Goal: Feedback & Contribution: Submit feedback/report problem

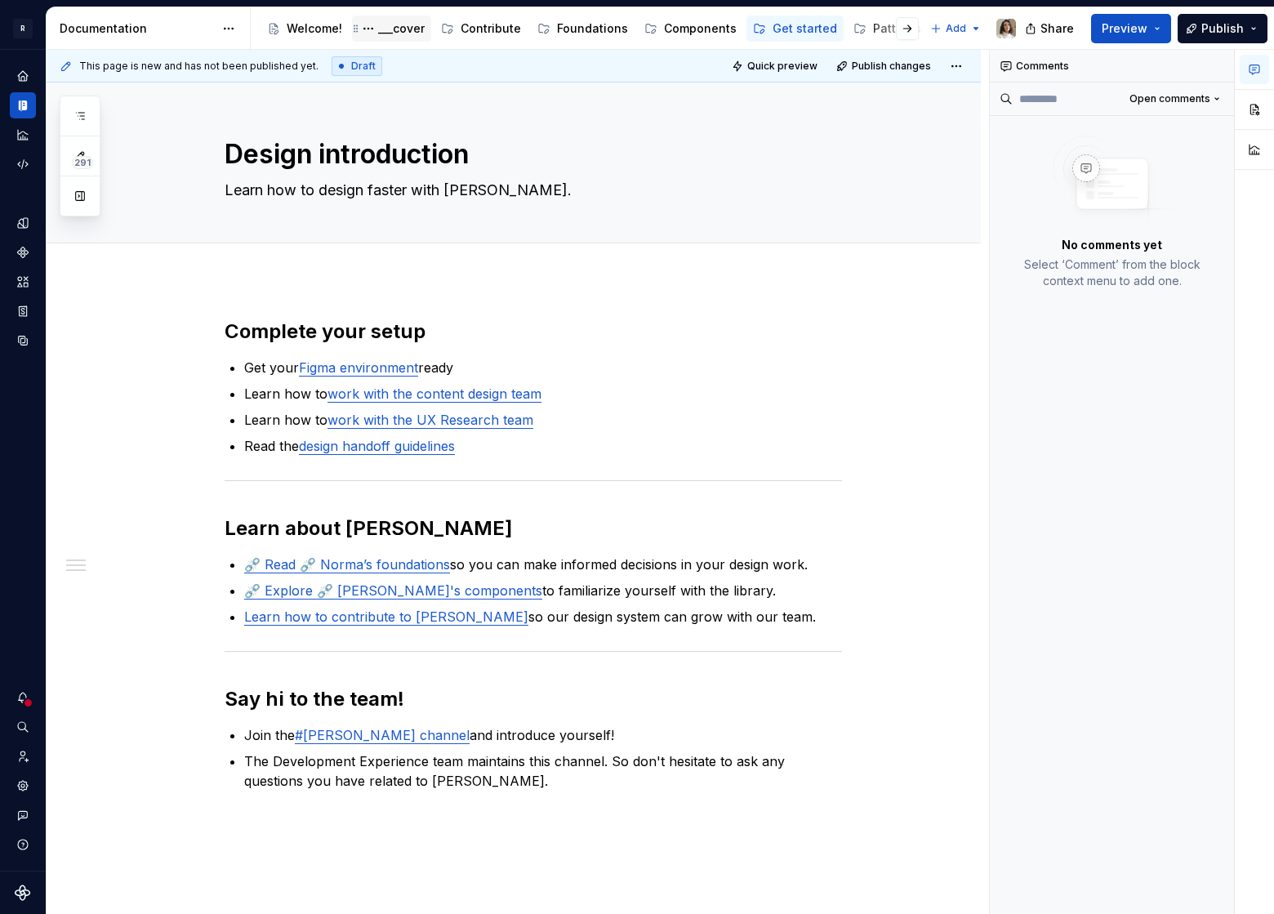
click at [390, 33] on div "___cover" at bounding box center [401, 28] width 47 height 16
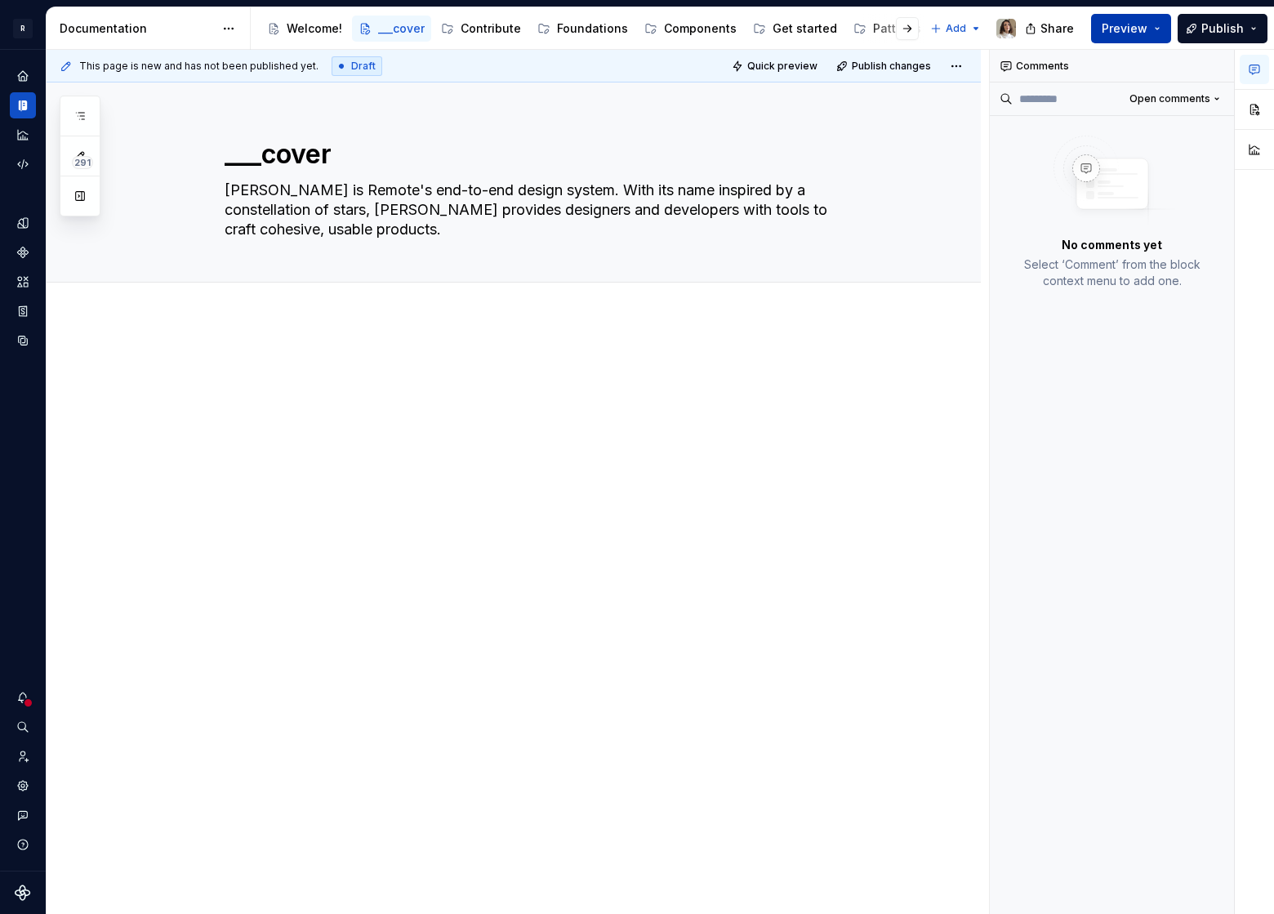
click at [1147, 28] on span "Preview" at bounding box center [1124, 28] width 46 height 16
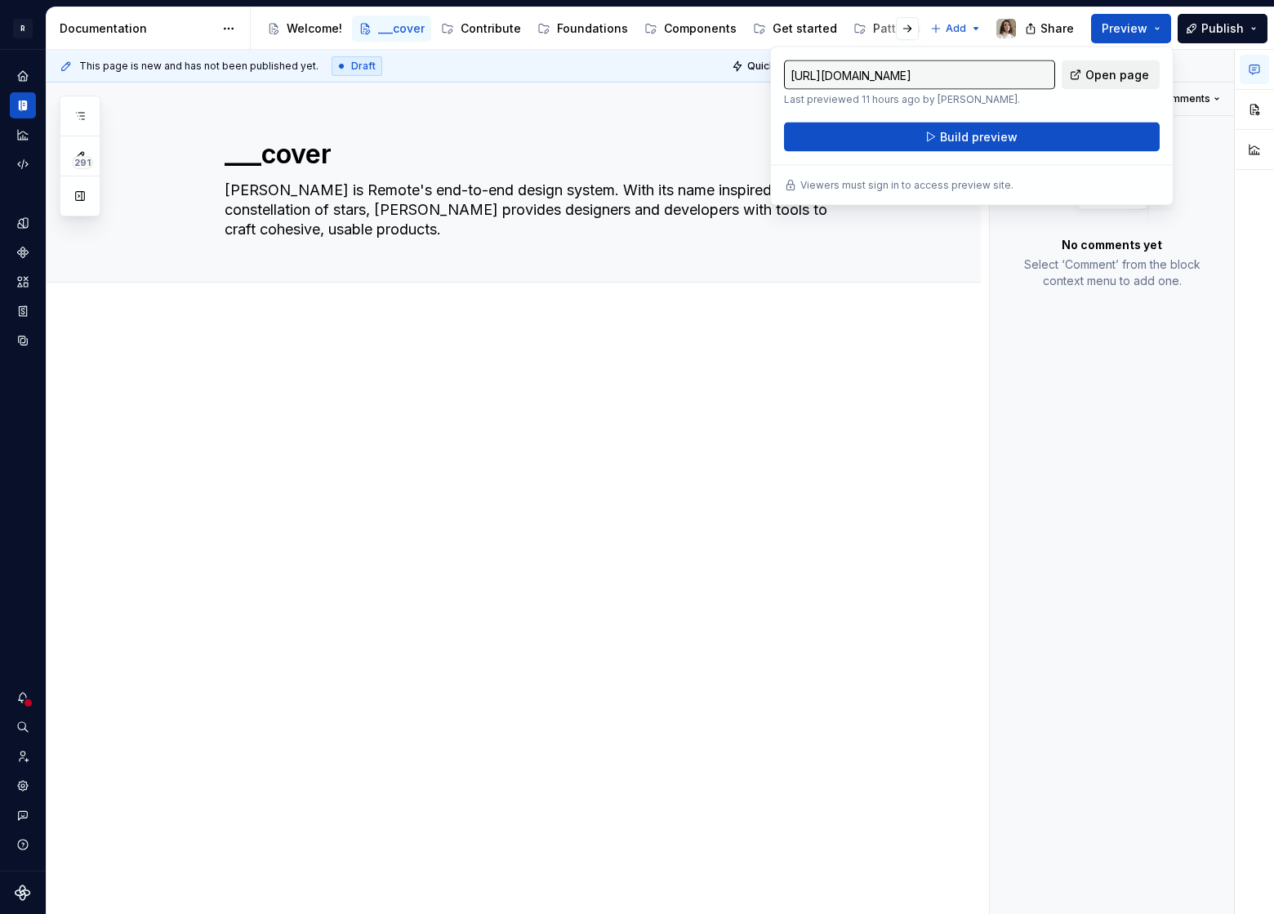
click at [1097, 67] on span "Open page" at bounding box center [1117, 75] width 64 height 16
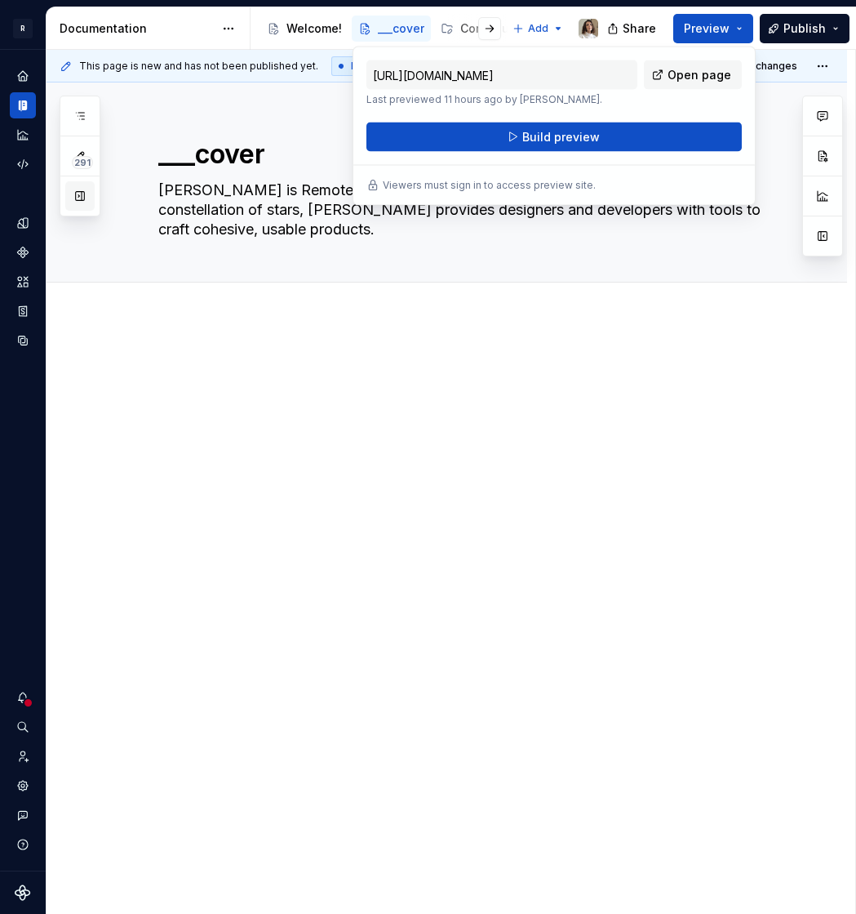
click at [80, 195] on button "button" at bounding box center [79, 195] width 29 height 29
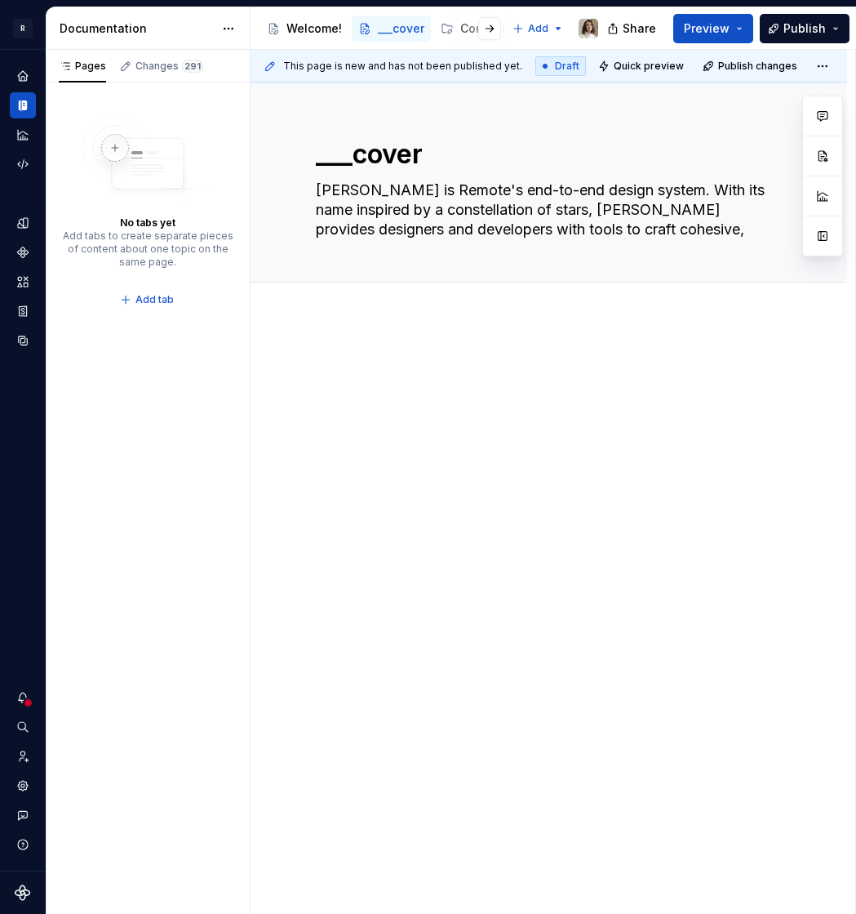
click at [472, 34] on div at bounding box center [477, 28] width 62 height 29
click at [467, 27] on div at bounding box center [477, 28] width 62 height 29
click at [400, 29] on div "Contribute" at bounding box center [405, 28] width 60 height 16
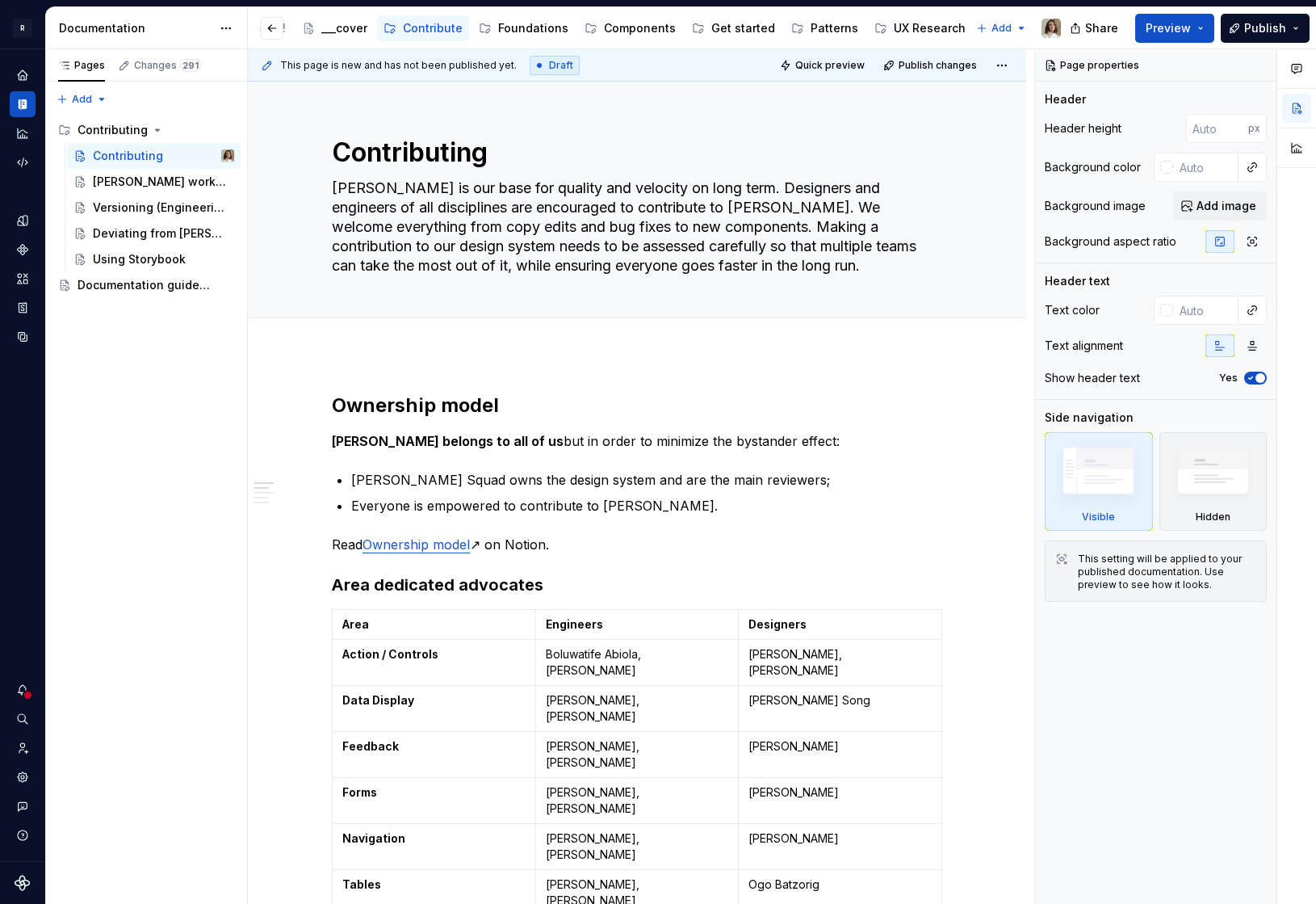
scroll to position [0, 34]
click at [888, 25] on icon "Page tree" at bounding box center [890, 27] width 4 height 7
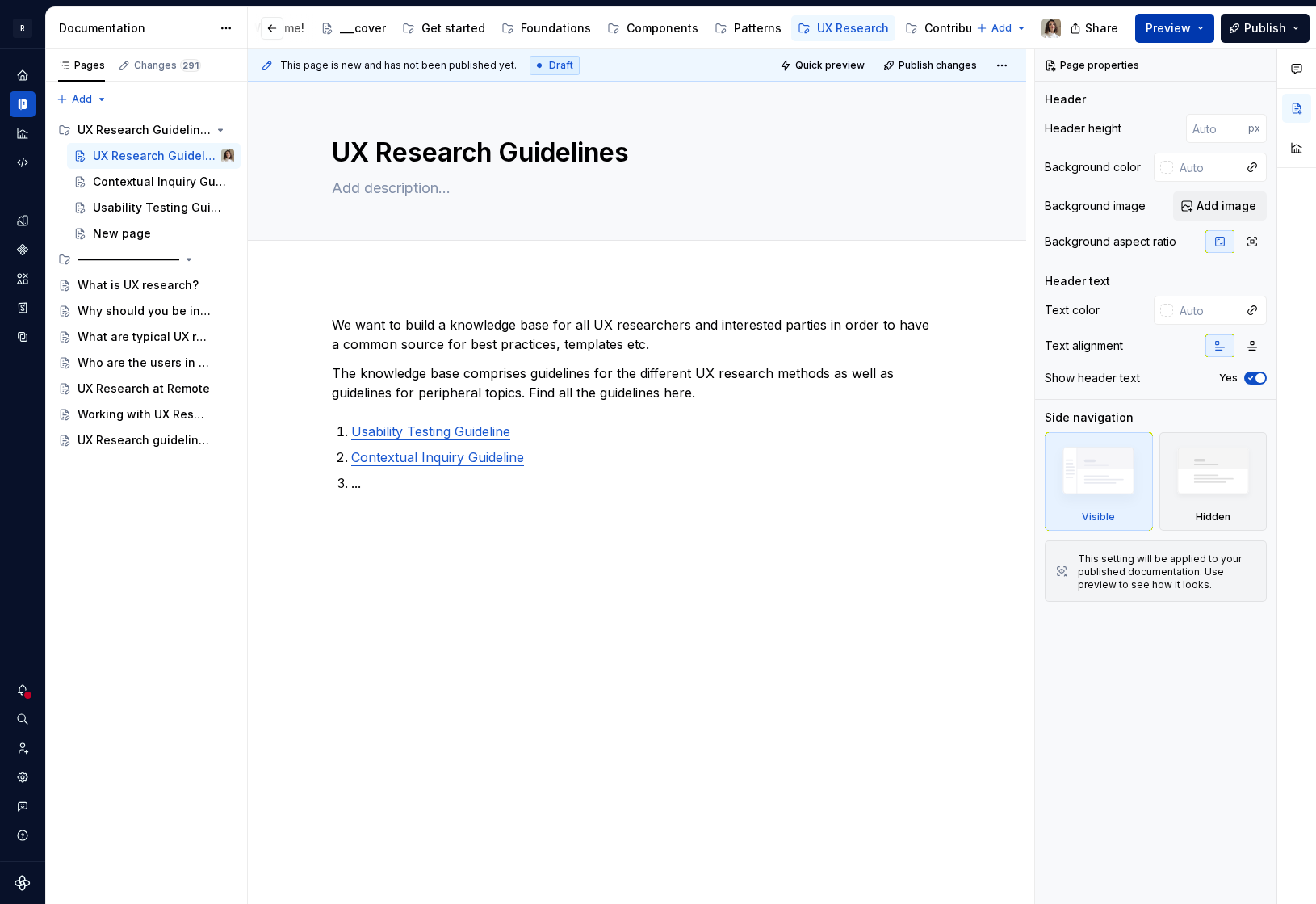
click at [1150, 34] on span "Preview" at bounding box center [1169, 28] width 45 height 16
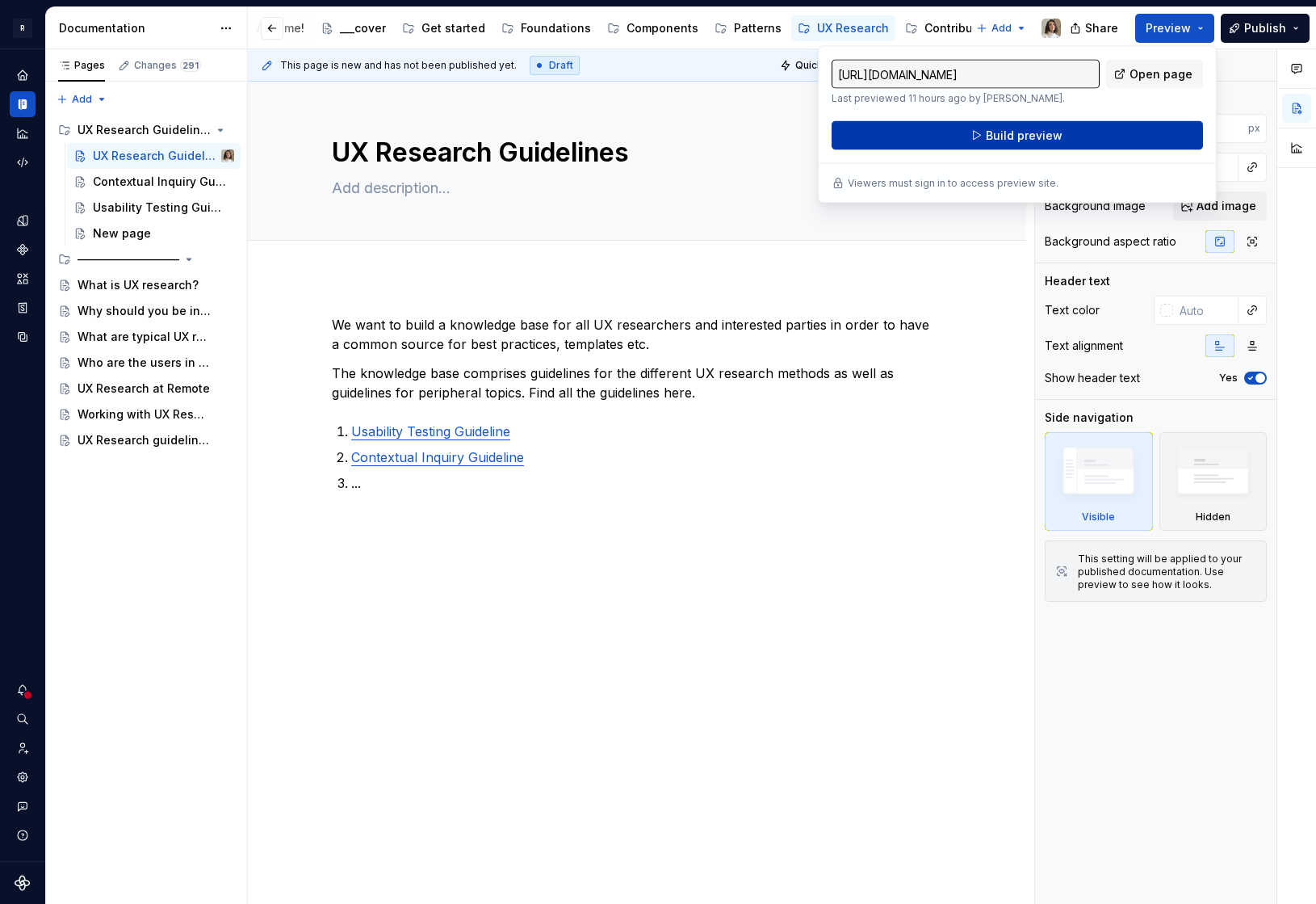
click at [1046, 128] on span "Build preview" at bounding box center [1024, 136] width 77 height 16
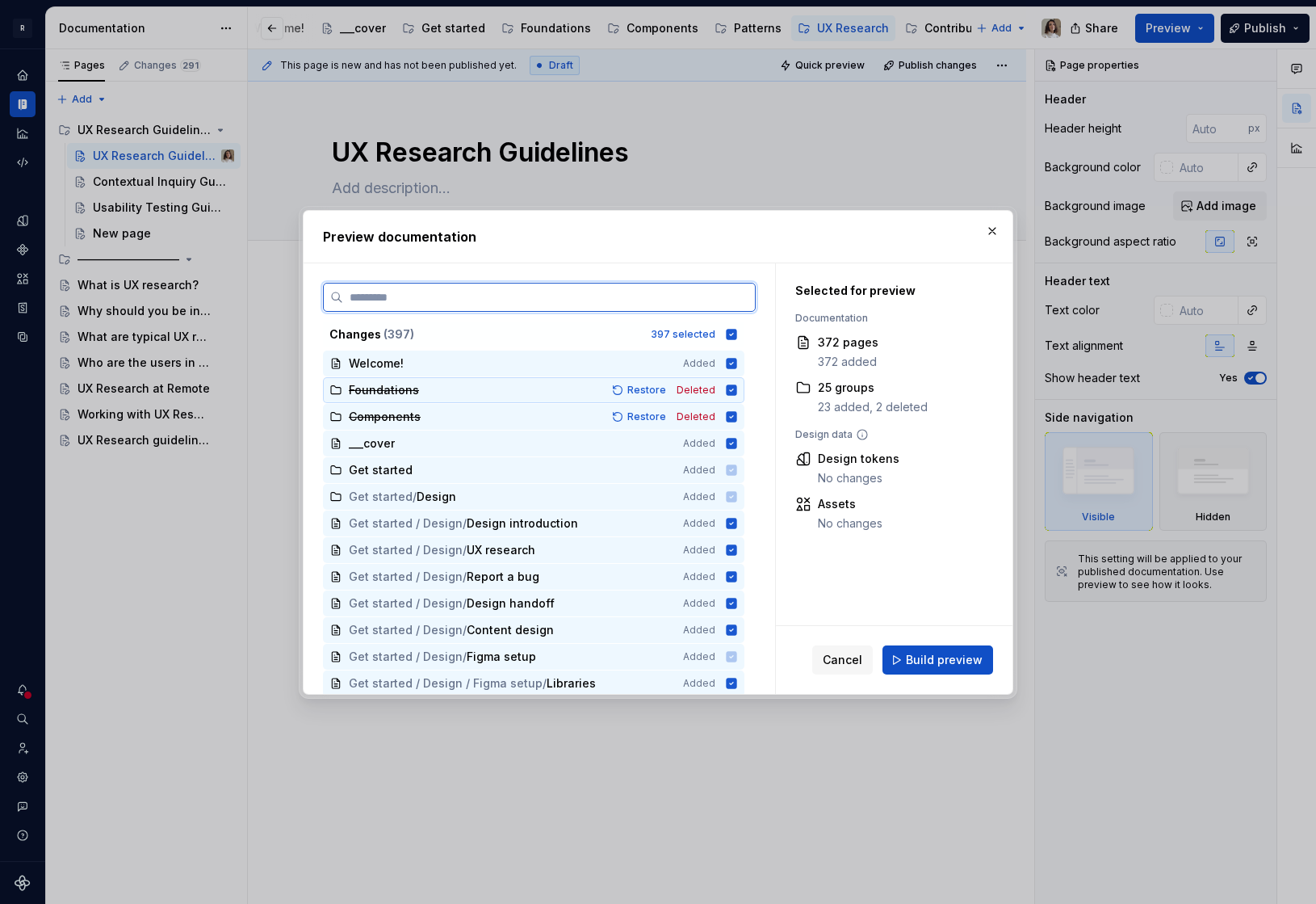
click at [480, 401] on div "Foundations Restore Deleted" at bounding box center [534, 390] width 421 height 26
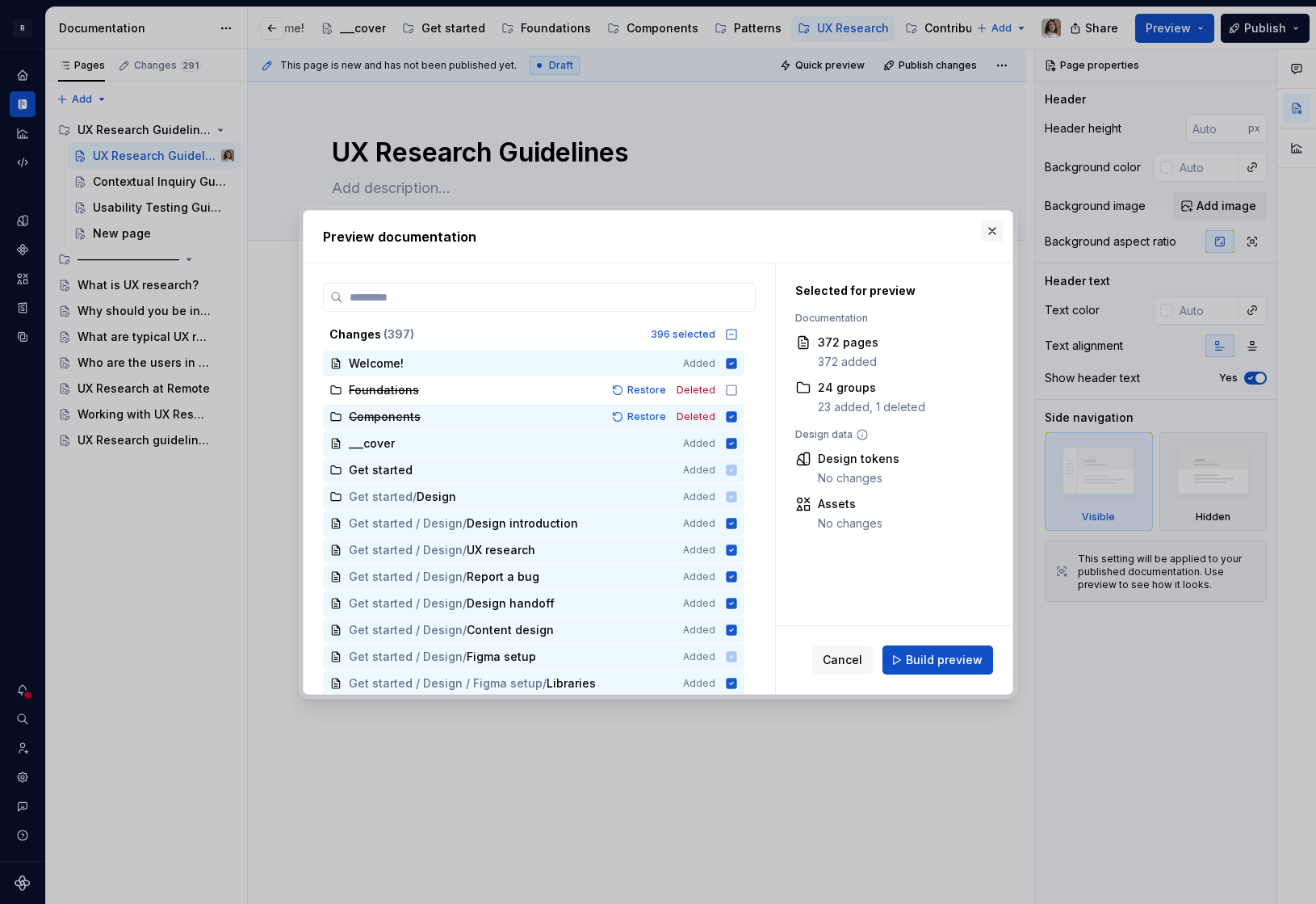
click at [993, 226] on button "button" at bounding box center [992, 230] width 23 height 23
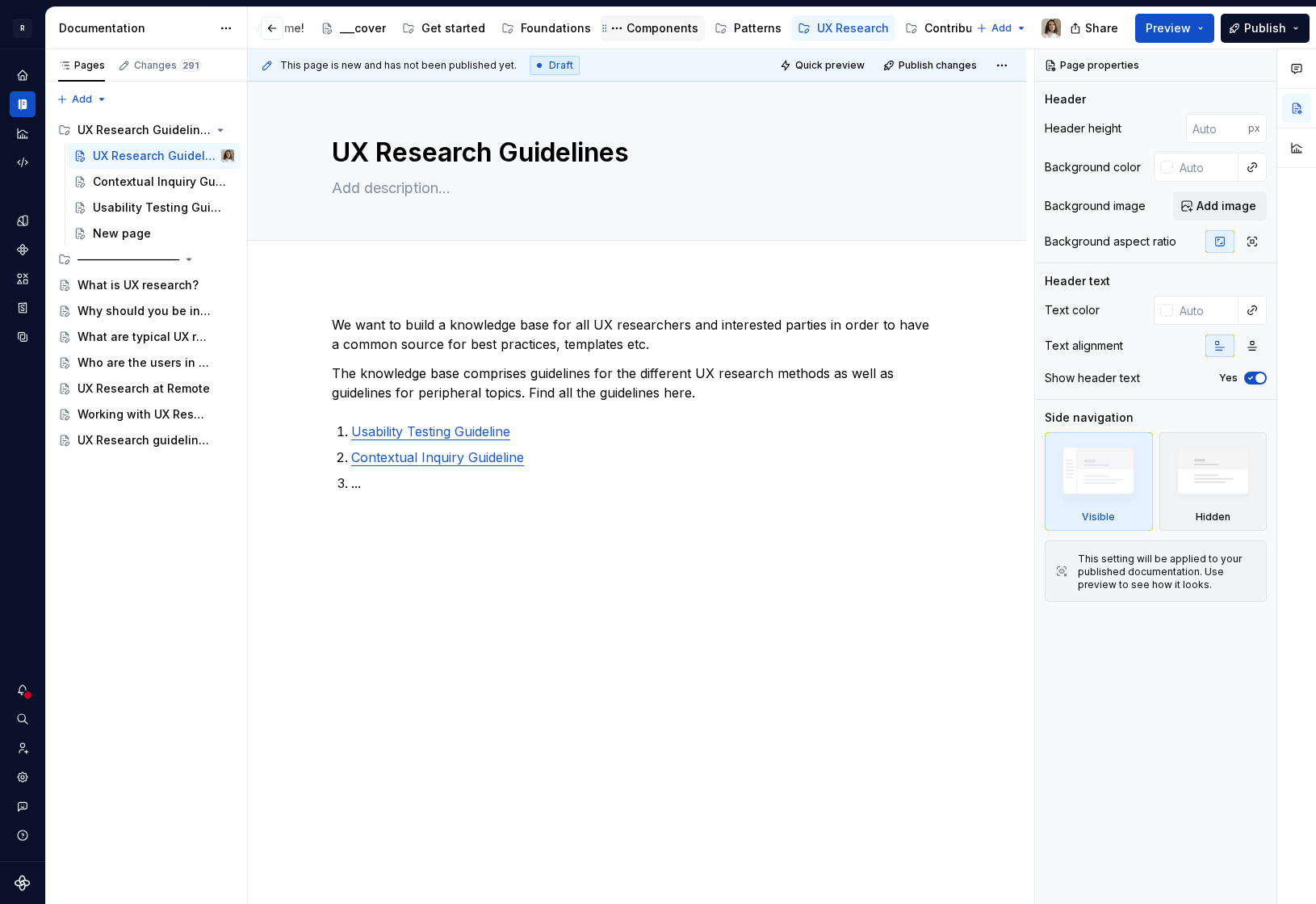
click at [652, 34] on div "Components" at bounding box center [662, 28] width 72 height 16
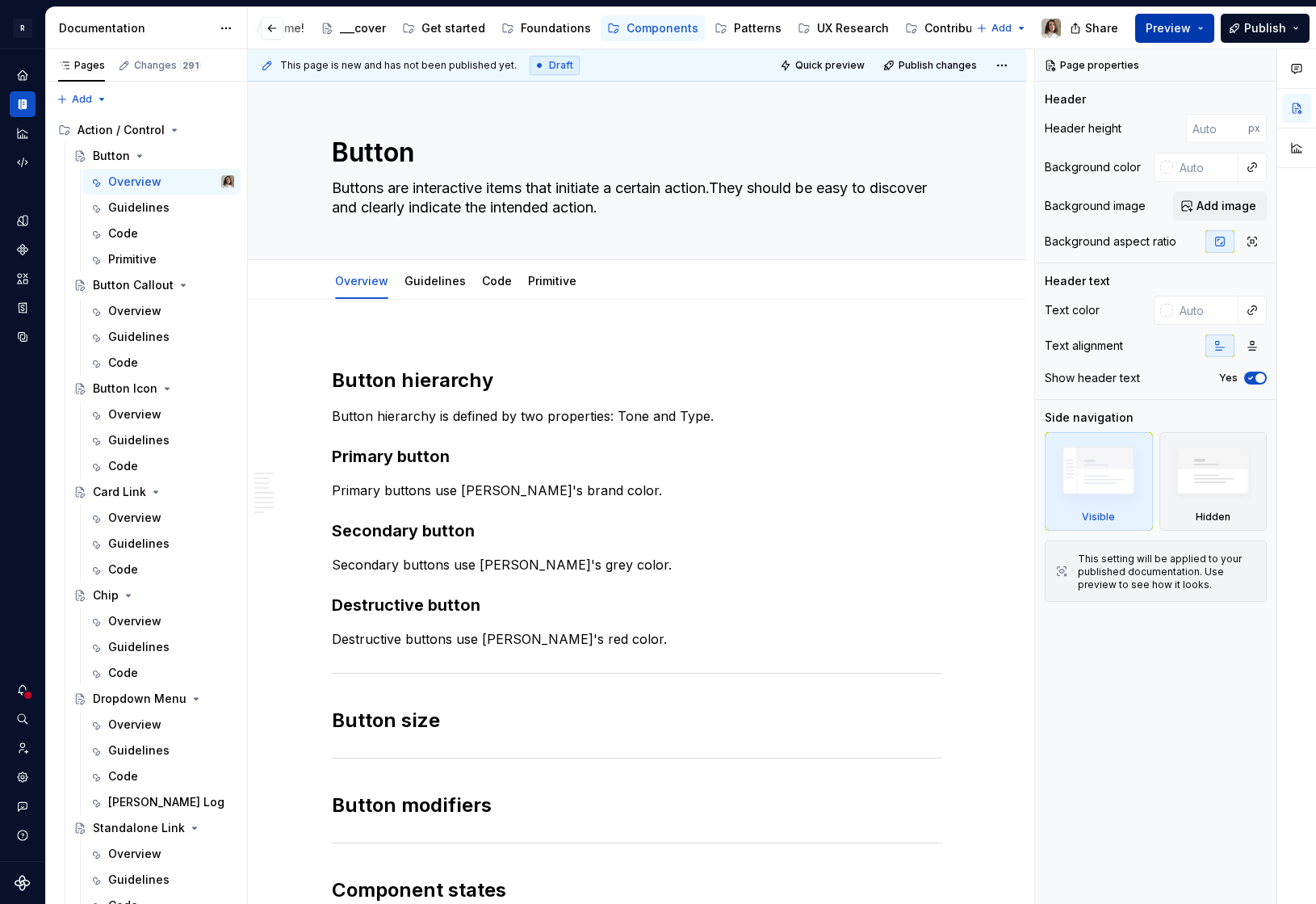
click at [1182, 29] on span "Preview" at bounding box center [1169, 28] width 45 height 16
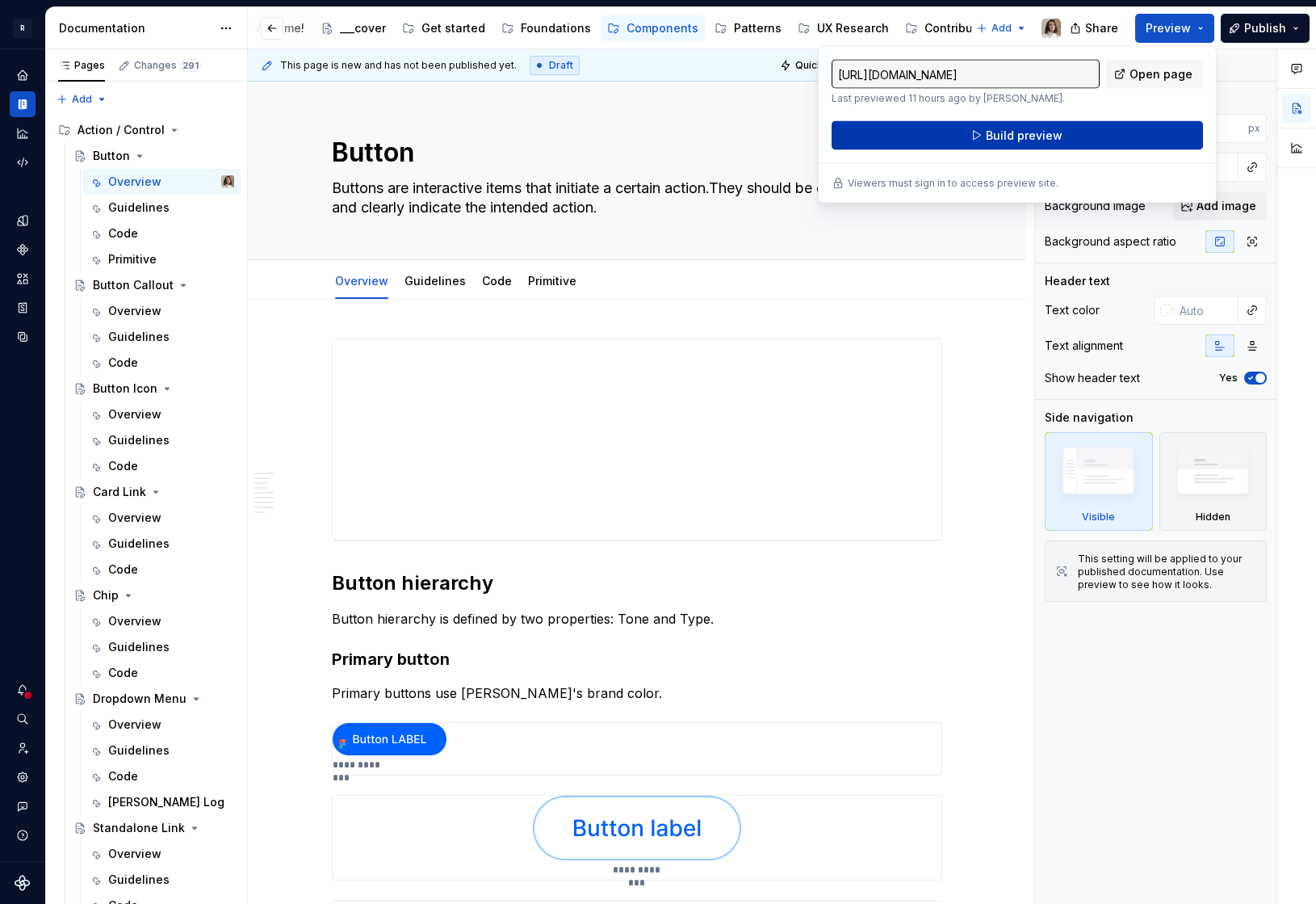
click at [1042, 137] on span "Build preview" at bounding box center [1024, 136] width 77 height 16
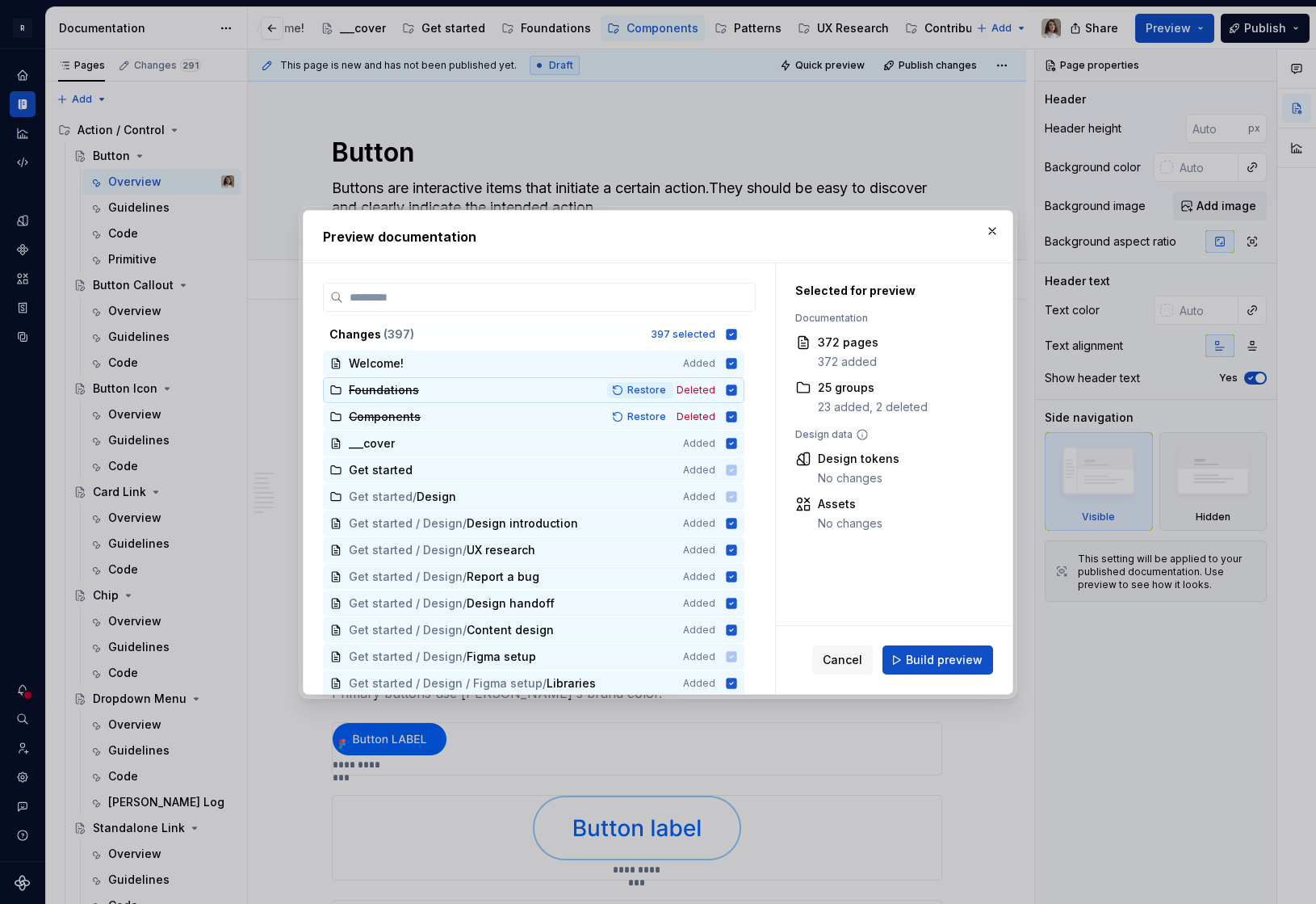
click at [651, 390] on span "Restore" at bounding box center [646, 390] width 39 height 13
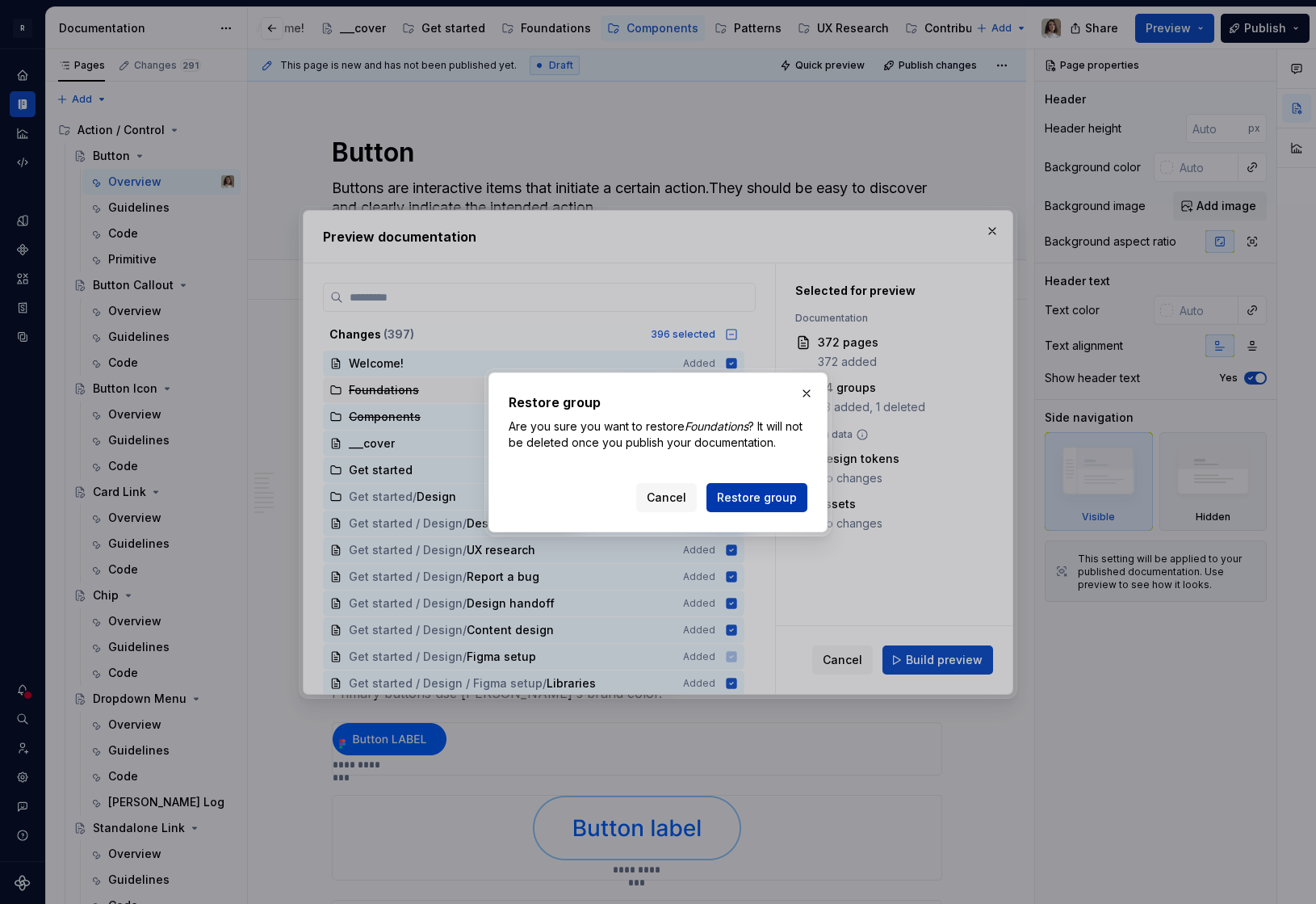
click at [739, 498] on span "Restore group" at bounding box center [756, 497] width 80 height 16
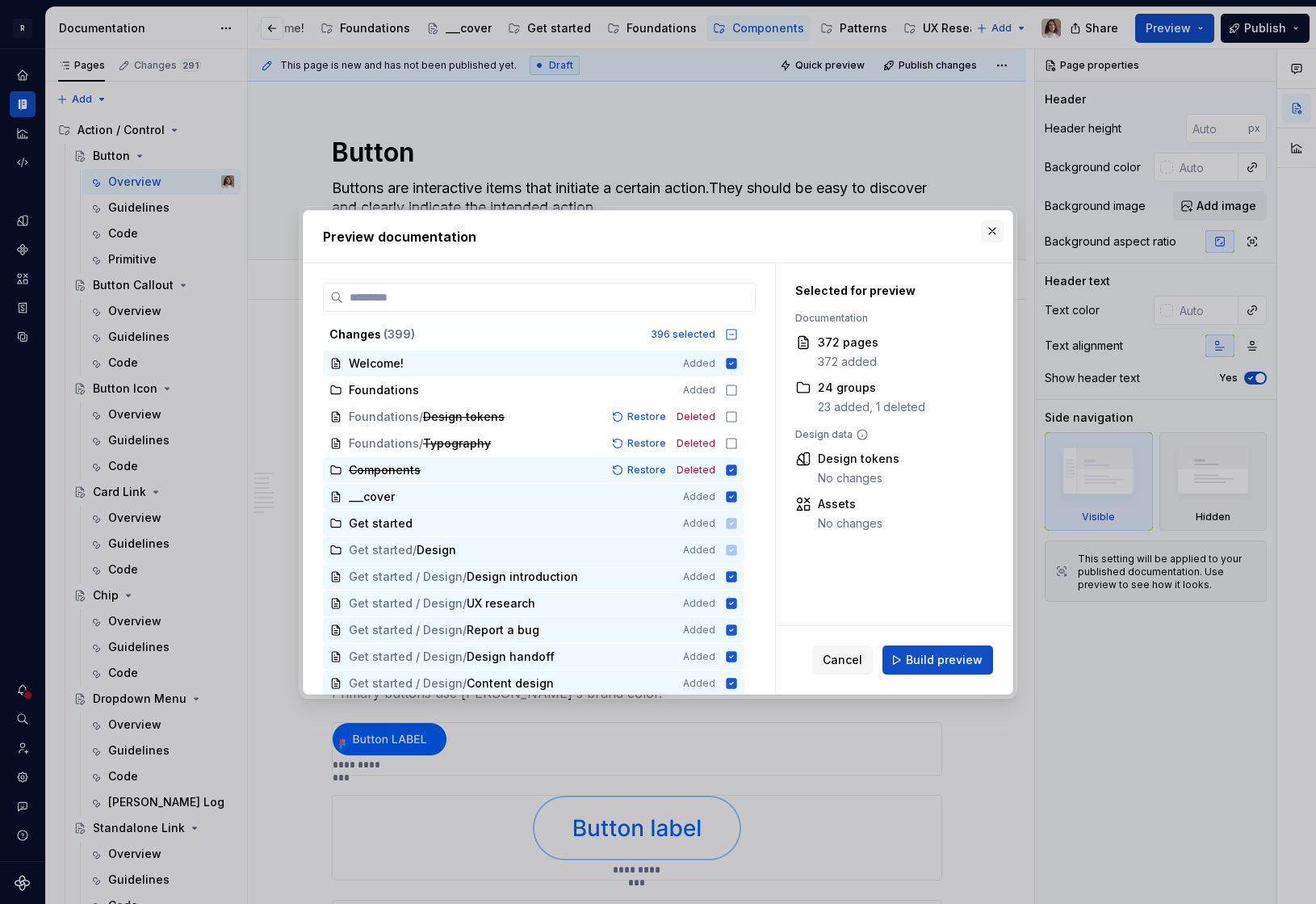
click at [991, 231] on button "button" at bounding box center [992, 230] width 23 height 23
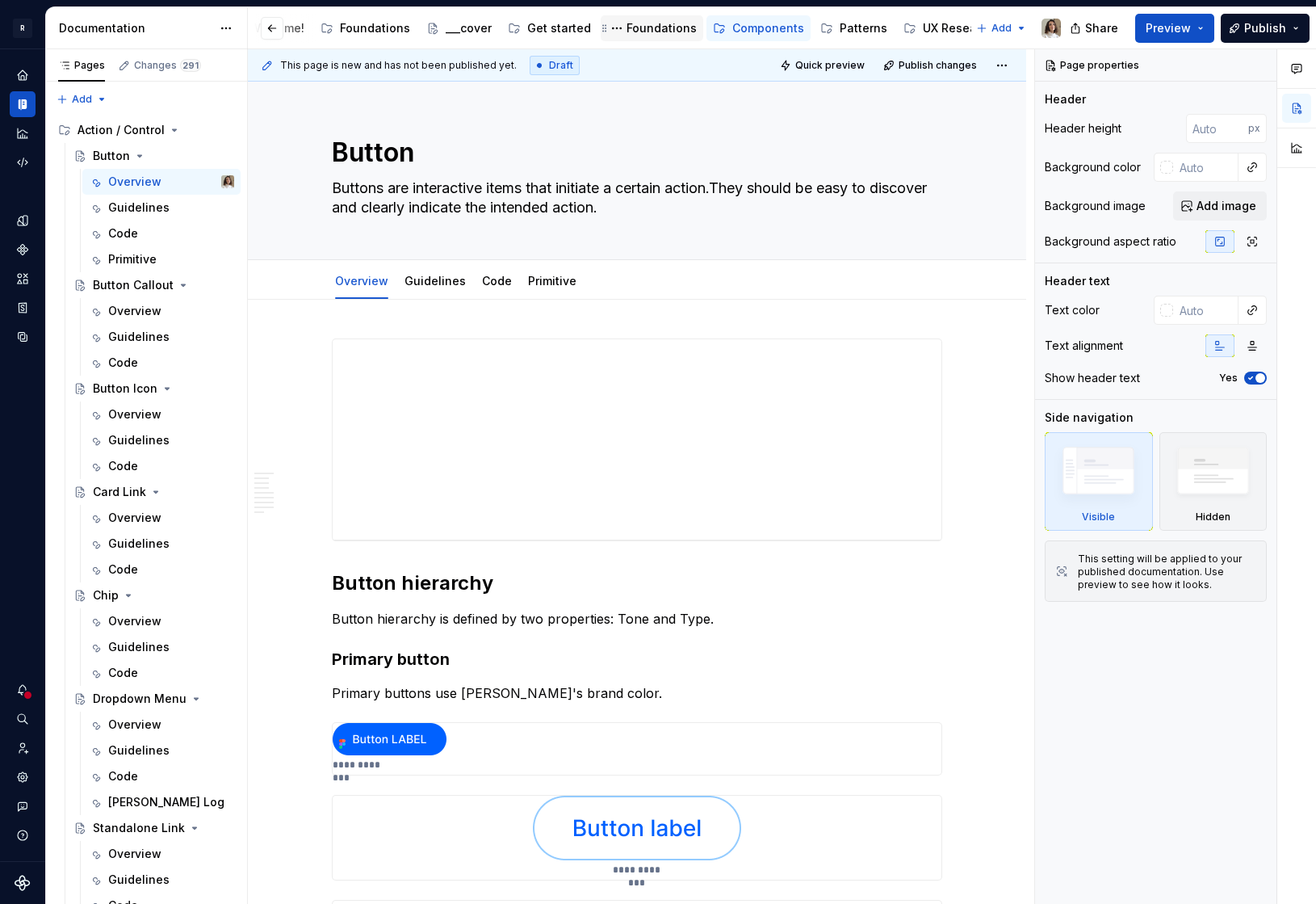
click at [638, 24] on div "Foundations" at bounding box center [661, 28] width 70 height 16
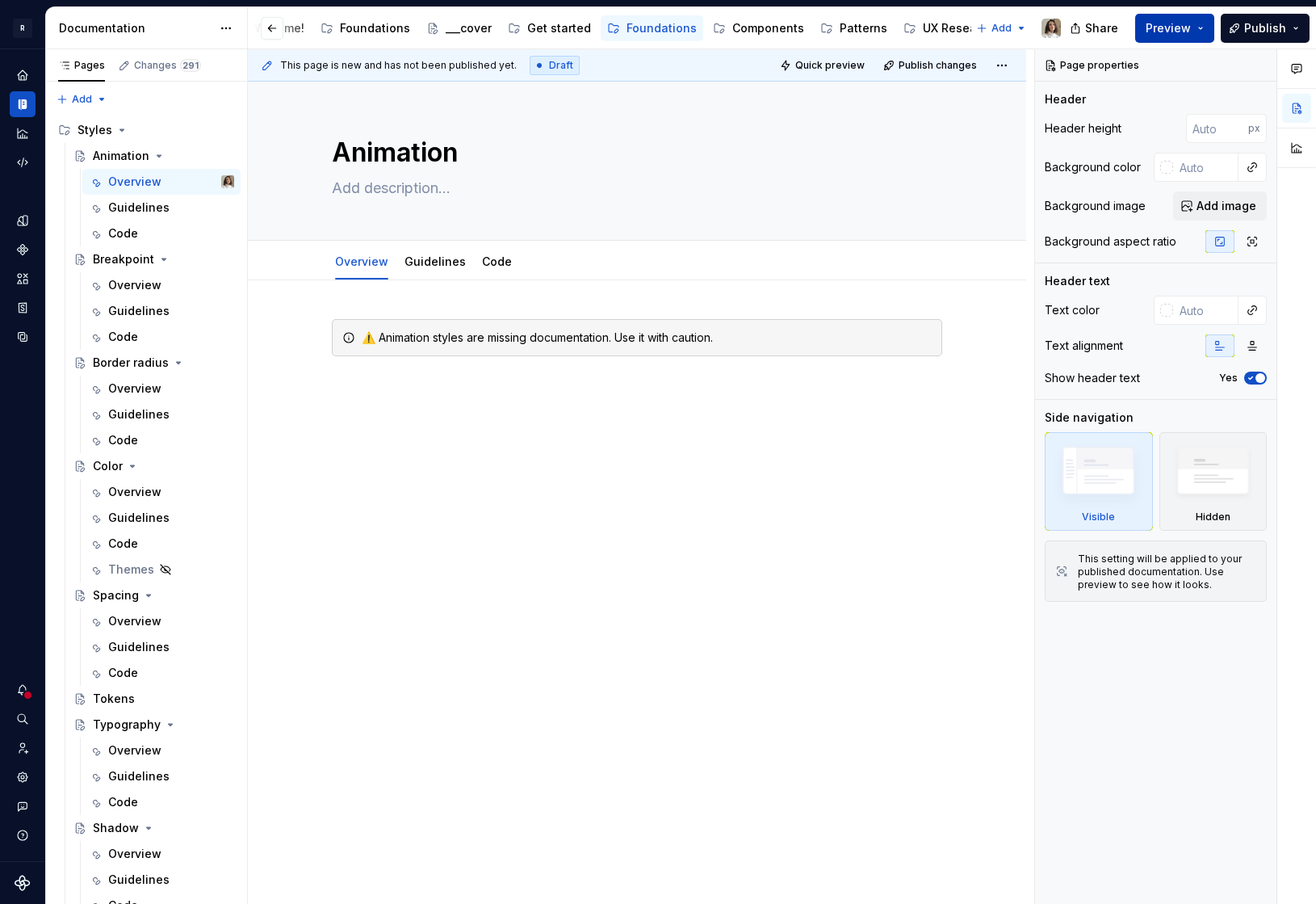
click at [1166, 33] on span "Preview" at bounding box center [1169, 28] width 45 height 16
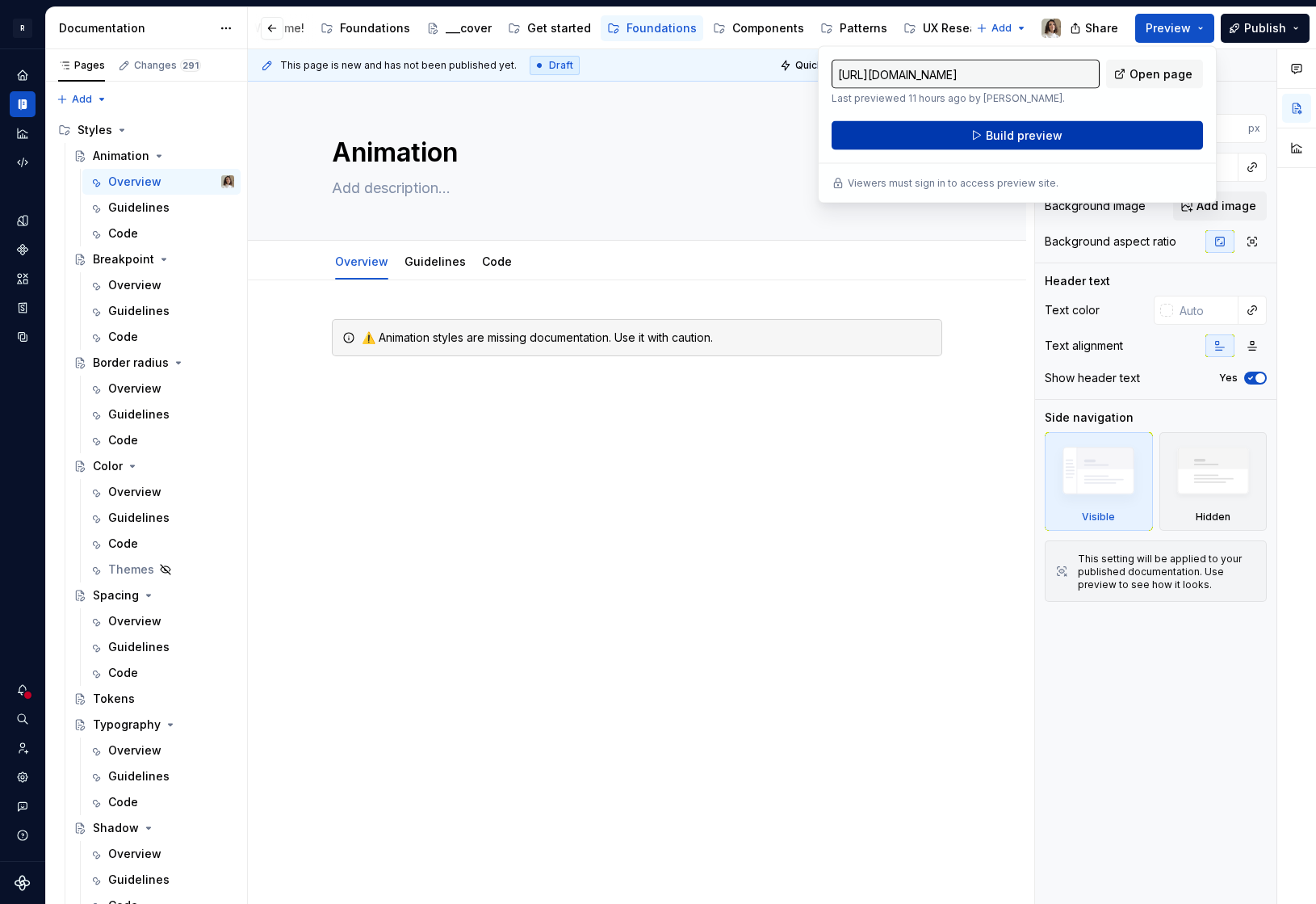
click at [1060, 127] on button "Build preview" at bounding box center [1017, 135] width 372 height 29
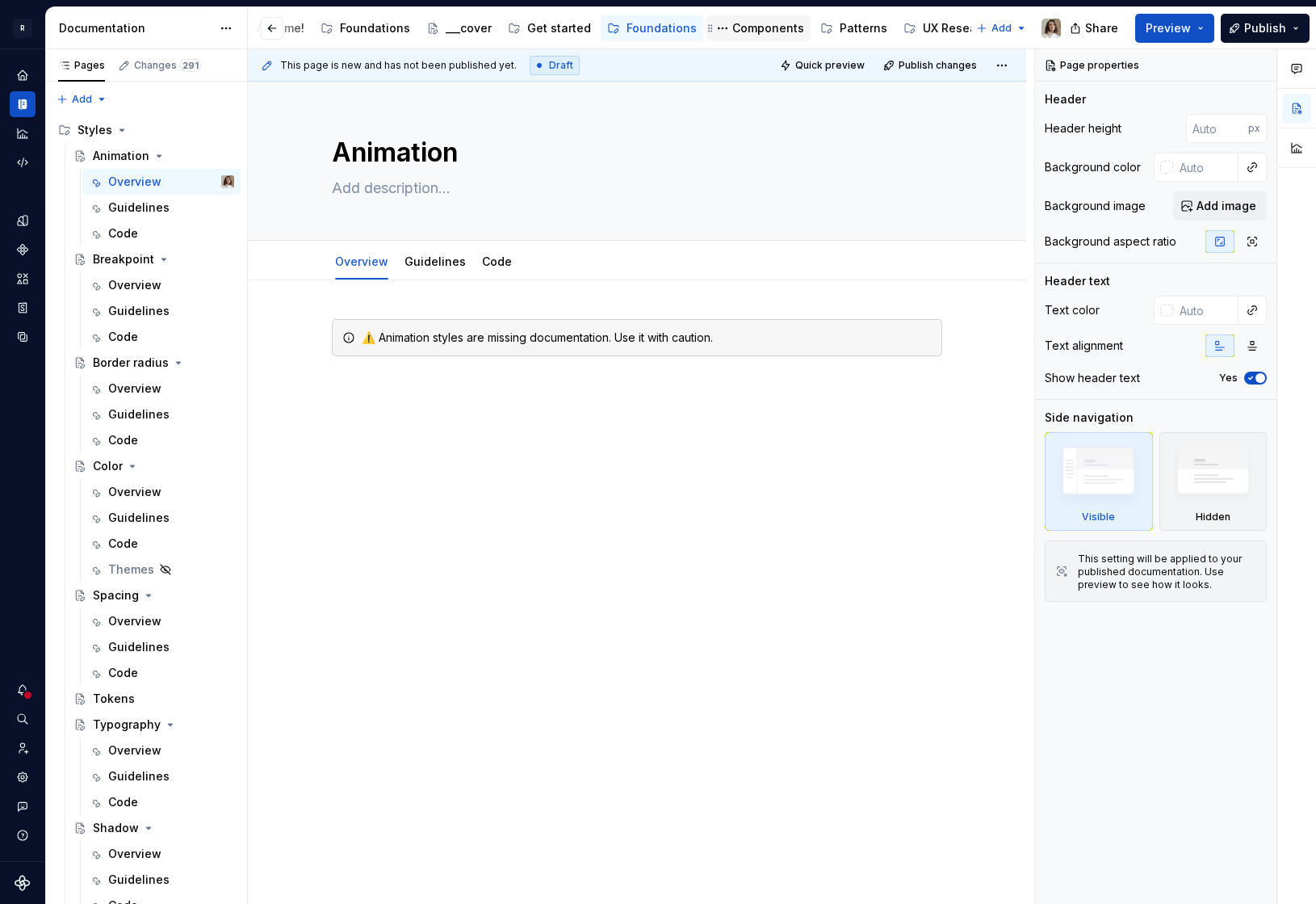
click at [733, 30] on div "Components" at bounding box center [768, 28] width 72 height 16
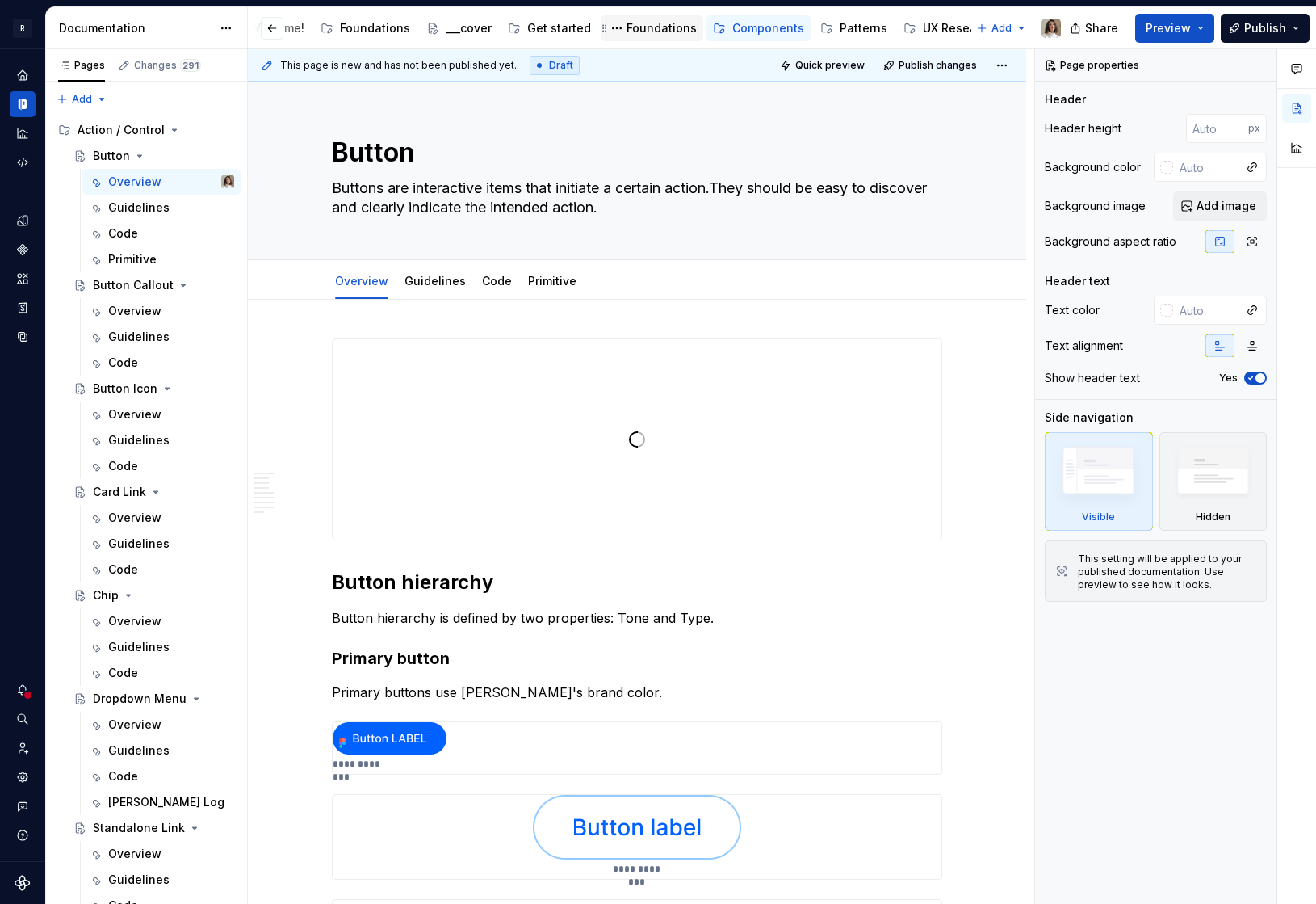
click at [650, 33] on div "Foundations" at bounding box center [661, 28] width 70 height 16
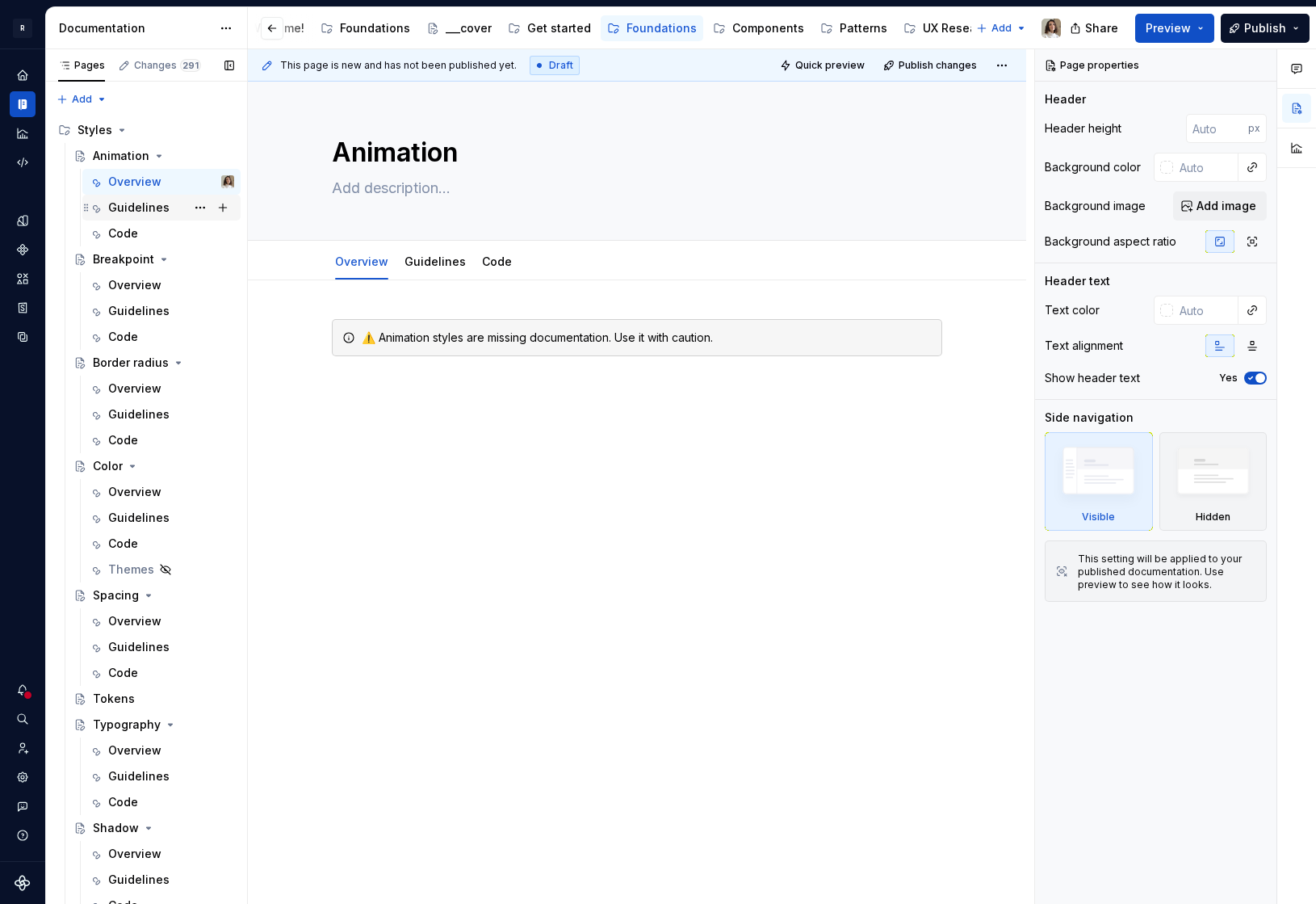
click at [123, 209] on div "Guidelines" at bounding box center [138, 208] width 61 height 16
click at [119, 231] on div "Code" at bounding box center [123, 233] width 30 height 16
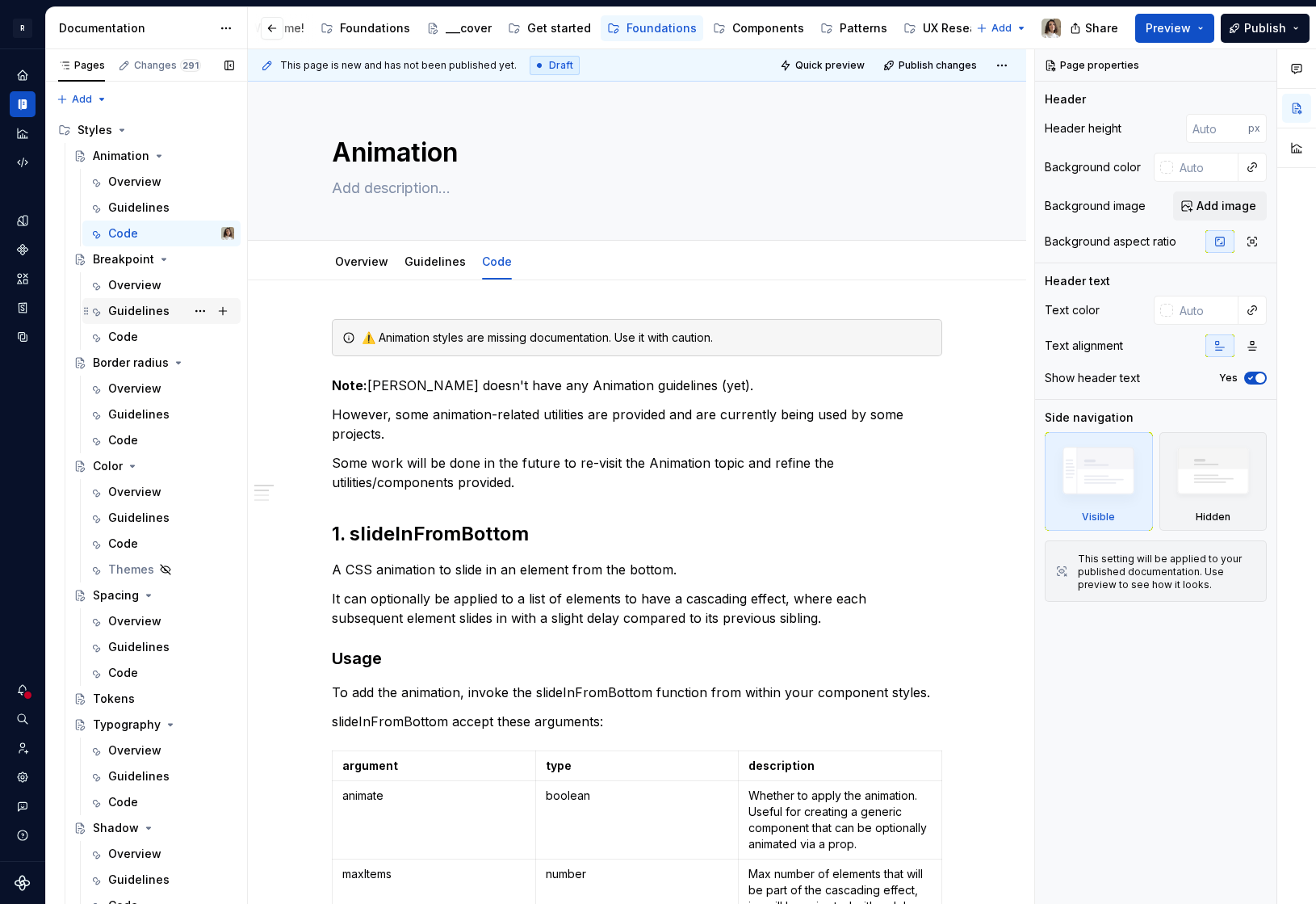
click at [121, 304] on div "Guidelines" at bounding box center [138, 311] width 61 height 16
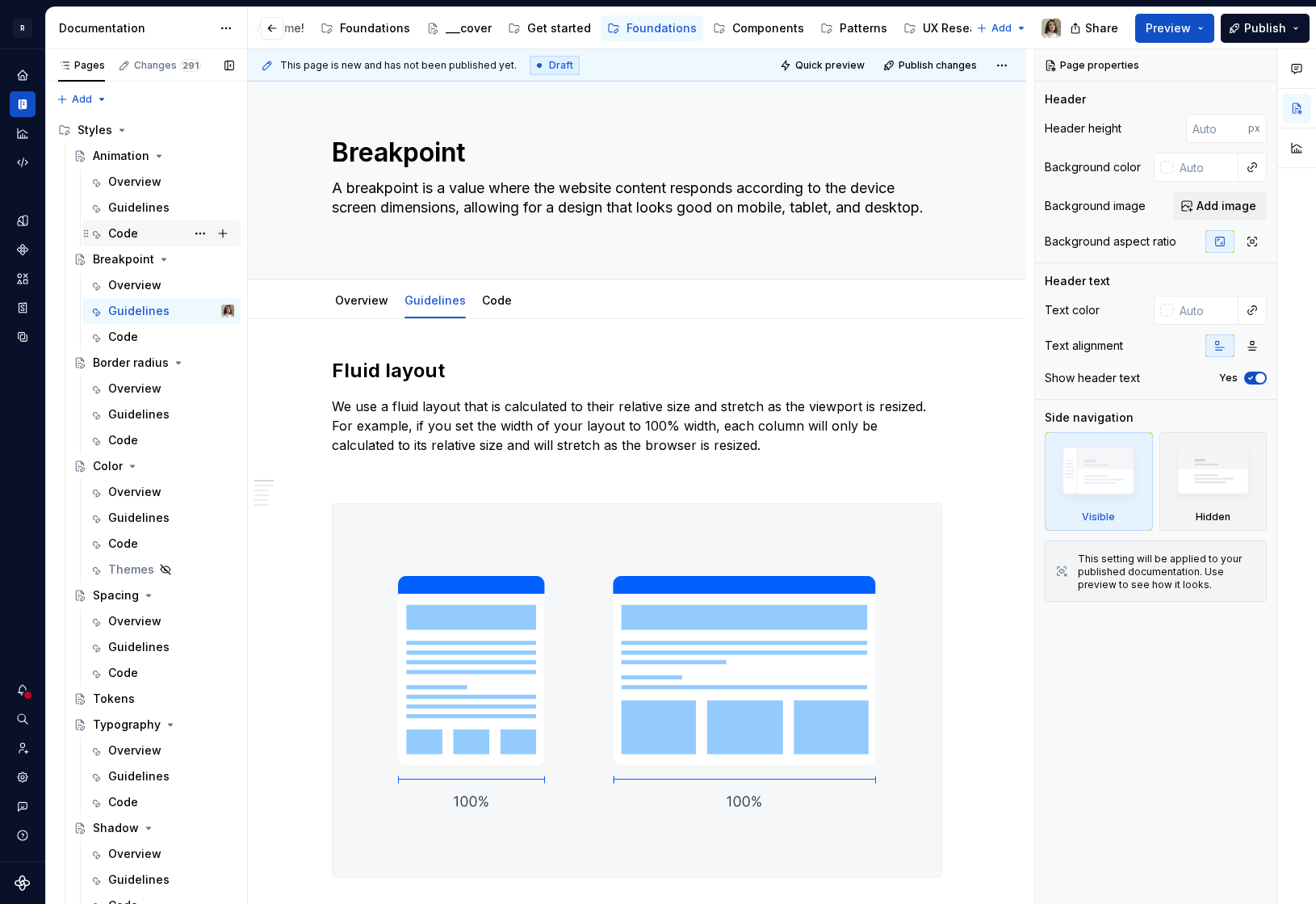
click at [148, 229] on div "Code" at bounding box center [170, 233] width 126 height 23
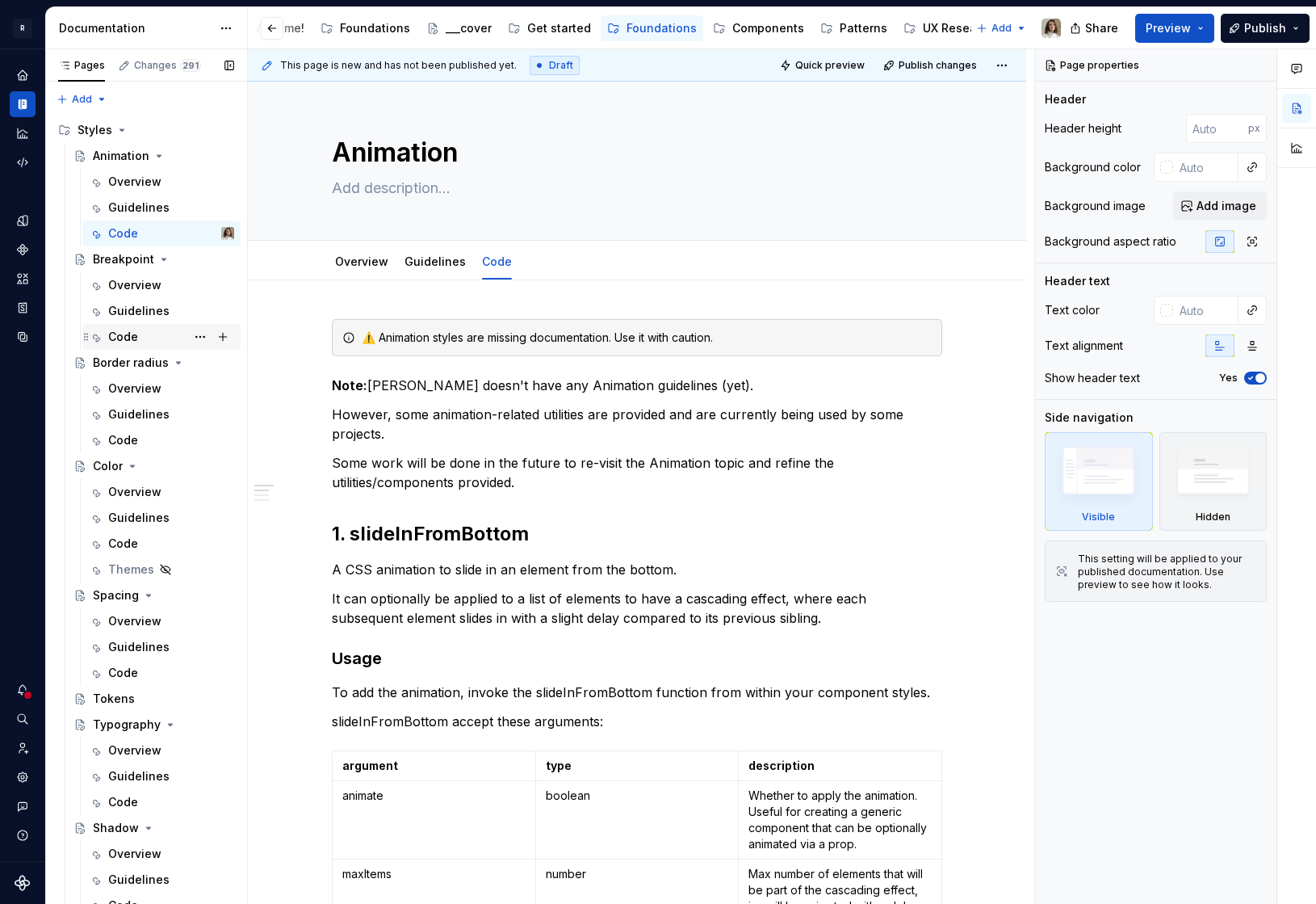
click at [147, 328] on div "Code" at bounding box center [170, 336] width 126 height 23
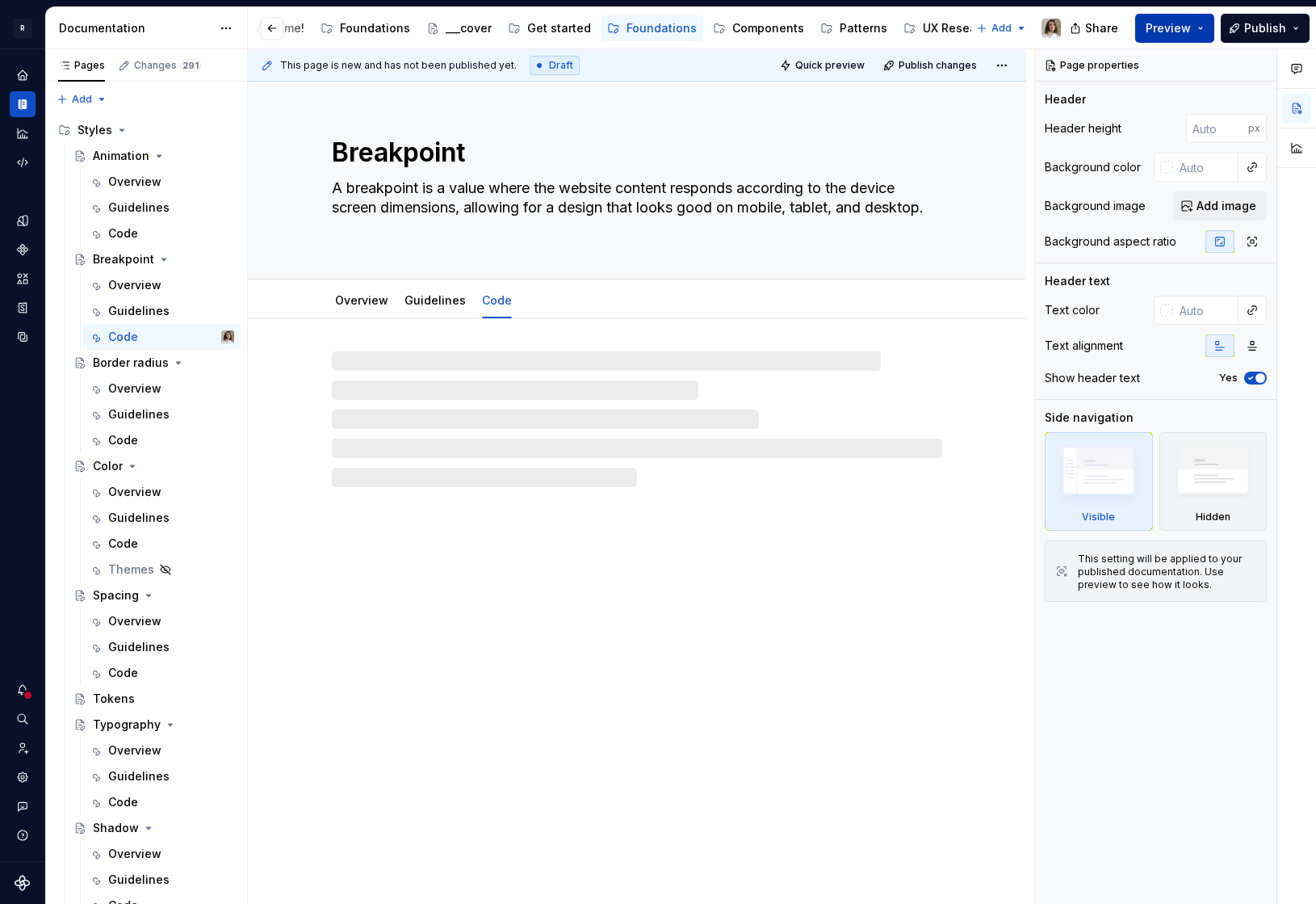
click at [1194, 33] on button "Preview" at bounding box center [1175, 28] width 79 height 29
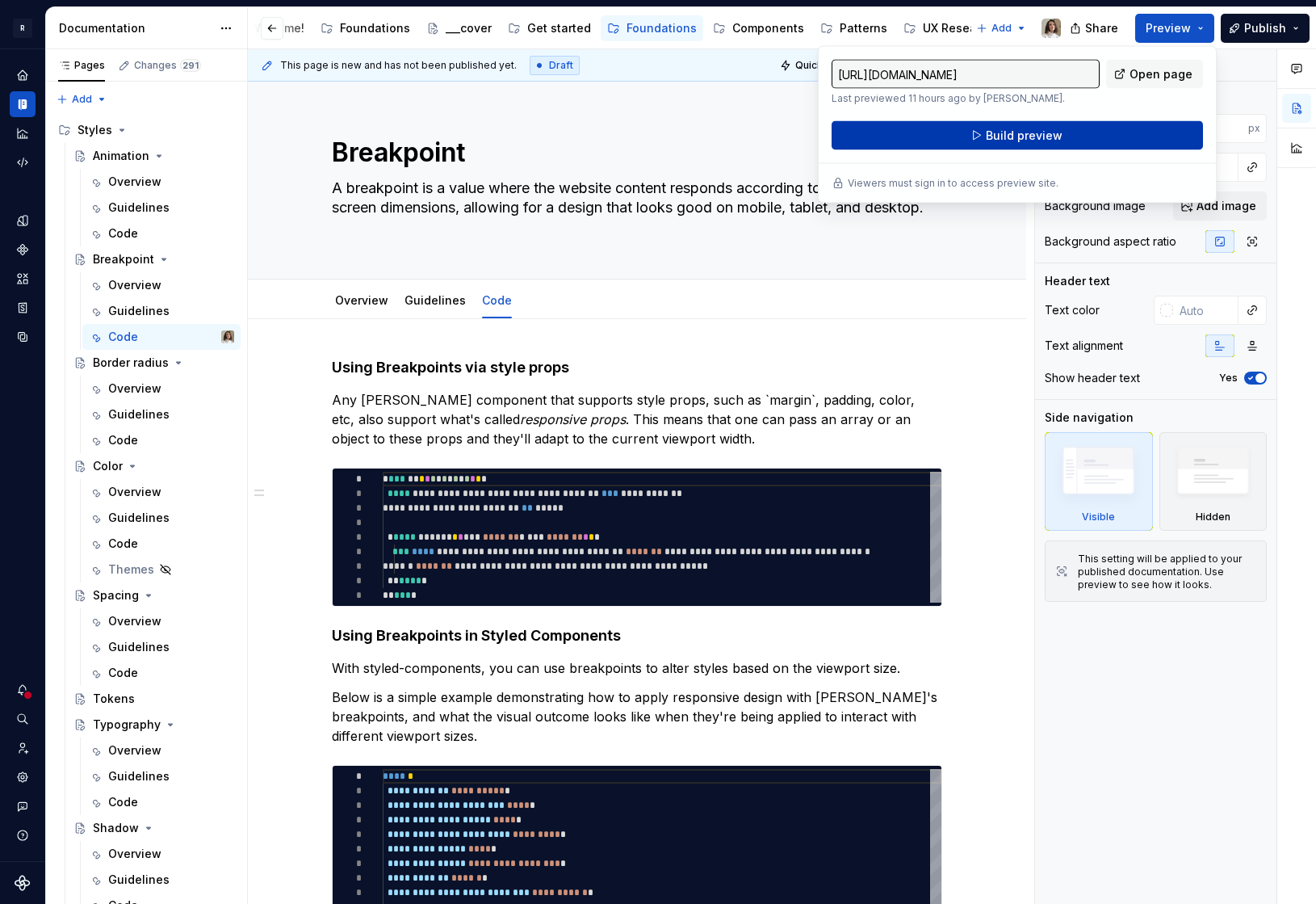
click at [1040, 135] on span "Build preview" at bounding box center [1024, 136] width 77 height 16
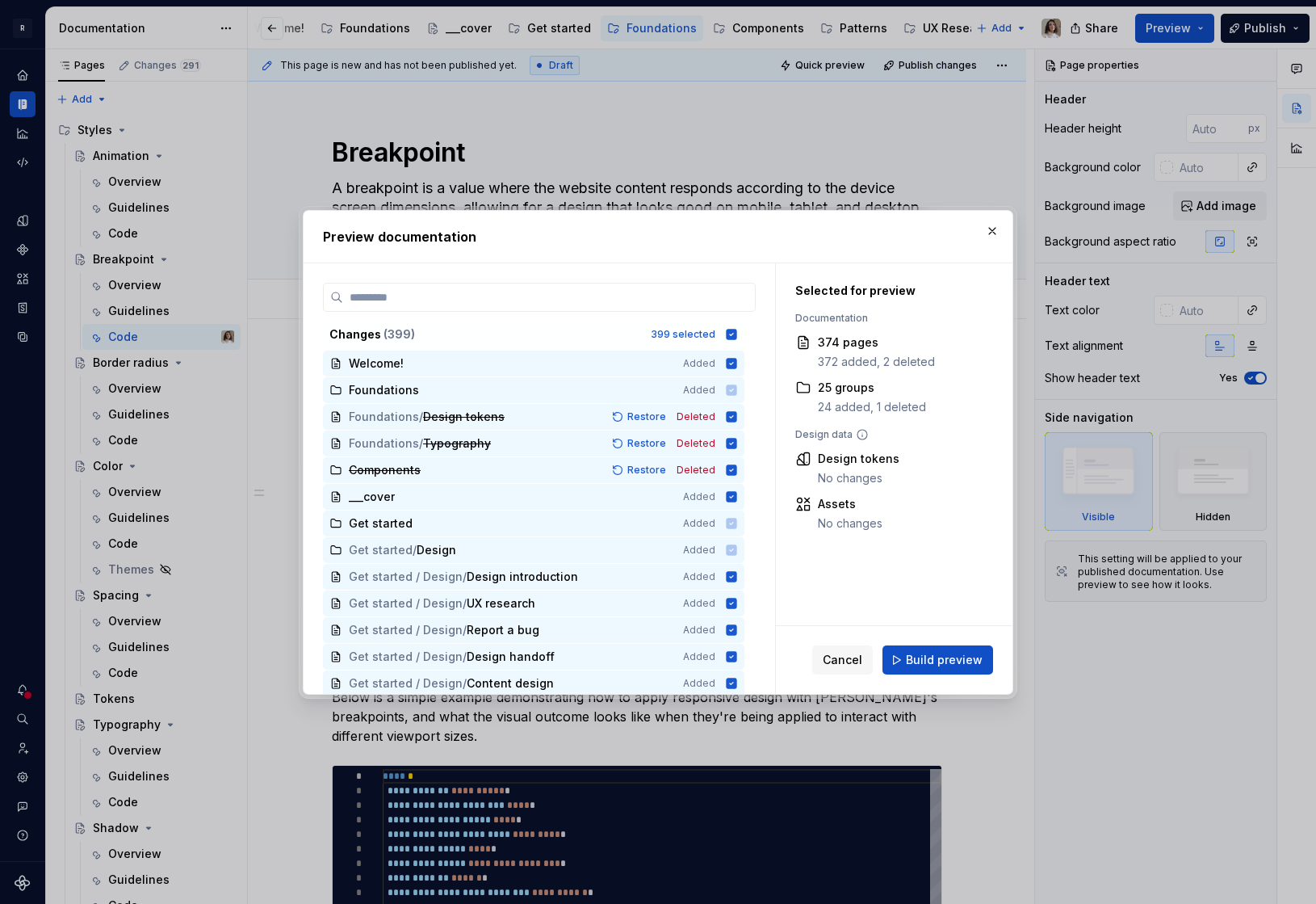
click at [253, 485] on div "Using Breakpoints via style props Using Breakpoints in Styled Components" at bounding box center [267, 493] width 39 height 26
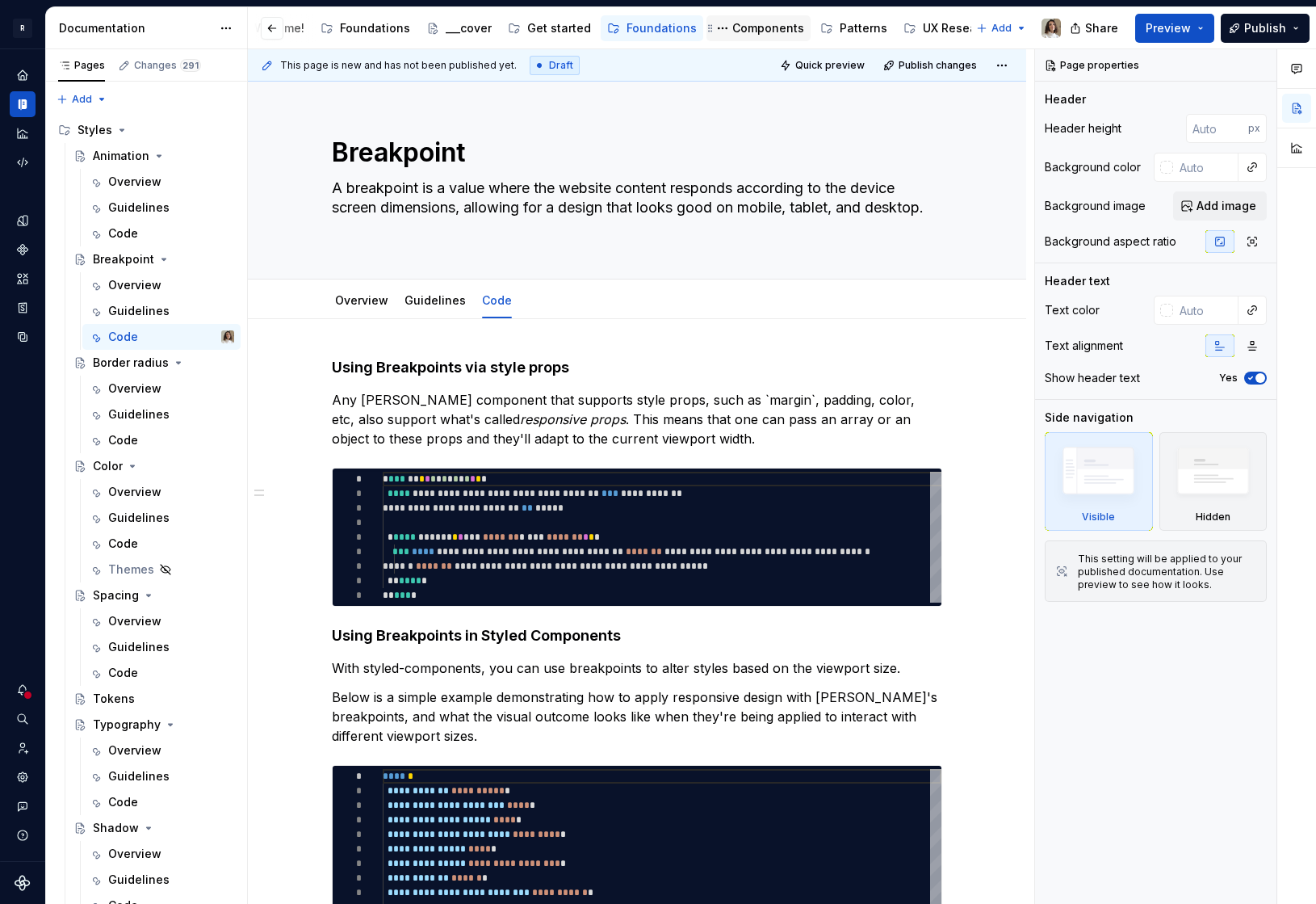
click at [750, 40] on div "Components" at bounding box center [757, 29] width 104 height 26
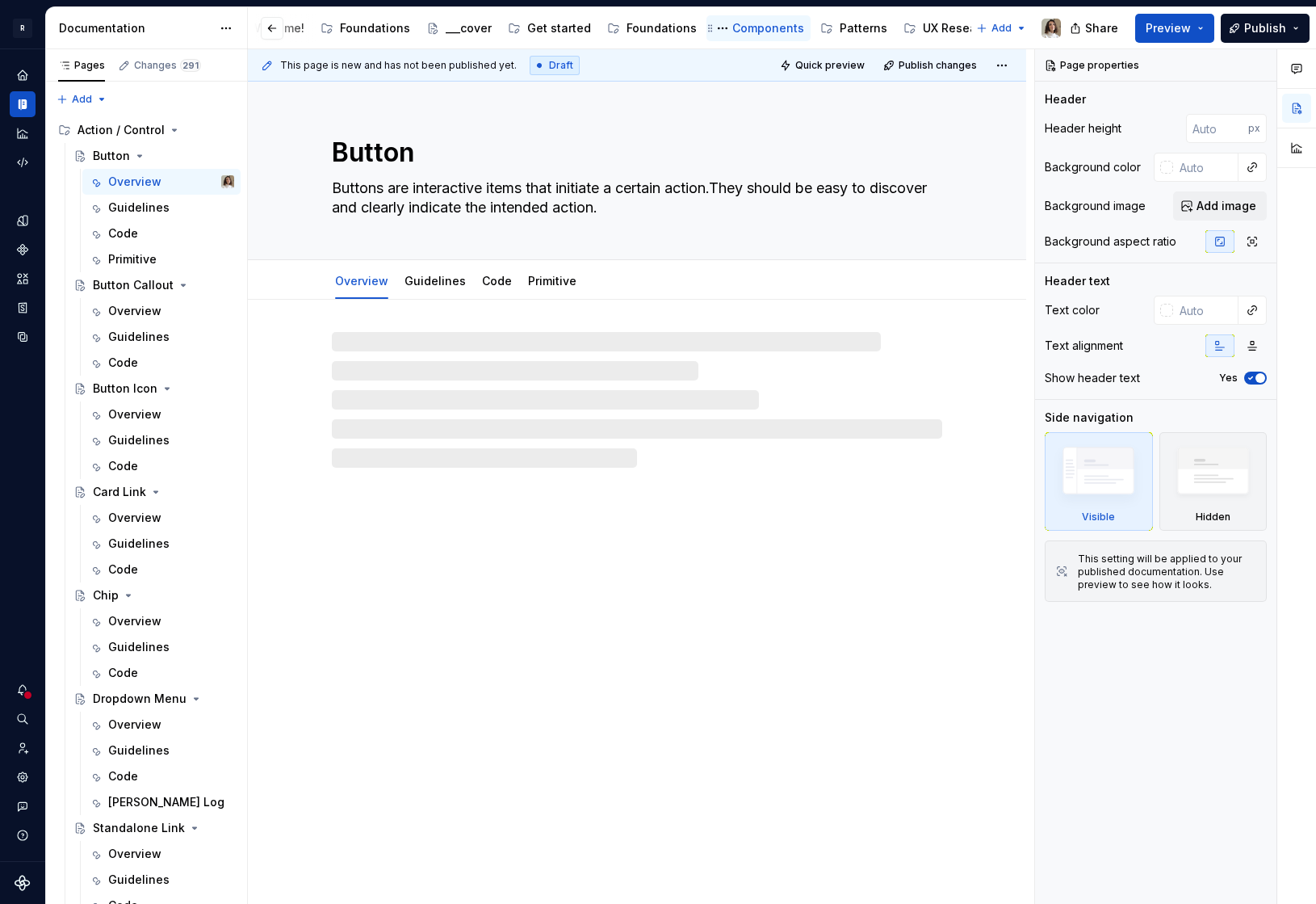
click at [752, 28] on div "Components" at bounding box center [768, 28] width 72 height 16
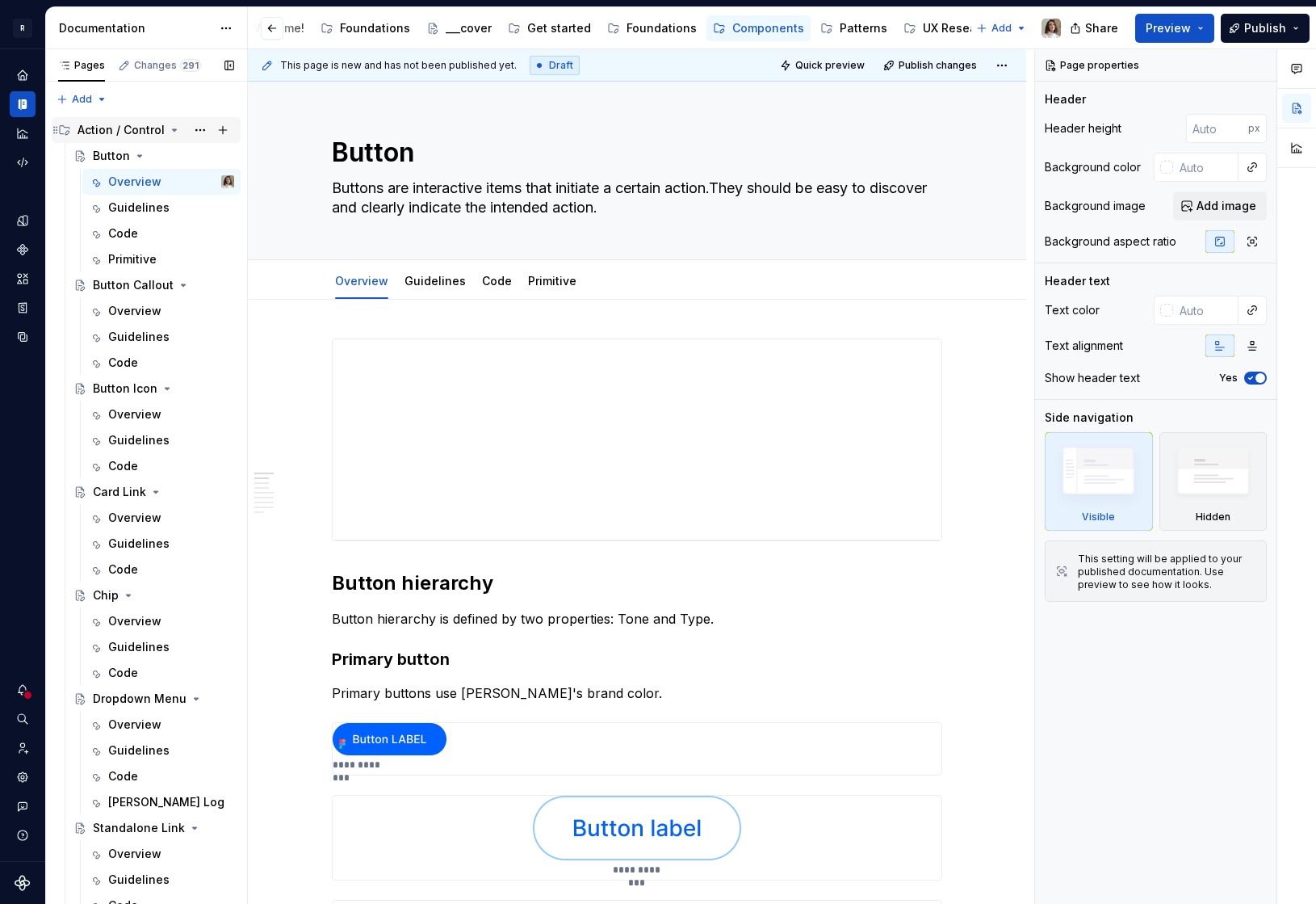
click at [170, 126] on icon "Page tree" at bounding box center [174, 130] width 13 height 13
click at [156, 155] on icon "Page tree" at bounding box center [158, 156] width 4 height 2
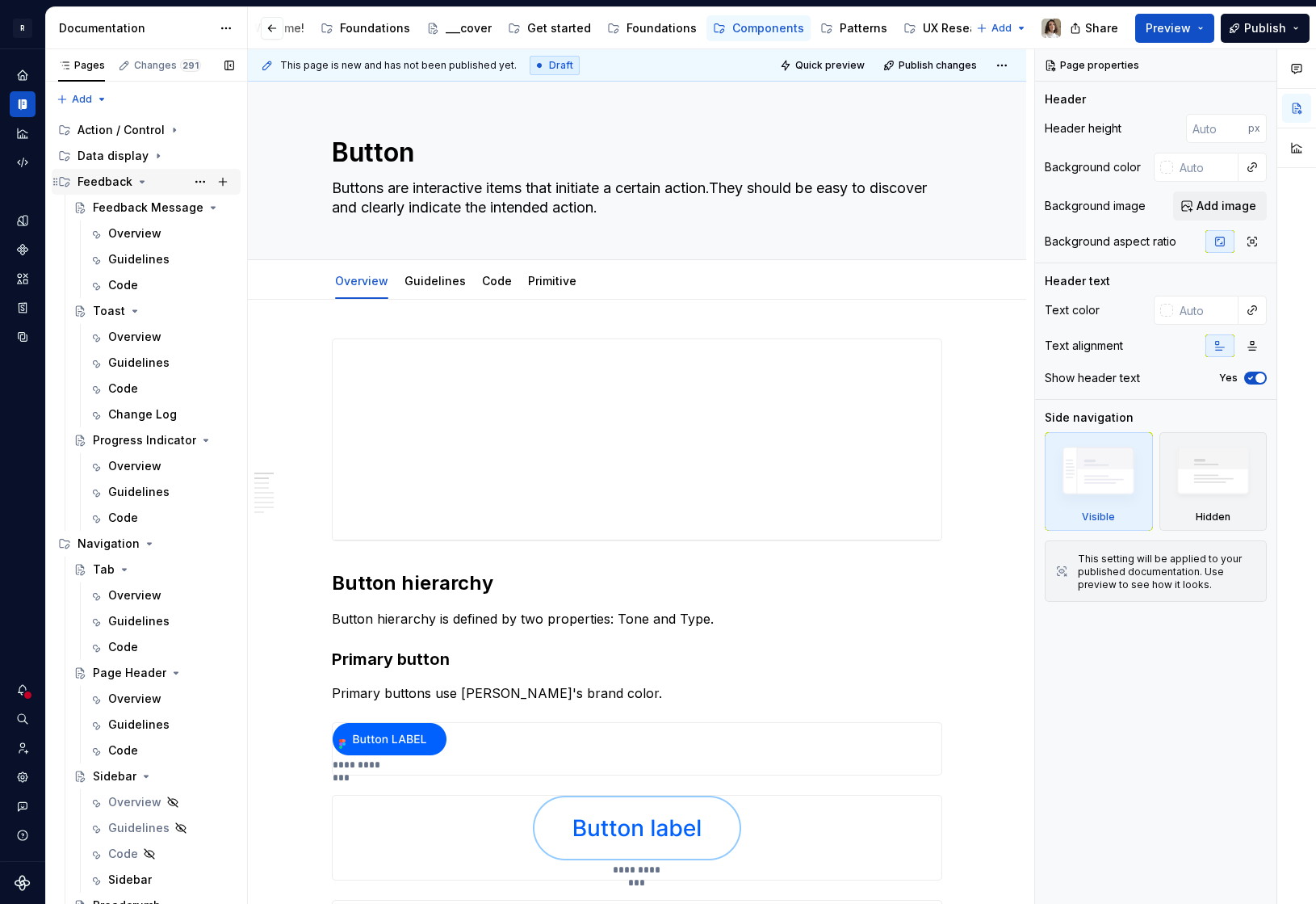
click at [138, 179] on icon "Page tree" at bounding box center [141, 181] width 13 height 13
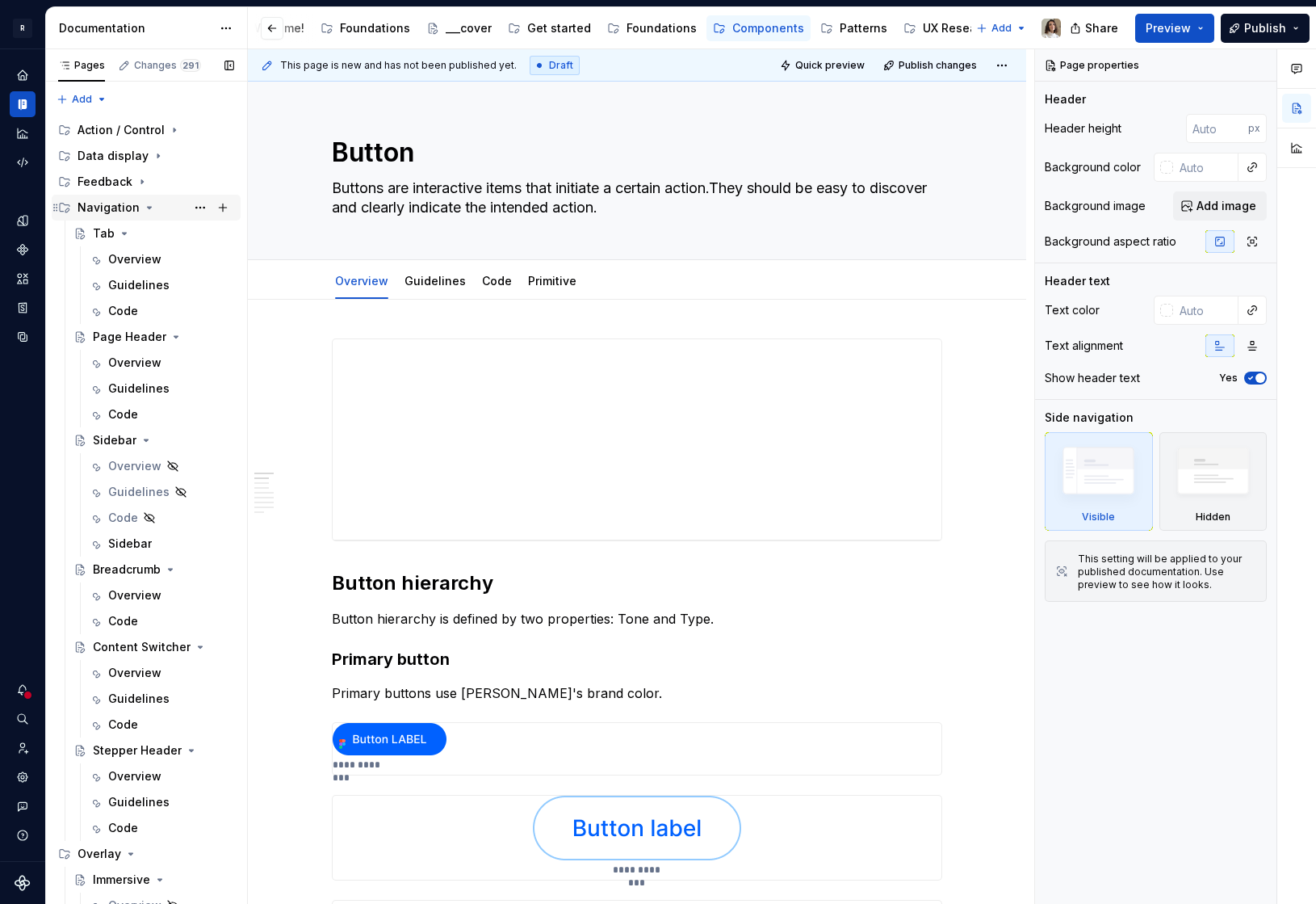
click at [143, 211] on icon "Page tree" at bounding box center [149, 207] width 13 height 13
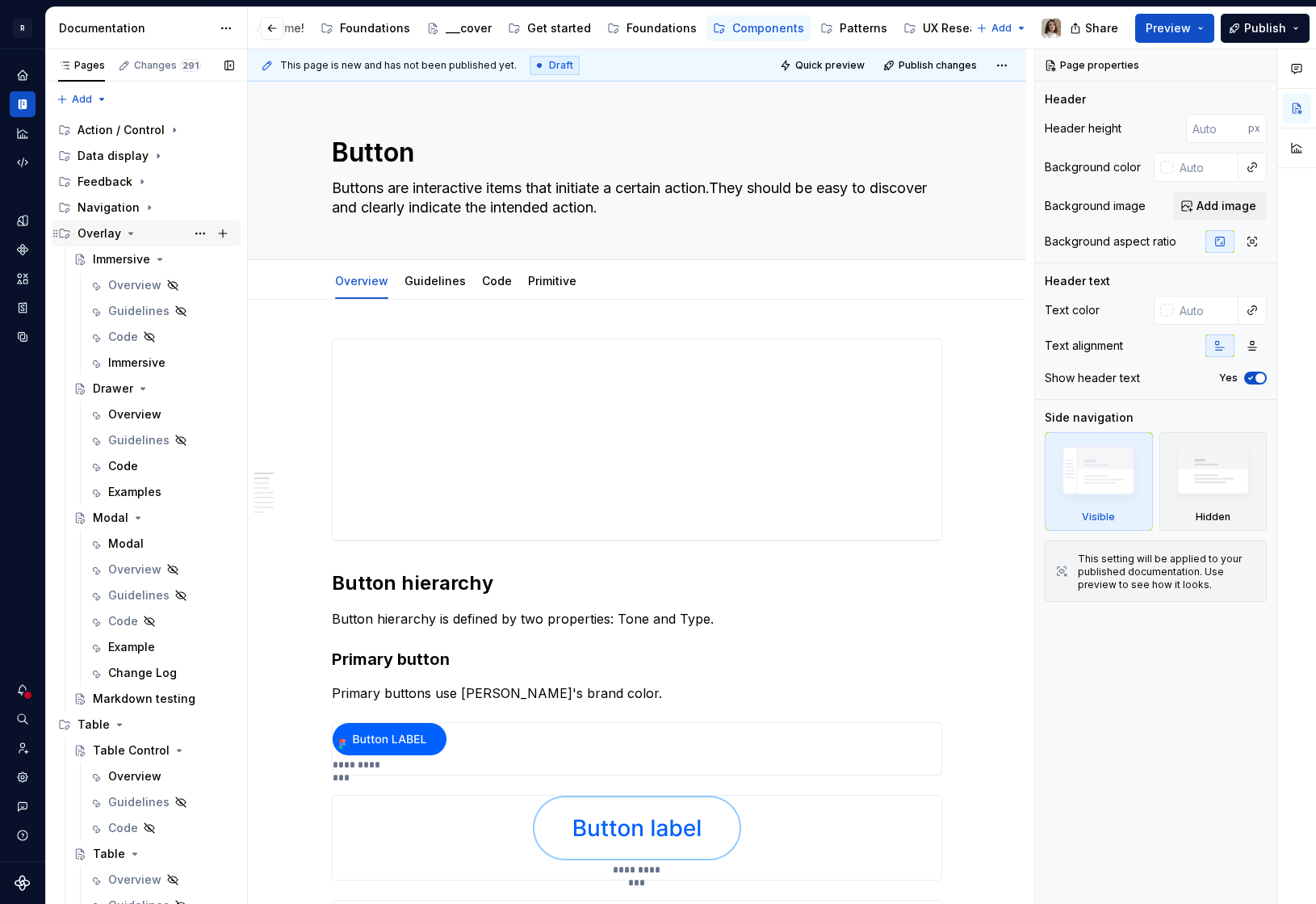
click at [130, 234] on icon "Page tree" at bounding box center [132, 233] width 4 height 2
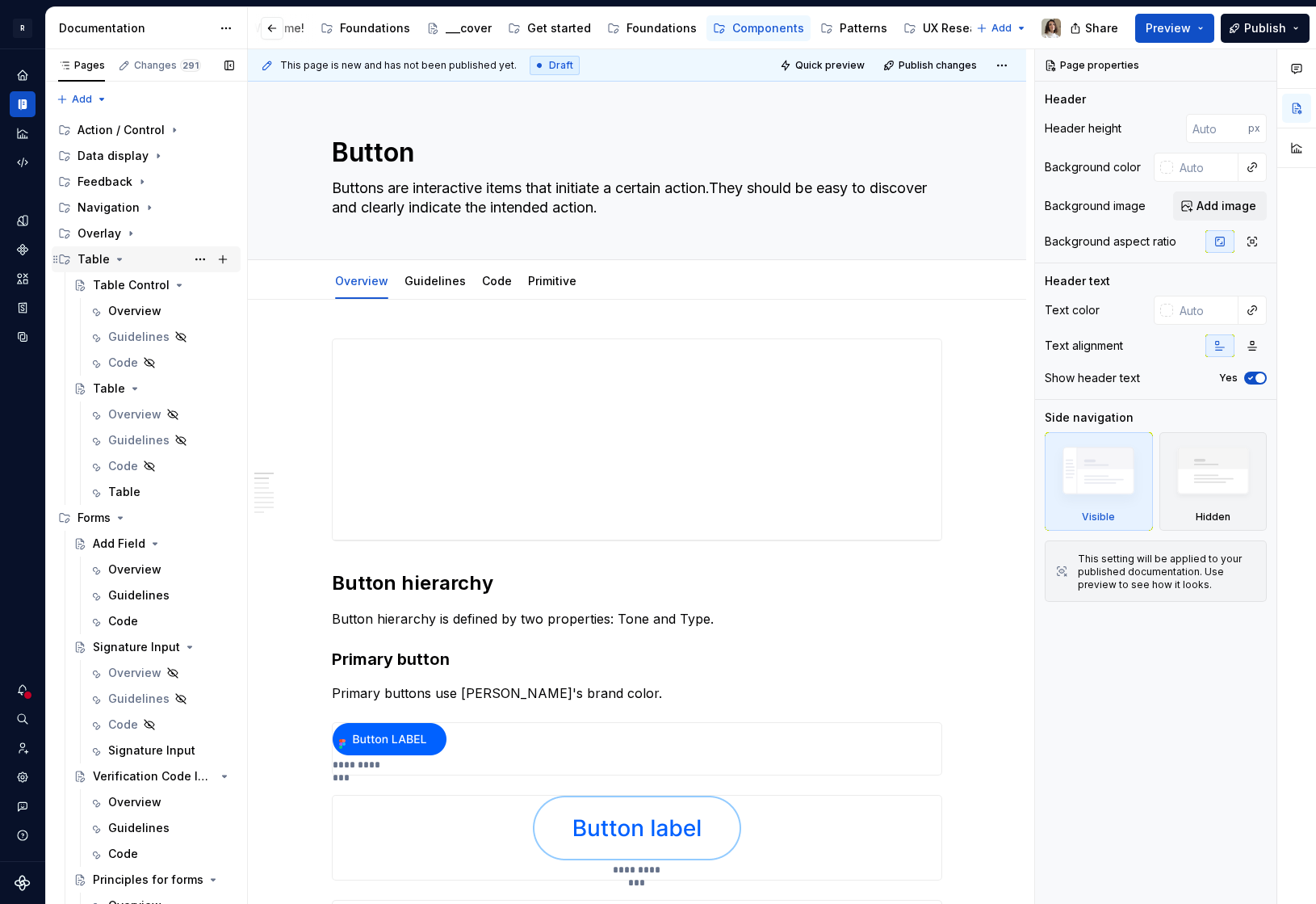
click at [118, 259] on icon "Page tree" at bounding box center [120, 259] width 4 height 2
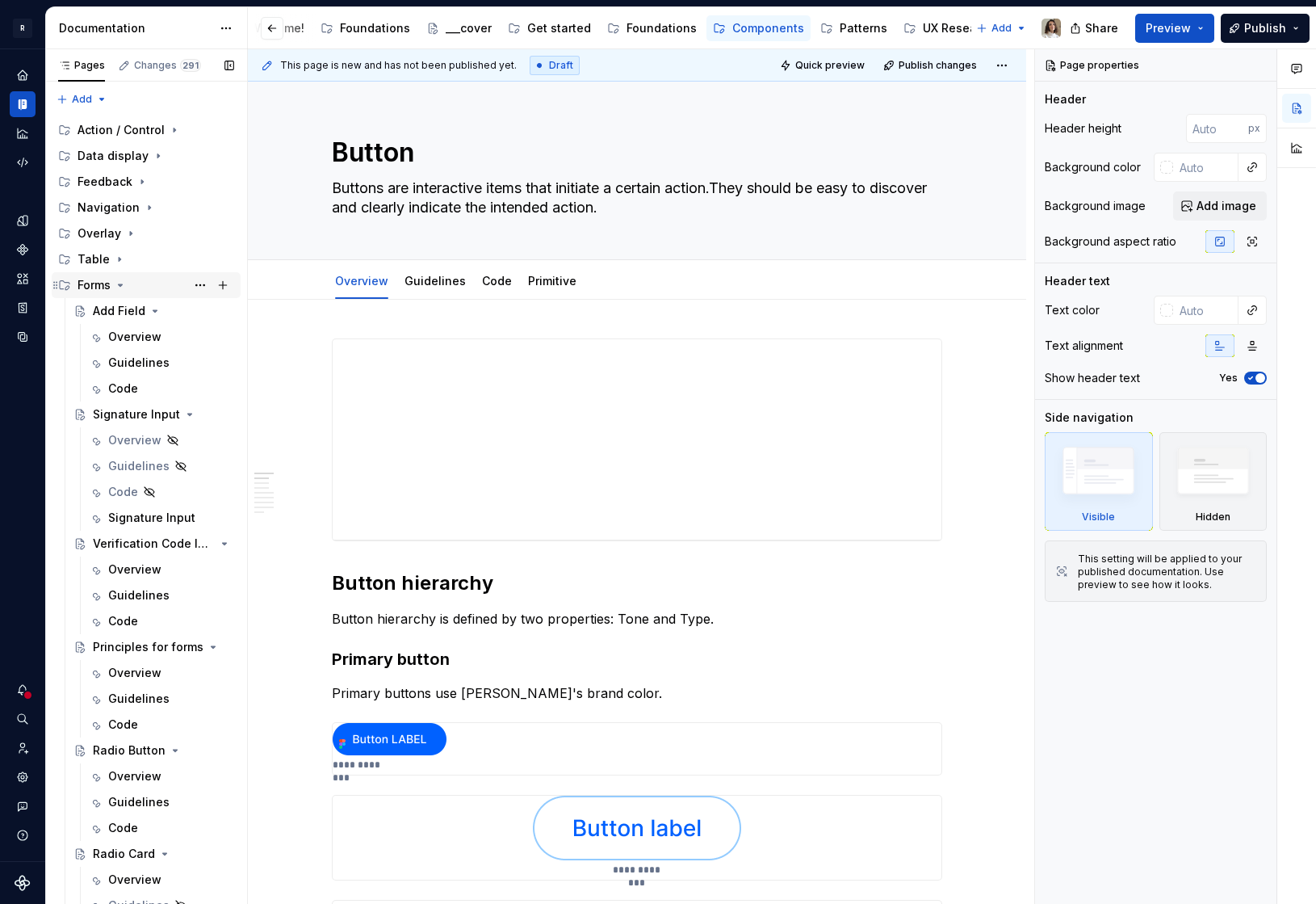
click at [118, 284] on icon "Page tree" at bounding box center [120, 285] width 13 height 13
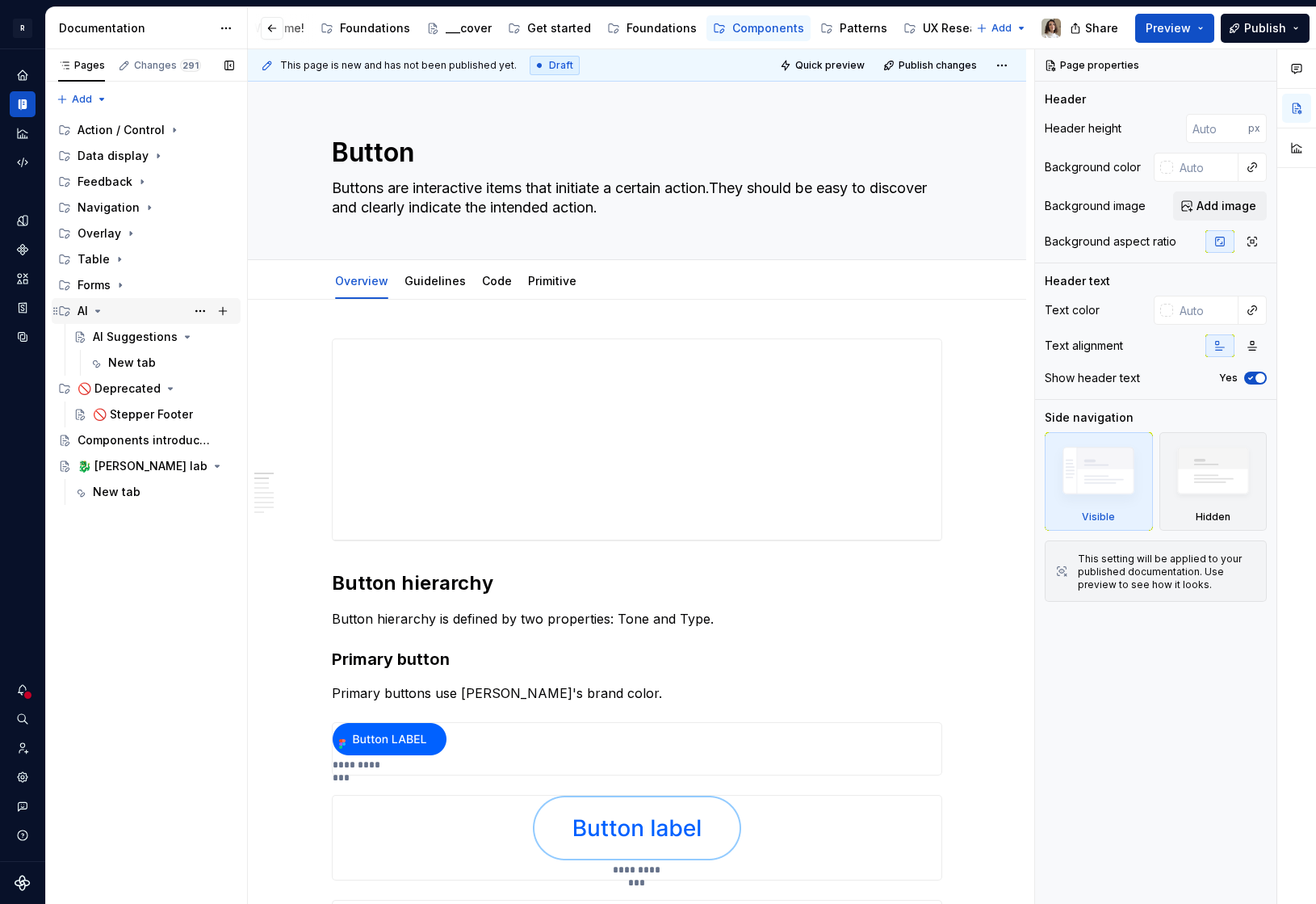
click at [112, 311] on div "AI" at bounding box center [155, 311] width 156 height 23
click at [119, 449] on div "New tab" at bounding box center [163, 440] width 141 height 23
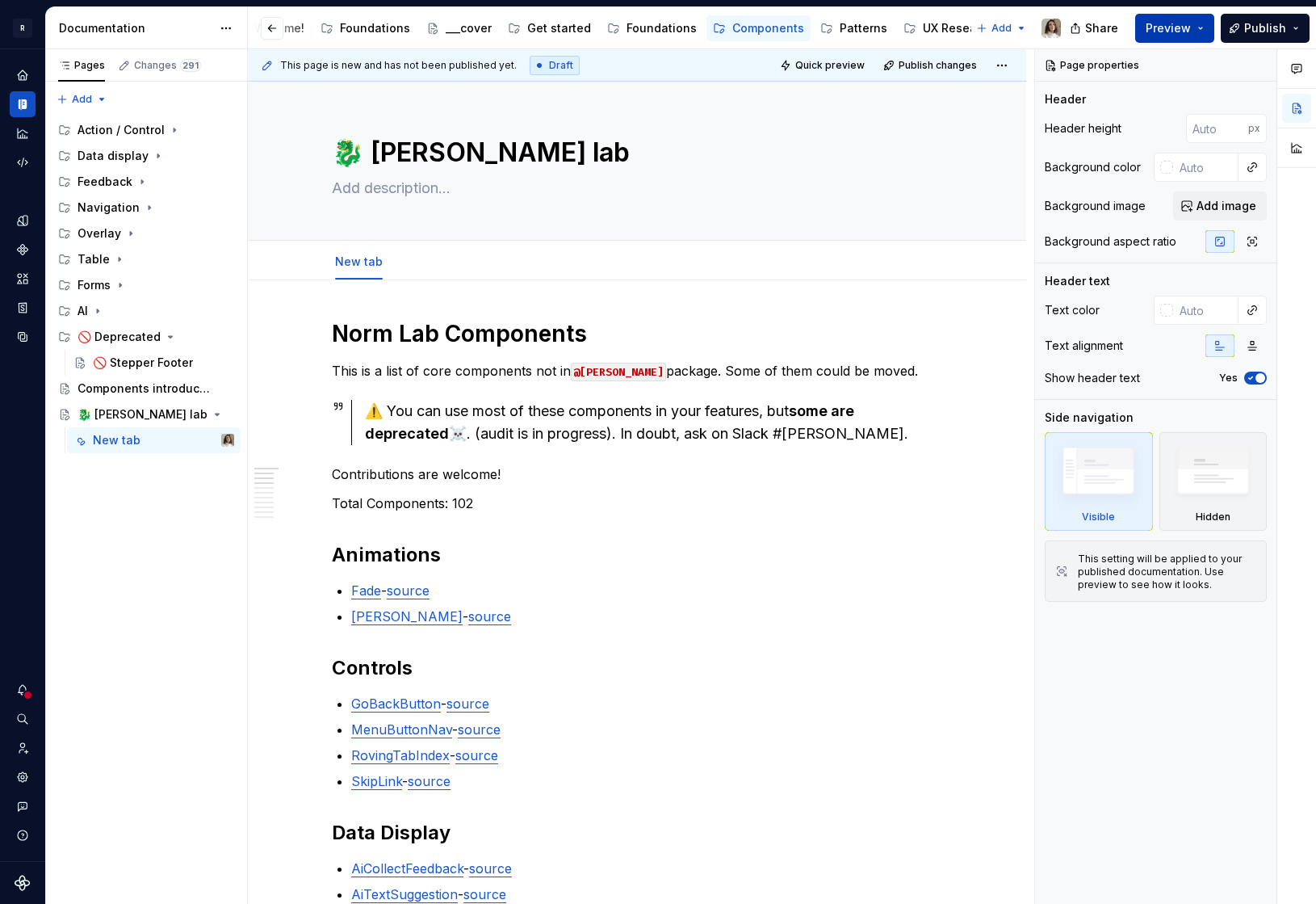
click at [1178, 31] on span "Preview" at bounding box center [1169, 28] width 45 height 16
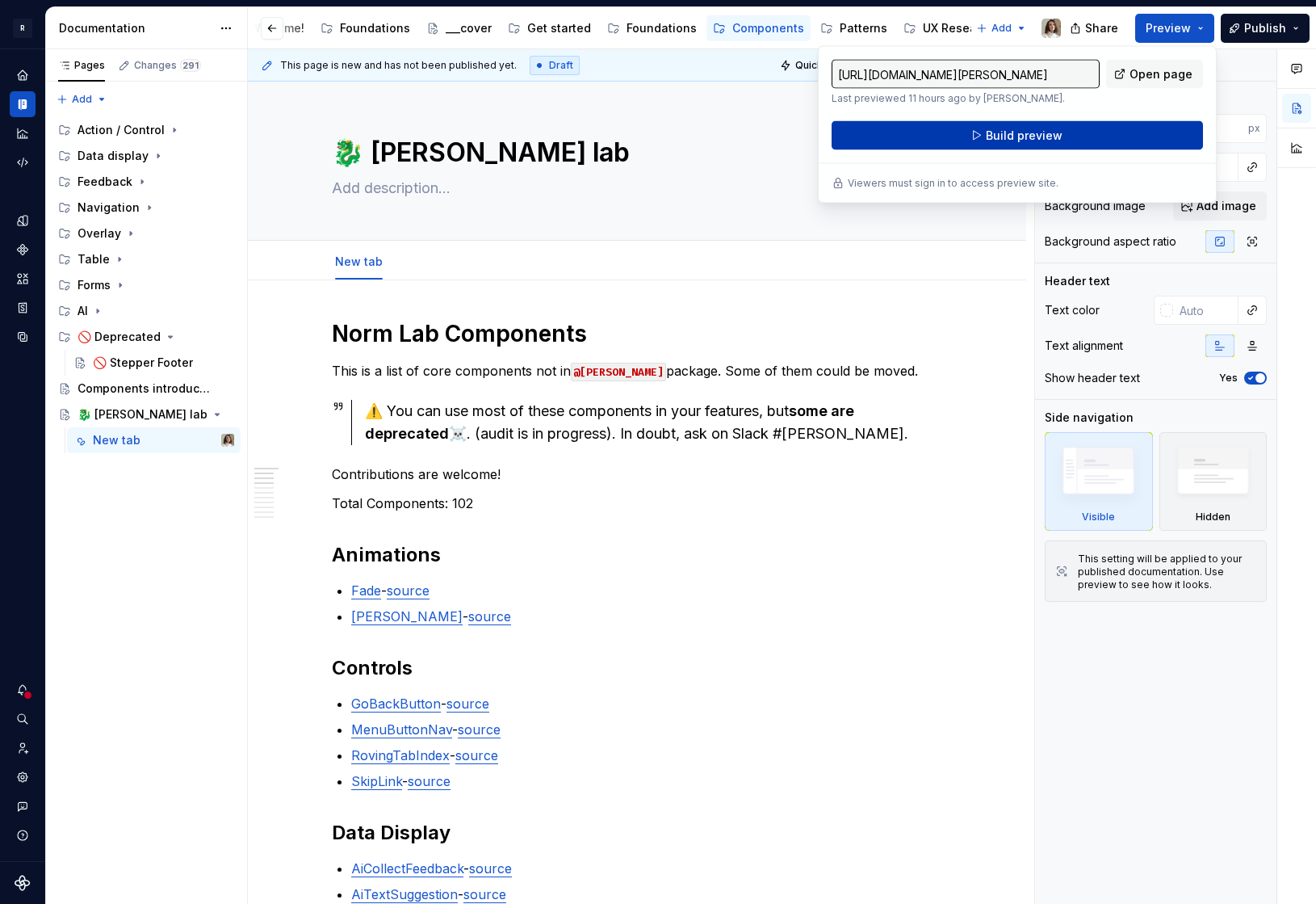
click at [994, 135] on span "Build preview" at bounding box center [1024, 136] width 77 height 16
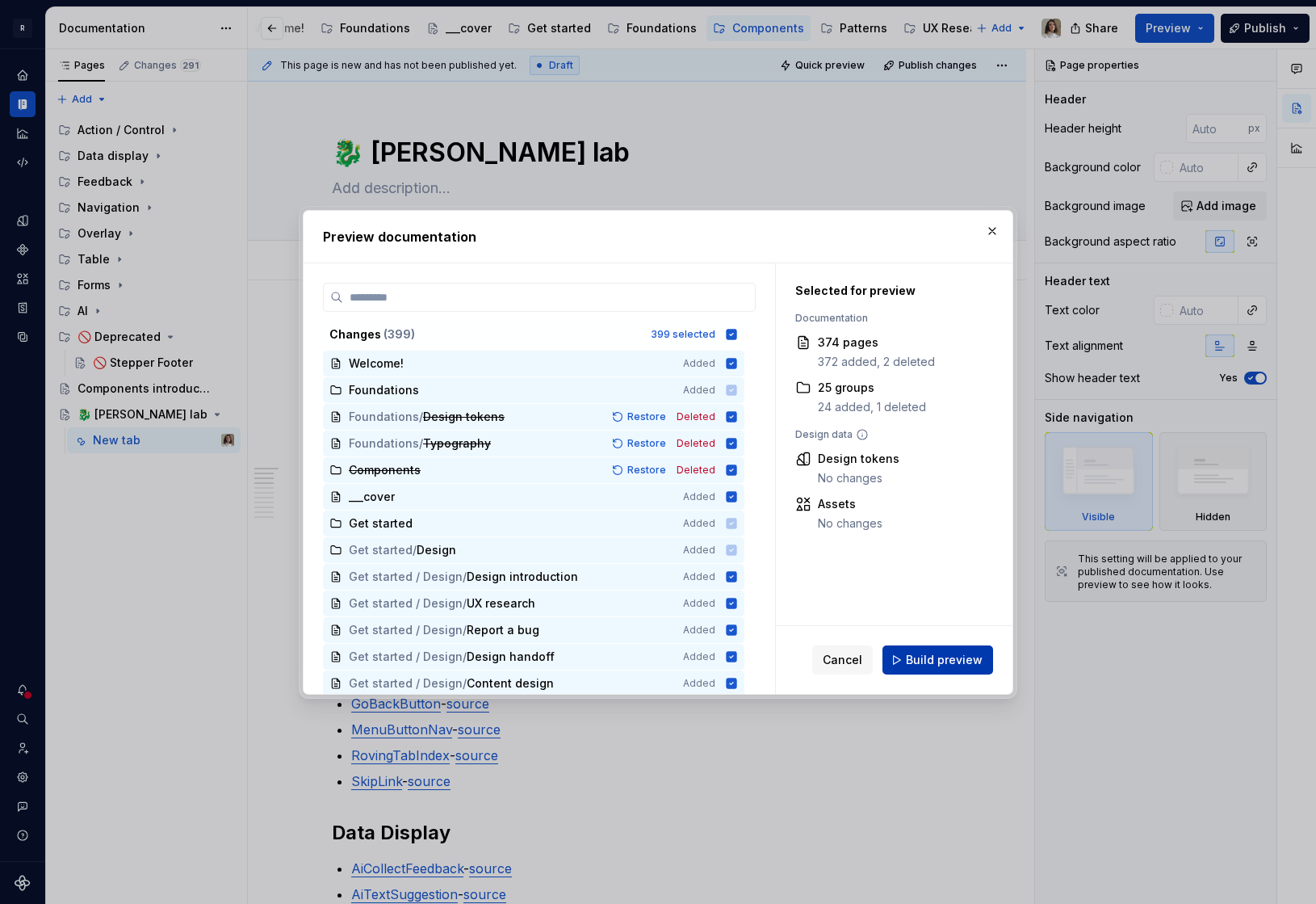
click at [915, 658] on span "Build preview" at bounding box center [944, 660] width 77 height 16
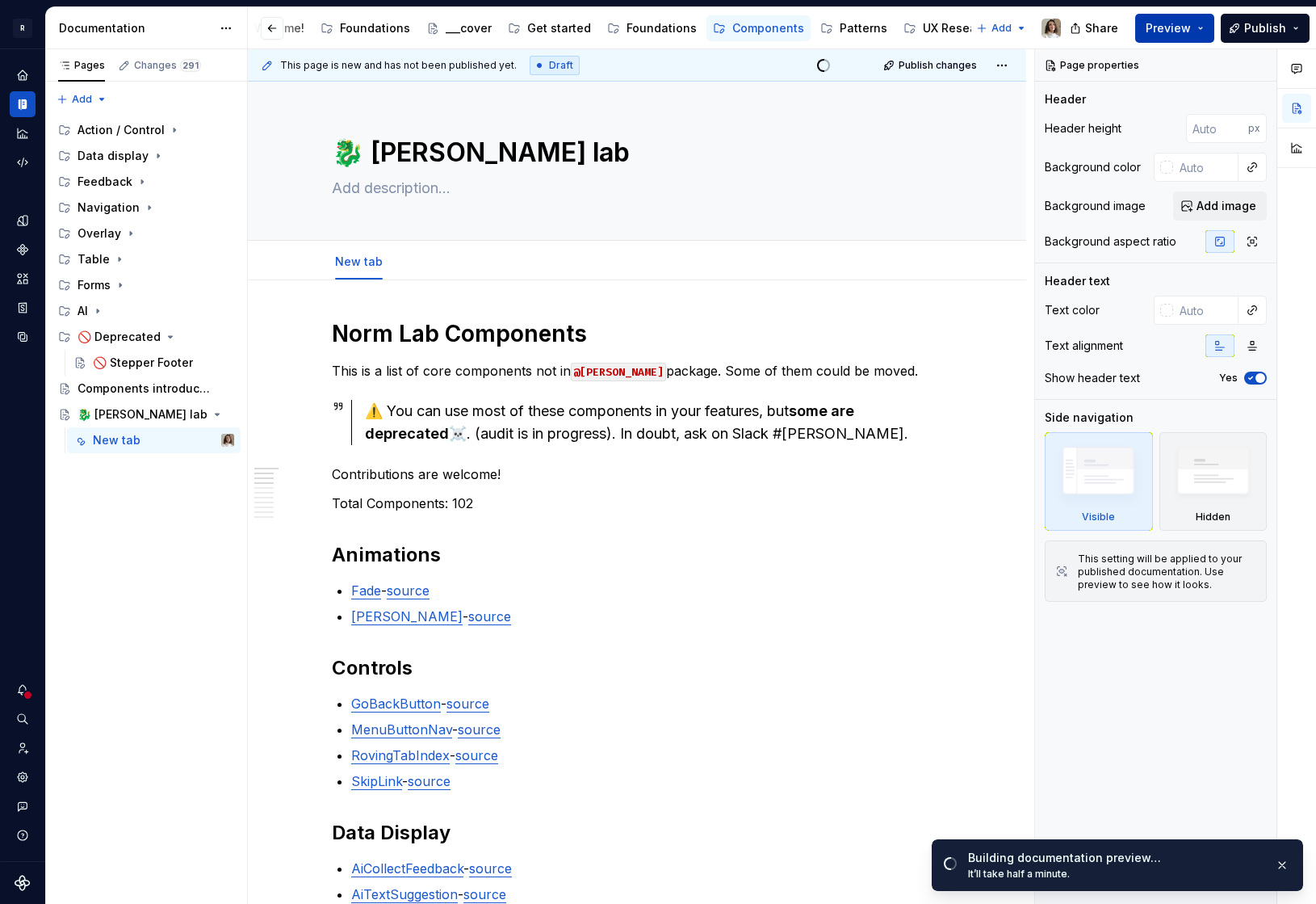
click at [1175, 28] on span "Preview" at bounding box center [1169, 28] width 45 height 16
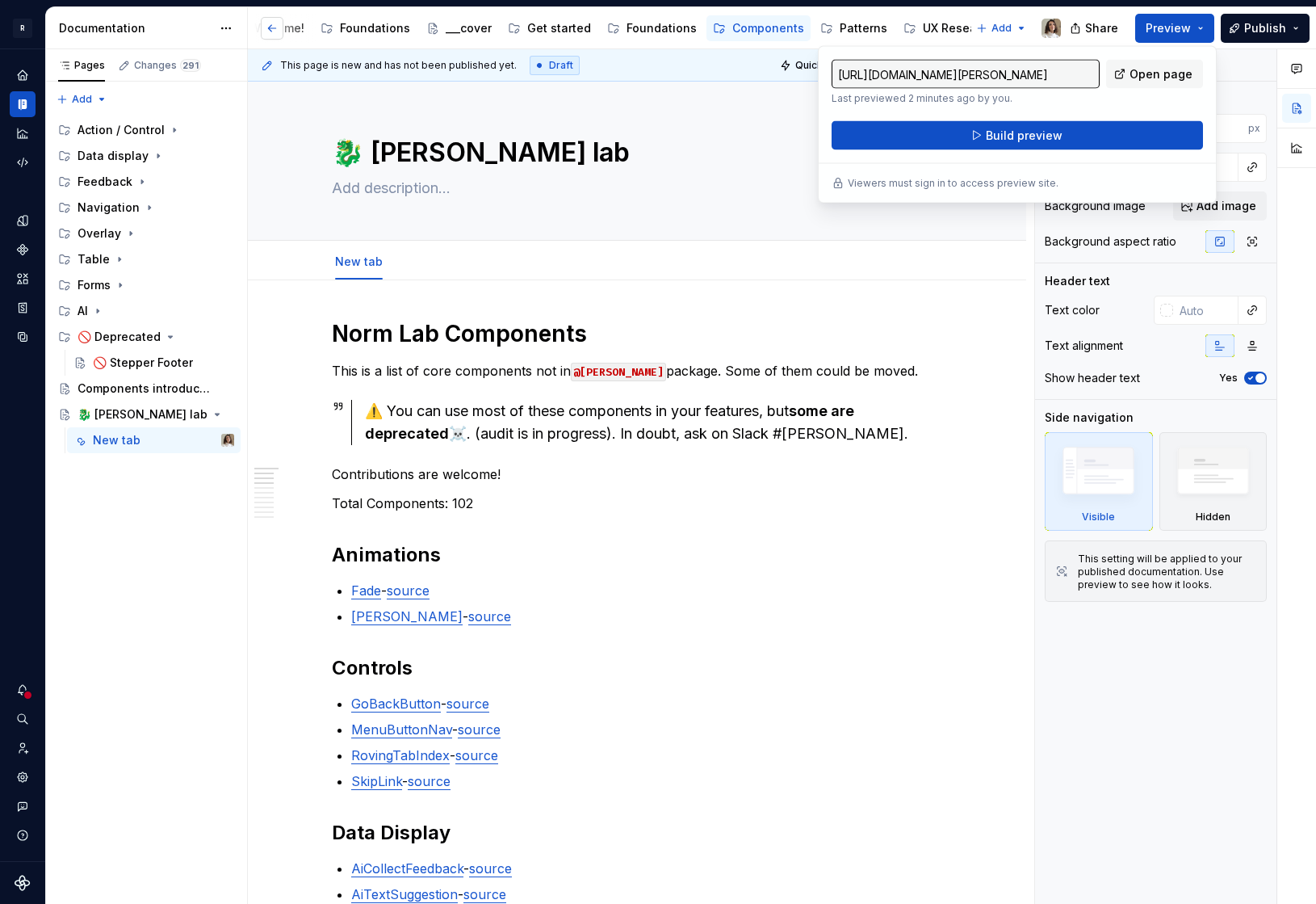
click at [271, 26] on button "button" at bounding box center [272, 28] width 23 height 23
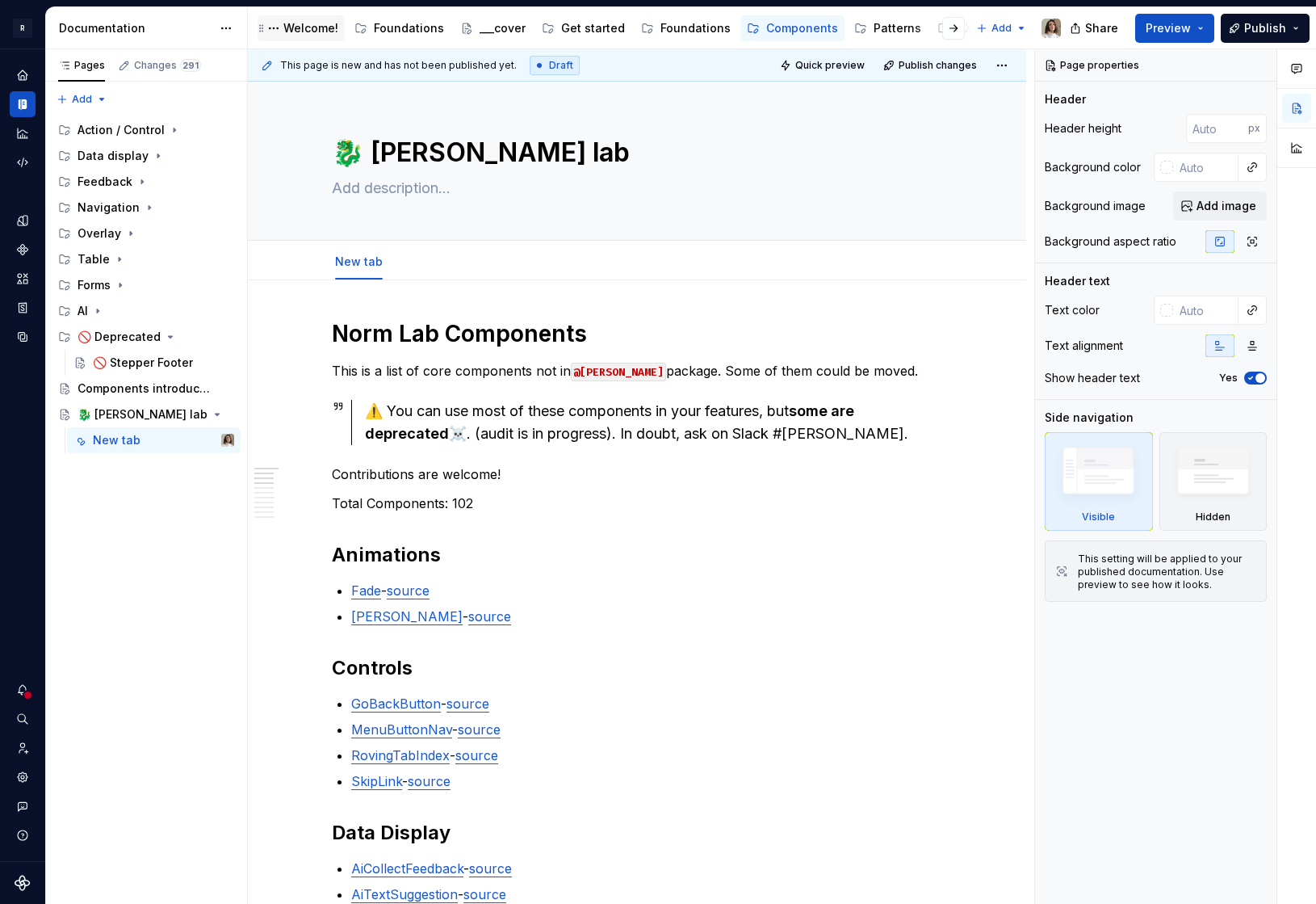
click at [300, 31] on div "Welcome!" at bounding box center [311, 28] width 55 height 16
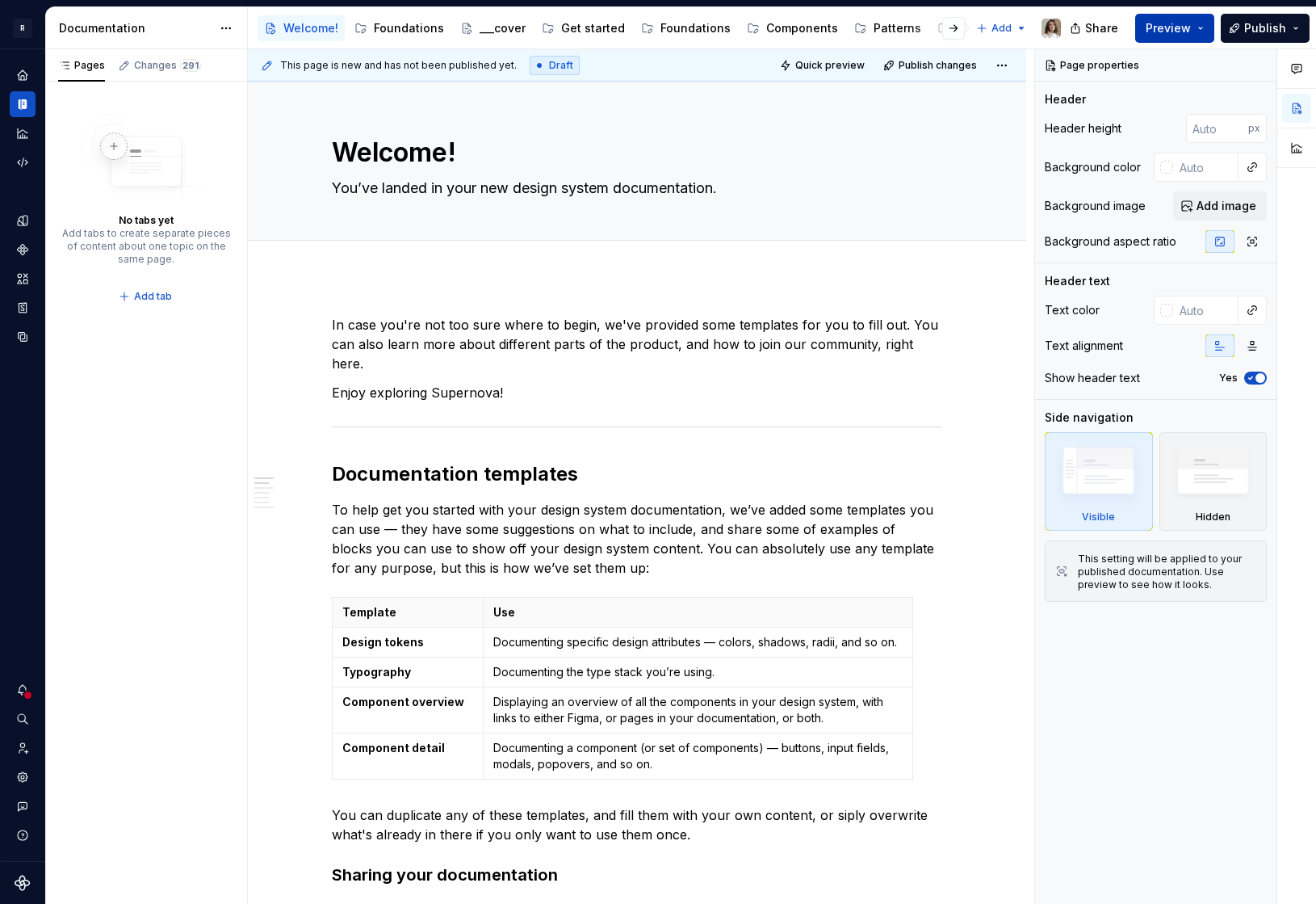
click at [1159, 33] on span "Preview" at bounding box center [1169, 28] width 45 height 16
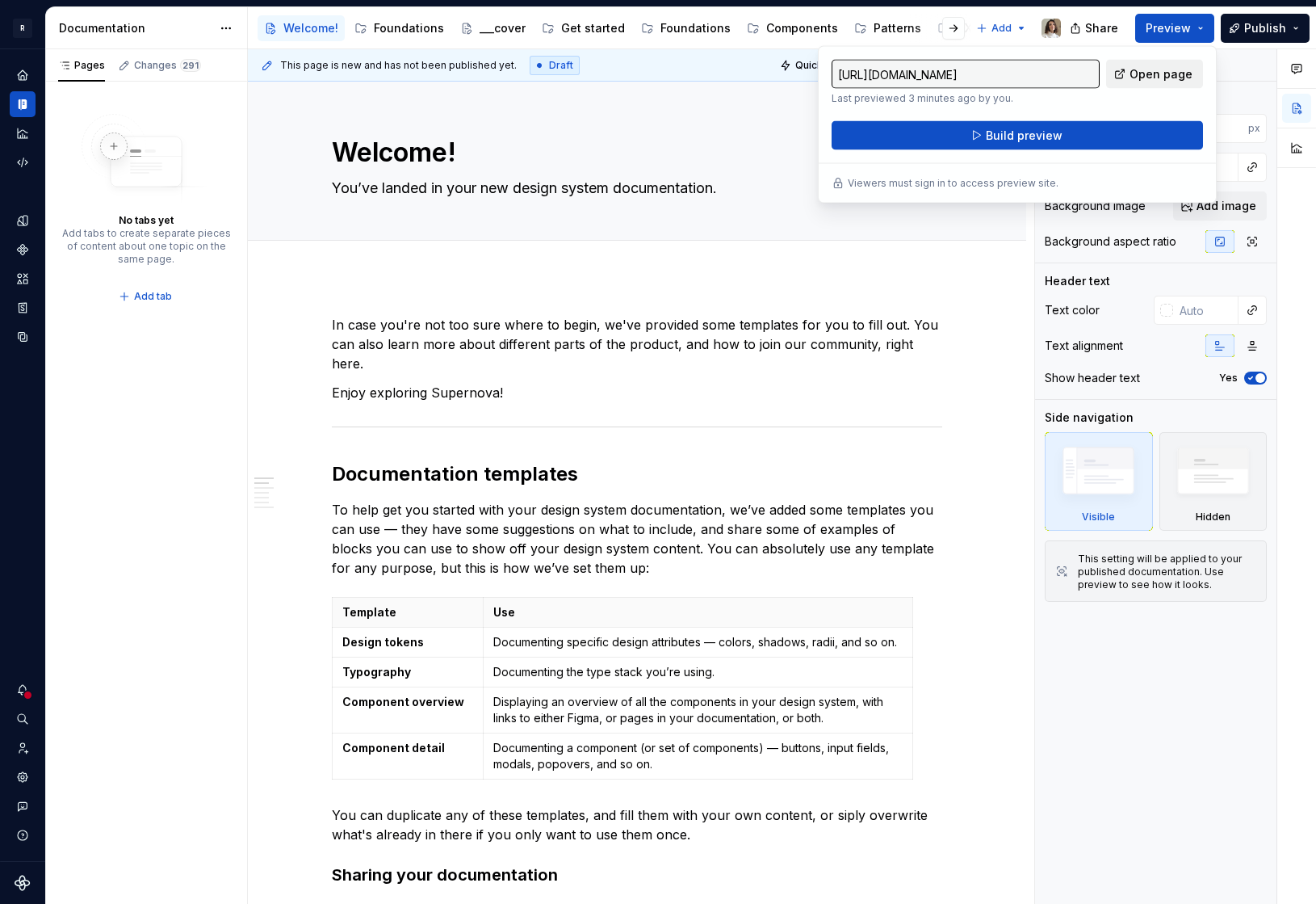
click at [1131, 79] on link "Open page" at bounding box center [1155, 73] width 97 height 29
click at [231, 31] on html "R Norma: Zeroheight import Design system data Documentation Accessibility guide…" at bounding box center [658, 452] width 1316 height 904
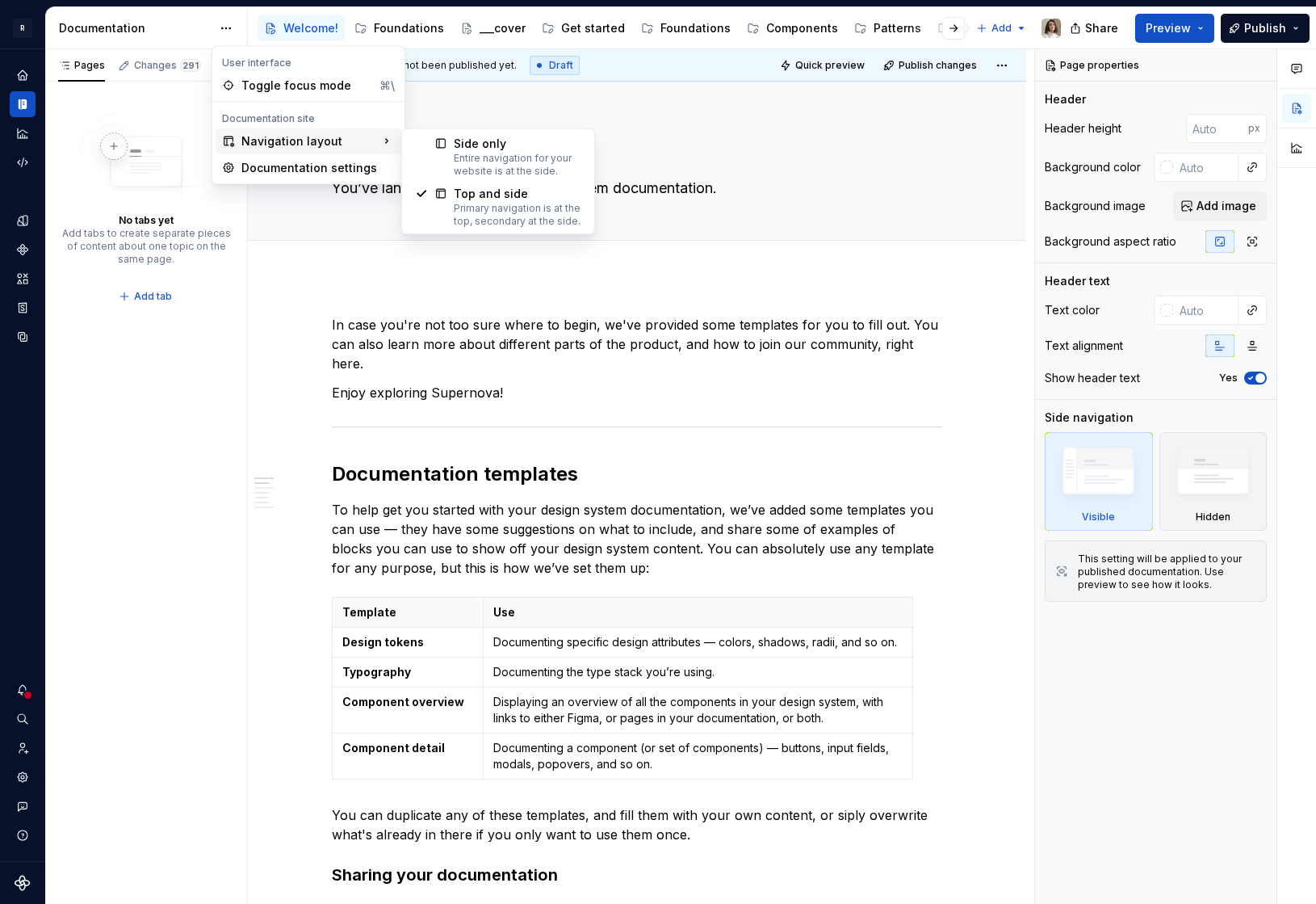
click at [569, 333] on html "R Norma: Zeroheight import Design system data Documentation Accessibility guide…" at bounding box center [658, 452] width 1316 height 904
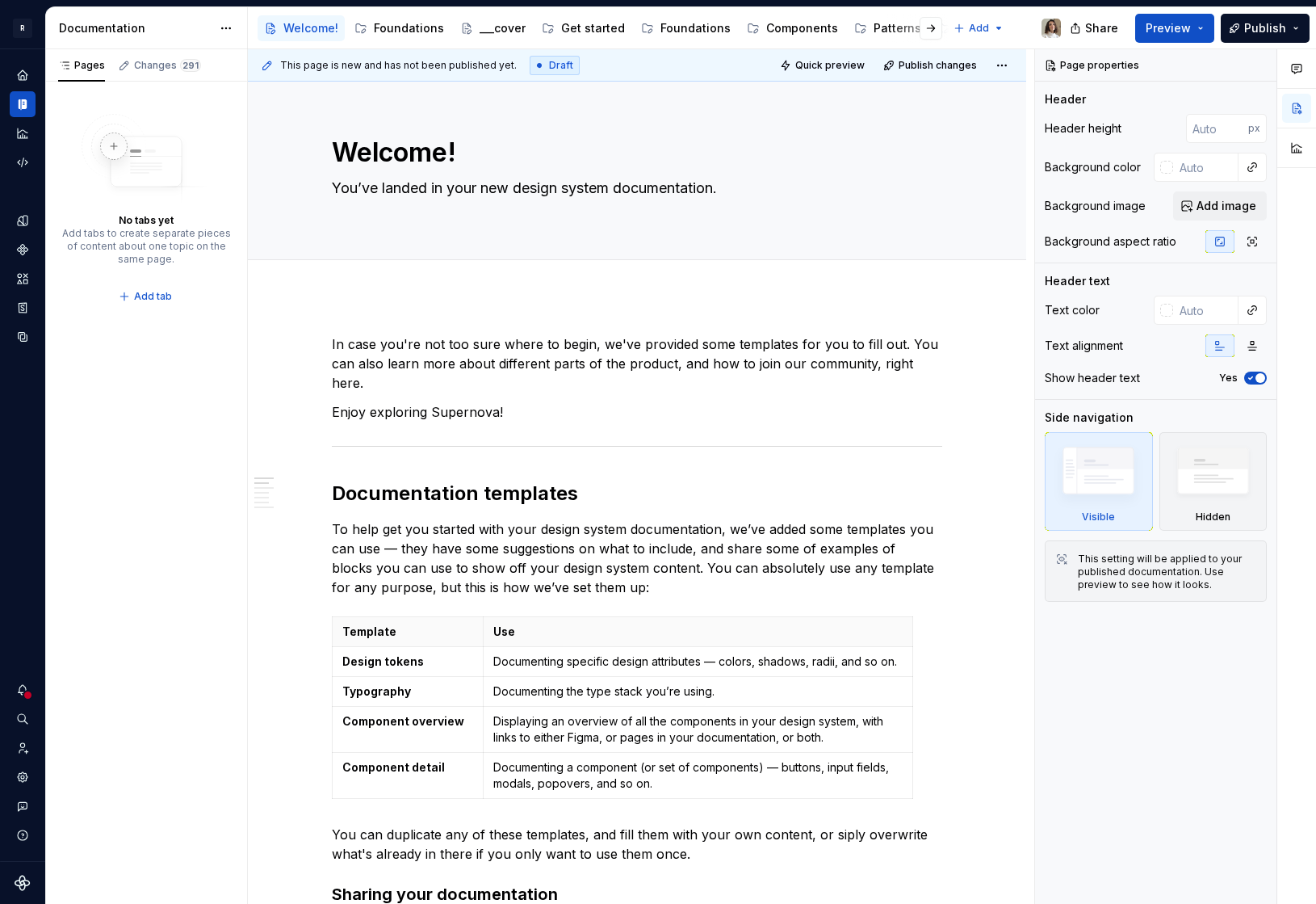
type textarea "*"
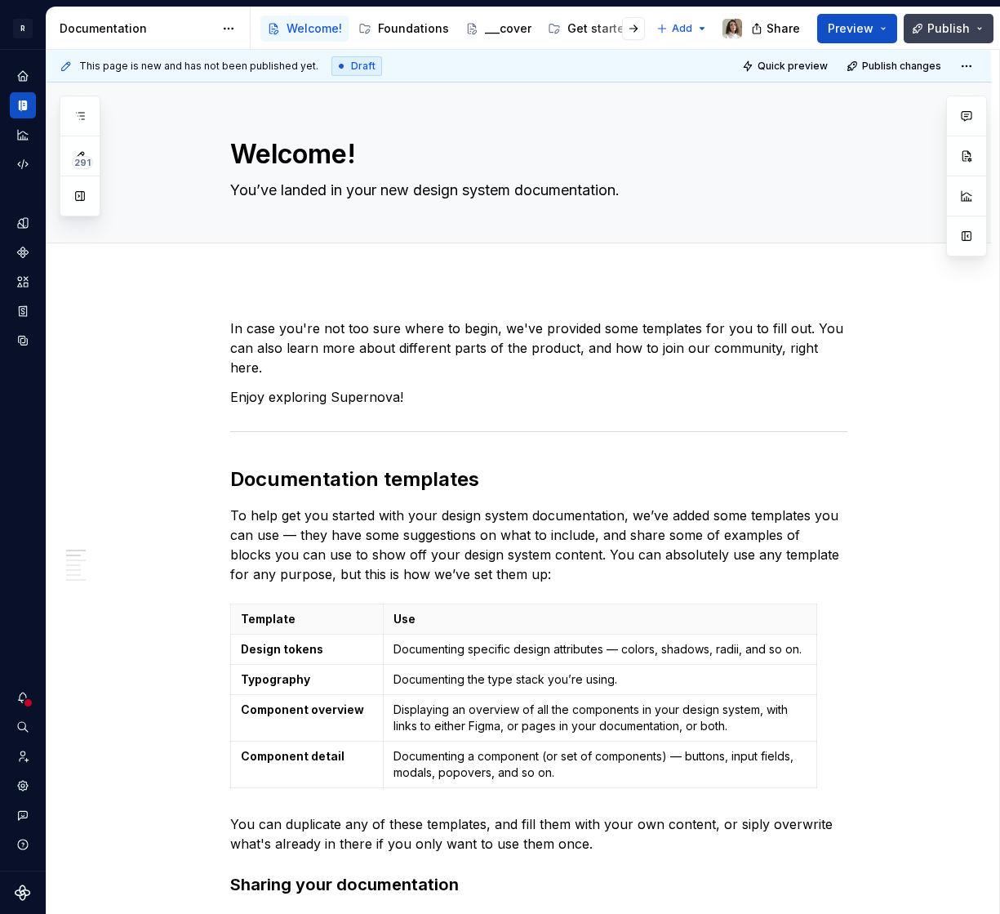
click at [954, 35] on span "Publish" at bounding box center [949, 28] width 42 height 16
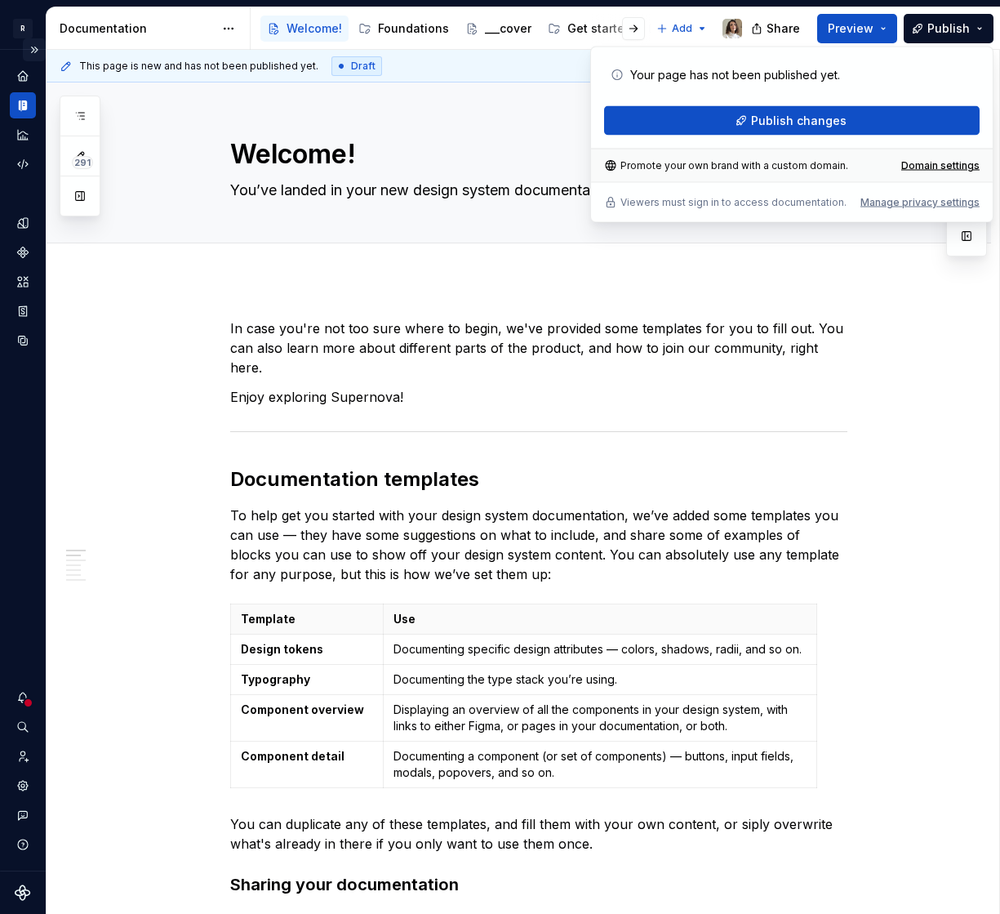
click at [33, 53] on button "Expand sidebar" at bounding box center [34, 49] width 23 height 23
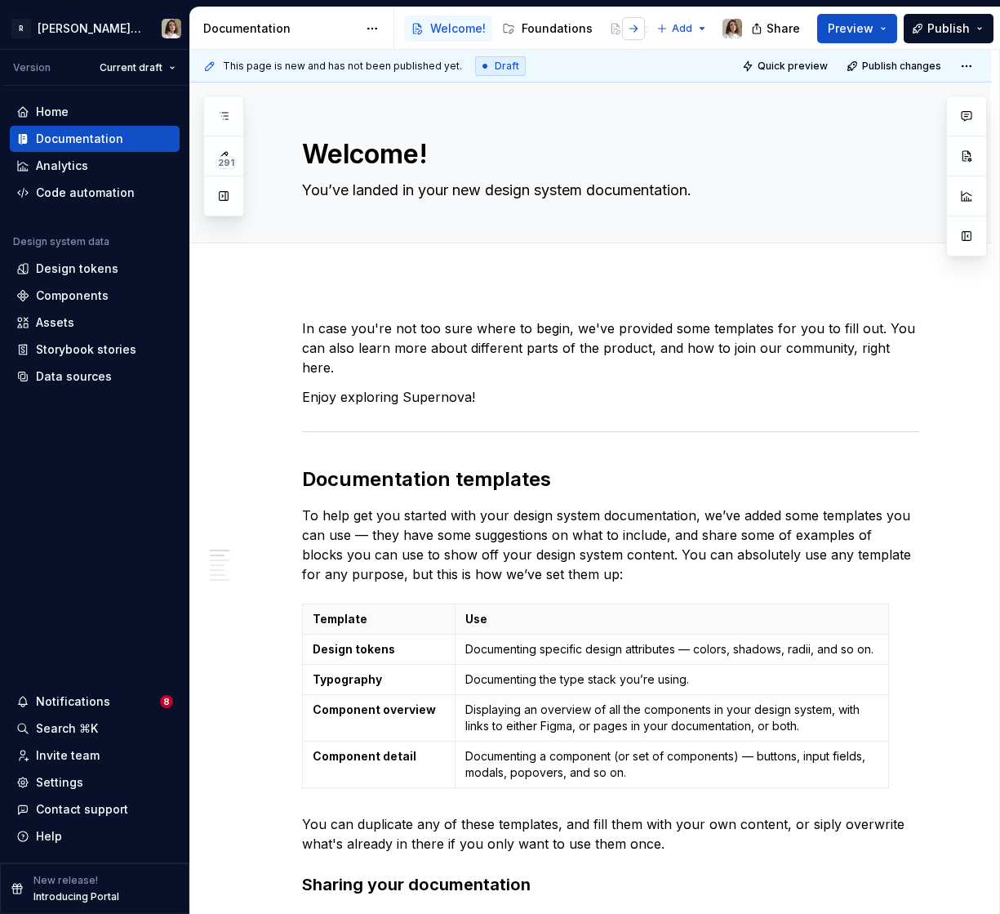
click at [641, 28] on button "button" at bounding box center [633, 28] width 23 height 23
click at [455, 29] on div at bounding box center [432, 28] width 62 height 29
click at [412, 29] on button "button" at bounding box center [418, 28] width 23 height 23
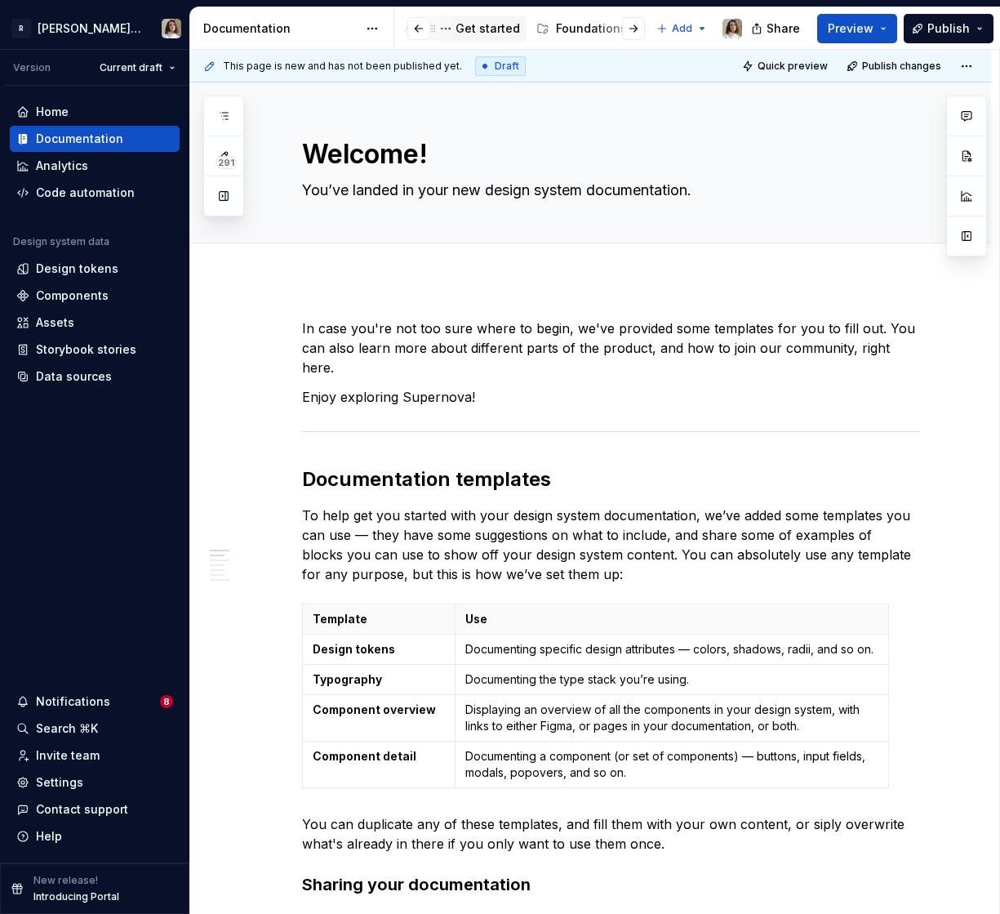
scroll to position [0, 252]
click at [563, 26] on div "Foundations" at bounding box center [594, 28] width 71 height 16
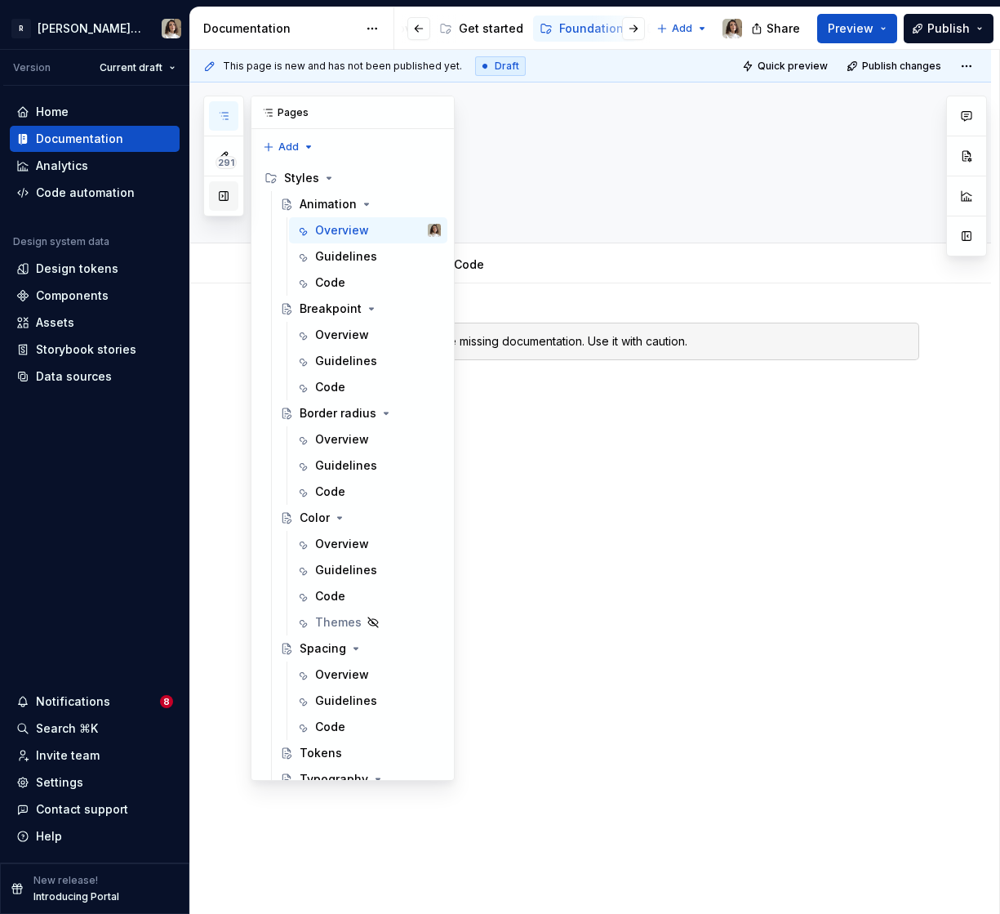
click at [222, 207] on button "button" at bounding box center [223, 195] width 29 height 29
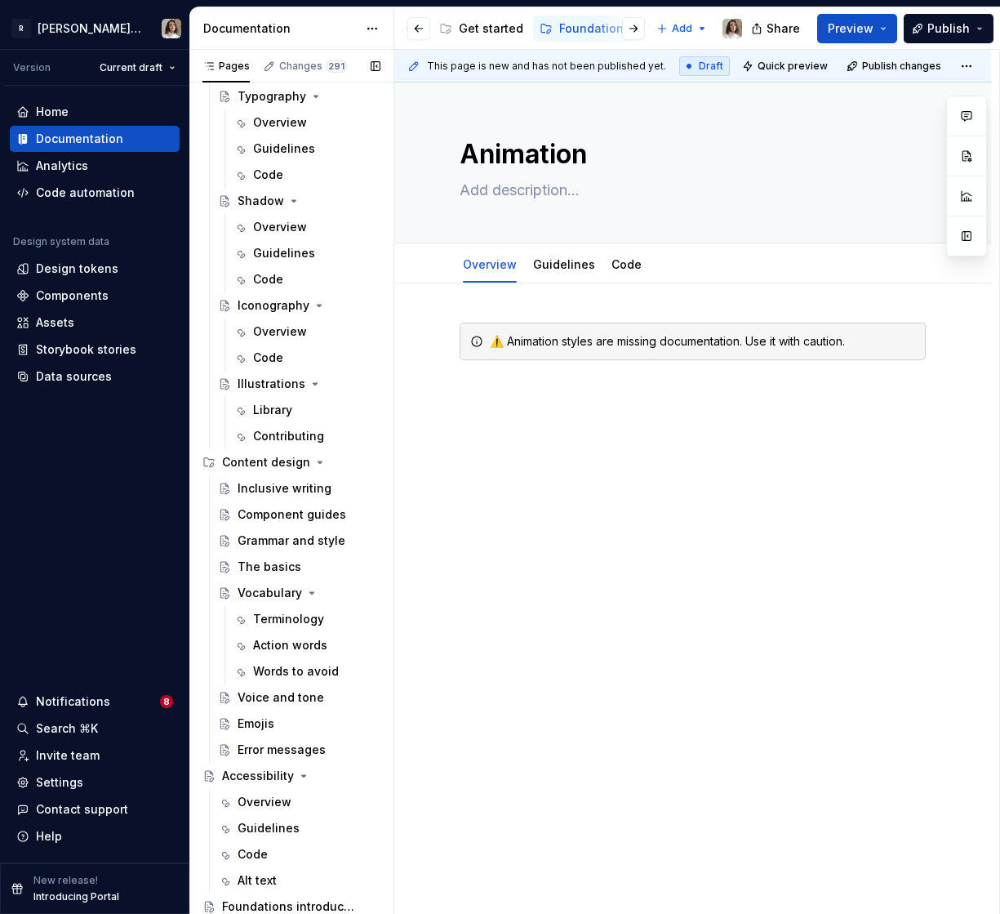
scroll to position [794, 0]
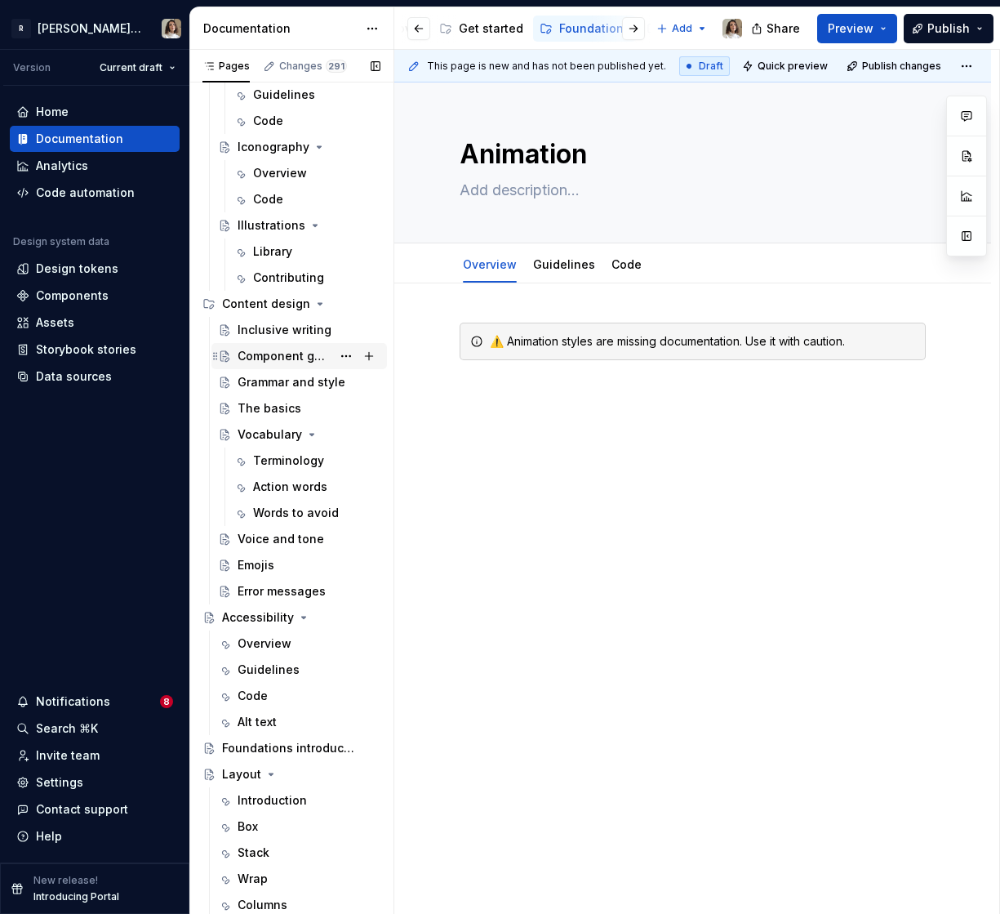
click at [270, 354] on div "Component guides" at bounding box center [285, 356] width 94 height 16
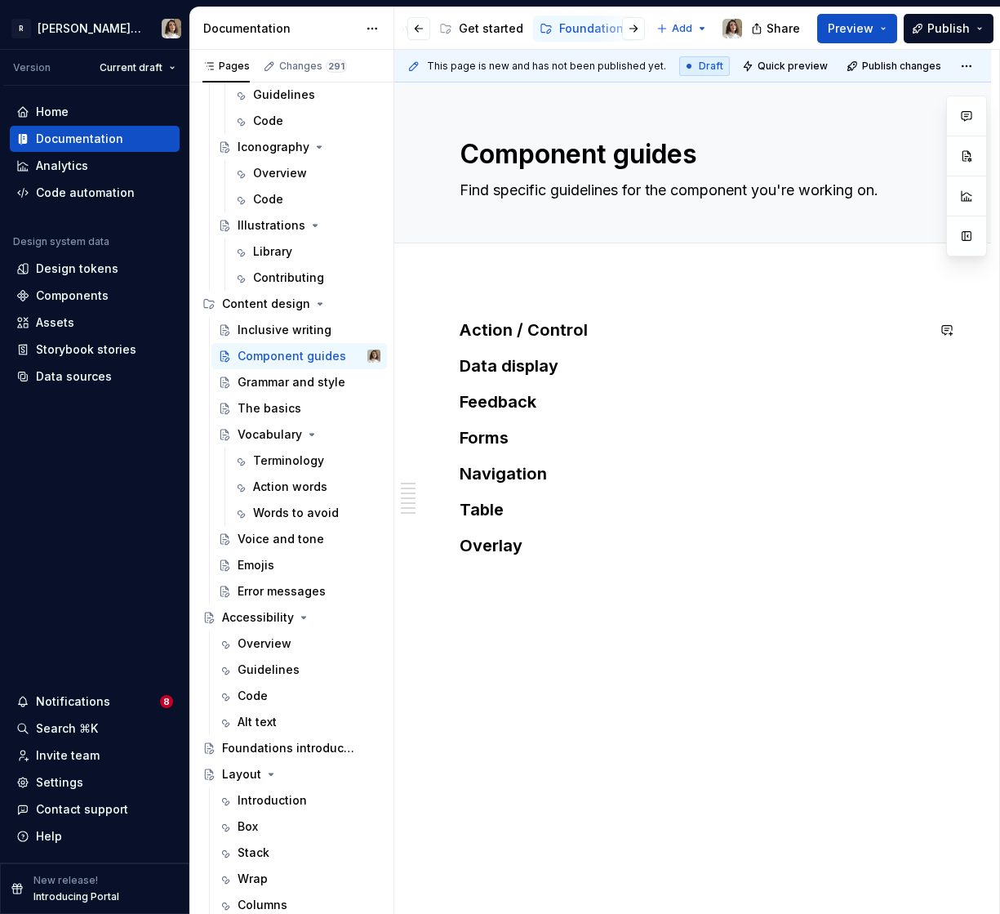
type textarea "*"
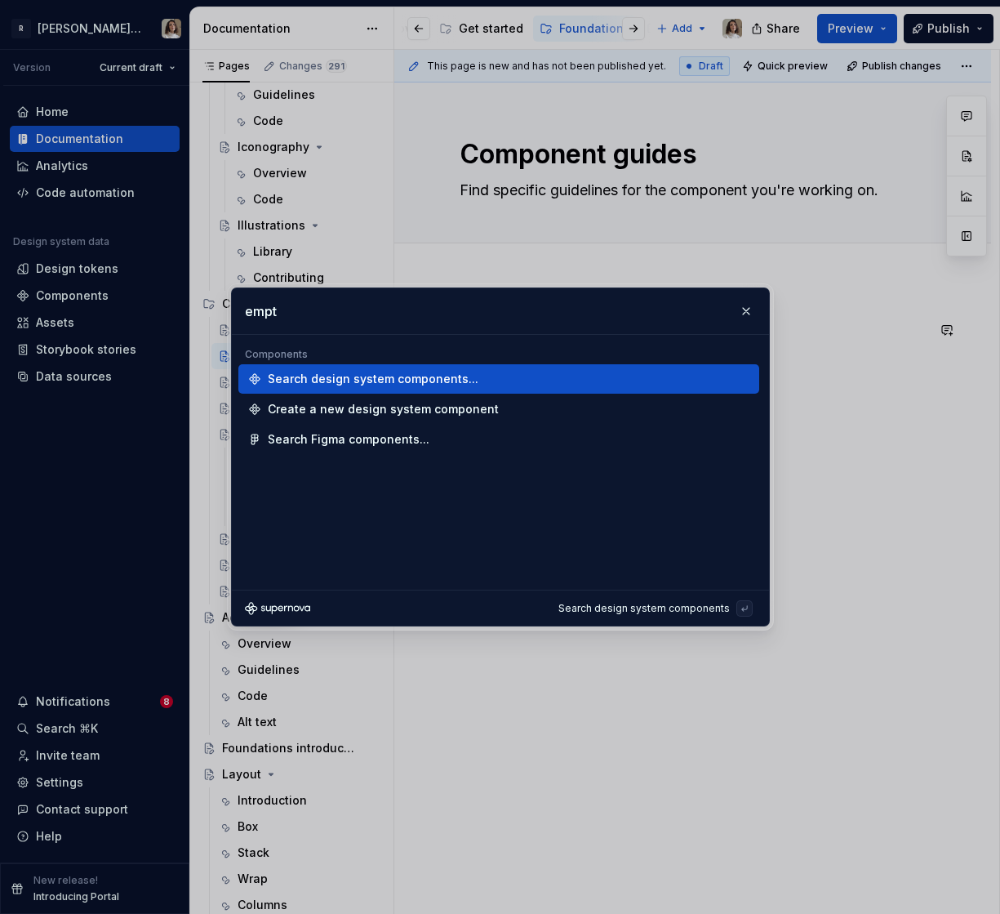
type input "empty"
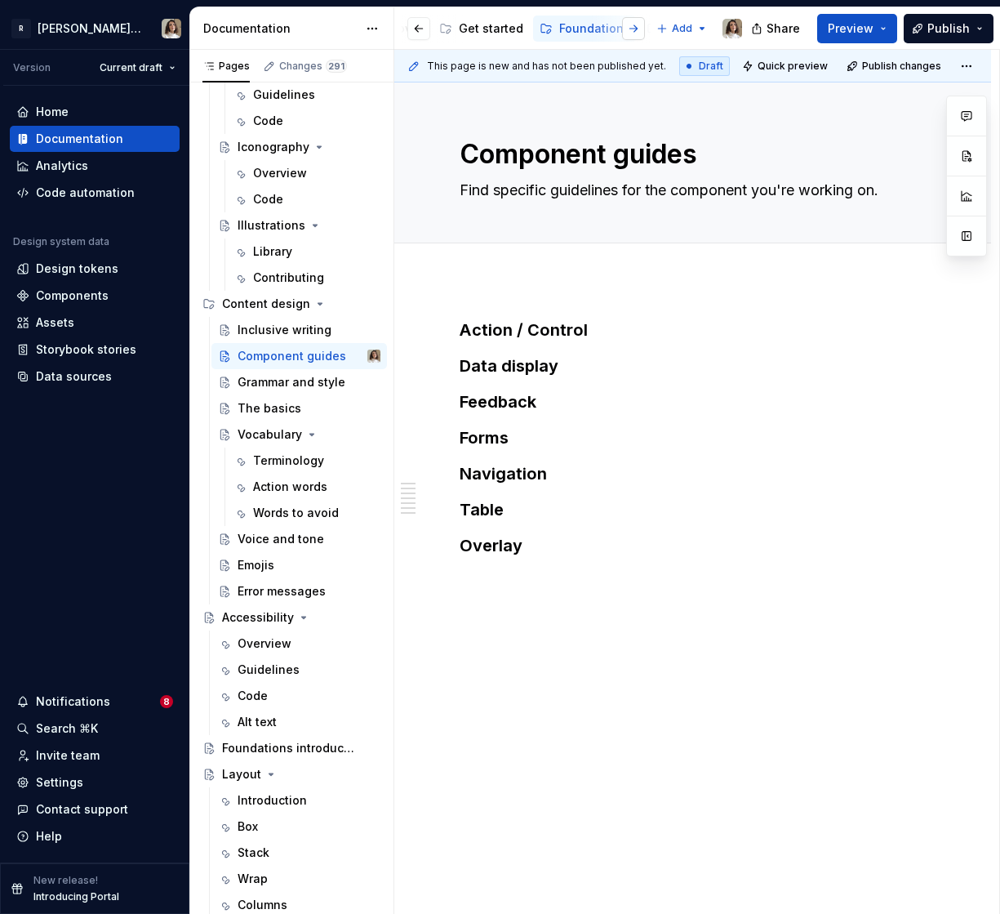
click at [634, 28] on button "button" at bounding box center [633, 28] width 23 height 23
click at [541, 24] on div "Patterns" at bounding box center [547, 28] width 48 height 16
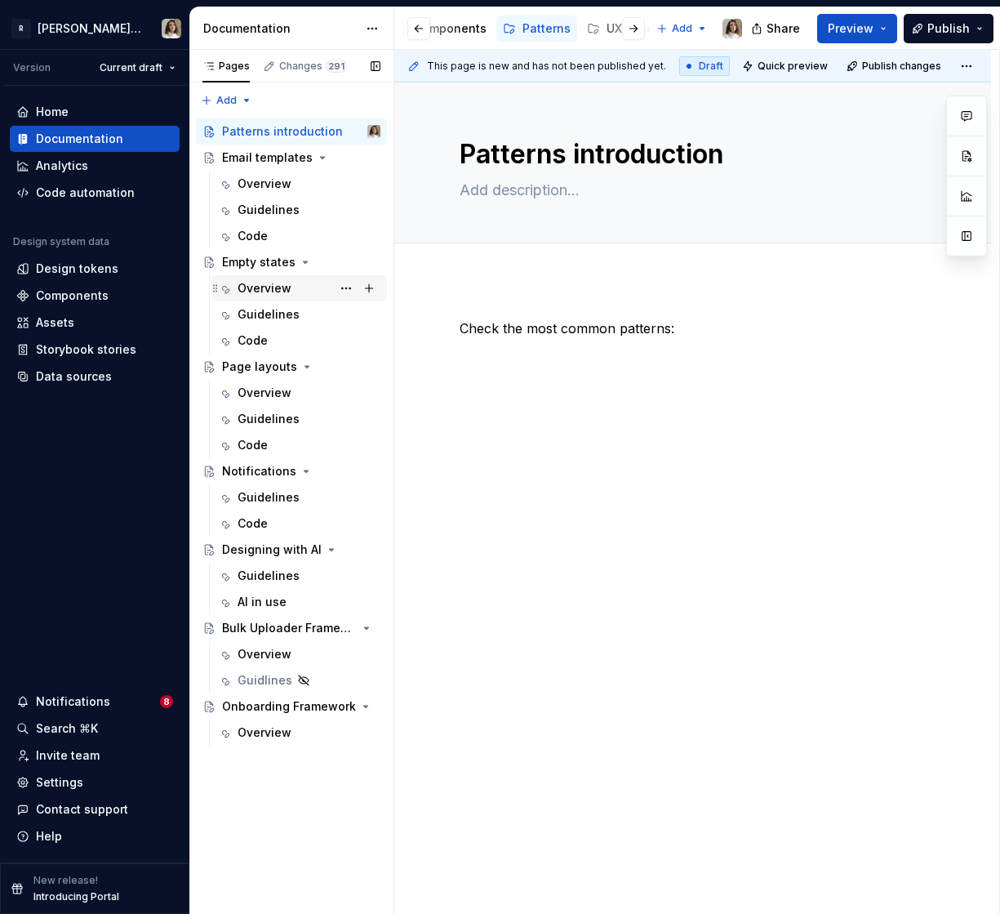
click at [252, 296] on div "Overview" at bounding box center [309, 288] width 143 height 23
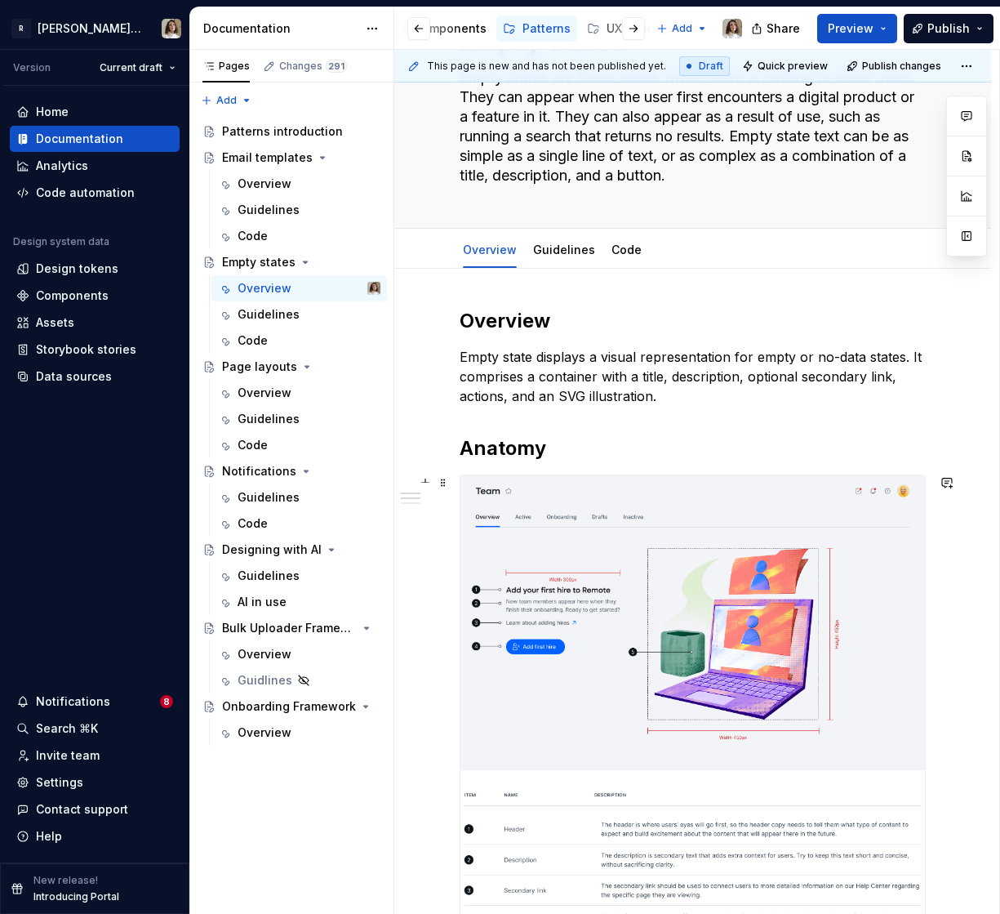
scroll to position [118, 0]
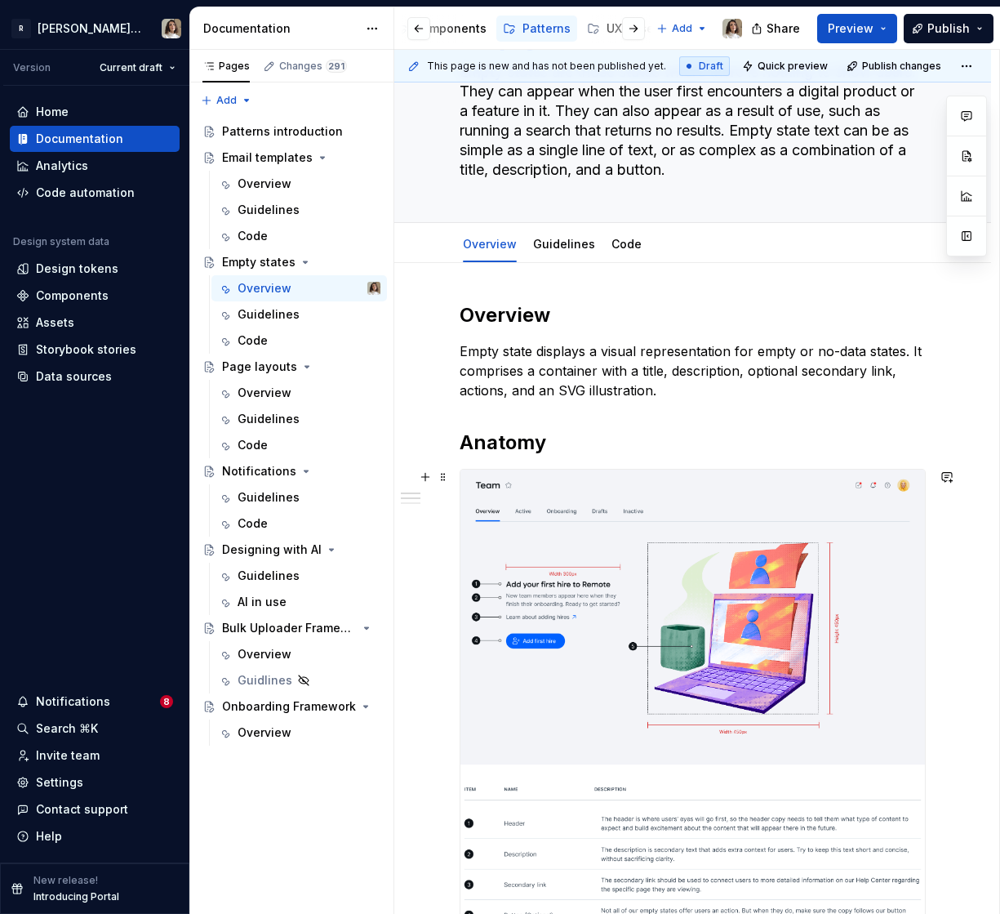
click at [579, 532] on img at bounding box center [692, 710] width 465 height 482
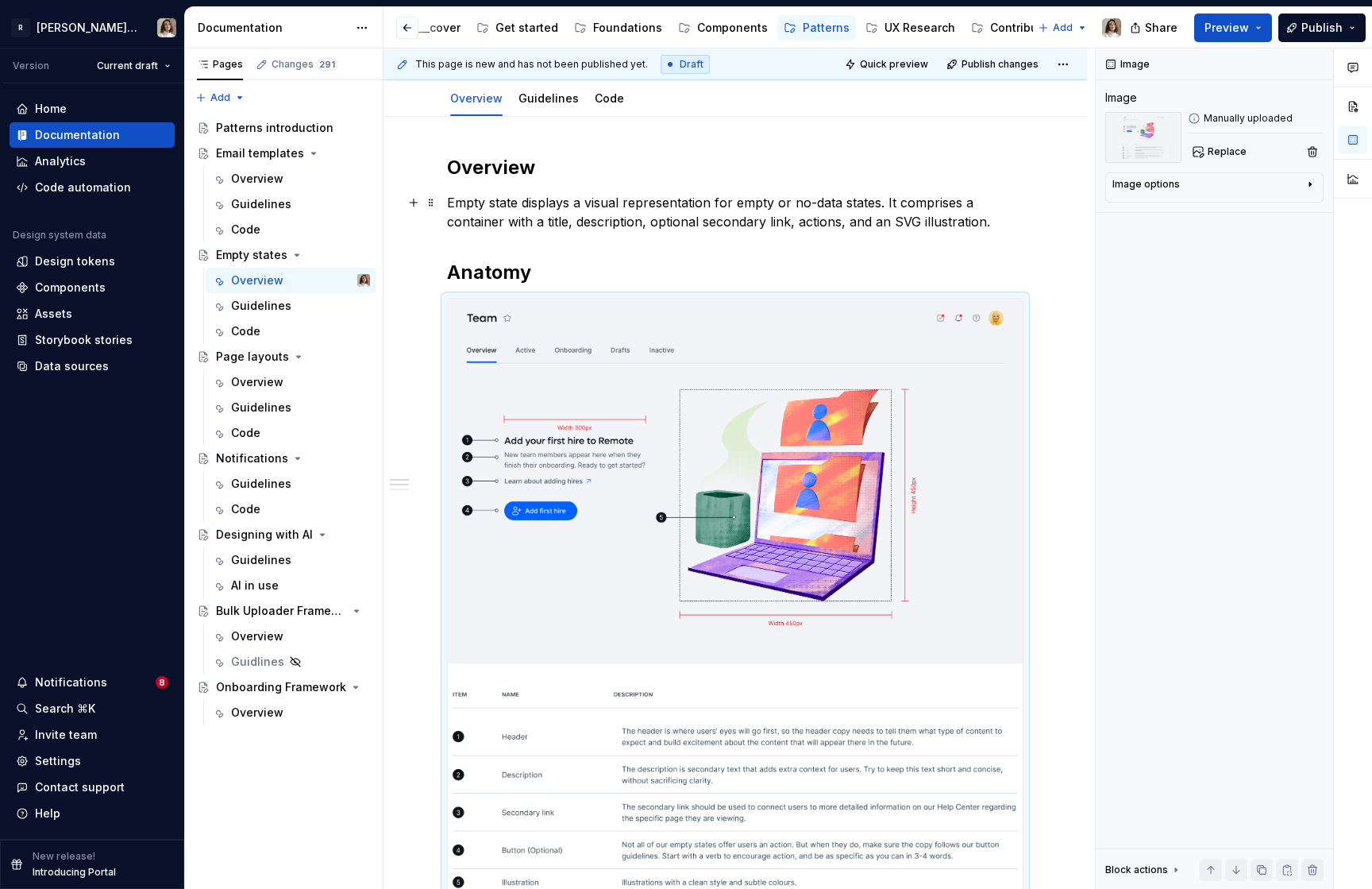
scroll to position [0, 0]
click at [792, 388] on img at bounding box center [736, 596] width 579 height 600
click at [1215, 184] on div "Image options" at bounding box center [1212, 188] width 192 height 19
click at [620, 272] on h2 "Anatomy" at bounding box center [737, 270] width 580 height 25
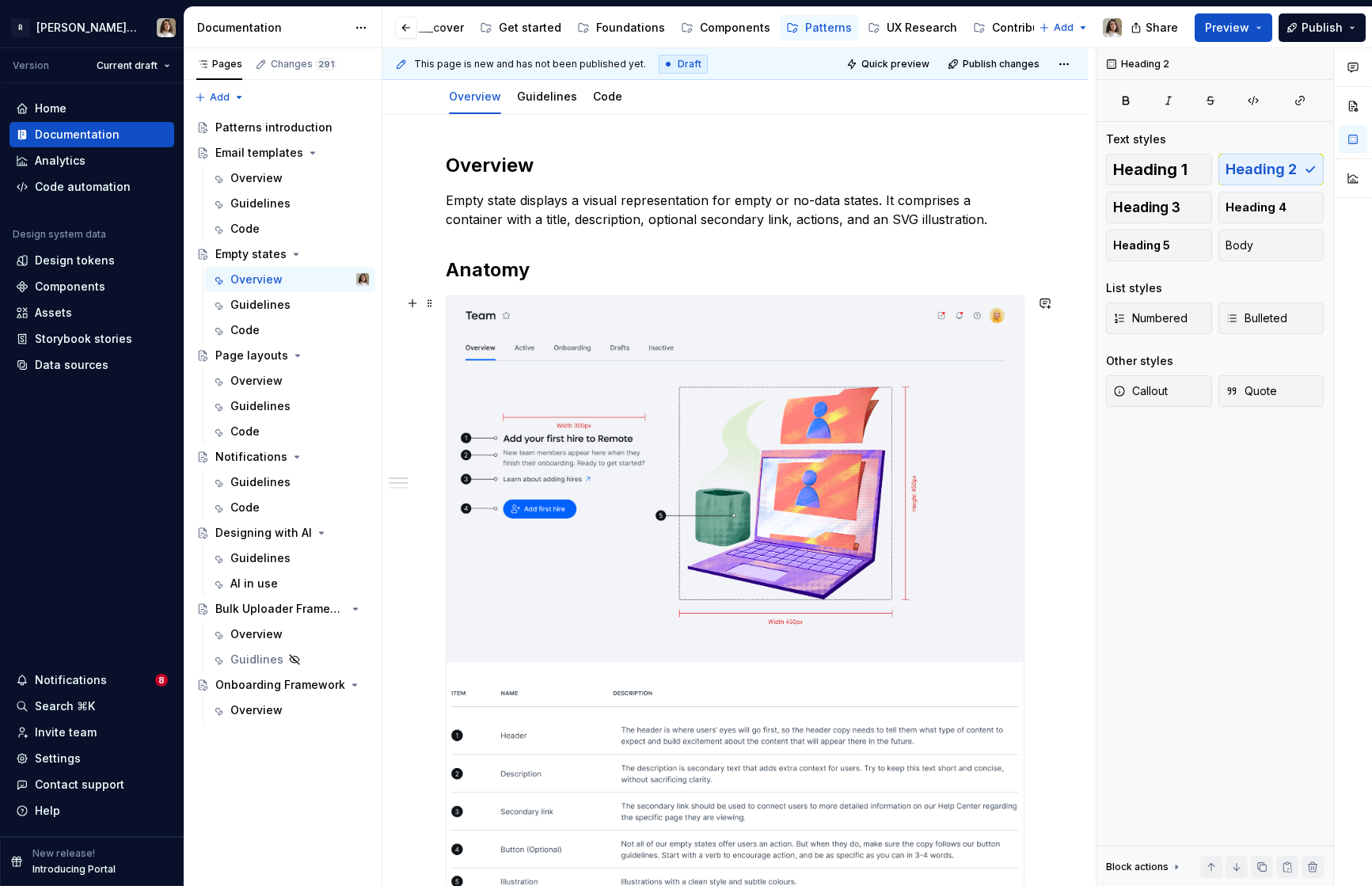
click at [596, 425] on img at bounding box center [734, 594] width 577 height 598
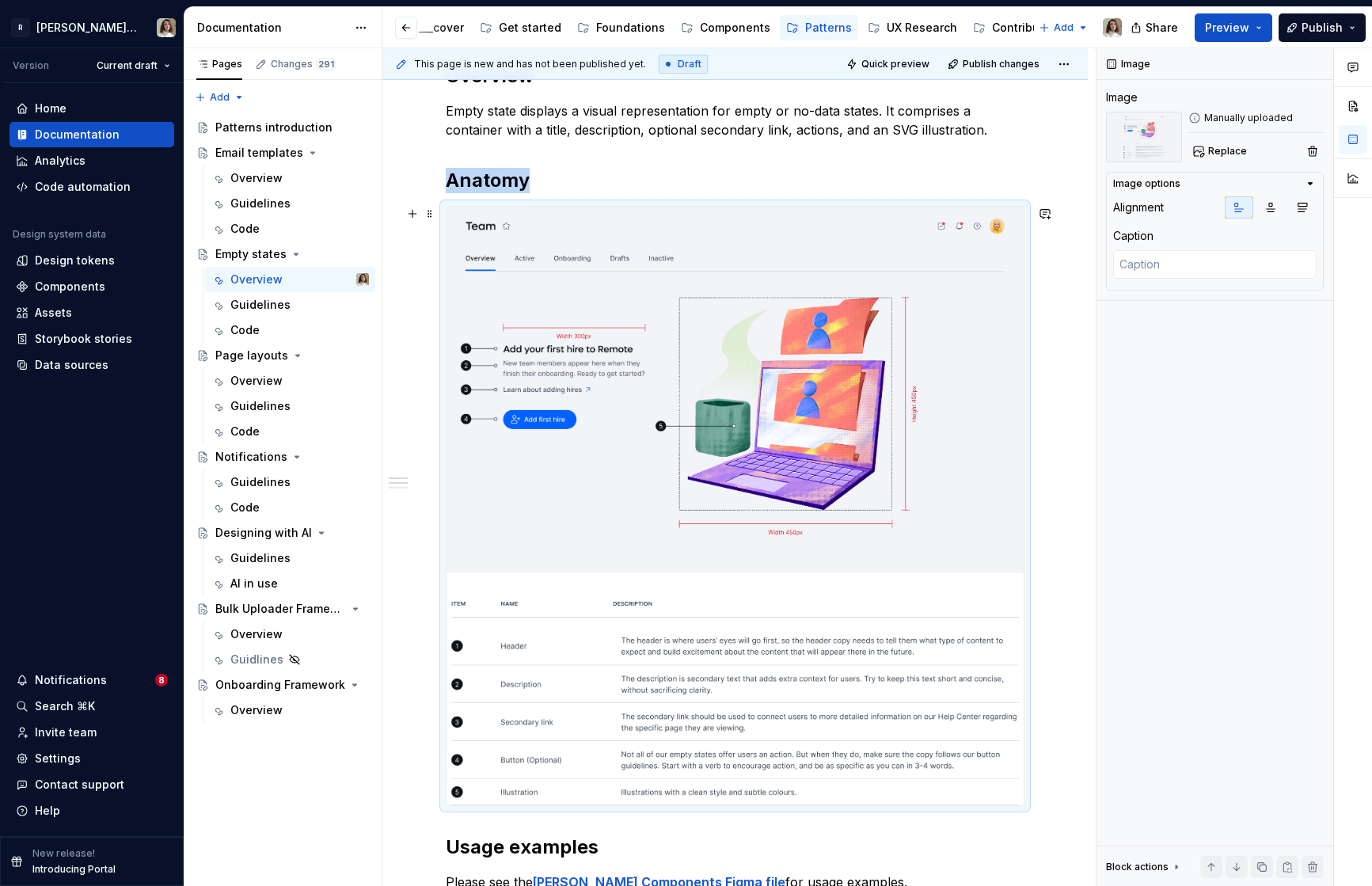
scroll to position [191, 0]
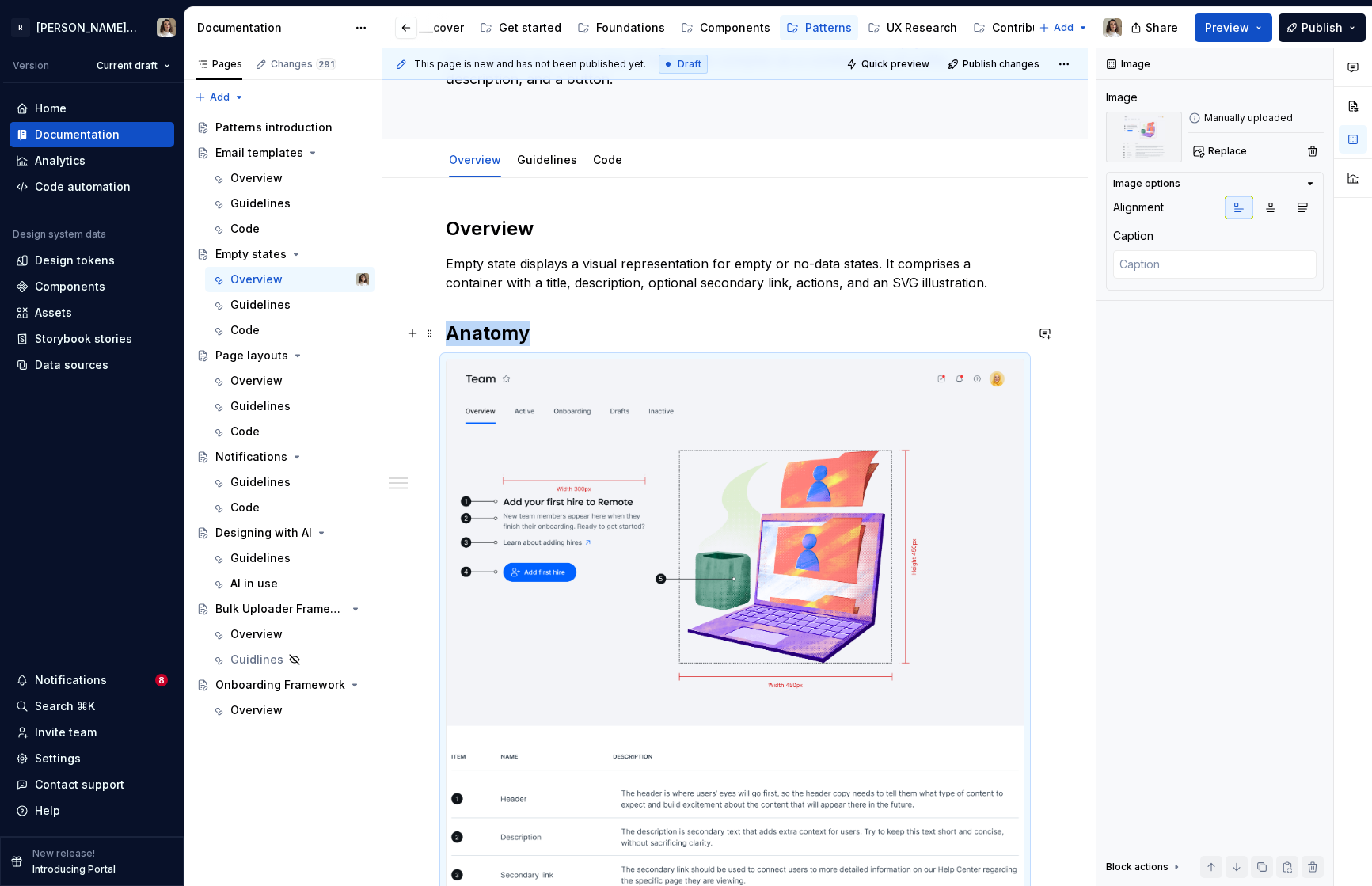
click at [537, 339] on h2 "Anatomy" at bounding box center [735, 333] width 579 height 25
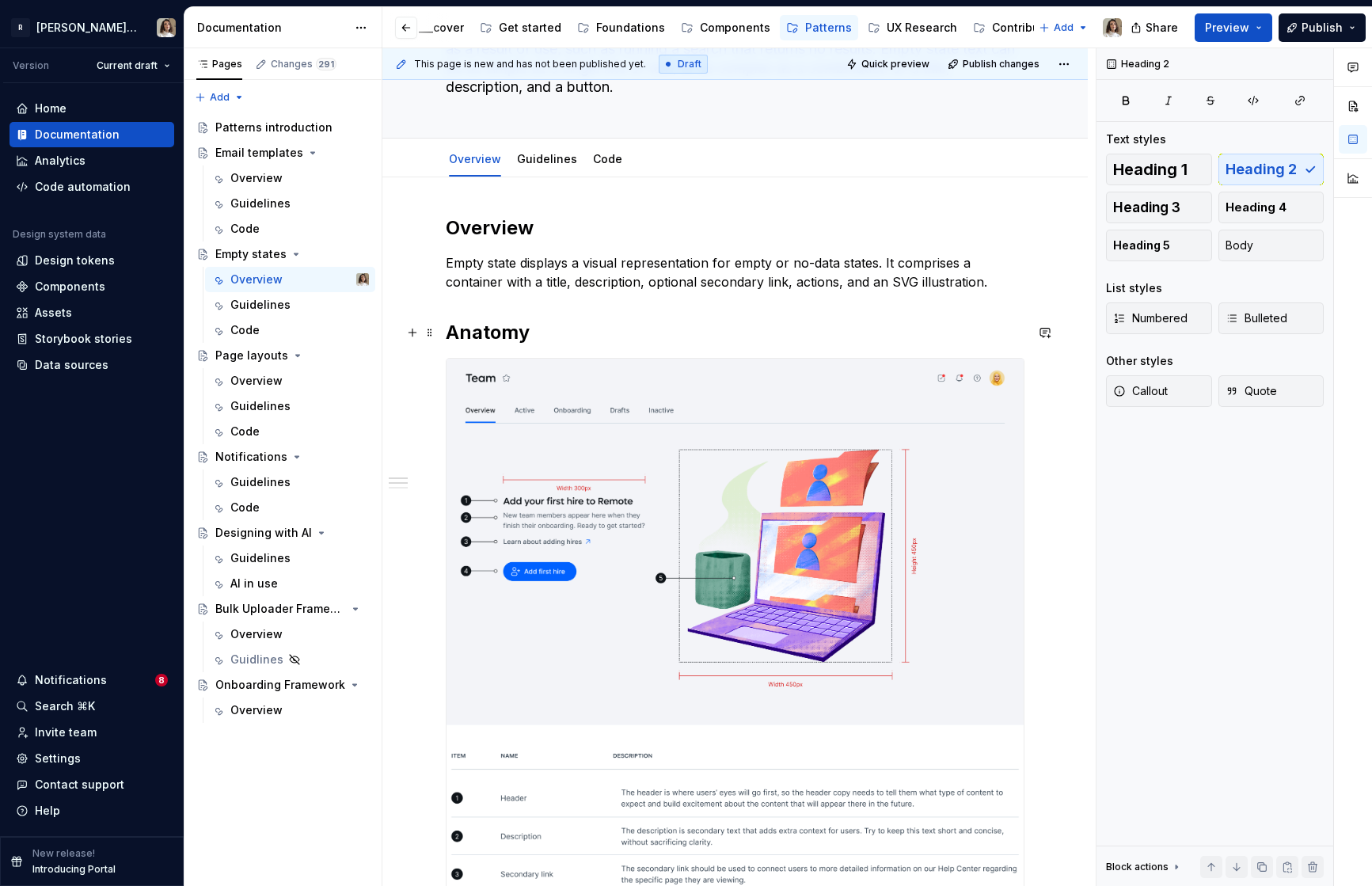
click at [537, 339] on h2 "Anatomy" at bounding box center [735, 332] width 579 height 25
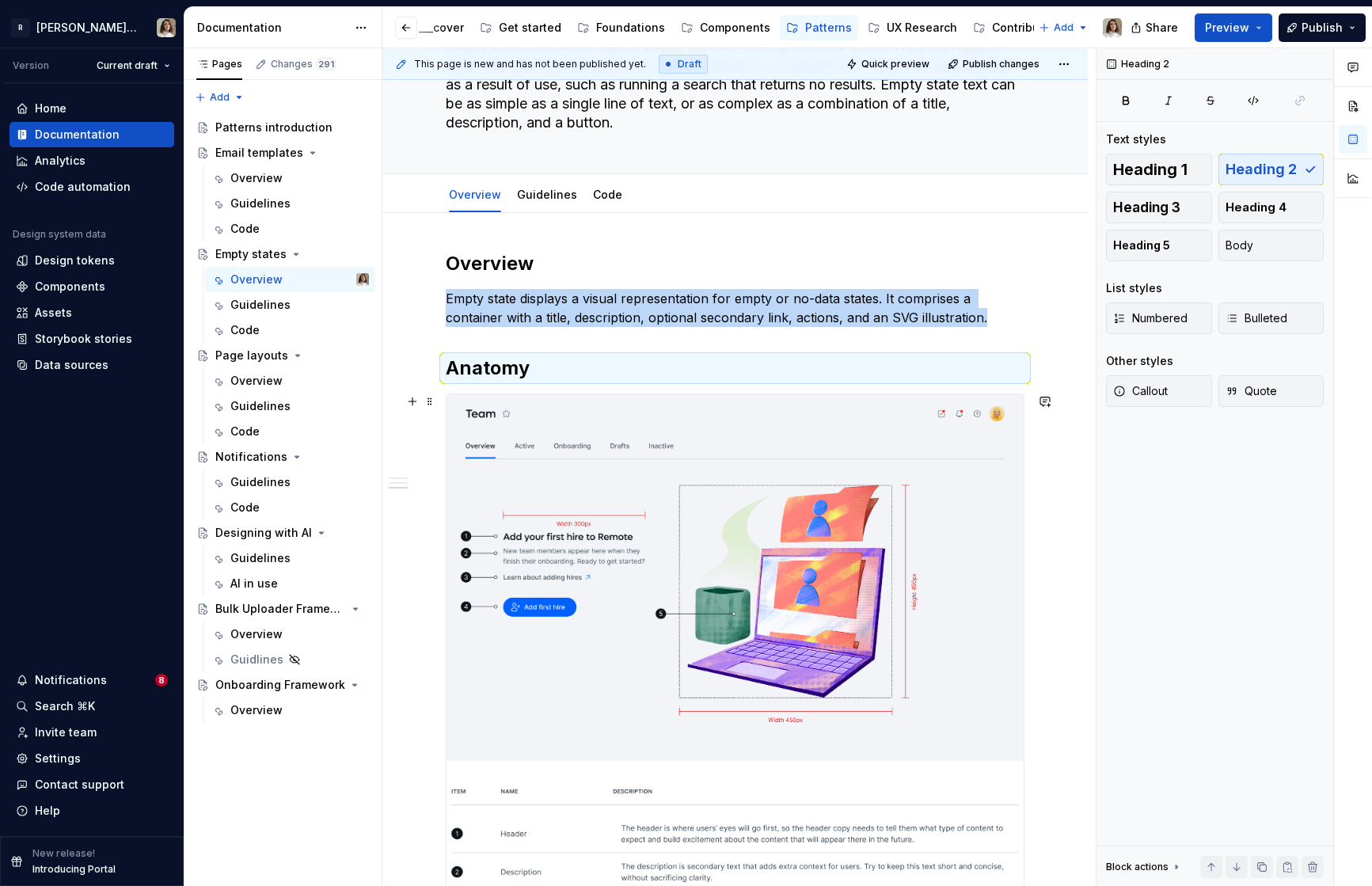
scroll to position [0, 0]
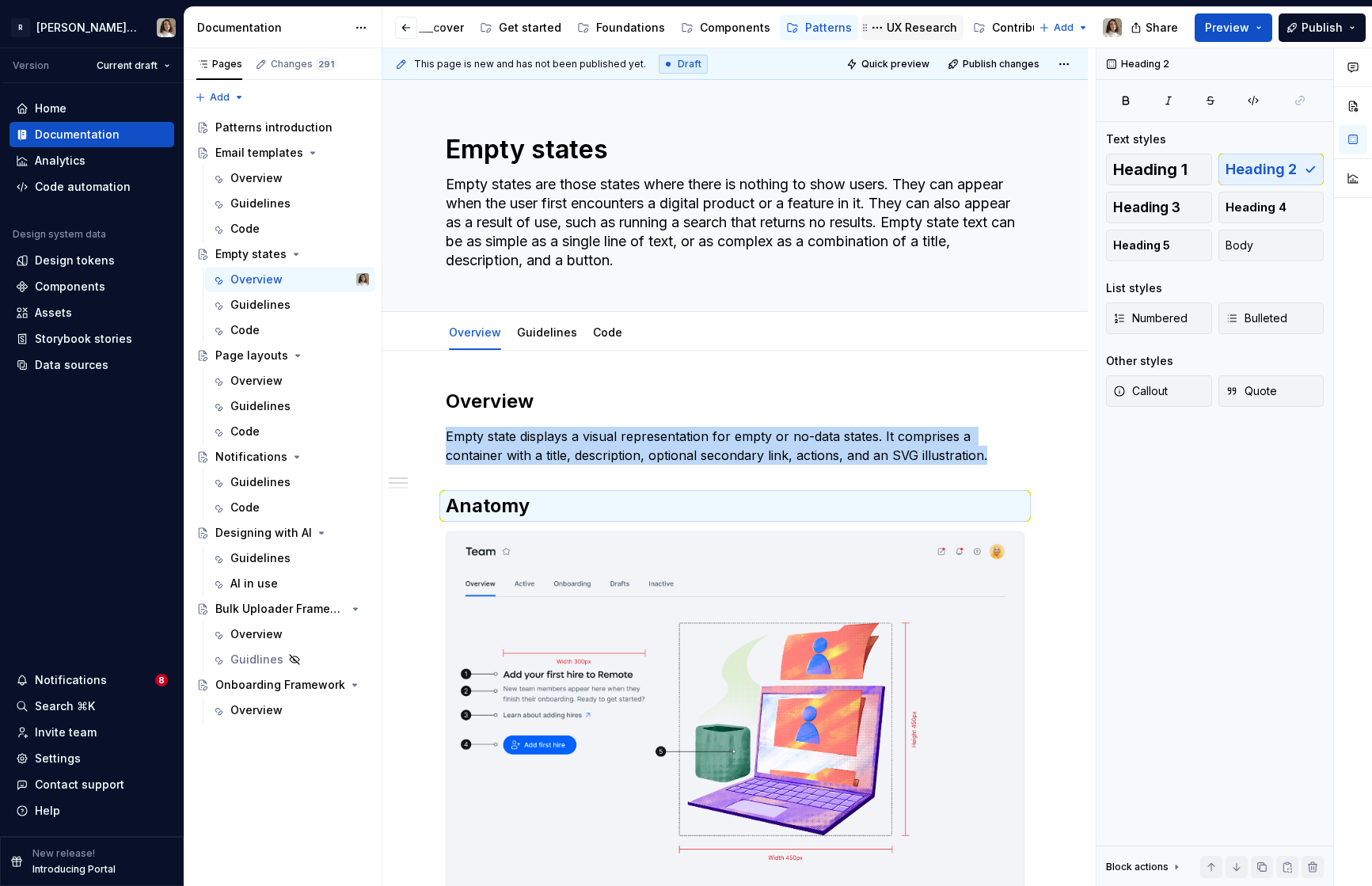
click at [895, 35] on div "UX Research" at bounding box center [921, 27] width 71 height 16
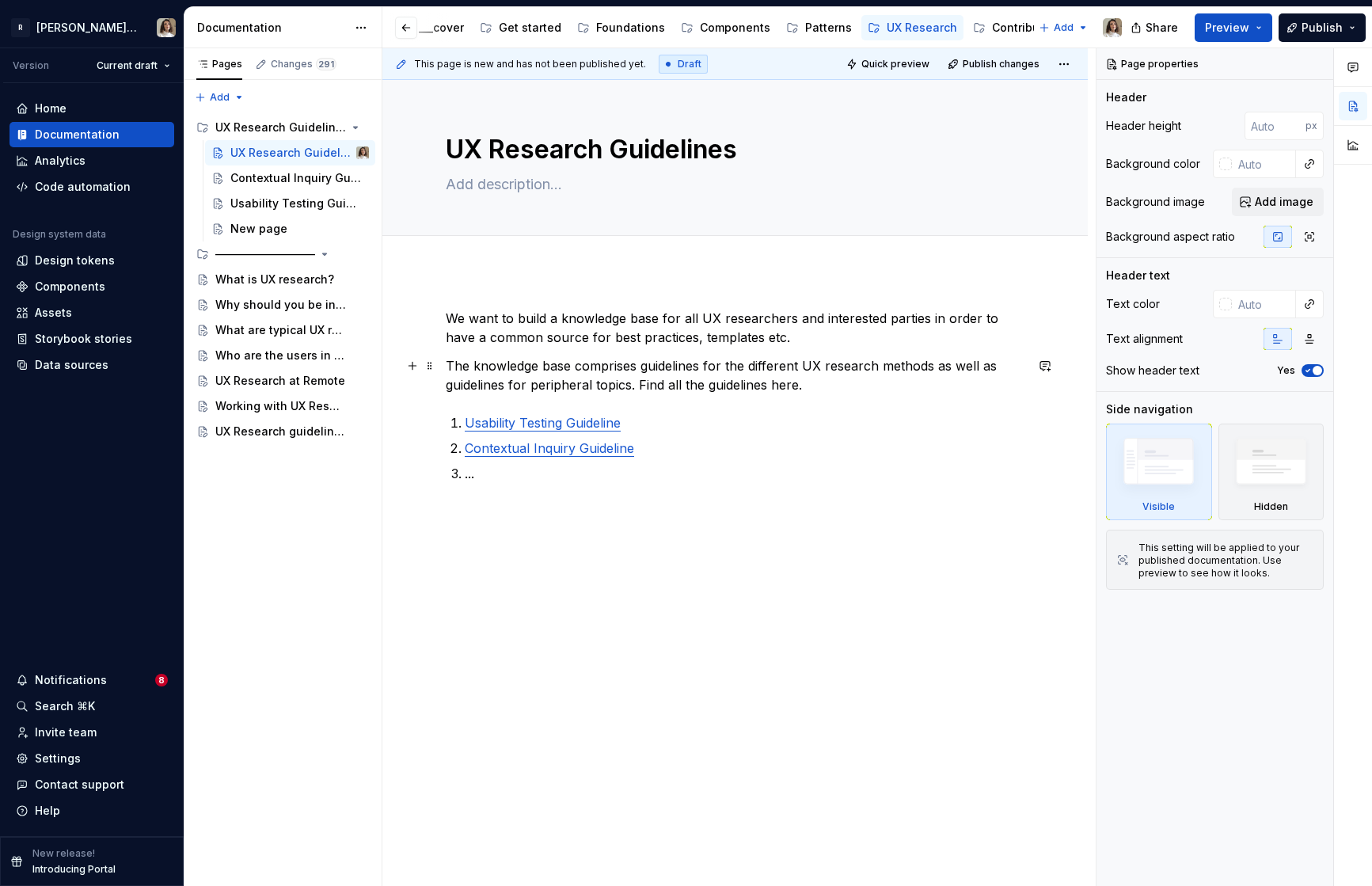
click at [540, 394] on p "The knowledge base comprises guidelines for the different UX research methods a…" at bounding box center [735, 374] width 579 height 38
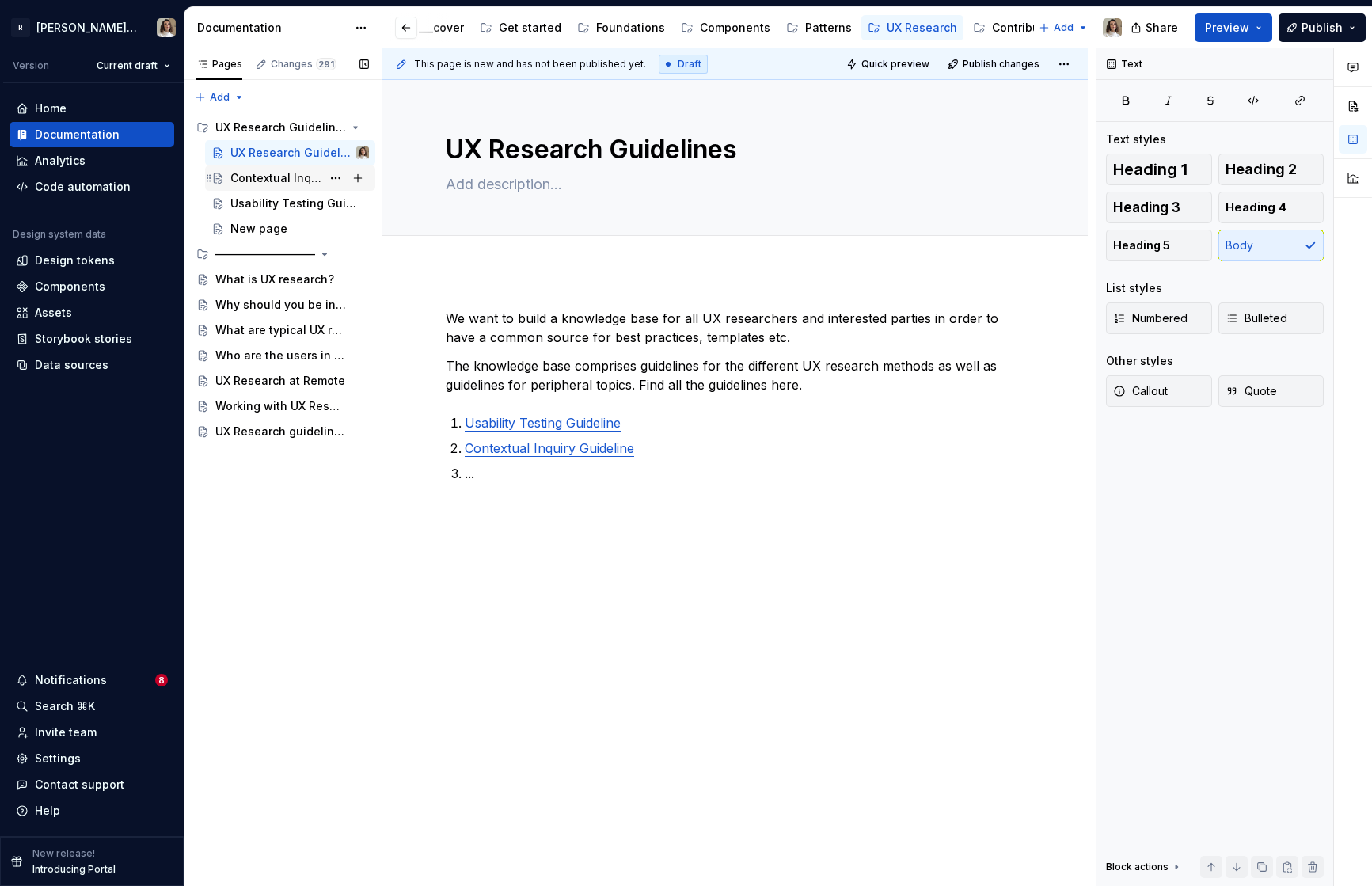
click at [286, 175] on div "Contextual Inquiry Guideline" at bounding box center [276, 178] width 91 height 16
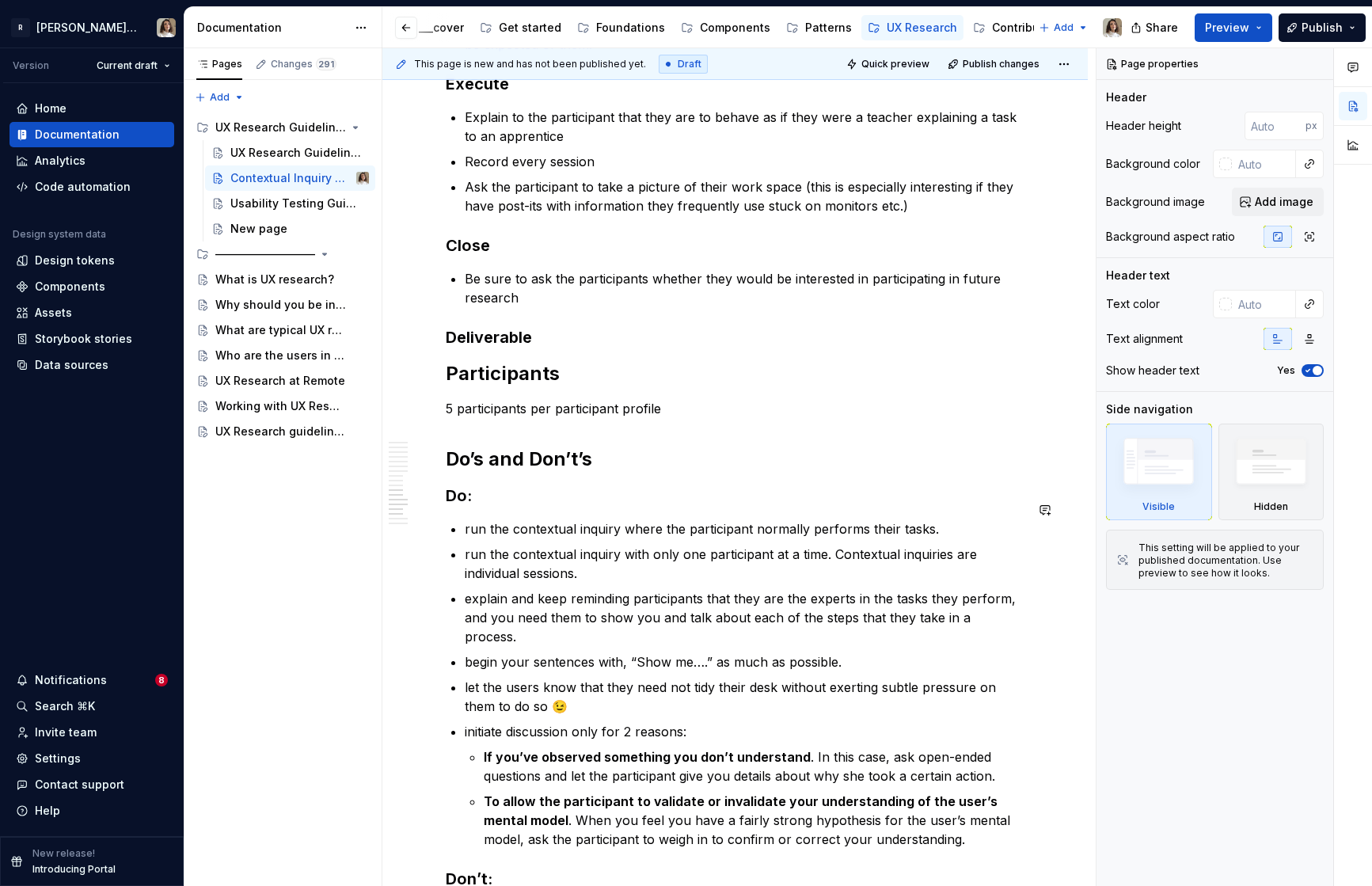
scroll to position [2673, 0]
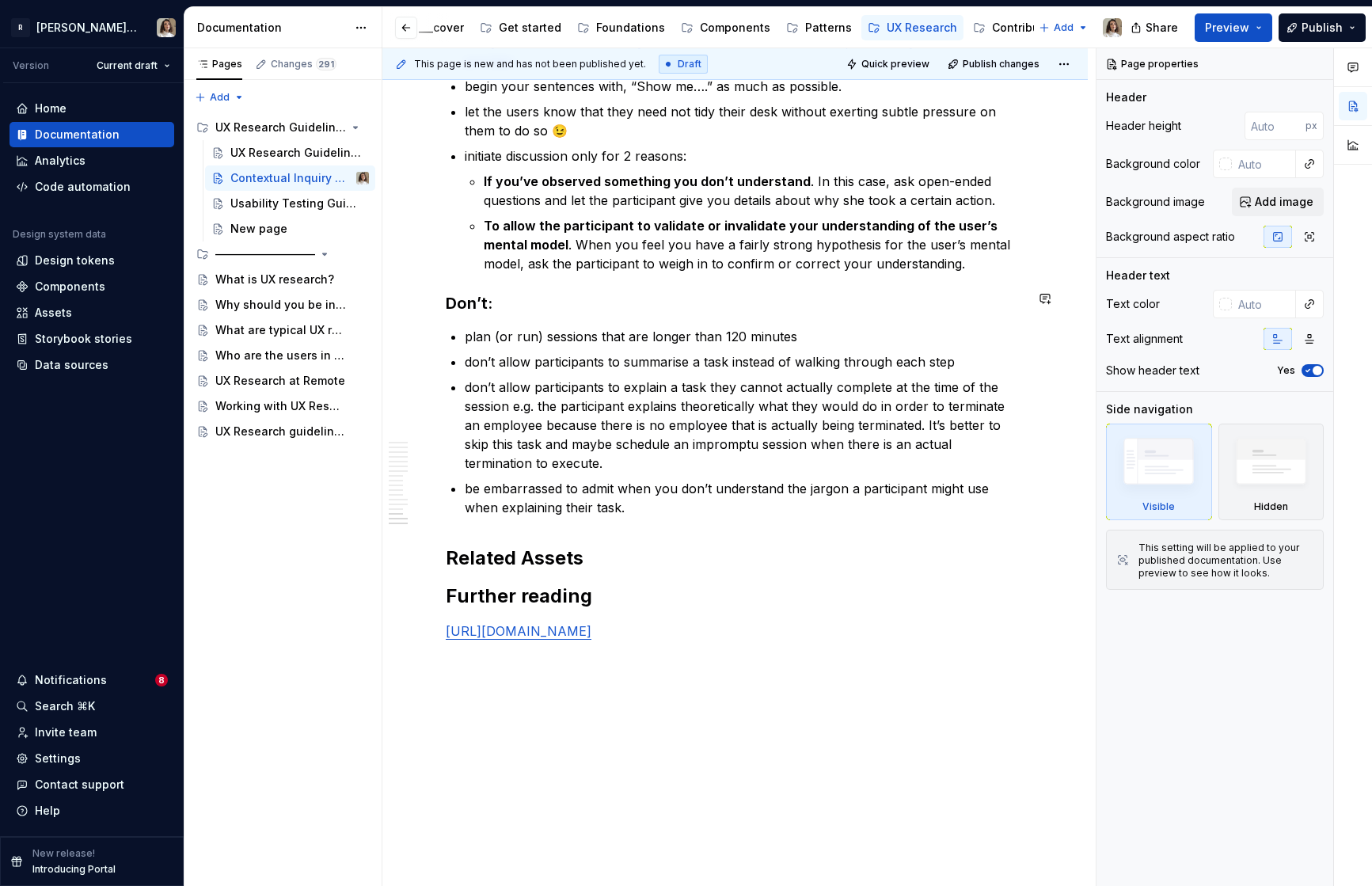
click at [514, 479] on p "be embarrassed to admit when you don’t understand the jargon a participant migh…" at bounding box center [744, 497] width 559 height 38
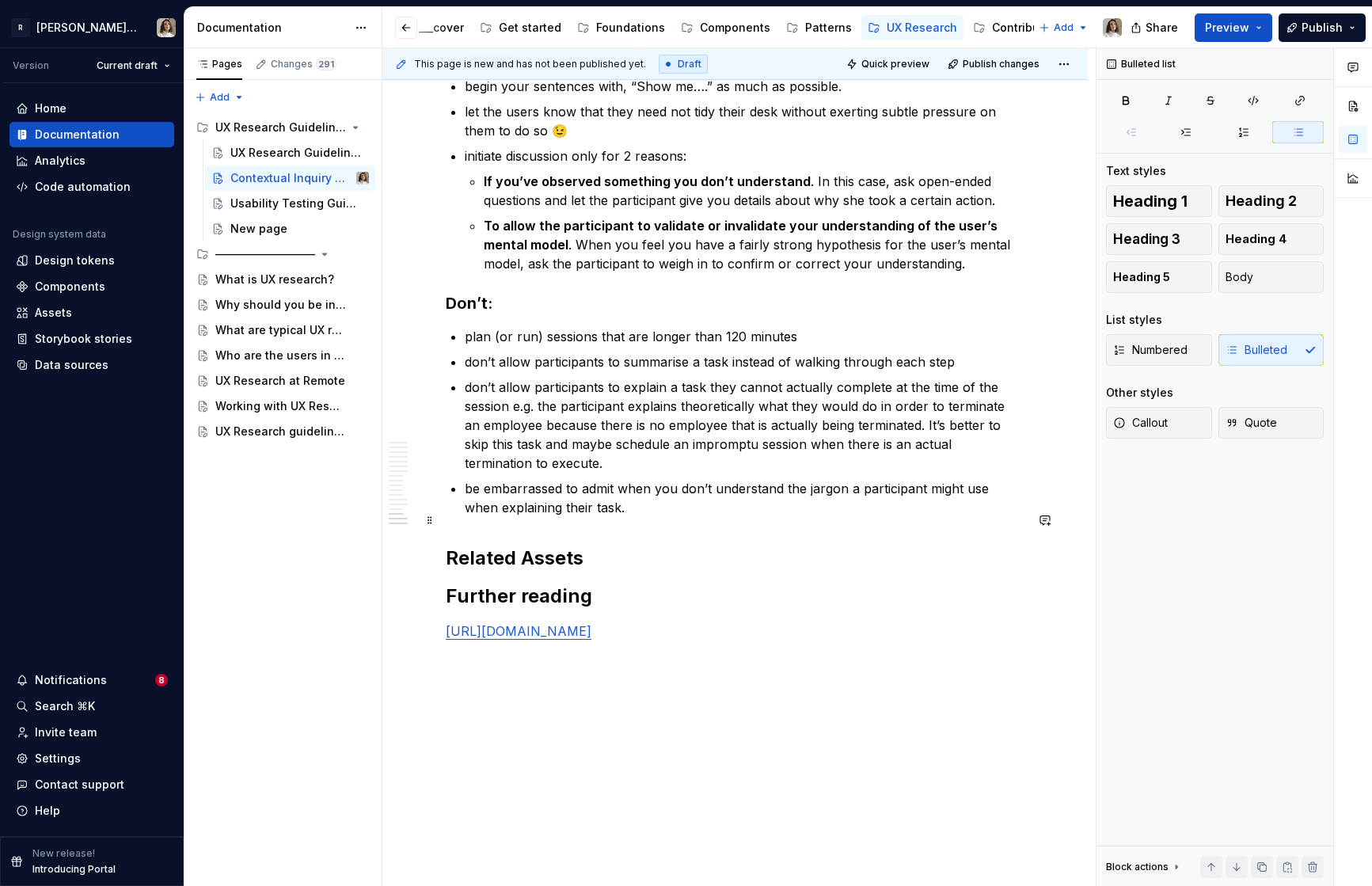
click at [524, 546] on h2 "Related Assets" at bounding box center [735, 558] width 579 height 25
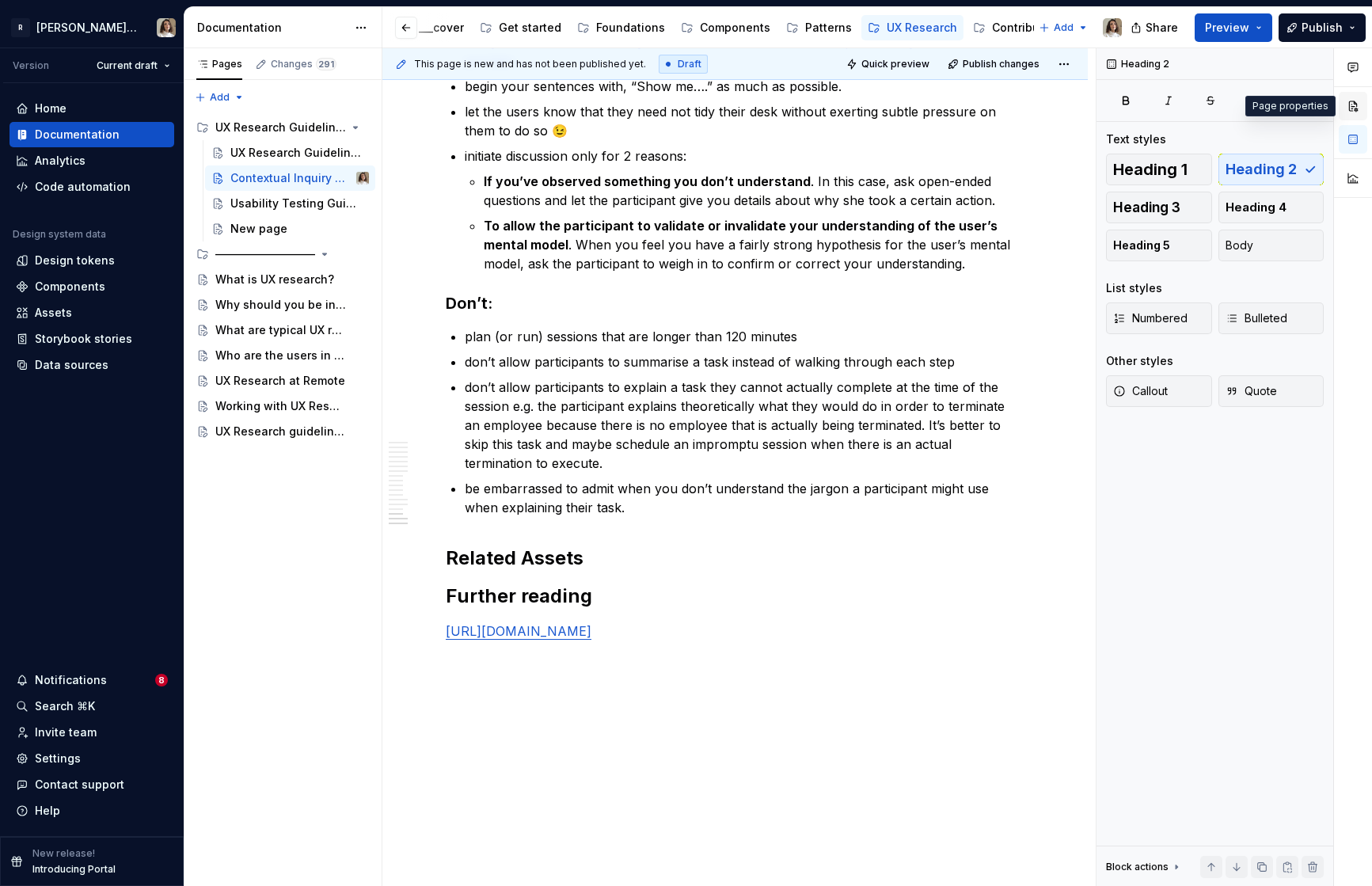
click at [1356, 111] on button "button" at bounding box center [1353, 106] width 28 height 28
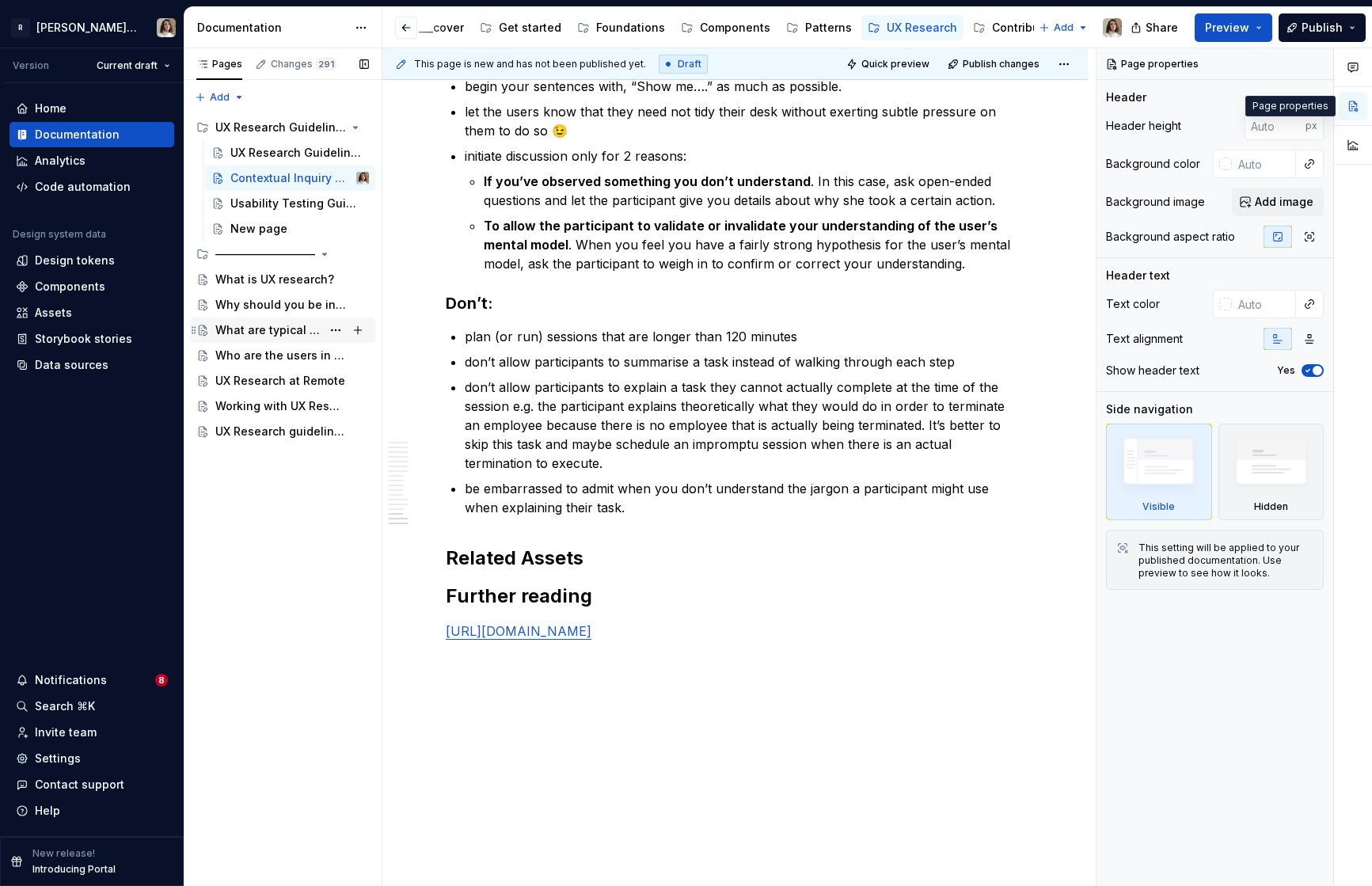
click at [256, 324] on div "What are typical UX research methods?" at bounding box center [268, 330] width 106 height 16
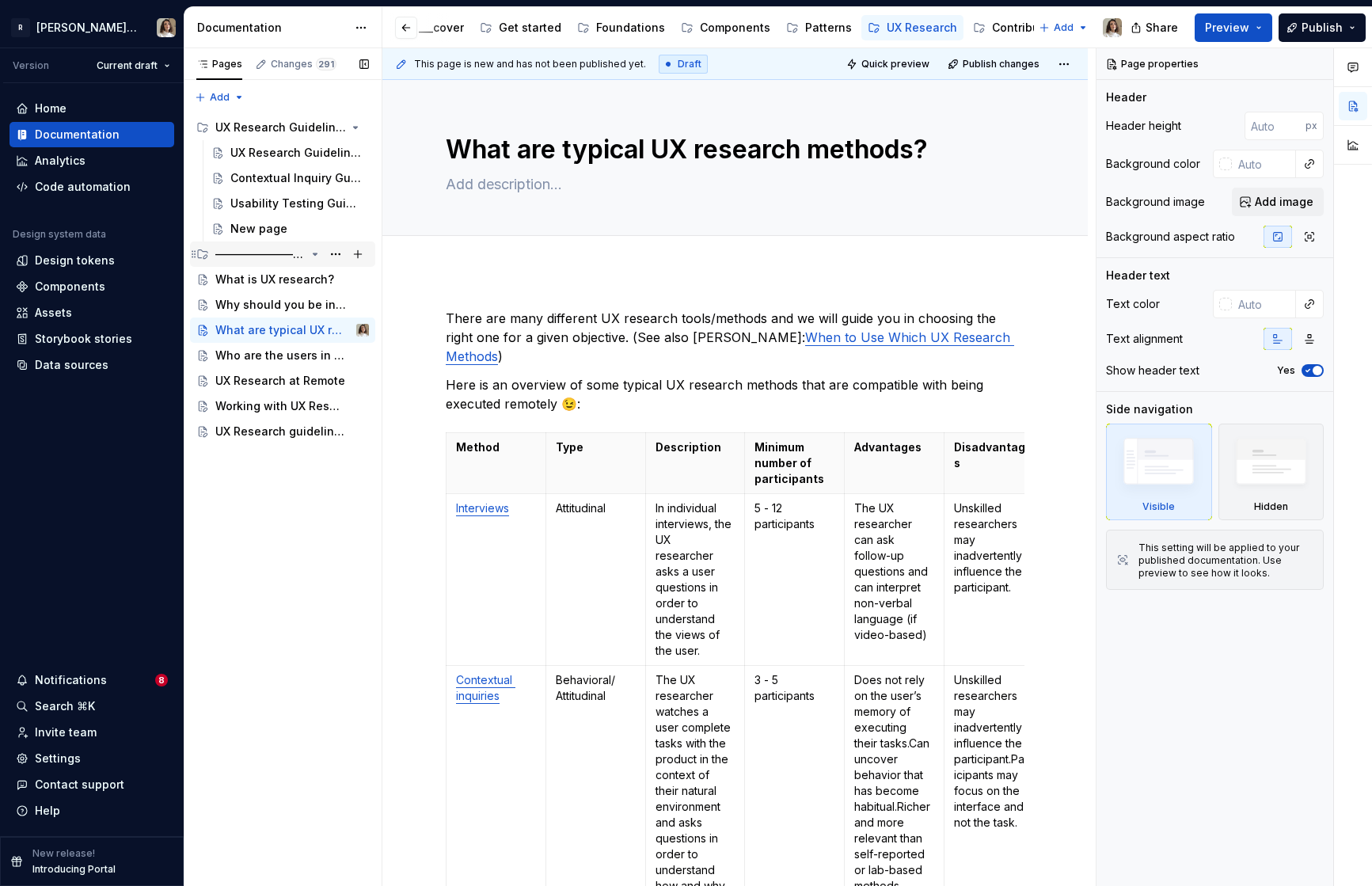
click at [277, 248] on div "—————————" at bounding box center [260, 254] width 90 height 16
click at [243, 263] on div "—————————" at bounding box center [292, 254] width 153 height 22
click at [266, 254] on div "—————————" at bounding box center [260, 254] width 90 height 16
click at [254, 278] on div "What is UX research?" at bounding box center [268, 279] width 106 height 16
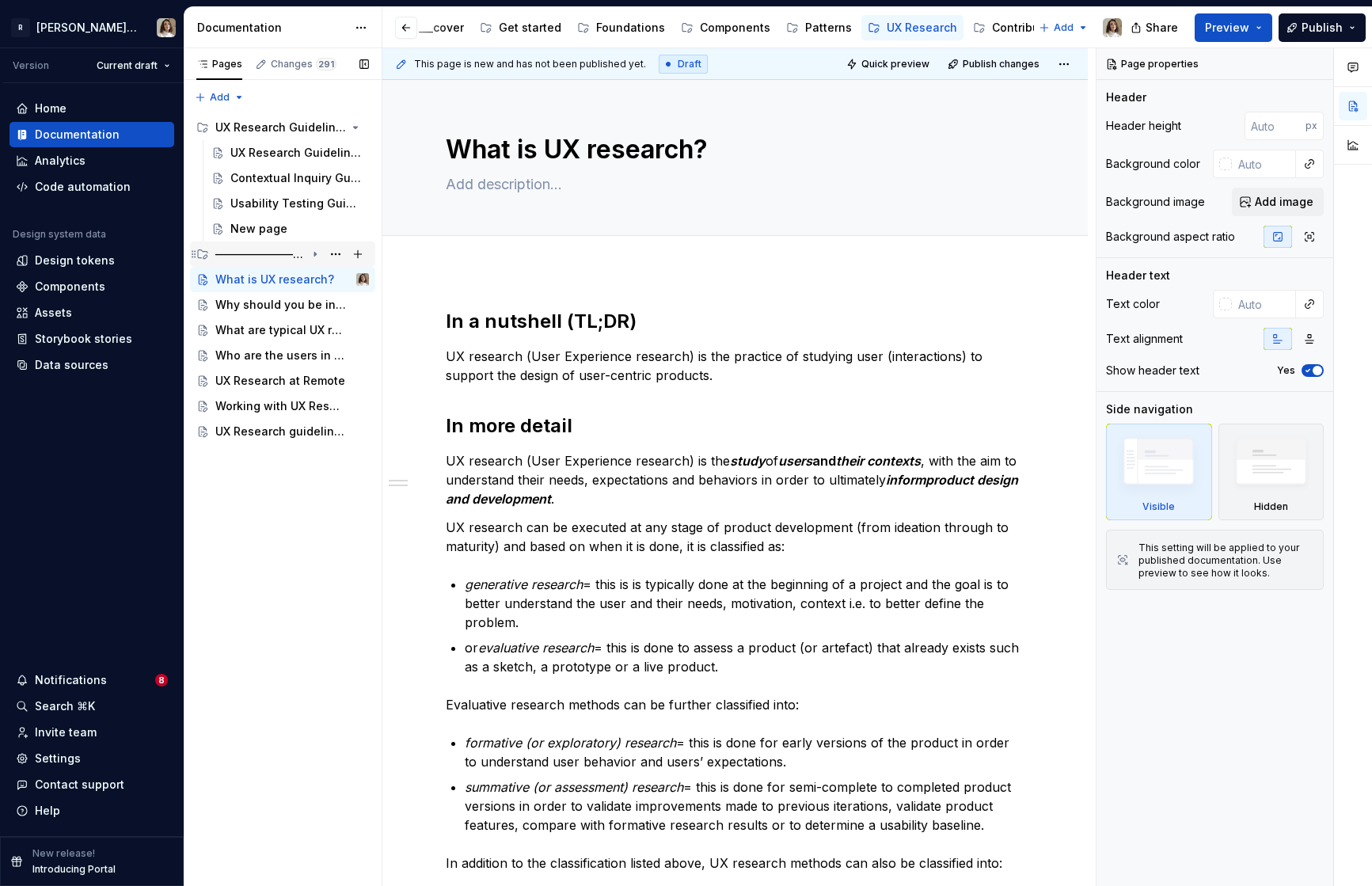
click at [274, 255] on div "—————————" at bounding box center [260, 254] width 90 height 16
click at [317, 250] on icon "Page tree" at bounding box center [314, 254] width 13 height 13
click at [316, 258] on icon "Page tree" at bounding box center [314, 254] width 13 height 13
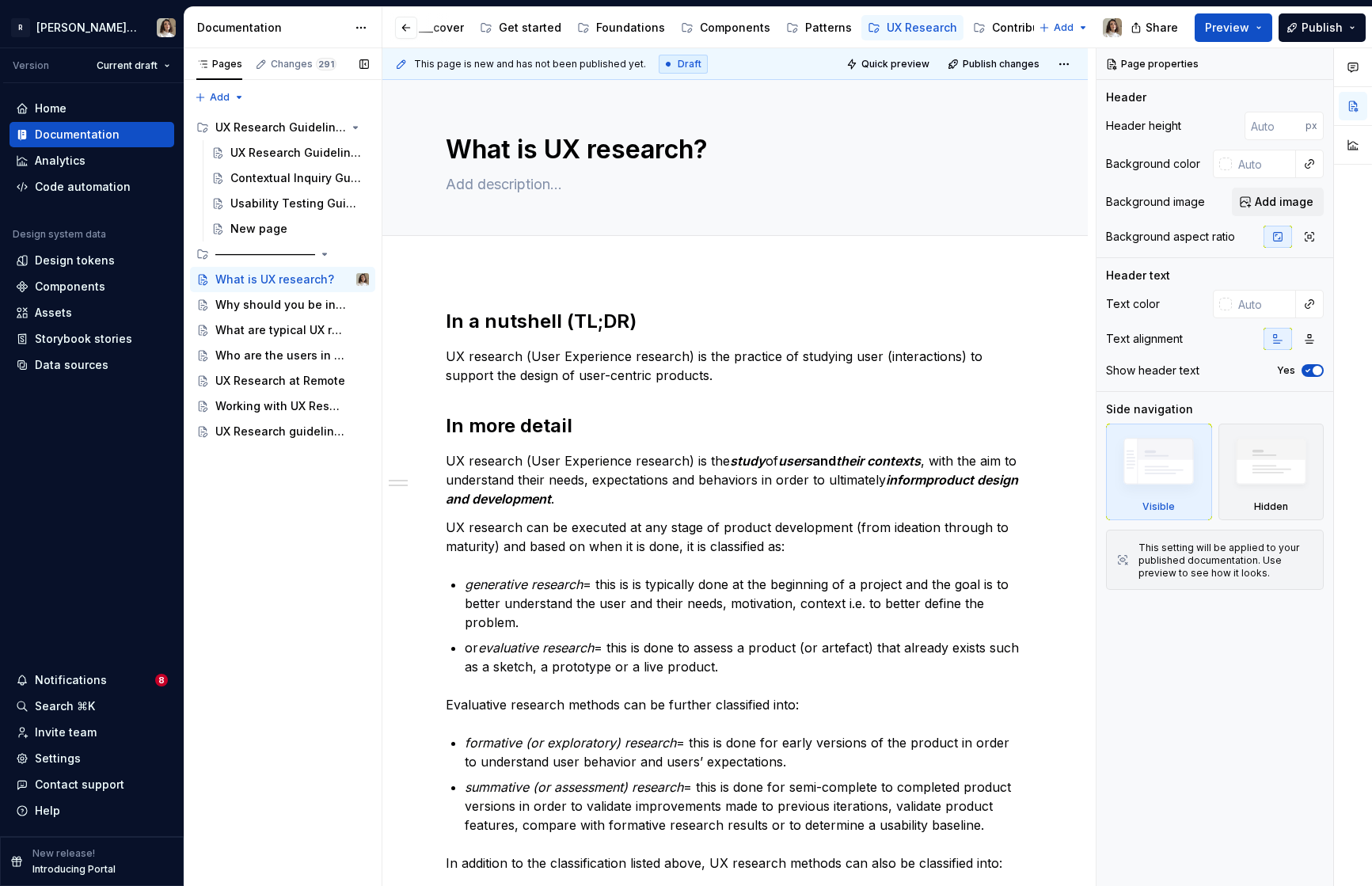
click at [221, 546] on div "Pages Changes 291 Add Accessibility guide for tree Page tree. Navigate the tree…" at bounding box center [282, 467] width 198 height 839
click at [994, 28] on div "Contribute" at bounding box center [1021, 27] width 58 height 16
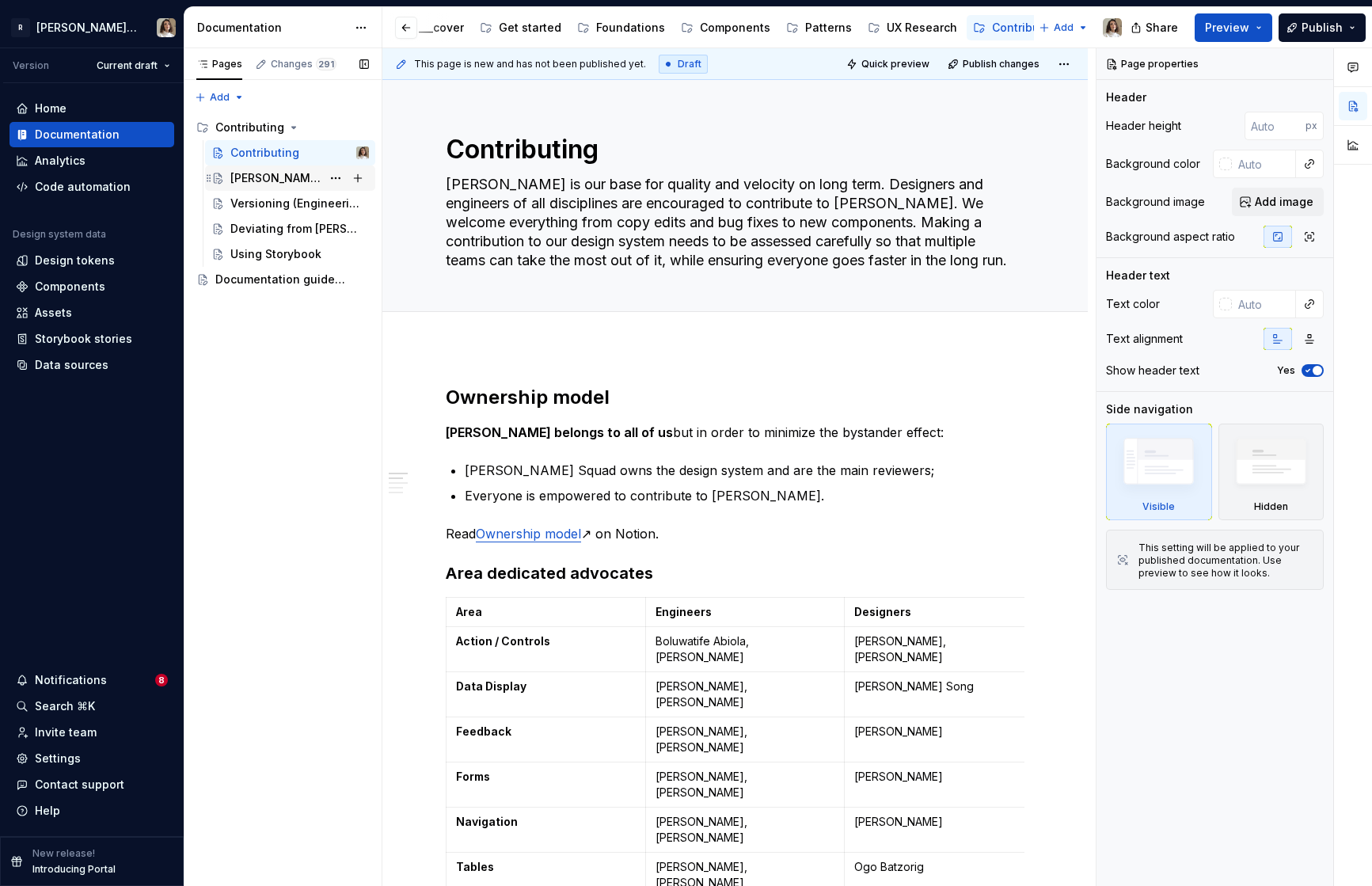
click at [248, 178] on div "Norma workflow" at bounding box center [276, 178] width 91 height 16
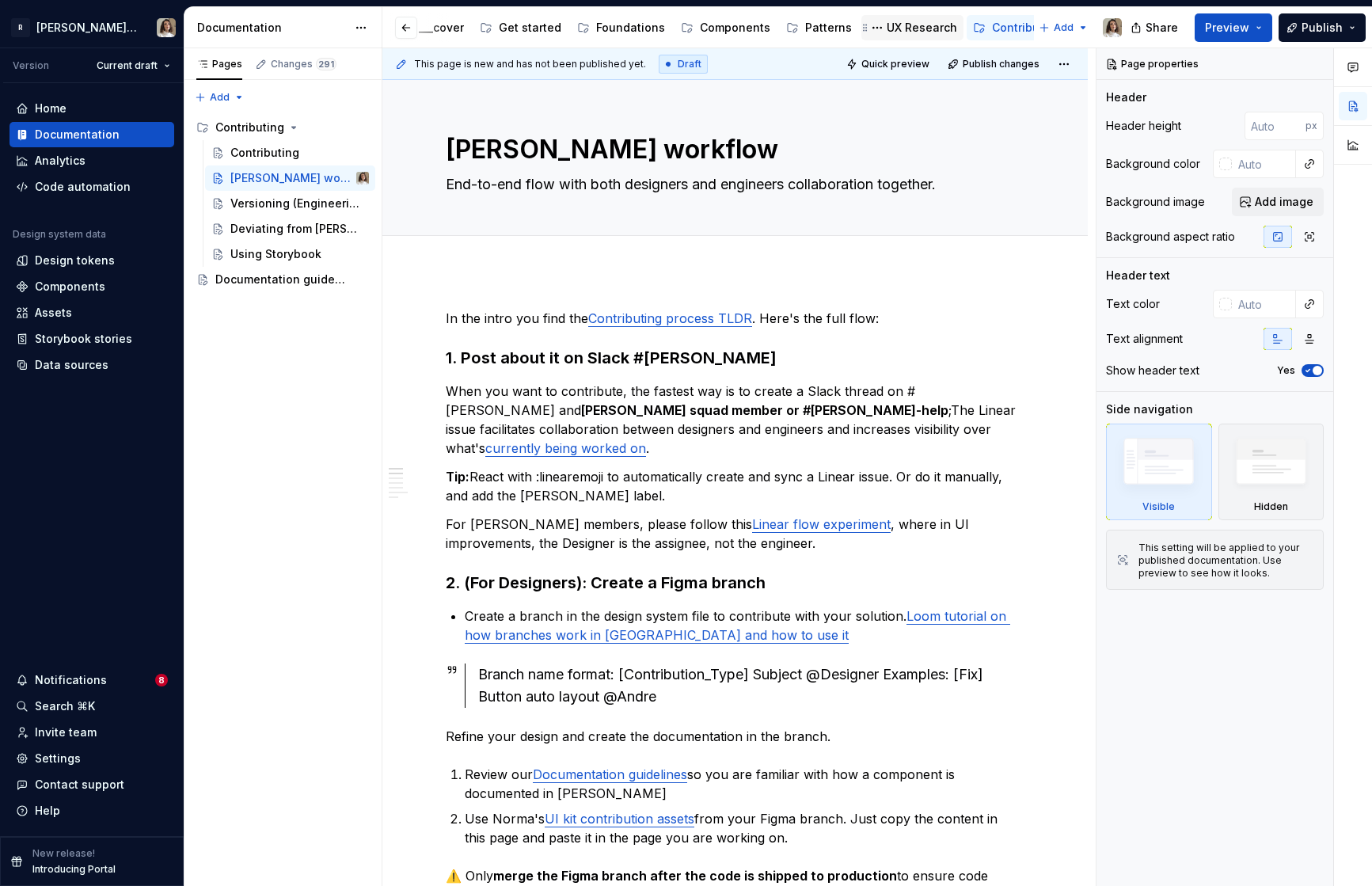
click at [886, 30] on div "UX Research" at bounding box center [921, 27] width 71 height 16
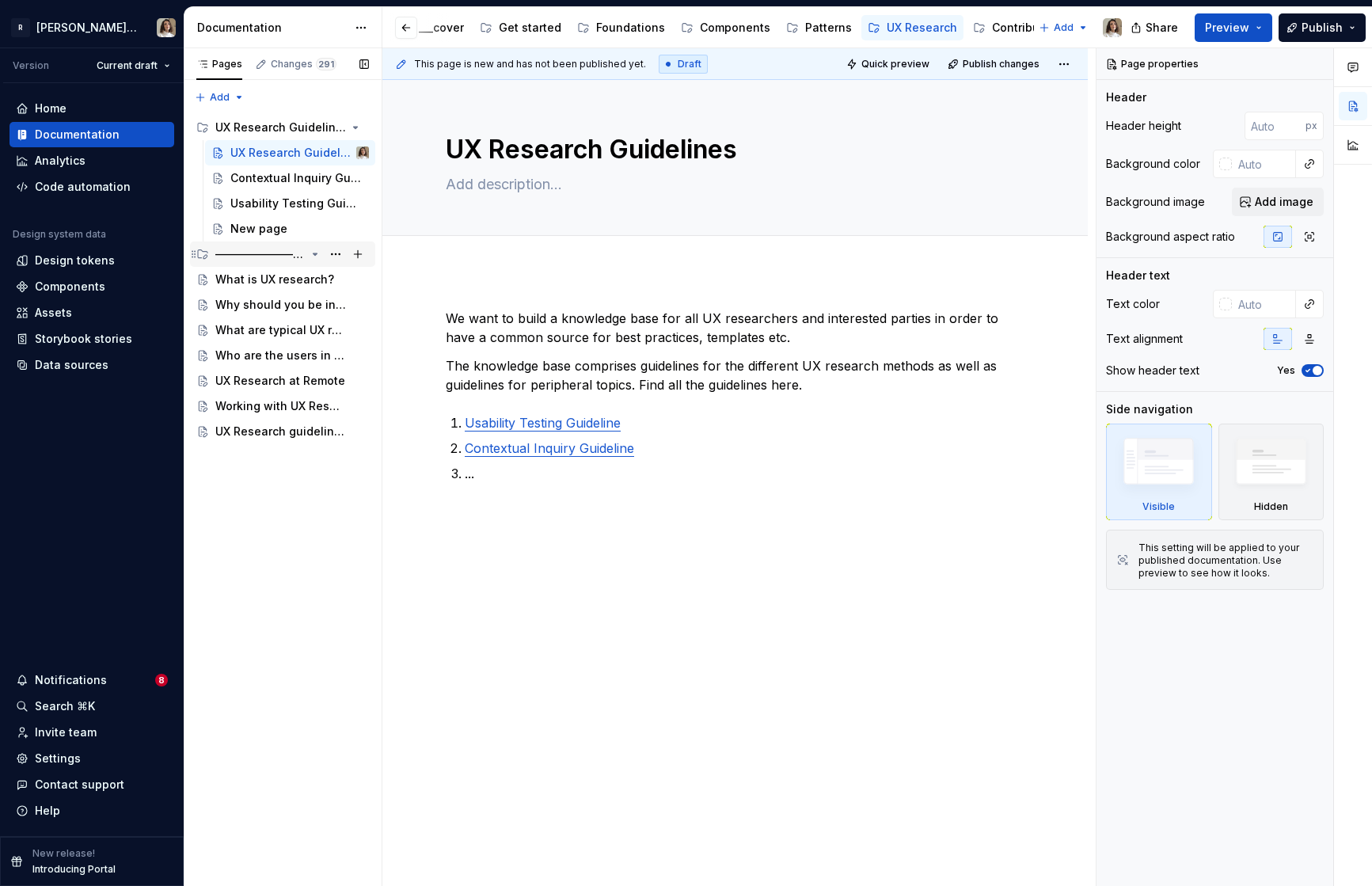
click at [269, 263] on div "—————————" at bounding box center [292, 254] width 153 height 22
click at [256, 252] on div "—————————" at bounding box center [260, 254] width 90 height 16
click at [315, 253] on icon "Page tree" at bounding box center [315, 254] width 2 height 4
click at [315, 255] on icon "Page tree" at bounding box center [314, 254] width 13 height 13
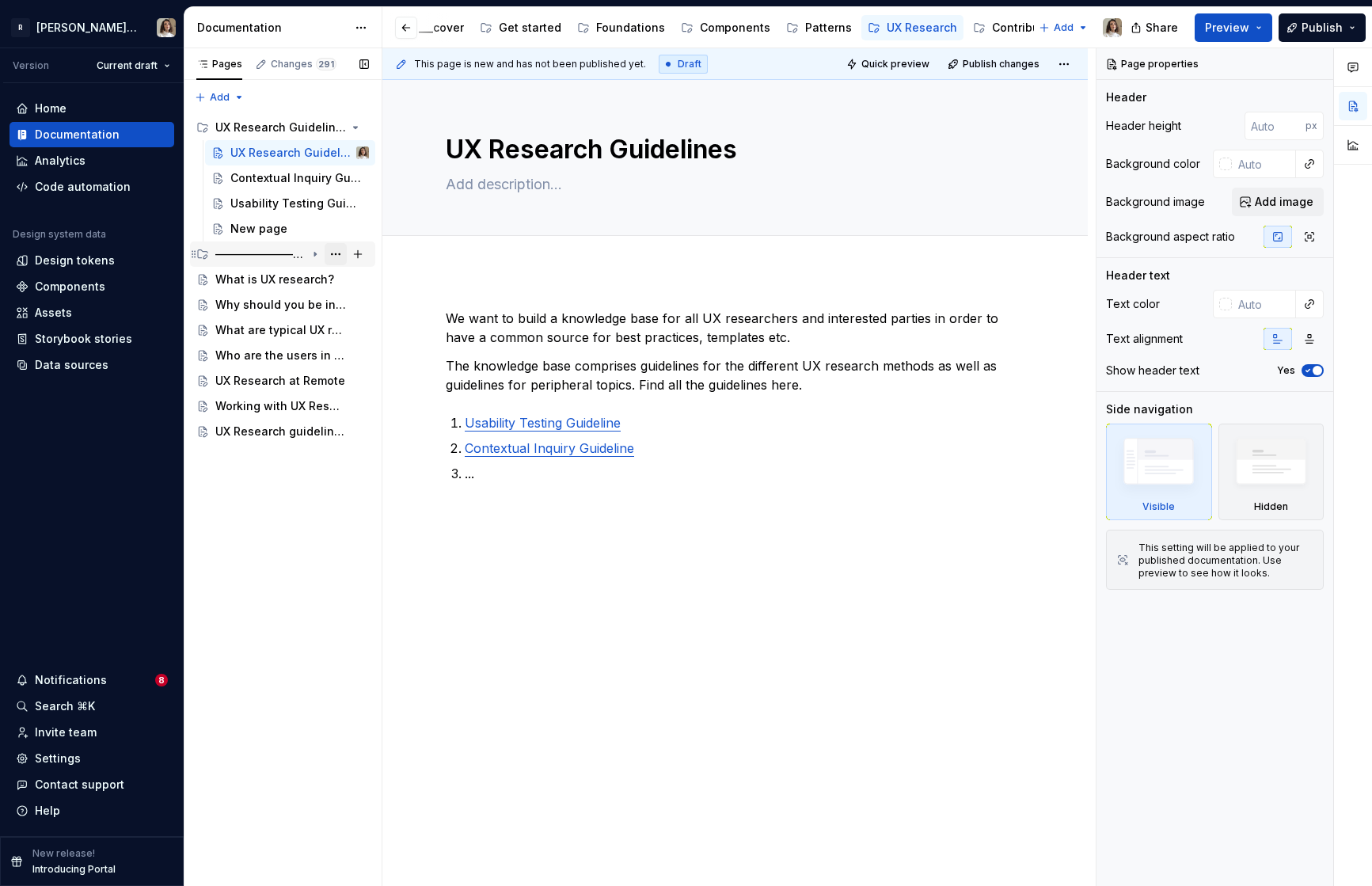
click at [338, 258] on button "Page tree" at bounding box center [335, 254] width 22 height 22
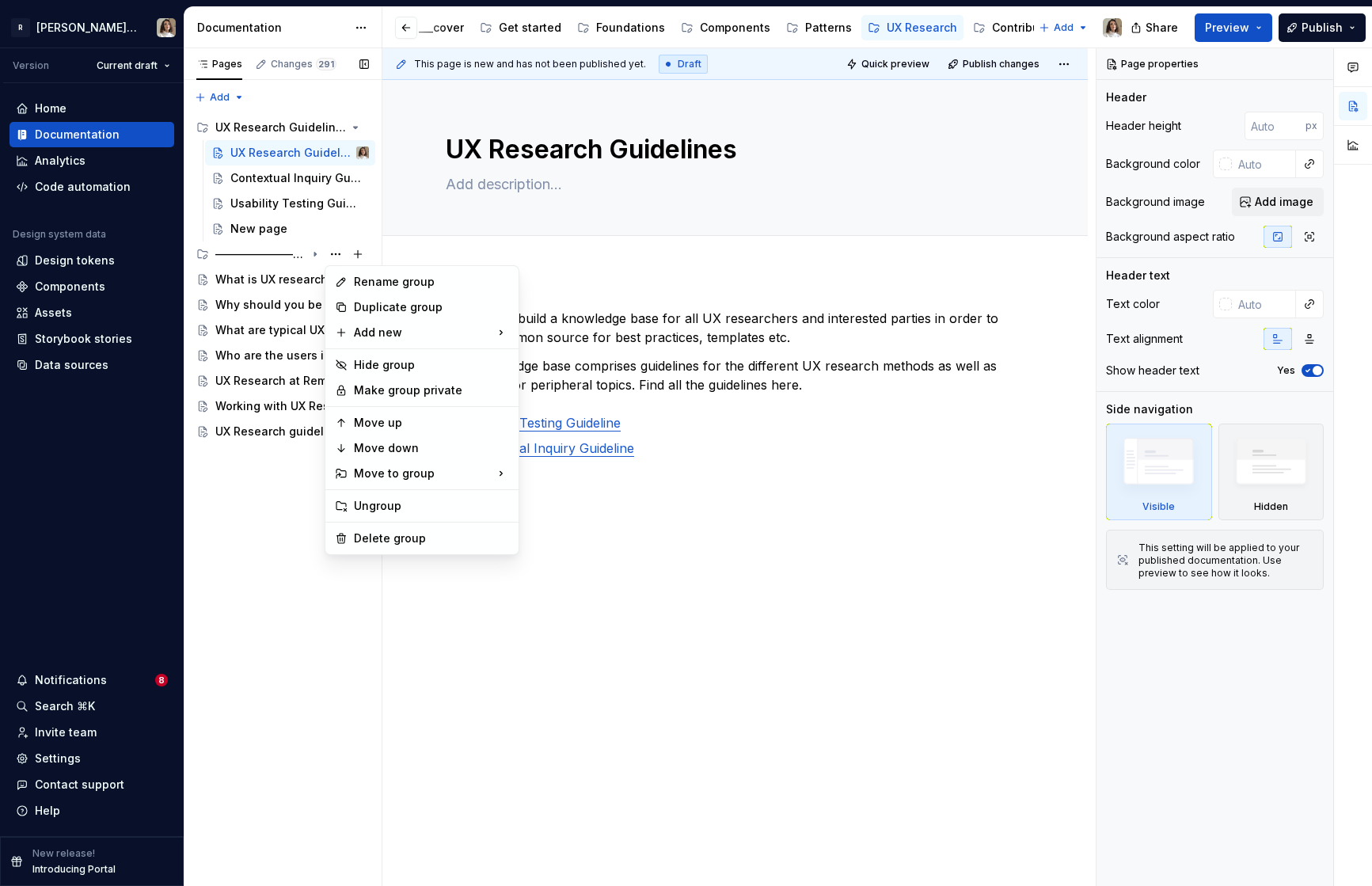
click at [336, 254] on div "Pages Changes 291 Add Accessibility guide for tree Page tree. Navigate the tree…" at bounding box center [282, 467] width 198 height 839
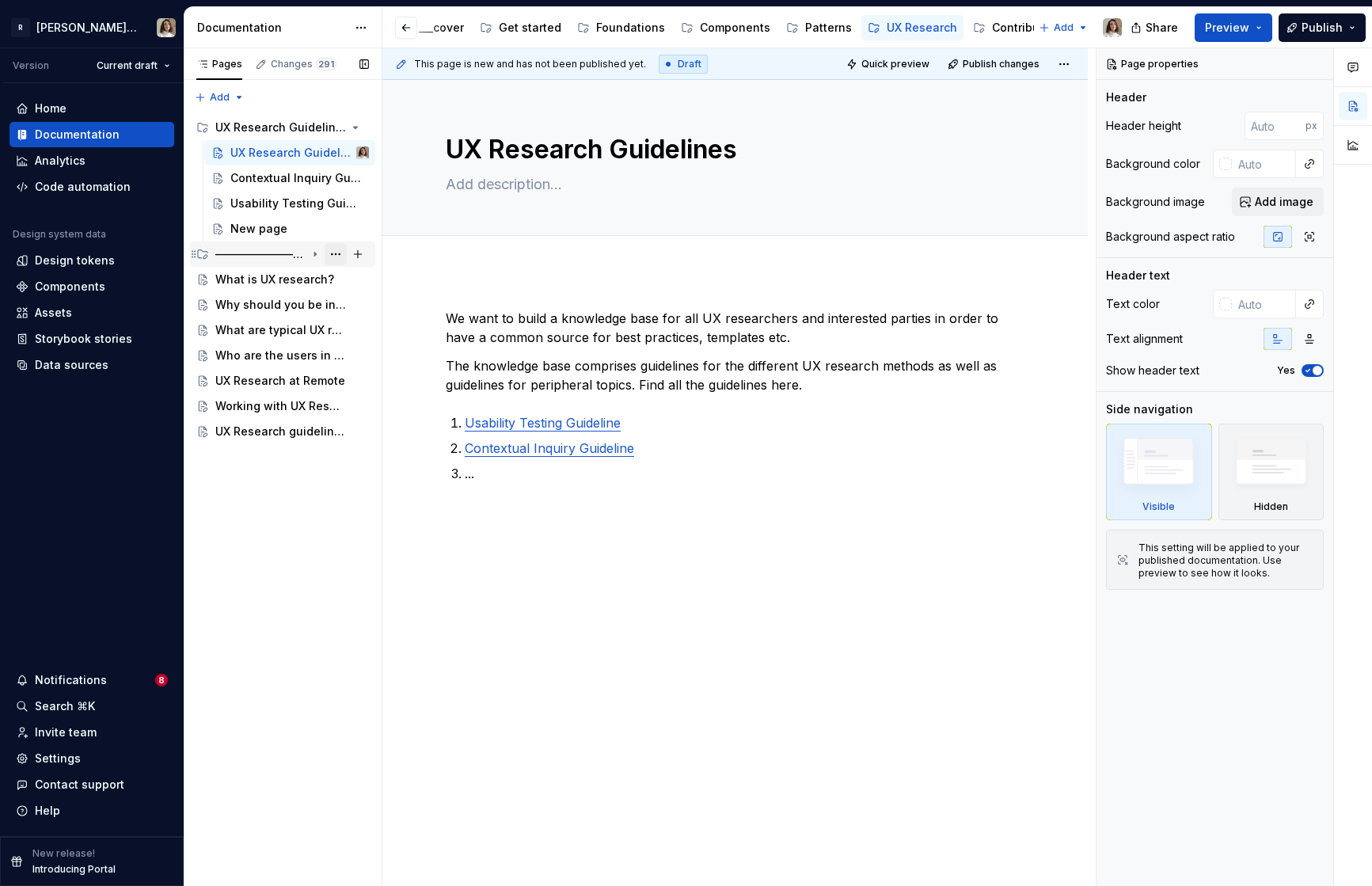
click at [332, 252] on button "Page tree" at bounding box center [335, 254] width 22 height 22
click at [997, 31] on div "Contribute" at bounding box center [1021, 27] width 58 height 16
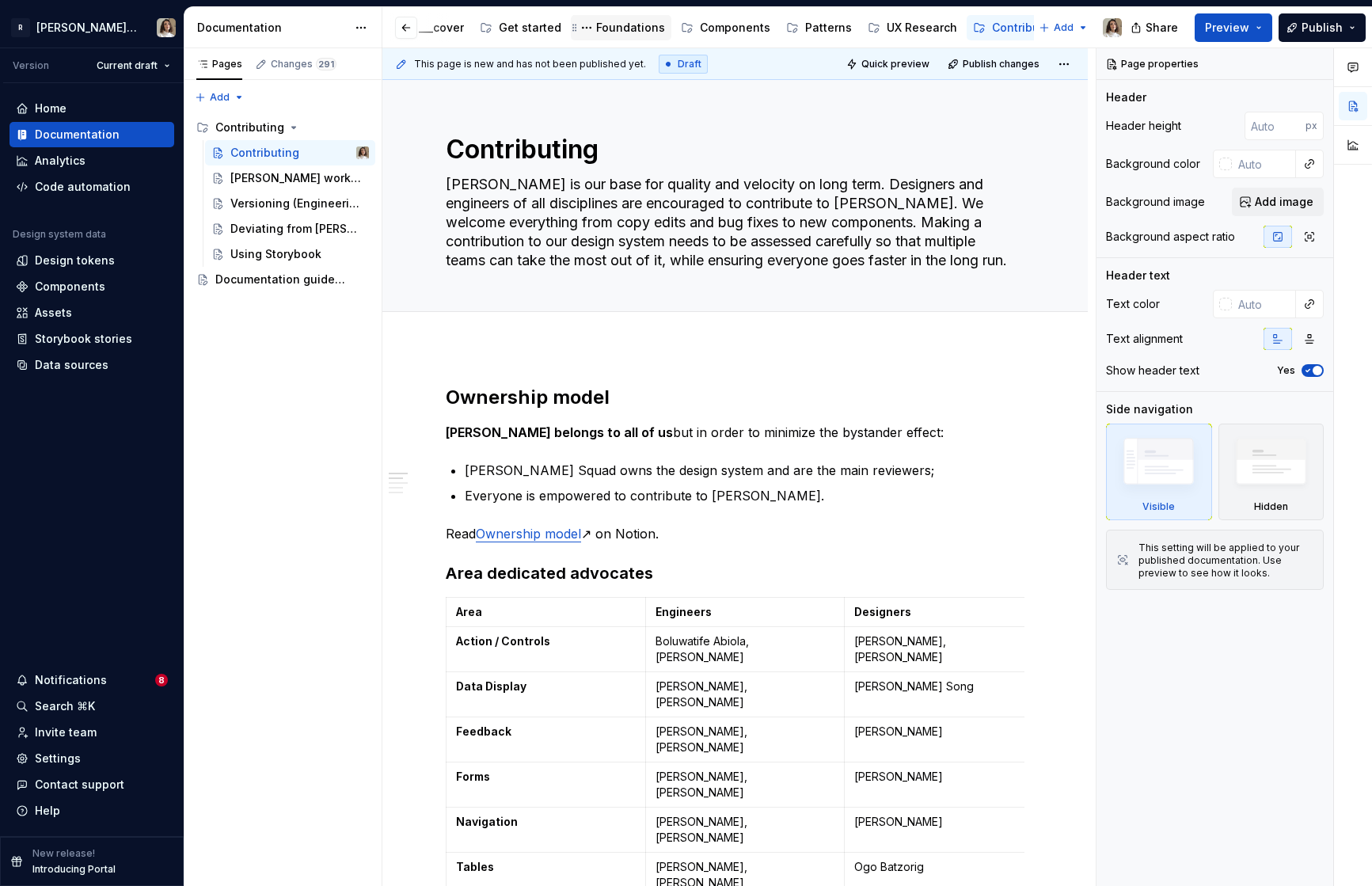
click at [611, 29] on div "Foundations" at bounding box center [630, 27] width 69 height 16
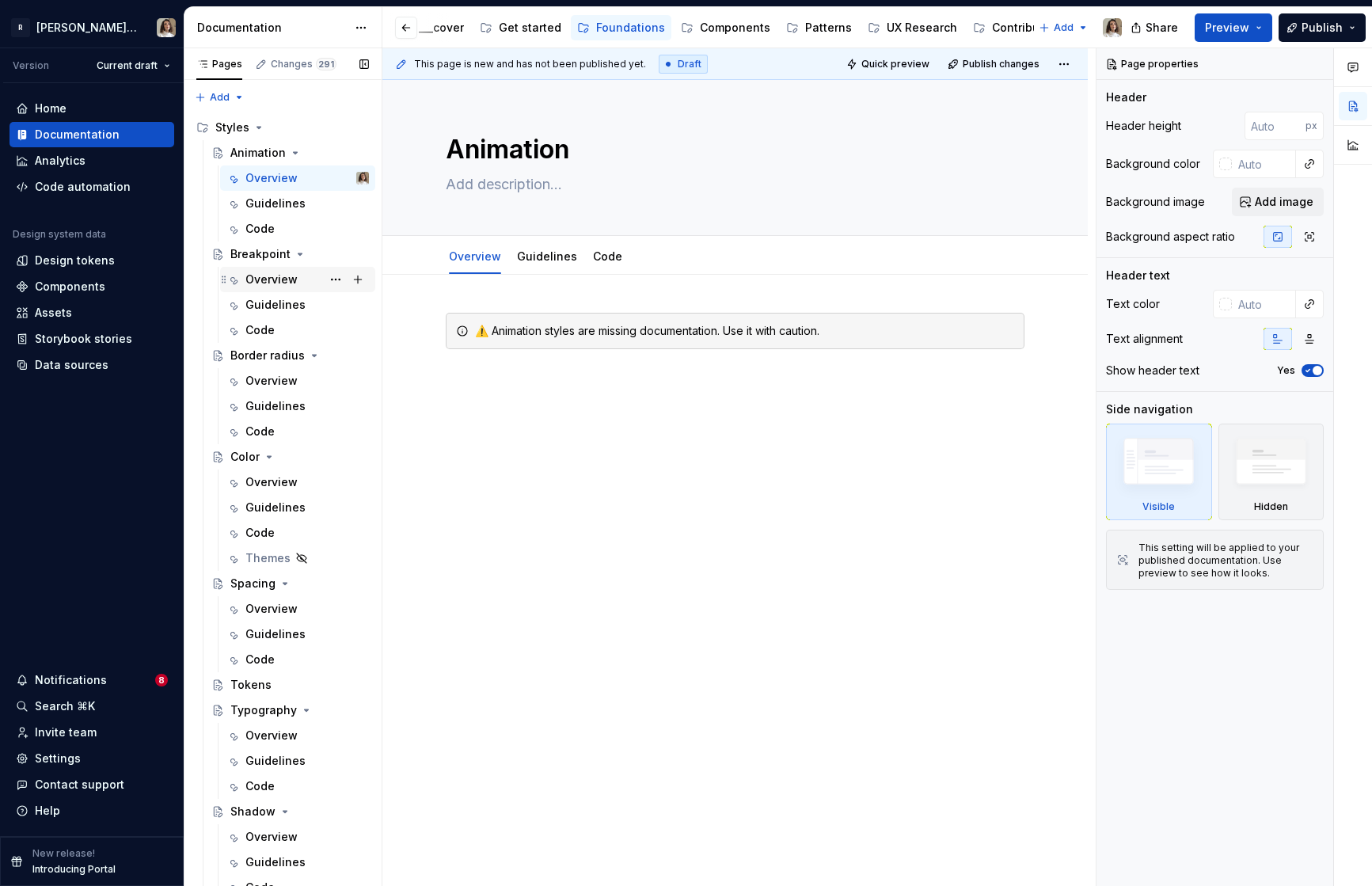
click at [293, 279] on div "Overview" at bounding box center [271, 279] width 52 height 16
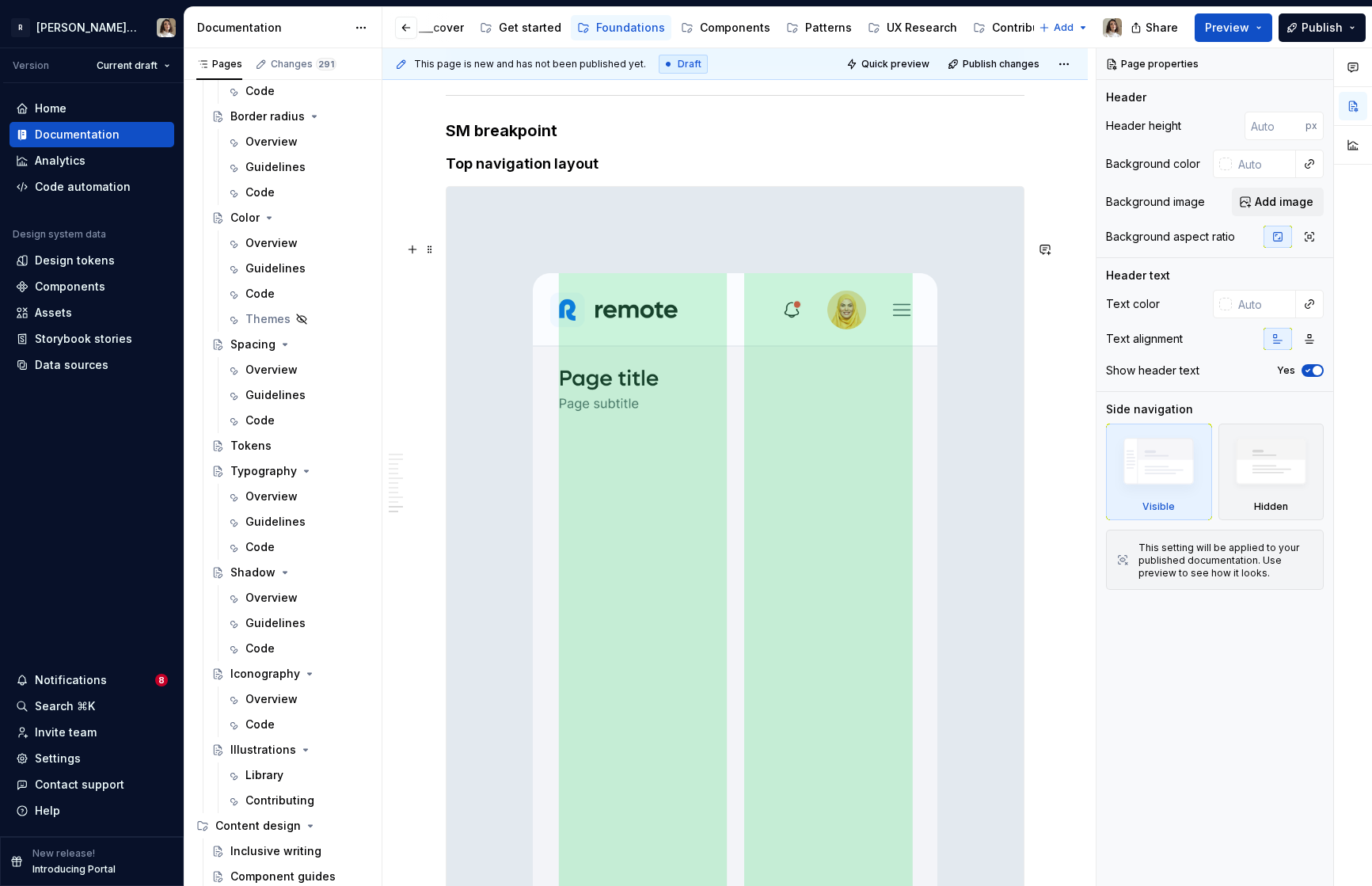
scroll to position [5237, 0]
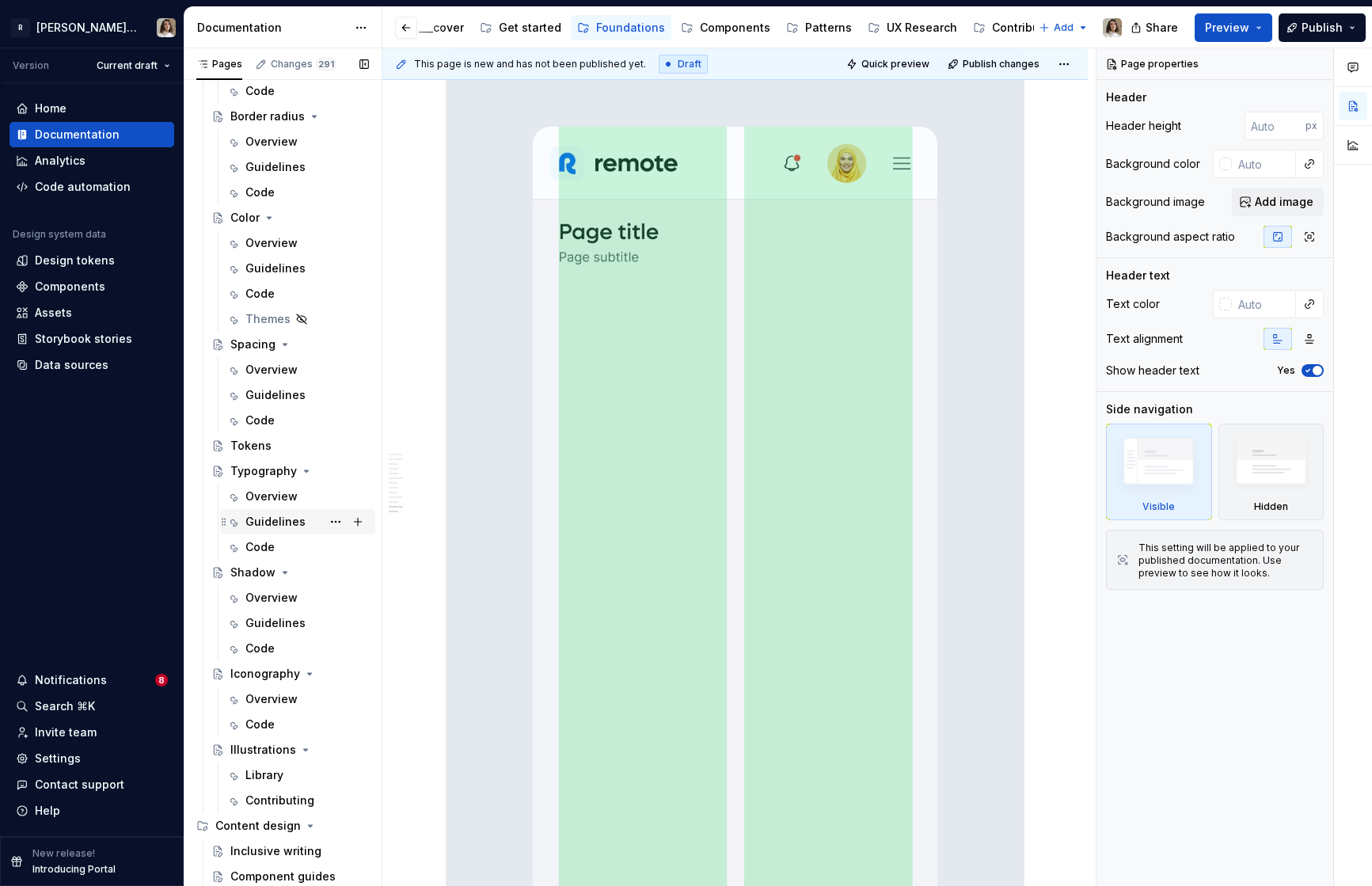
click at [270, 522] on div "Guidelines" at bounding box center [275, 522] width 60 height 16
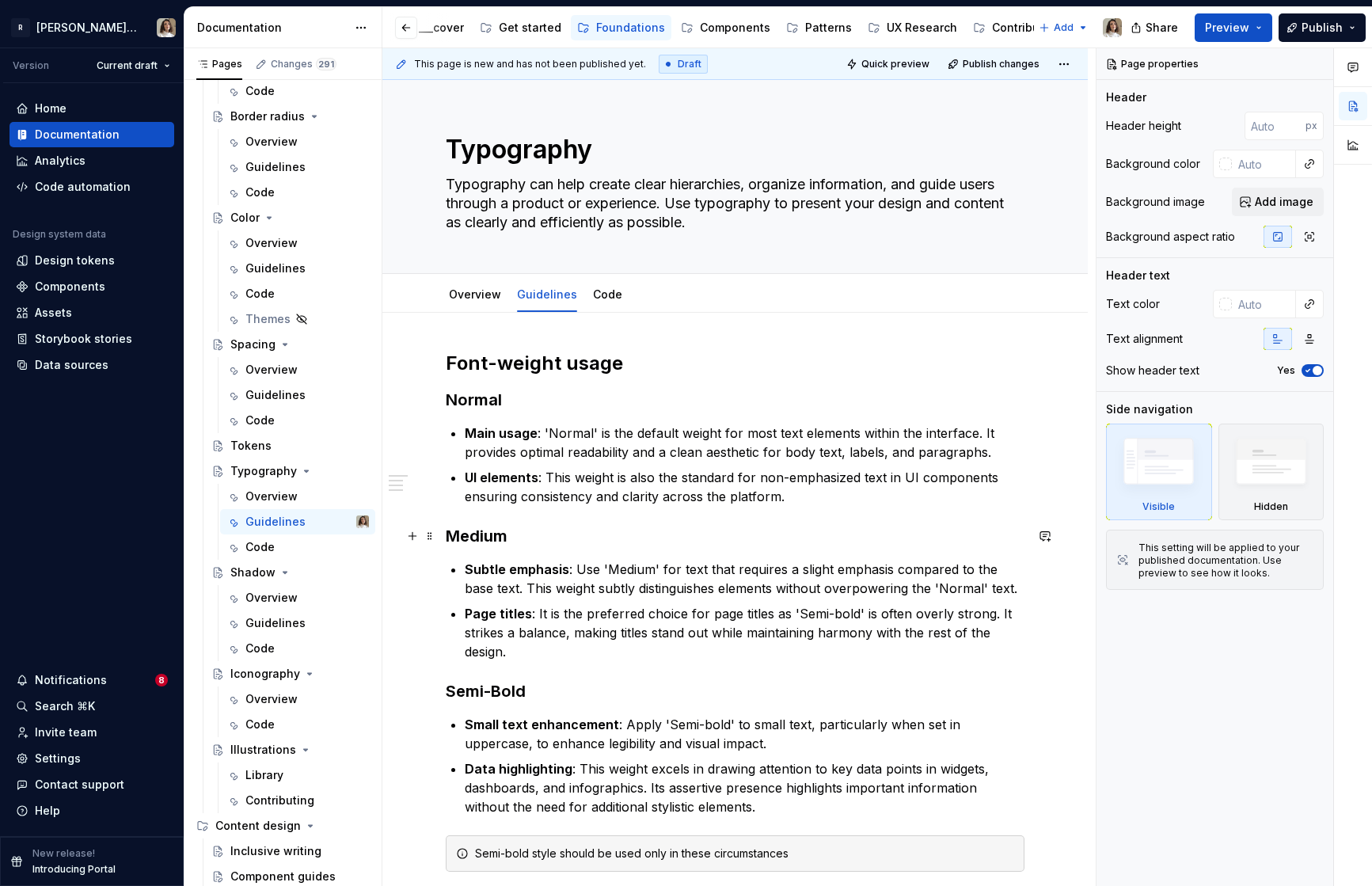
scroll to position [269, 0]
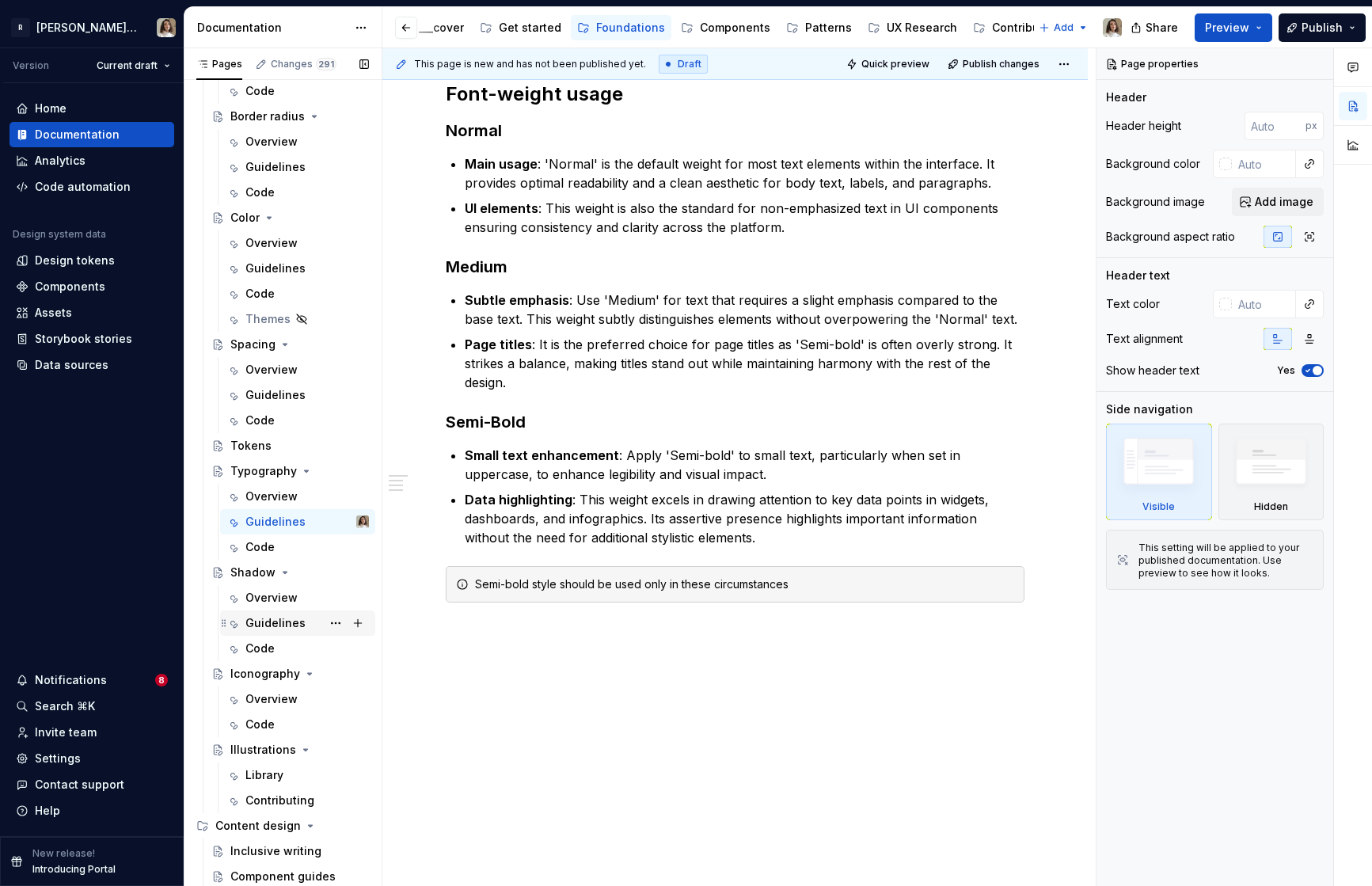
click at [265, 613] on div "Guidelines" at bounding box center [306, 622] width 123 height 22
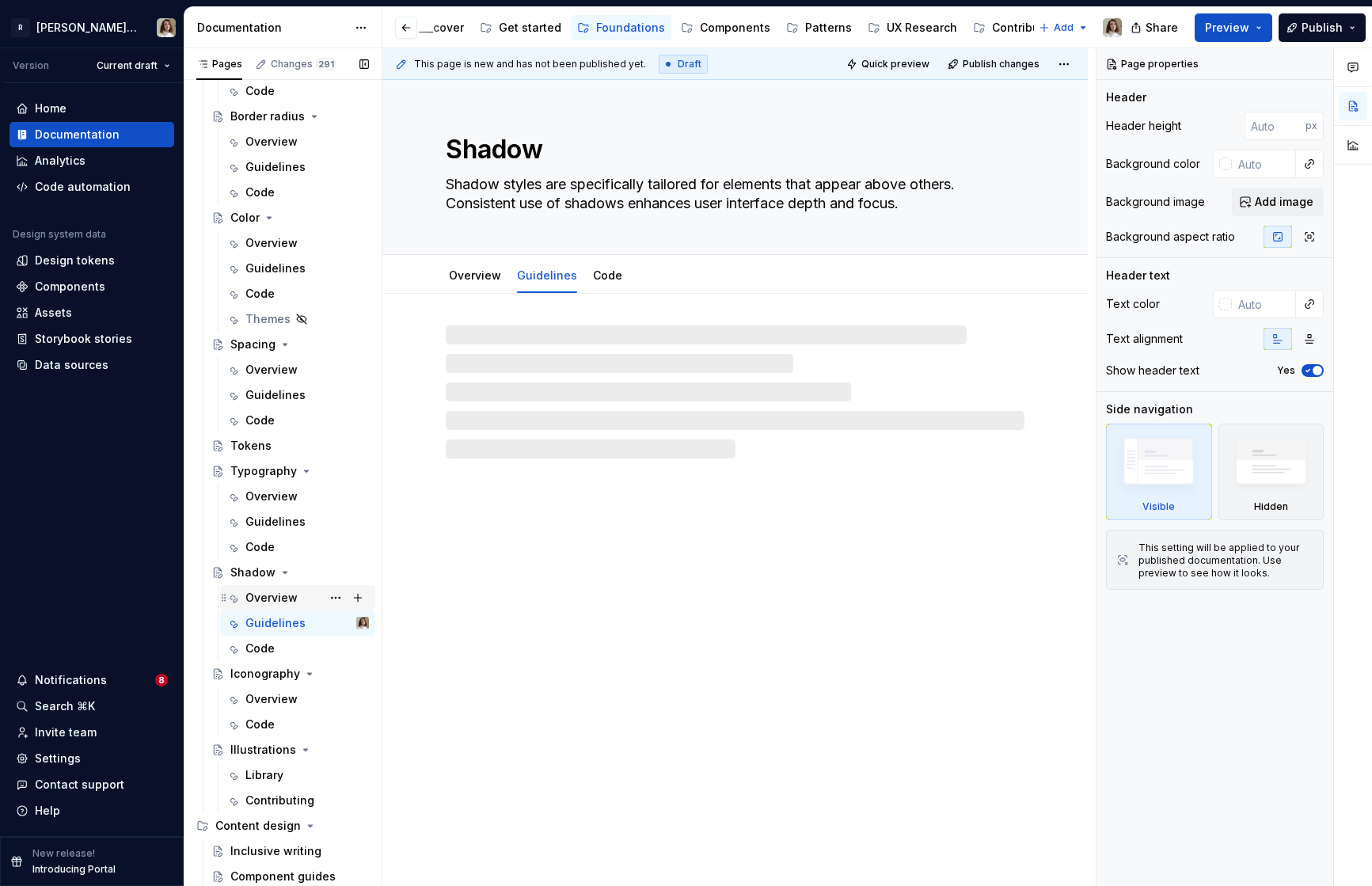
click at [274, 602] on div "Overview" at bounding box center [271, 597] width 52 height 16
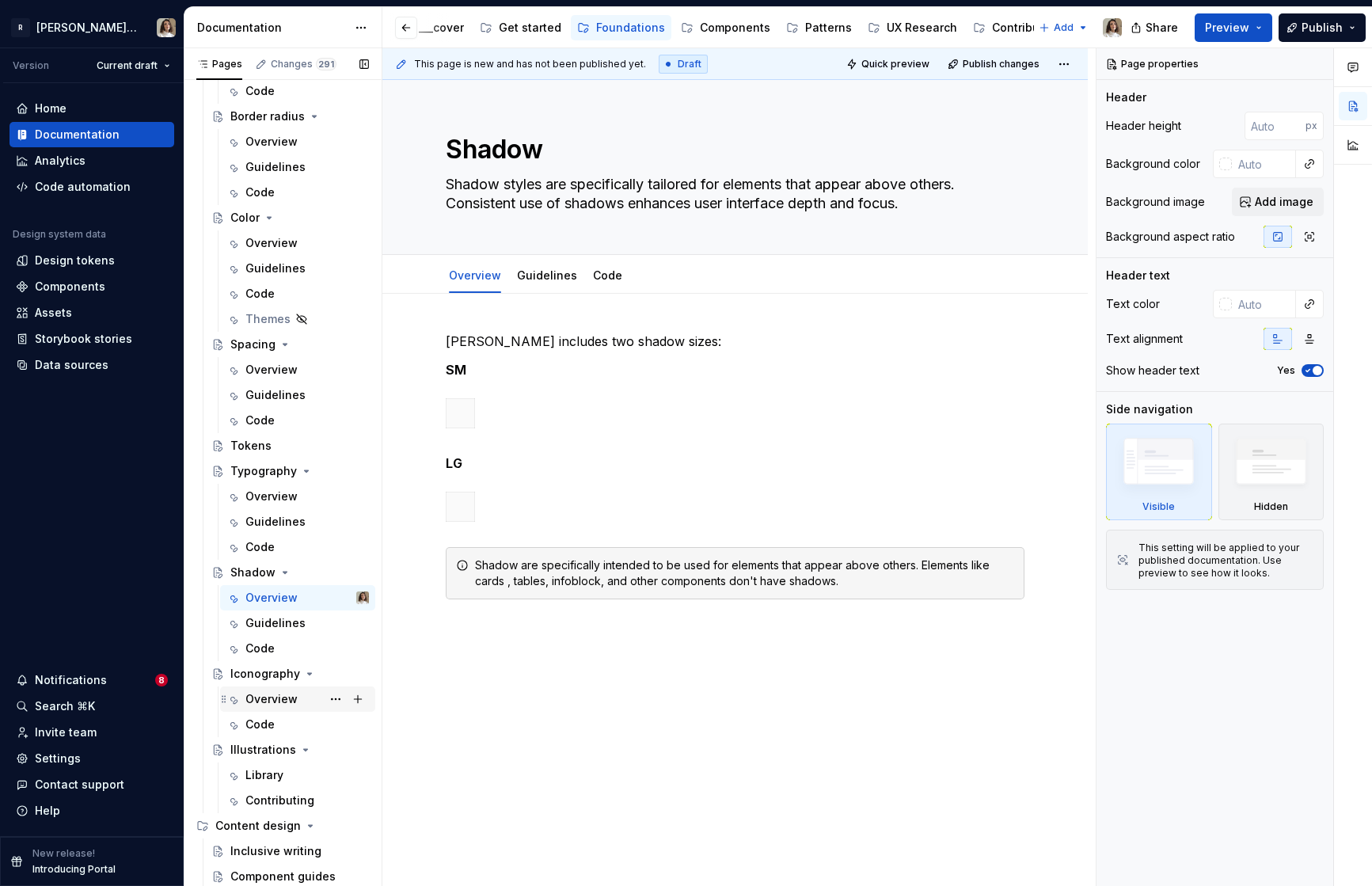
click at [283, 692] on div "Overview" at bounding box center [271, 699] width 52 height 16
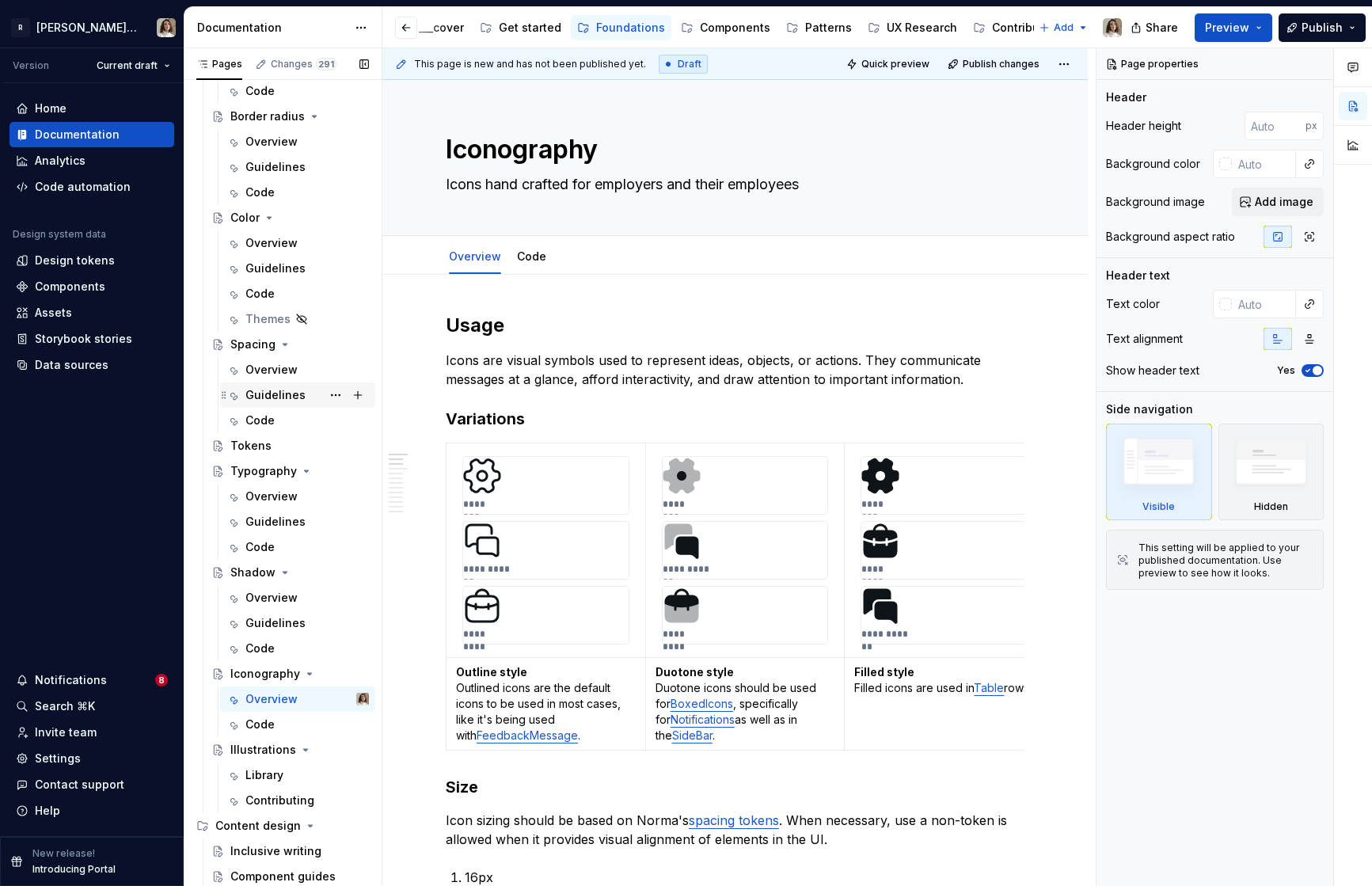
scroll to position [239, 0]
click at [507, 386] on p "Icons are visual symbols used to represent ideas, objects, or actions. They com…" at bounding box center [735, 369] width 579 height 38
type textarea "*"
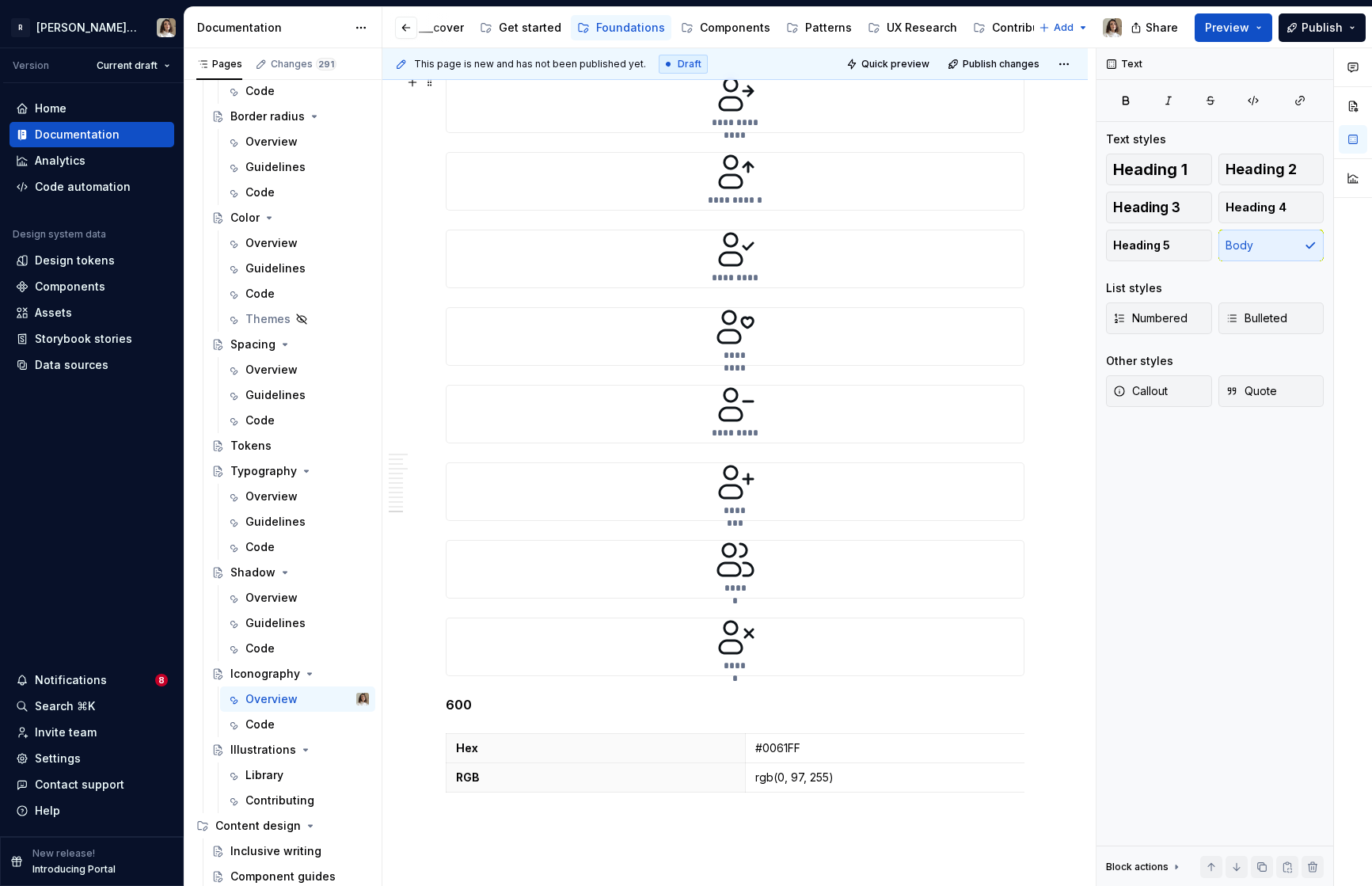
scroll to position [21273, 0]
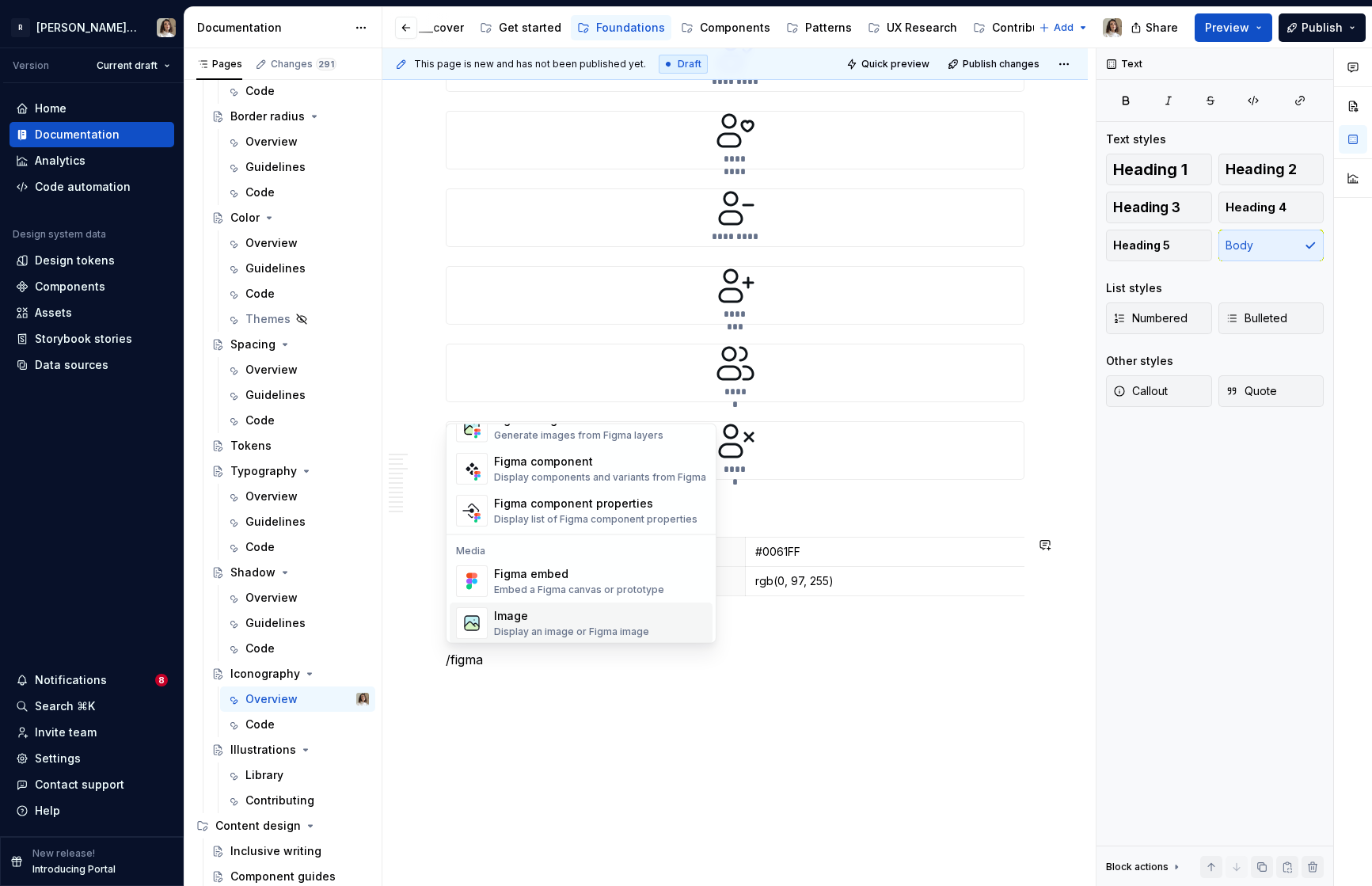
scroll to position [47, 0]
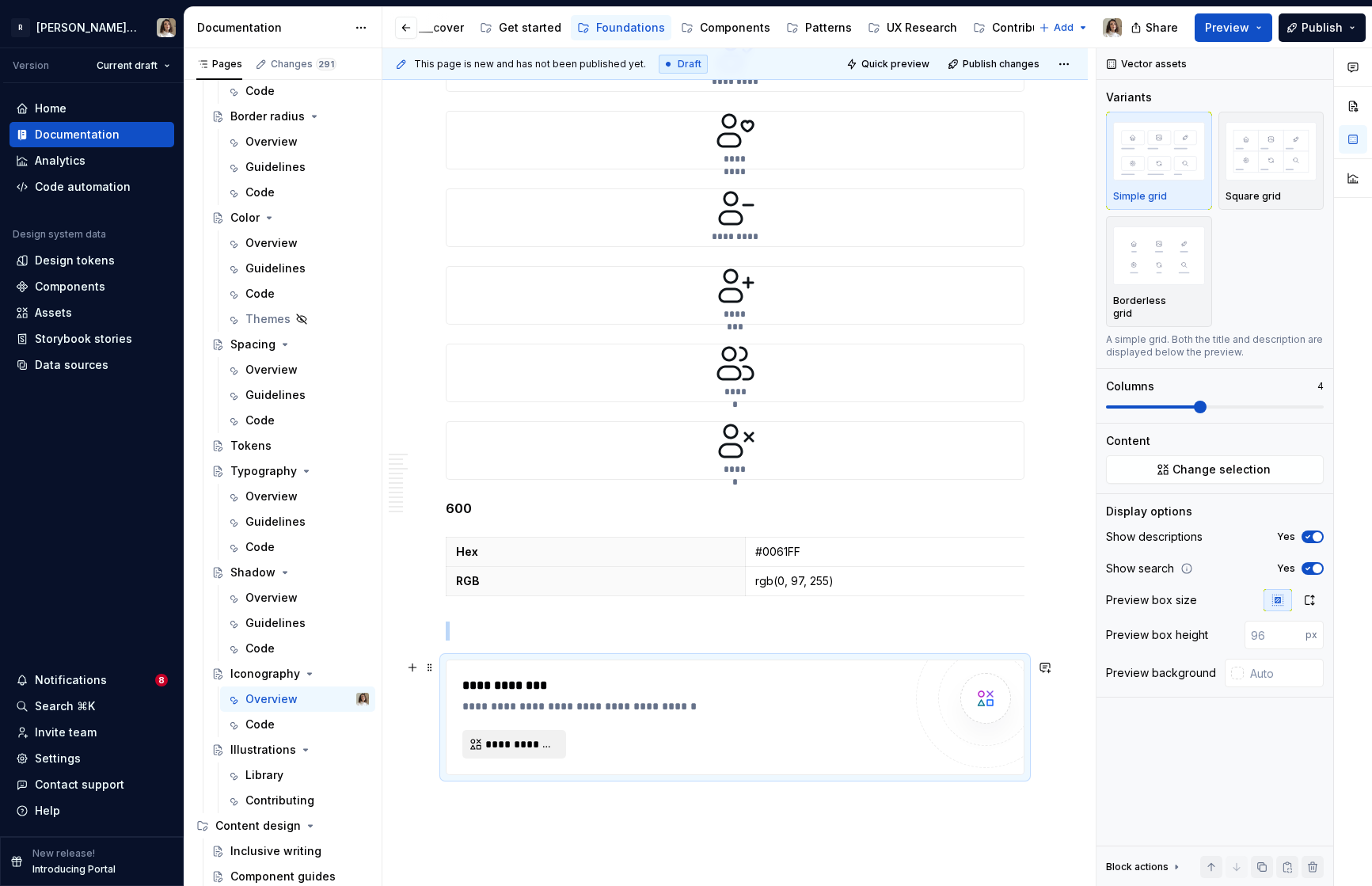
click at [532, 740] on span "**********" at bounding box center [521, 744] width 71 height 16
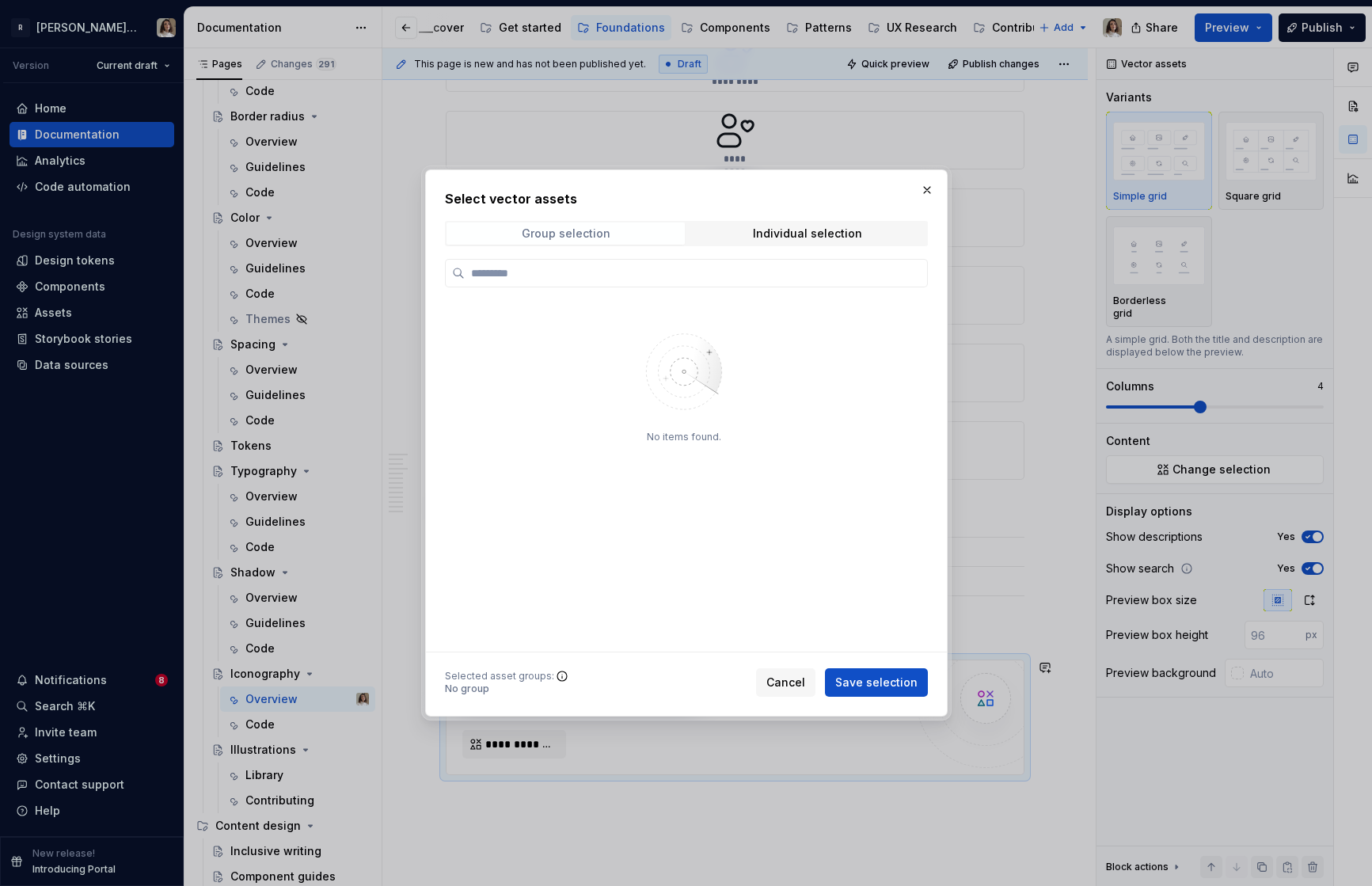
click at [639, 242] on span "Group selection" at bounding box center [565, 233] width 239 height 22
click at [731, 230] on span "Individual selection" at bounding box center [808, 233] width 239 height 22
click at [632, 236] on span "Group selection" at bounding box center [565, 233] width 239 height 22
click at [613, 290] on div "No items found." at bounding box center [686, 455] width 483 height 393
click at [929, 188] on button "button" at bounding box center [927, 190] width 22 height 22
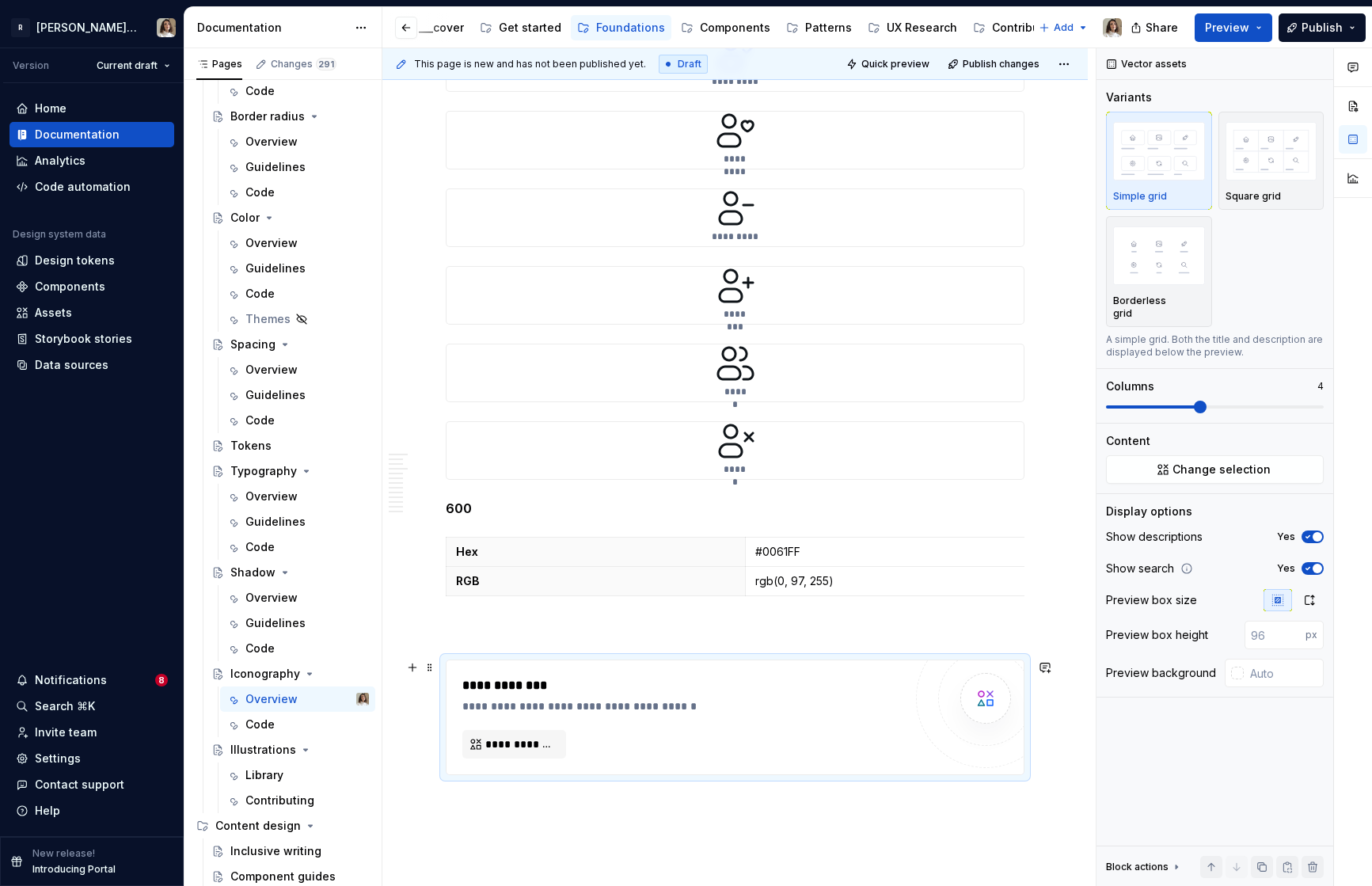
click at [880, 683] on div "**********" at bounding box center [686, 685] width 449 height 19
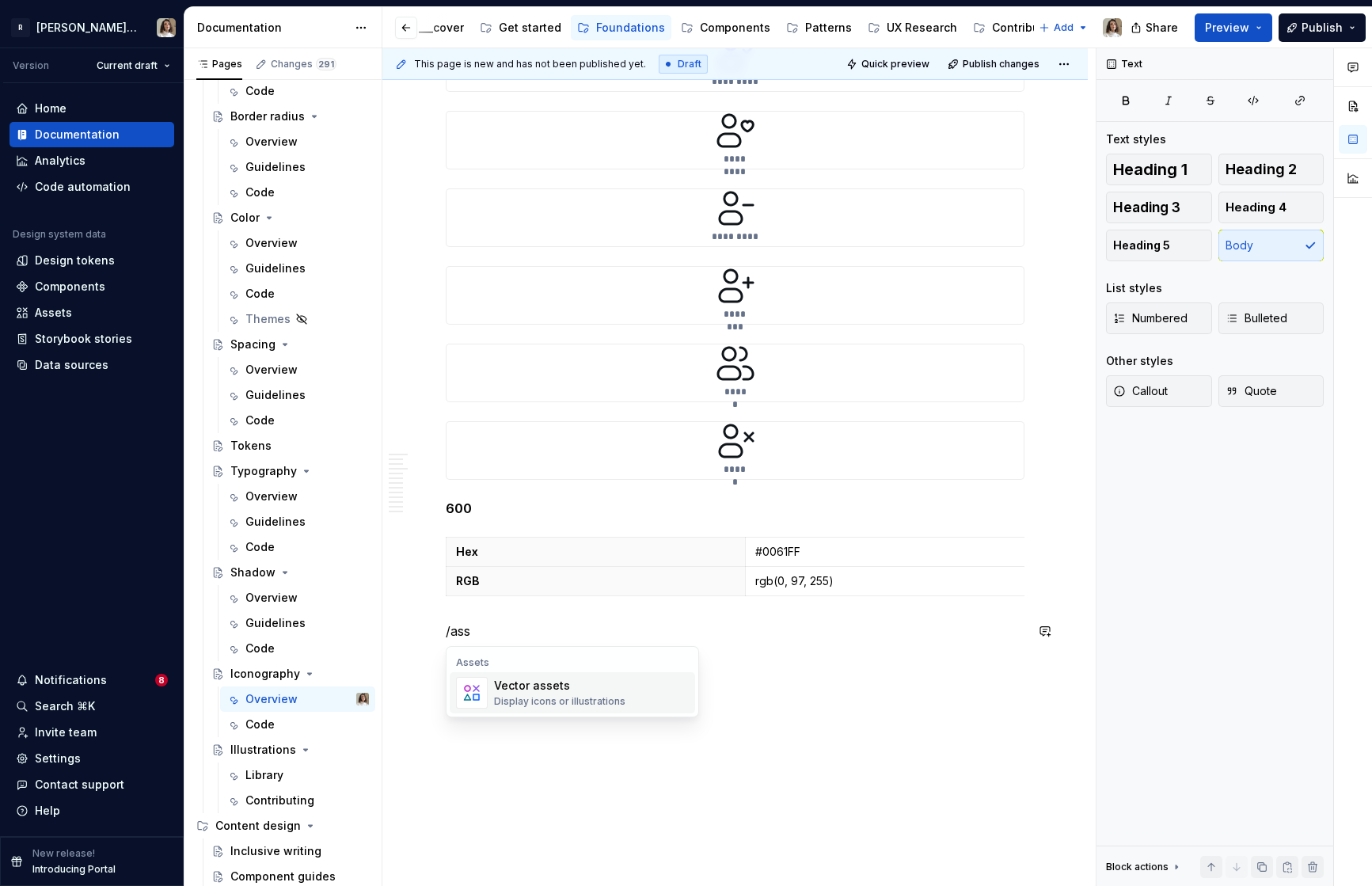
type textarea "*"
click at [54, 317] on div "Assets" at bounding box center [53, 312] width 37 height 16
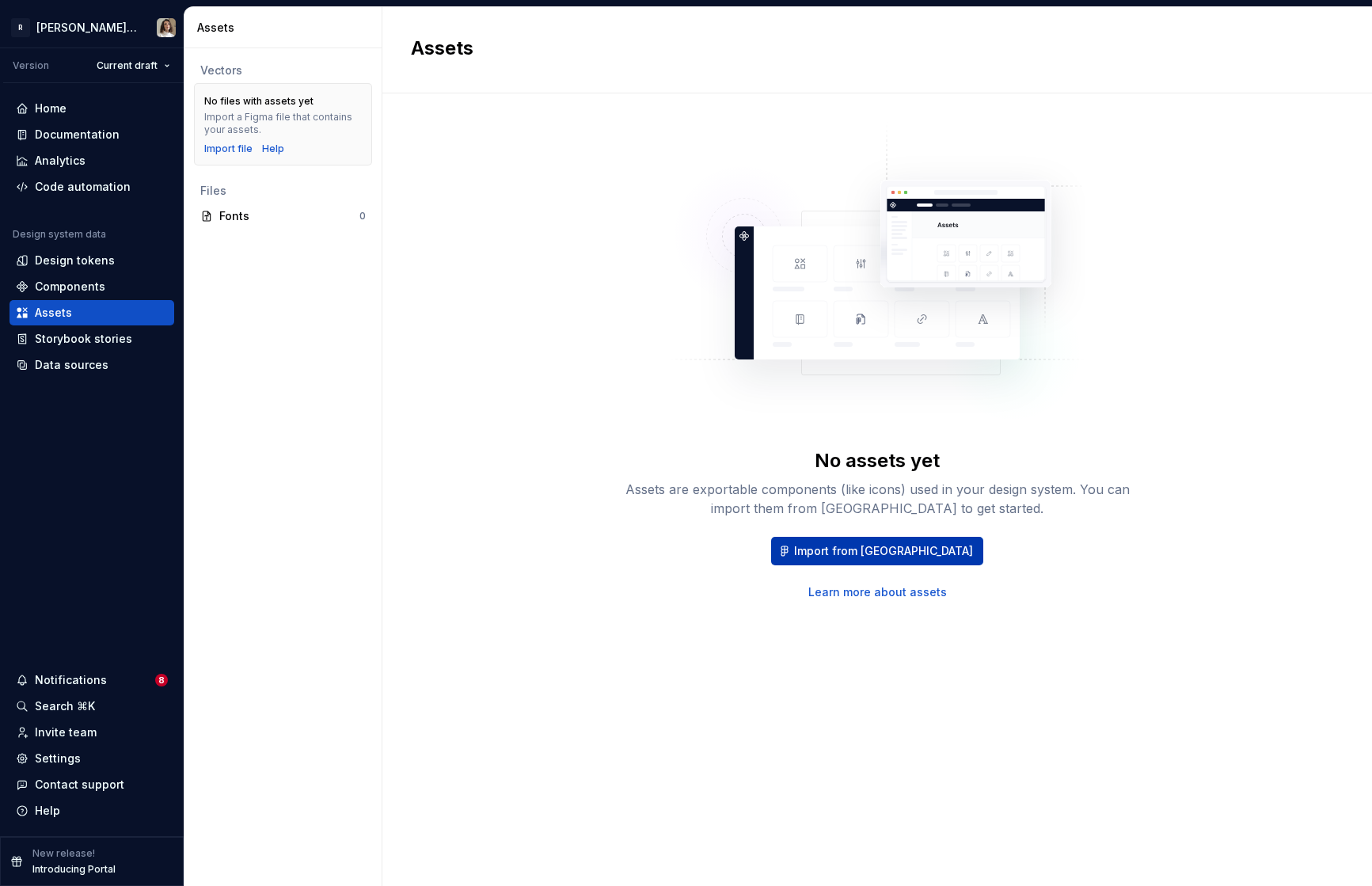
click at [831, 543] on button "Import from Figma" at bounding box center [877, 551] width 212 height 28
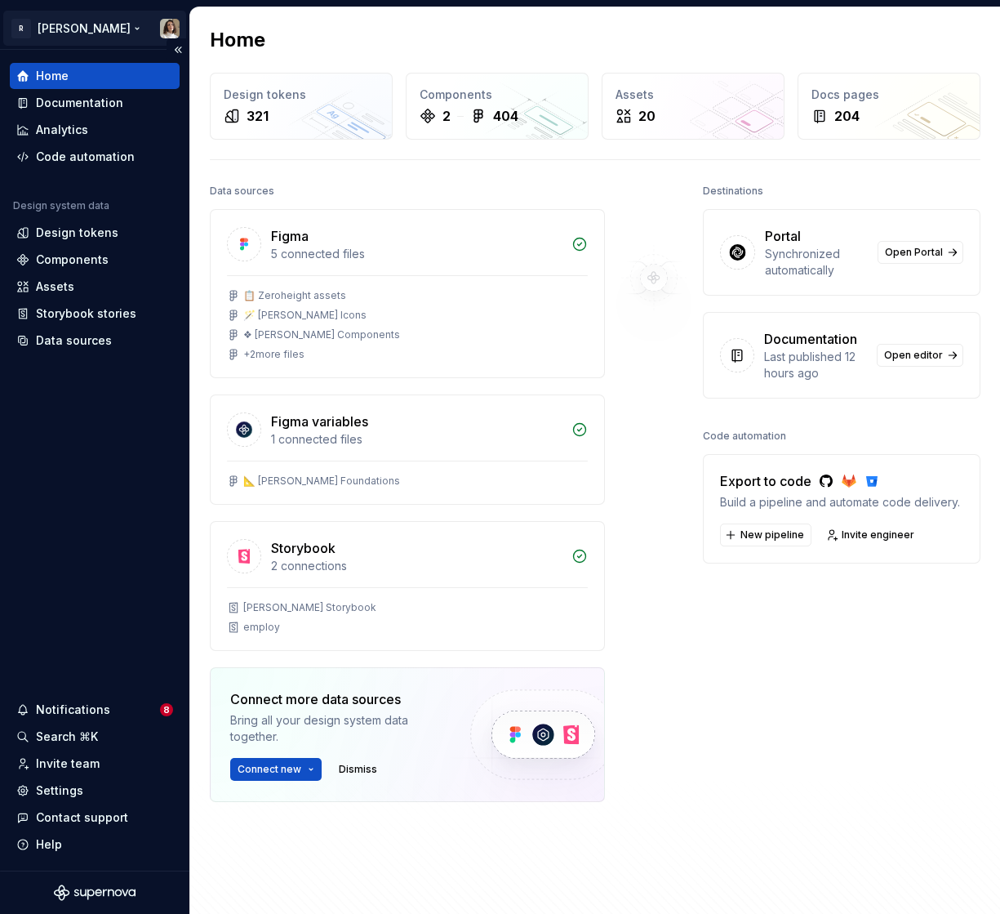
click at [67, 28] on html "R [PERSON_NAME] Home Documentation Analytics Code automation Design system data…" at bounding box center [500, 457] width 1000 height 914
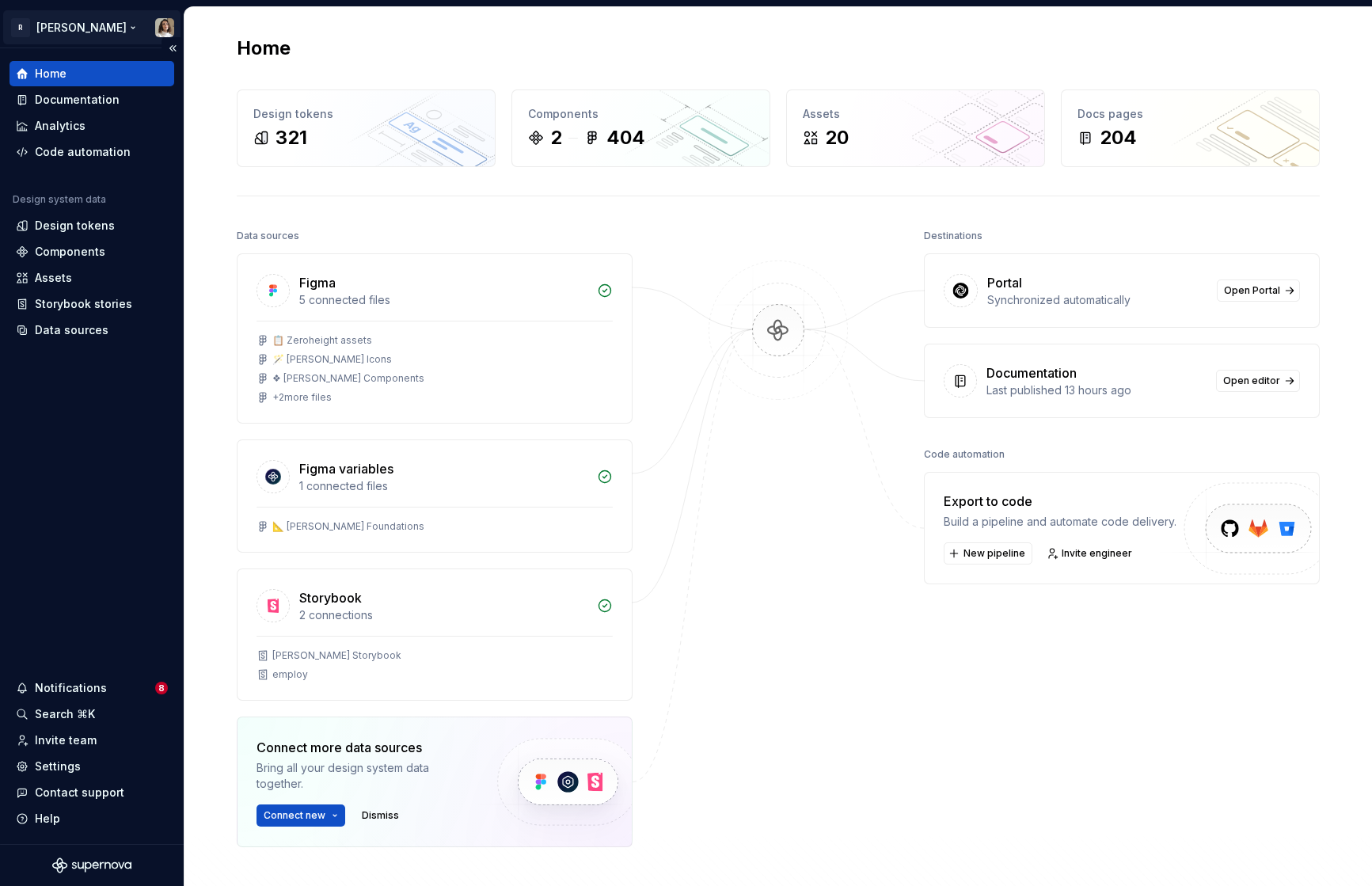
click at [80, 23] on html "R Norma Home Documentation Analytics Code automation Design system data Design …" at bounding box center [686, 443] width 1372 height 886
click at [91, 277] on div "Assets" at bounding box center [91, 277] width 152 height 16
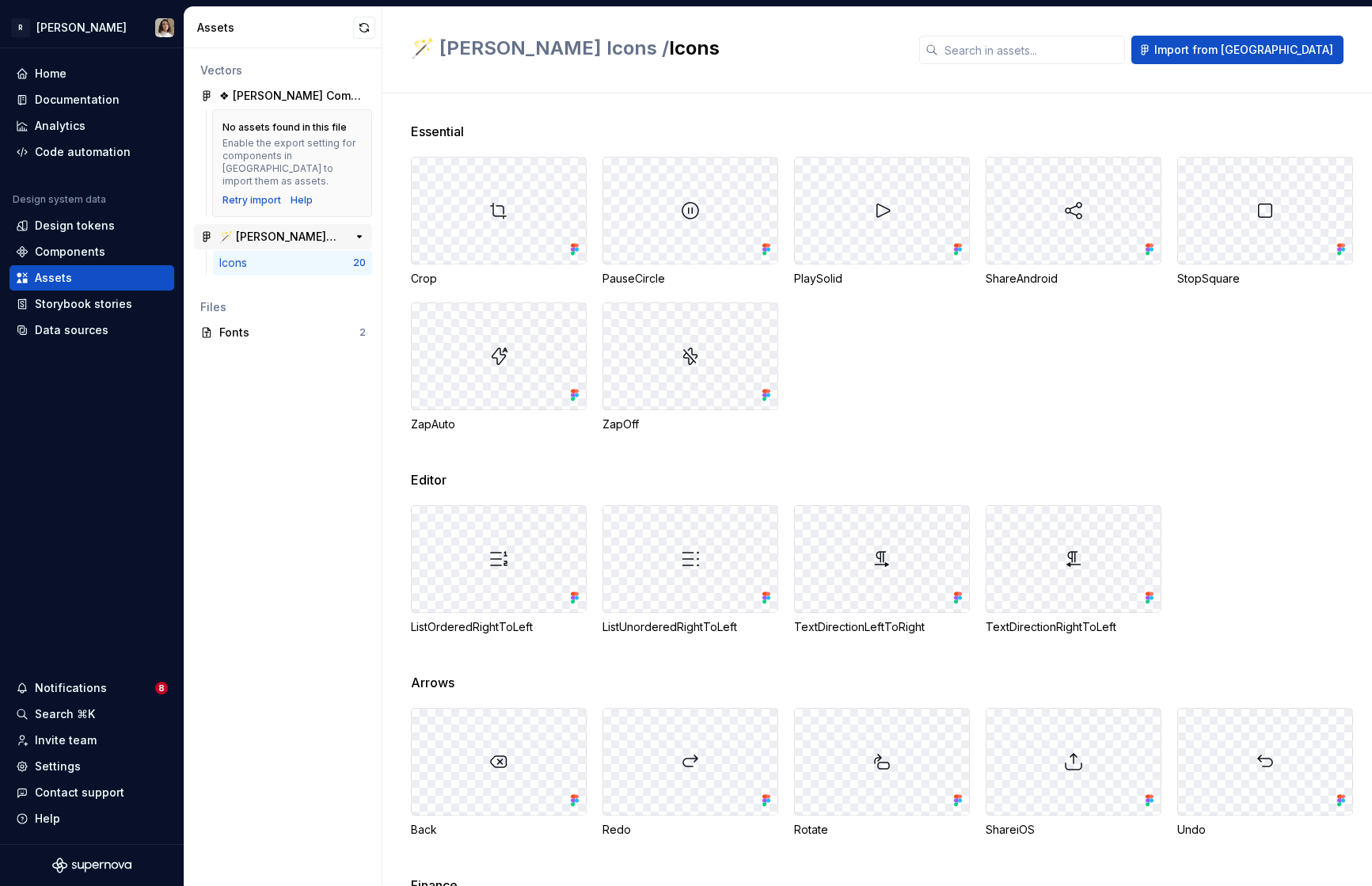
click at [303, 229] on div "🪄 Norma Icons" at bounding box center [278, 237] width 118 height 16
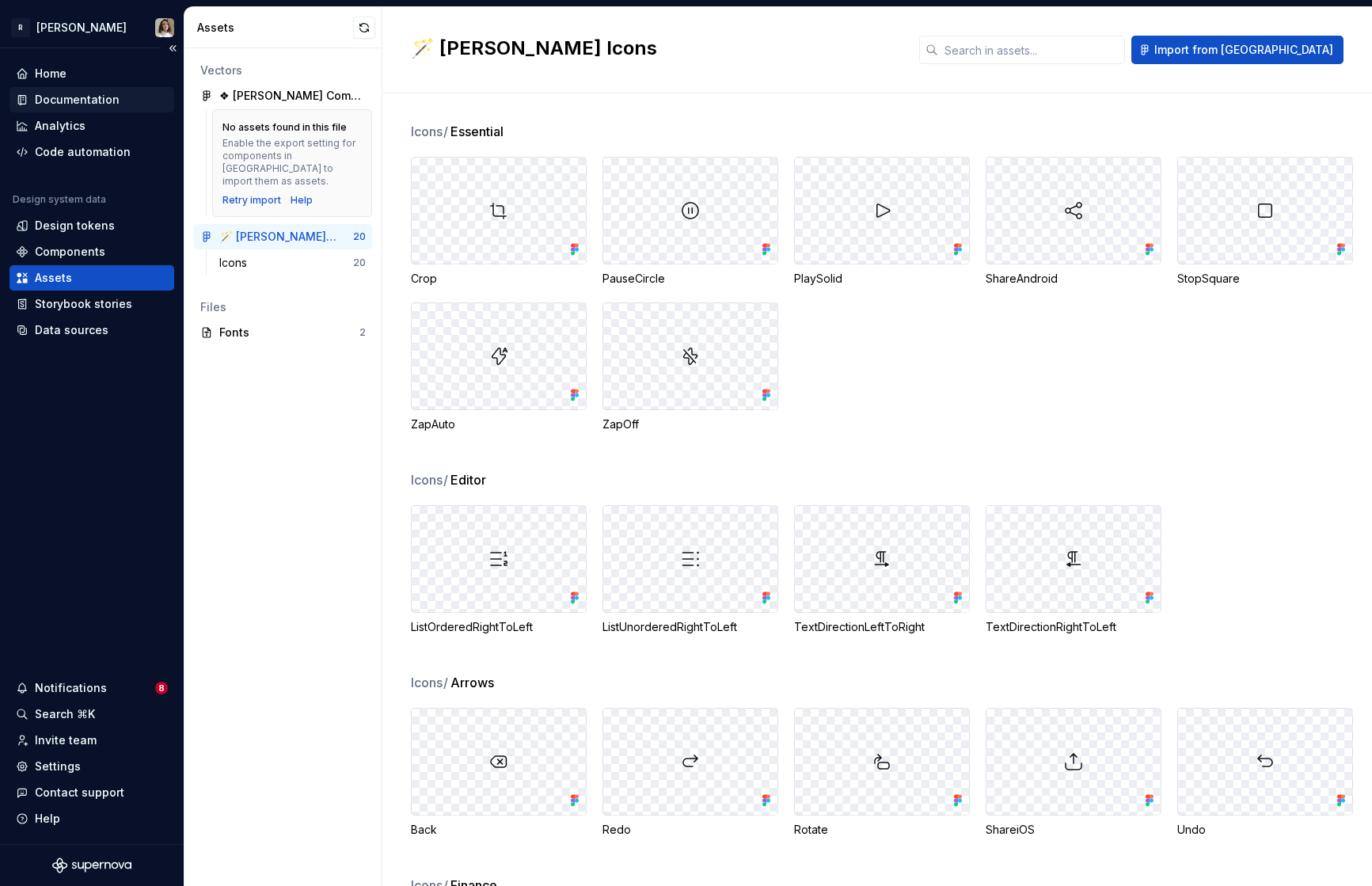
click at [64, 100] on div "Documentation" at bounding box center [77, 100] width 84 height 16
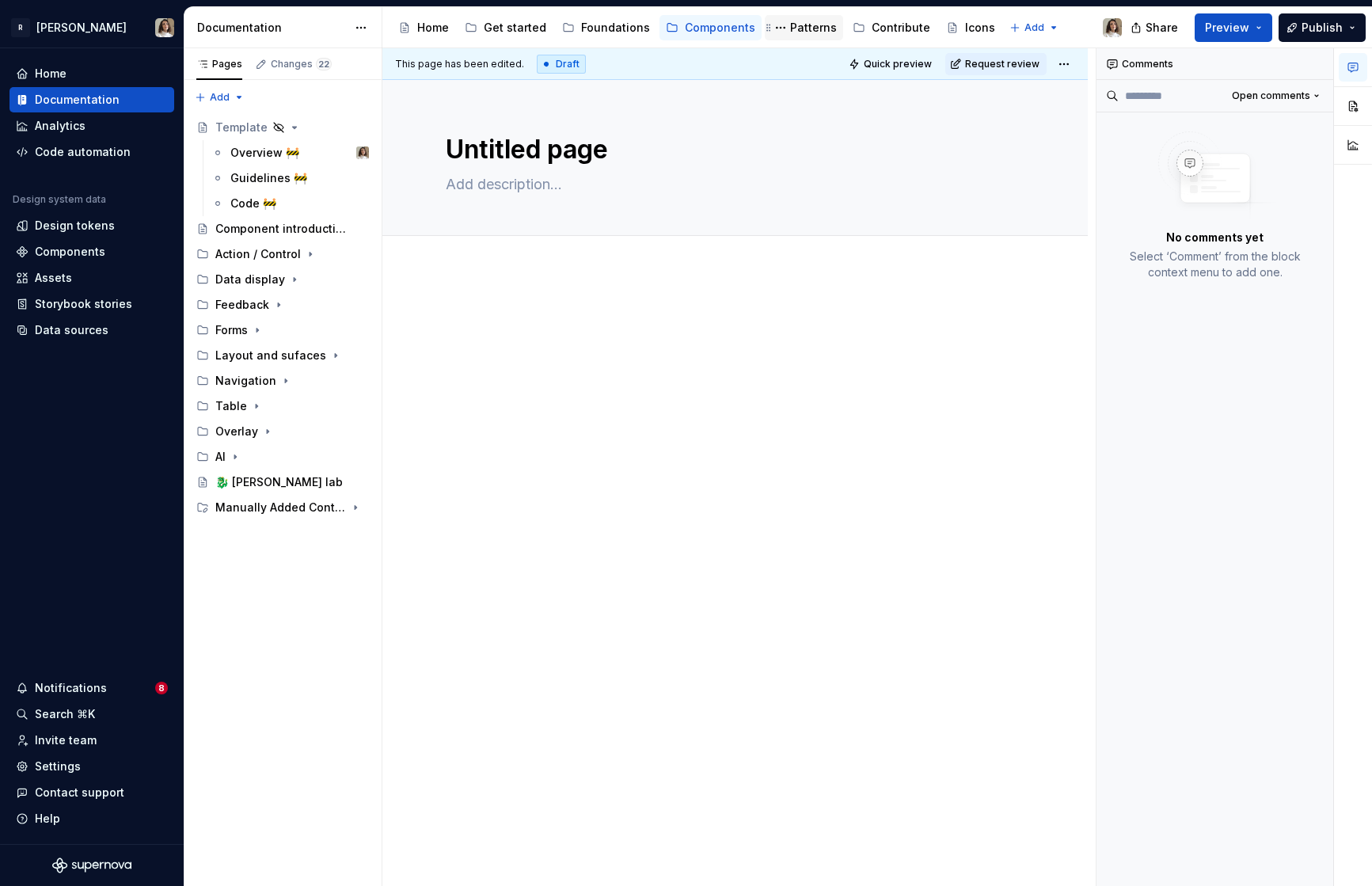
click at [801, 28] on div "Patterns" at bounding box center [814, 27] width 47 height 16
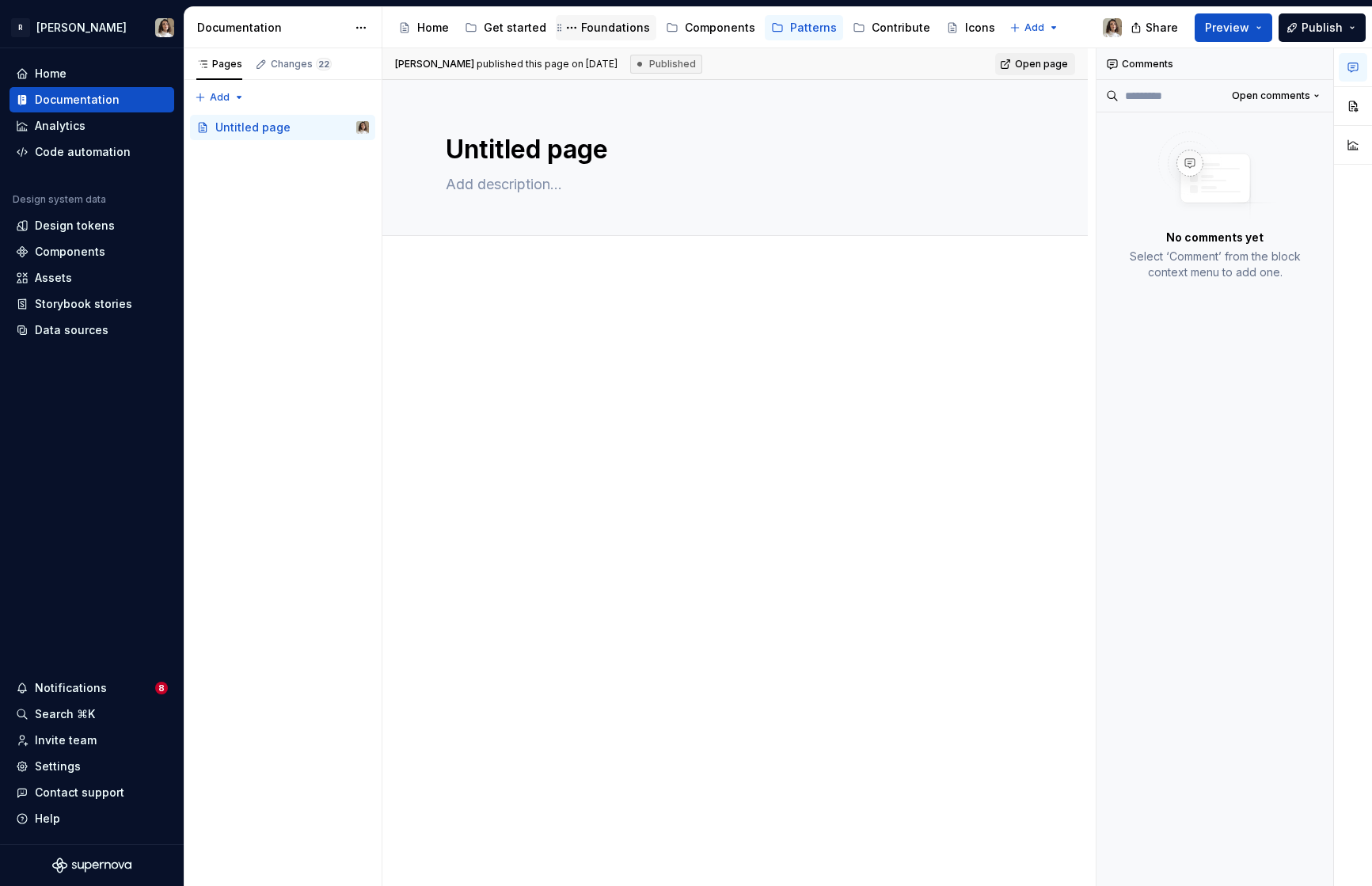
click at [615, 28] on div "Foundations" at bounding box center [615, 27] width 69 height 16
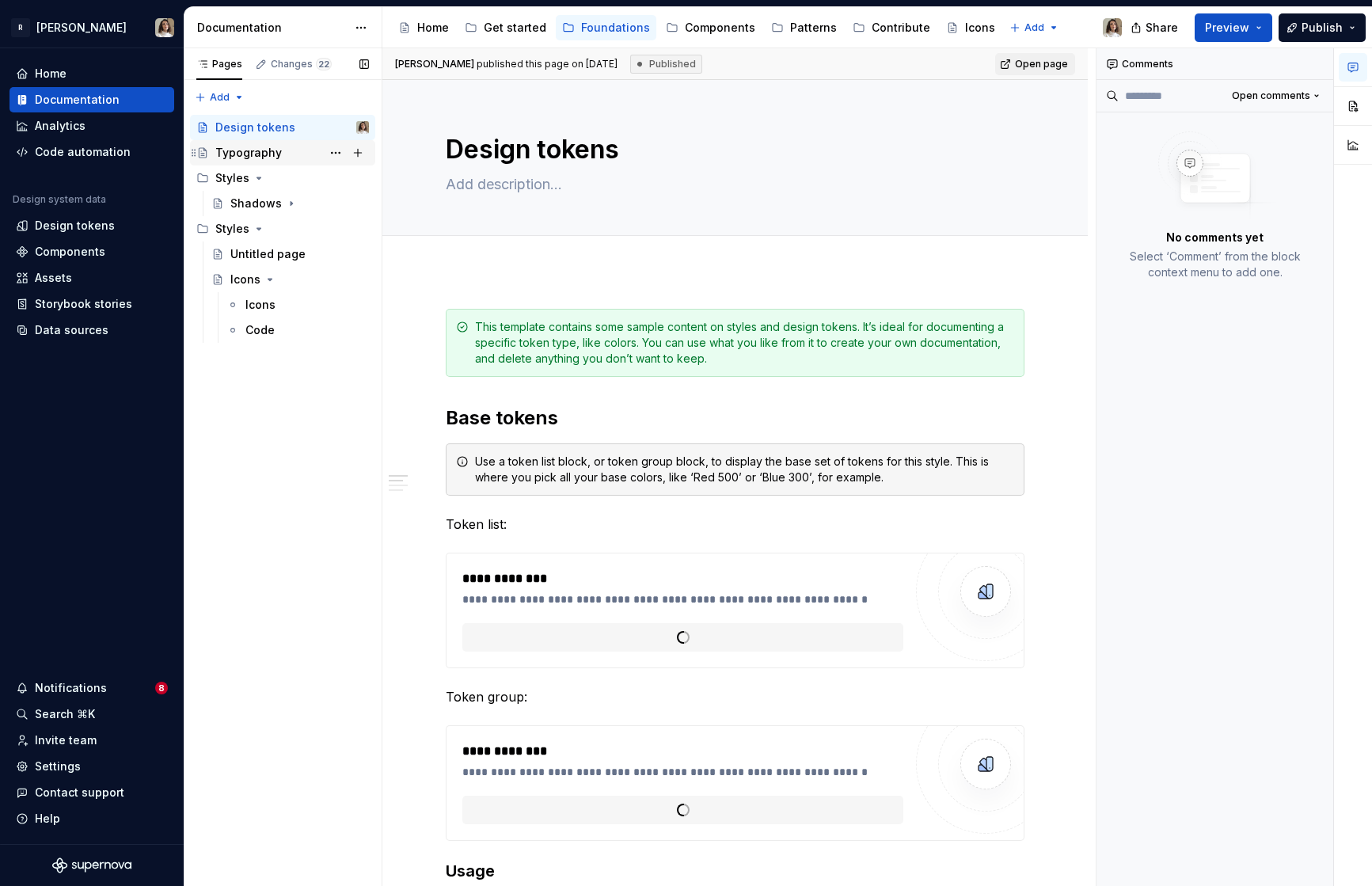
click at [251, 156] on div "Typography" at bounding box center [248, 152] width 67 height 16
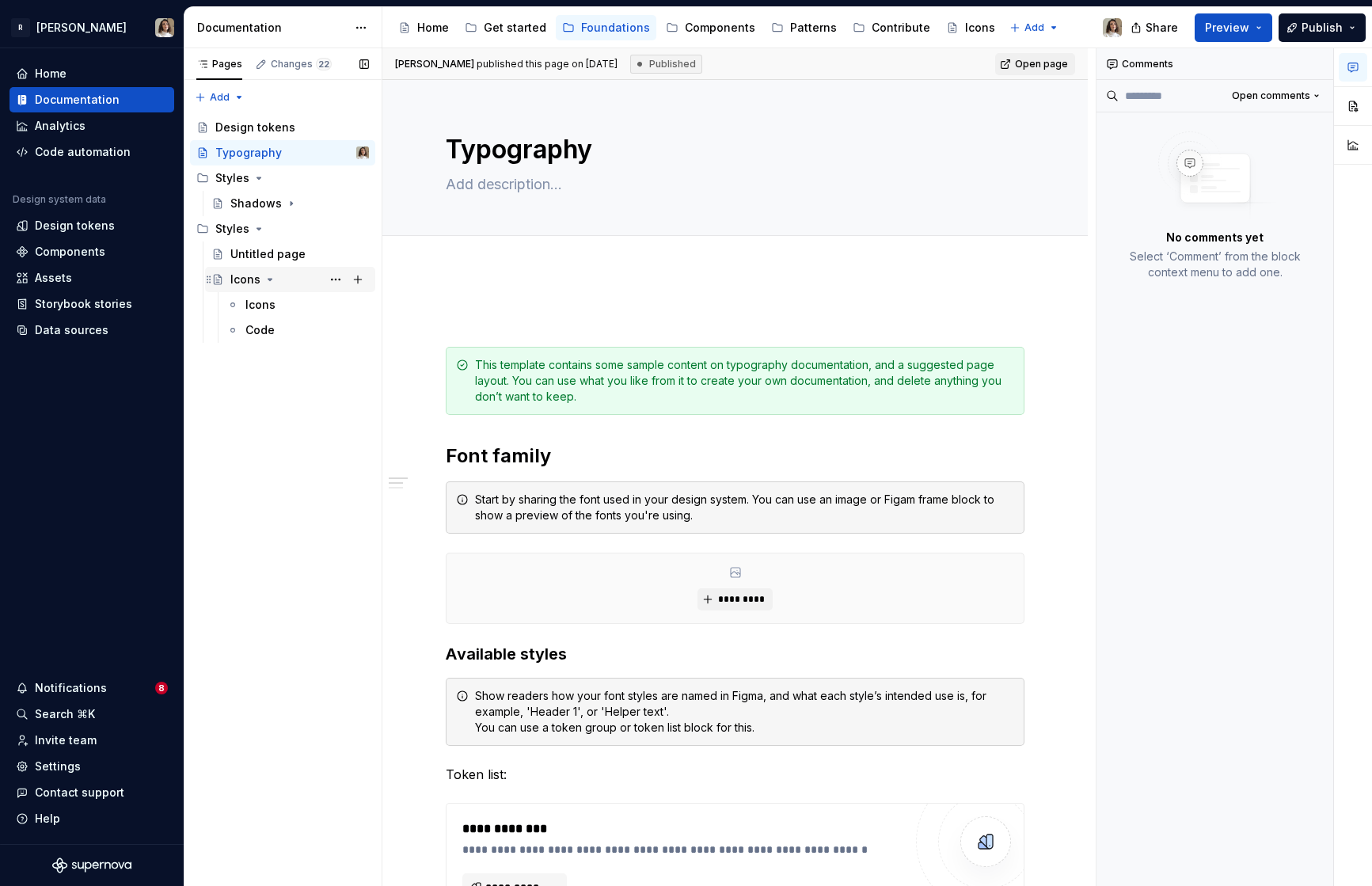
click at [239, 278] on div "Icons" at bounding box center [245, 279] width 30 height 16
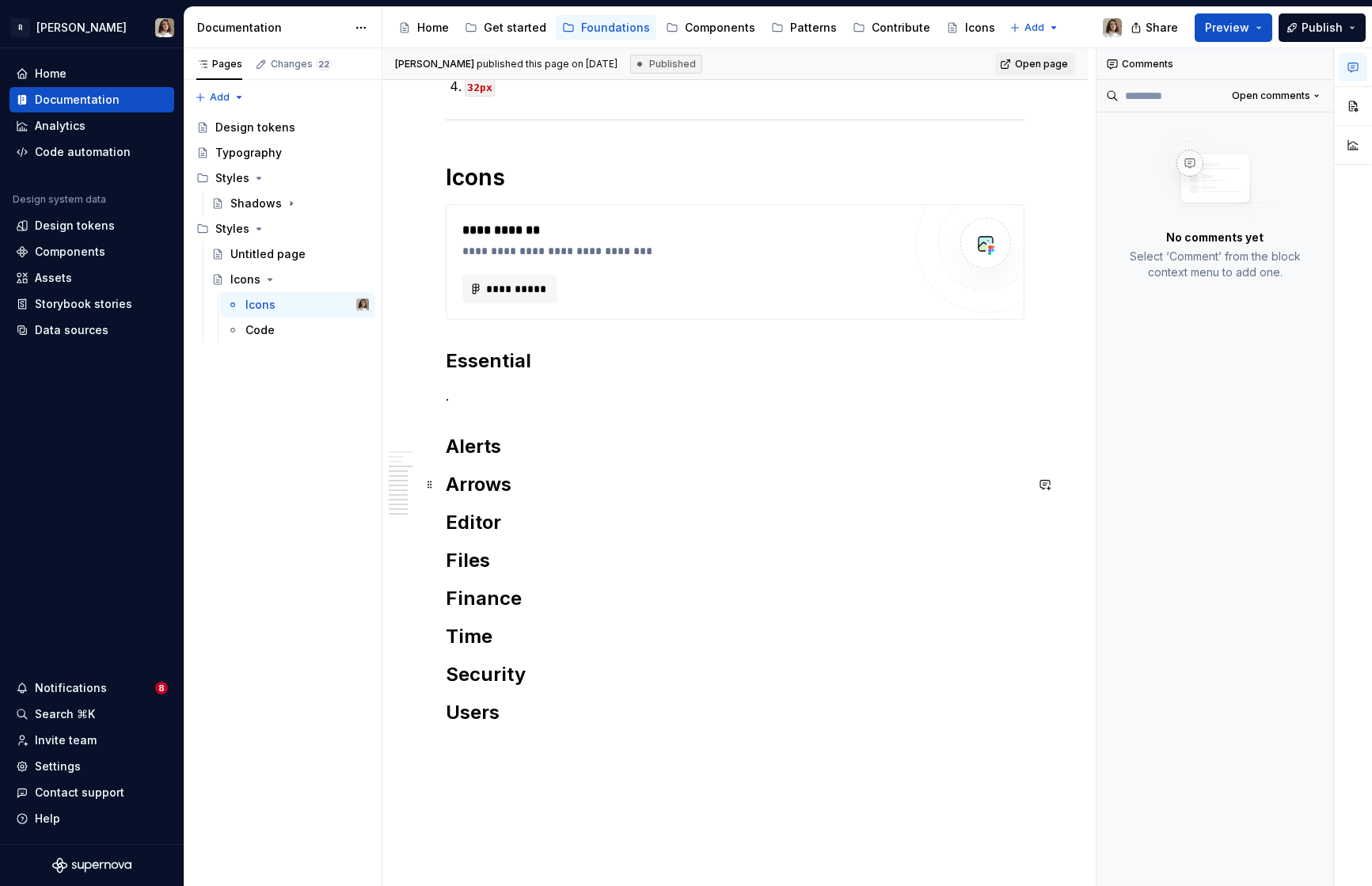
scroll to position [773, 0]
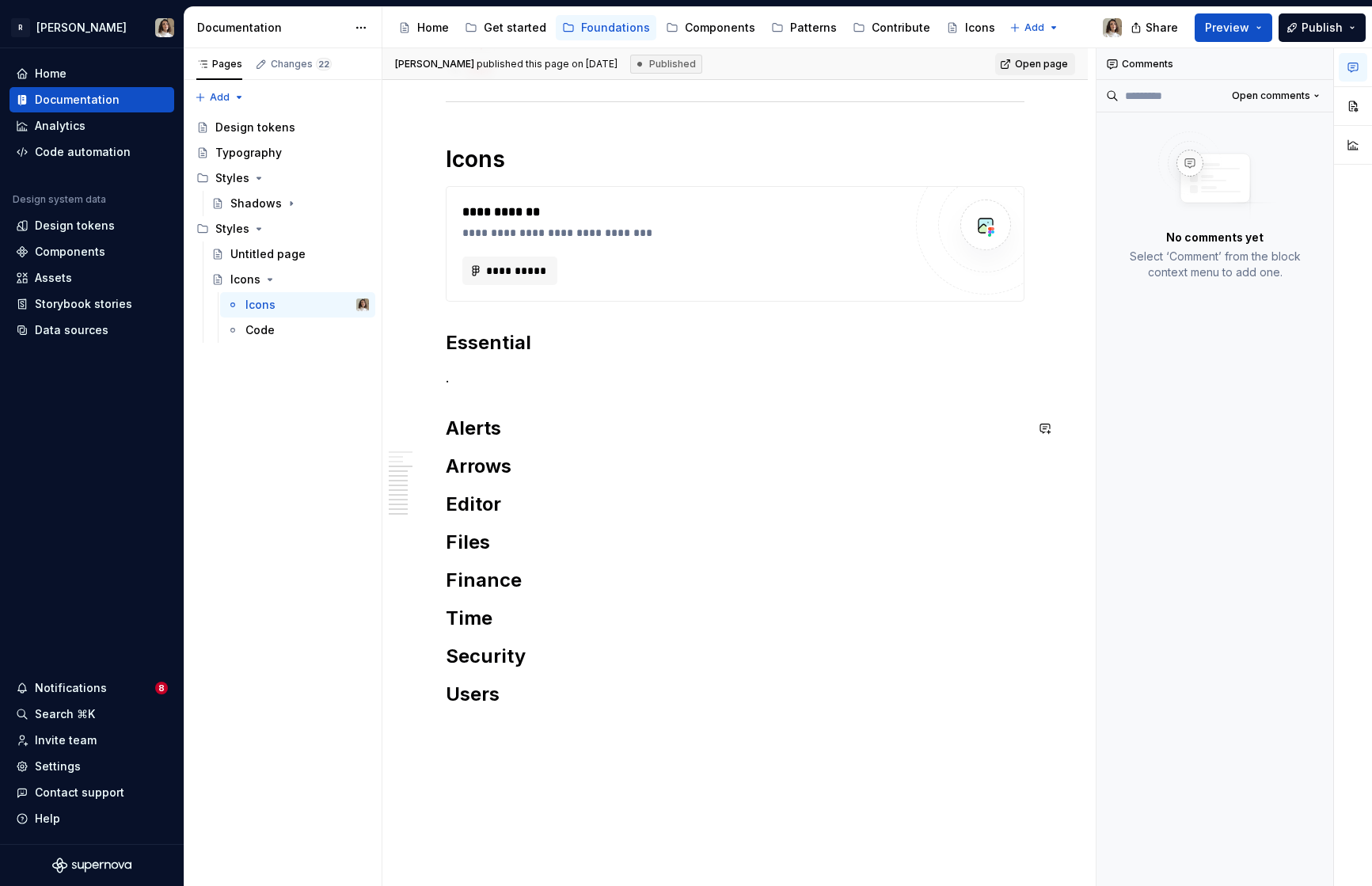
click at [536, 391] on div "**********" at bounding box center [735, 155] width 579 height 1230
type textarea "*"
click at [536, 374] on p "." at bounding box center [735, 378] width 579 height 19
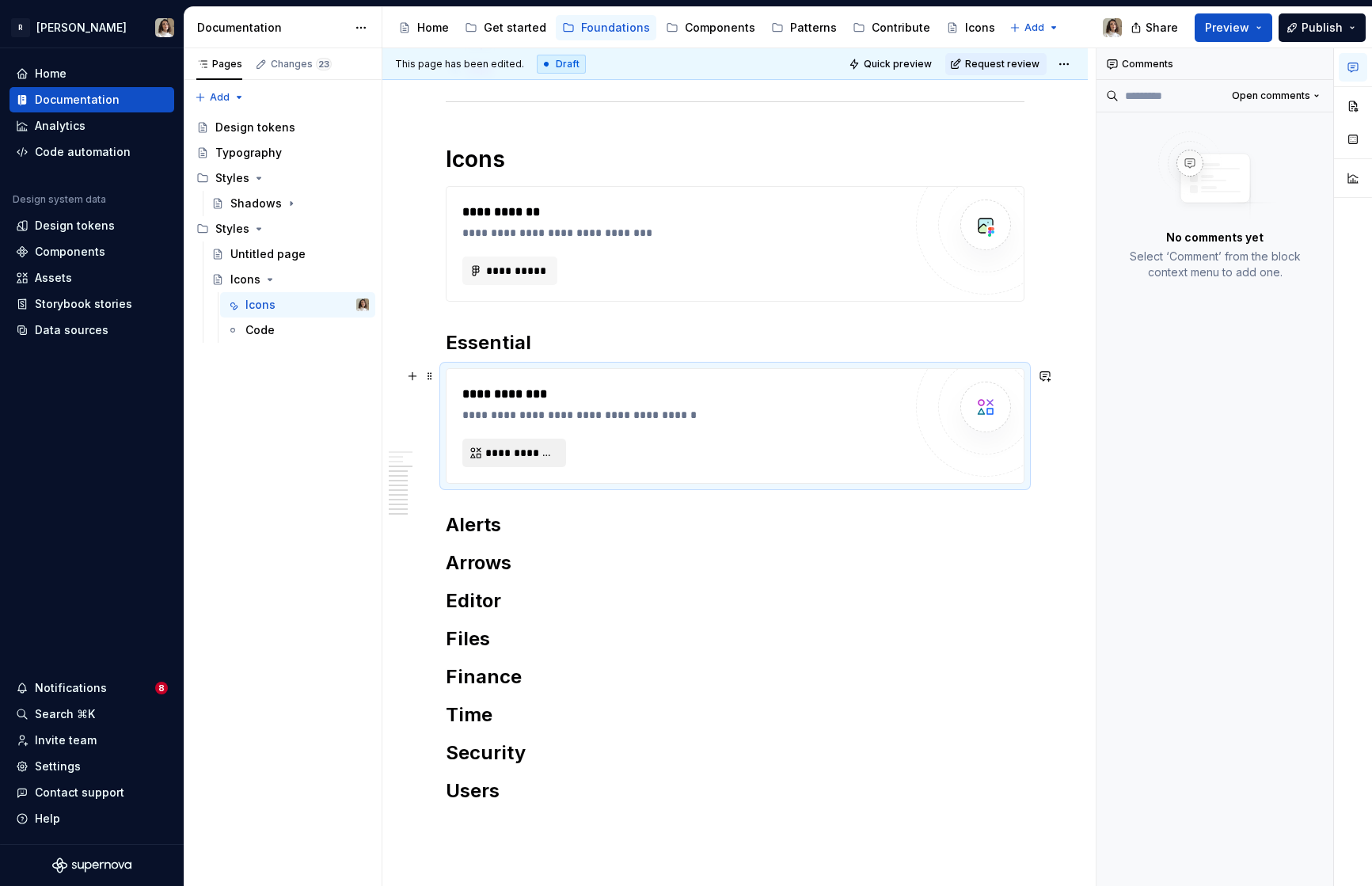
click at [494, 444] on button "**********" at bounding box center [514, 452] width 104 height 28
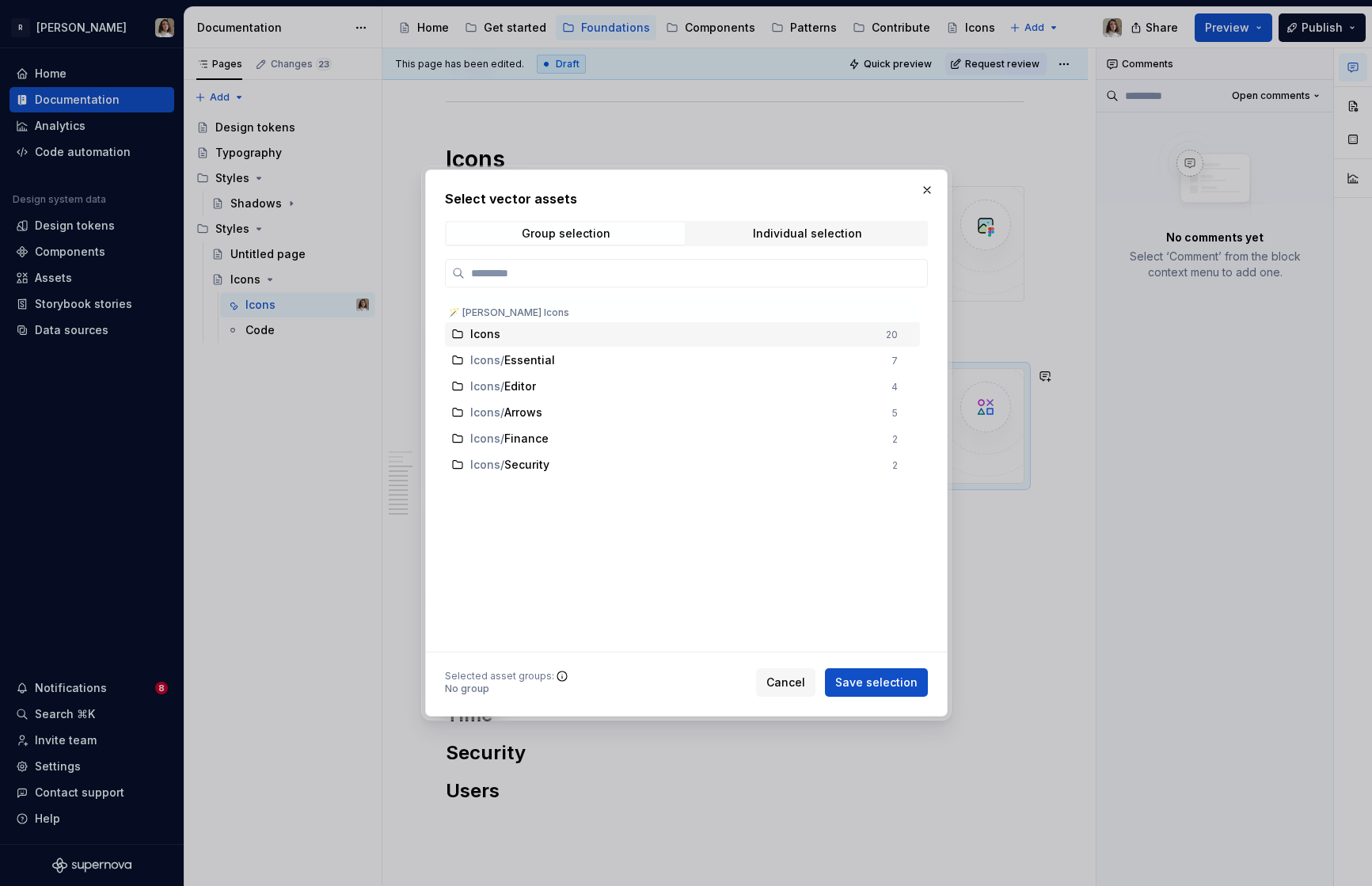
click at [500, 338] on span "Icons" at bounding box center [486, 333] width 32 height 16
click at [885, 680] on span "Save selection" at bounding box center [876, 682] width 82 height 16
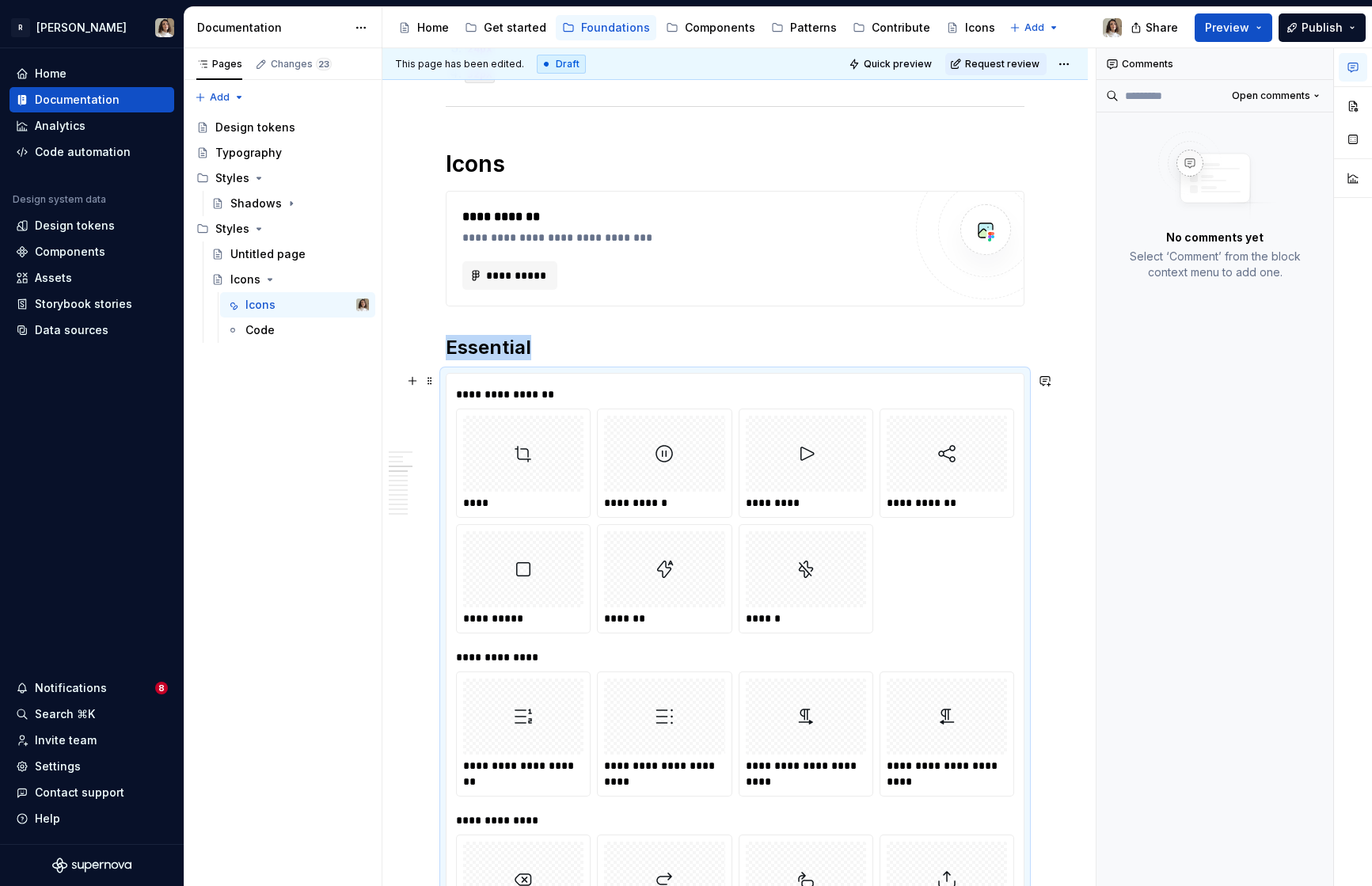
scroll to position [726, 0]
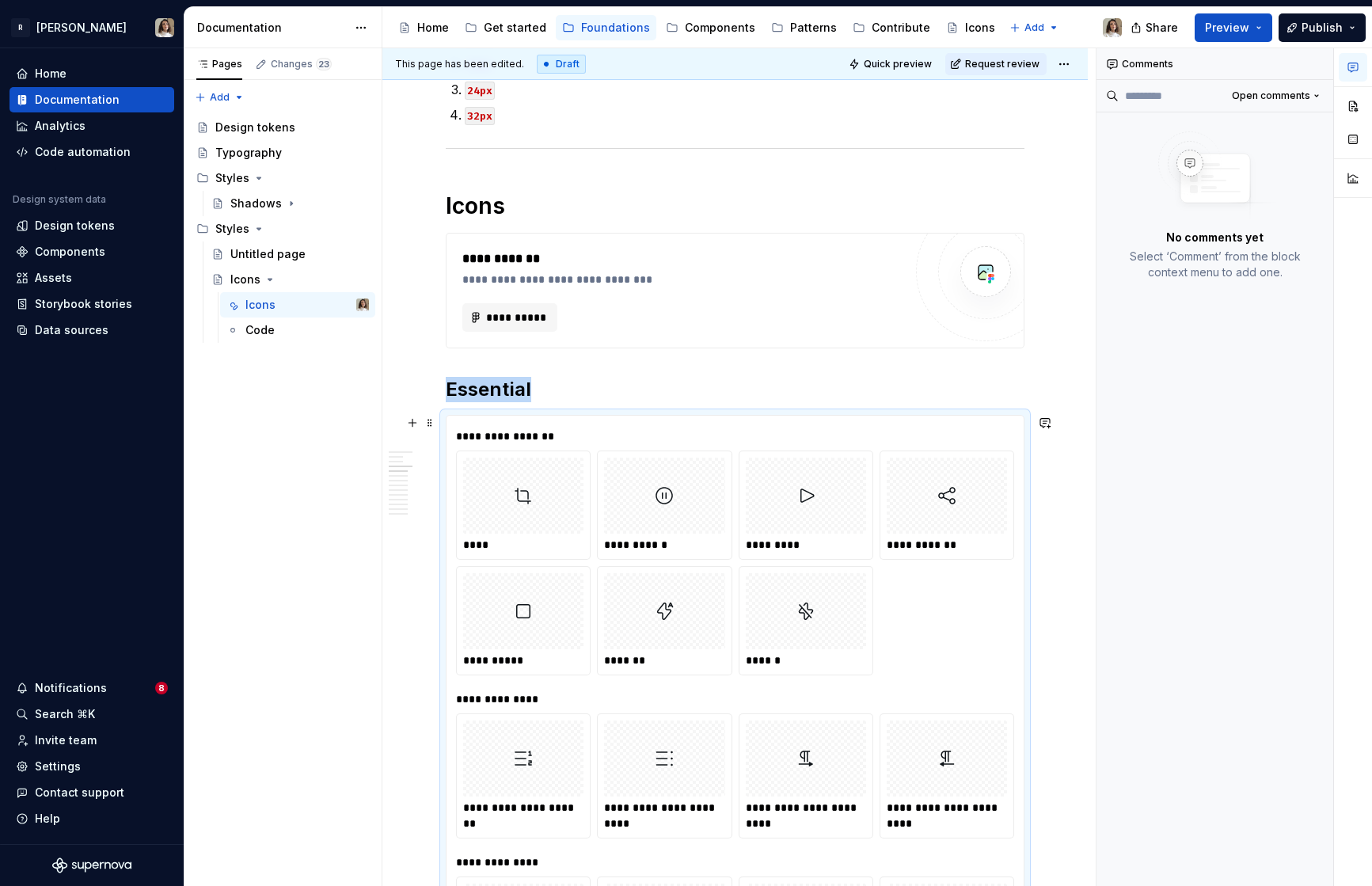
click at [589, 462] on div "****" at bounding box center [523, 504] width 133 height 108
click at [48, 272] on div "Assets" at bounding box center [53, 277] width 37 height 16
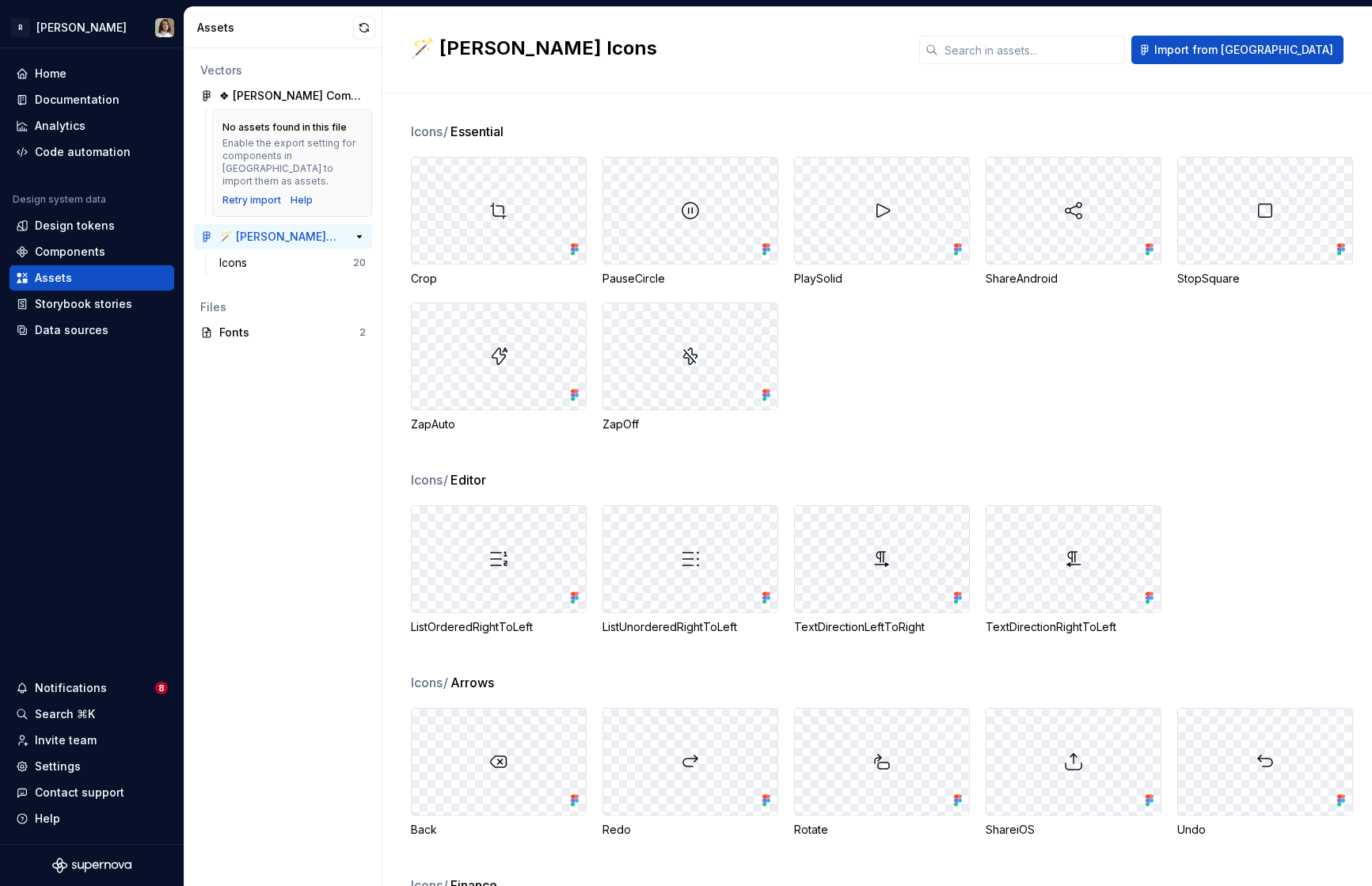
click at [285, 229] on div "🪄 Norma Icons" at bounding box center [278, 237] width 118 height 16
click at [65, 241] on div "Components" at bounding box center [92, 252] width 165 height 25
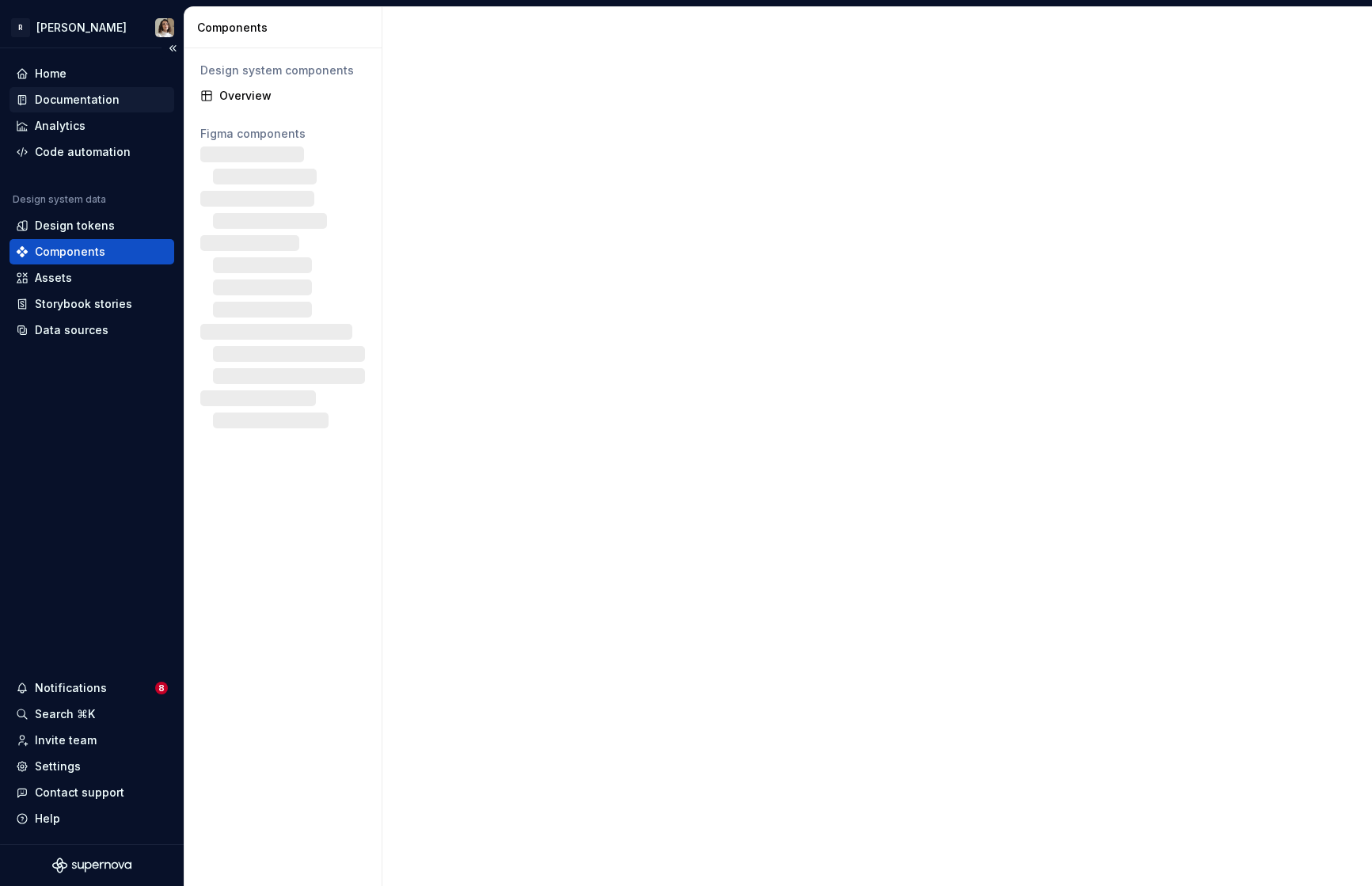
click at [70, 97] on div "Documentation" at bounding box center [77, 100] width 84 height 16
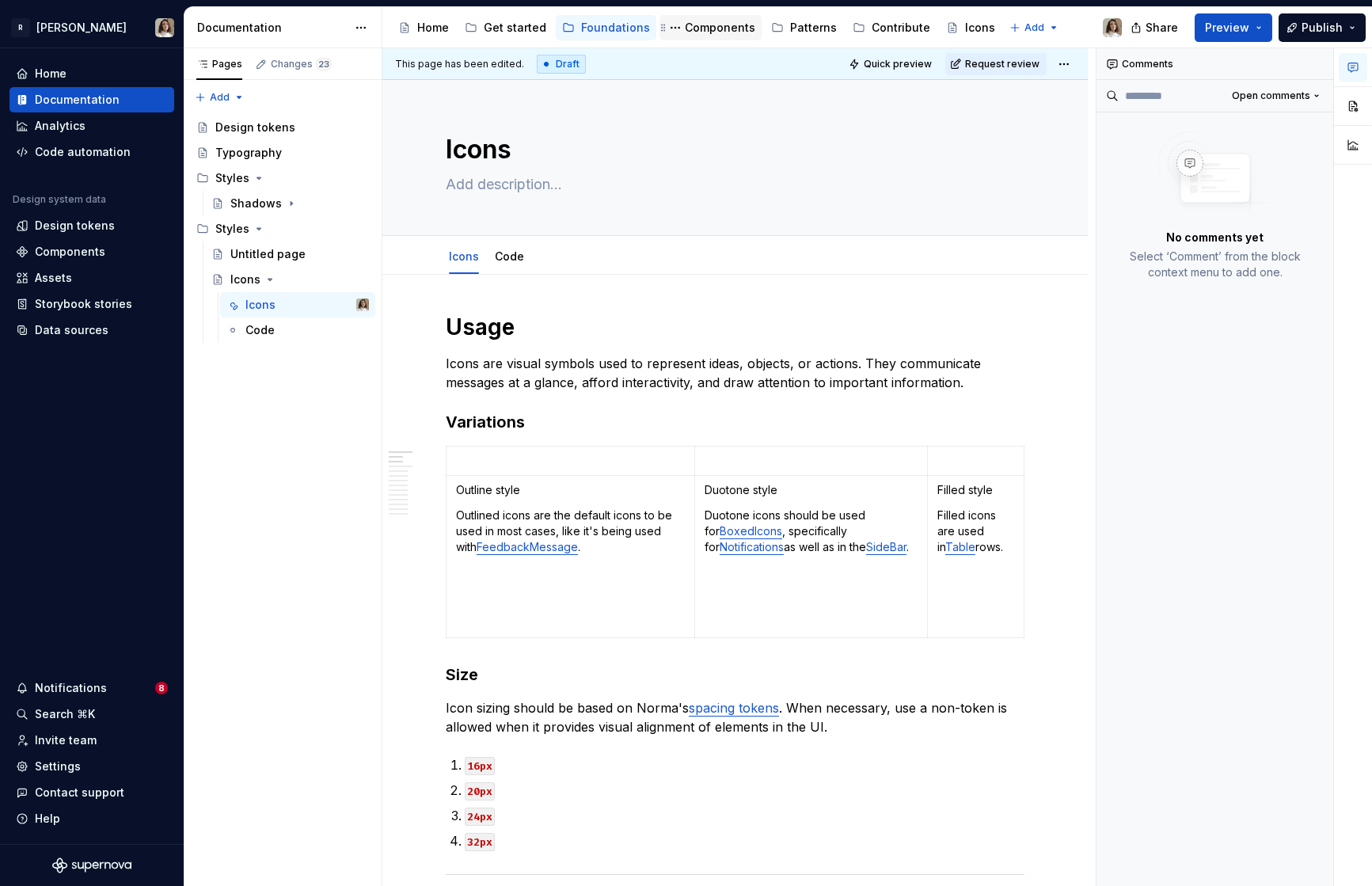
click at [710, 22] on div "Components" at bounding box center [719, 27] width 71 height 16
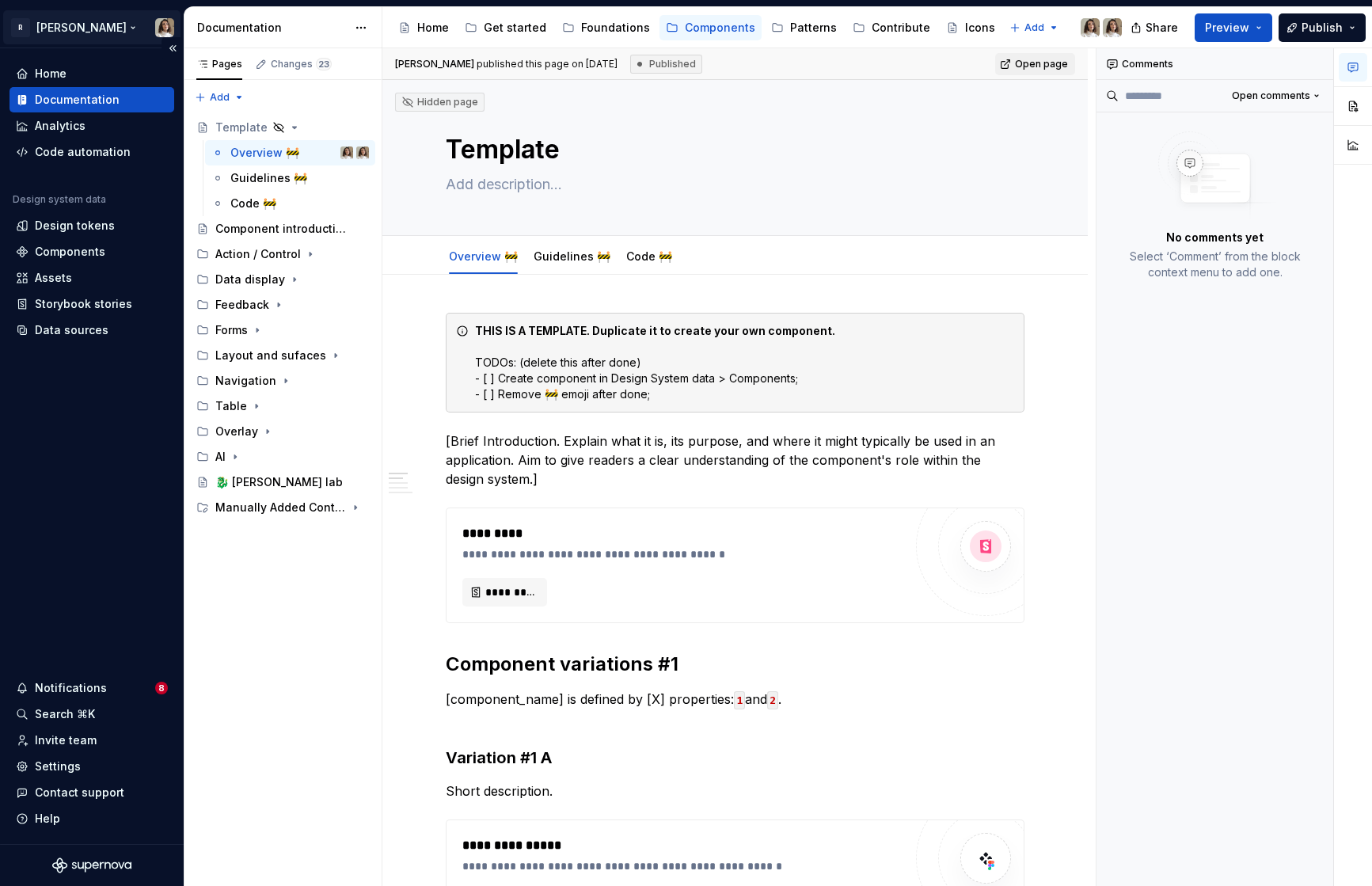
click at [77, 34] on html "R Norma Home Documentation Analytics Code automation Design system data Design …" at bounding box center [686, 443] width 1372 height 886
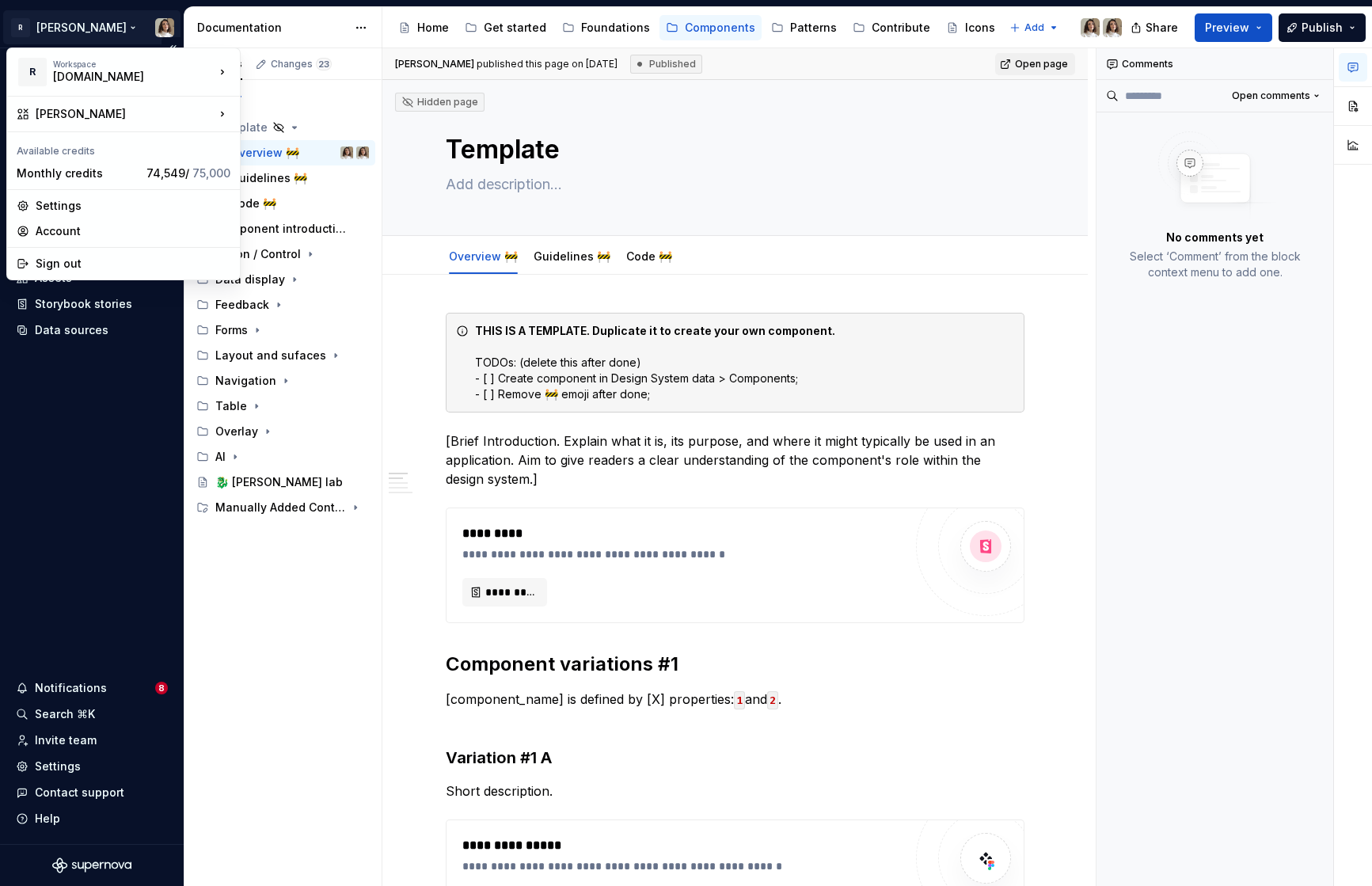
click at [77, 34] on html "R Norma Home Documentation Analytics Code automation Design system data Design …" at bounding box center [686, 443] width 1372 height 886
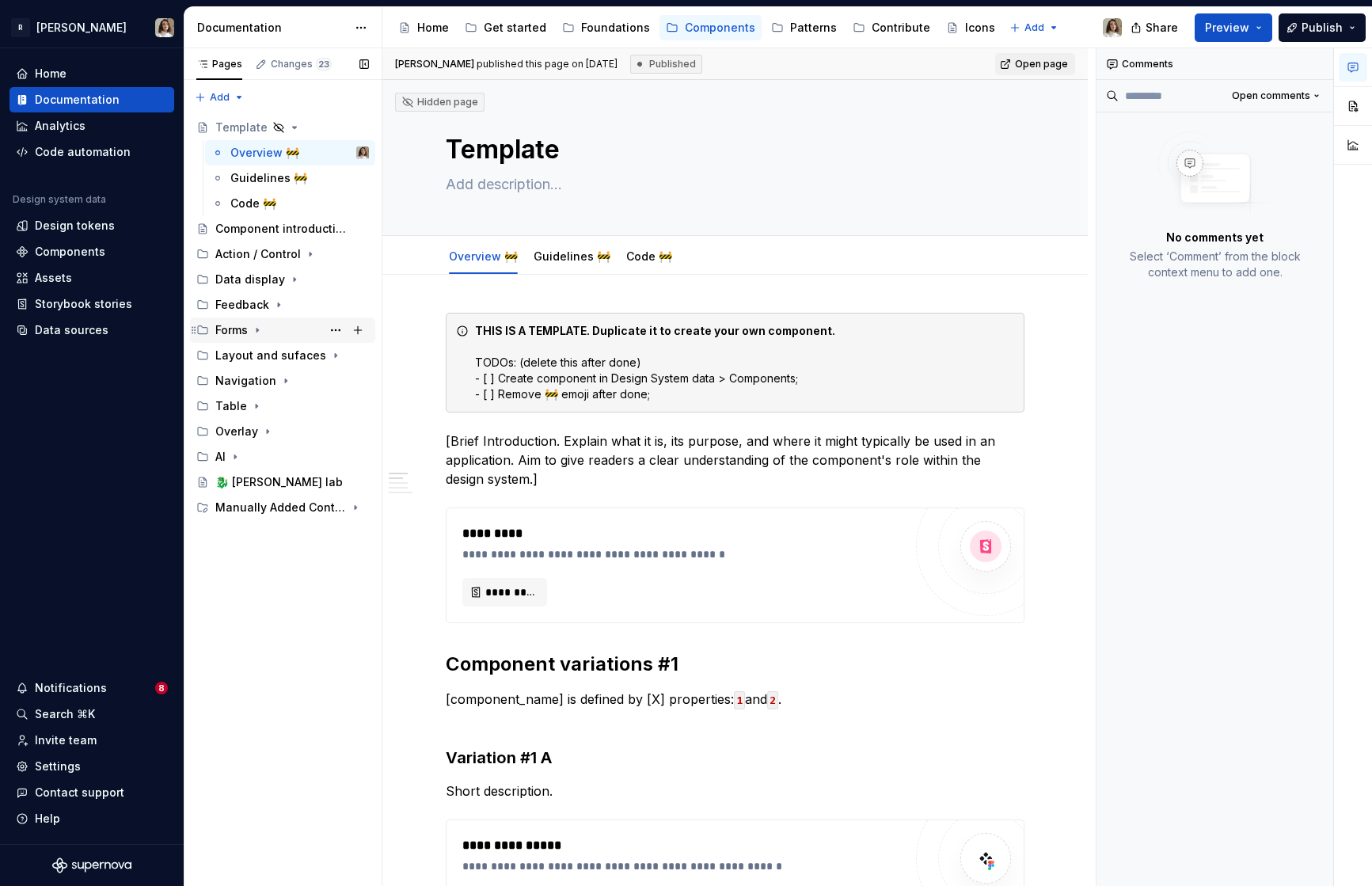
click at [250, 328] on div "Forms" at bounding box center [292, 330] width 153 height 22
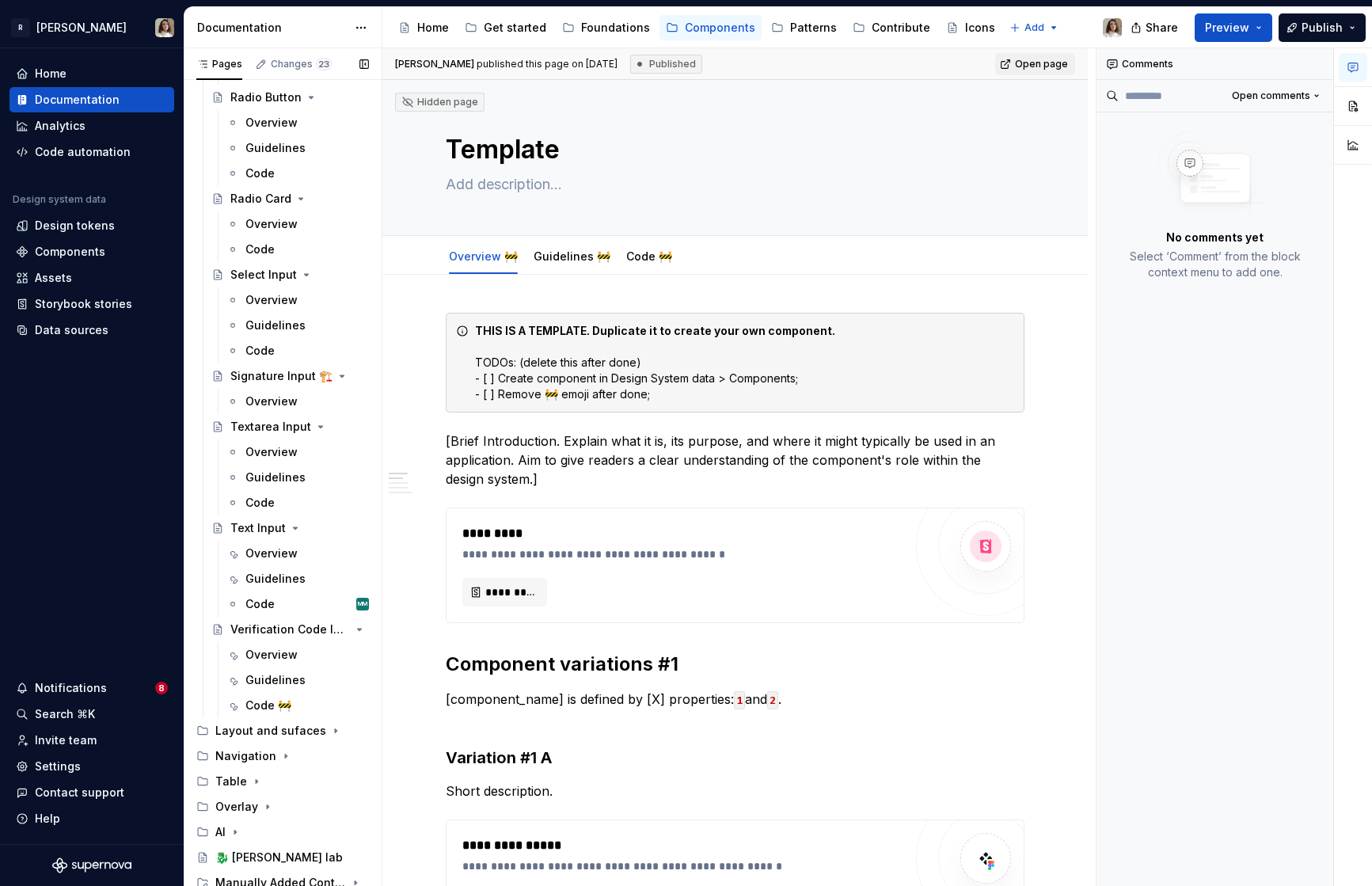
scroll to position [846, 0]
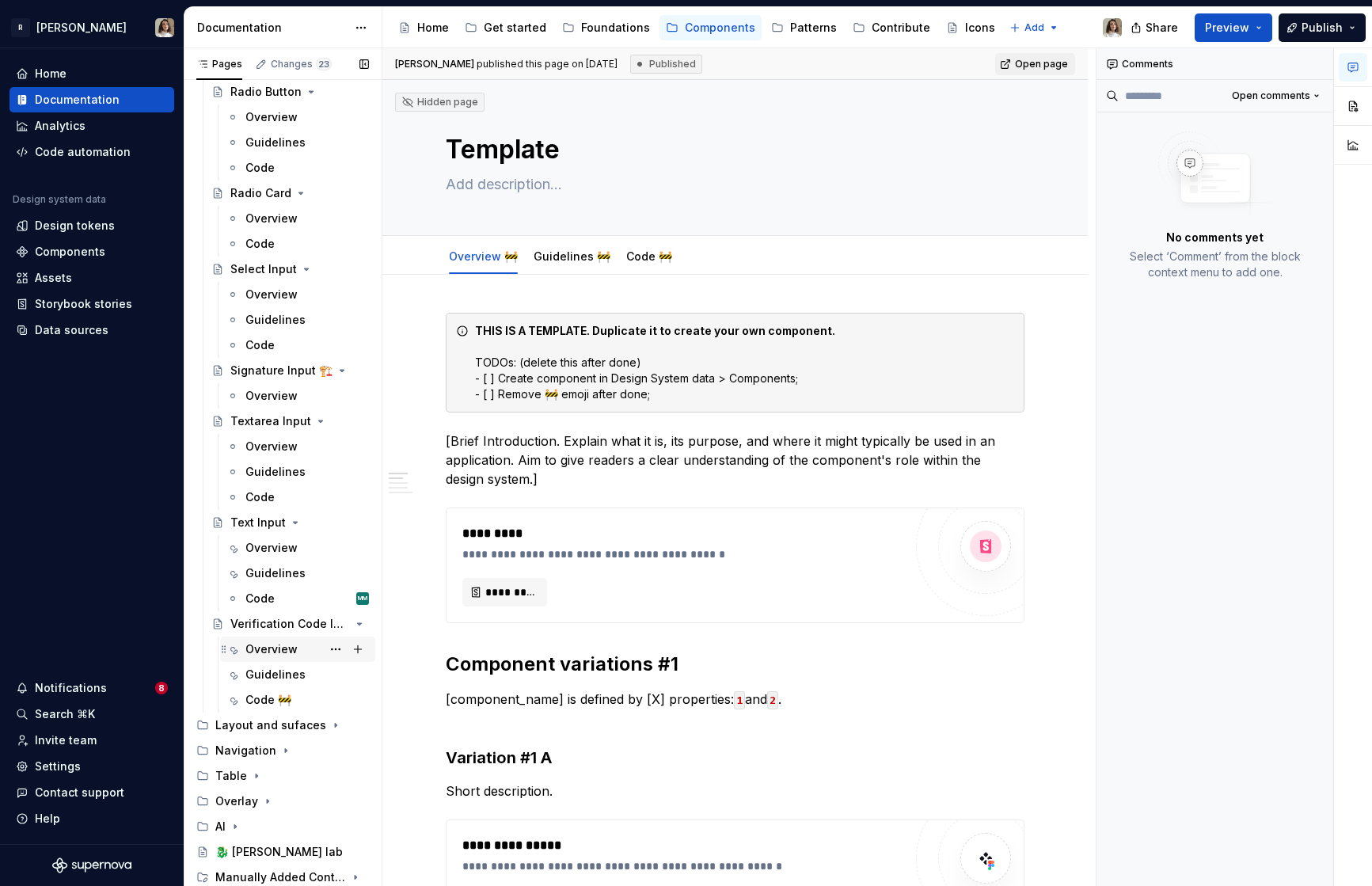
click at [255, 653] on div "Overview" at bounding box center [271, 649] width 52 height 16
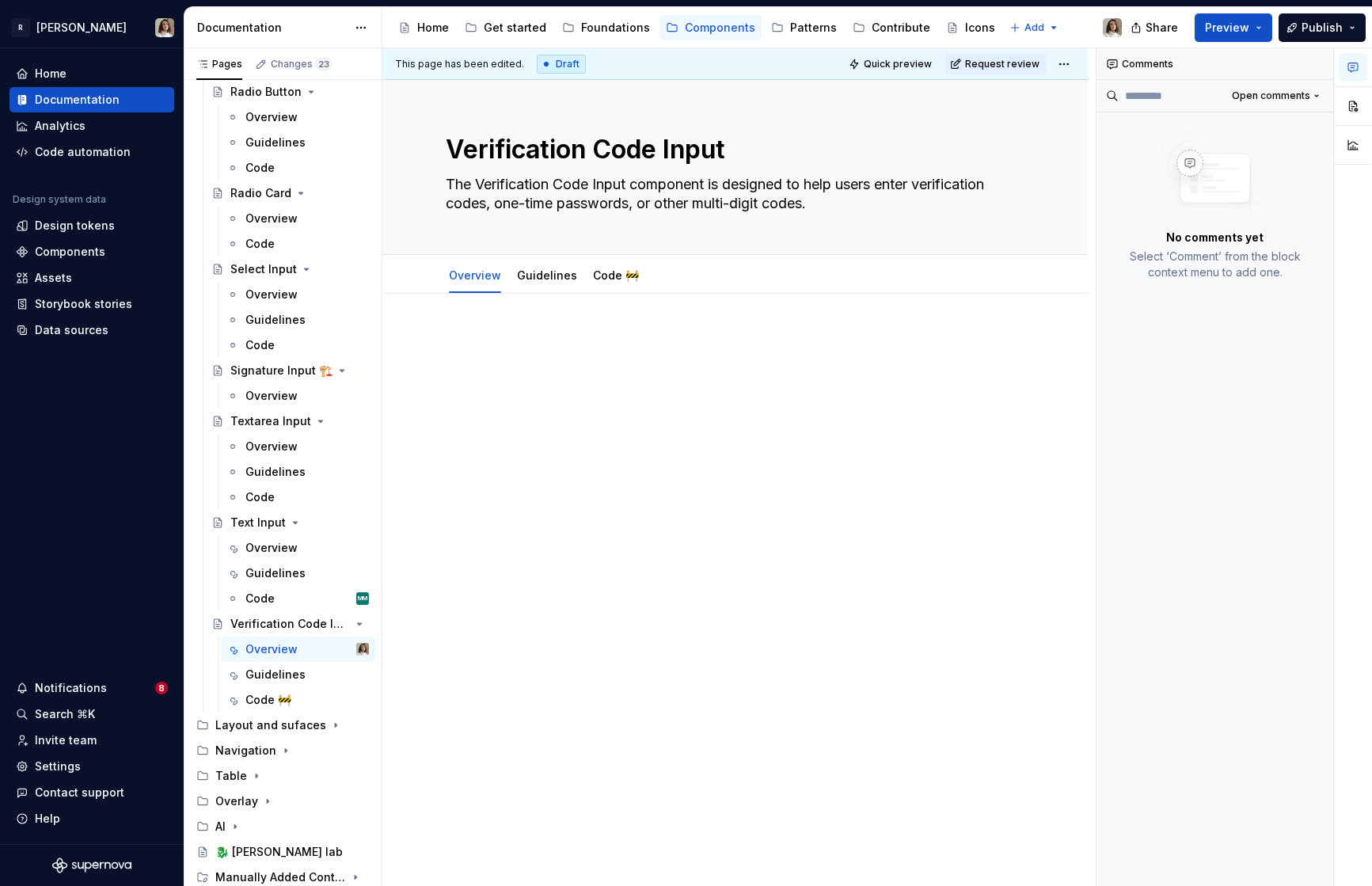
click at [535, 365] on div at bounding box center [735, 362] width 579 height 60
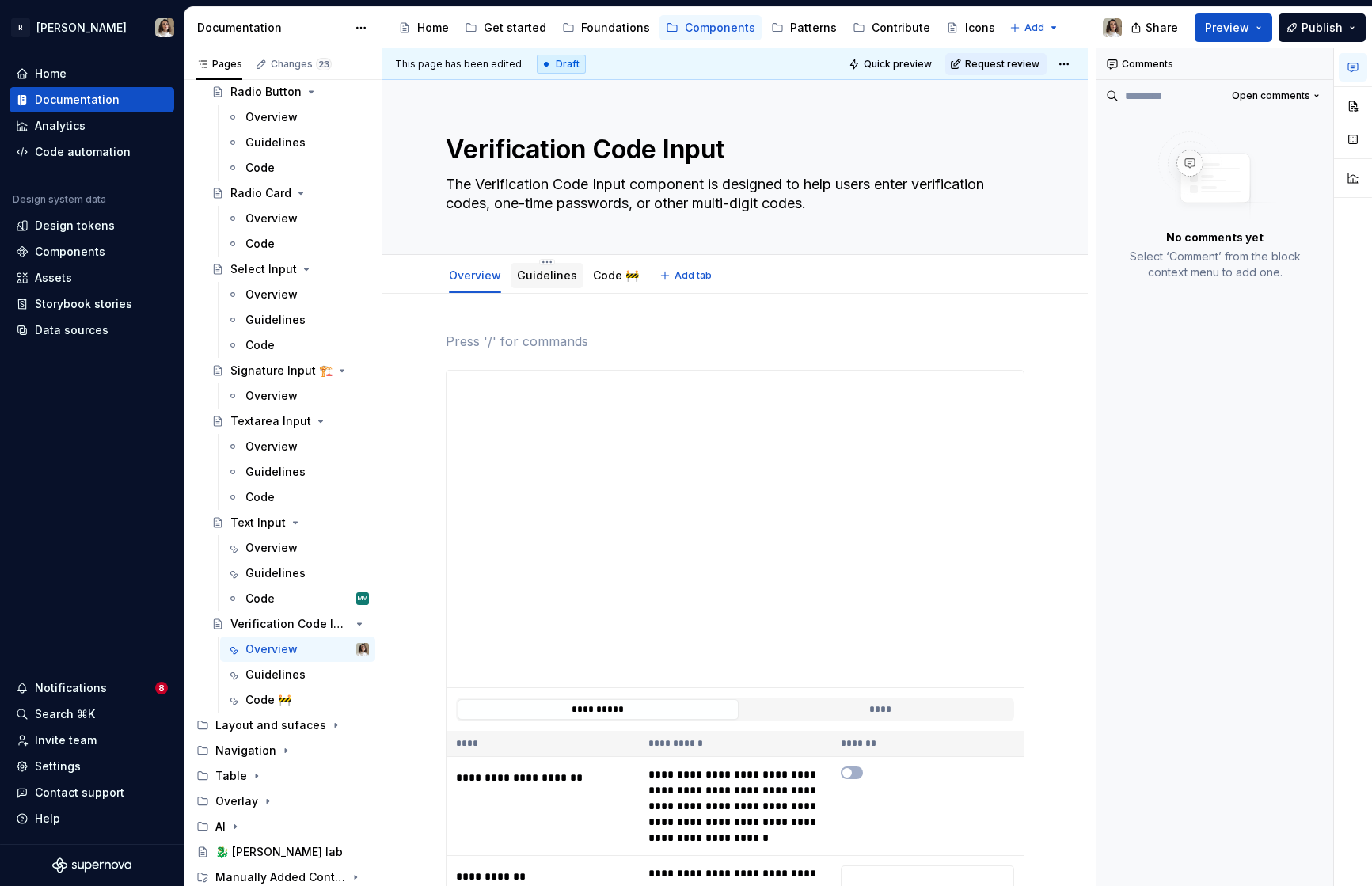
click at [557, 277] on link "Guidelines" at bounding box center [547, 275] width 60 height 14
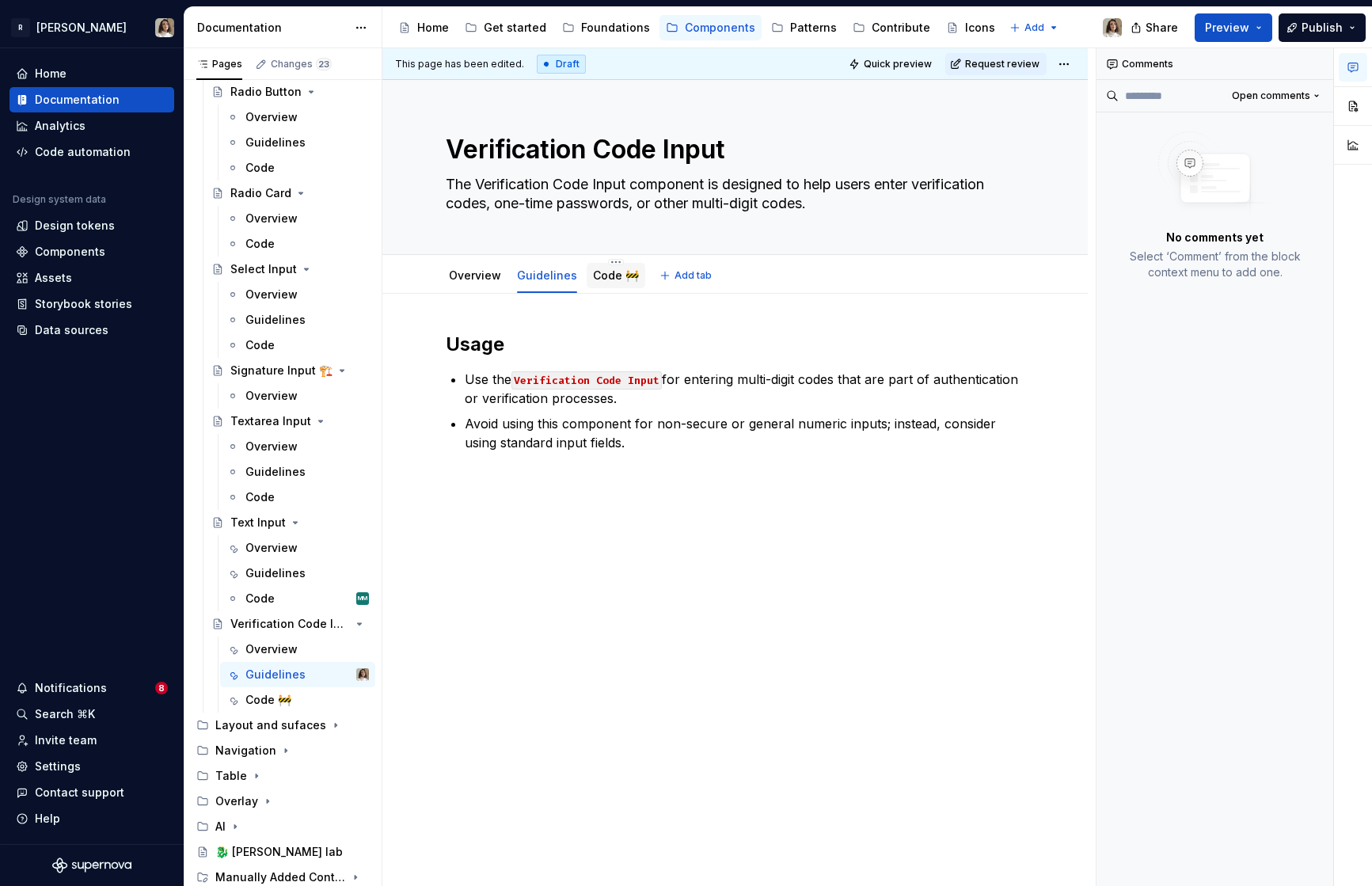
click at [603, 282] on link "Code 🚧" at bounding box center [616, 275] width 46 height 14
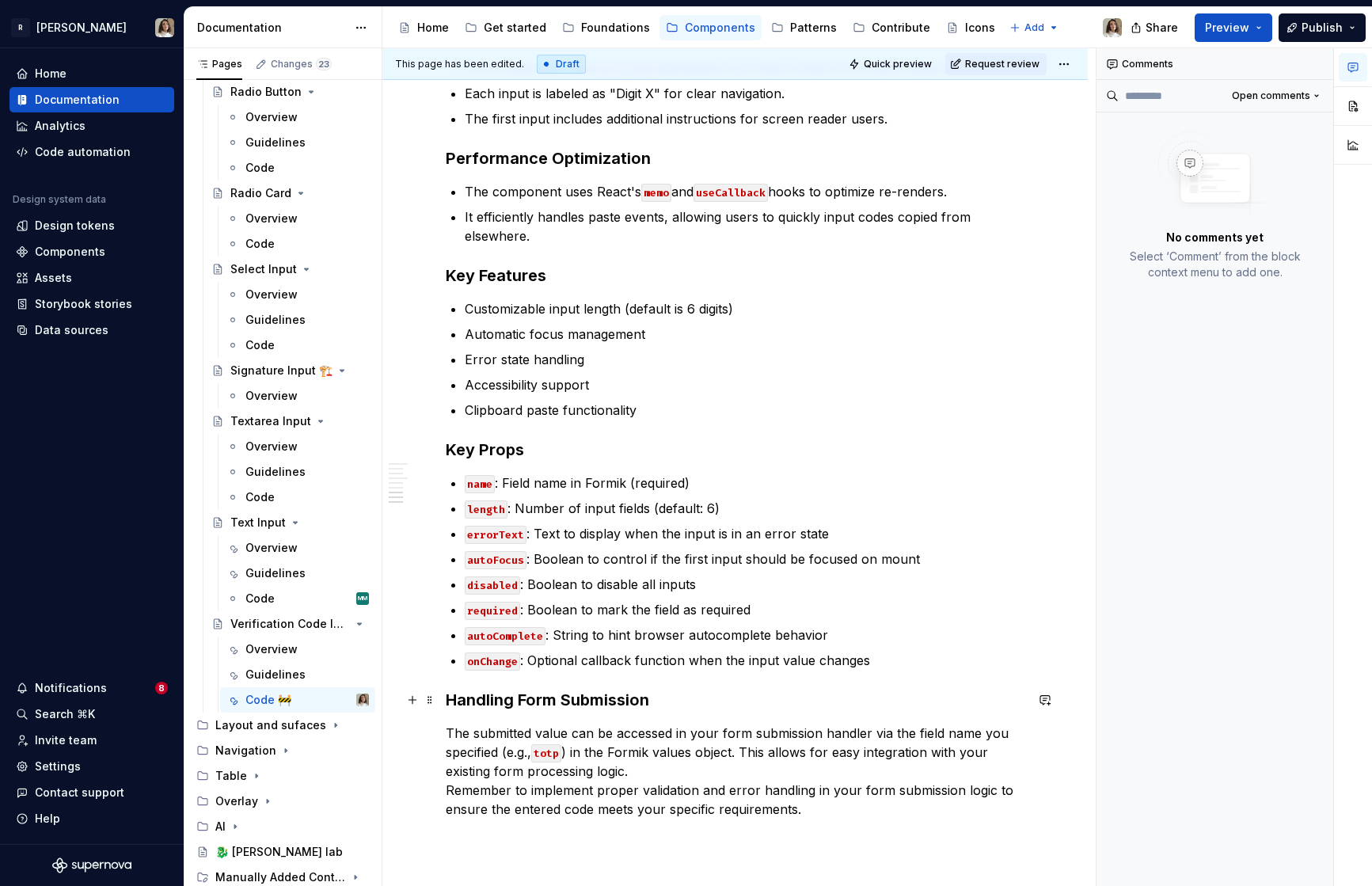
scroll to position [1696, 0]
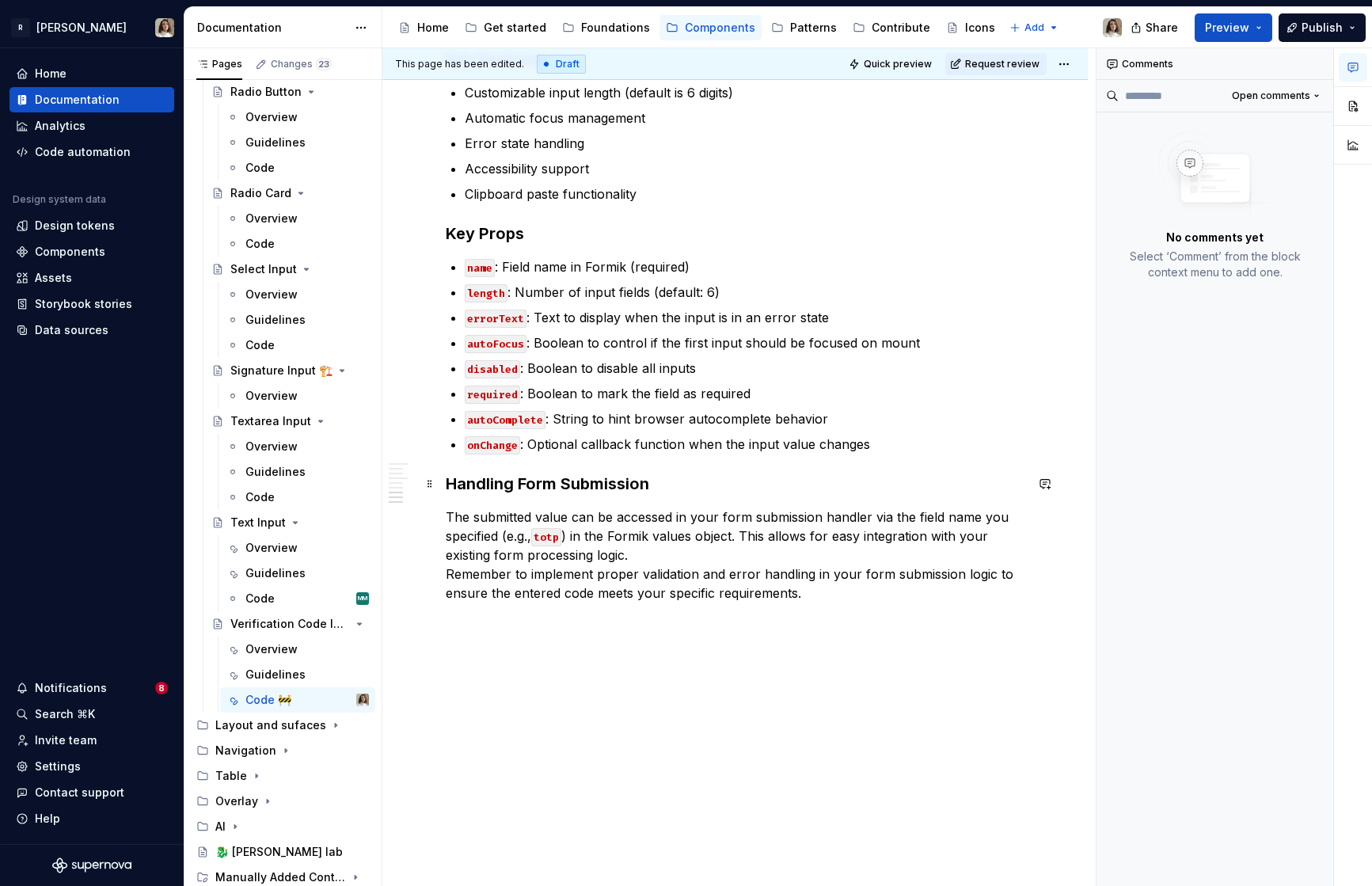
type textarea "*"
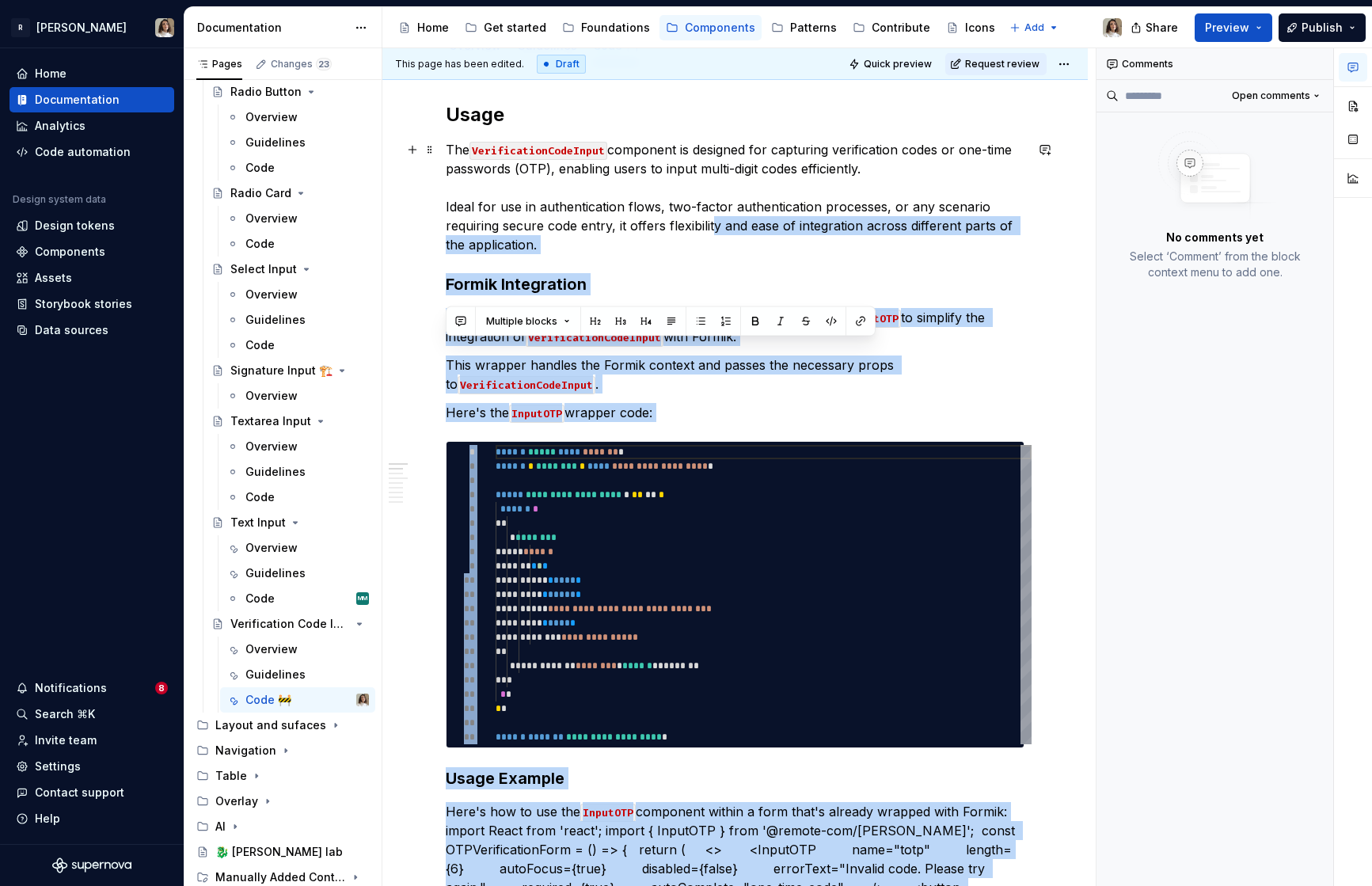
scroll to position [18, 0]
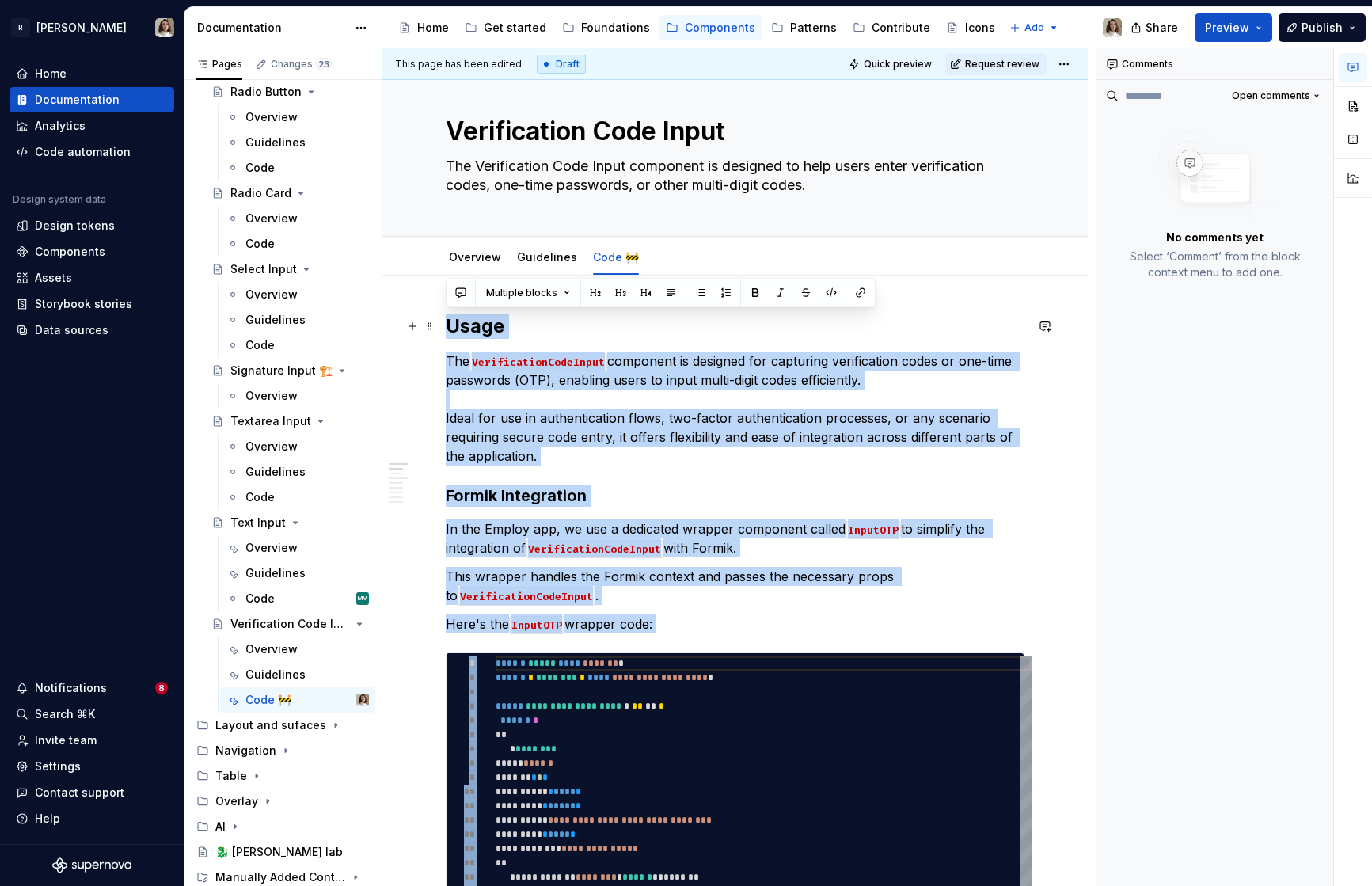
drag, startPoint x: 809, startPoint y: 593, endPoint x: 437, endPoint y: 329, distance: 456.2
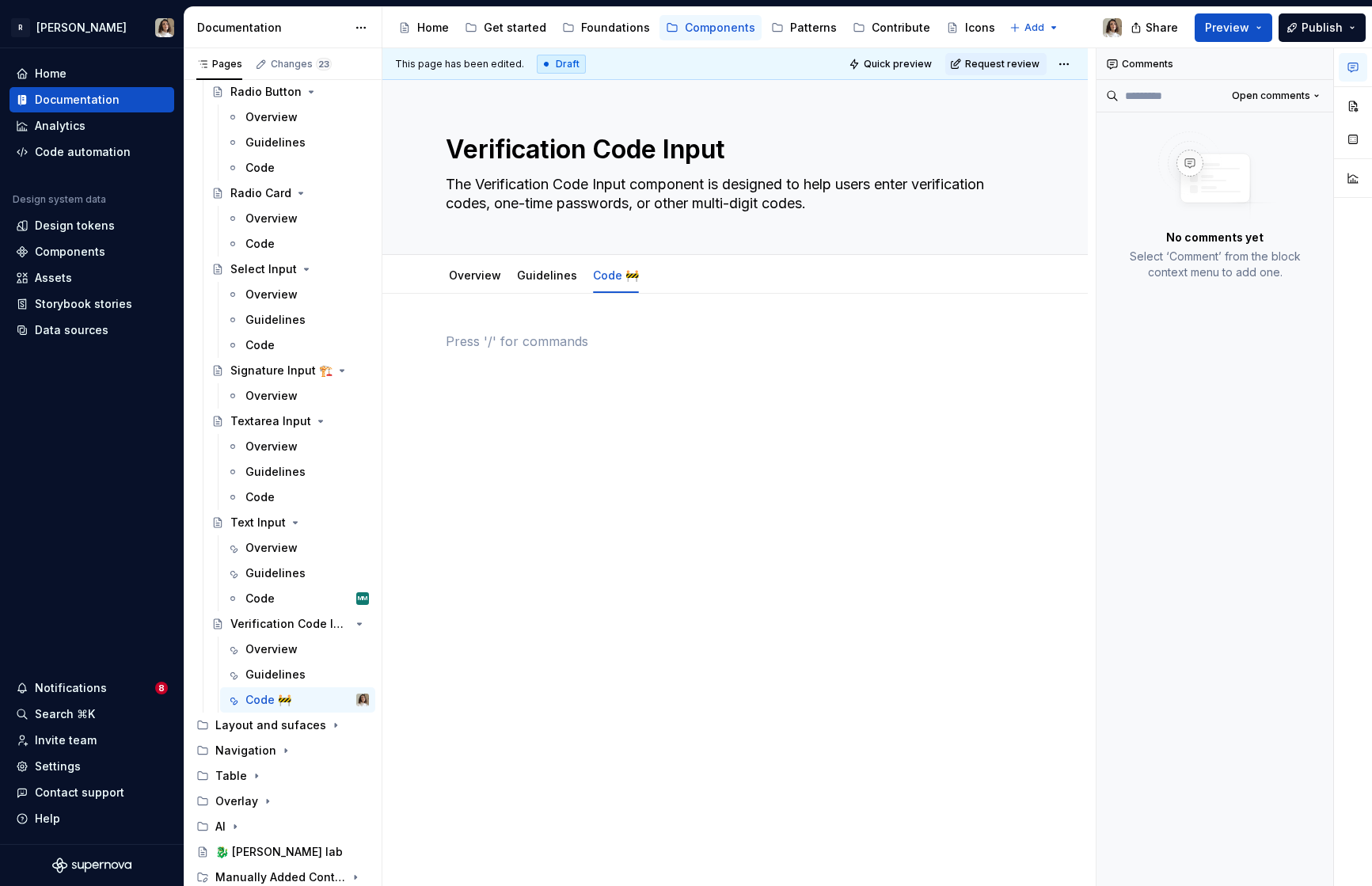
scroll to position [0, 0]
click at [1051, 338] on button "button" at bounding box center [1044, 340] width 22 height 22
click at [1056, 403] on button "Send" at bounding box center [1046, 411] width 21 height 21
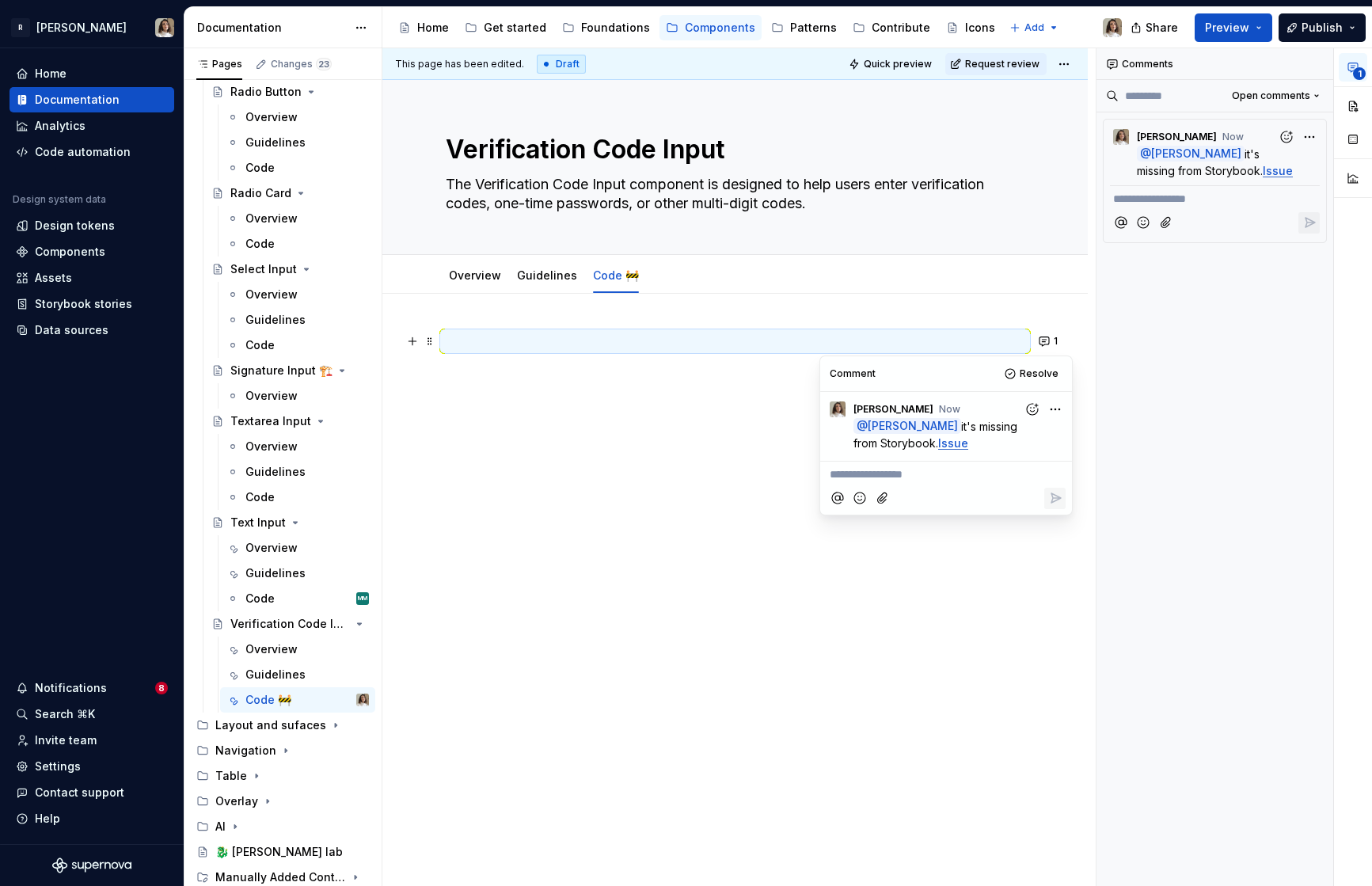
click at [622, 426] on div "1" at bounding box center [734, 485] width 705 height 383
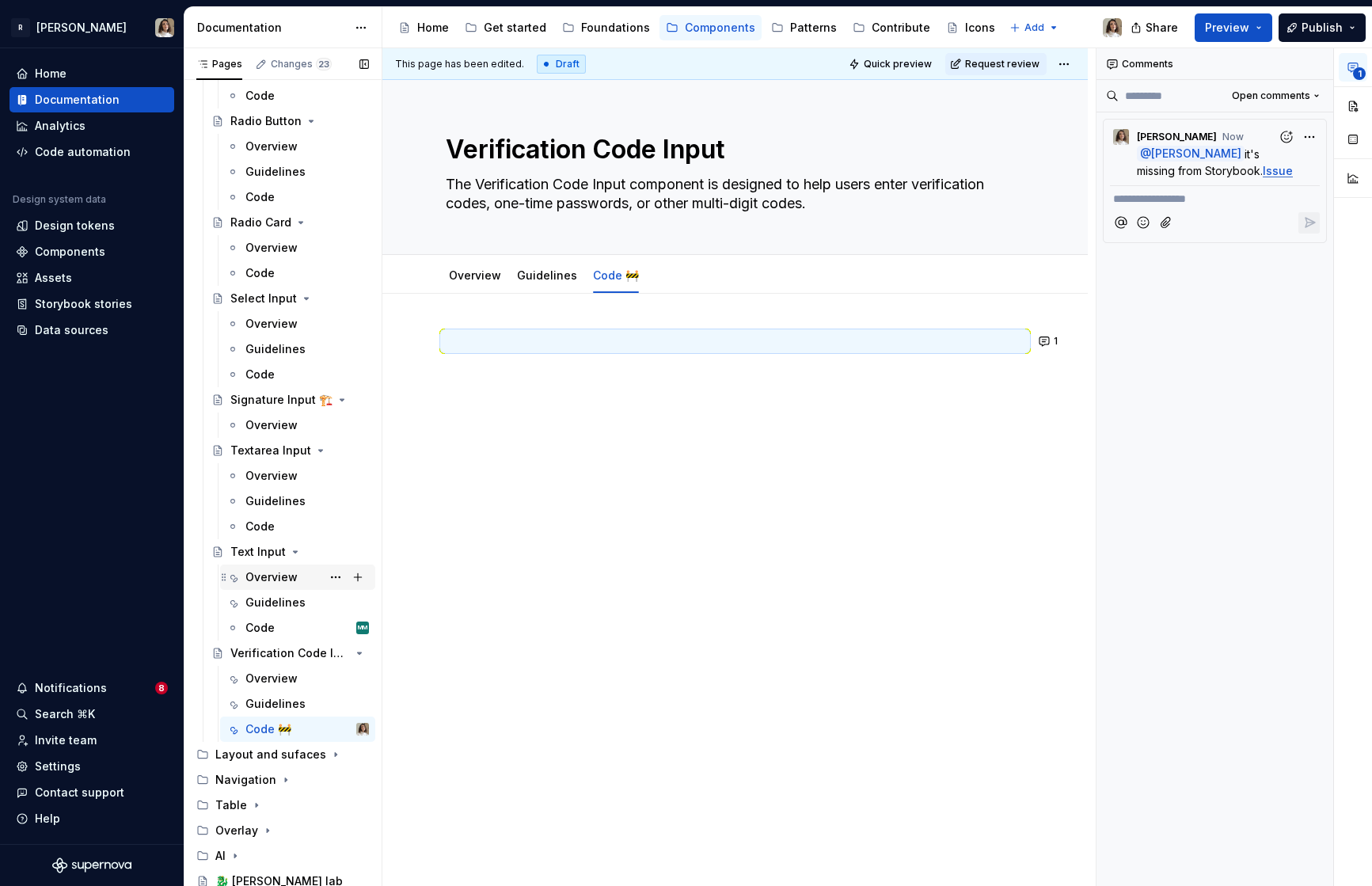
scroll to position [846, 0]
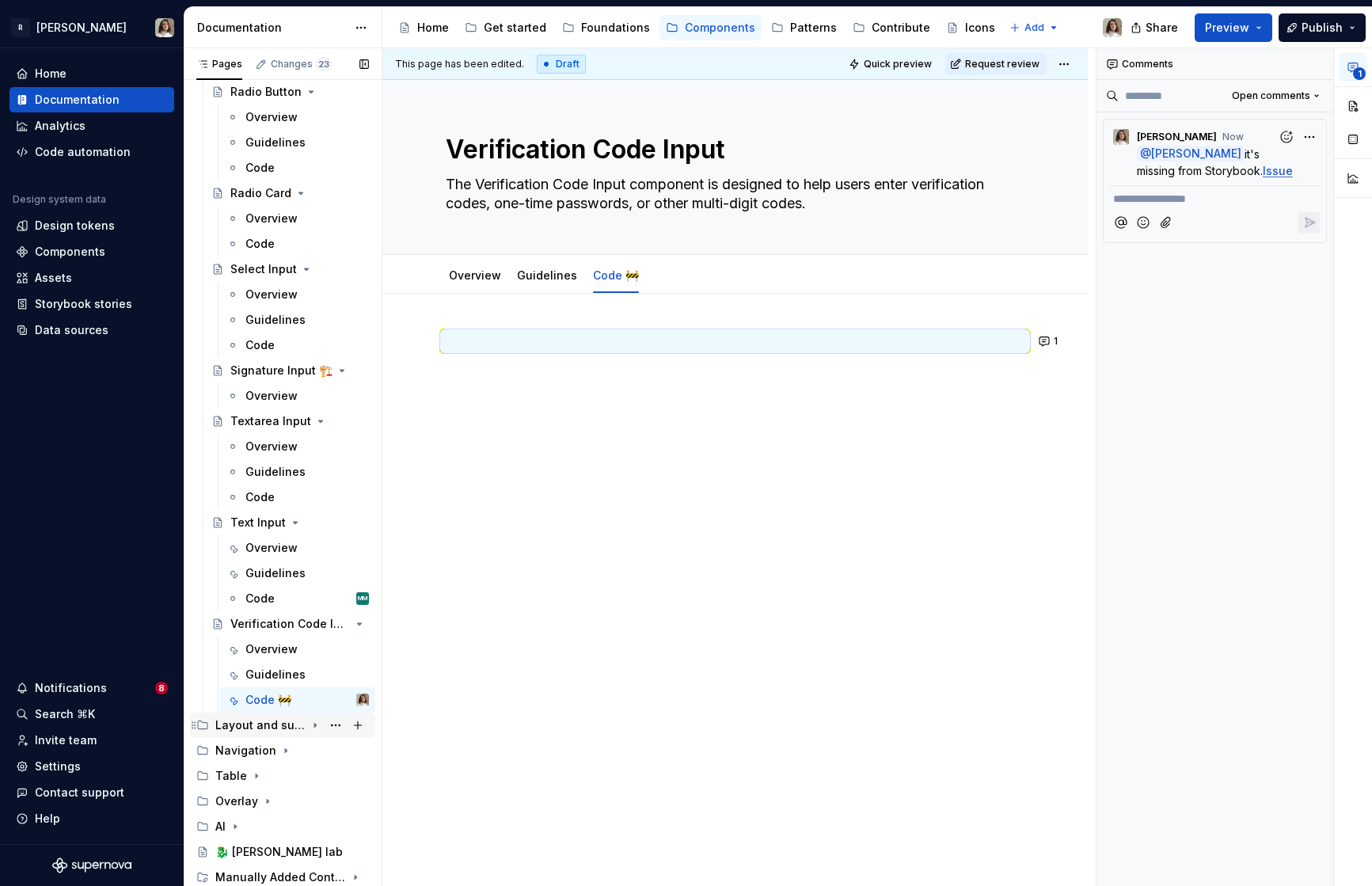
click at [280, 724] on div "Layout and sufaces" at bounding box center [260, 725] width 90 height 16
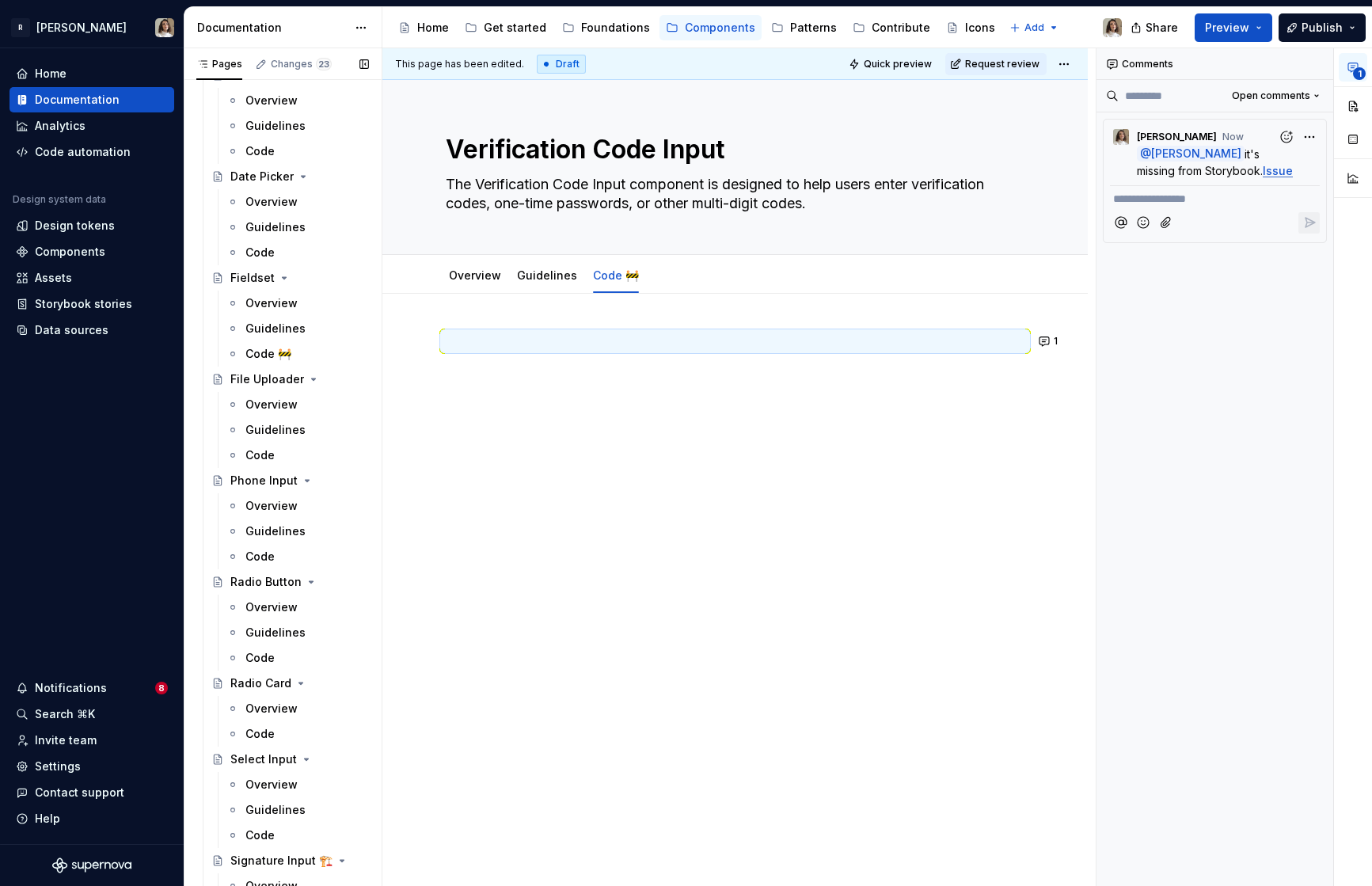
scroll to position [0, 0]
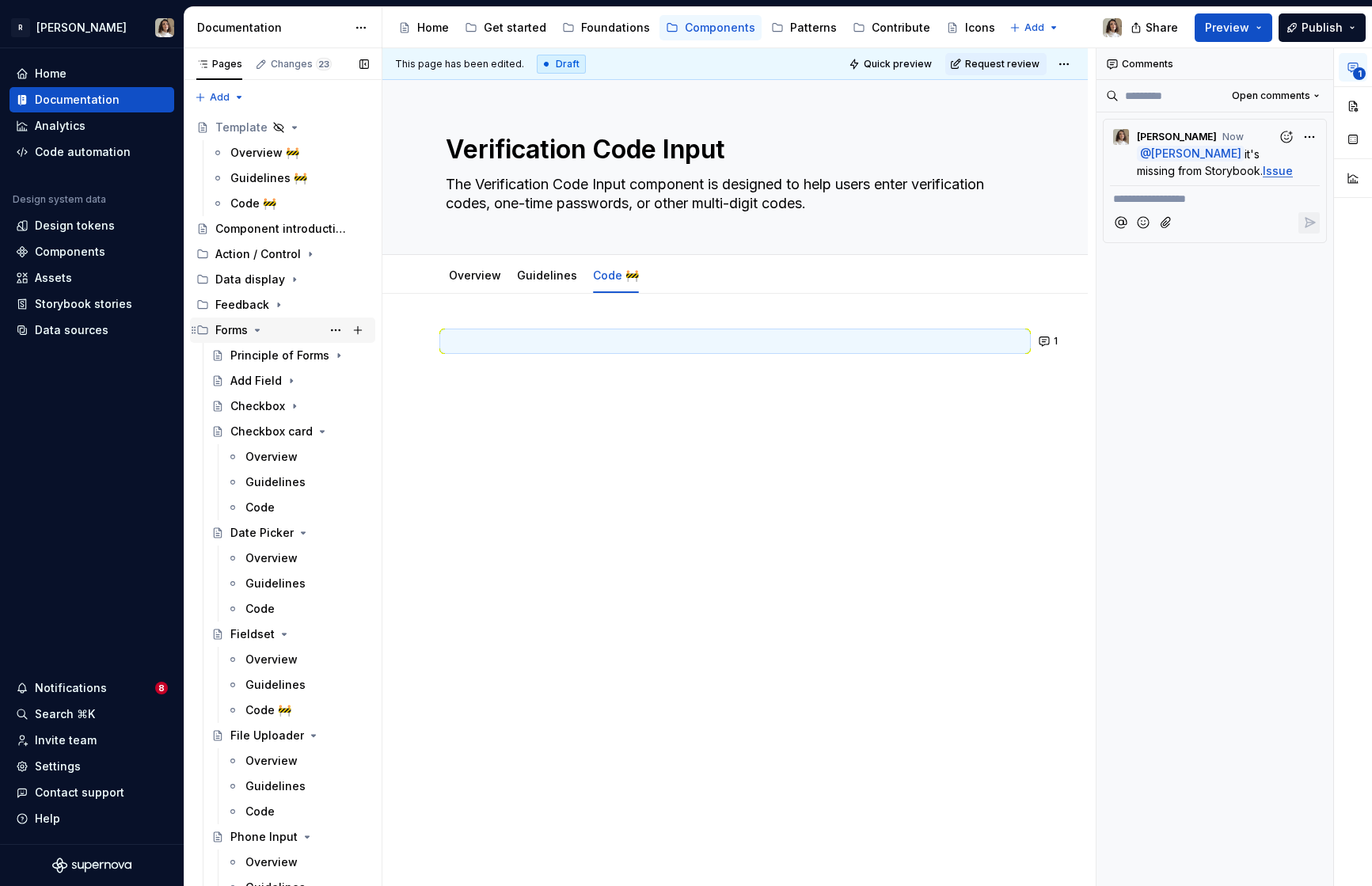
click at [254, 330] on icon "Page tree" at bounding box center [257, 330] width 13 height 13
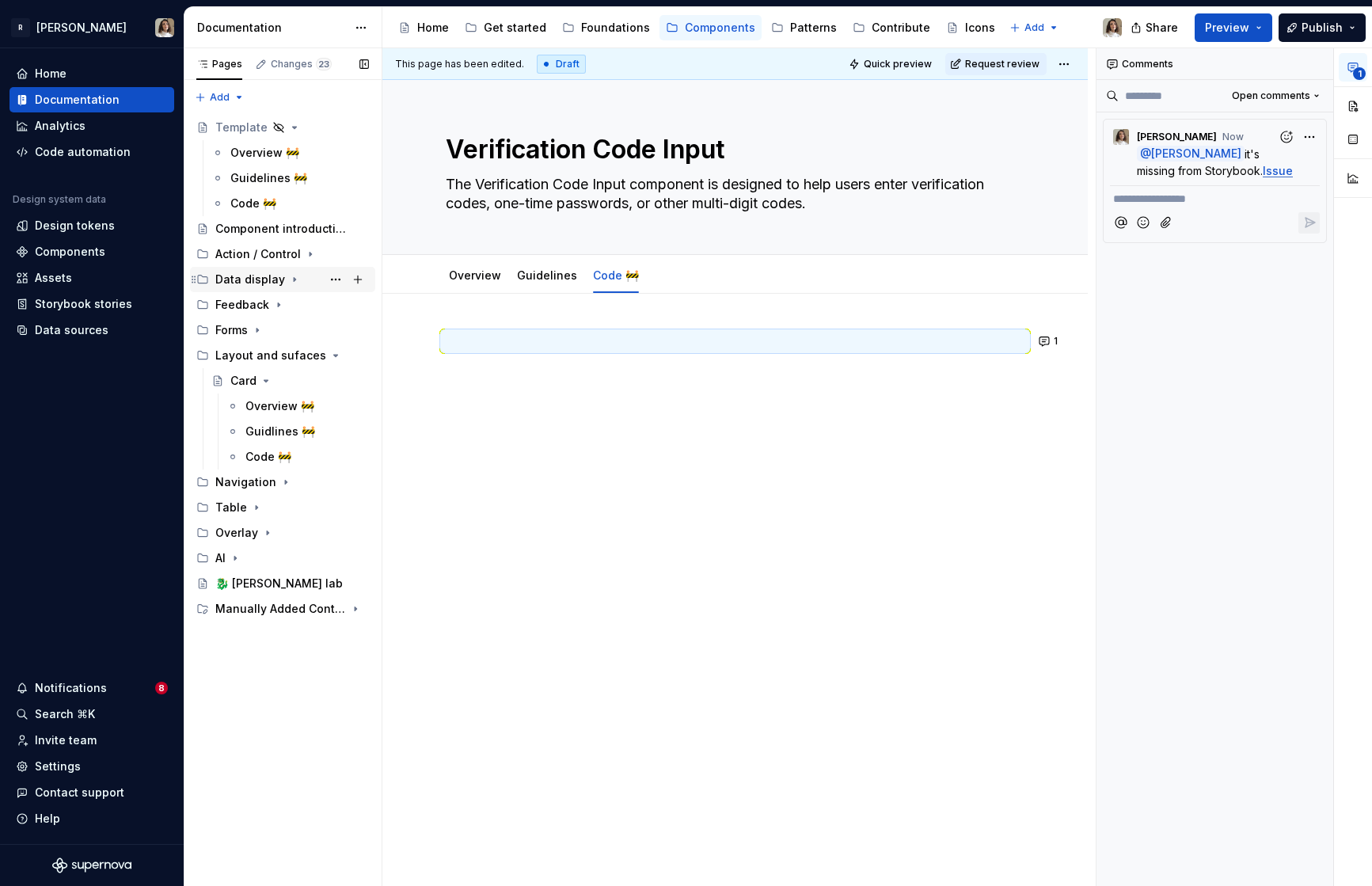
click at [253, 278] on div "Data display" at bounding box center [250, 279] width 70 height 16
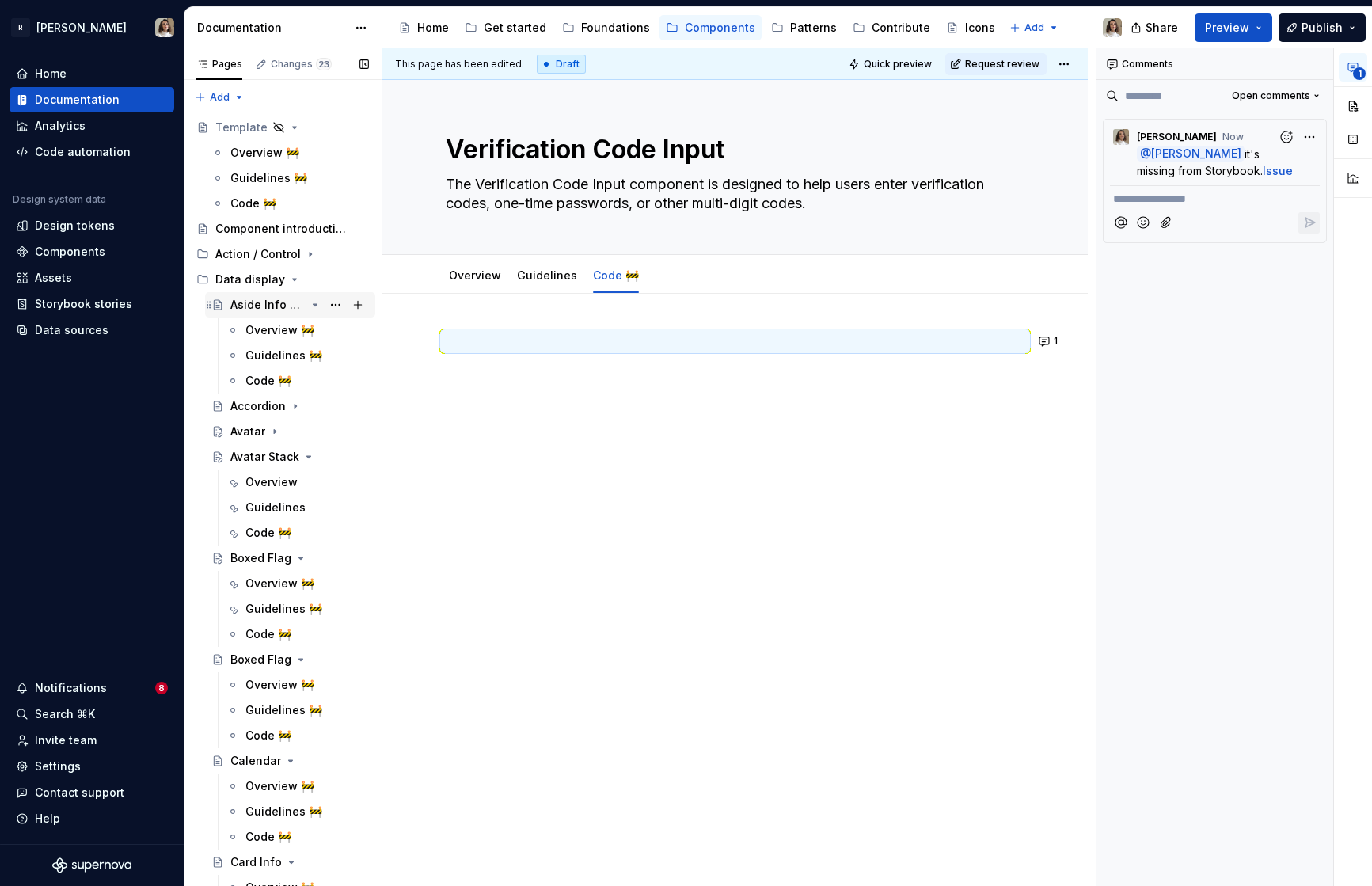
click at [271, 299] on div "Aside Info Block" at bounding box center [269, 304] width 76 height 16
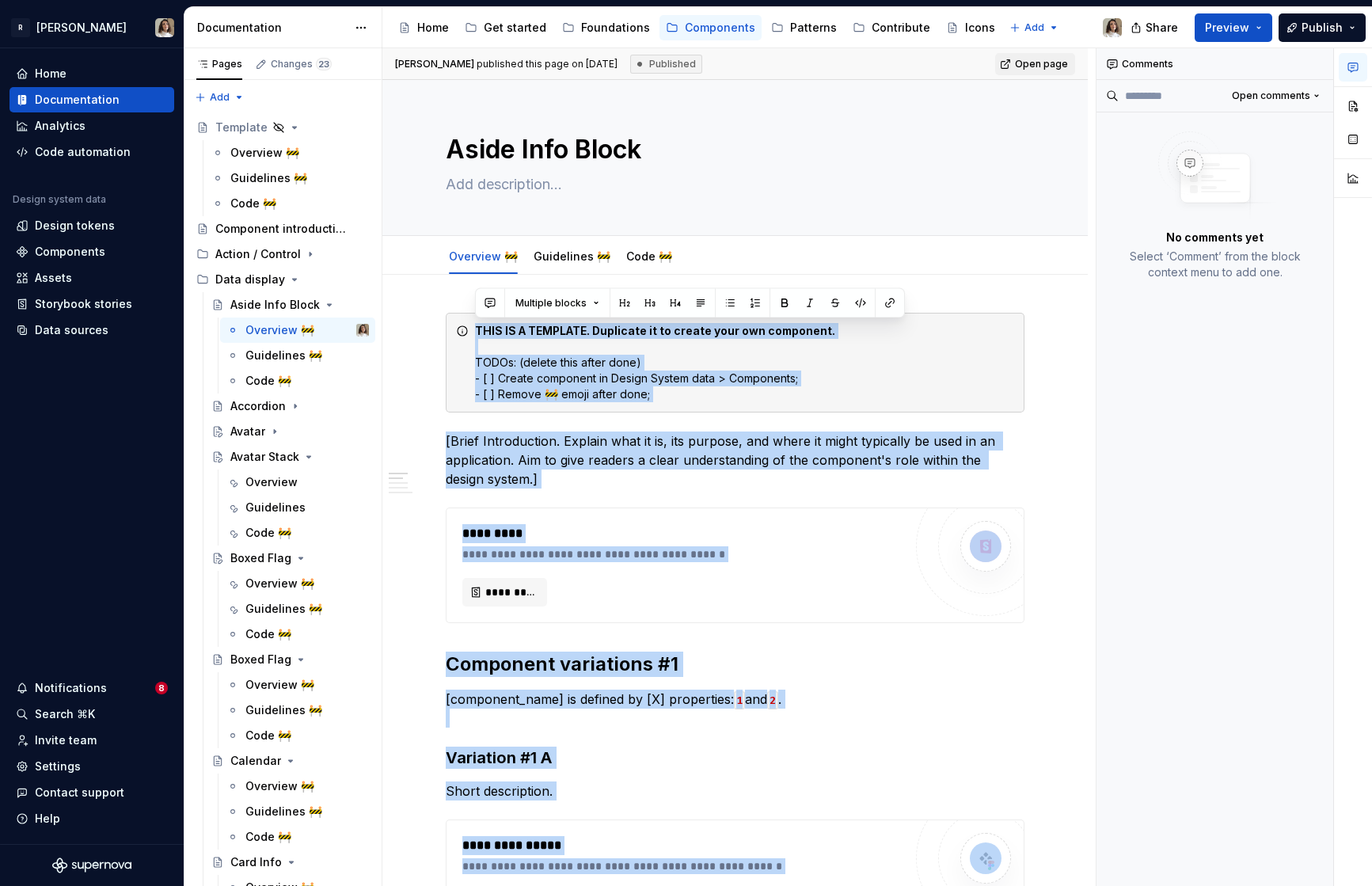
drag, startPoint x: 521, startPoint y: 601, endPoint x: 452, endPoint y: 302, distance: 306.9
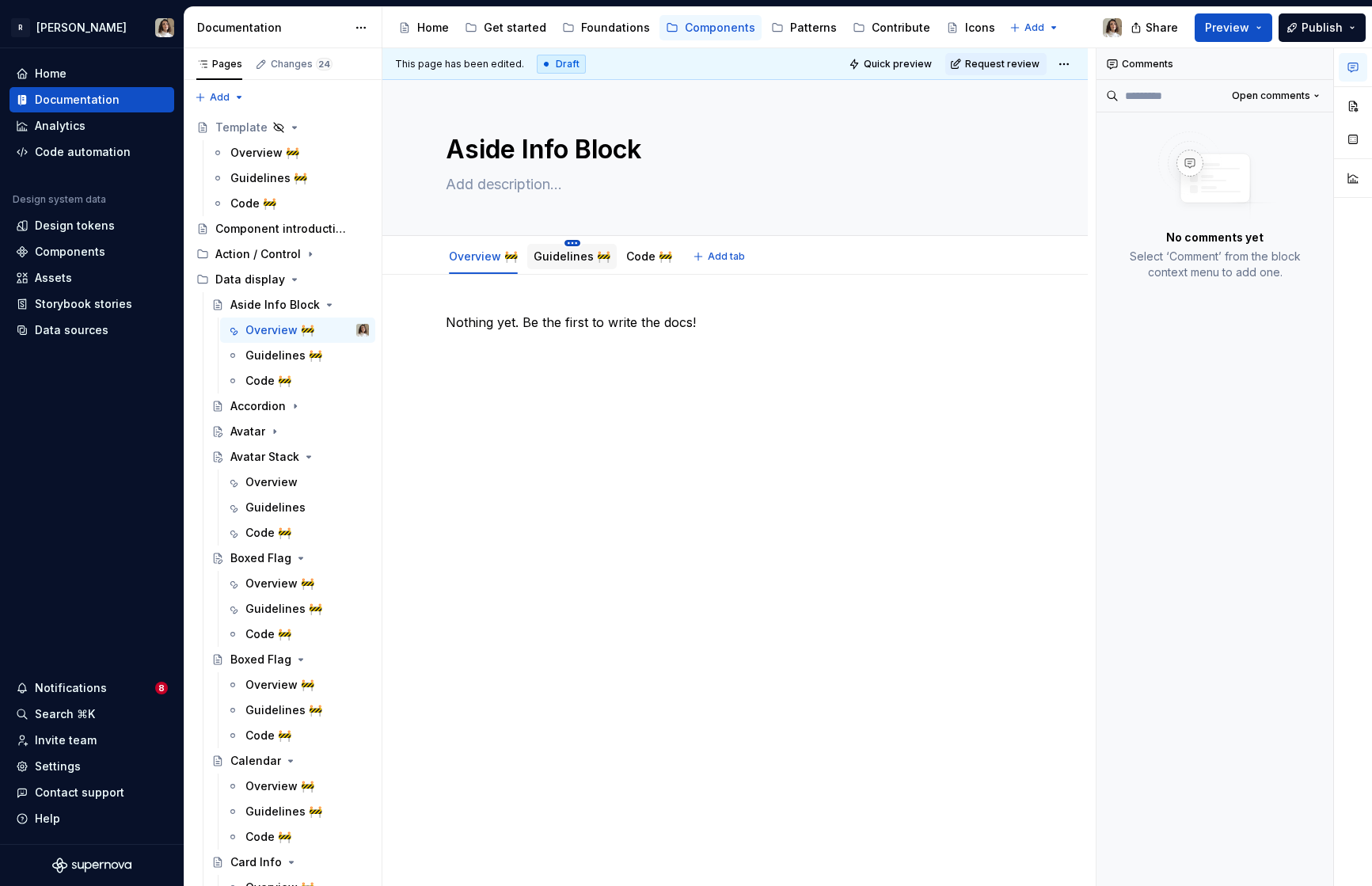
click at [563, 241] on html "R Norma Home Documentation Analytics Code automation Design system data Design …" at bounding box center [686, 443] width 1372 height 886
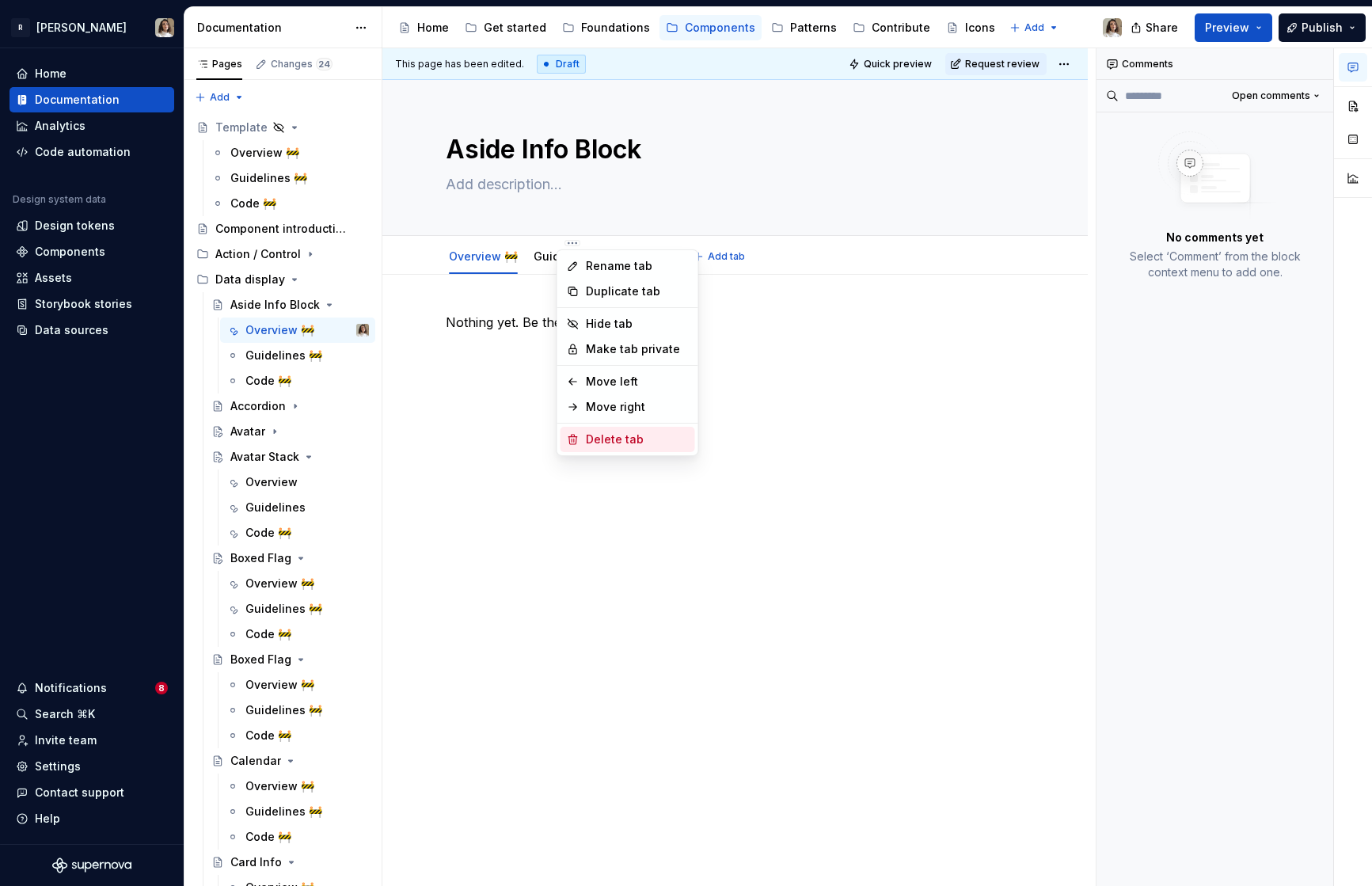
click at [590, 436] on div "Delete tab" at bounding box center [637, 439] width 103 height 16
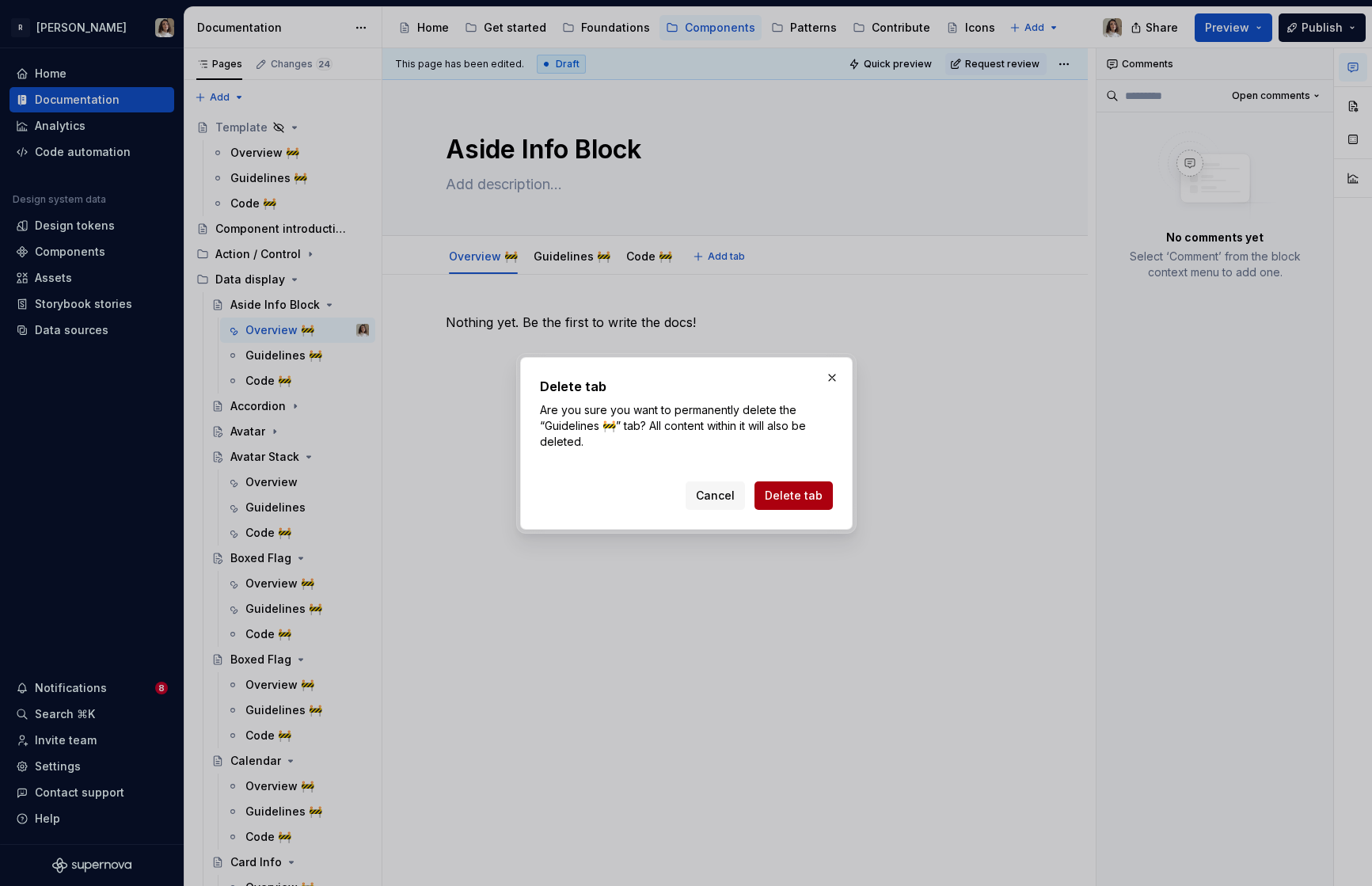
click at [787, 495] on span "Delete tab" at bounding box center [794, 495] width 58 height 16
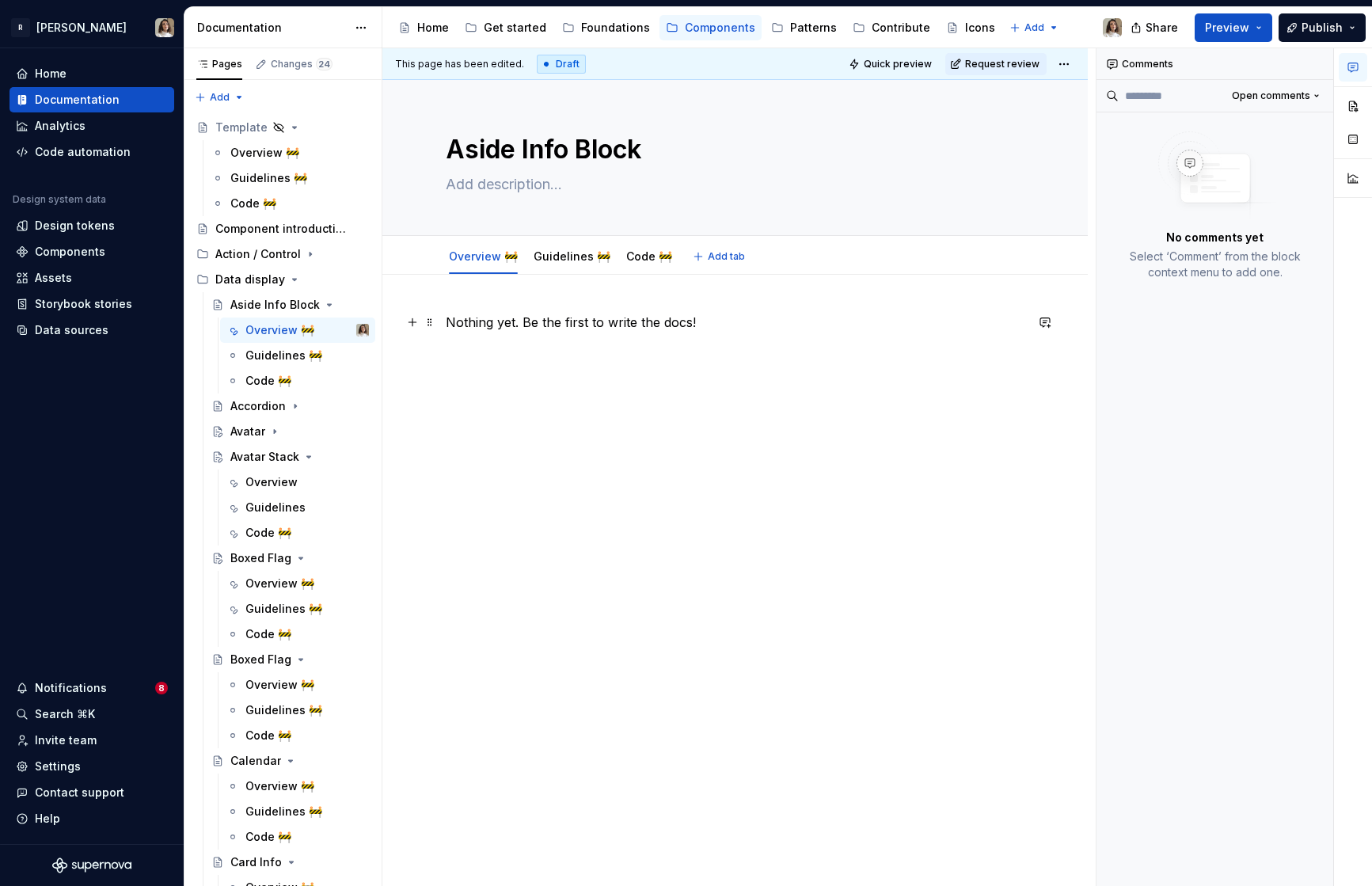
click at [722, 328] on p "Nothing yet. Be the first to write the docs!" at bounding box center [735, 323] width 579 height 19
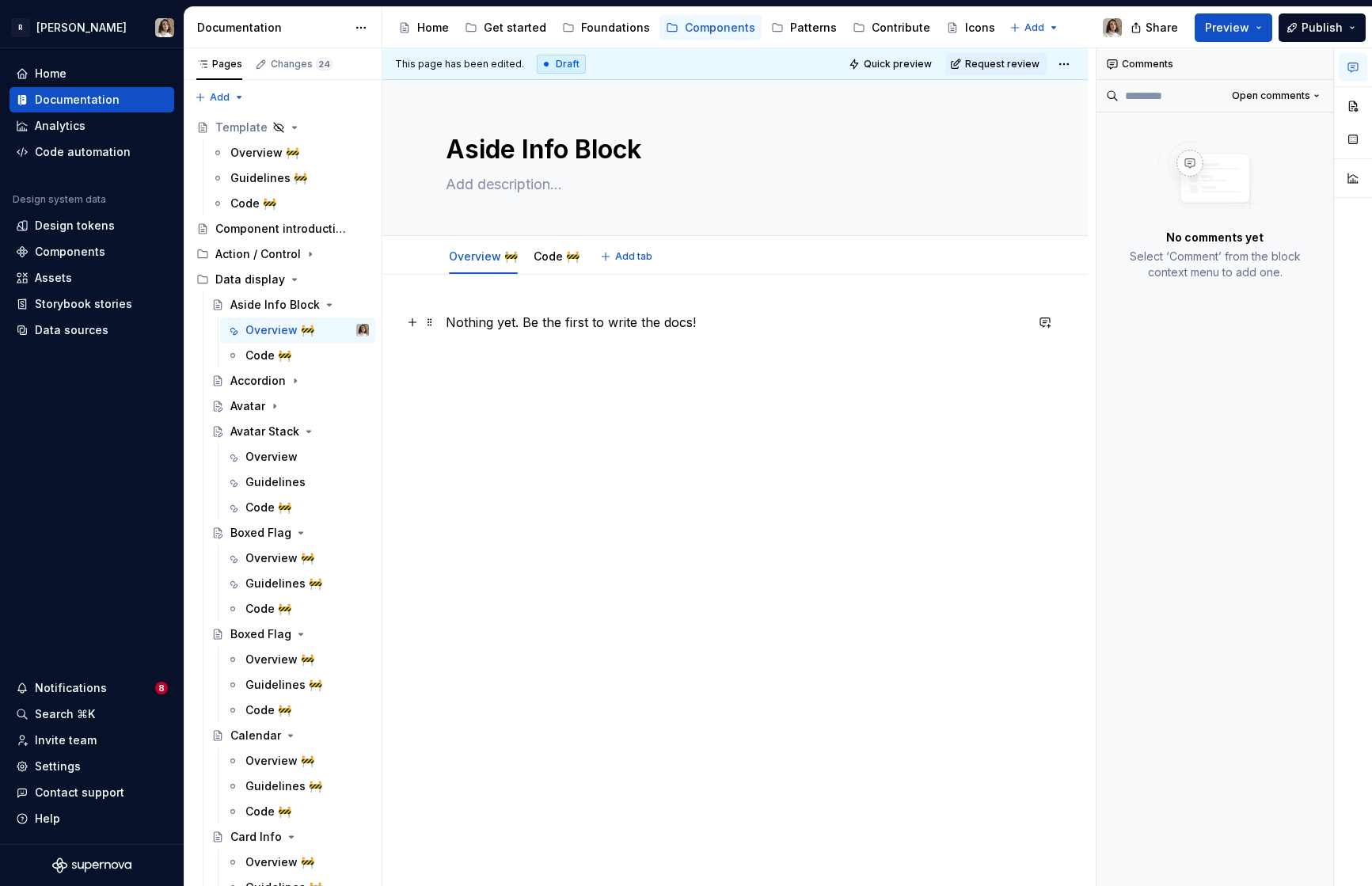
type textarea "*"
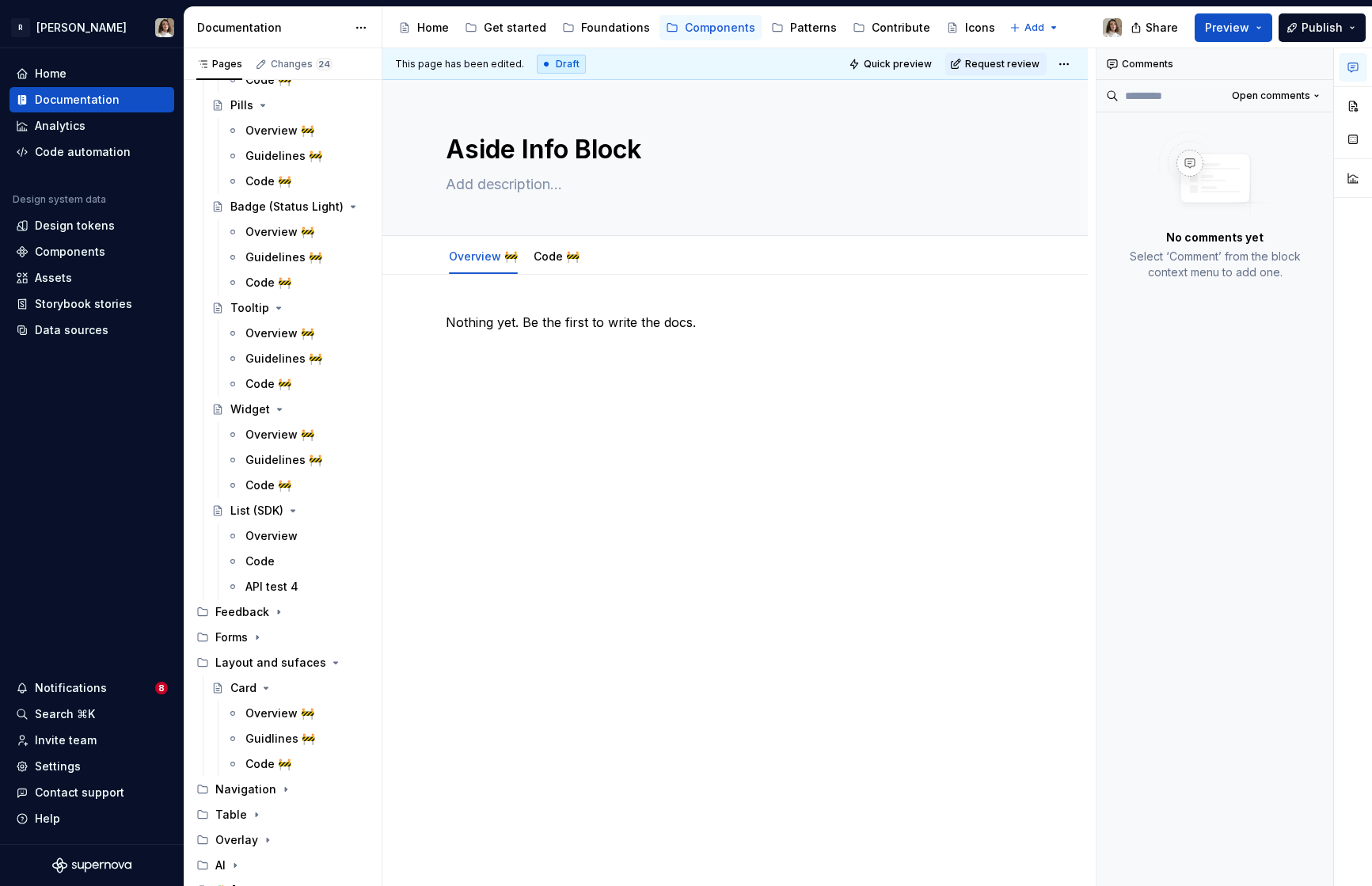
scroll to position [1074, 0]
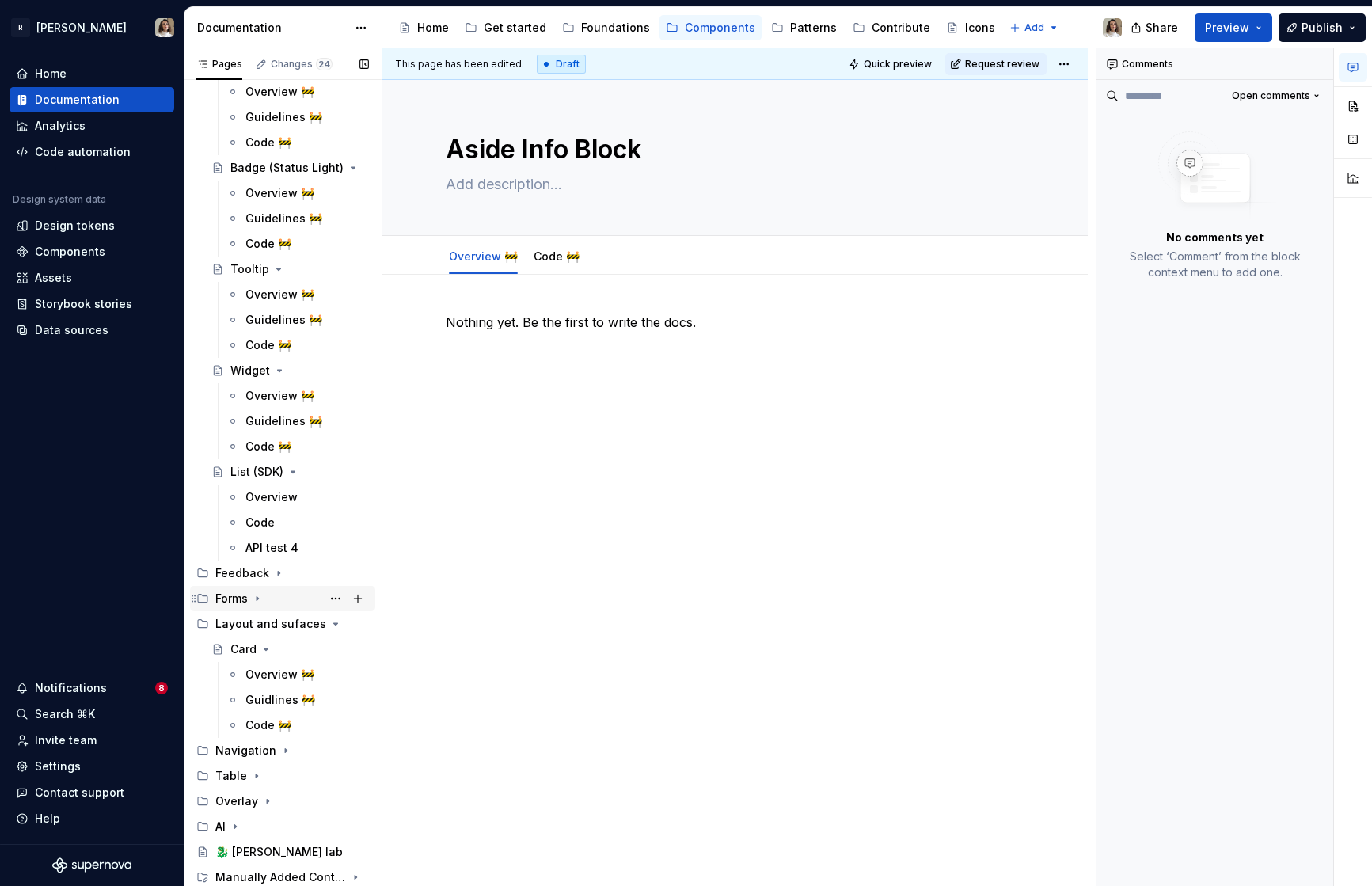
click at [250, 602] on div "Forms" at bounding box center [292, 598] width 153 height 22
click at [263, 567] on div "Feedback" at bounding box center [242, 573] width 54 height 16
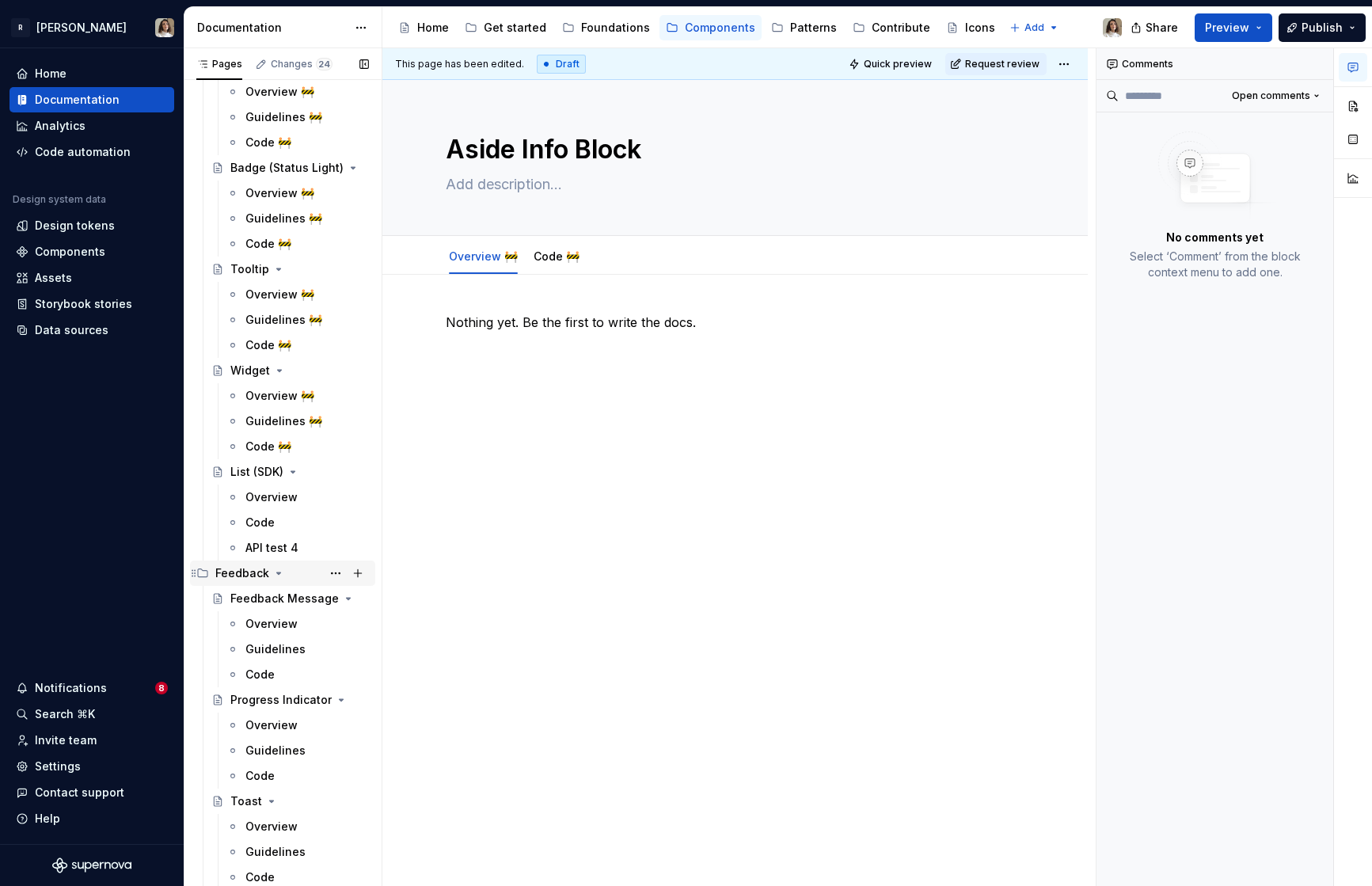
click at [254, 571] on div "Feedback" at bounding box center [242, 573] width 54 height 16
click at [251, 597] on button "Page tree" at bounding box center [257, 598] width 13 height 13
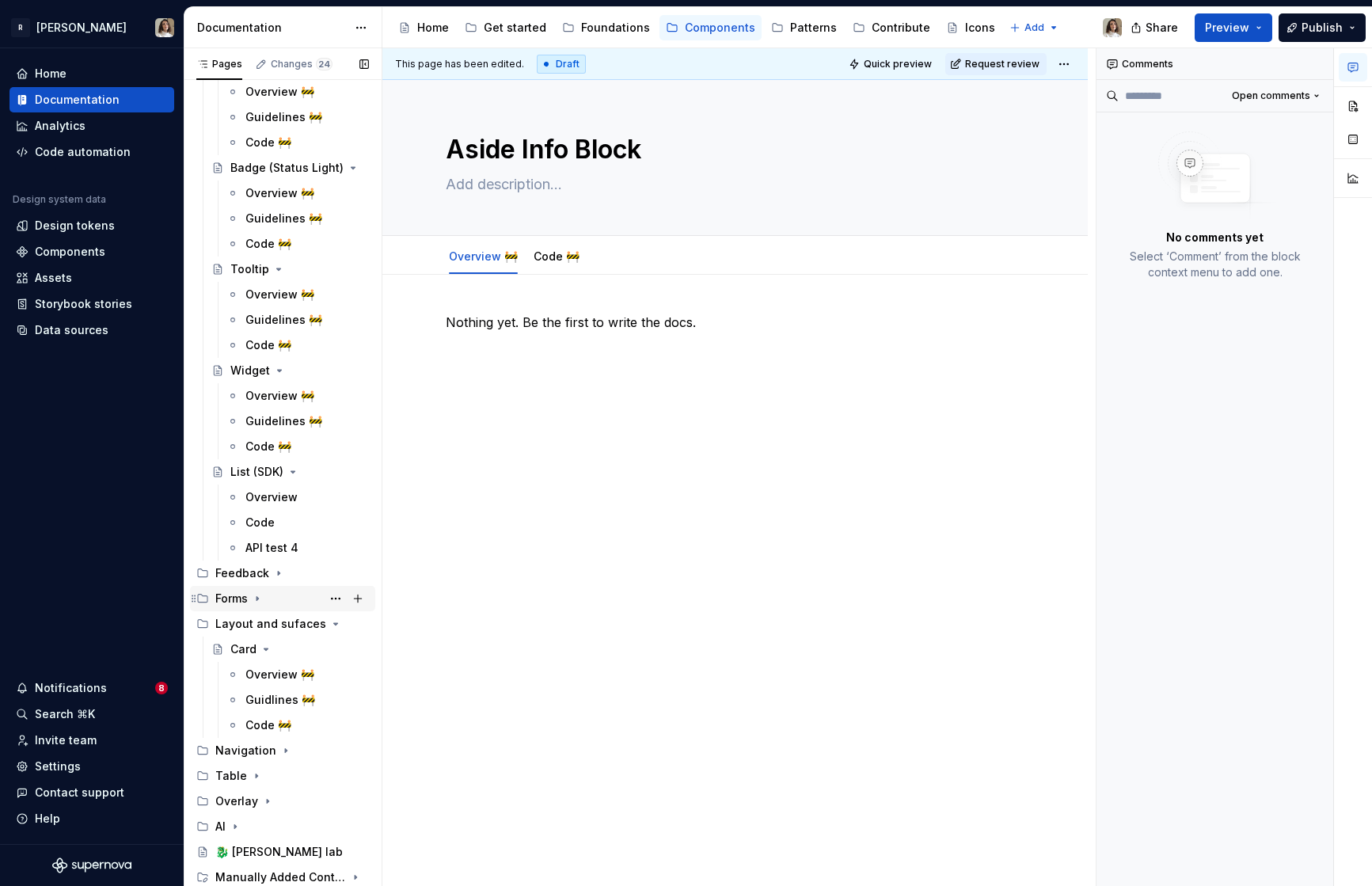
click at [251, 597] on icon "Page tree" at bounding box center [257, 598] width 13 height 13
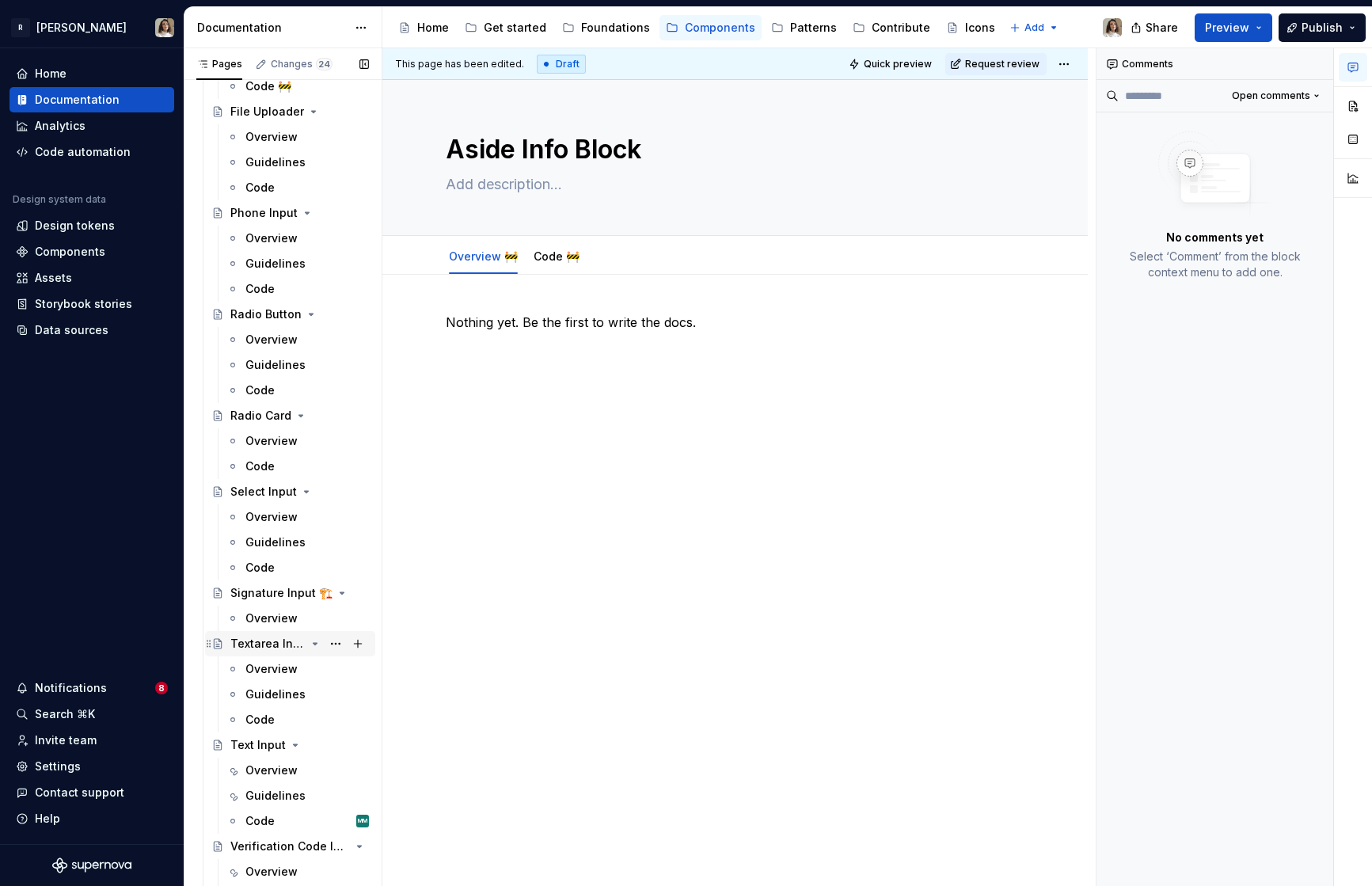
scroll to position [2112, 0]
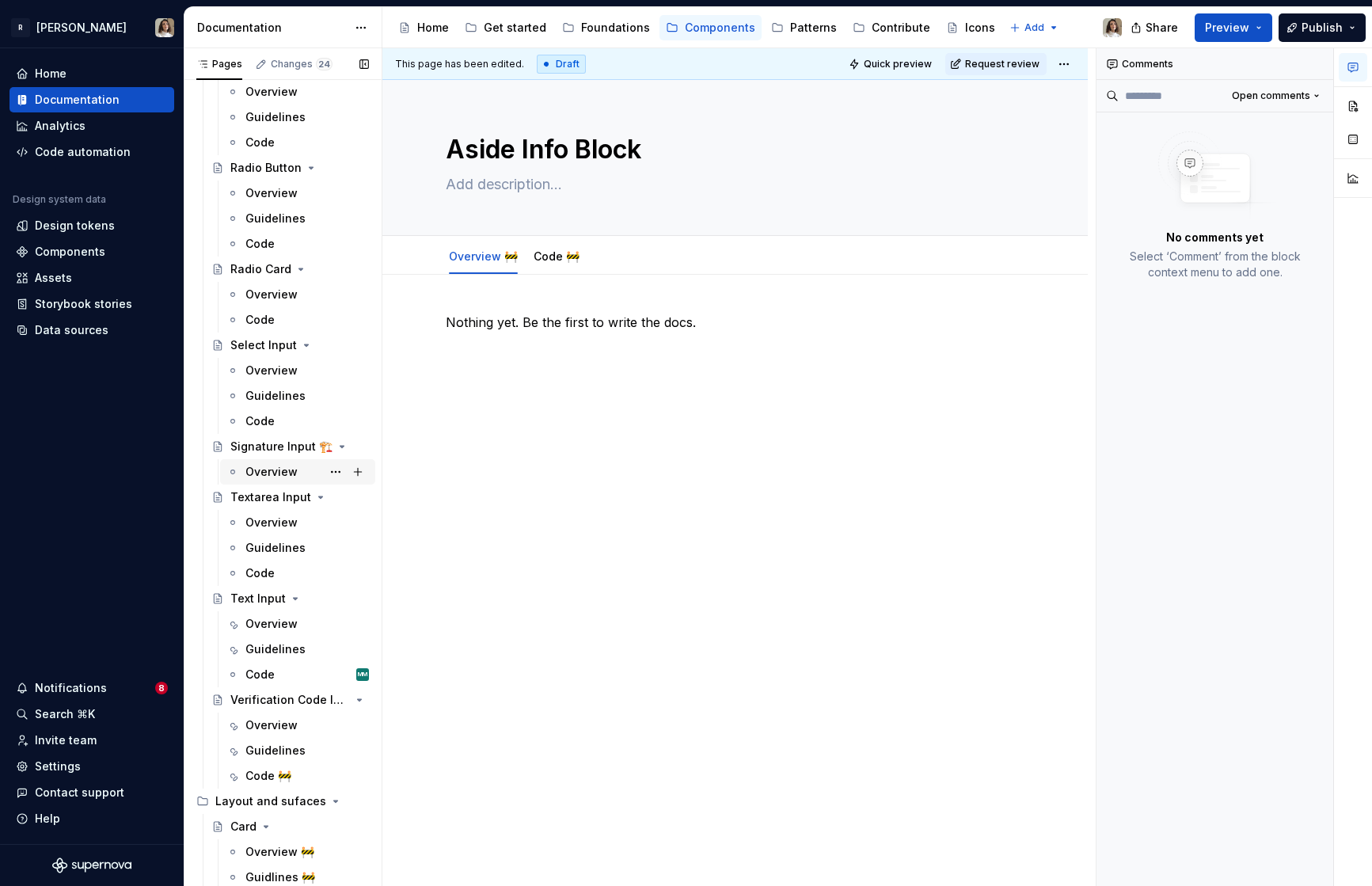
click at [264, 473] on div "Overview" at bounding box center [271, 471] width 52 height 16
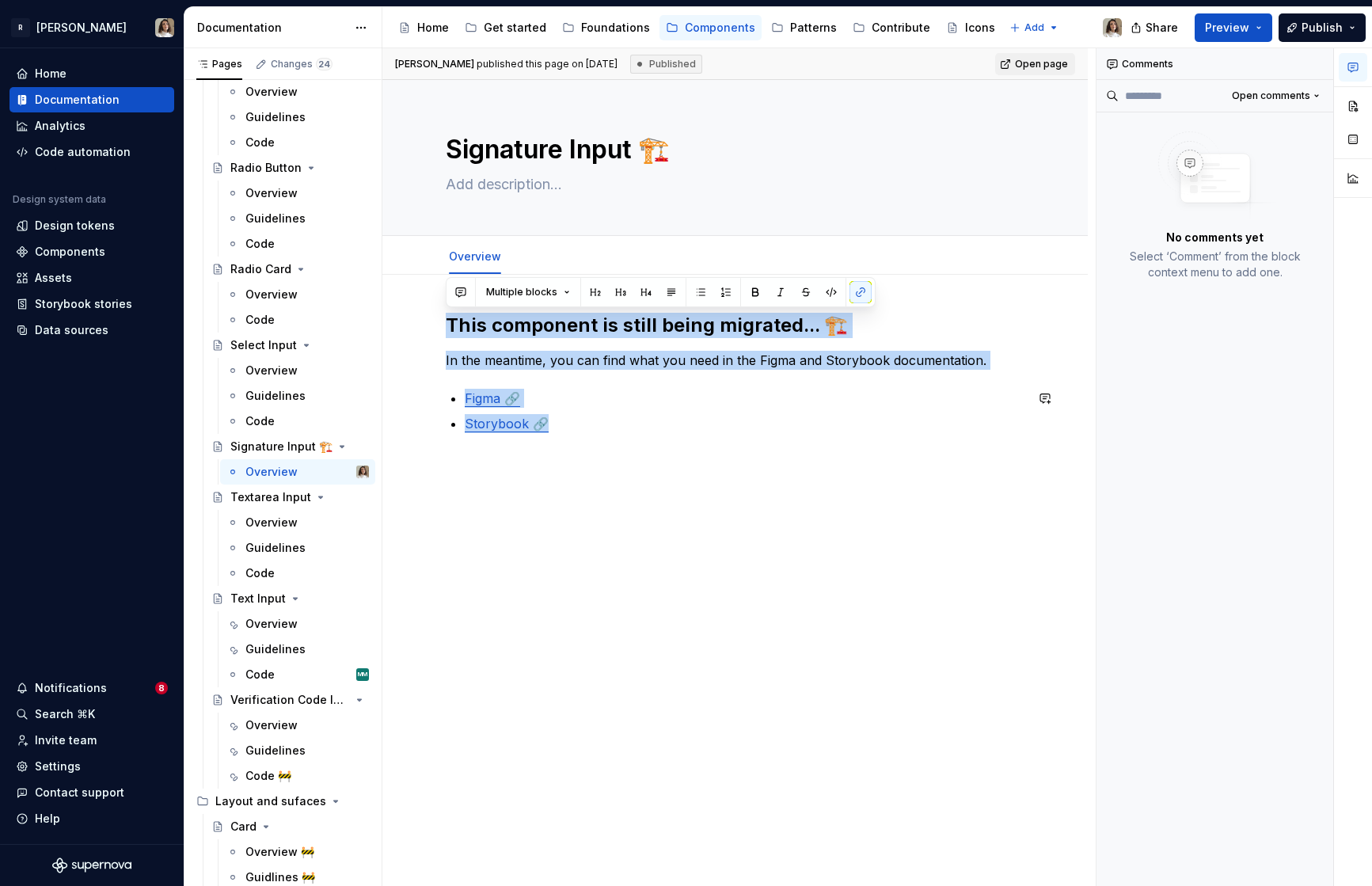
drag, startPoint x: 449, startPoint y: 319, endPoint x: 883, endPoint y: 444, distance: 451.6
click at [883, 444] on div "This component is still being migrated... 🏗️ In the meantime, you can find what…" at bounding box center [735, 383] width 579 height 140
copy div "This component is still being migrated... 🏗️ In the meantime, you can find what…"
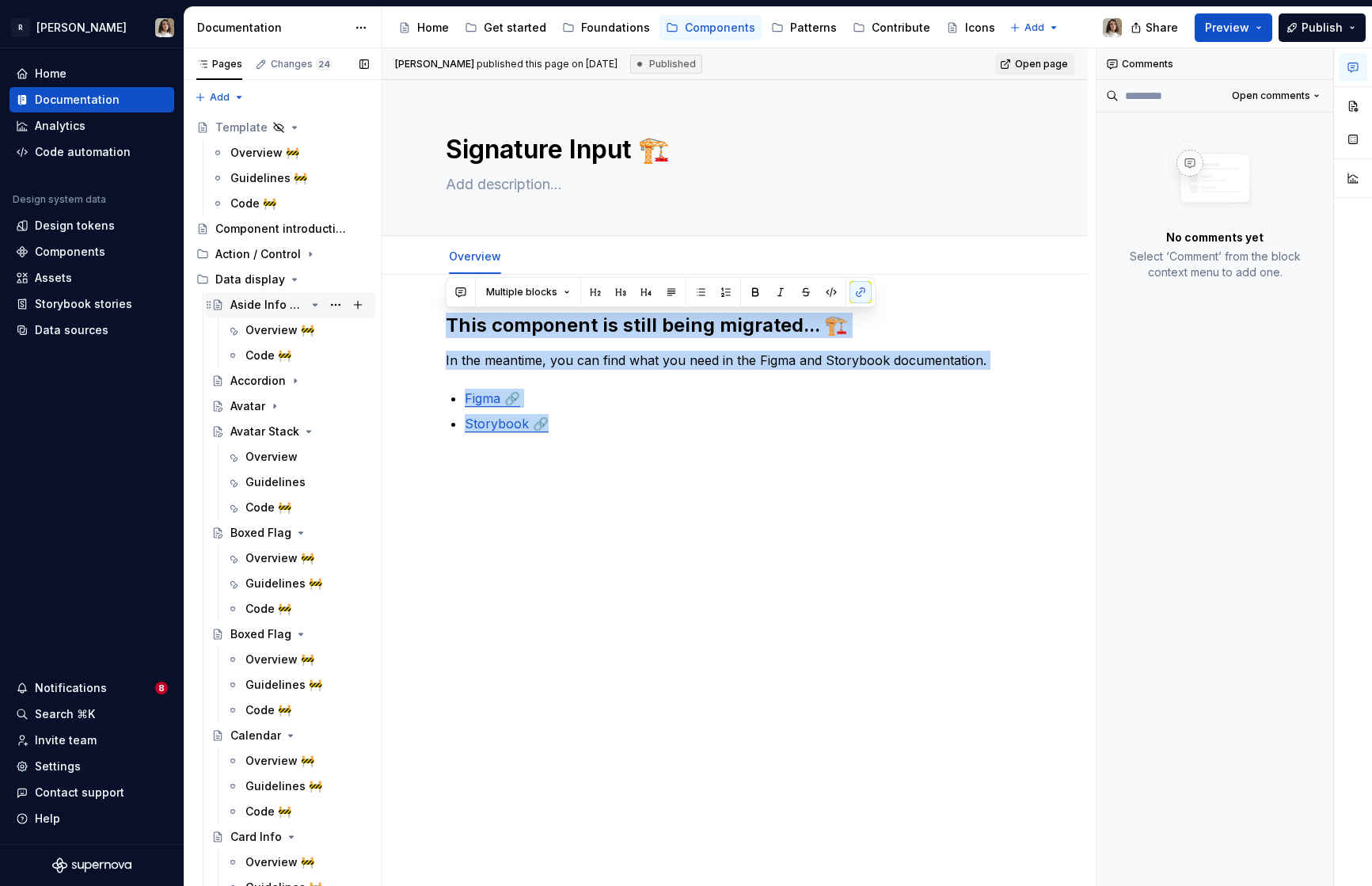
click at [271, 304] on div "Aside Info Block" at bounding box center [269, 304] width 76 height 16
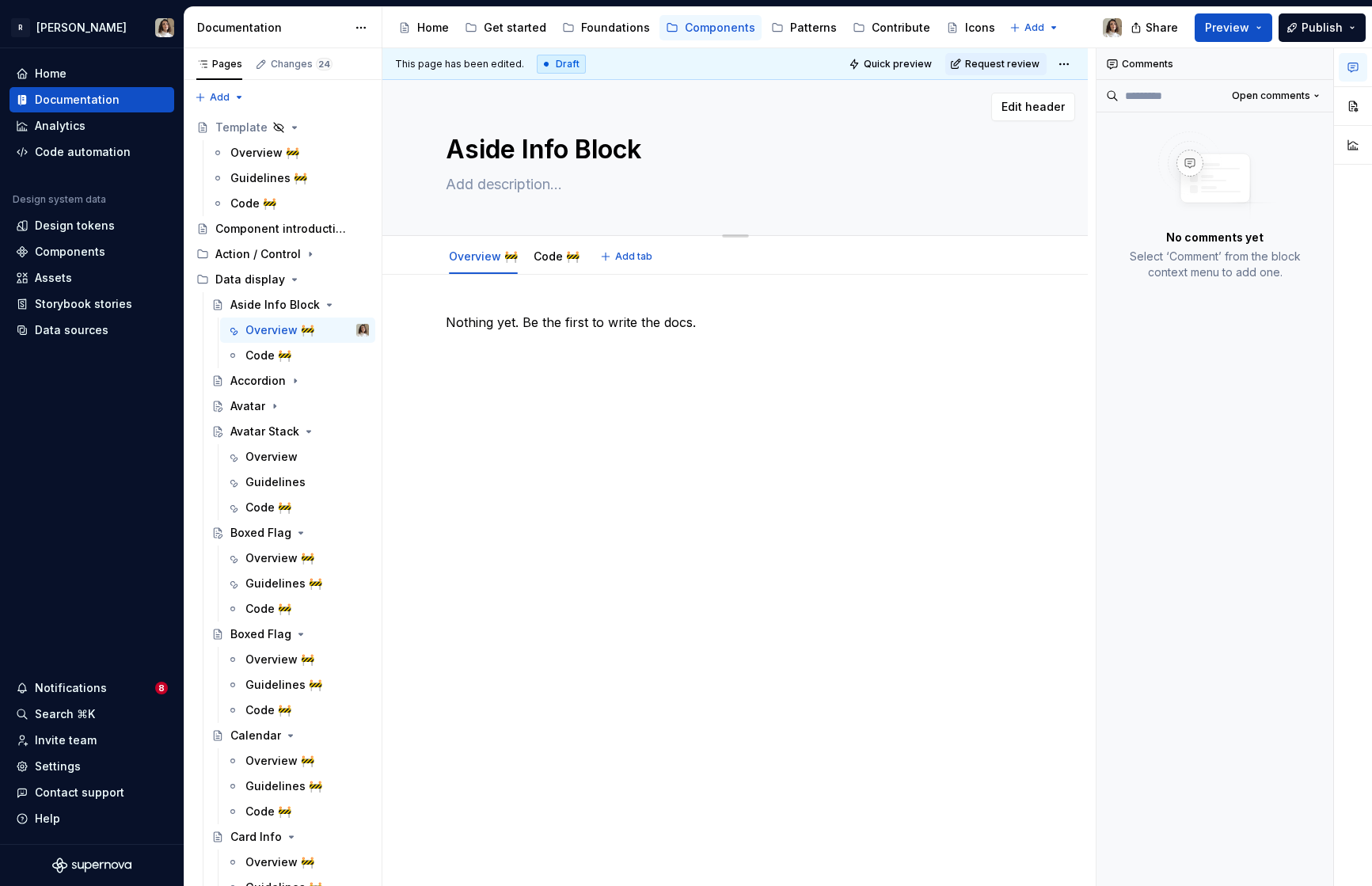
click at [645, 151] on textarea "Aside Info Block" at bounding box center [731, 149] width 579 height 38
type textarea "*"
type textarea "Aside Info Block"
paste textarea "🏗️"
type textarea "*"
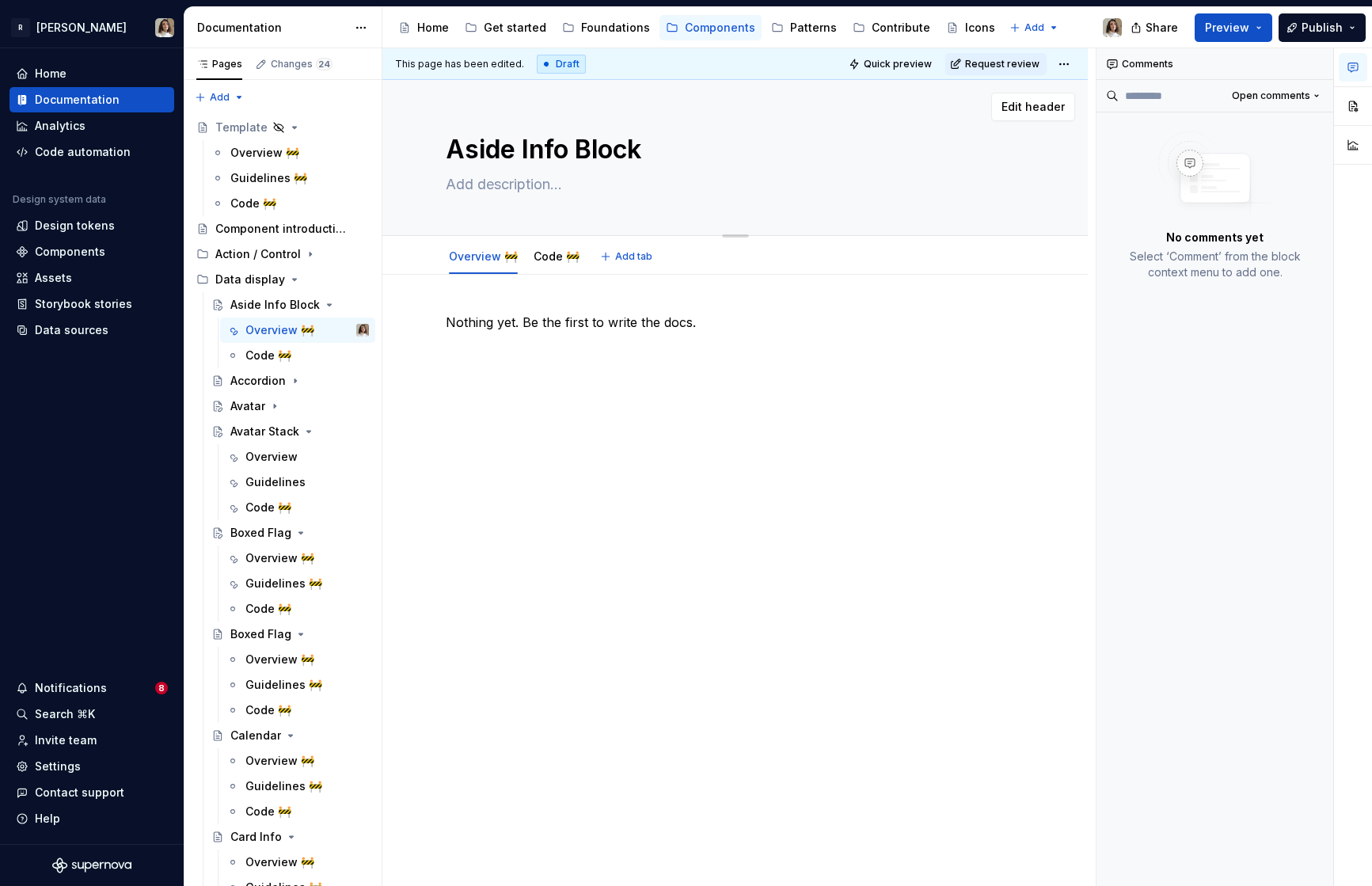
type textarea "Aside Info Block 🏗️"
type textarea "*"
type textarea "Aside Info Block 🏗️"
click at [532, 317] on p "Nothing yet. Be the first to write the docs." at bounding box center [735, 323] width 579 height 19
type textarea "*"
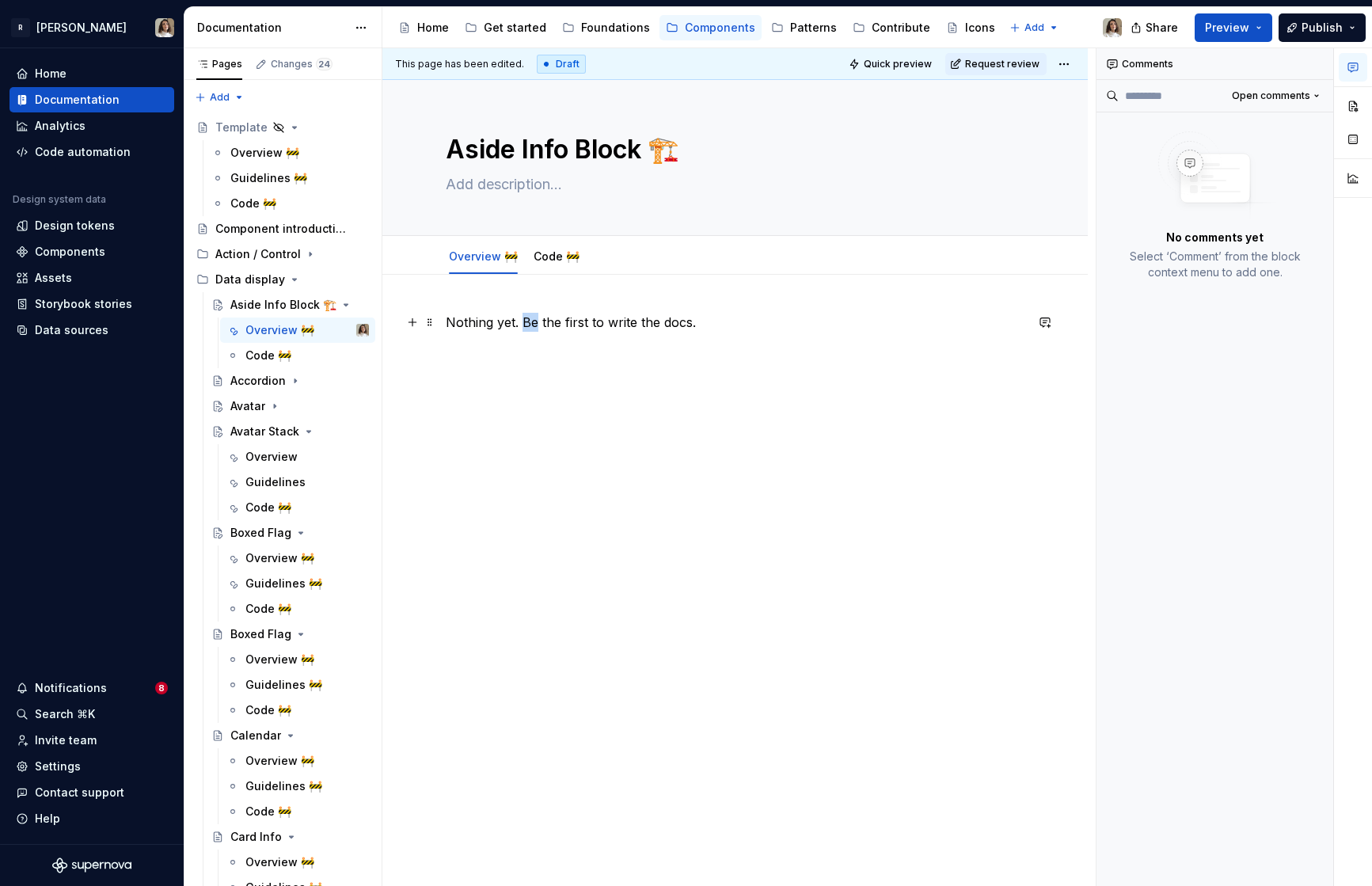
click at [532, 317] on p "Nothing yet. Be the first to write the docs." at bounding box center [735, 323] width 579 height 19
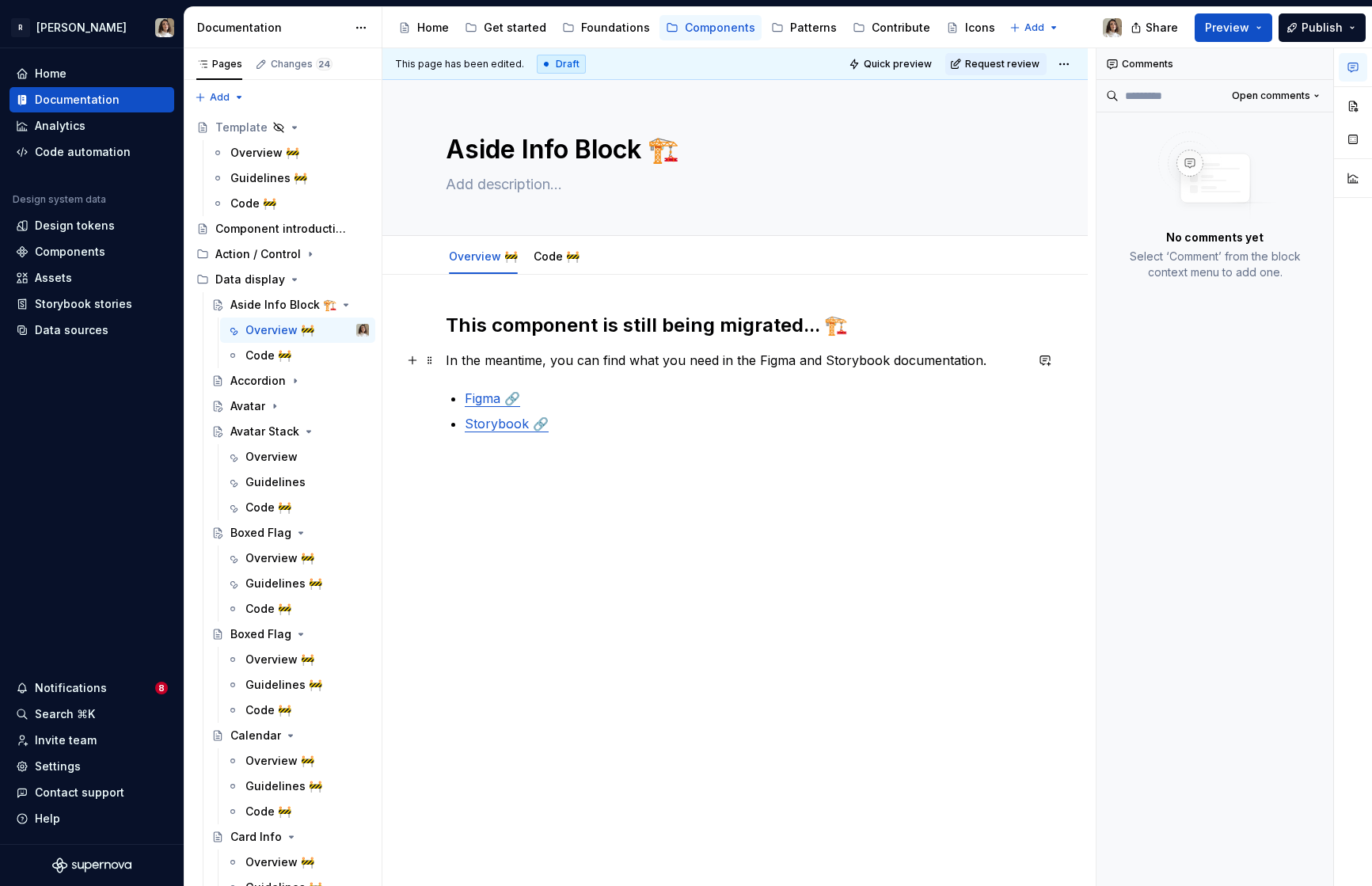
click at [561, 353] on p "In the meantime, you can find what you need in the Figma and Storybook document…" at bounding box center [735, 361] width 579 height 19
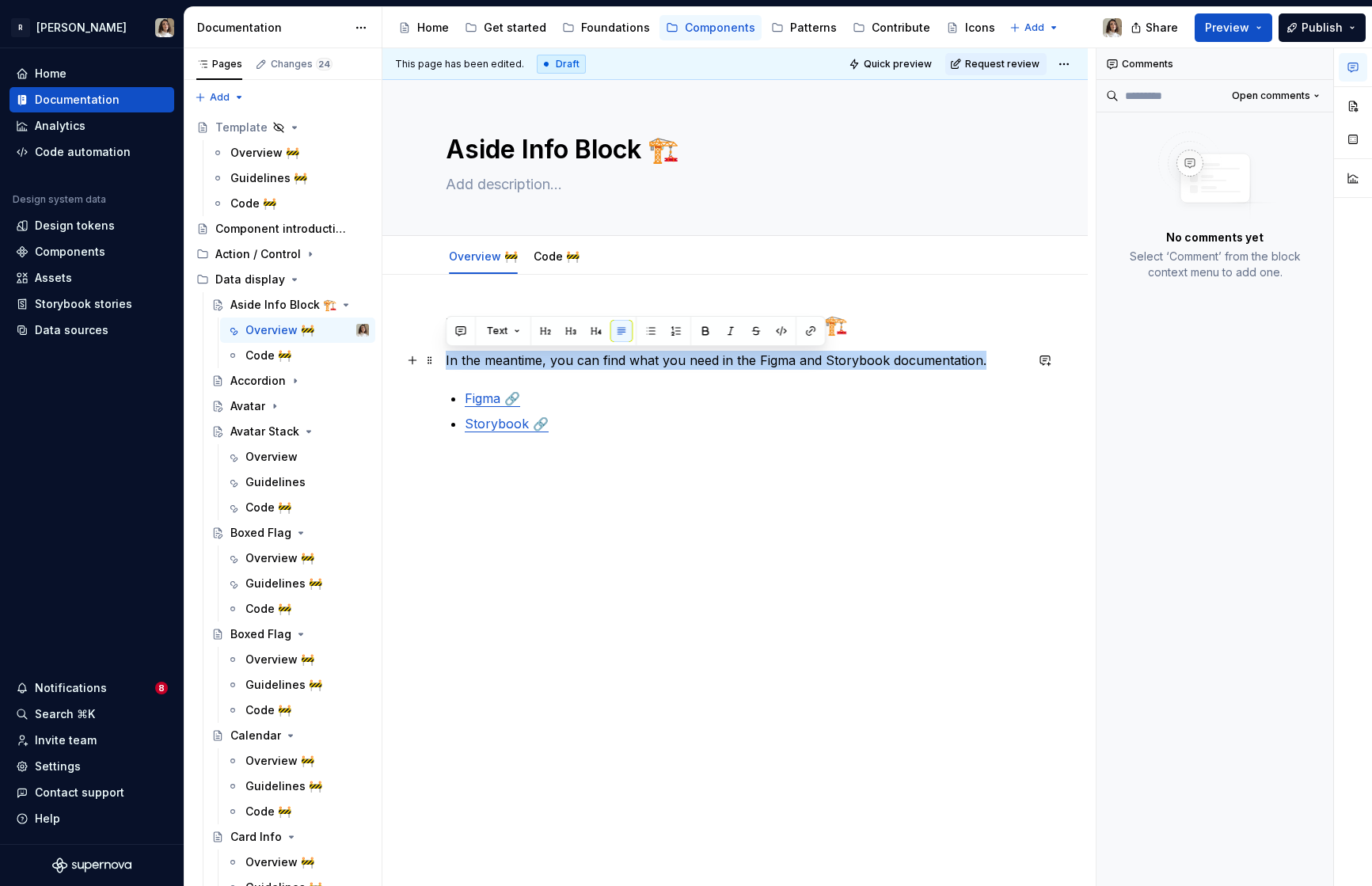
click at [755, 362] on p "In the meantime, you can find what you need in the Figma and Storybook document…" at bounding box center [735, 361] width 579 height 19
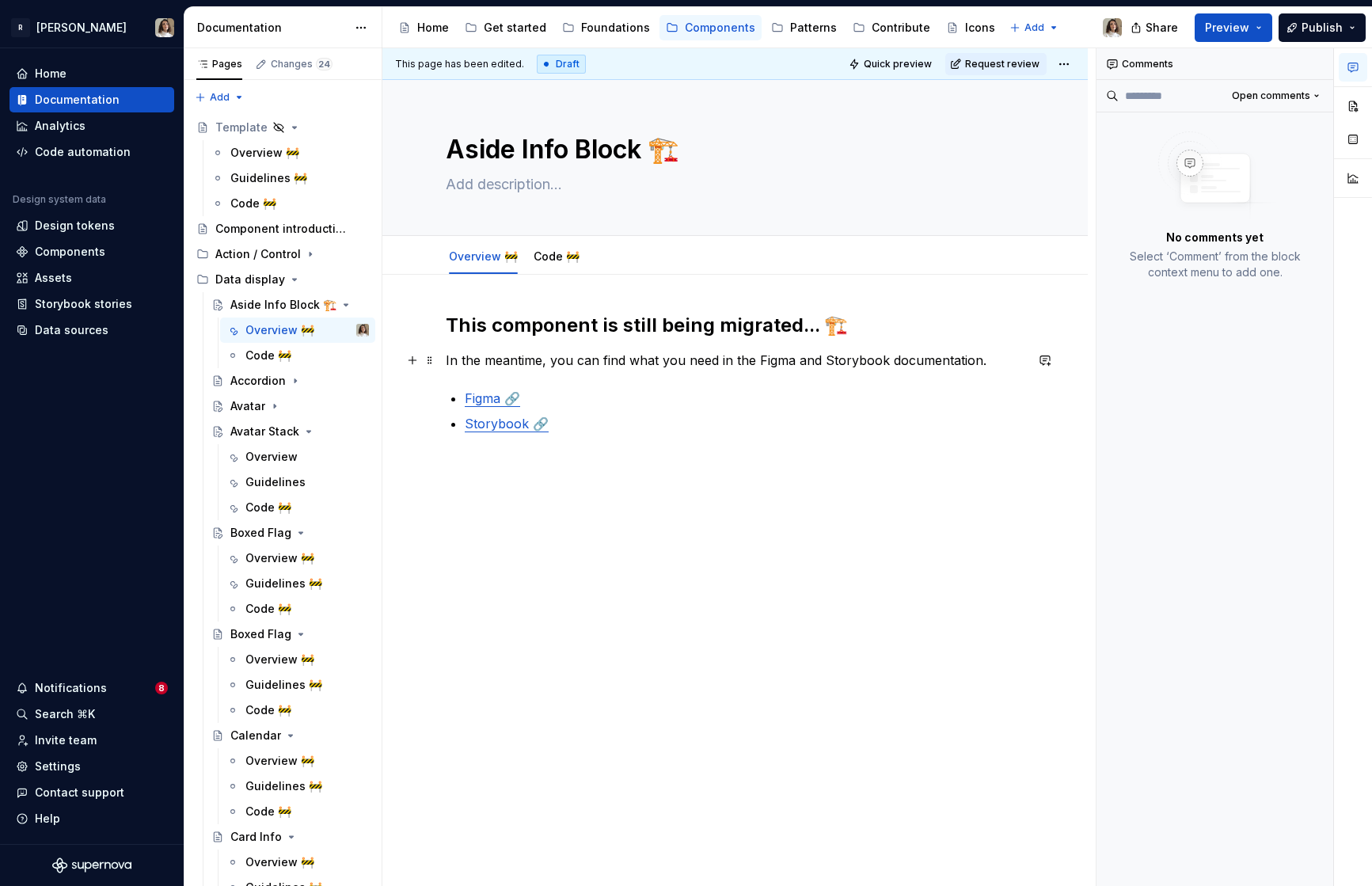
click at [755, 362] on p "In the meantime, you can find what you need in the Figma and Storybook document…" at bounding box center [735, 361] width 579 height 19
click at [480, 239] on html "R Norma Home Documentation Analytics Code automation Design system data Design …" at bounding box center [686, 443] width 1372 height 886
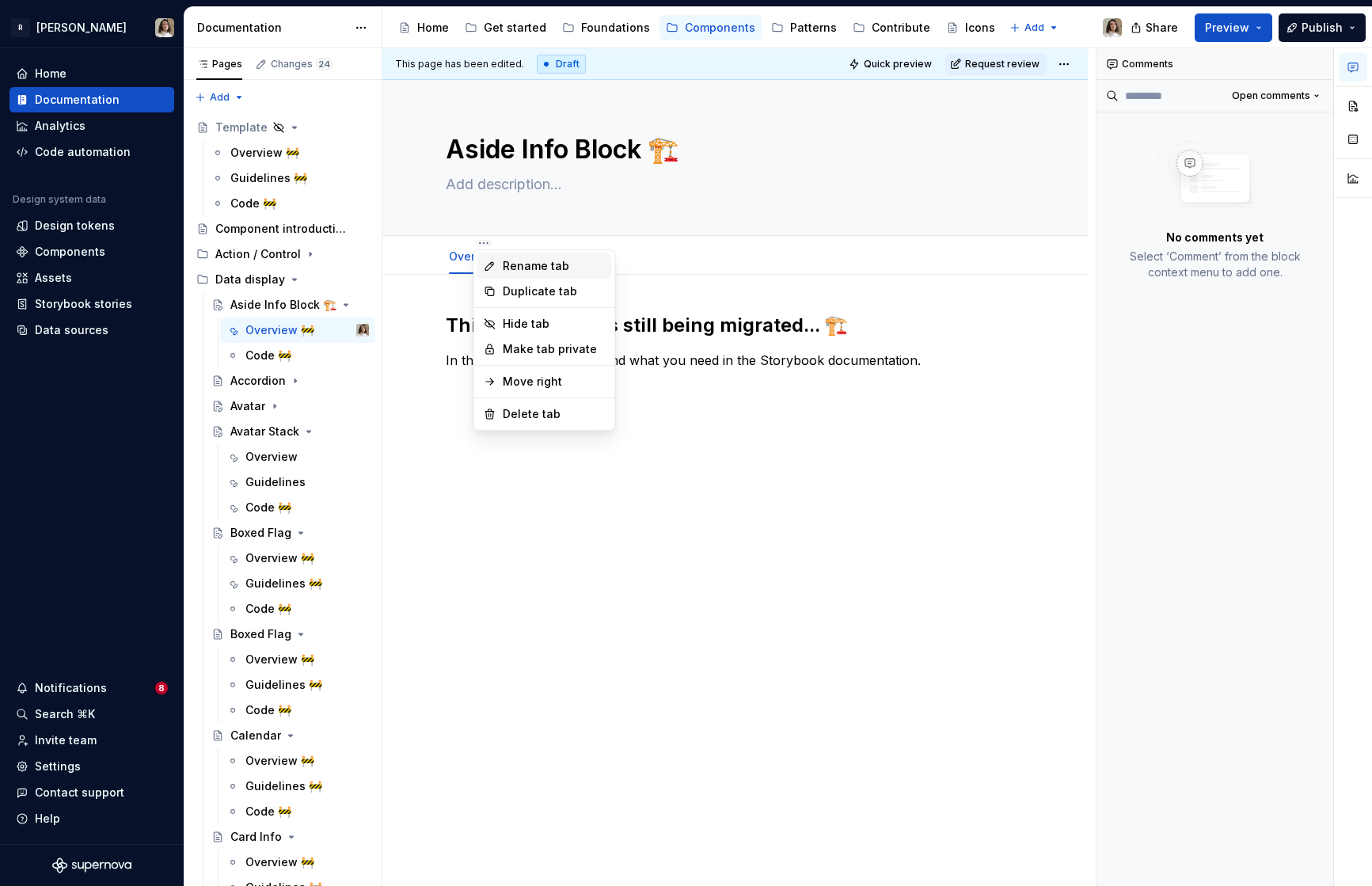
type textarea "*"
click at [494, 261] on icon at bounding box center [490, 266] width 13 height 13
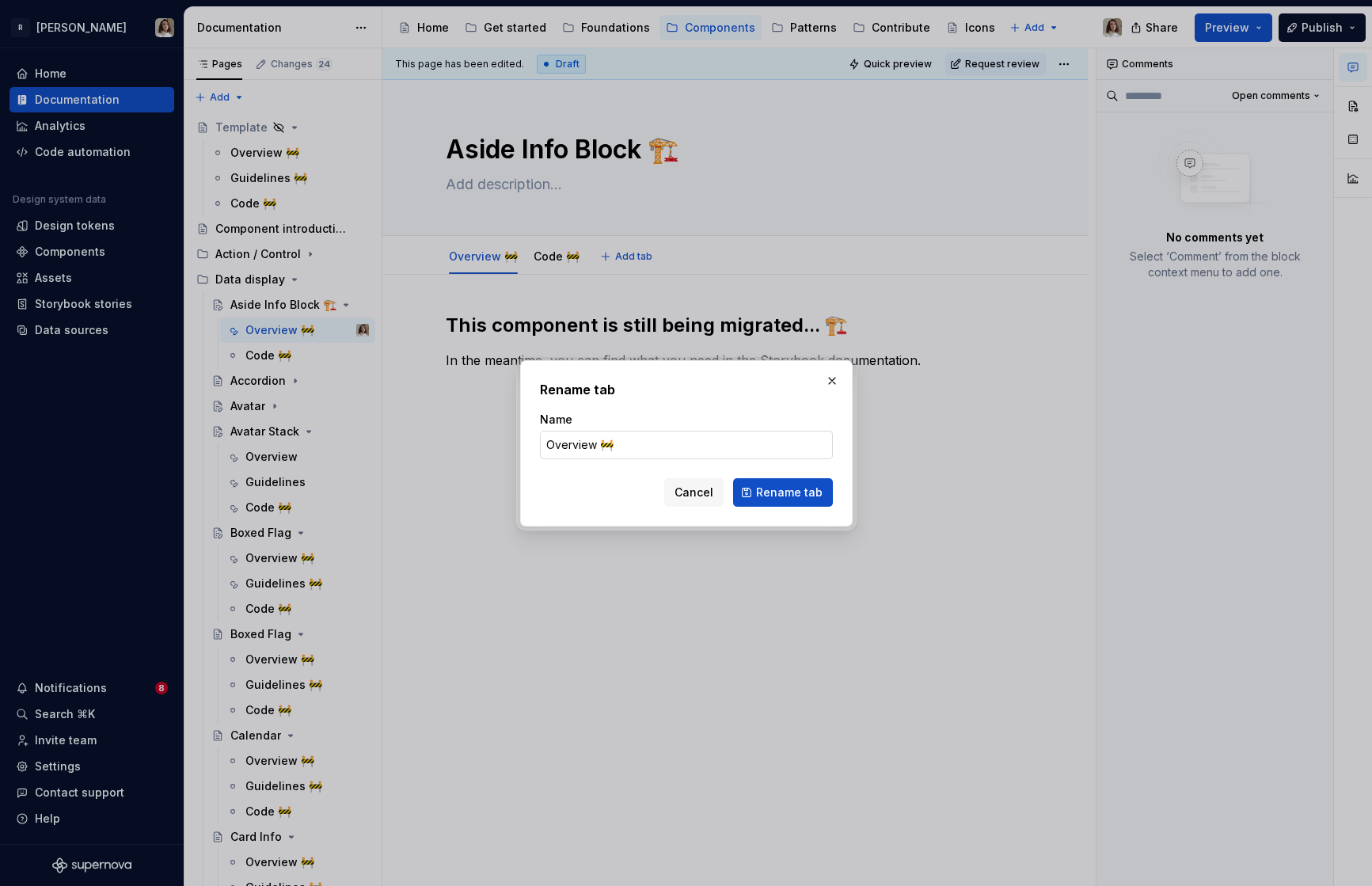
click at [635, 451] on input "Overview 🚧" at bounding box center [686, 444] width 293 height 28
type input "Overview"
click at [769, 486] on span "Rename tab" at bounding box center [789, 492] width 67 height 16
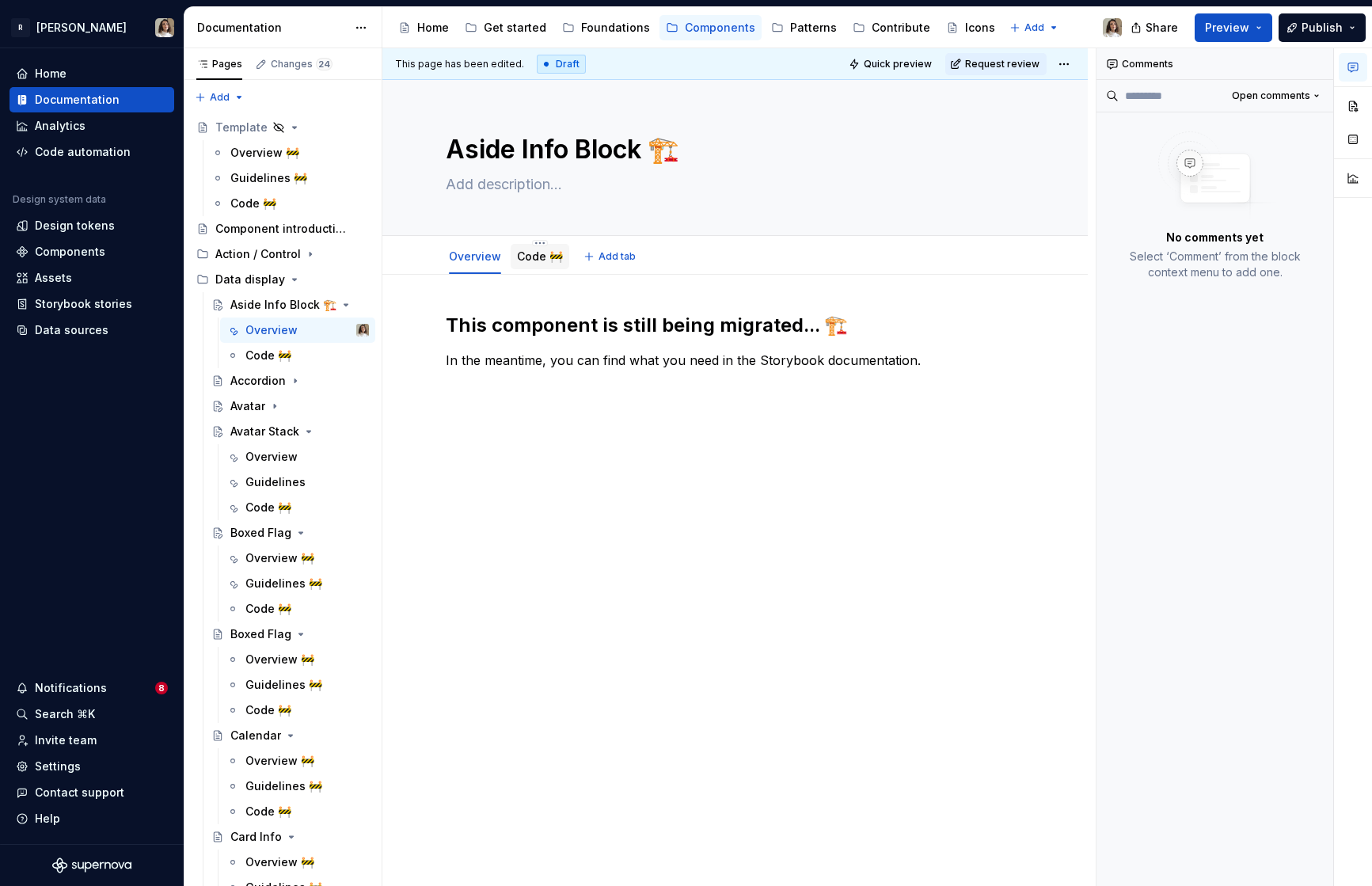
click at [533, 252] on link "Code 🚧" at bounding box center [539, 256] width 46 height 14
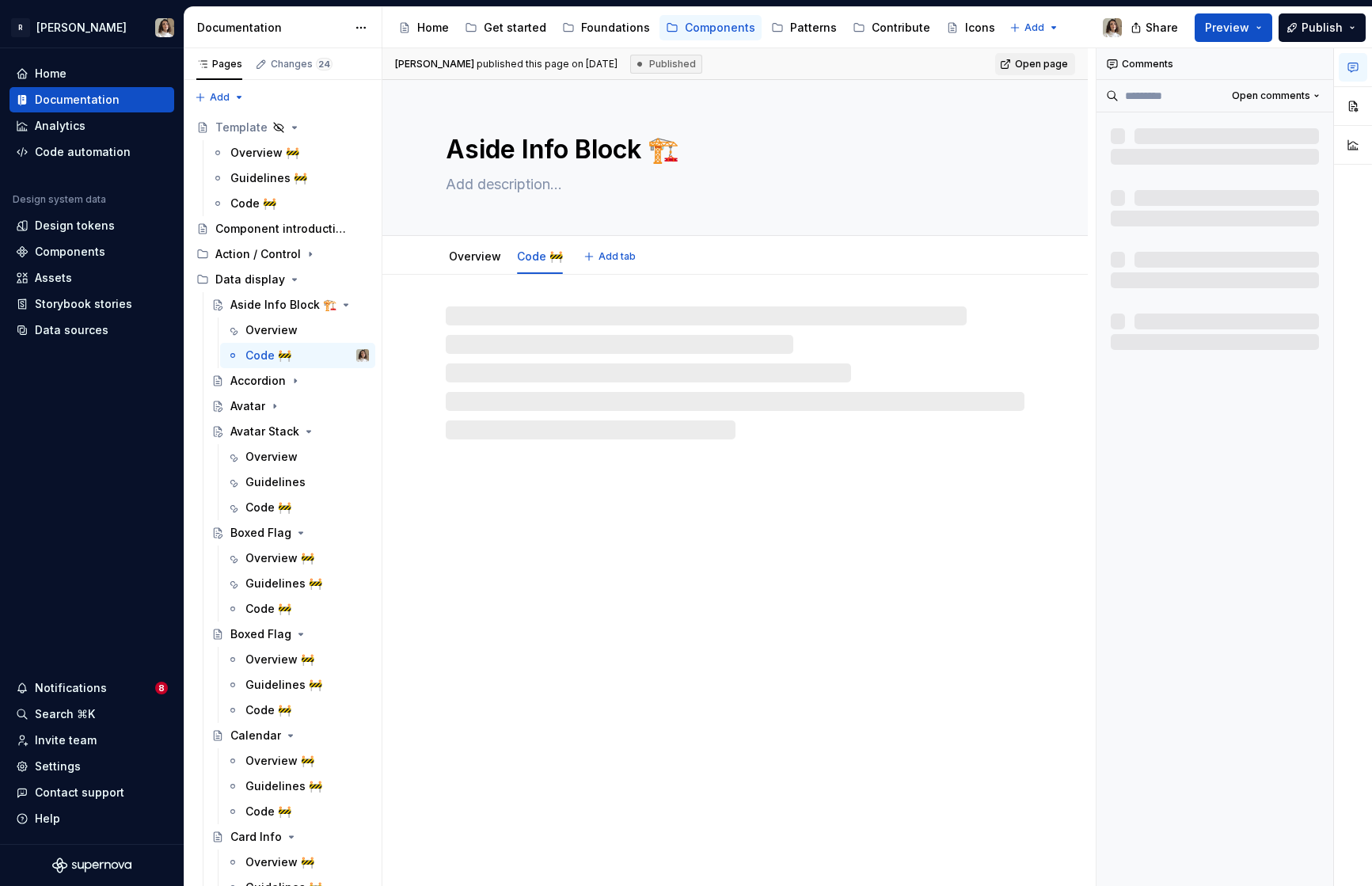
click at [533, 252] on link "Code 🚧" at bounding box center [539, 256] width 46 height 14
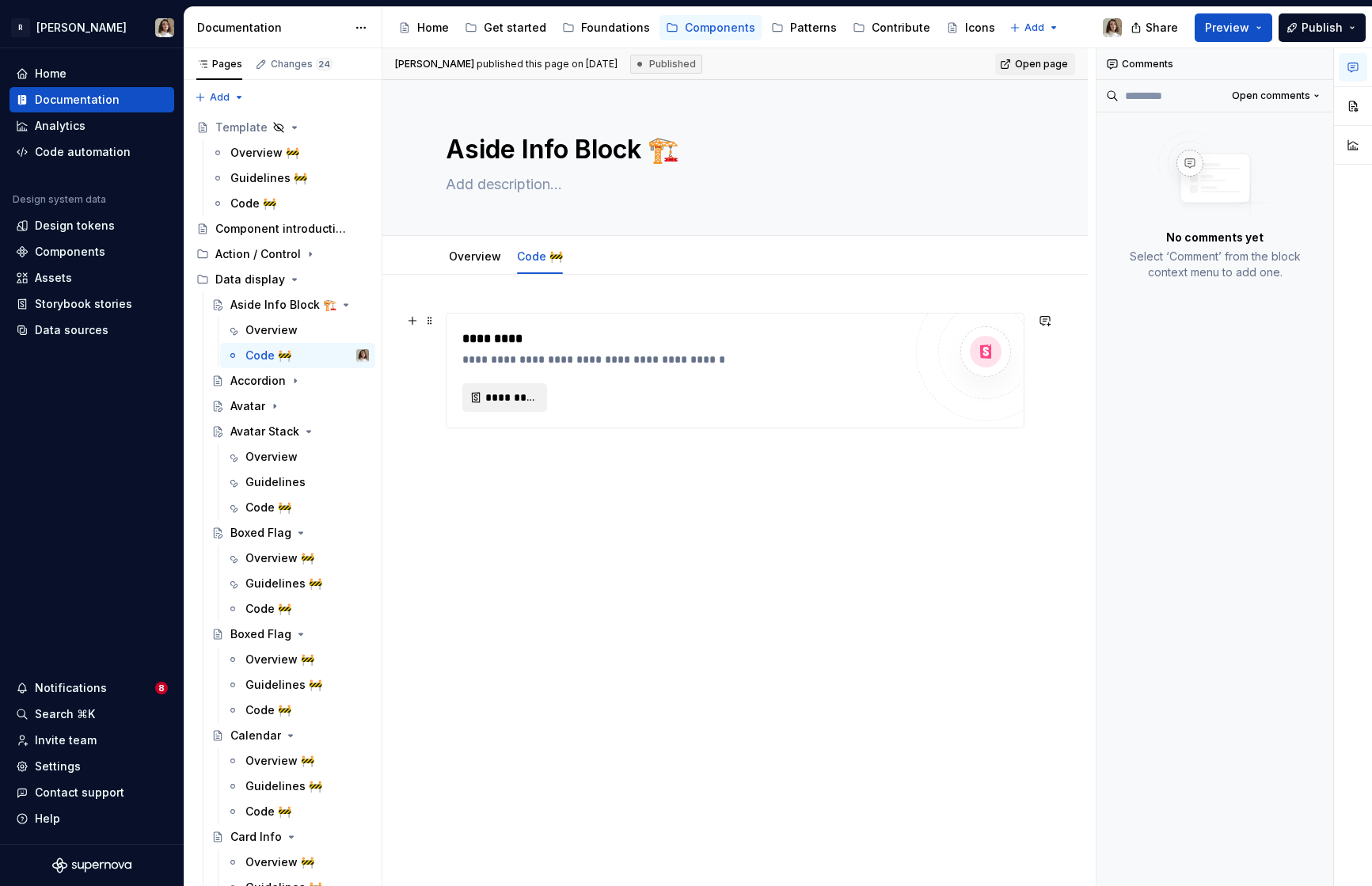
click at [517, 394] on span "*********" at bounding box center [511, 397] width 51 height 16
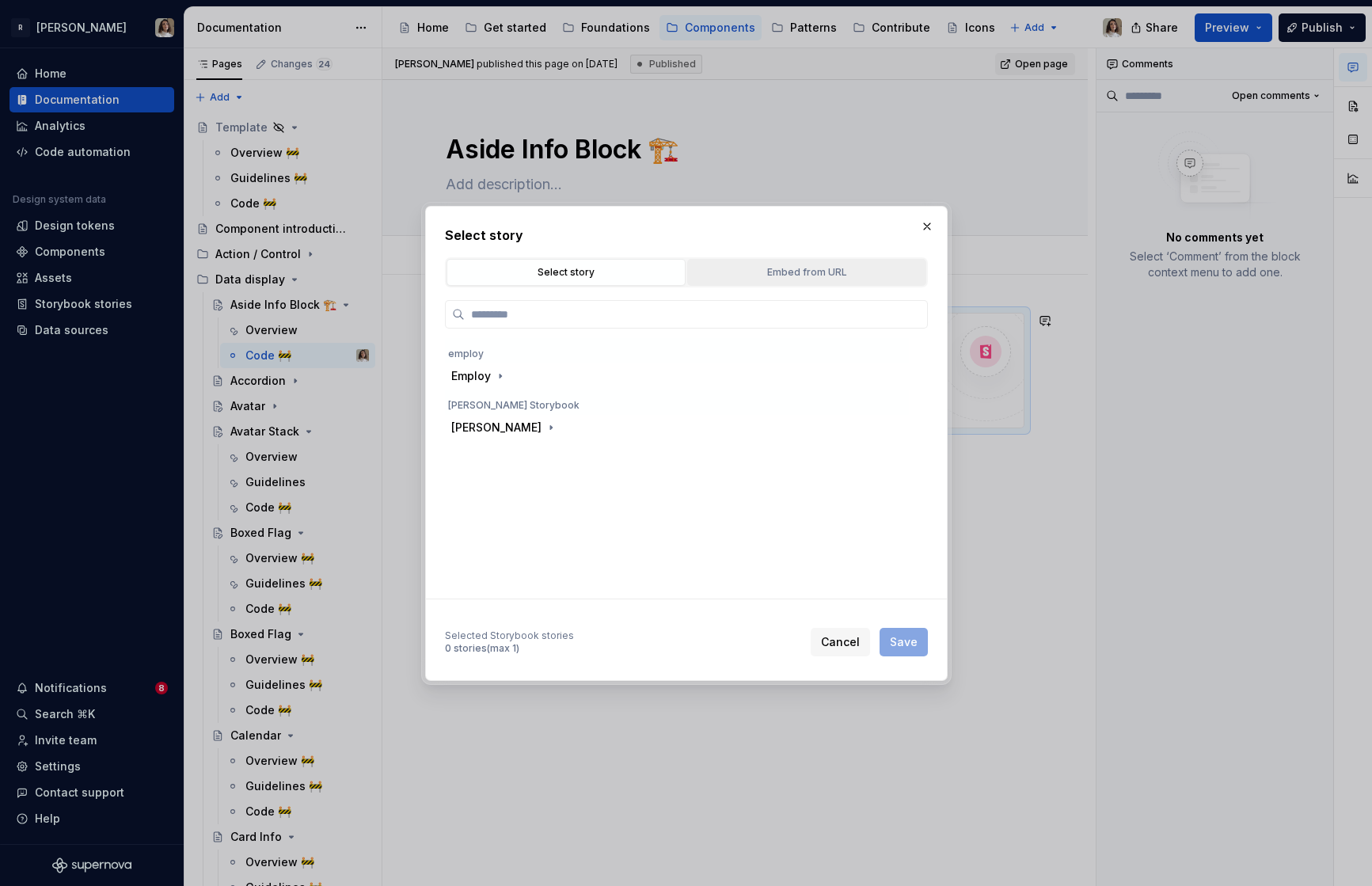
type textarea "*"
click at [753, 284] on button "Embed from URL" at bounding box center [807, 272] width 239 height 27
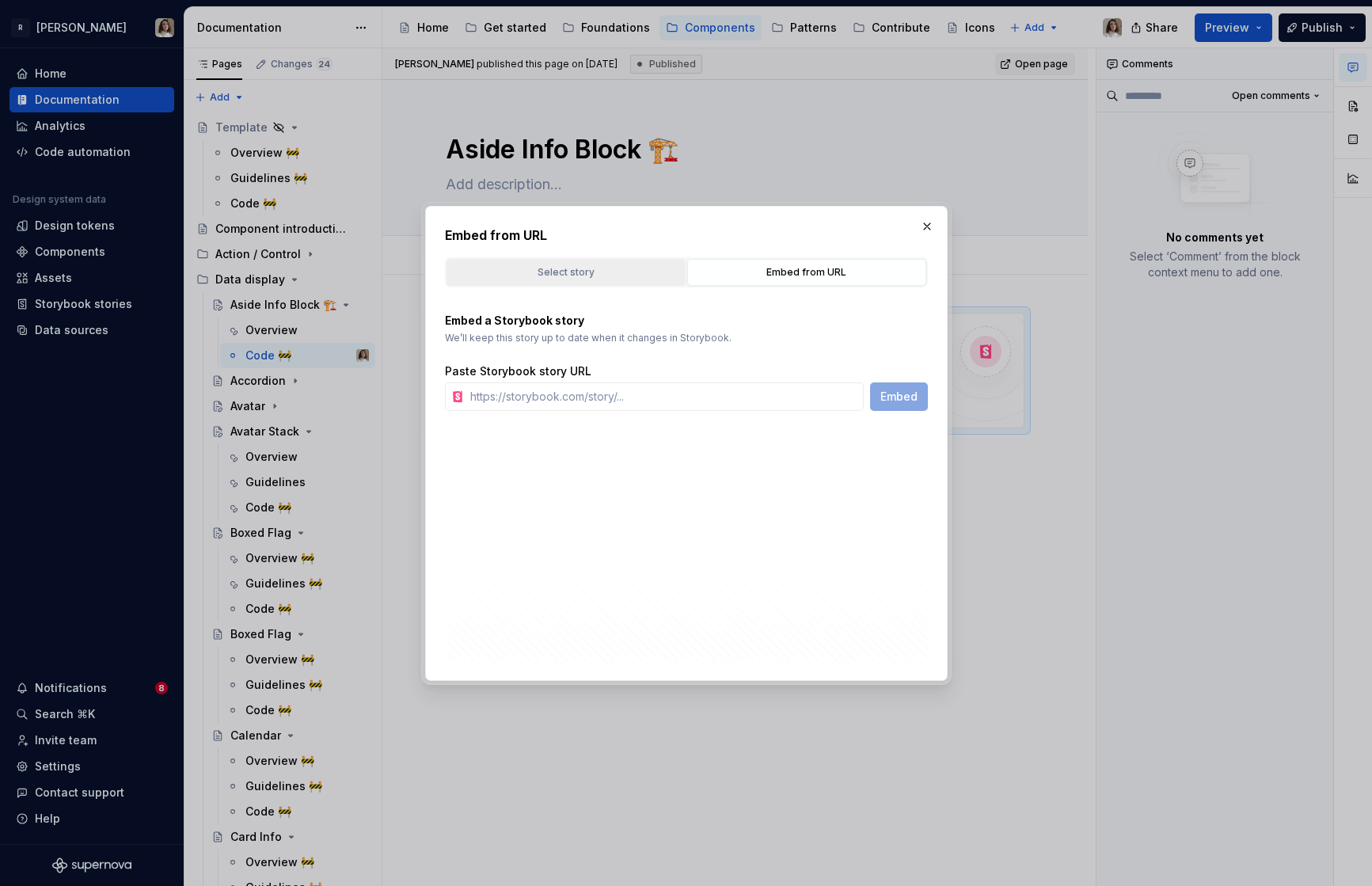
click at [611, 268] on div "Select story" at bounding box center [565, 272] width 228 height 16
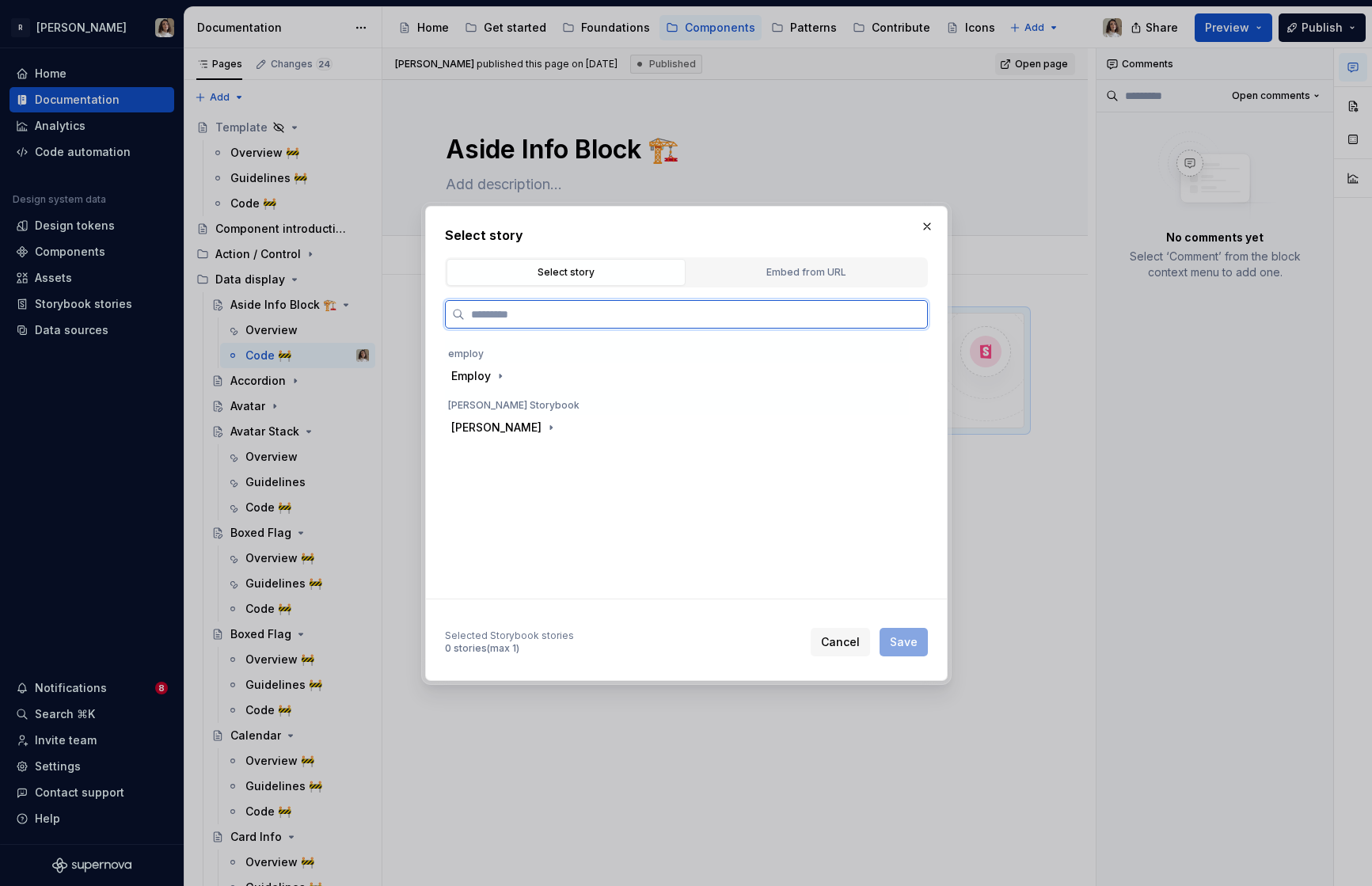
click at [572, 321] on input "search" at bounding box center [695, 314] width 463 height 16
type input "*****"
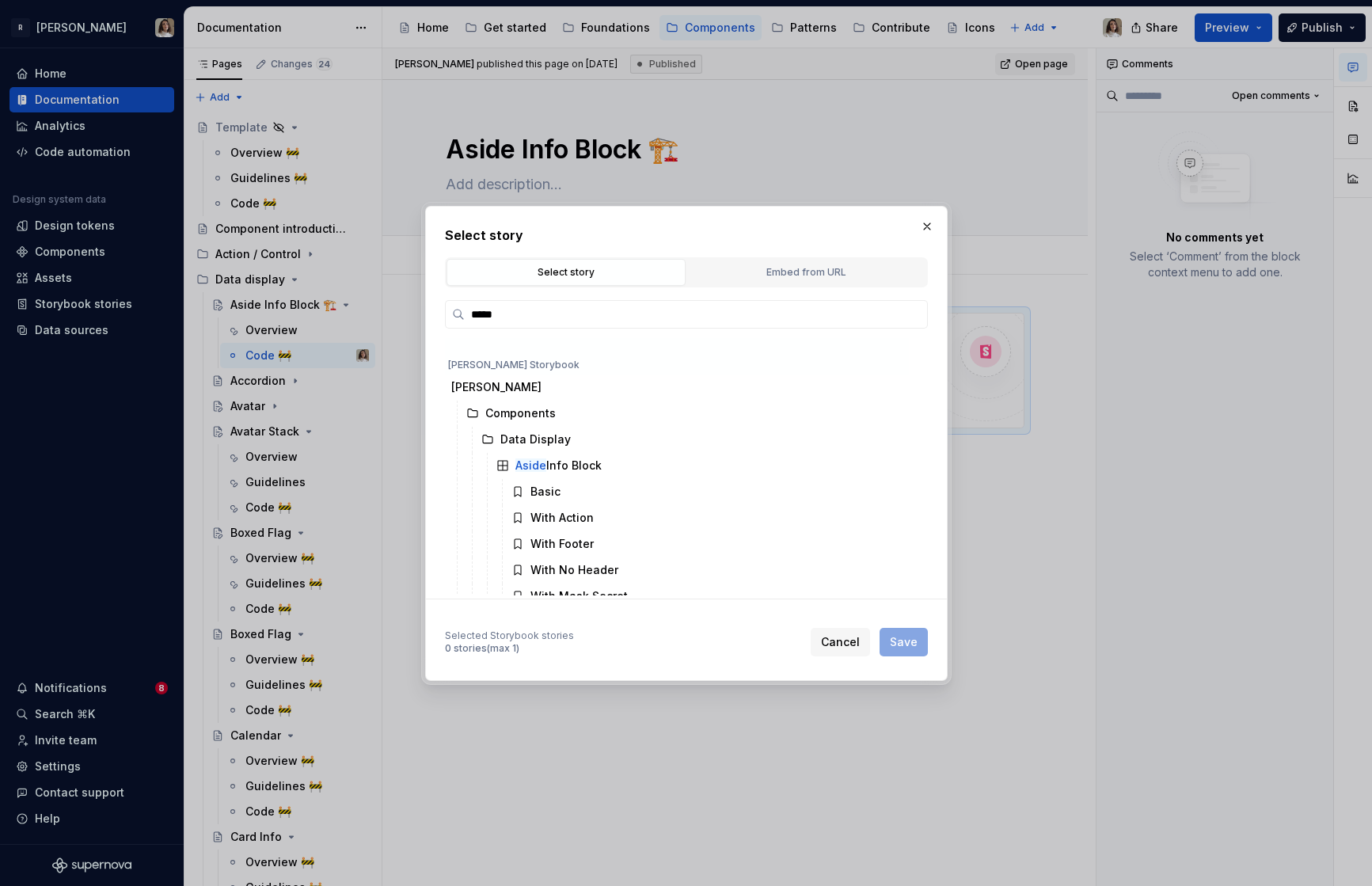
scroll to position [185, 0]
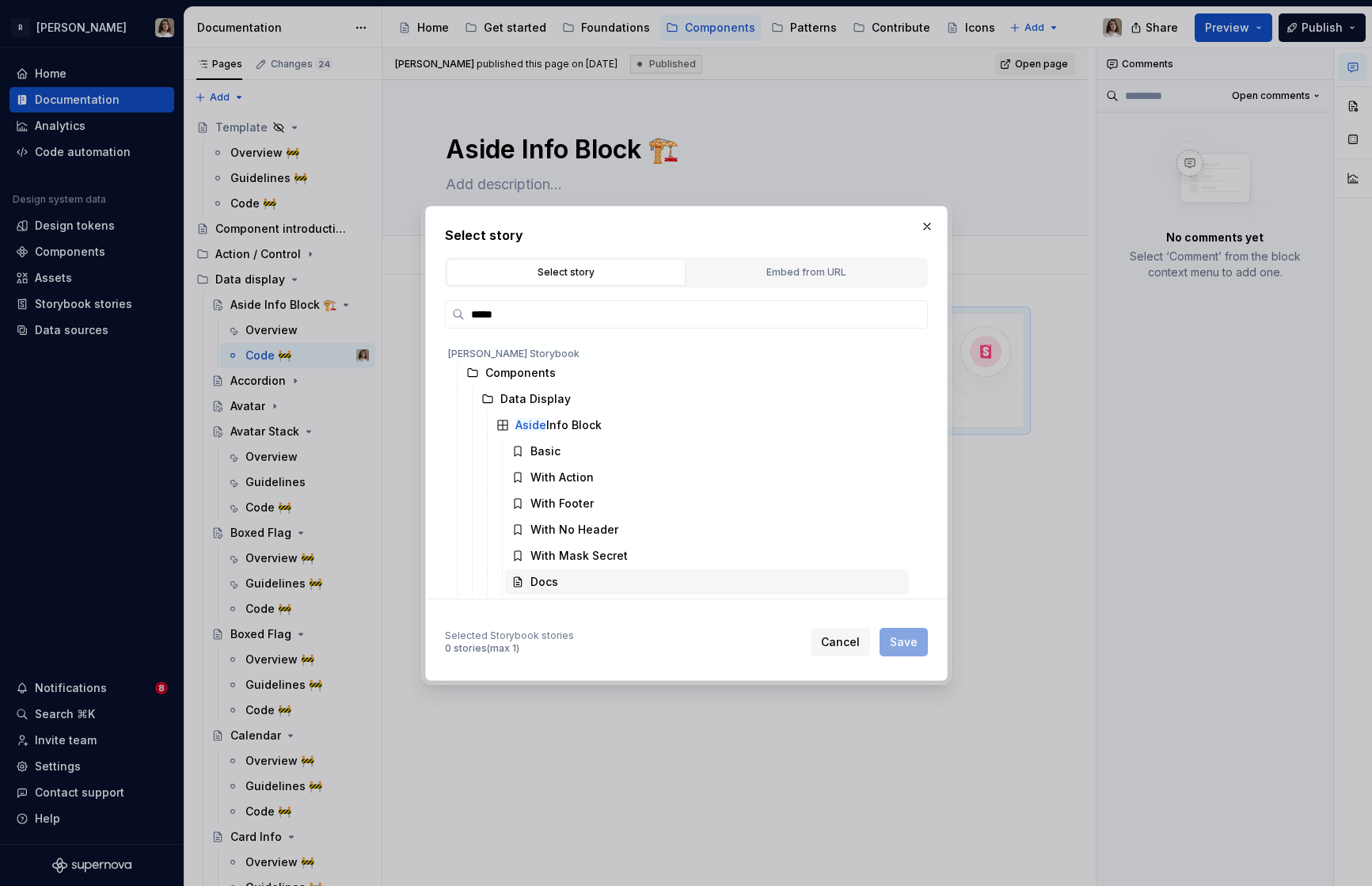
click at [570, 584] on div "Docs" at bounding box center [707, 582] width 403 height 25
click at [904, 647] on span "Save" at bounding box center [904, 642] width 28 height 16
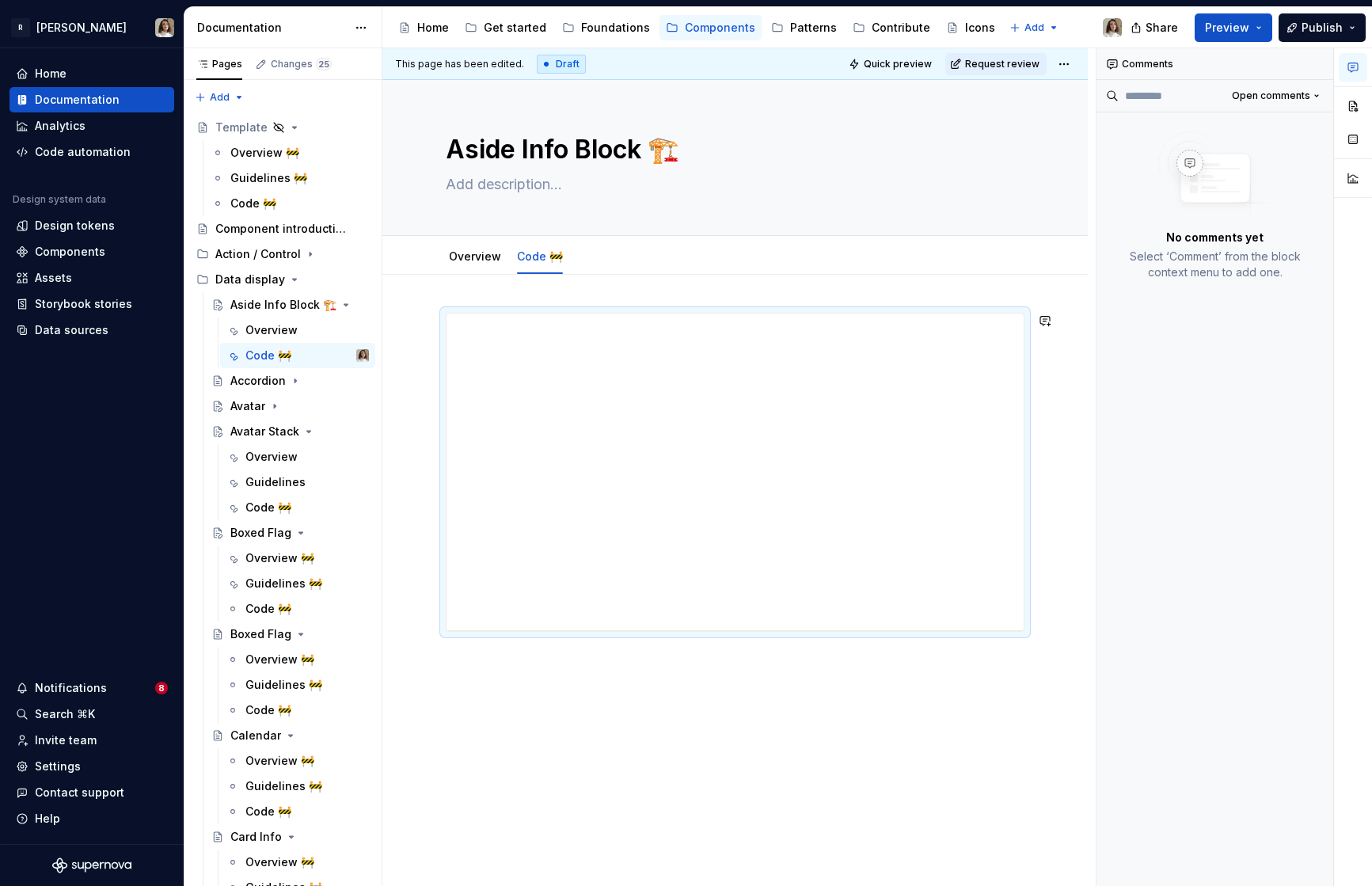
click at [937, 299] on div at bounding box center [734, 595] width 705 height 642
click at [1055, 382] on div at bounding box center [734, 595] width 705 height 642
click at [1085, 382] on div at bounding box center [734, 595] width 705 height 642
click at [431, 319] on span at bounding box center [430, 320] width 13 height 22
click at [1234, 107] on button "button" at bounding box center [1353, 106] width 28 height 28
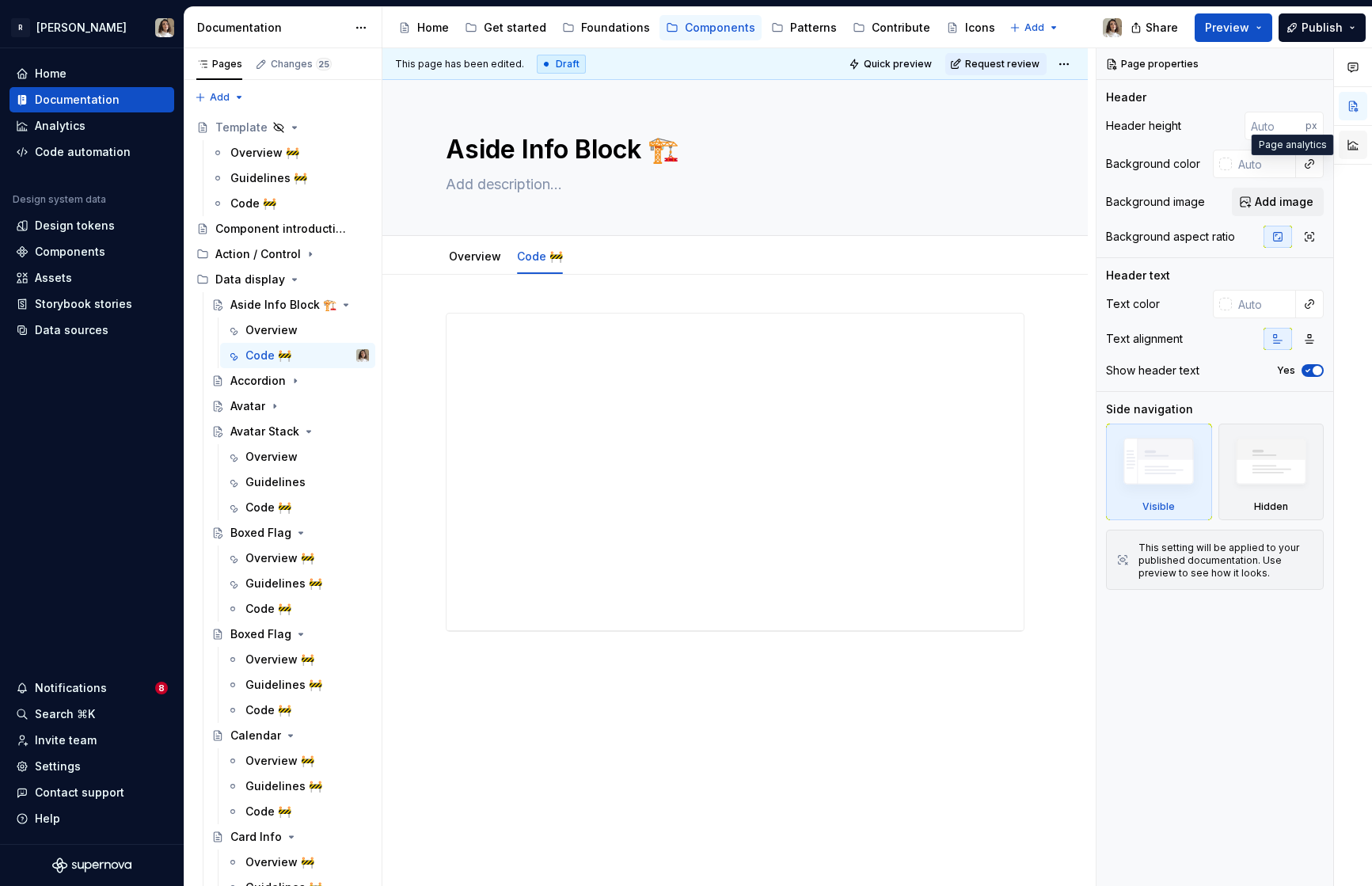
click at [1234, 141] on button "button" at bounding box center [1353, 144] width 28 height 28
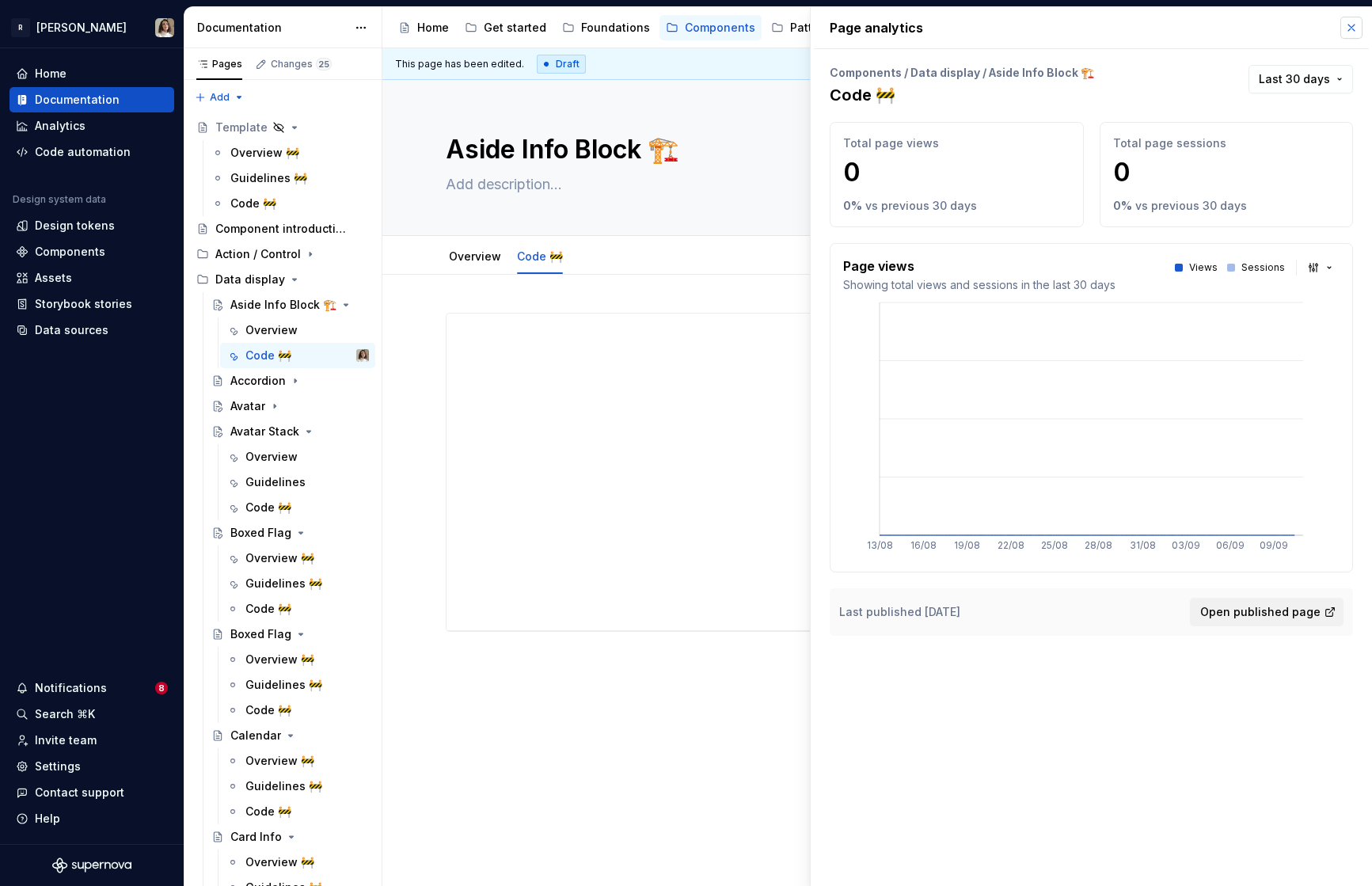
click at [1234, 25] on button "button" at bounding box center [1351, 27] width 22 height 22
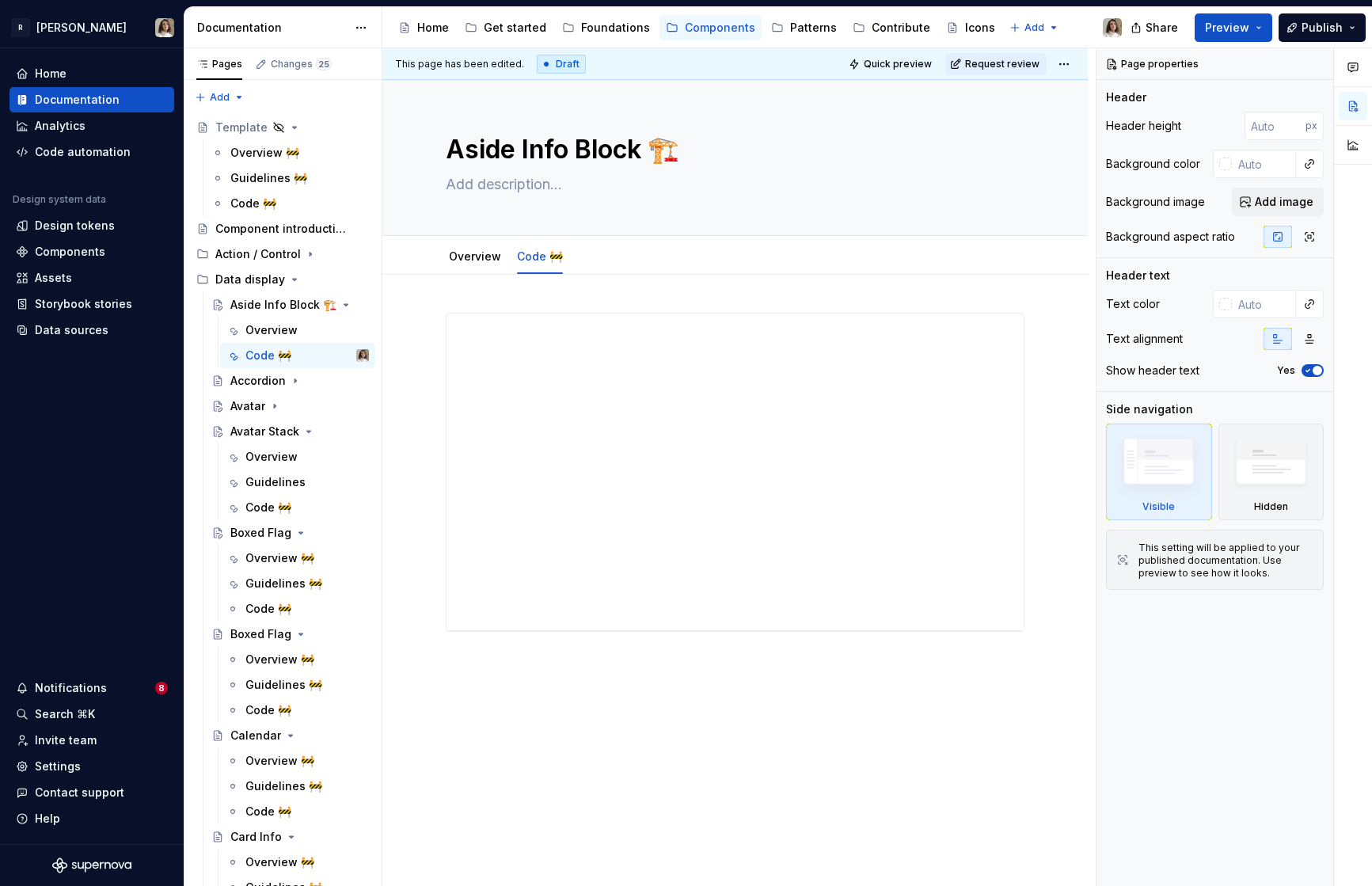
click at [1234, 25] on button "Publish" at bounding box center [1323, 27] width 87 height 28
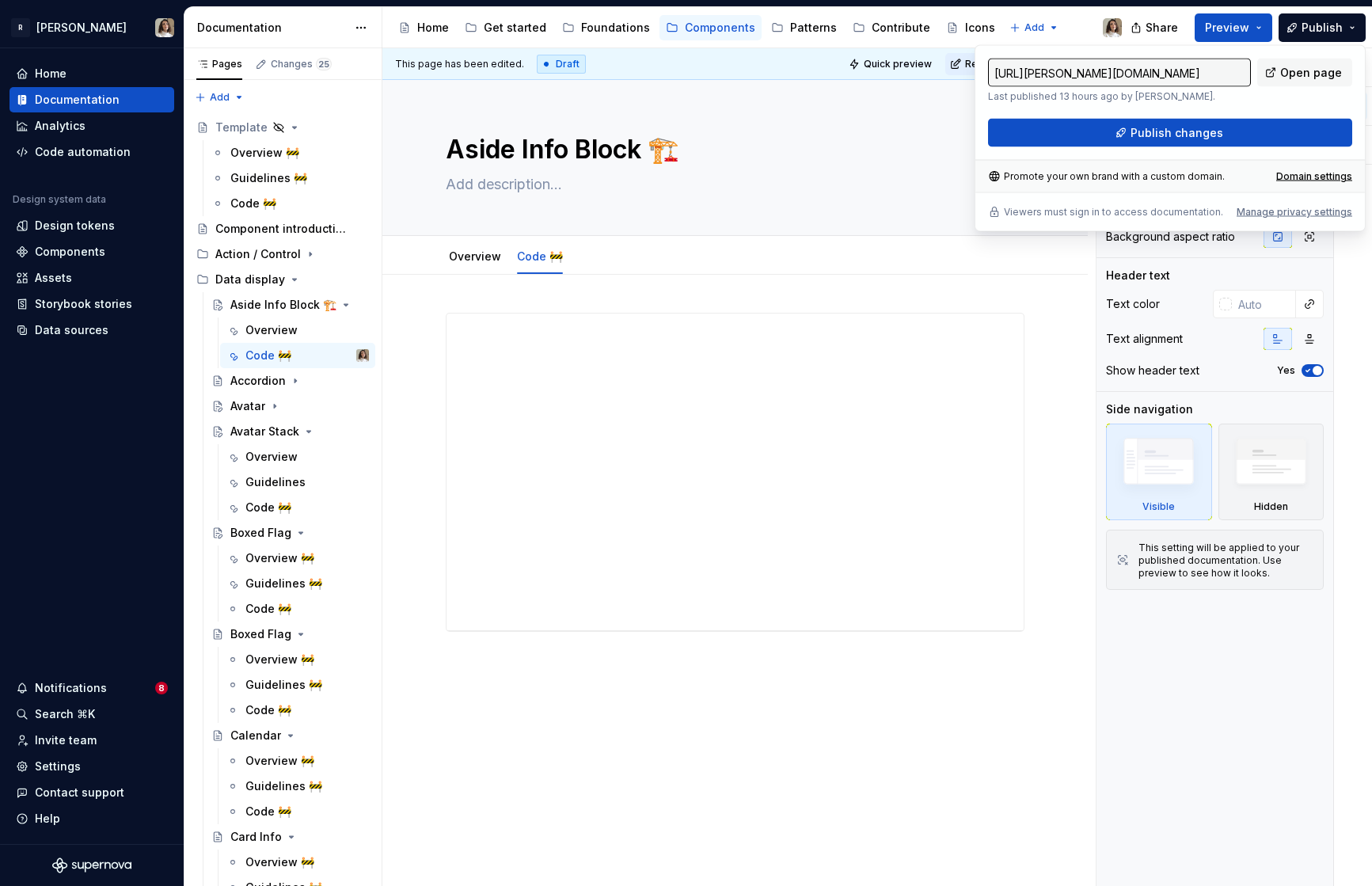
click at [1184, 412] on div "Side navigation" at bounding box center [1150, 409] width 87 height 16
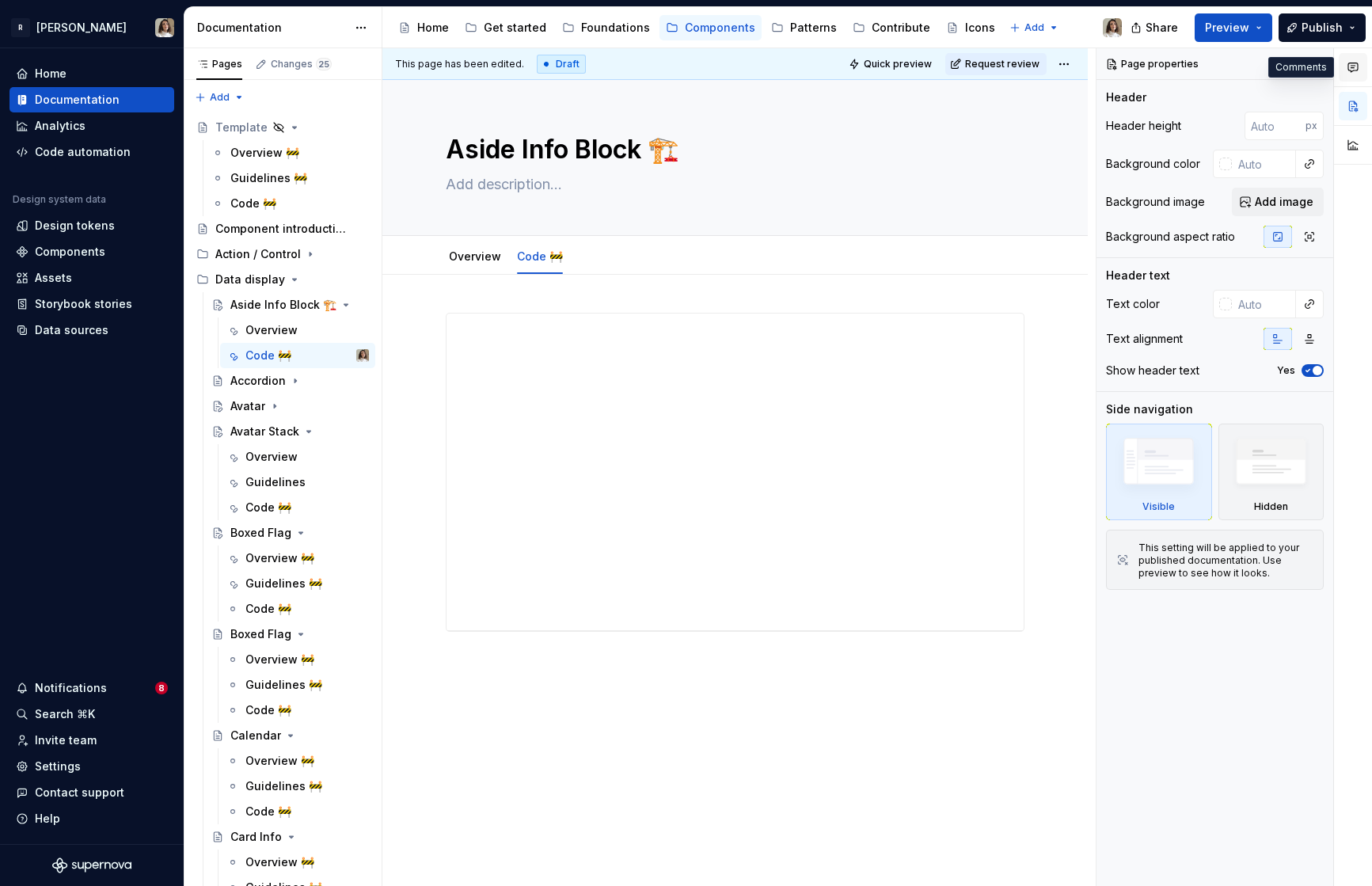
click at [1234, 76] on button "button" at bounding box center [1353, 67] width 28 height 28
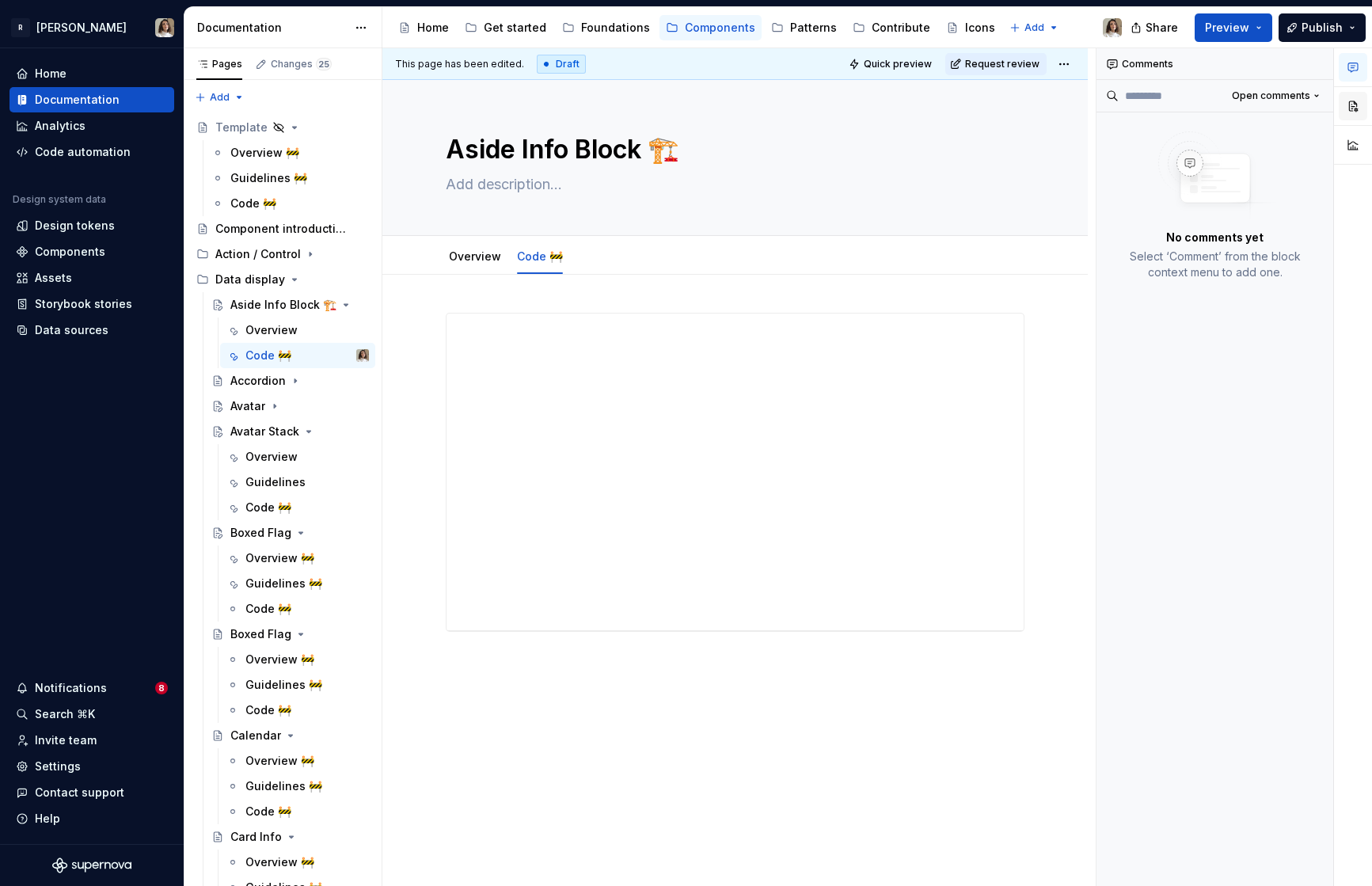
click at [1234, 105] on button "button" at bounding box center [1353, 106] width 28 height 28
type textarea "*"
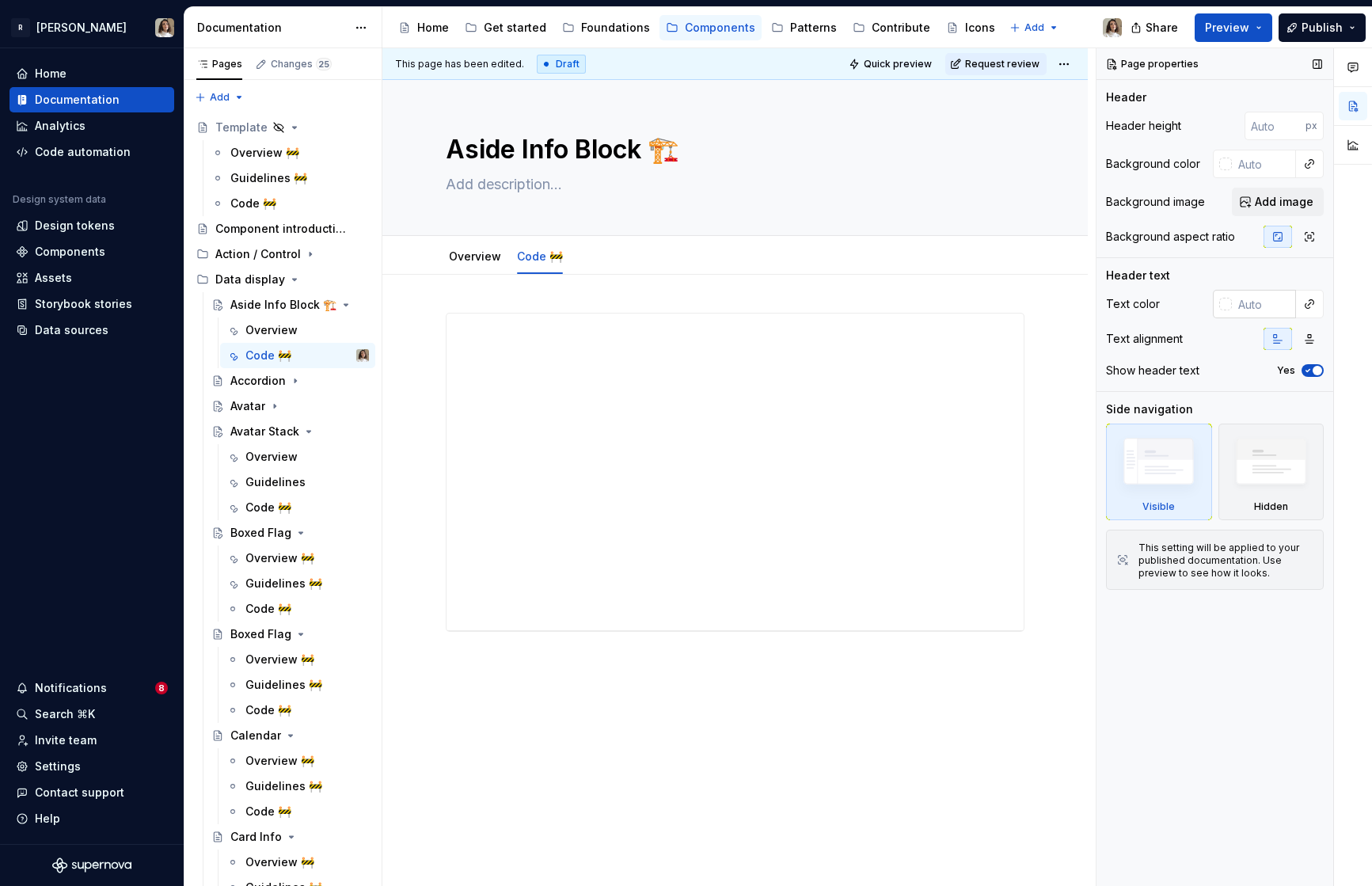
click at [1234, 305] on input "text" at bounding box center [1263, 303] width 64 height 28
type input "2"
type input "1"
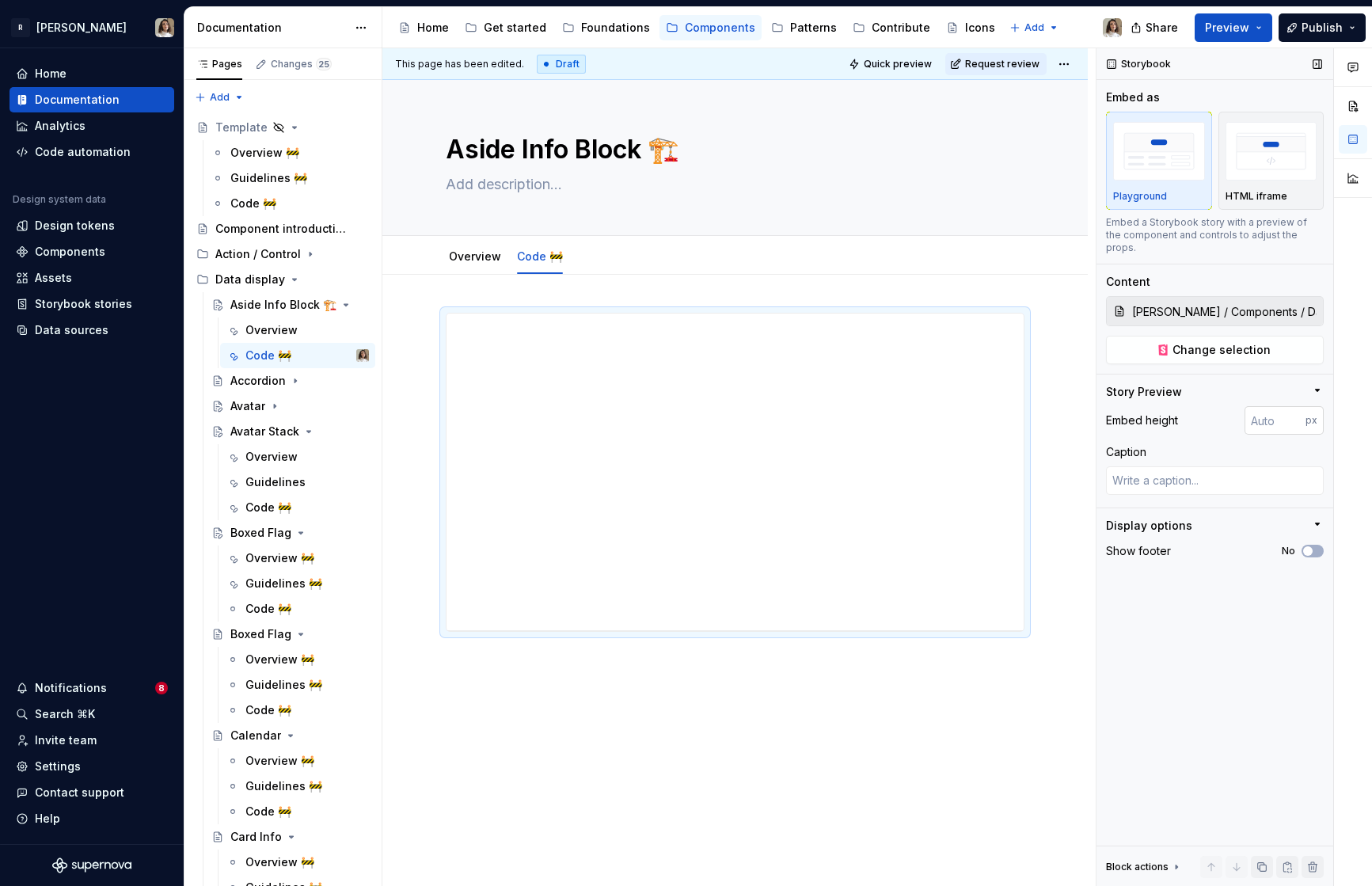
type textarea "*"
click at [1234, 406] on input "number" at bounding box center [1275, 420] width 61 height 28
type input "1000"
click at [475, 261] on link "Overview" at bounding box center [475, 256] width 52 height 14
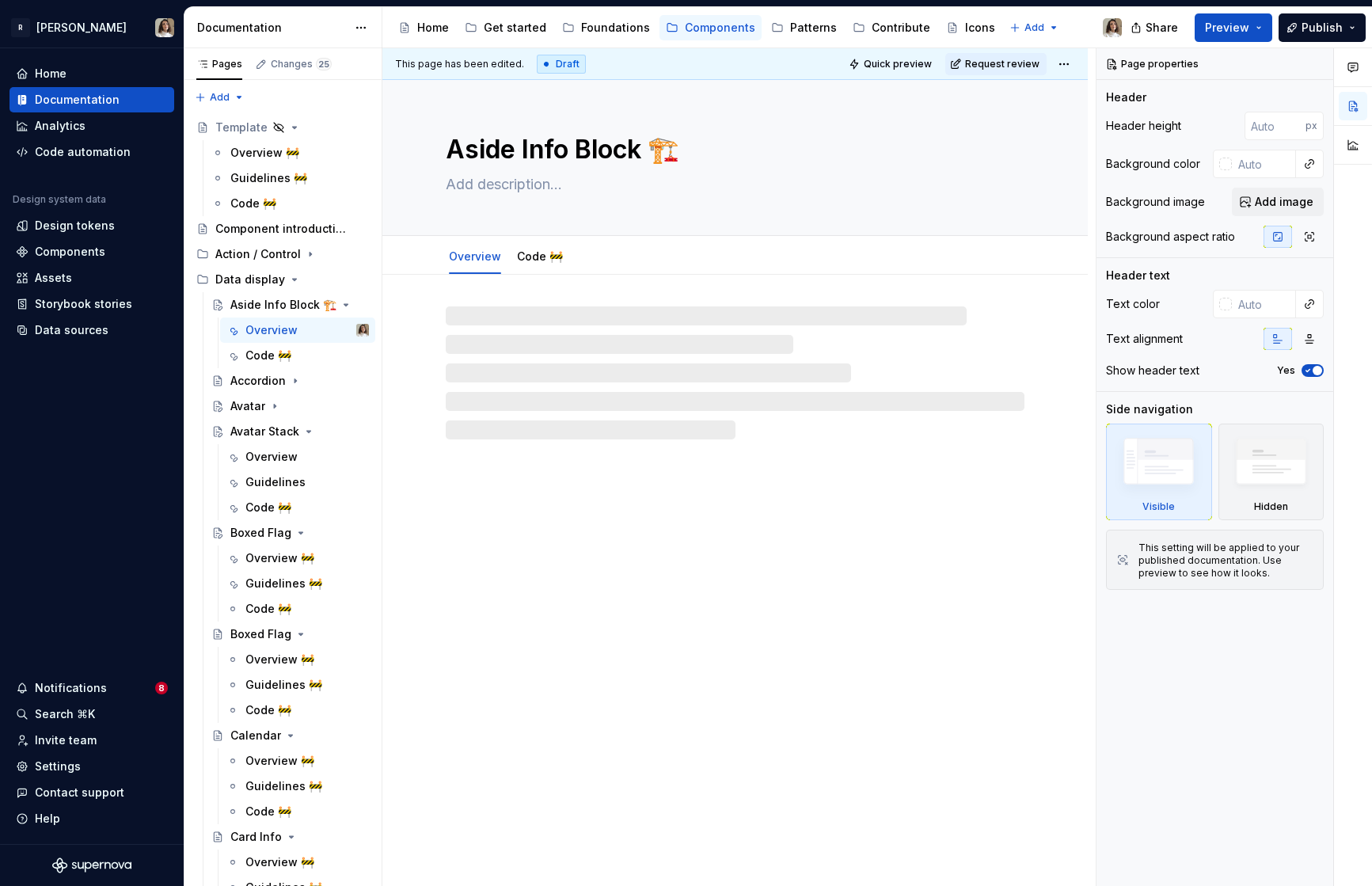
type textarea "*"
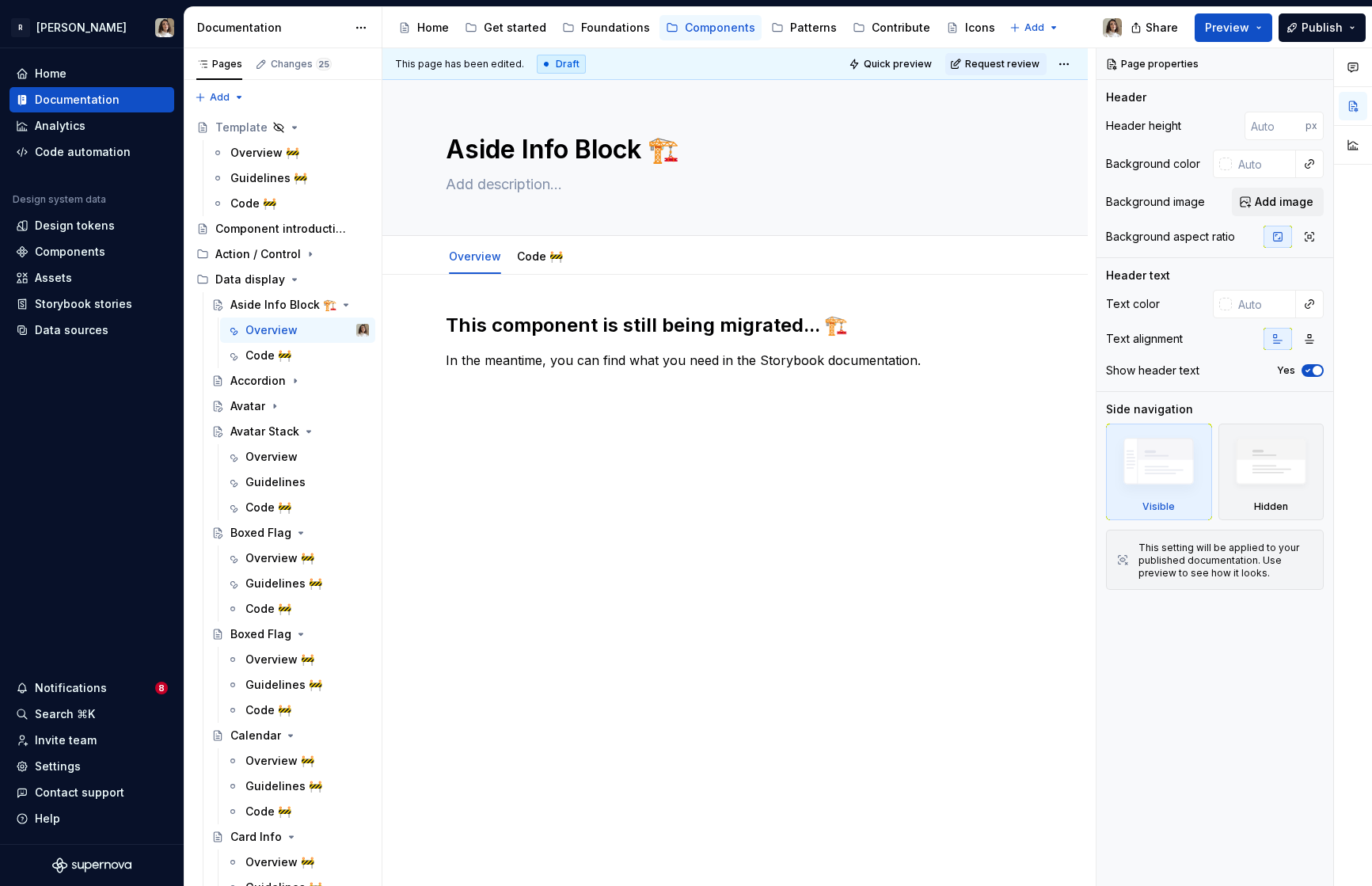
click at [554, 432] on div "This component is still being migrated... 🏗️ In the meantime, you can find what…" at bounding box center [734, 465] width 705 height 383
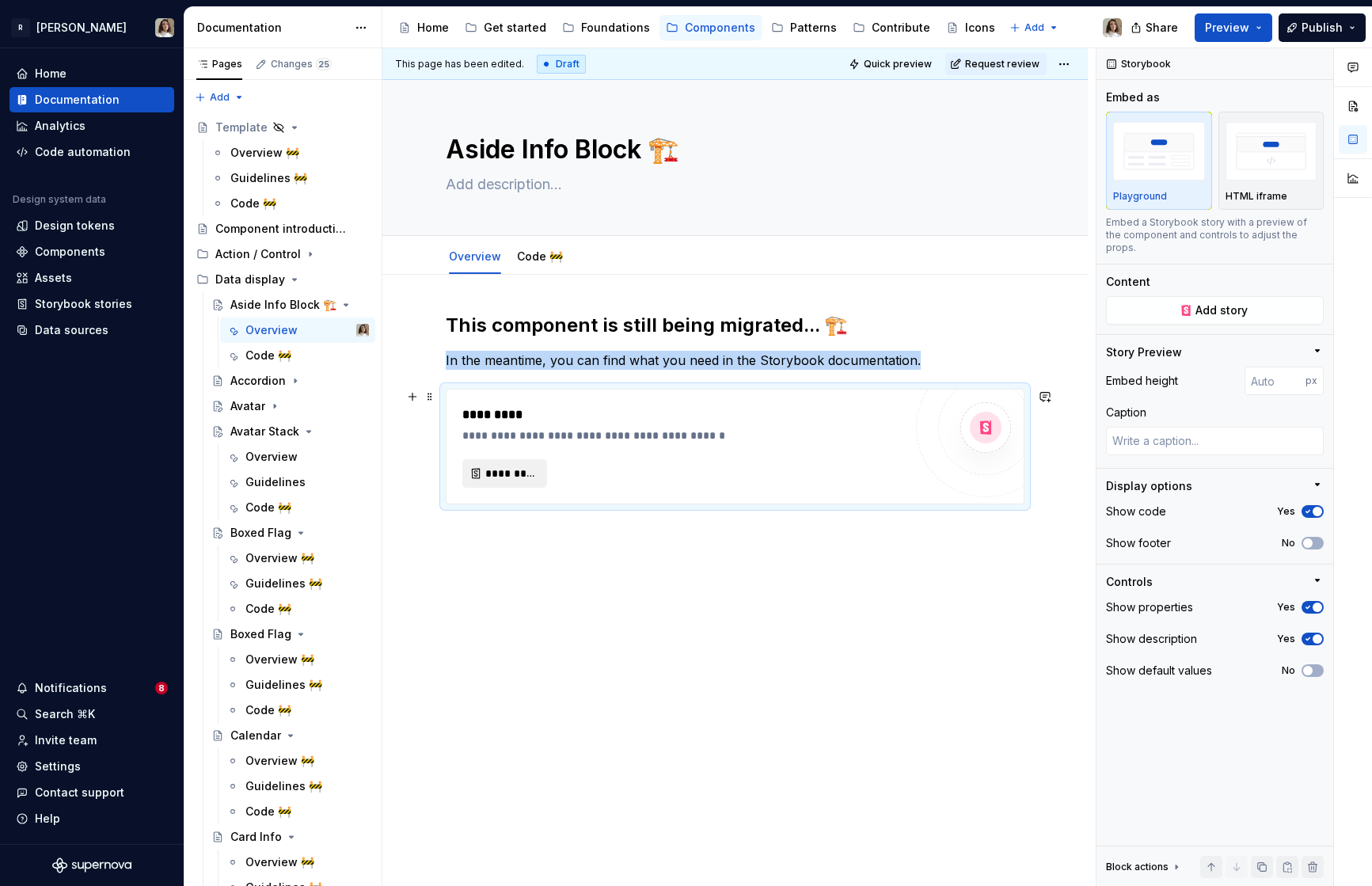
click at [519, 474] on span "*********" at bounding box center [511, 473] width 51 height 16
type textarea "*"
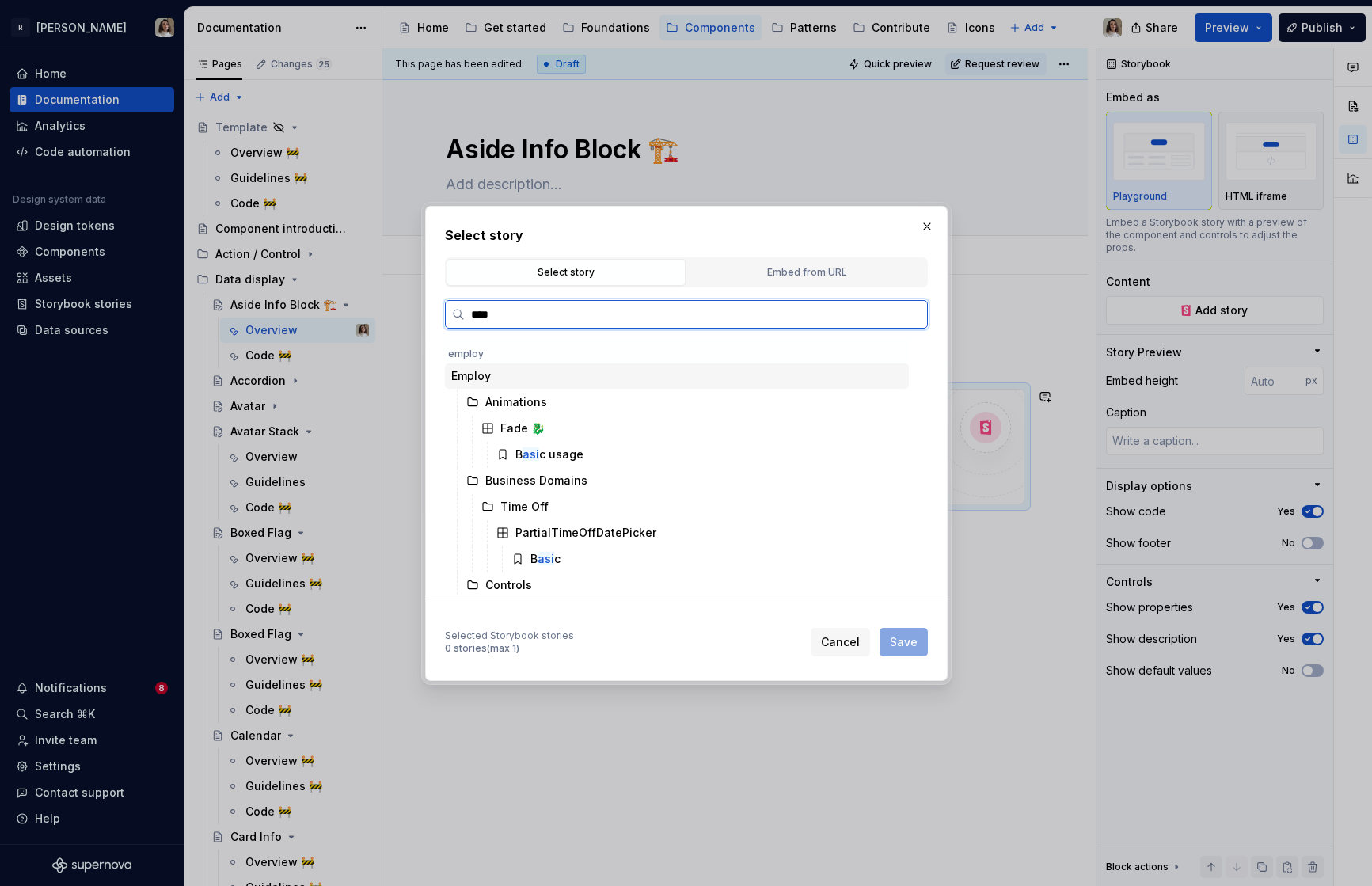
type input "*****"
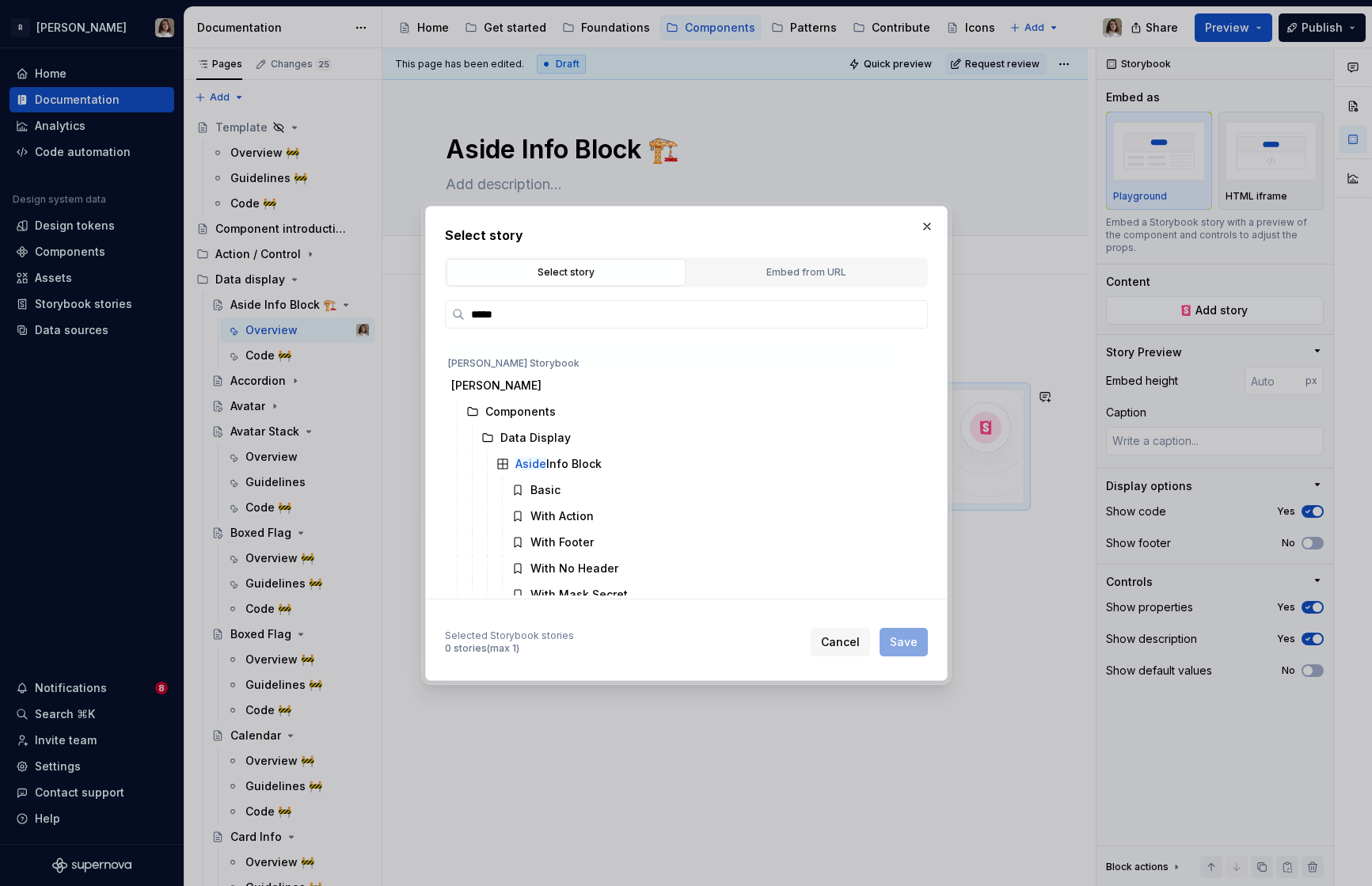
scroll to position [185, 0]
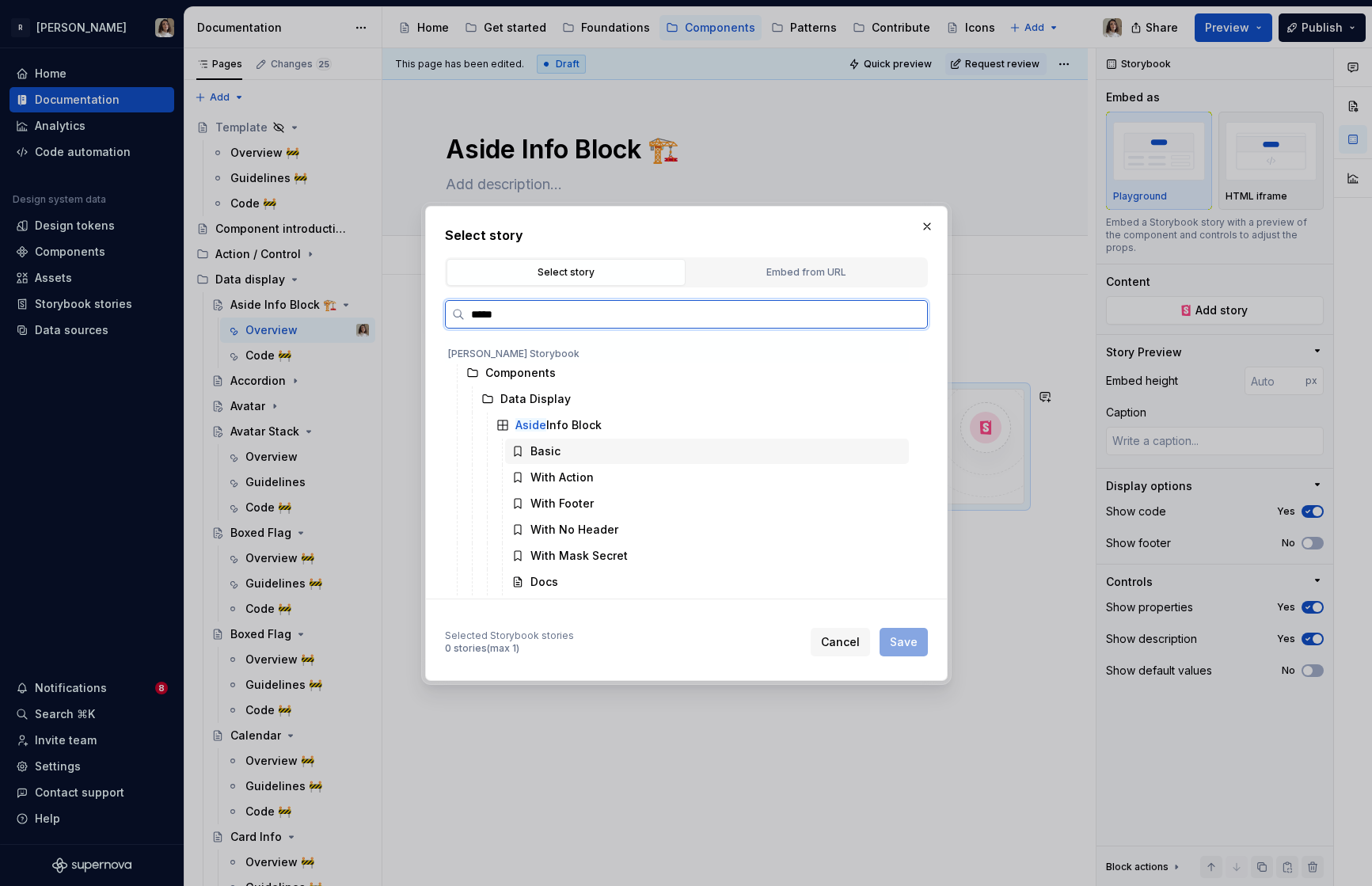
click at [553, 451] on div "Basic" at bounding box center [545, 451] width 30 height 16
click at [615, 502] on div "With Footer" at bounding box center [707, 503] width 403 height 25
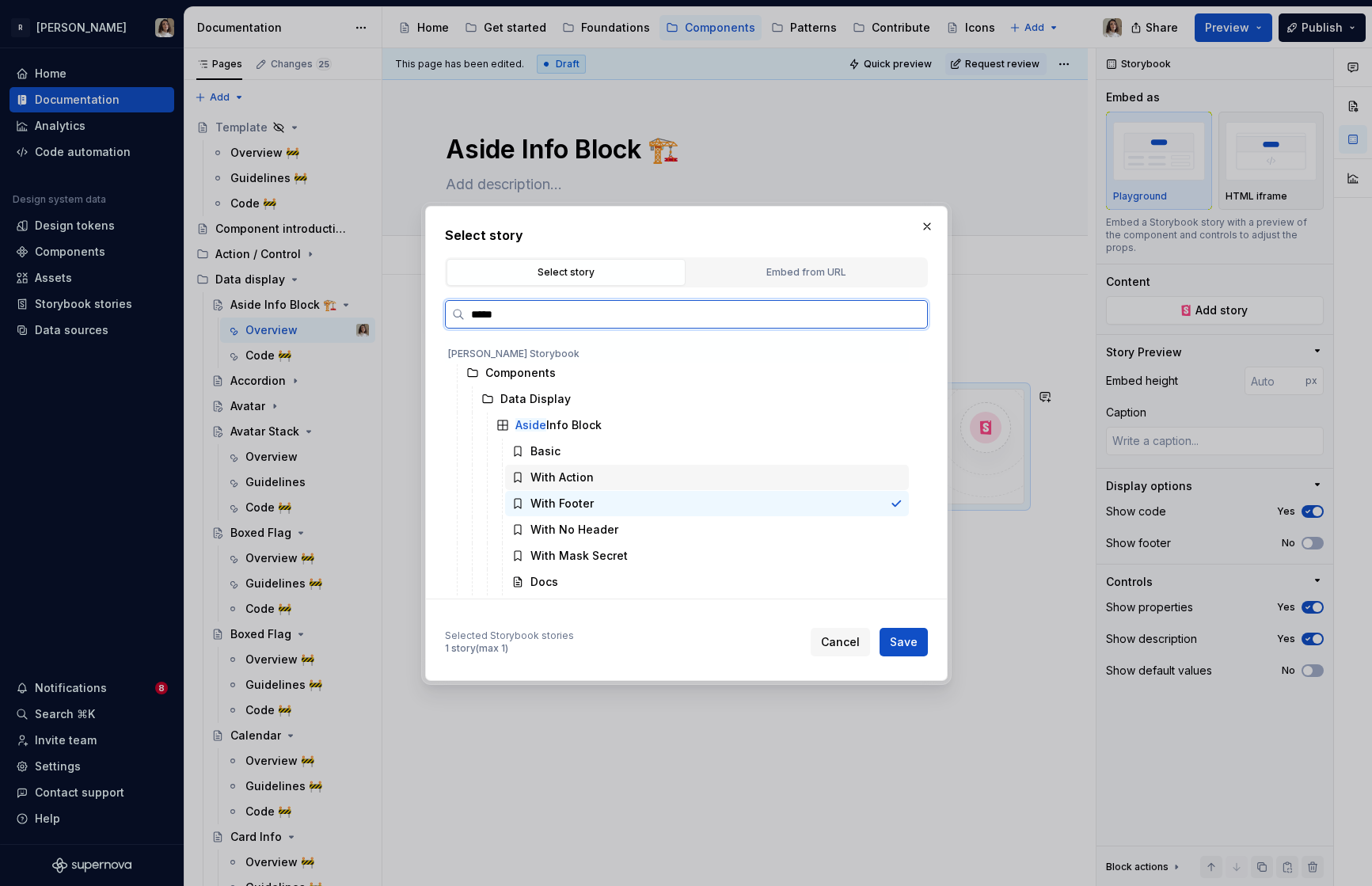
click at [637, 474] on div "With Action" at bounding box center [707, 477] width 403 height 25
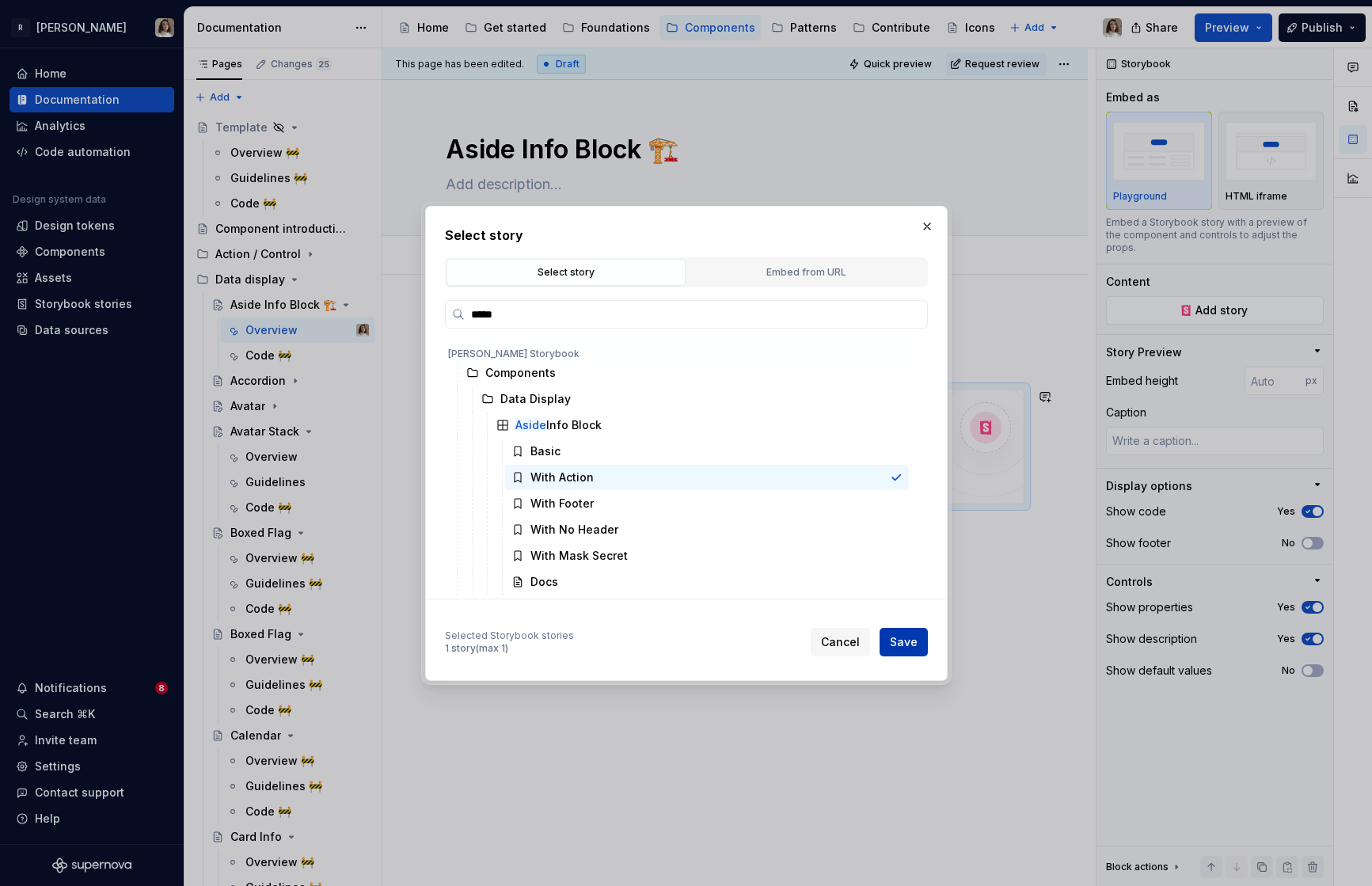
click at [895, 632] on button "Save" at bounding box center [904, 641] width 48 height 28
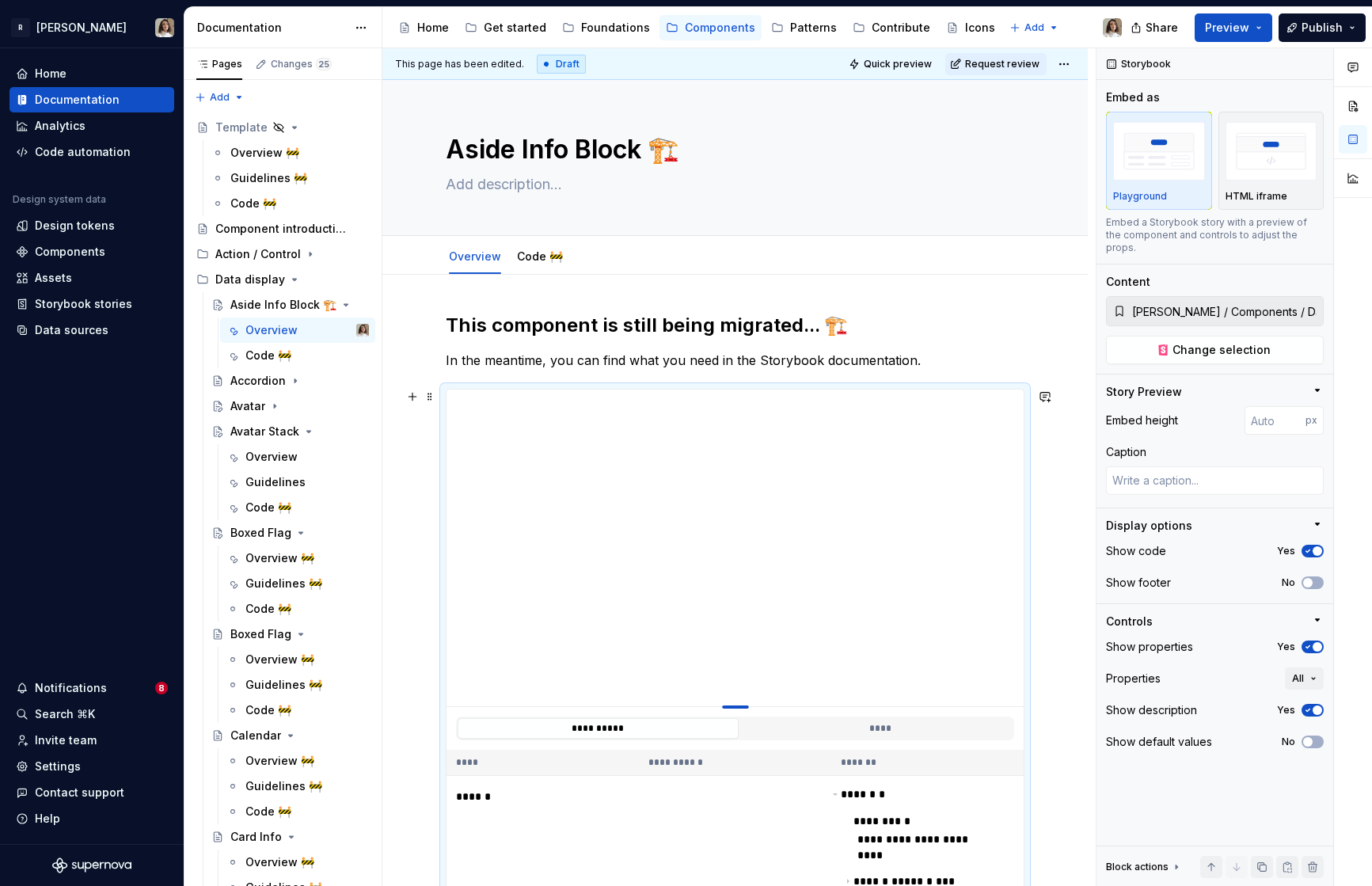
click at [737, 706] on div at bounding box center [735, 704] width 111 height 3
type textarea "*"
type input "469"
type textarea "*"
type input "473"
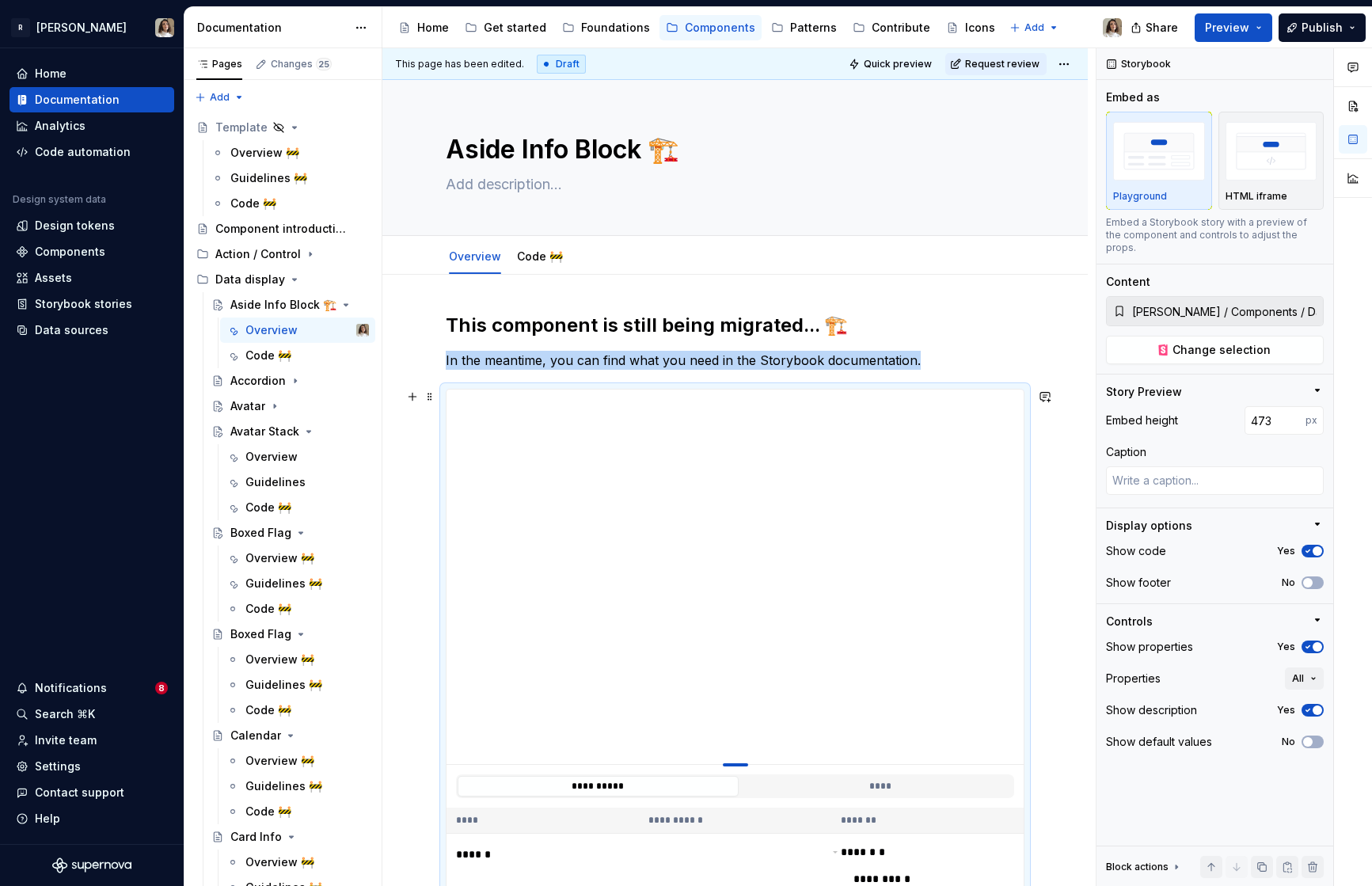
type textarea "*"
type input "545"
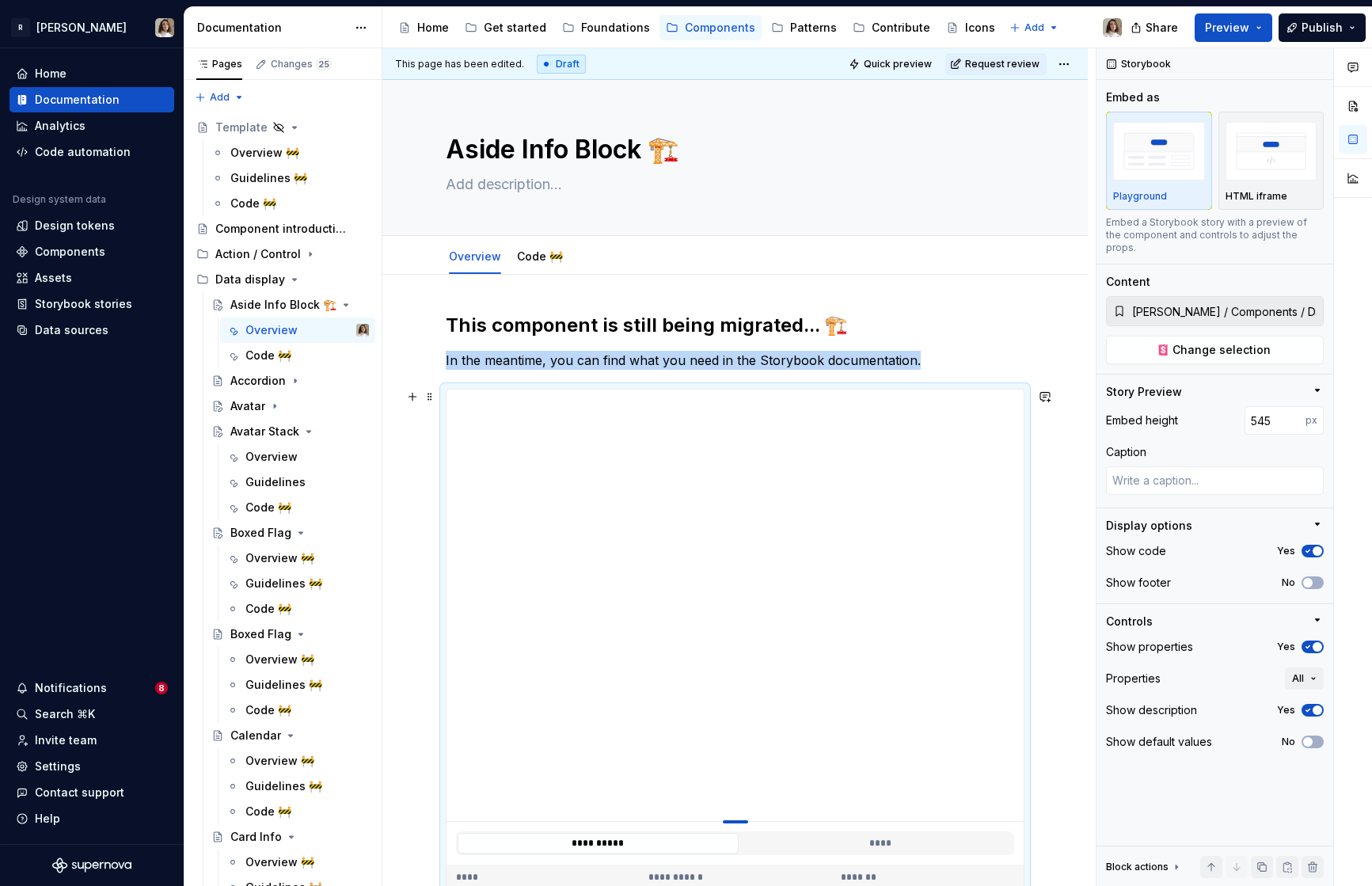
type textarea "*"
type input "558"
type textarea "*"
type input "568"
type textarea "*"
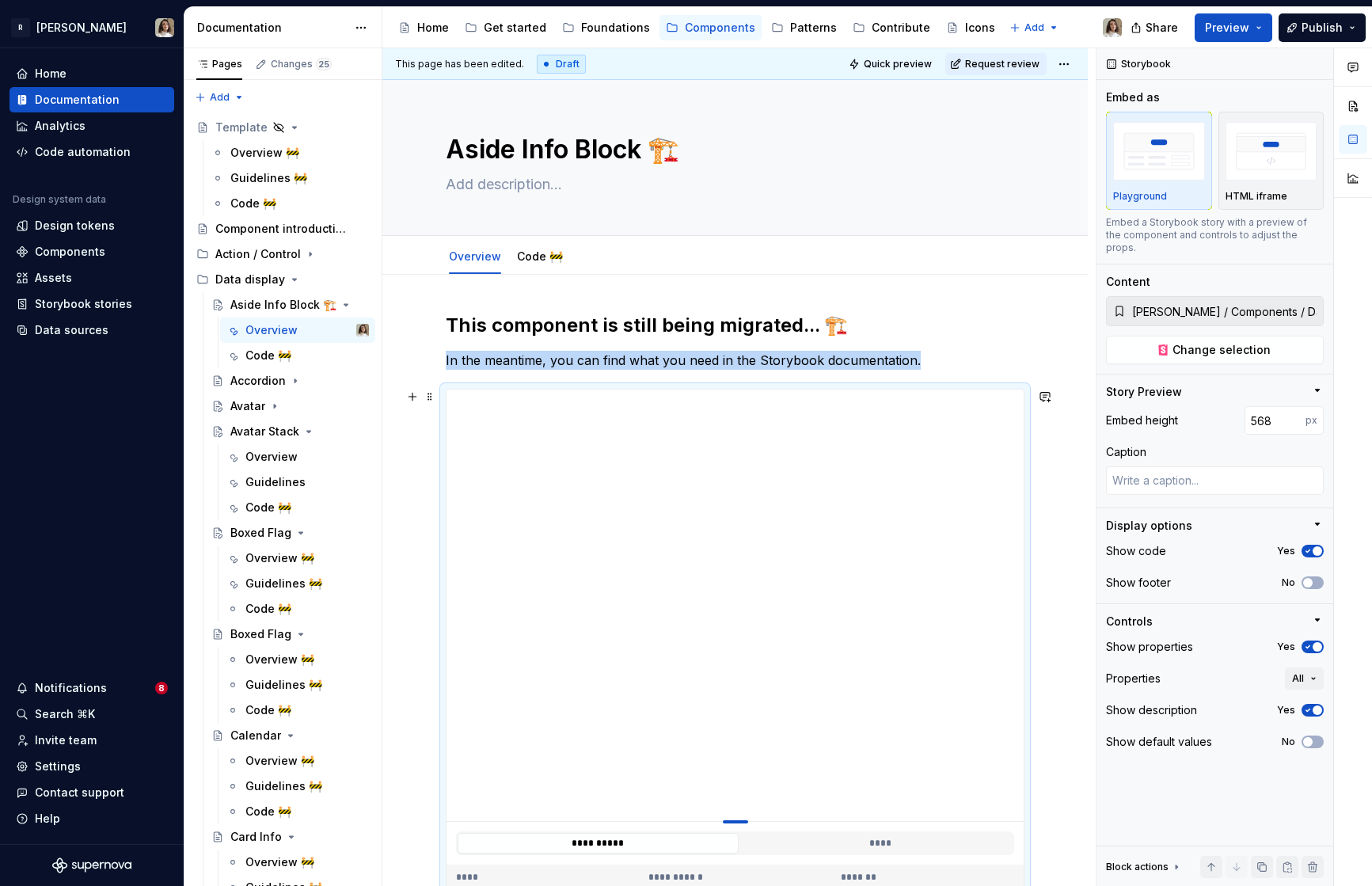
type input "575"
type textarea "*"
type input "583"
type textarea "*"
type input "590"
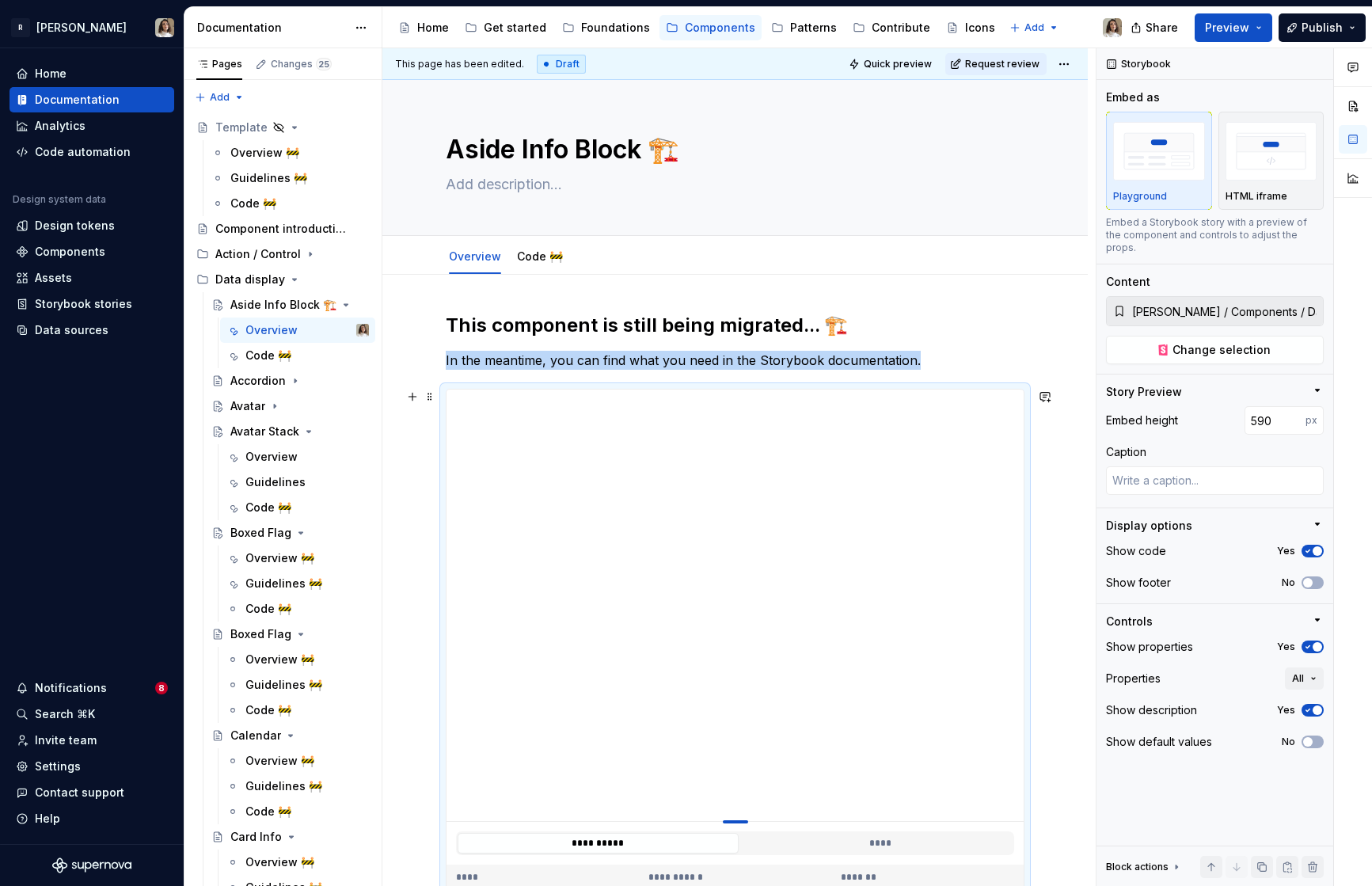
type textarea "*"
type input "594"
type textarea "*"
type input "597"
type textarea "*"
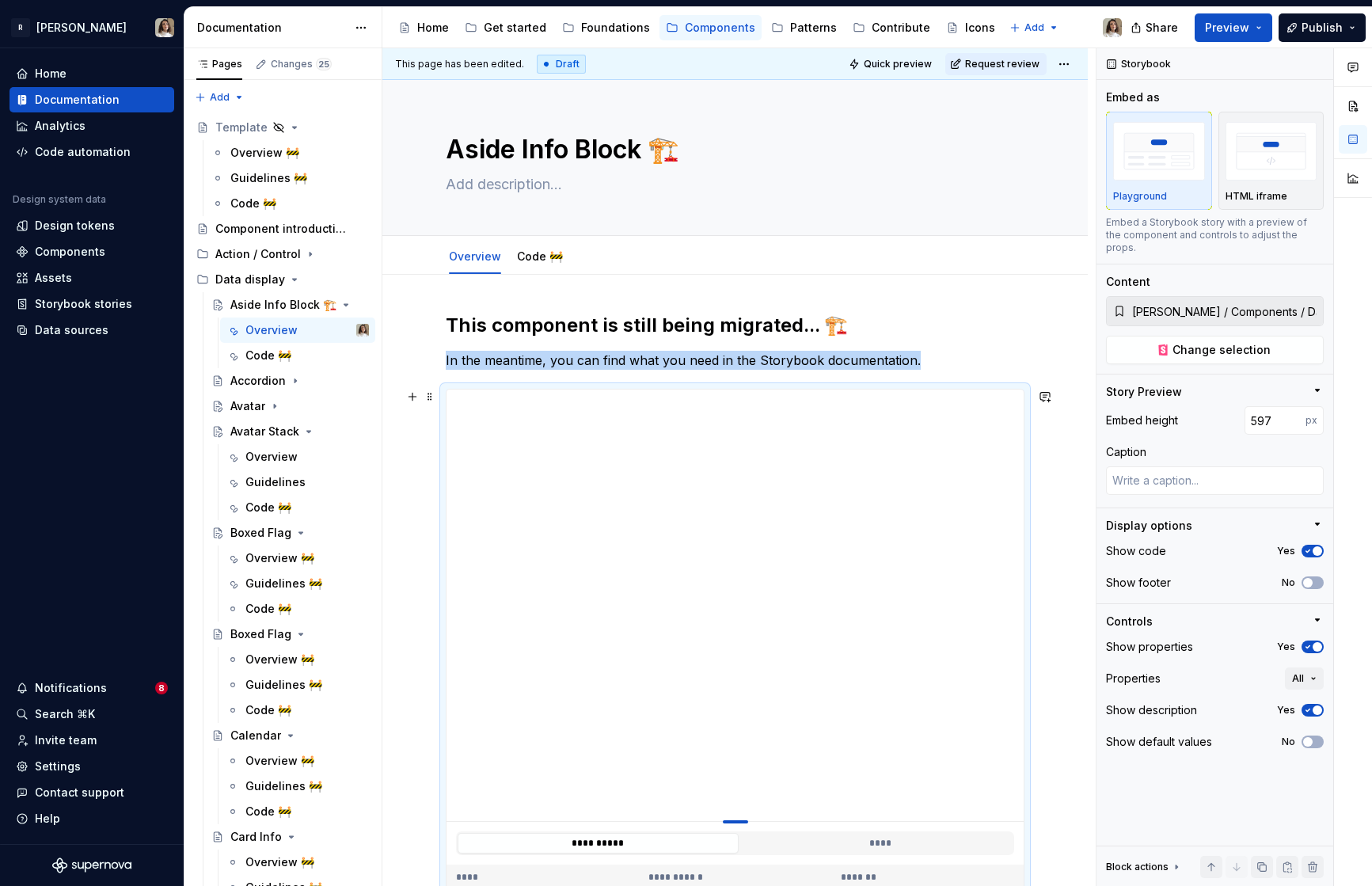
type input "598"
type textarea "*"
type input "600"
type textarea "*"
type input "601"
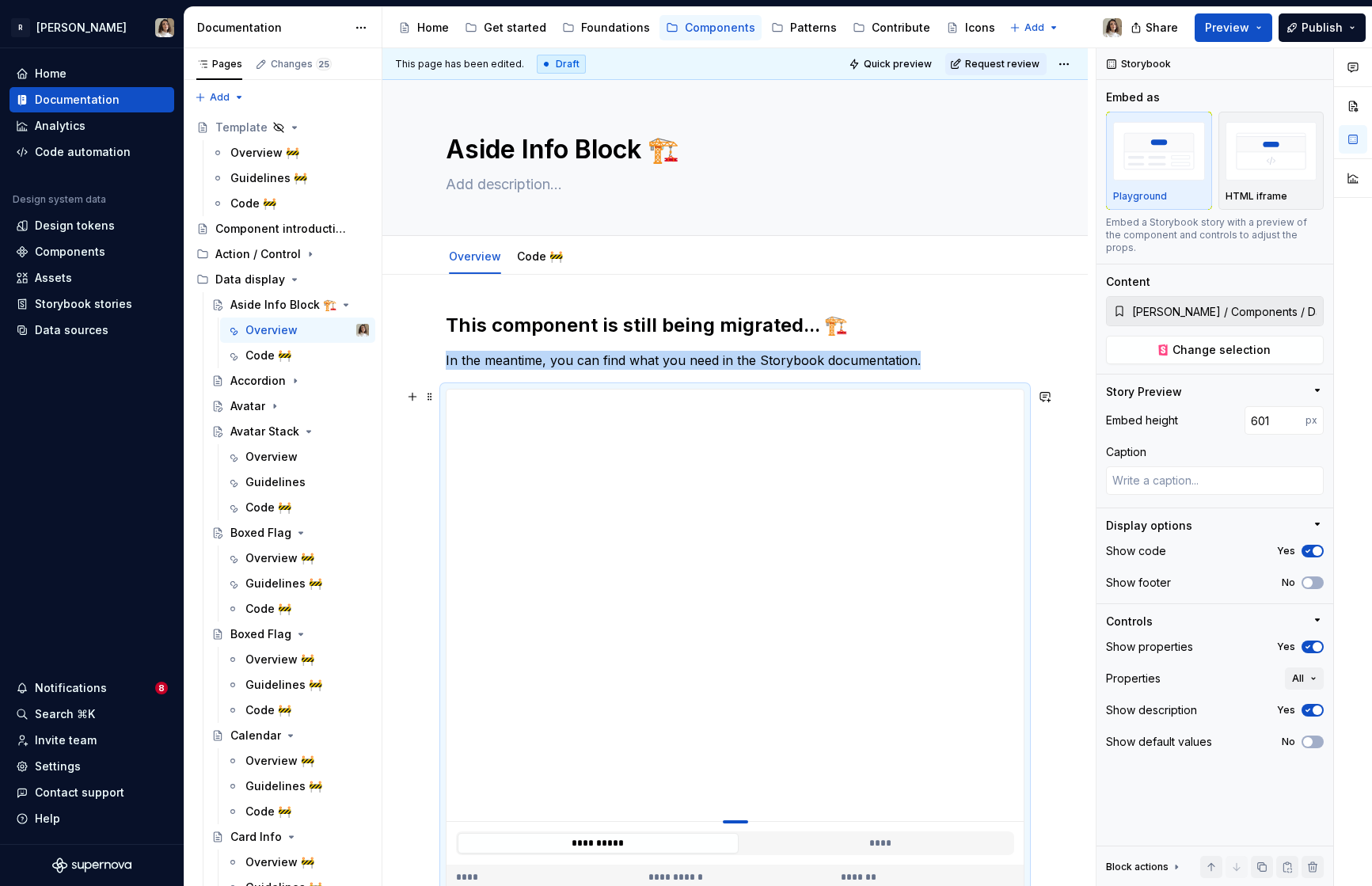
type textarea "*"
type input "602"
type textarea "*"
type input "603"
type textarea "*"
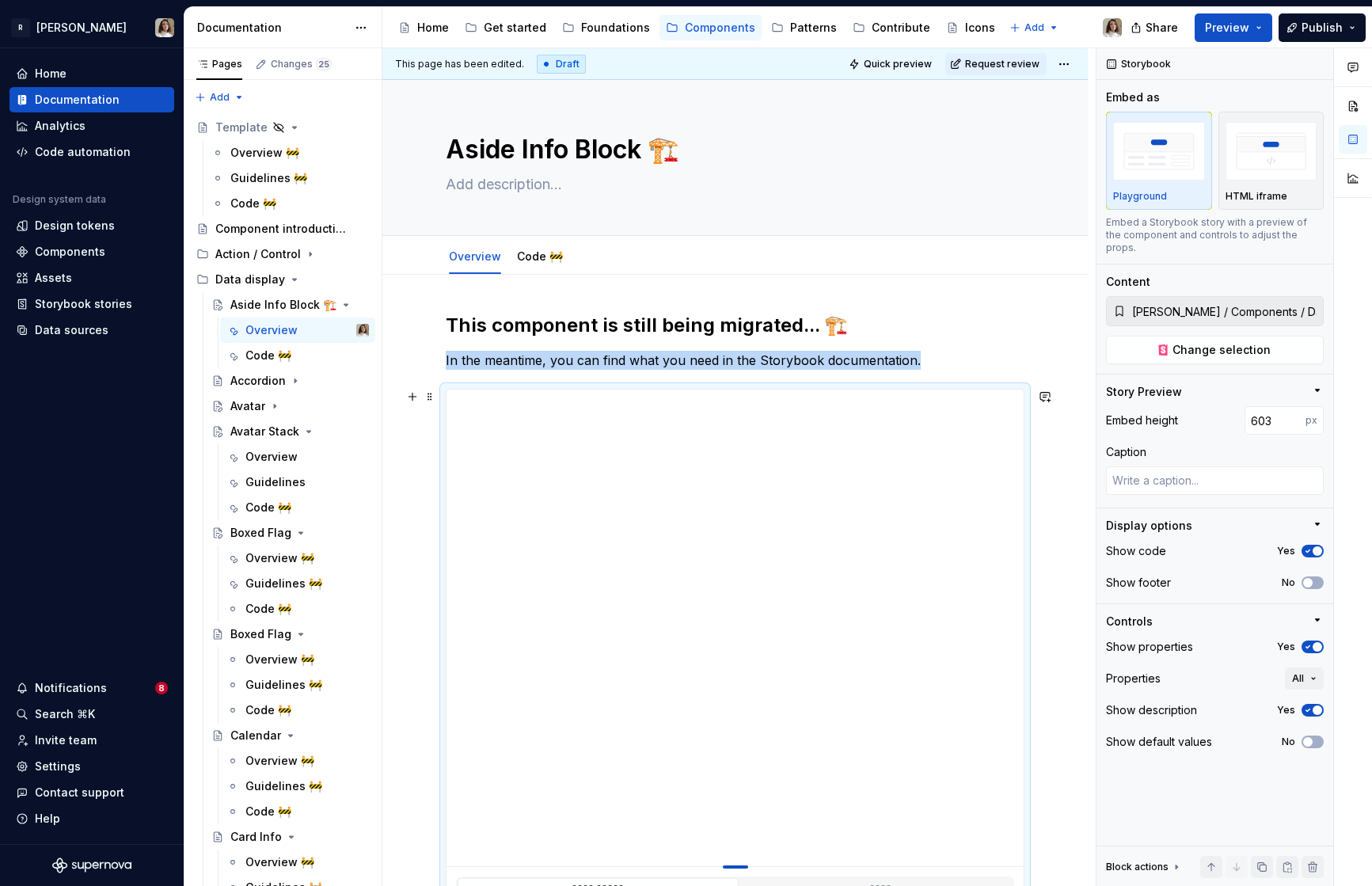
type input "602"
type textarea "*"
type input "601"
type textarea "*"
type input "598"
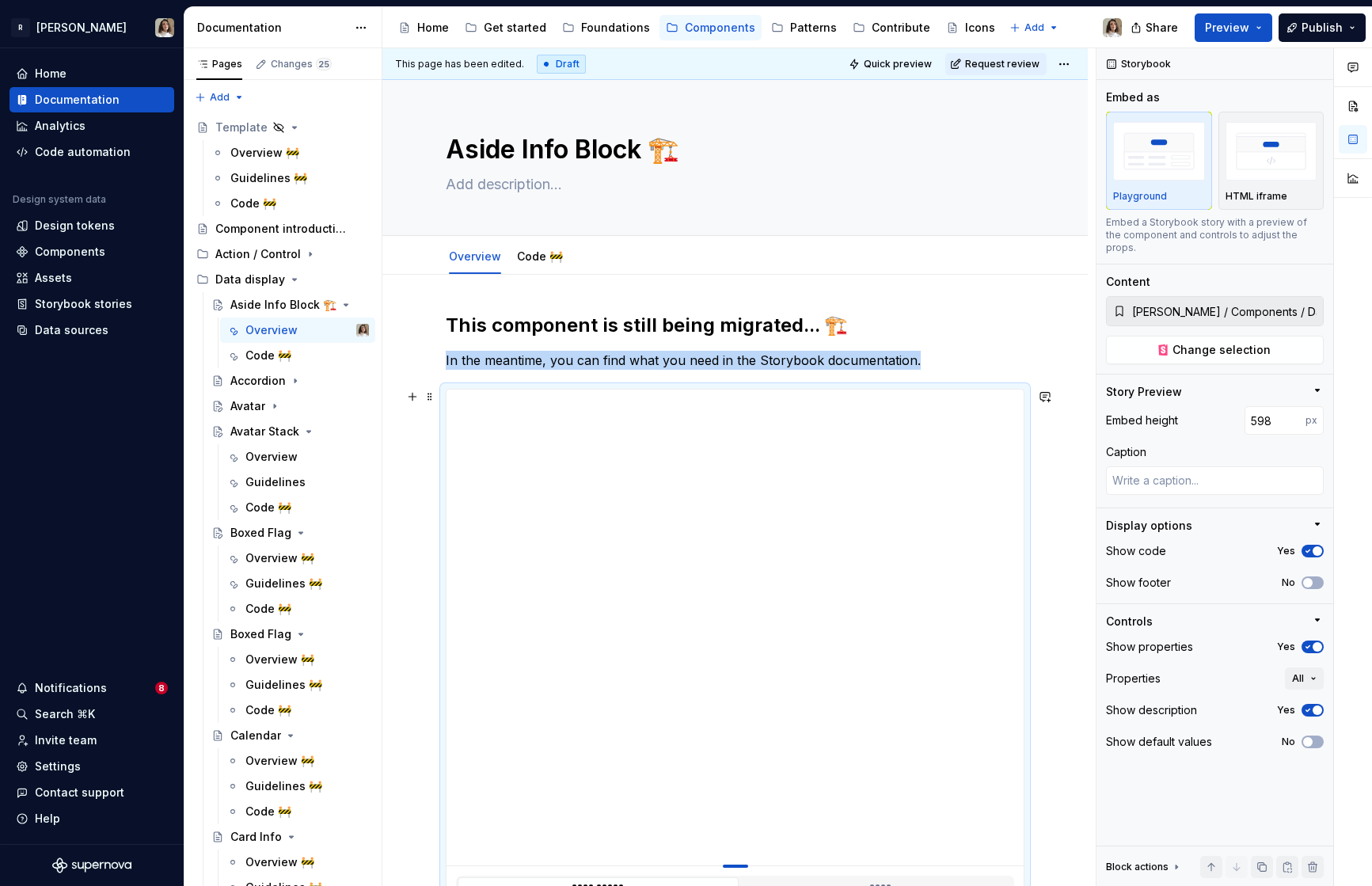
type textarea "*"
type input "587"
type textarea "*"
type input "584"
type textarea "*"
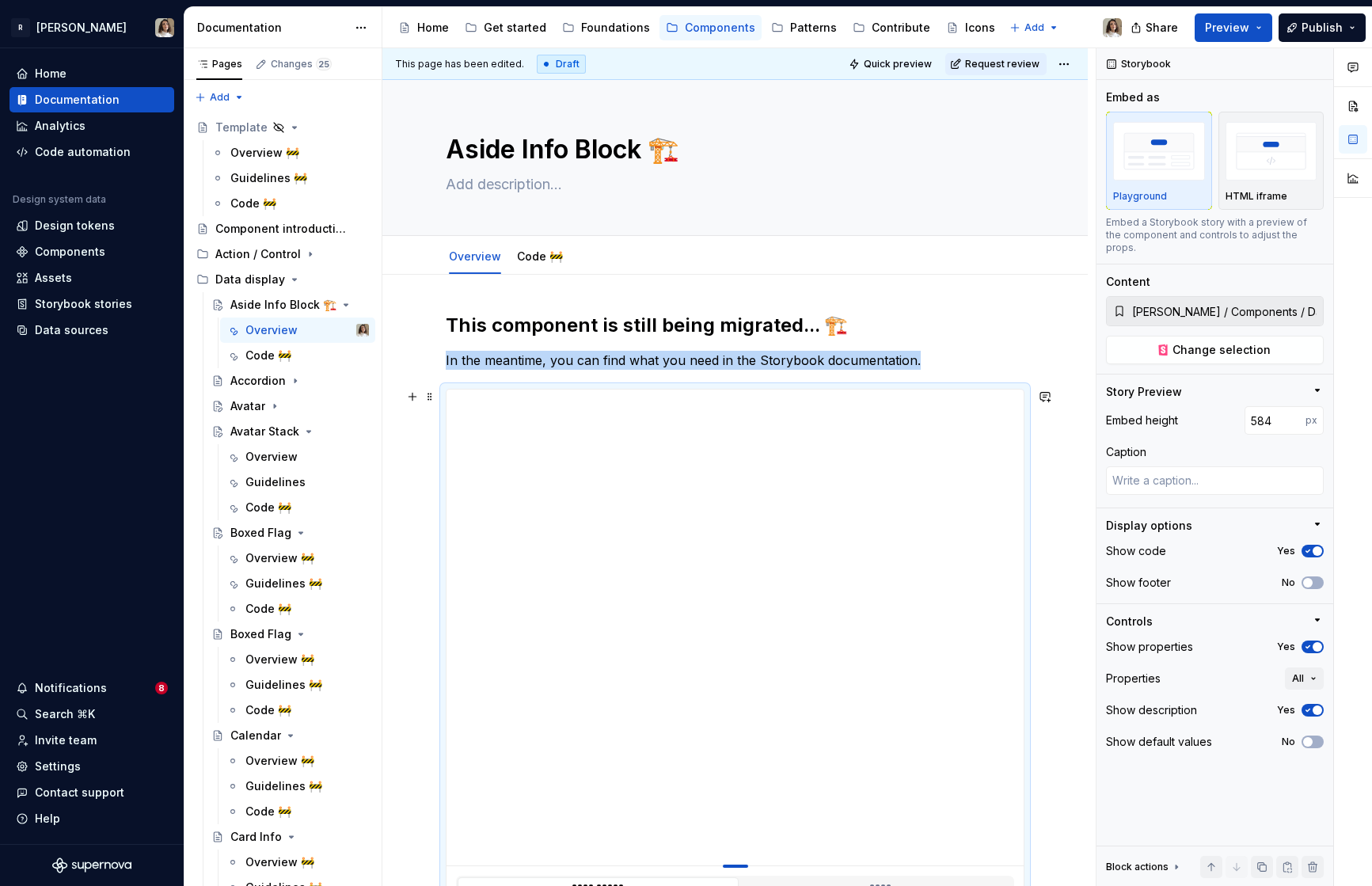
type input "583"
type textarea "*"
type input "582"
type textarea "*"
type input "580"
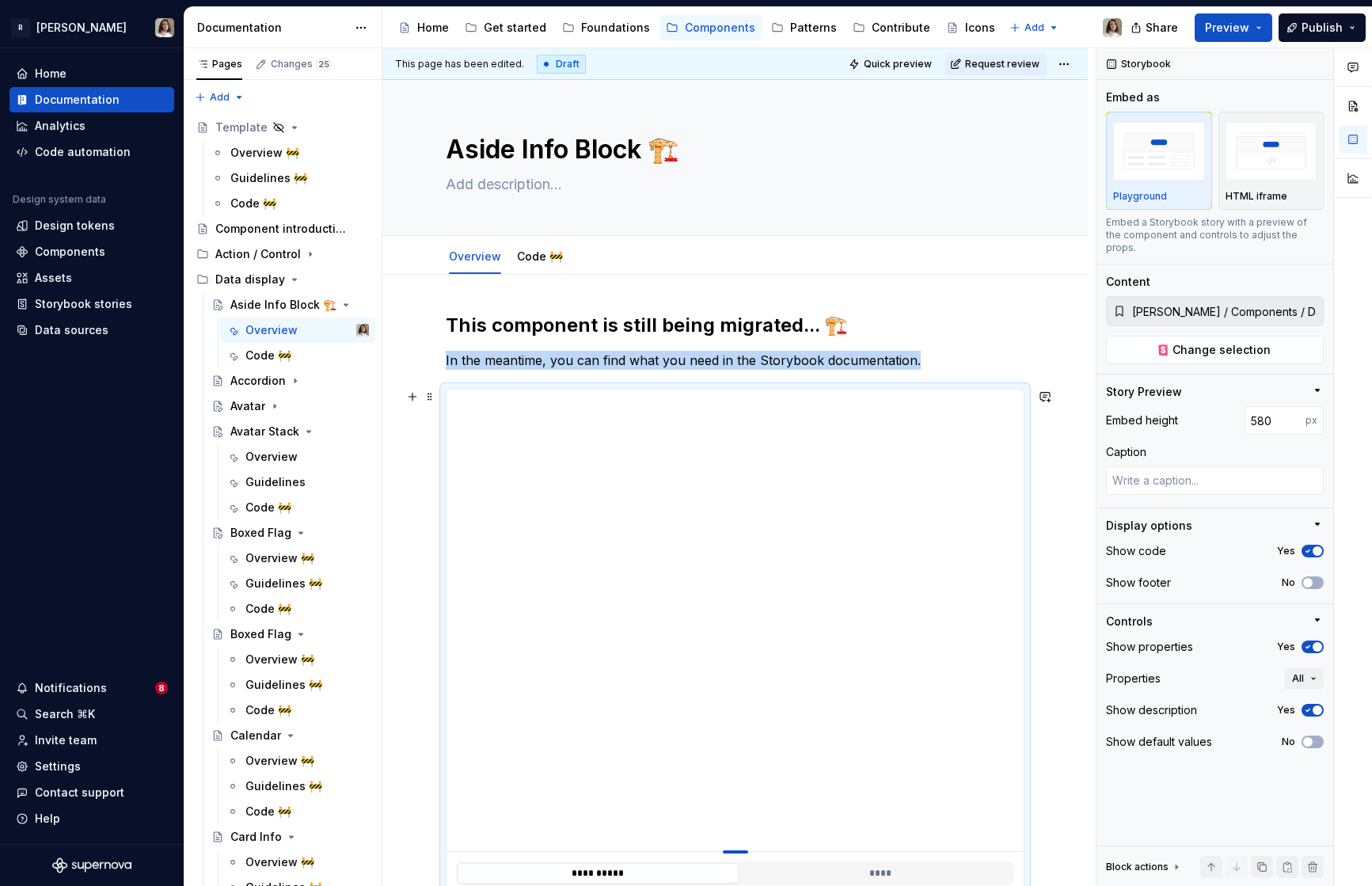
type textarea "*"
type input "578"
type textarea "*"
type input "576"
type textarea "*"
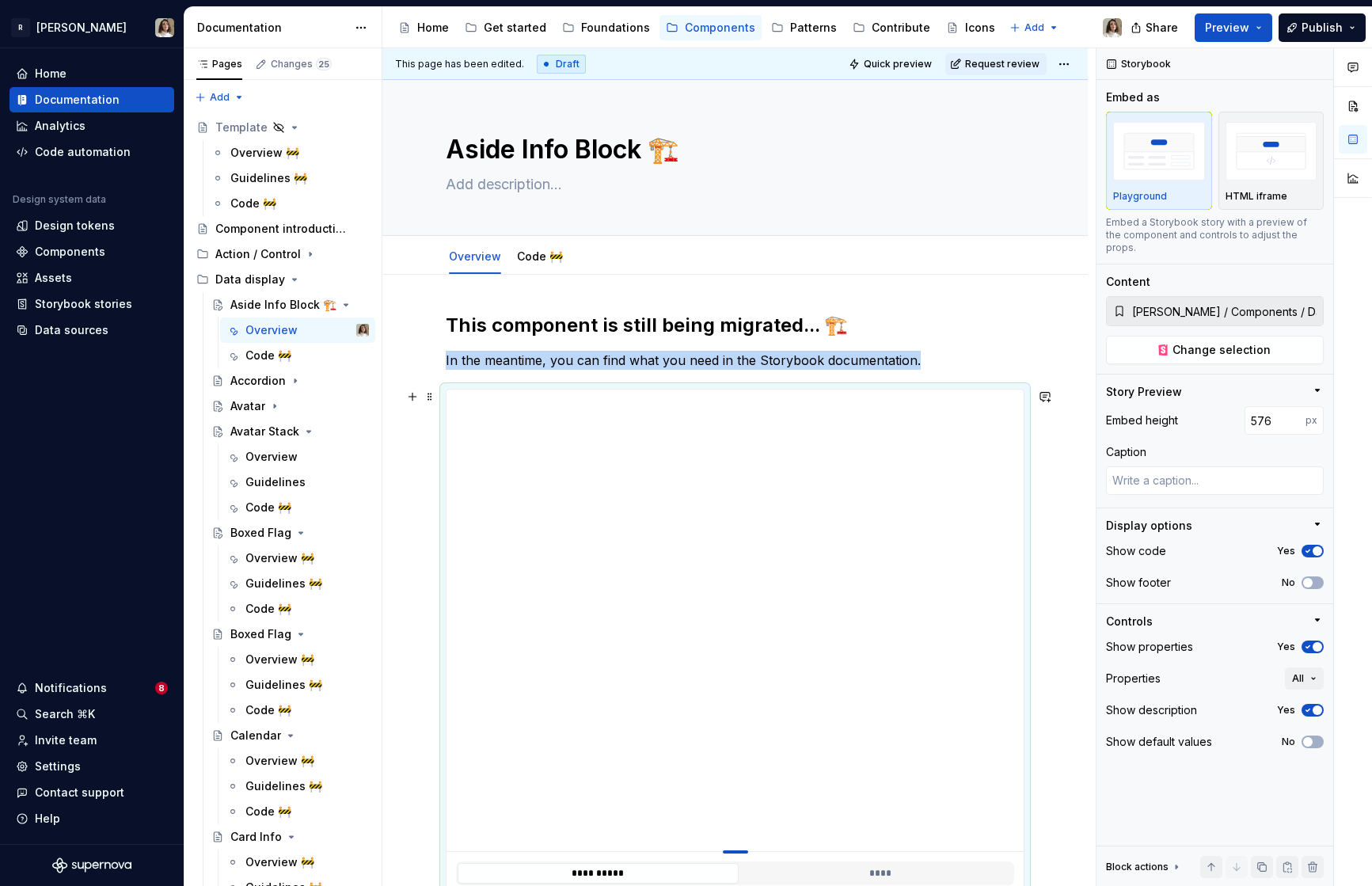
type input "573"
type textarea "*"
type input "572"
drag, startPoint x: 737, startPoint y: 707, endPoint x: 728, endPoint y: 842, distance: 135.3
click at [728, 842] on div at bounding box center [735, 842] width 25 height 3
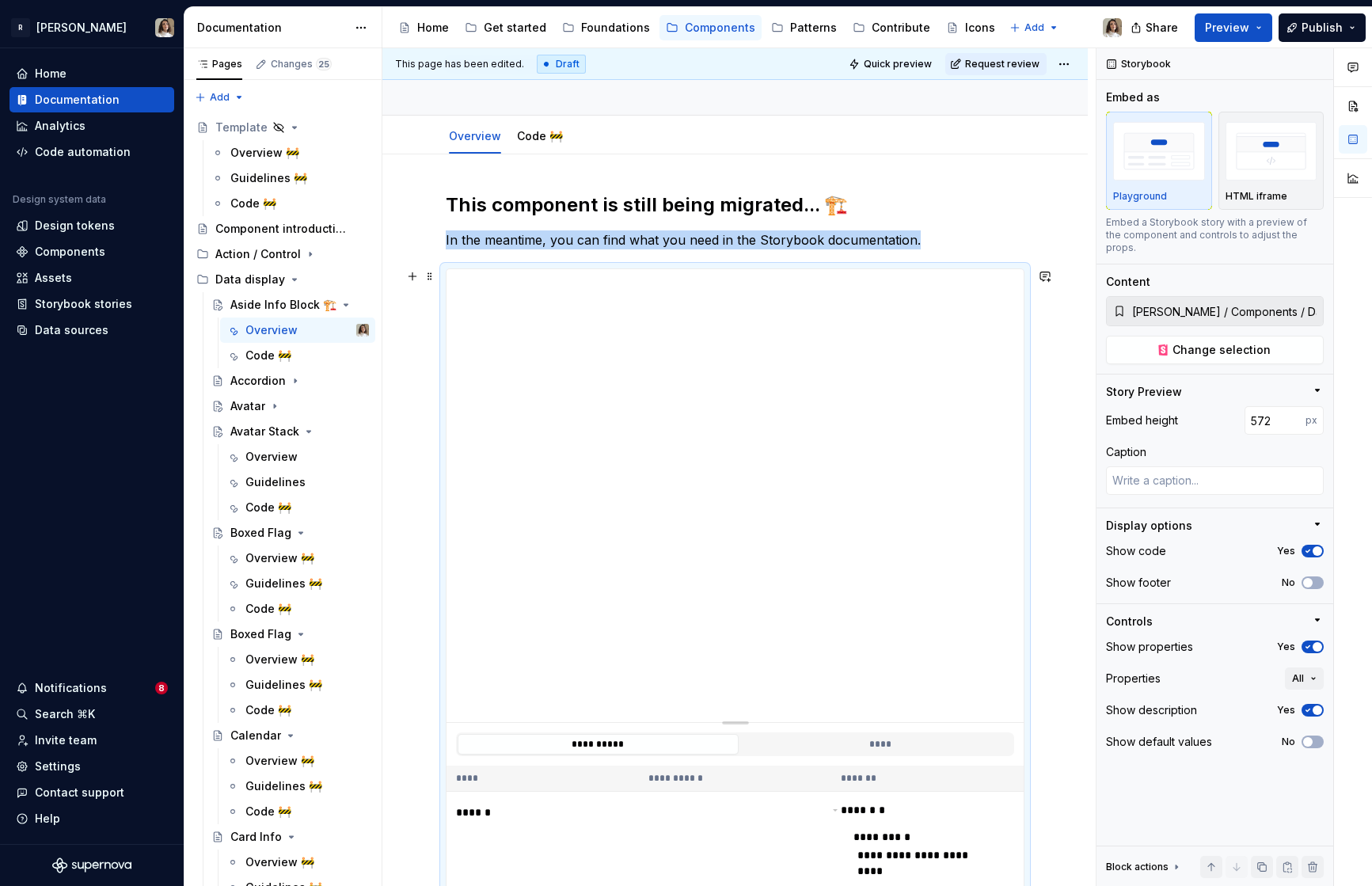
scroll to position [0, 0]
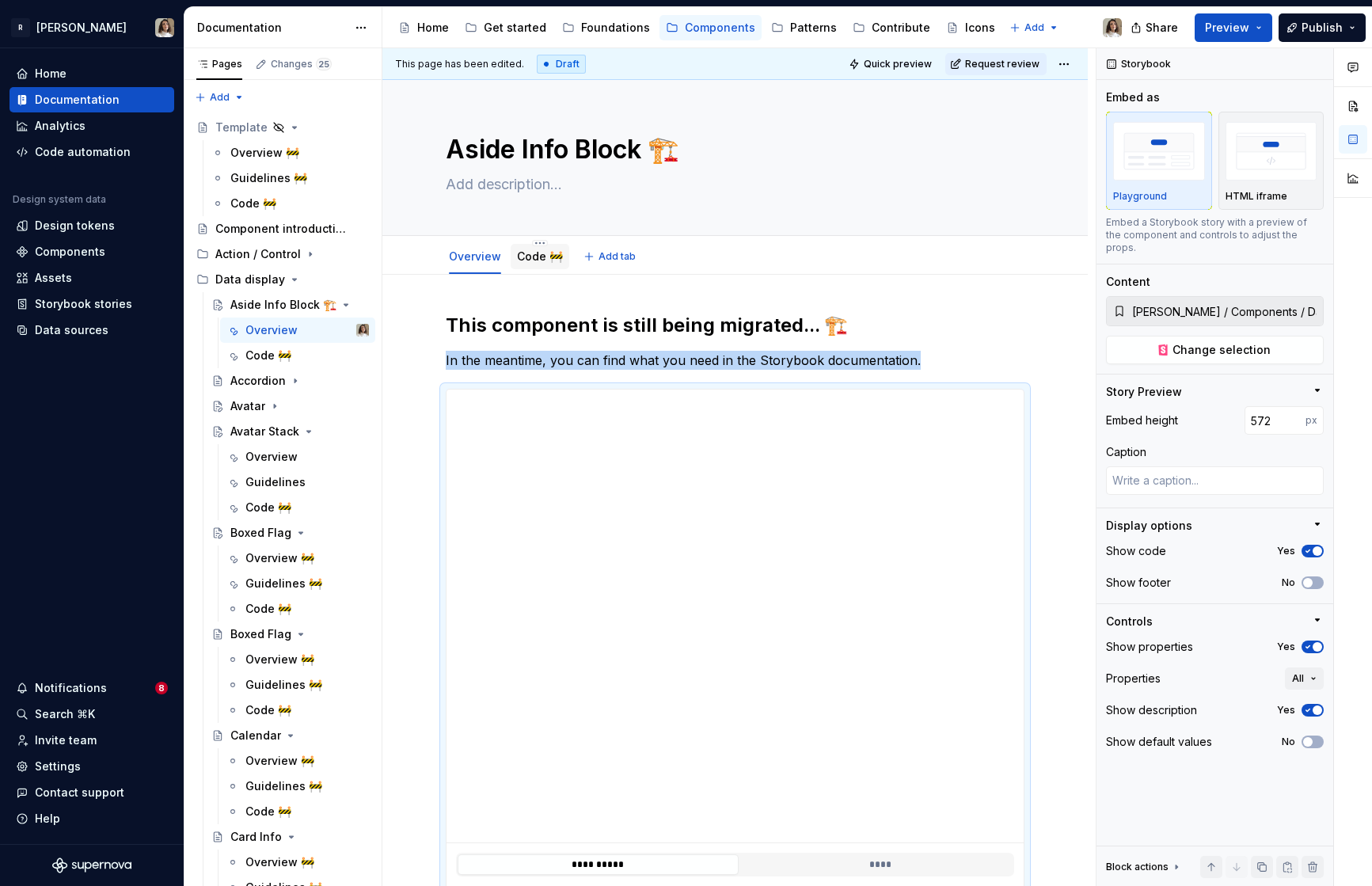
click at [522, 263] on link "Code 🚧" at bounding box center [539, 256] width 46 height 14
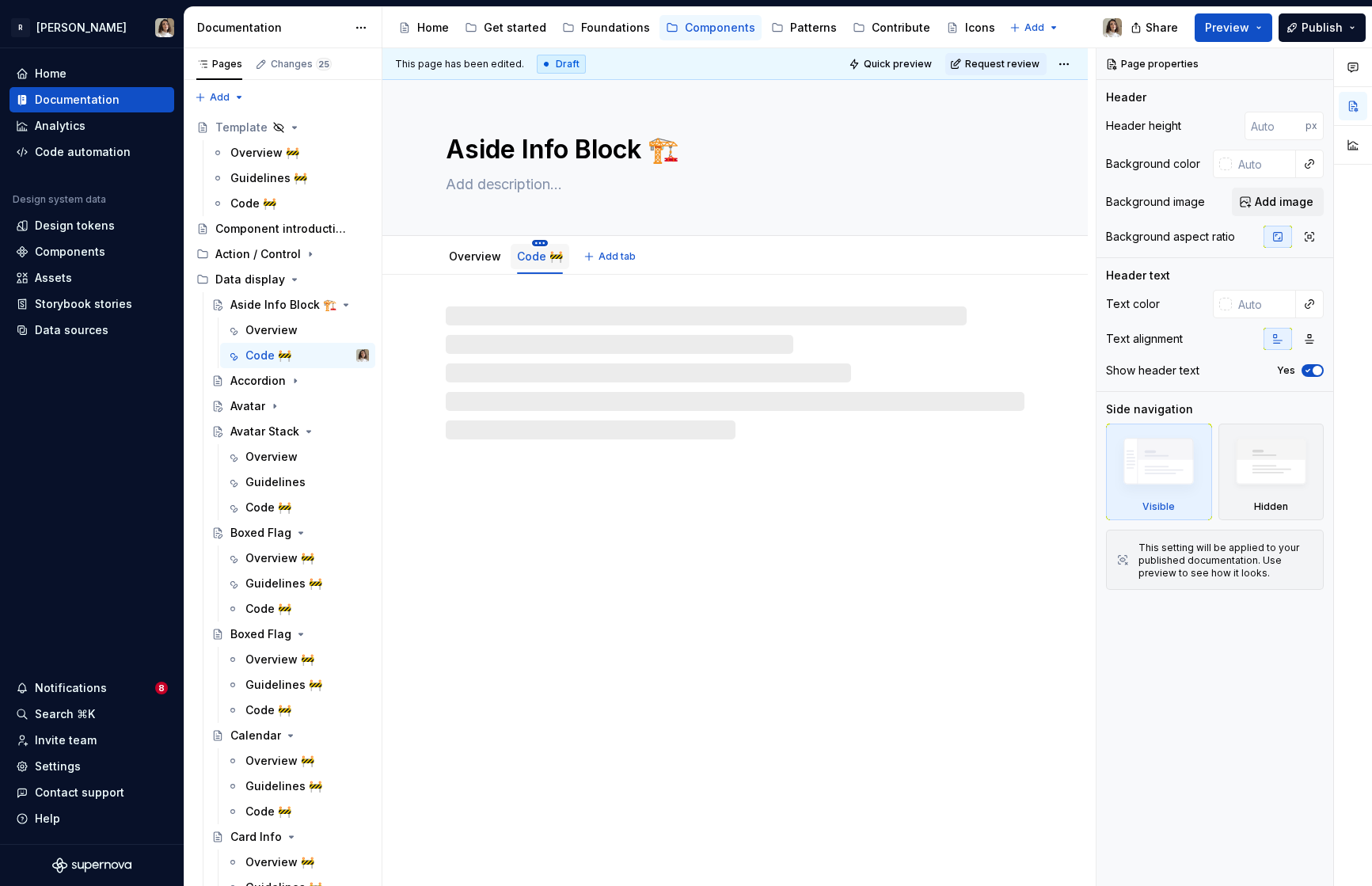
click at [532, 242] on html "R Norma Home Documentation Analytics Code automation Design system data Design …" at bounding box center [686, 443] width 1372 height 886
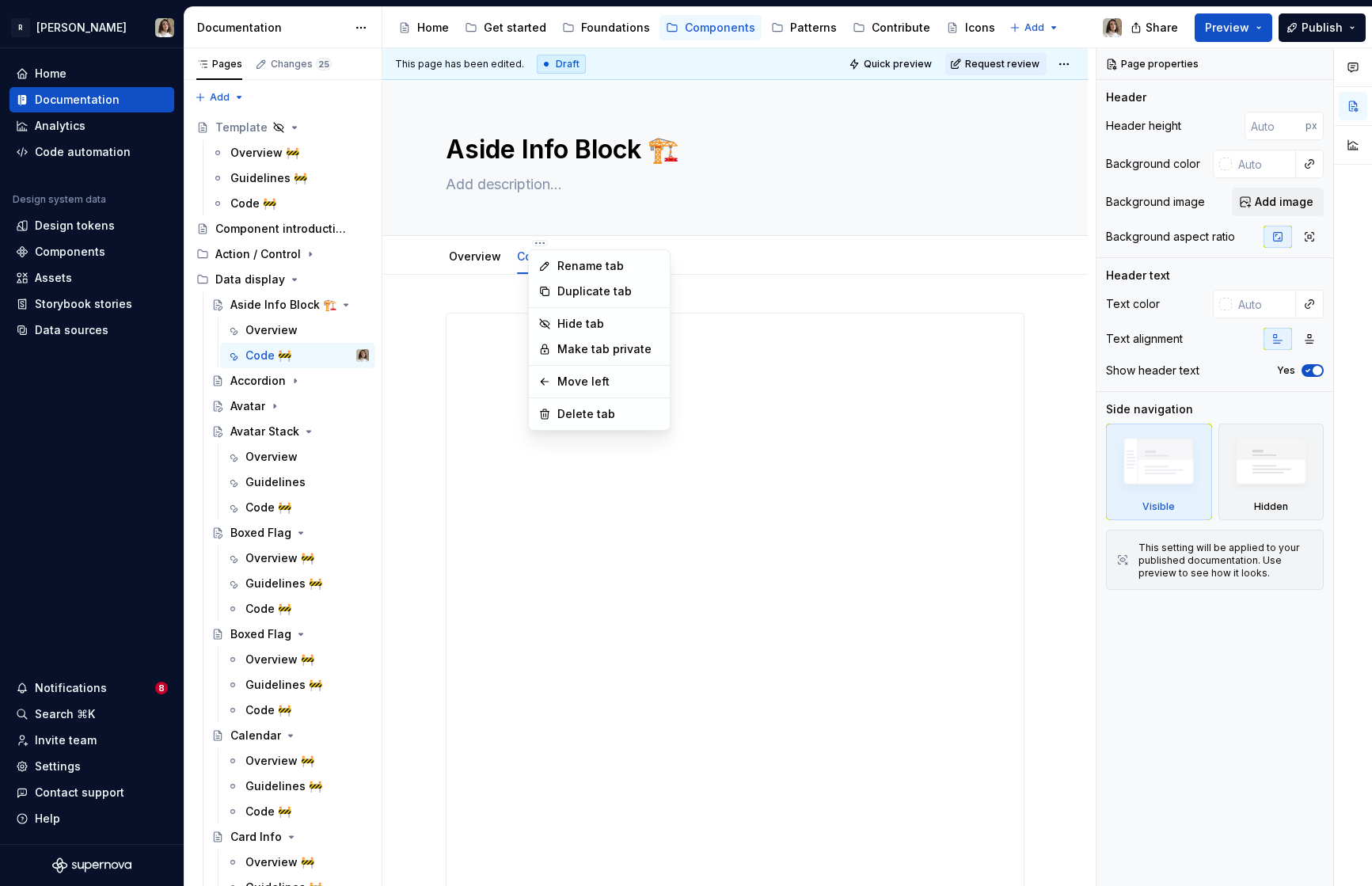
type textarea "*"
click at [558, 263] on div "Rename tab" at bounding box center [609, 266] width 103 height 16
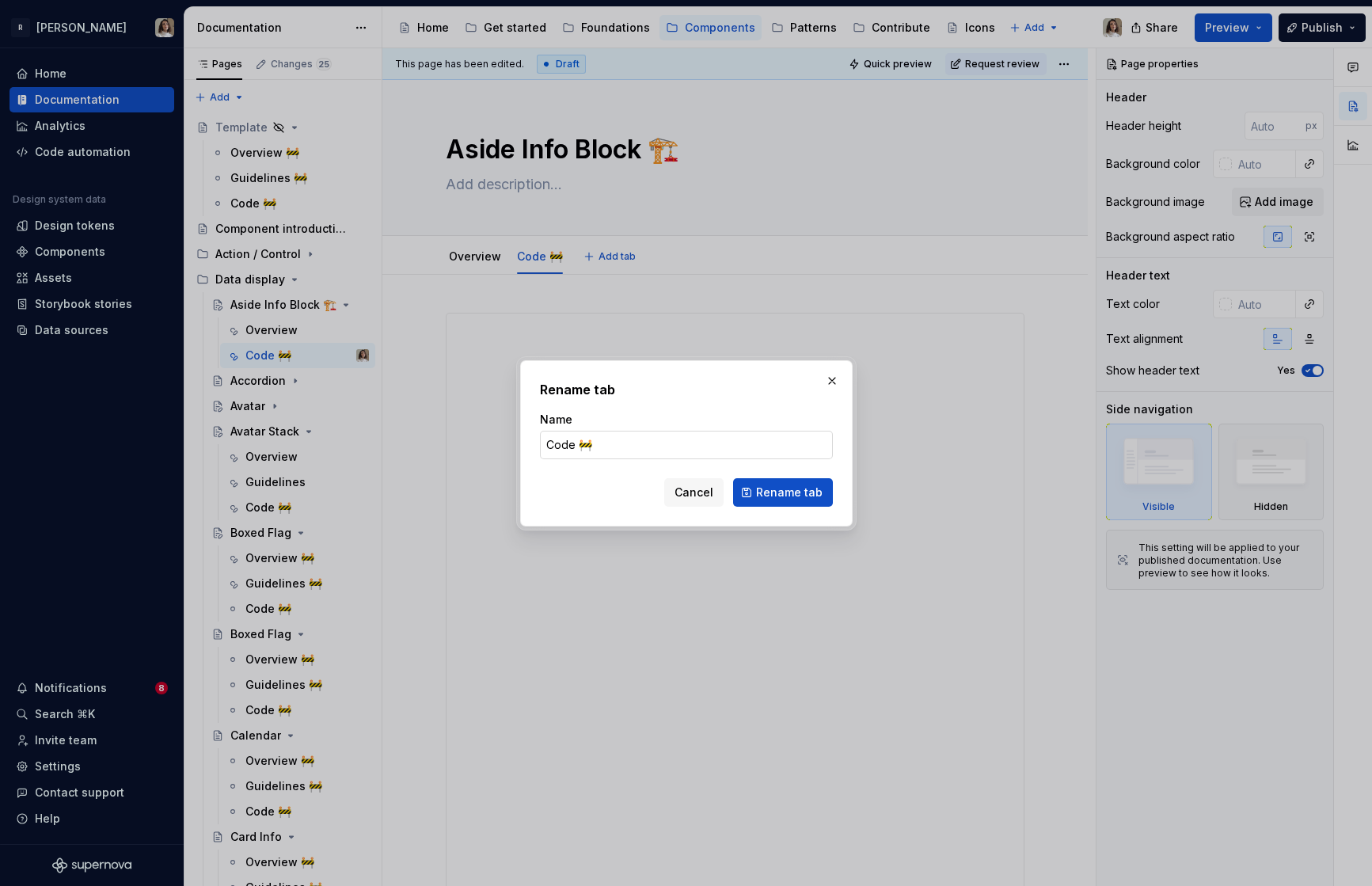
click at [623, 436] on input "Code 🚧" at bounding box center [686, 444] width 293 height 28
type input "Code"
click at [779, 502] on button "Rename tab" at bounding box center [782, 491] width 100 height 28
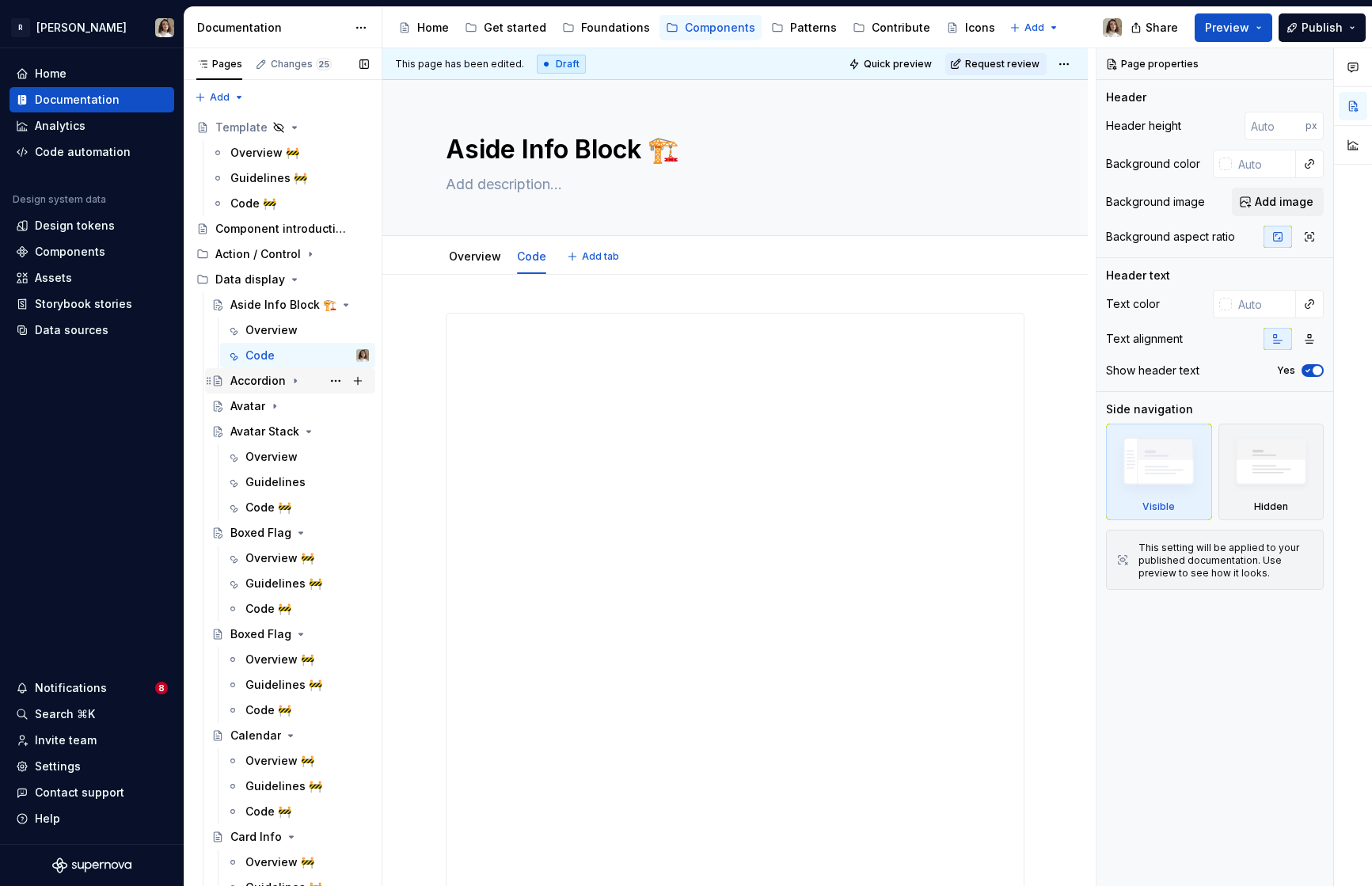
click at [251, 380] on div "Accordion" at bounding box center [258, 381] width 55 height 16
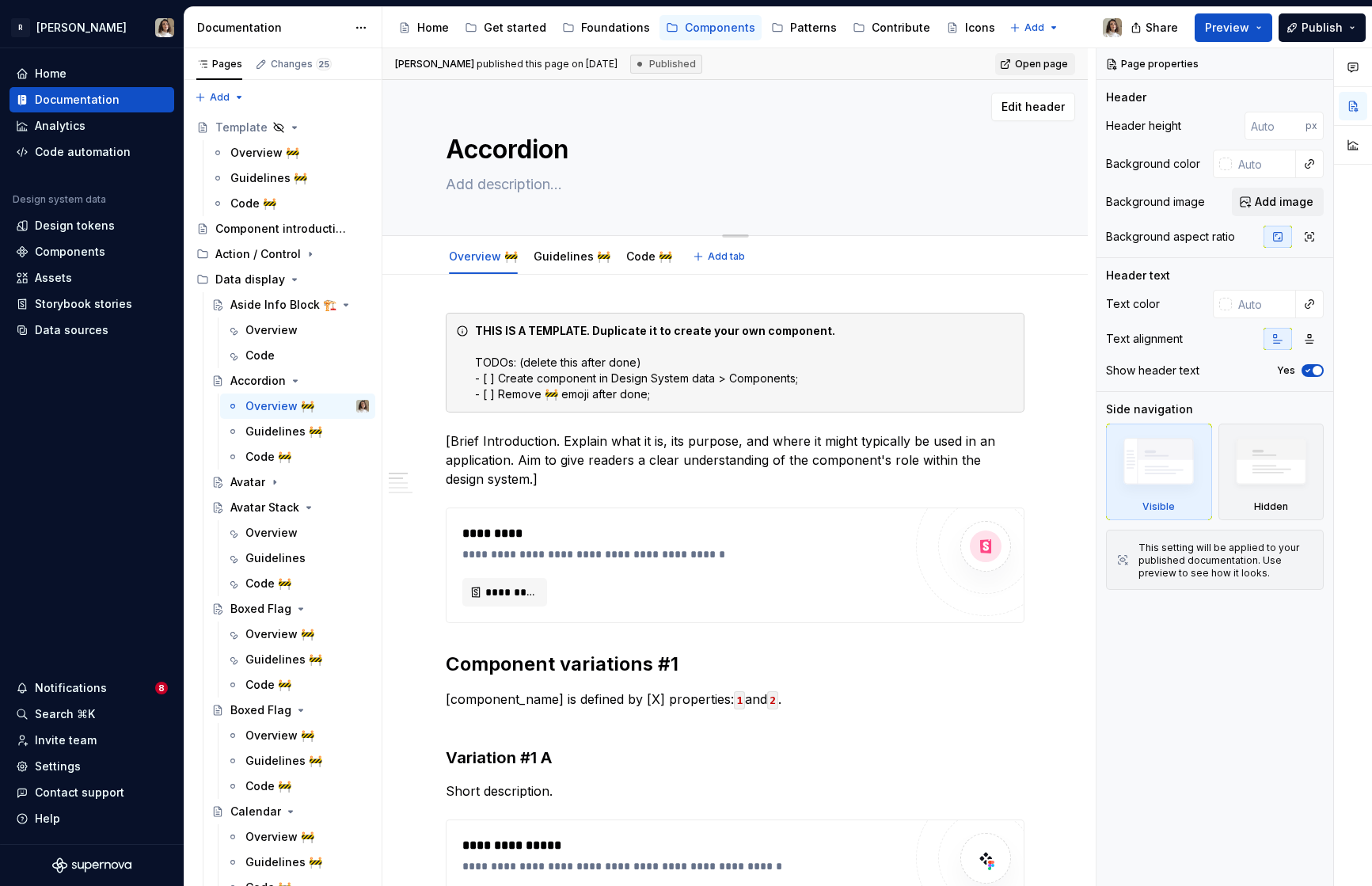
click at [483, 181] on textarea at bounding box center [731, 184] width 579 height 25
paste textarea "An accordion is a vertical stack of collapsible panels that allows users to exp…"
type textarea "*"
type textarea "An accordion is a vertical stack of collapsible panels that allows users to exp…"
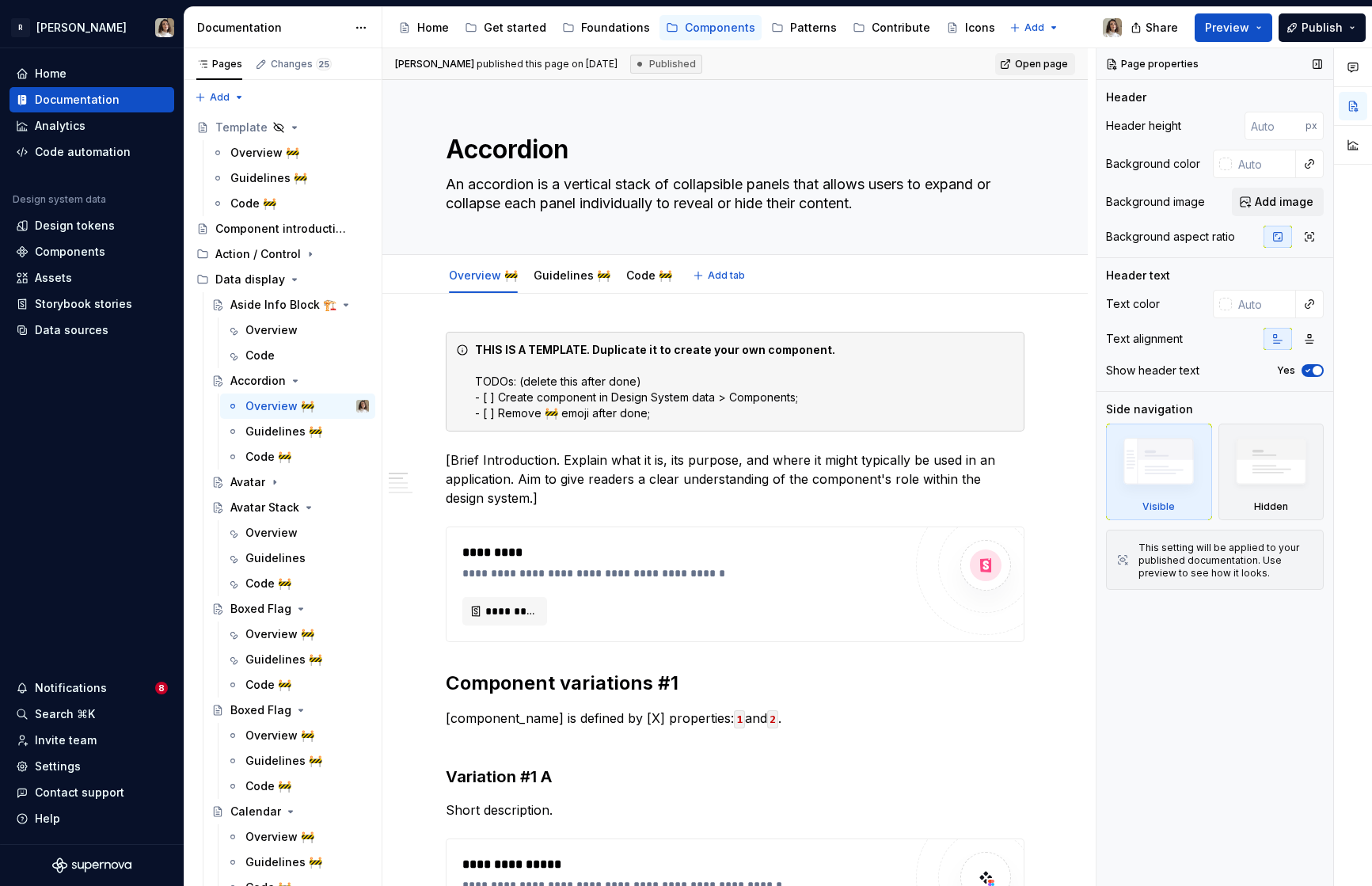
type textarea "*"
type textarea "An accordion is a vertical stack of collapsible panels that allows users to exp…"
click at [579, 148] on textarea "Accordion" at bounding box center [731, 149] width 579 height 38
type textarea "*"
type textarea "Accordion"
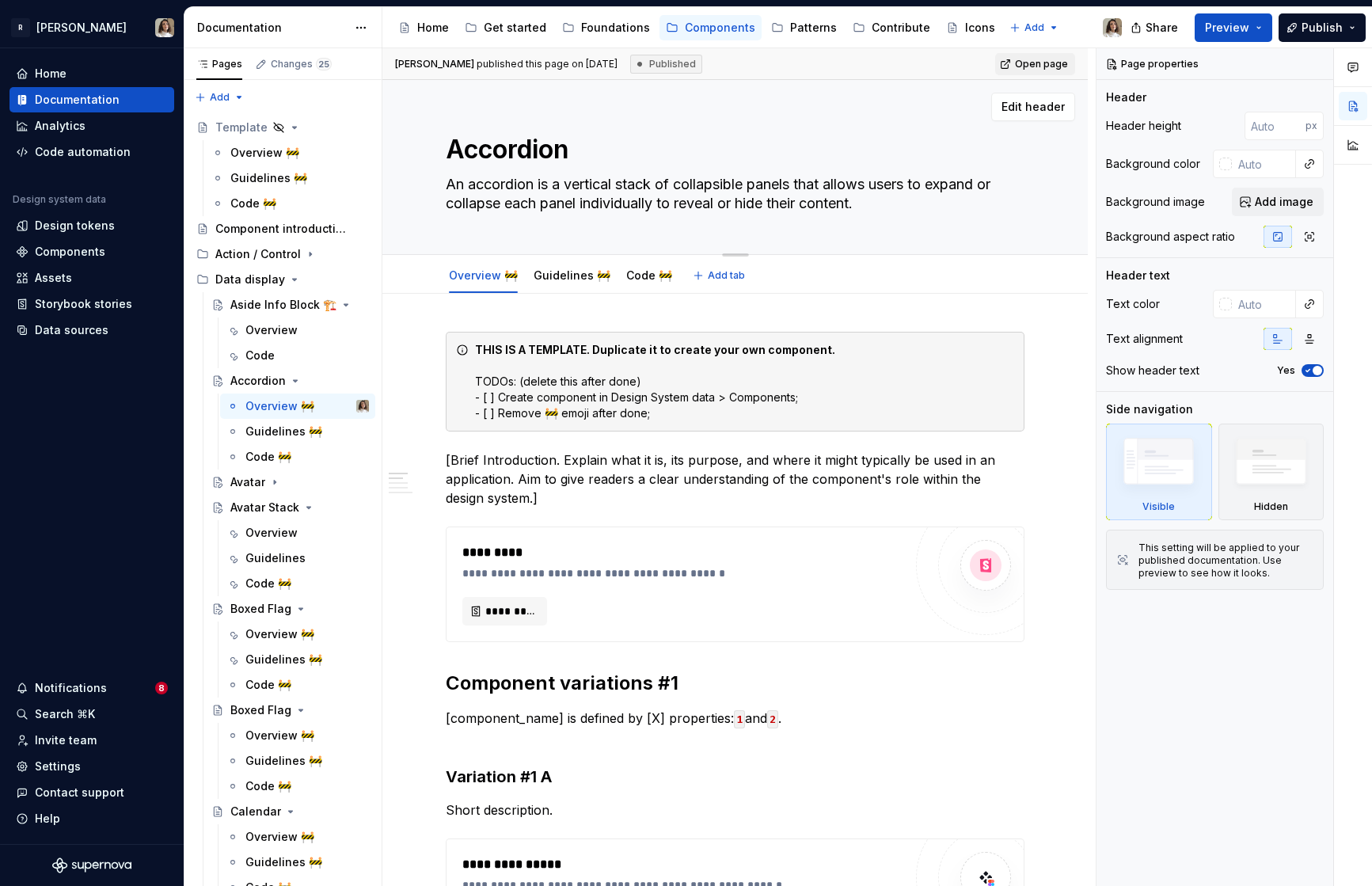
paste textarea "🏗️"
type textarea "*"
type textarea "Accordion 🏗️"
type textarea "*"
type textarea "Accordion 🏗️"
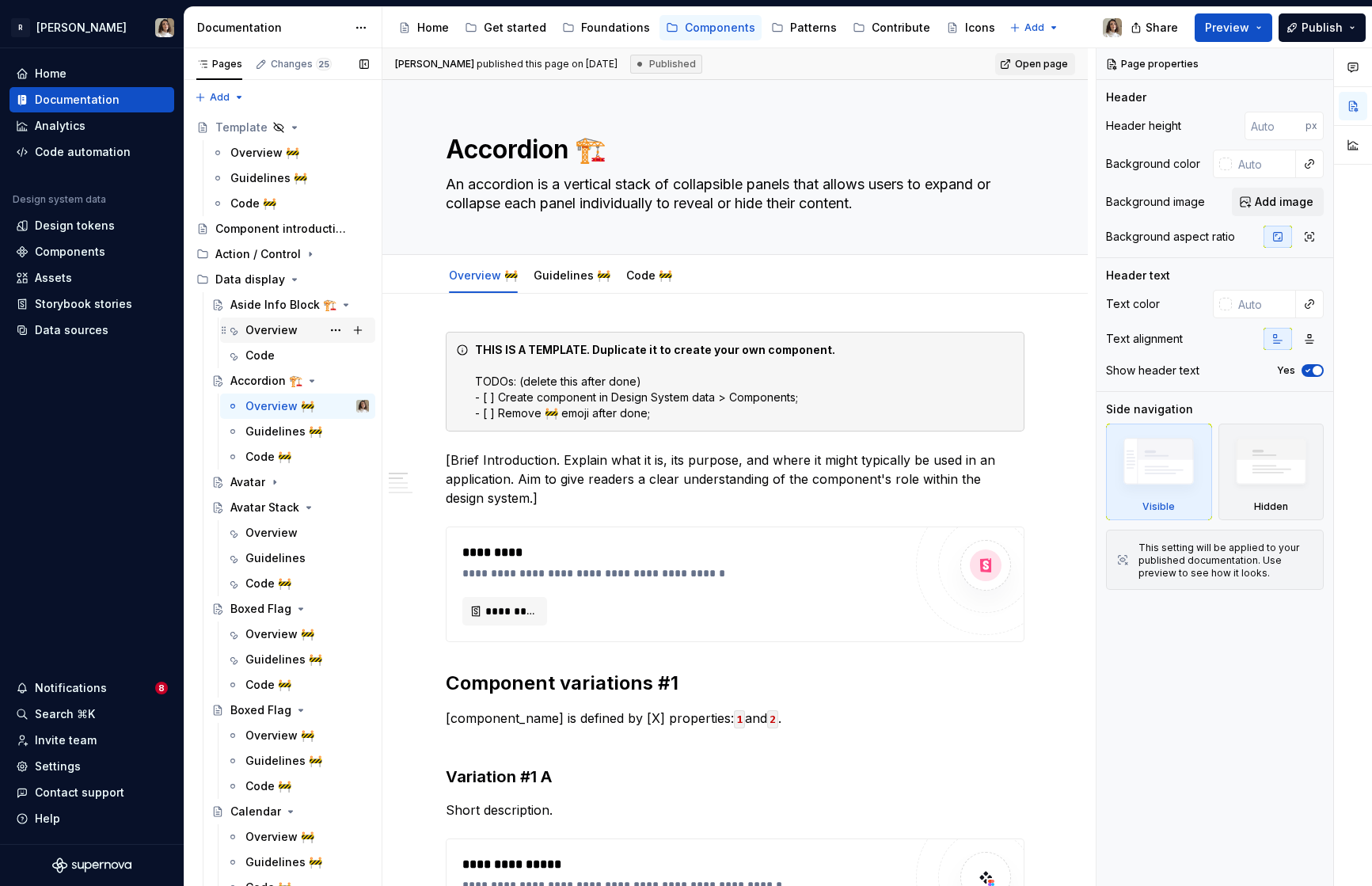
click at [259, 331] on div "Overview" at bounding box center [271, 330] width 52 height 16
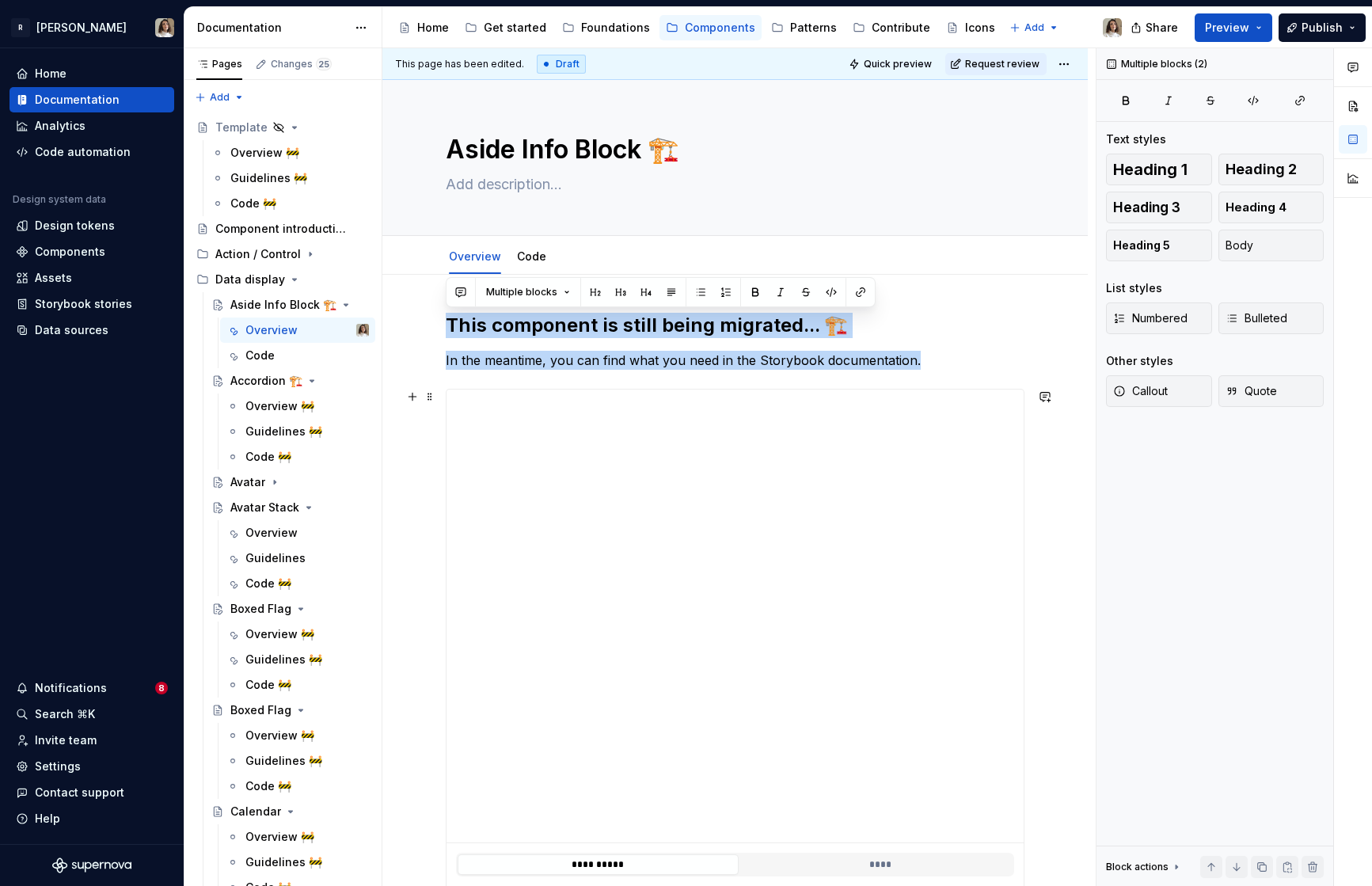
drag, startPoint x: 450, startPoint y: 330, endPoint x: 955, endPoint y: 382, distance: 507.7
copy div "This component is still being migrated... 🏗️ In the meantime, you can find what…"
click at [263, 402] on div "Overview 🚧" at bounding box center [279, 406] width 69 height 16
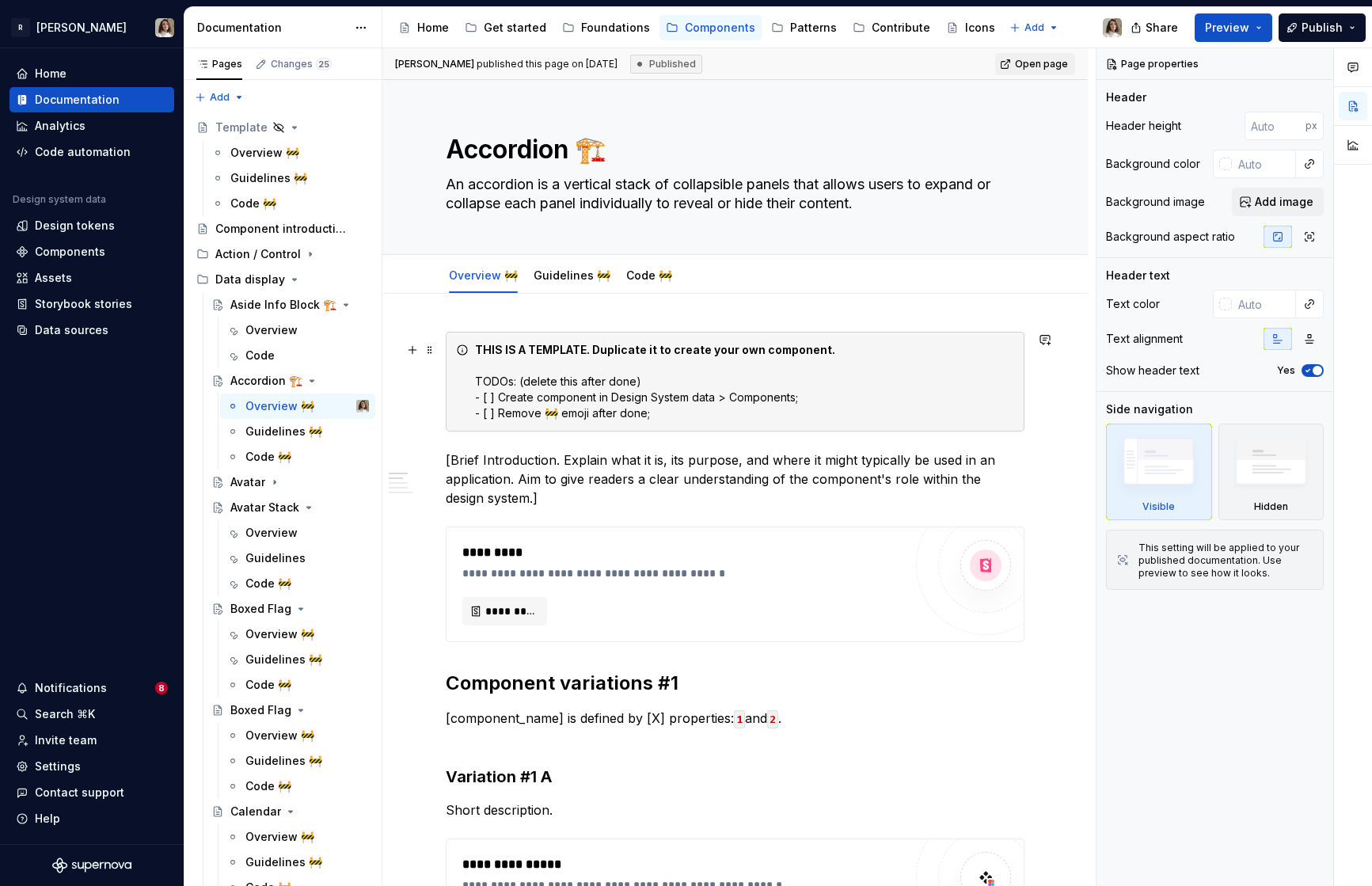
click at [470, 364] on div "THIS IS A TEMPLATE. Duplicate it to create your own component. TODOs: (delete t…" at bounding box center [735, 381] width 579 height 100
type textarea "*"
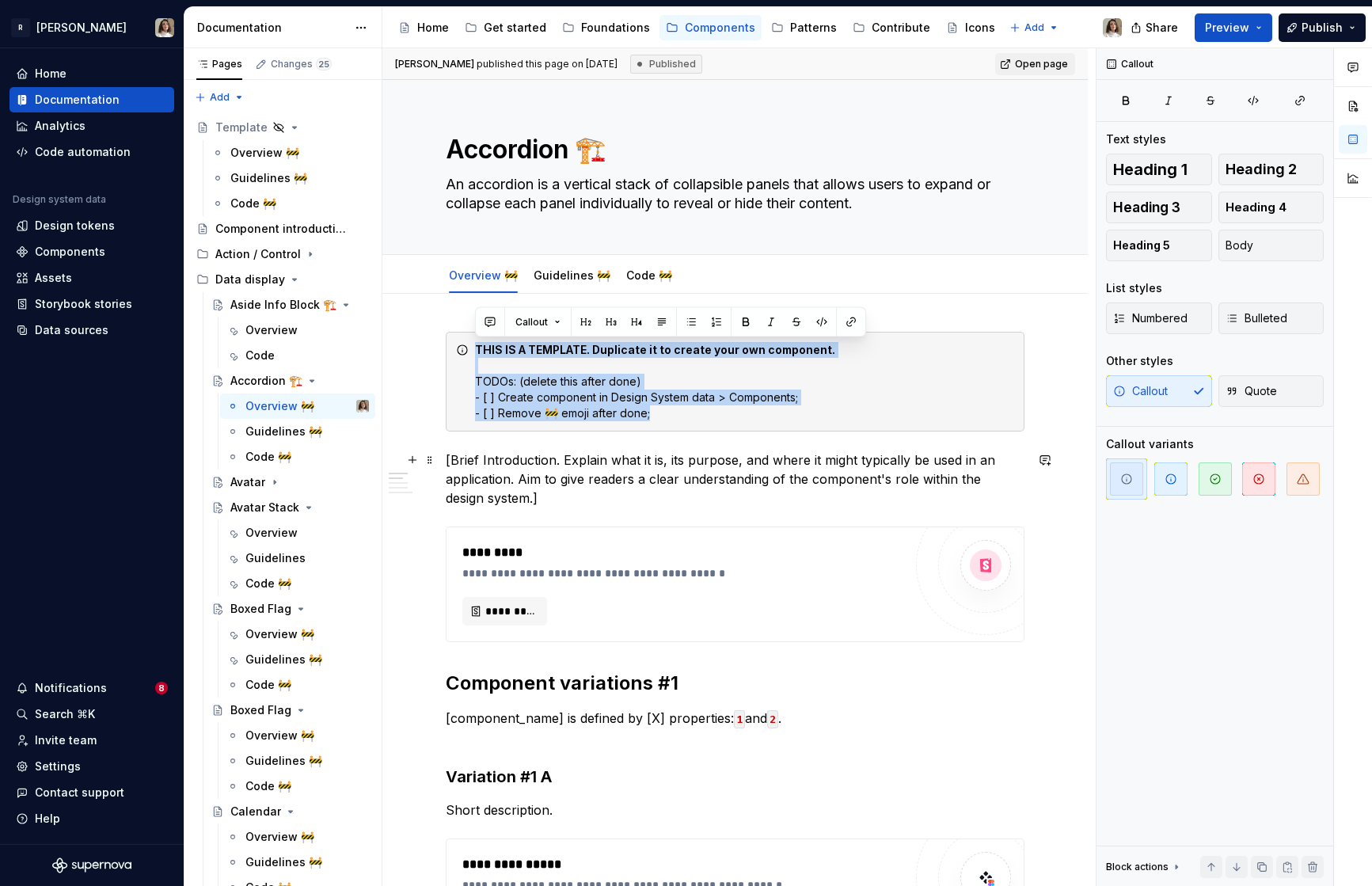
click at [468, 453] on p "[Brief Introduction. Explain what it is, its purpose, and where it might typica…" at bounding box center [735, 479] width 579 height 57
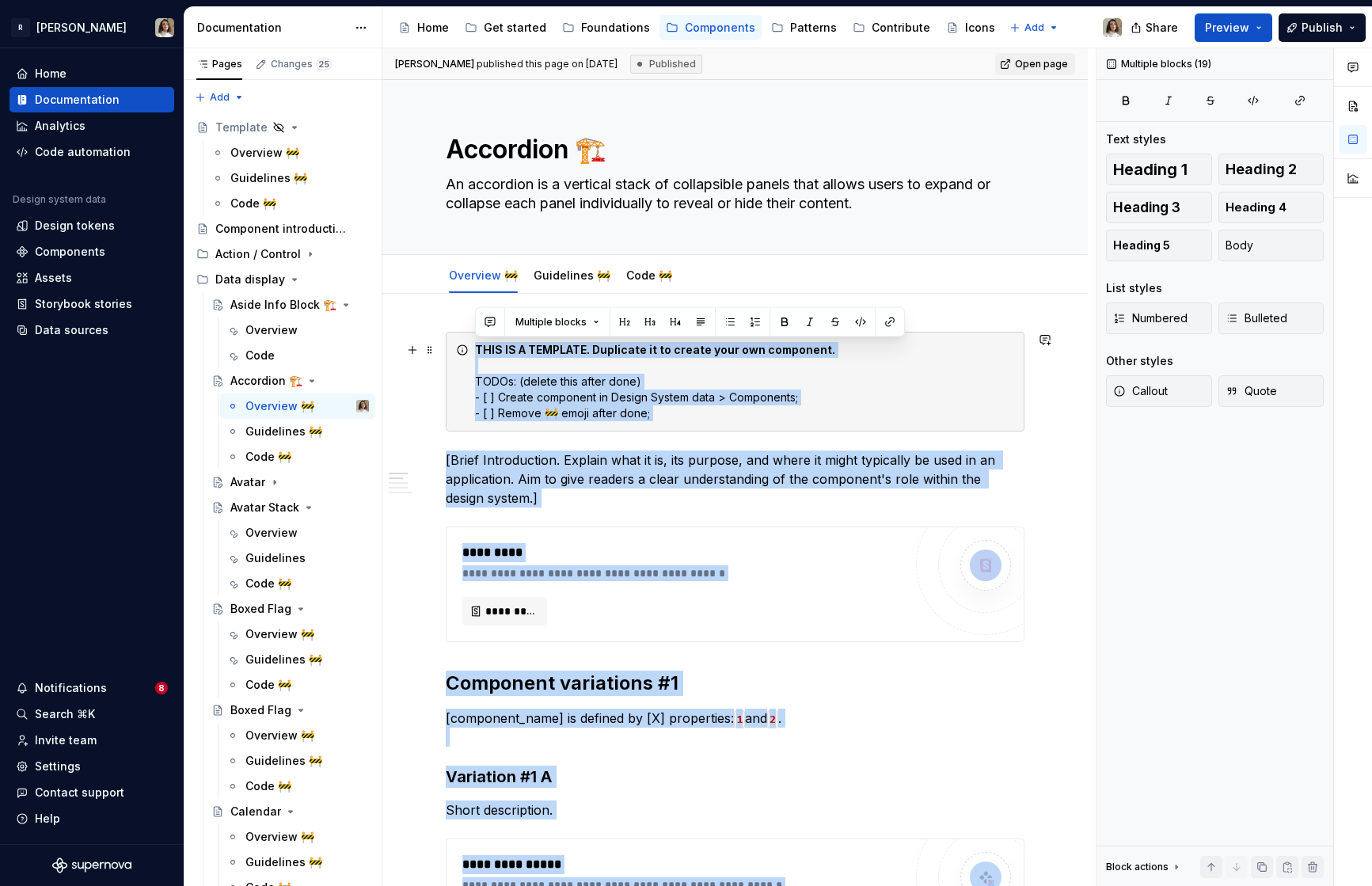
drag, startPoint x: 497, startPoint y: 606, endPoint x: 437, endPoint y: 335, distance: 277.6
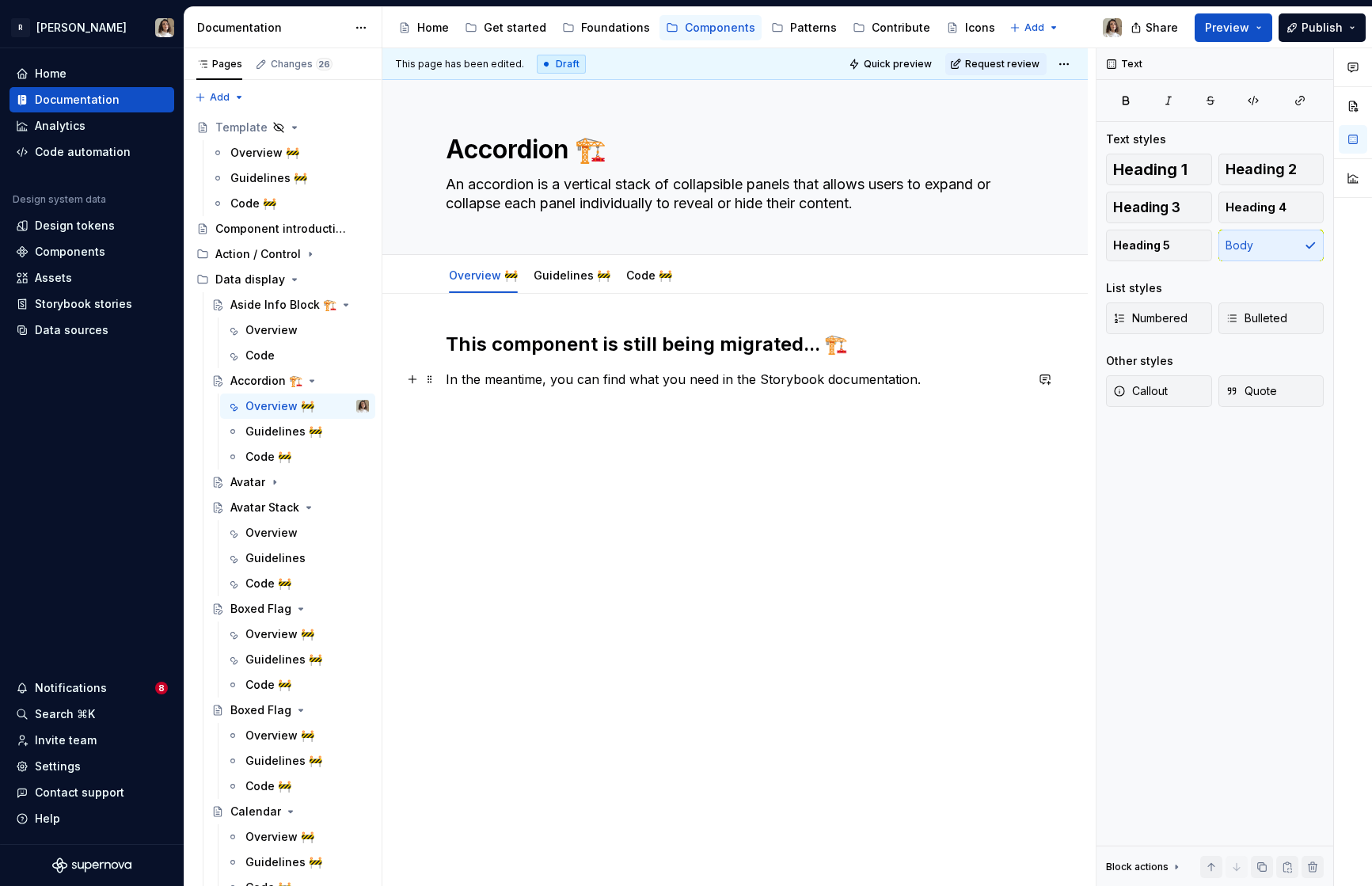
click at [589, 384] on p "In the meantime, you can find what you need in the Storybook documentation." at bounding box center [735, 379] width 579 height 19
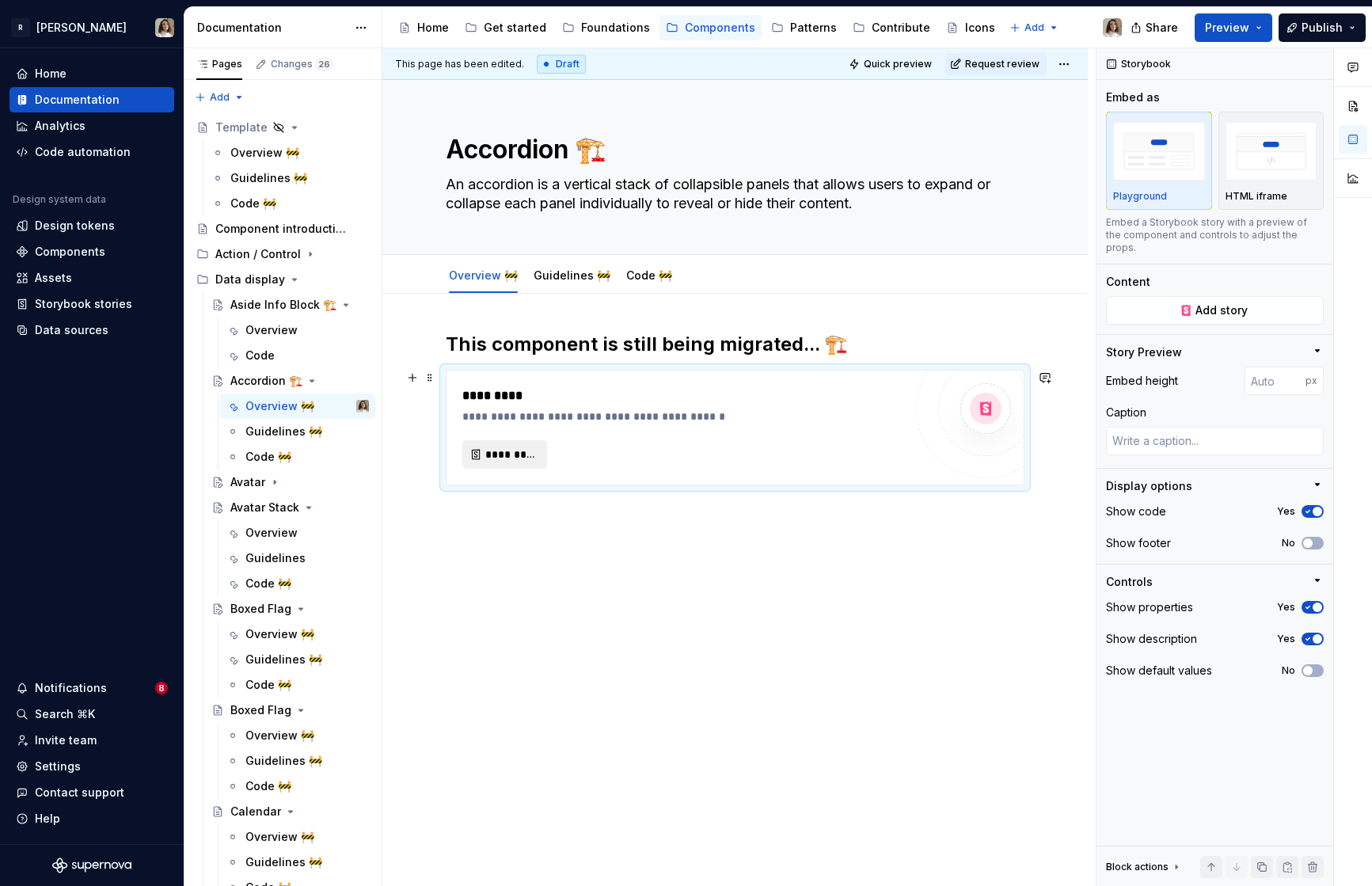
click at [520, 451] on span "*********" at bounding box center [511, 454] width 51 height 16
type textarea "*"
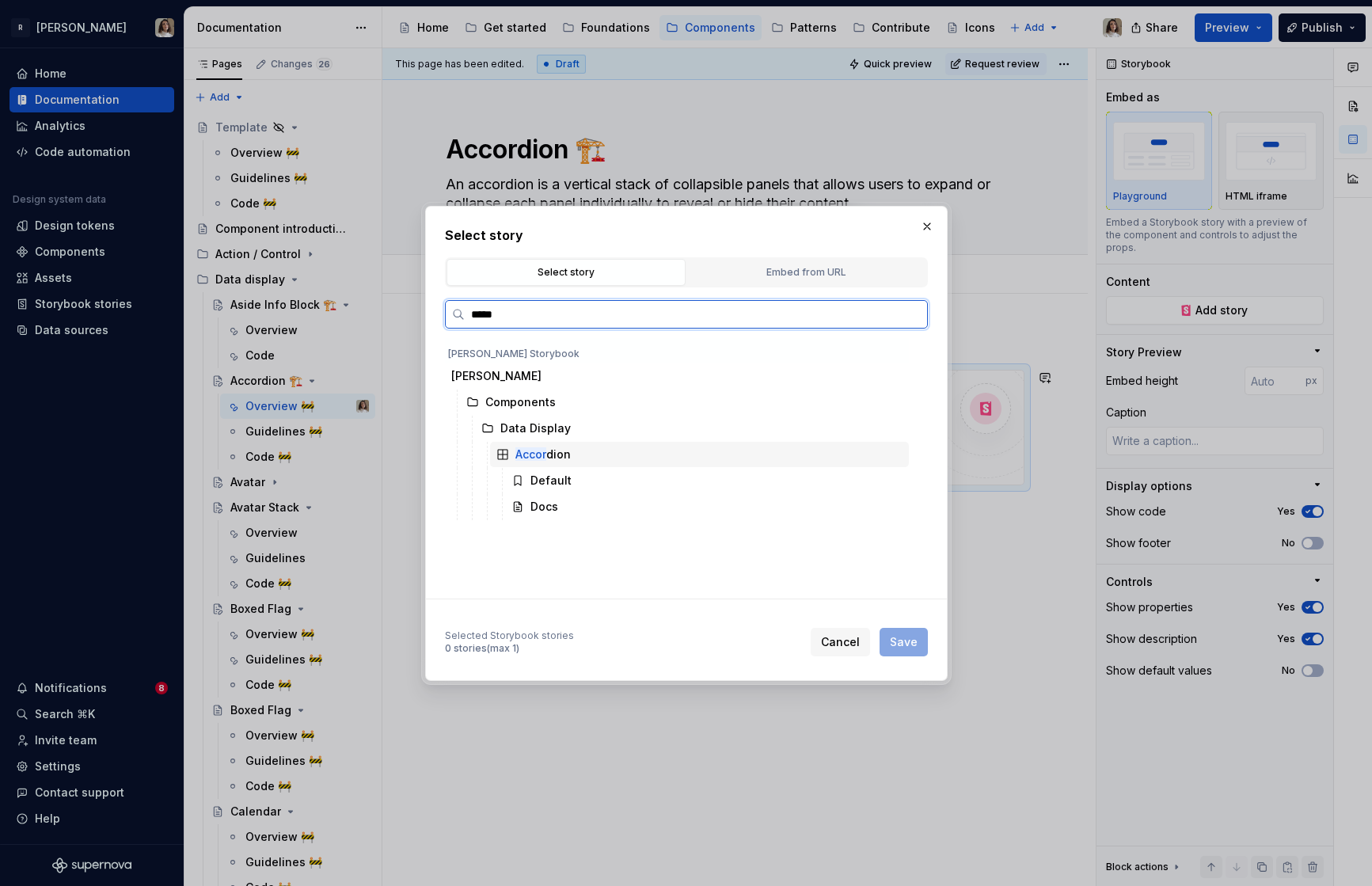
type input "******"
click at [544, 455] on mark "Accord" at bounding box center [534, 454] width 38 height 14
click at [603, 452] on div "Accord ion" at bounding box center [699, 455] width 419 height 25
click at [586, 477] on div "Default" at bounding box center [707, 481] width 403 height 25
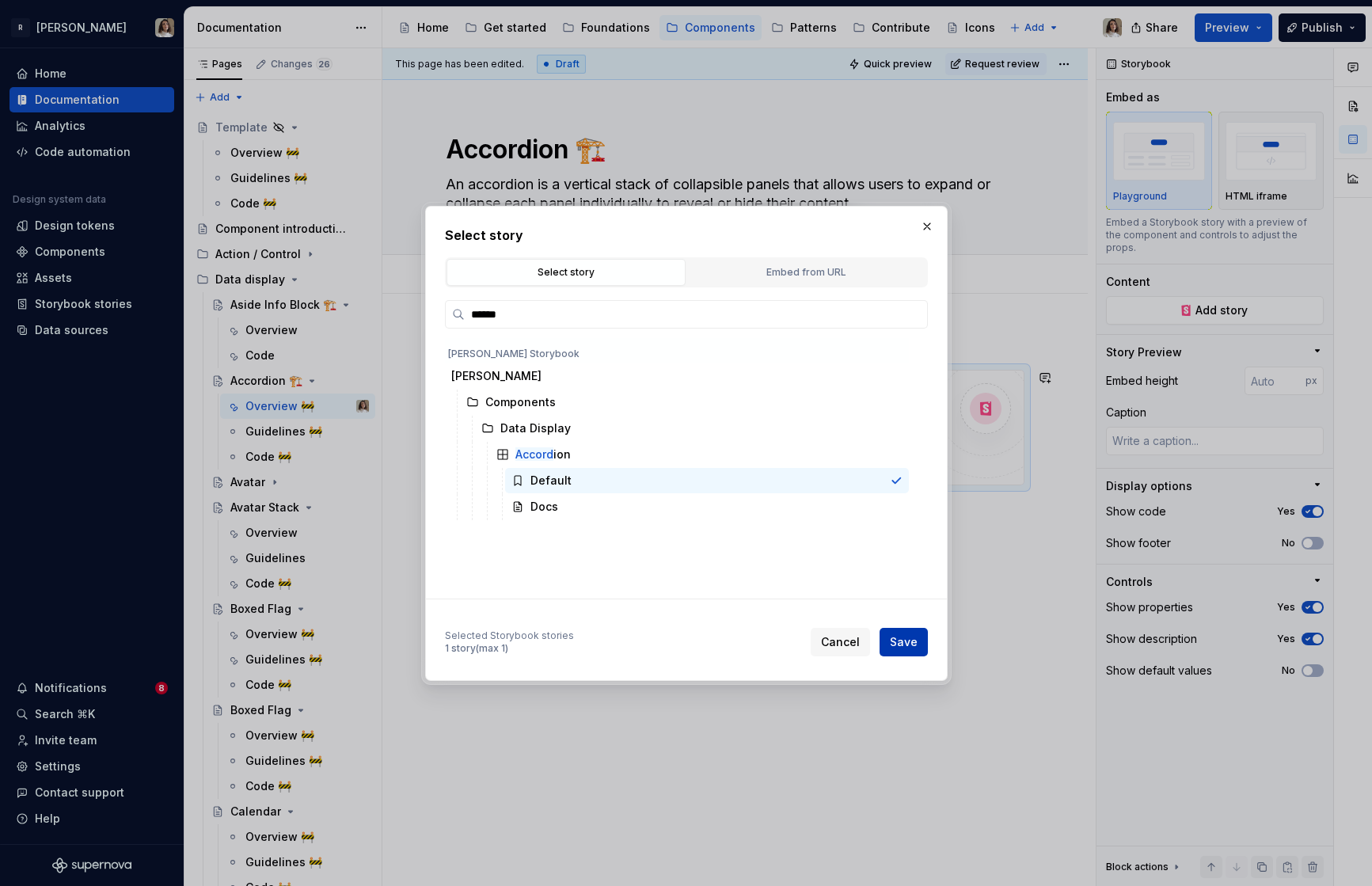
click at [891, 643] on span "Save" at bounding box center [904, 642] width 28 height 16
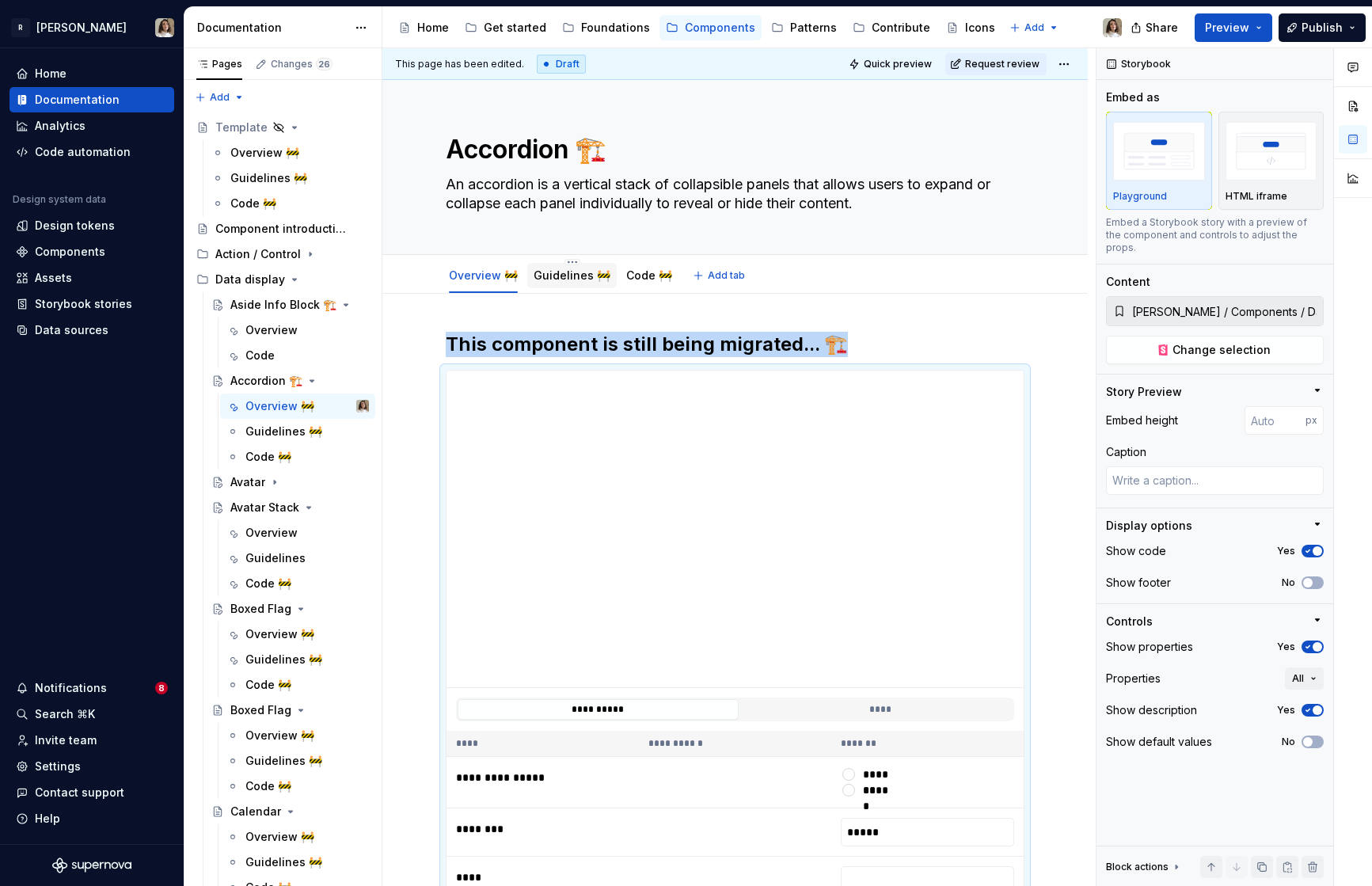
click at [573, 275] on link "Guidelines 🚧" at bounding box center [571, 275] width 77 height 14
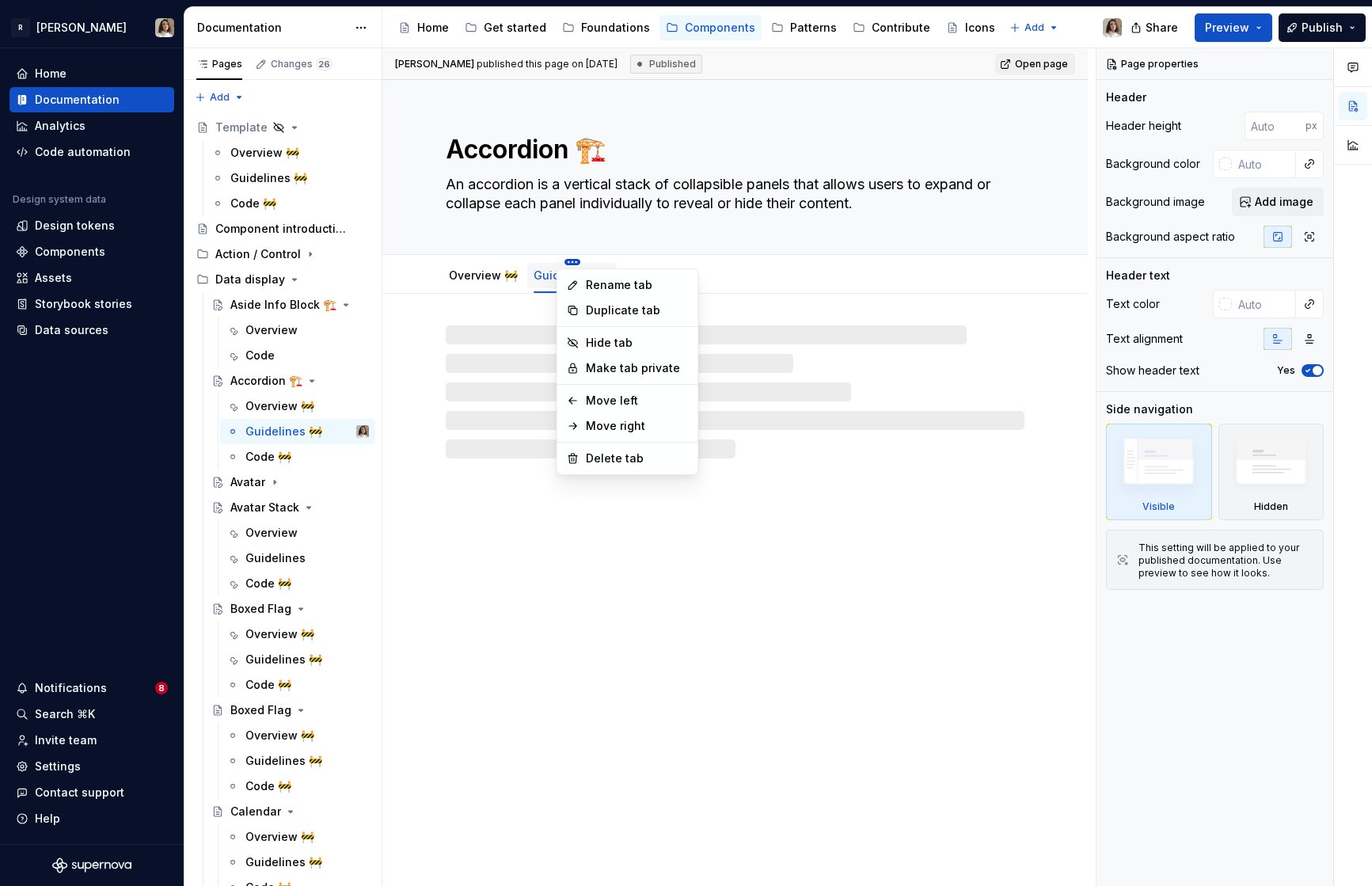
click at [563, 262] on html "R Norma Home Documentation Analytics Code automation Design system data Design …" at bounding box center [686, 443] width 1372 height 886
click at [593, 458] on div "Delete tab" at bounding box center [637, 459] width 103 height 16
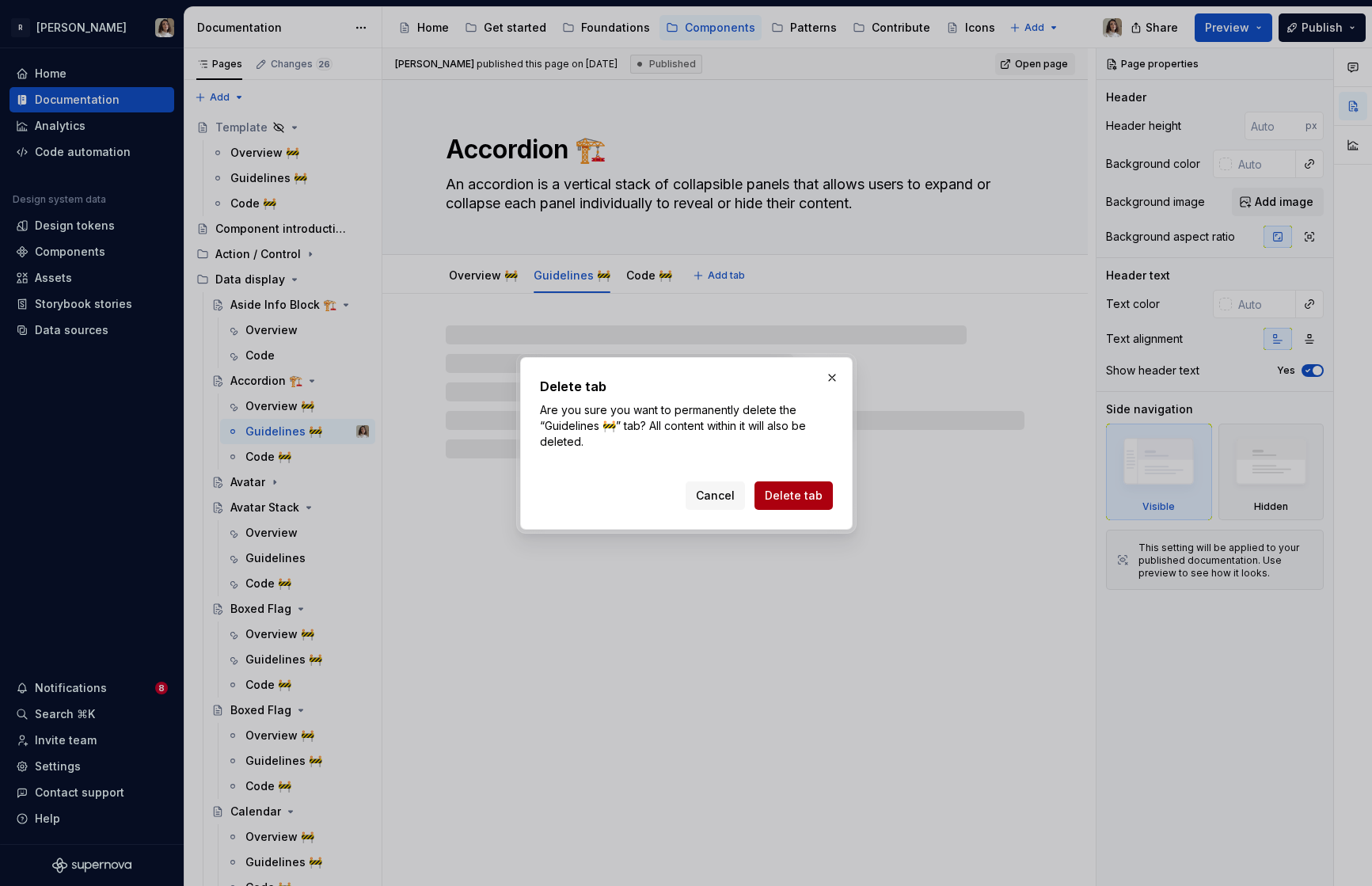
click at [807, 497] on span "Delete tab" at bounding box center [794, 495] width 58 height 16
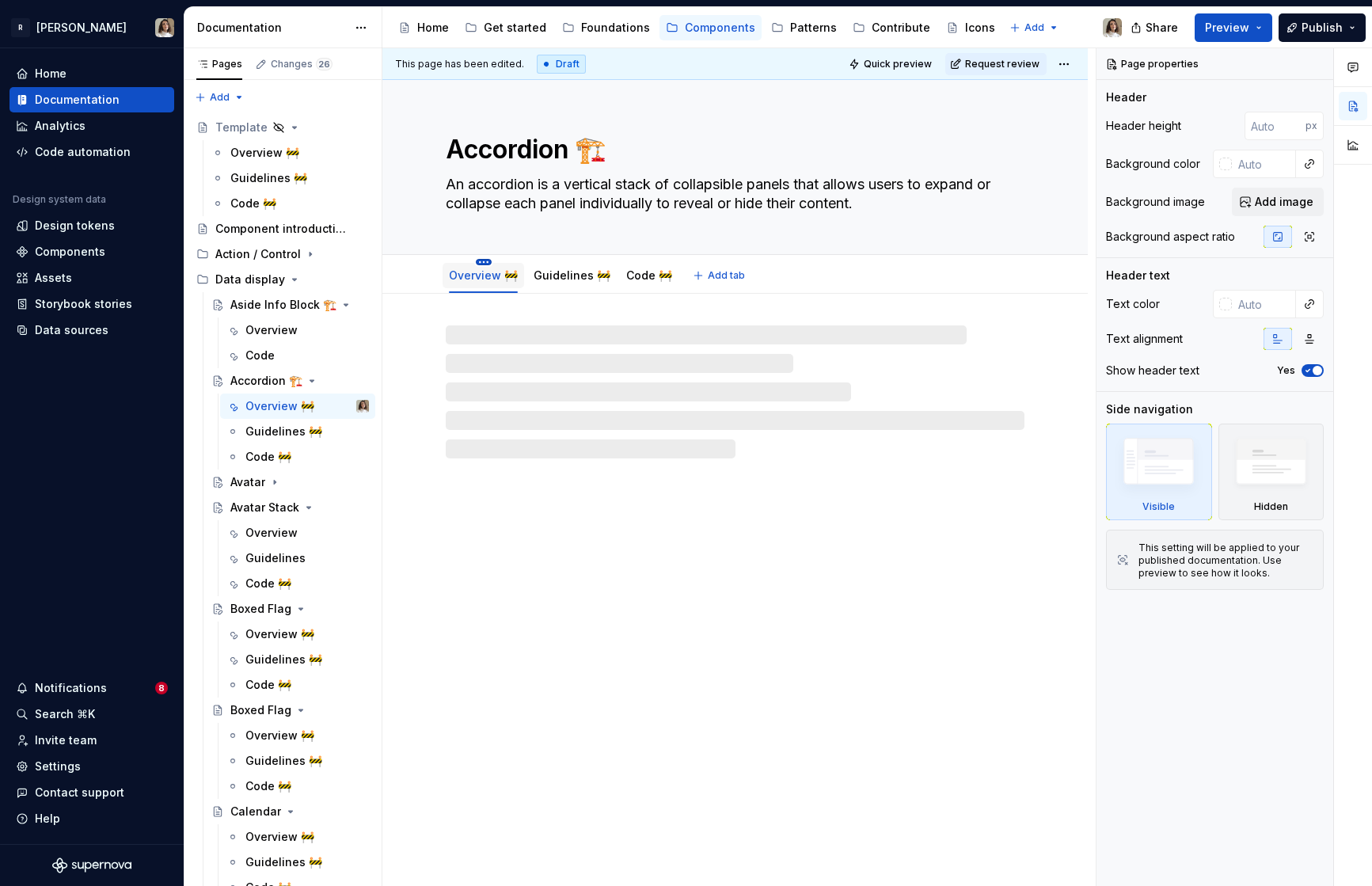
click at [482, 260] on html "R Norma Home Documentation Analytics Code automation Design system data Design …" at bounding box center [686, 443] width 1372 height 886
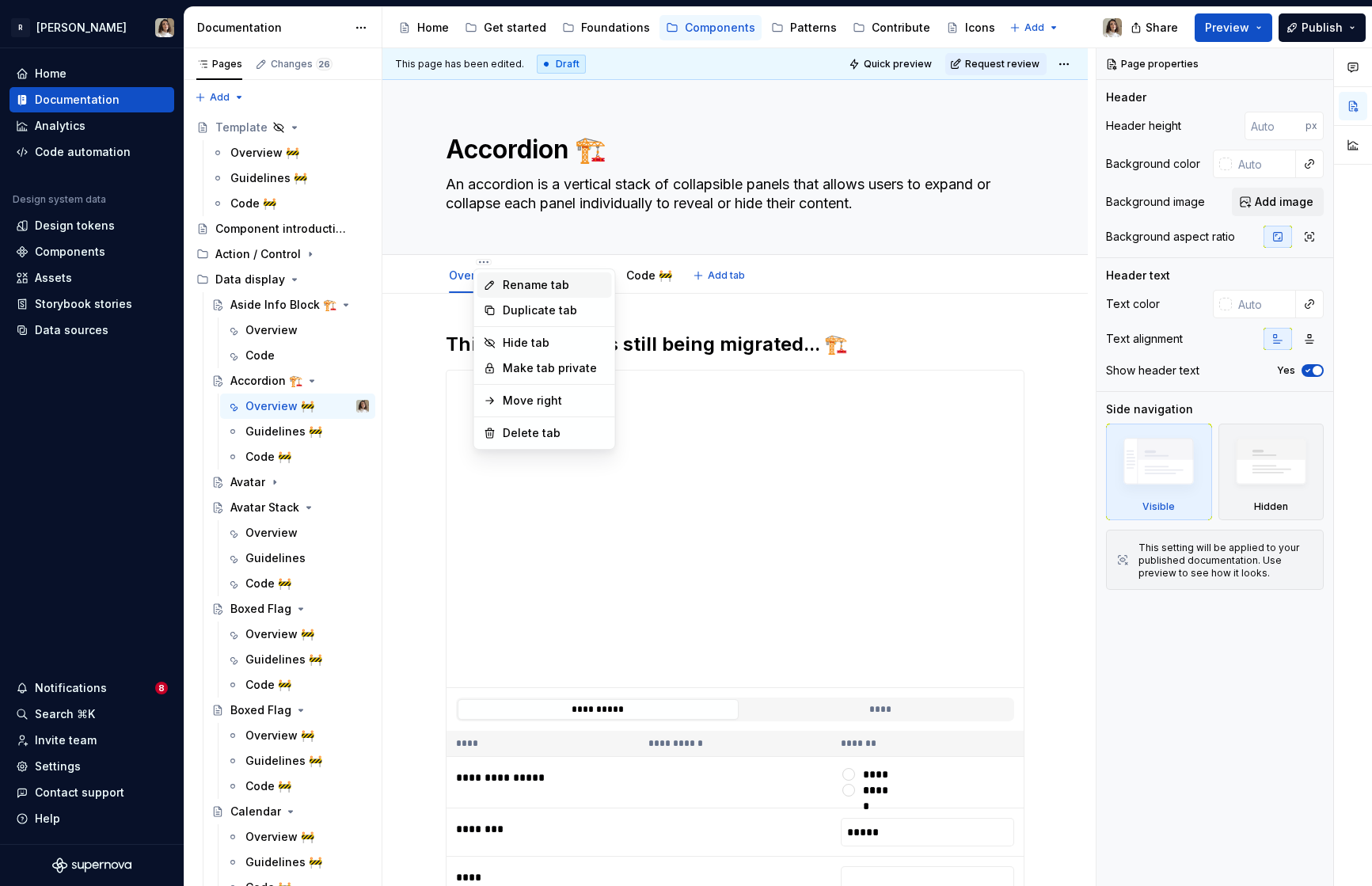
click at [499, 286] on div "Rename tab" at bounding box center [544, 285] width 135 height 25
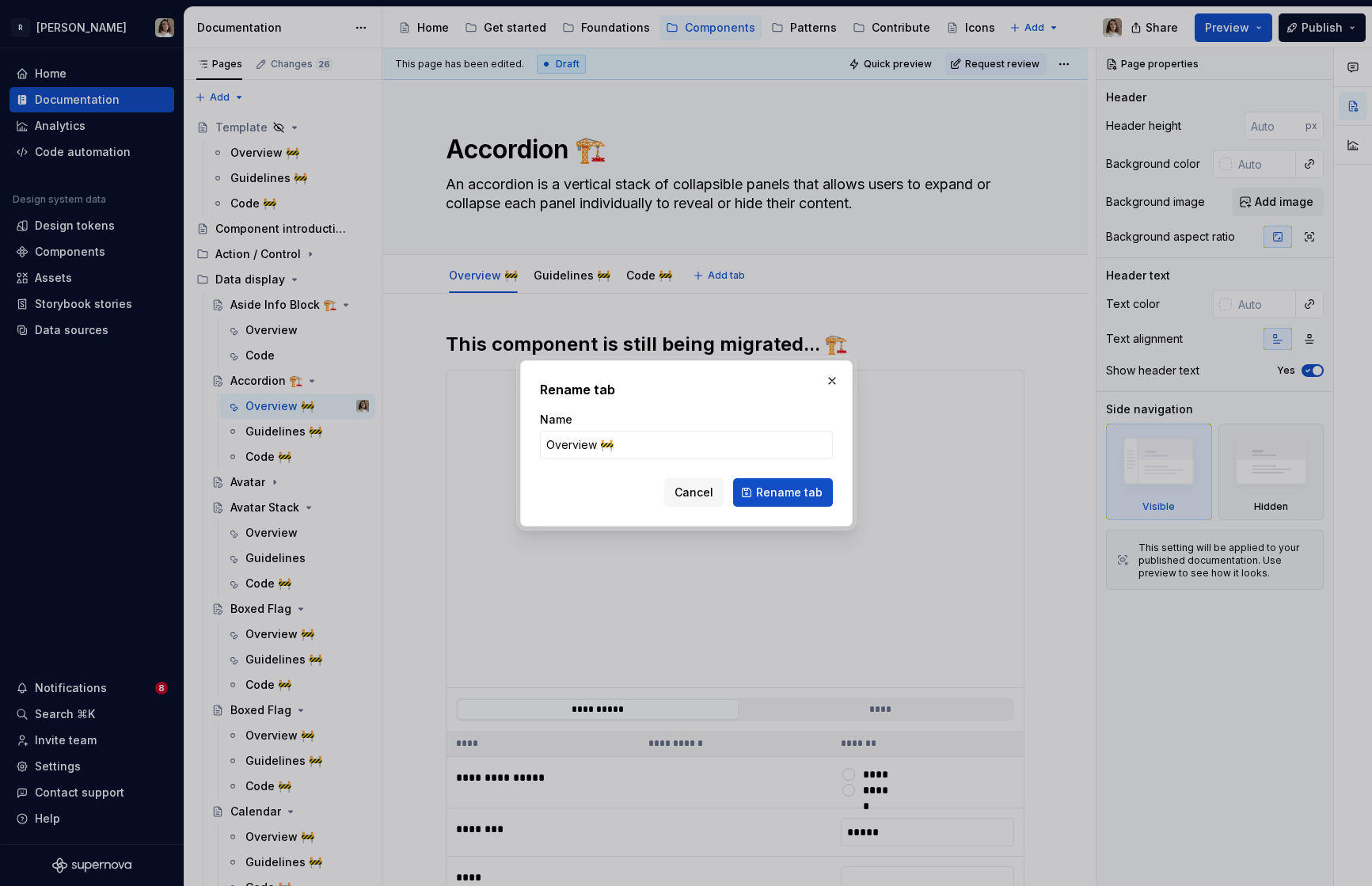
type textarea "*"
click at [622, 443] on input "Overview 🚧" at bounding box center [686, 444] width 293 height 28
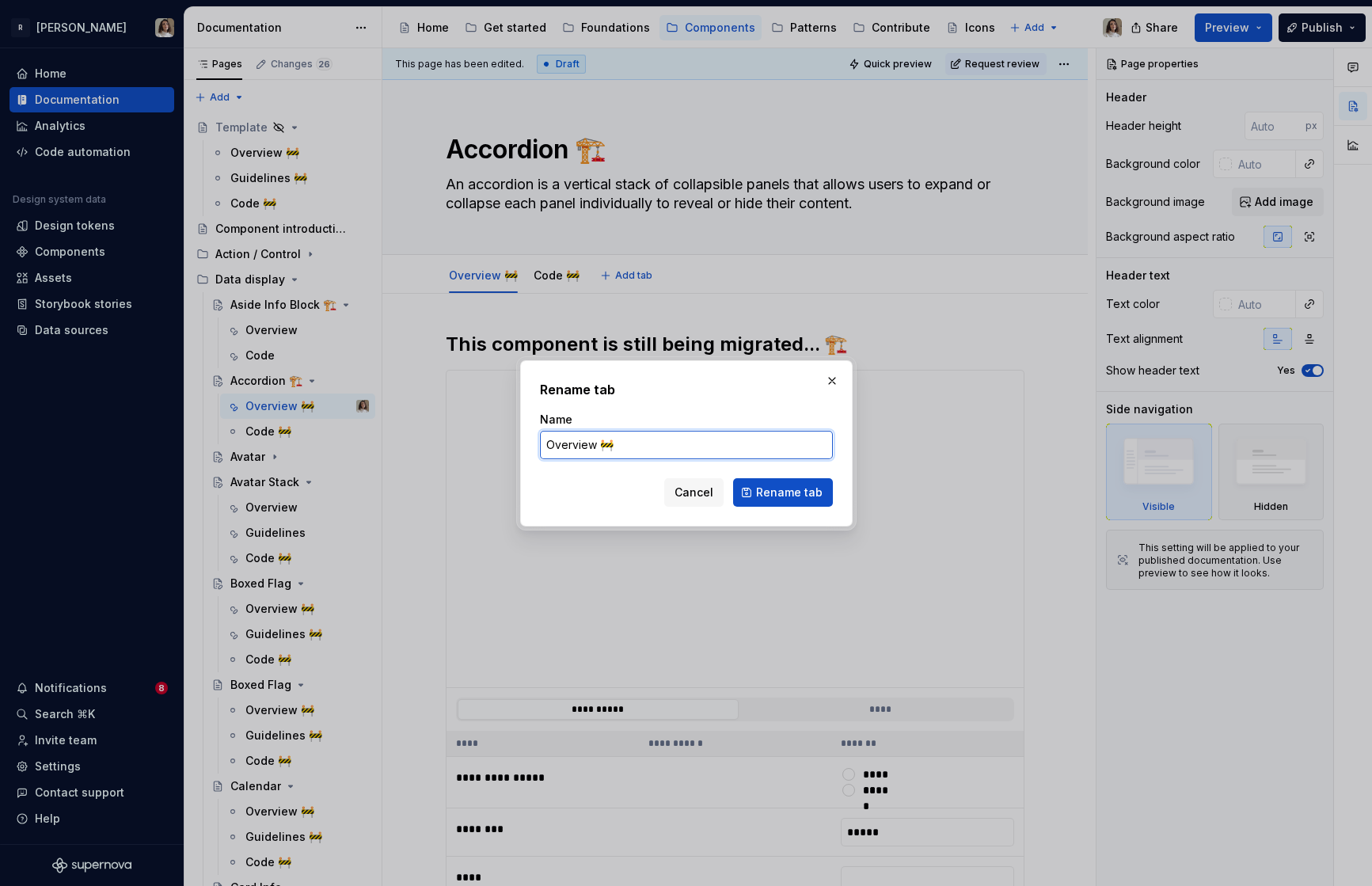
type input "Overview"
type textarea "*"
type input "Overview"
click at [755, 482] on button "Rename tab" at bounding box center [782, 491] width 100 height 28
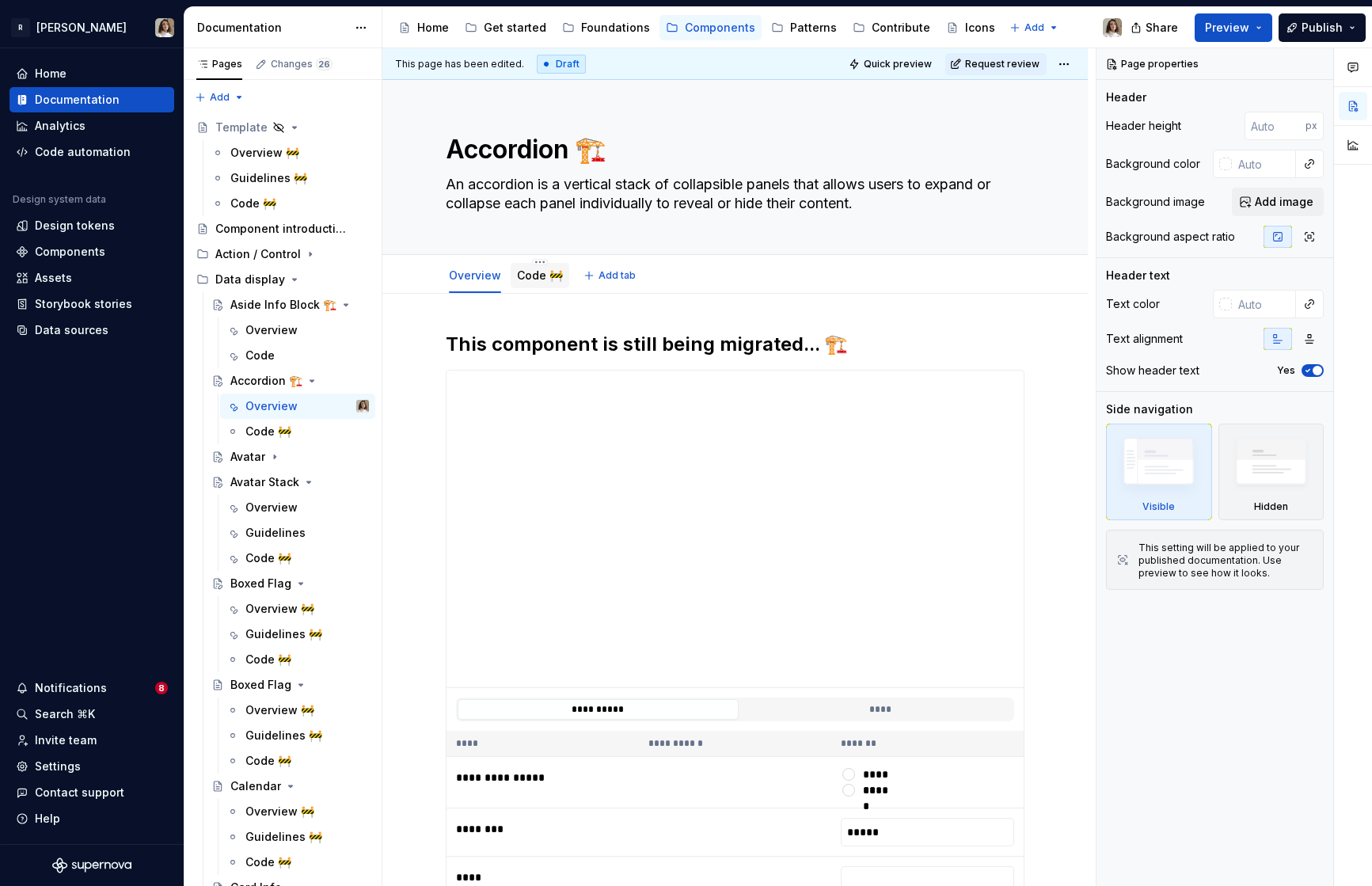
click at [532, 274] on link "Code 🚧" at bounding box center [539, 275] width 46 height 14
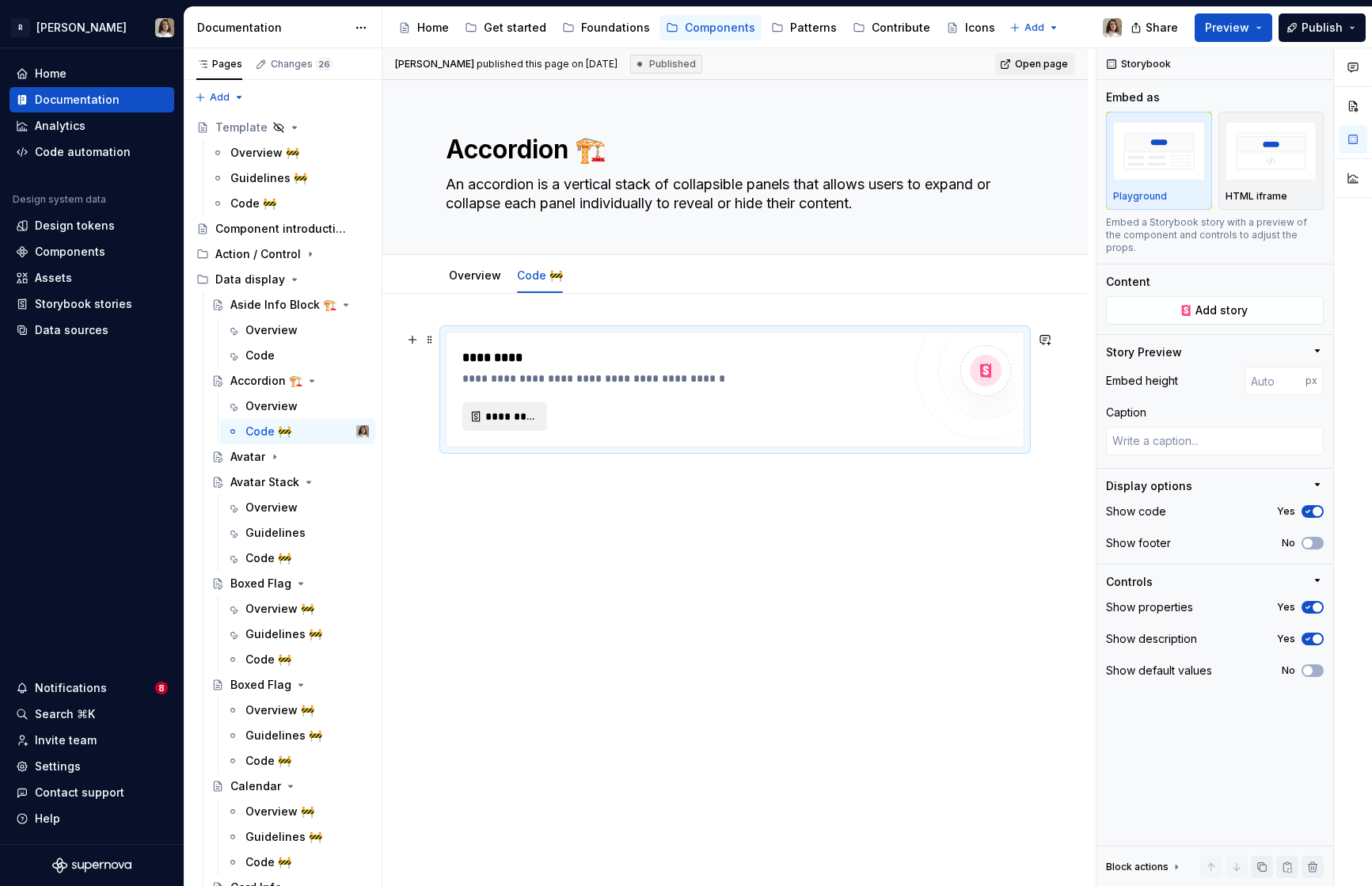
click at [485, 416] on button "*********" at bounding box center [504, 416] width 84 height 28
type textarea "*"
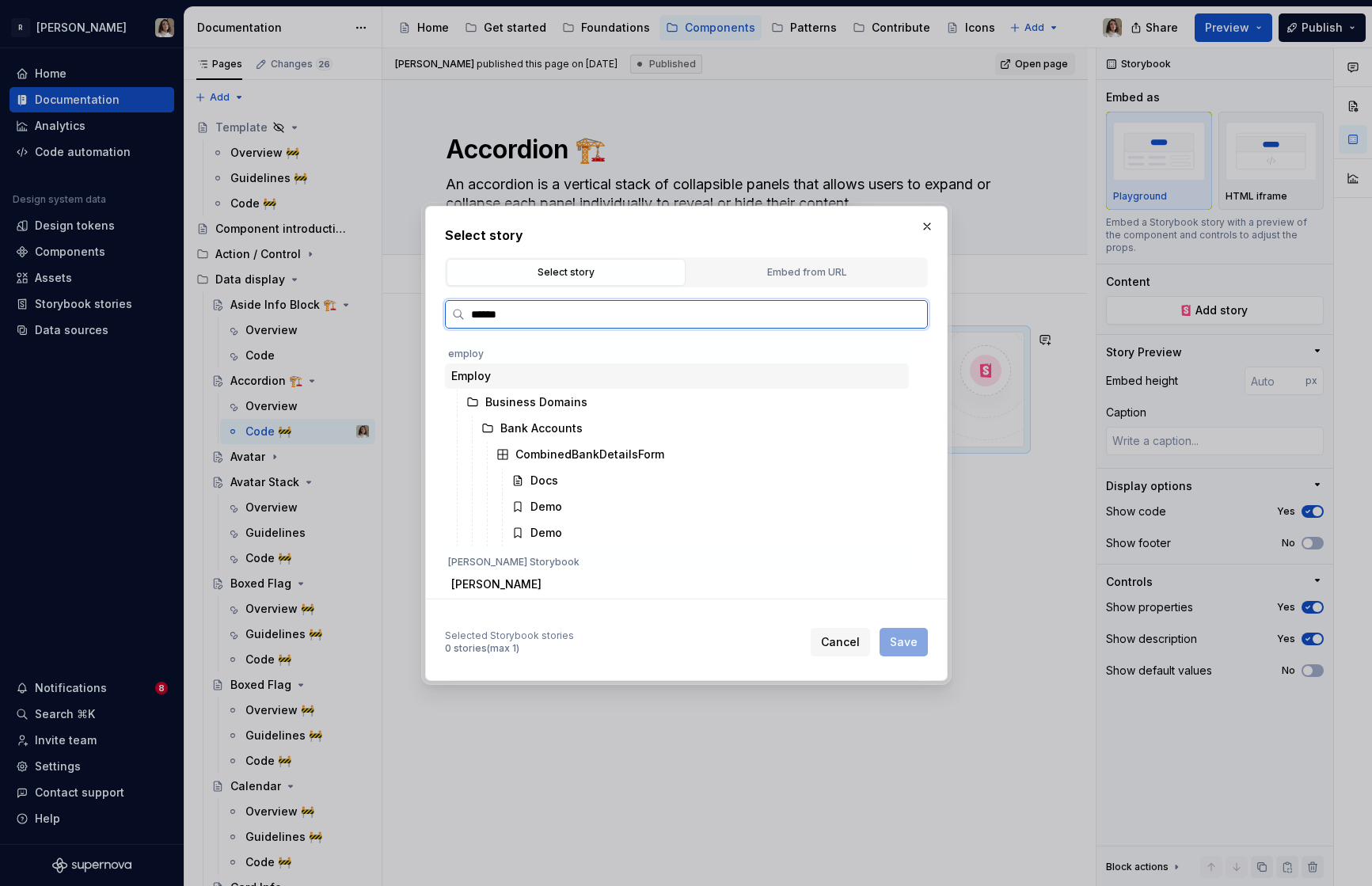
type input "*******"
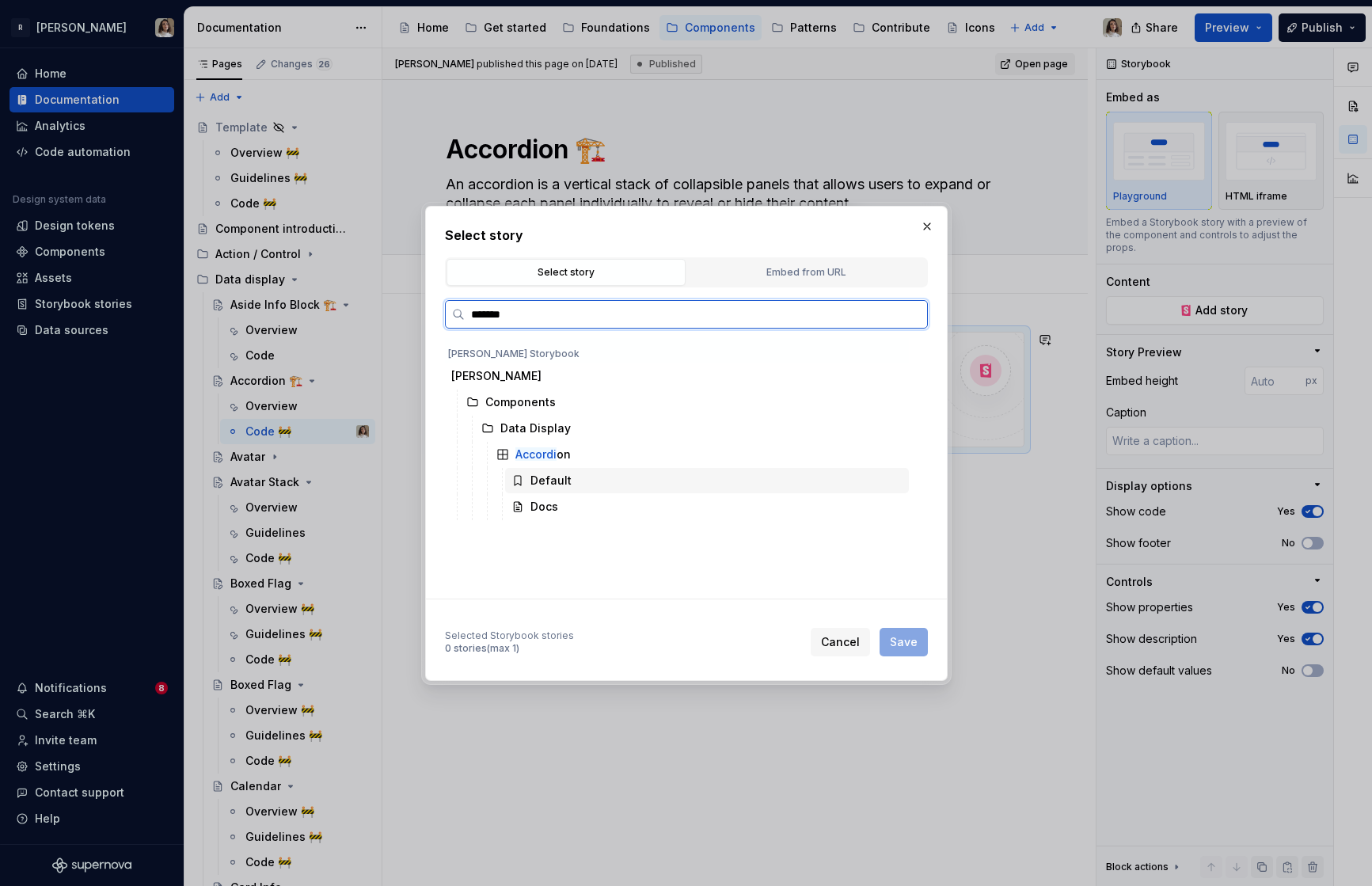
click at [553, 478] on div "Default" at bounding box center [551, 480] width 41 height 16
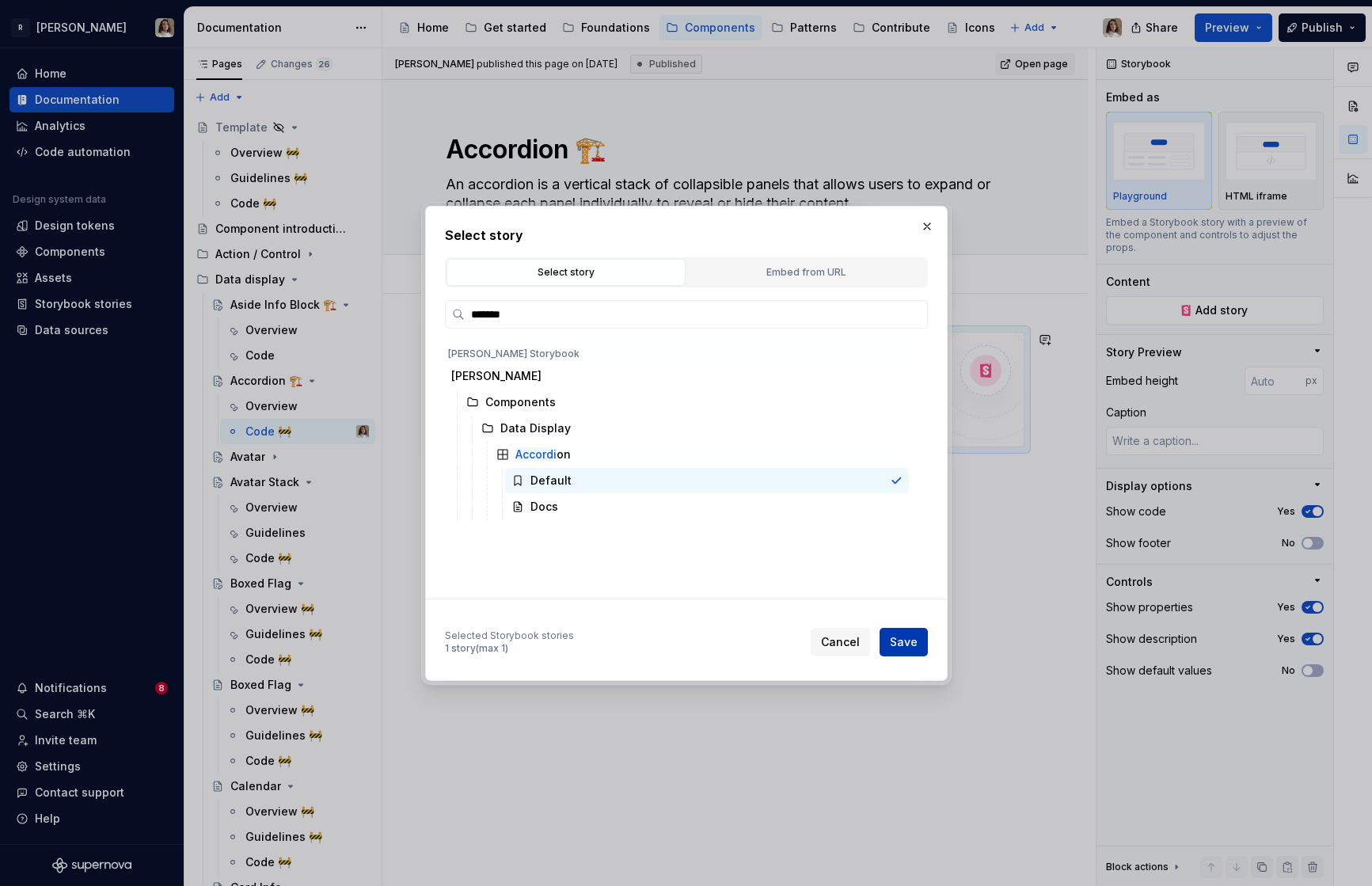
click at [898, 638] on span "Save" at bounding box center [904, 642] width 28 height 16
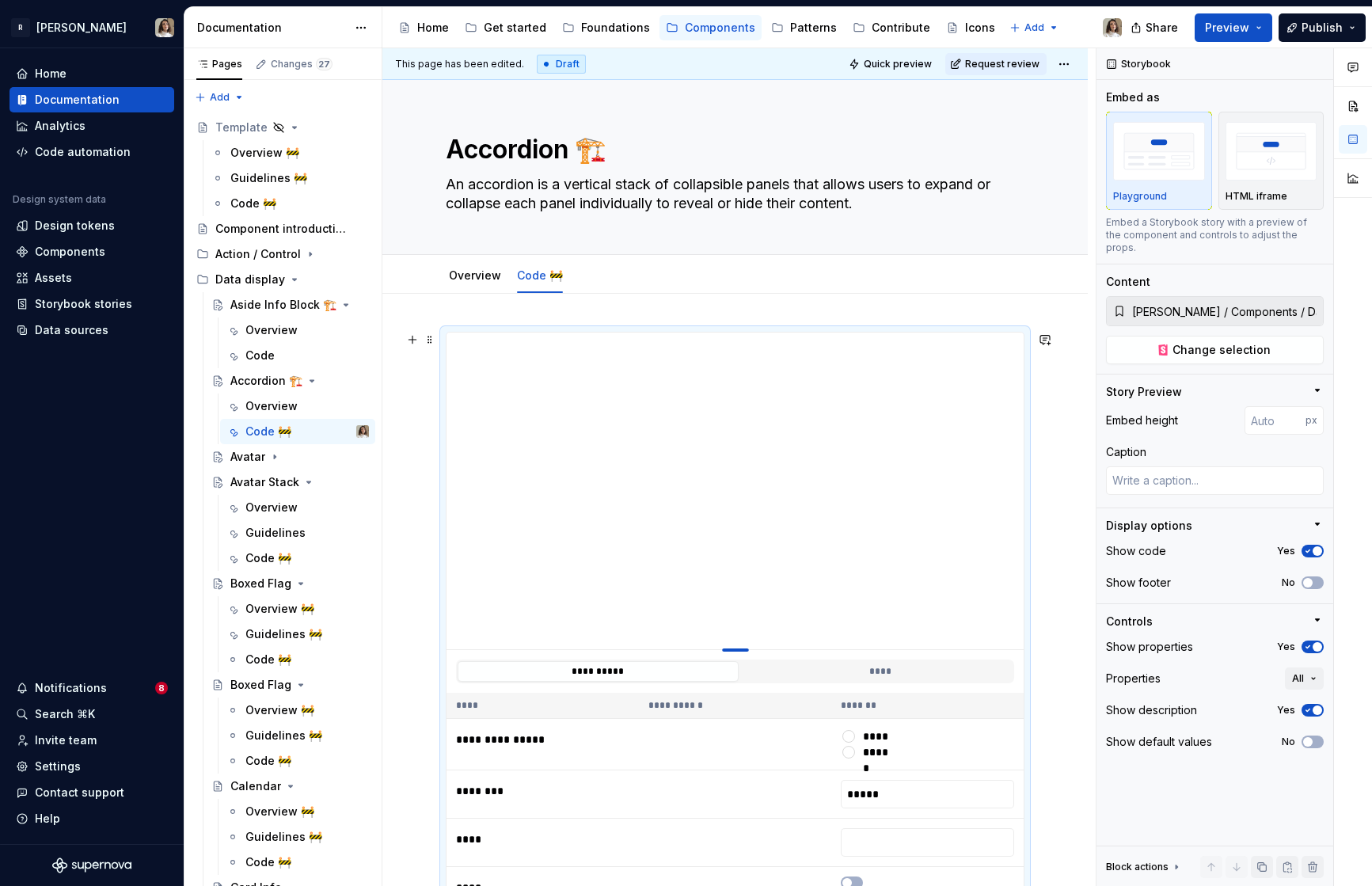
type textarea "*"
type input "399"
type textarea "*"
type input "357"
type textarea "*"
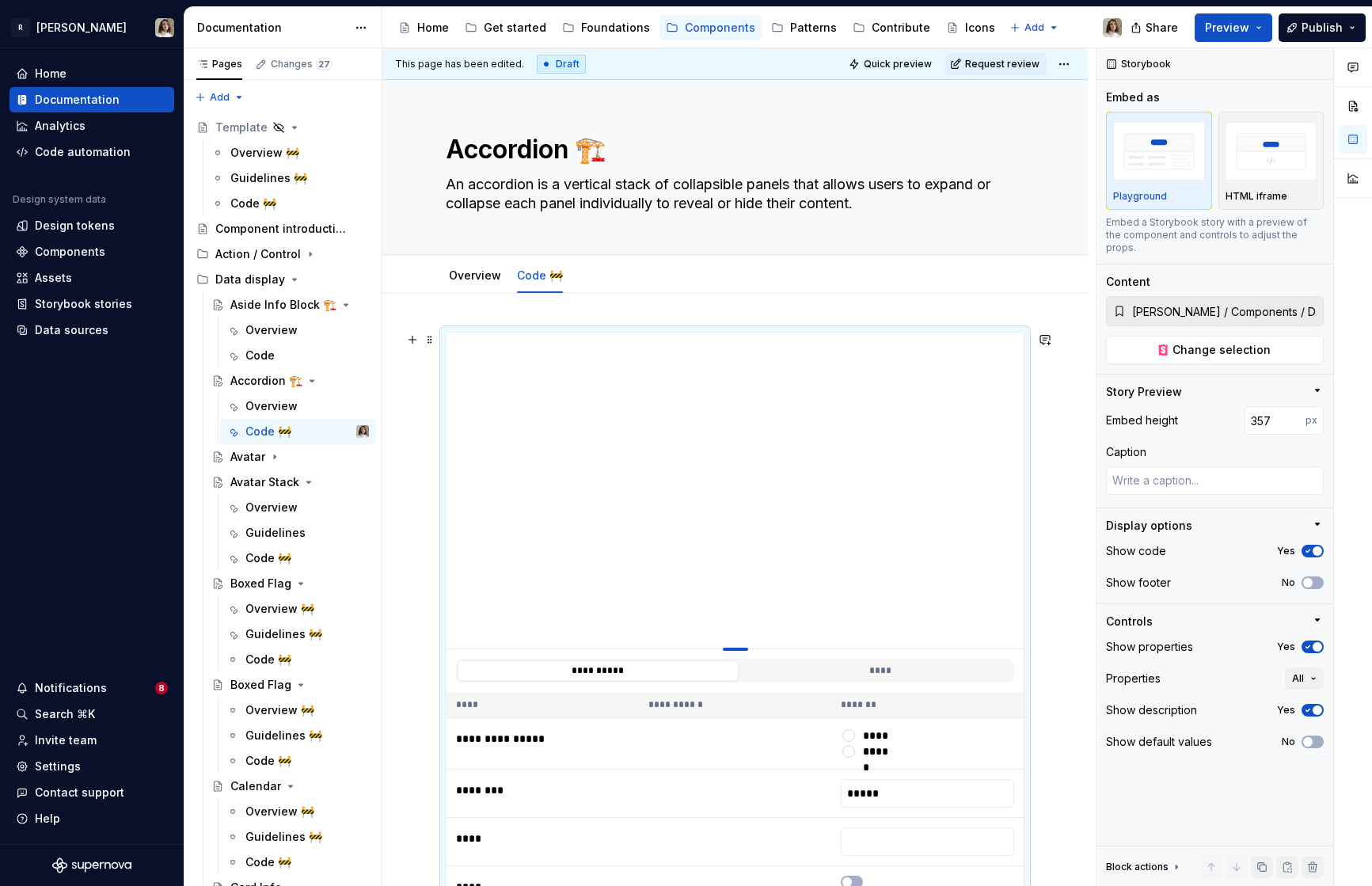
type input "334"
type textarea "*"
type input "321"
type textarea "*"
type input "303"
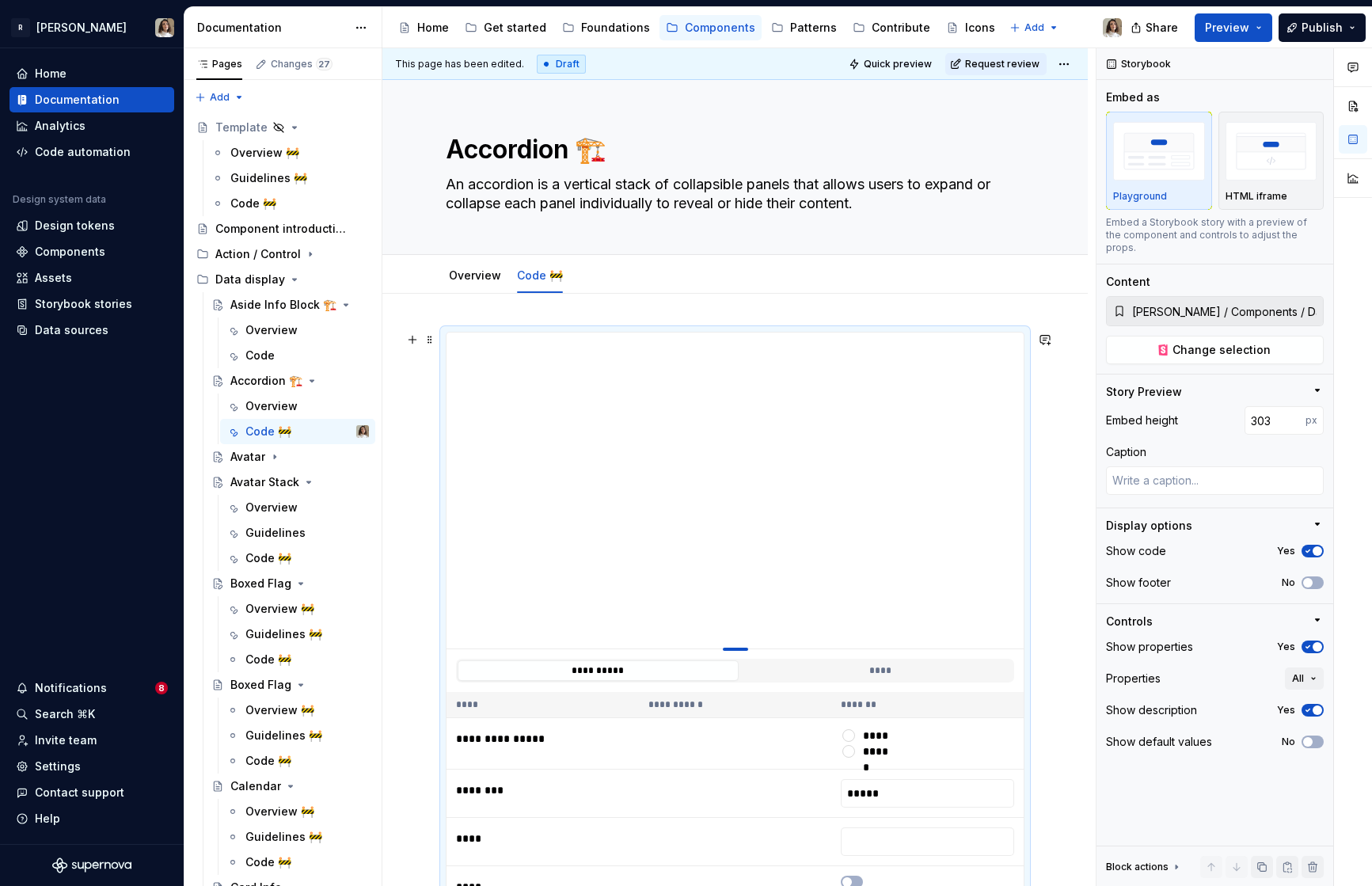
type textarea "*"
type input "299"
type textarea "*"
type input "295"
type textarea "*"
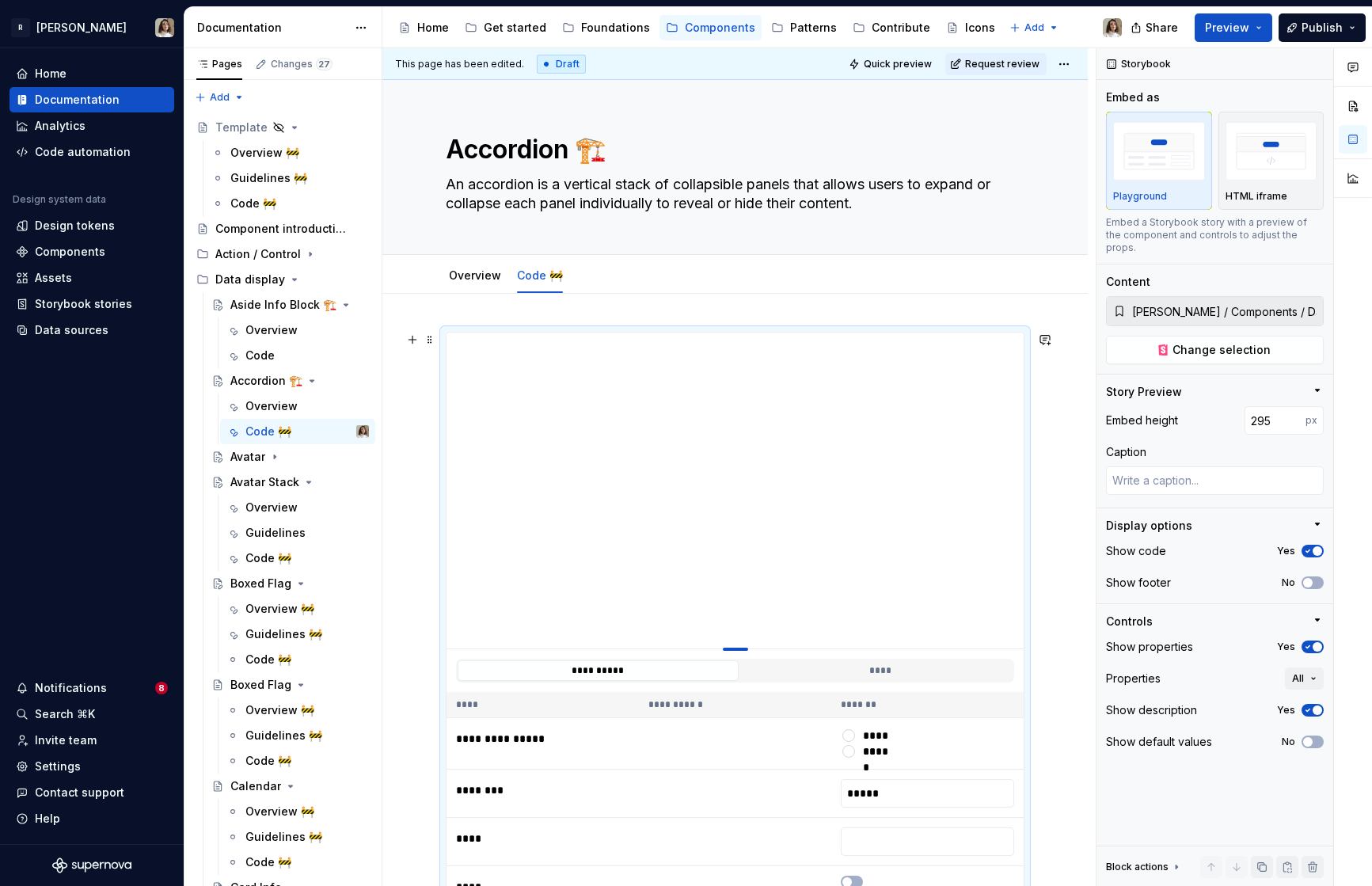
type input "293"
type textarea "*"
type input "290"
type textarea "*"
type input "286"
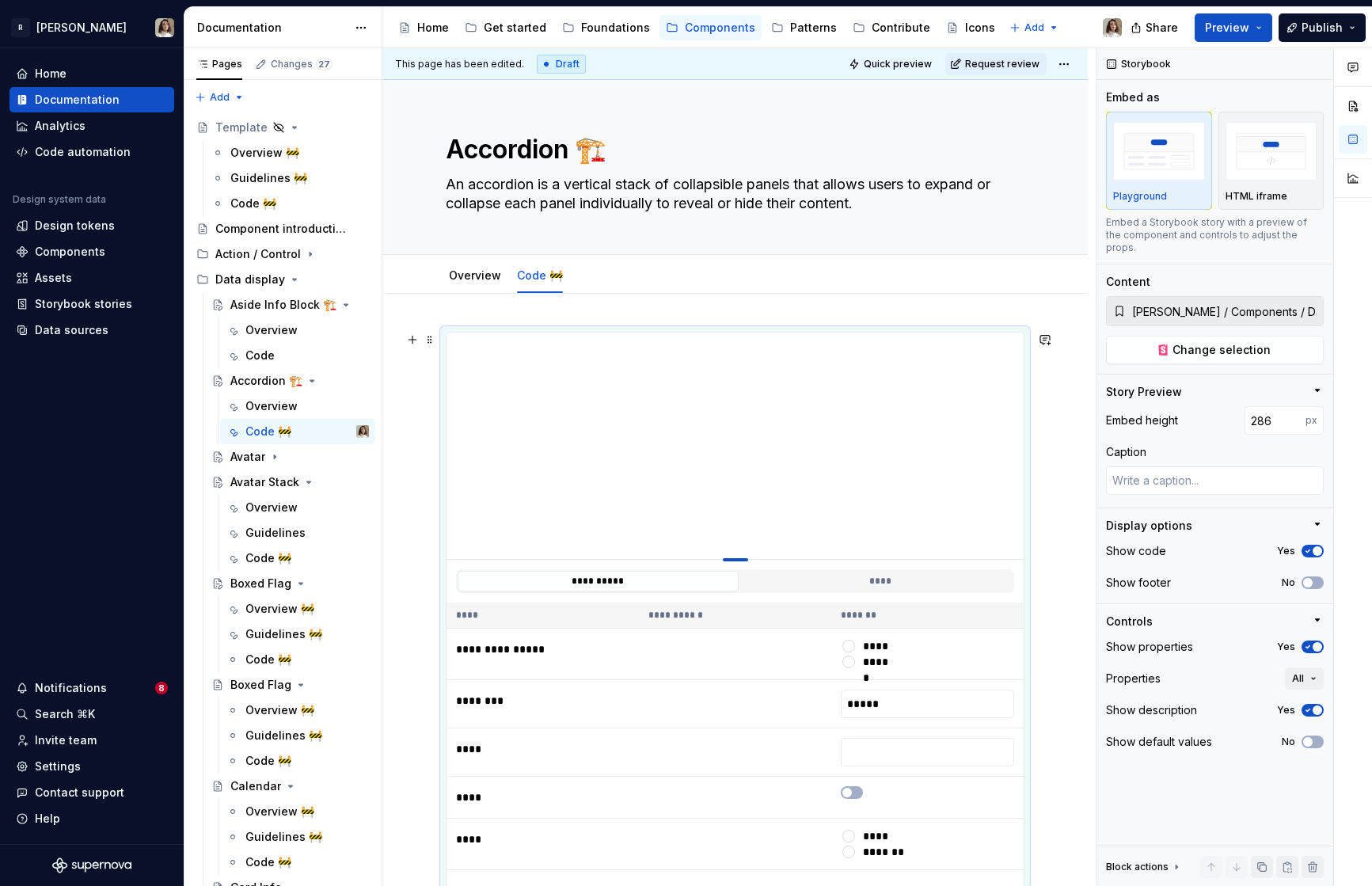
type textarea "*"
type input "284"
type textarea "*"
type input "282"
type textarea "*"
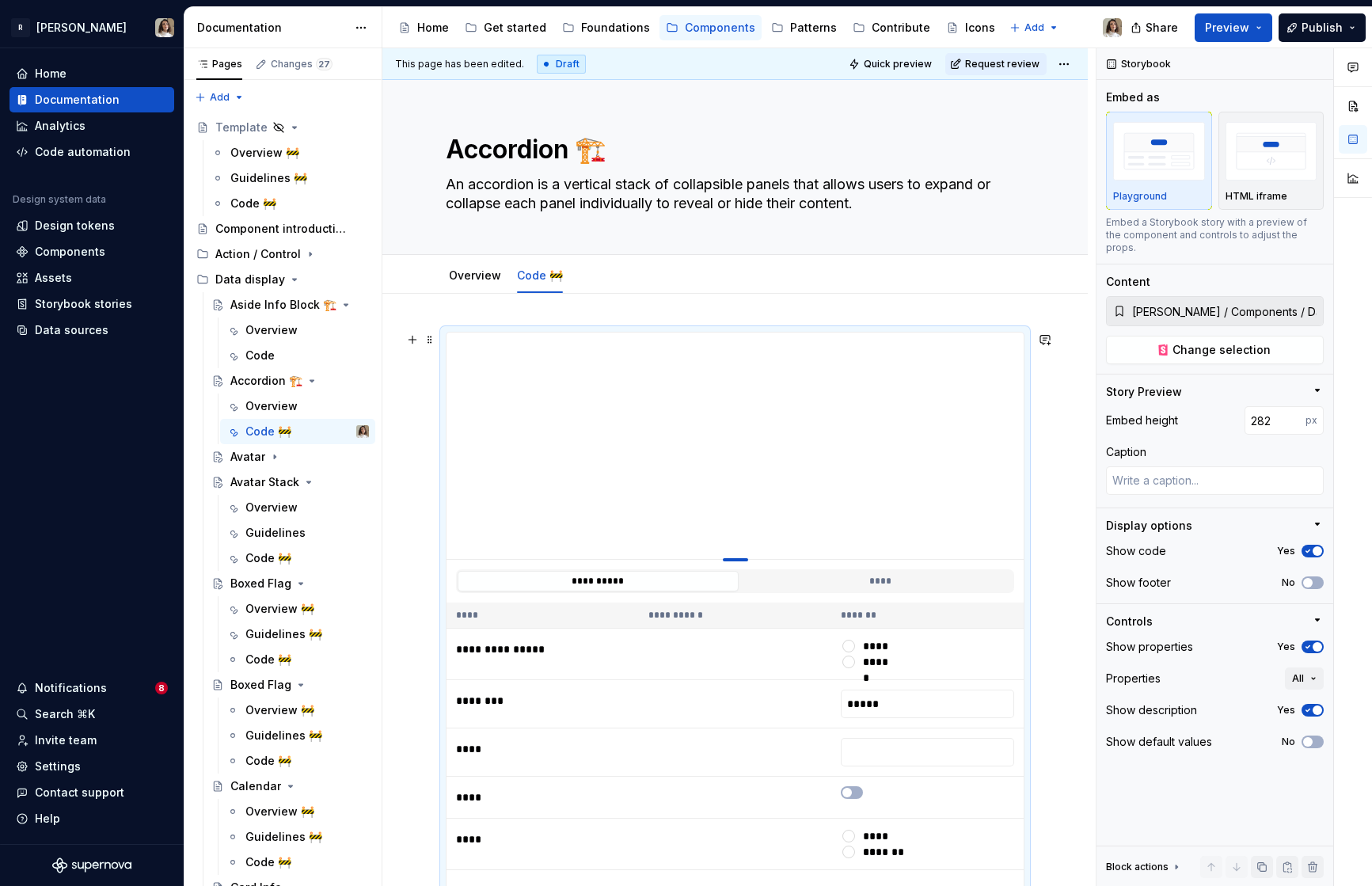
type input "280"
type textarea "*"
type input "276"
type textarea "*"
type input "269"
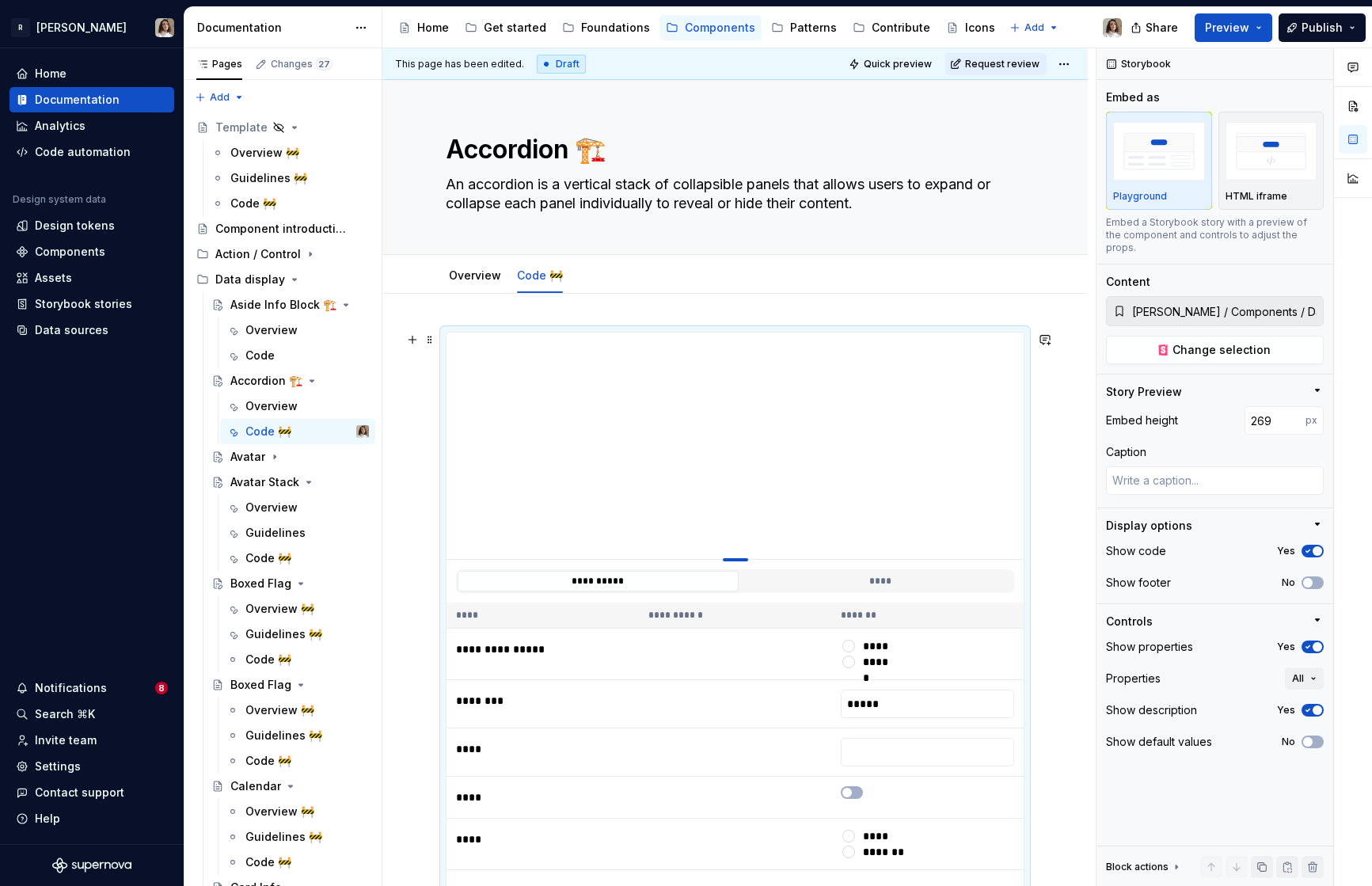
type textarea "*"
type input "260"
type textarea "*"
type input "251"
type textarea "*"
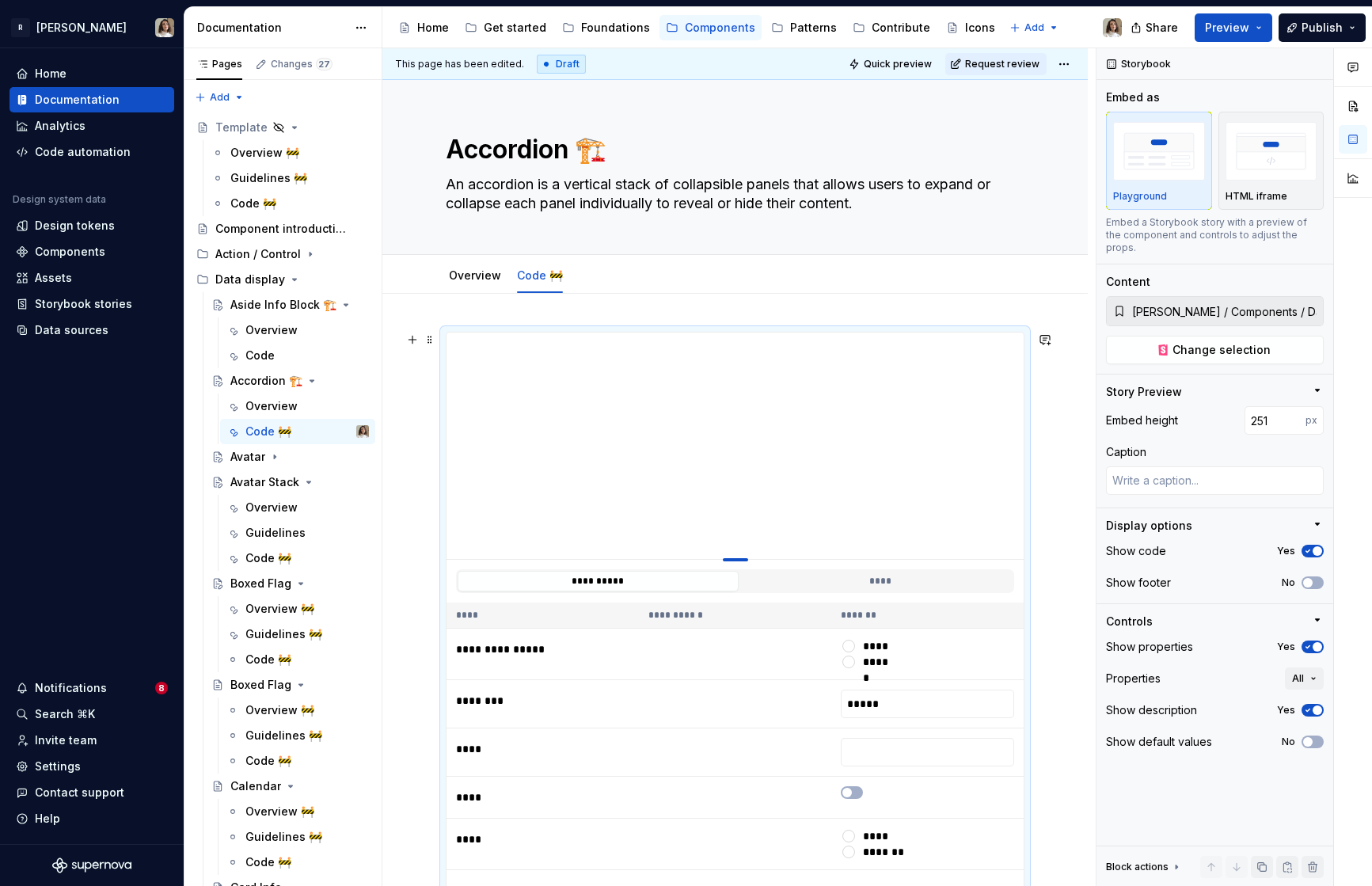
type input "243"
type textarea "*"
type input "235"
type textarea "*"
type input "228"
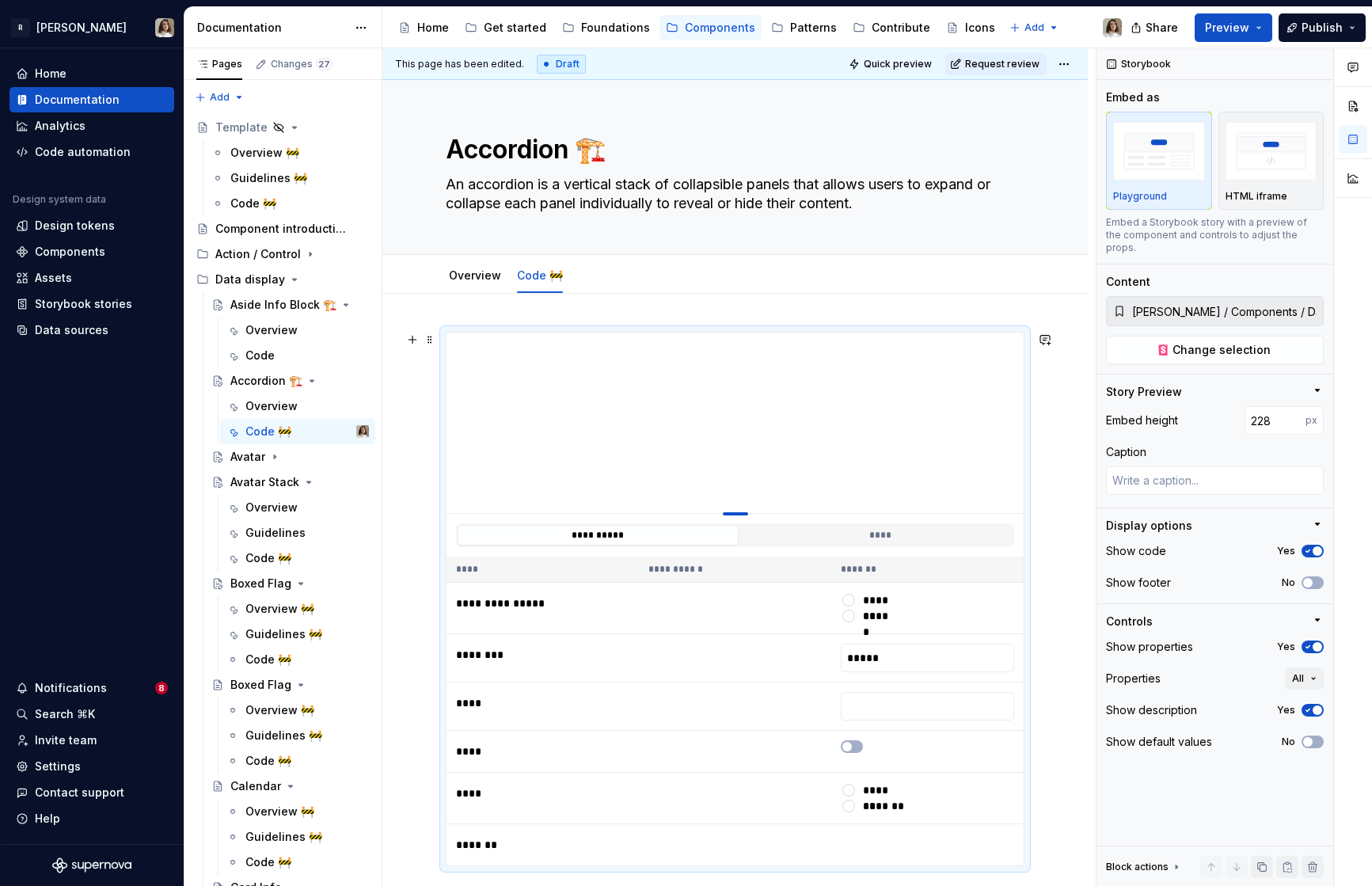
type textarea "*"
type input "227"
type textarea "*"
type input "225"
type textarea "*"
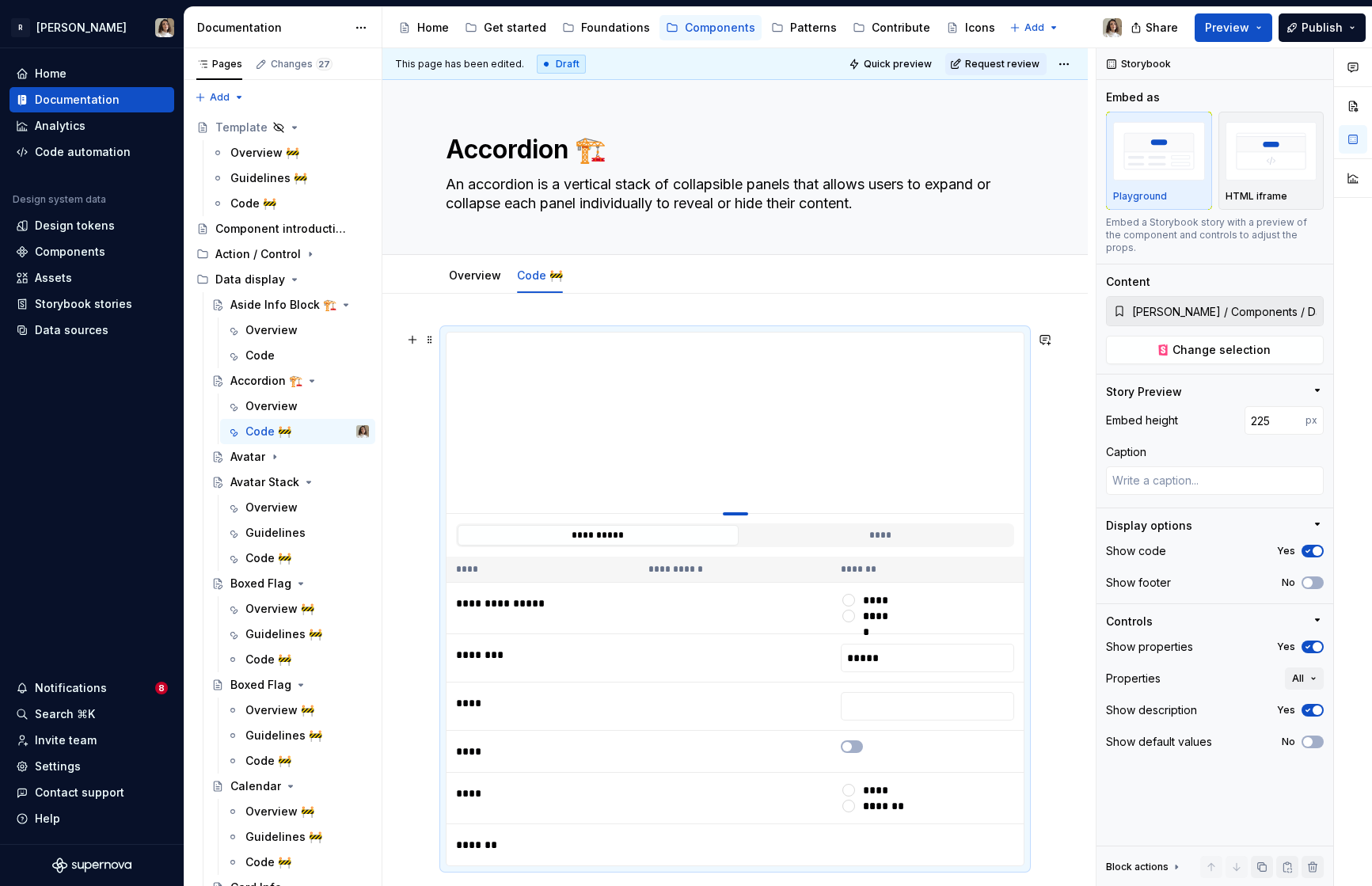
type input "224"
type textarea "*"
type input "222"
type textarea "*"
type input "219"
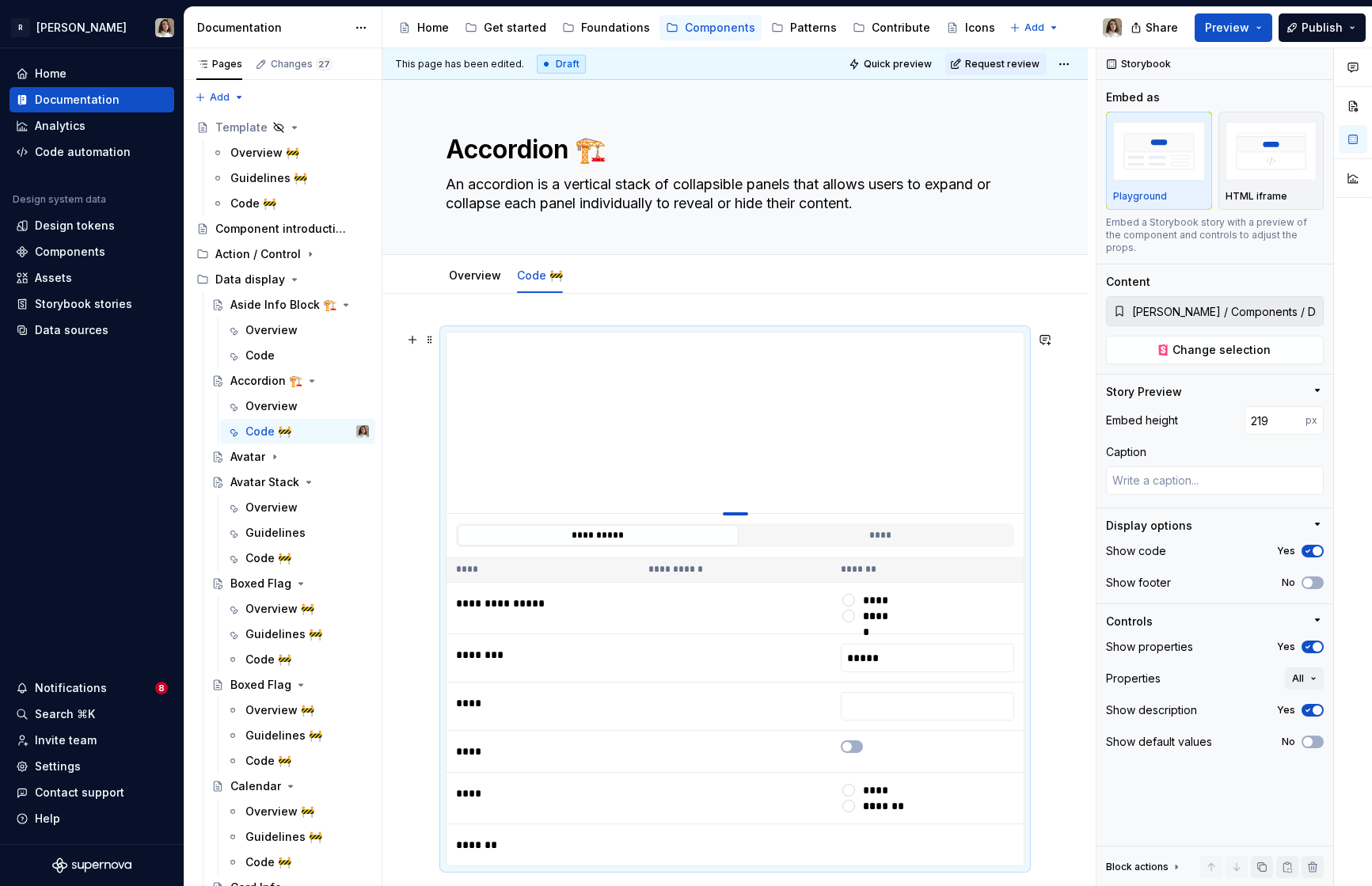
type textarea "*"
type input "215"
type textarea "*"
type input "207"
type textarea "*"
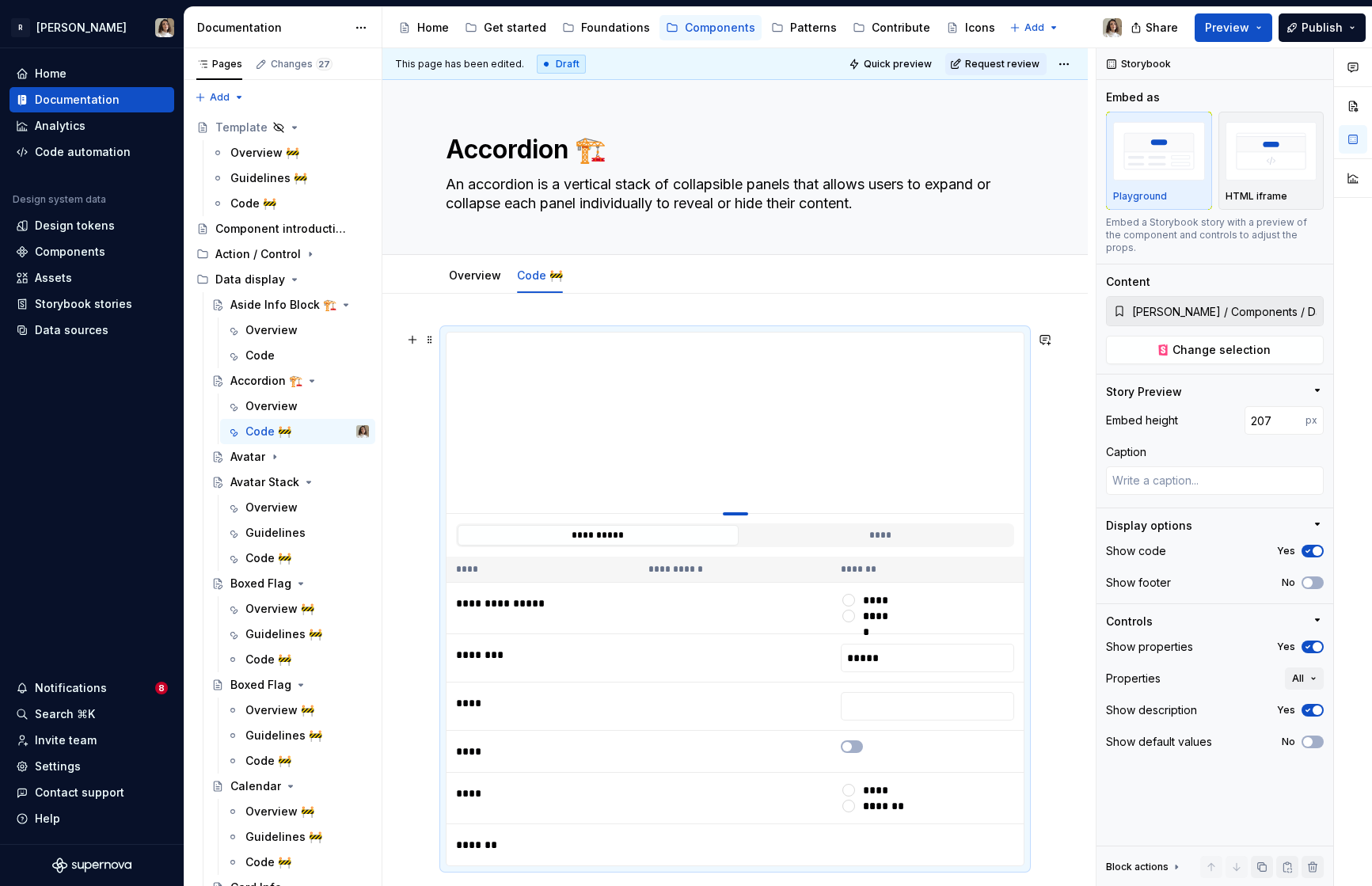
type input "203"
type textarea "*"
type input "197"
type textarea "*"
type input "195"
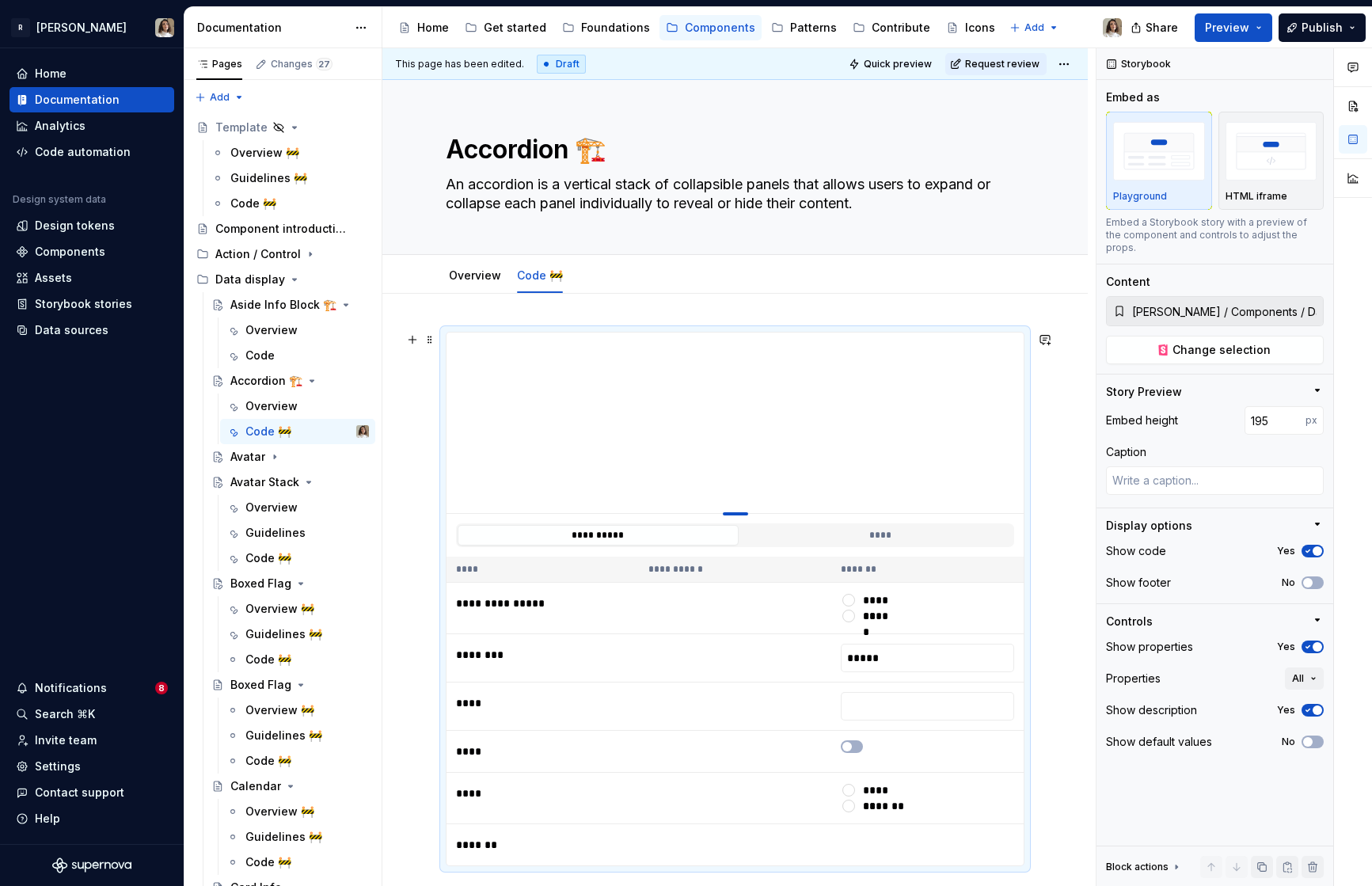
type textarea "*"
type input "192"
type textarea "*"
type input "191"
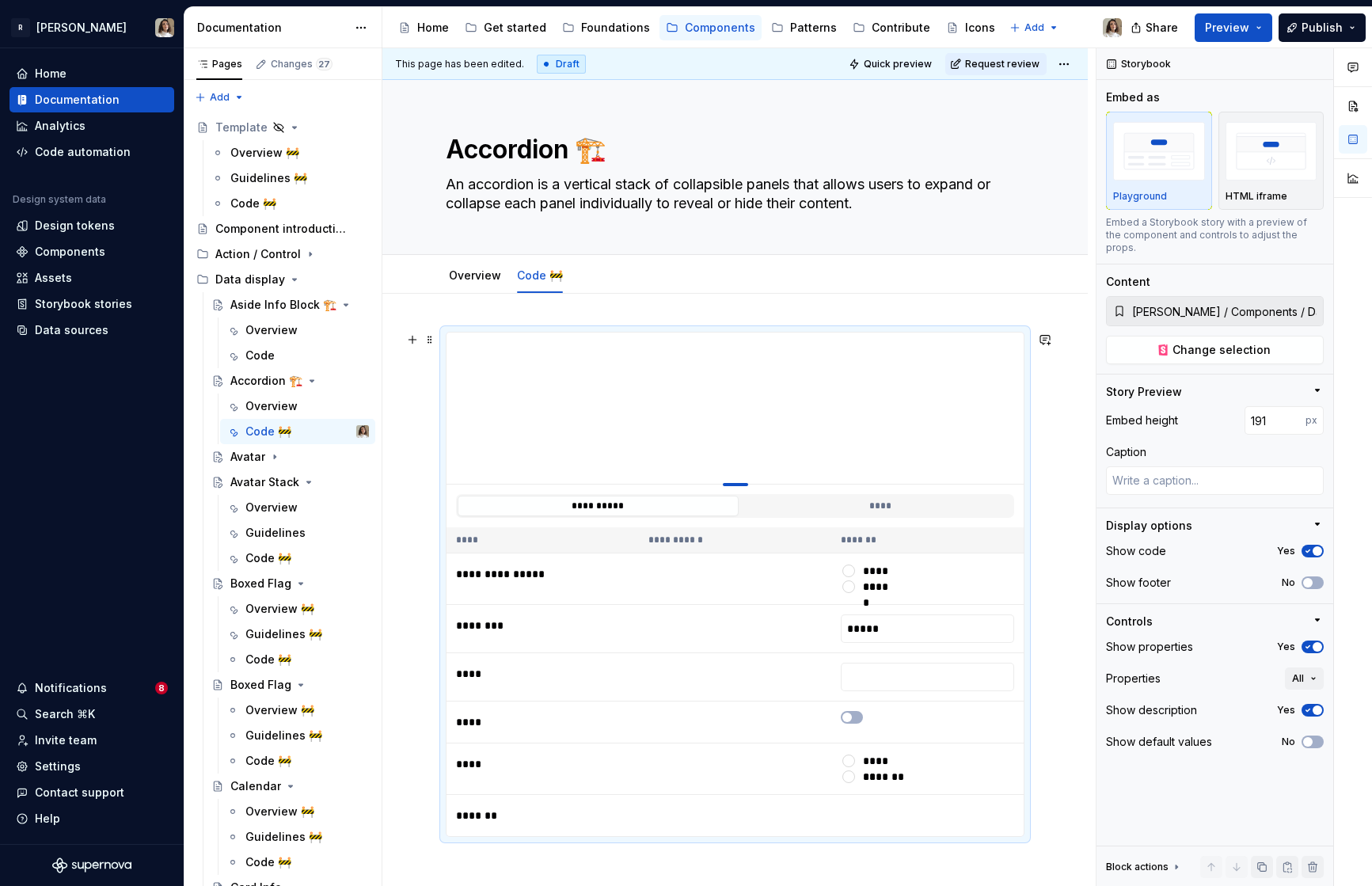
type textarea "*"
type input "190"
drag, startPoint x: 736, startPoint y: 649, endPoint x: 740, endPoint y: 483, distance: 166.0
click at [740, 483] on div at bounding box center [735, 483] width 25 height 3
click at [470, 269] on link "Overview" at bounding box center [475, 275] width 52 height 14
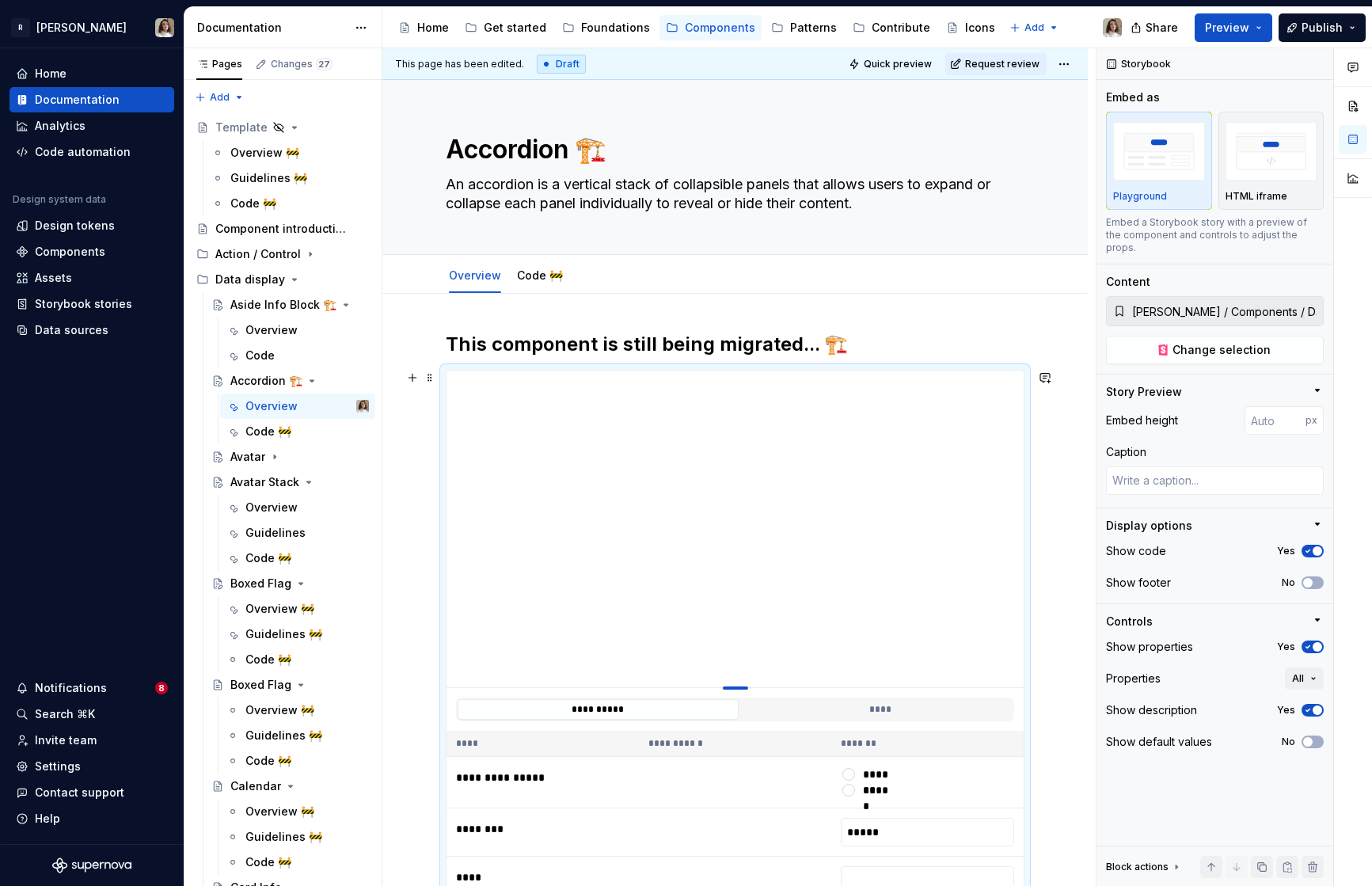
type textarea "*"
type input "226"
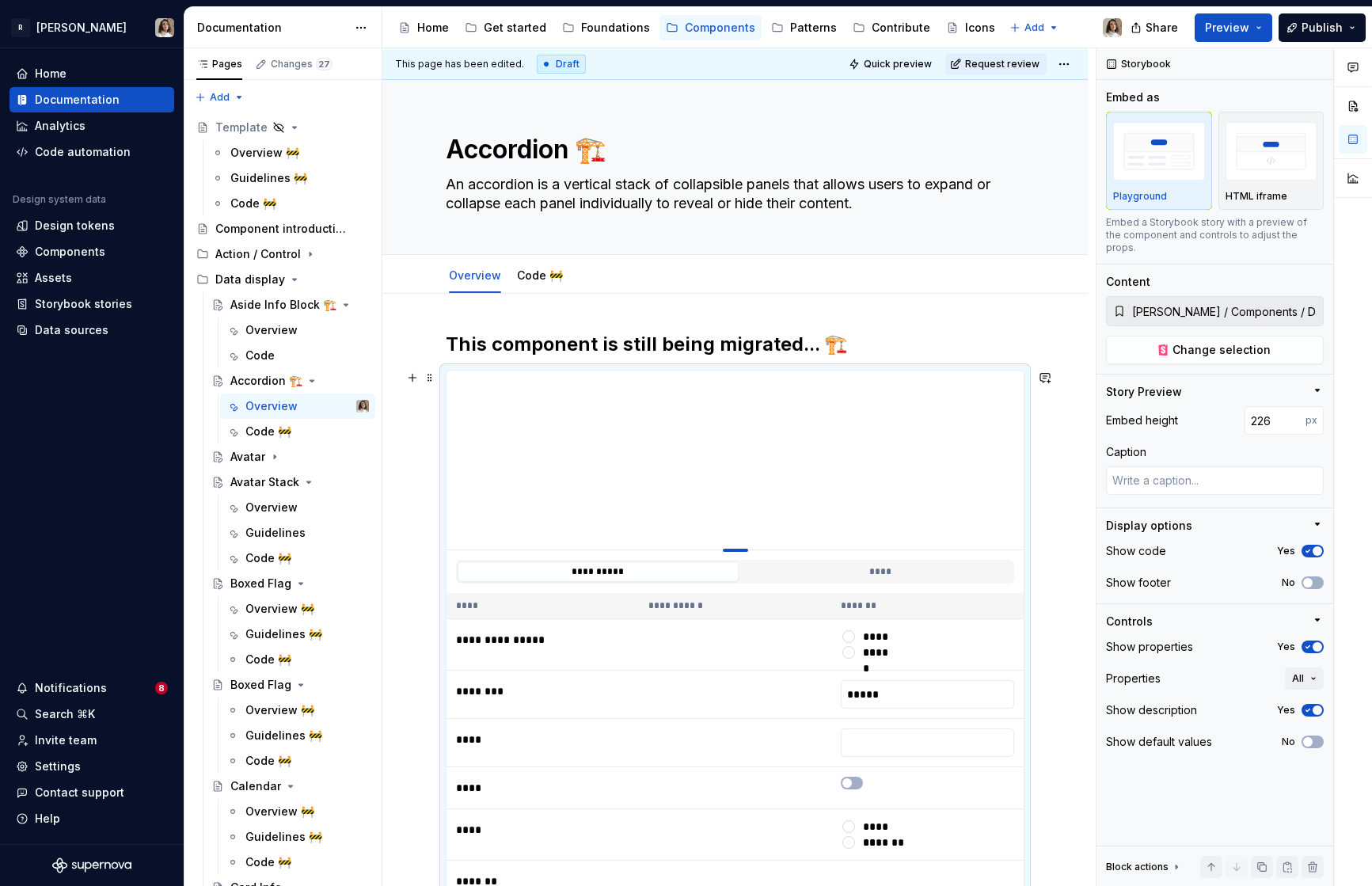
type textarea "*"
type input "201"
type textarea "*"
type input "198"
type textarea "*"
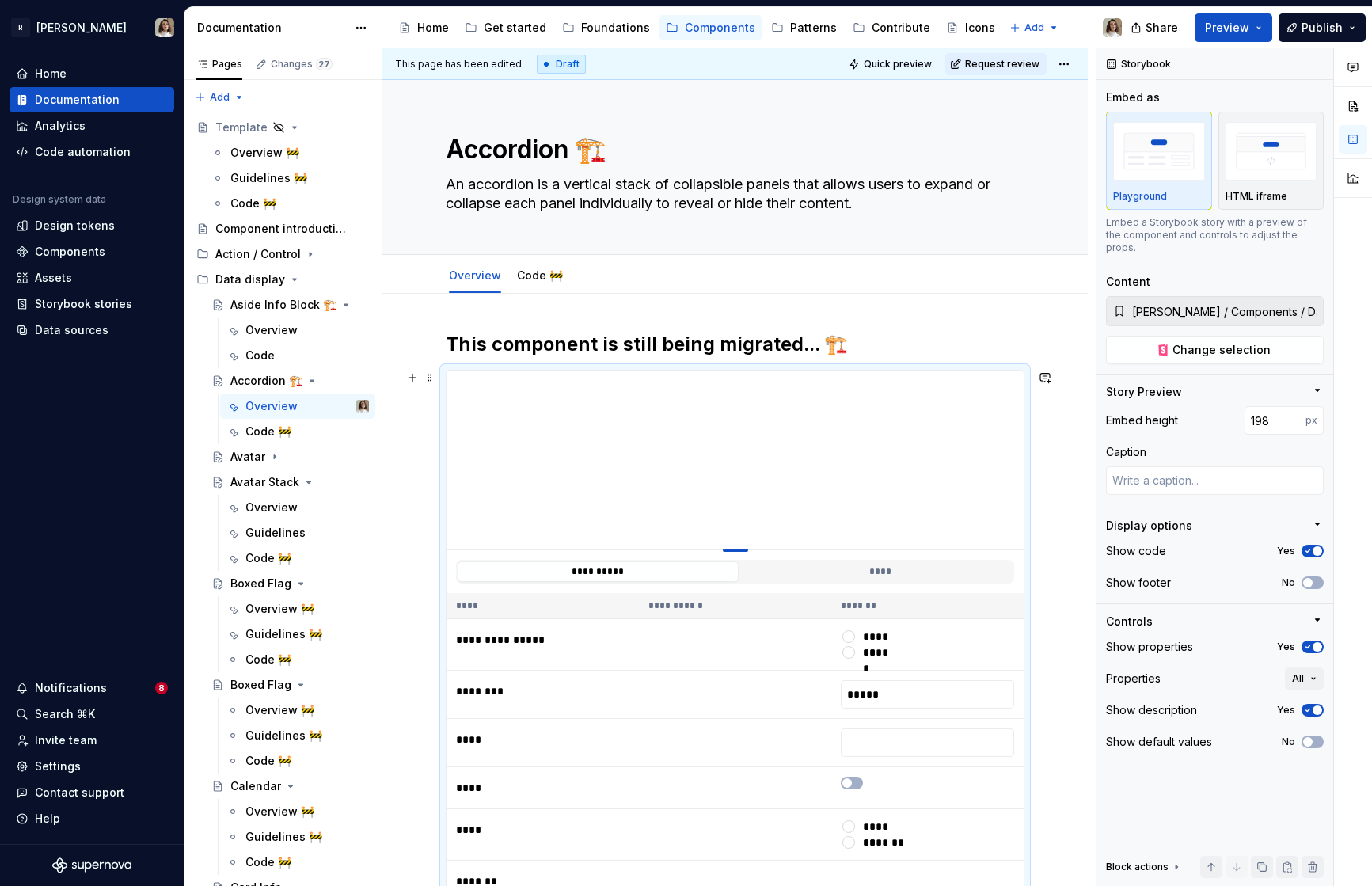
type input "196"
type textarea "*"
type input "195"
type textarea "*"
type input "194"
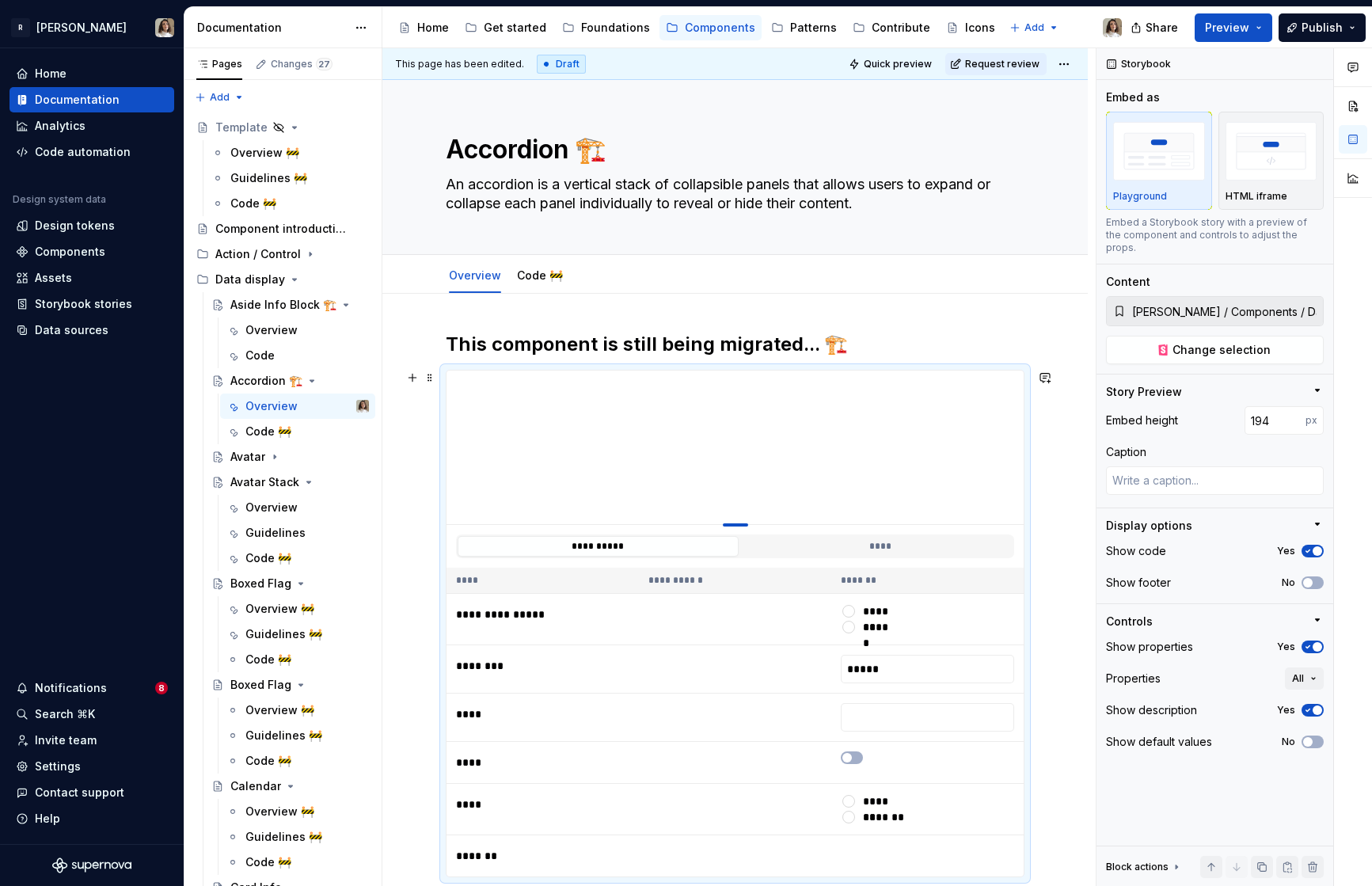
type textarea "*"
type input "193"
type textarea "*"
type input "192"
type textarea "*"
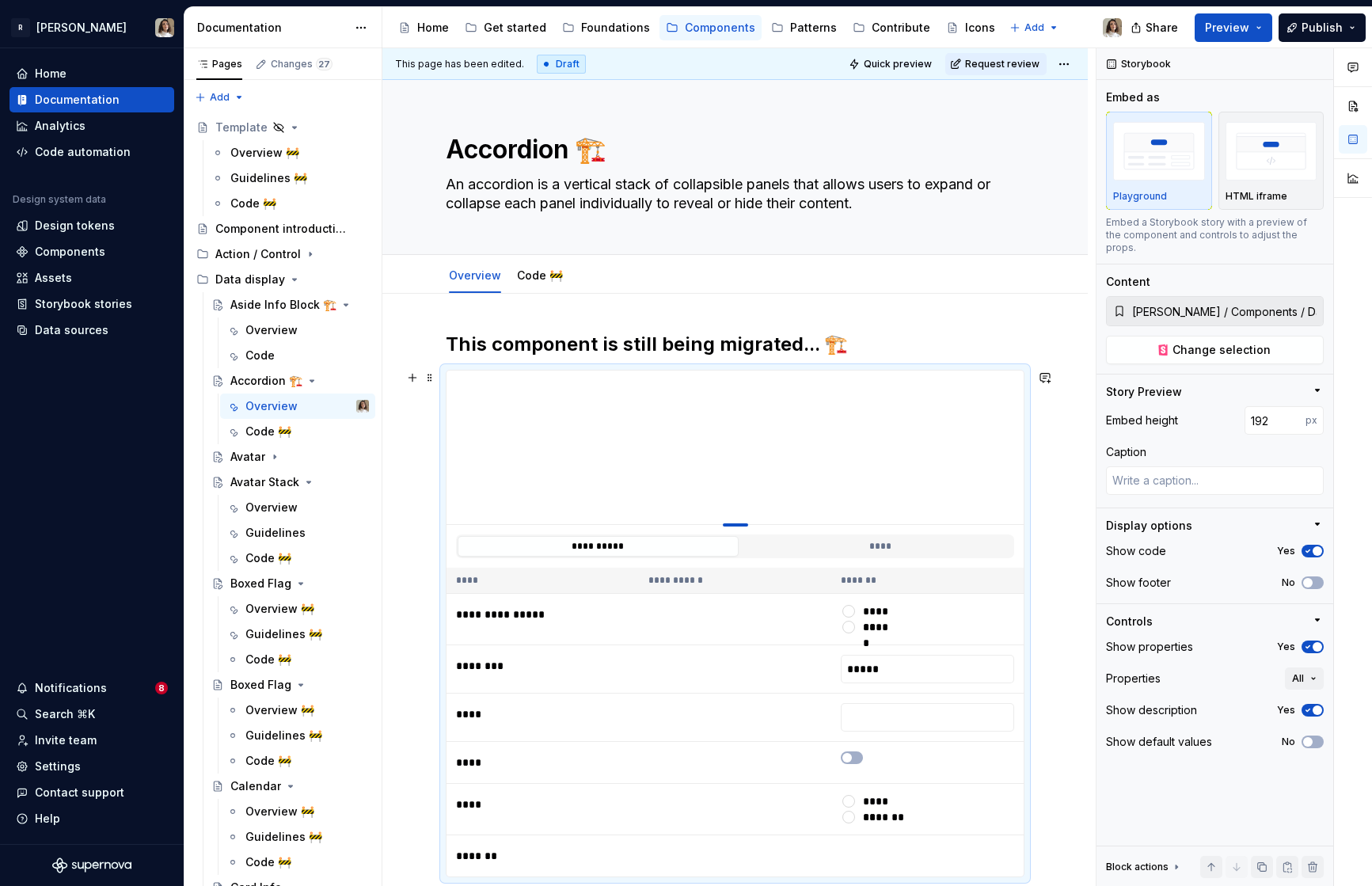
type input "191"
type textarea "*"
type input "189"
type textarea "*"
type input "186"
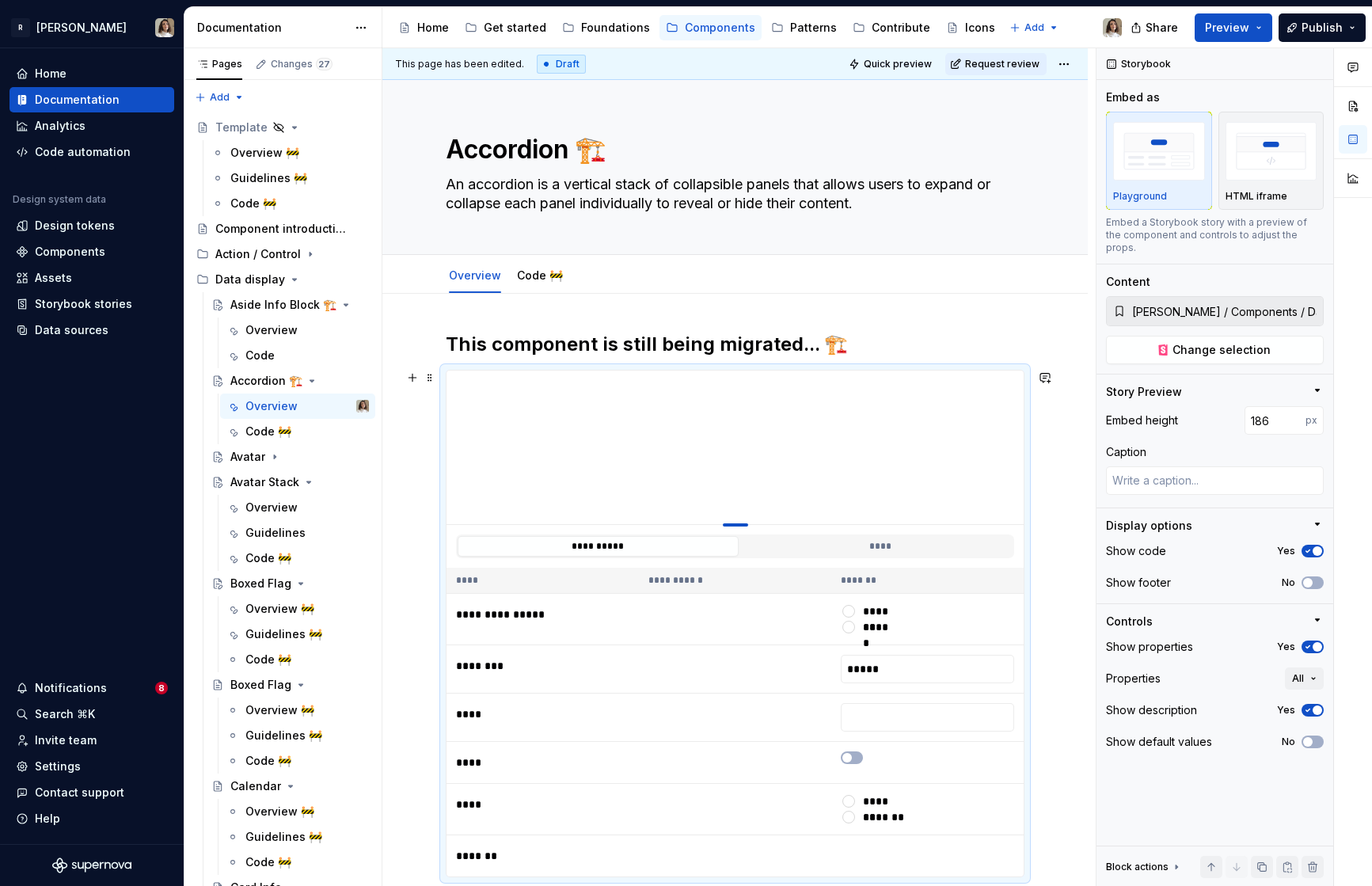
type textarea "*"
type input "184"
type textarea "*"
type input "181"
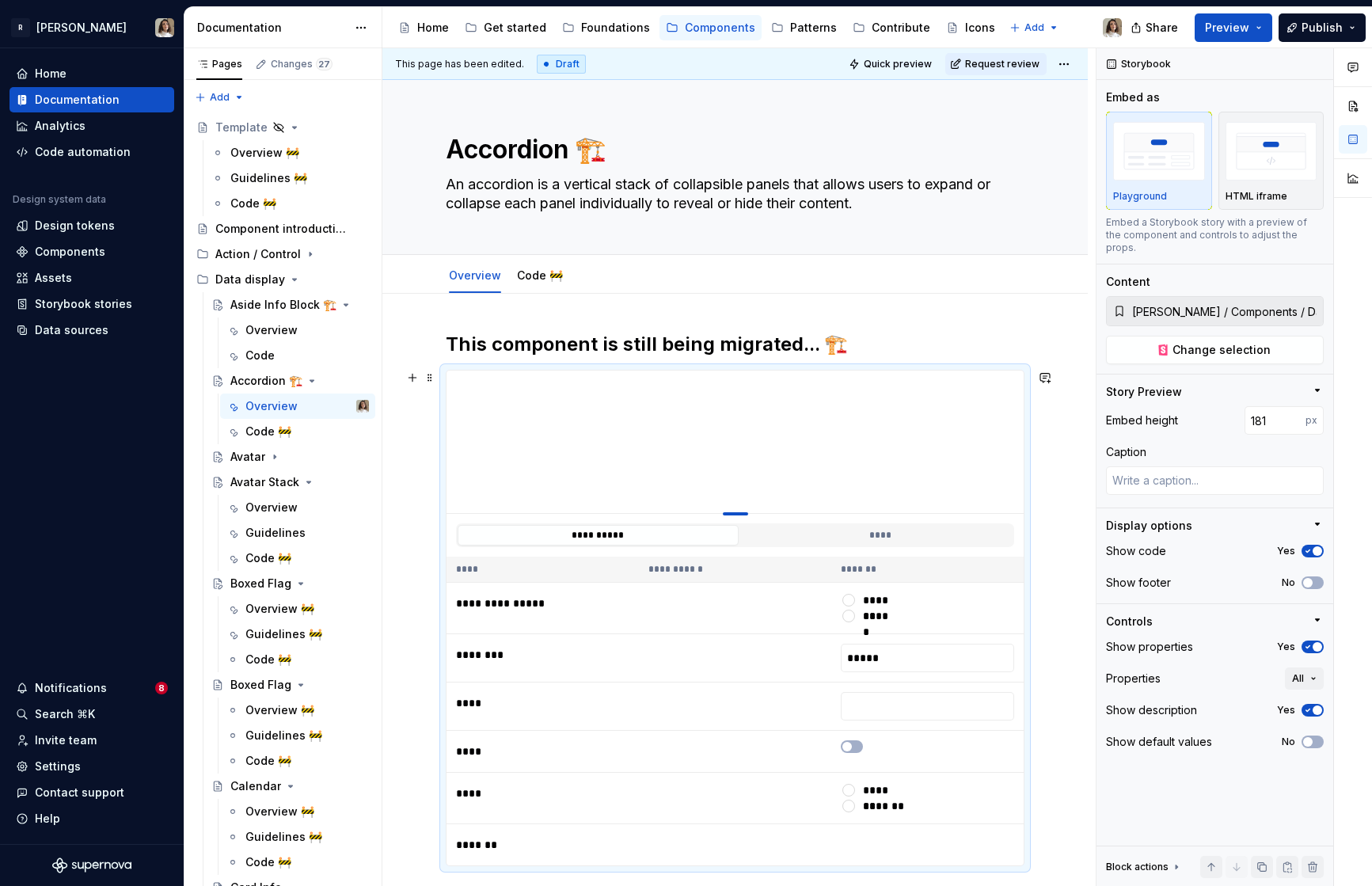
type textarea "*"
type input "180"
drag, startPoint x: 733, startPoint y: 687, endPoint x: 738, endPoint y: 513, distance: 174.1
click at [738, 513] on div at bounding box center [735, 513] width 25 height 3
click at [534, 272] on link "Code 🚧" at bounding box center [539, 275] width 46 height 14
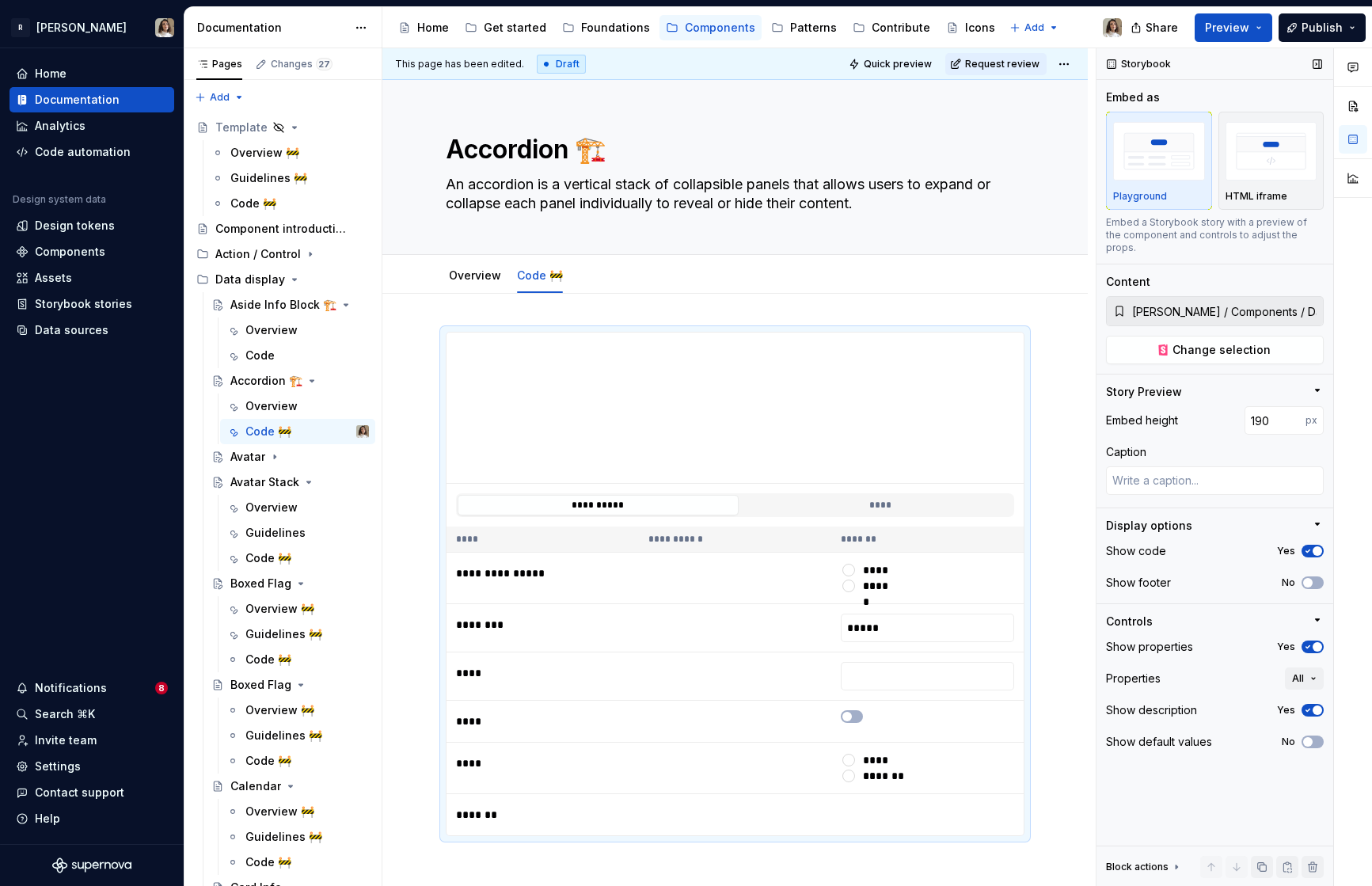
click at [1188, 356] on div "Storybook Embed as Playground HTML iframe Embed a Storybook story with a previe…" at bounding box center [1215, 467] width 237 height 839
click at [1210, 342] on span "Change selection" at bounding box center [1221, 350] width 98 height 16
click at [1175, 335] on button "Change selection" at bounding box center [1215, 349] width 218 height 28
type textarea "*"
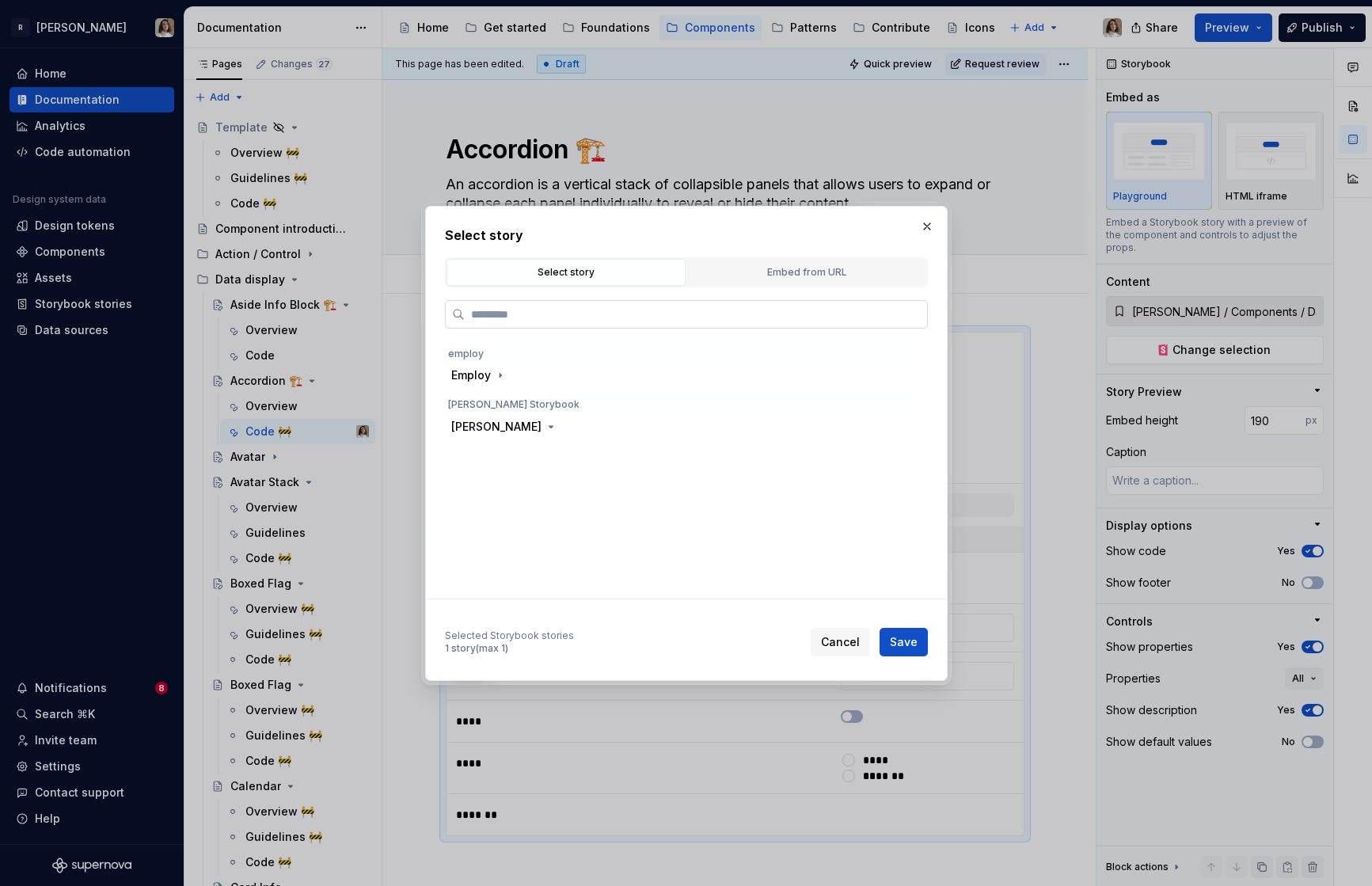
click at [531, 310] on input "search" at bounding box center [695, 314] width 463 height 16
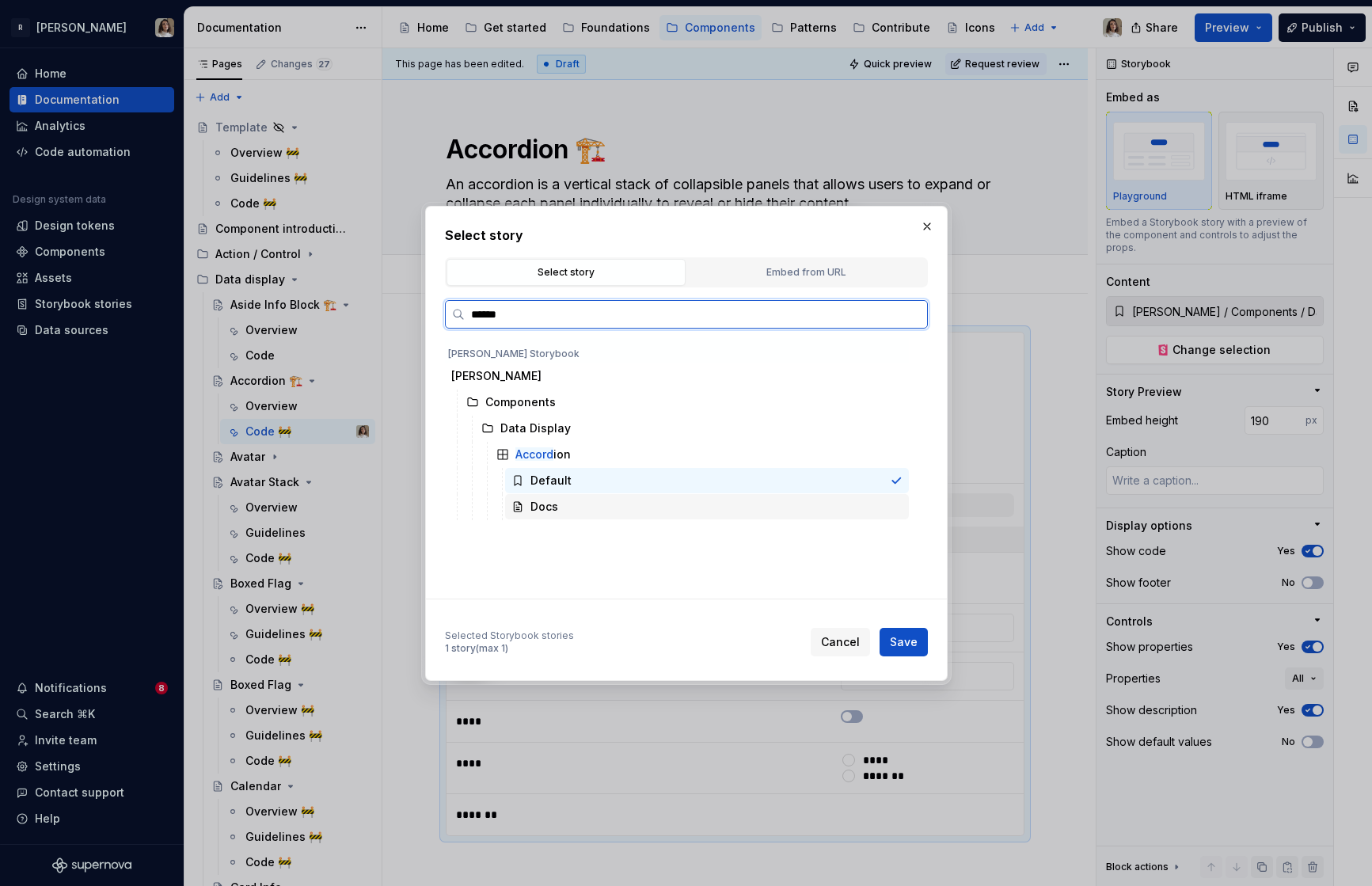
click at [565, 500] on div "Docs" at bounding box center [707, 506] width 403 height 25
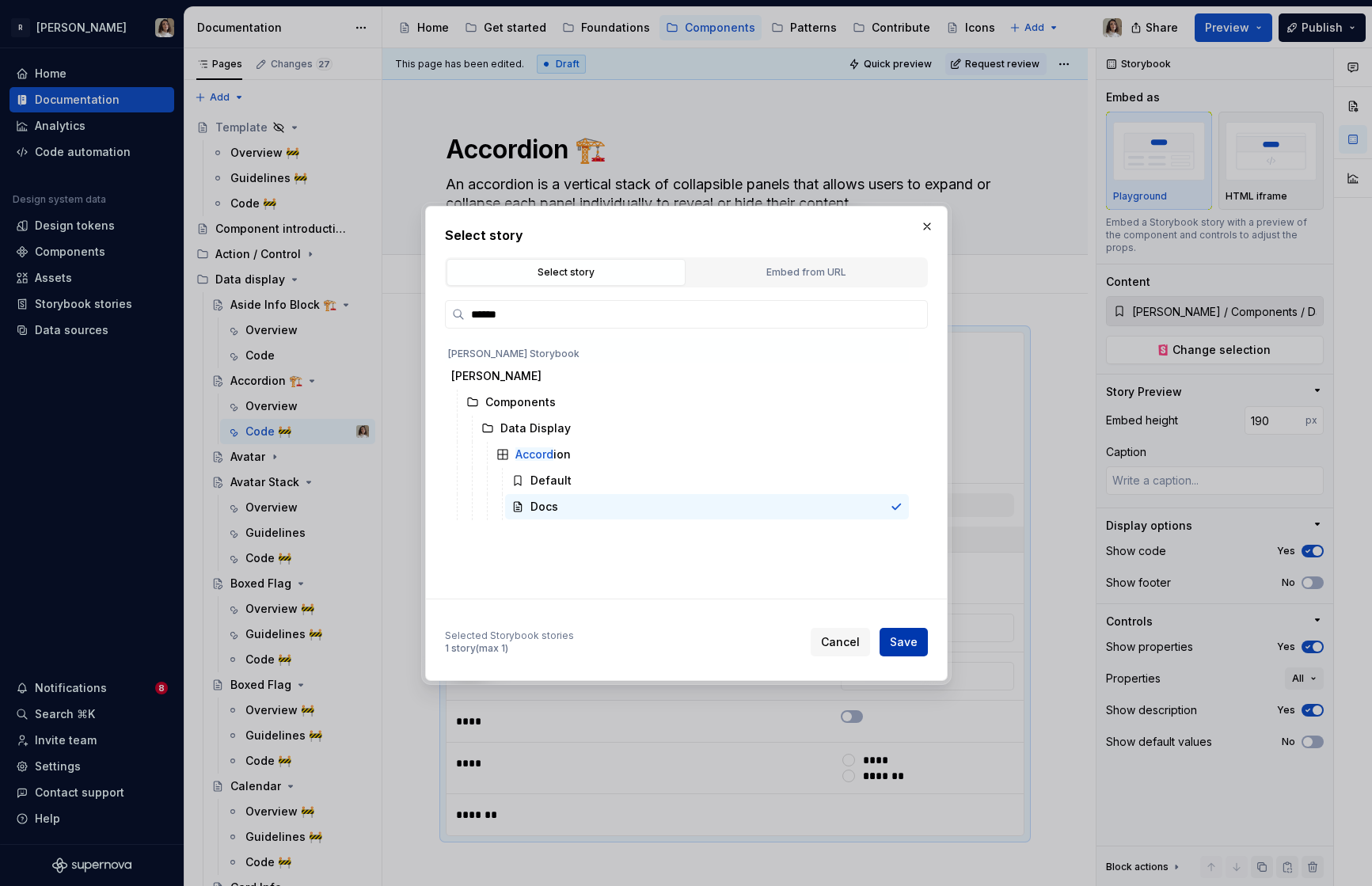
click at [895, 651] on button "Save" at bounding box center [904, 641] width 48 height 28
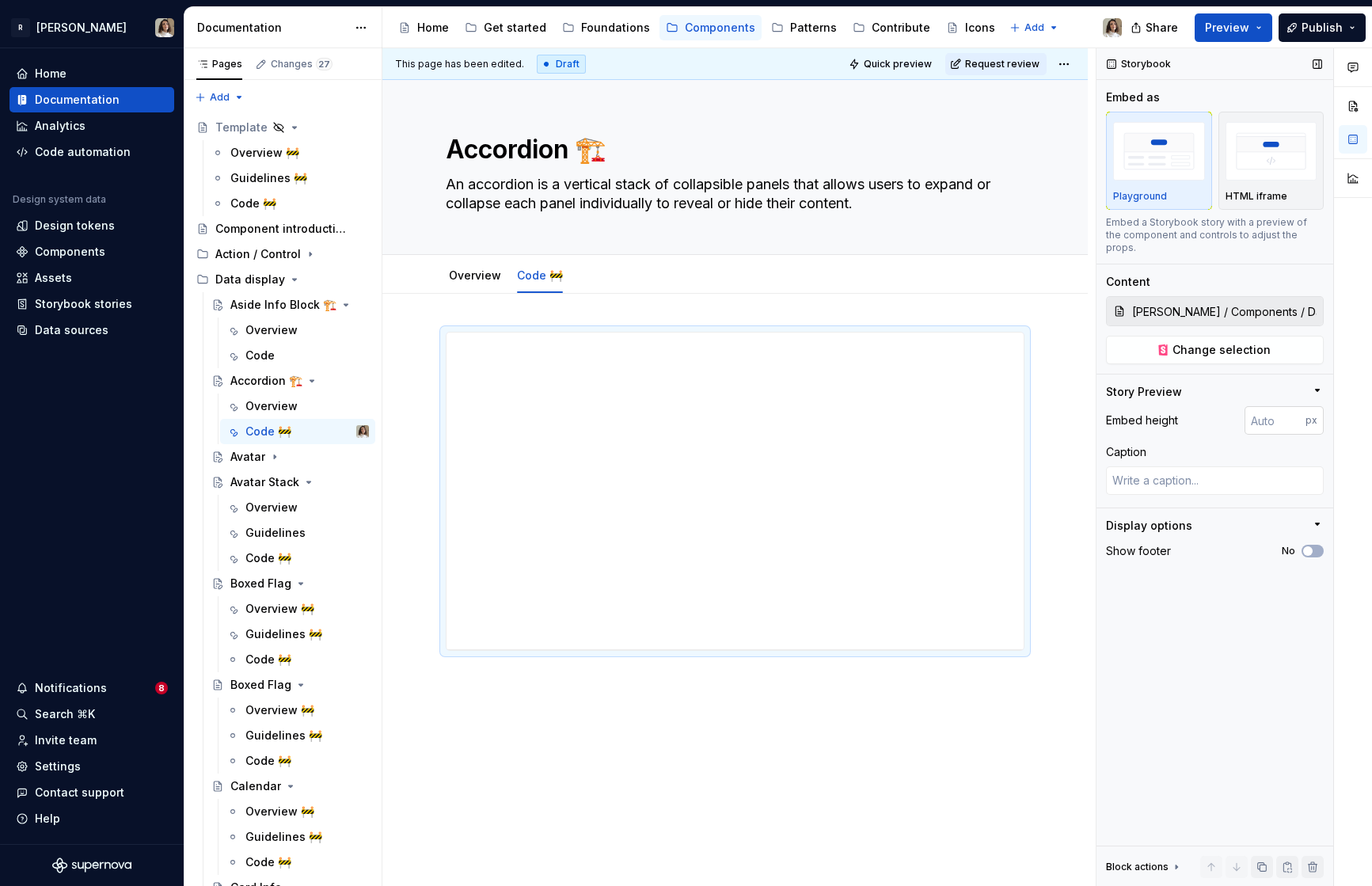
click at [1234, 406] on input "number" at bounding box center [1275, 420] width 61 height 28
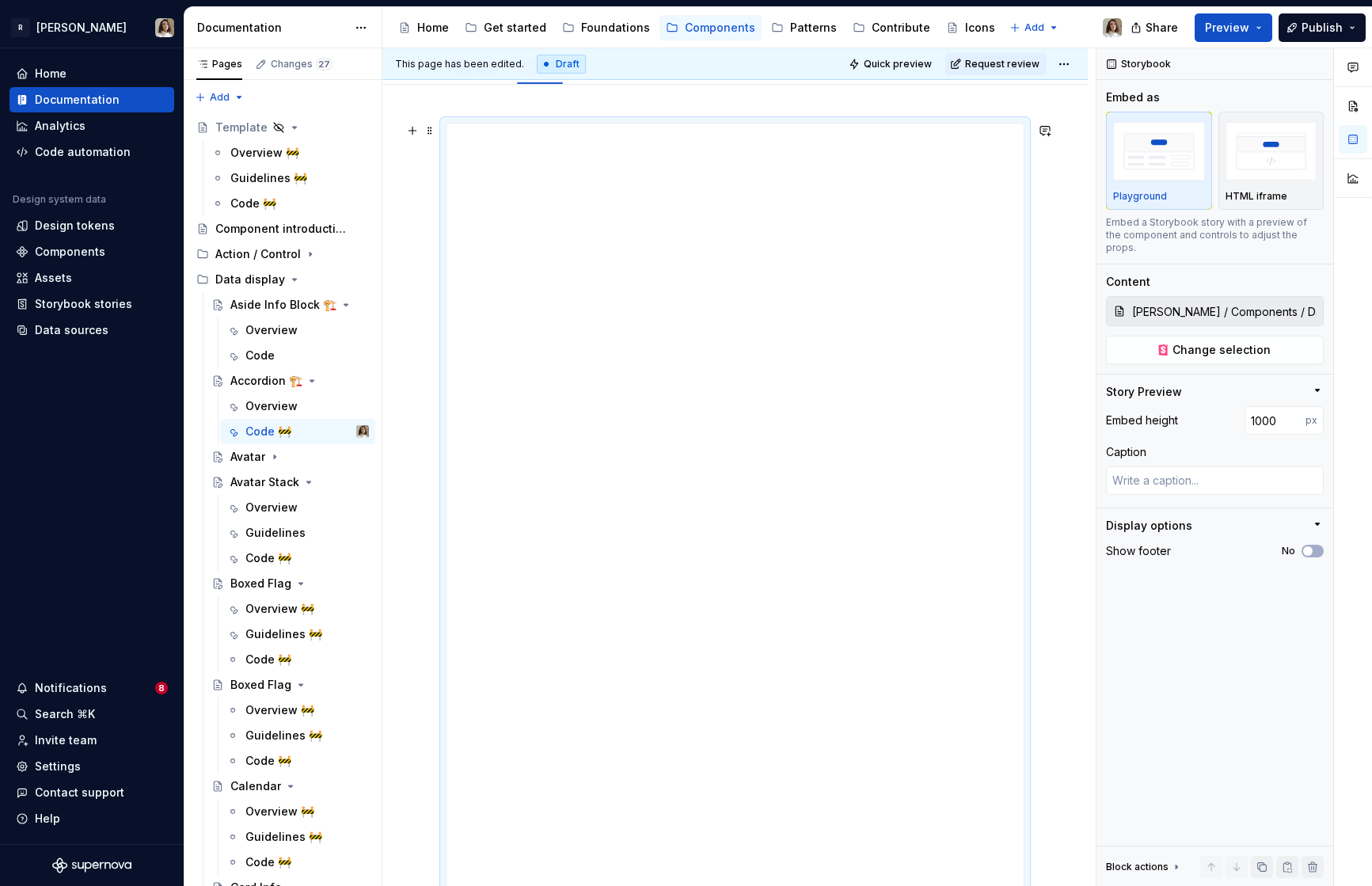
scroll to position [523, 0]
click at [736, 601] on div at bounding box center [735, 205] width 579 height 794
click at [680, 801] on div at bounding box center [734, 329] width 705 height 1117
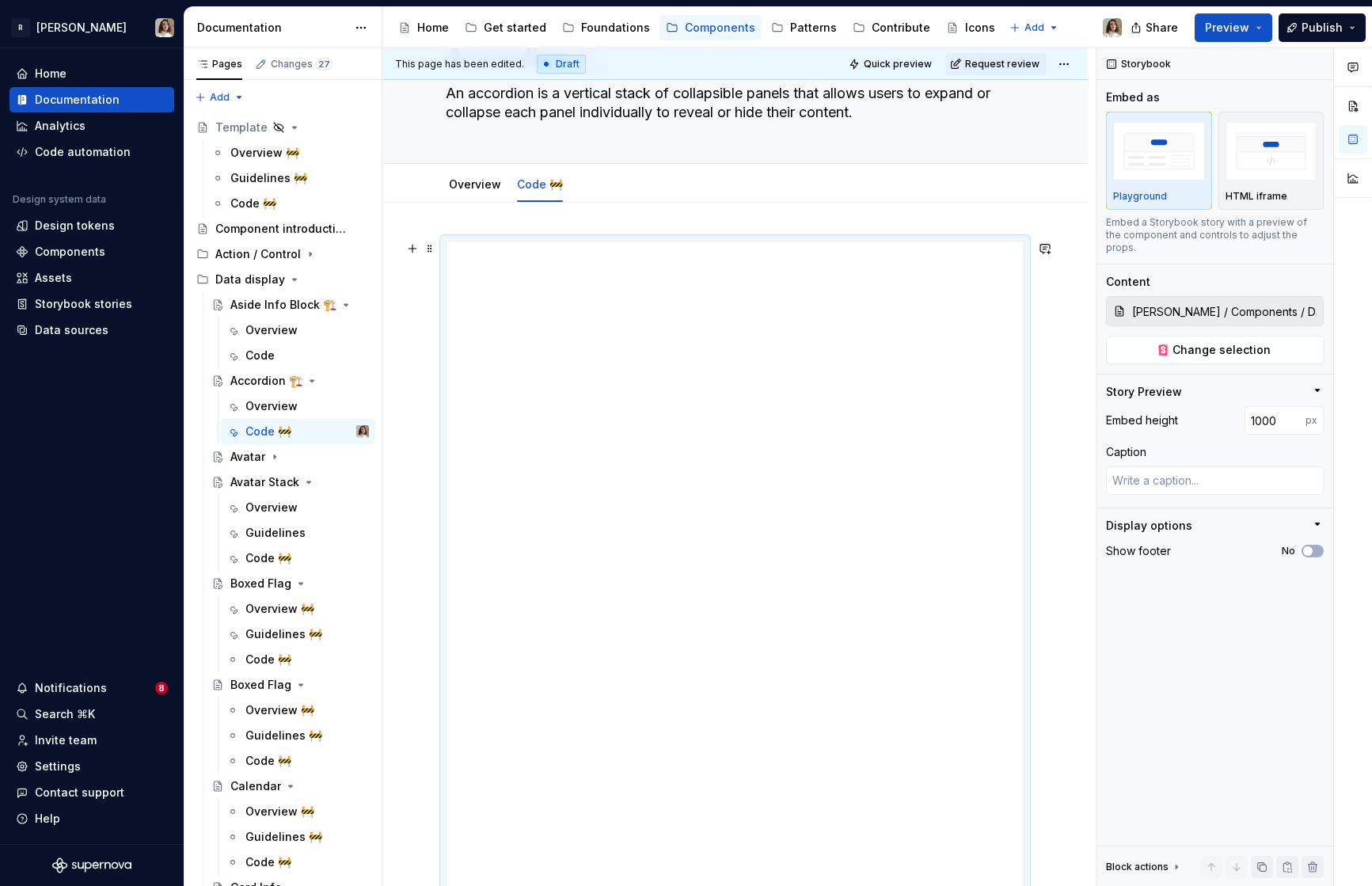
scroll to position [0, 0]
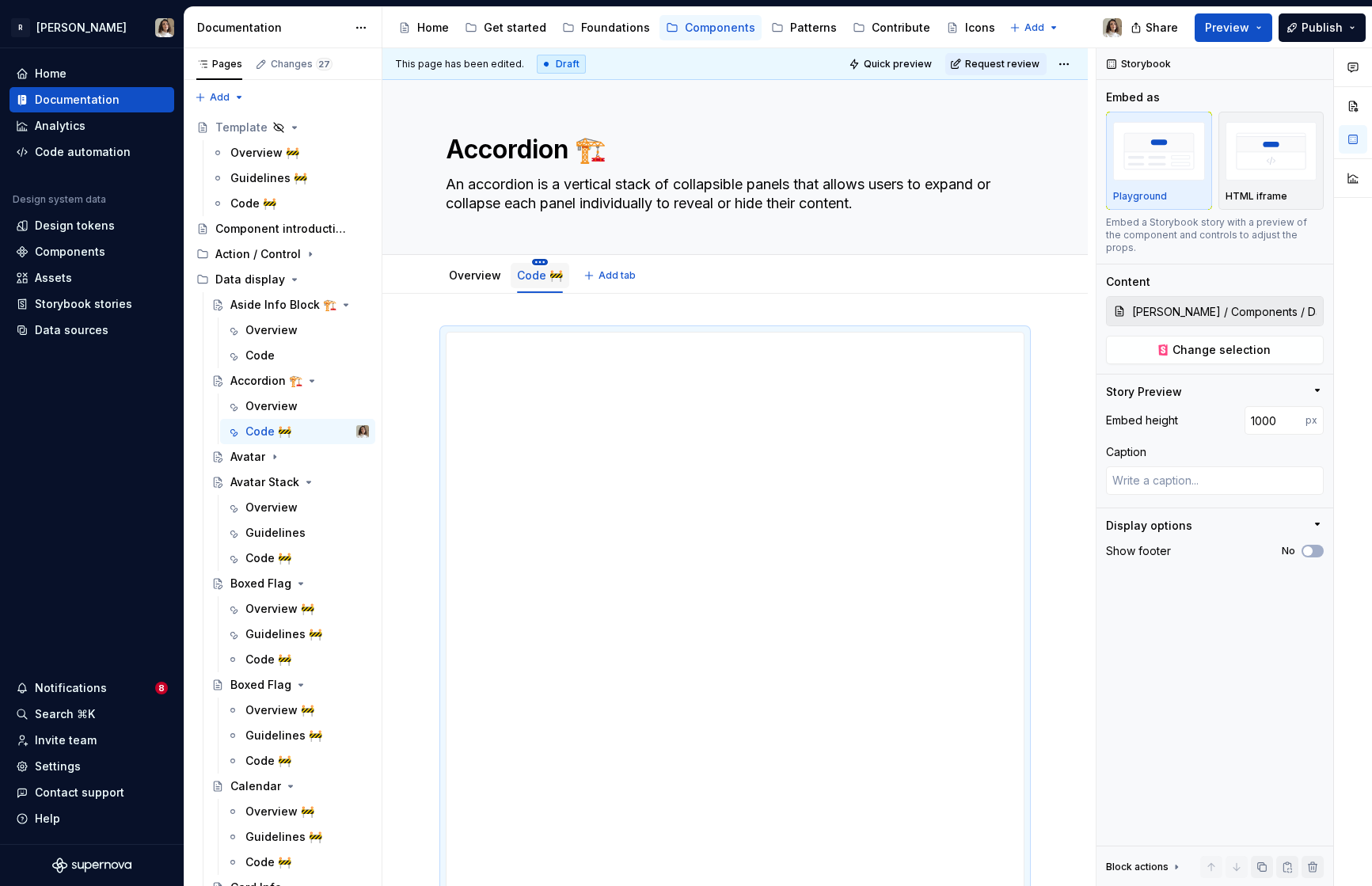
click at [535, 261] on html "R Norma Home Documentation Analytics Code automation Design system data Design …" at bounding box center [686, 443] width 1372 height 886
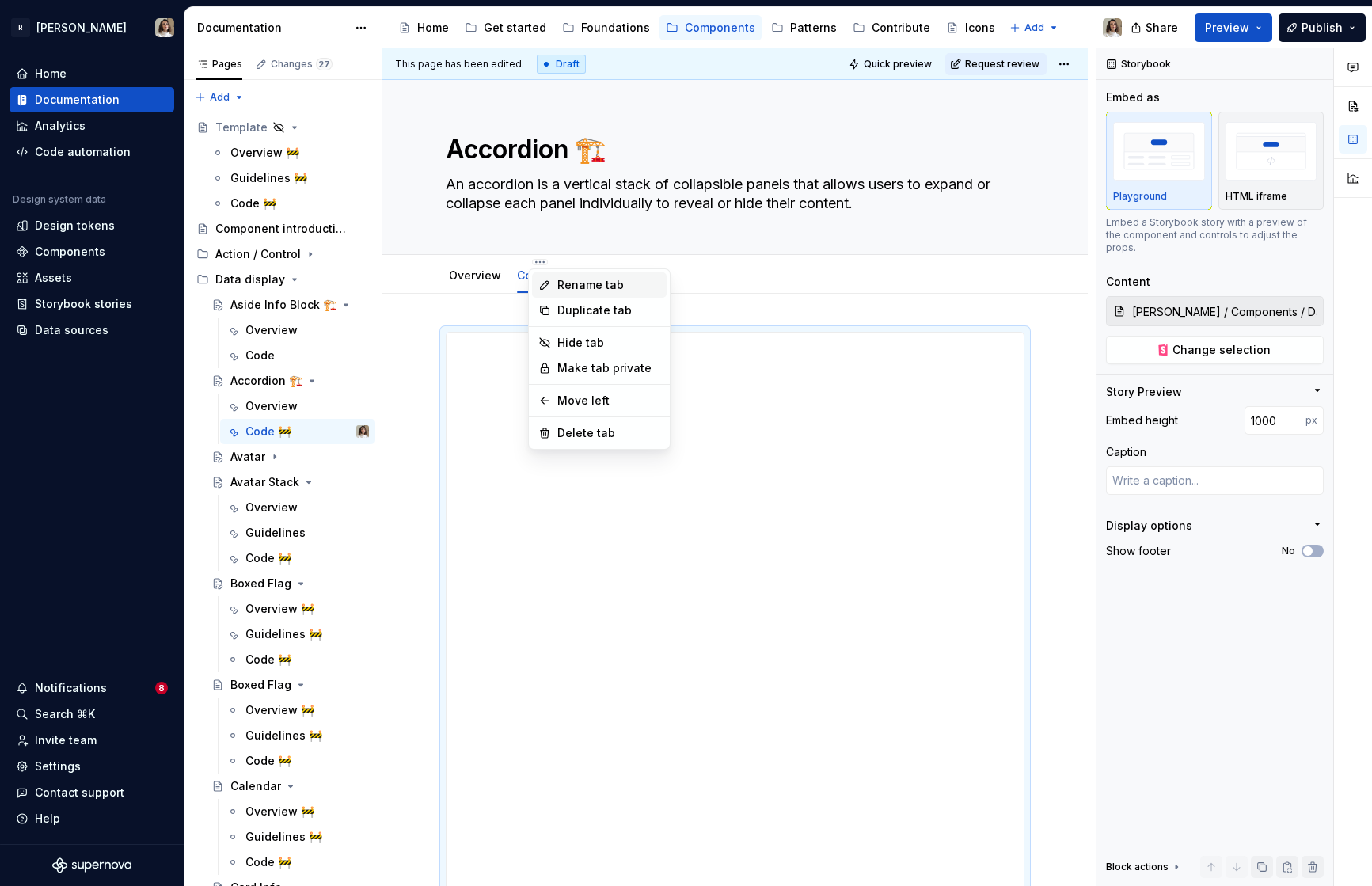
click at [550, 279] on icon at bounding box center [544, 284] width 13 height 13
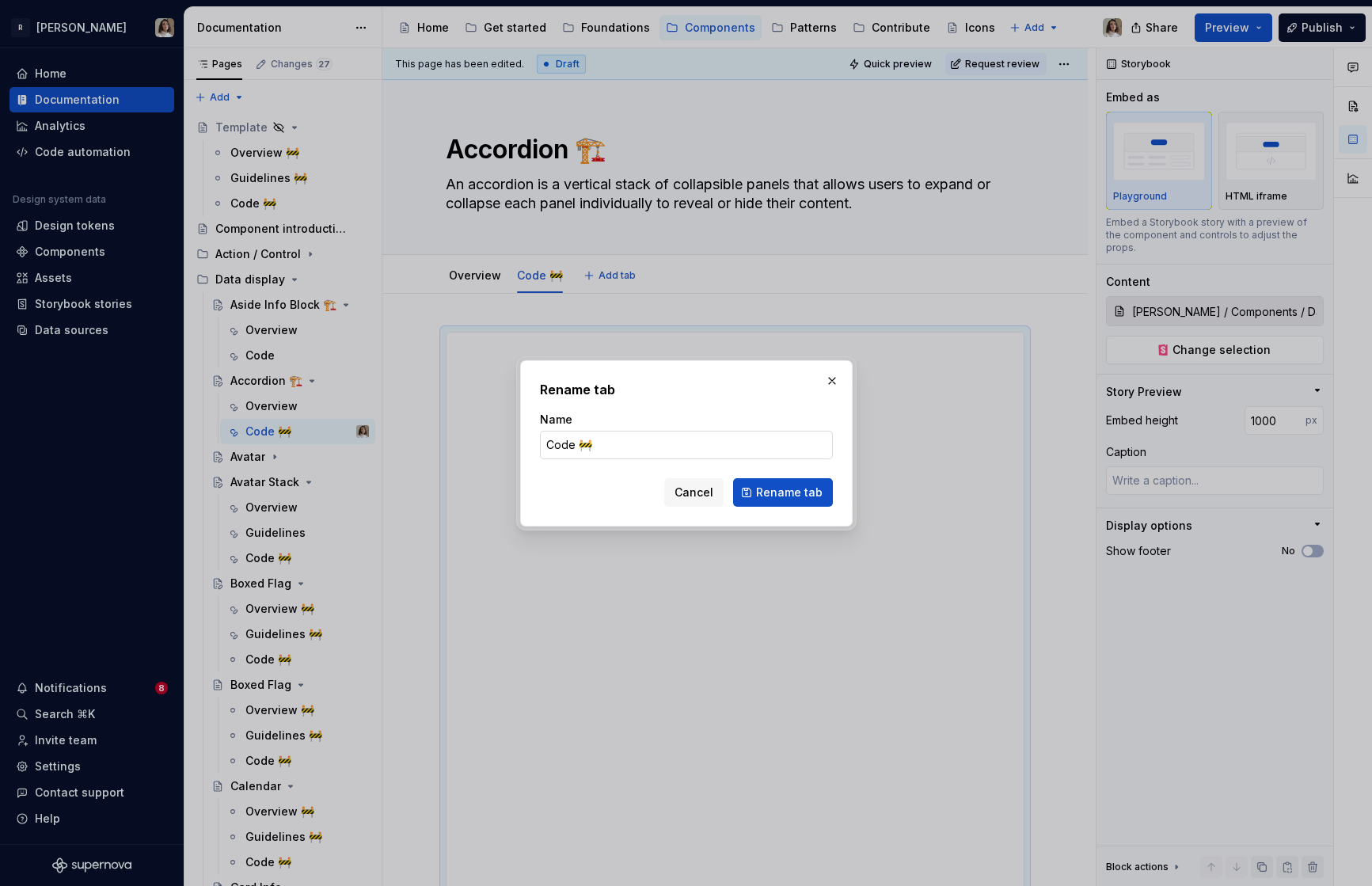
click at [610, 451] on input "Code 🚧" at bounding box center [686, 444] width 293 height 28
click at [771, 491] on span "Rename tab" at bounding box center [789, 492] width 67 height 16
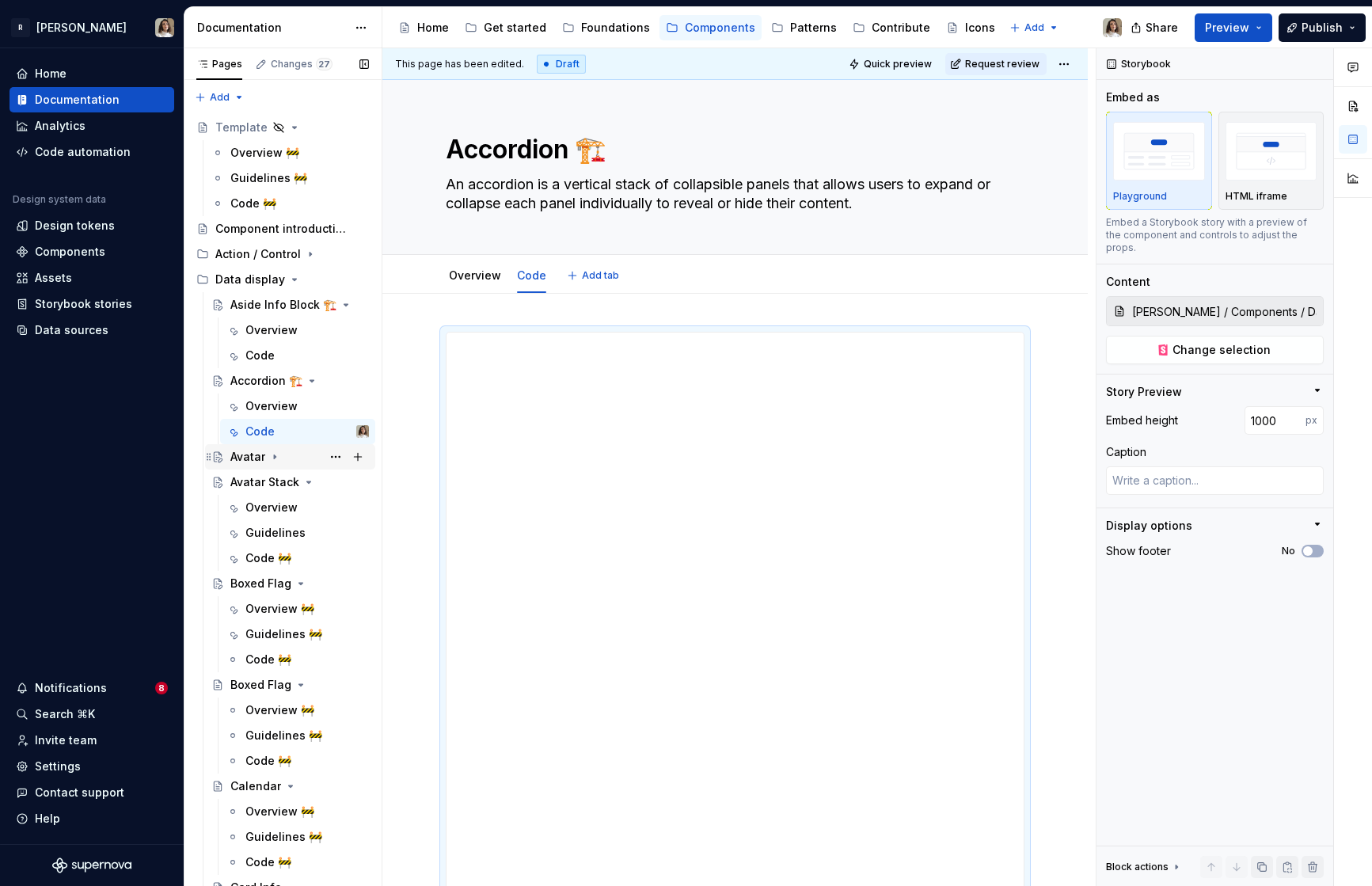
click at [274, 465] on div "Avatar" at bounding box center [300, 457] width 139 height 22
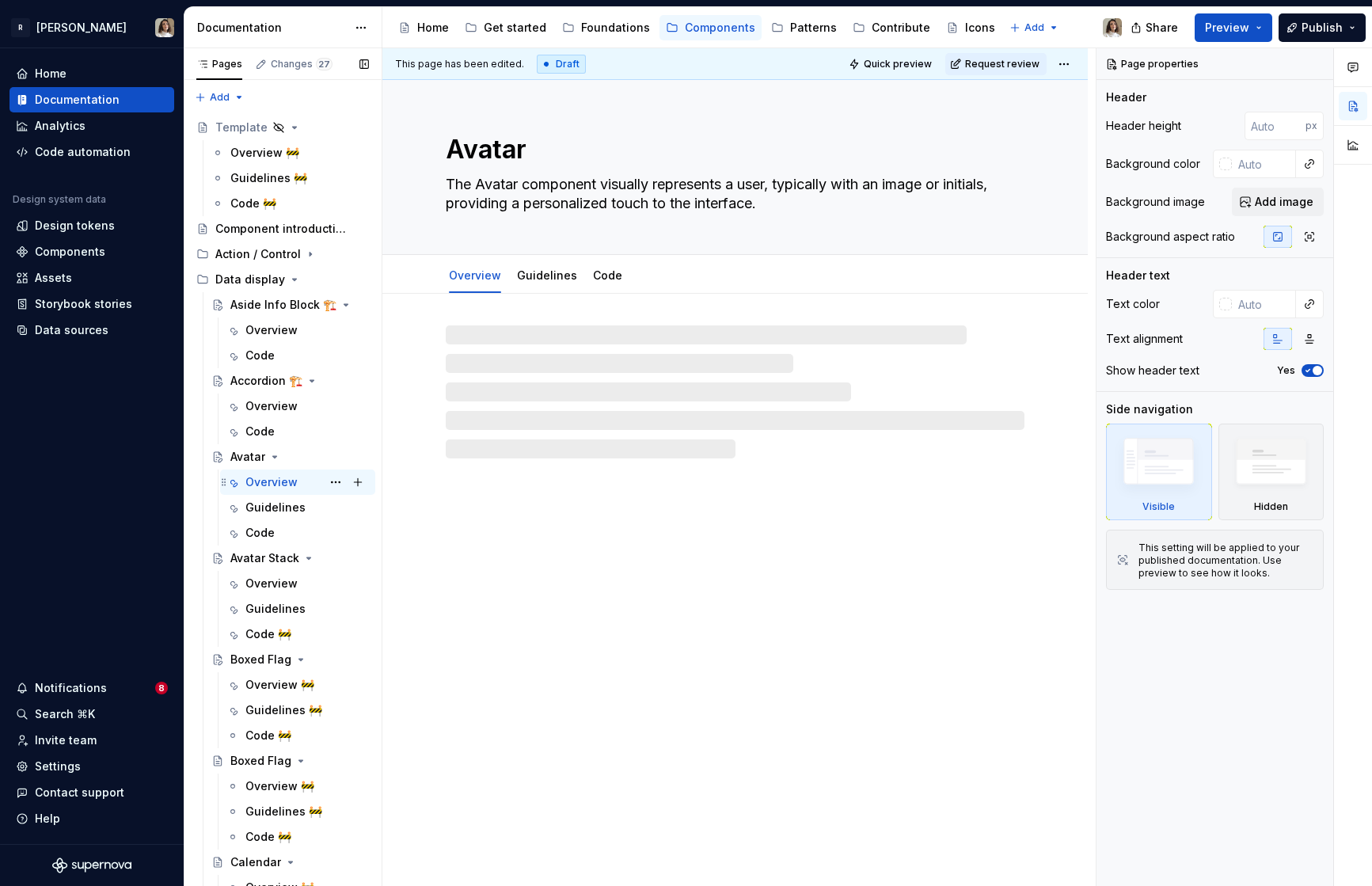
click at [274, 484] on div "Overview" at bounding box center [271, 482] width 52 height 16
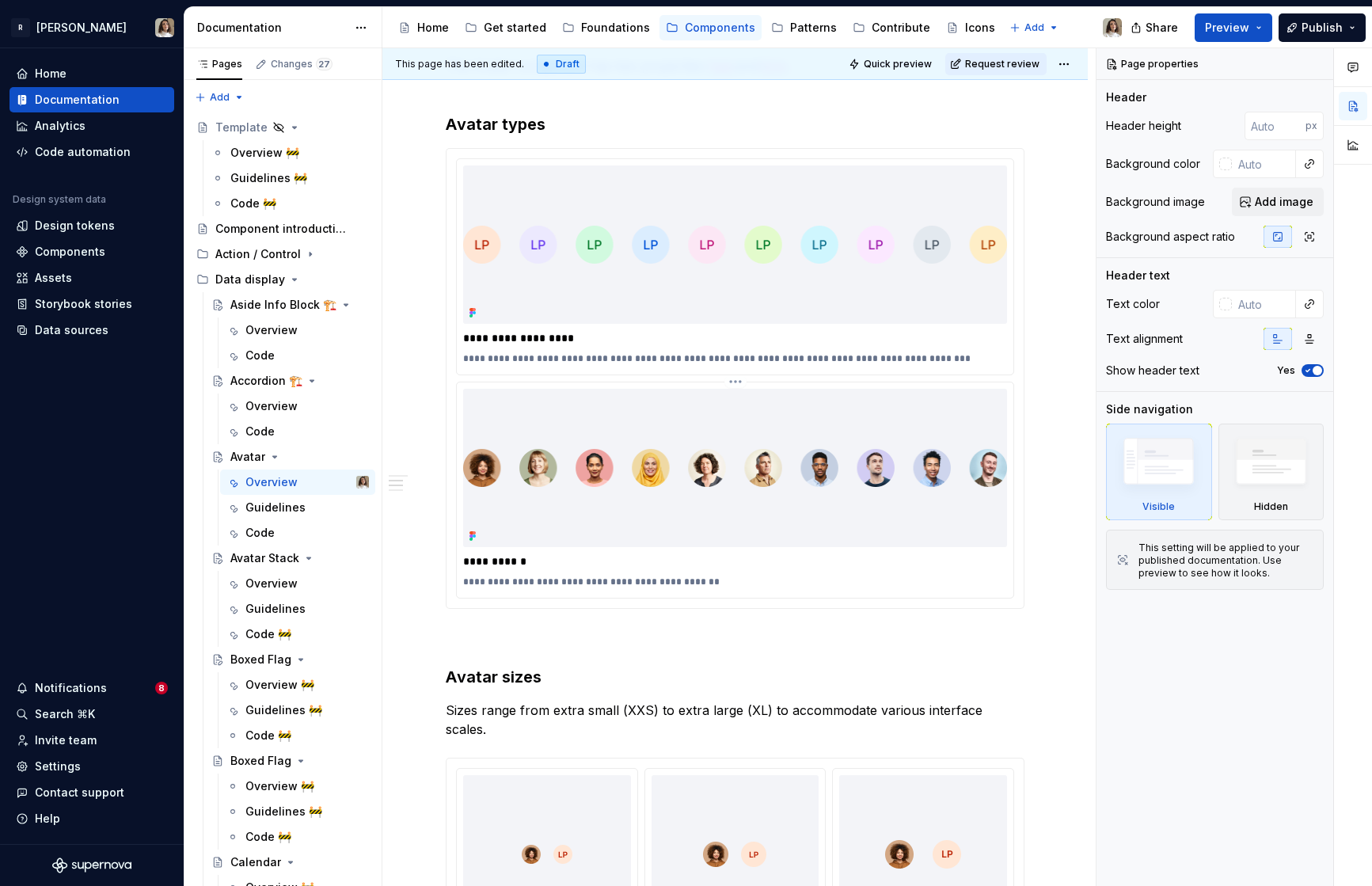
scroll to position [1313, 0]
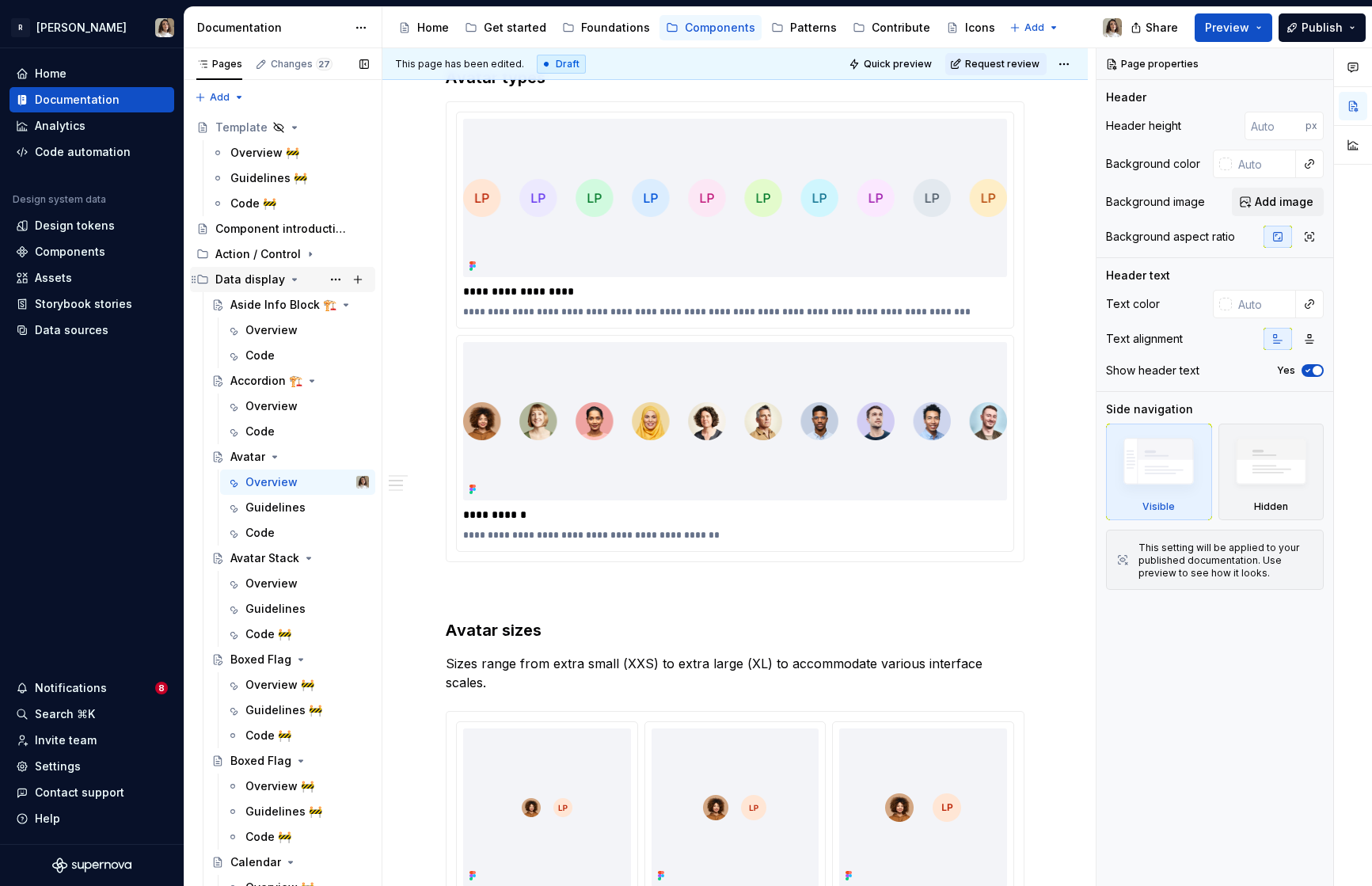
click at [288, 279] on icon "Page tree" at bounding box center [294, 279] width 13 height 13
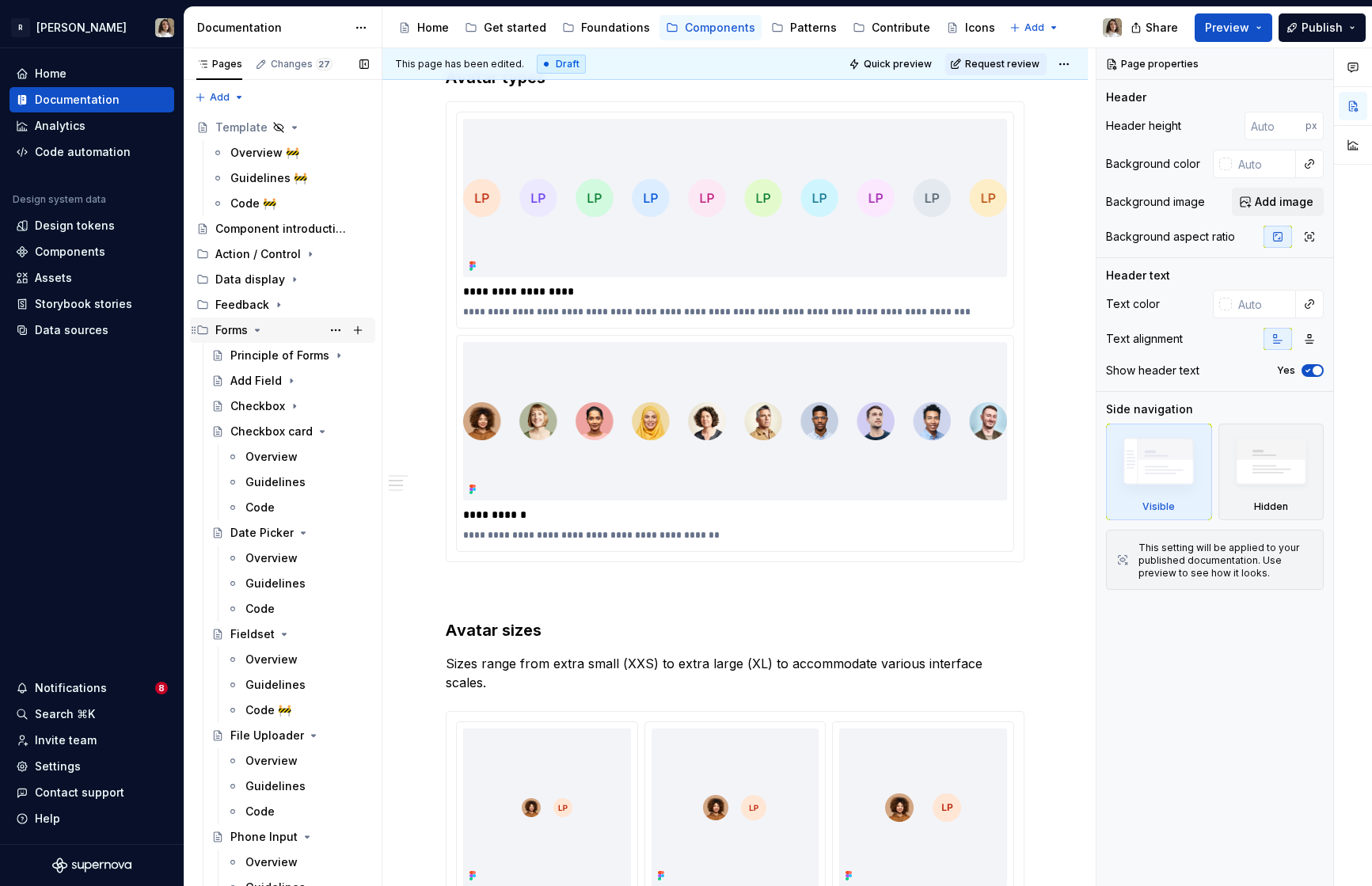
click at [258, 327] on icon "Page tree" at bounding box center [257, 330] width 13 height 13
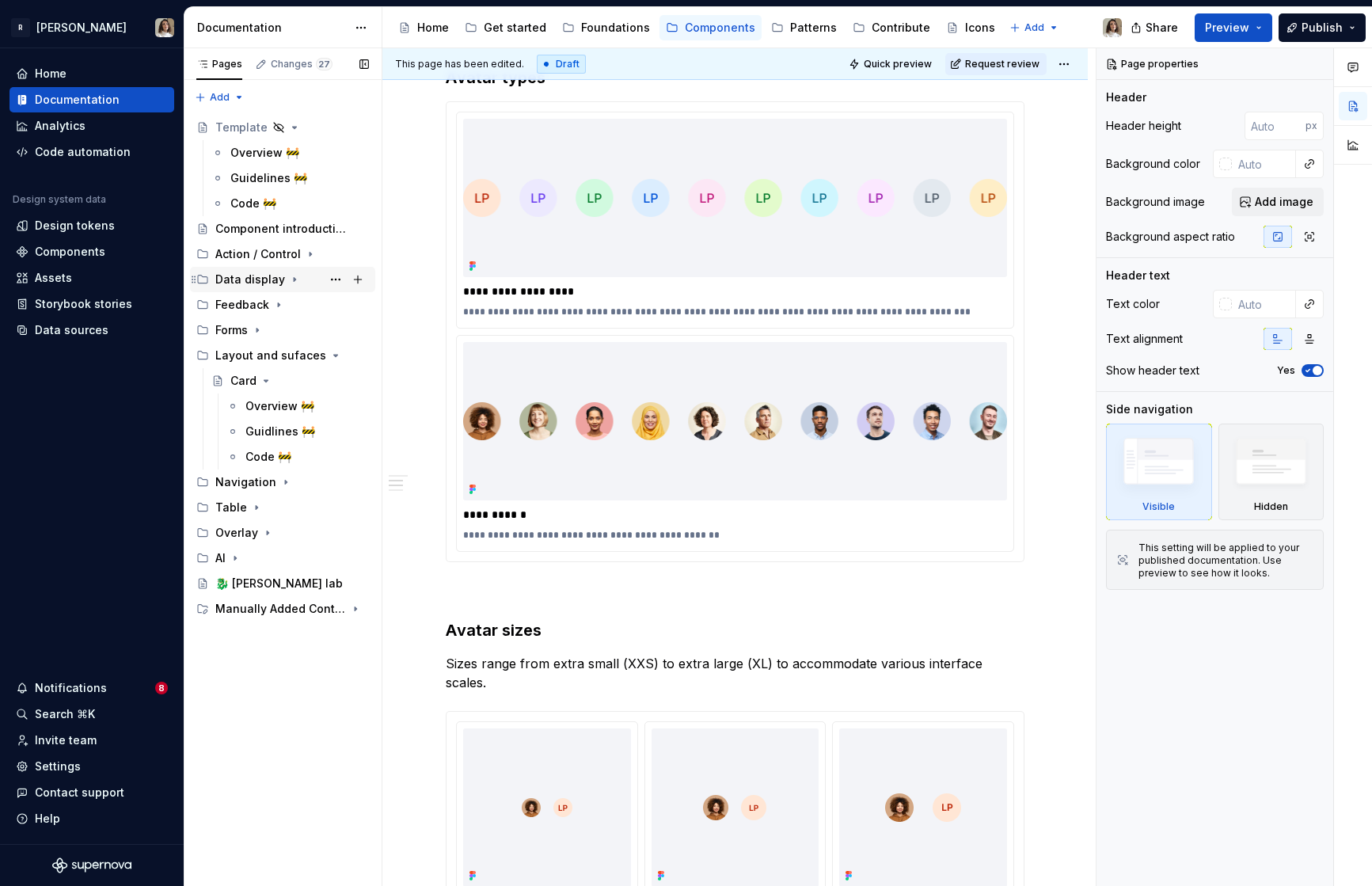
click at [288, 281] on icon "Page tree" at bounding box center [294, 279] width 13 height 13
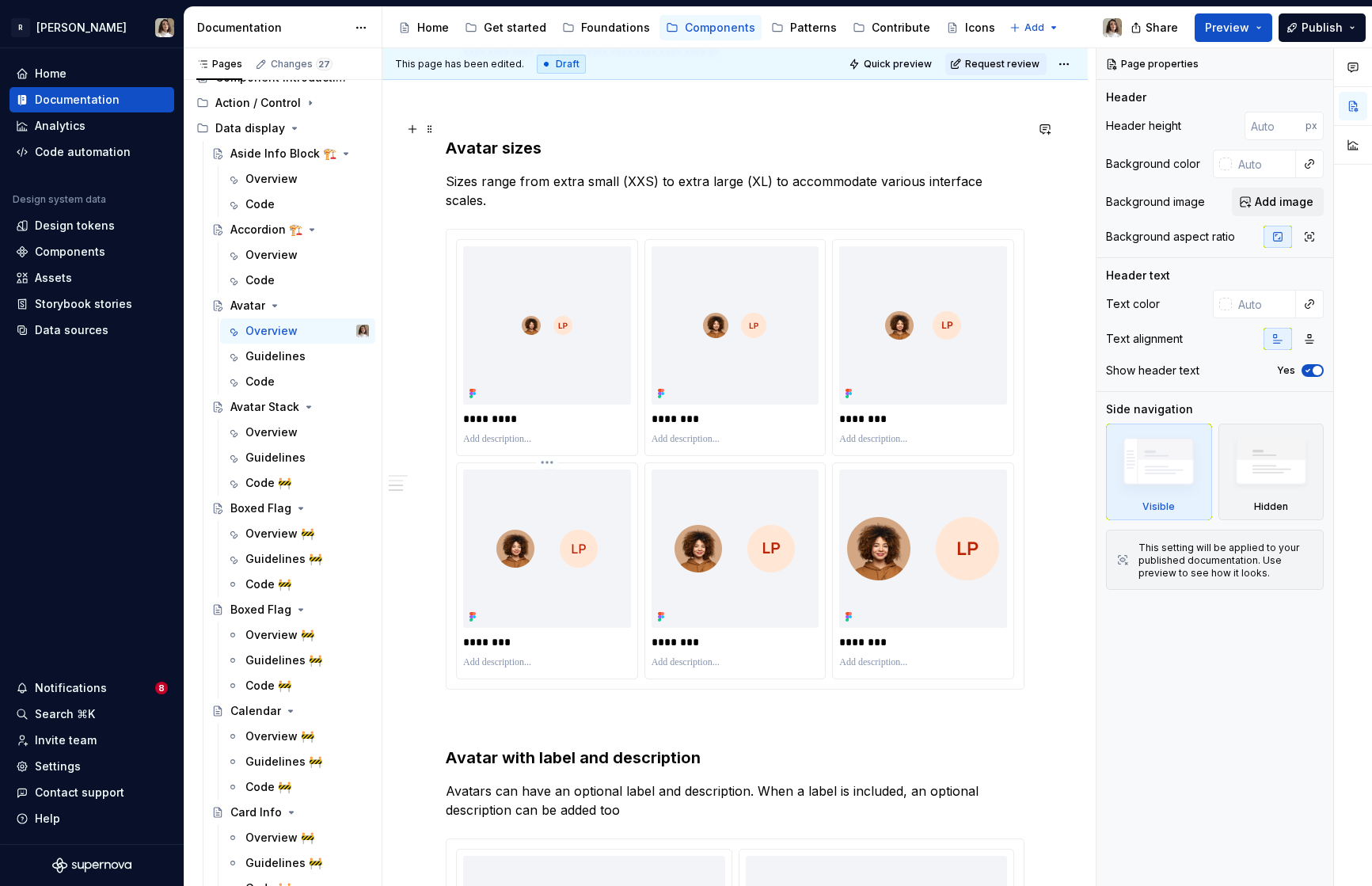
scroll to position [1797, 0]
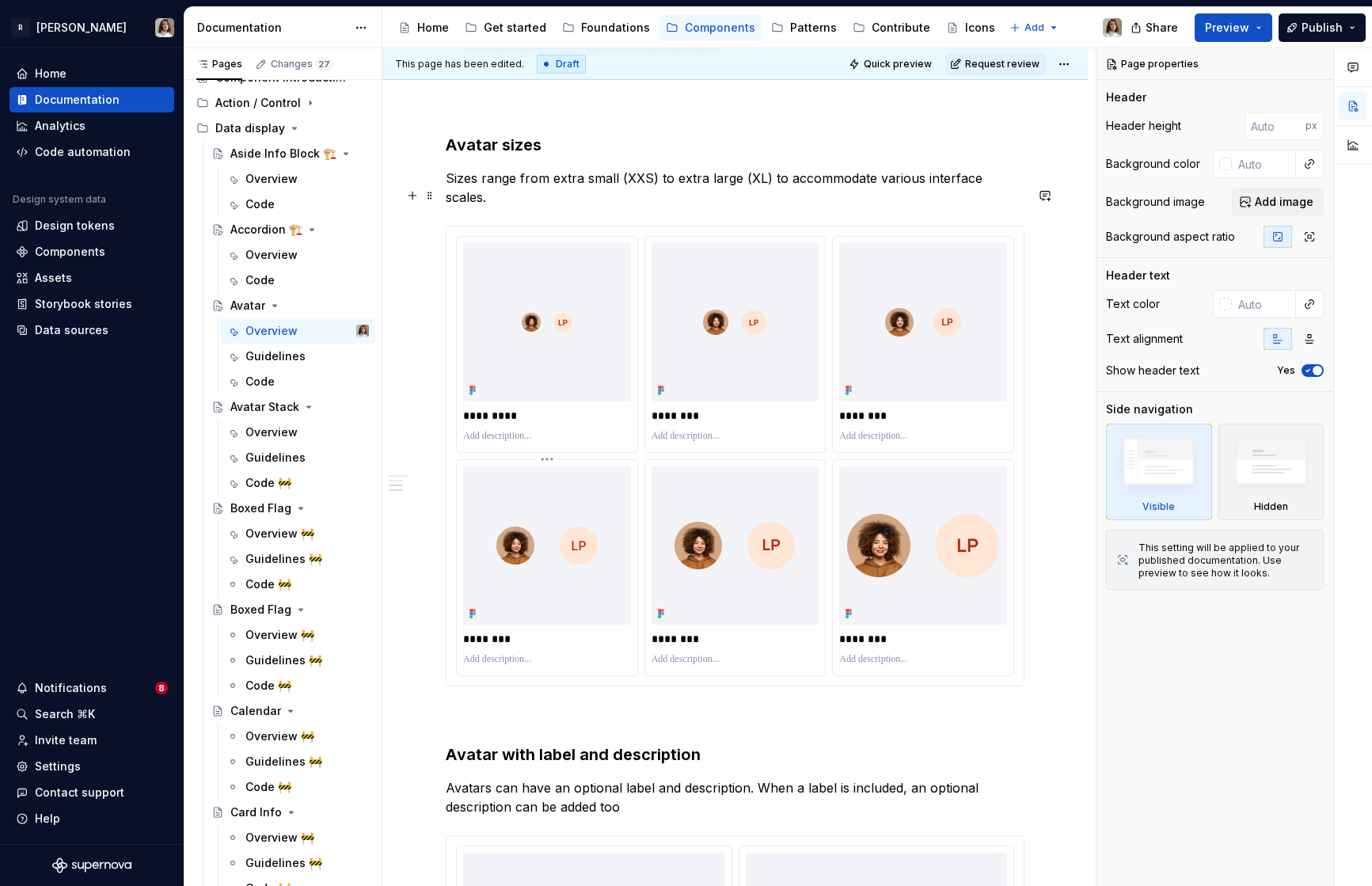
click at [611, 532] on div at bounding box center [547, 545] width 168 height 158
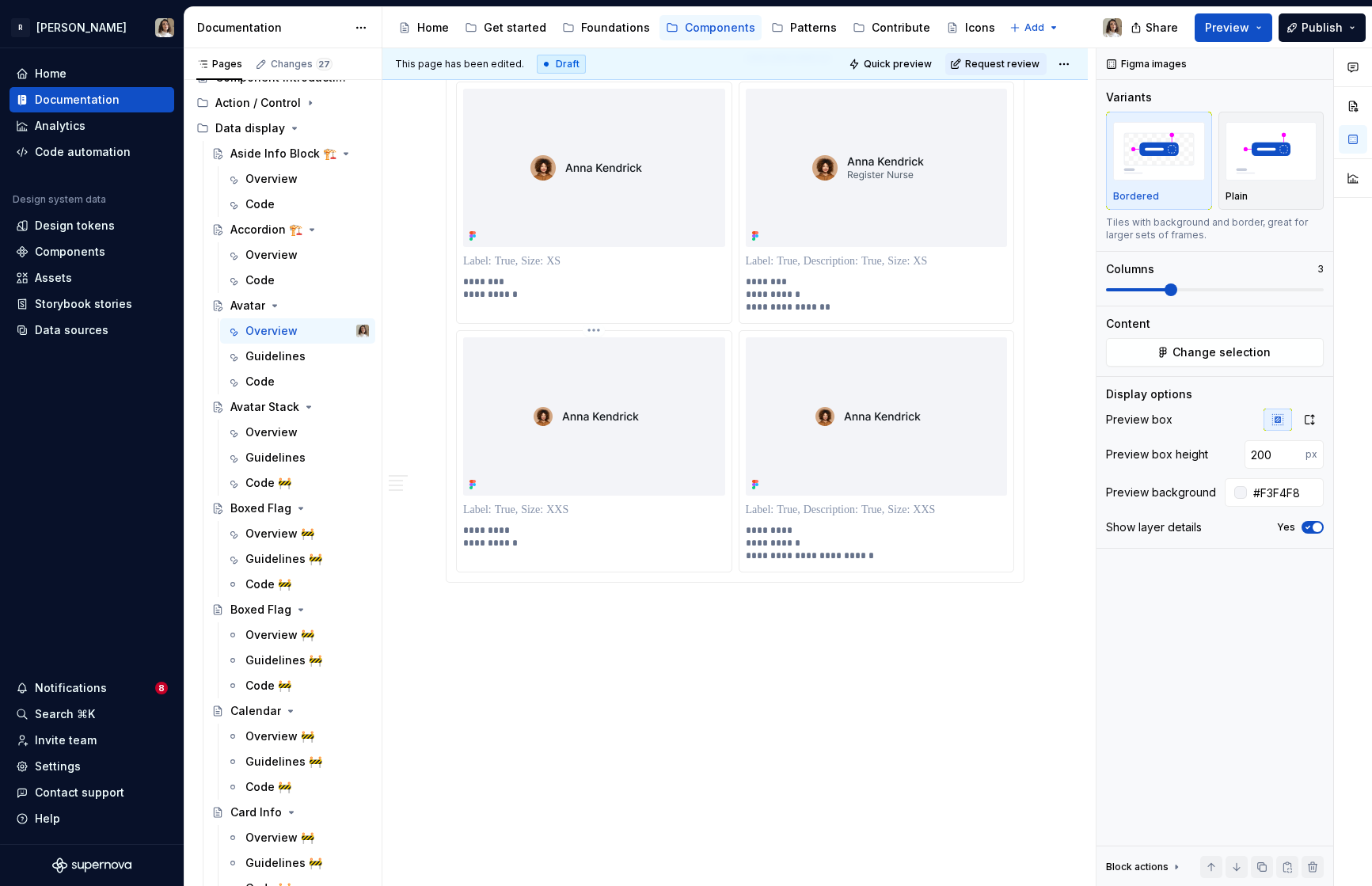
scroll to position [3564, 0]
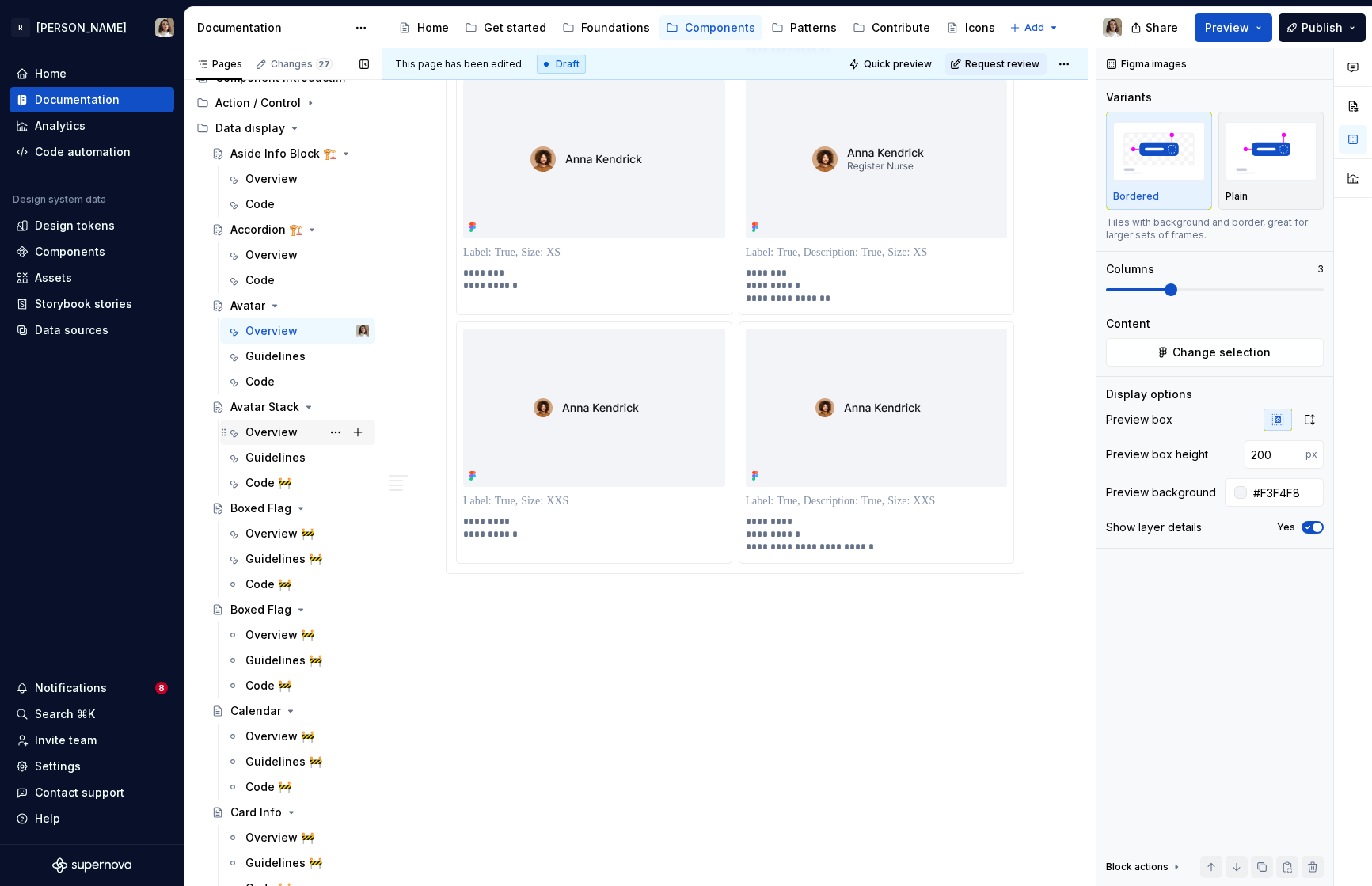
click at [259, 435] on div "Overview" at bounding box center [271, 432] width 52 height 16
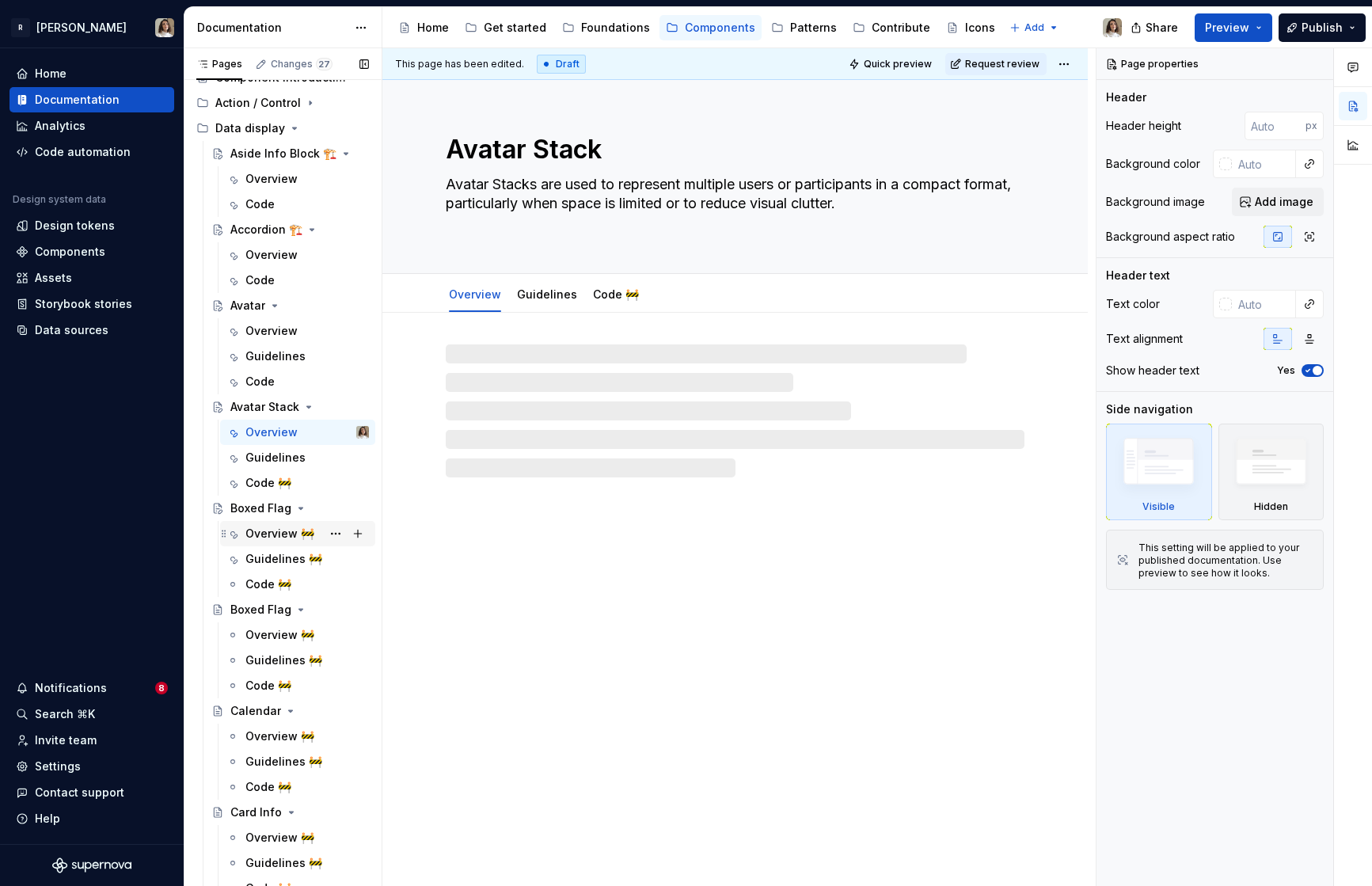
click at [264, 533] on div "Overview 🚧" at bounding box center [279, 533] width 69 height 16
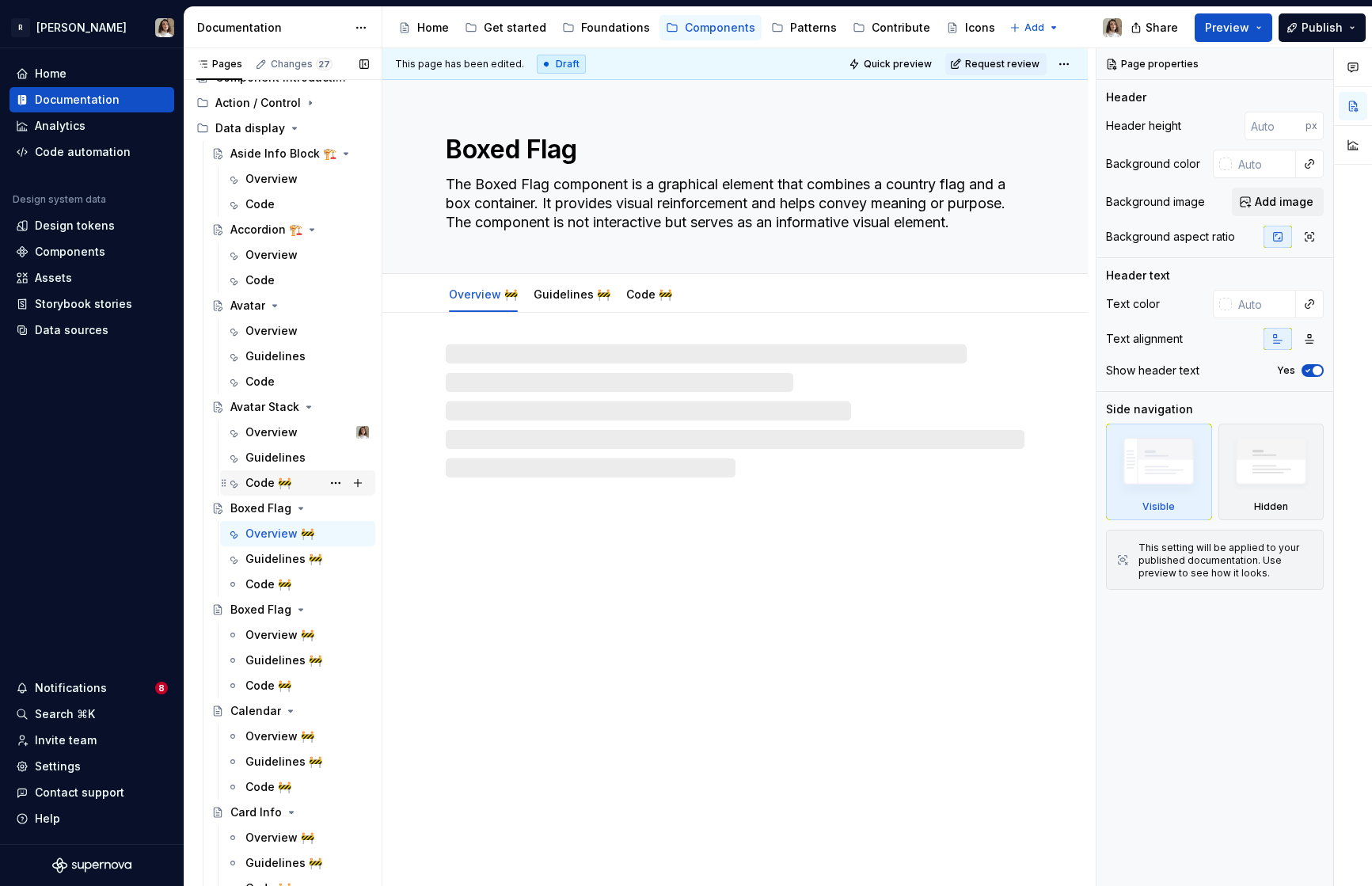
click at [263, 490] on div "Code 🚧" at bounding box center [306, 483] width 123 height 22
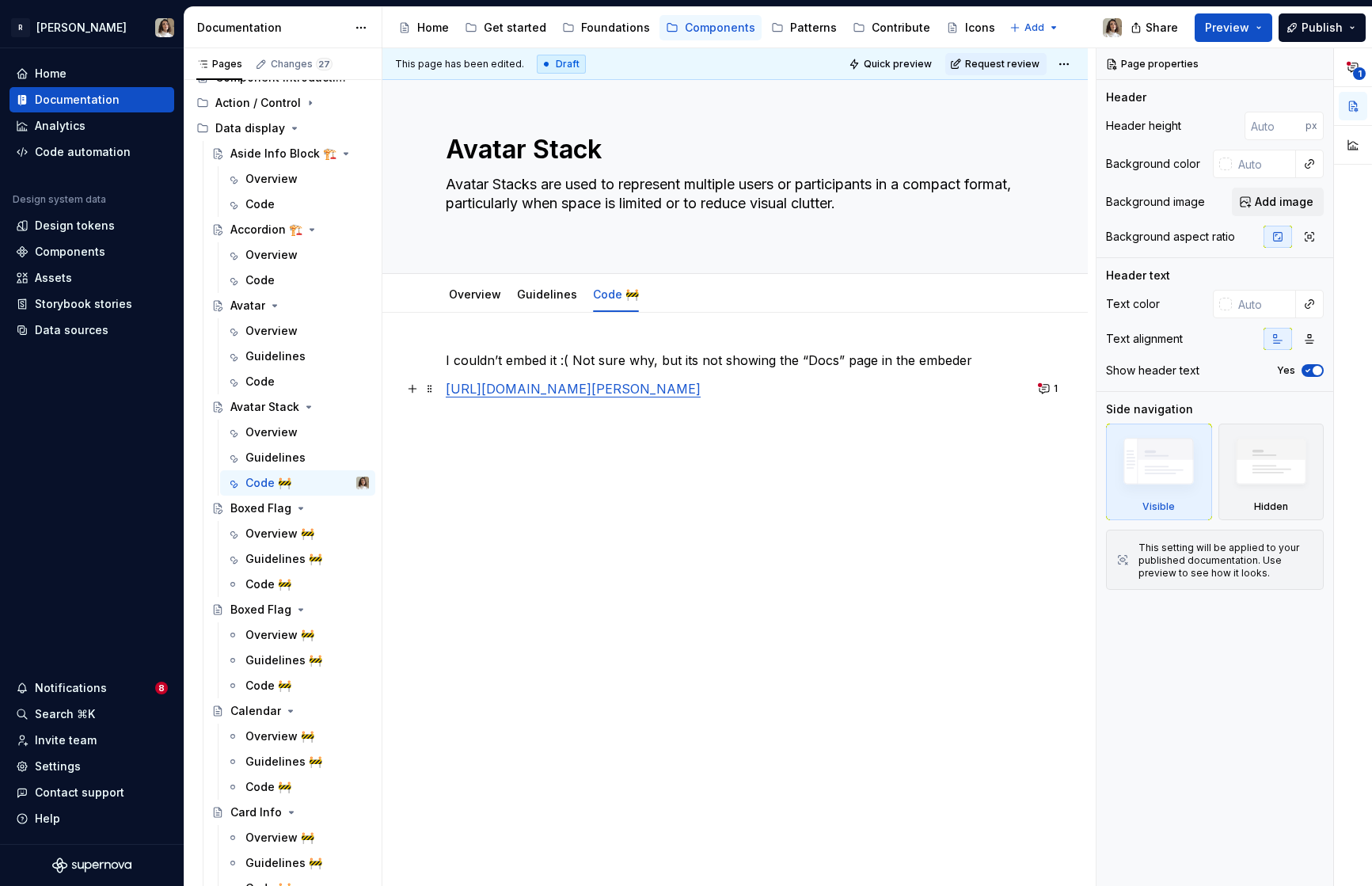
click at [603, 398] on p "https://employ-docs.niceremote.com/dragon/?path=/docs/norma-components-data-dis…" at bounding box center [735, 389] width 579 height 19
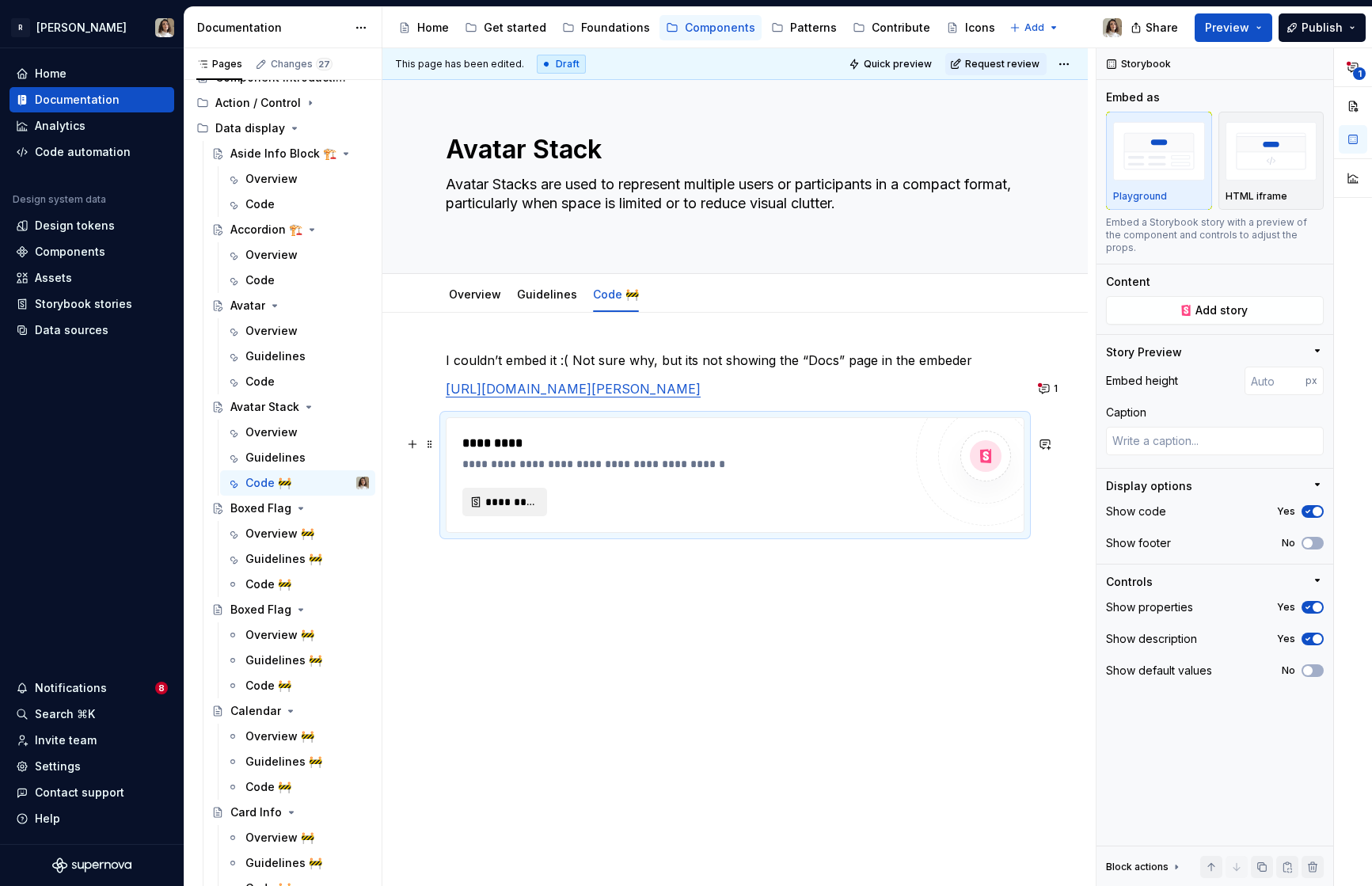
click at [521, 511] on button "*********" at bounding box center [504, 501] width 84 height 28
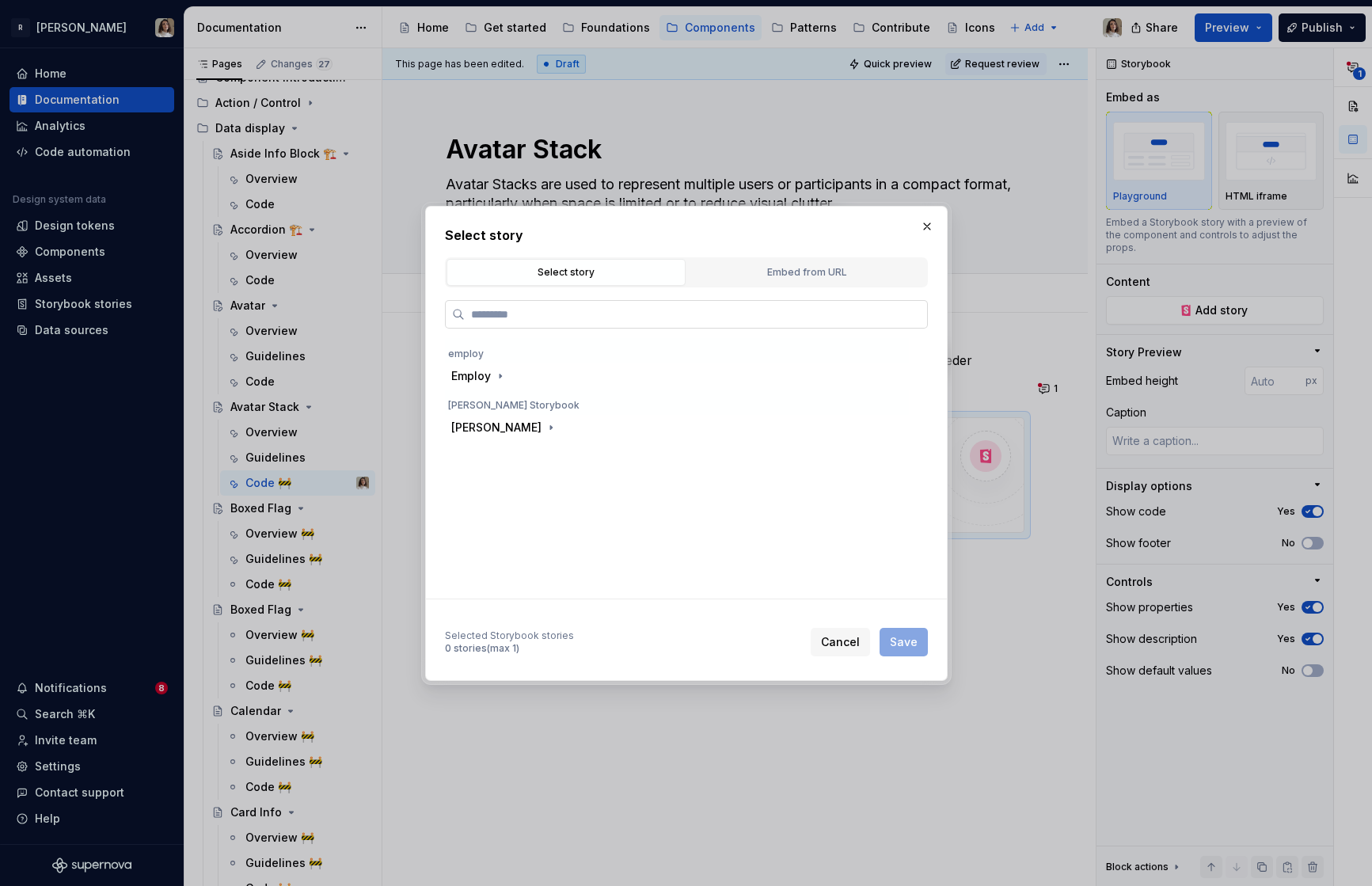
click at [493, 315] on input "search" at bounding box center [695, 314] width 463 height 16
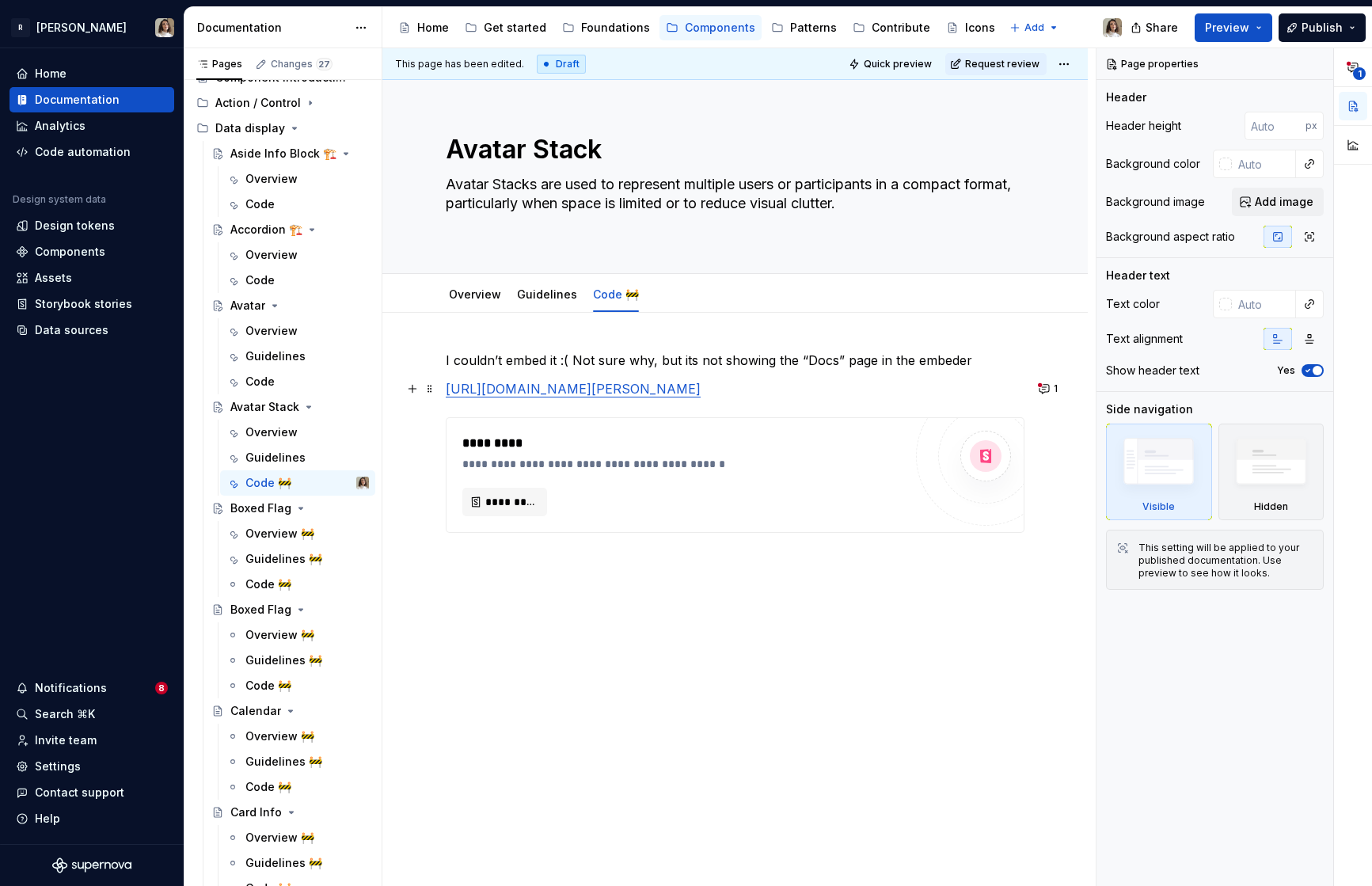
click at [1036, 389] on div "**********" at bounding box center [734, 565] width 705 height 505
click at [1054, 387] on button "1" at bounding box center [1049, 388] width 31 height 22
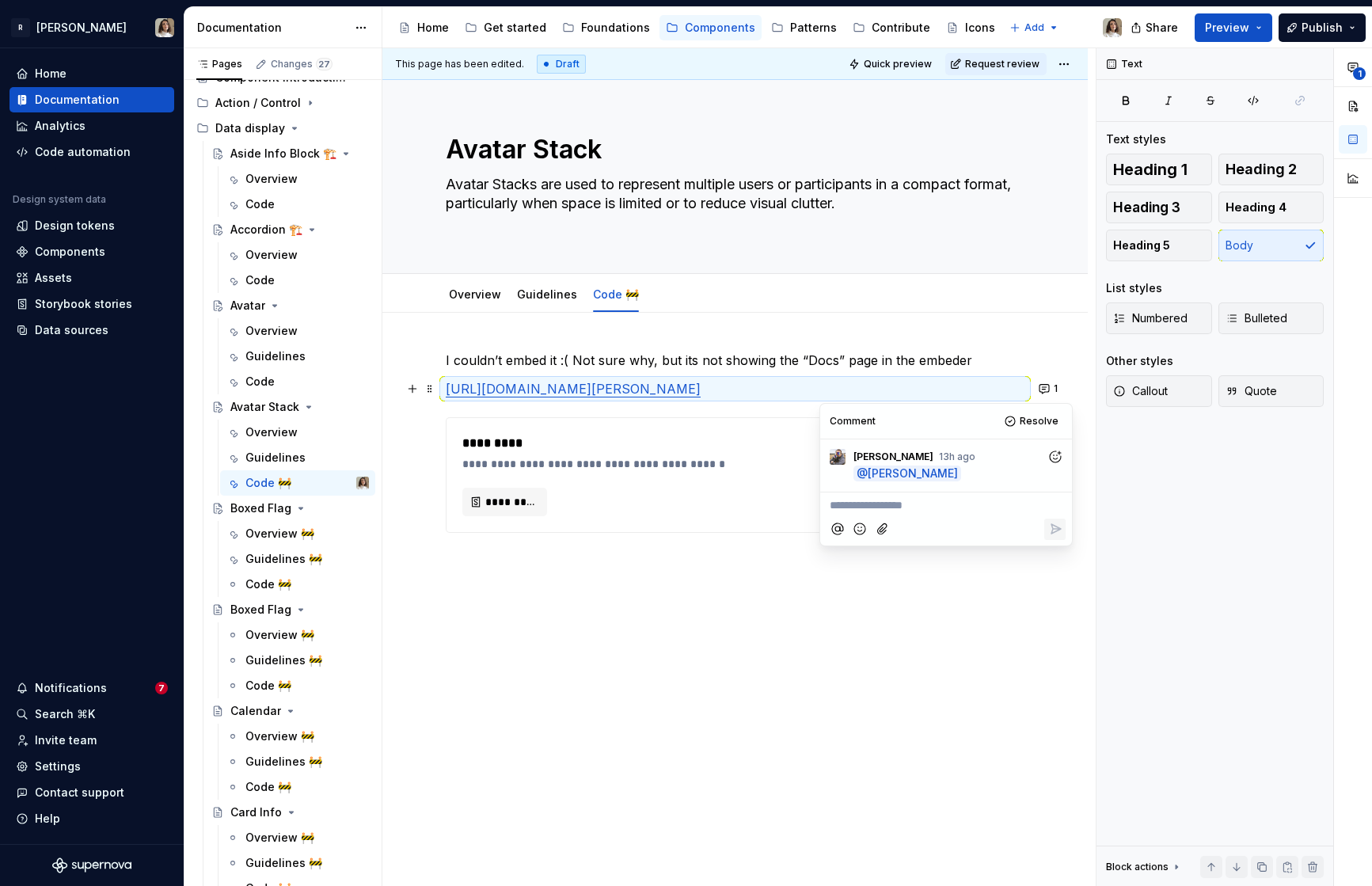
click at [901, 507] on p "**********" at bounding box center [946, 505] width 233 height 16
click at [1021, 510] on span "Weird! I can't either. I've opened an issue" at bounding box center [939, 505] width 217 height 14
click at [1047, 525] on icon "Reply" at bounding box center [1055, 528] width 16 height 16
click at [569, 346] on div "**********" at bounding box center [734, 565] width 705 height 505
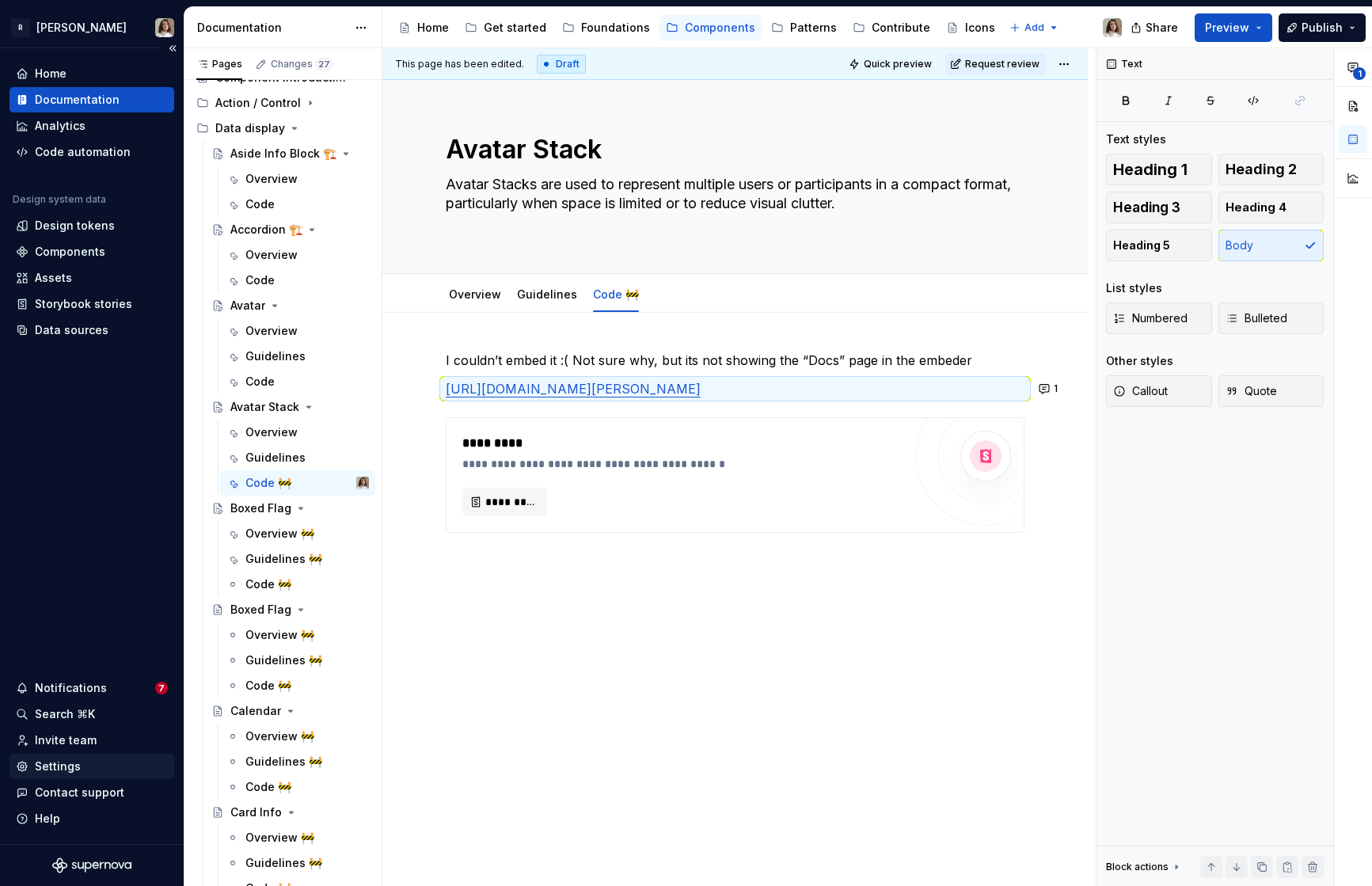
click at [66, 770] on div "Settings" at bounding box center [57, 766] width 46 height 16
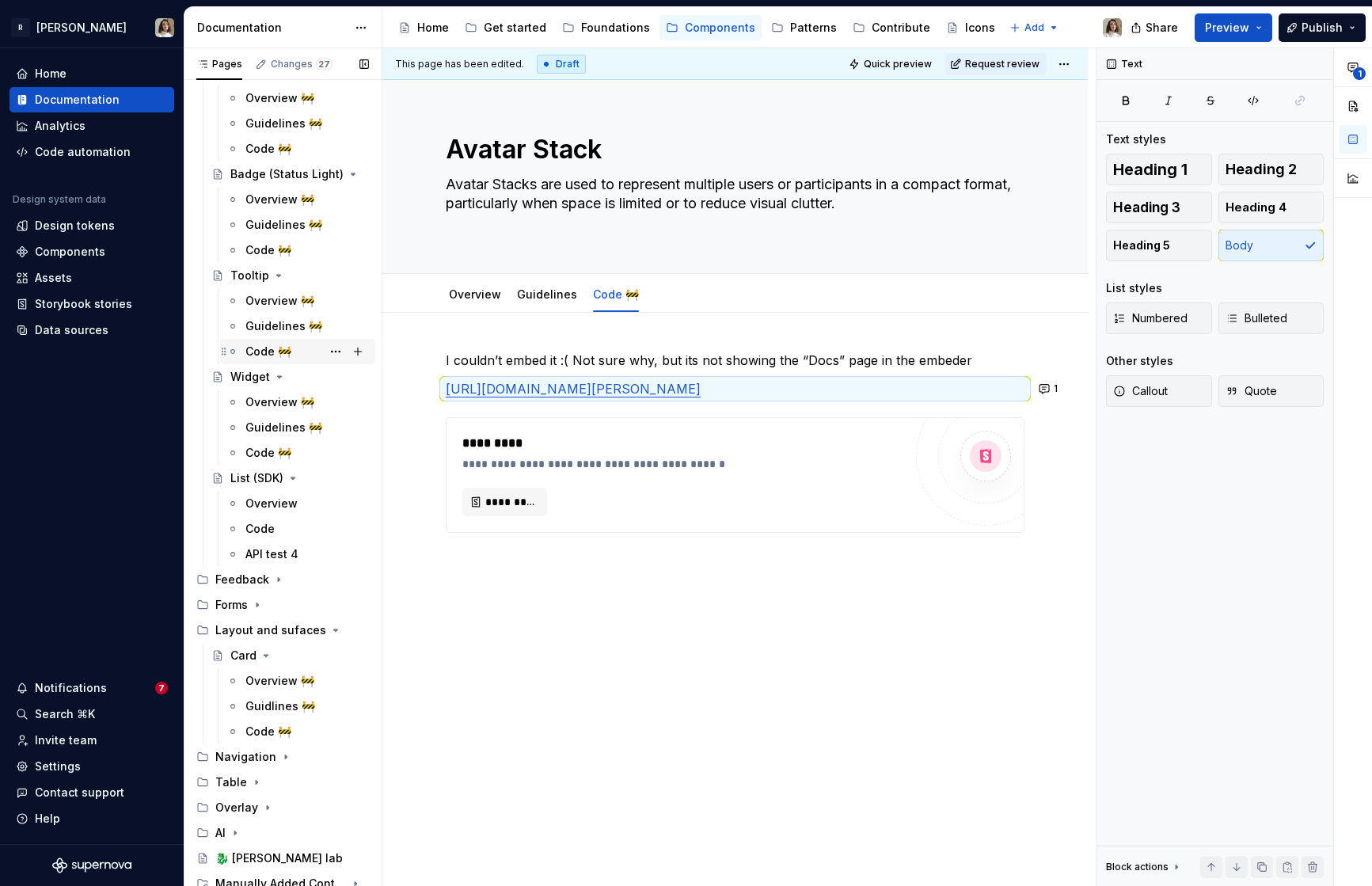
scroll to position [1201, 0]
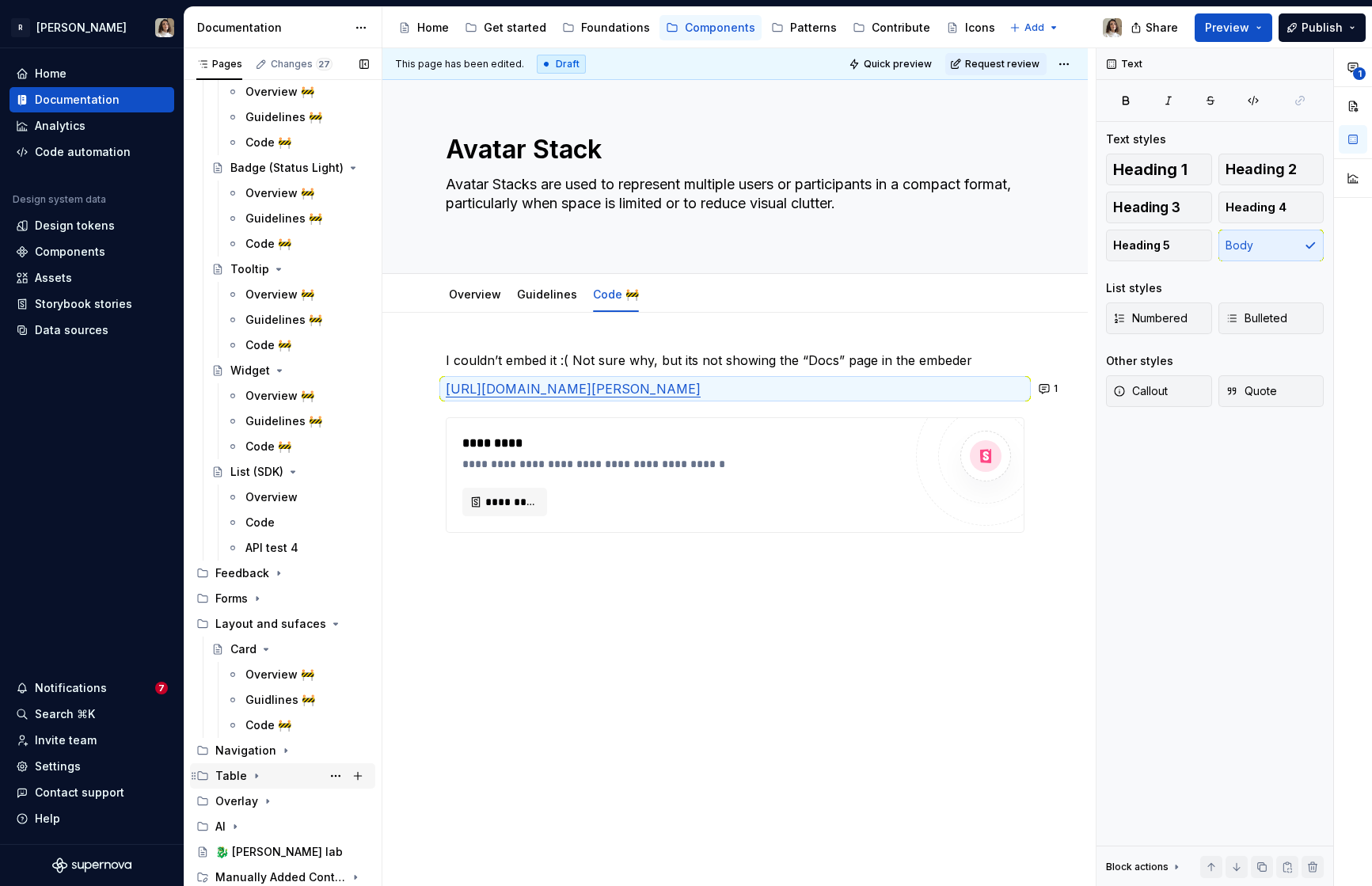
click at [248, 783] on div "Table" at bounding box center [292, 775] width 153 height 22
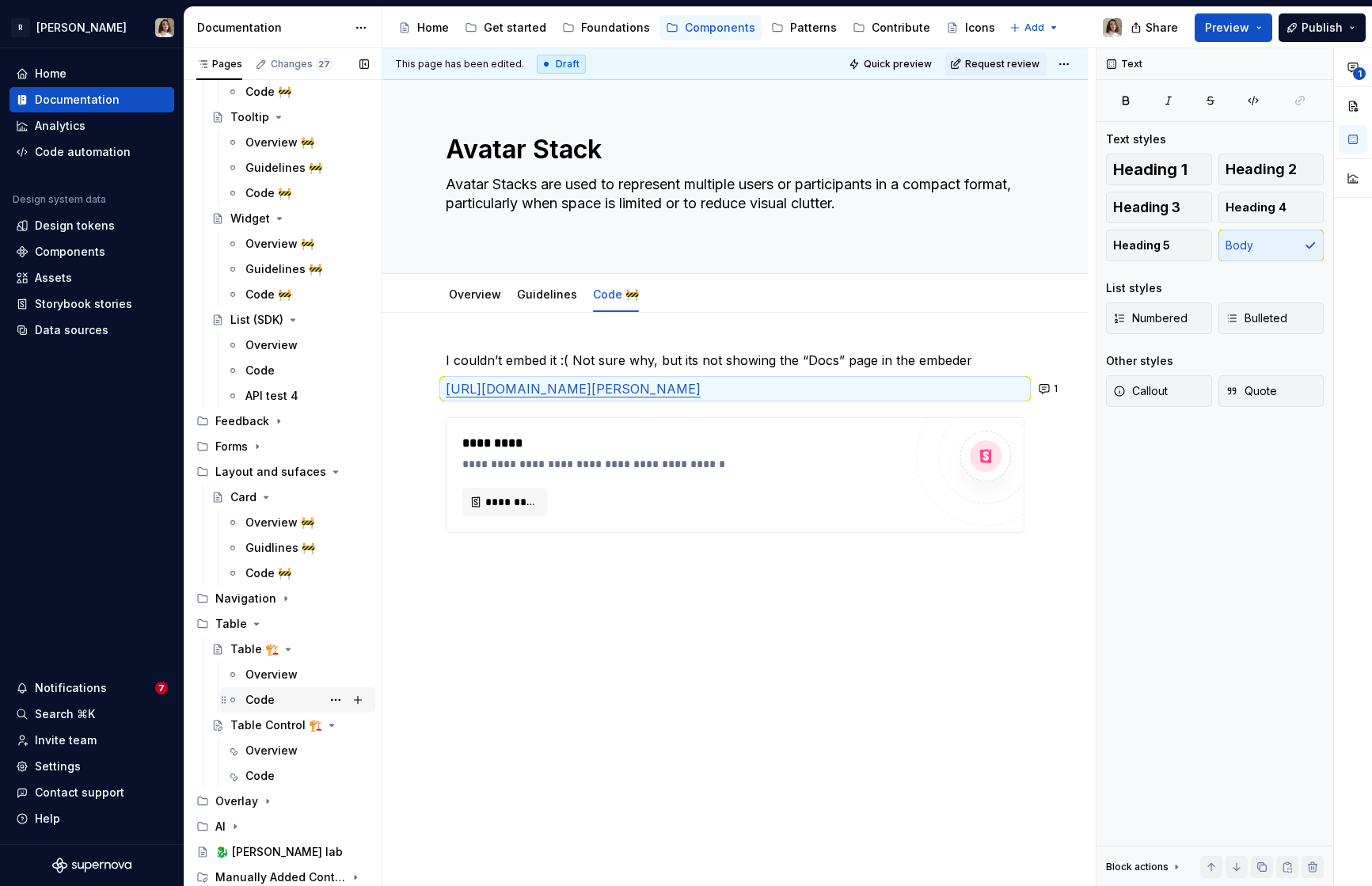
click at [266, 700] on div "Code" at bounding box center [260, 700] width 29 height 16
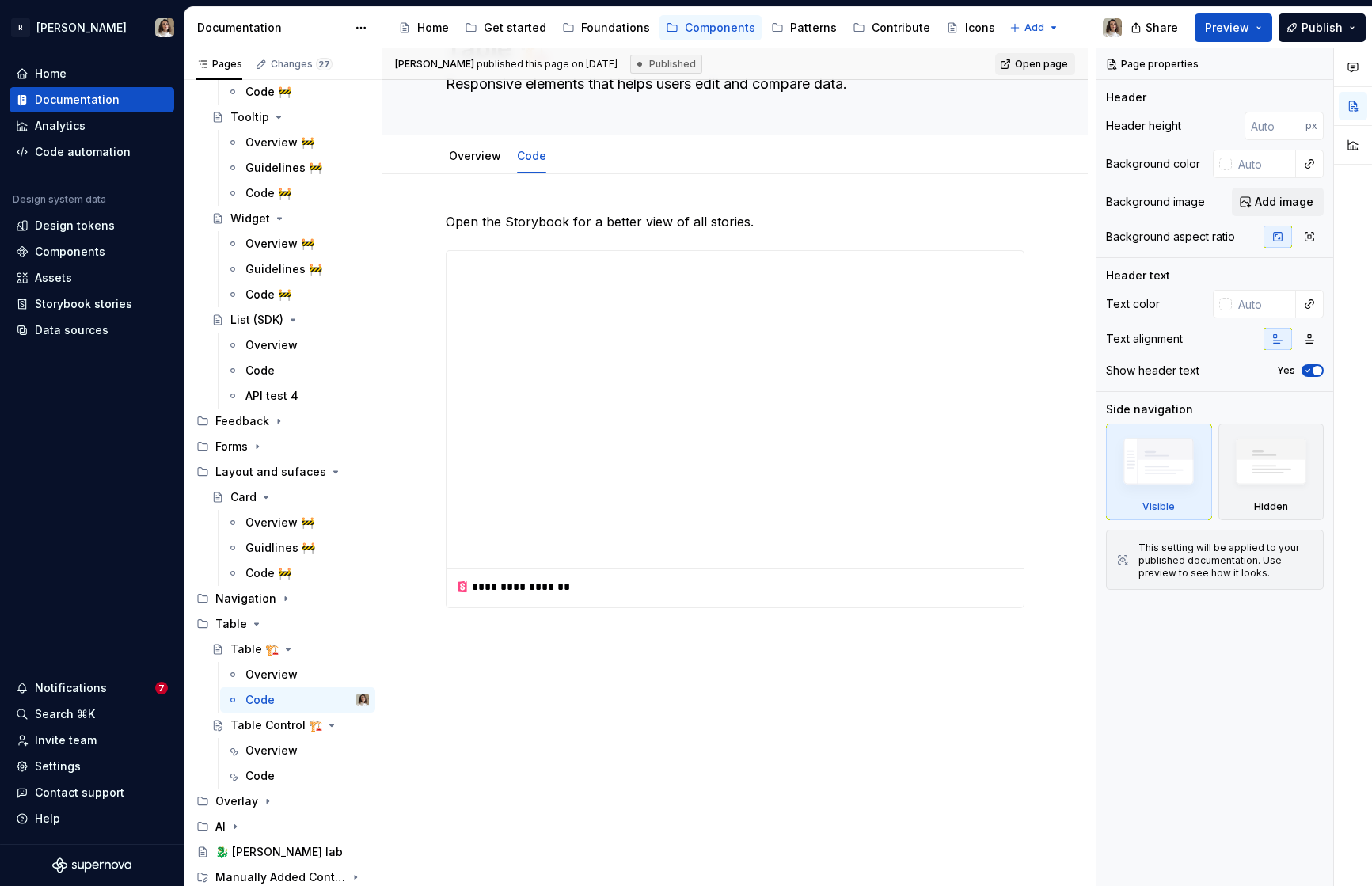
scroll to position [143, 0]
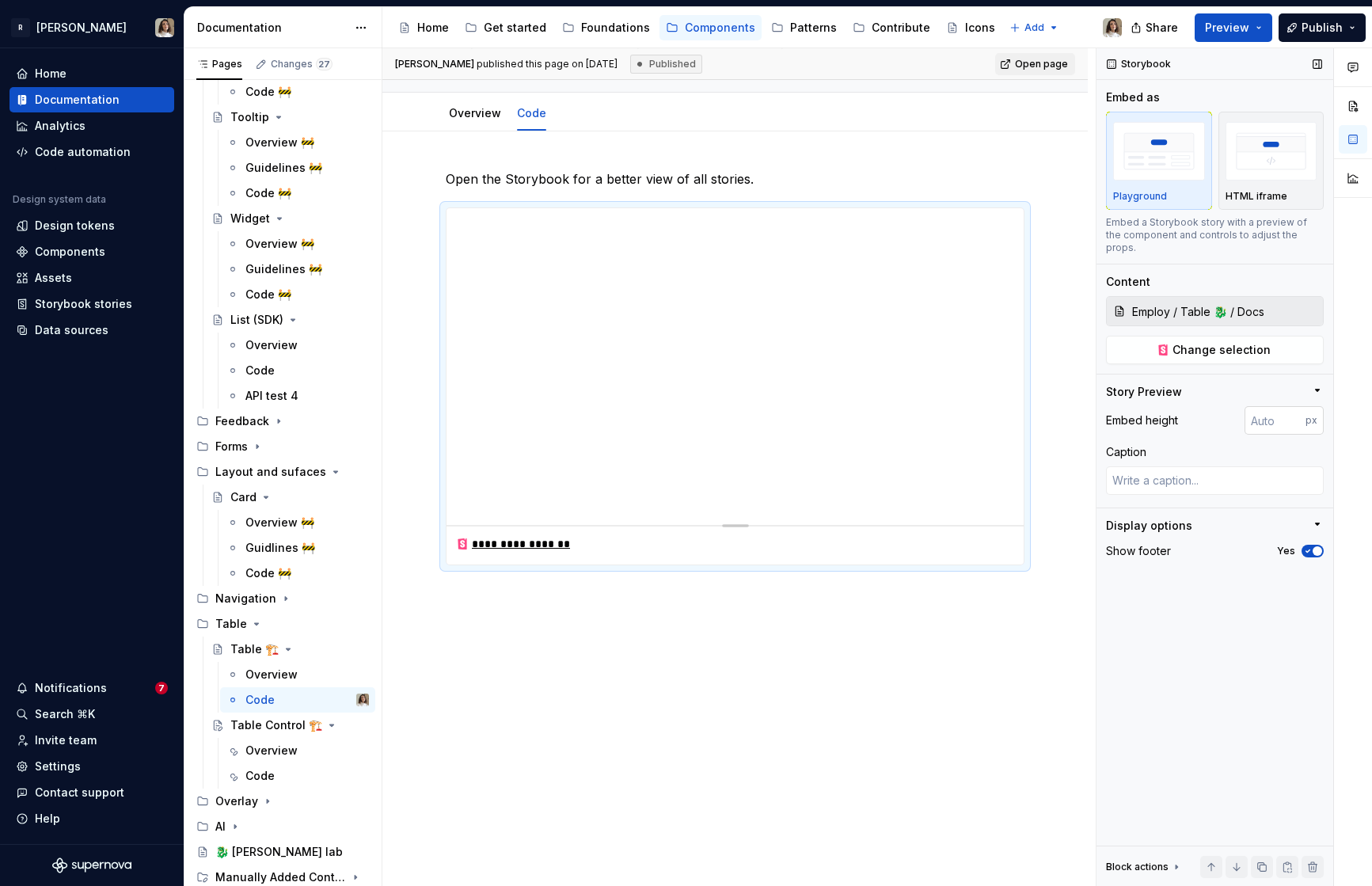
click at [1234, 410] on input "number" at bounding box center [1275, 420] width 61 height 28
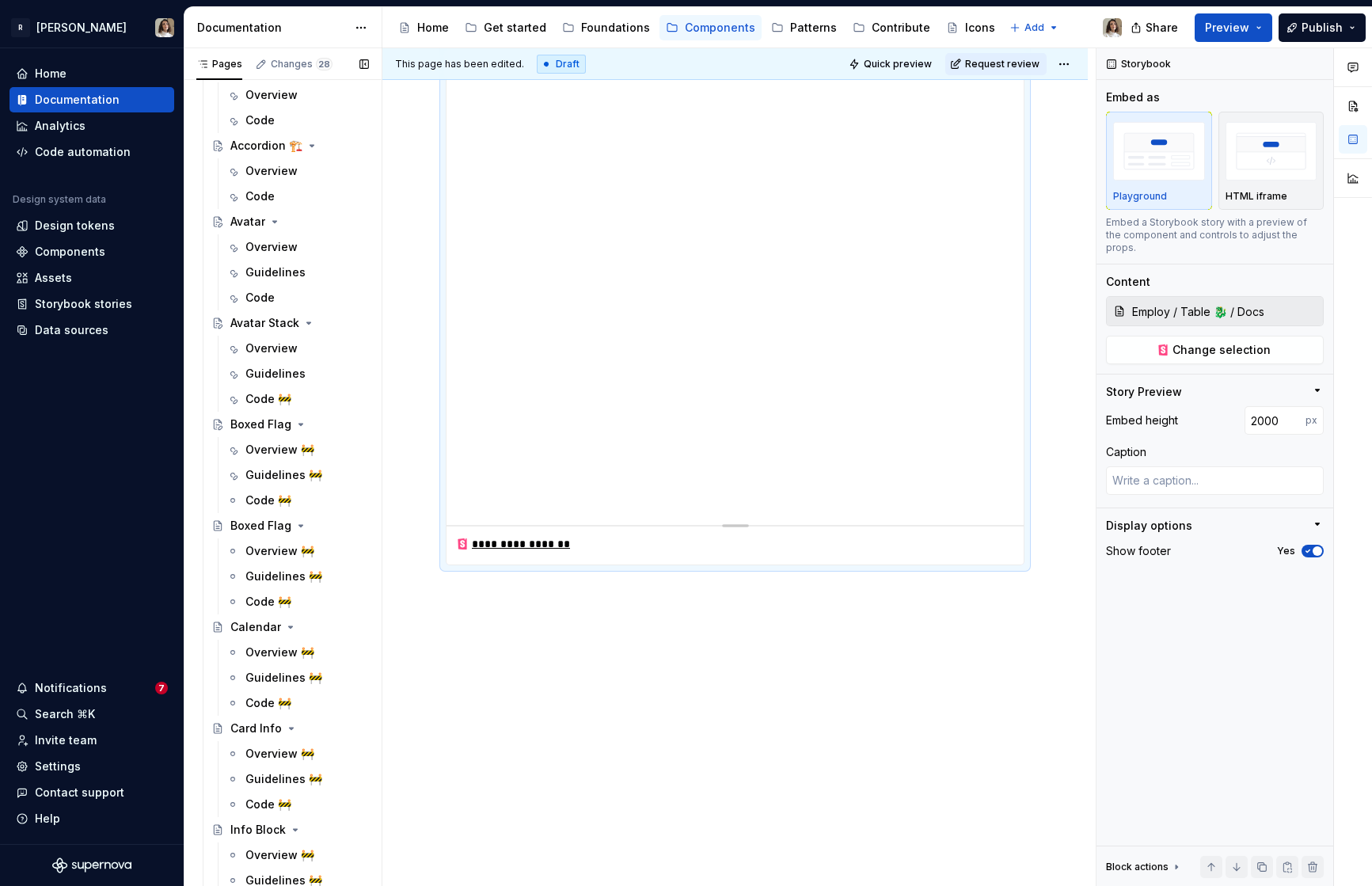
scroll to position [250, 0]
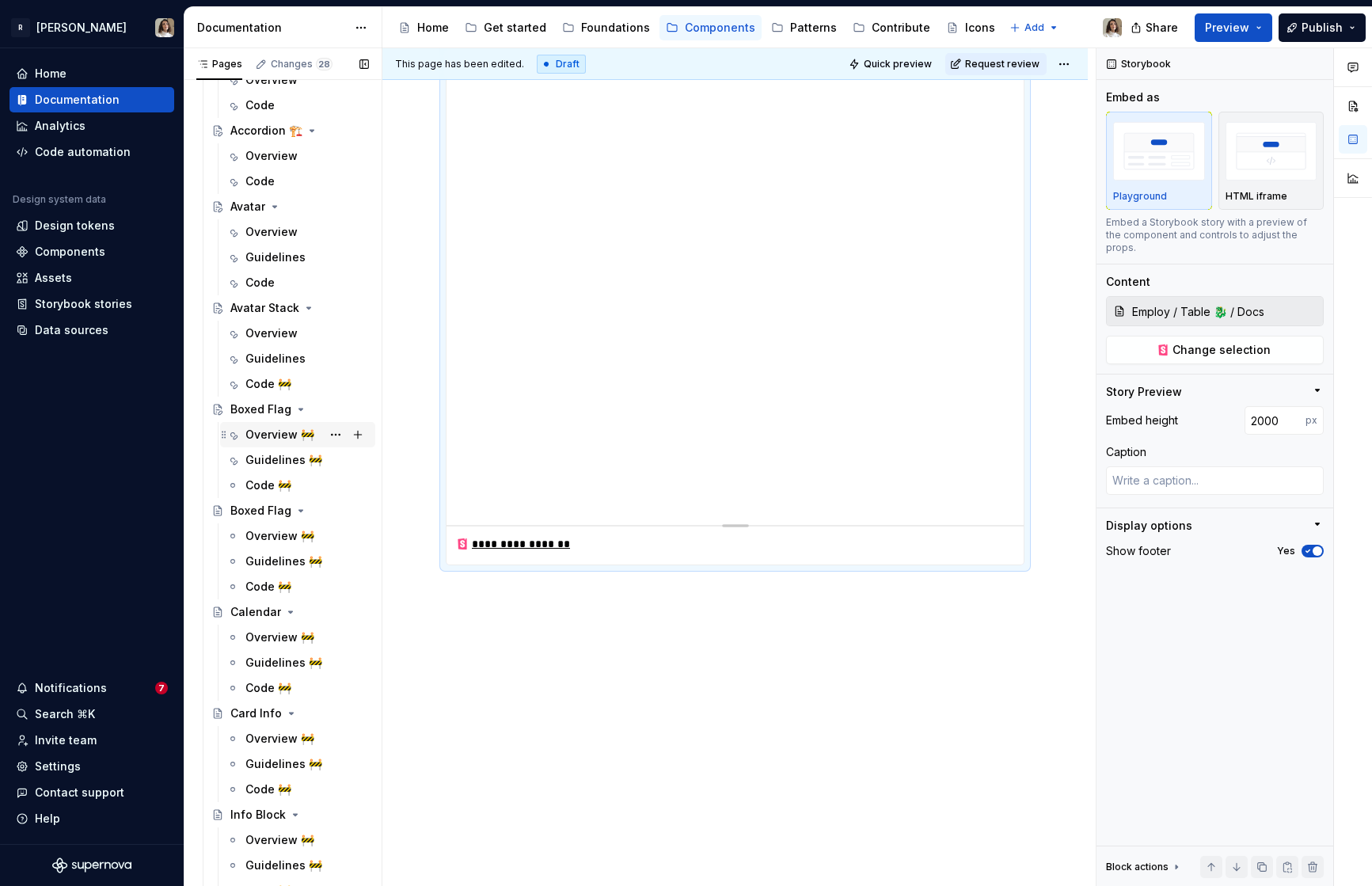
click at [277, 432] on div "Overview 🚧" at bounding box center [279, 434] width 69 height 16
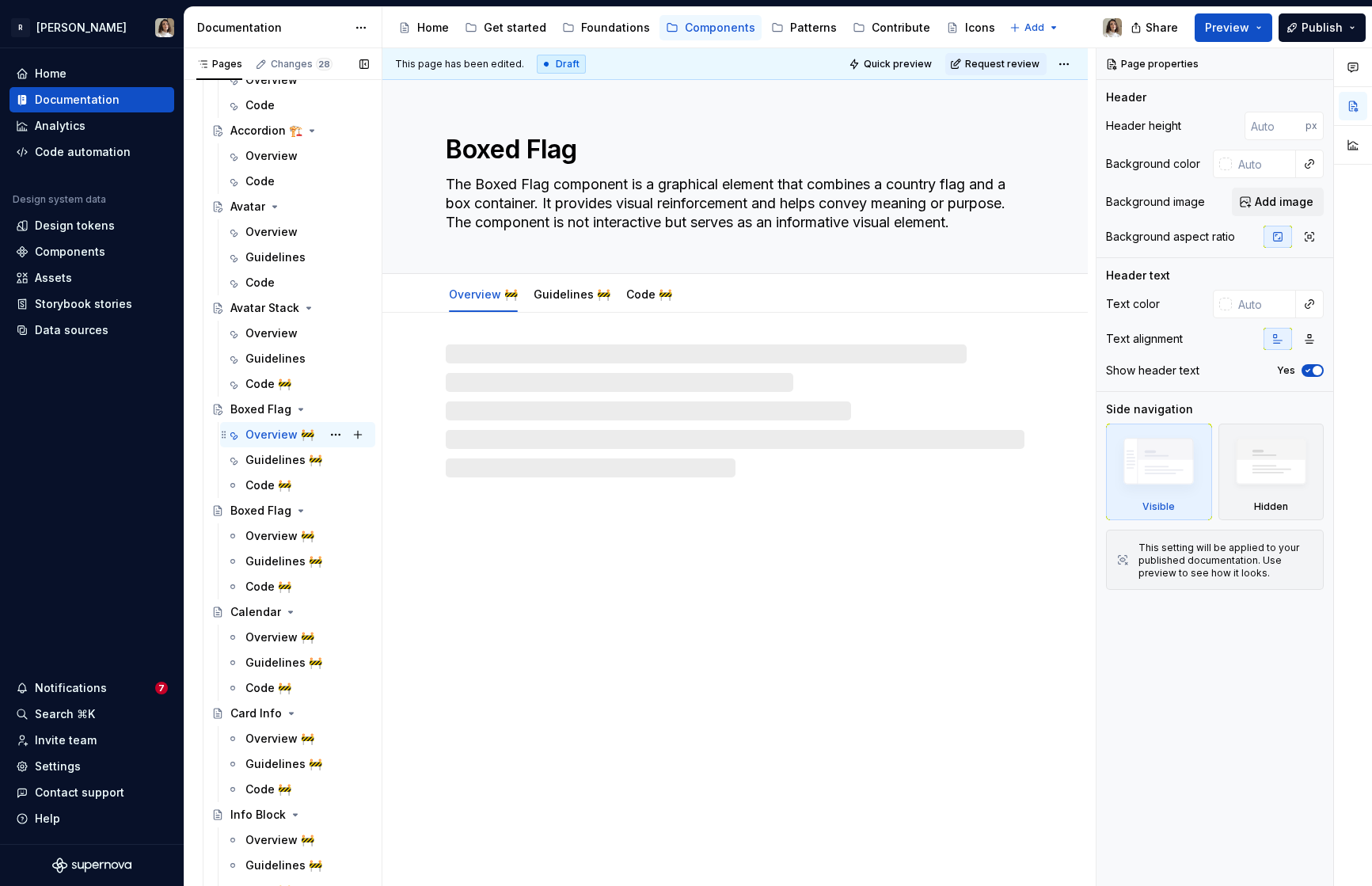
click at [277, 432] on div "Overview 🚧" at bounding box center [279, 434] width 69 height 16
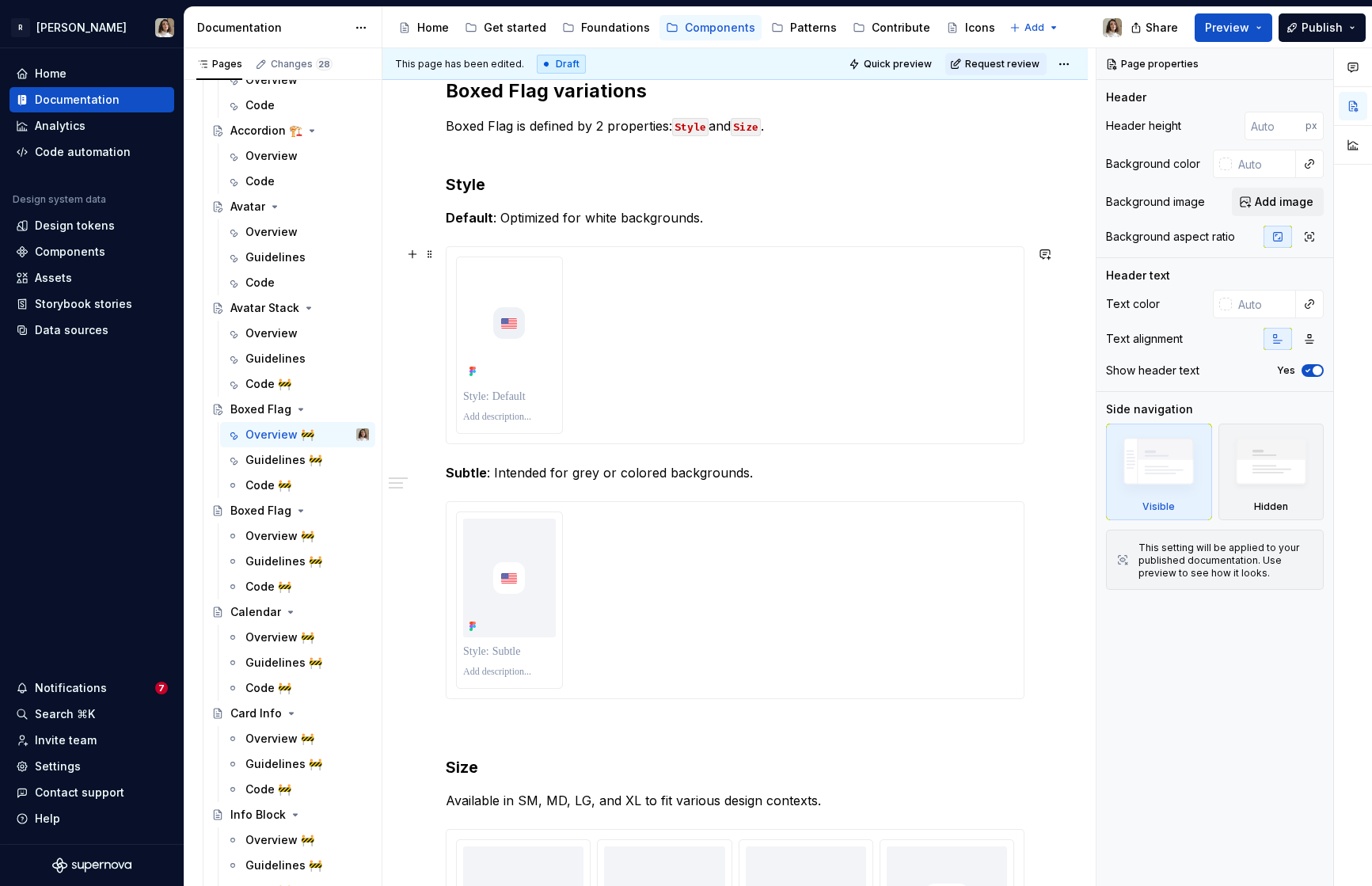
scroll to position [873, 0]
click at [76, 23] on html "R Norma Home Documentation Analytics Code automation Design system data Design …" at bounding box center [686, 443] width 1372 height 886
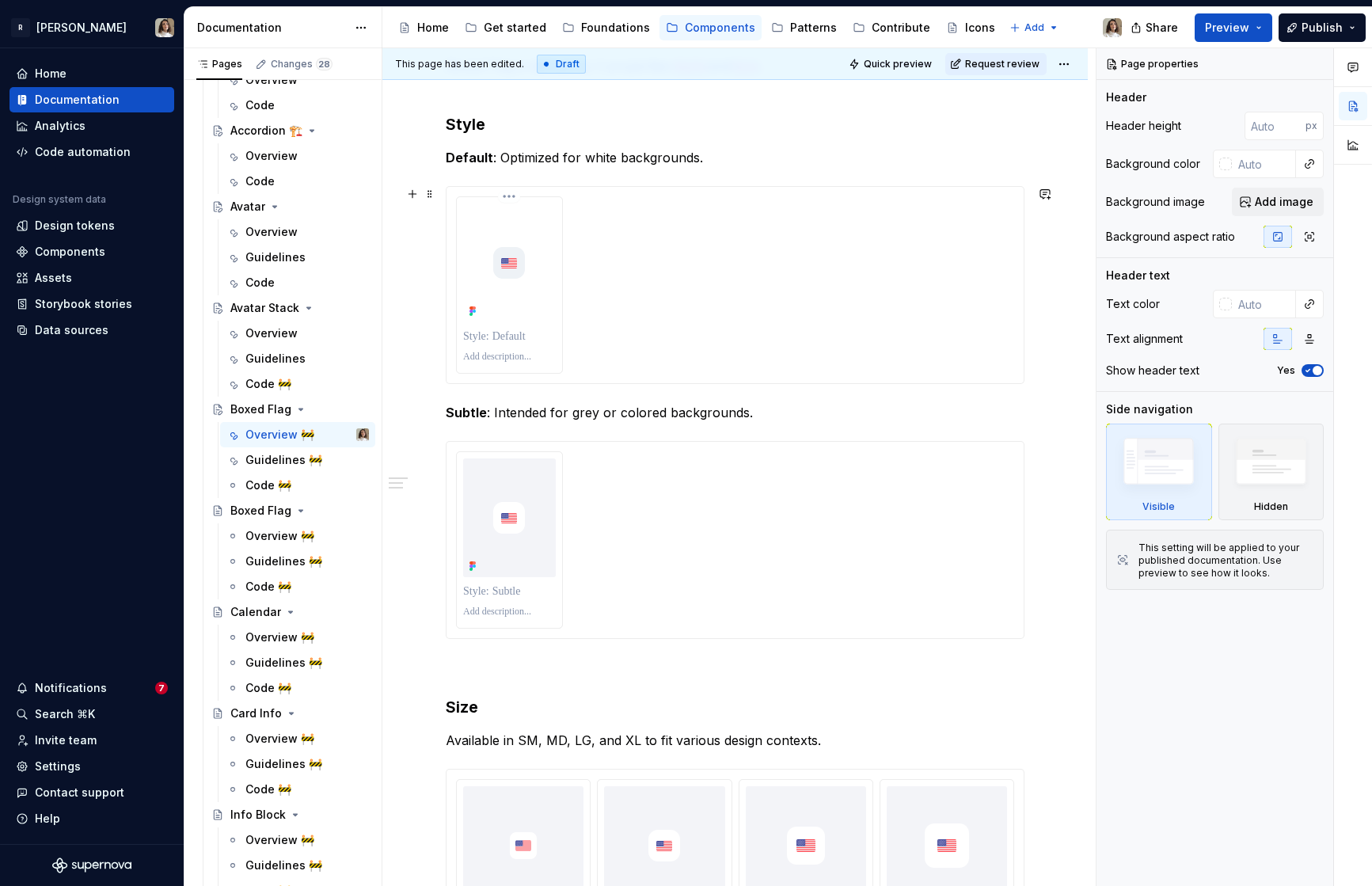
scroll to position [934, 0]
click at [642, 316] on div at bounding box center [735, 281] width 558 height 177
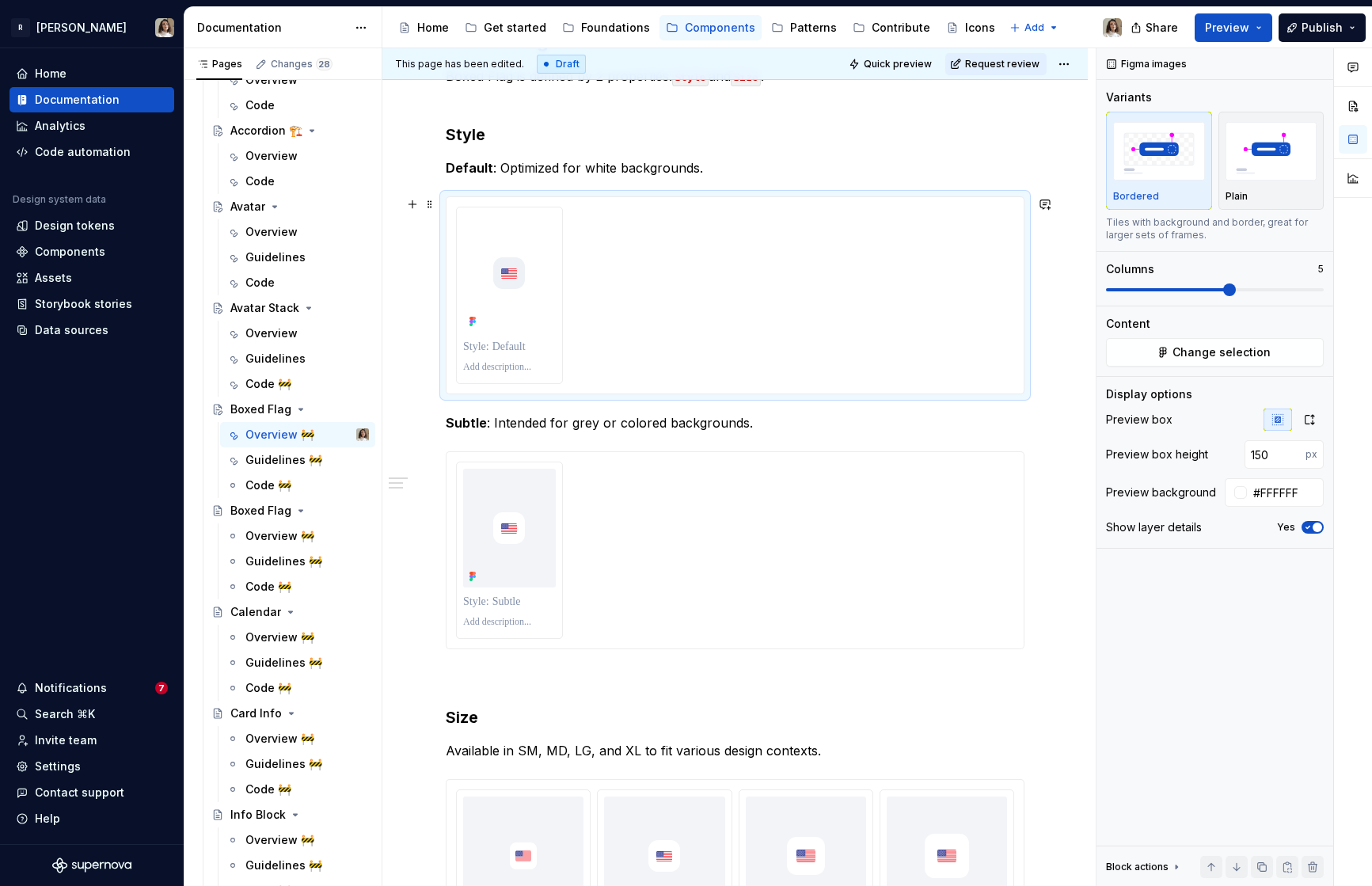
scroll to position [917, 0]
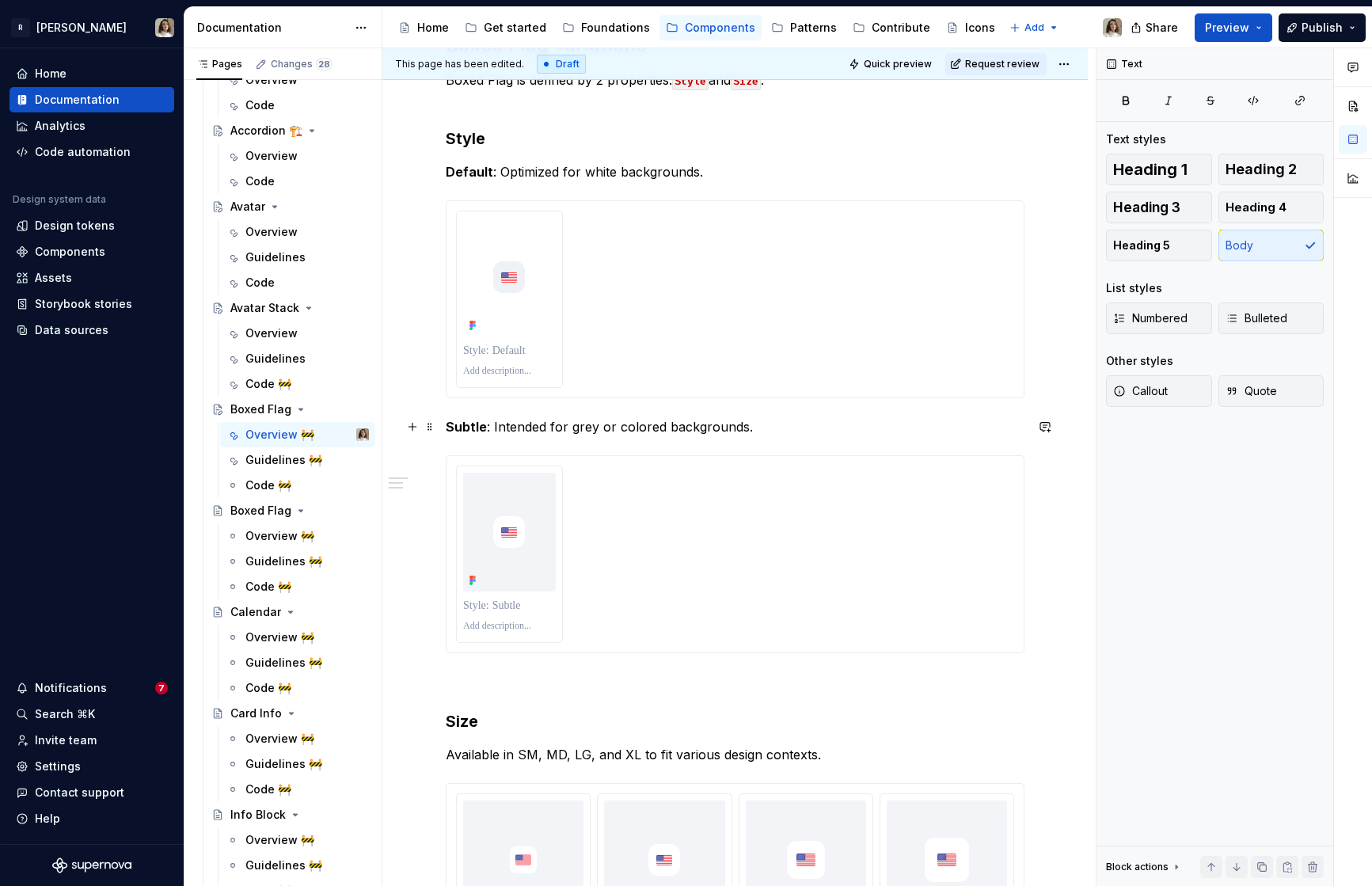
click at [502, 425] on p "Subtle : Intended for grey or colored backgrounds." at bounding box center [735, 427] width 579 height 19
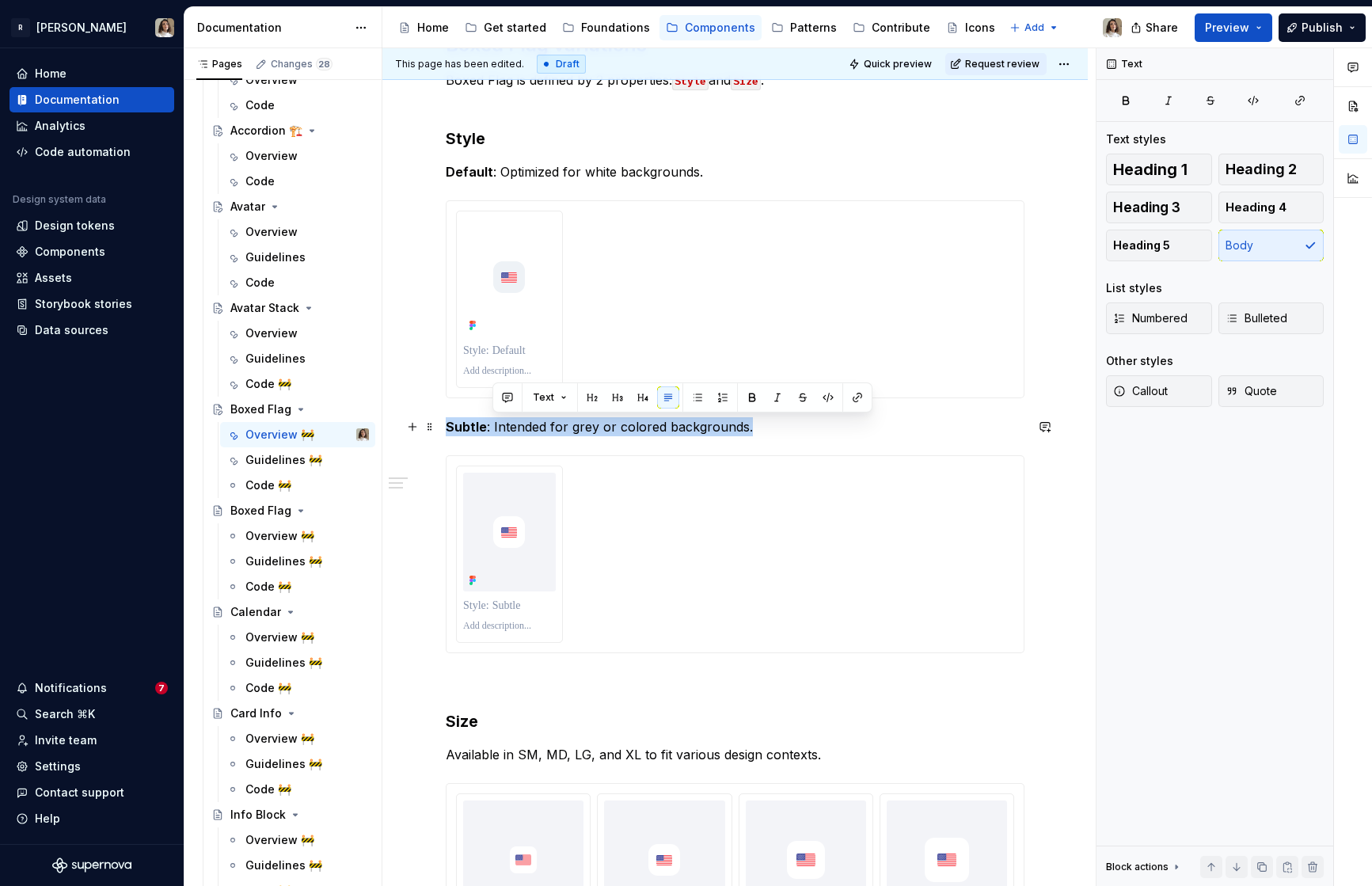
click at [502, 425] on p "Subtle : Intended for grey or colored backgrounds." at bounding box center [735, 427] width 579 height 19
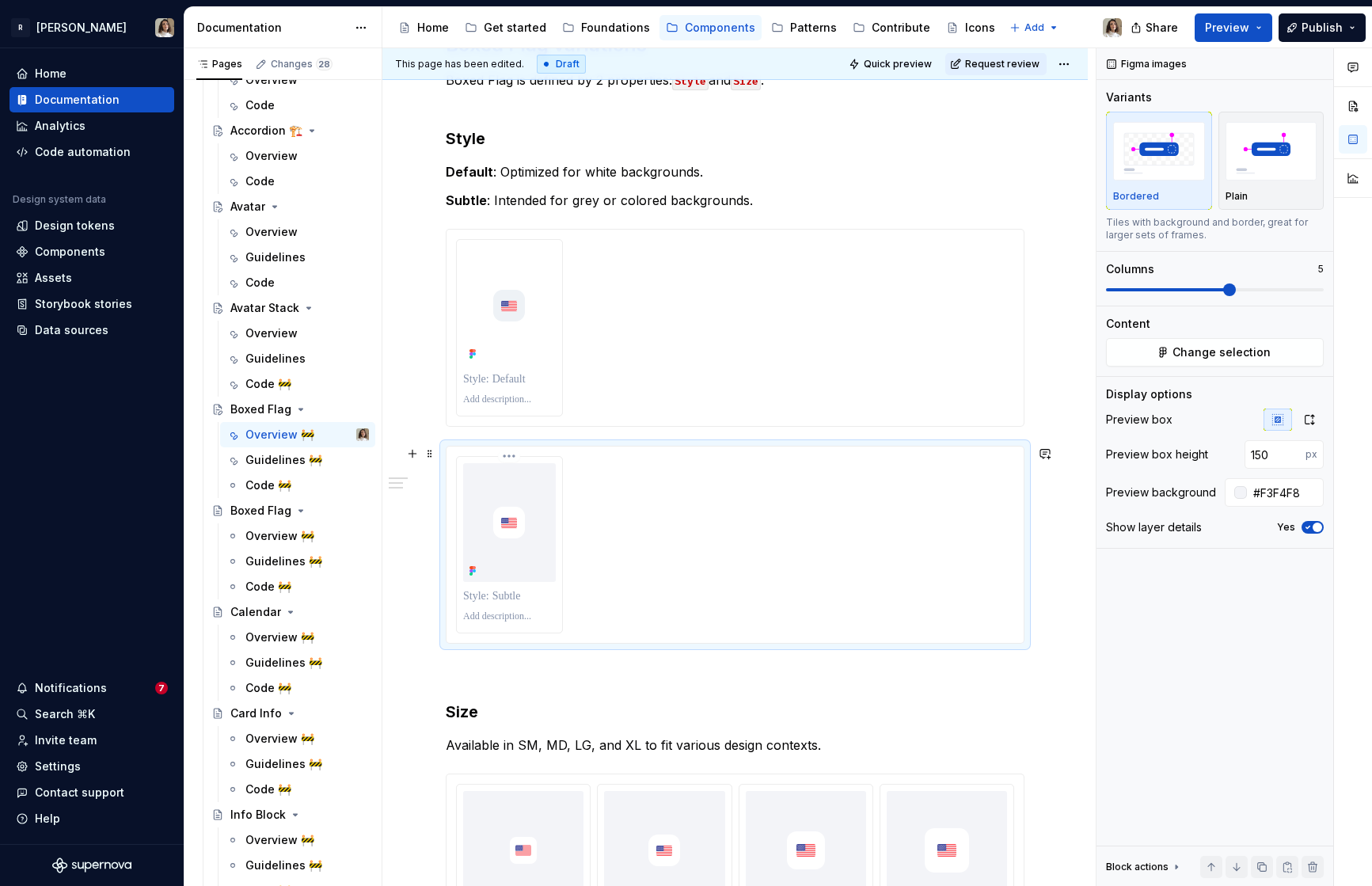
click at [501, 554] on img at bounding box center [509, 522] width 70 height 70
click at [598, 302] on html "R Norma Home Documentation Analytics Code automation Design system data Design …" at bounding box center [686, 443] width 1372 height 886
click at [606, 302] on html "R Norma Home Documentation Analytics Code automation Design system data Design …" at bounding box center [686, 443] width 1372 height 886
click at [598, 283] on div at bounding box center [735, 328] width 558 height 177
click at [1204, 356] on span "Change selection" at bounding box center [1221, 352] width 98 height 16
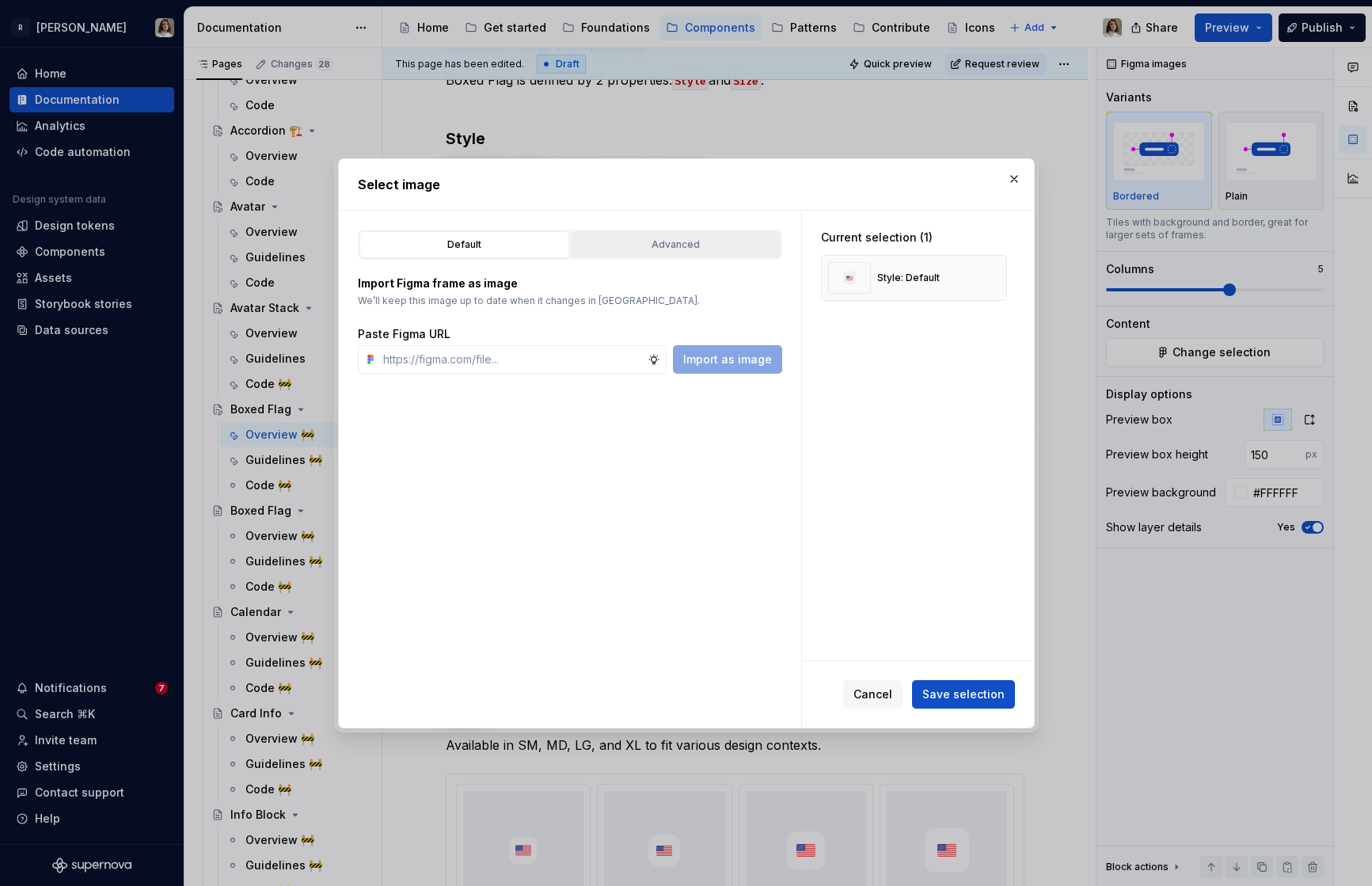
click at [639, 243] on div "Advanced" at bounding box center [675, 244] width 199 height 16
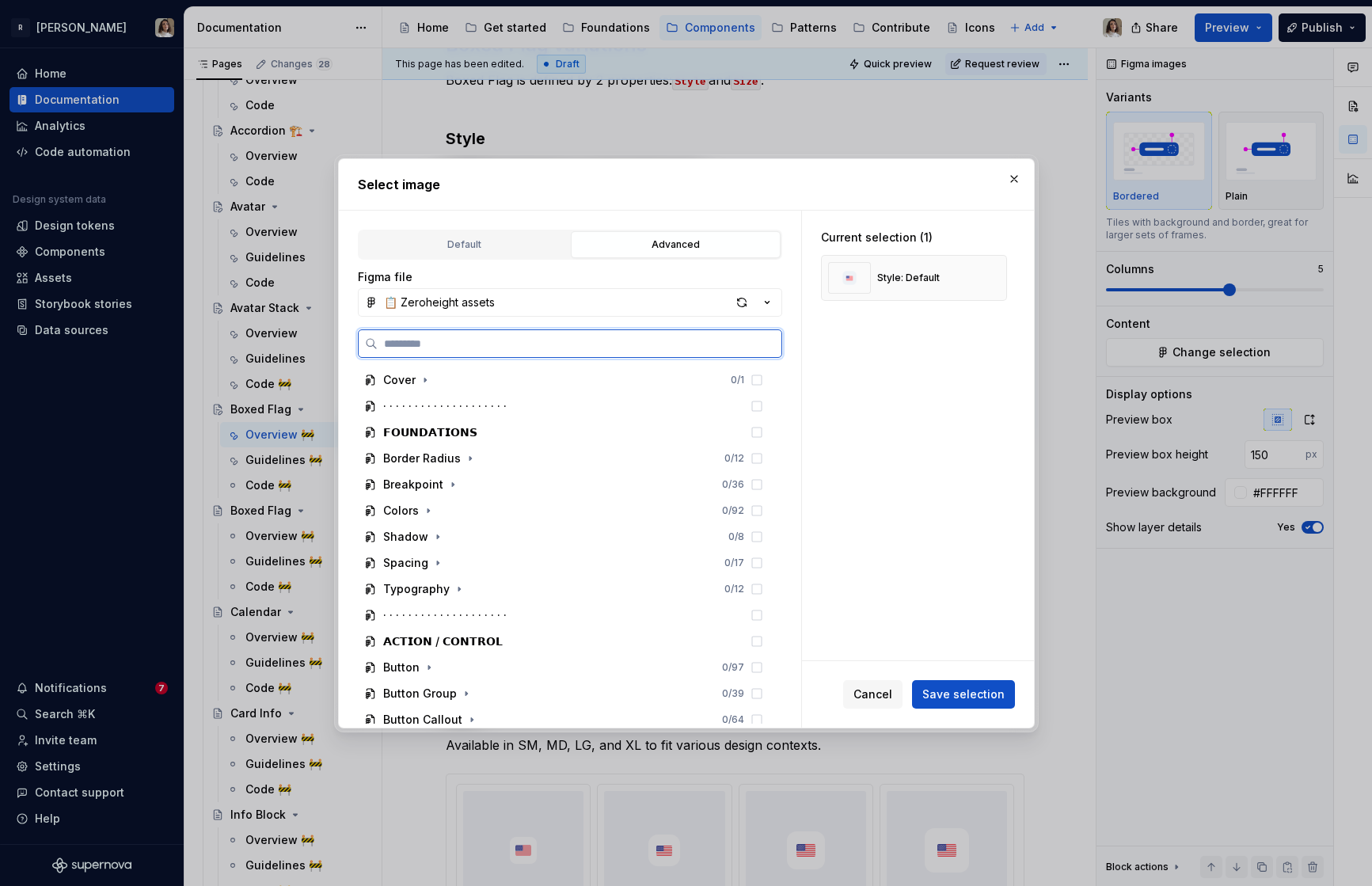
click at [442, 338] on input "search" at bounding box center [579, 343] width 403 height 16
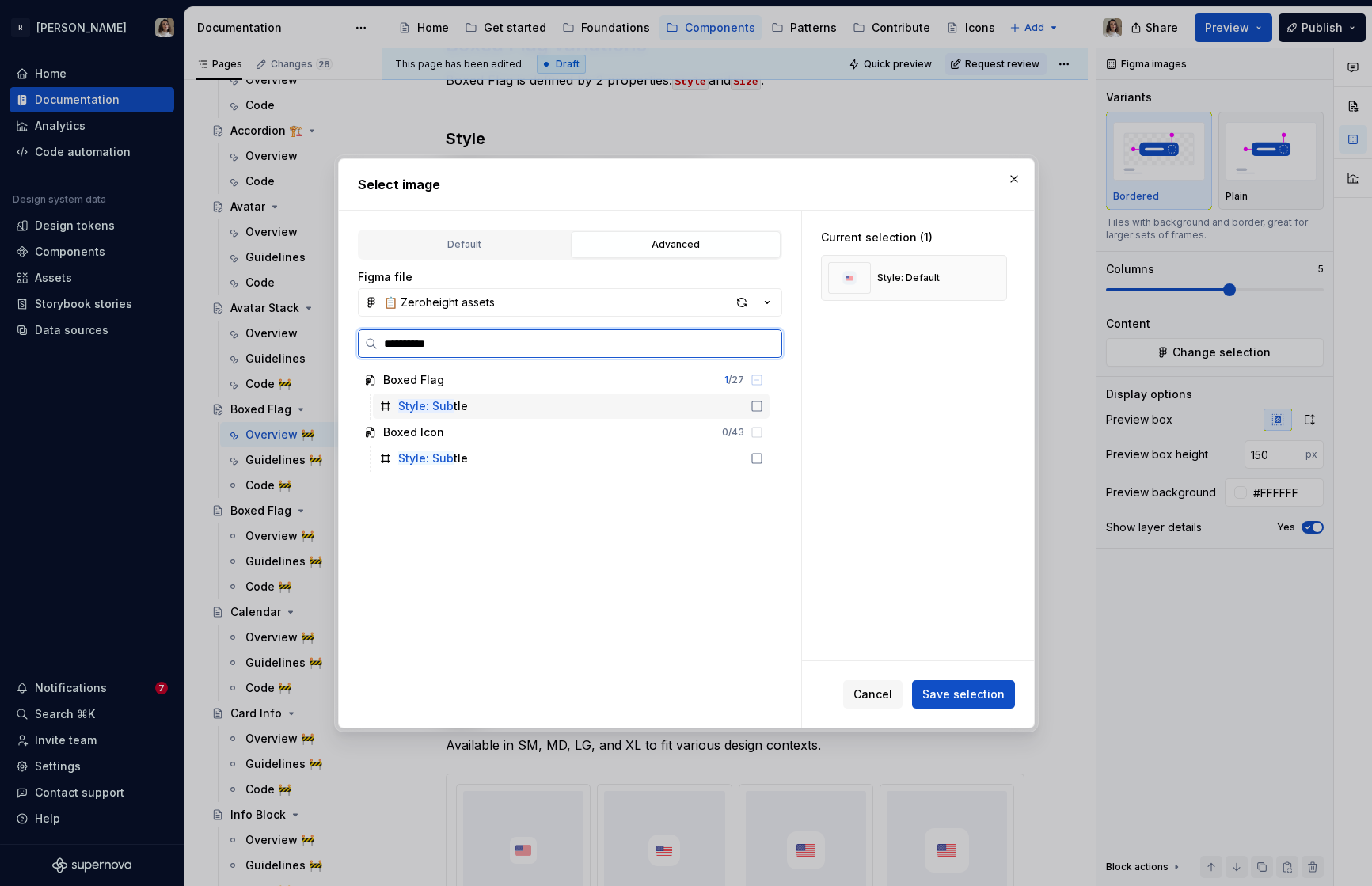
click at [486, 410] on div "Style: Sub tle" at bounding box center [571, 406] width 397 height 25
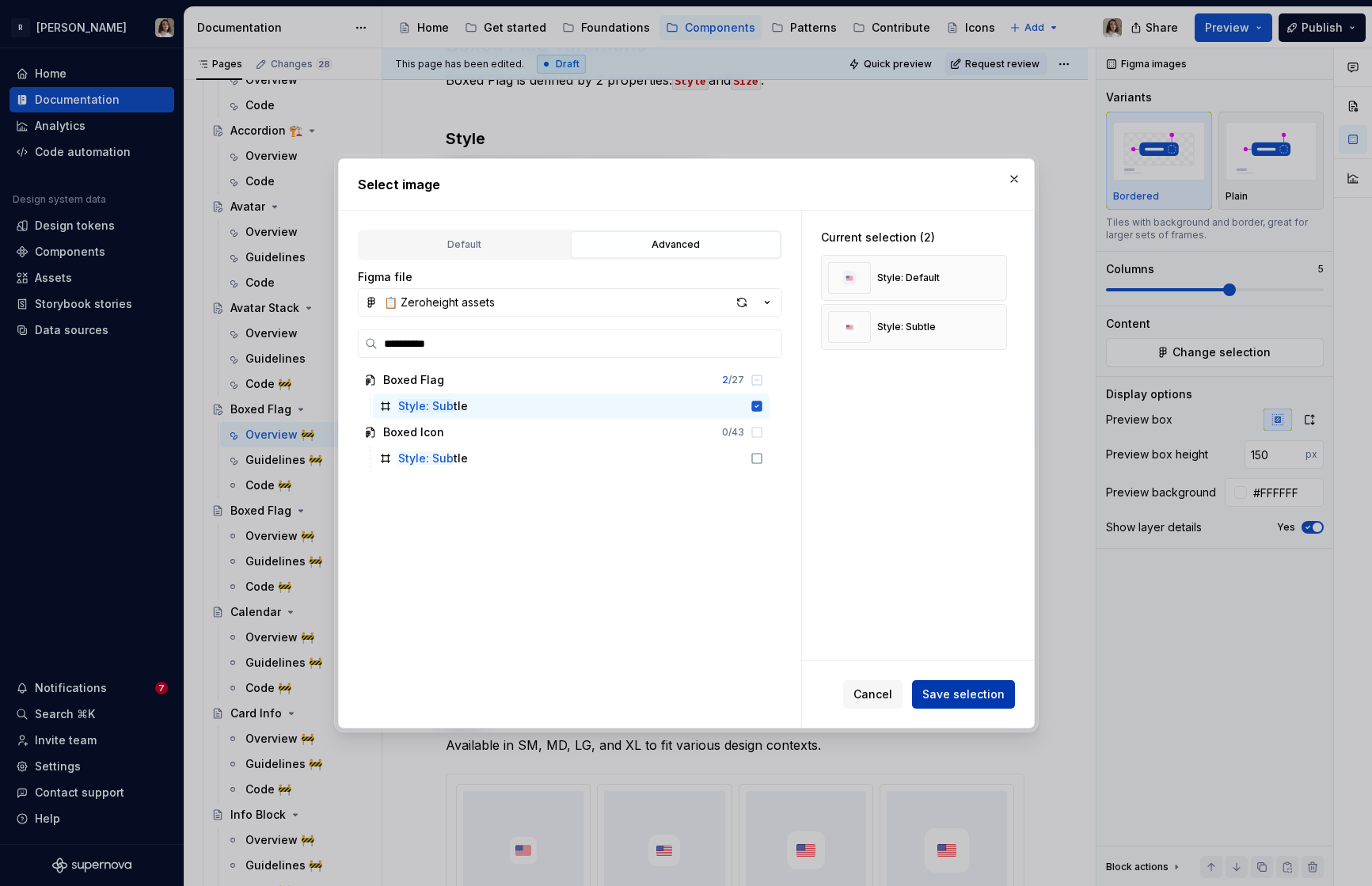
click at [977, 695] on span "Save selection" at bounding box center [963, 694] width 82 height 16
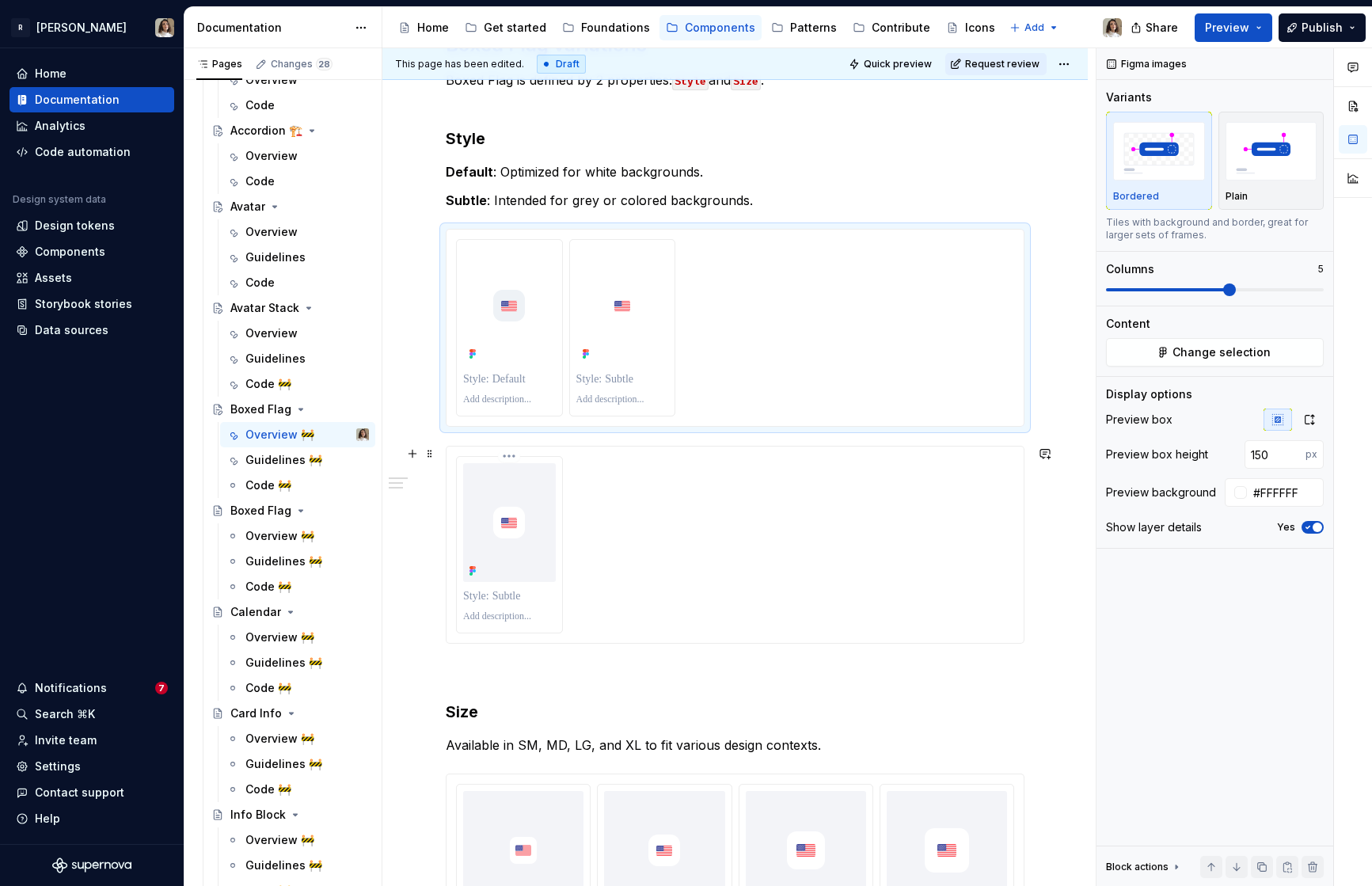
click at [556, 490] on div at bounding box center [510, 522] width 93 height 118
click at [431, 451] on span at bounding box center [430, 453] width 13 height 22
click at [486, 584] on div "Delete" at bounding box center [495, 593] width 135 height 25
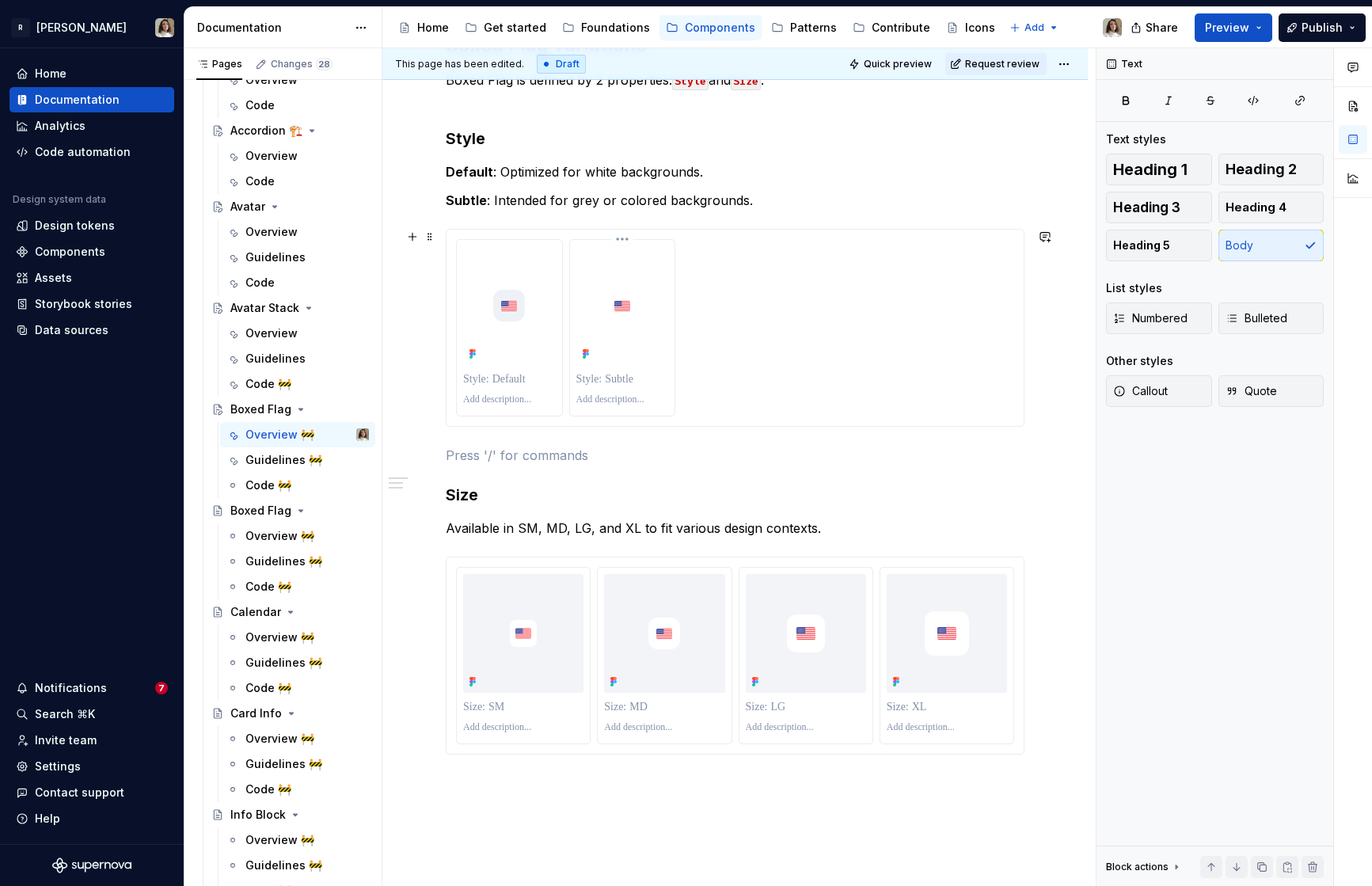
click at [602, 329] on img at bounding box center [622, 305] width 70 height 70
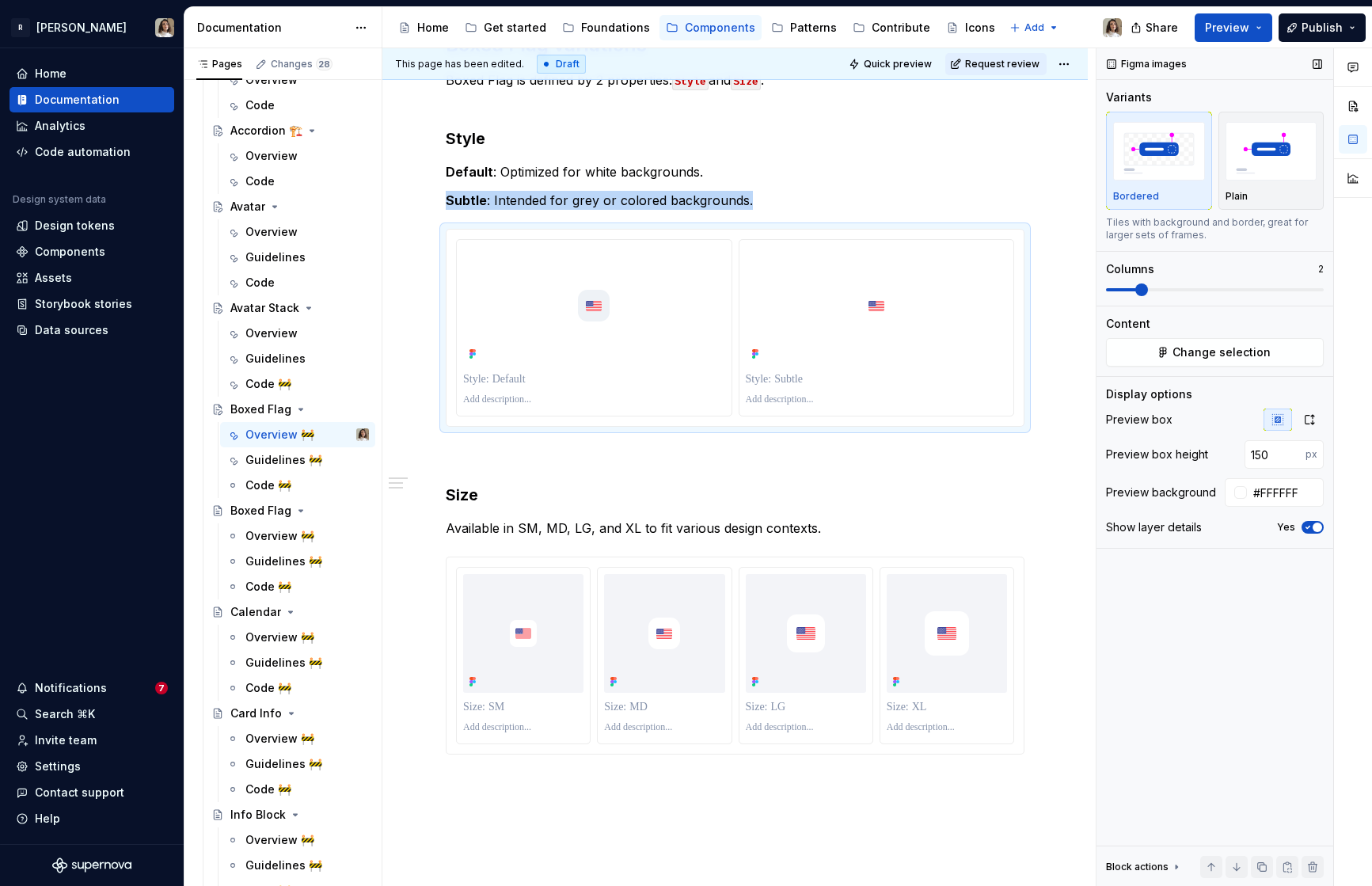
click at [1148, 287] on span at bounding box center [1141, 289] width 13 height 13
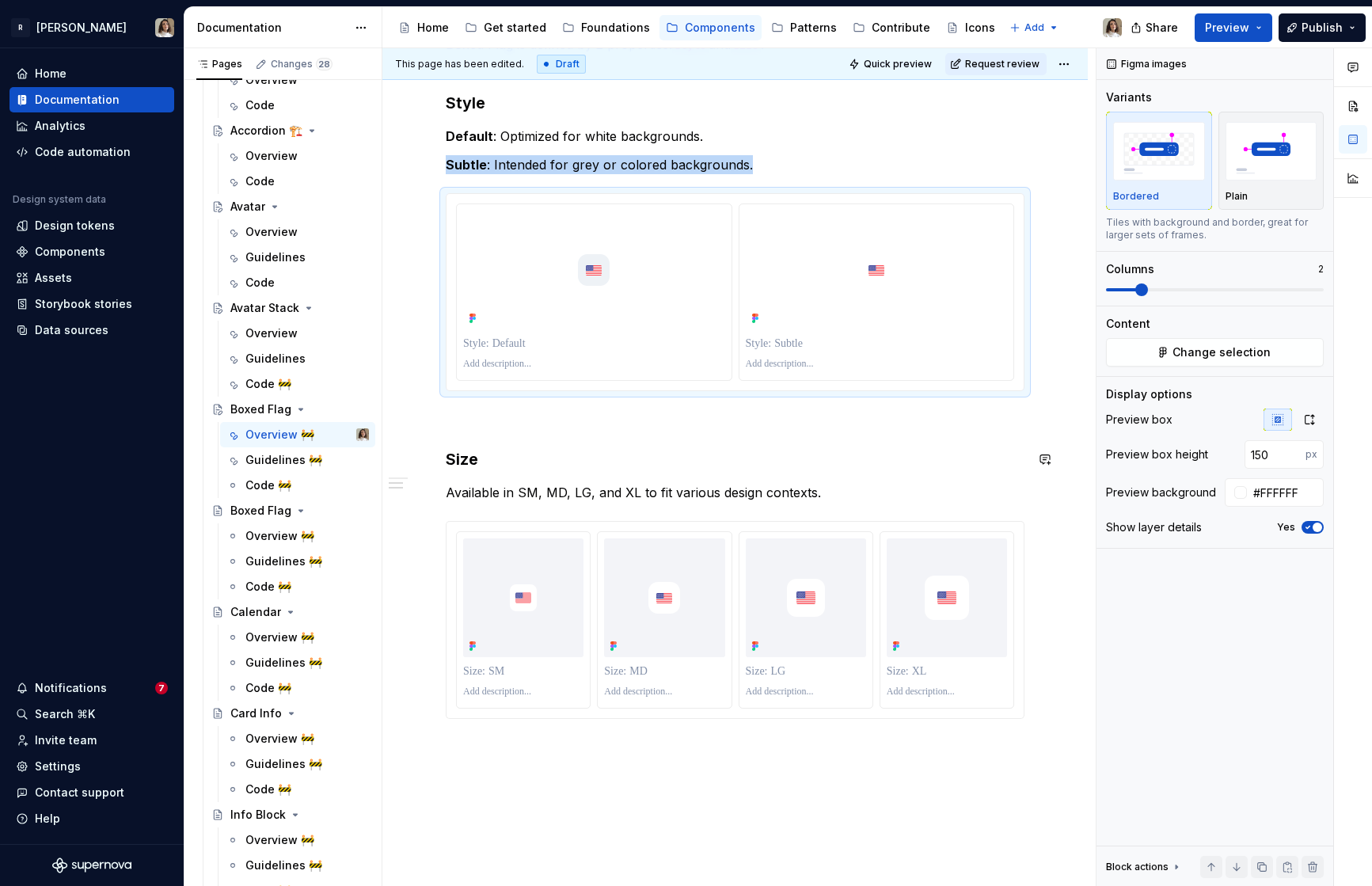
scroll to position [950, 0]
click at [873, 578] on div at bounding box center [806, 622] width 133 height 175
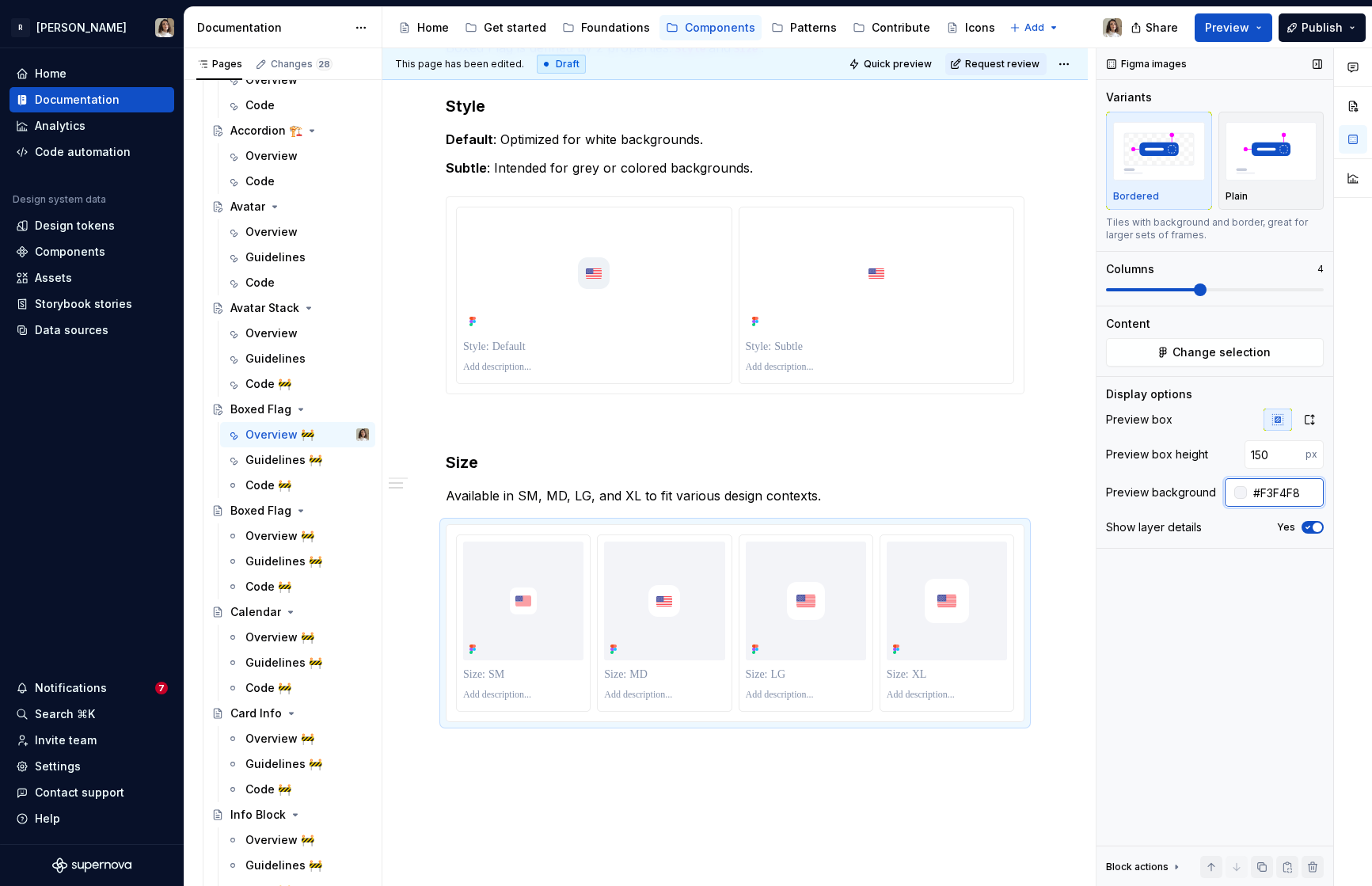
click at [1234, 490] on input "#F3F4F8" at bounding box center [1285, 491] width 77 height 28
click at [936, 346] on p at bounding box center [877, 346] width 262 height 16
click at [1234, 490] on input "#FFFFFF" at bounding box center [1285, 491] width 77 height 28
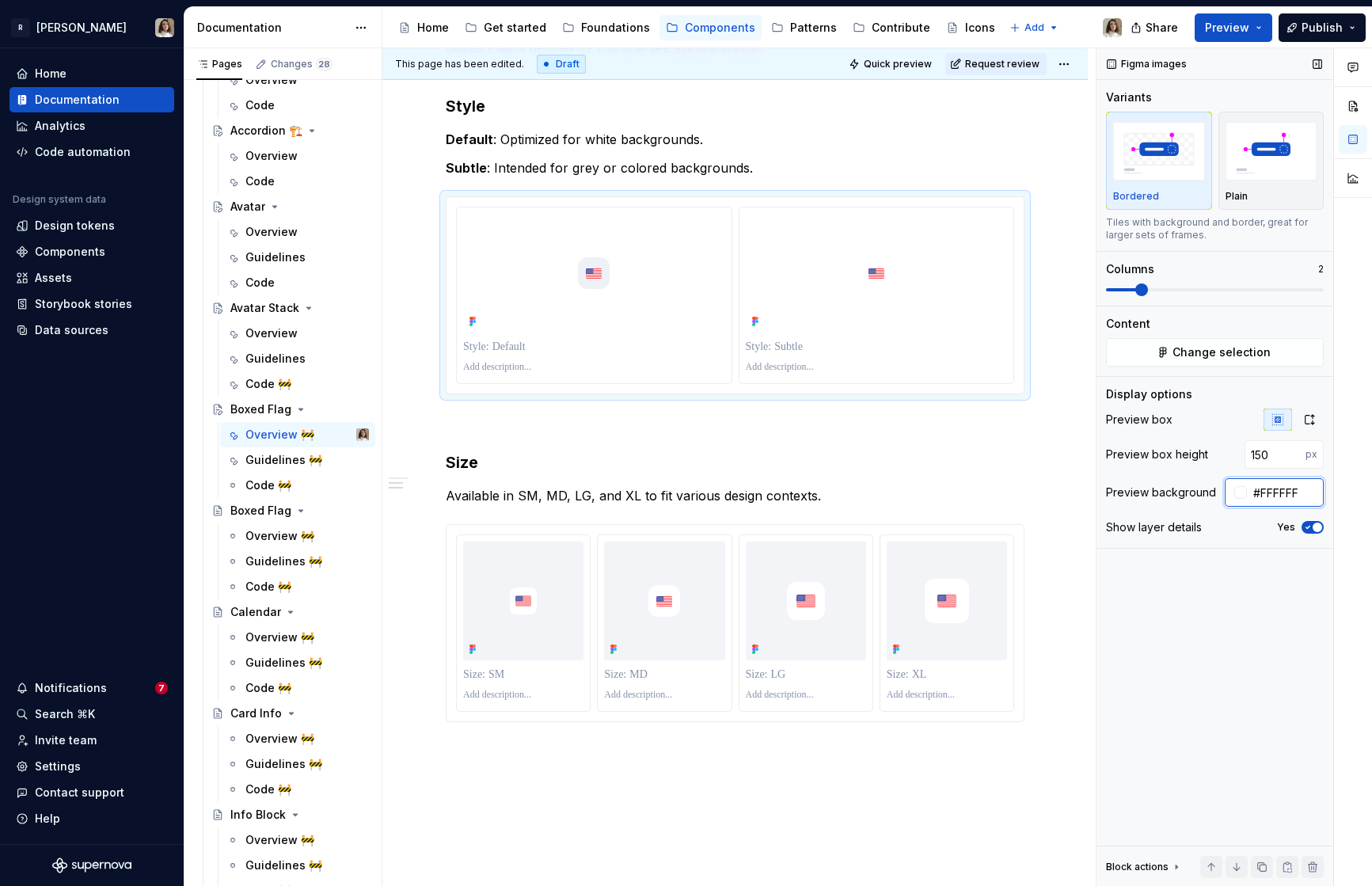
paste input "3F4F8"
click at [1011, 469] on h3 "Size" at bounding box center [735, 461] width 579 height 22
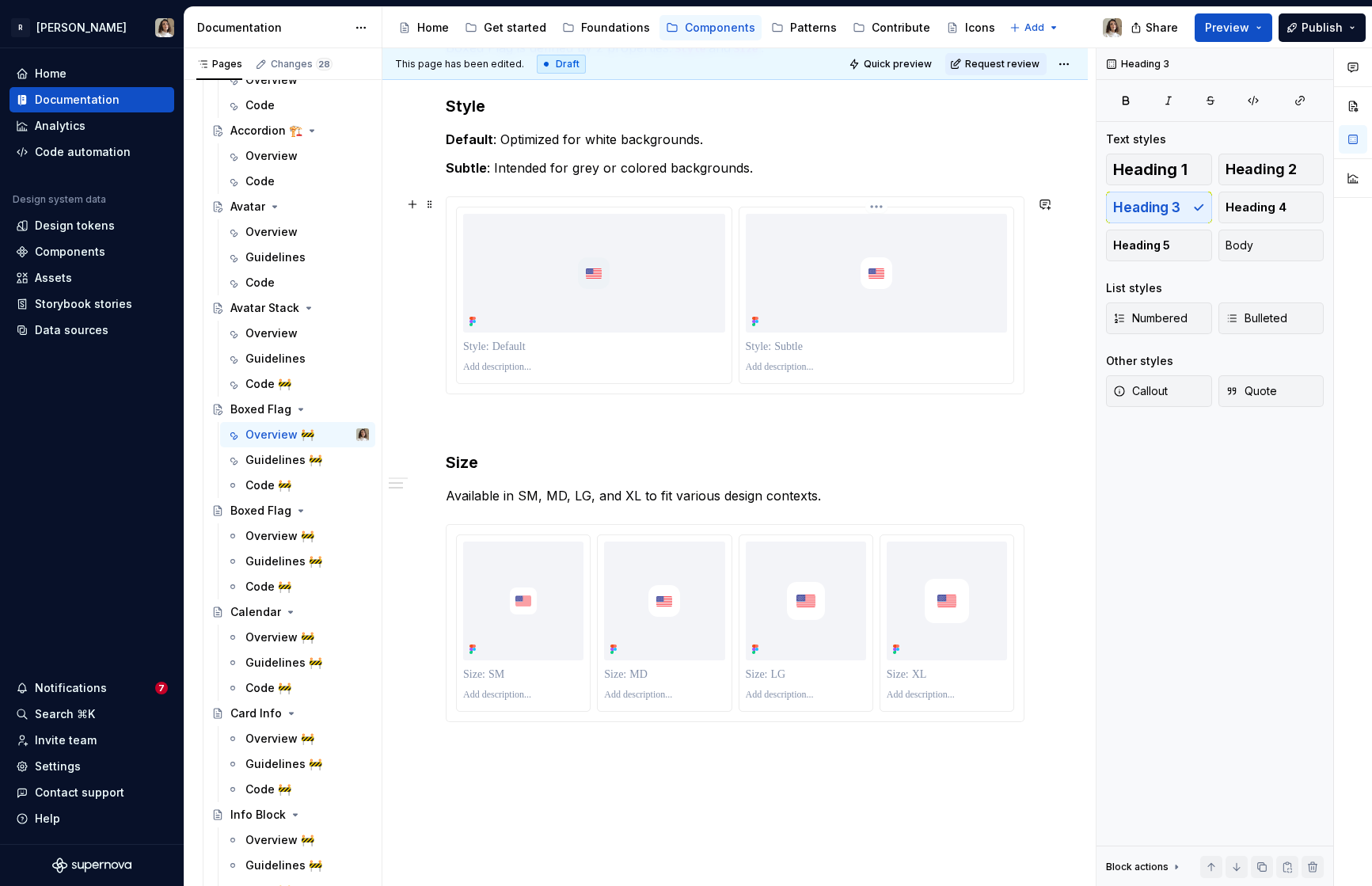
click at [865, 348] on p at bounding box center [877, 346] width 262 height 16
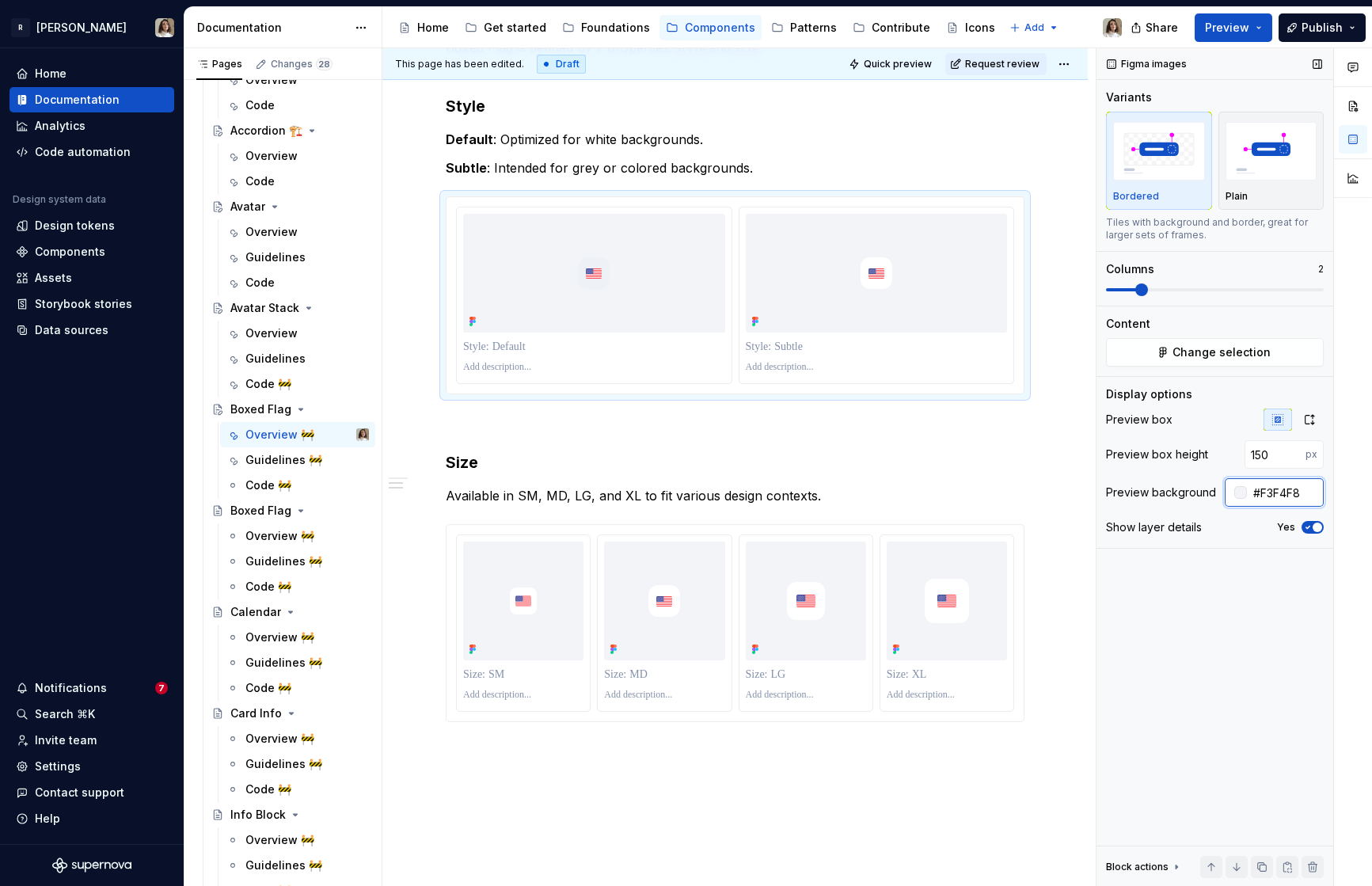
click at [1234, 488] on input "#F3F4F8" at bounding box center [1285, 491] width 77 height 28
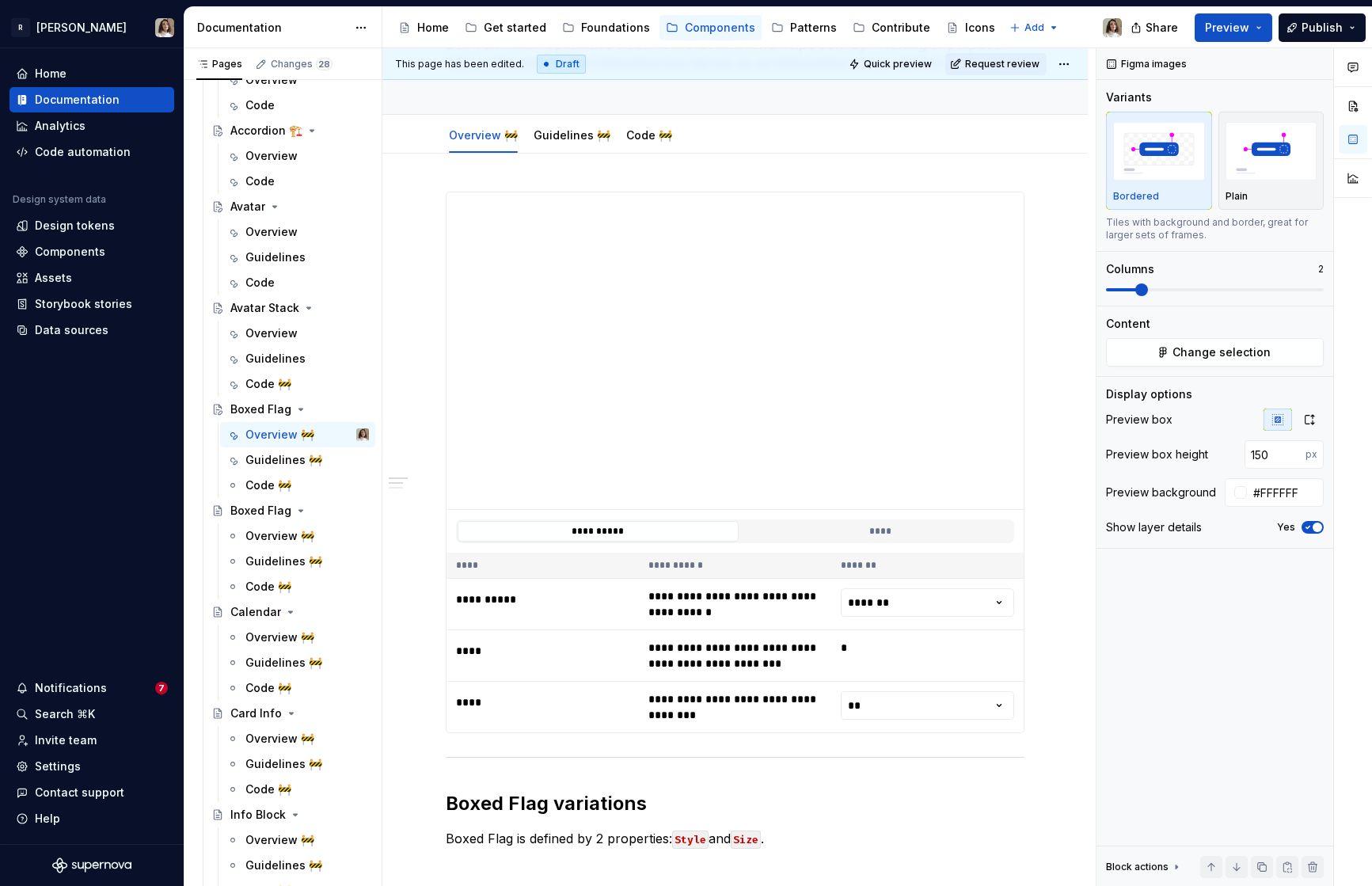
scroll to position [0, 0]
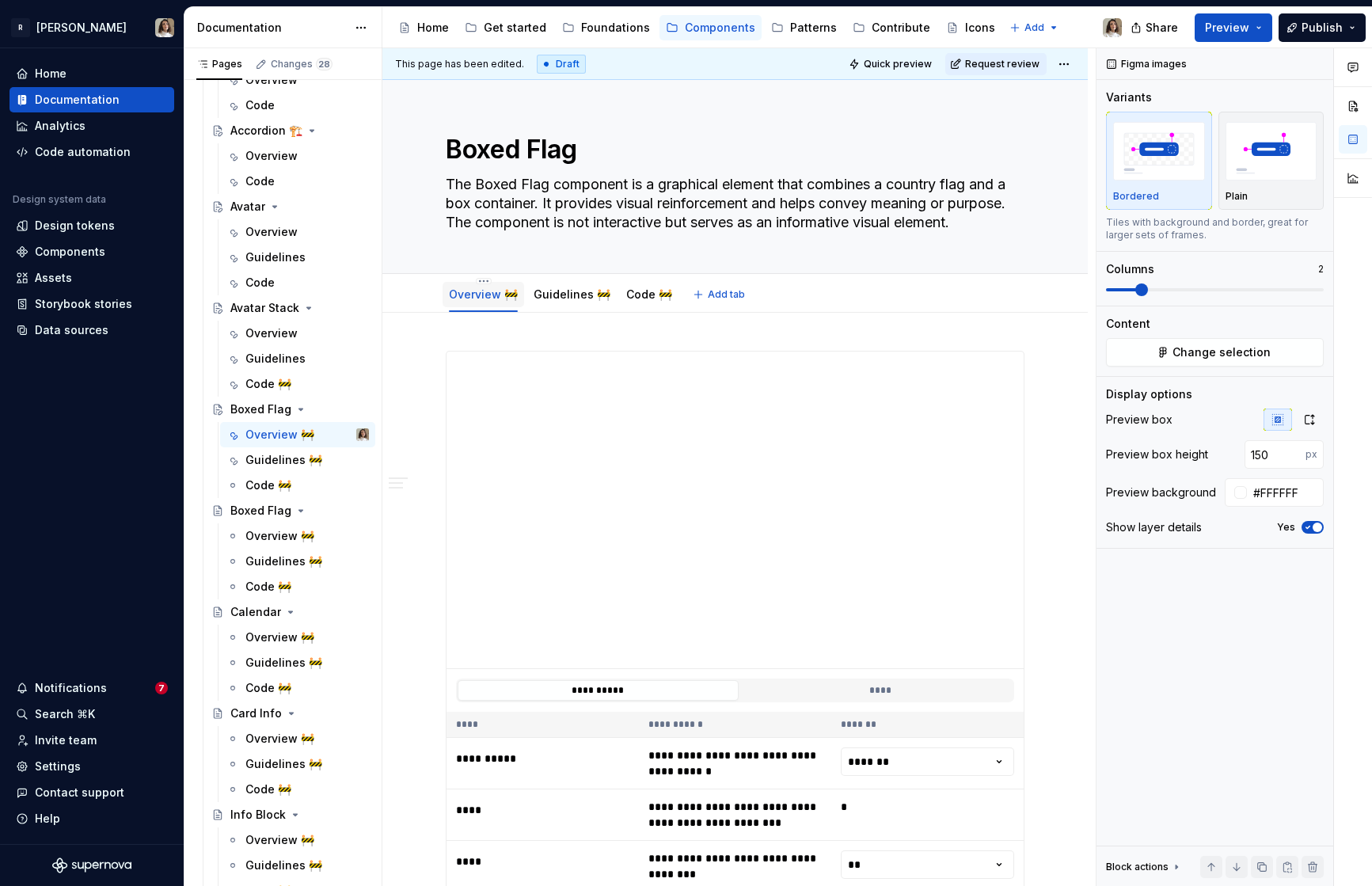
click at [484, 284] on div "Overview 🚧" at bounding box center [483, 295] width 81 height 25
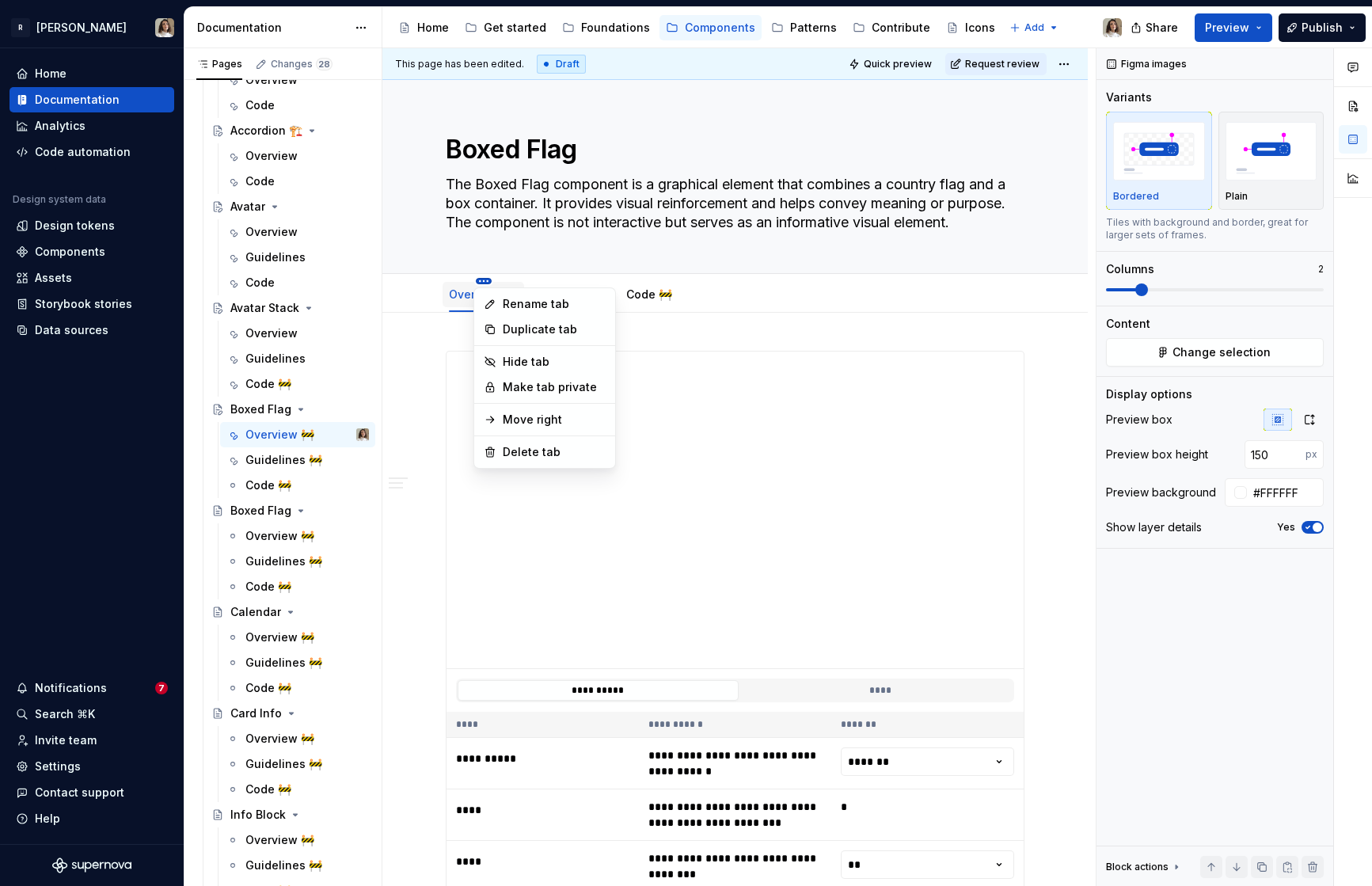
click at [483, 282] on html "R Norma Home Documentation Analytics Code automation Design system data Design …" at bounding box center [686, 443] width 1372 height 886
click at [508, 304] on div "Rename tab" at bounding box center [554, 303] width 103 height 16
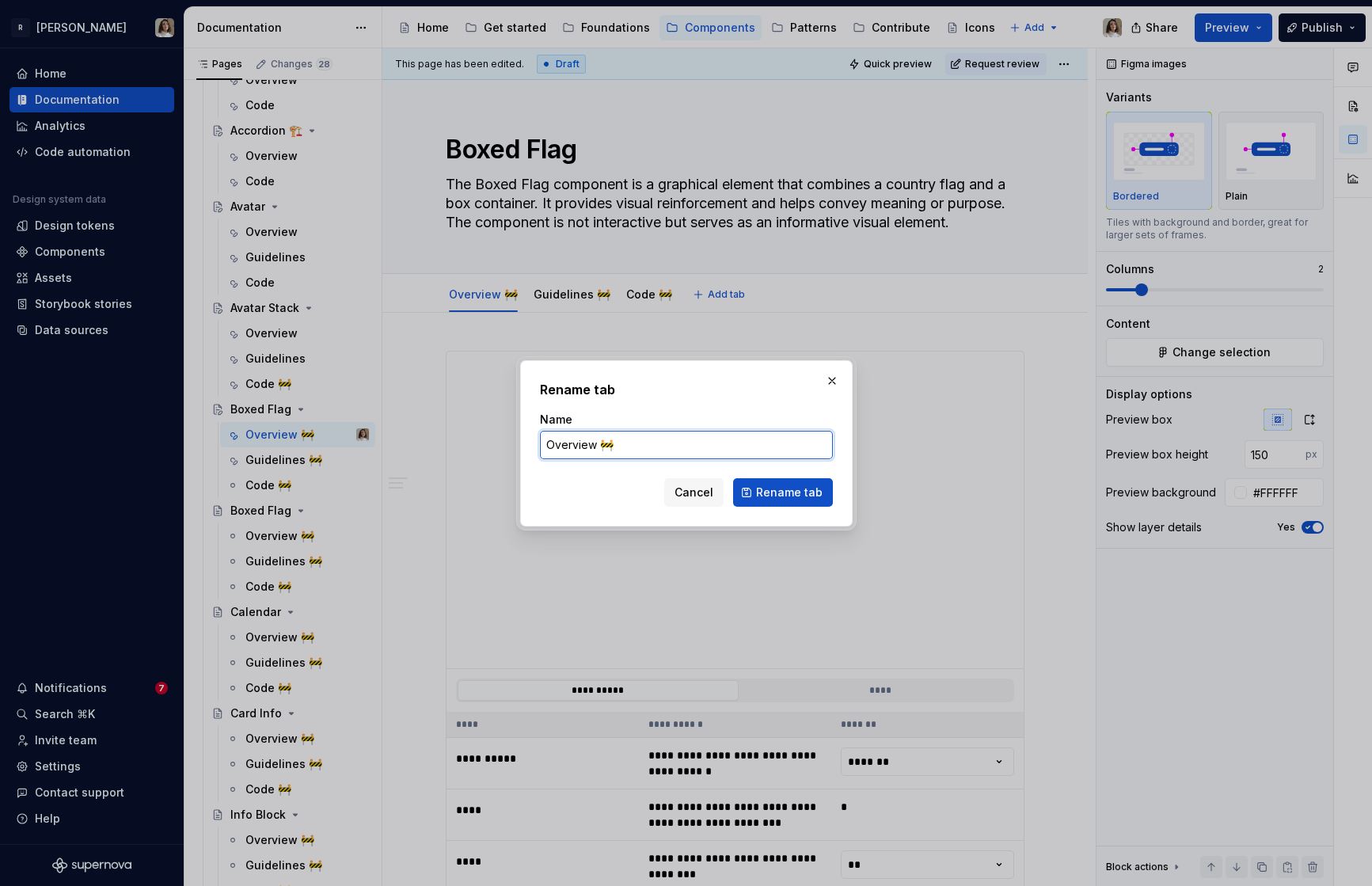
click at [623, 446] on input "Overview 🚧" at bounding box center [686, 444] width 293 height 28
click button "Rename tab" at bounding box center [782, 491] width 100 height 28
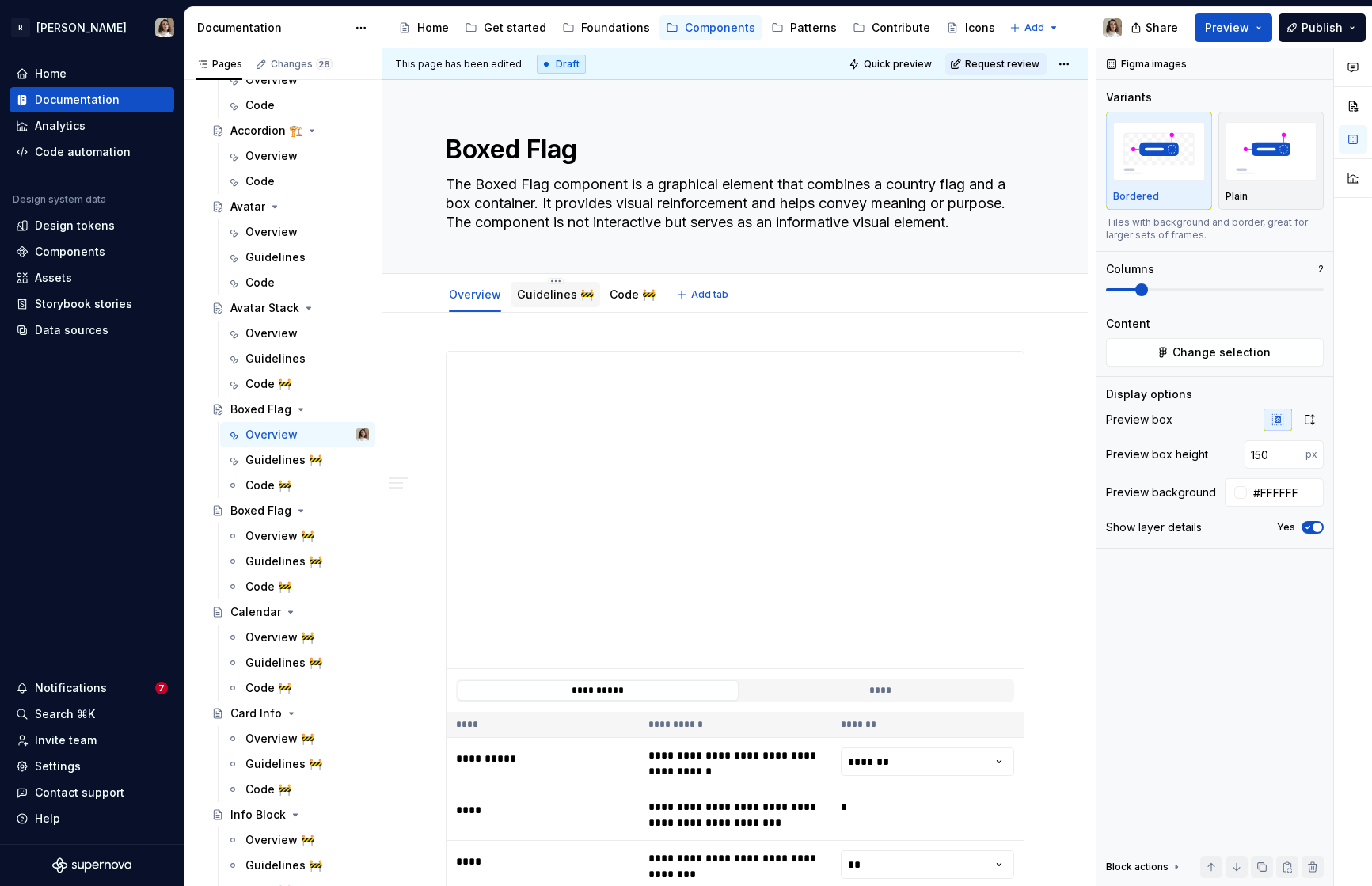
click at [553, 291] on link "Guidelines 🚧" at bounding box center [555, 294] width 77 height 14
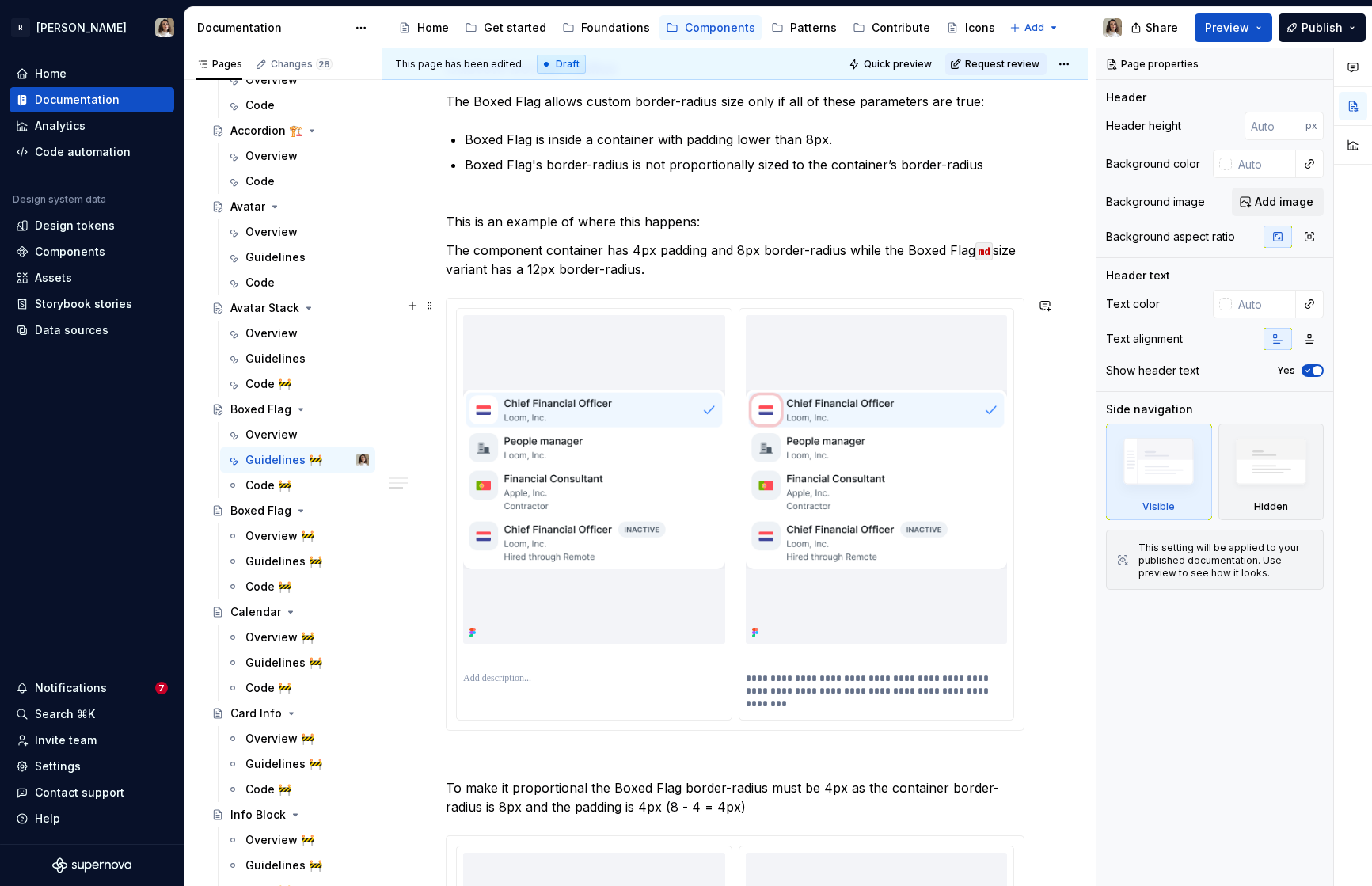
scroll to position [663, 0]
click at [1234, 394] on div "Page properties Header Header height px Background color Background image Add i…" at bounding box center [1215, 467] width 237 height 839
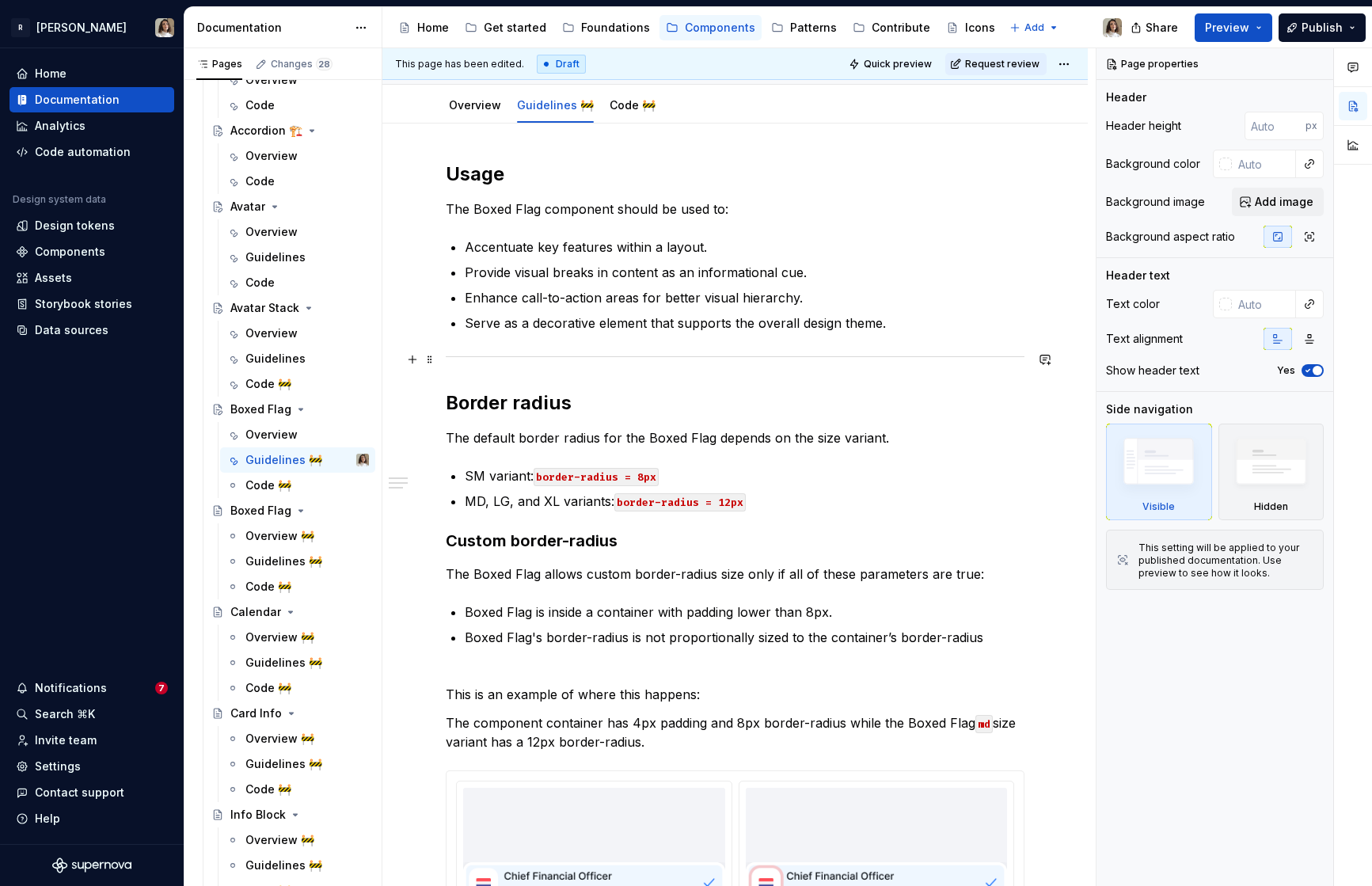
scroll to position [0, 0]
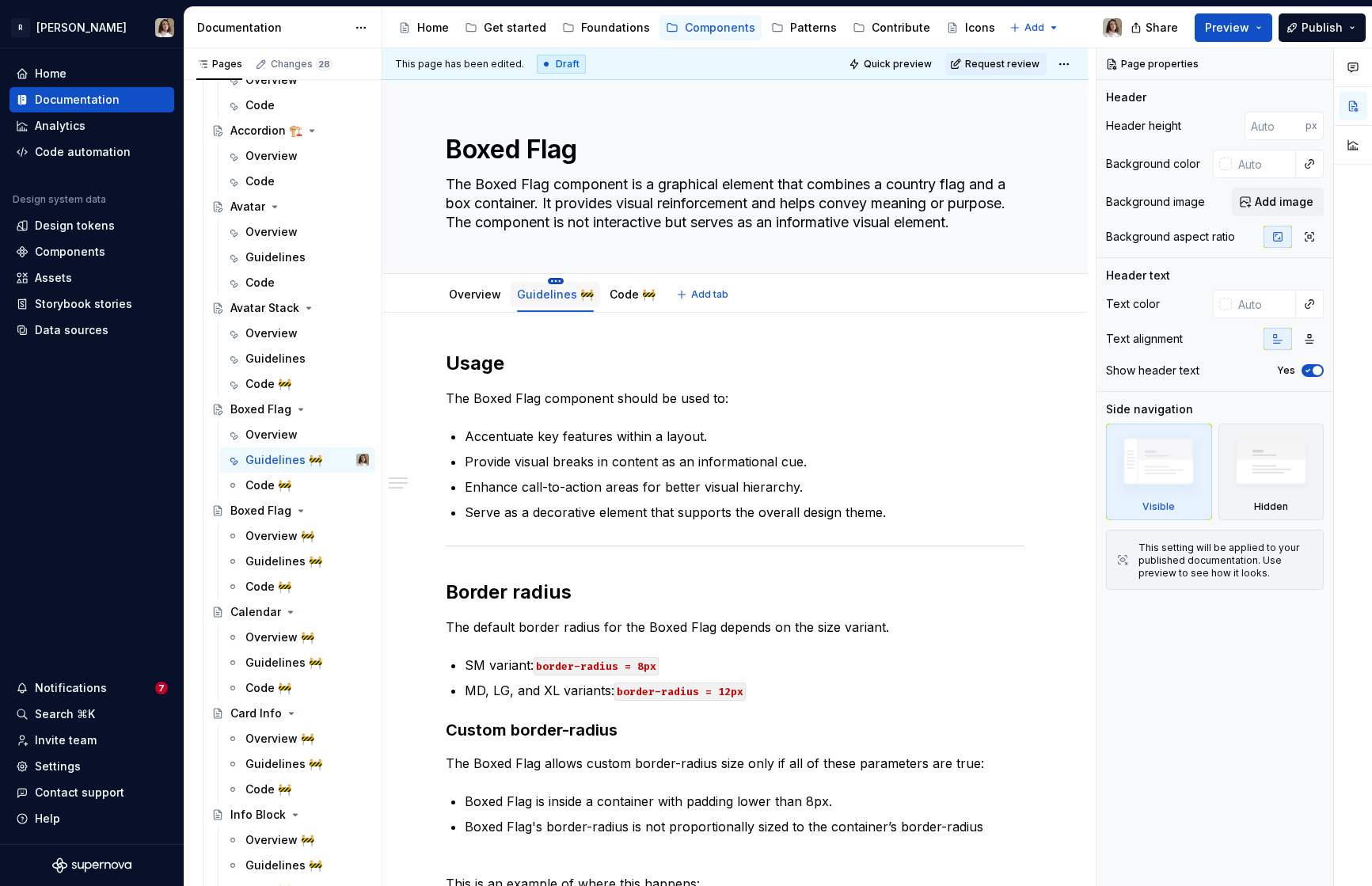
click at [552, 282] on html "R Norma Home Documentation Analytics Code automation Design system data Design …" at bounding box center [686, 443] width 1372 height 886
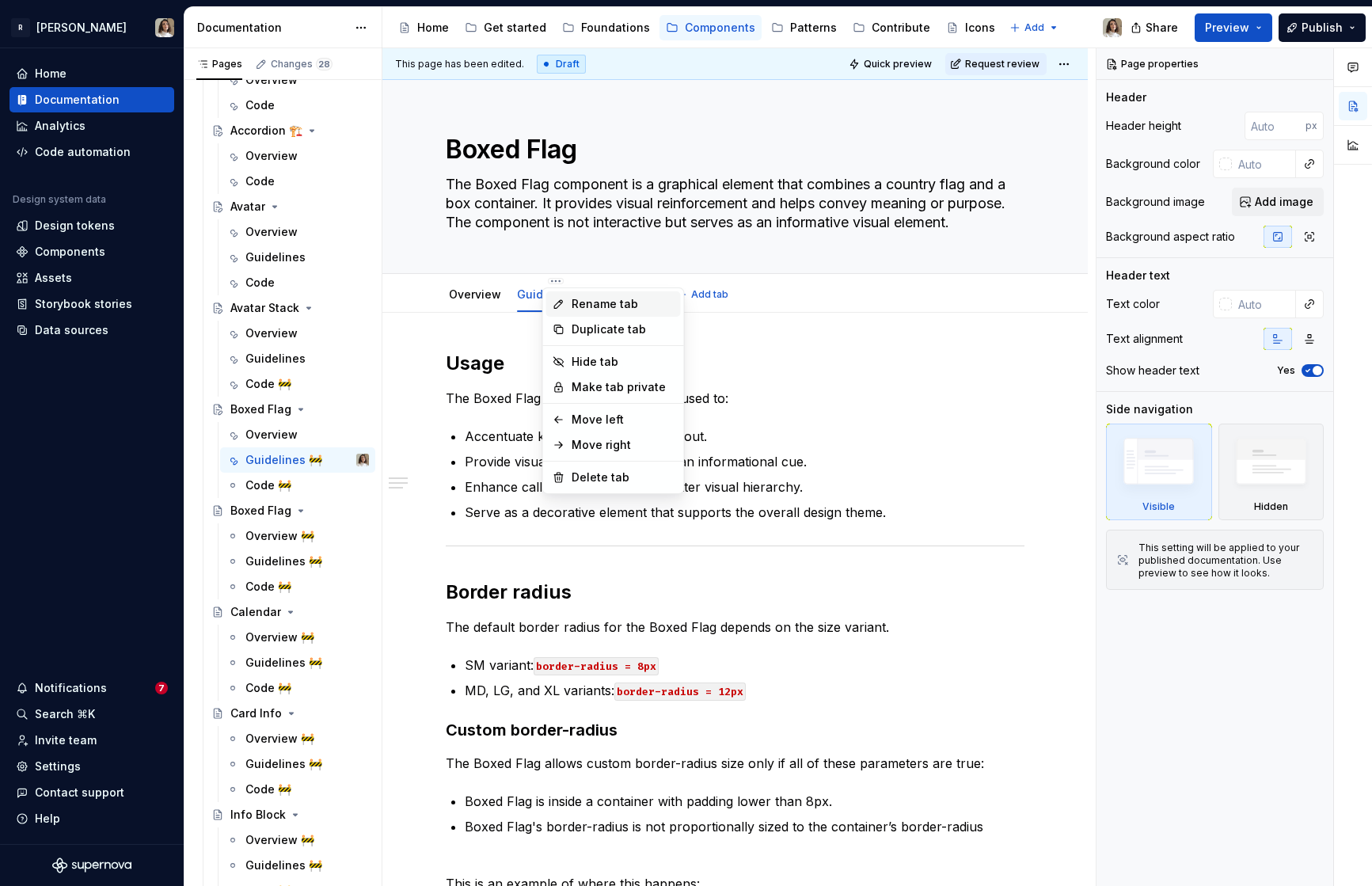
click at [566, 305] on div "Rename tab" at bounding box center [613, 303] width 135 height 25
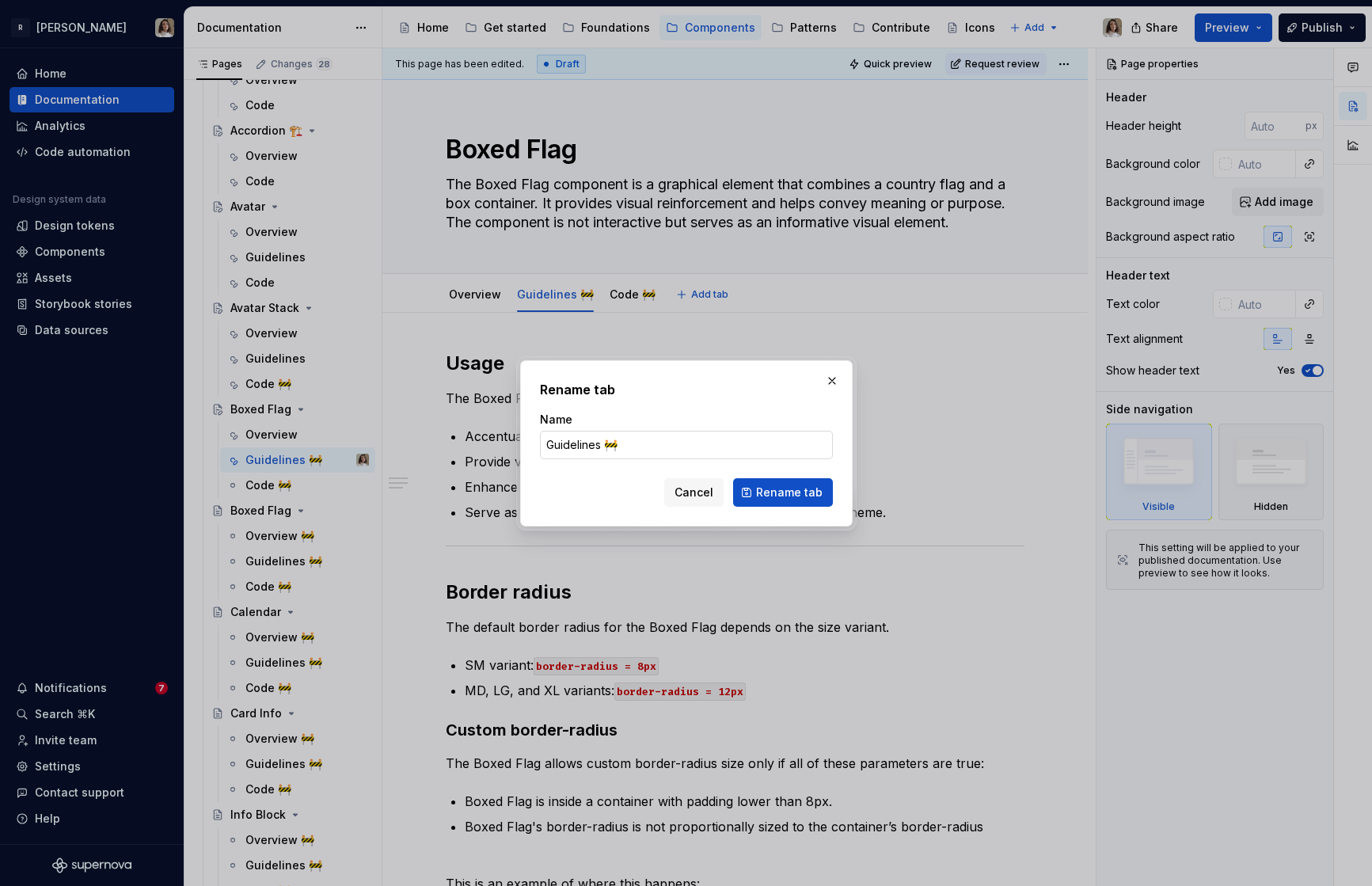
click at [629, 440] on input "Guidelines 🚧" at bounding box center [686, 444] width 293 height 28
click at [758, 499] on button "Rename tab" at bounding box center [782, 491] width 100 height 28
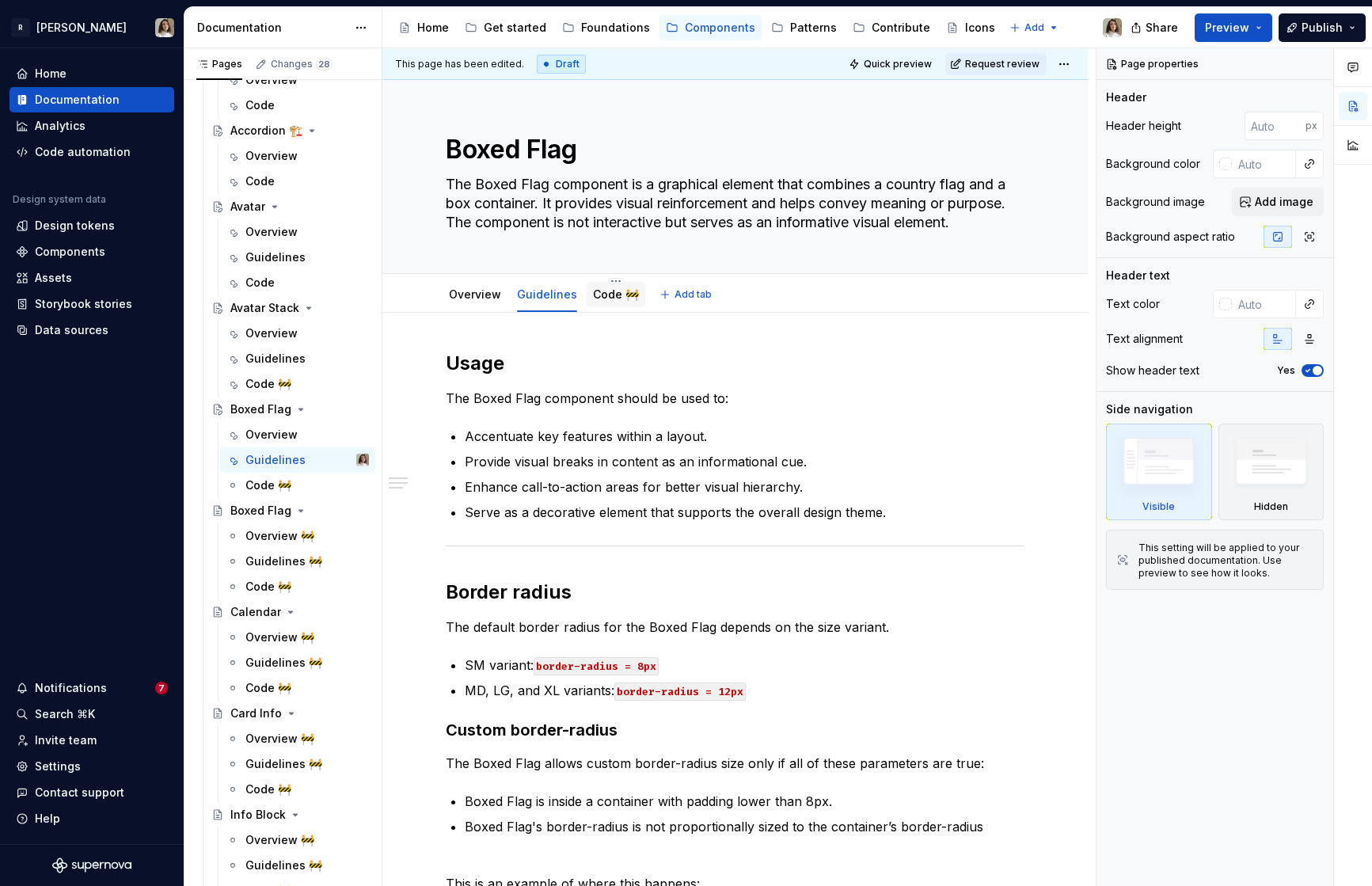
click at [603, 297] on link "Code 🚧" at bounding box center [616, 294] width 46 height 14
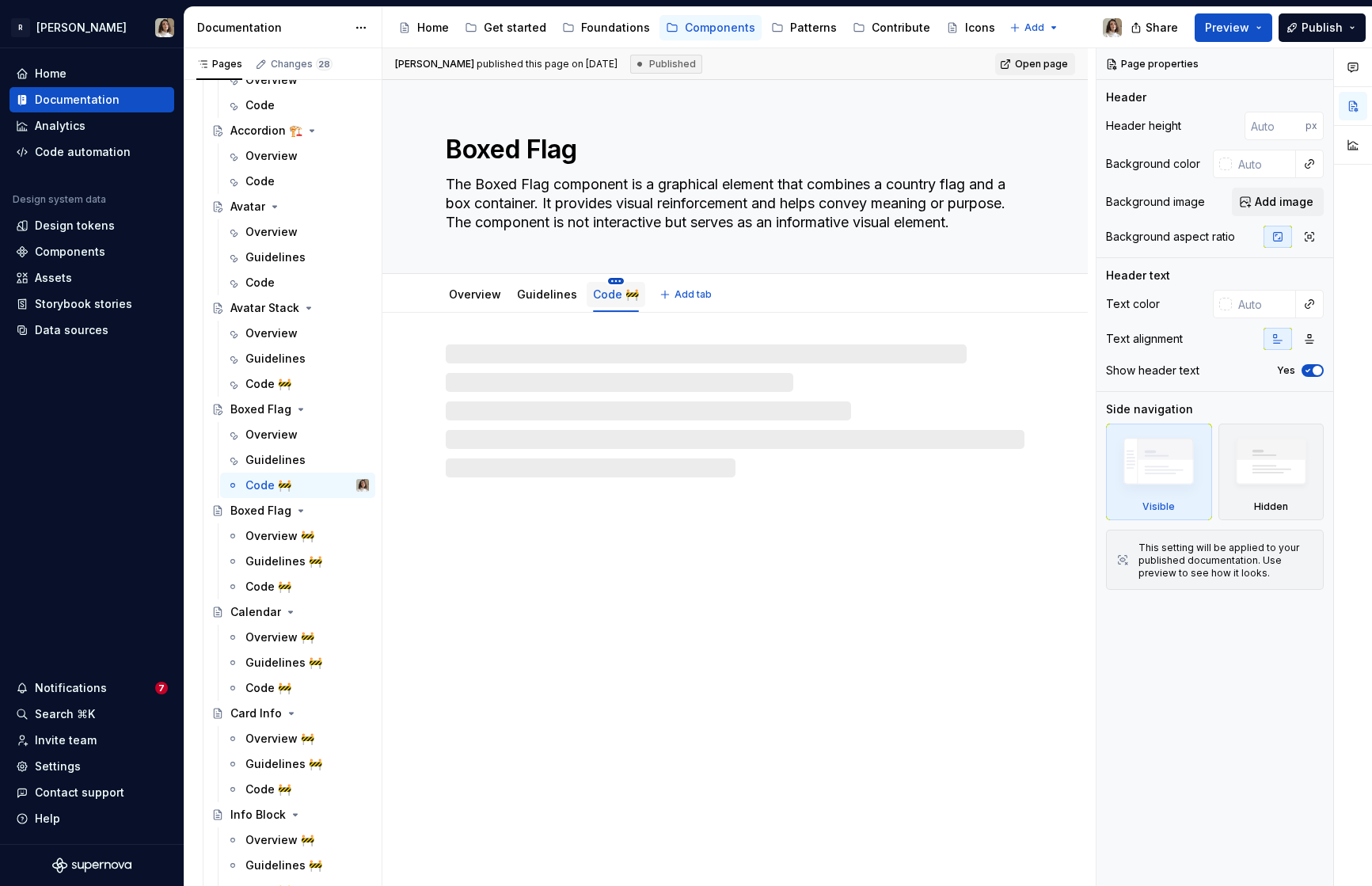
click at [606, 279] on html "R Norma Home Documentation Analytics Code automation Design system data Design …" at bounding box center [686, 443] width 1372 height 886
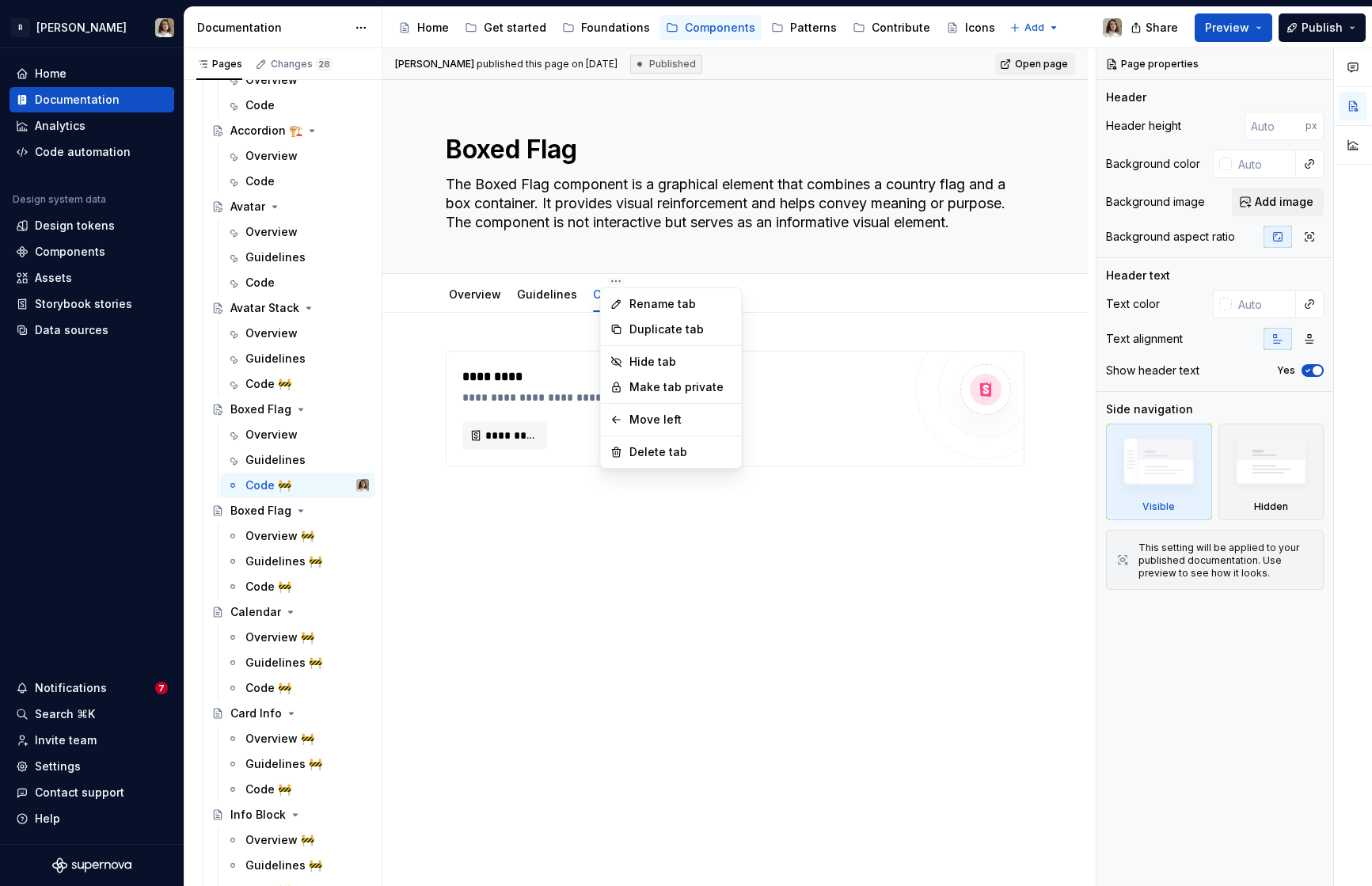
click at [511, 417] on html "R Norma Home Documentation Analytics Code automation Design system data Design …" at bounding box center [686, 443] width 1372 height 886
click at [501, 433] on span "*********" at bounding box center [511, 435] width 51 height 16
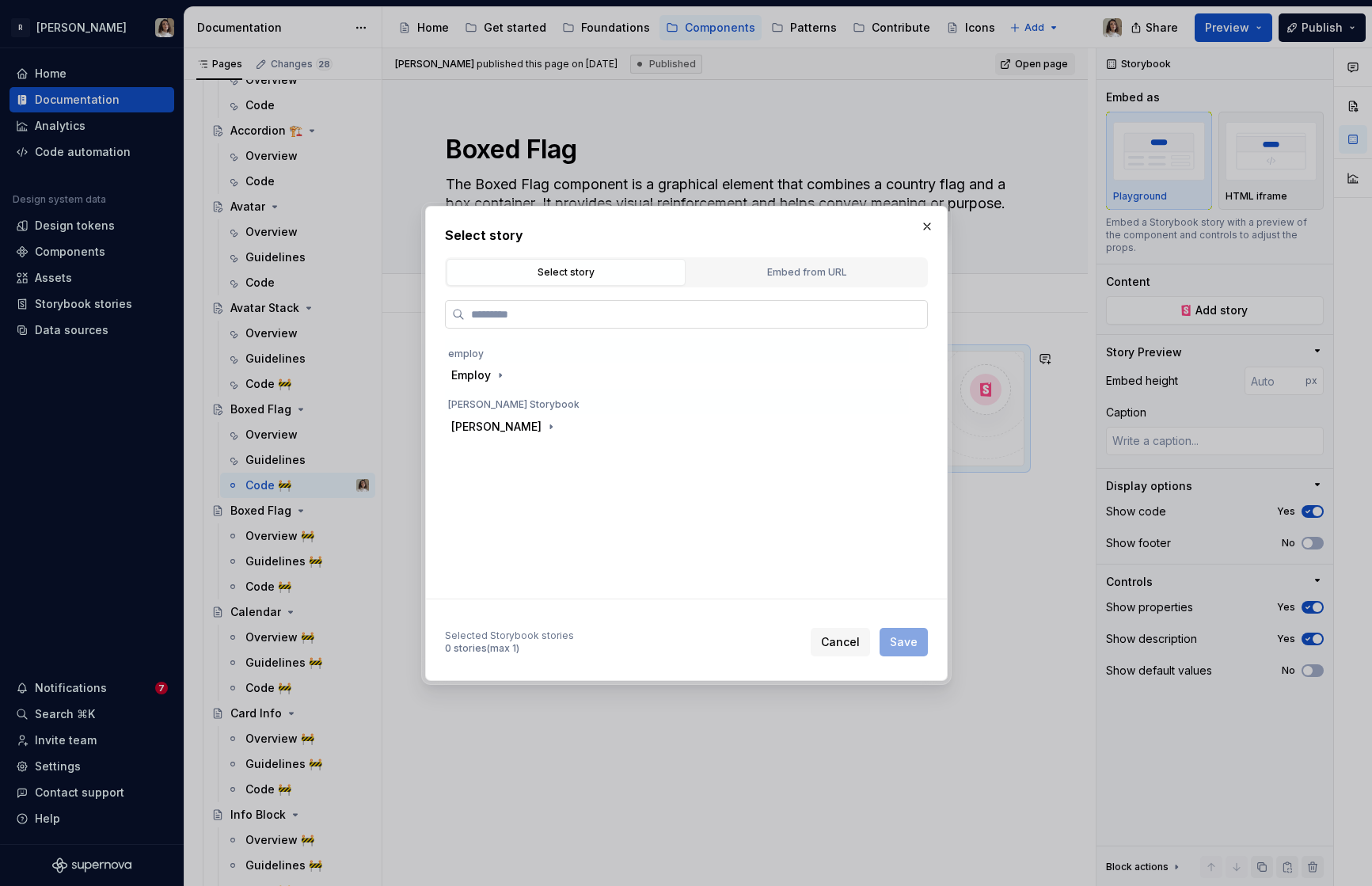
click at [533, 320] on input "search" at bounding box center [695, 314] width 463 height 16
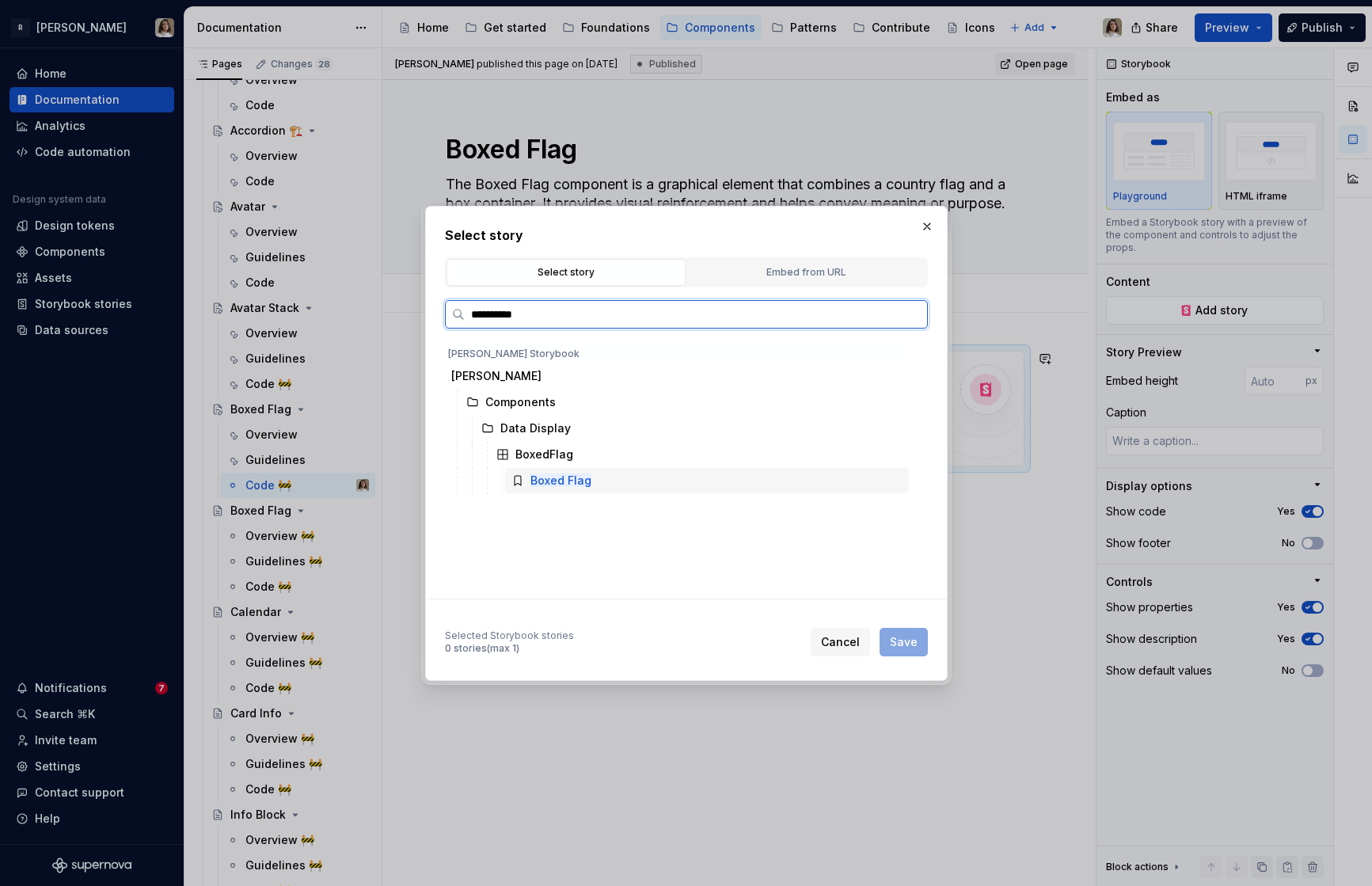
click at [556, 480] on mark "Boxed Flag" at bounding box center [560, 480] width 61 height 14
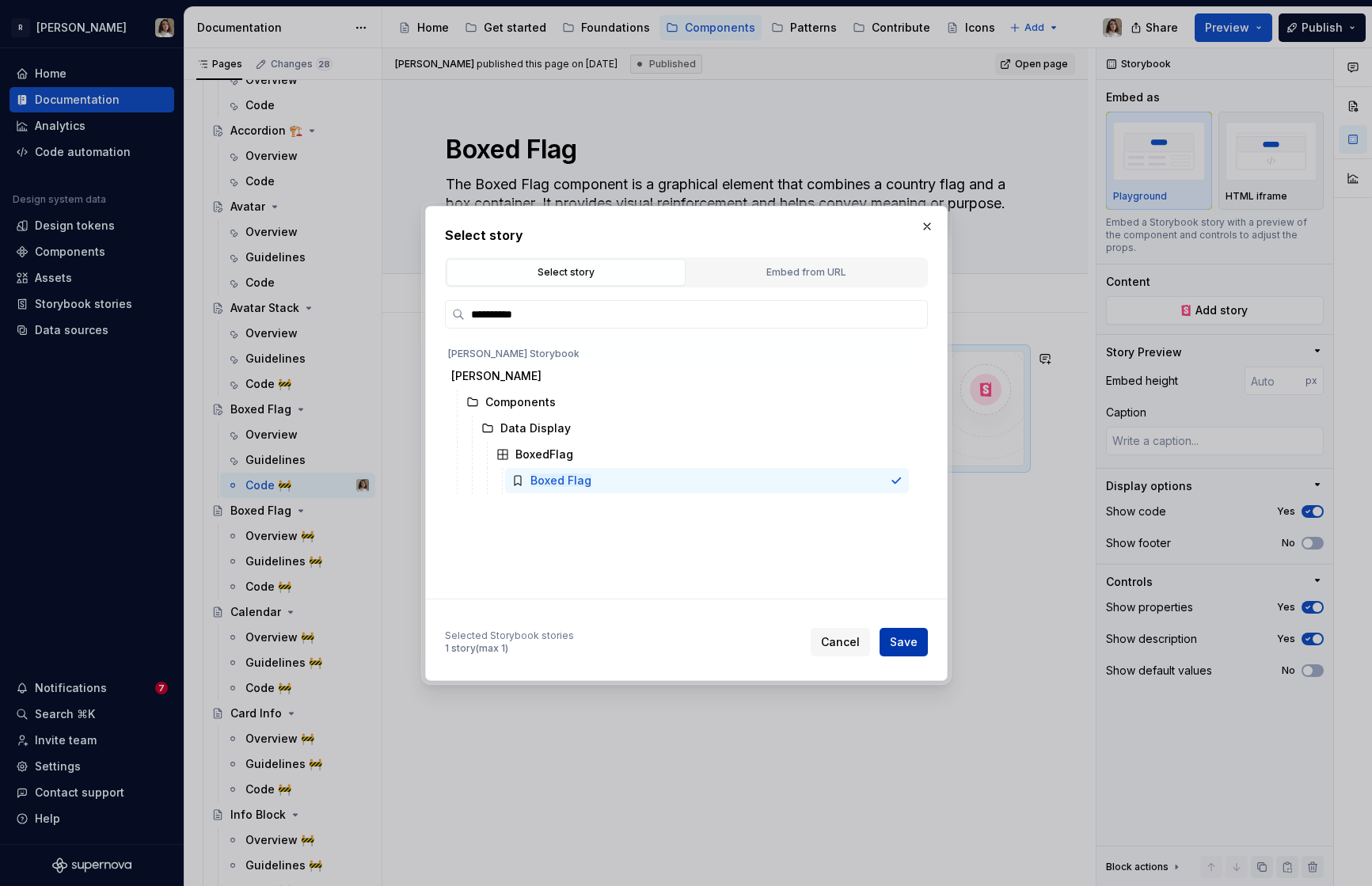
click at [902, 641] on span "Save" at bounding box center [904, 642] width 28 height 16
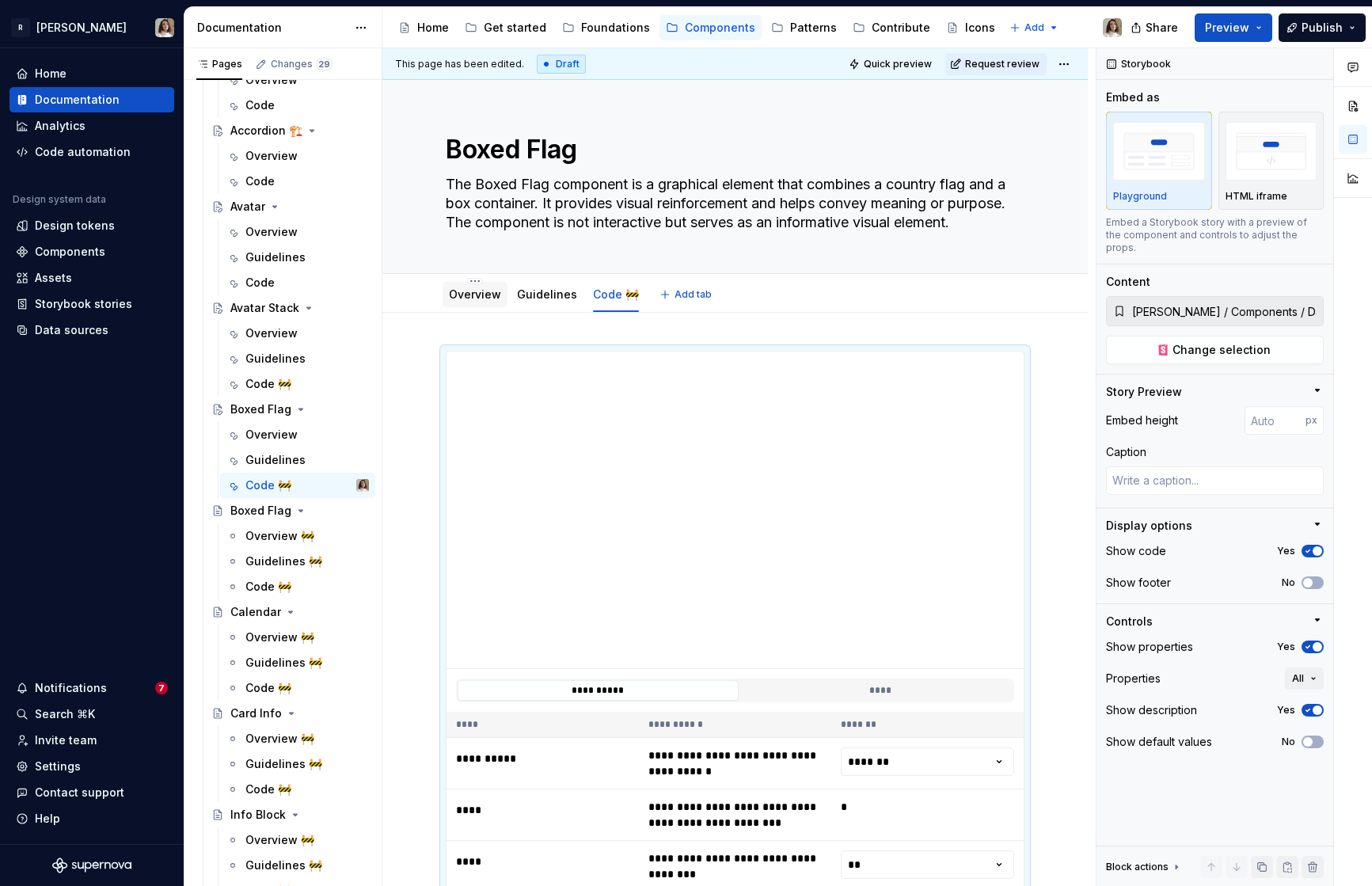
click at [483, 296] on link "Overview" at bounding box center [475, 294] width 52 height 14
click at [598, 297] on link "Code 🚧" at bounding box center [616, 294] width 46 height 14
click at [1234, 342] on span "Change selection" at bounding box center [1221, 350] width 98 height 16
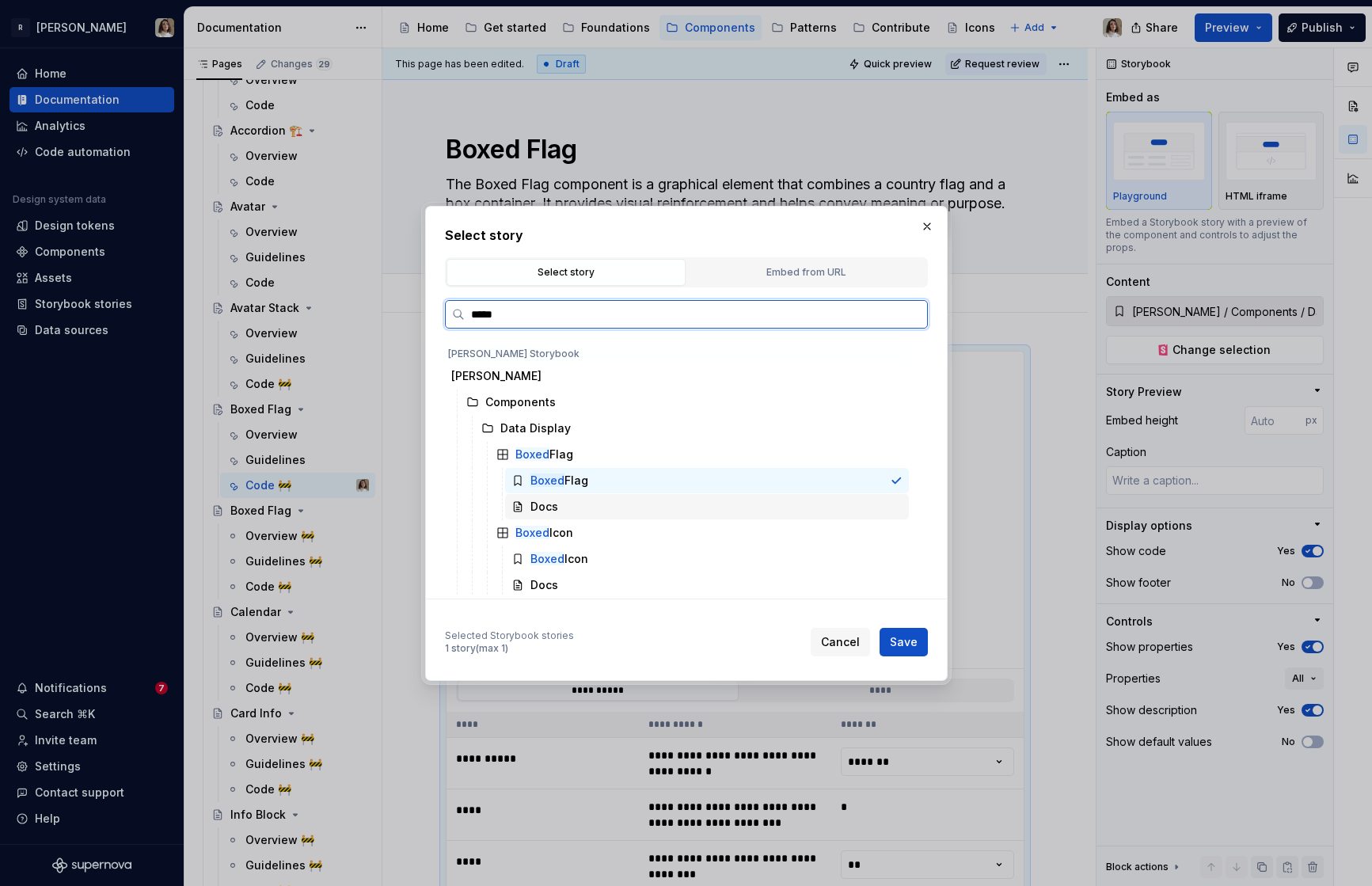
click at [552, 507] on div "Docs" at bounding box center [544, 506] width 28 height 16
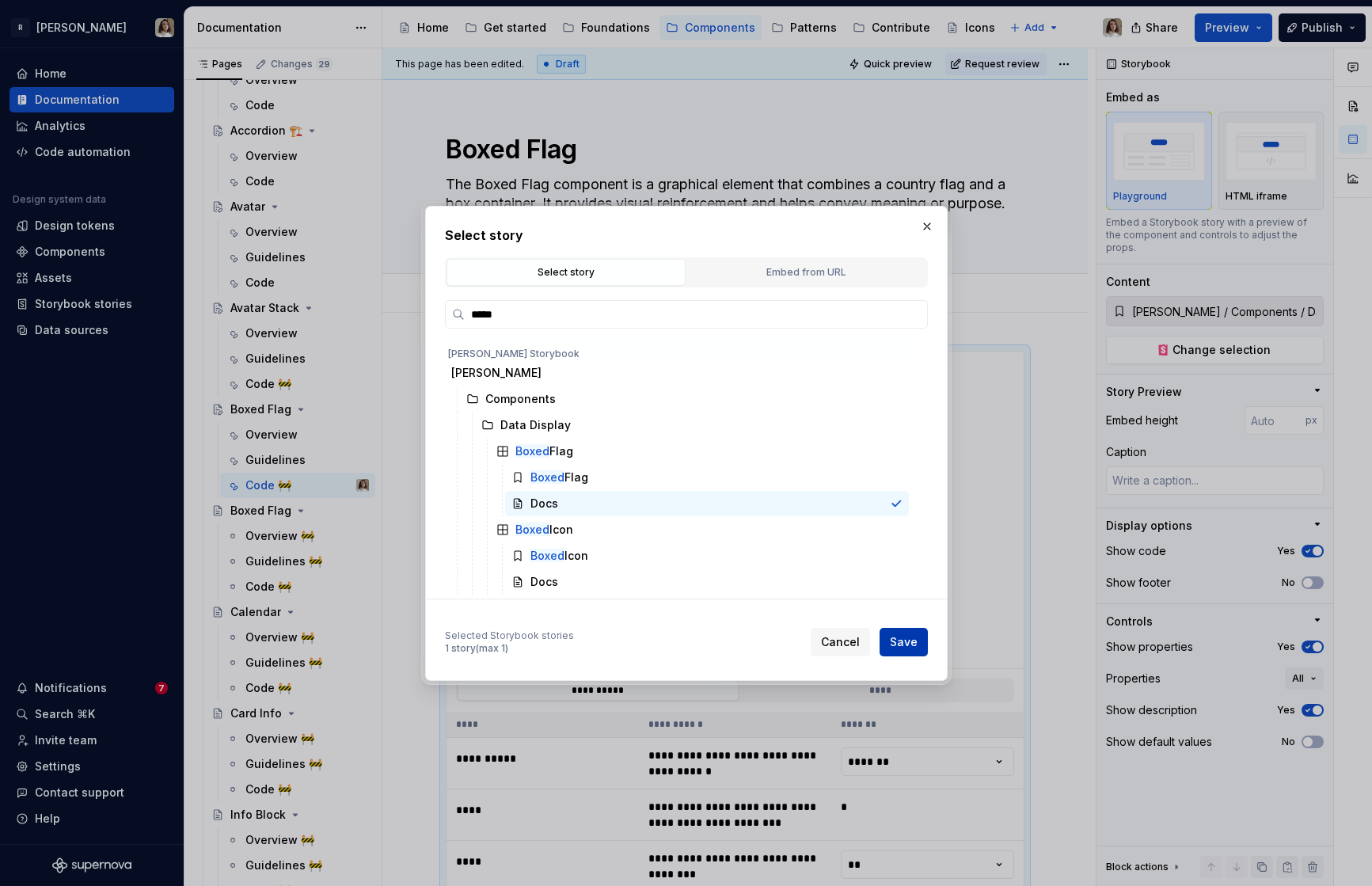
click at [915, 641] on span "Save" at bounding box center [904, 642] width 28 height 16
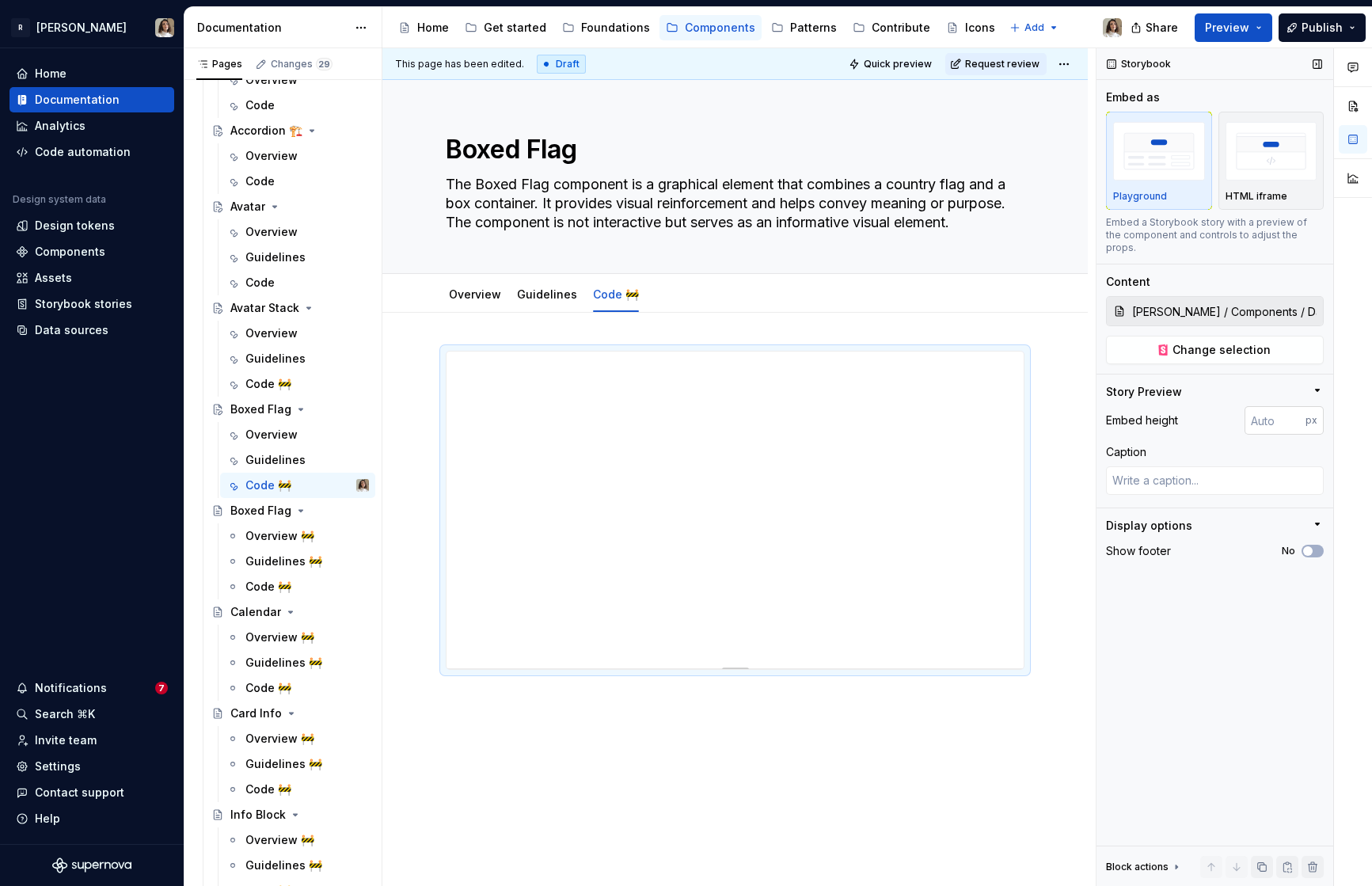
click at [1234, 414] on input "number" at bounding box center [1275, 420] width 61 height 28
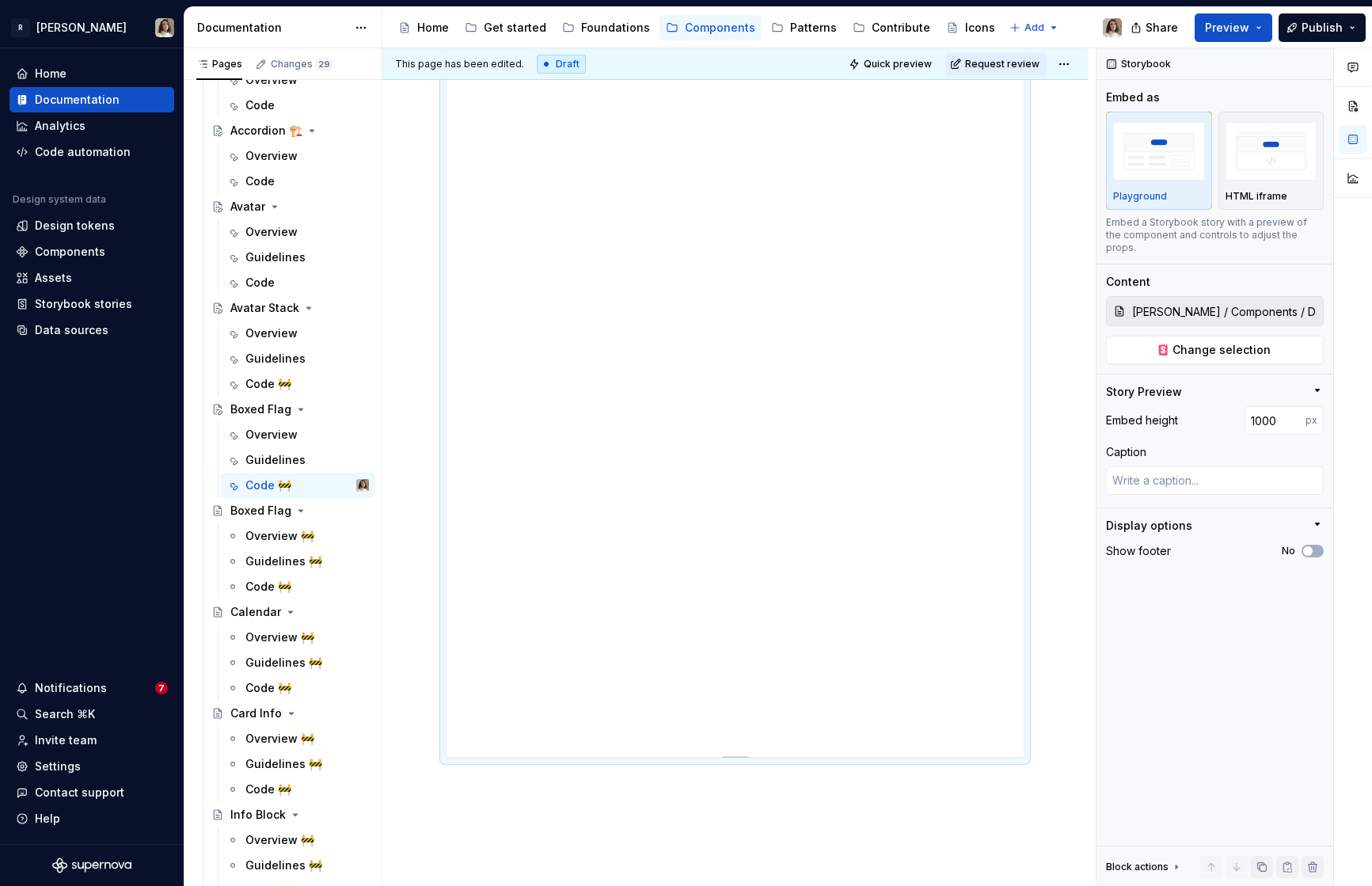
scroll to position [542, 0]
click at [1234, 408] on input "1000" at bounding box center [1275, 420] width 61 height 28
click at [742, 598] on div at bounding box center [735, 598] width 111 height 3
drag, startPoint x: 740, startPoint y: 600, endPoint x: 728, endPoint y: 695, distance: 95.8
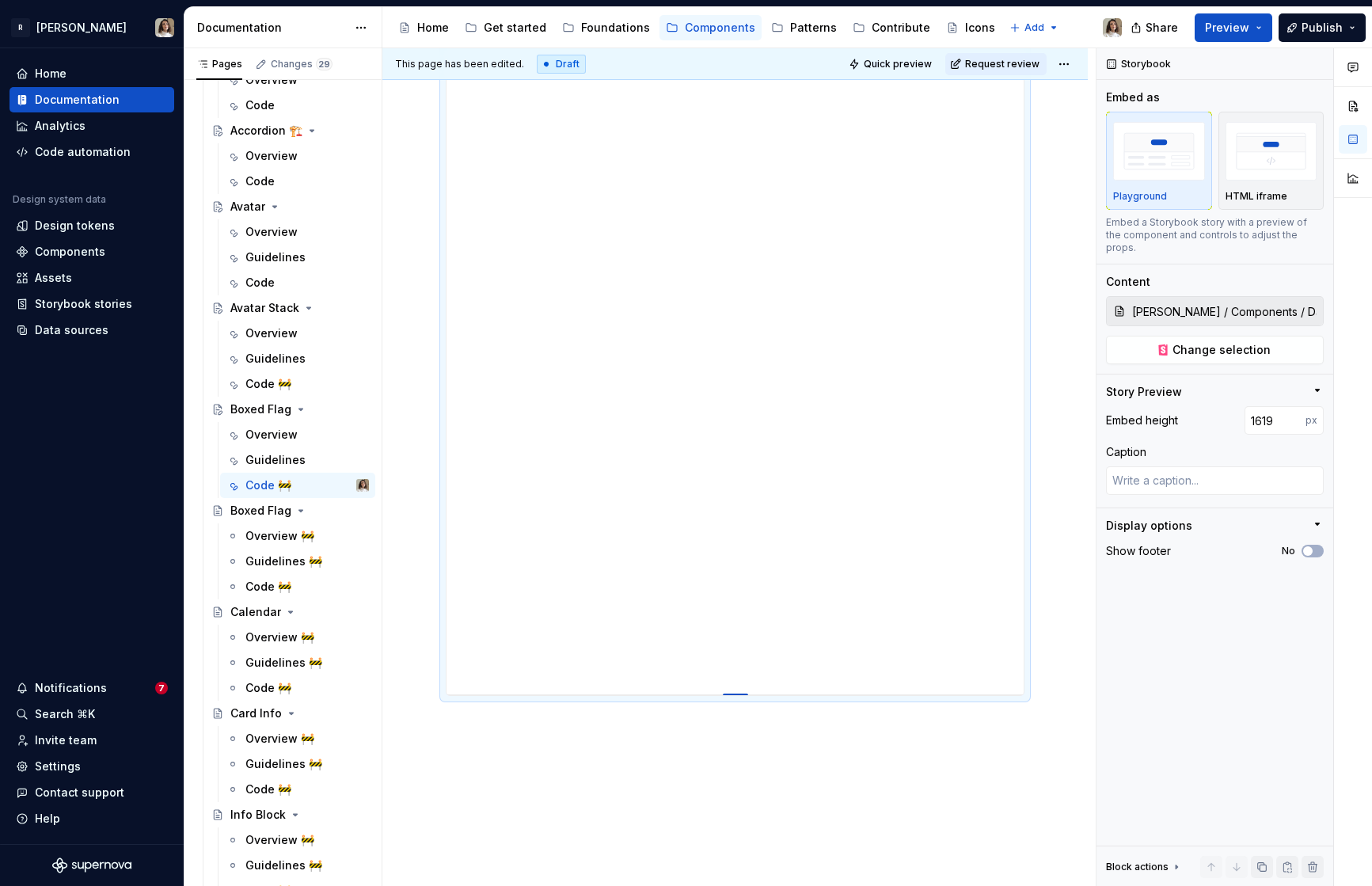
click at [728, 695] on div at bounding box center [735, 694] width 25 height 3
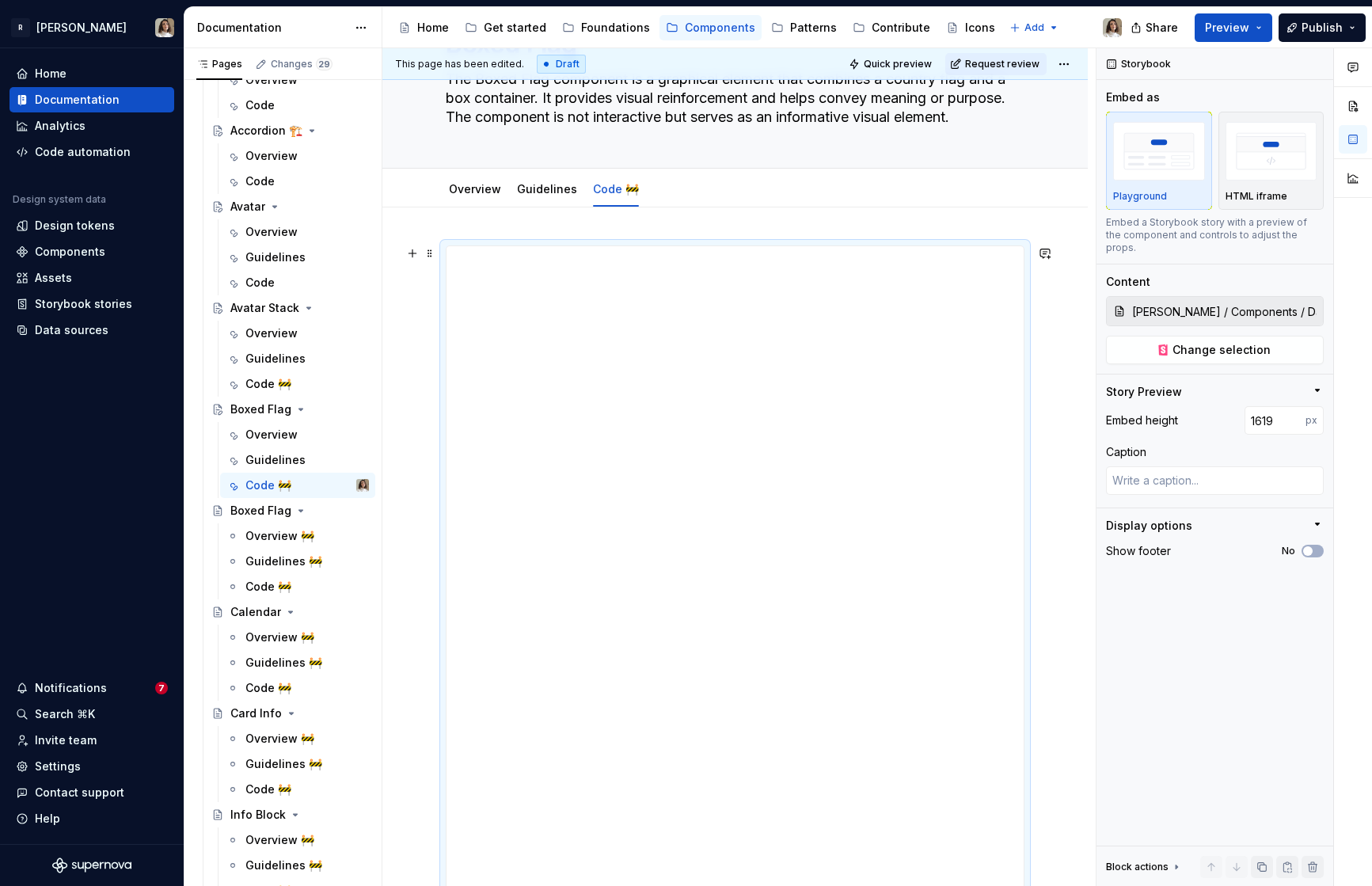
scroll to position [0, 0]
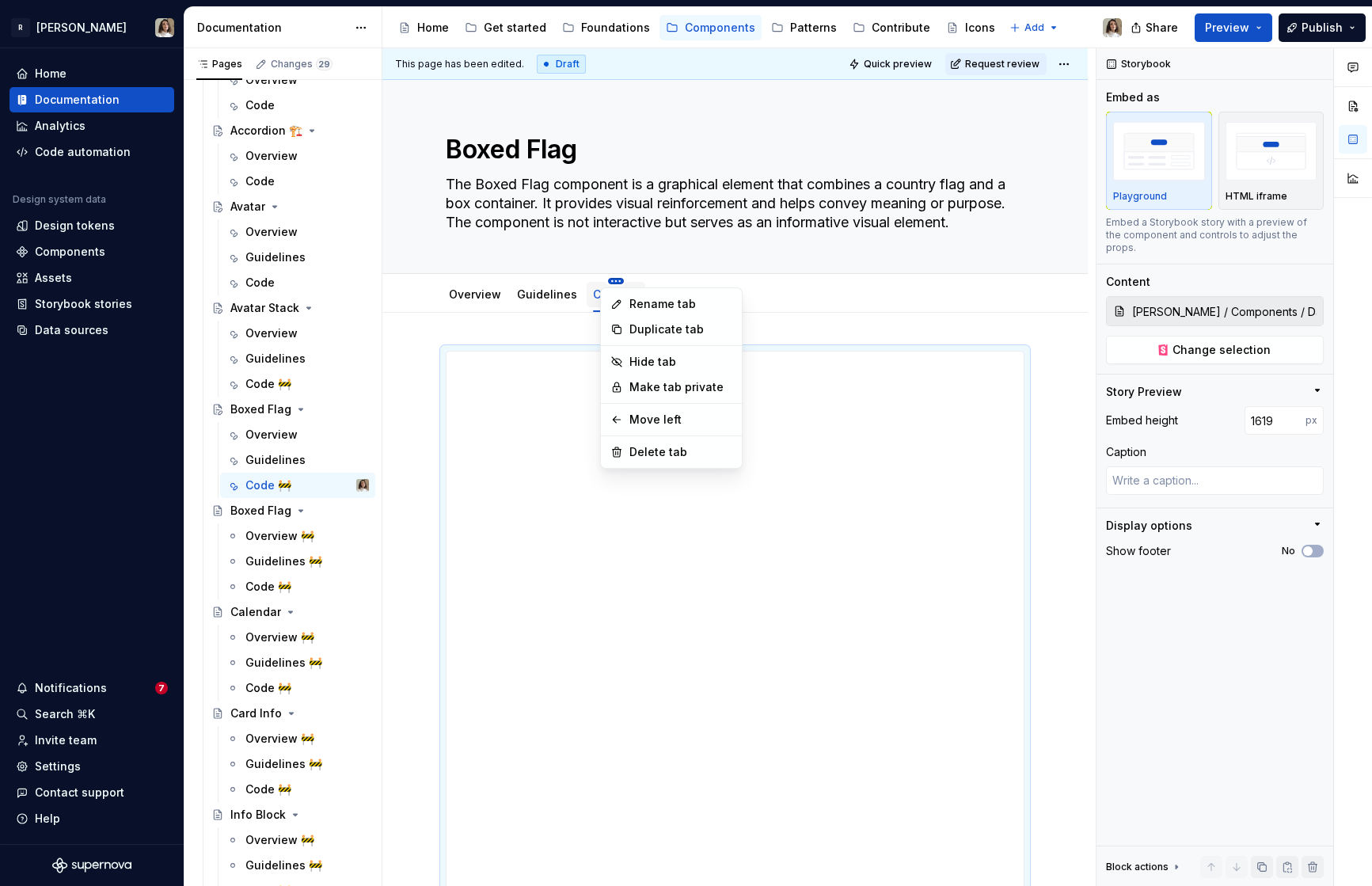
click at [611, 279] on html "R Norma Home Documentation Analytics Code automation Design system data Design …" at bounding box center [686, 443] width 1372 height 886
click at [621, 306] on icon at bounding box center [617, 303] width 13 height 13
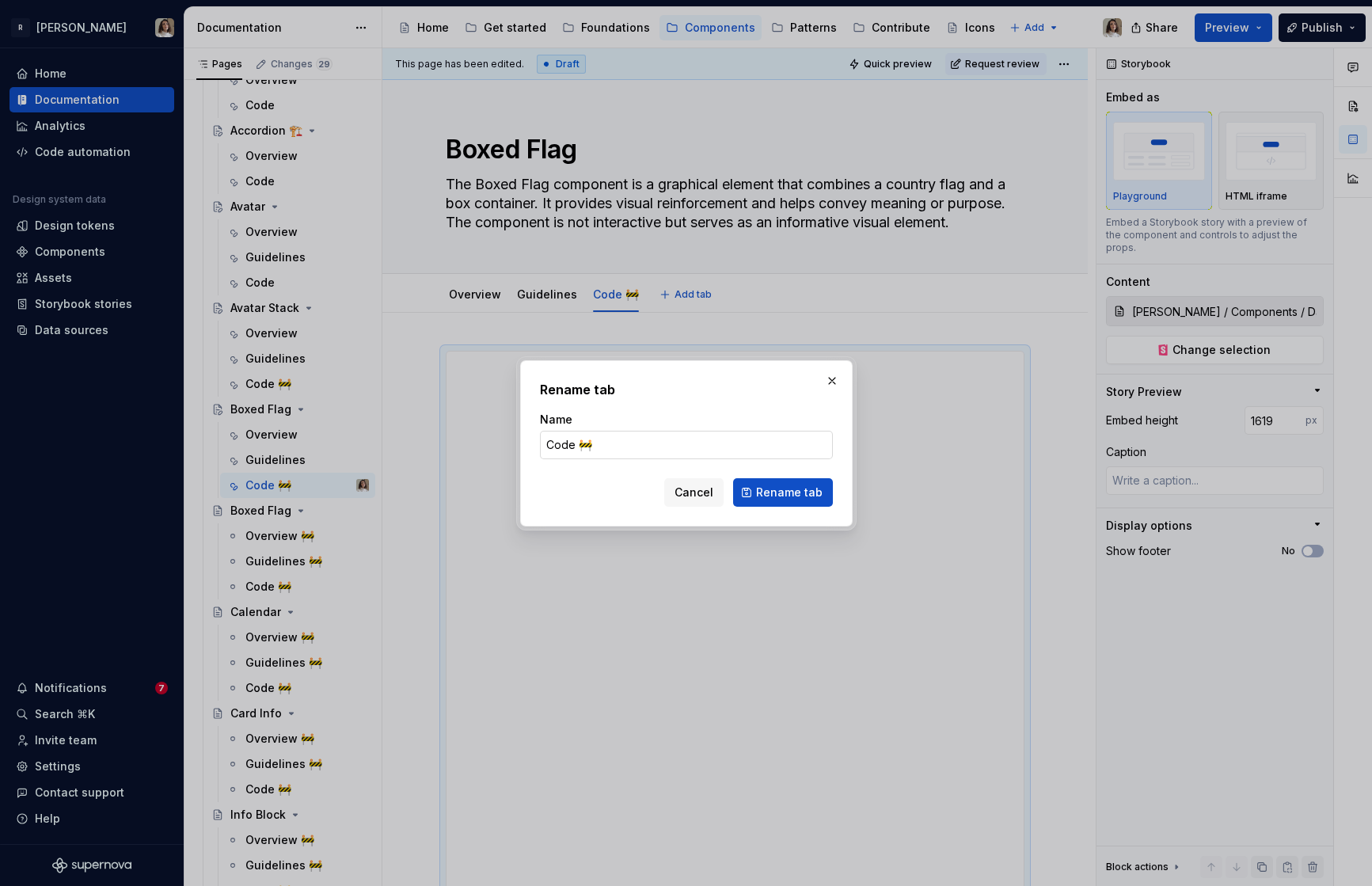
click at [609, 459] on input "Code 🚧" at bounding box center [686, 444] width 293 height 28
click at [740, 498] on button "Rename tab" at bounding box center [782, 491] width 100 height 28
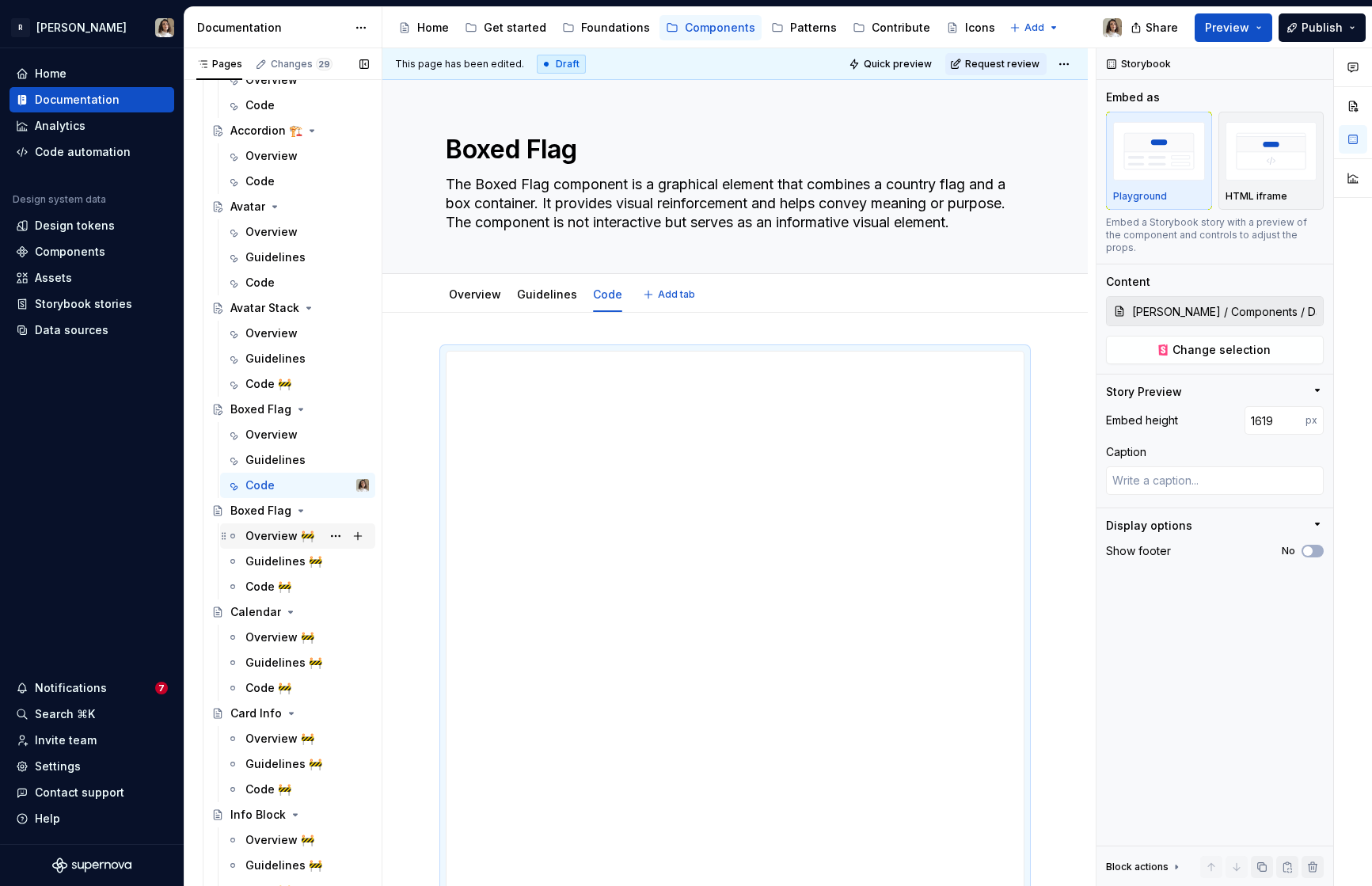
click at [270, 544] on div "Overview 🚧" at bounding box center [306, 535] width 123 height 22
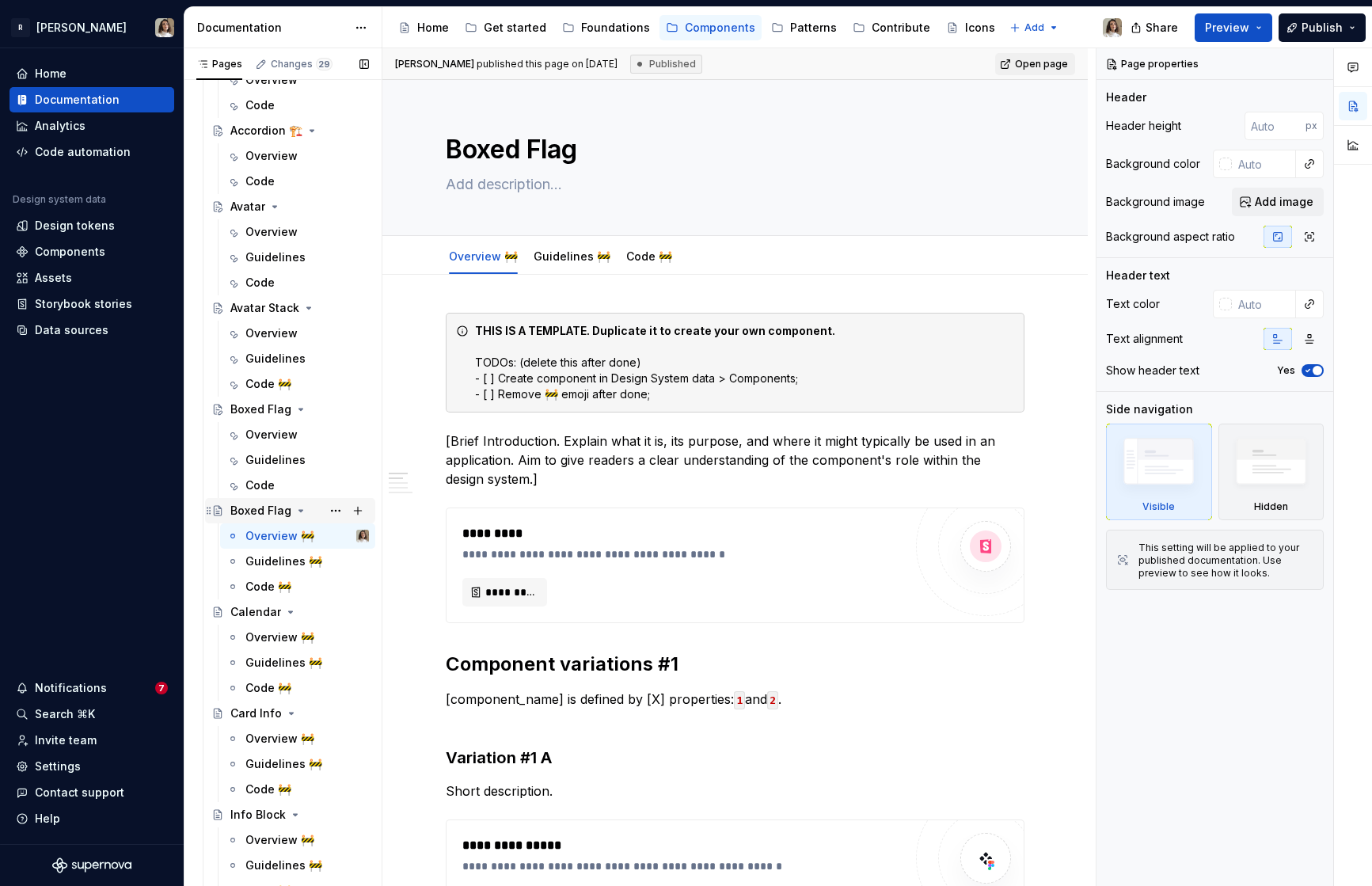
click at [295, 514] on icon "Page tree" at bounding box center [301, 510] width 13 height 13
click at [546, 144] on textarea "Boxed Flag" at bounding box center [731, 149] width 579 height 38
click at [546, 146] on textarea "Boxed Flag" at bounding box center [731, 149] width 579 height 38
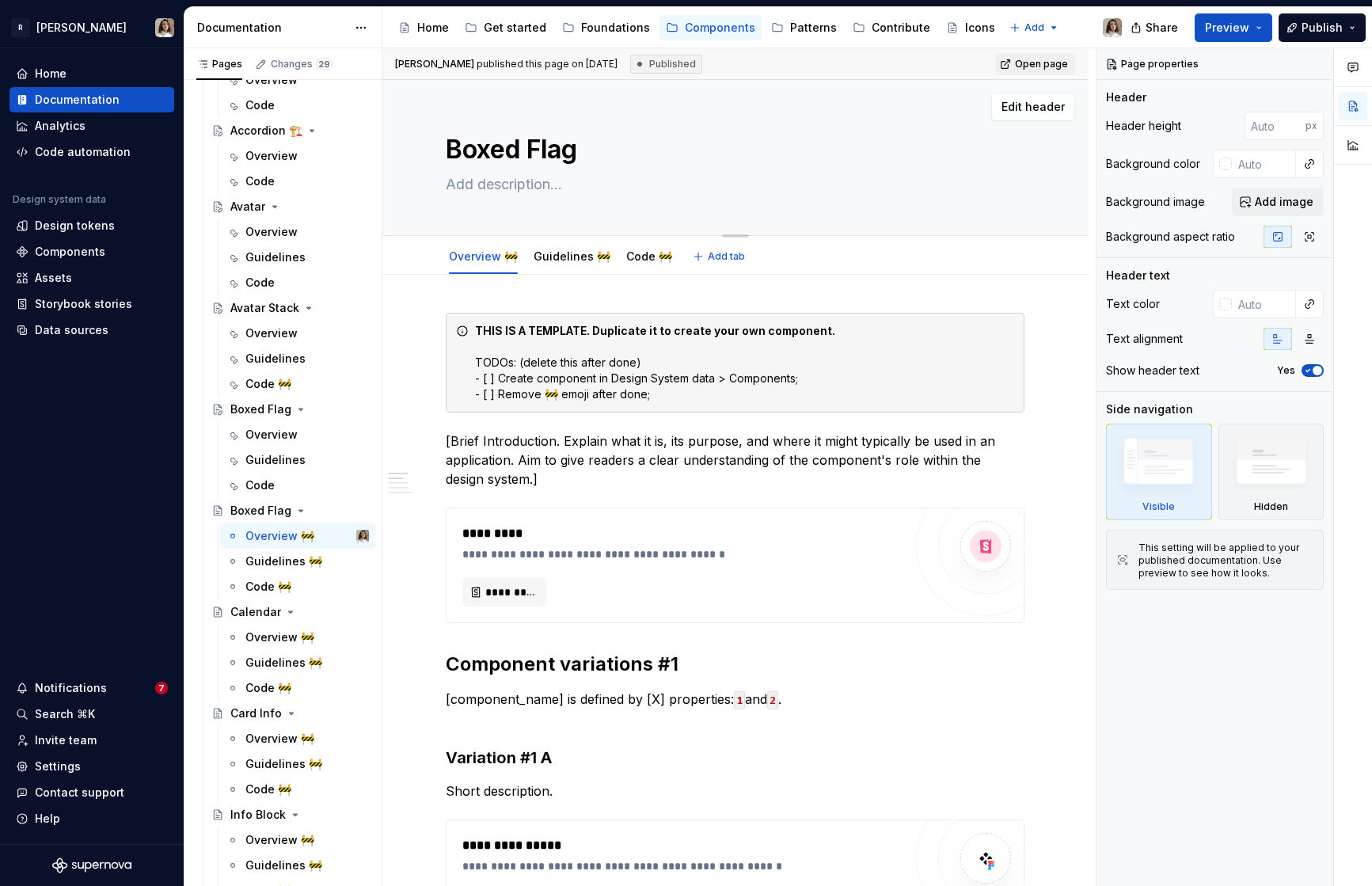
click at [546, 146] on textarea "Boxed Flag" at bounding box center [731, 149] width 579 height 38
click at [530, 147] on textarea "Boxed Flag" at bounding box center [731, 149] width 579 height 38
click at [488, 183] on textarea at bounding box center [731, 184] width 579 height 25
paste textarea "The Boxed Icon component is a graphical element that combines an icon and a box…"
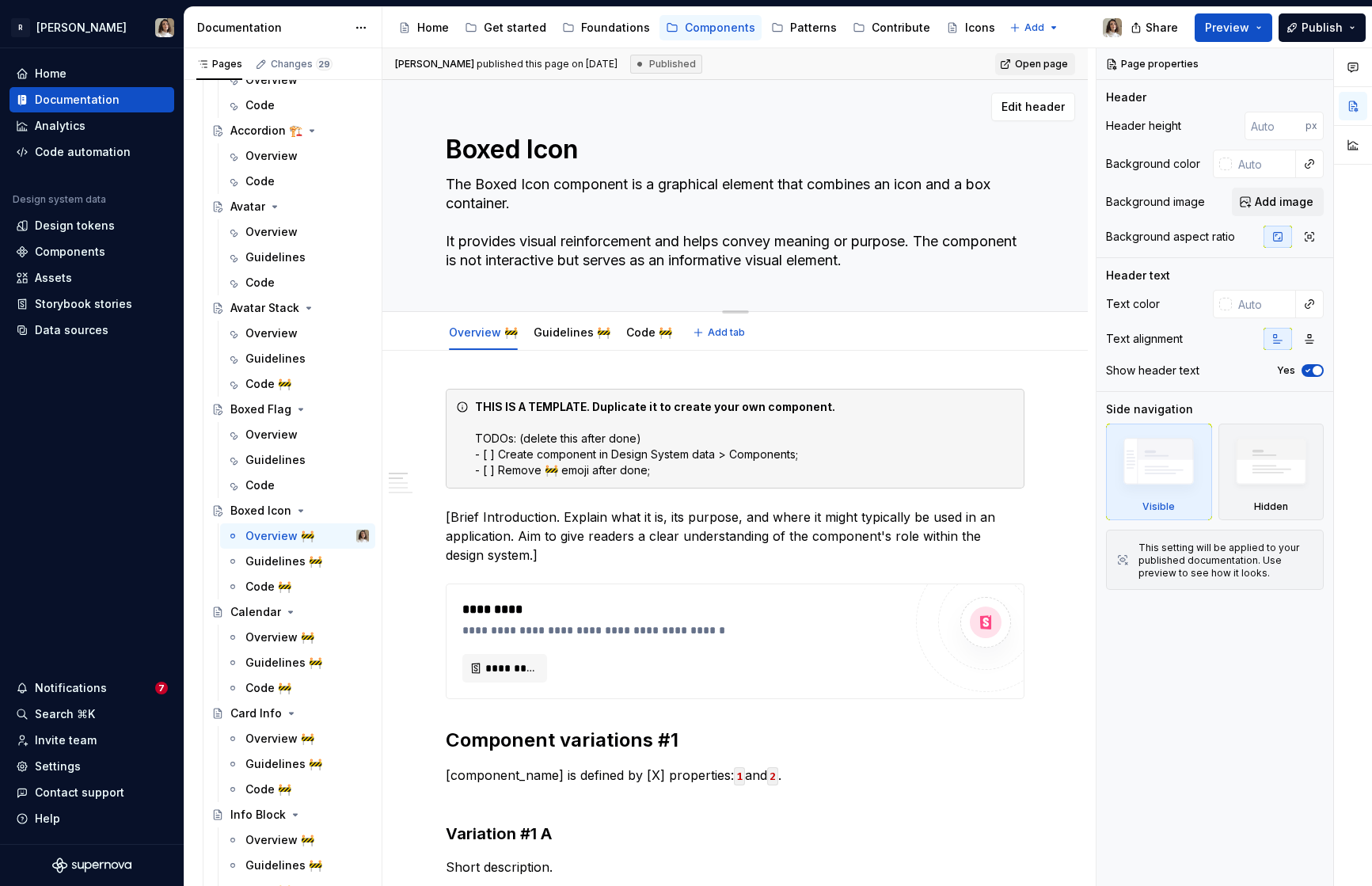
click at [490, 226] on textarea "The Boxed Icon component is a graphical element that combines an icon and a box…" at bounding box center [731, 222] width 579 height 102
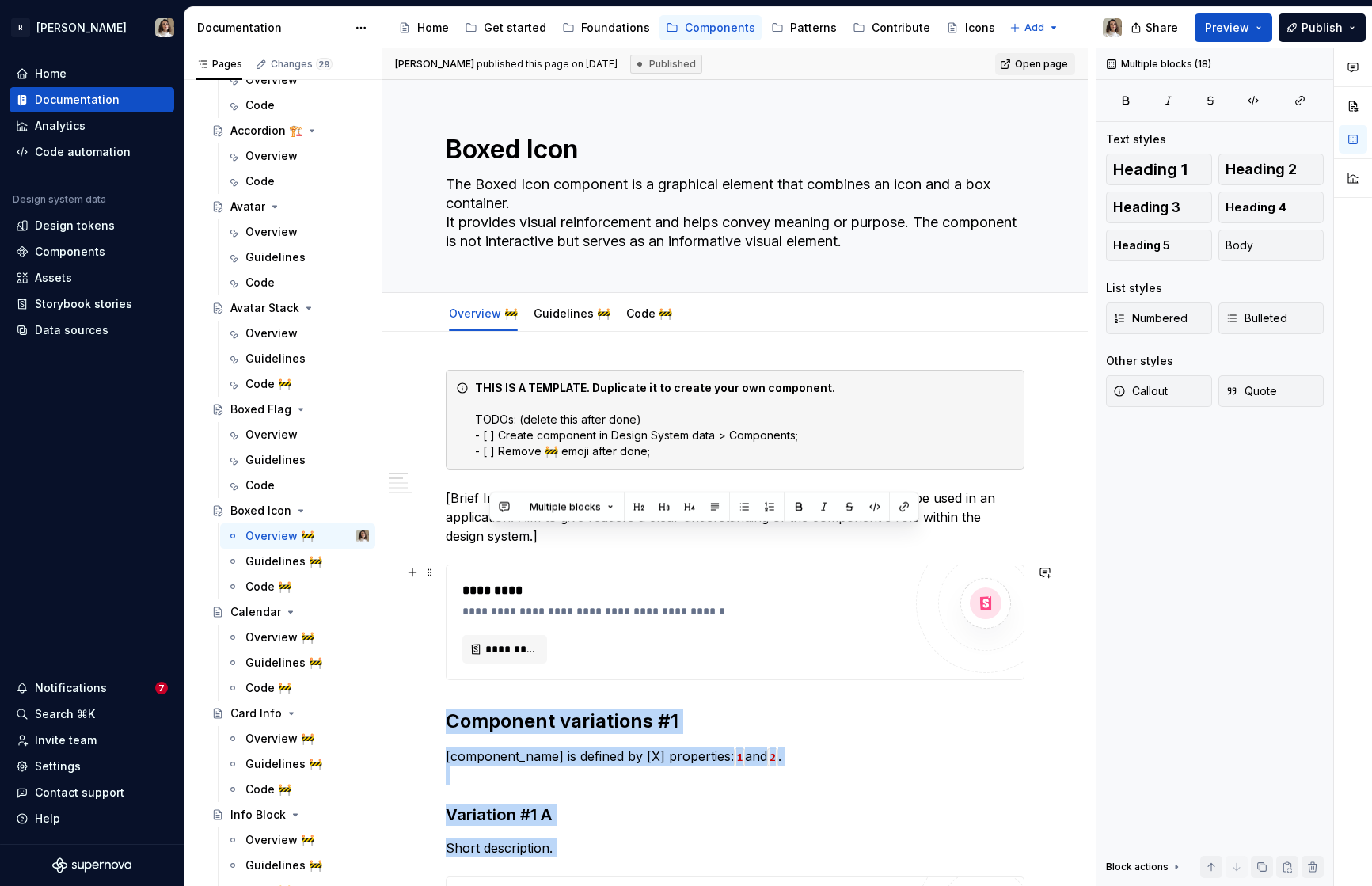
drag, startPoint x: 496, startPoint y: 602, endPoint x: 432, endPoint y: 697, distance: 114.5
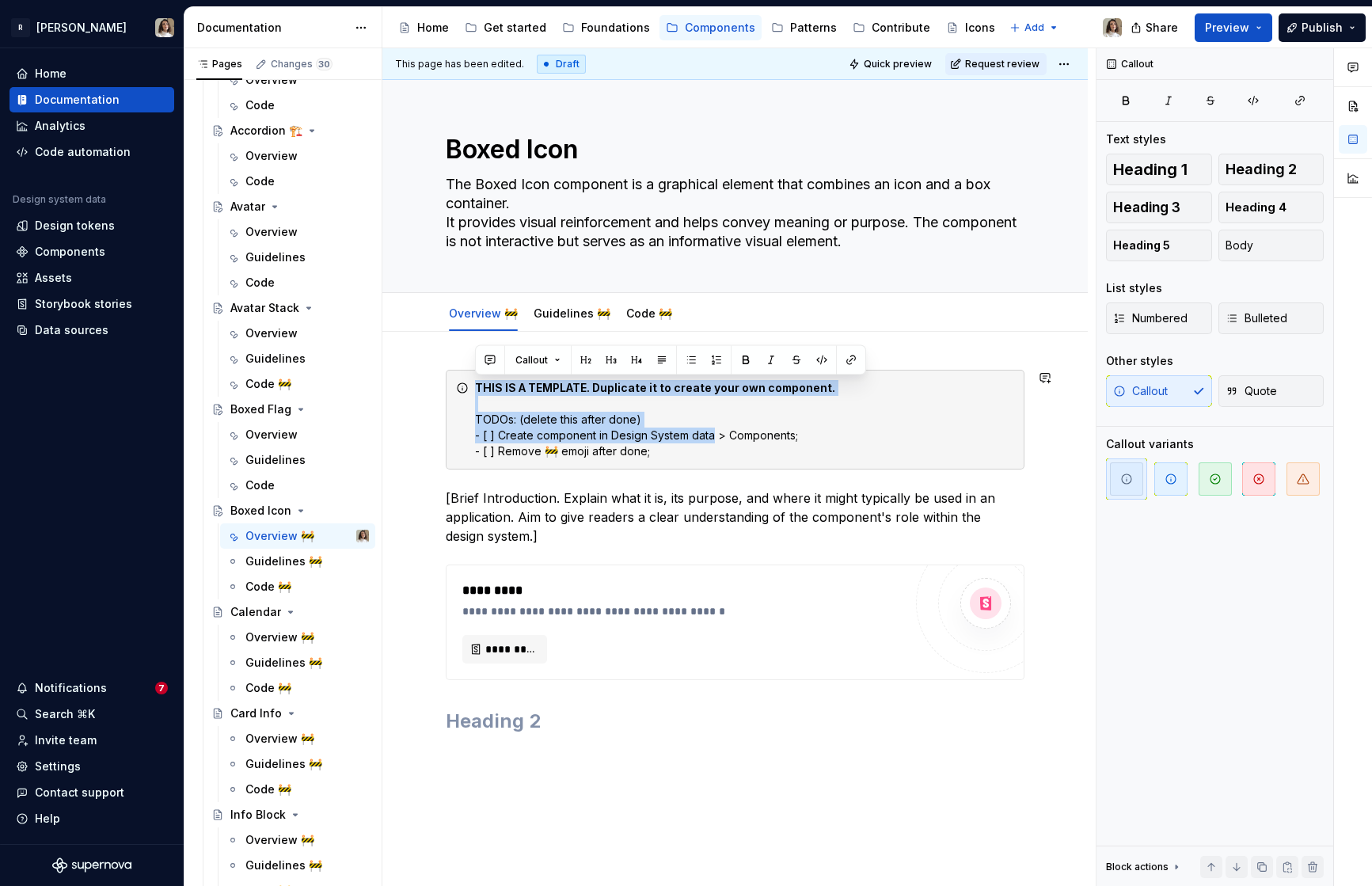
drag, startPoint x: 713, startPoint y: 438, endPoint x: 452, endPoint y: 364, distance: 271.3
click at [452, 364] on div "**********" at bounding box center [734, 675] width 705 height 687
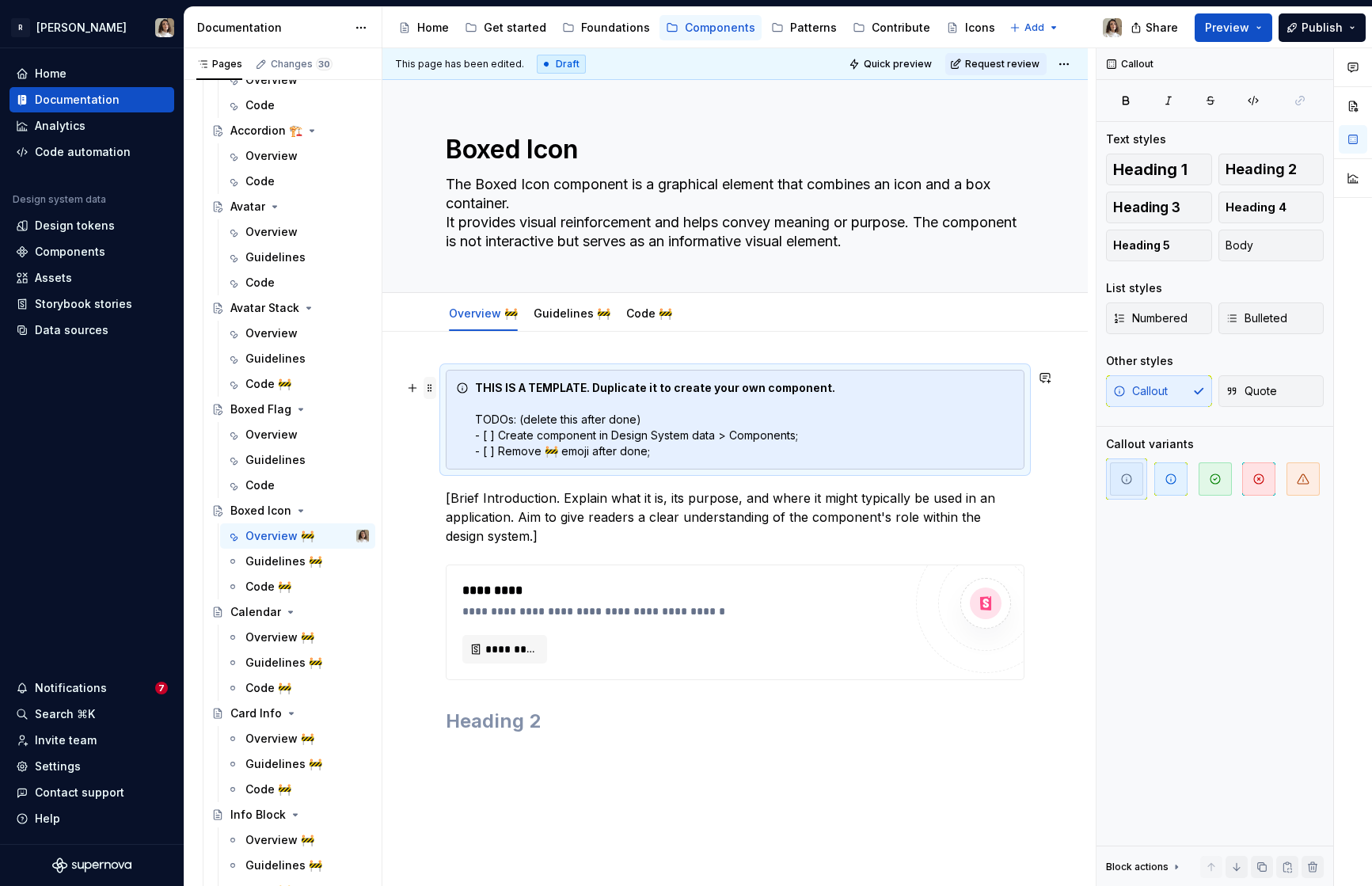
click at [433, 386] on span at bounding box center [430, 388] width 13 height 22
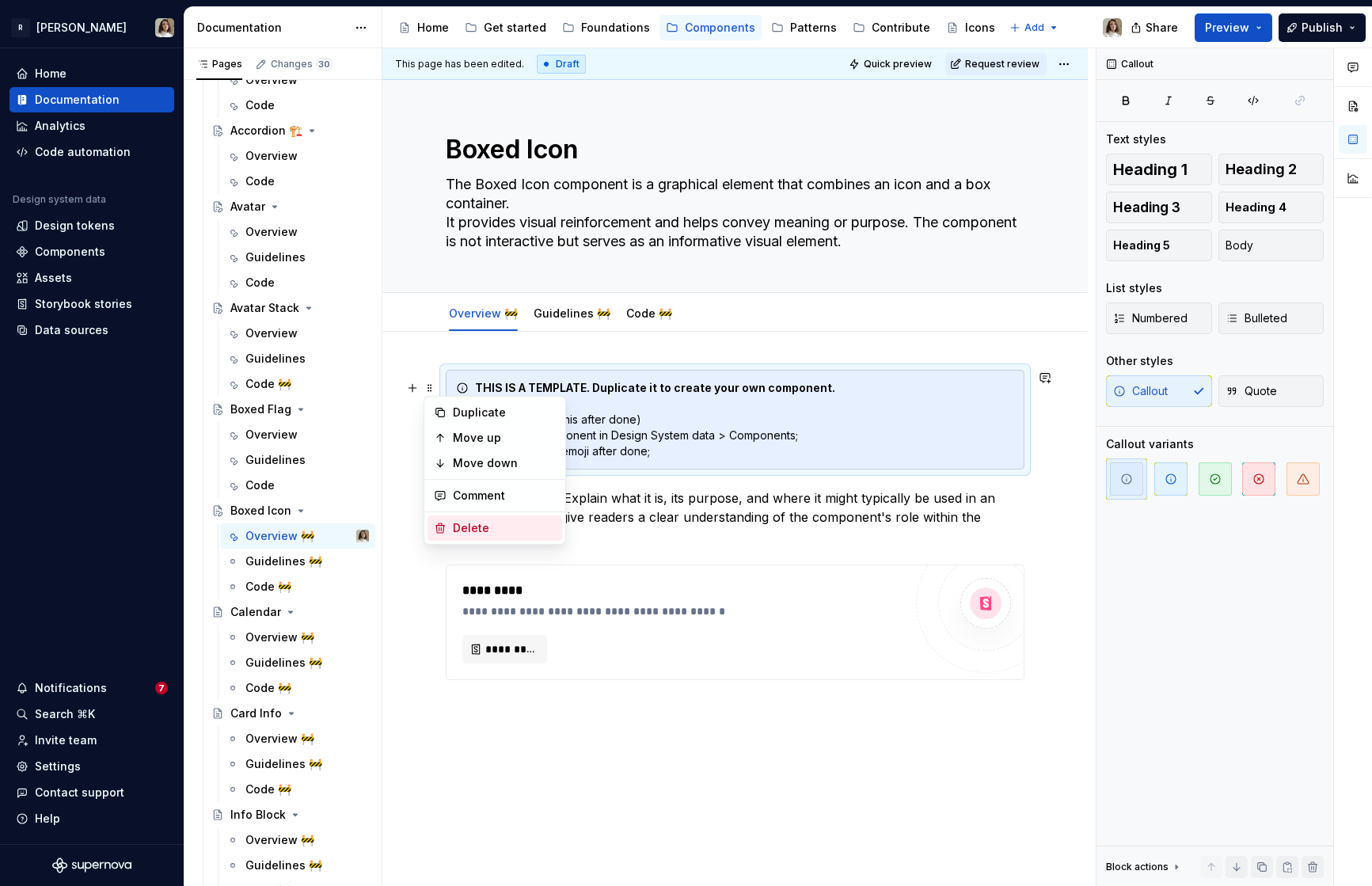
click at [463, 524] on div "Delete" at bounding box center [504, 527] width 103 height 16
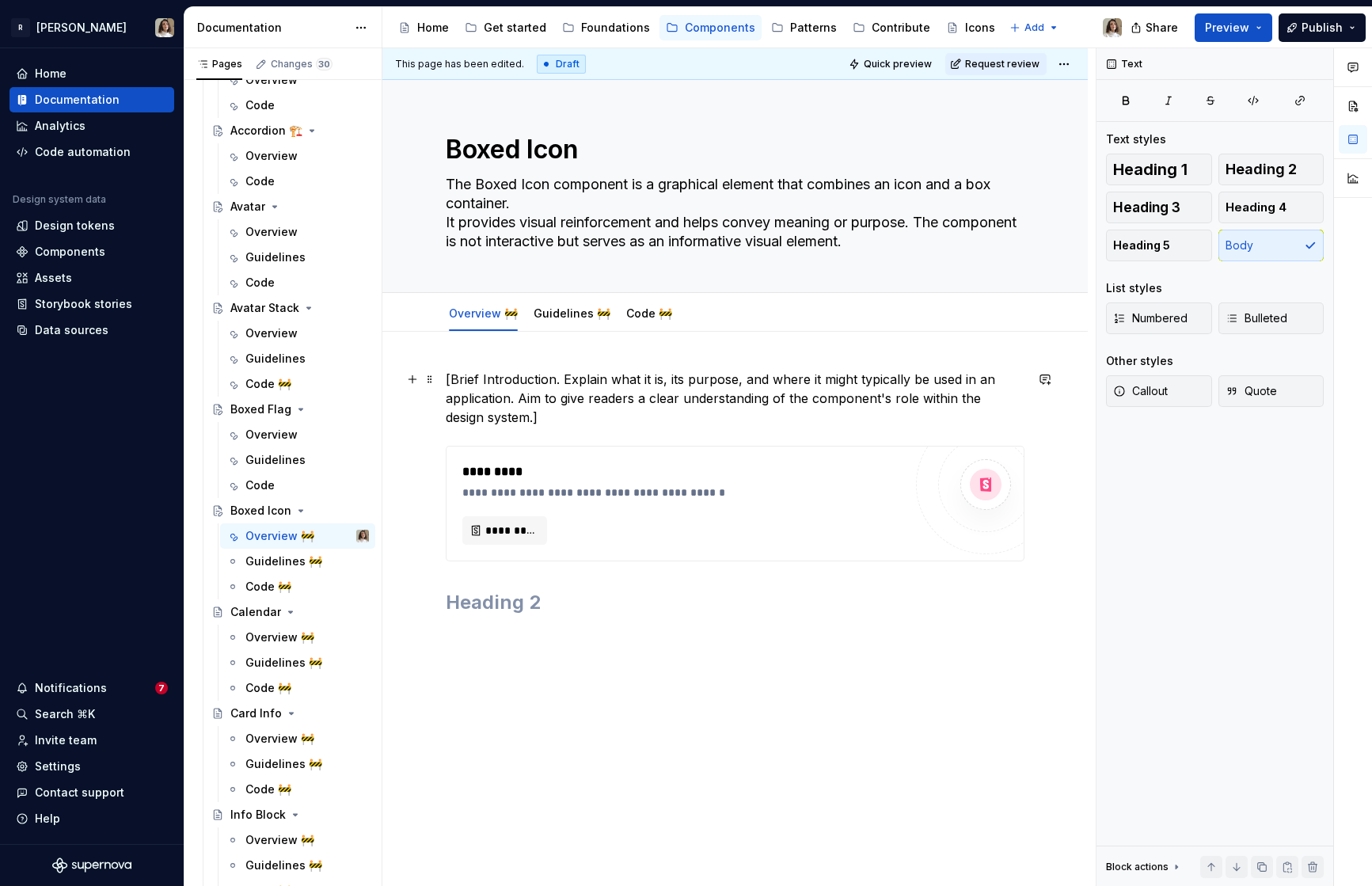
click at [498, 402] on p "[Brief Introduction. Explain what it is, its purpose, and where it might typica…" at bounding box center [735, 397] width 579 height 57
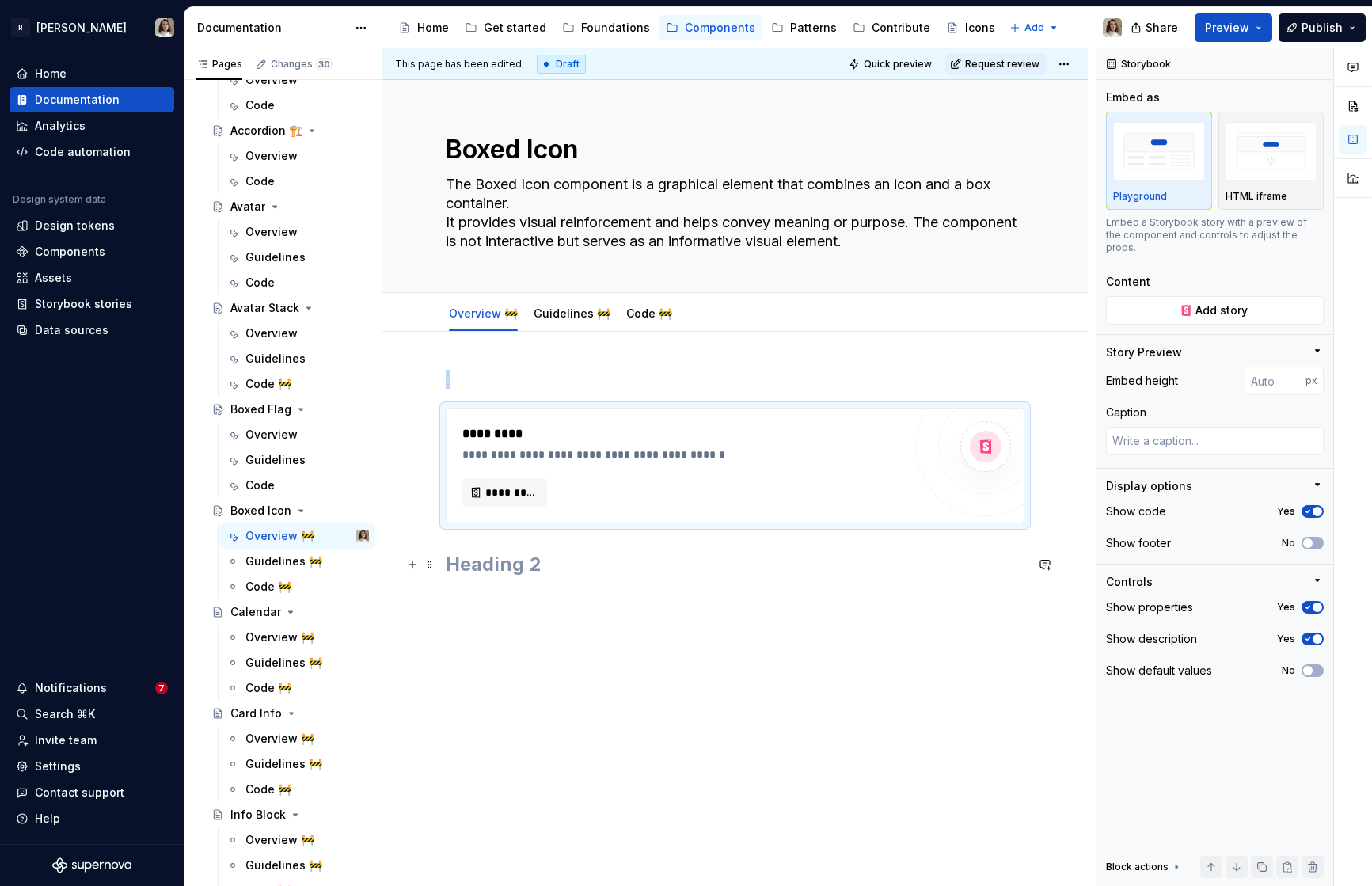
click at [474, 567] on h2 at bounding box center [735, 564] width 579 height 25
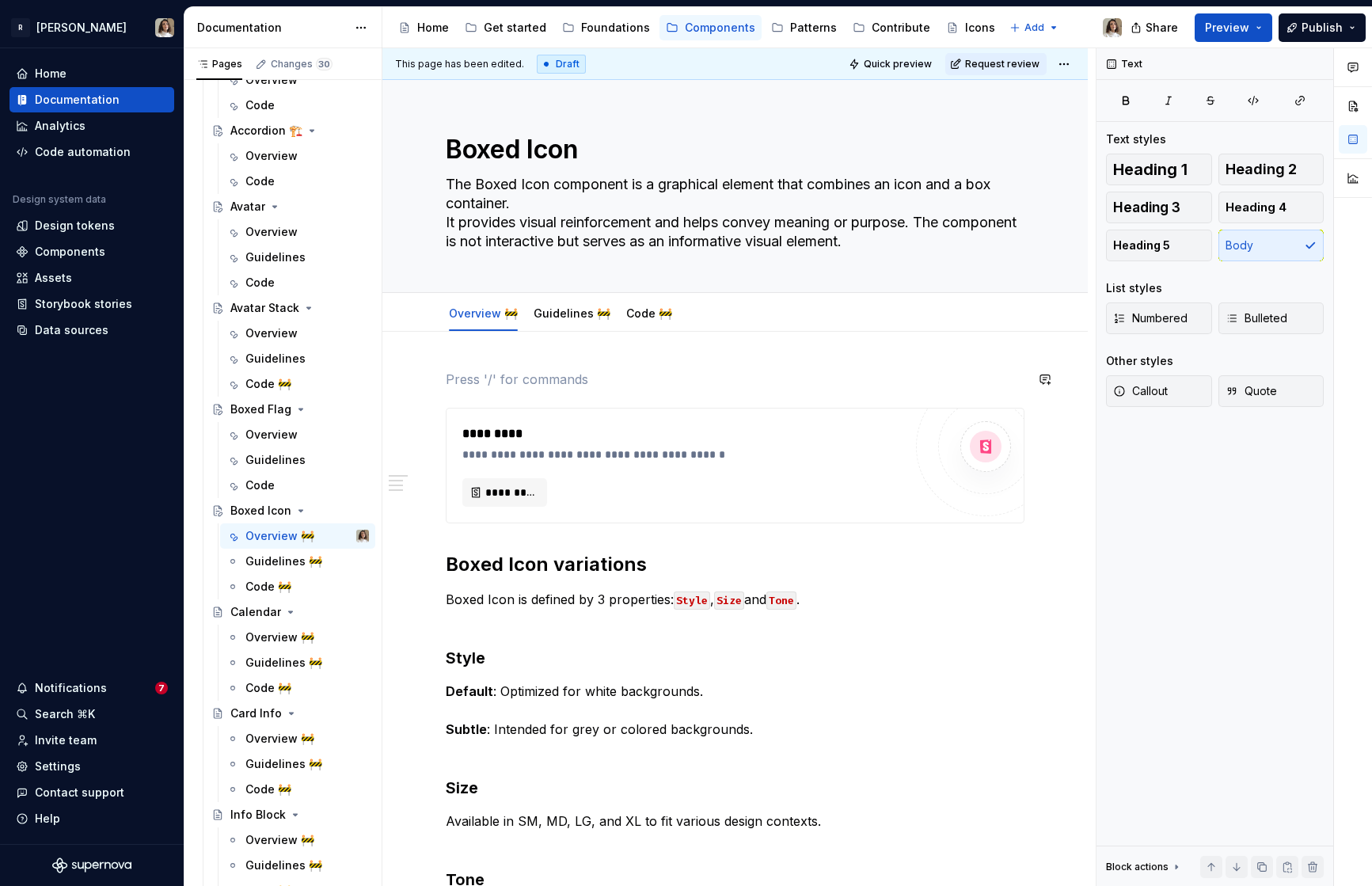
click at [463, 395] on div "**********" at bounding box center [735, 655] width 579 height 572
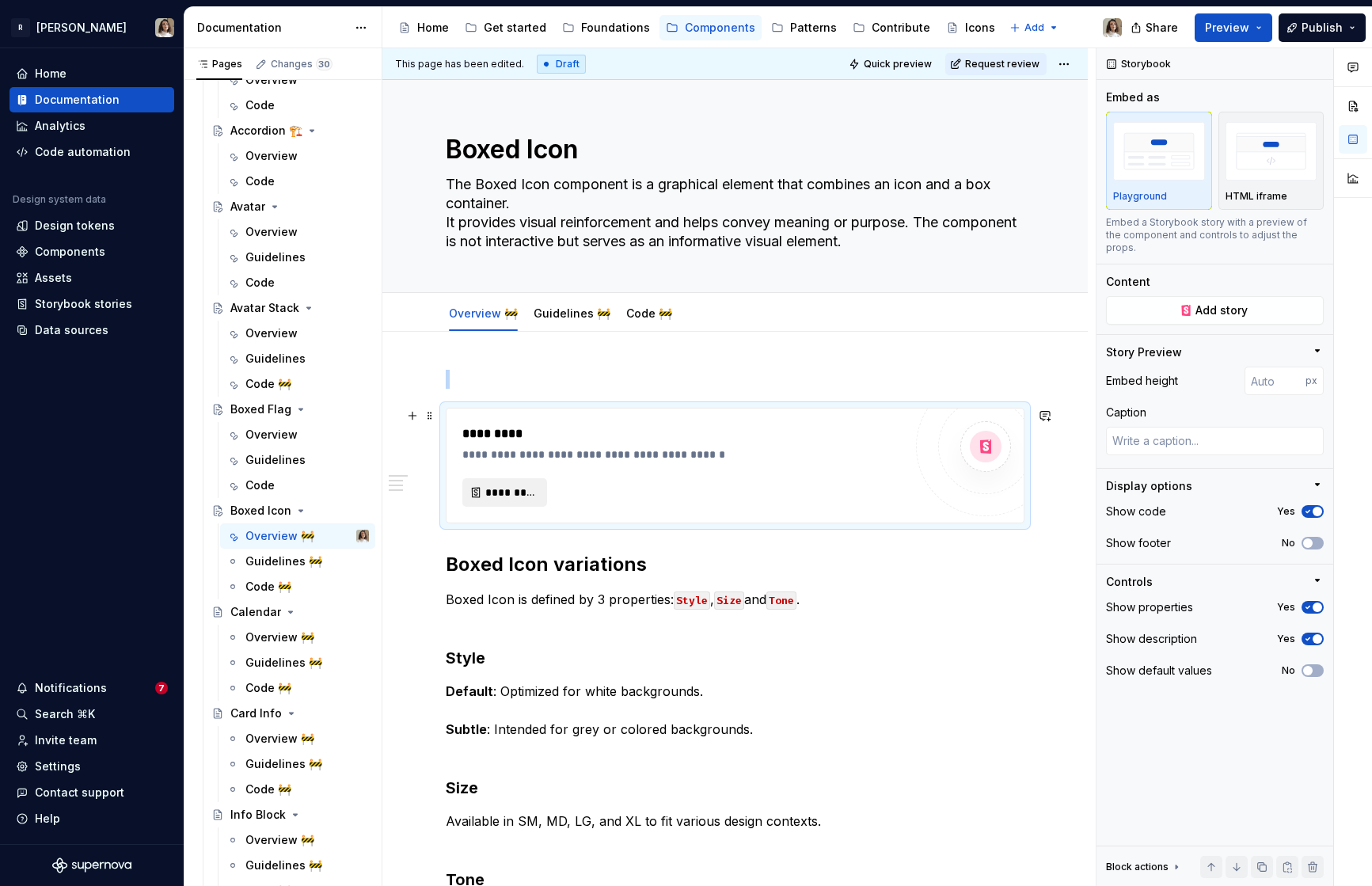
click at [493, 490] on span "*********" at bounding box center [511, 492] width 51 height 16
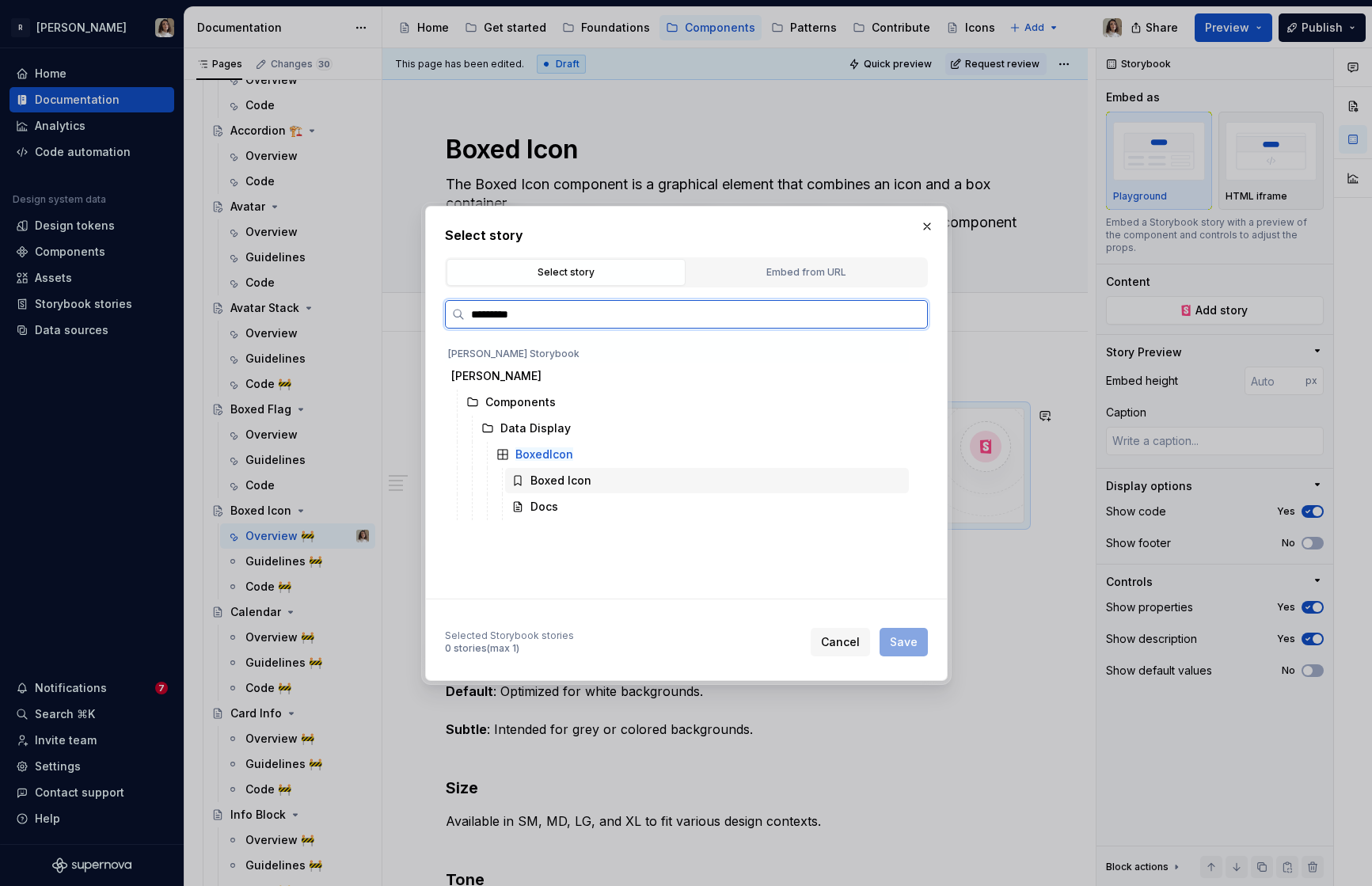
click at [563, 491] on div "Boxed Icon" at bounding box center [707, 481] width 403 height 25
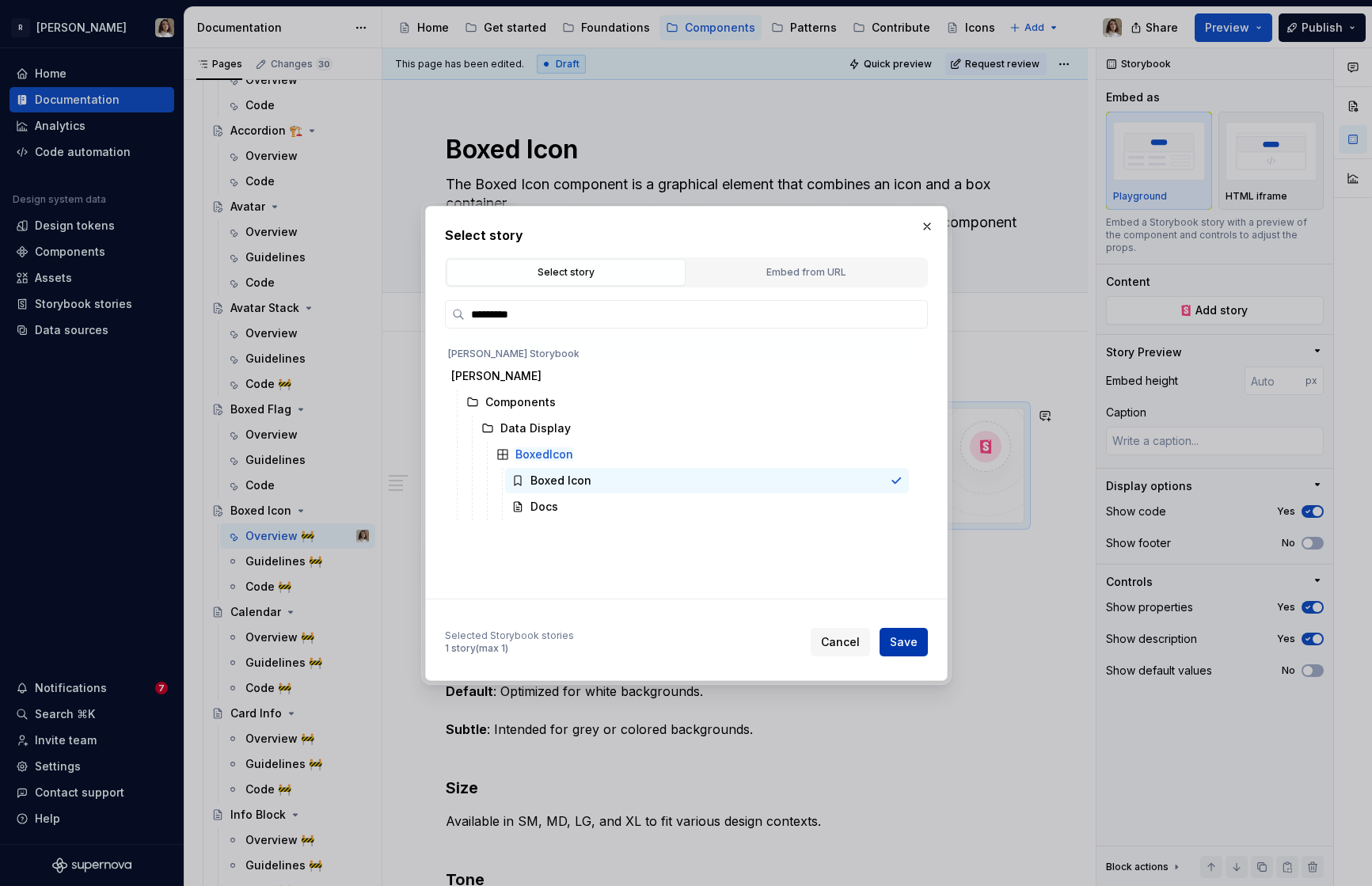
click at [891, 634] on span "Save" at bounding box center [904, 642] width 28 height 16
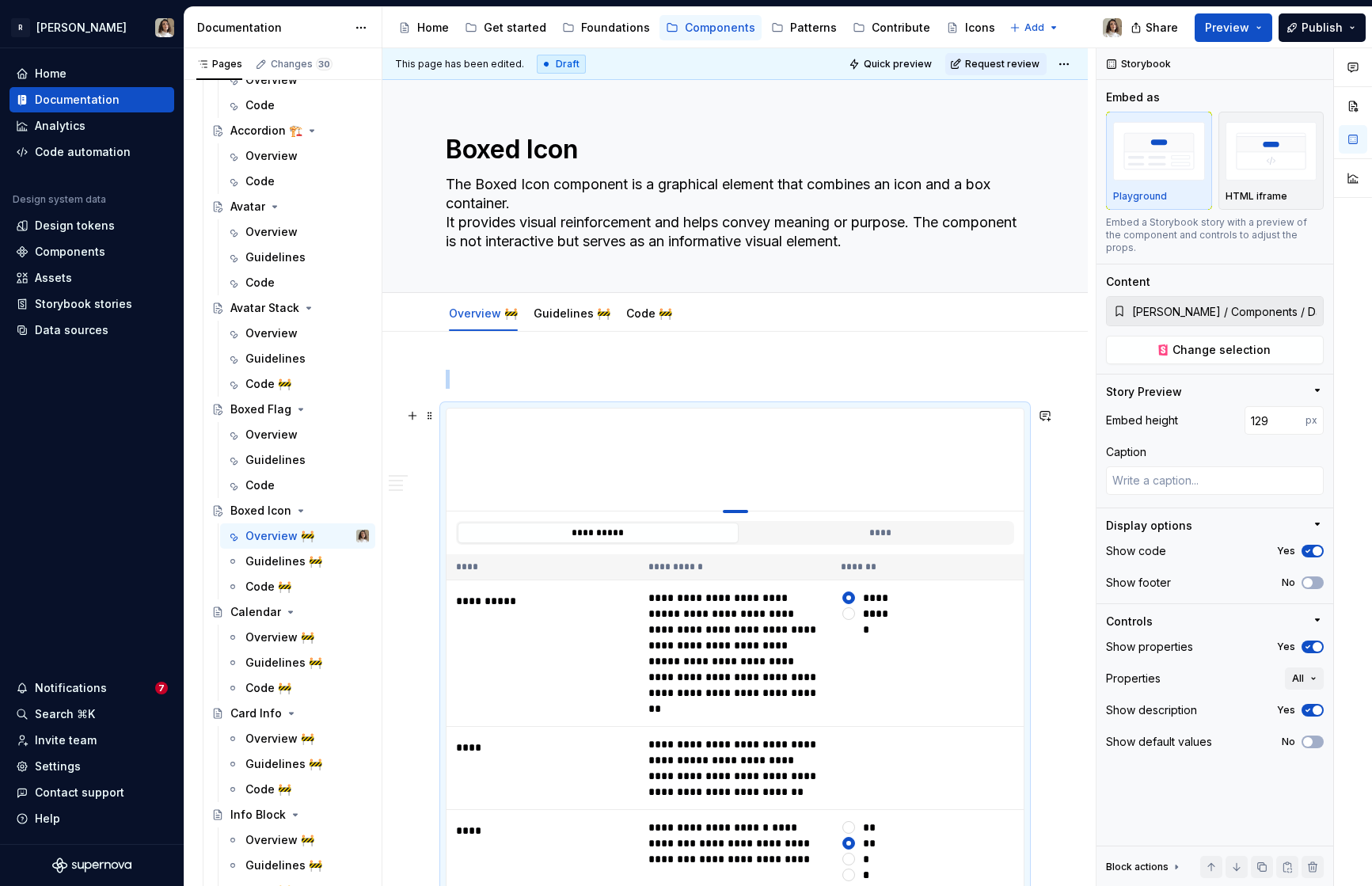
drag, startPoint x: 738, startPoint y: 725, endPoint x: 740, endPoint y: 511, distance: 214.0
click at [740, 511] on div at bounding box center [735, 511] width 25 height 3
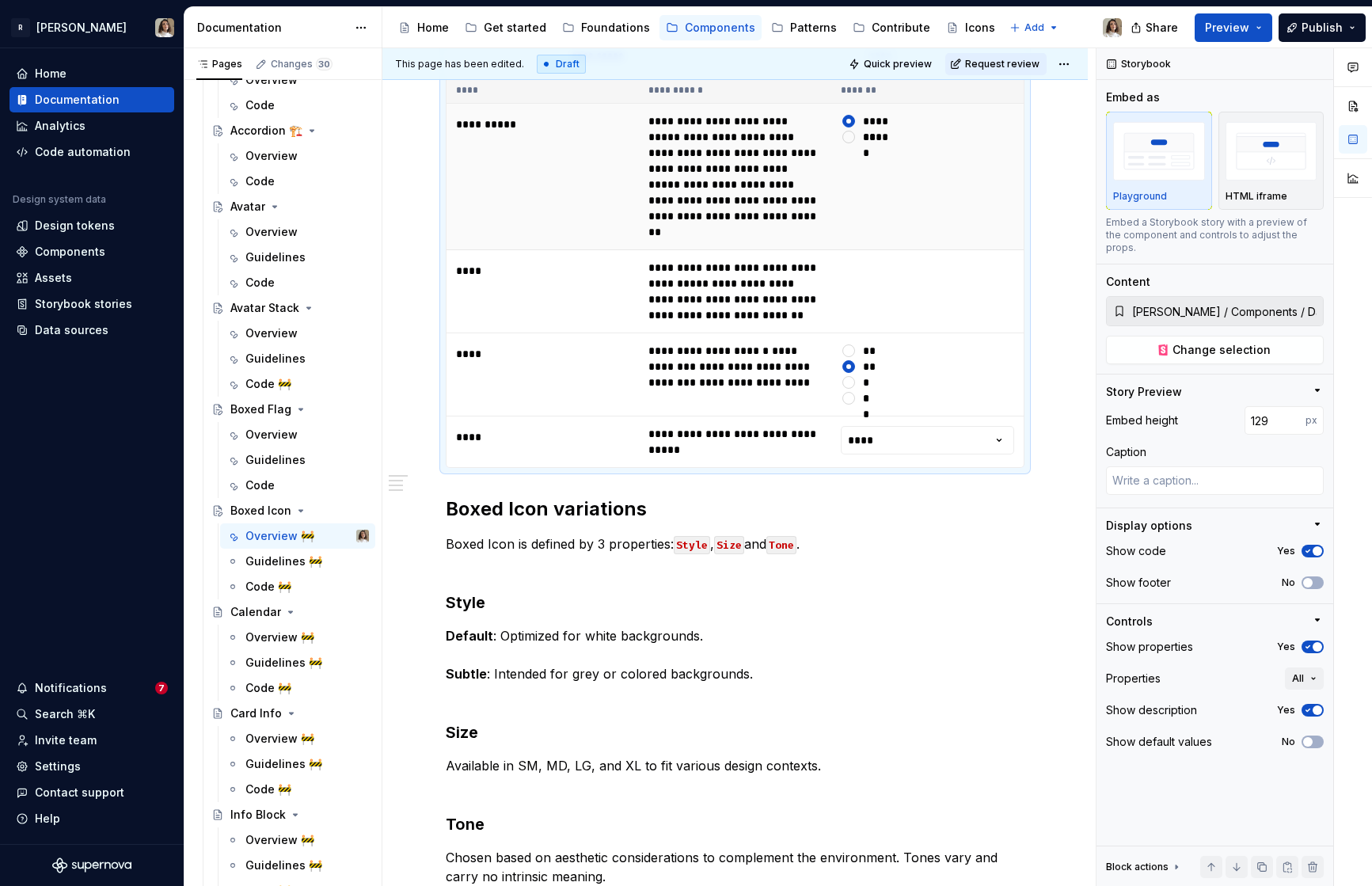
scroll to position [532, 0]
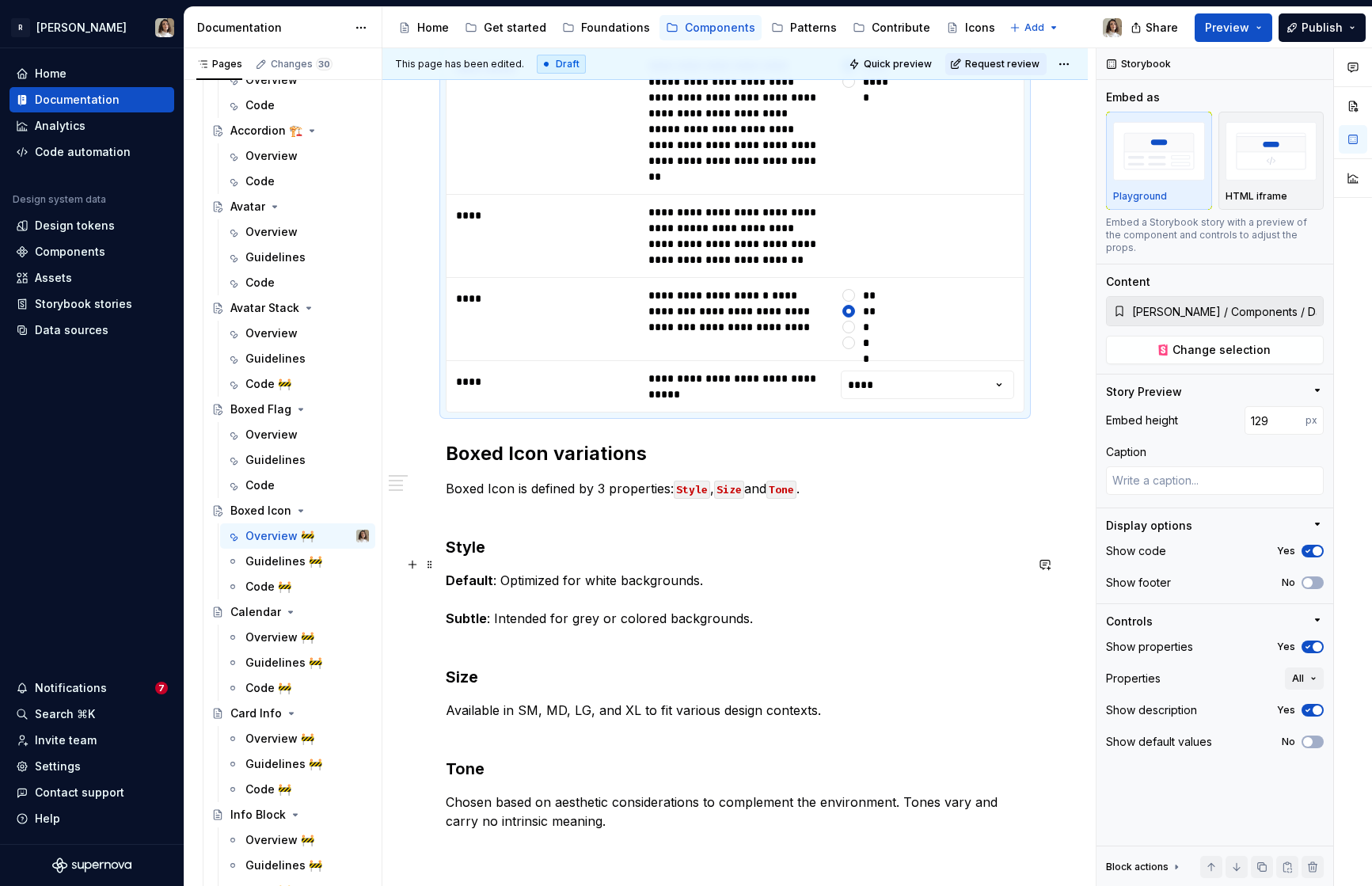
click at [511, 586] on p "Default : Optimized for white backgrounds. Subtle : Intended for grey or colore…" at bounding box center [735, 609] width 579 height 76
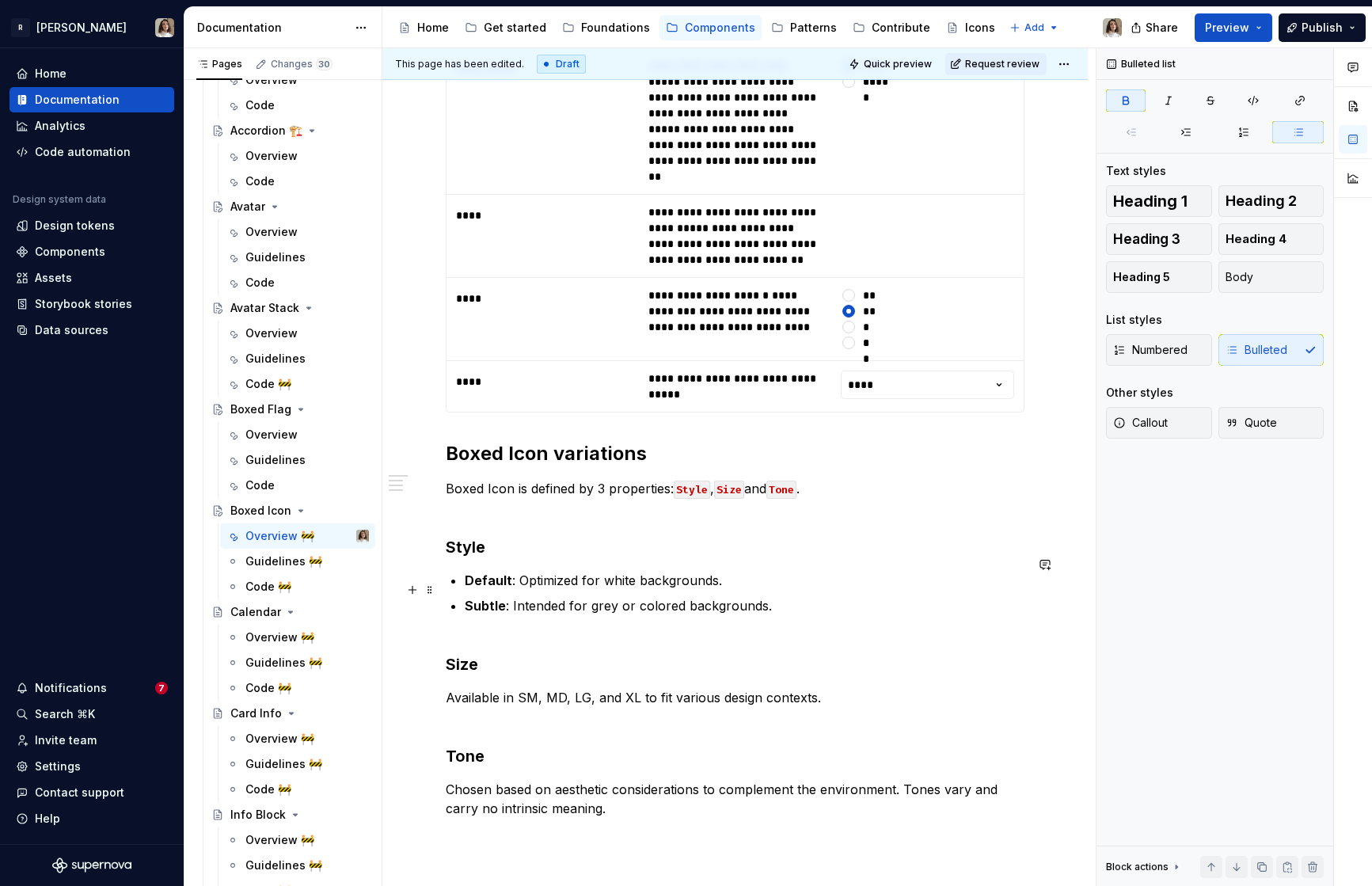
click at [502, 616] on p "Subtle : Intended for grey or colored backgrounds." at bounding box center [744, 615] width 559 height 38
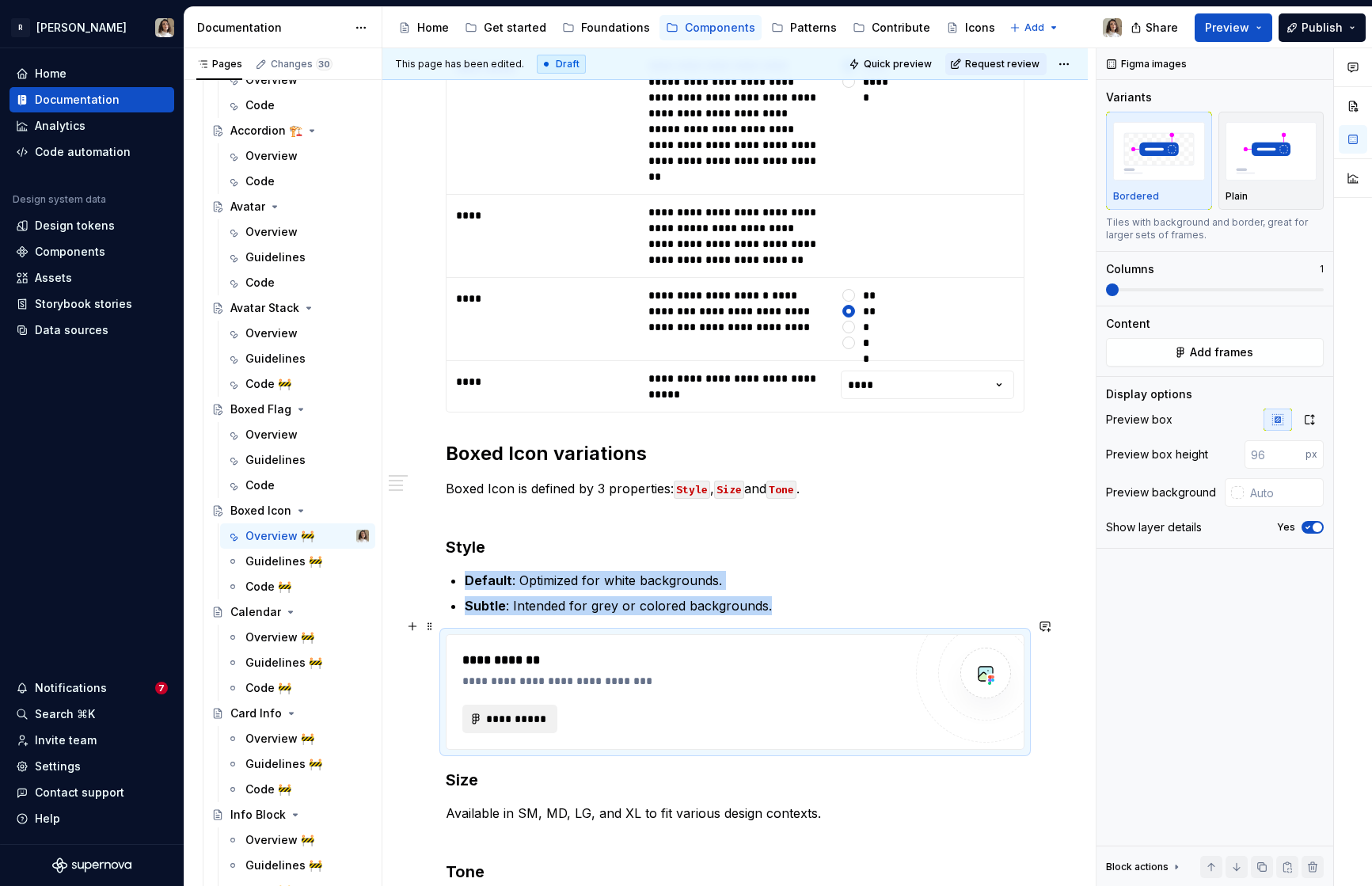
click at [522, 711] on span "**********" at bounding box center [517, 718] width 62 height 16
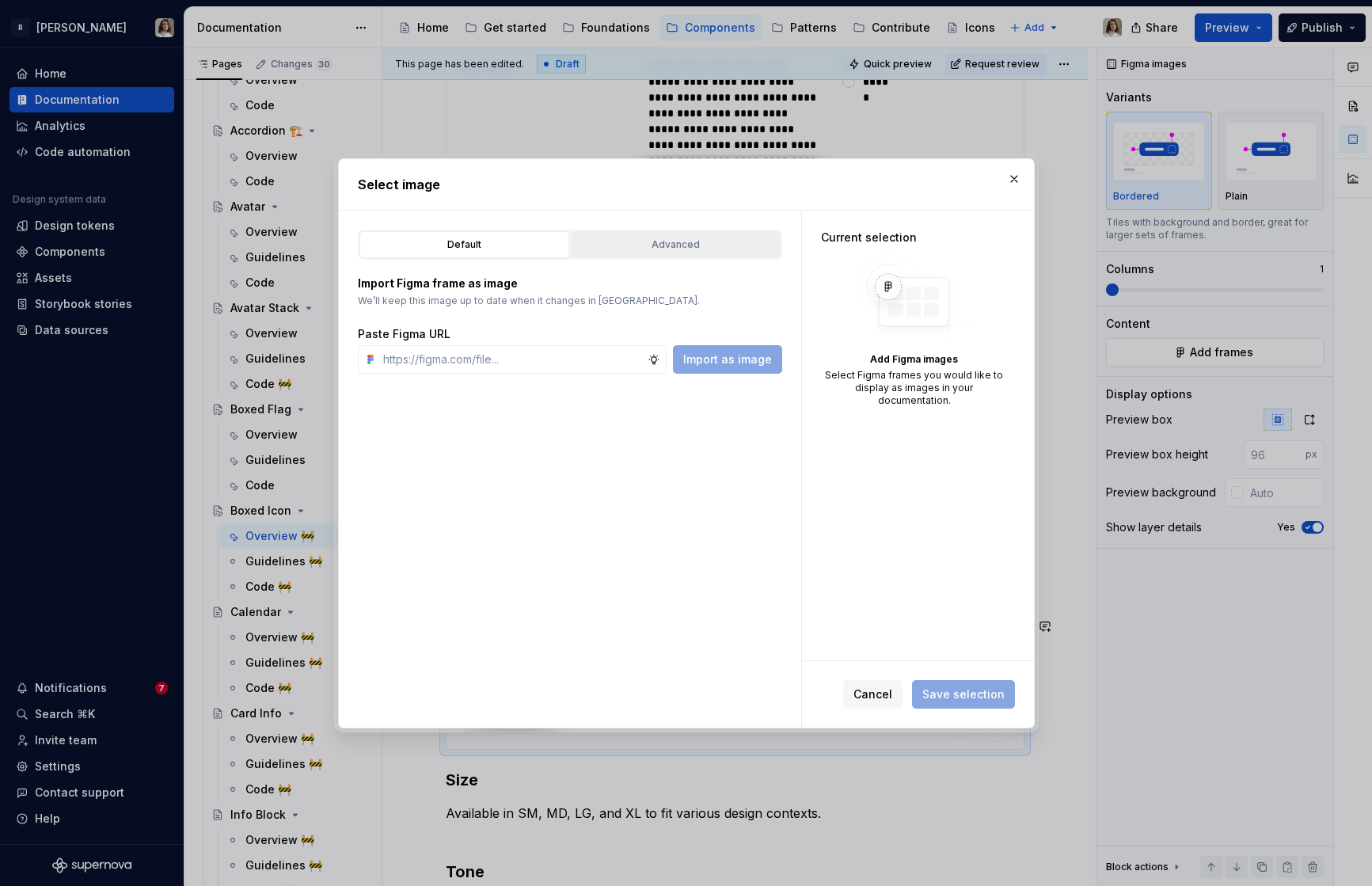
click at [648, 244] on div "Advanced" at bounding box center [675, 244] width 199 height 16
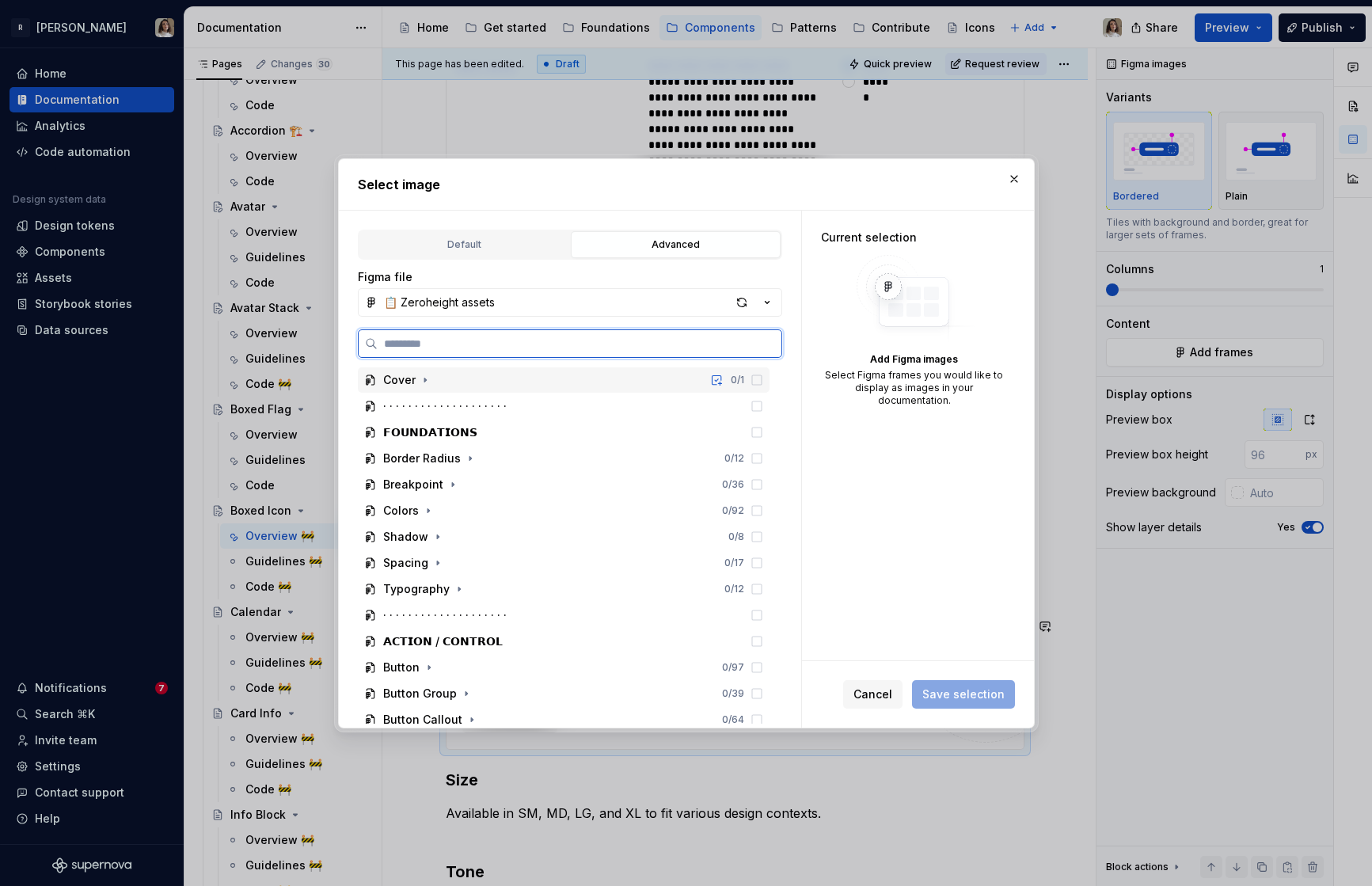
click at [439, 341] on input "search" at bounding box center [579, 343] width 403 height 16
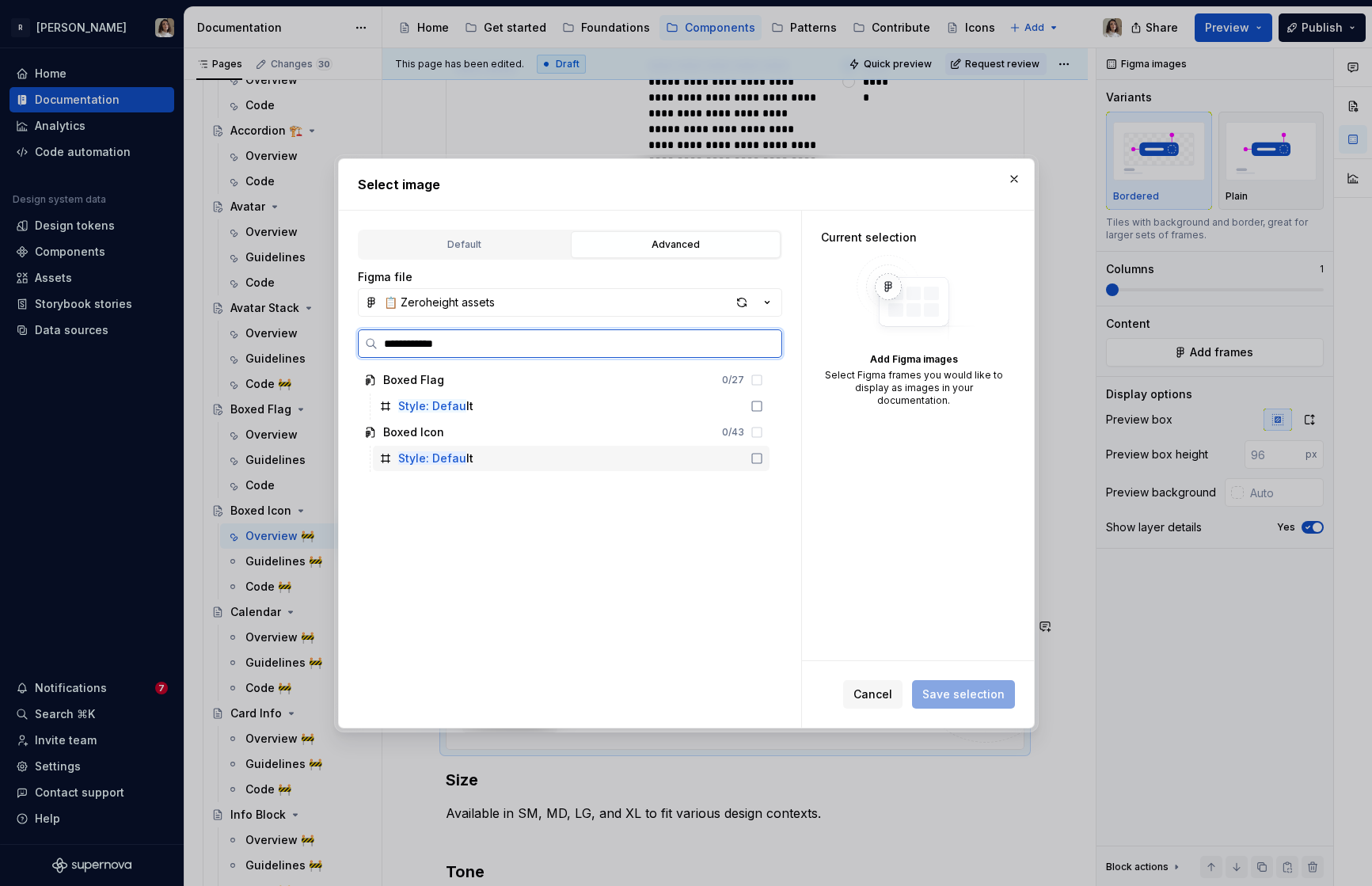
click at [467, 452] on div "Style: Defau lt" at bounding box center [436, 459] width 76 height 16
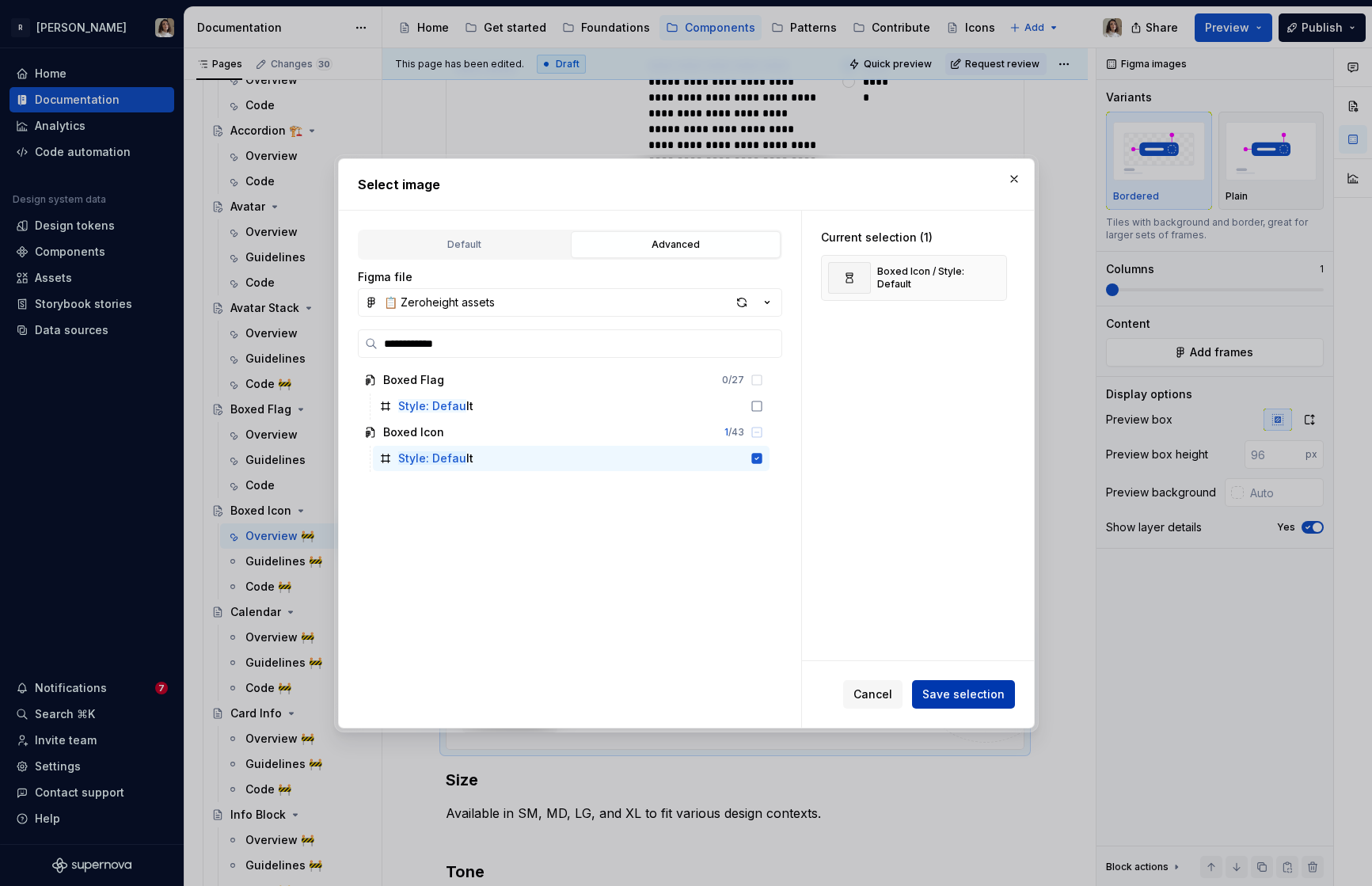
click at [952, 691] on span "Save selection" at bounding box center [963, 694] width 82 height 16
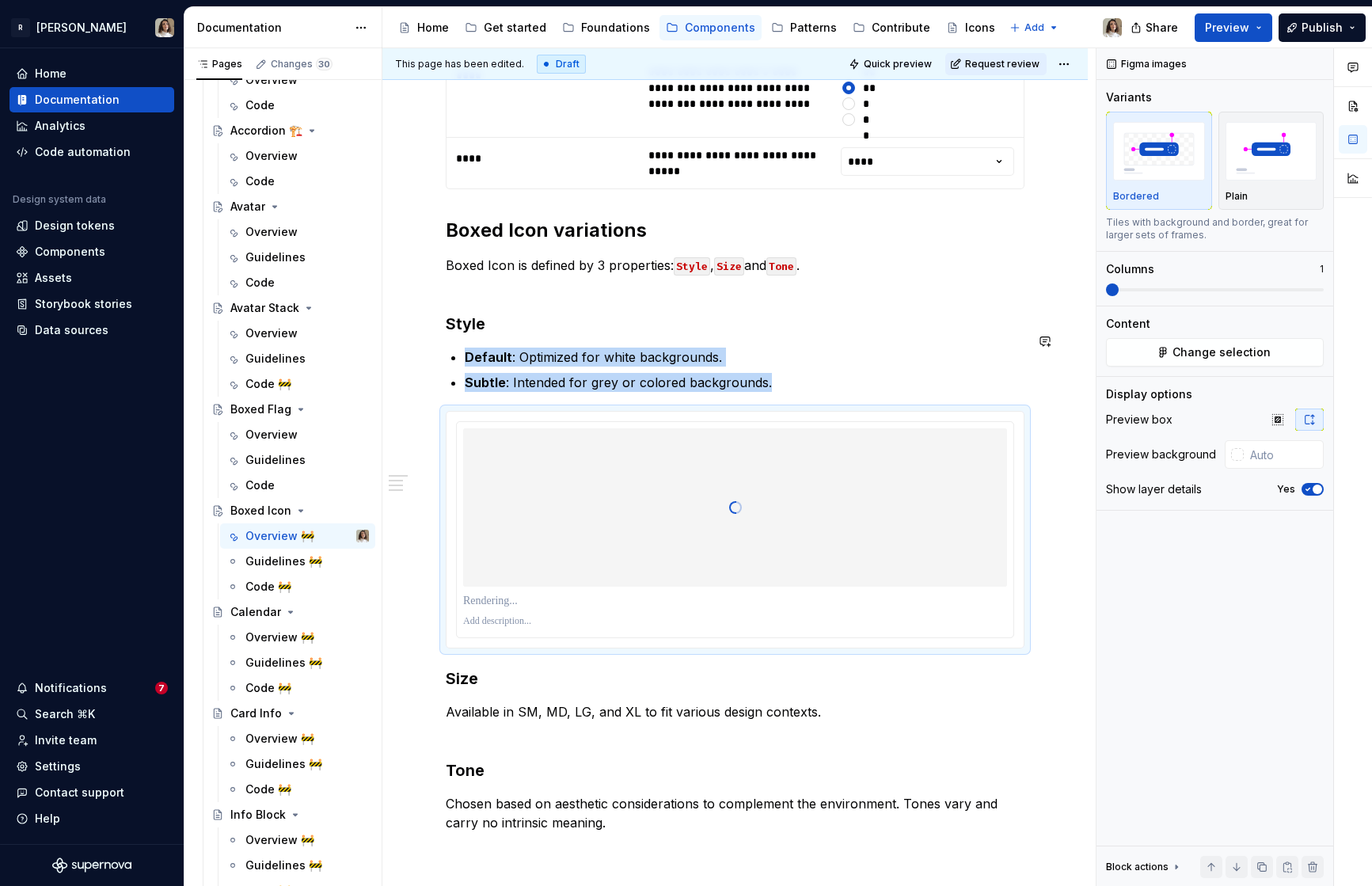
scroll to position [757, 0]
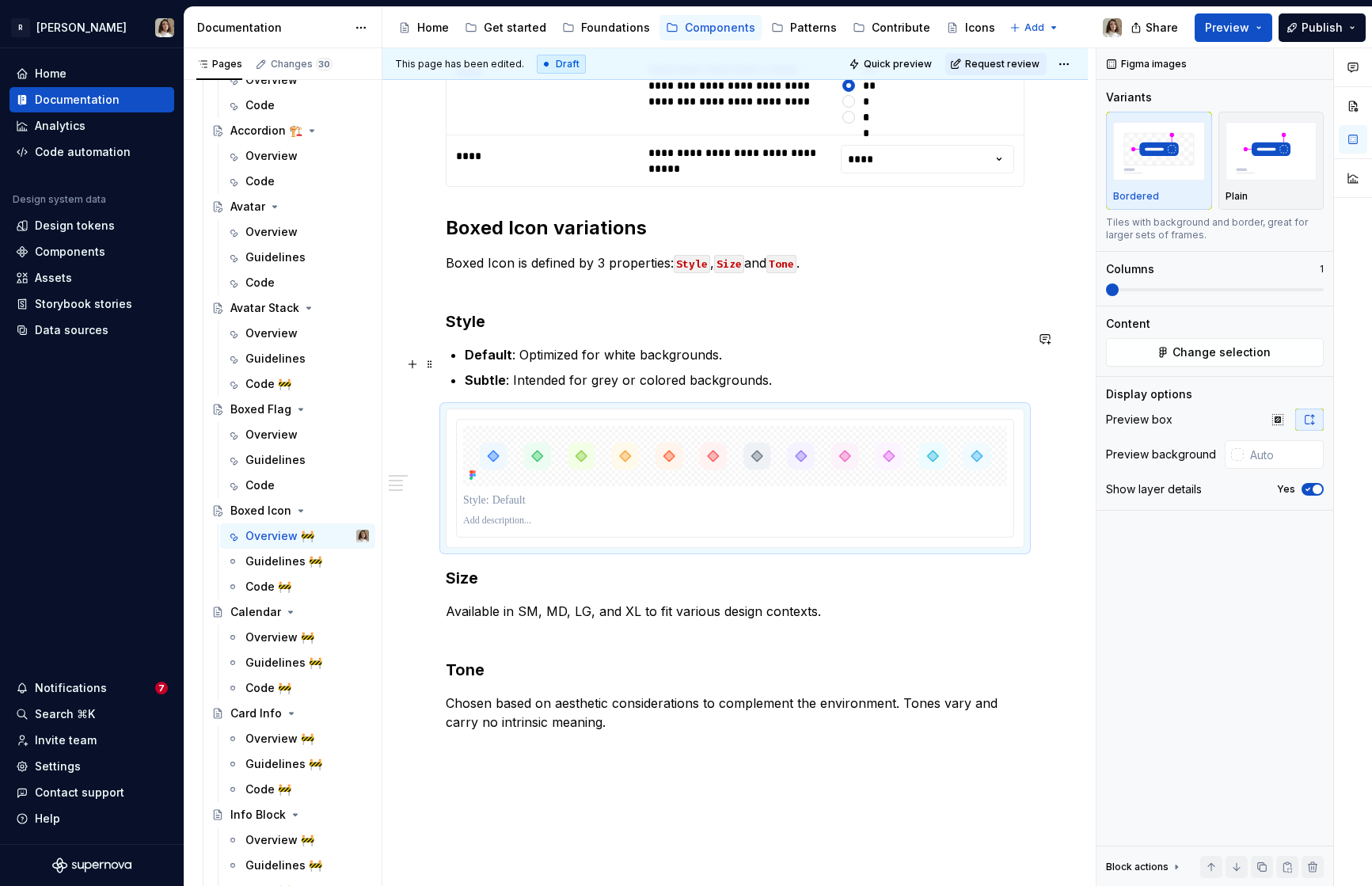
click at [483, 372] on strong "Subtle" at bounding box center [485, 380] width 41 height 16
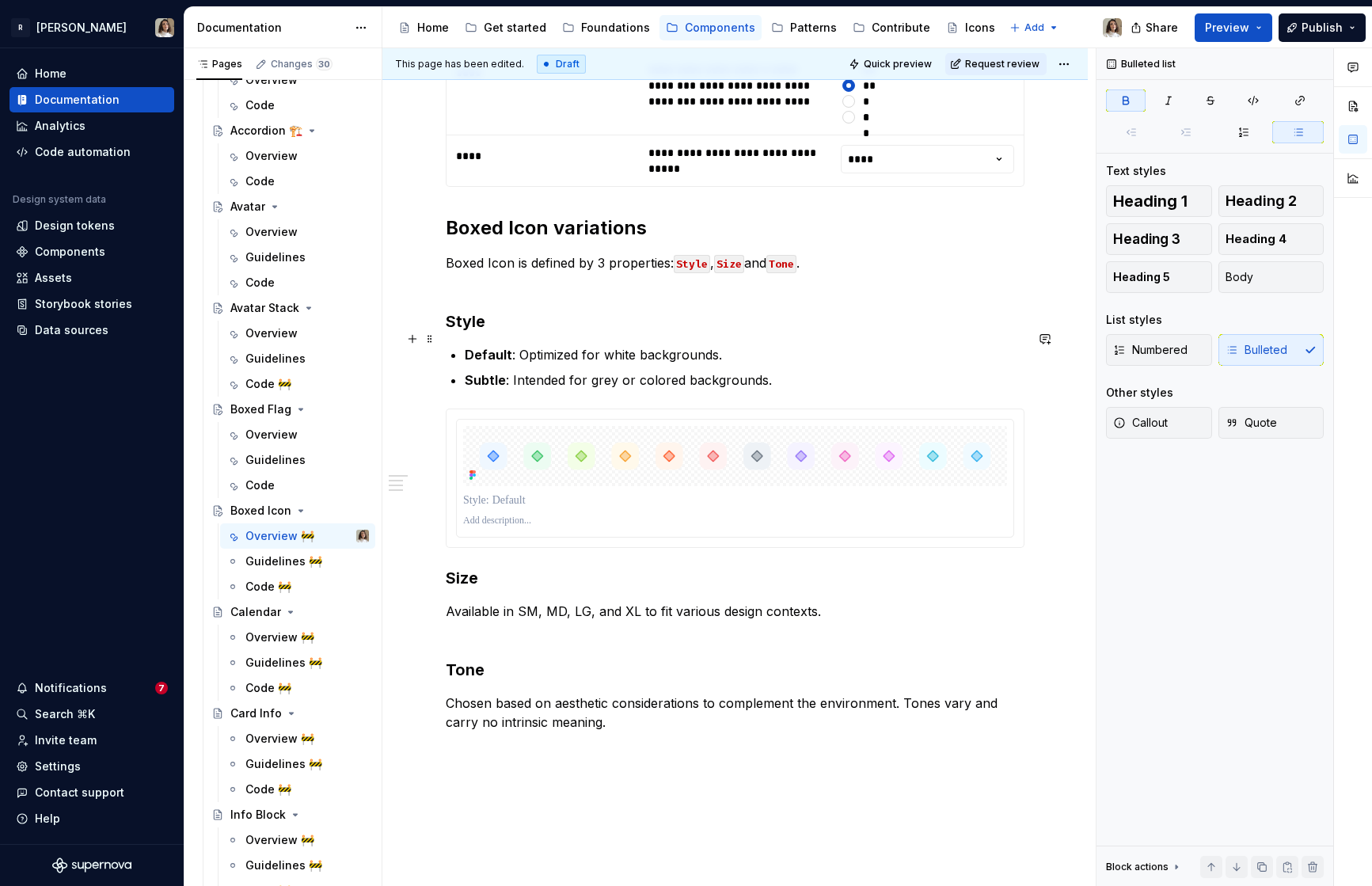
click at [464, 347] on strong "Default" at bounding box center [488, 355] width 48 height 16
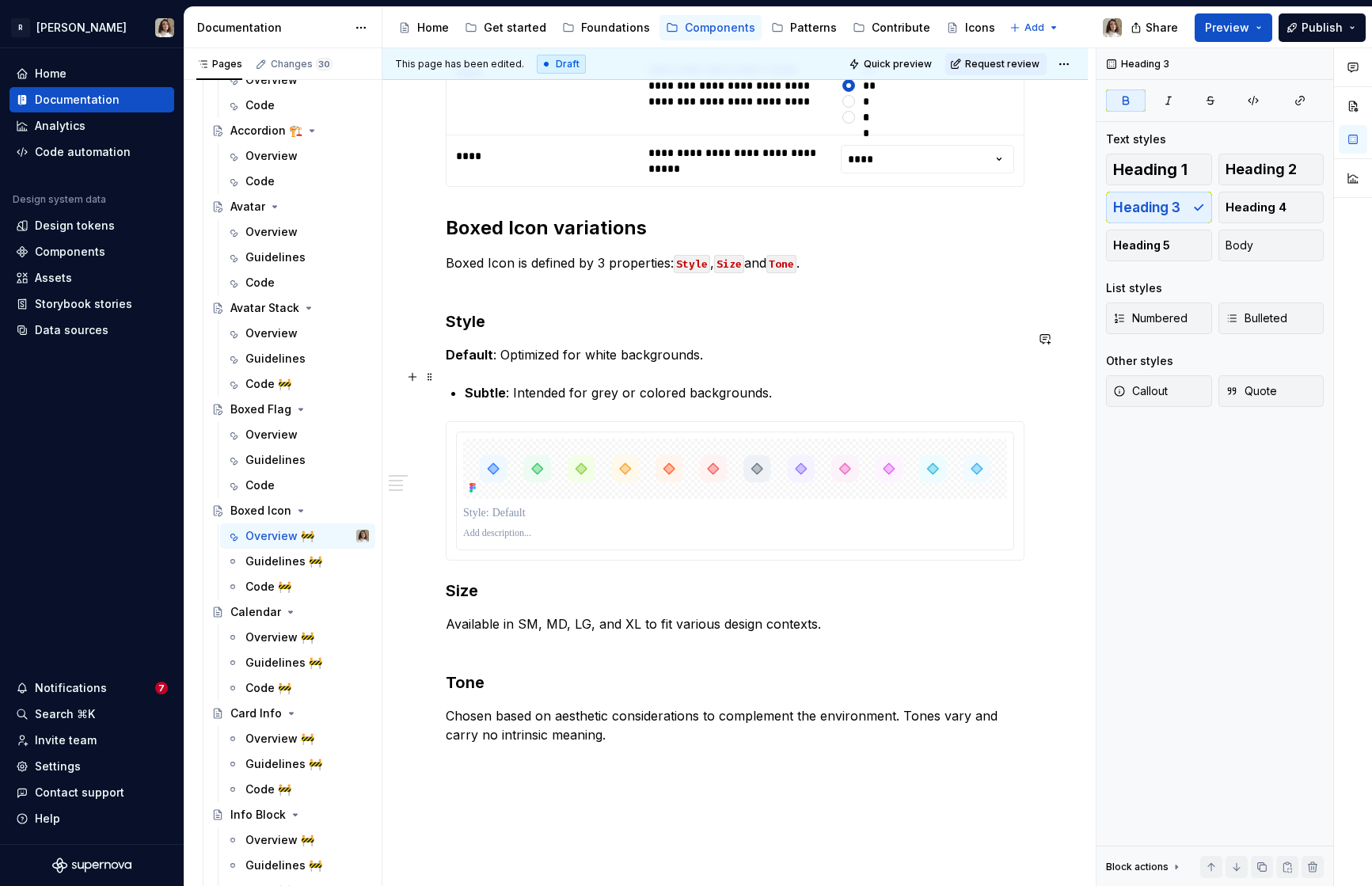
click at [472, 385] on strong "Subtle" at bounding box center [485, 393] width 41 height 16
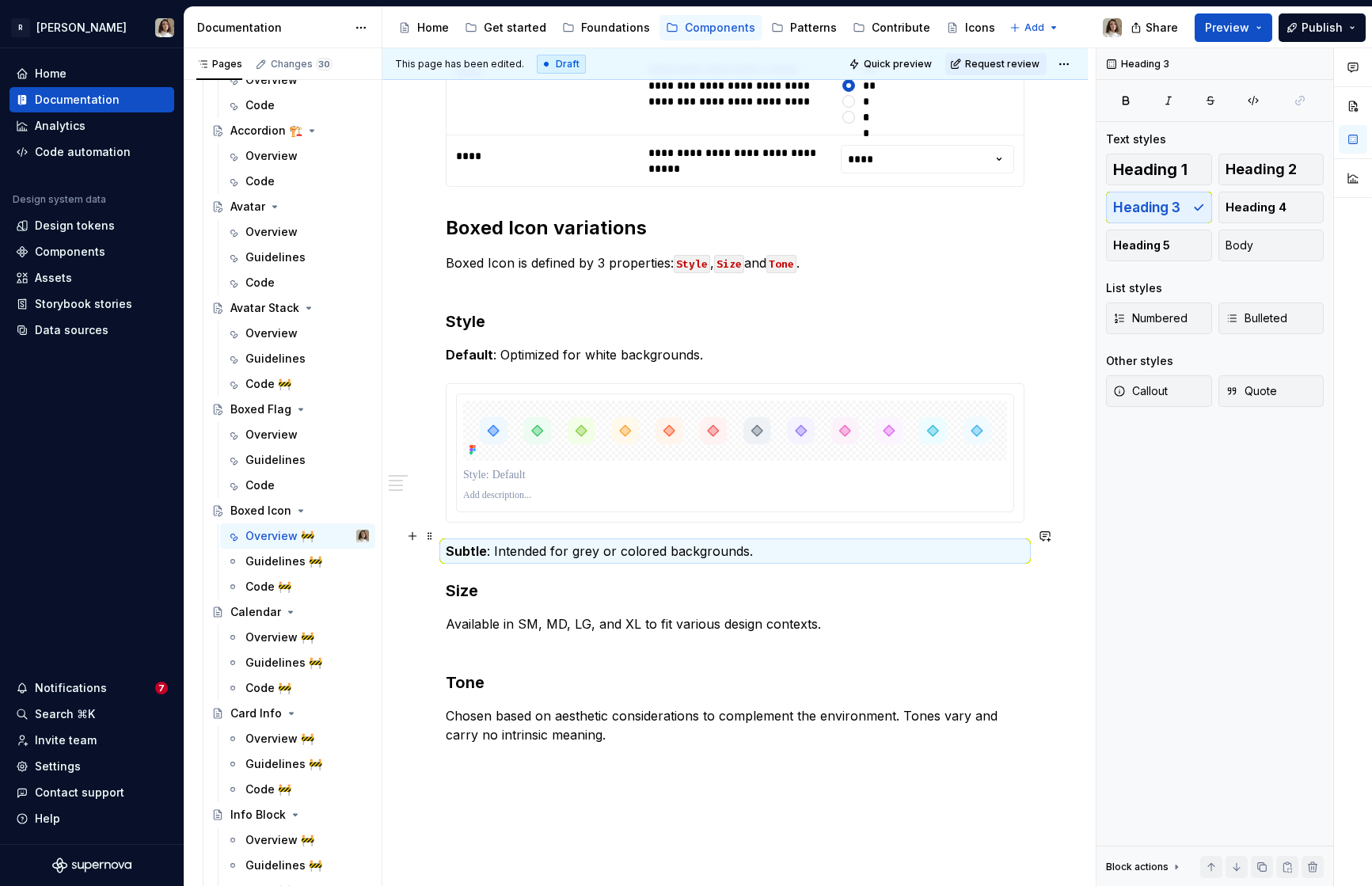
click at [760, 541] on p "Subtle : Intended for grey or colored backgrounds." at bounding box center [735, 551] width 579 height 19
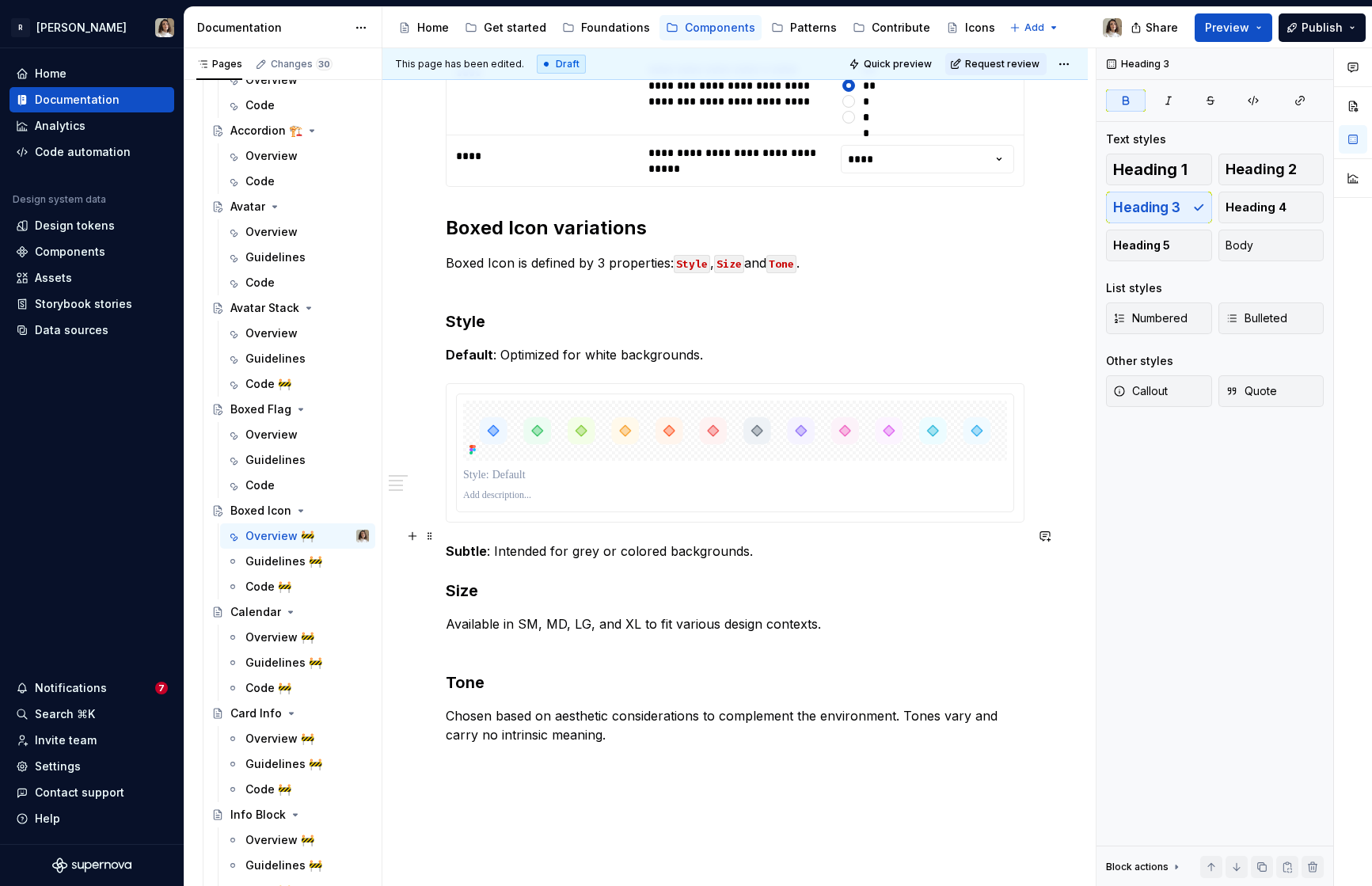
click at [760, 541] on p "Subtle : Intended for grey or colored backgrounds." at bounding box center [735, 551] width 579 height 19
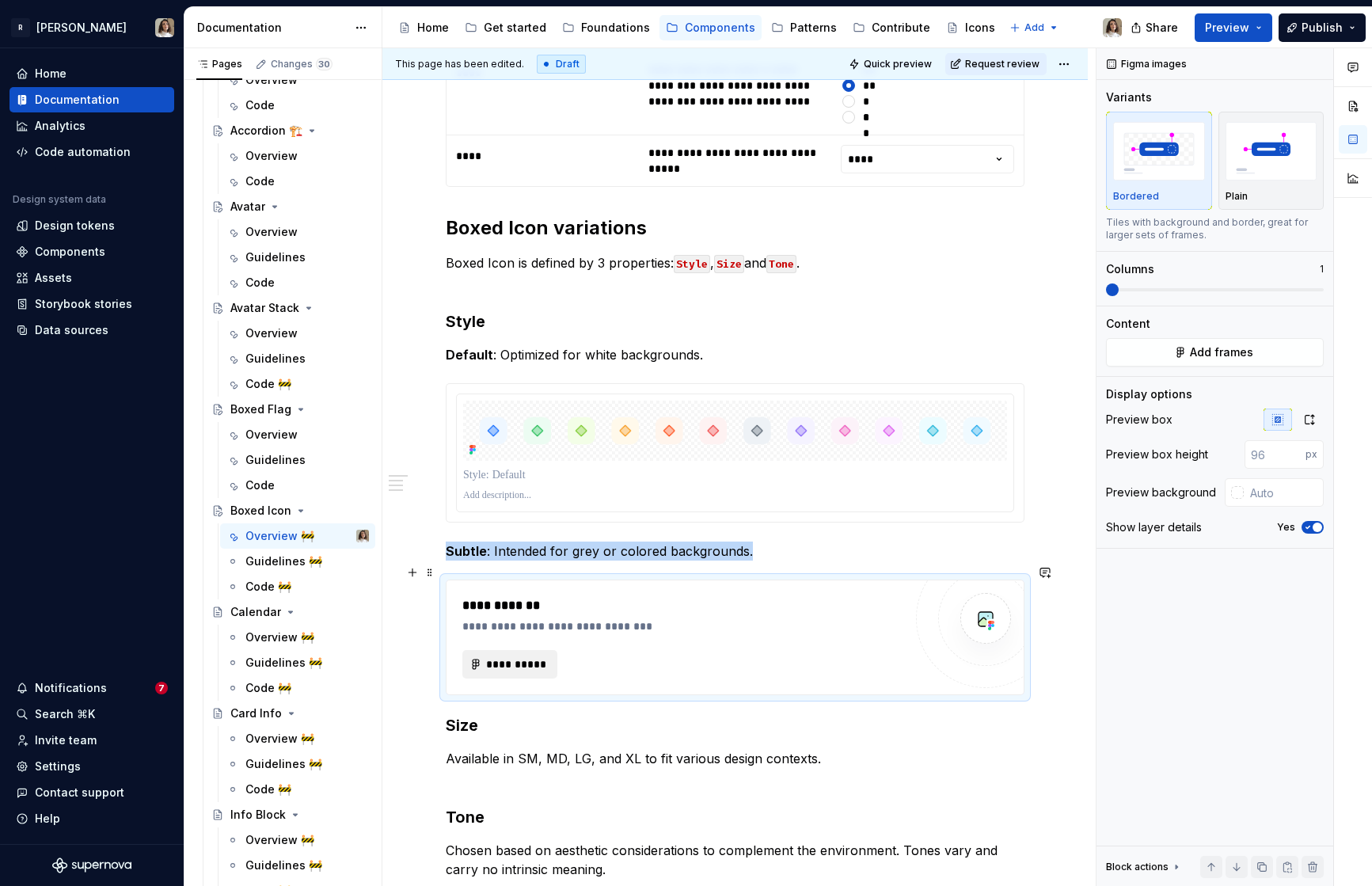
click at [523, 656] on span "**********" at bounding box center [517, 664] width 62 height 16
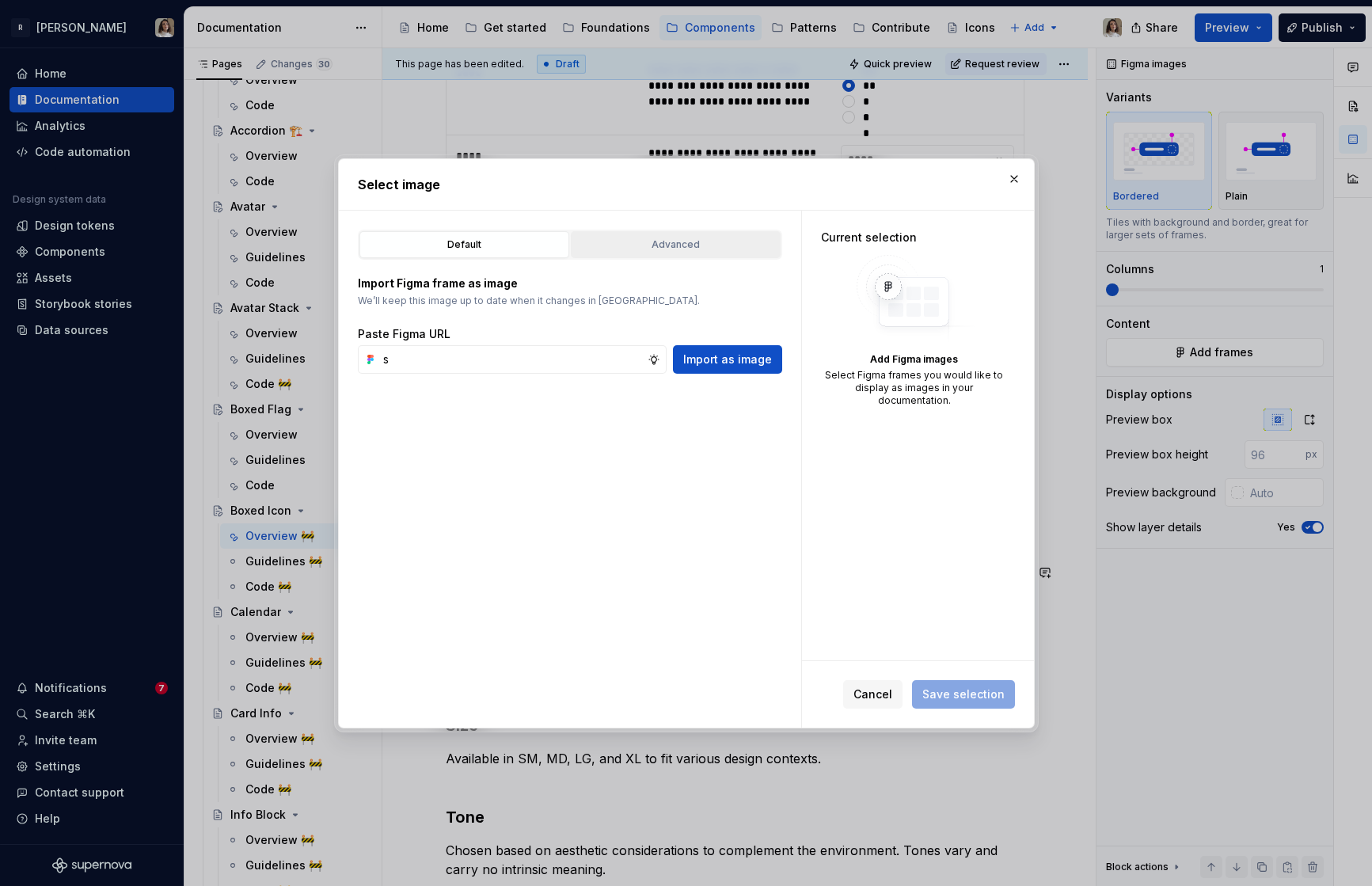
click at [650, 239] on div "Advanced" at bounding box center [675, 244] width 199 height 16
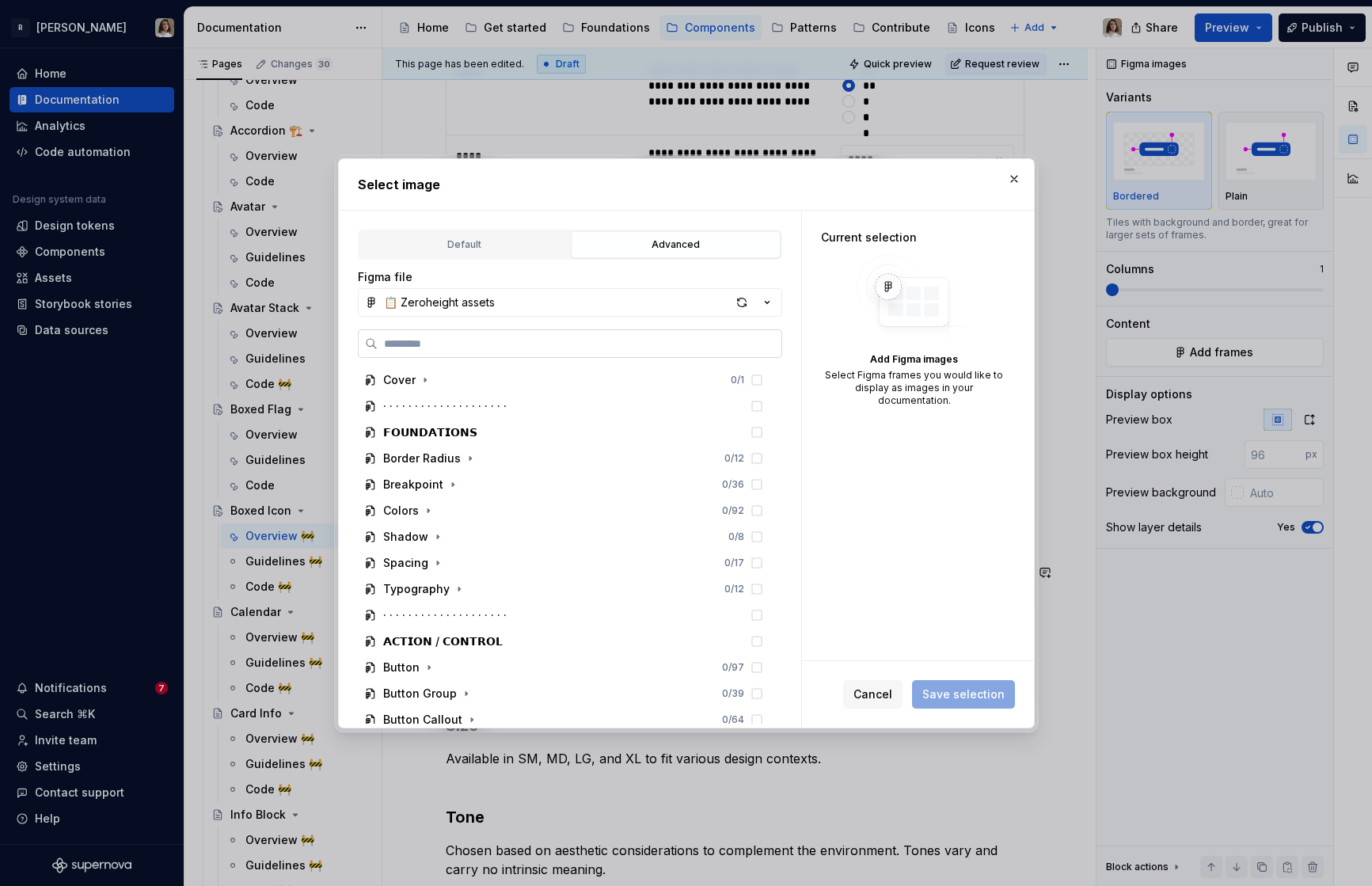
click at [416, 345] on input "search" at bounding box center [579, 343] width 403 height 16
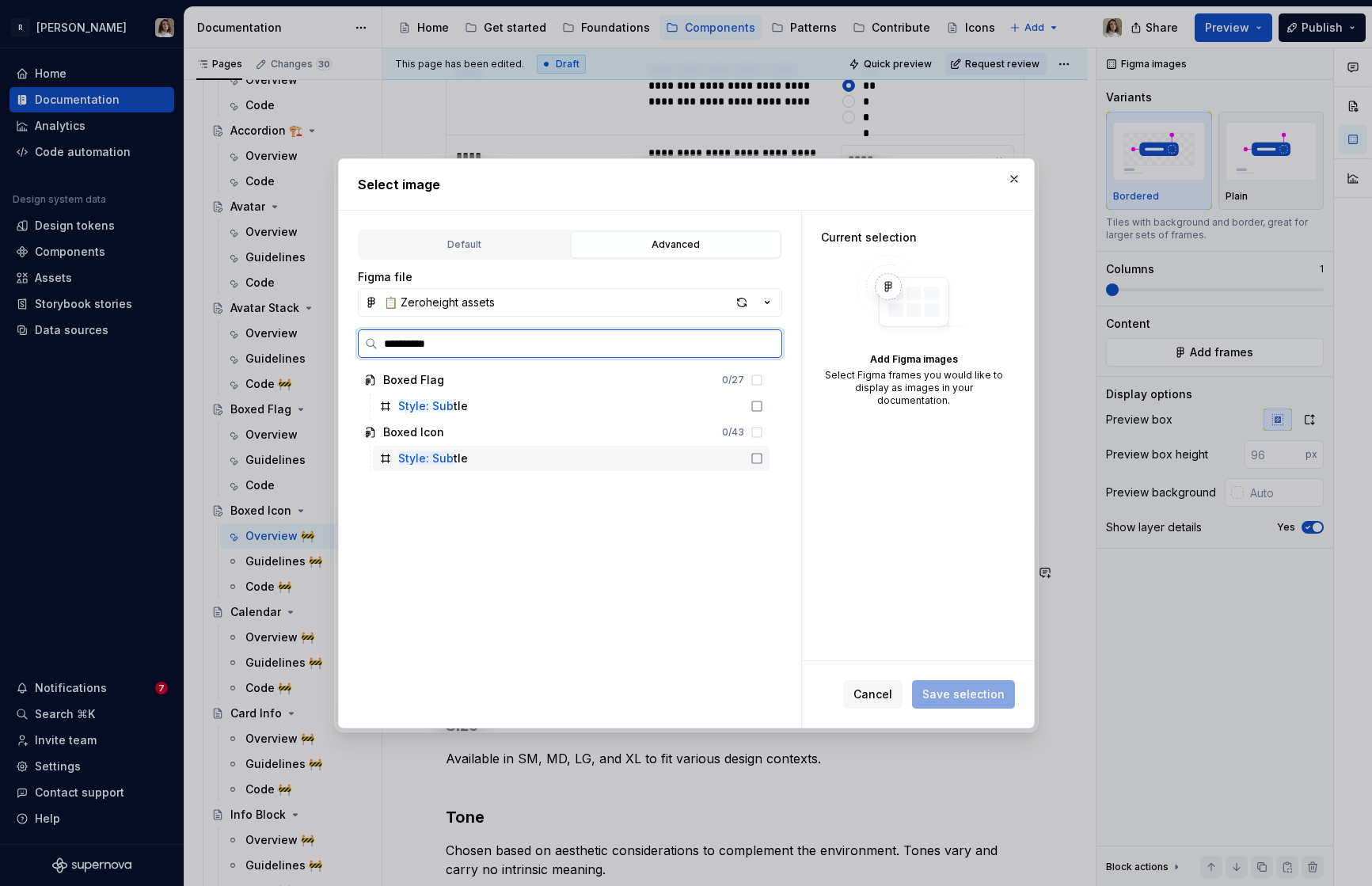
click at [454, 451] on div "Style: Sub tle" at bounding box center [433, 459] width 70 height 16
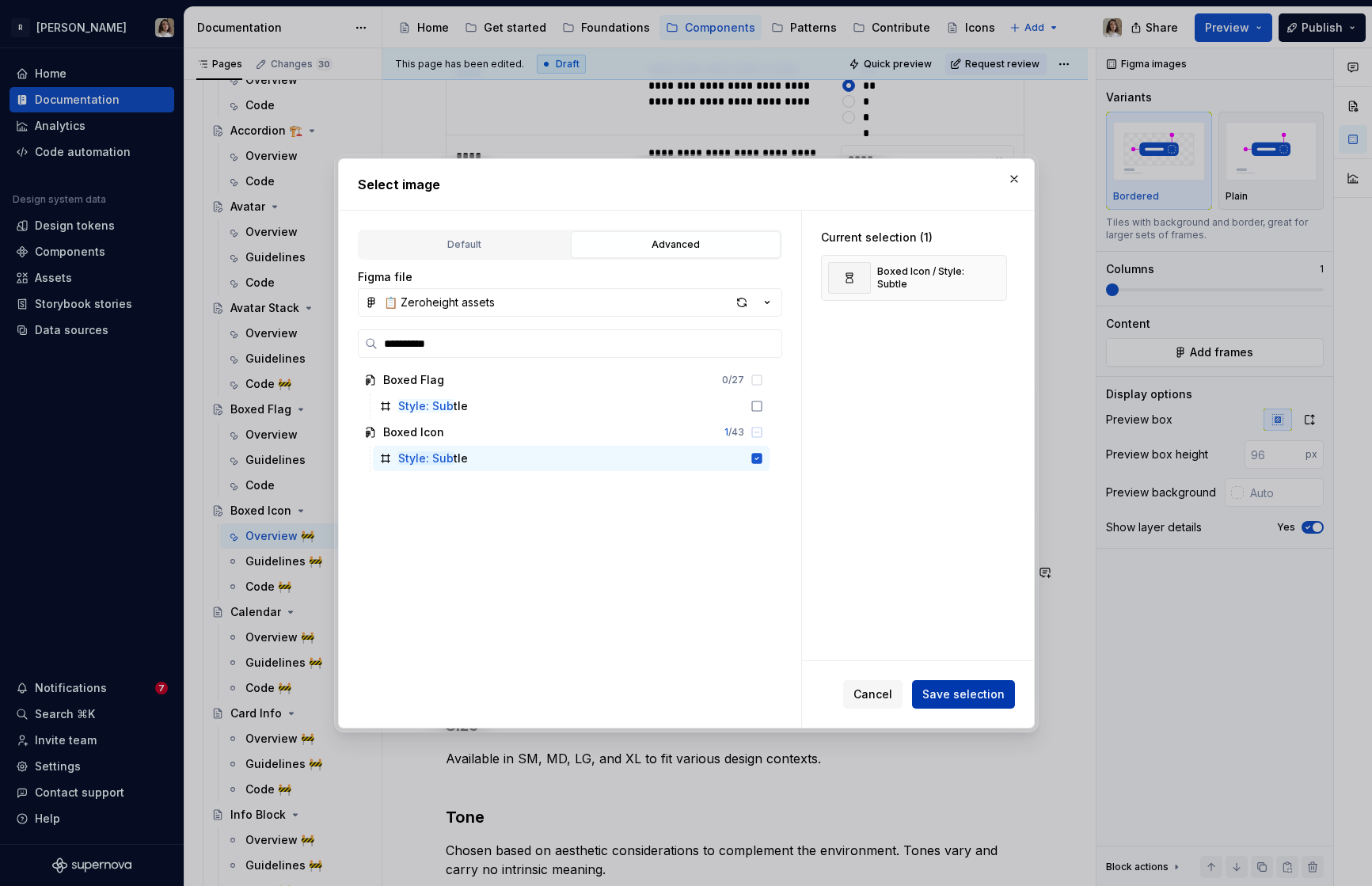
click at [981, 699] on span "Save selection" at bounding box center [963, 694] width 82 height 16
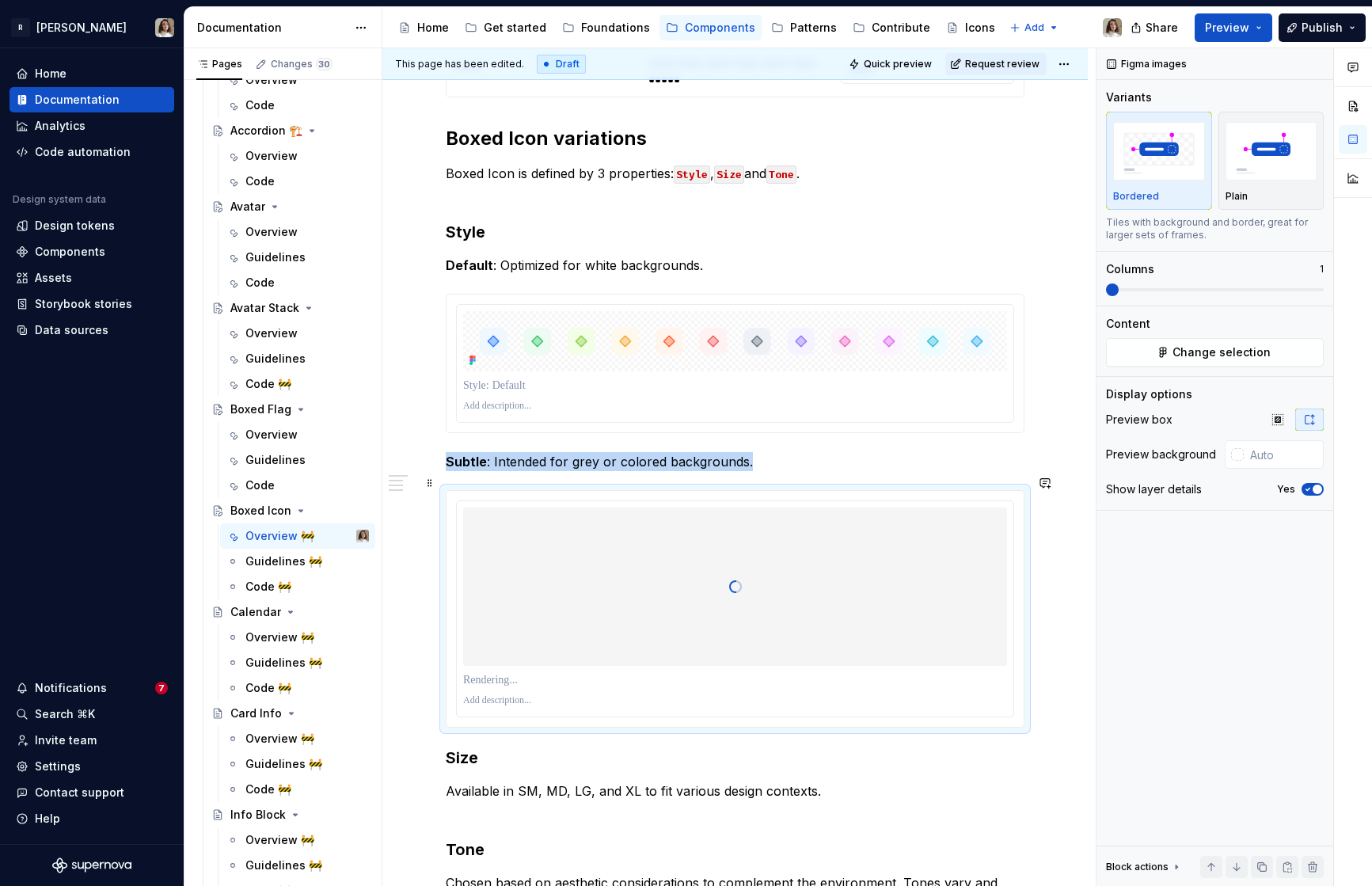
scroll to position [843, 0]
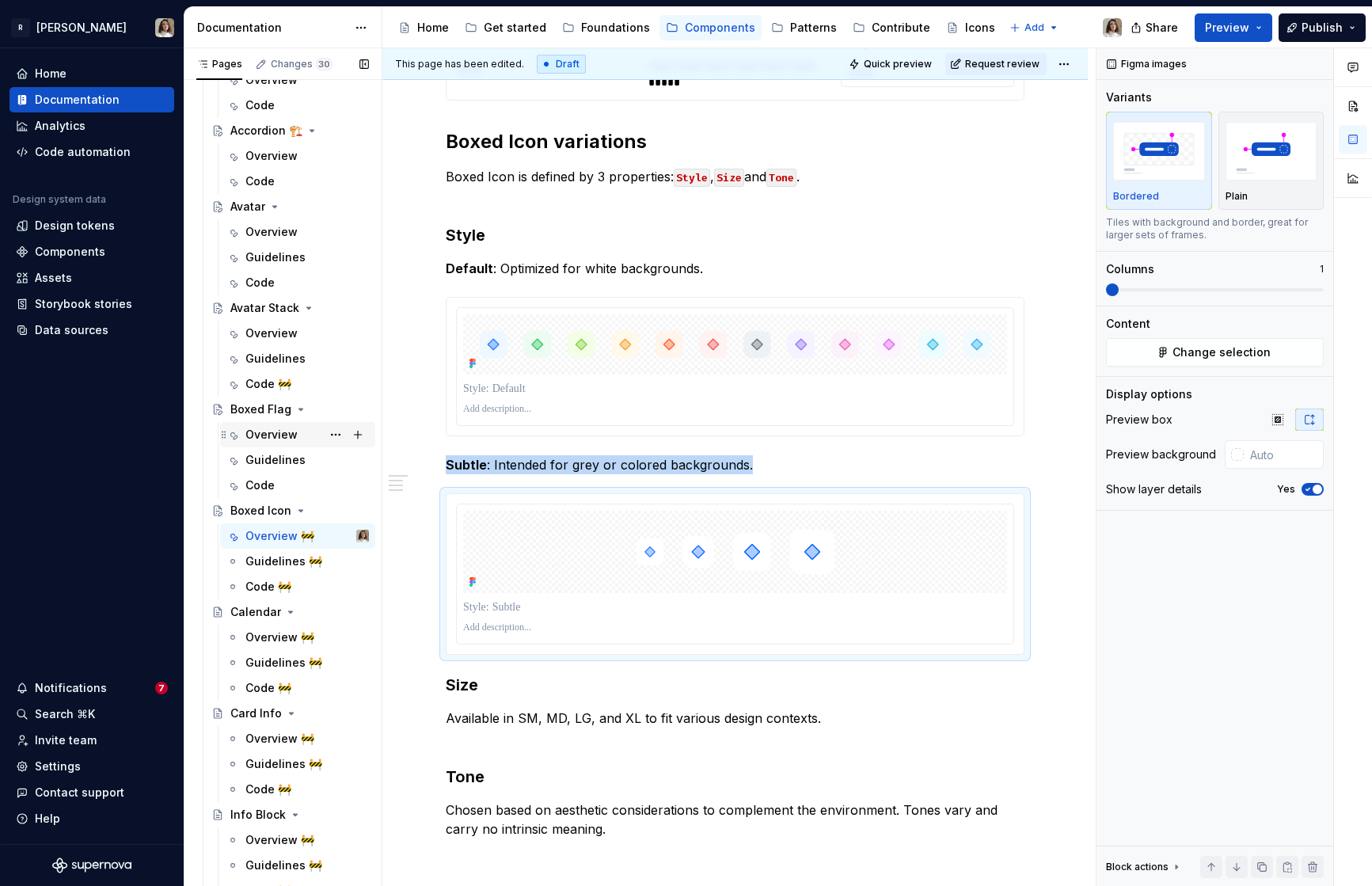
click at [274, 441] on div "Overview" at bounding box center [271, 434] width 52 height 16
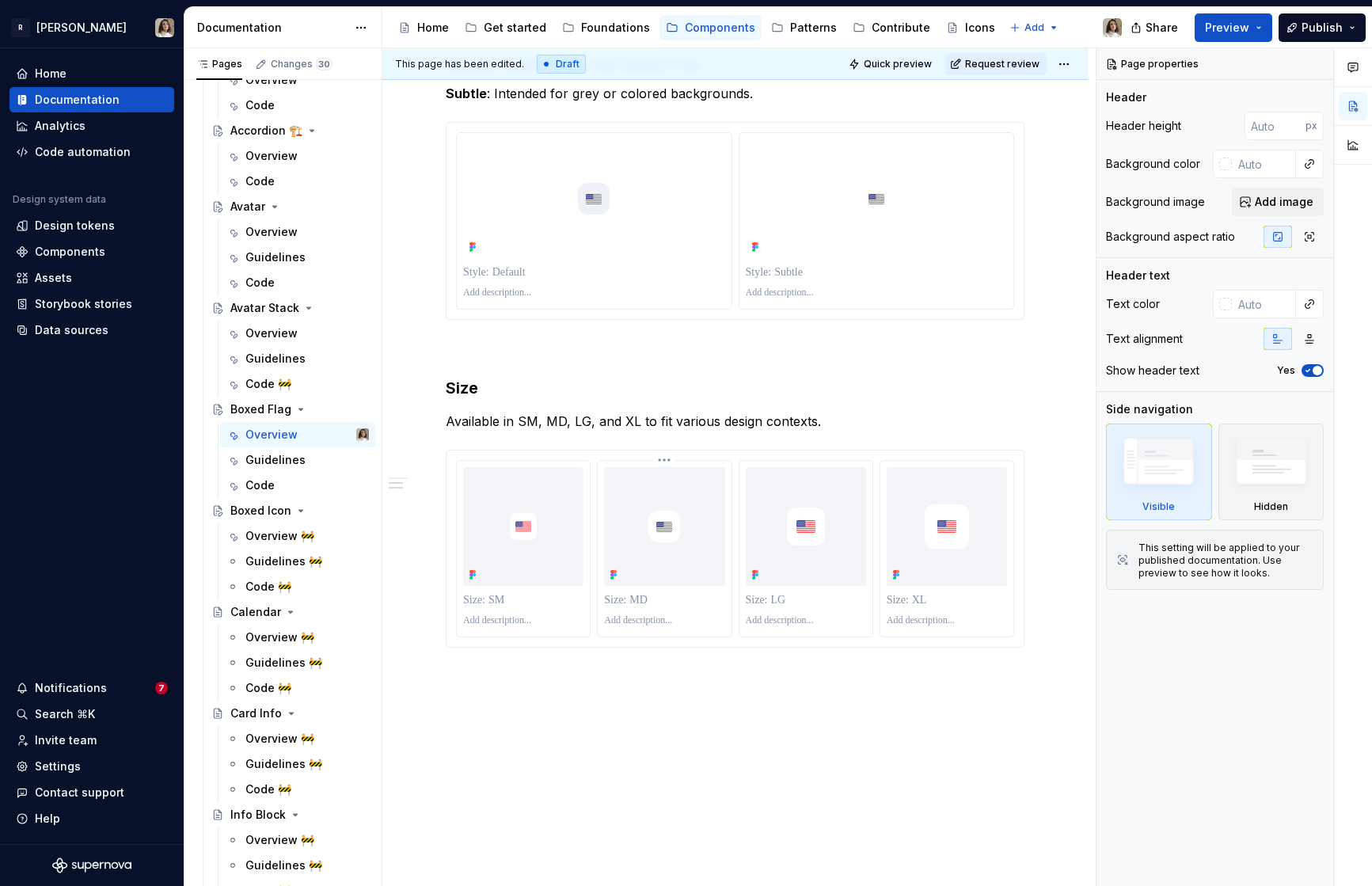
scroll to position [1037, 0]
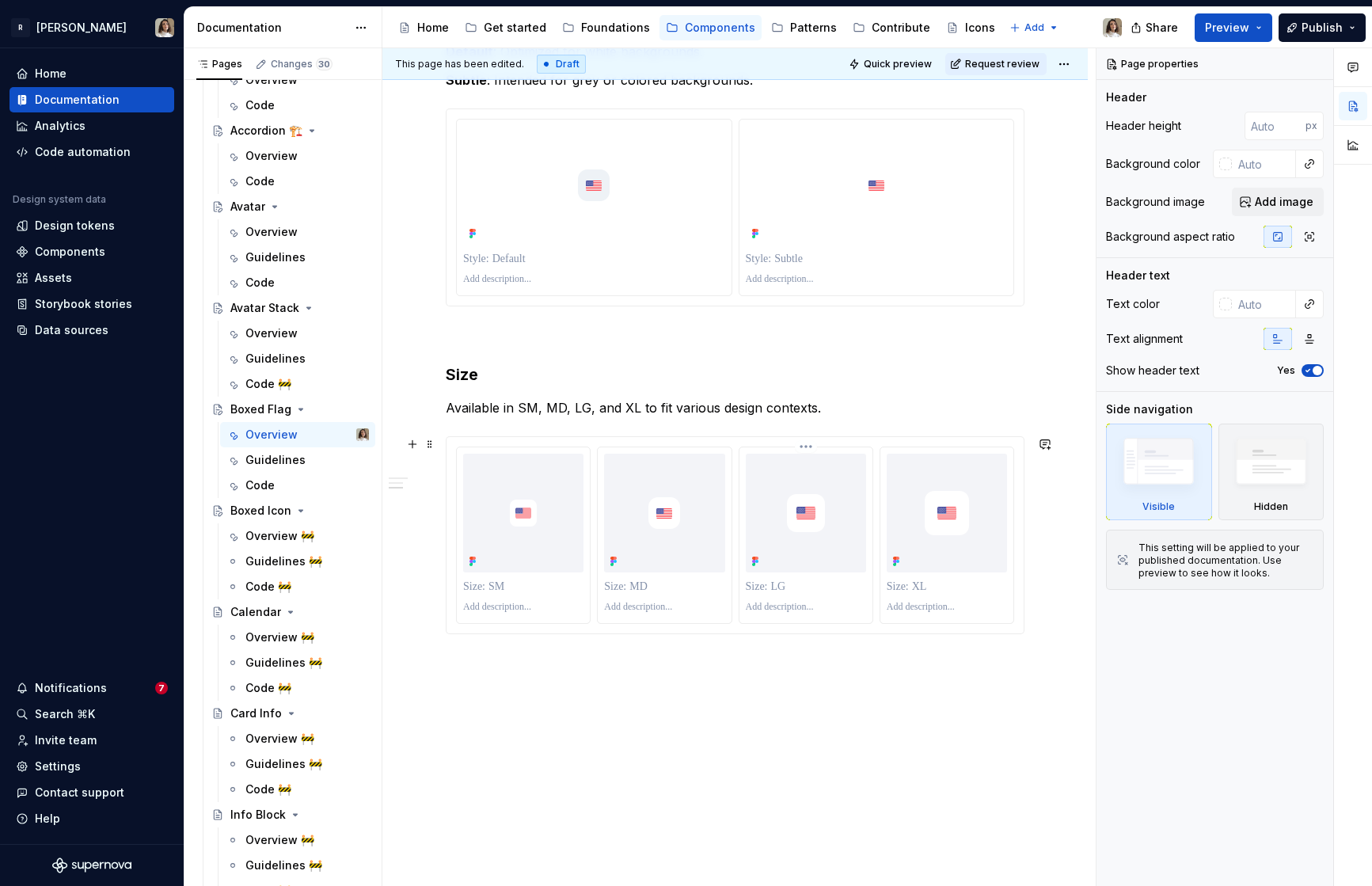
click at [839, 487] on img at bounding box center [806, 513] width 82 height 82
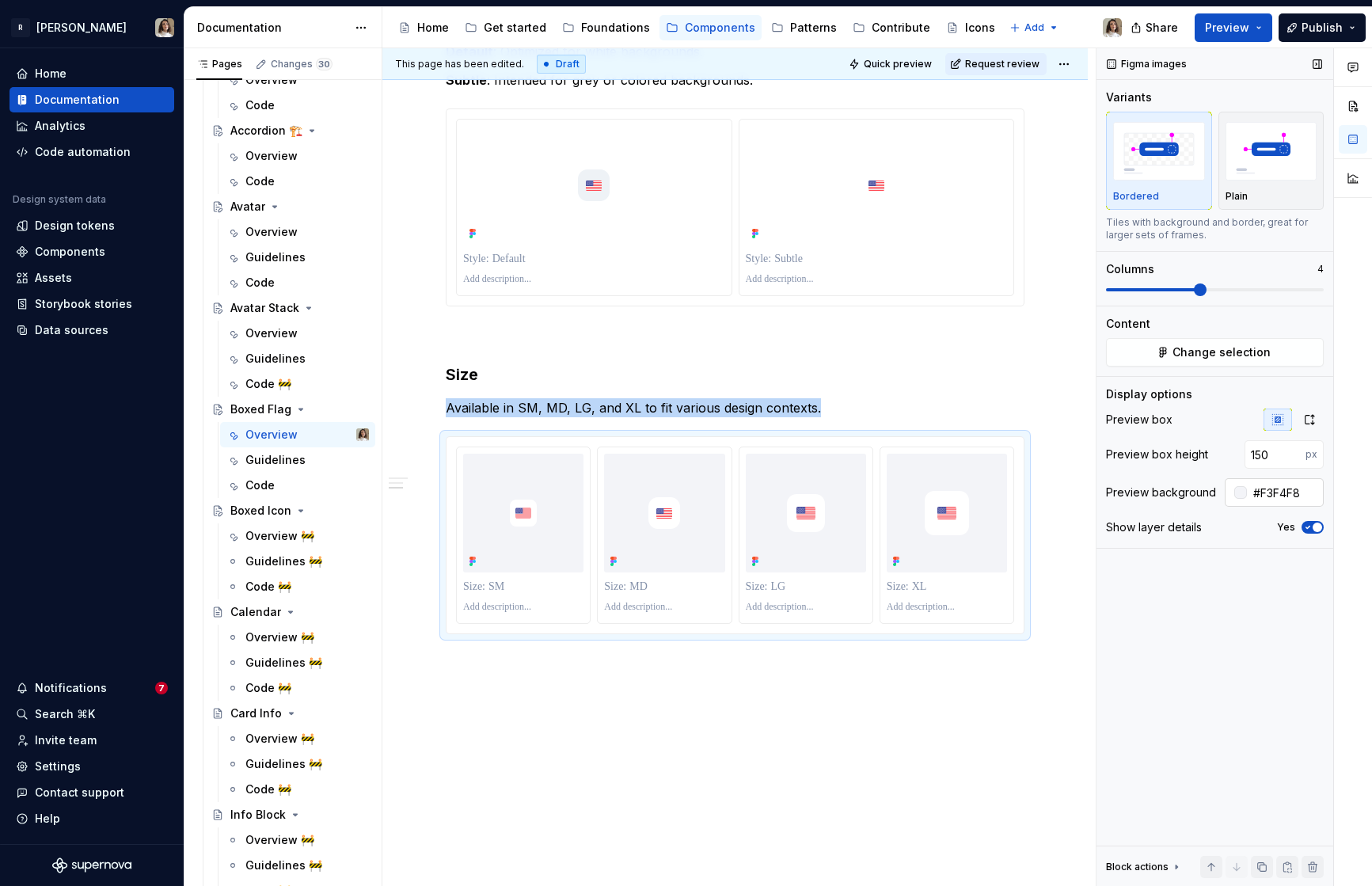
click at [1234, 495] on input "#F3F4F8" at bounding box center [1285, 491] width 77 height 28
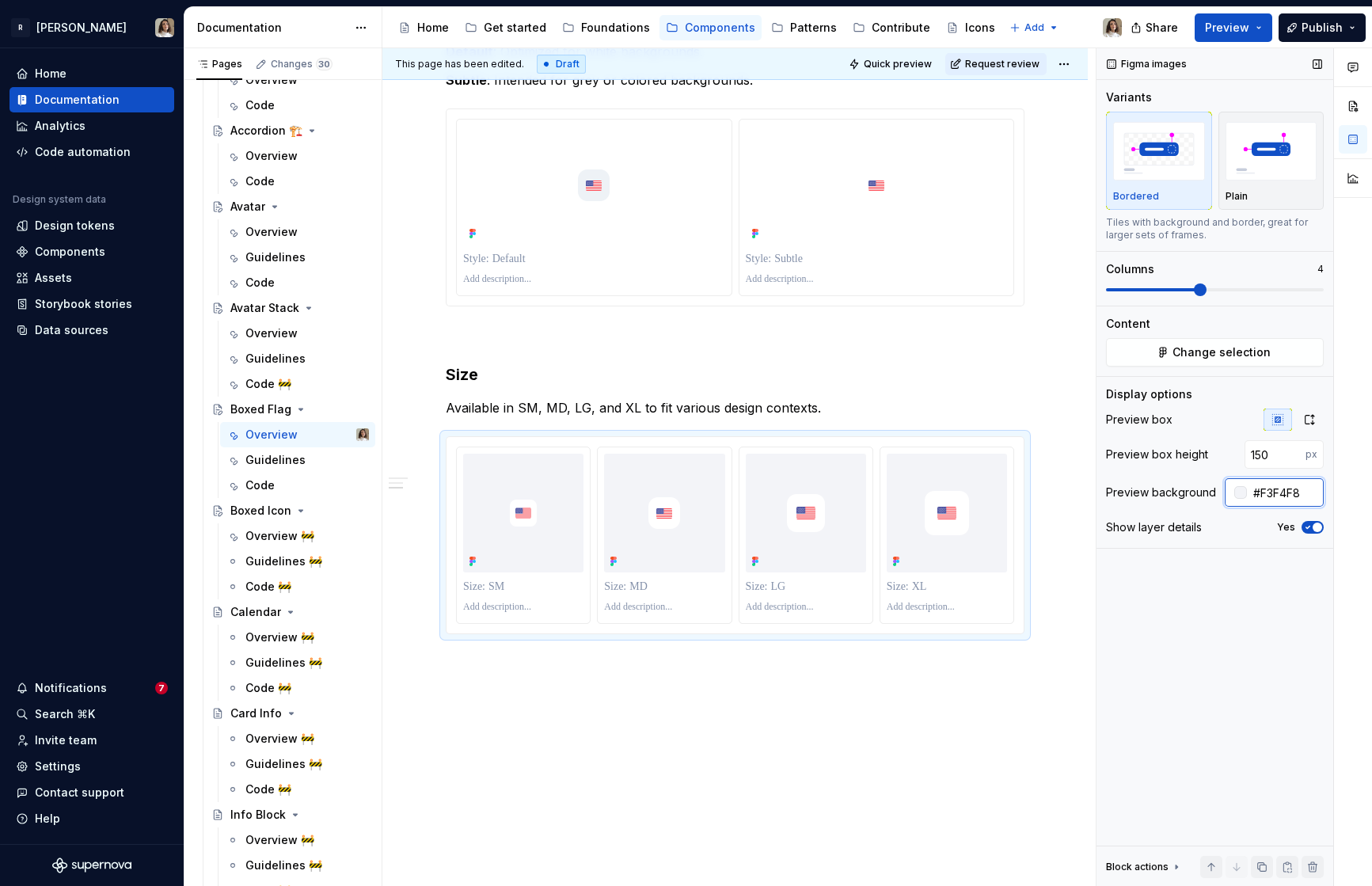
click at [1234, 495] on input "#F3F4F8" at bounding box center [1285, 491] width 77 height 28
click at [266, 545] on div "Overview 🚧" at bounding box center [306, 535] width 123 height 22
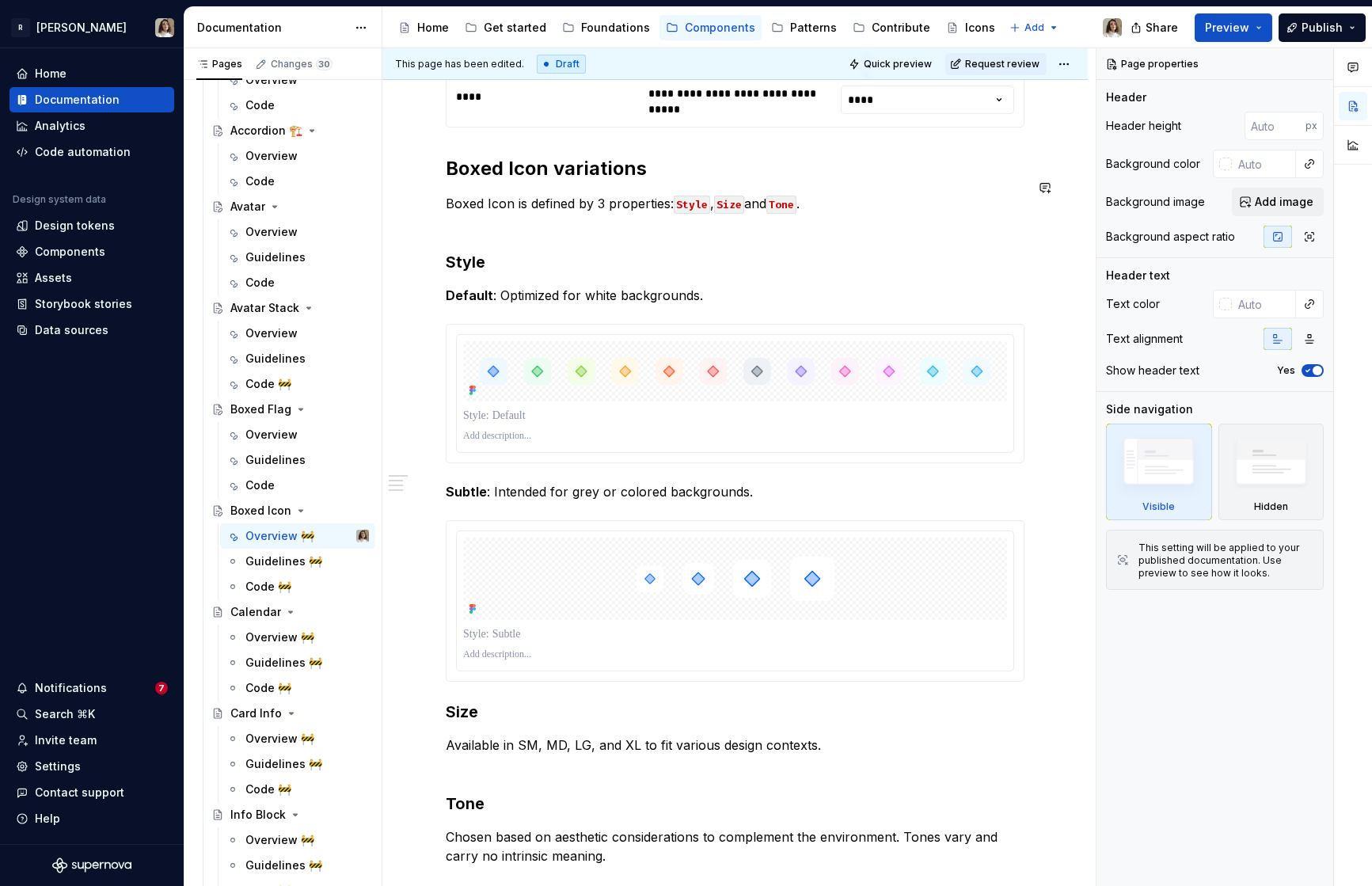
scroll to position [822, 0]
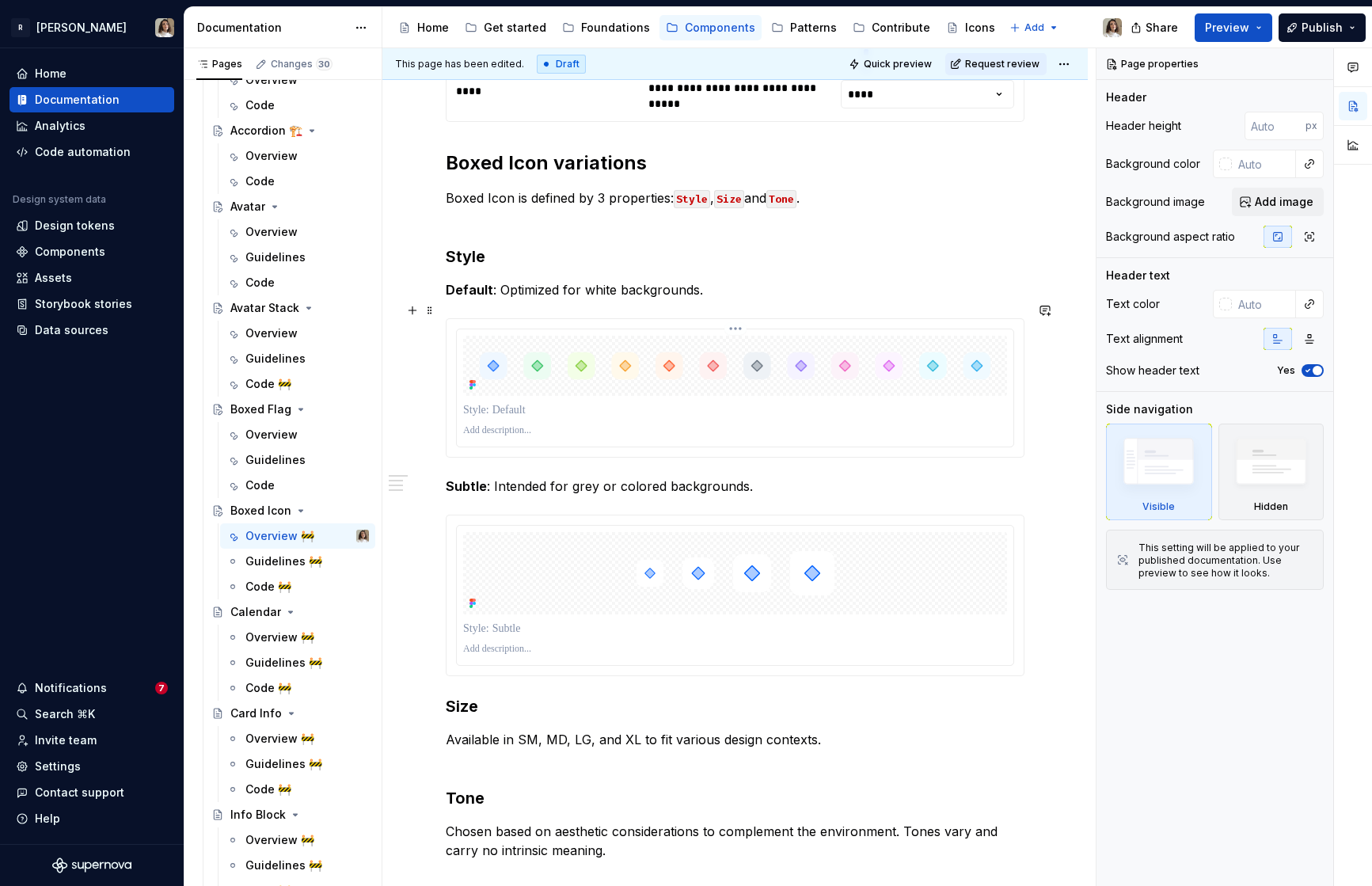
click at [766, 342] on img at bounding box center [735, 365] width 544 height 60
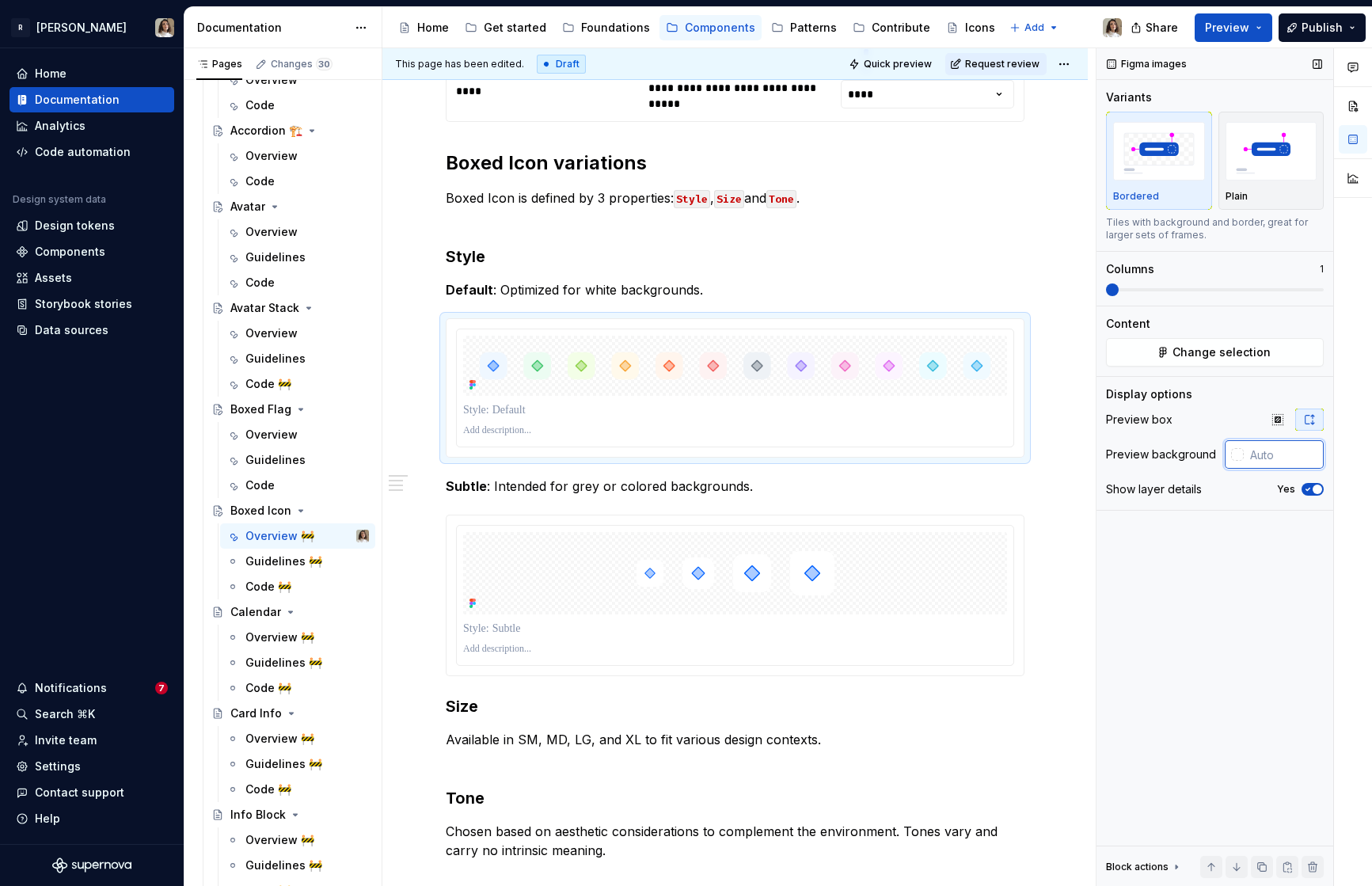
click at [1234, 455] on input "text" at bounding box center [1284, 454] width 80 height 28
paste input "#F3F4F8"
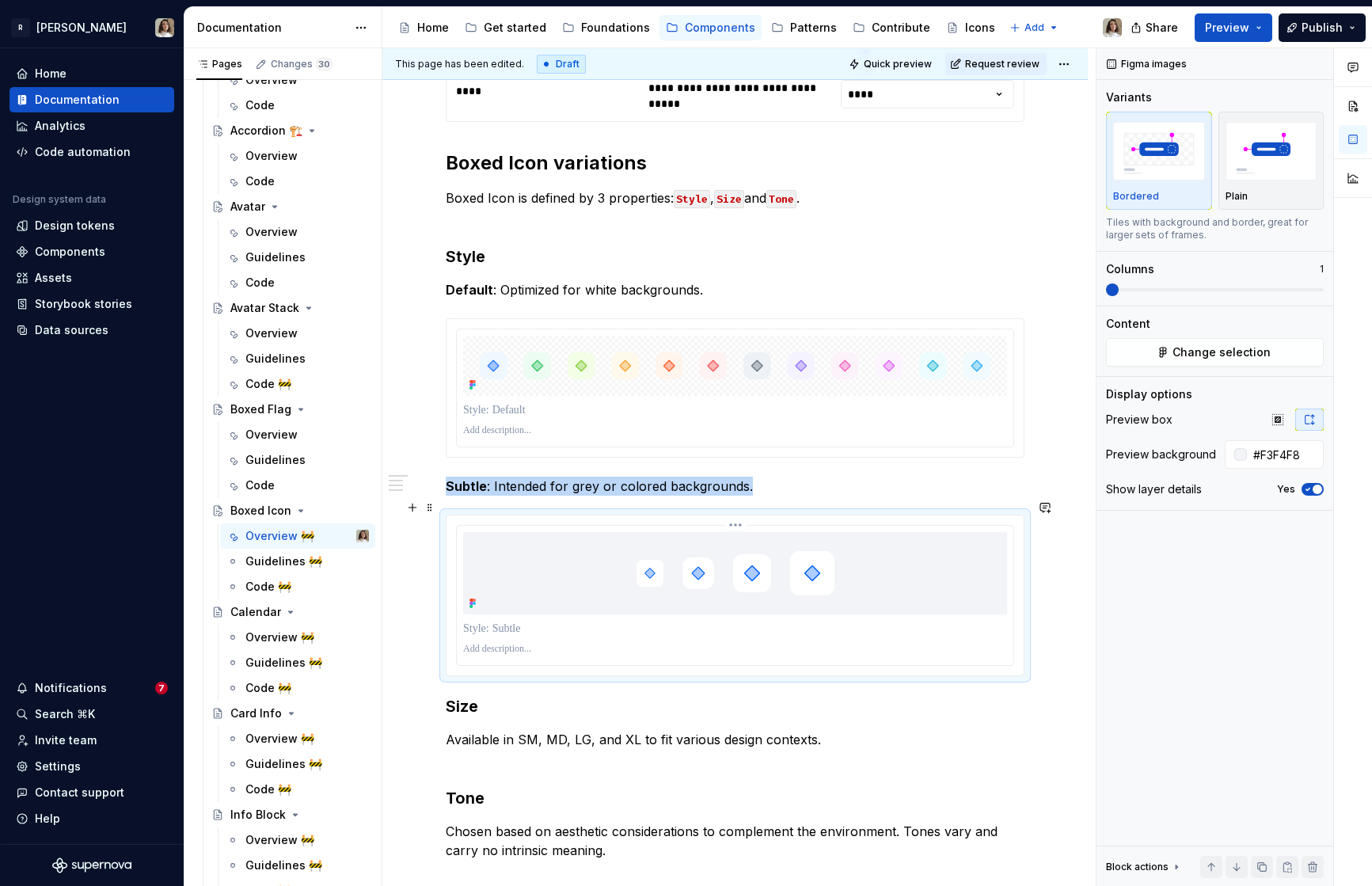
click at [779, 558] on img at bounding box center [735, 573] width 236 height 82
click at [946, 364] on img at bounding box center [735, 365] width 544 height 60
click at [1234, 455] on input "text" at bounding box center [1284, 454] width 80 height 28
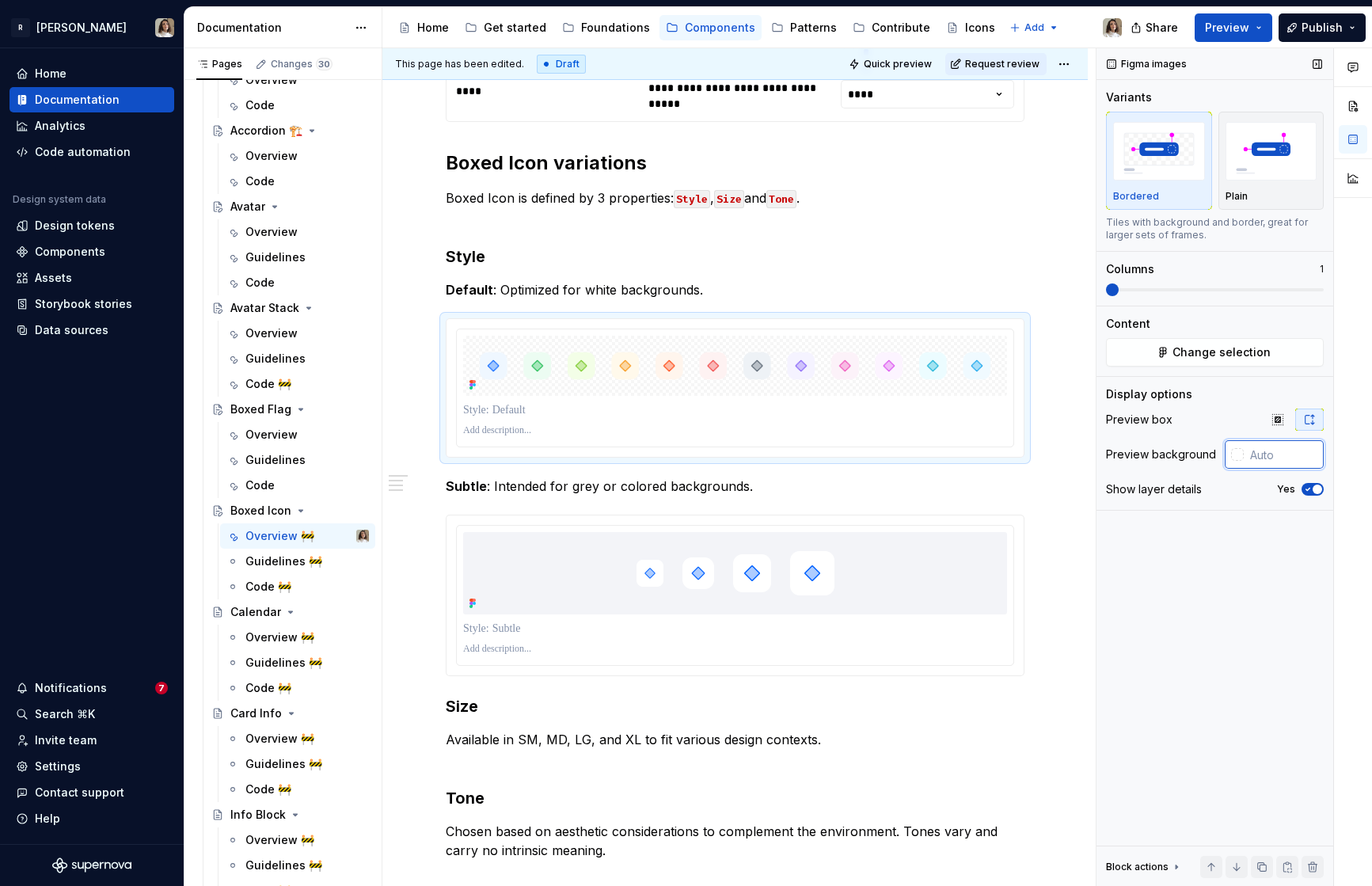
paste input "#F3F4F8"
click at [951, 477] on p "Subtle : Intended for grey or colored backgrounds." at bounding box center [735, 487] width 579 height 19
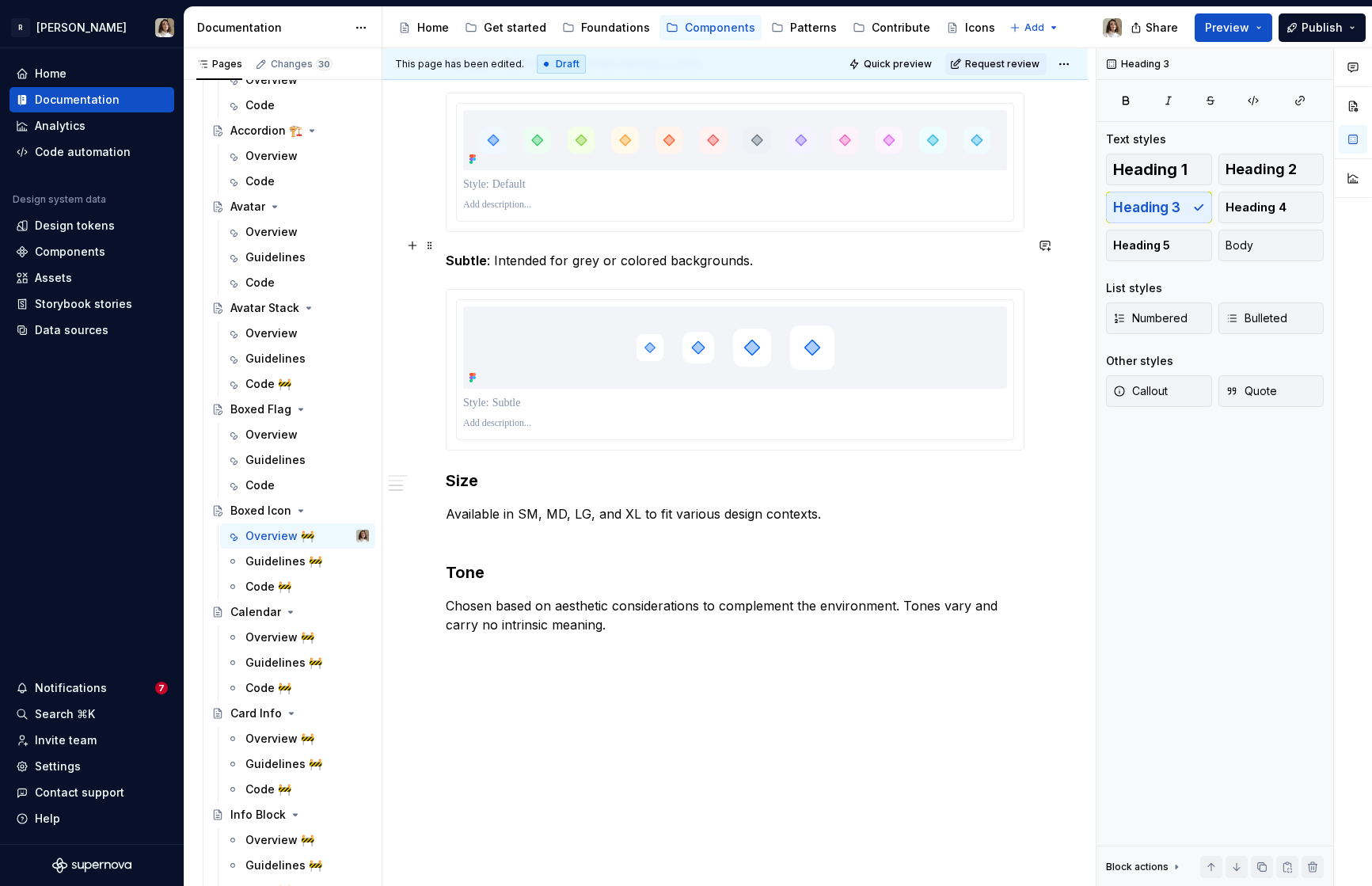
scroll to position [1065, 0]
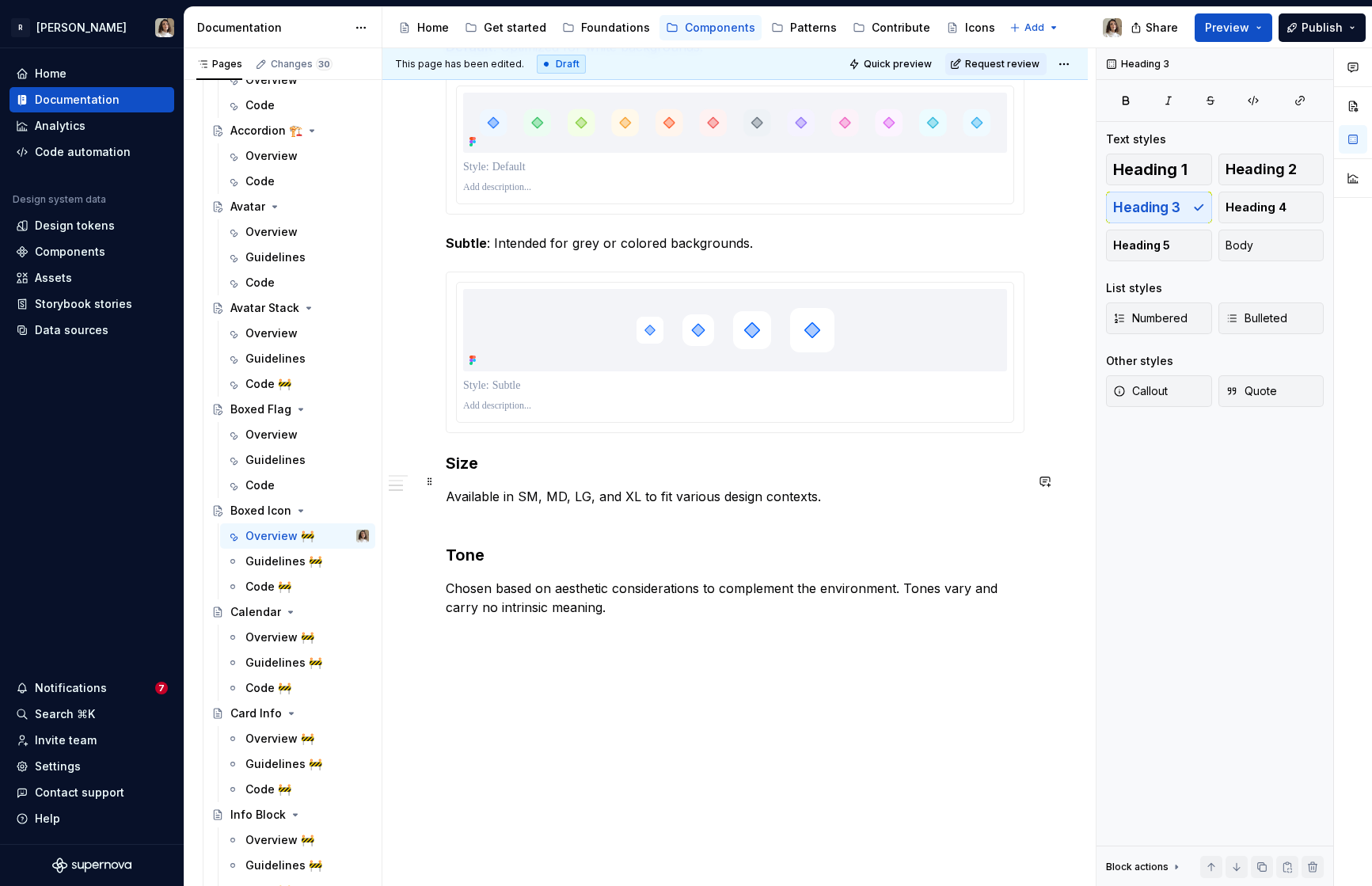
click at [826, 487] on p "Available in SM, MD, LG, and XL to fit various design contexts." at bounding box center [735, 505] width 579 height 38
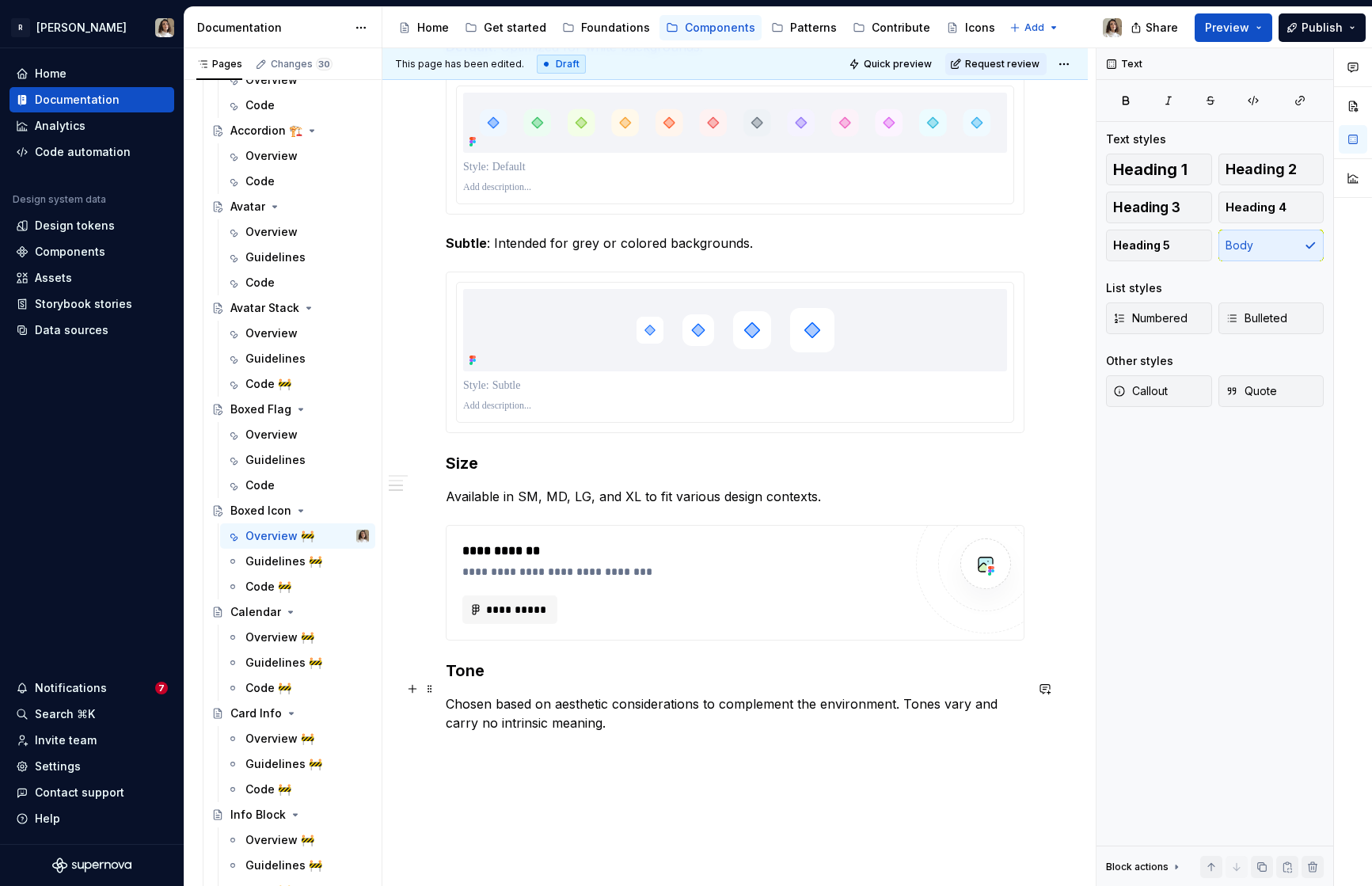
click at [607, 710] on p "Chosen based on aesthetic considerations to complement the environment. Tones v…" at bounding box center [735, 712] width 579 height 38
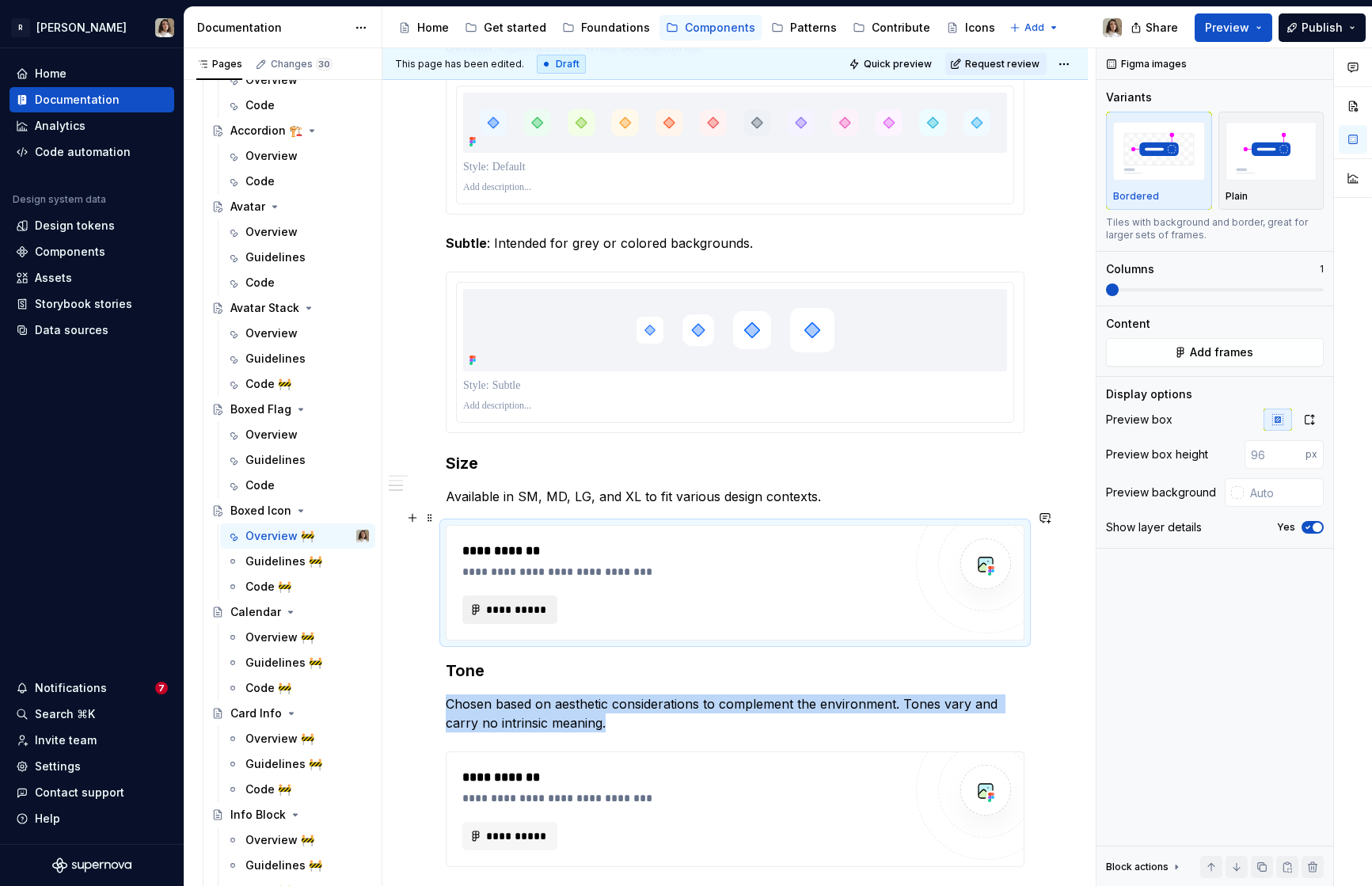
click at [529, 602] on span "**********" at bounding box center [517, 610] width 62 height 16
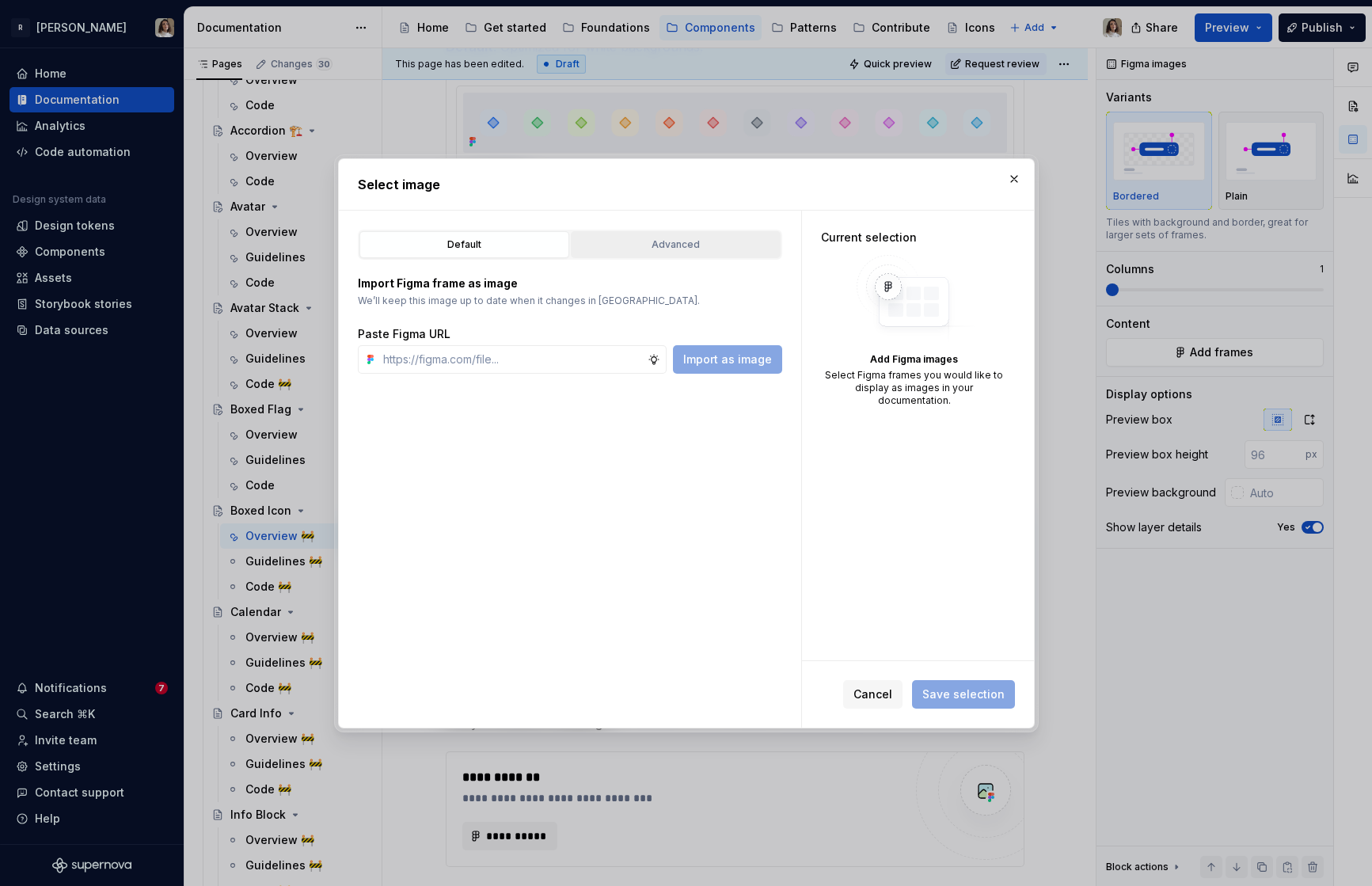
click at [654, 245] on div "Advanced" at bounding box center [675, 244] width 199 height 16
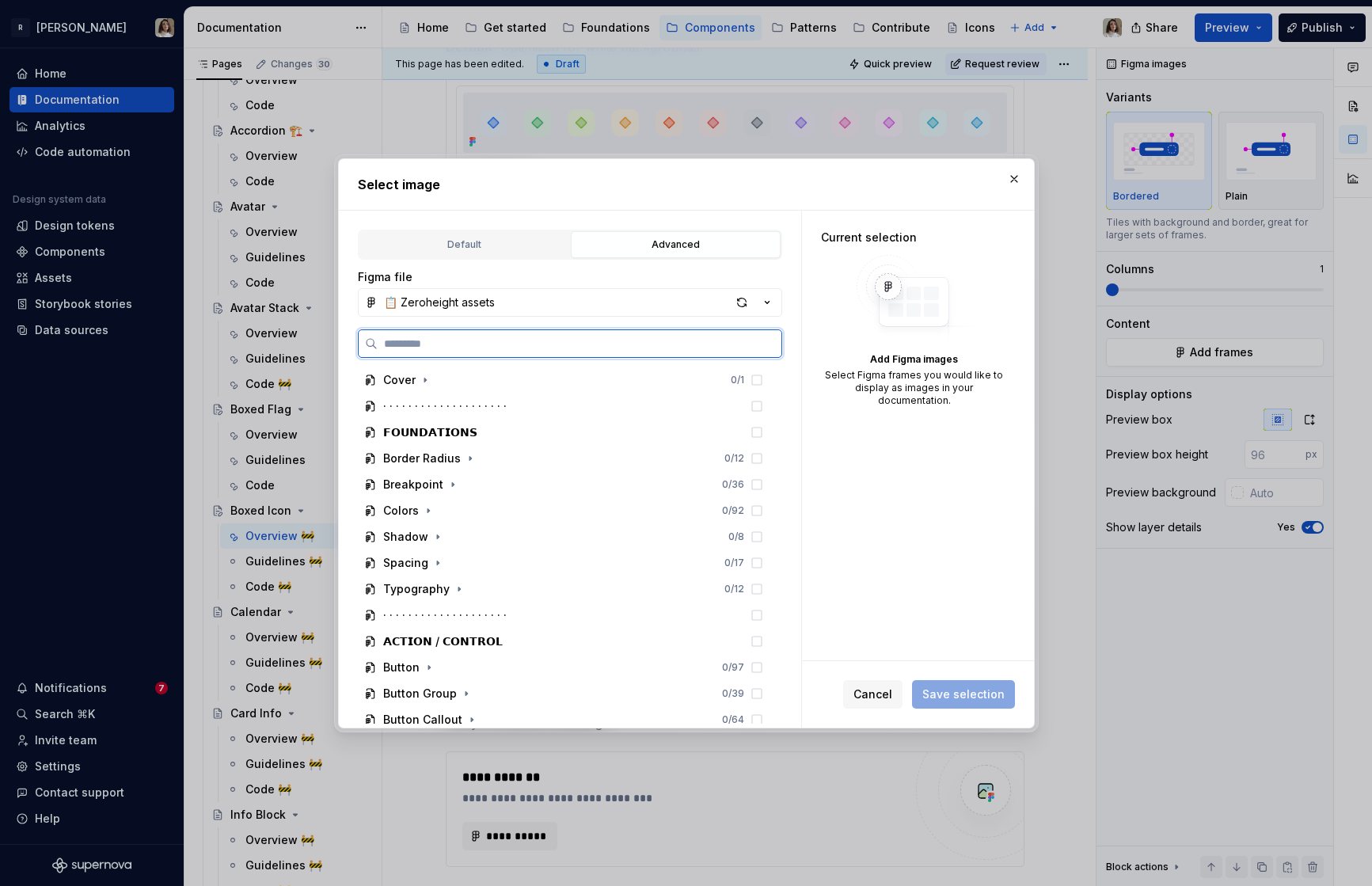
click at [486, 337] on input "search" at bounding box center [579, 343] width 403 height 16
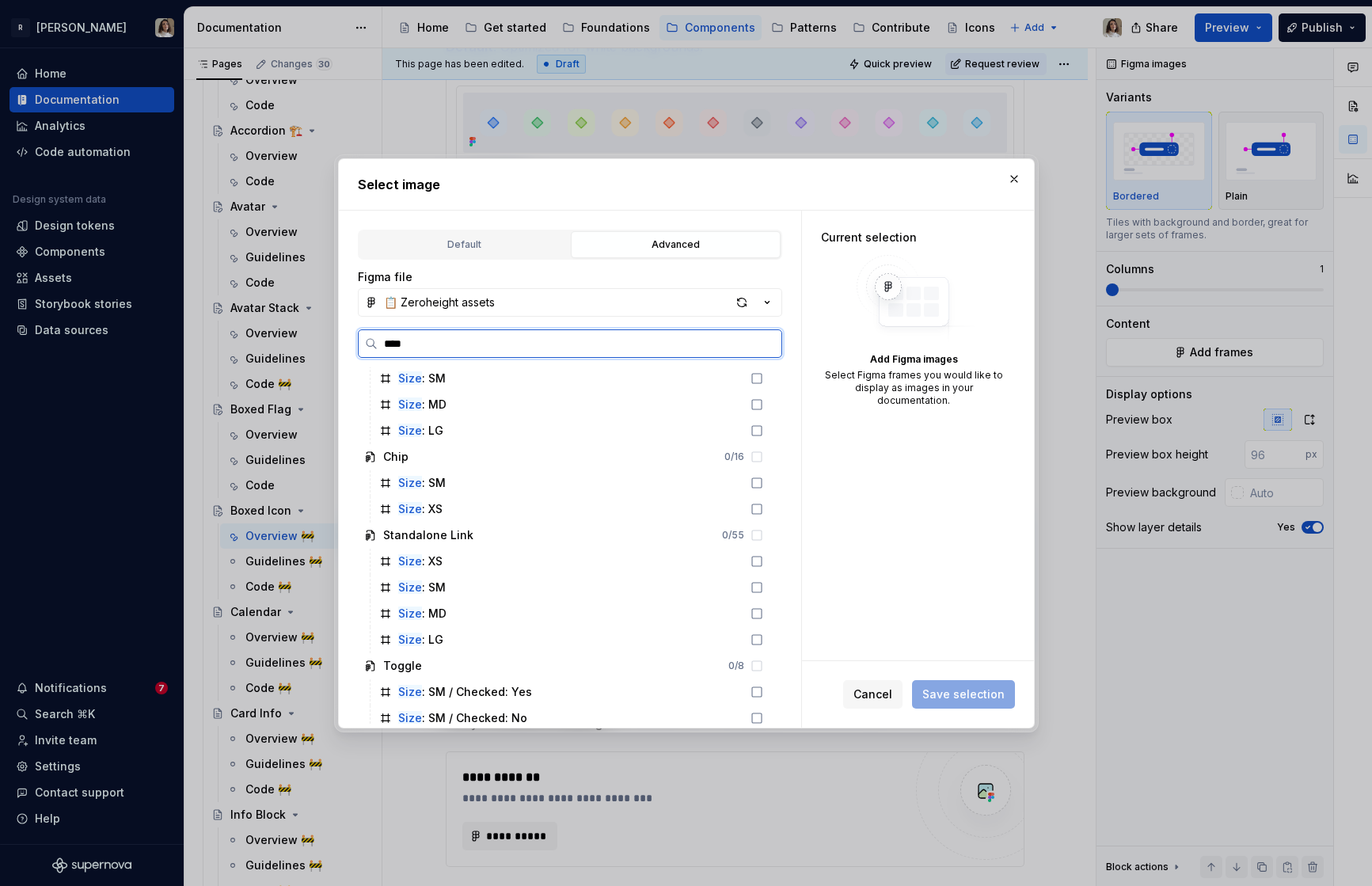
scroll to position [0, 0]
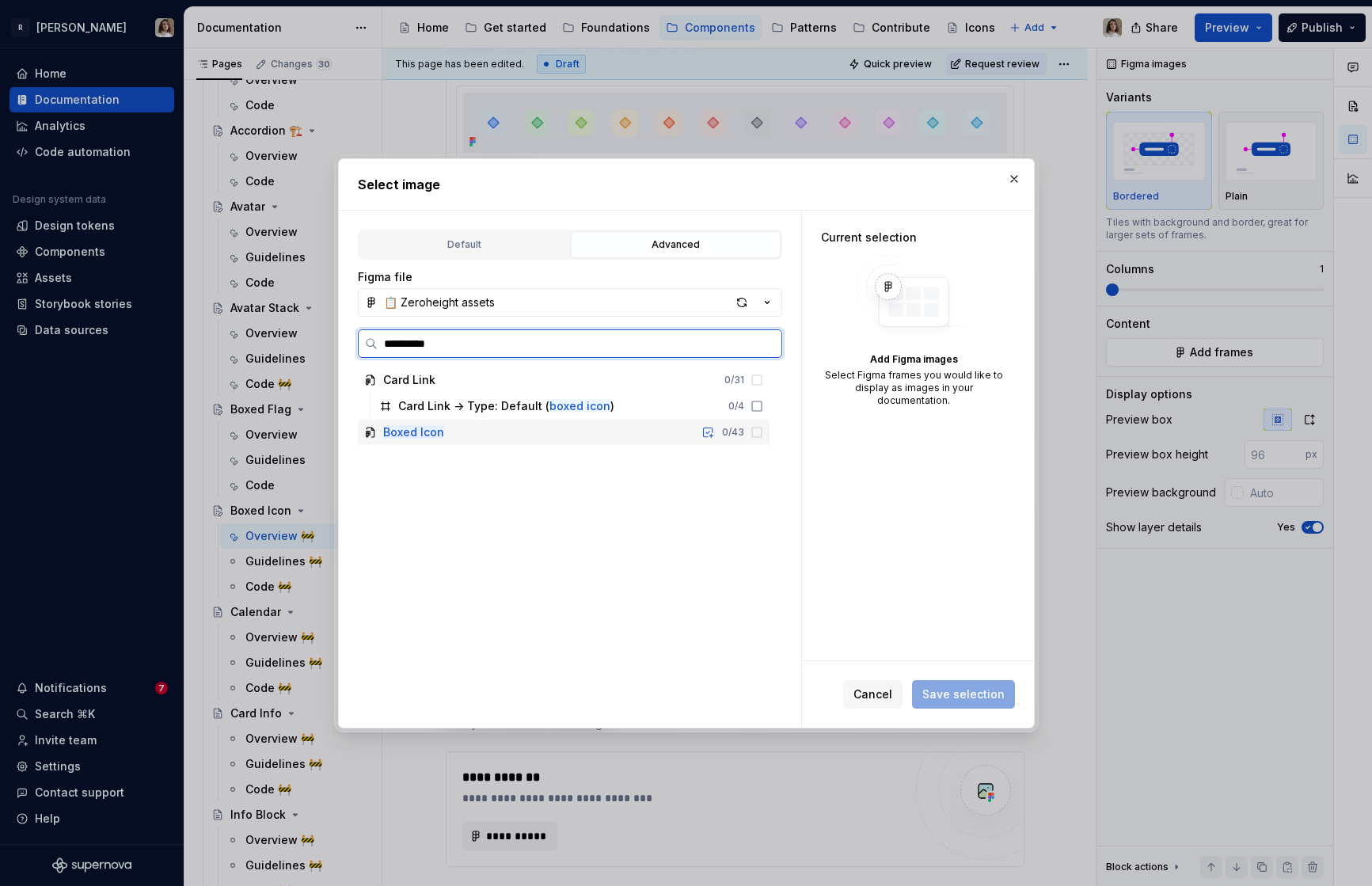
click at [471, 433] on div "Boxed Icon 0 / 43" at bounding box center [563, 432] width 412 height 25
click at [616, 431] on div "Boxed Icon 0 / 43" at bounding box center [563, 432] width 412 height 25
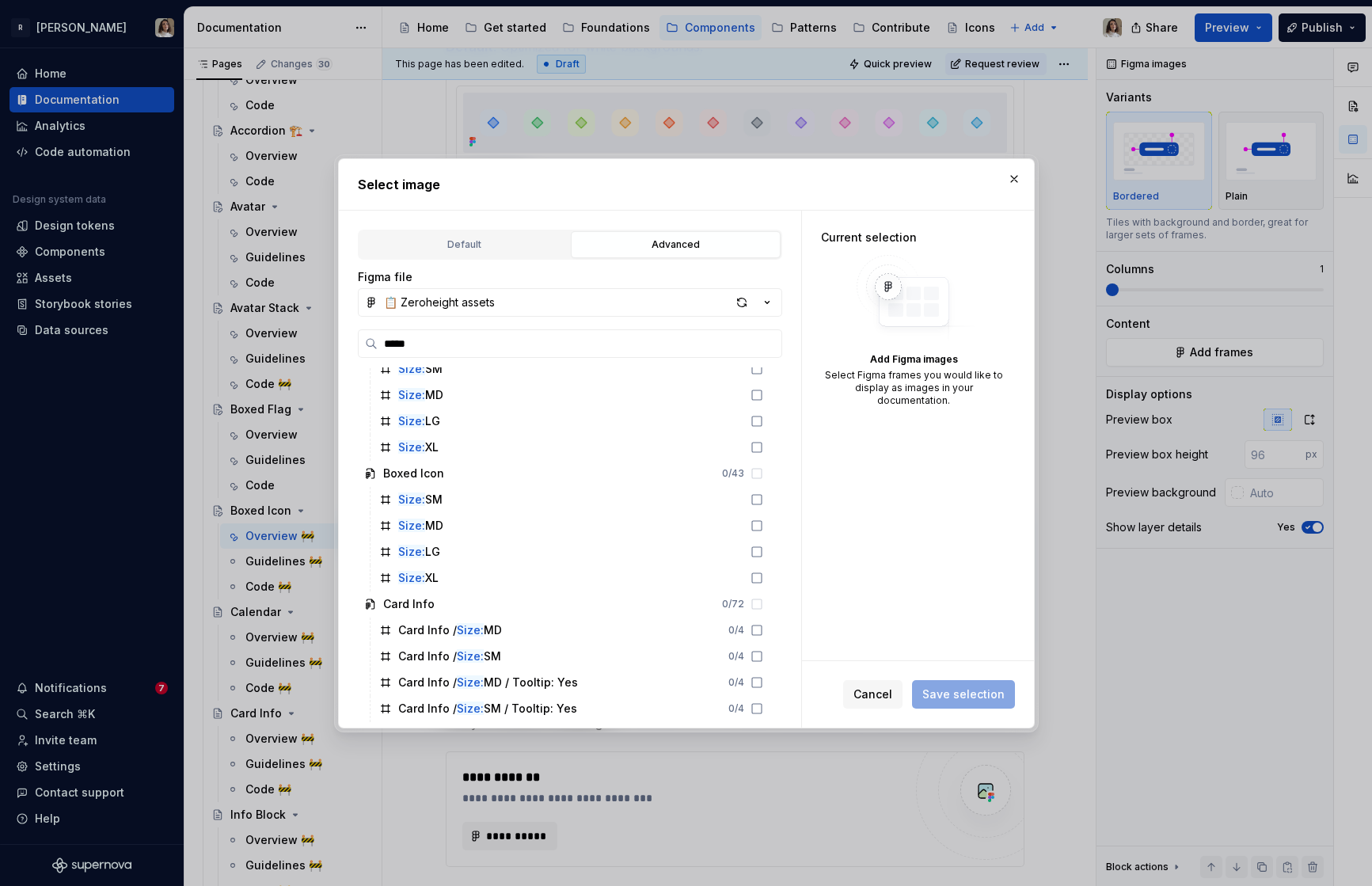
scroll to position [1280, 0]
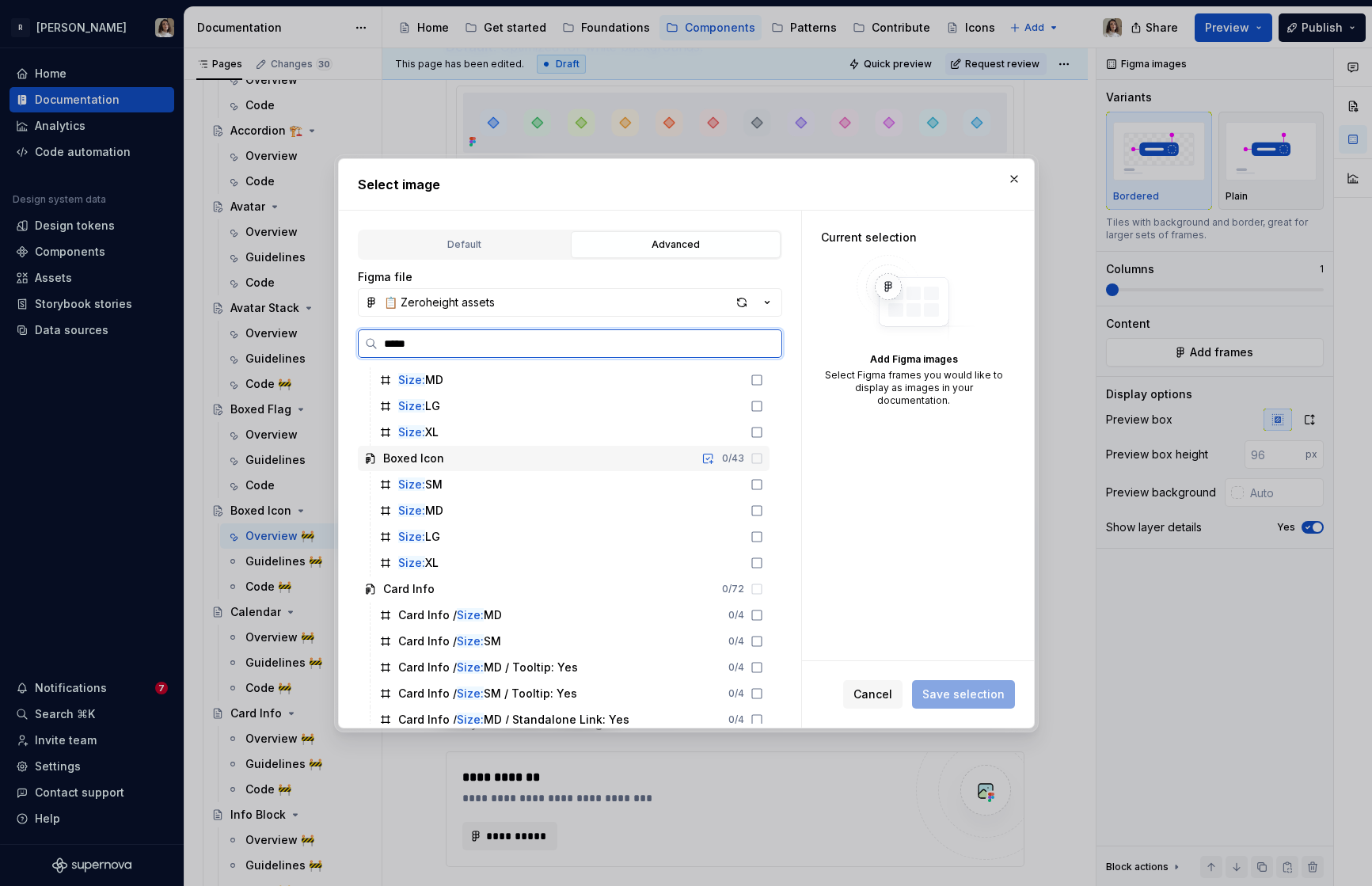
click at [494, 470] on div "Boxed Icon 0 / 43" at bounding box center [563, 459] width 412 height 25
click at [474, 489] on div "Size: SM" at bounding box center [571, 485] width 397 height 25
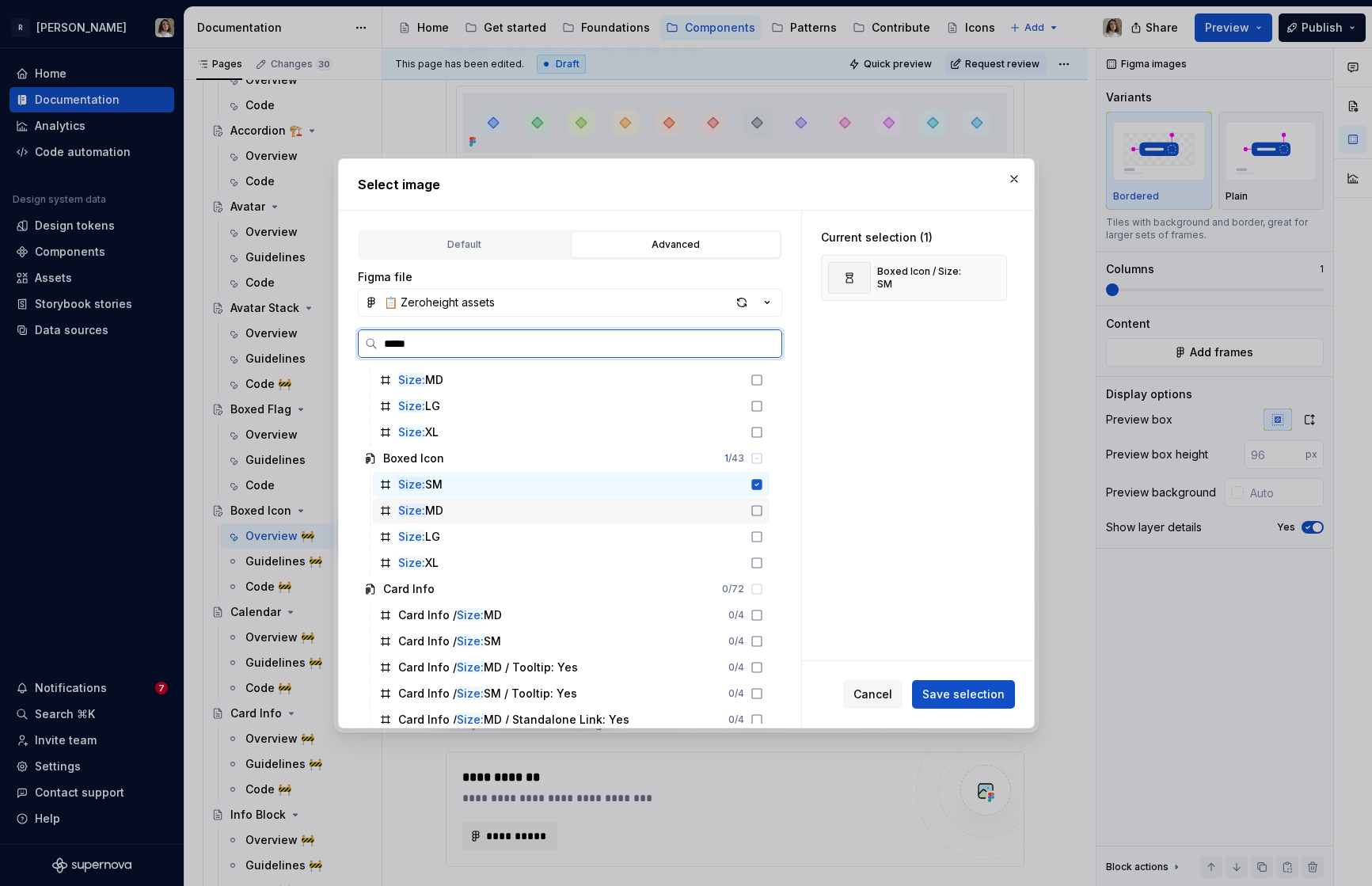
click at [474, 514] on div "Size: MD" at bounding box center [571, 511] width 397 height 25
click at [471, 544] on div "Size: LG" at bounding box center [571, 537] width 397 height 25
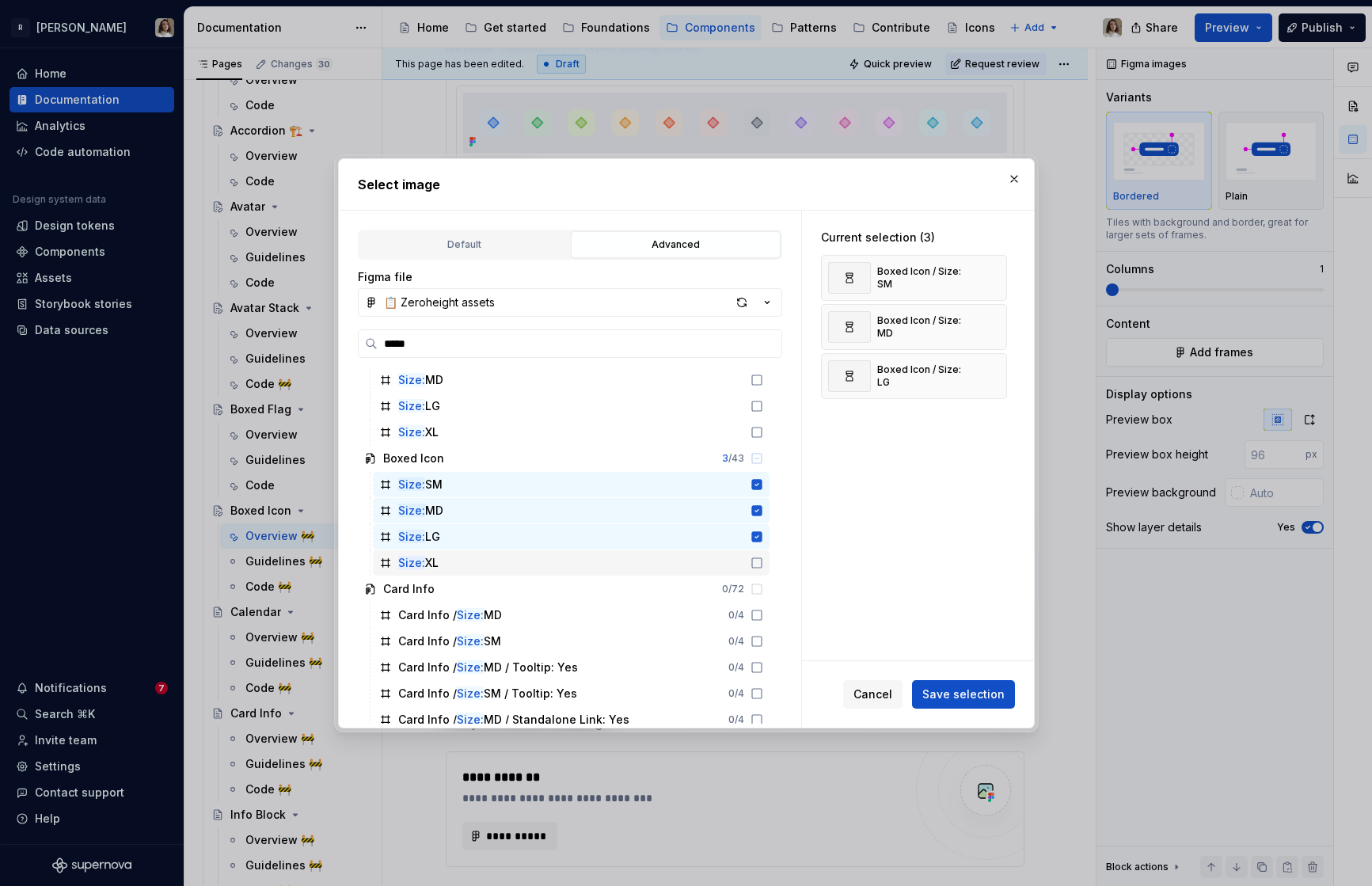
click at [468, 562] on div "Size: XL" at bounding box center [571, 562] width 397 height 25
click at [971, 694] on span "Save selection" at bounding box center [963, 694] width 82 height 16
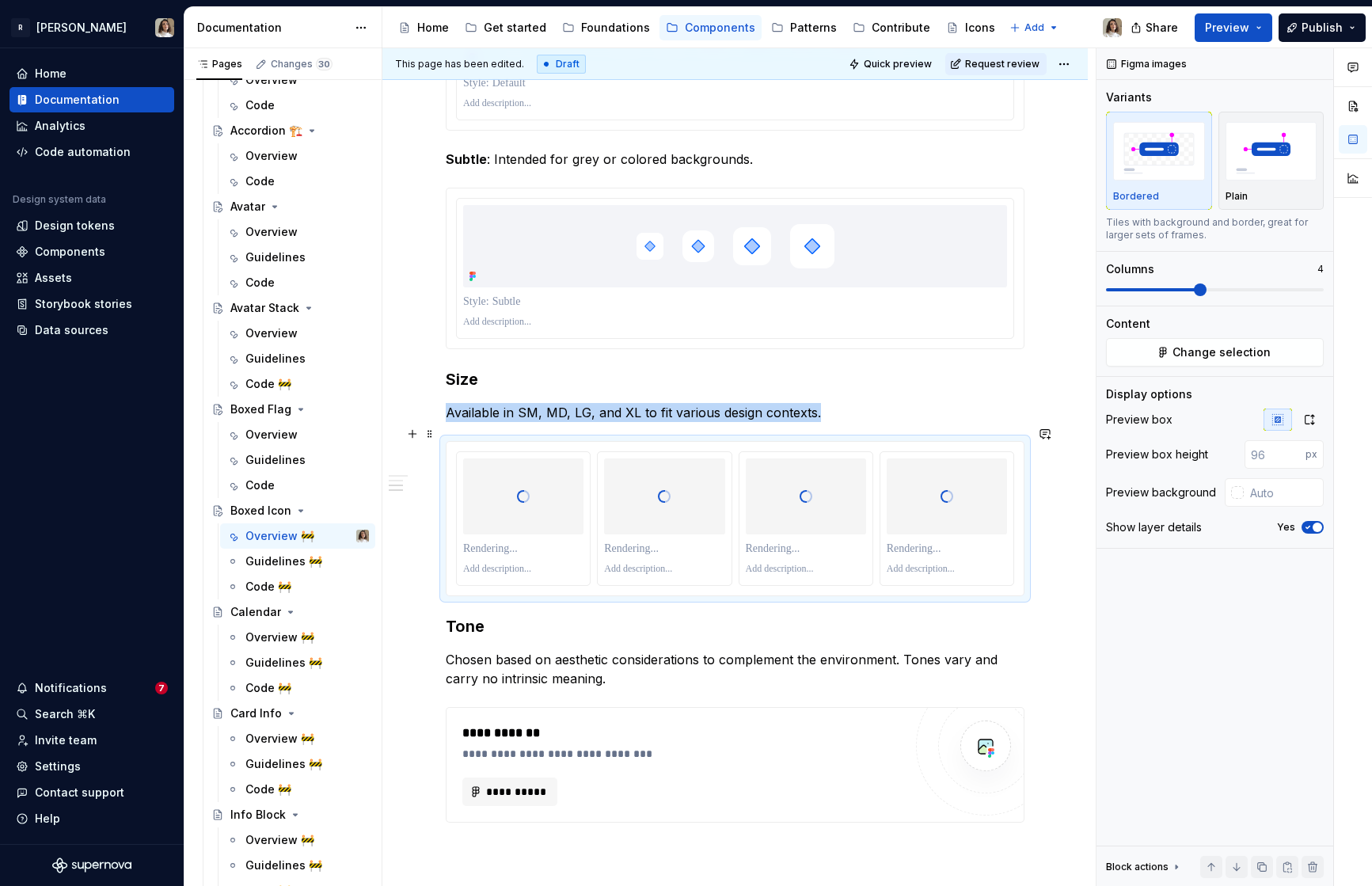
scroll to position [1155, 0]
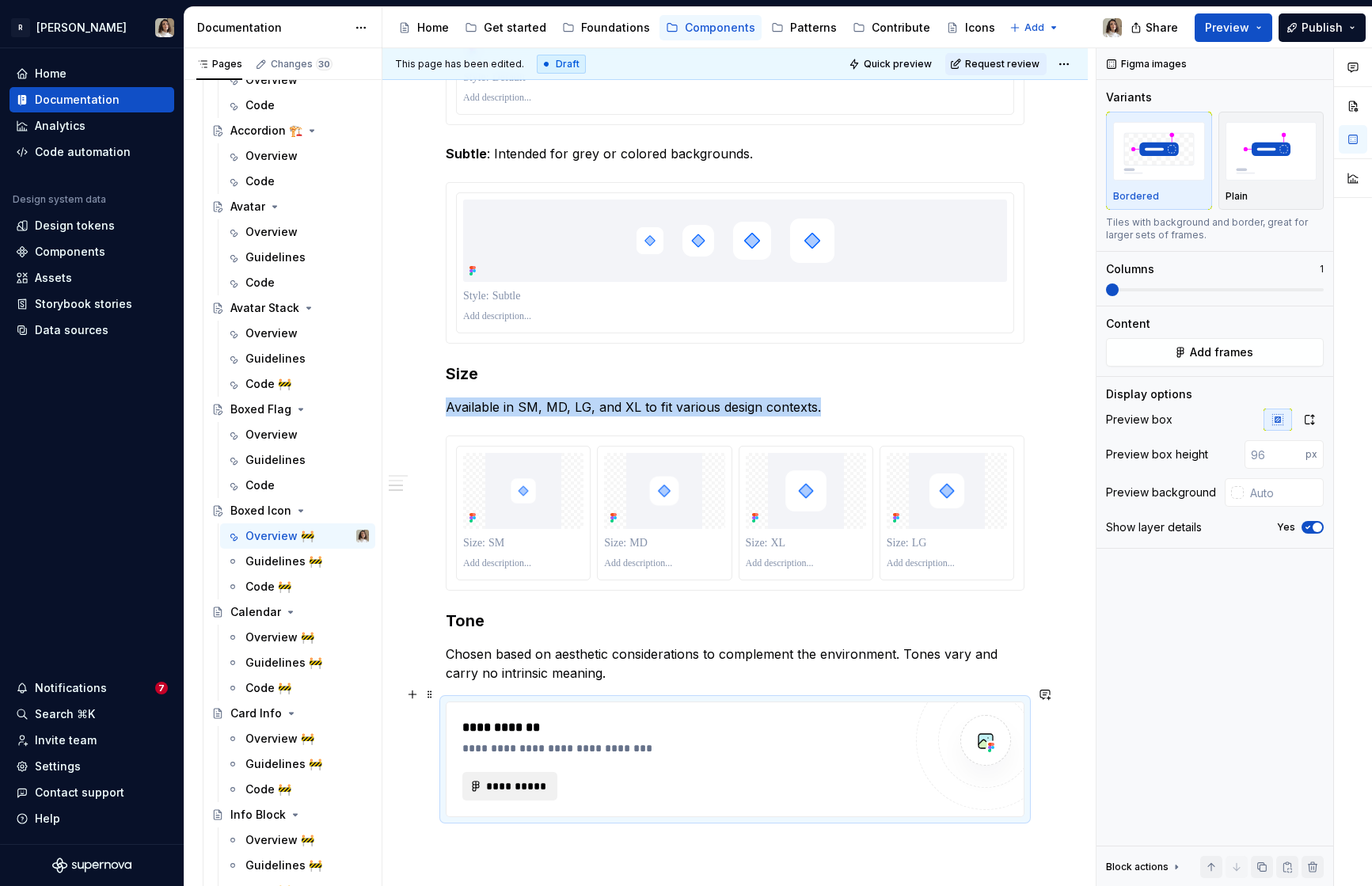
click at [533, 778] on span "**********" at bounding box center [517, 786] width 62 height 16
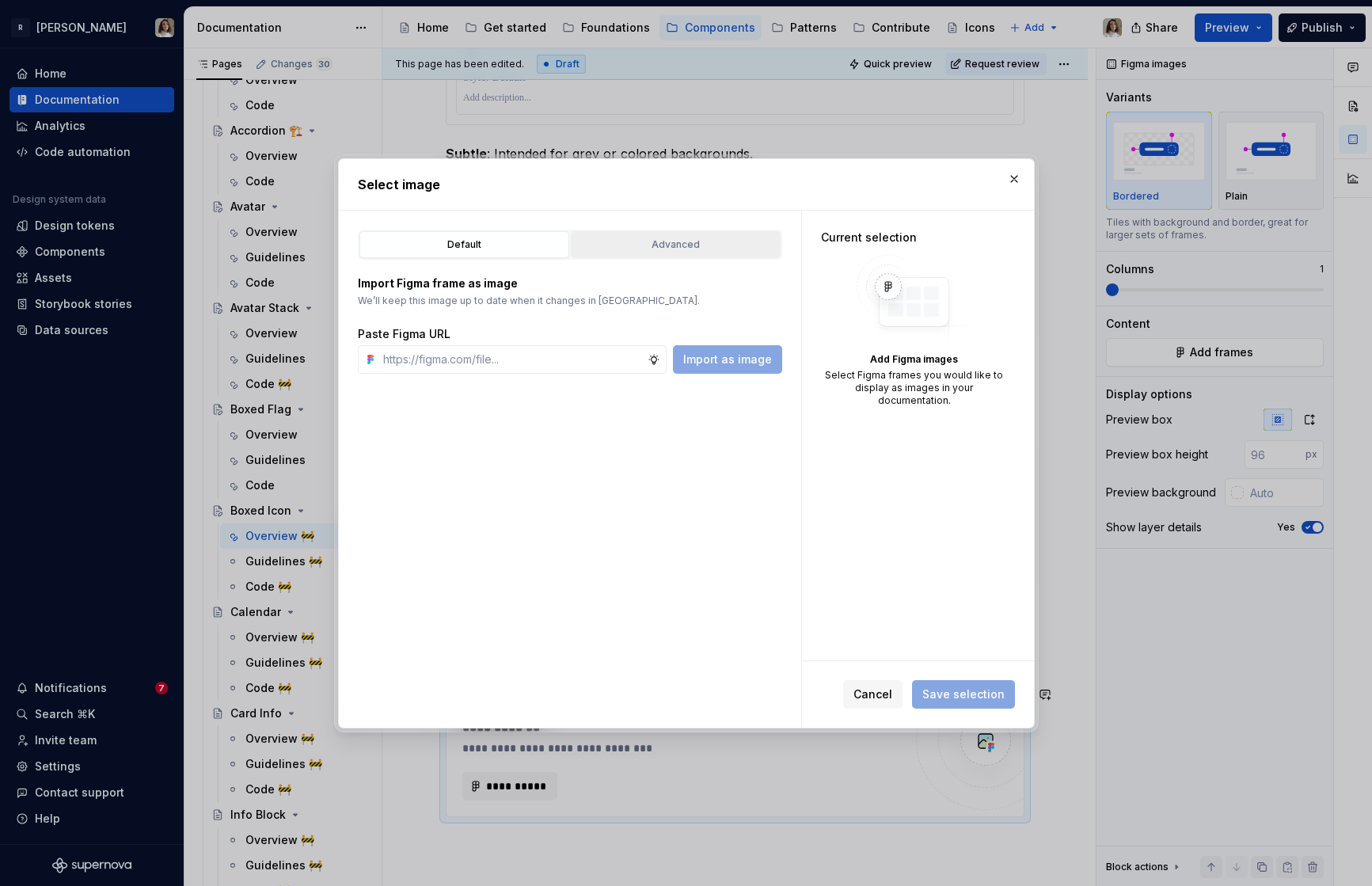
click at [680, 240] on div "Advanced" at bounding box center [675, 244] width 199 height 16
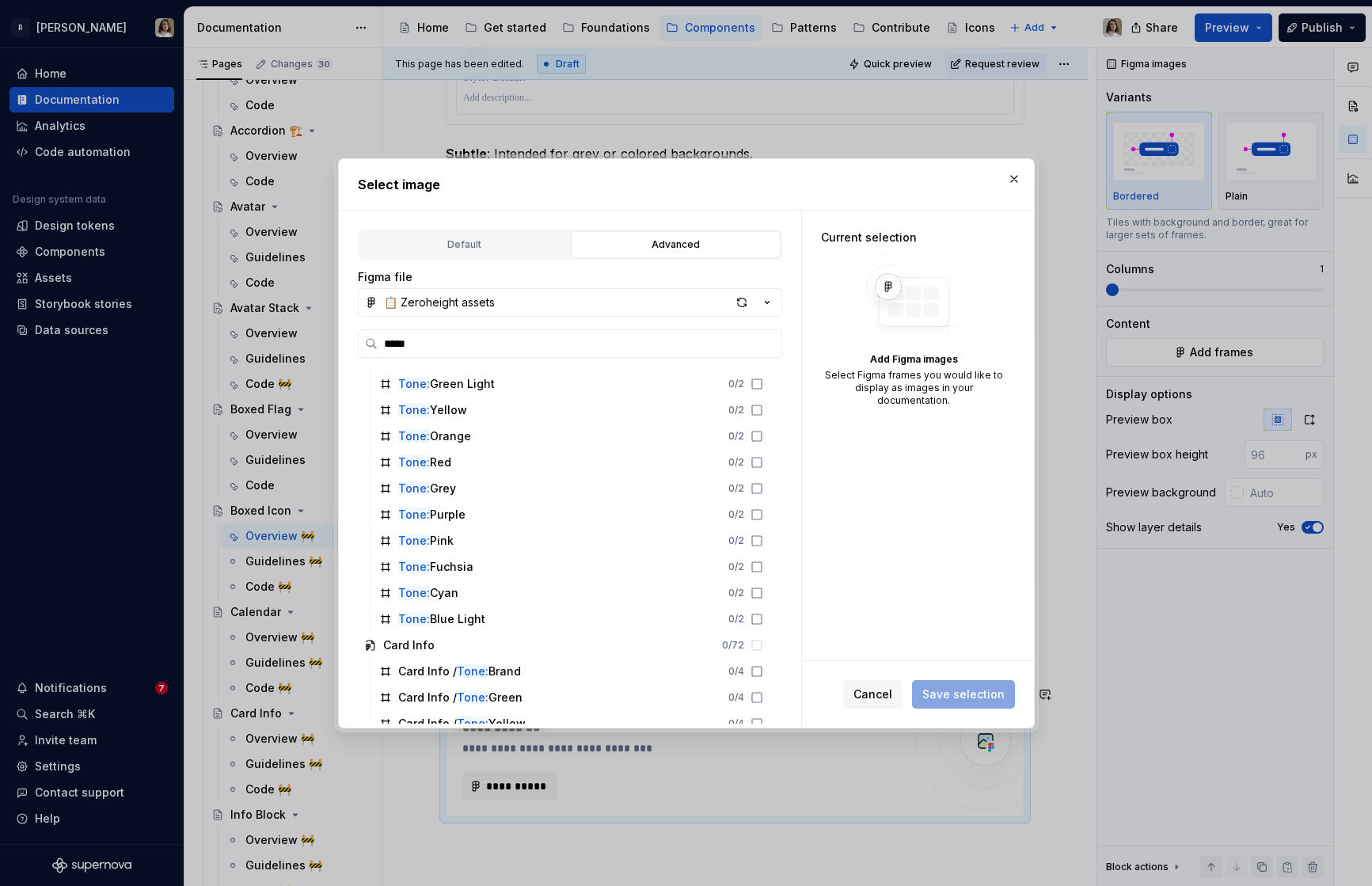
scroll to position [1637, 0]
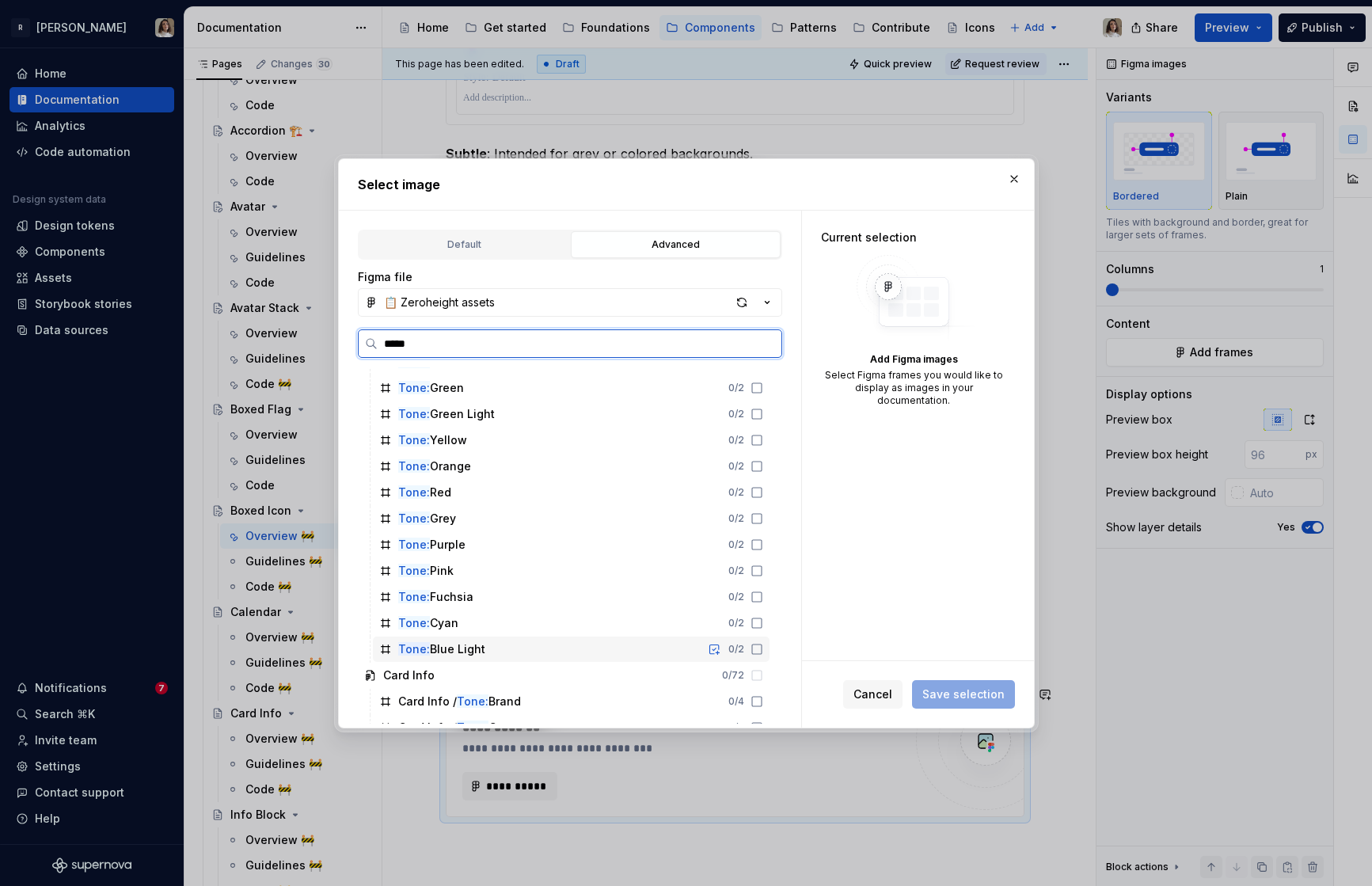
click at [763, 646] on icon at bounding box center [756, 649] width 13 height 13
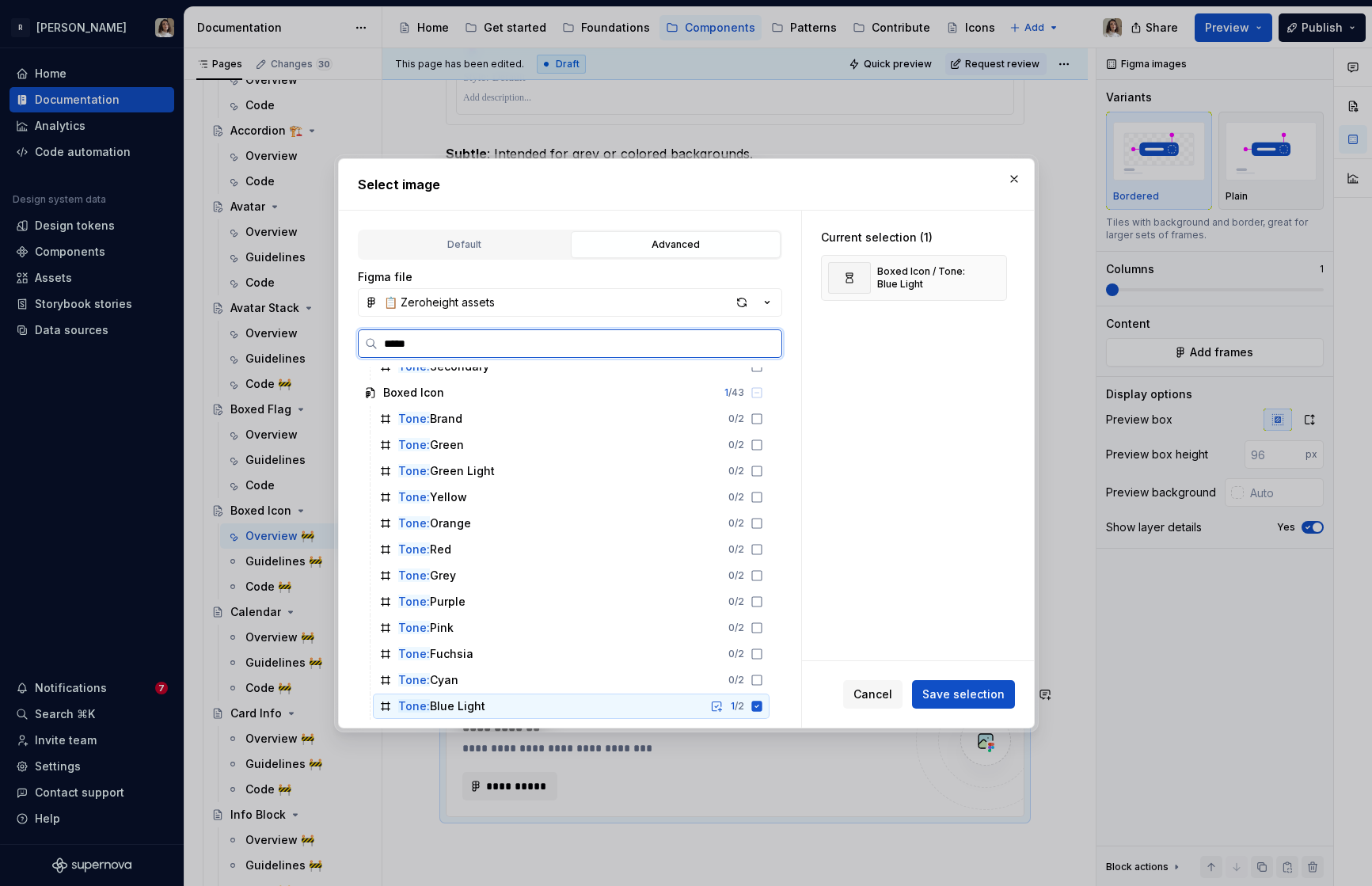
scroll to position [1555, 0]
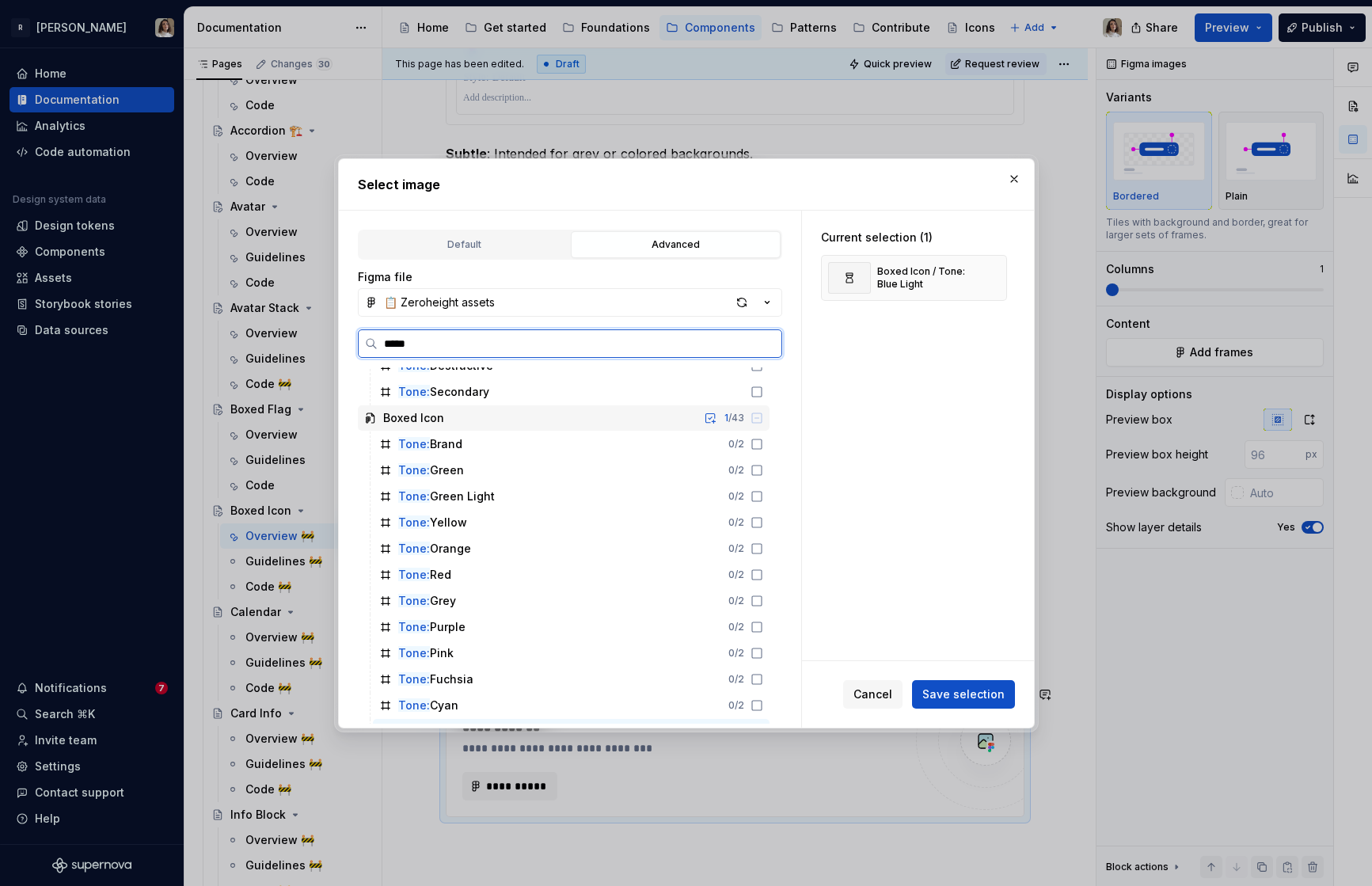
click at [763, 421] on icon at bounding box center [756, 418] width 13 height 13
click at [763, 412] on icon at bounding box center [756, 418] width 13 height 13
click at [721, 416] on button "button" at bounding box center [710, 418] width 22 height 22
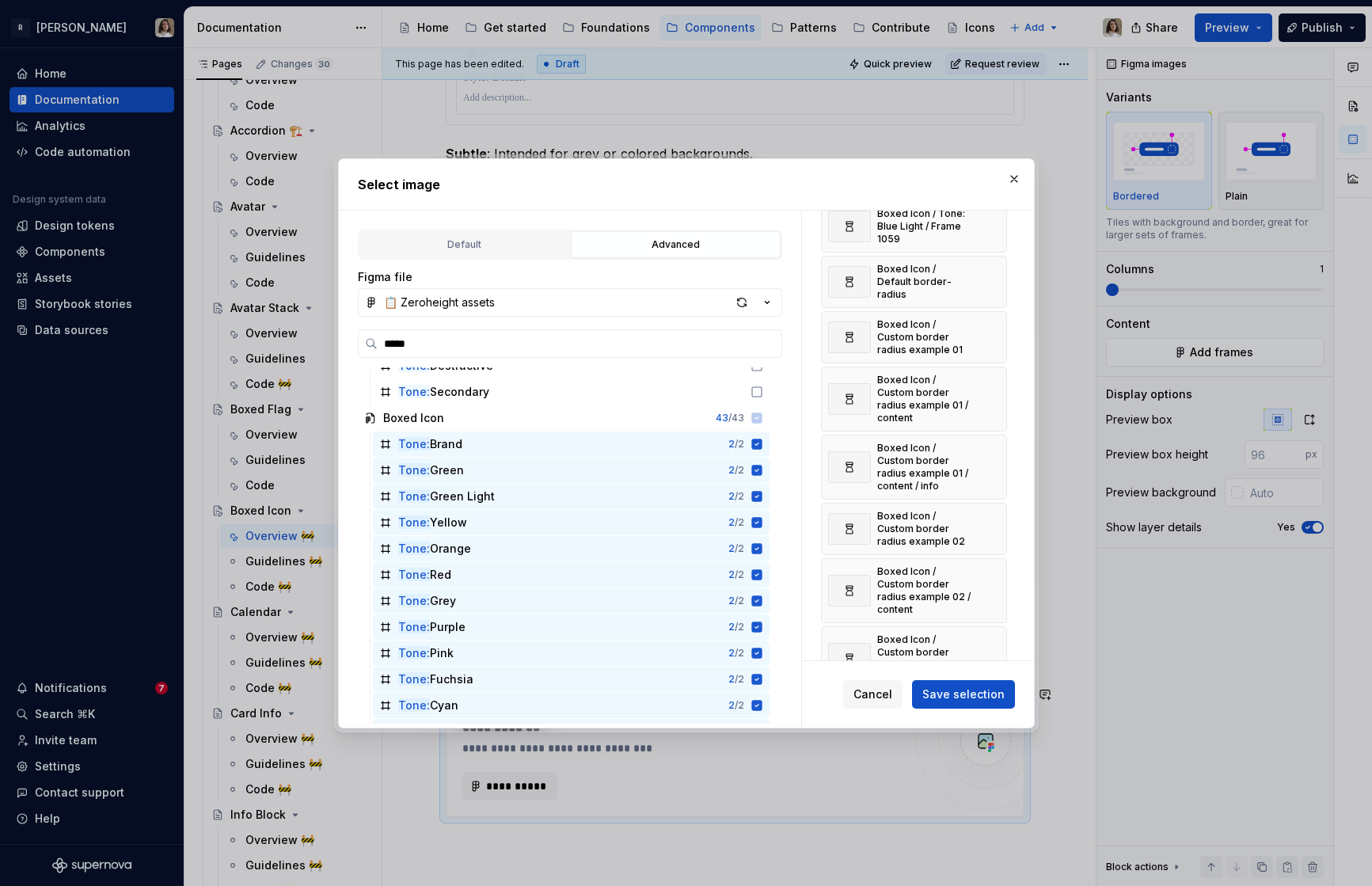
scroll to position [1809, 0]
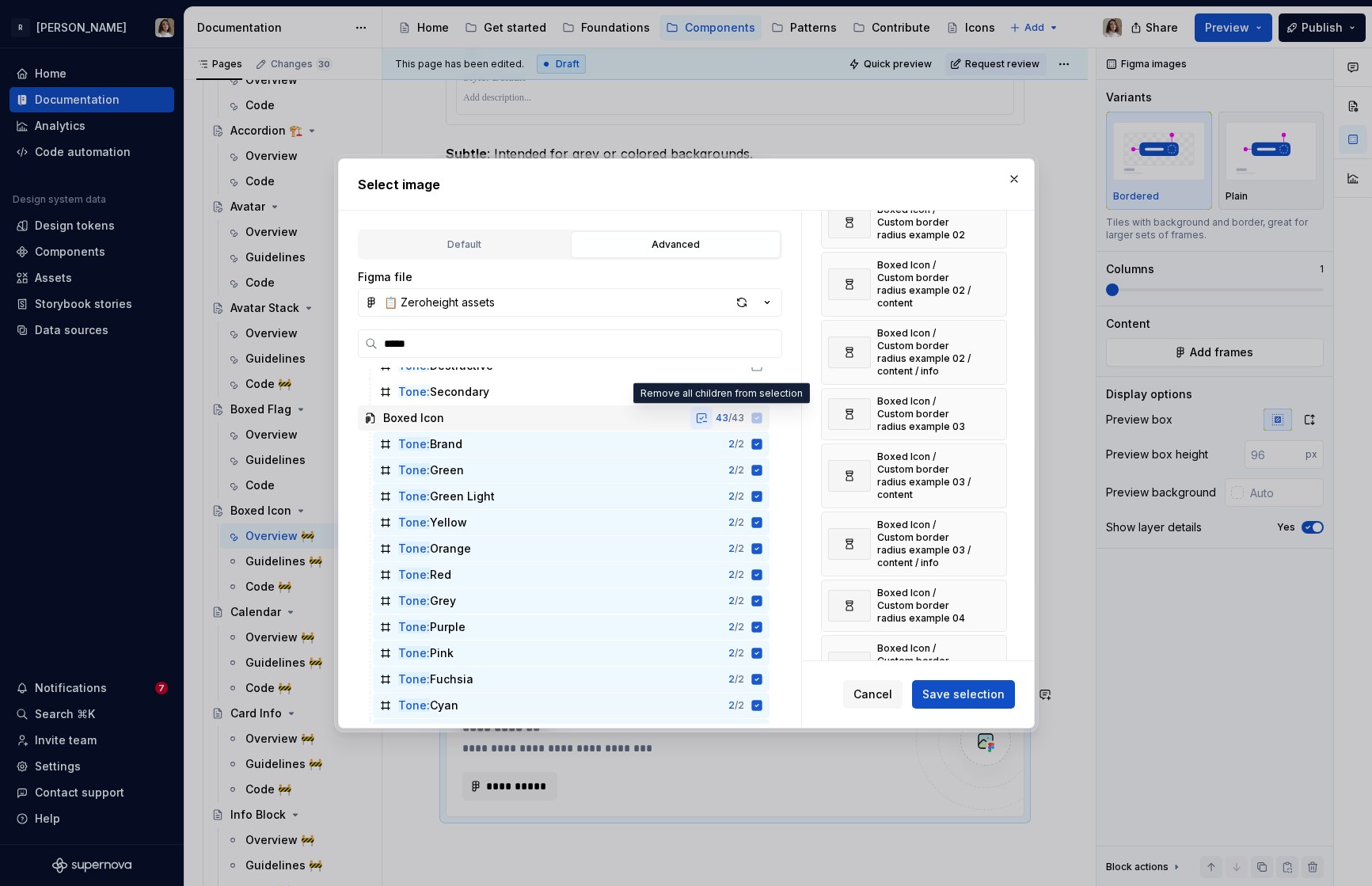
click at [713, 415] on button "button" at bounding box center [701, 418] width 22 height 22
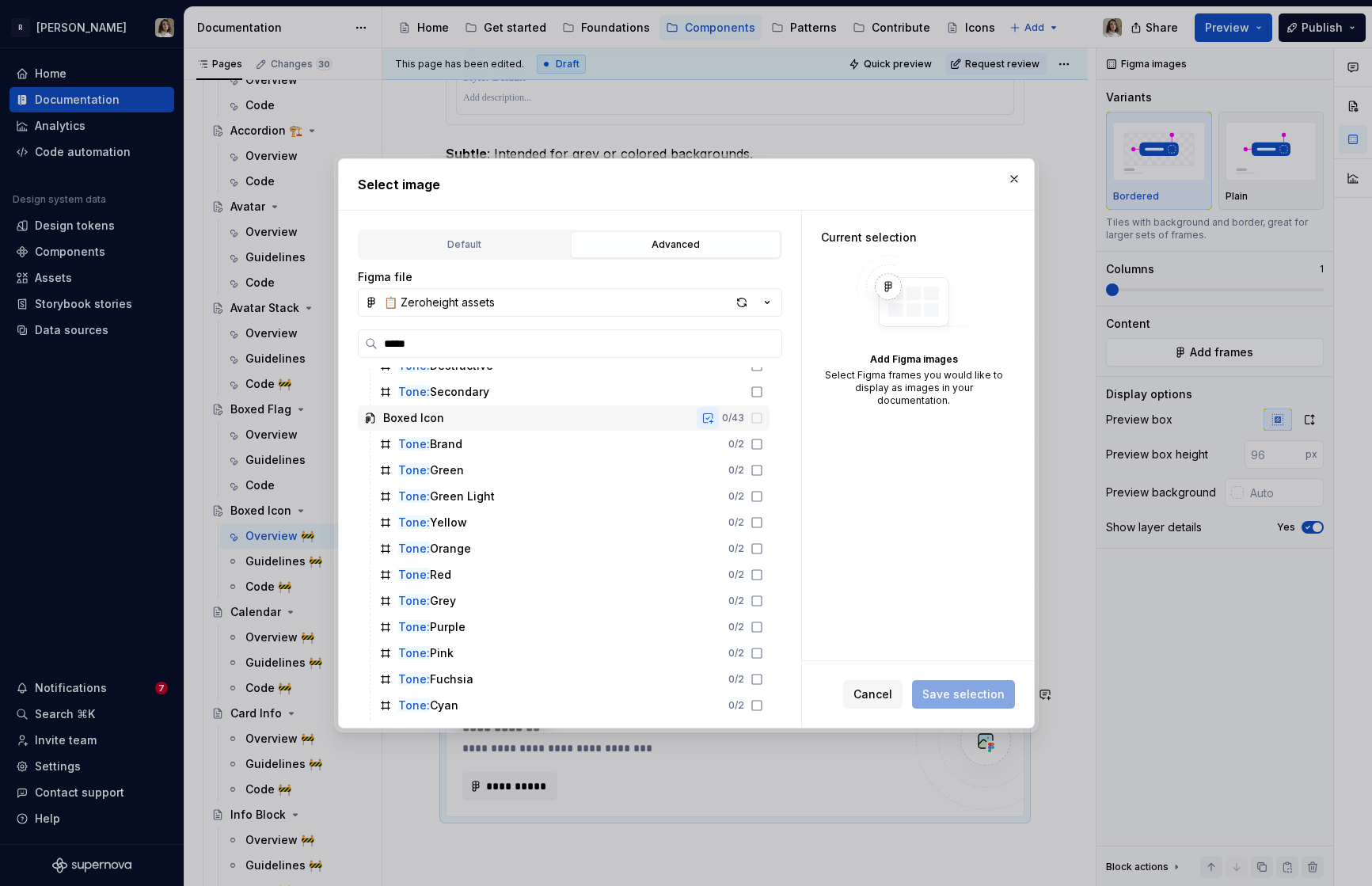
scroll to position [0, 0]
click at [763, 444] on icon at bounding box center [756, 444] width 13 height 13
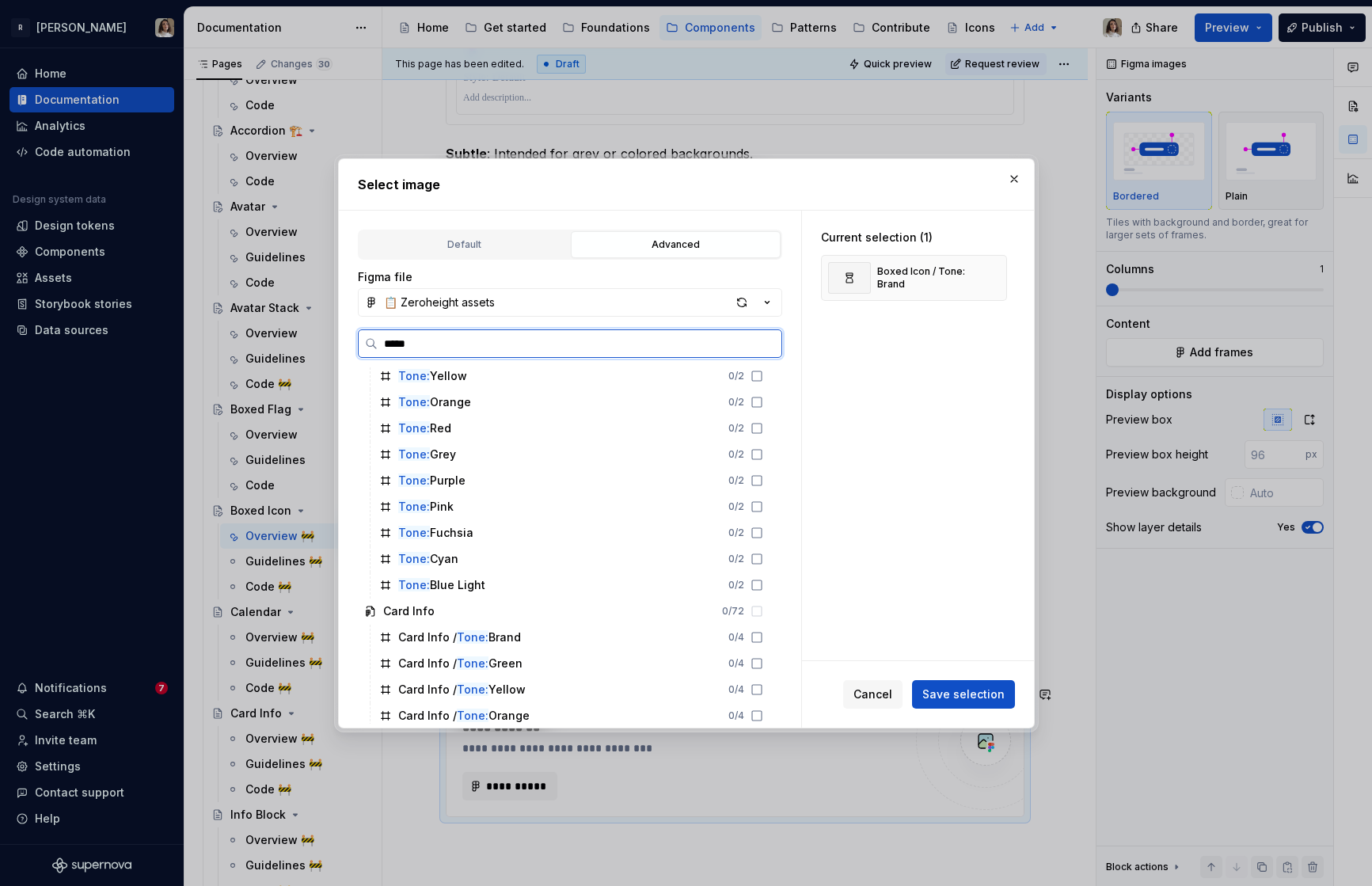
scroll to position [1711, 0]
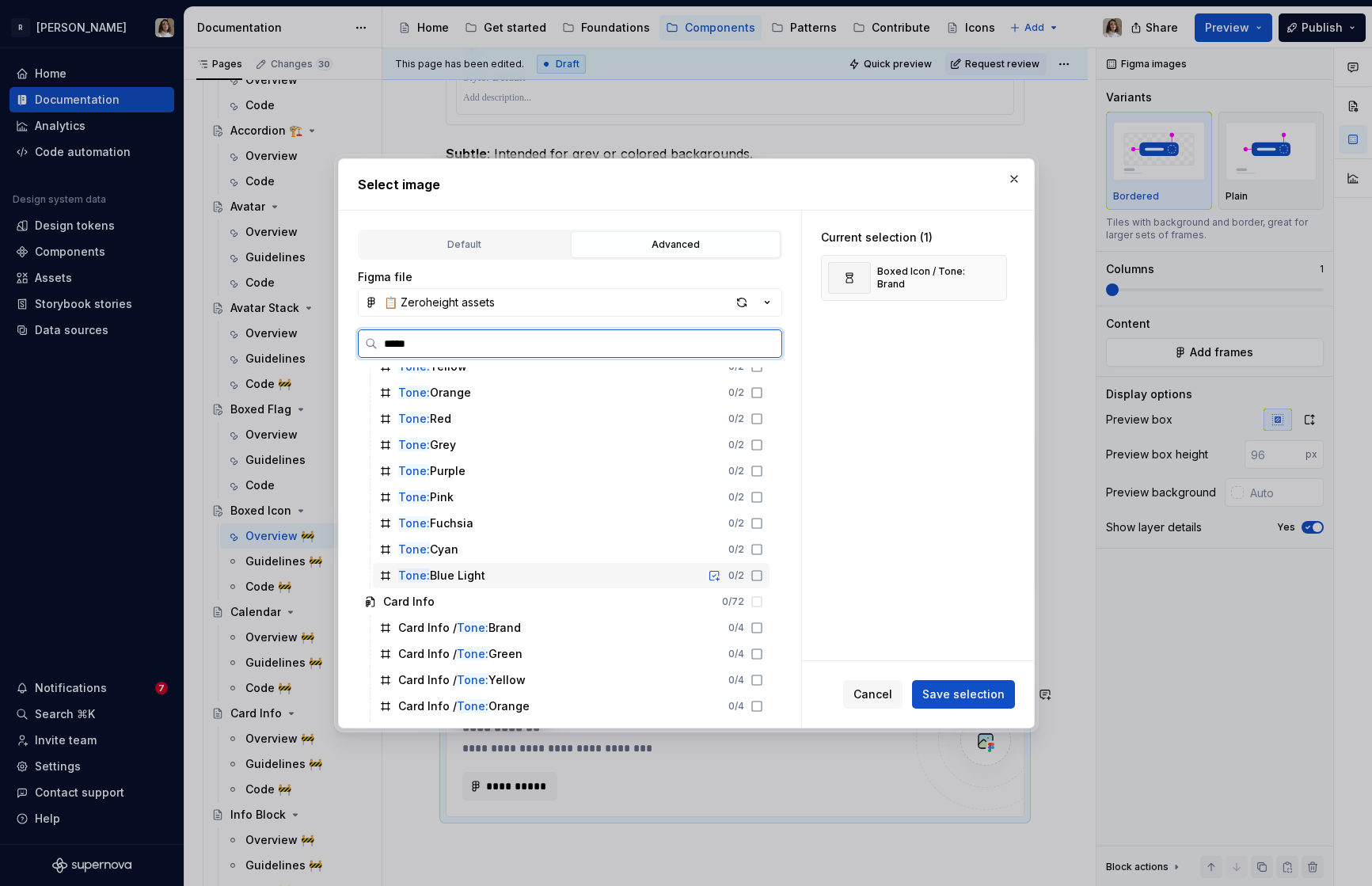
click at [763, 579] on icon at bounding box center [756, 575] width 13 height 13
click at [763, 546] on icon at bounding box center [756, 549] width 13 height 13
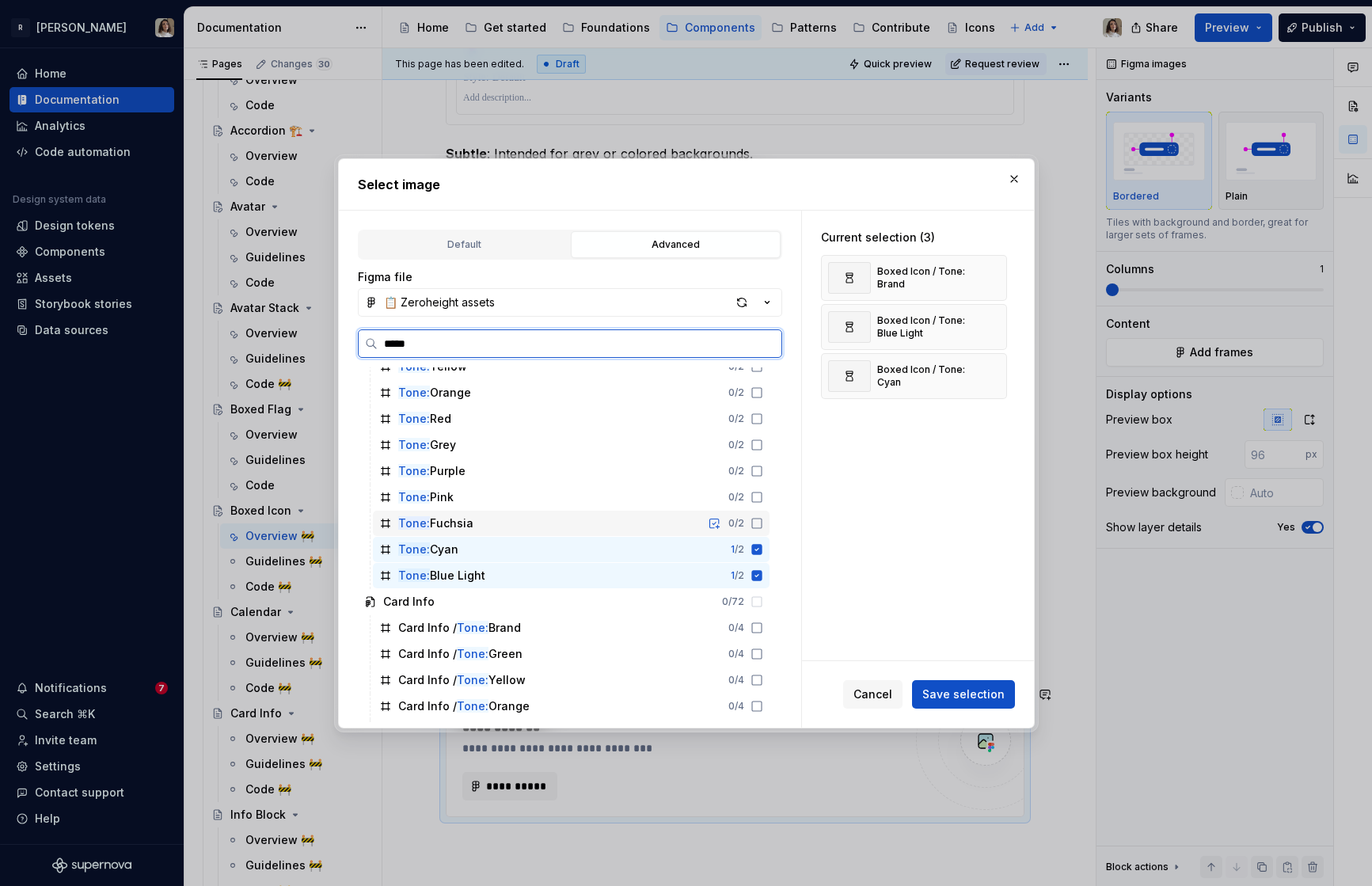
click at [763, 524] on icon at bounding box center [756, 522] width 13 height 13
click at [761, 492] on icon at bounding box center [757, 497] width 10 height 10
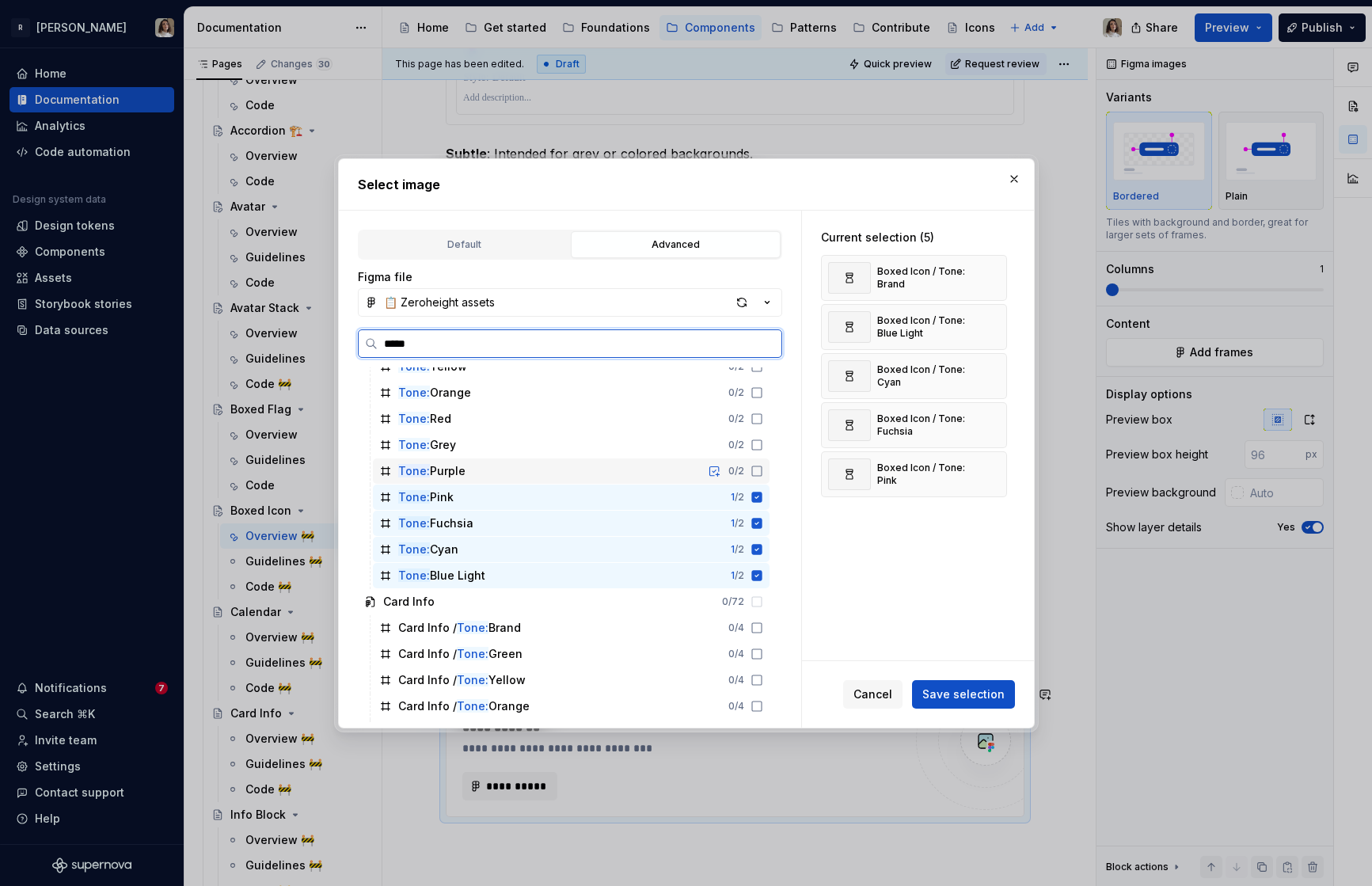
click at [763, 471] on icon at bounding box center [756, 470] width 13 height 13
click at [763, 440] on icon at bounding box center [756, 444] width 13 height 13
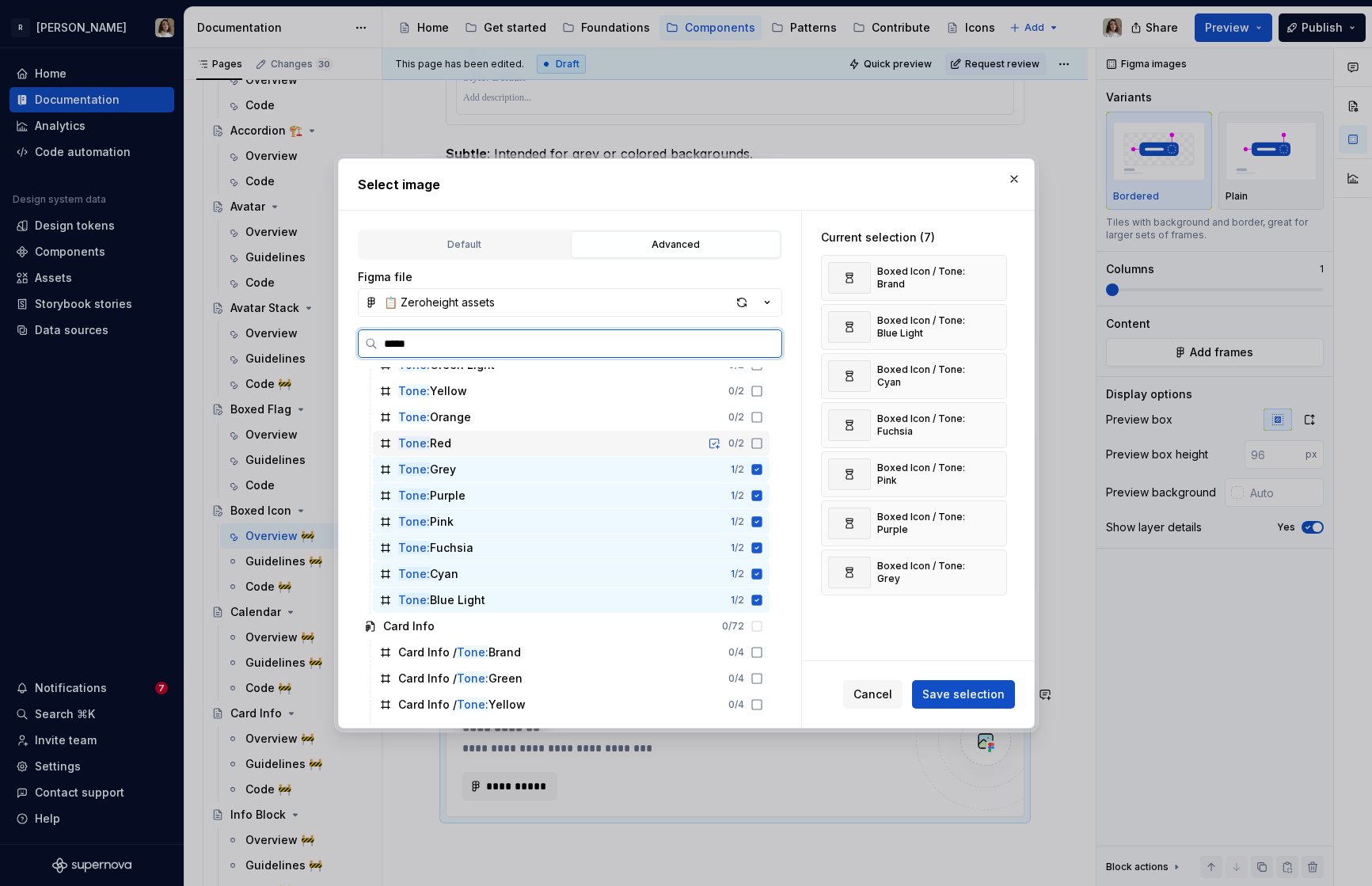
click at [763, 446] on icon at bounding box center [756, 443] width 13 height 13
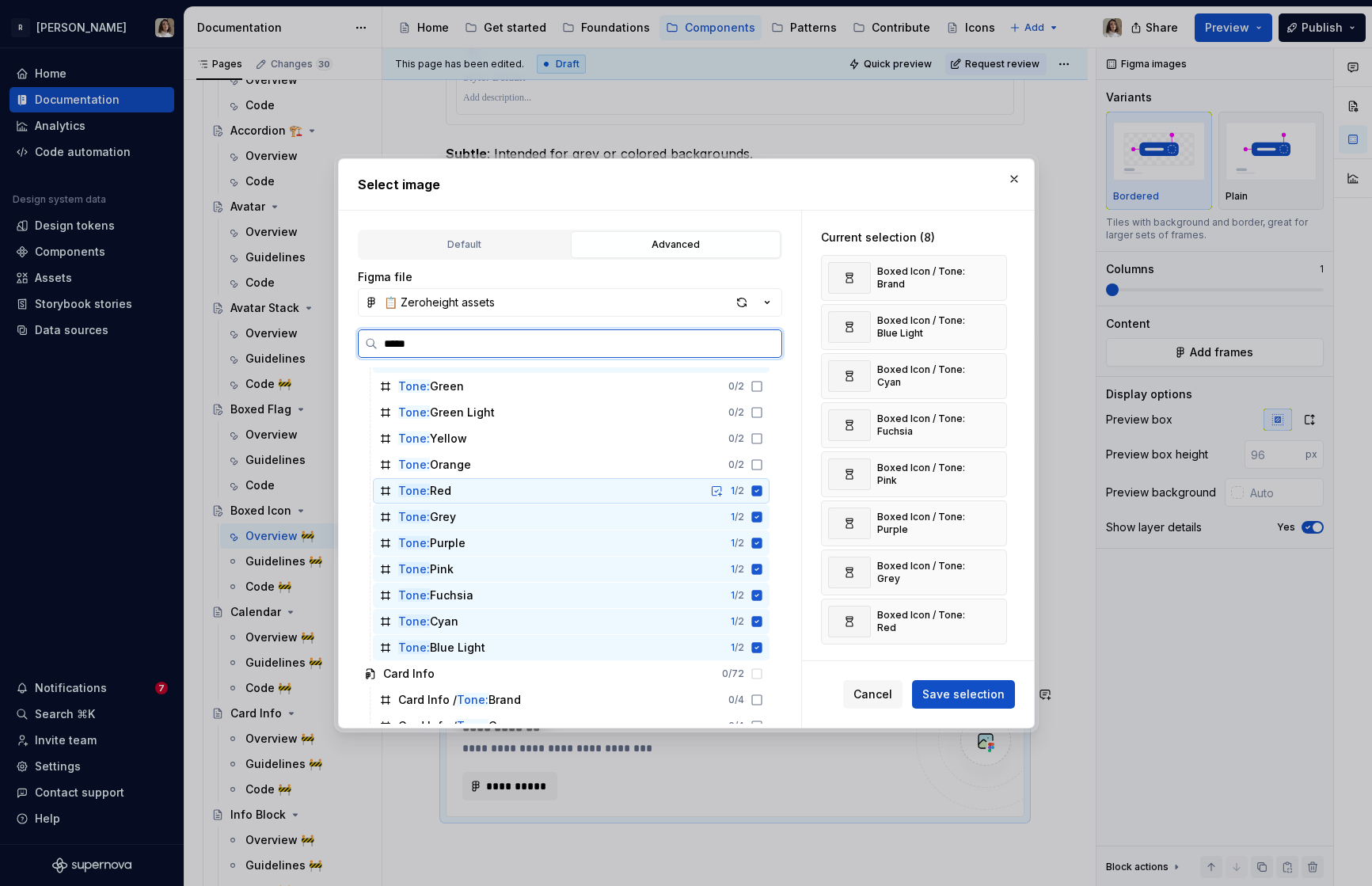
scroll to position [1624, 0]
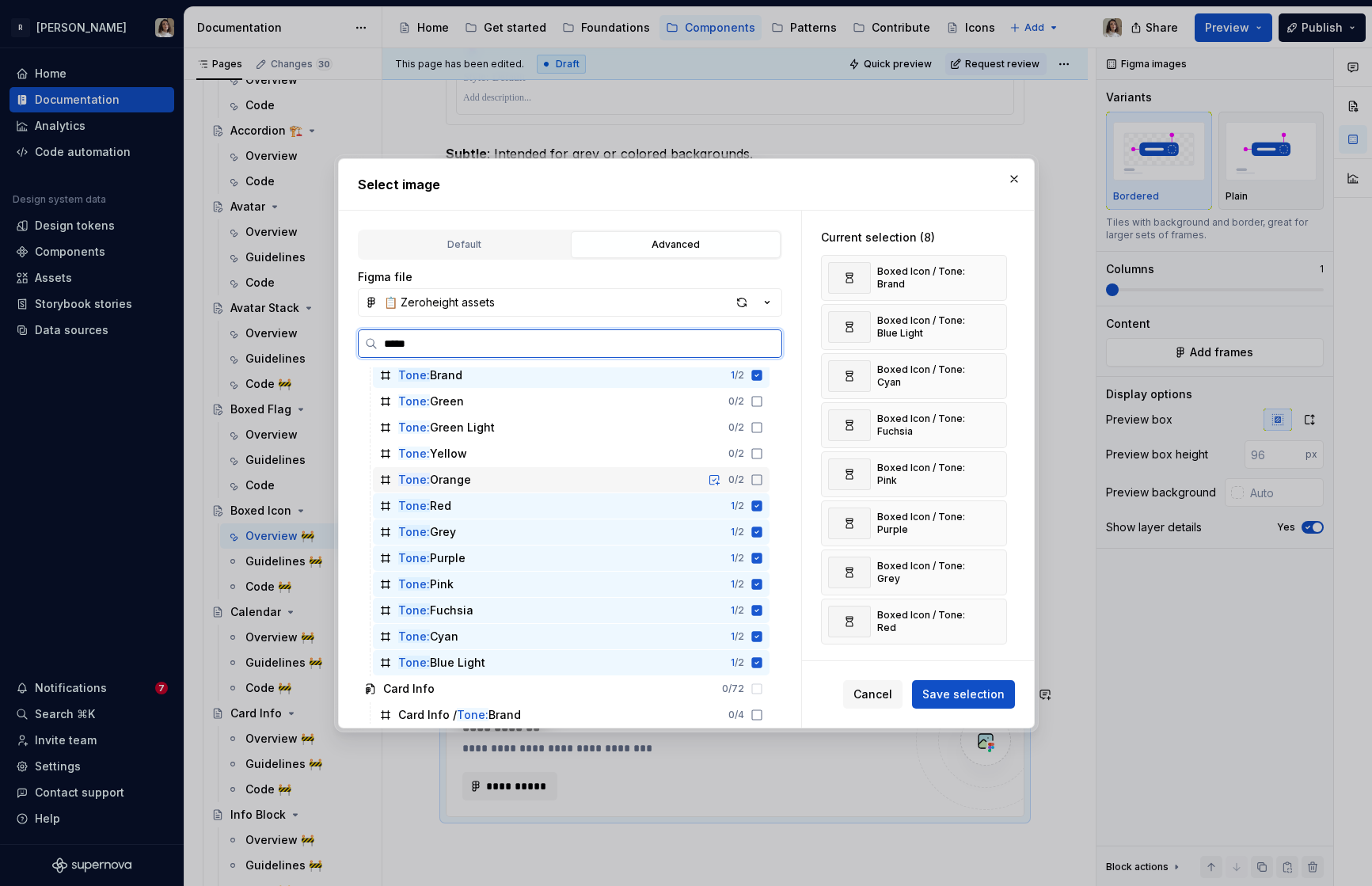
click at [770, 470] on div "Tone: Orange 0 / 2" at bounding box center [571, 480] width 397 height 25
click at [763, 456] on icon at bounding box center [756, 453] width 13 height 13
click at [763, 427] on icon at bounding box center [756, 427] width 13 height 13
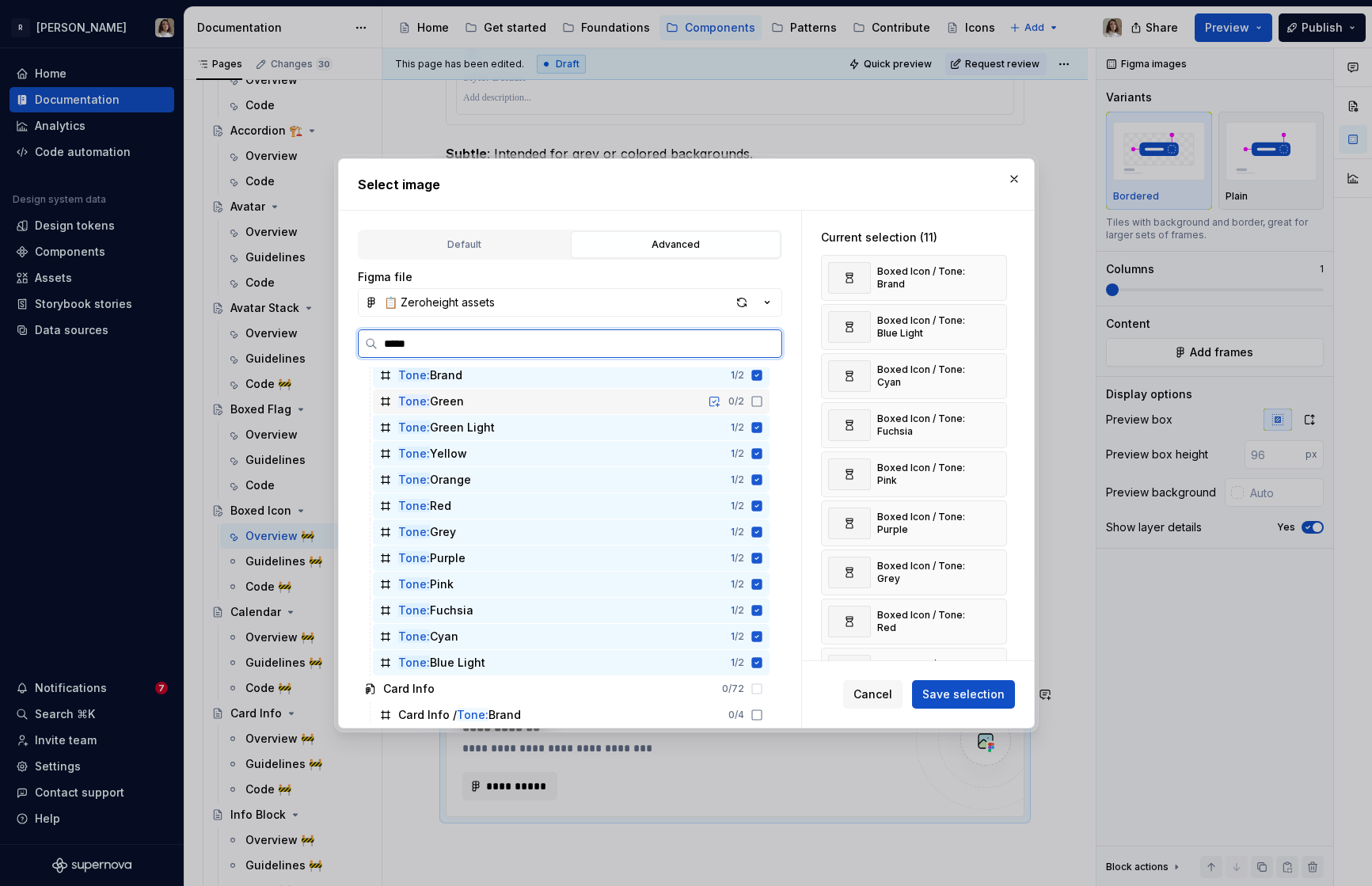
click at [763, 400] on icon at bounding box center [756, 400] width 13 height 13
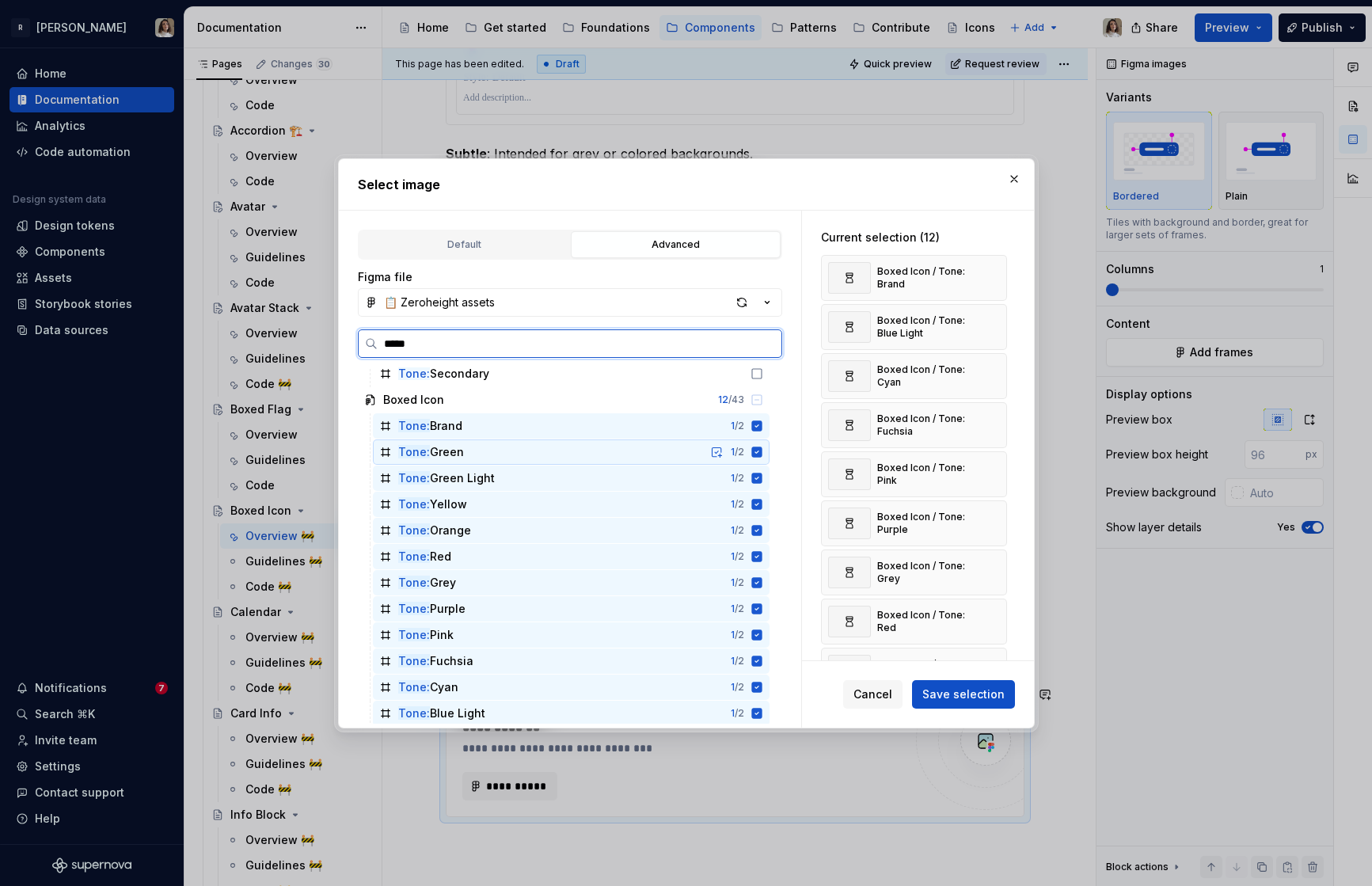
scroll to position [1572, 0]
click at [763, 399] on icon at bounding box center [756, 400] width 13 height 13
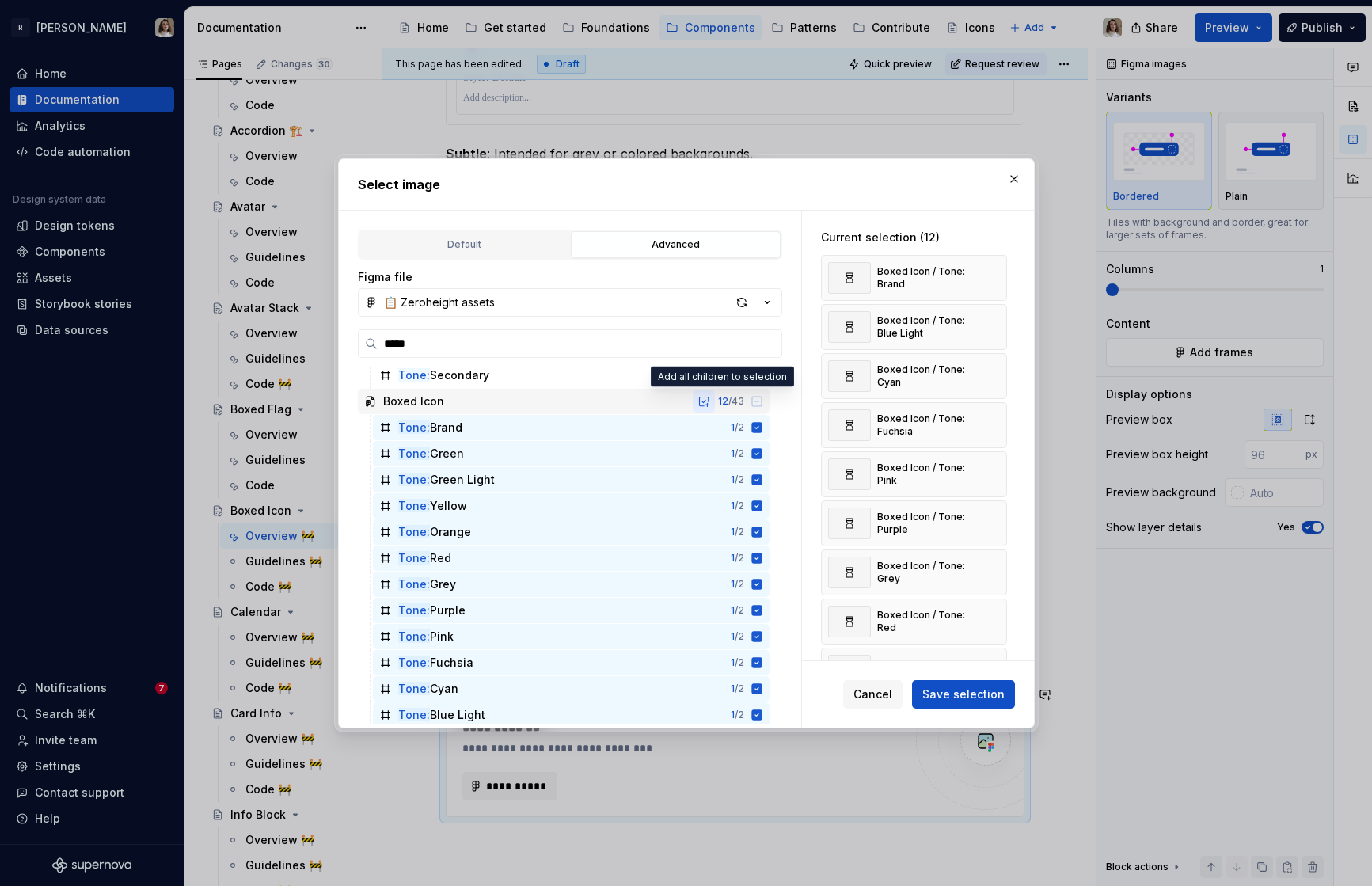
click at [715, 399] on button "button" at bounding box center [703, 401] width 22 height 22
click at [973, 705] on button "Save selection" at bounding box center [964, 693] width 103 height 28
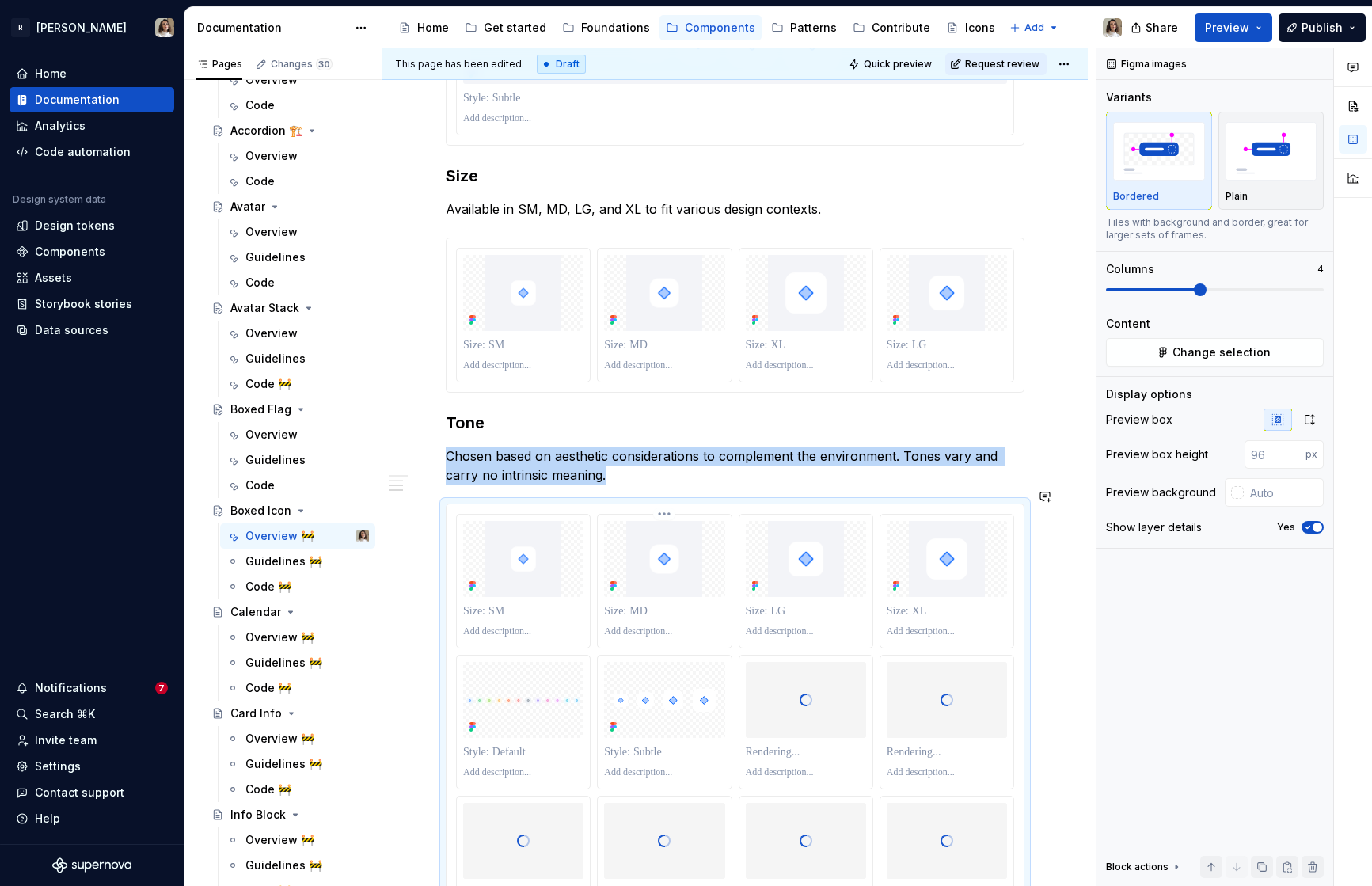
scroll to position [1336, 0]
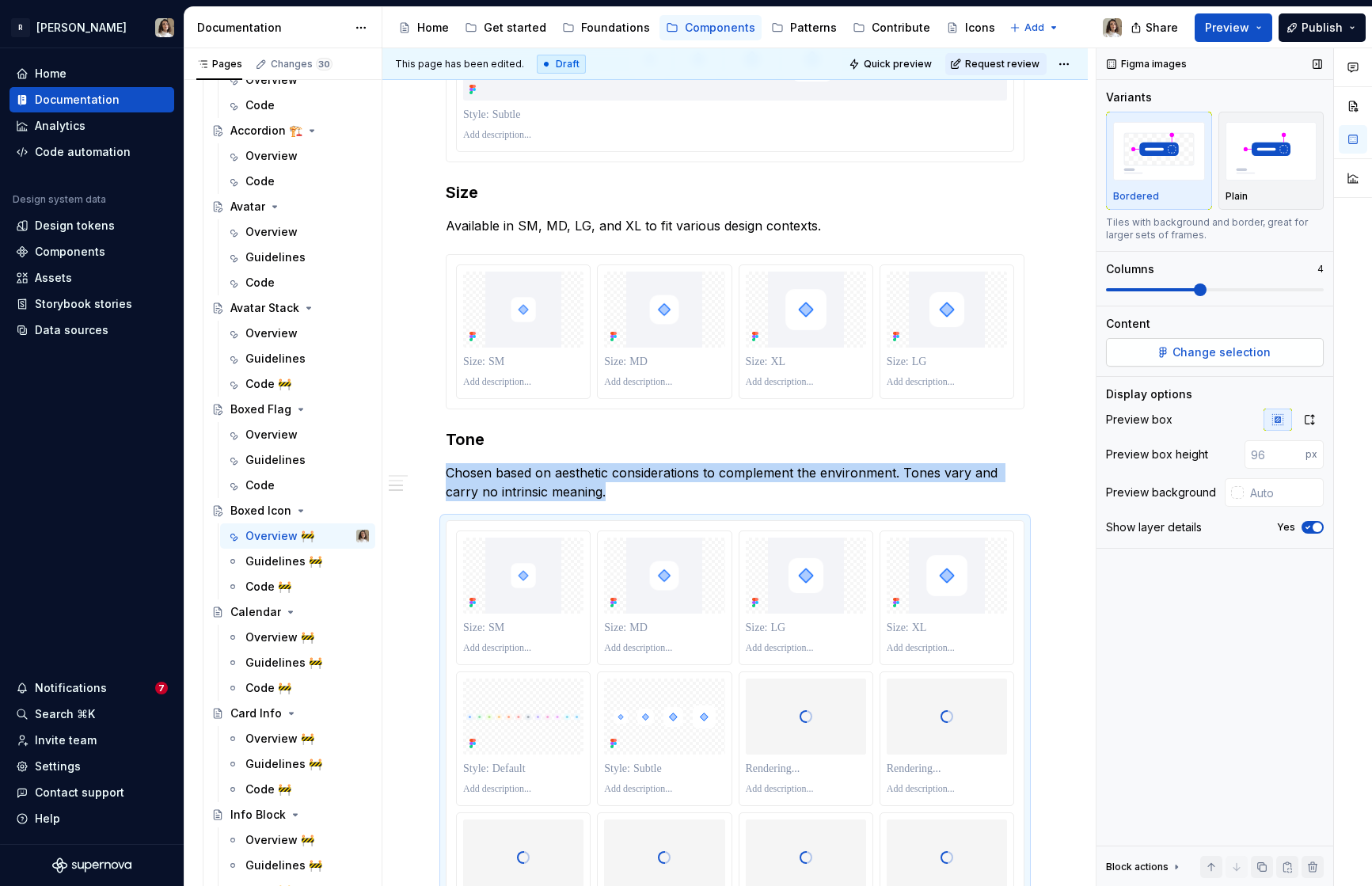
click at [1175, 350] on span "Change selection" at bounding box center [1221, 352] width 98 height 16
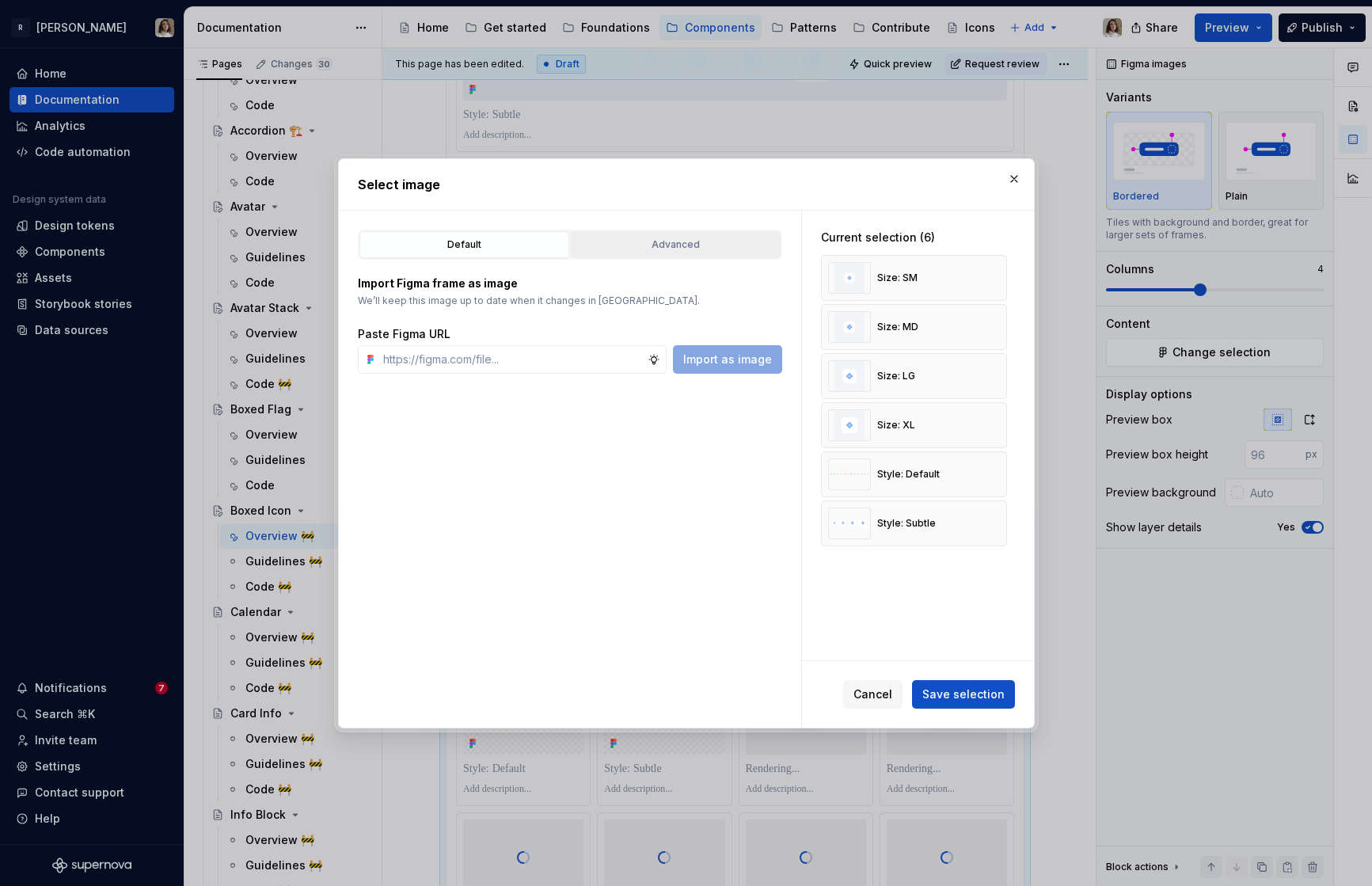
click at [654, 239] on div "Advanced" at bounding box center [675, 244] width 199 height 16
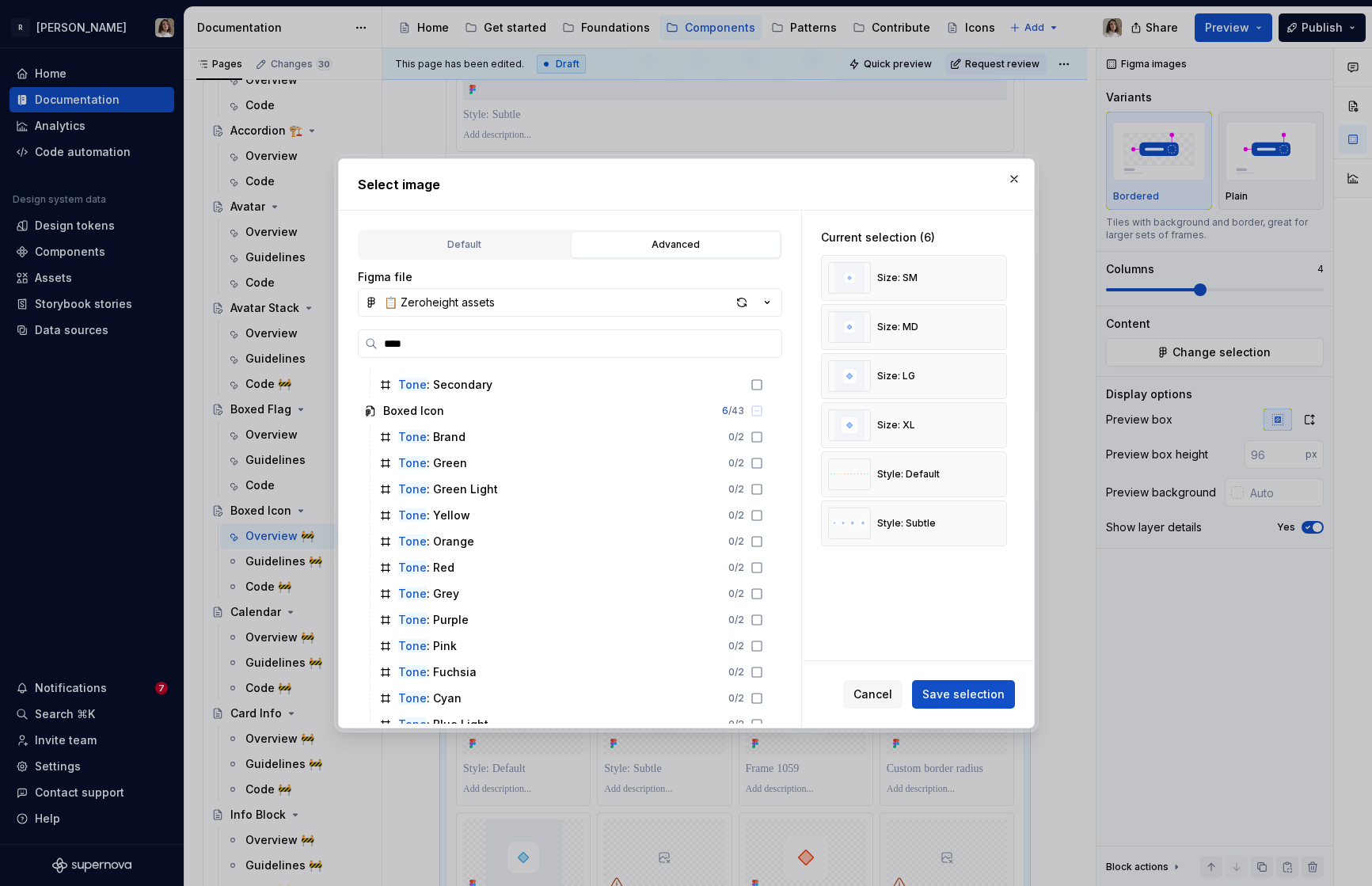
scroll to position [1570, 0]
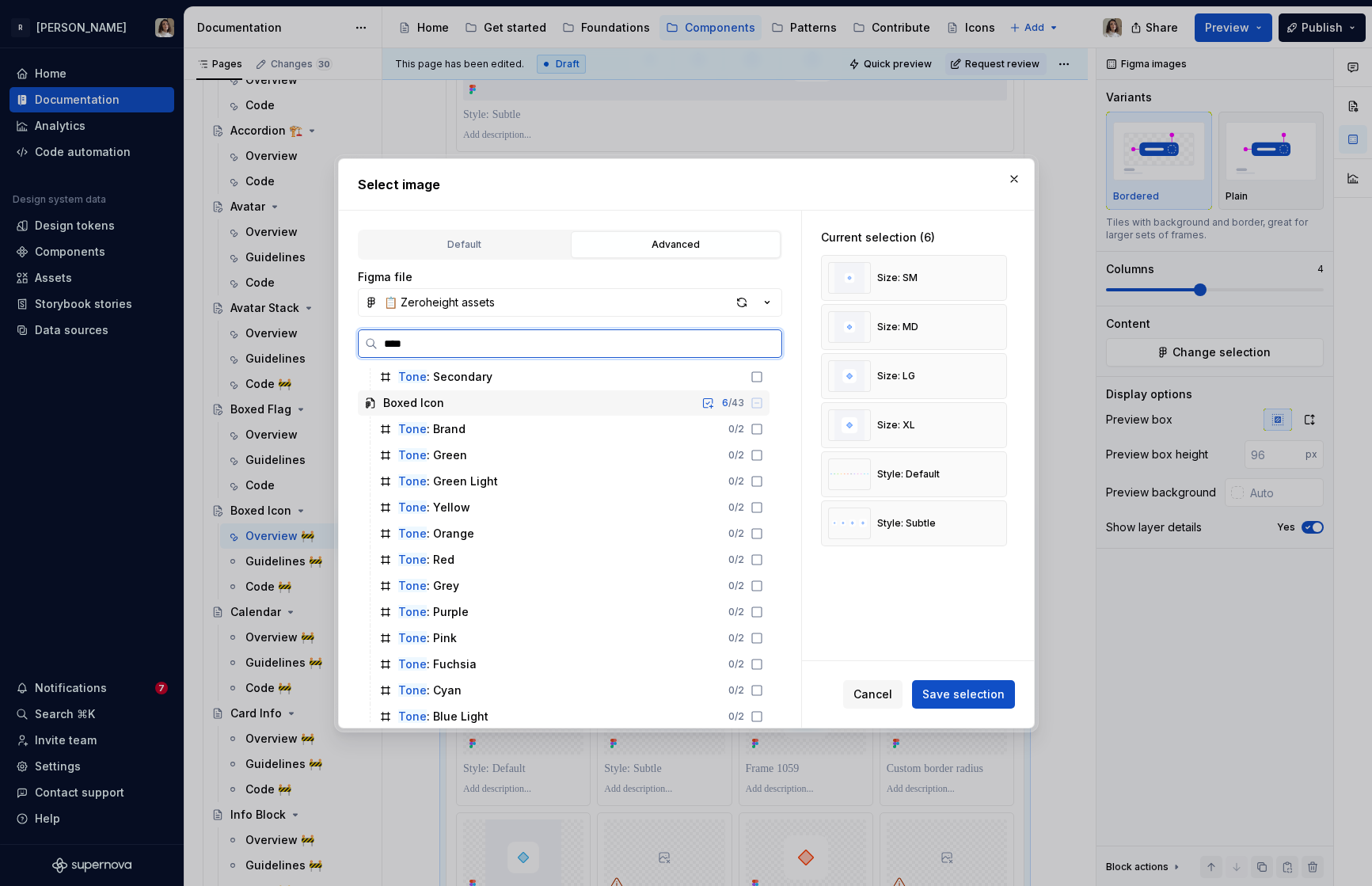
click at [761, 402] on icon at bounding box center [757, 403] width 10 height 10
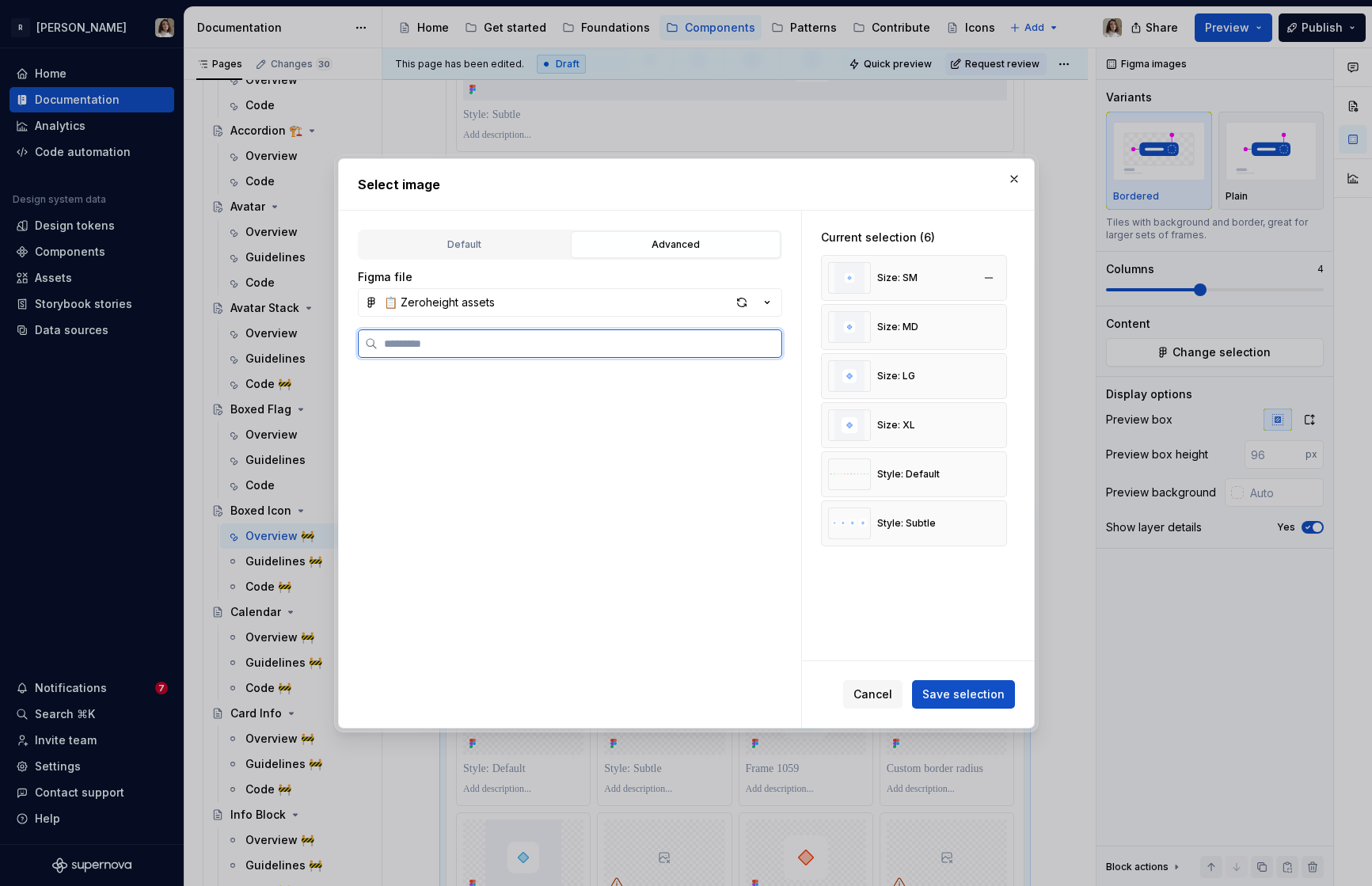
scroll to position [0, 0]
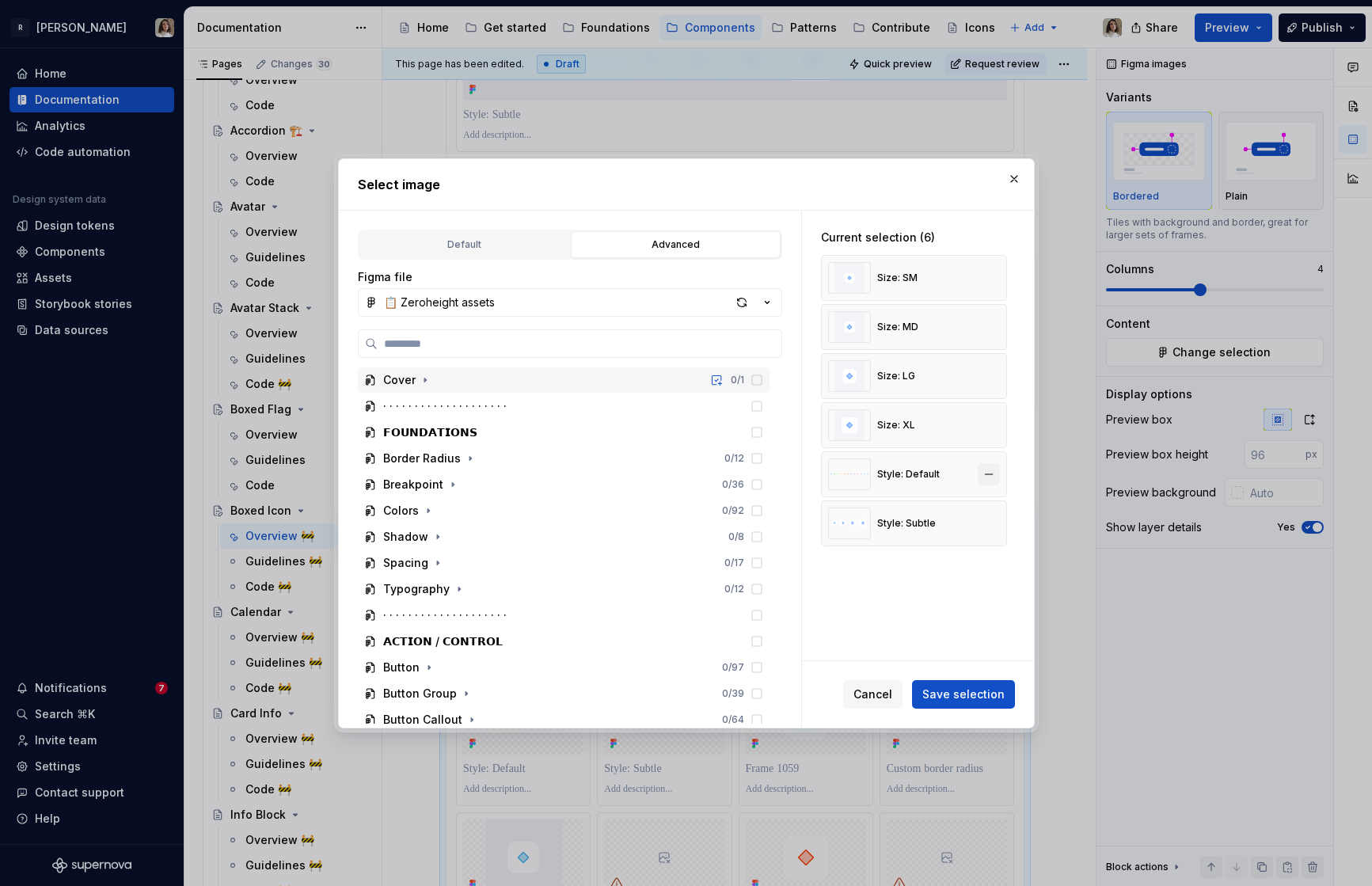
click at [995, 468] on button "button" at bounding box center [988, 474] width 22 height 22
click at [994, 472] on button "button" at bounding box center [988, 474] width 22 height 22
click at [952, 686] on span "Save selection" at bounding box center [963, 694] width 82 height 16
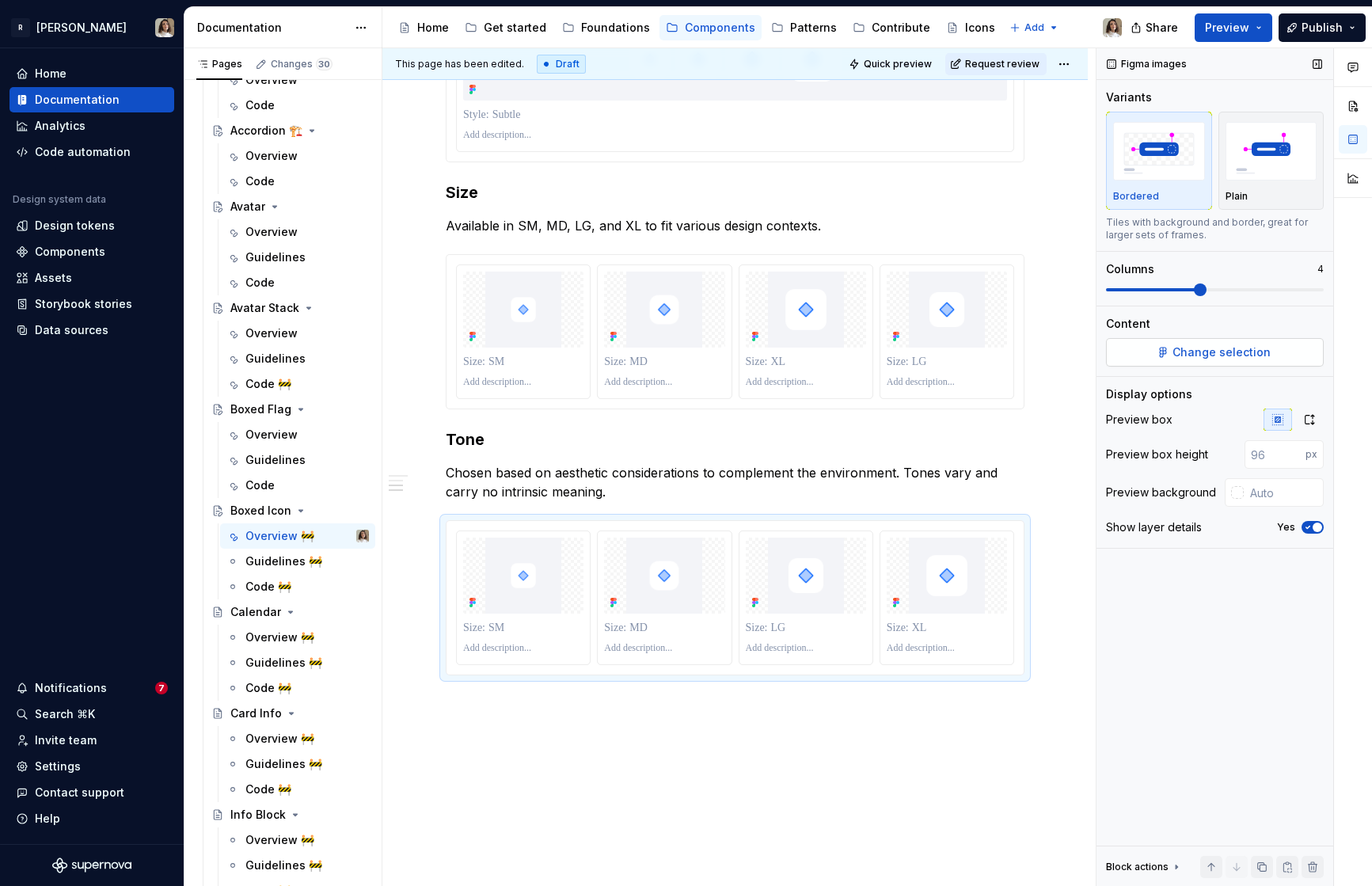
click at [1218, 360] on span "Change selection" at bounding box center [1221, 352] width 98 height 16
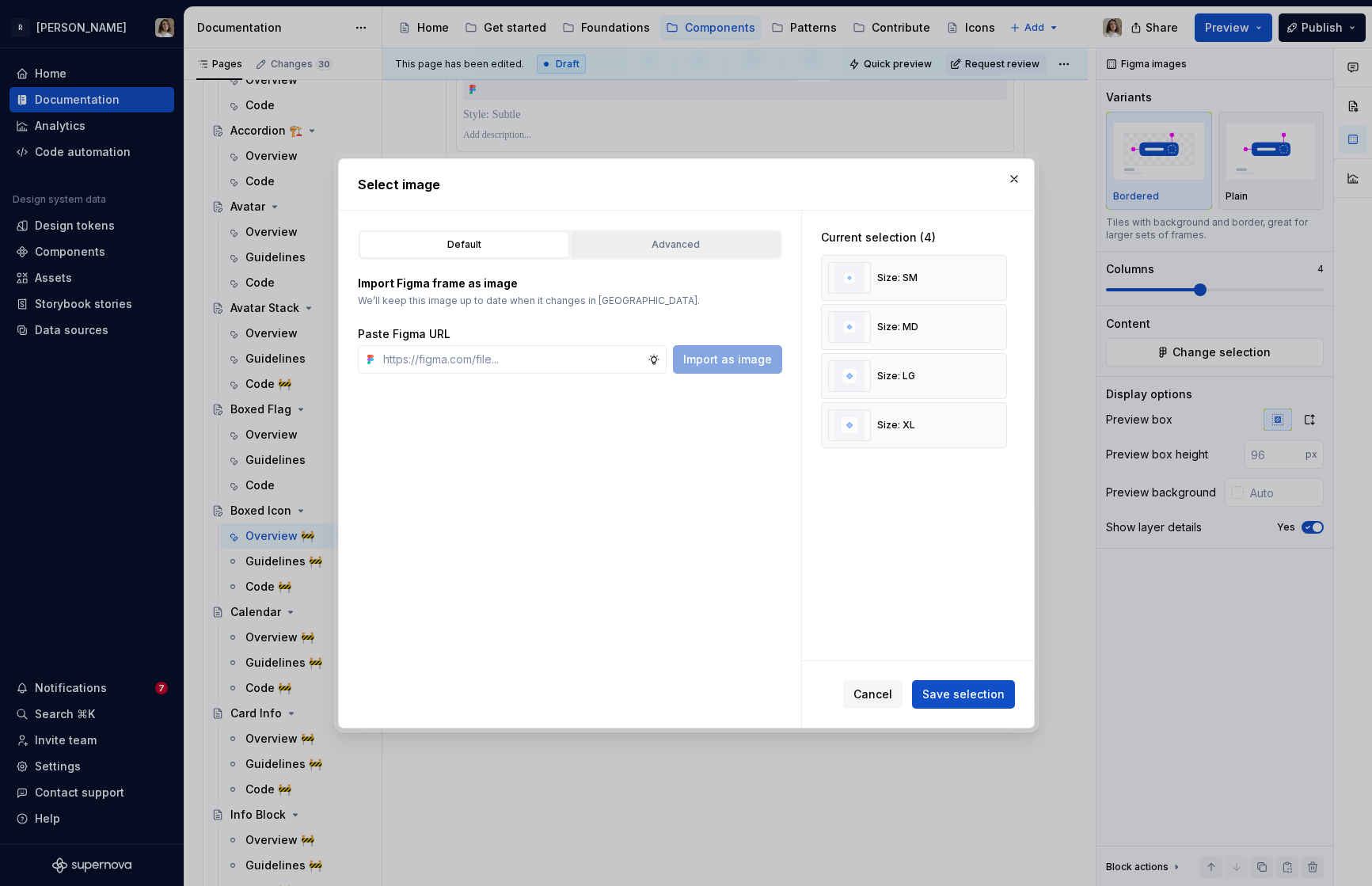
click at [635, 242] on div "Advanced" at bounding box center [675, 244] width 199 height 16
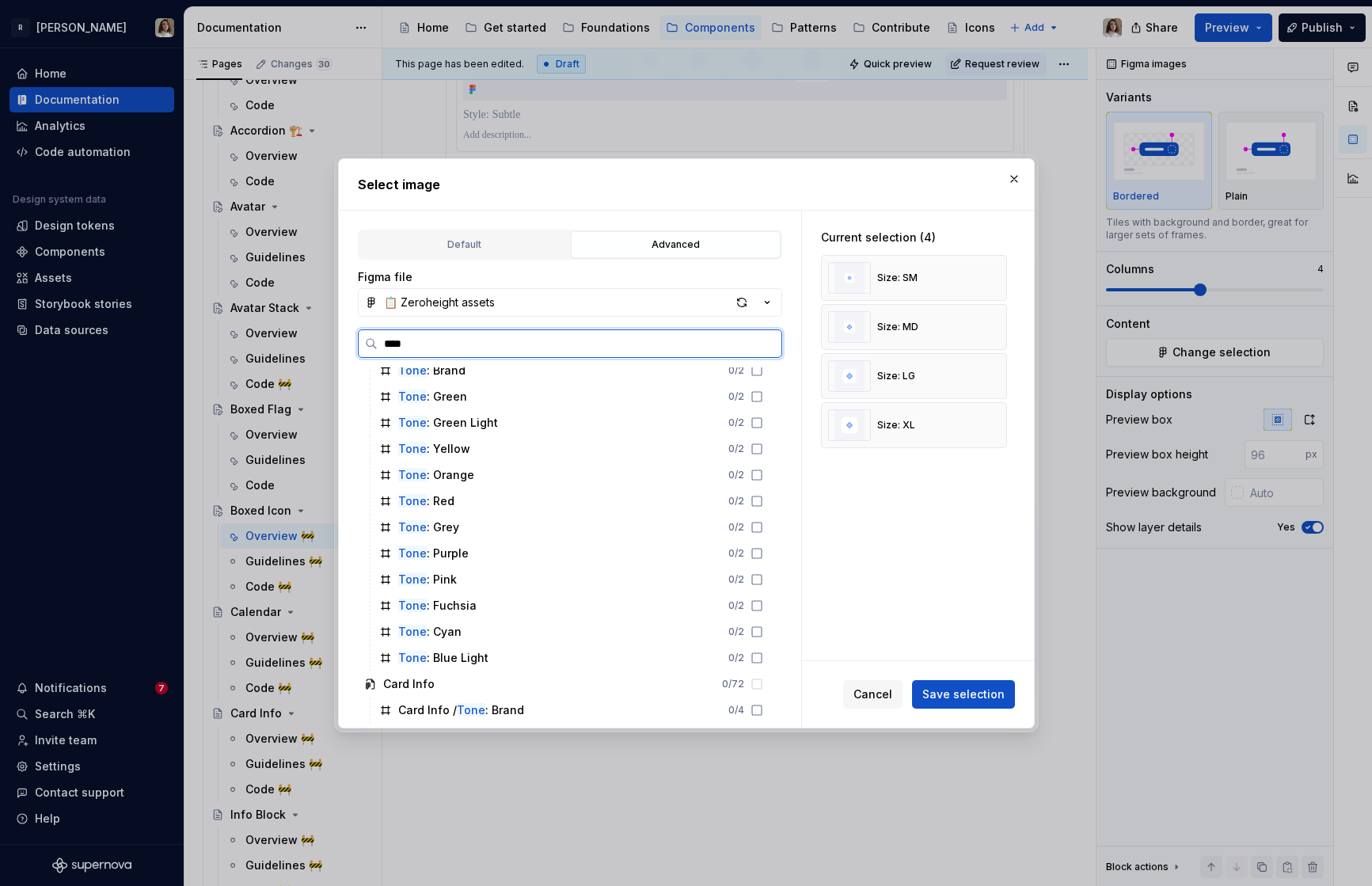
scroll to position [1598, 0]
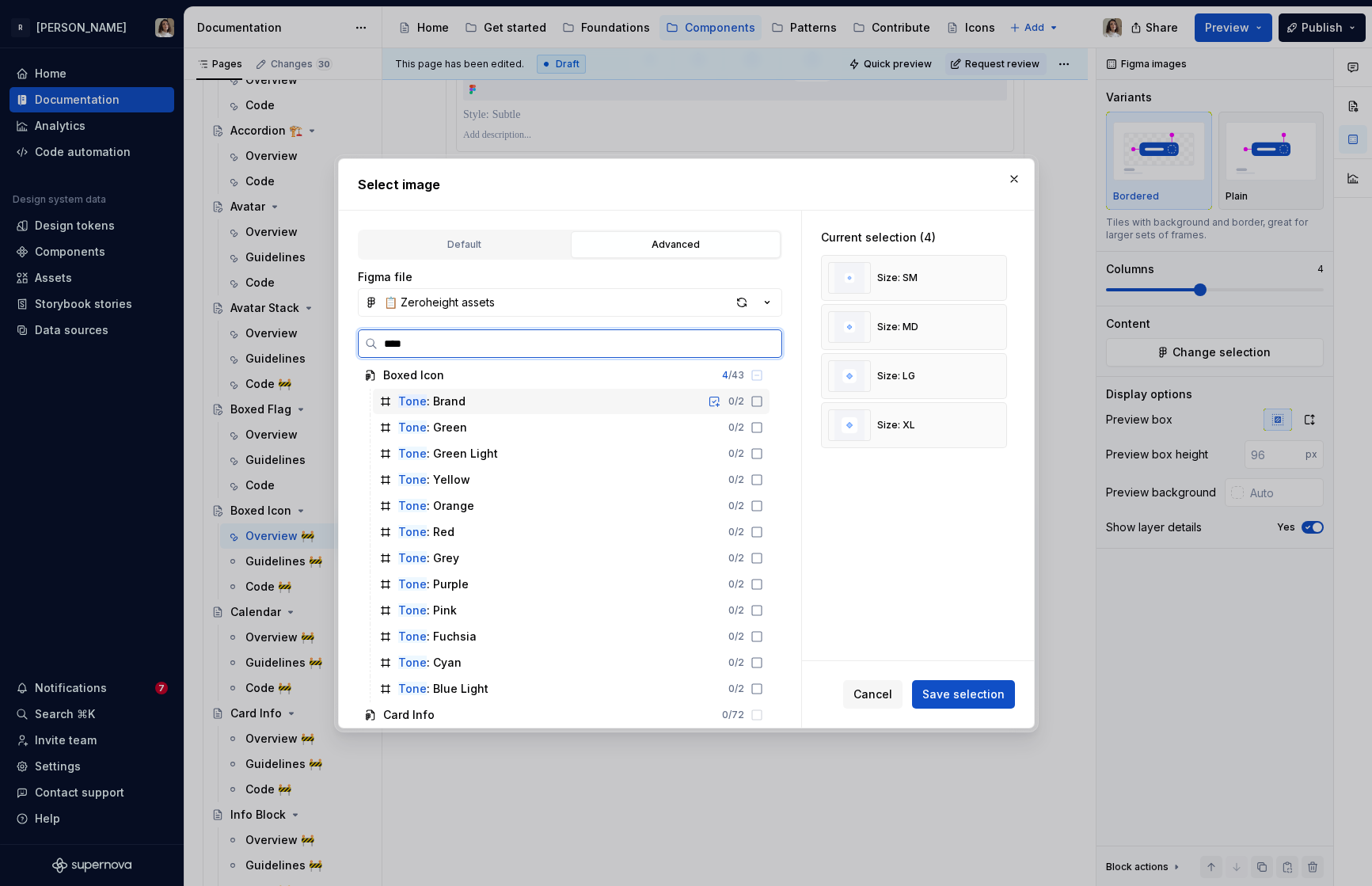
click at [763, 399] on icon at bounding box center [756, 400] width 13 height 13
click at [763, 423] on icon at bounding box center [756, 427] width 13 height 13
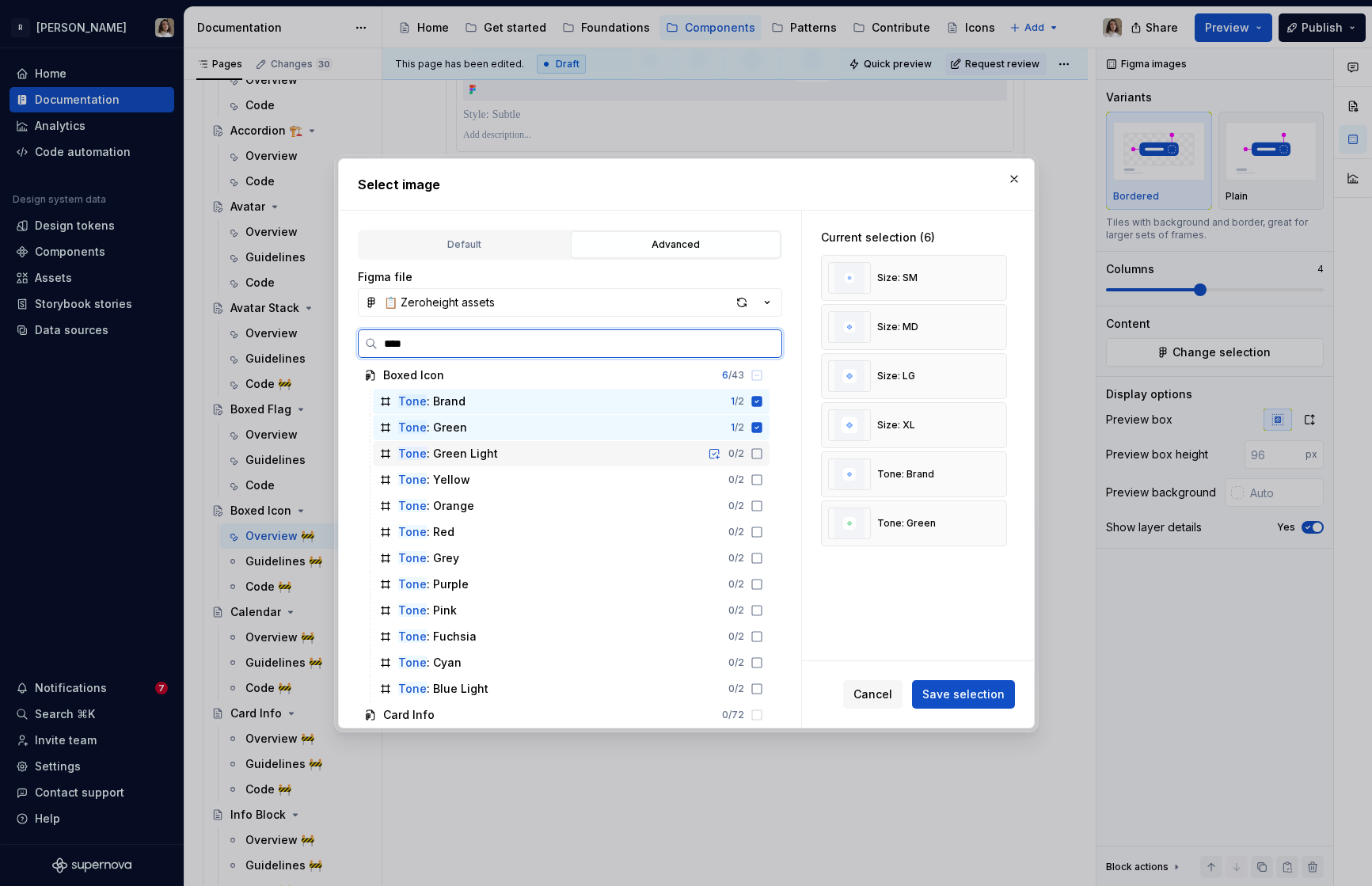
click at [763, 453] on icon at bounding box center [756, 453] width 13 height 13
click at [763, 478] on icon at bounding box center [756, 479] width 13 height 13
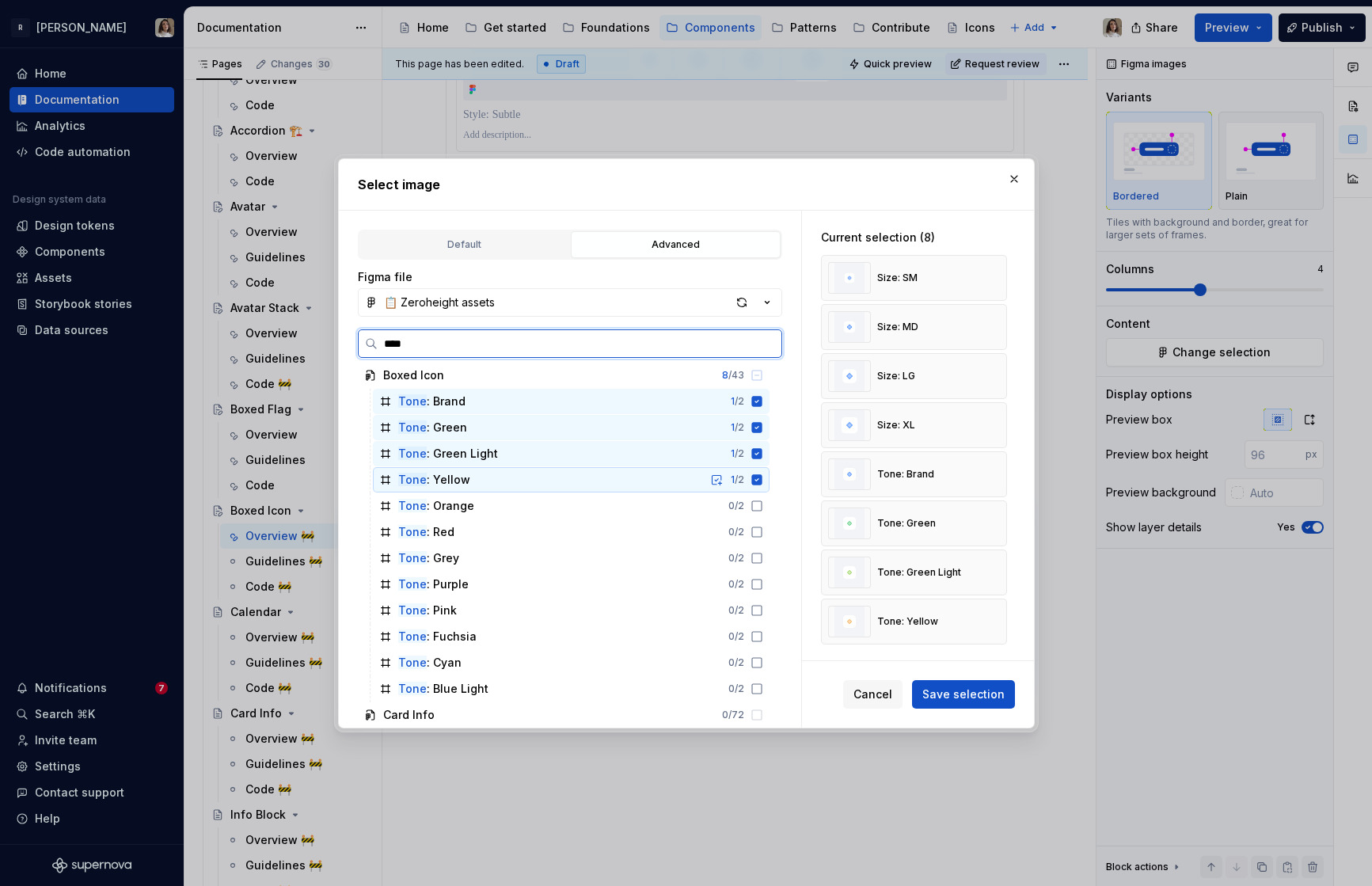
click at [763, 511] on icon at bounding box center [756, 505] width 13 height 13
click at [763, 534] on icon at bounding box center [756, 531] width 13 height 13
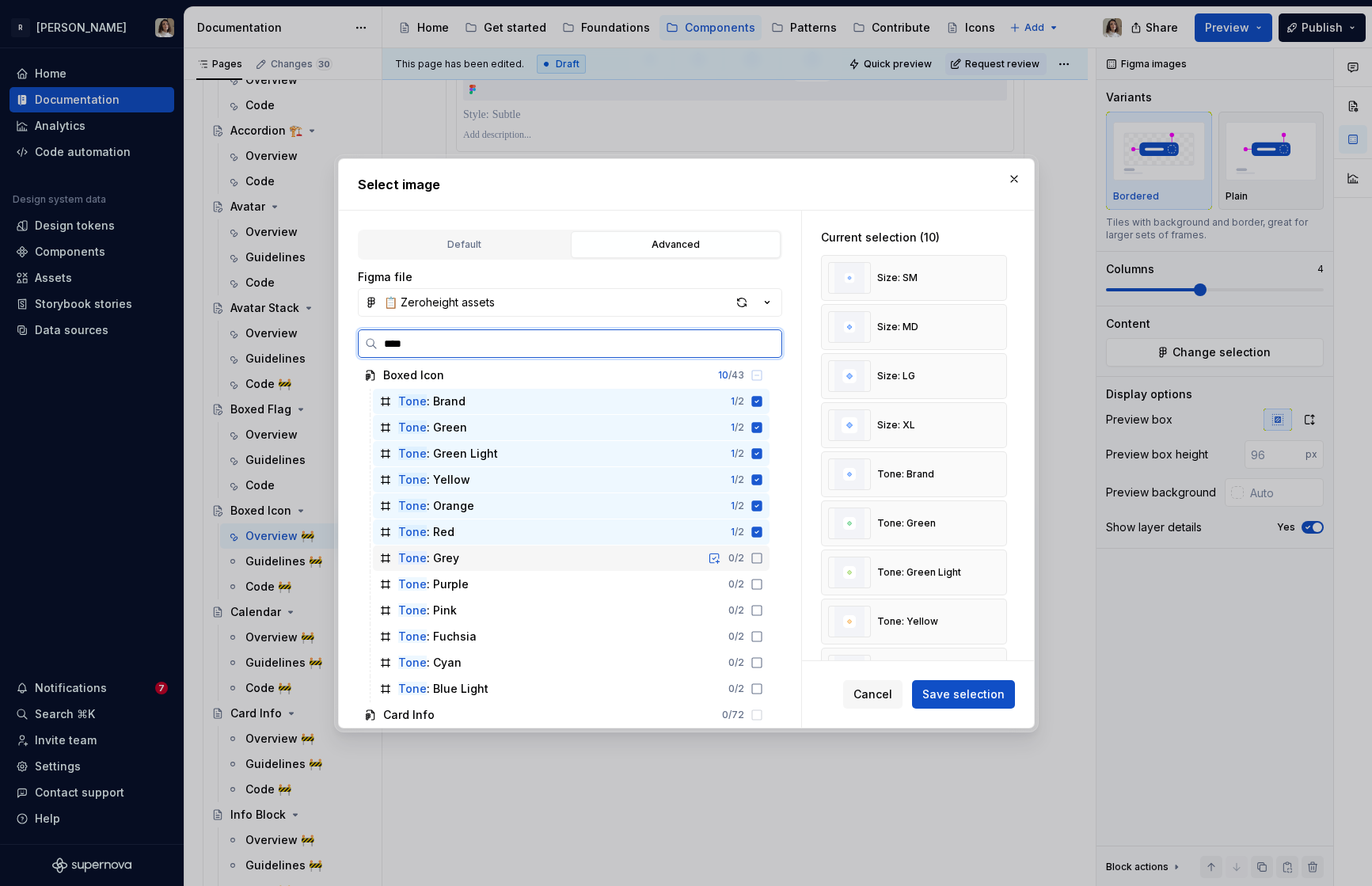
click at [763, 558] on icon at bounding box center [756, 557] width 13 height 13
click at [763, 581] on icon at bounding box center [756, 584] width 13 height 13
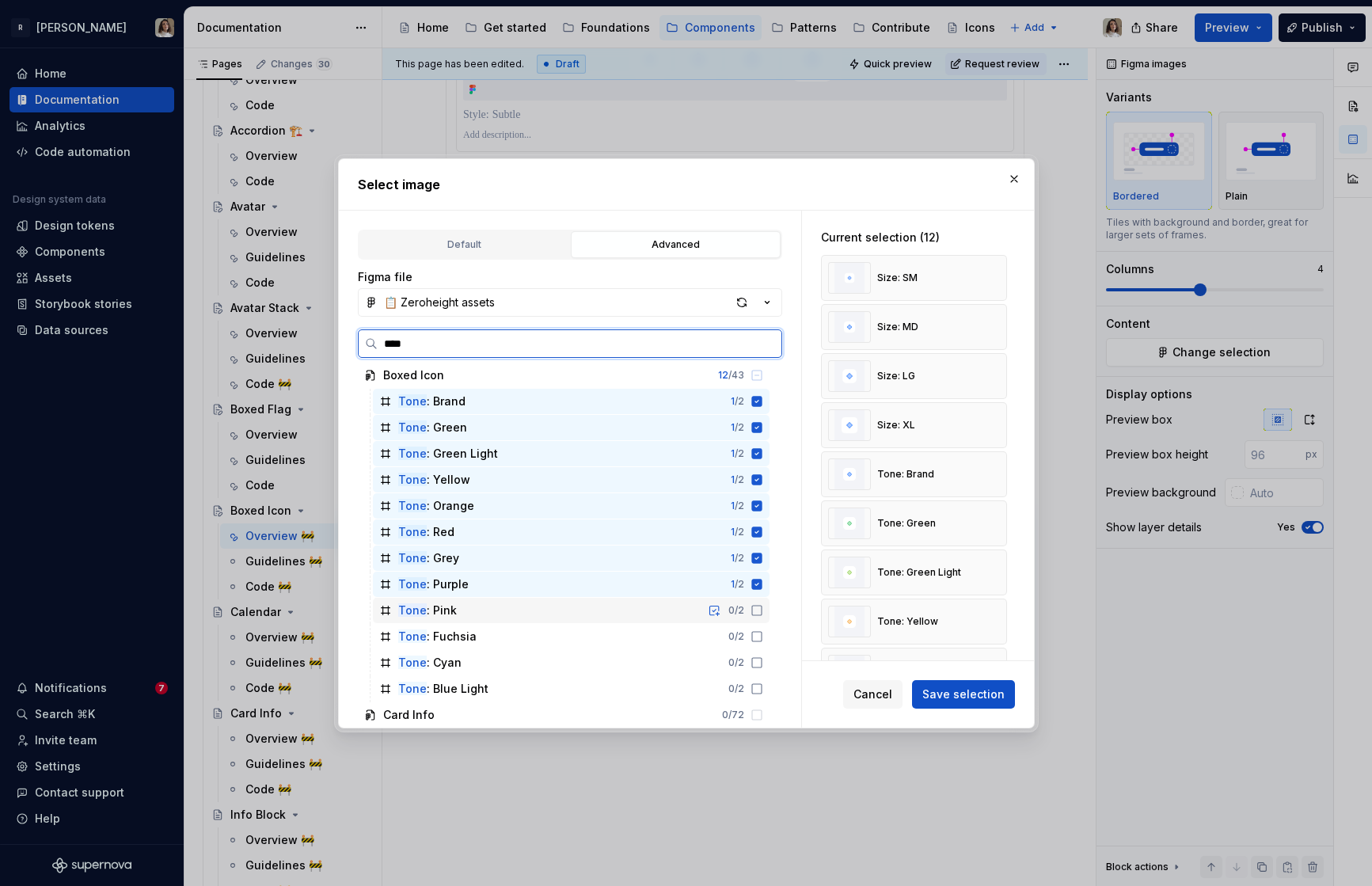
click at [763, 610] on icon at bounding box center [756, 610] width 13 height 13
click at [763, 641] on icon at bounding box center [756, 636] width 13 height 13
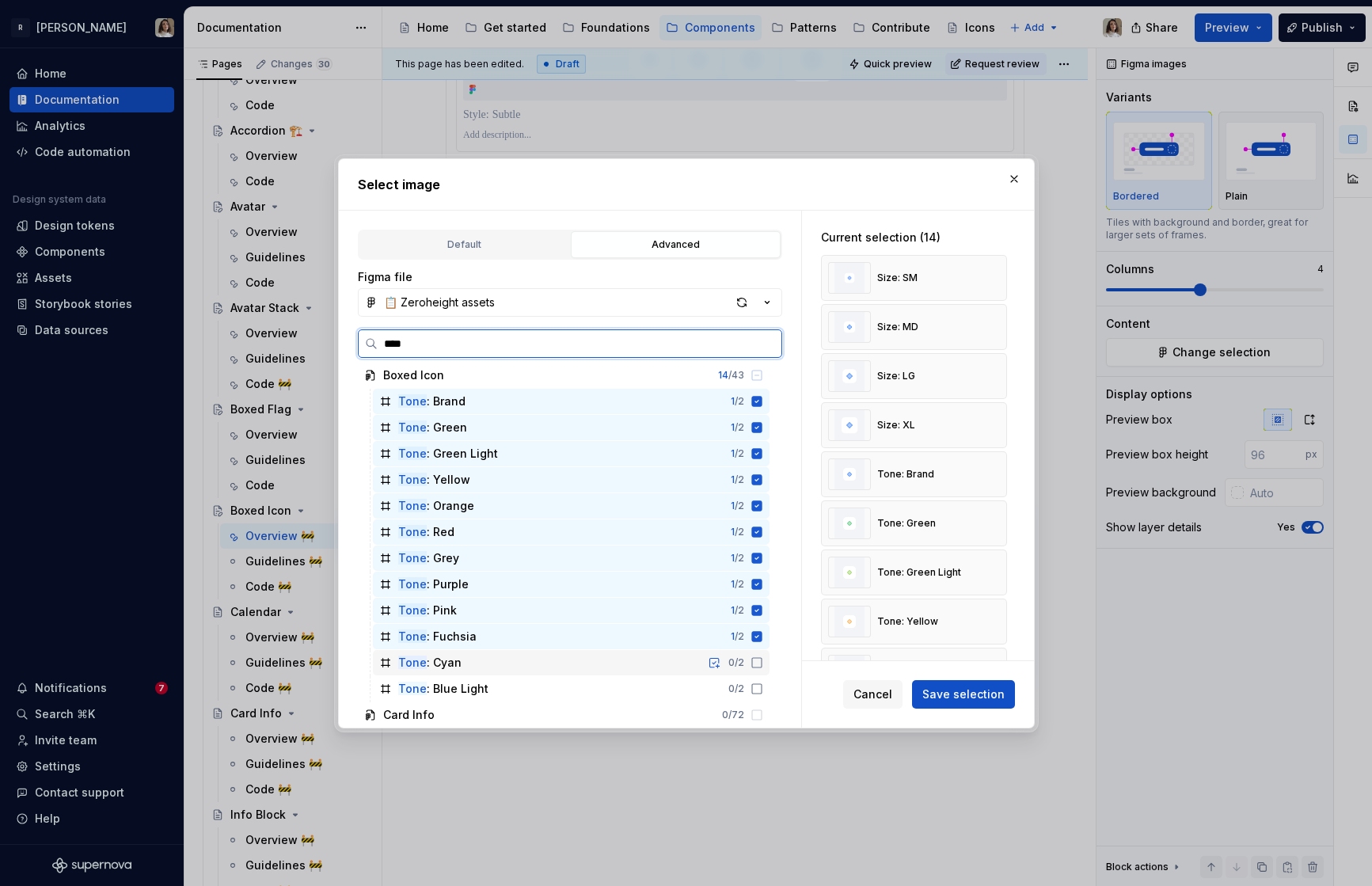
click at [763, 658] on icon at bounding box center [756, 662] width 13 height 13
click at [770, 677] on div "Tone : Blue Light 0 / 2" at bounding box center [571, 688] width 397 height 25
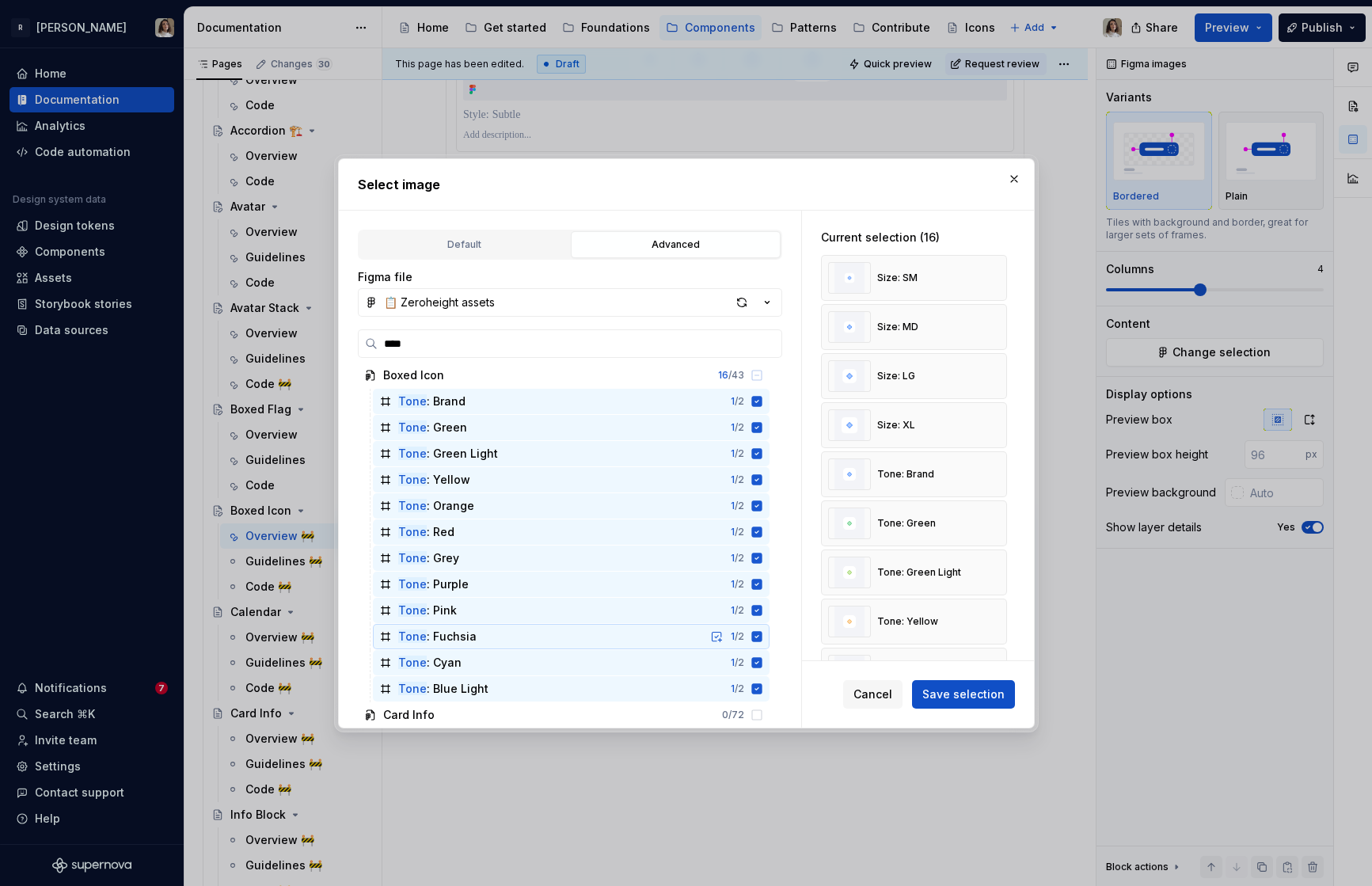
scroll to position [1676, 0]
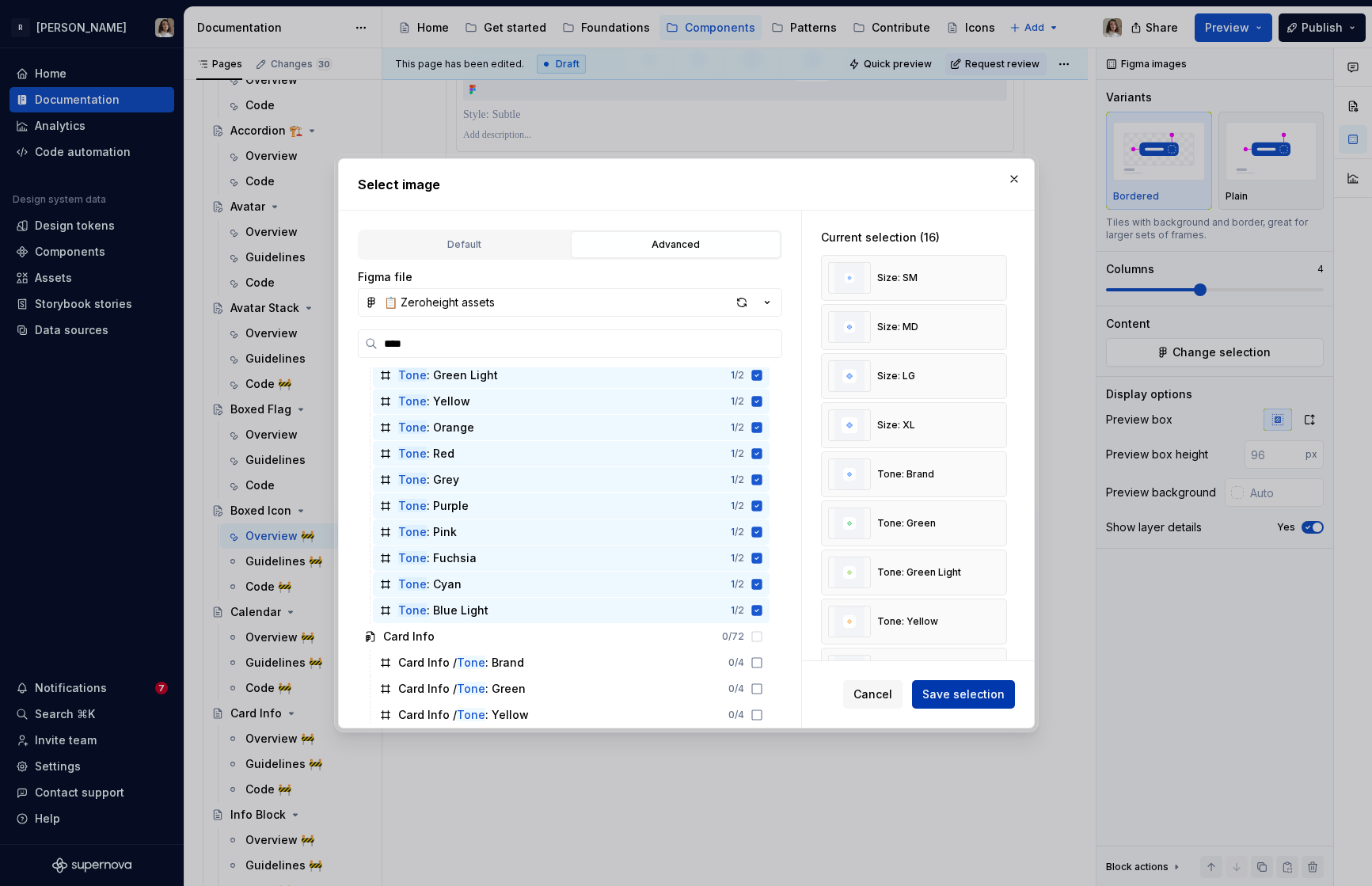
click at [973, 702] on button "Save selection" at bounding box center [964, 693] width 103 height 28
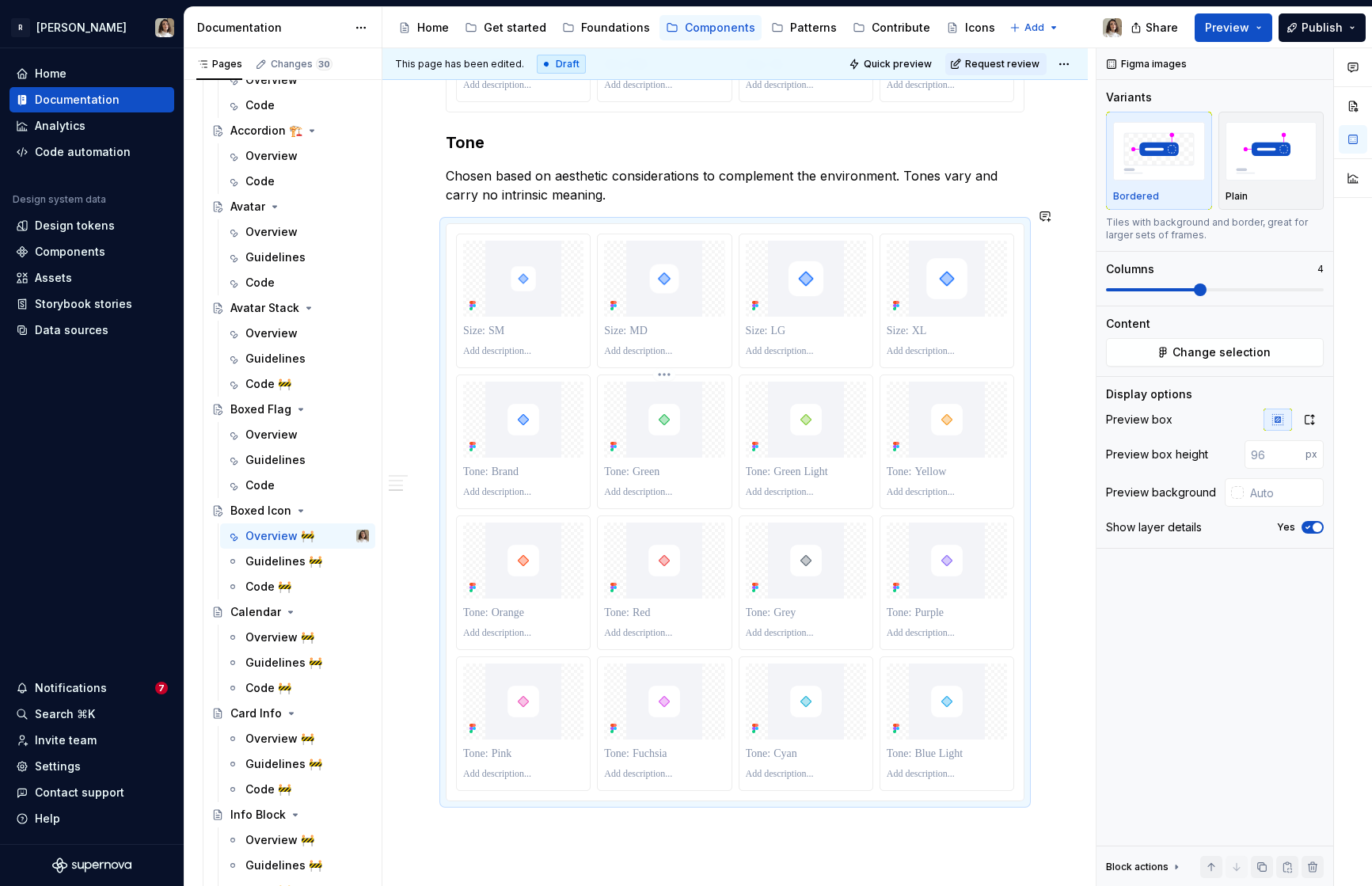
scroll to position [1709, 0]
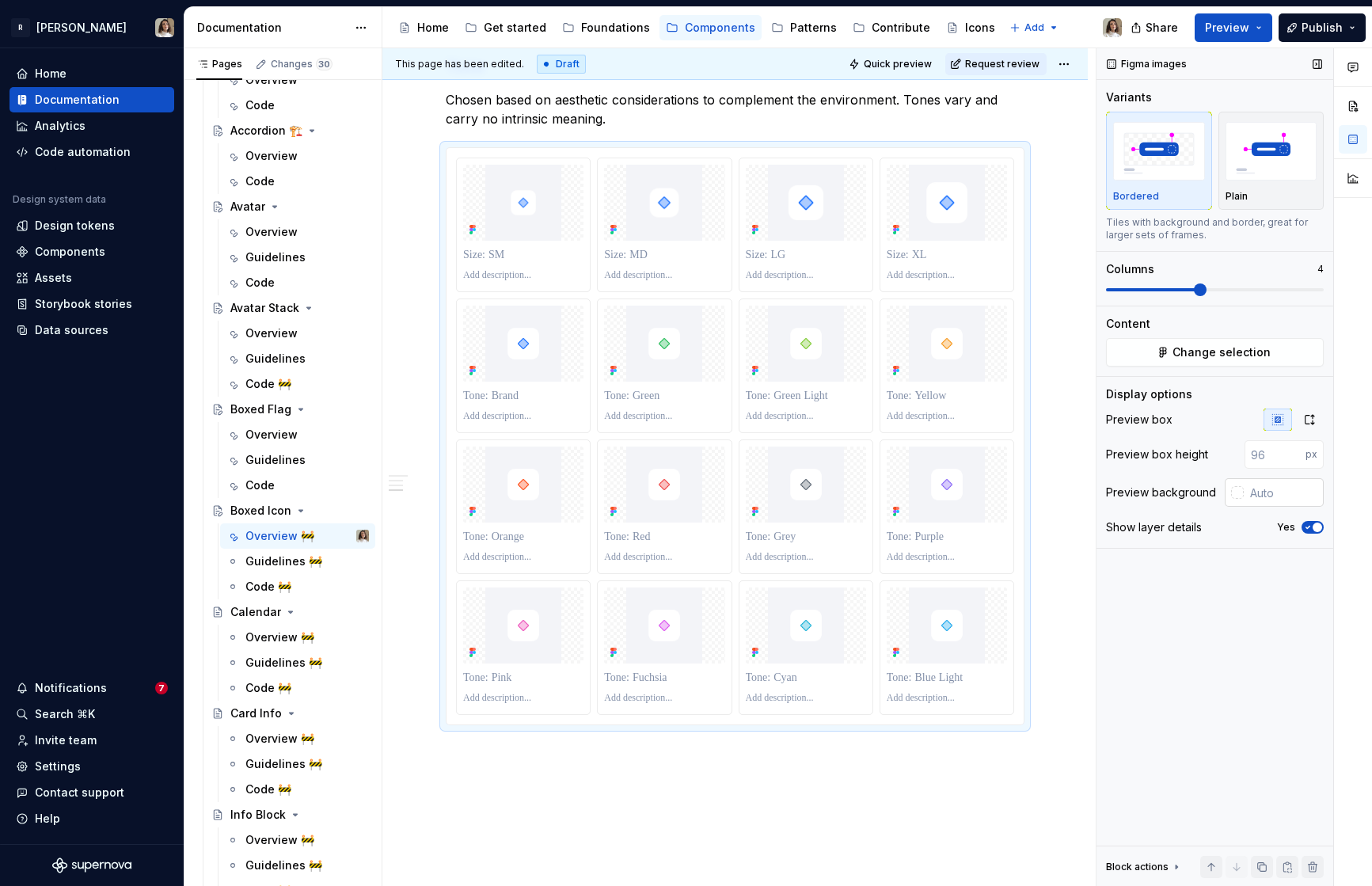
click at [1234, 490] on input "text" at bounding box center [1284, 491] width 80 height 28
paste input "#F3F4F8"
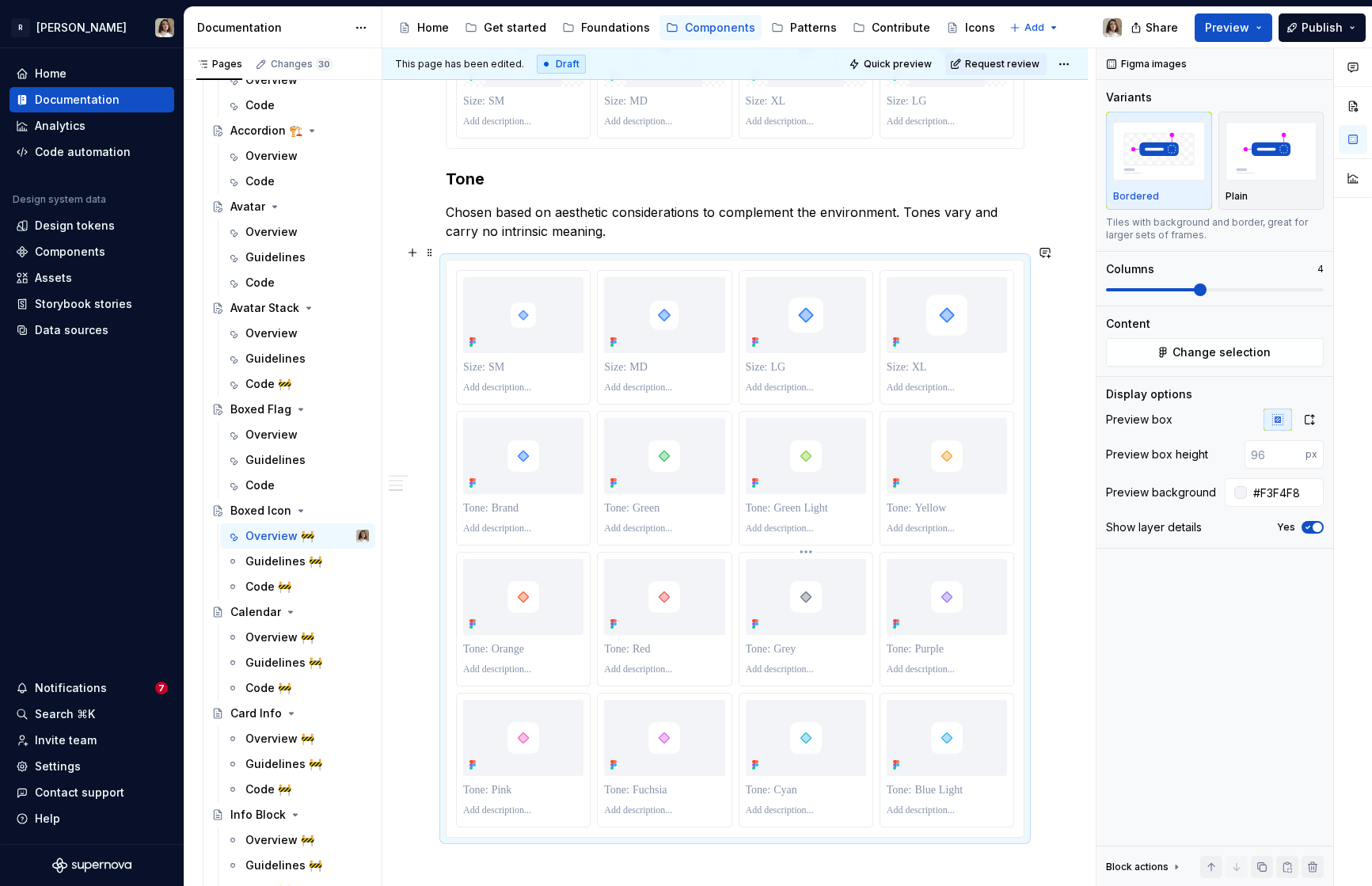
scroll to position [1573, 0]
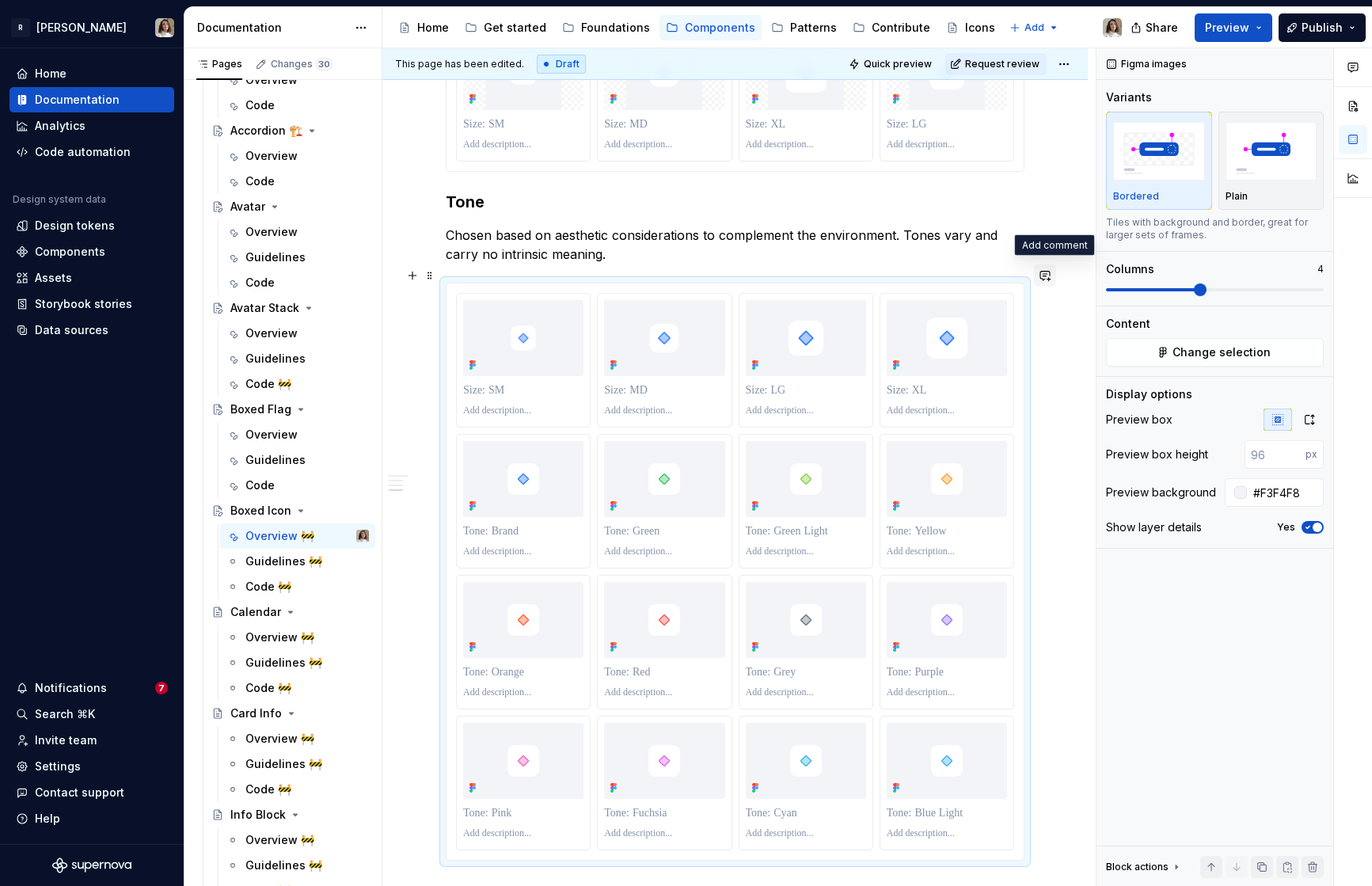
click at [1056, 276] on button "button" at bounding box center [1044, 275] width 22 height 22
click at [1184, 334] on div "Content Change selection" at bounding box center [1215, 341] width 218 height 50
click at [1176, 345] on span "Change selection" at bounding box center [1221, 352] width 98 height 16
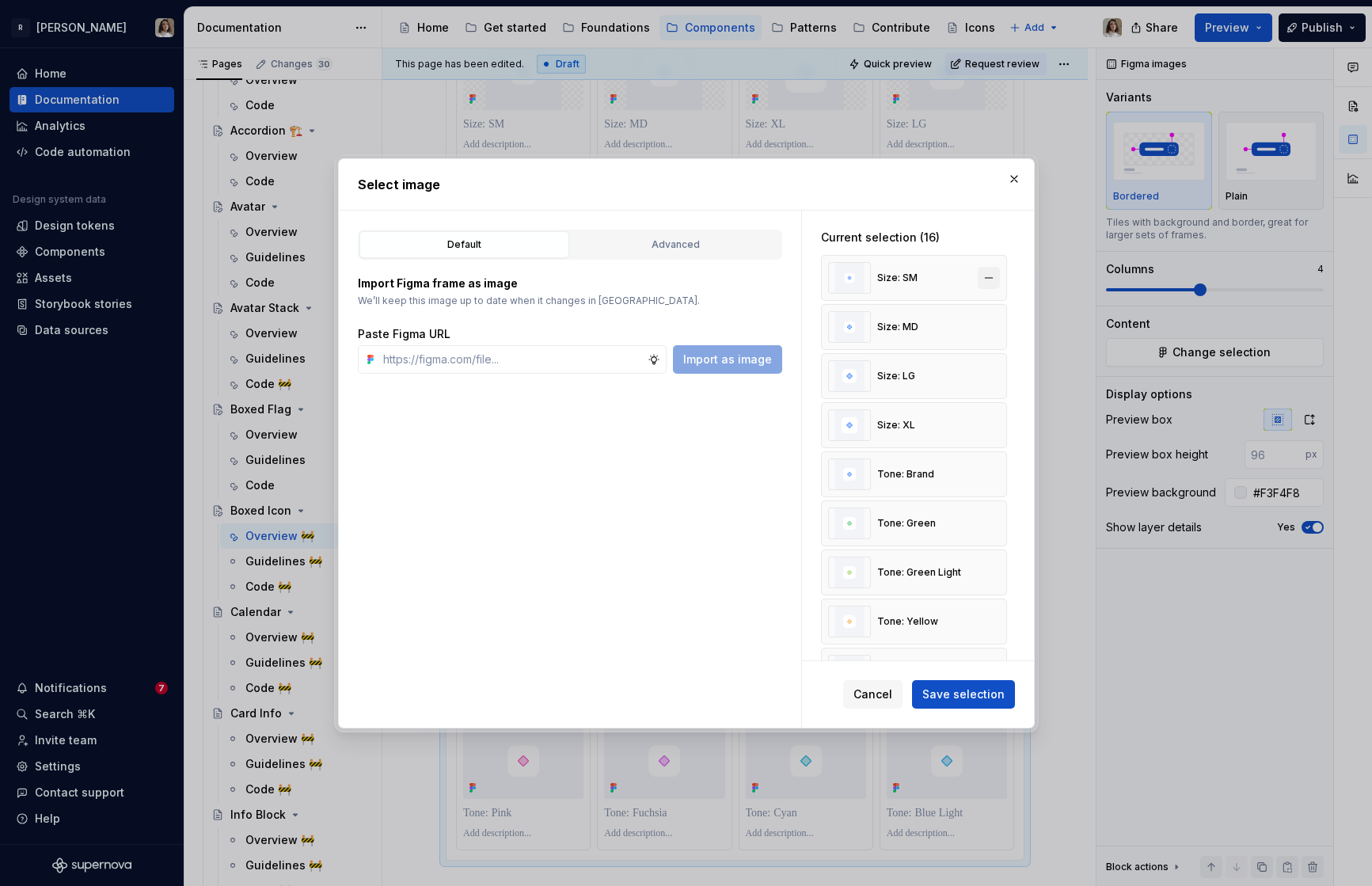
click at [1000, 275] on button "button" at bounding box center [988, 277] width 22 height 22
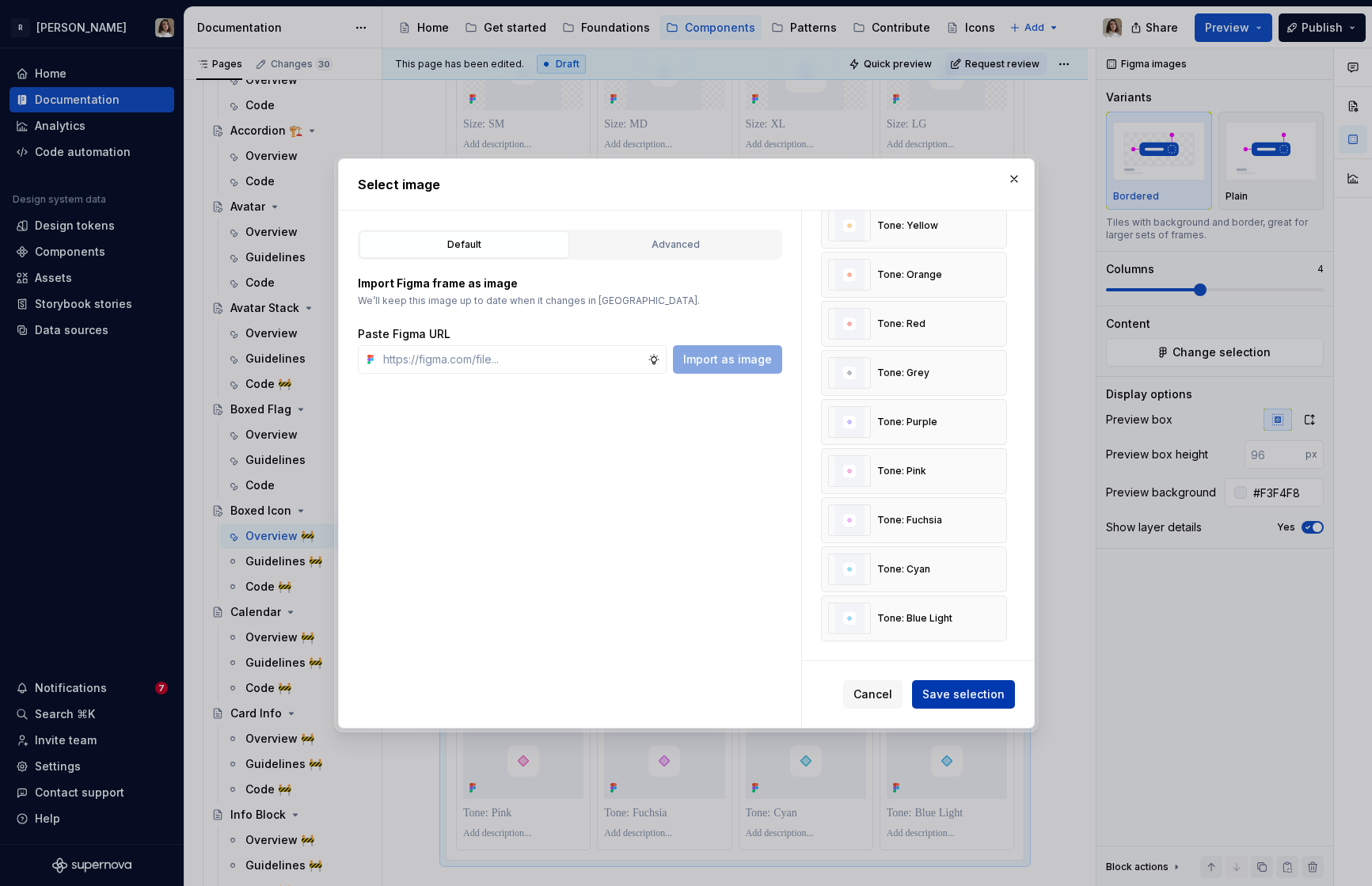
click at [951, 695] on span "Save selection" at bounding box center [963, 694] width 82 height 16
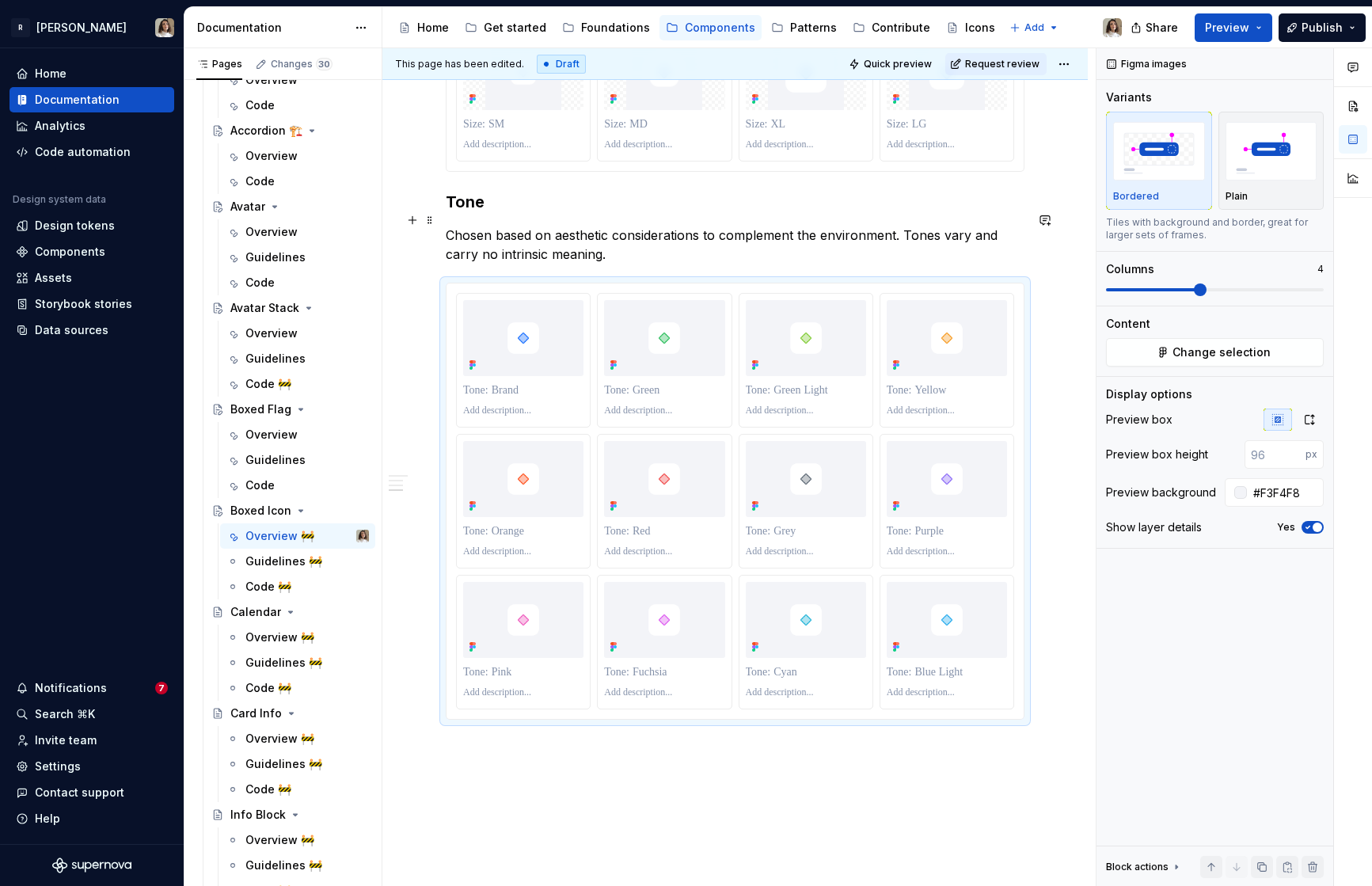
click at [556, 226] on p "Chosen based on aesthetic considerations to complement the environment. Tones v…" at bounding box center [735, 244] width 579 height 38
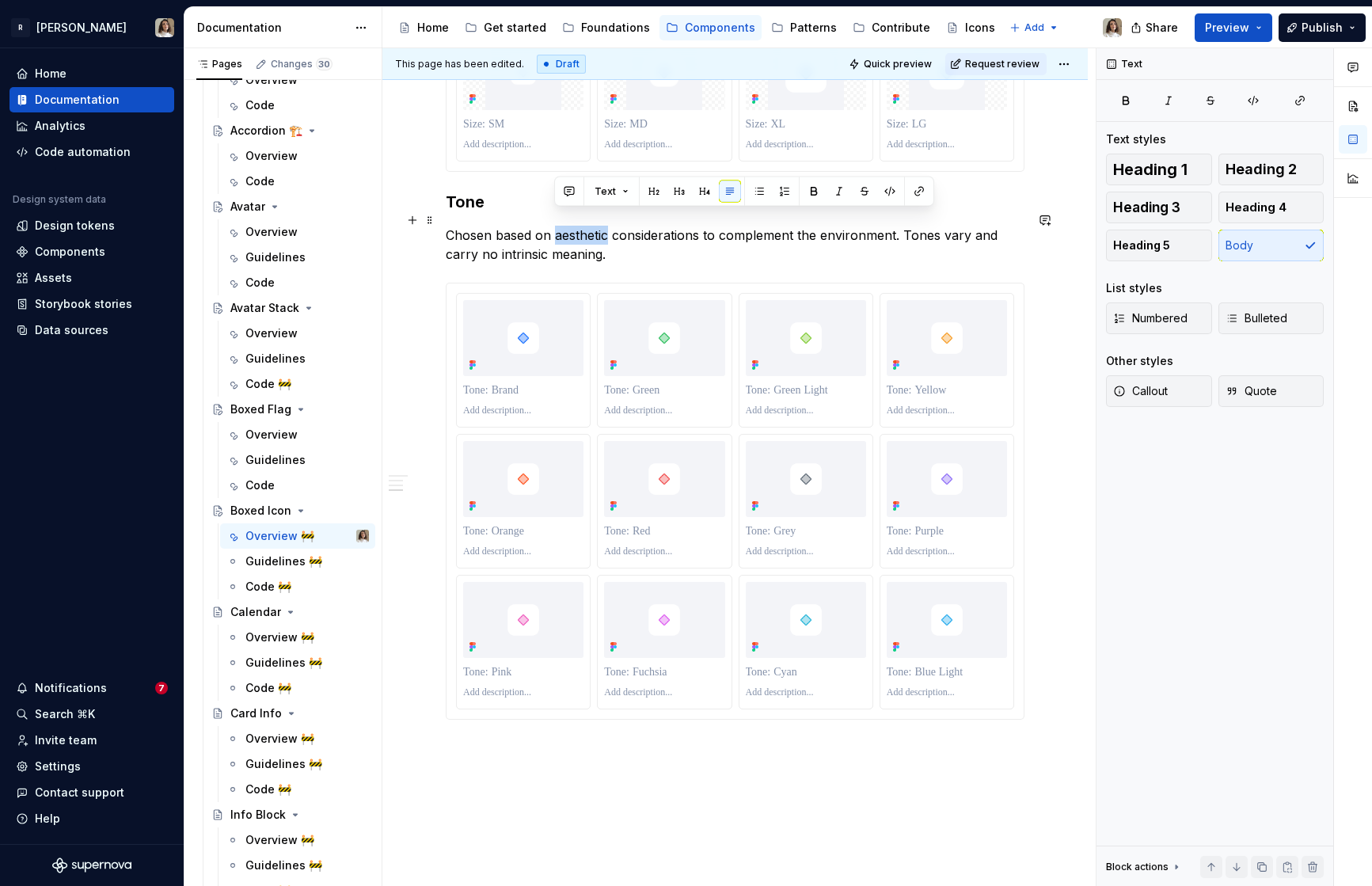
click at [556, 226] on p "Chosen based on aesthetic considerations to complement the environment. Tones v…" at bounding box center [735, 244] width 579 height 38
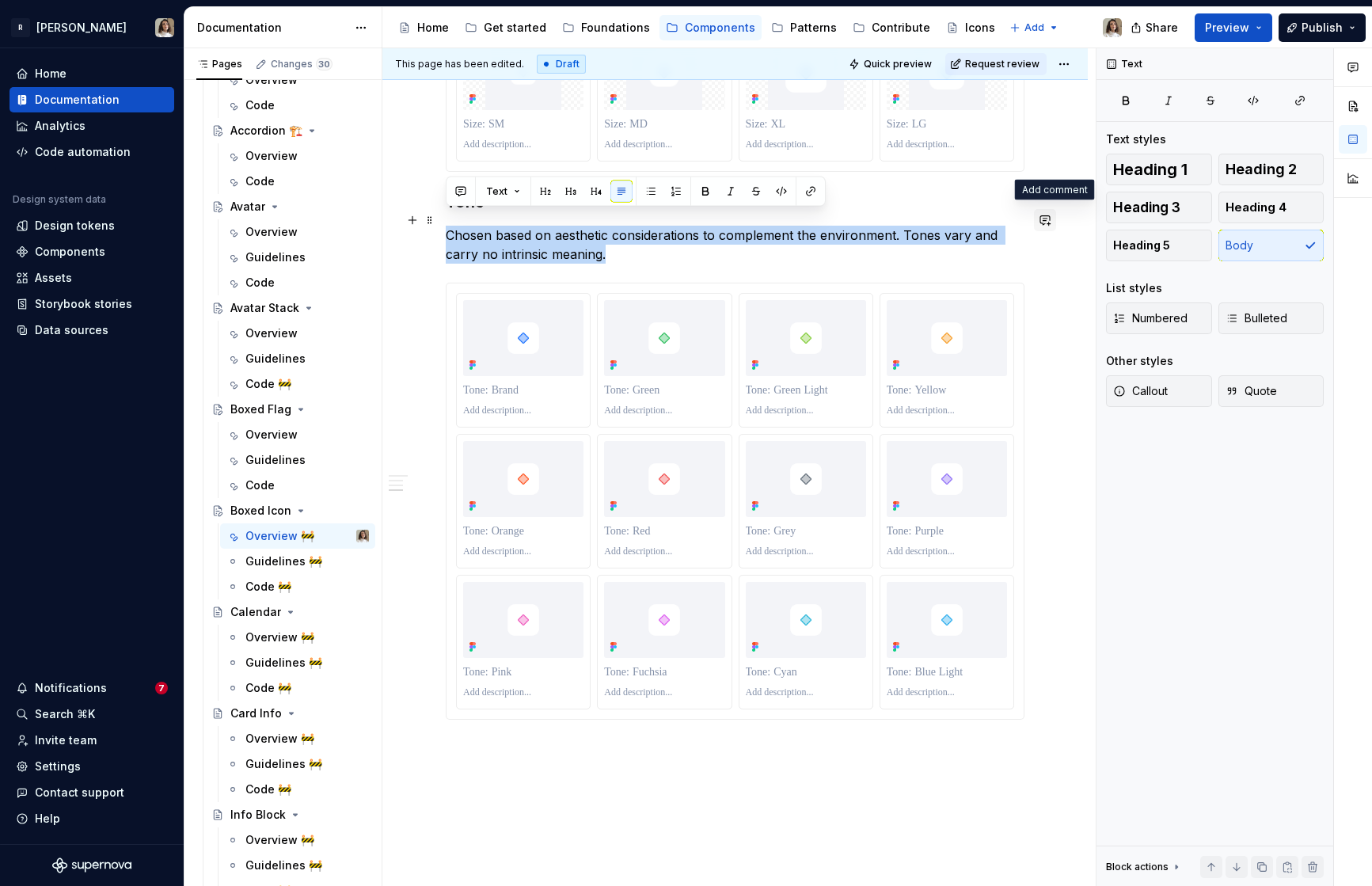
click at [1050, 220] on button "button" at bounding box center [1044, 220] width 22 height 22
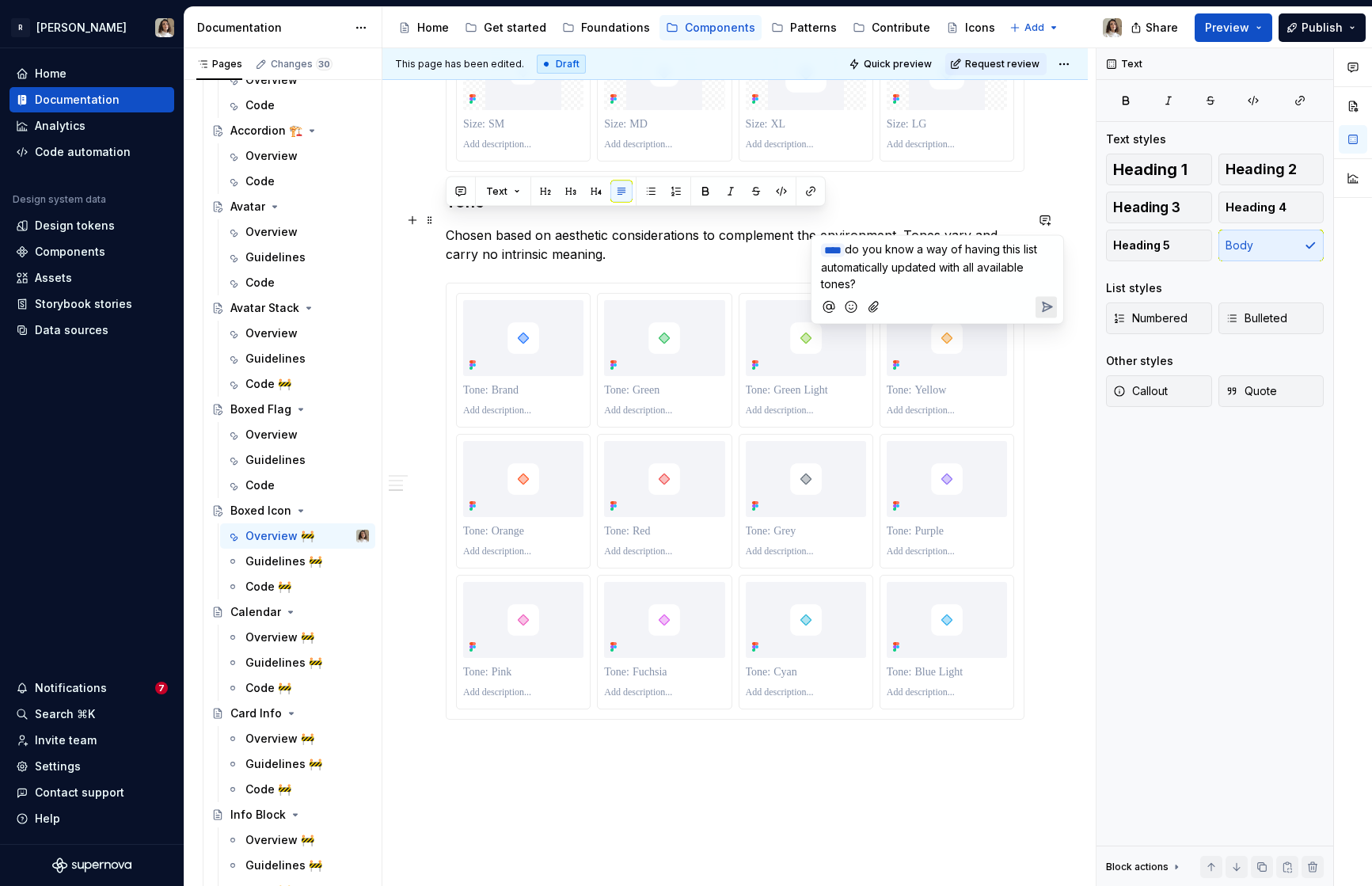
click at [963, 249] on span "do you know a way of having this list automatically updated with all available …" at bounding box center [931, 267] width 219 height 48
click at [913, 266] on span "do you know a way in Figma where we can have this list automatically updated wi…" at bounding box center [932, 274] width 222 height 65
click at [960, 284] on p "﻿ * *** ﻿ do you know a way in Figma where we can have this automatically updat…" at bounding box center [938, 274] width 233 height 68
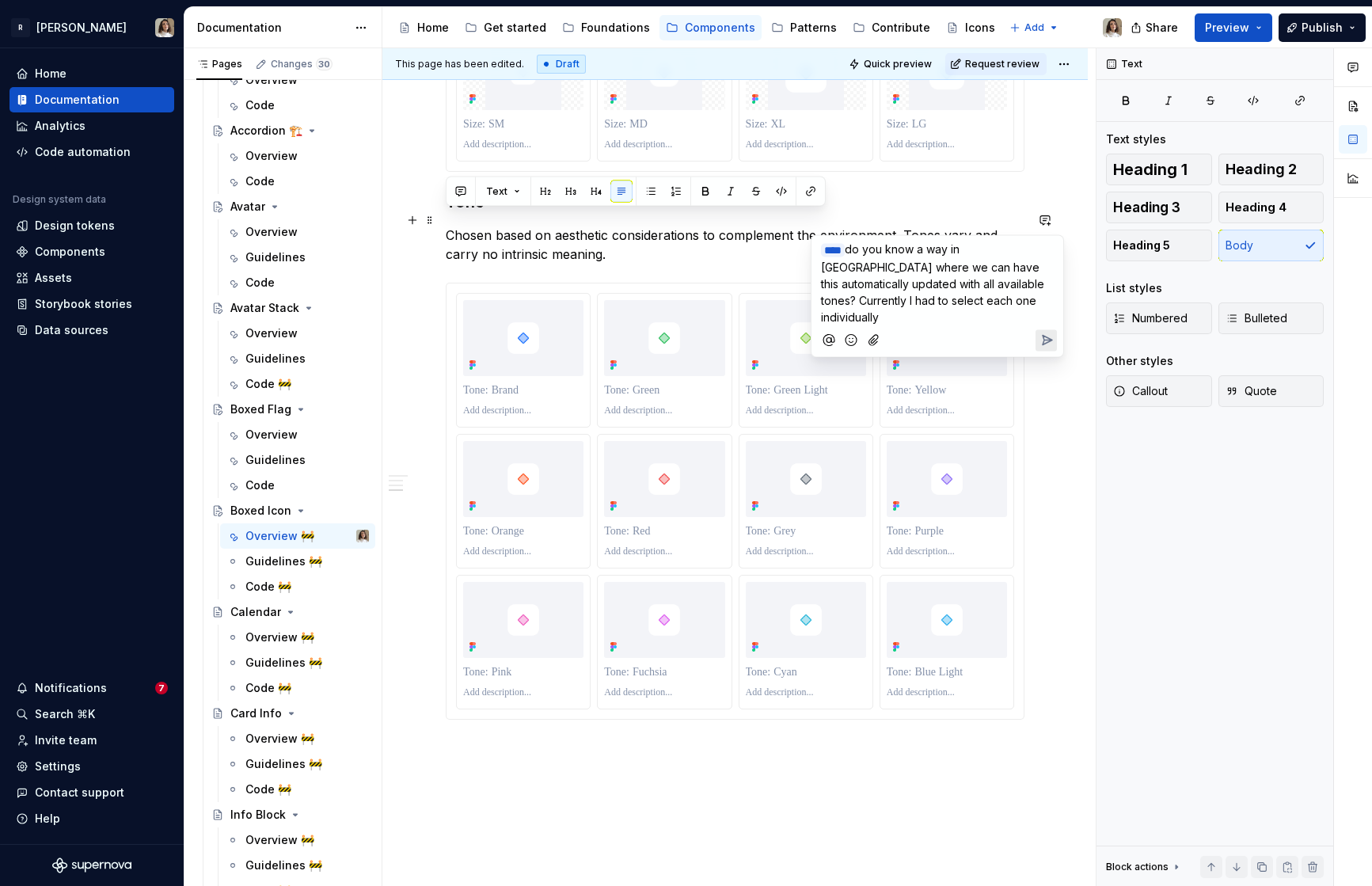
click at [1045, 335] on icon "Send" at bounding box center [1047, 340] width 10 height 10
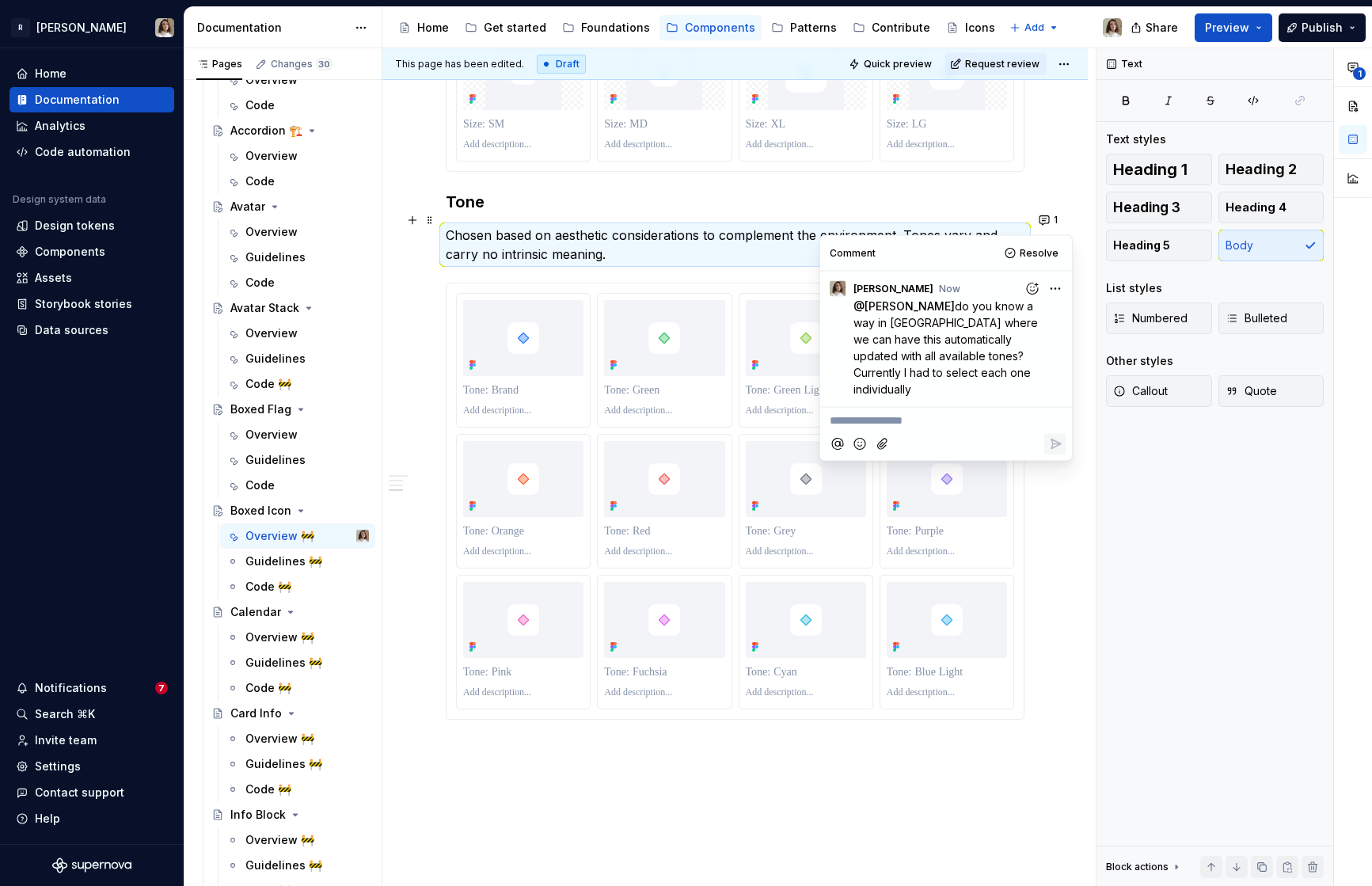
click at [594, 237] on p "Chosen based on aesthetic considerations to complement the environment. Tones v…" at bounding box center [735, 244] width 579 height 38
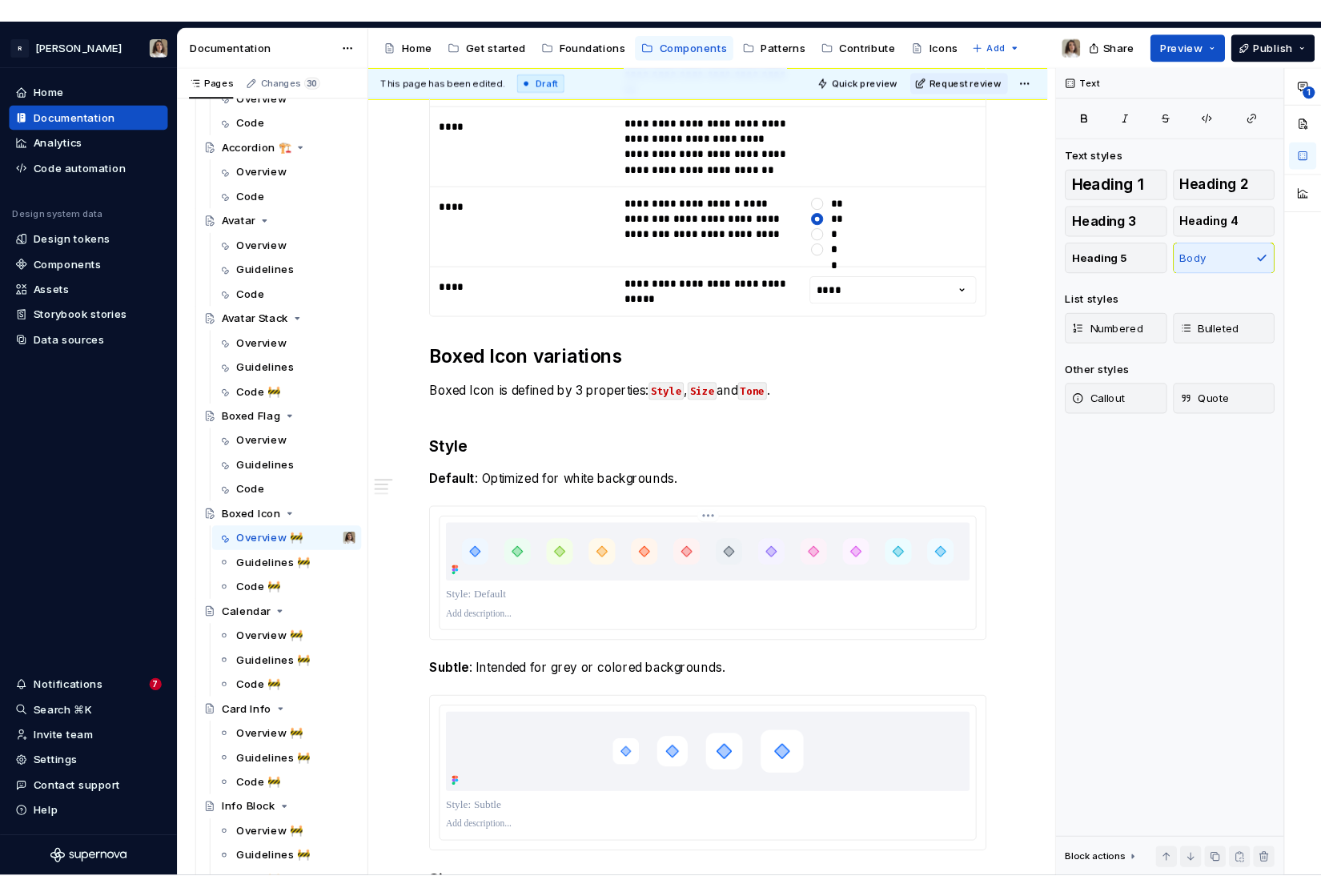
scroll to position [0, 0]
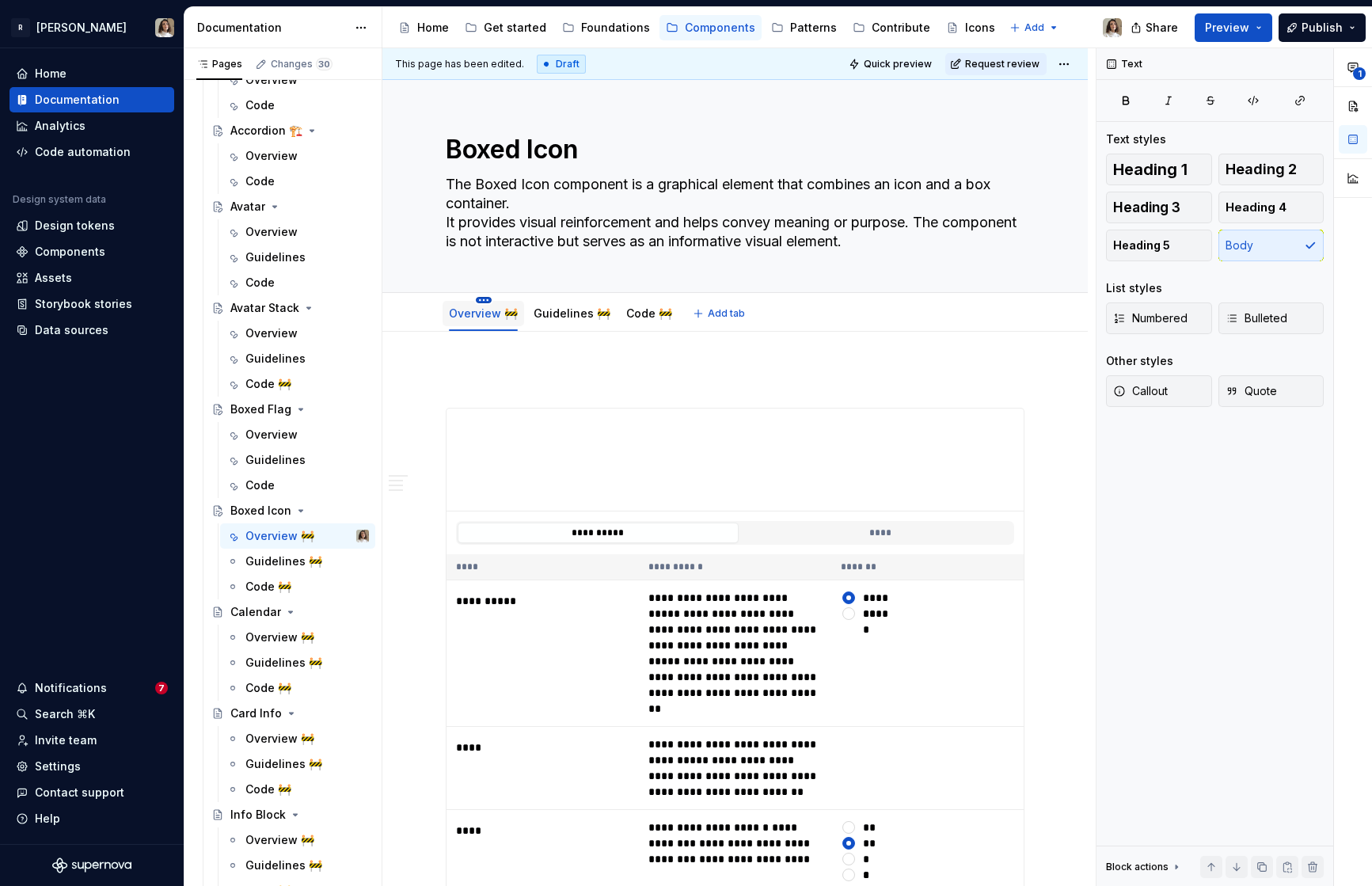
click at [481, 299] on html "R Norma Home Documentation Analytics Code automation Design system data Design …" at bounding box center [686, 443] width 1372 height 886
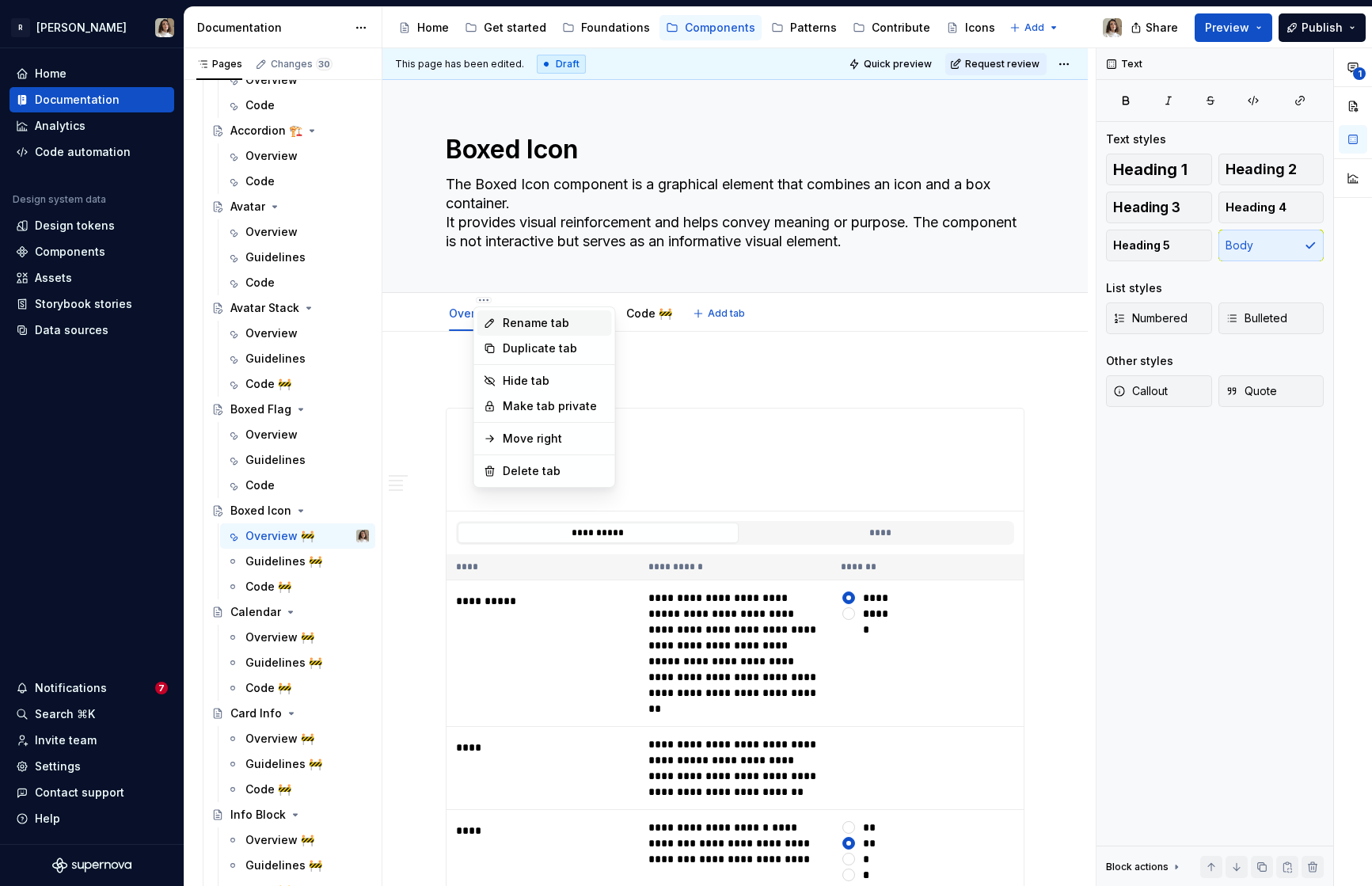
click at [488, 317] on icon at bounding box center [490, 323] width 13 height 13
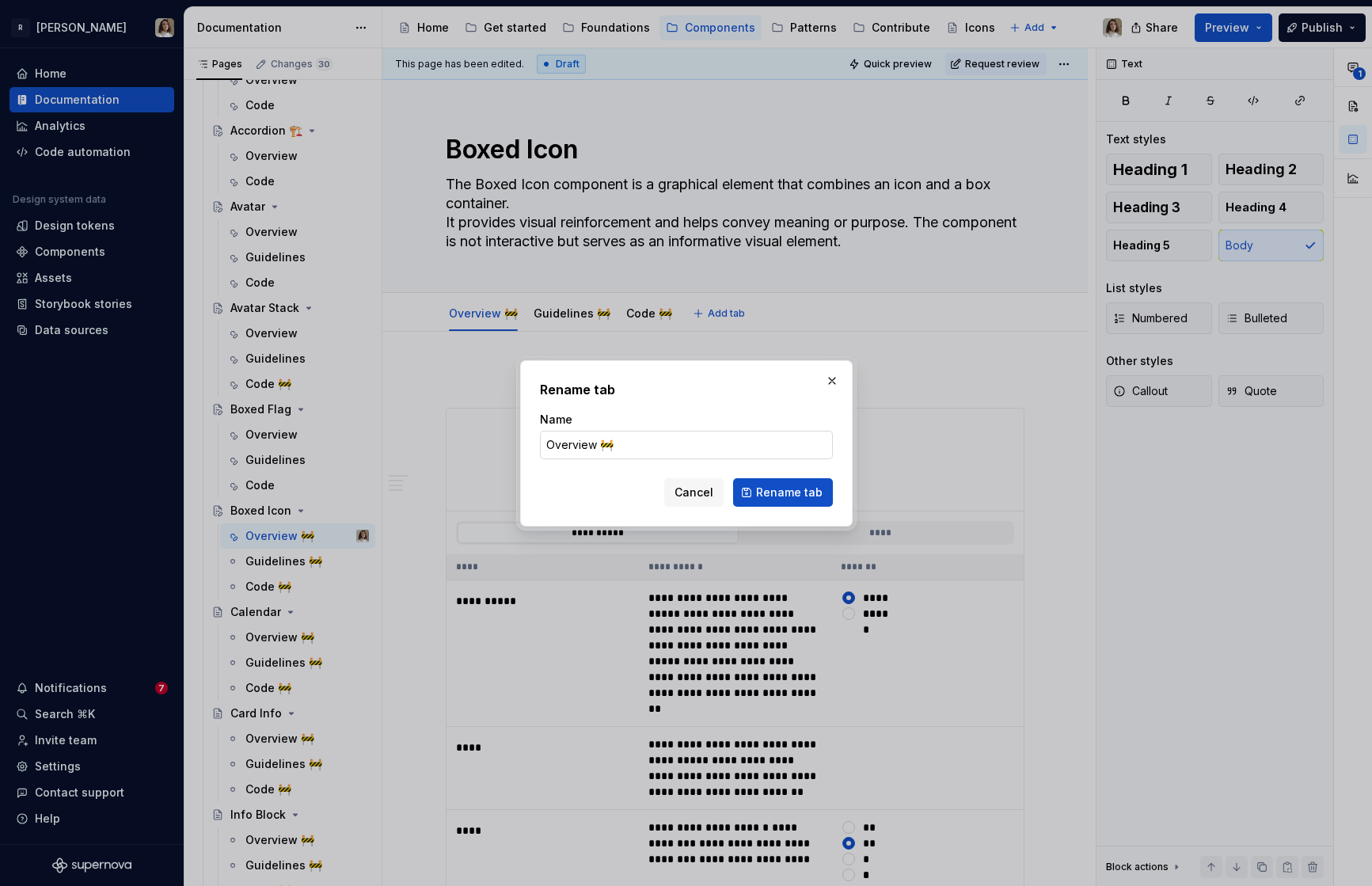
click at [601, 442] on input "Overview 🚧" at bounding box center [686, 444] width 293 height 28
click at [774, 494] on span "Rename tab" at bounding box center [789, 492] width 67 height 16
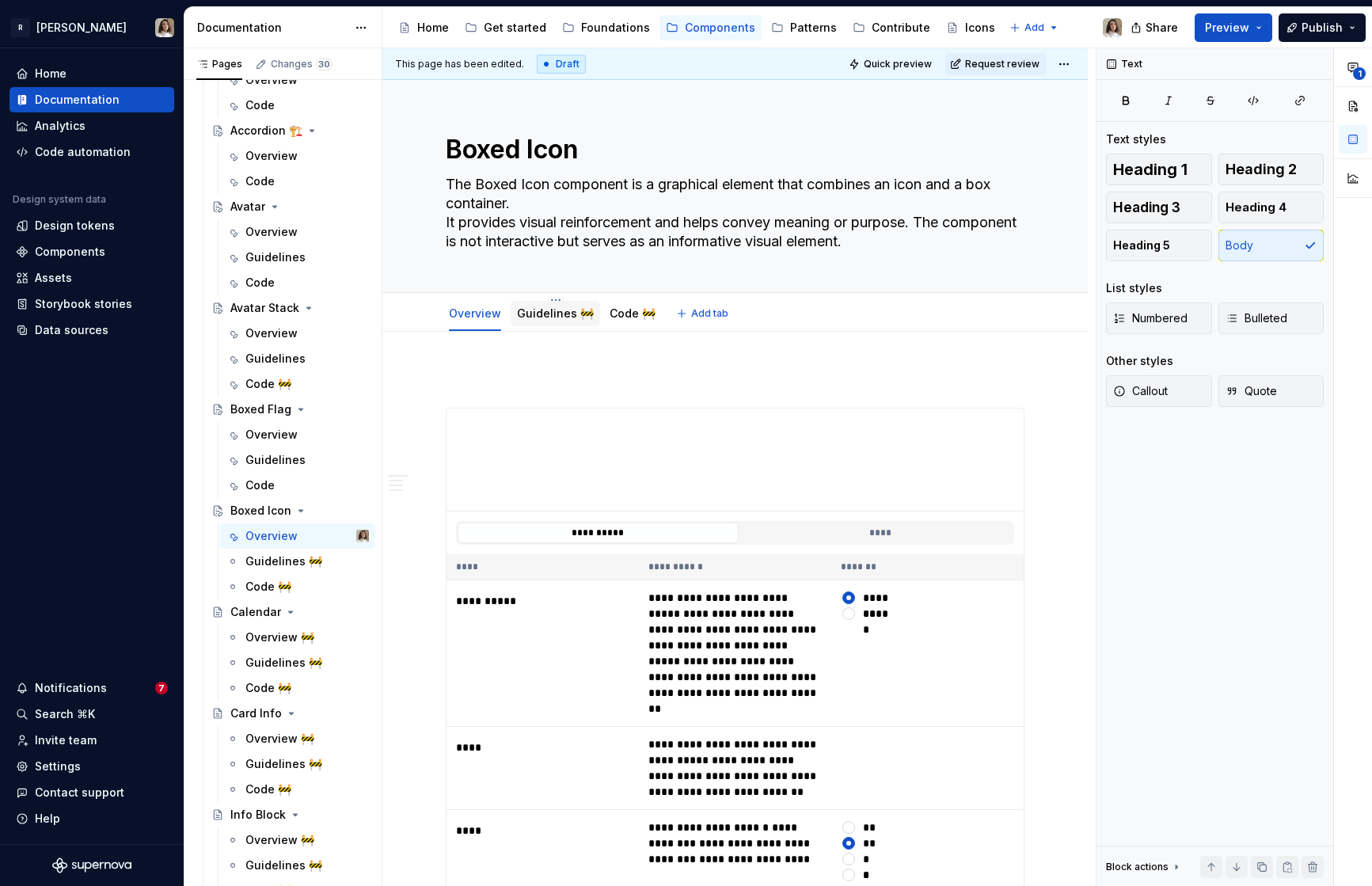
click at [554, 311] on link "Guidelines 🚧" at bounding box center [555, 313] width 77 height 14
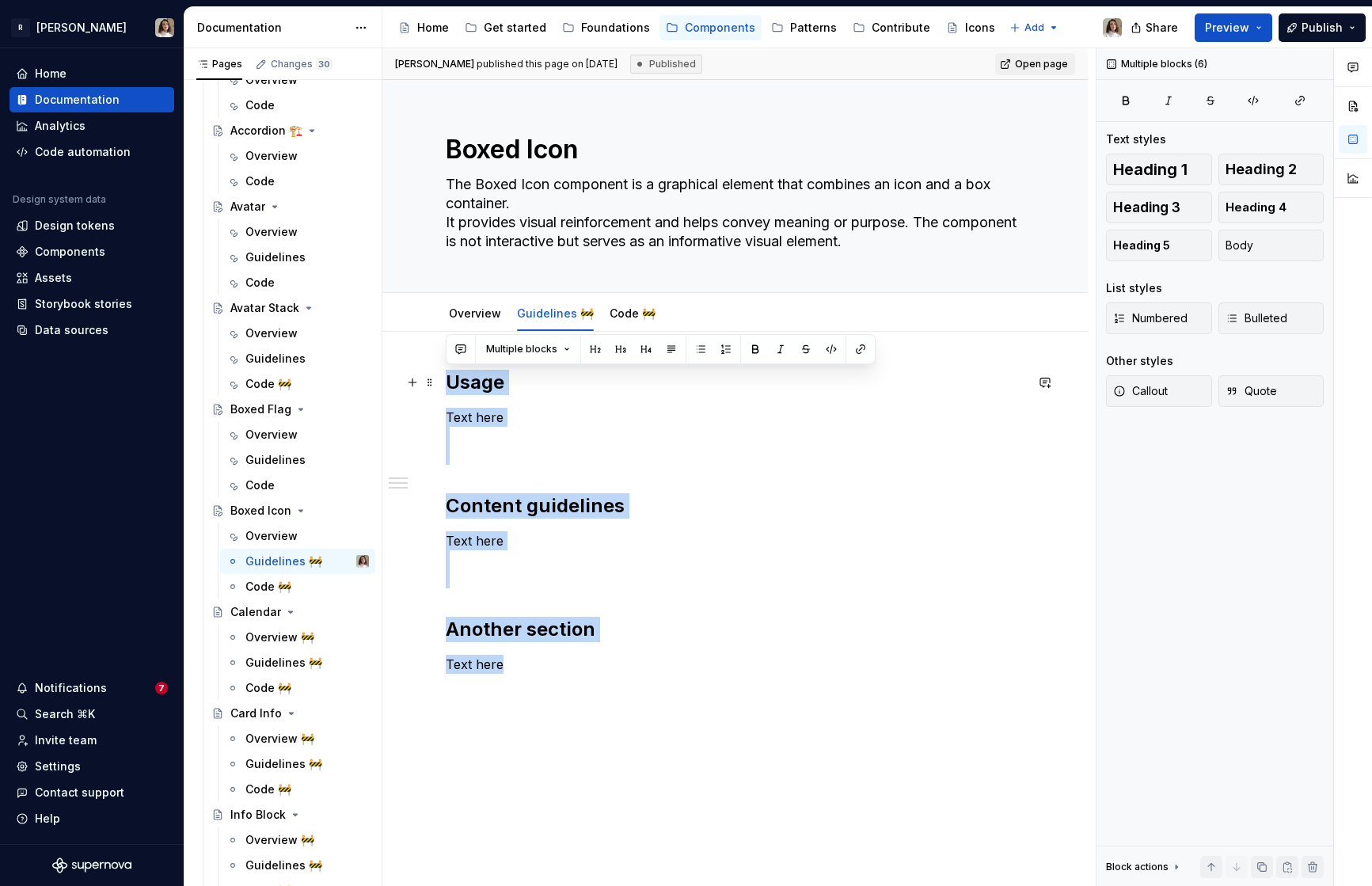
drag, startPoint x: 535, startPoint y: 666, endPoint x: 446, endPoint y: 394, distance: 286.2
click at [446, 394] on div "Usage Text here Content guidelines Text here Another section Text here" at bounding box center [735, 522] width 579 height 304
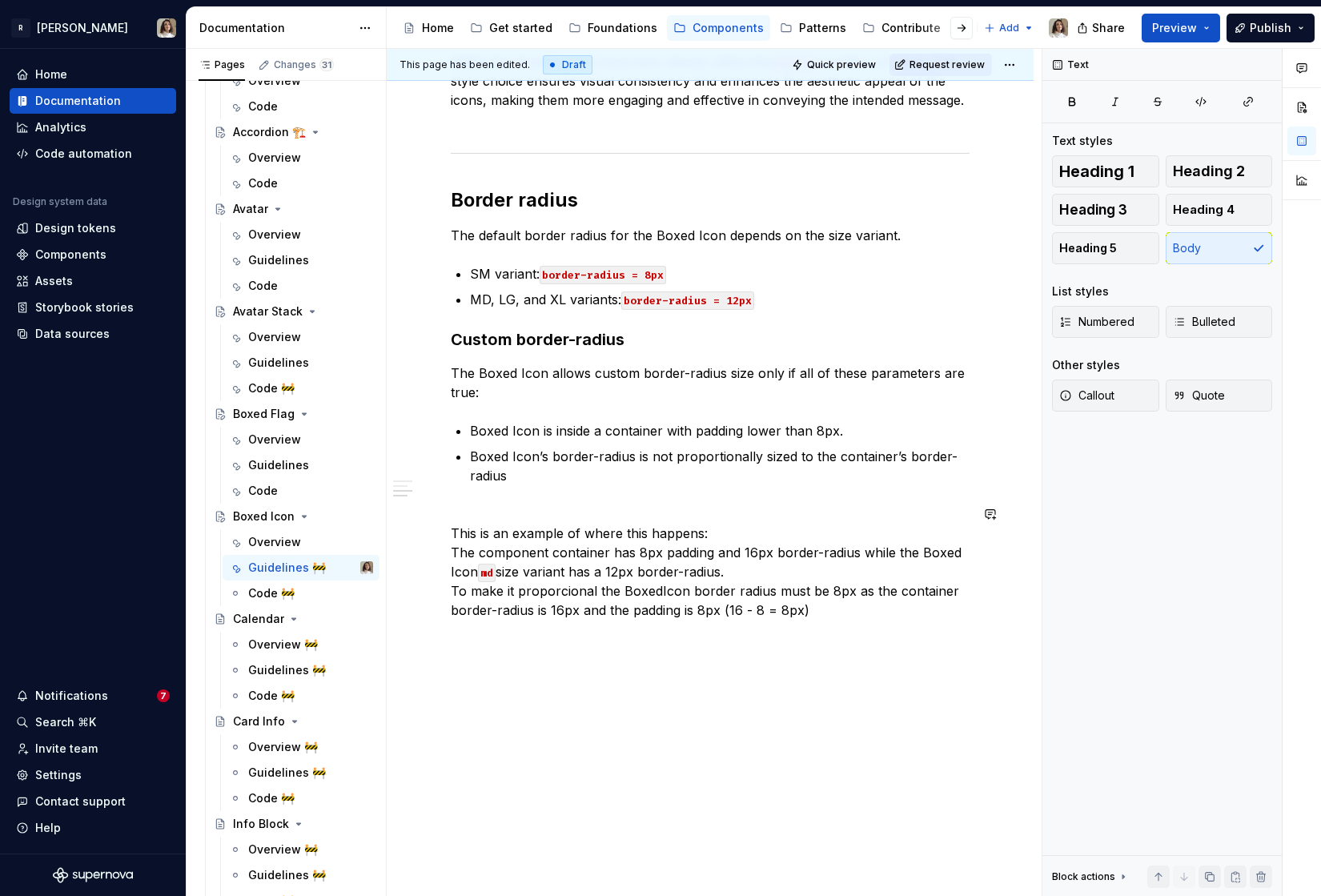
scroll to position [560, 0]
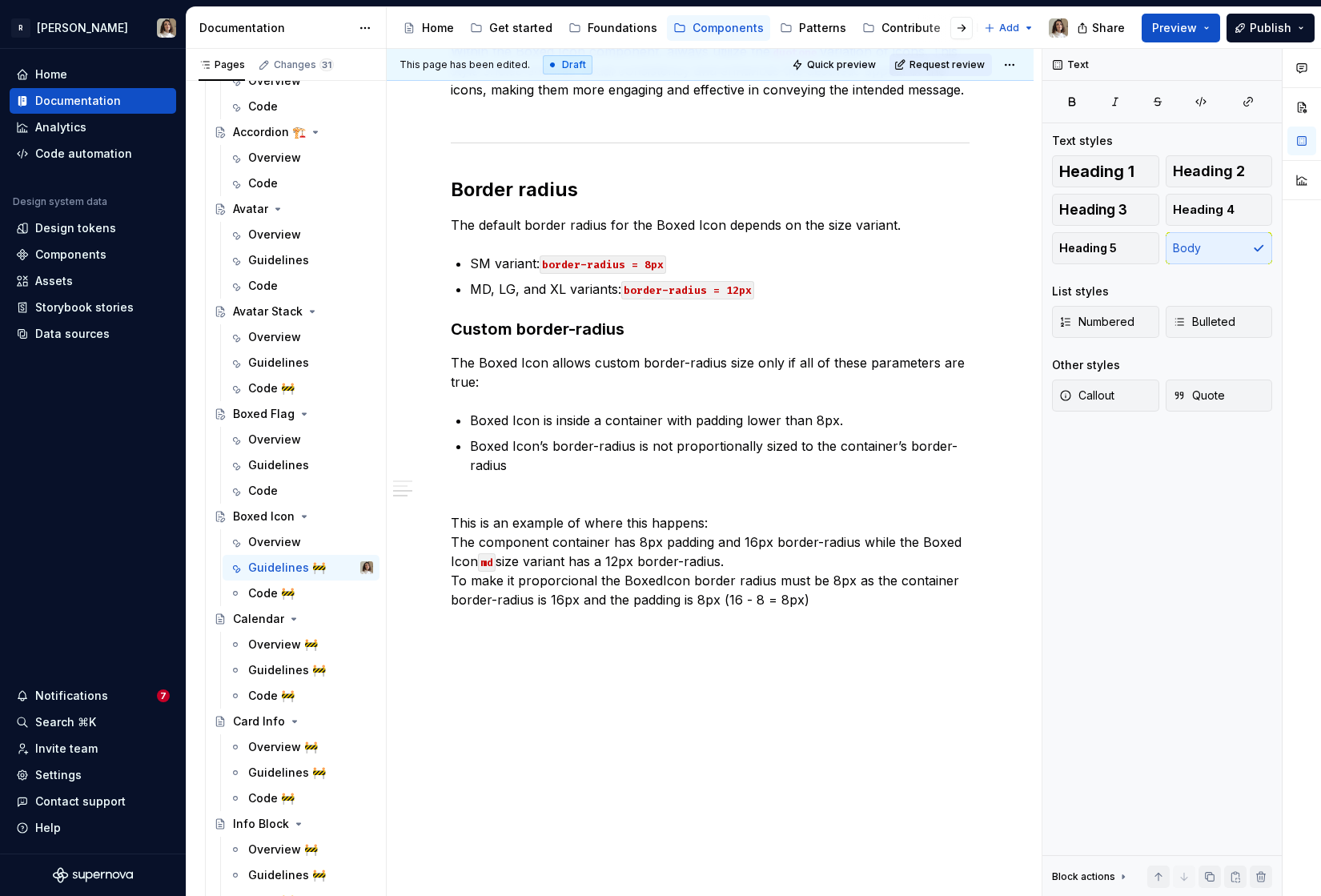
click at [518, 623] on div "Usage The Boxed Icon component should be used to: Accentuate key features withi…" at bounding box center [710, 222] width 519 height 814
click at [832, 600] on p "This is an example of where this happens: The component container has 8px paddi…" at bounding box center [710, 552] width 519 height 116
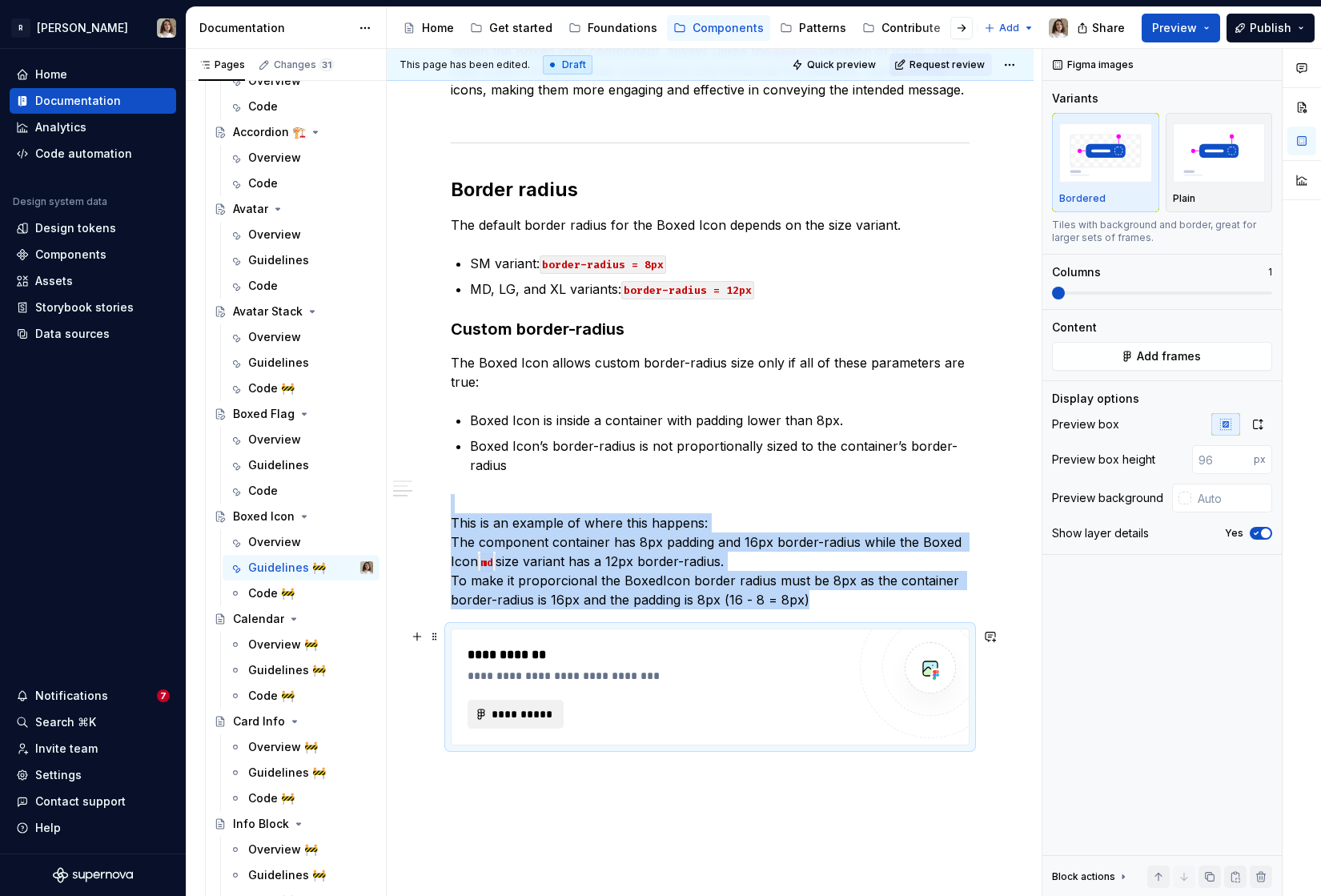
click at [523, 710] on span "**********" at bounding box center [523, 714] width 63 height 16
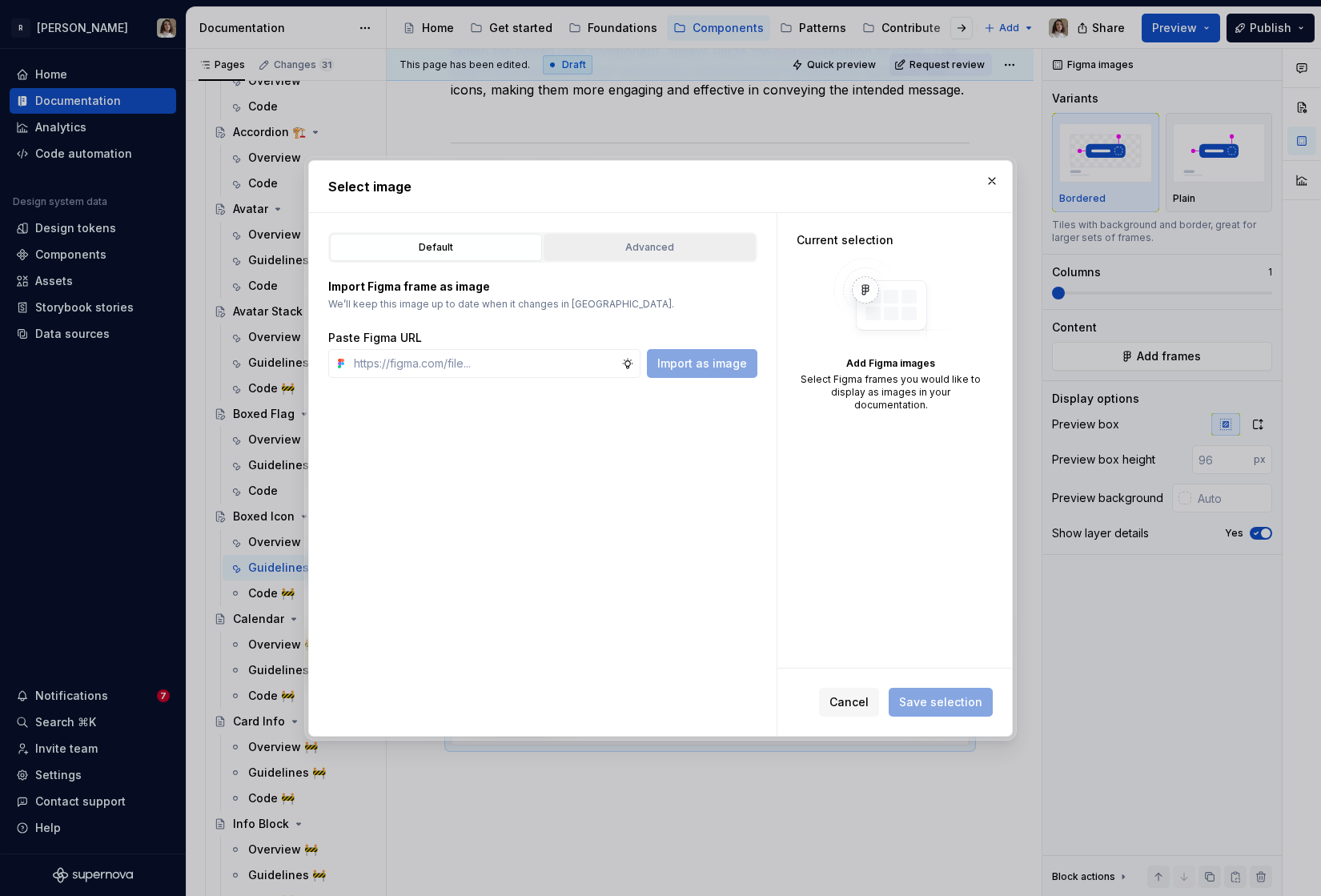
click at [641, 246] on div "Advanced" at bounding box center [649, 247] width 201 height 16
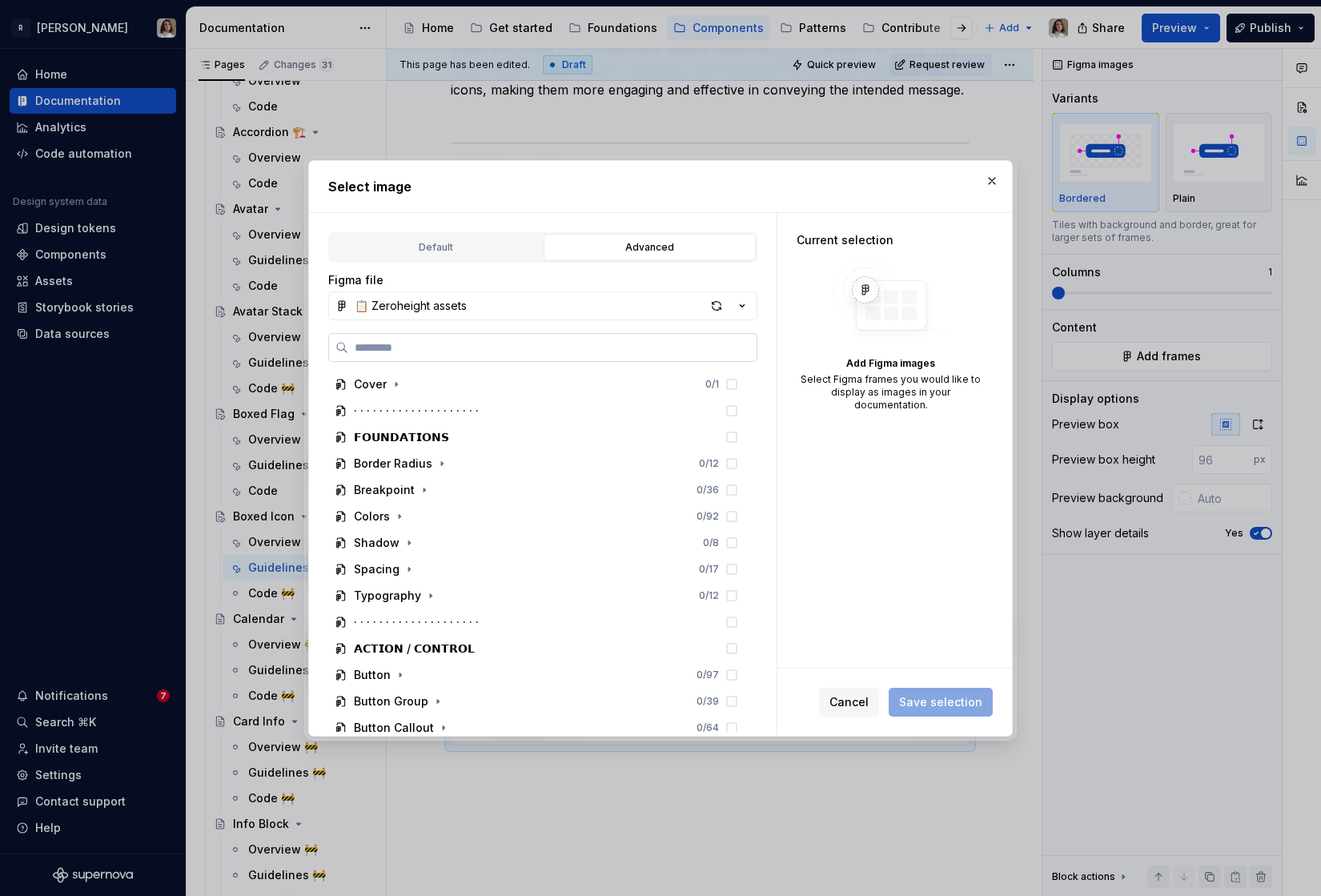
click at [436, 346] on input "search" at bounding box center [552, 347] width 408 height 16
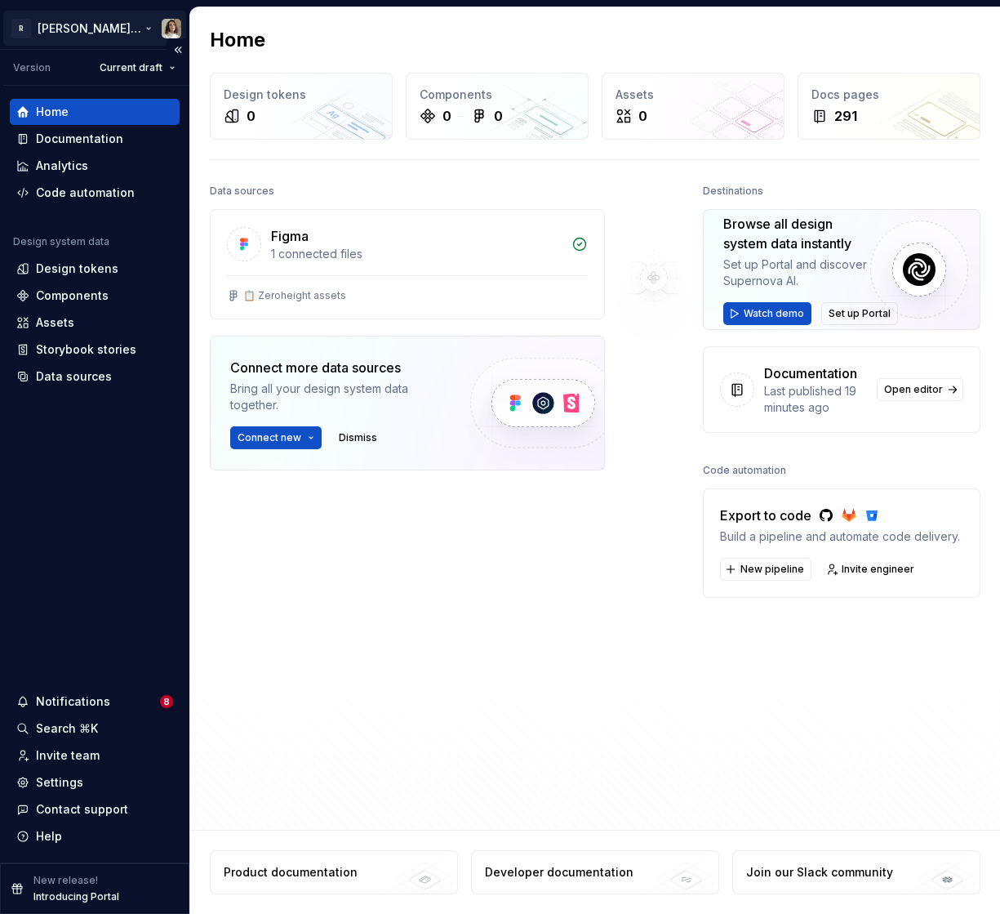
click at [96, 35] on html "R Norma: Zeroheight import Version Current draft Home Documentation Analytics C…" at bounding box center [500, 457] width 1000 height 914
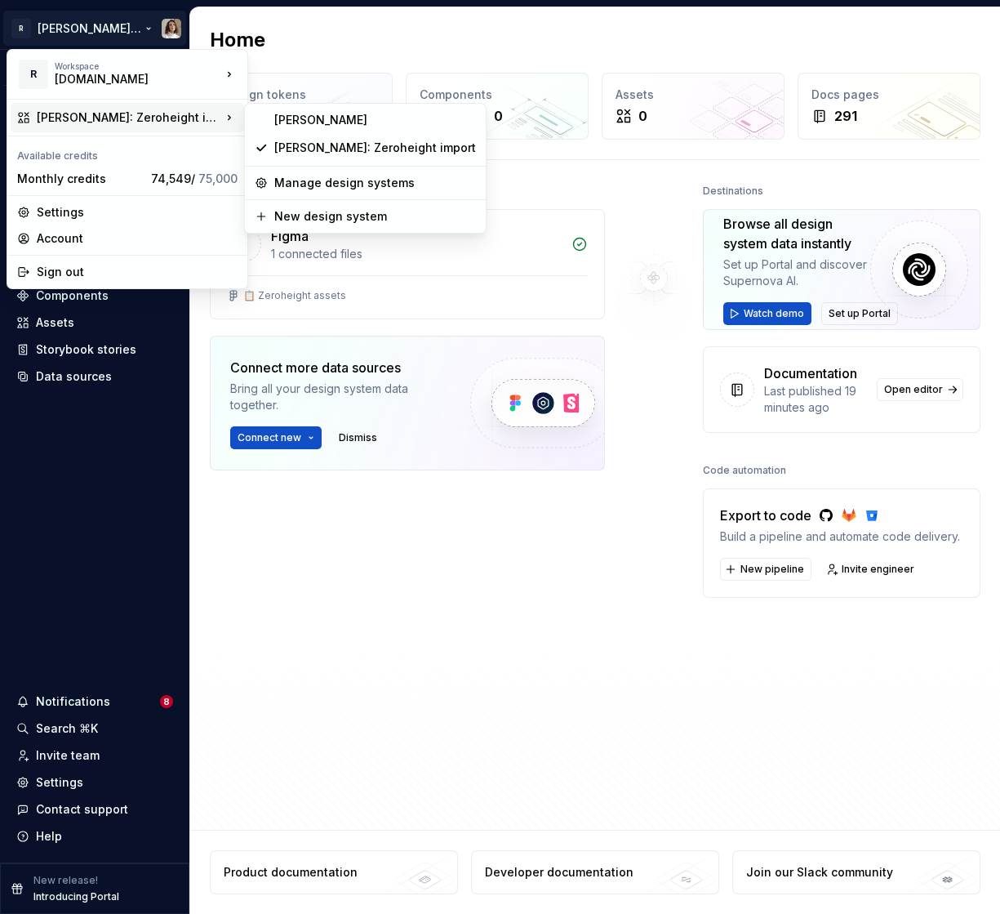
click at [537, 48] on html "R Norma: Zeroheight import Version Current draft Home Documentation Analytics C…" at bounding box center [500, 457] width 1000 height 914
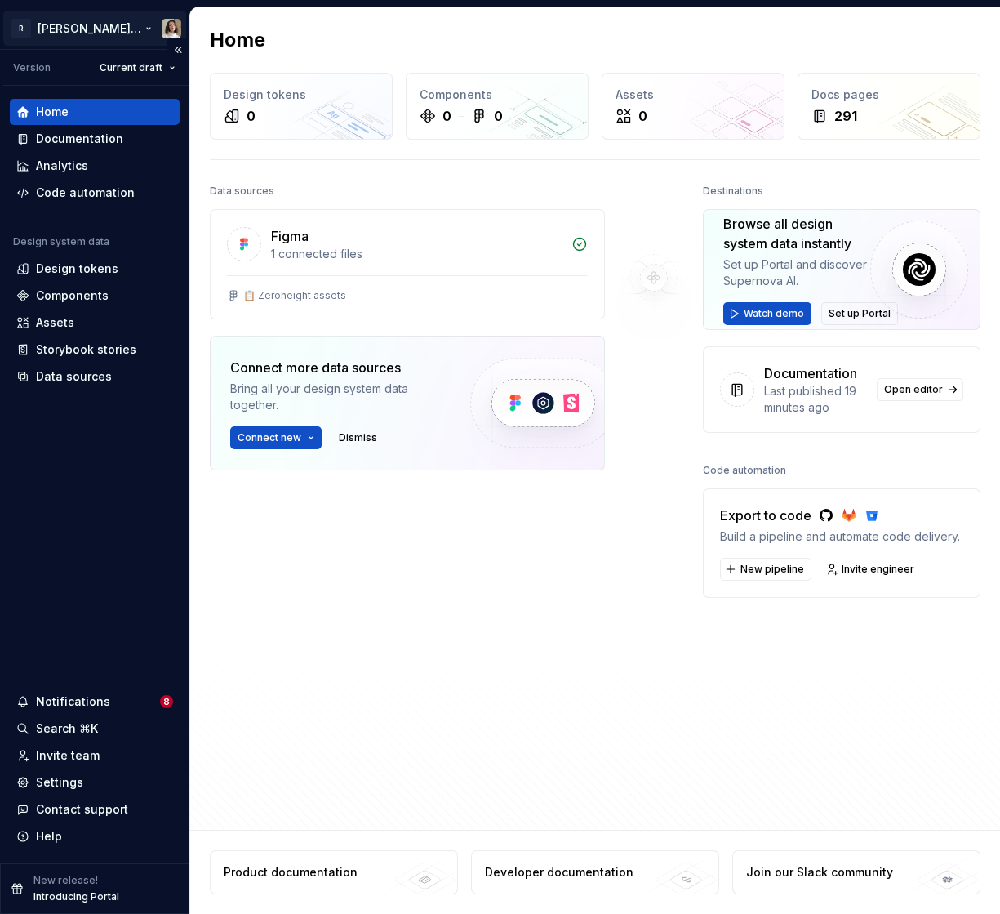
click at [110, 25] on html "R Norma: Zeroheight import Version Current draft Home Documentation Analytics C…" at bounding box center [500, 457] width 1000 height 914
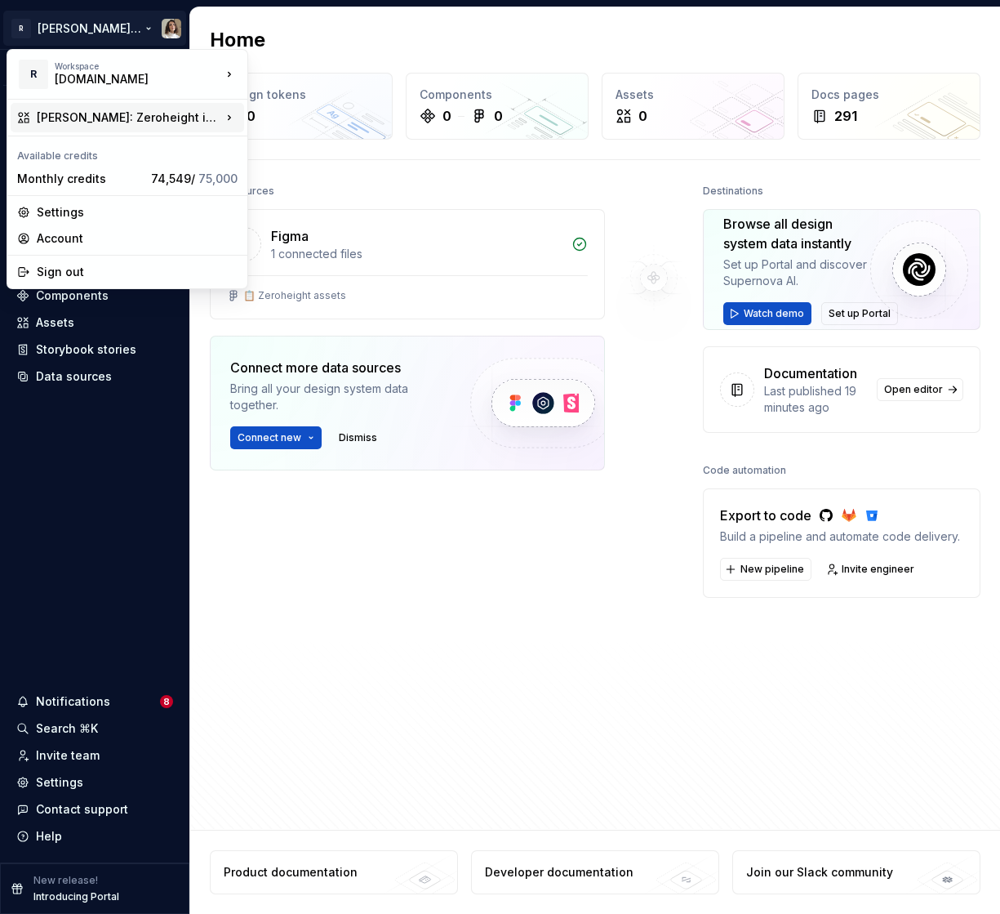
click at [189, 116] on div "[PERSON_NAME]: Zeroheight import" at bounding box center [129, 117] width 185 height 16
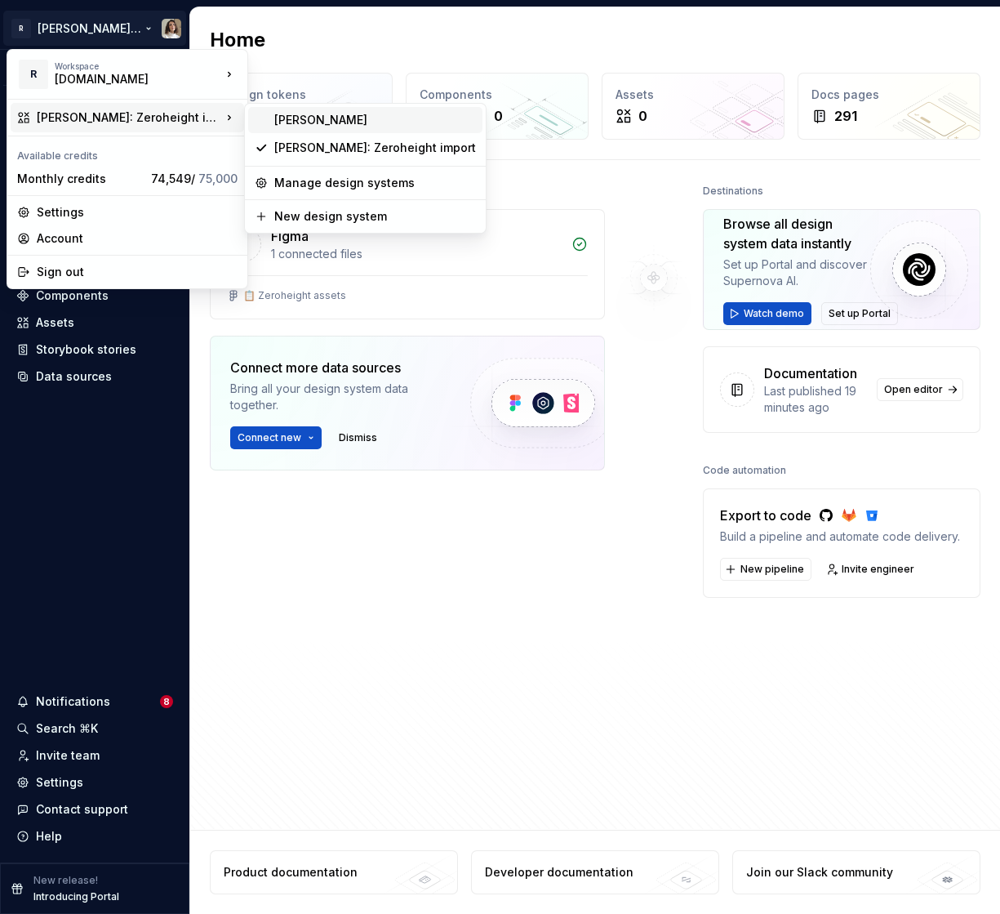
click at [320, 121] on div "[PERSON_NAME]" at bounding box center [375, 120] width 202 height 16
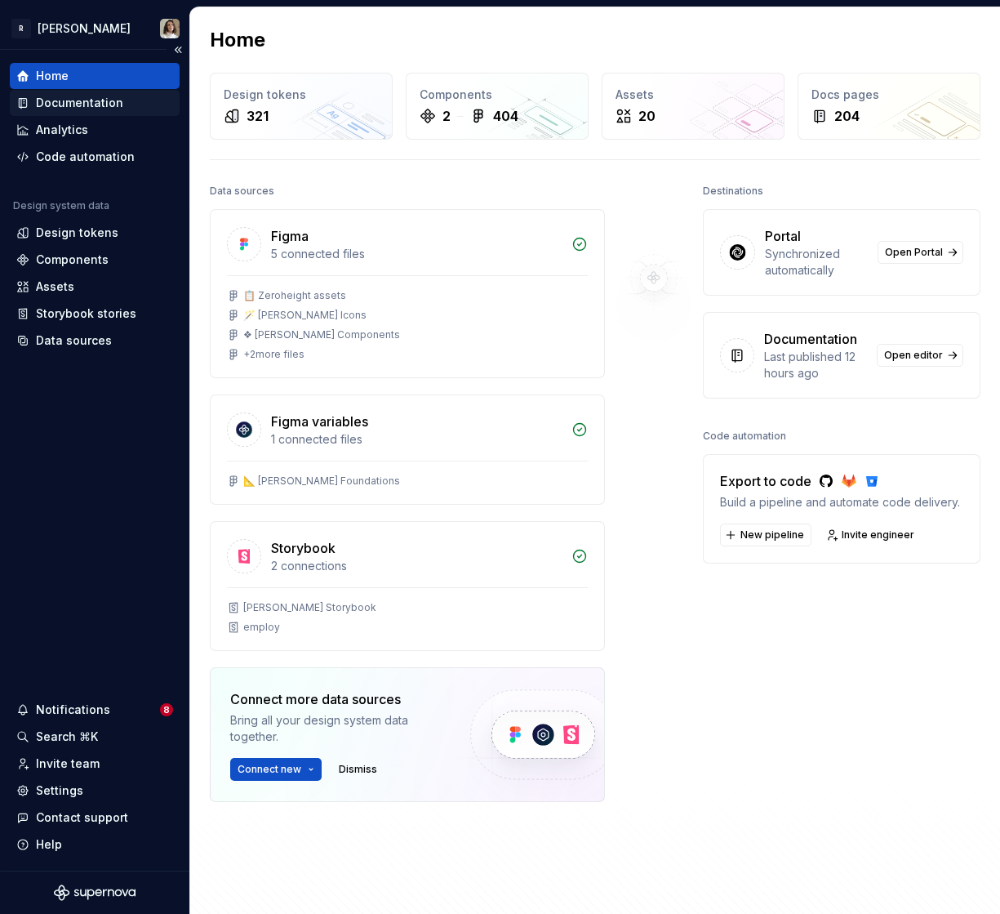
click at [99, 97] on div "Documentation" at bounding box center [79, 103] width 87 height 16
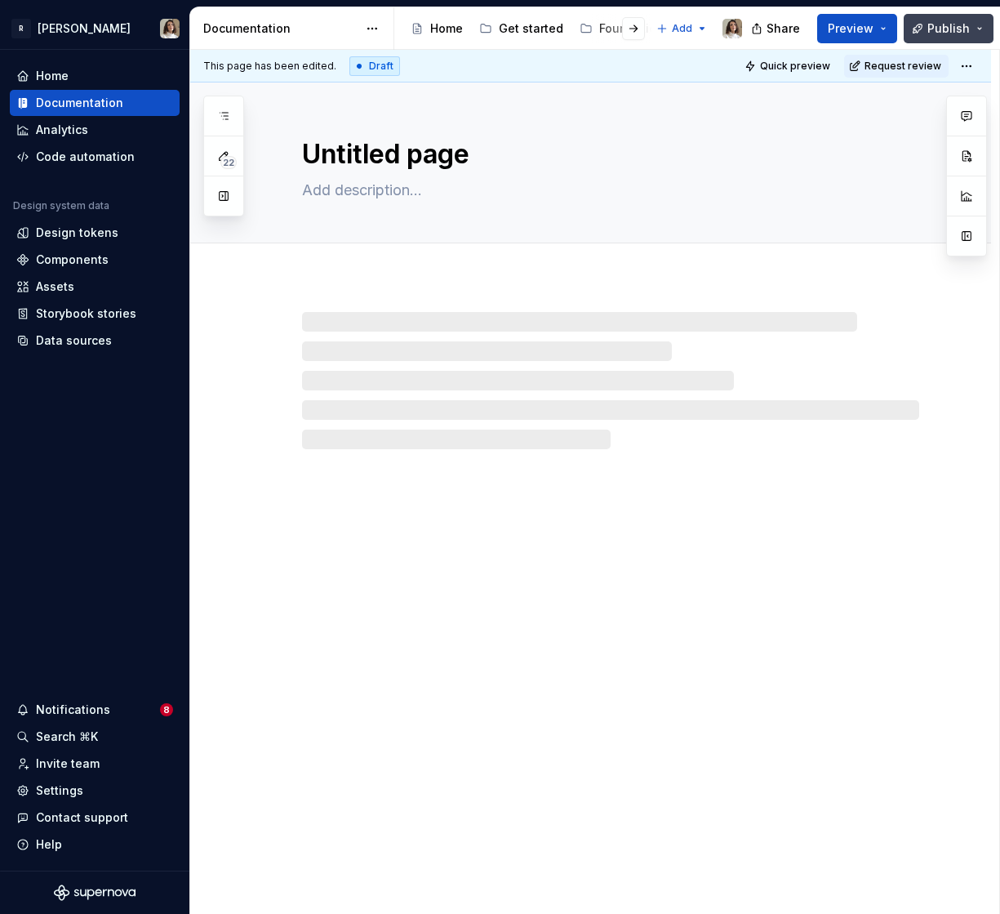
click at [954, 29] on span "Publish" at bounding box center [949, 28] width 42 height 16
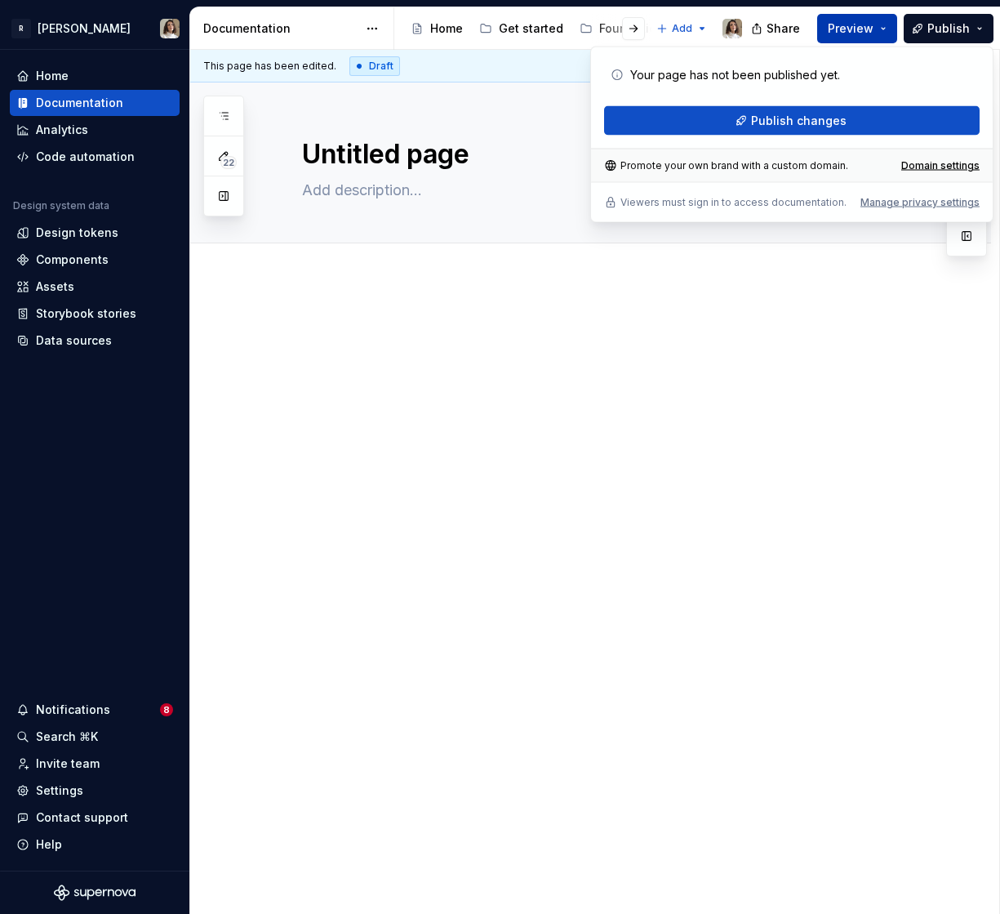
click at [863, 30] on span "Preview" at bounding box center [851, 28] width 46 height 16
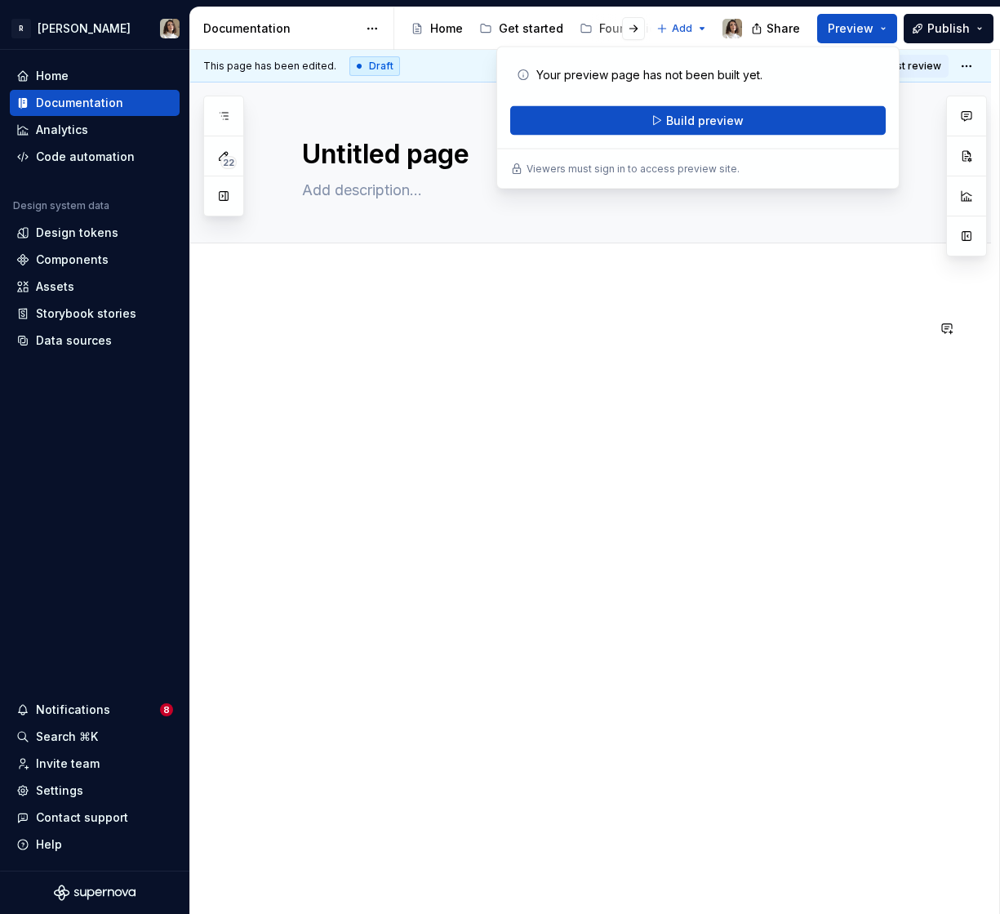
click at [494, 350] on div at bounding box center [610, 349] width 631 height 62
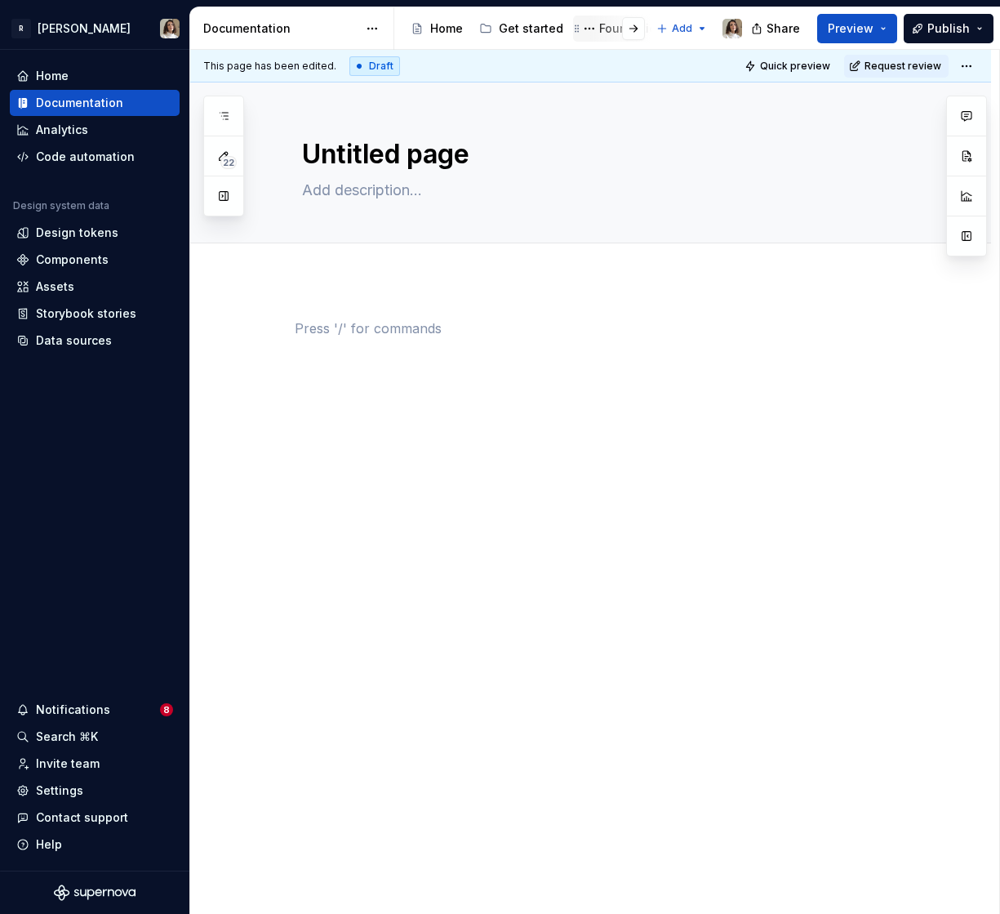
click at [571, 29] on icon "Page tree" at bounding box center [577, 28] width 13 height 13
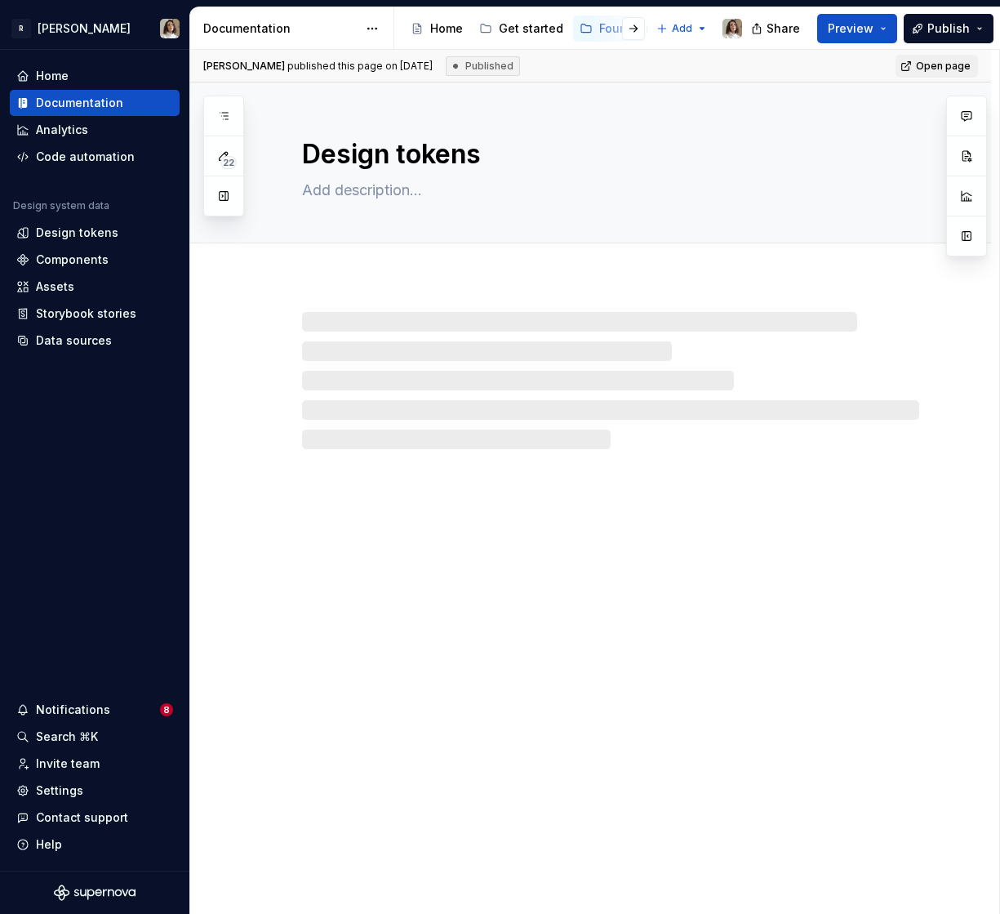
click at [594, 29] on div at bounding box center [621, 28] width 62 height 29
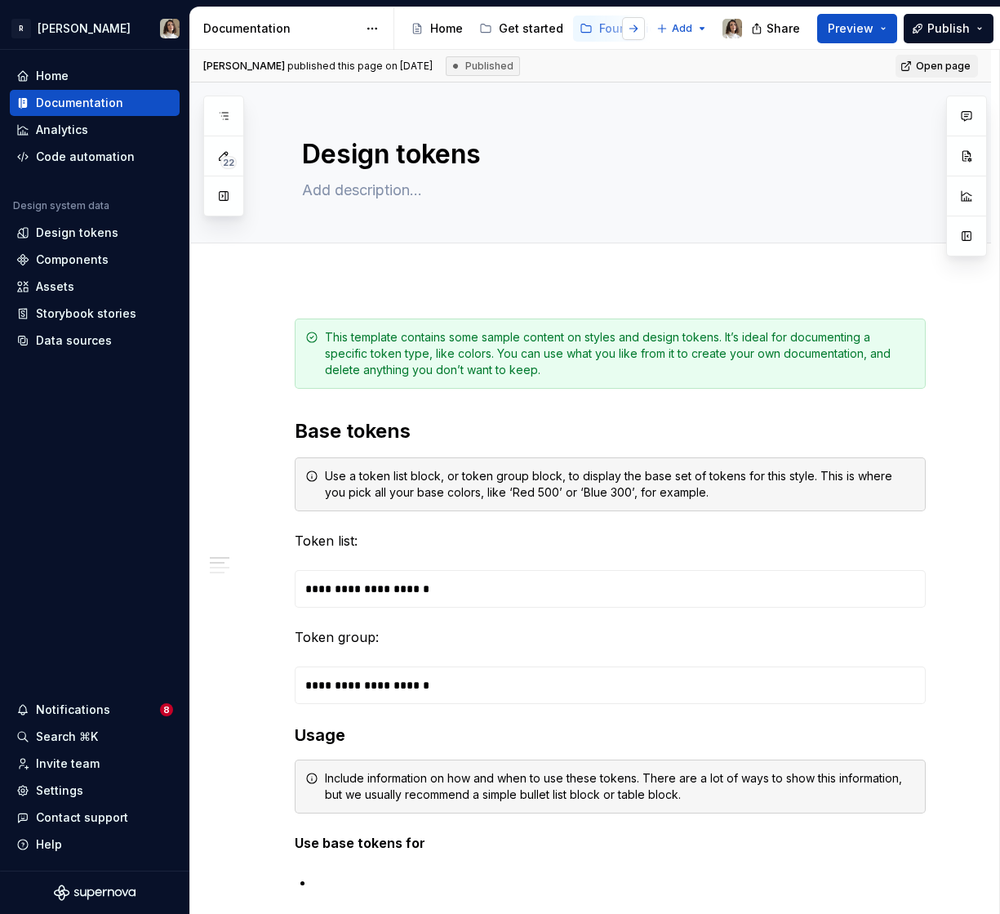
click at [631, 29] on button "button" at bounding box center [633, 28] width 23 height 23
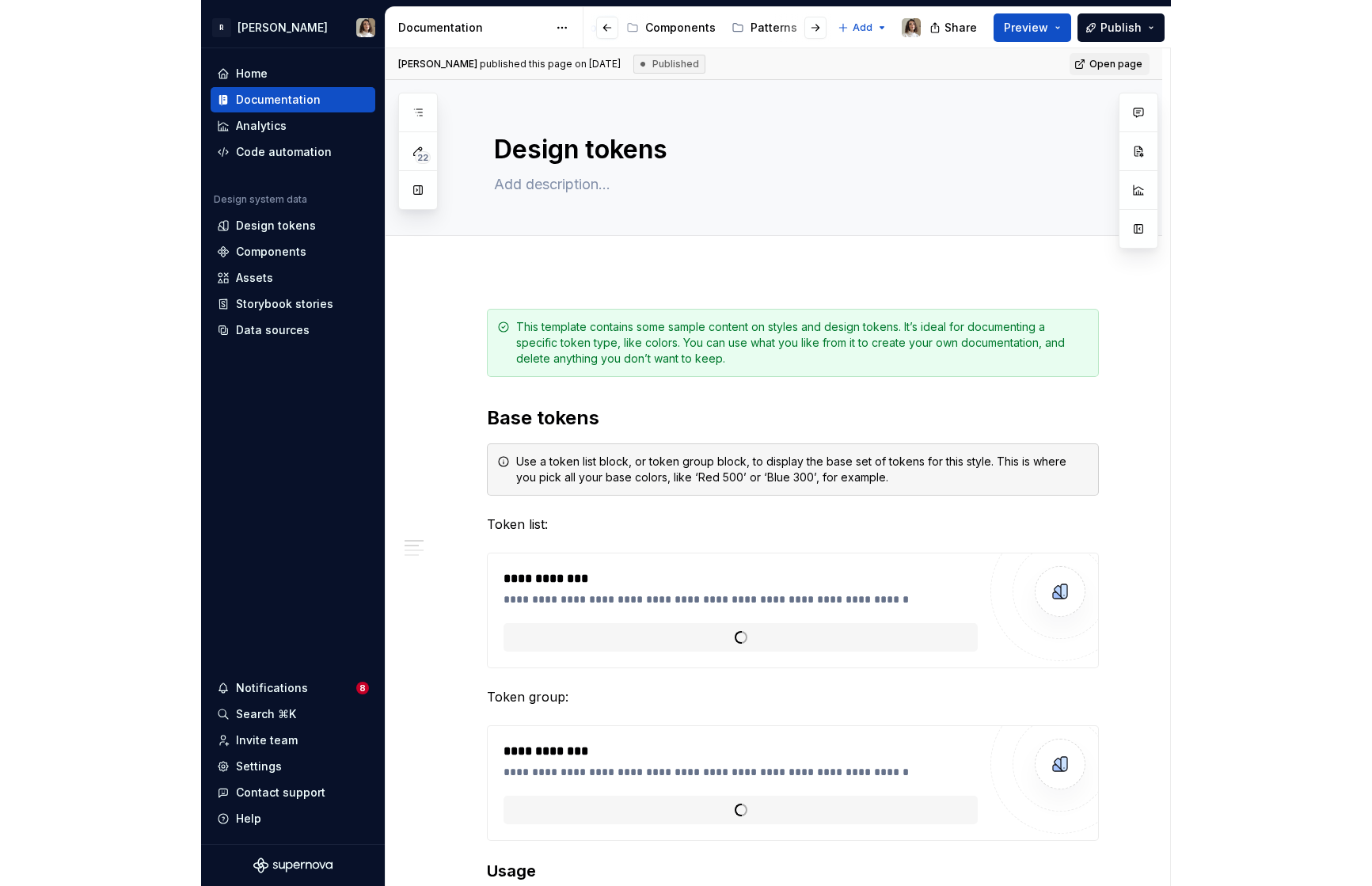
scroll to position [0, 244]
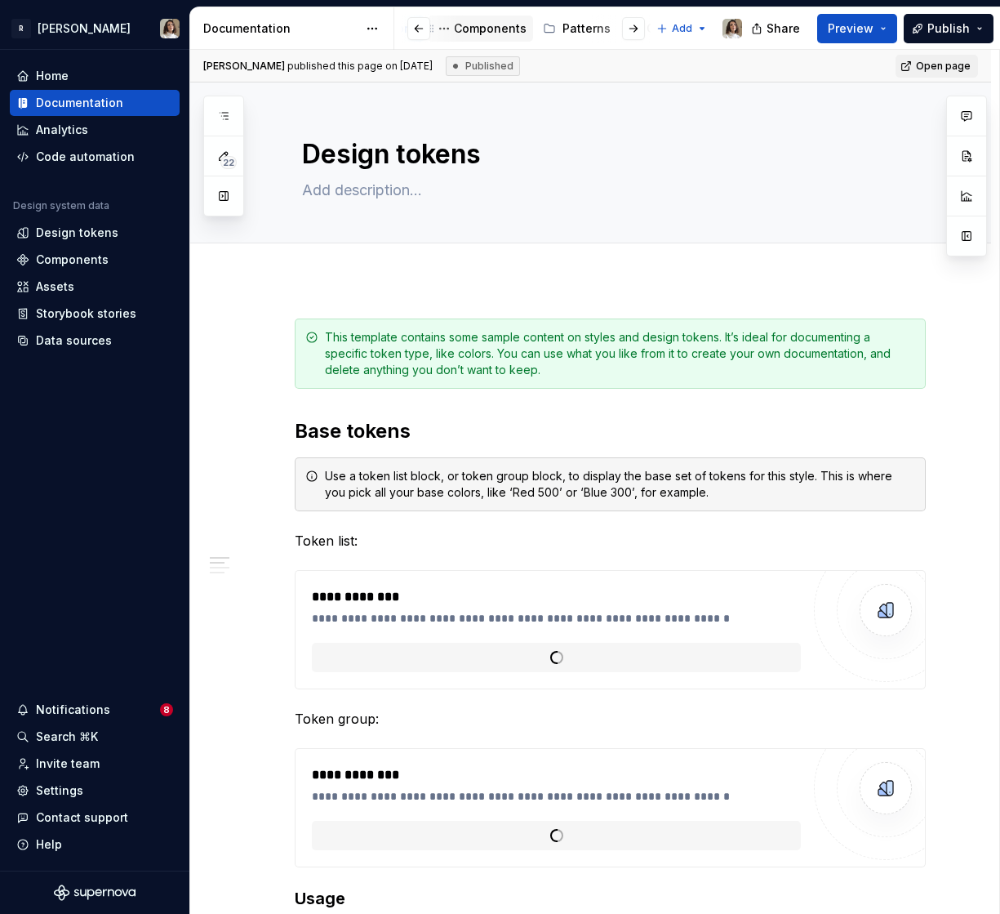
click at [478, 33] on div "Components" at bounding box center [490, 28] width 73 height 16
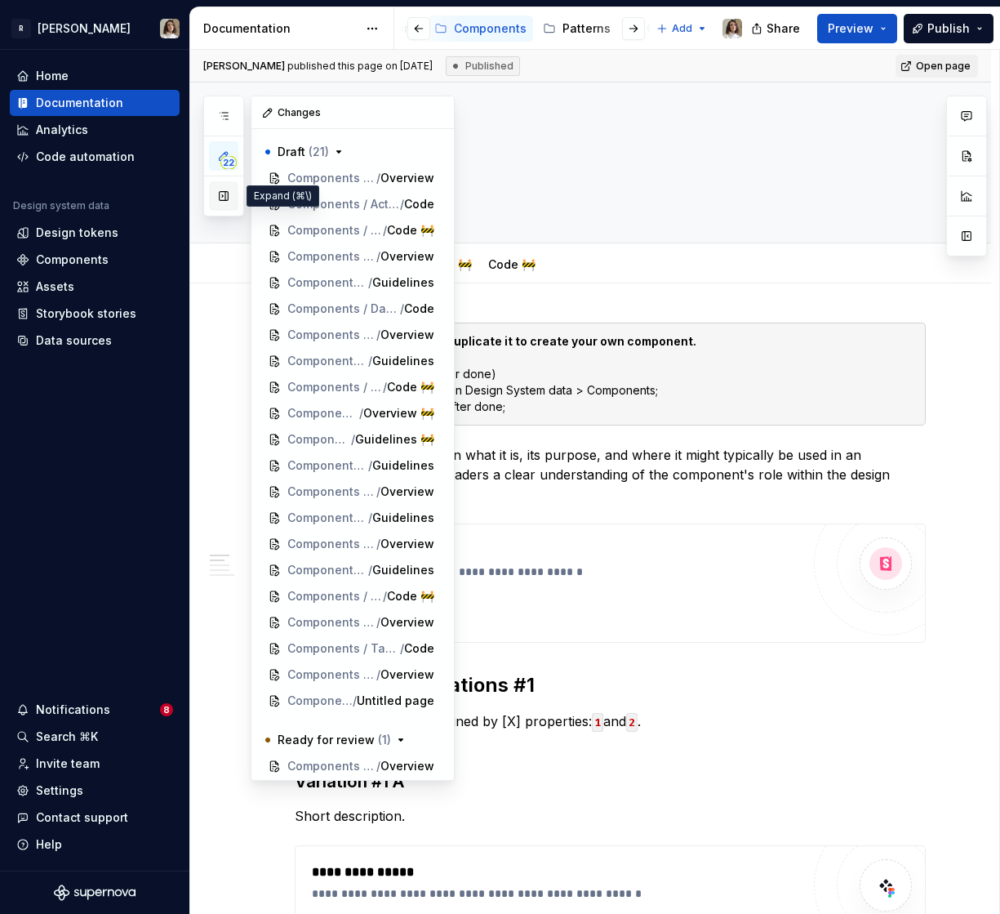
click at [223, 198] on button "button" at bounding box center [223, 195] width 29 height 29
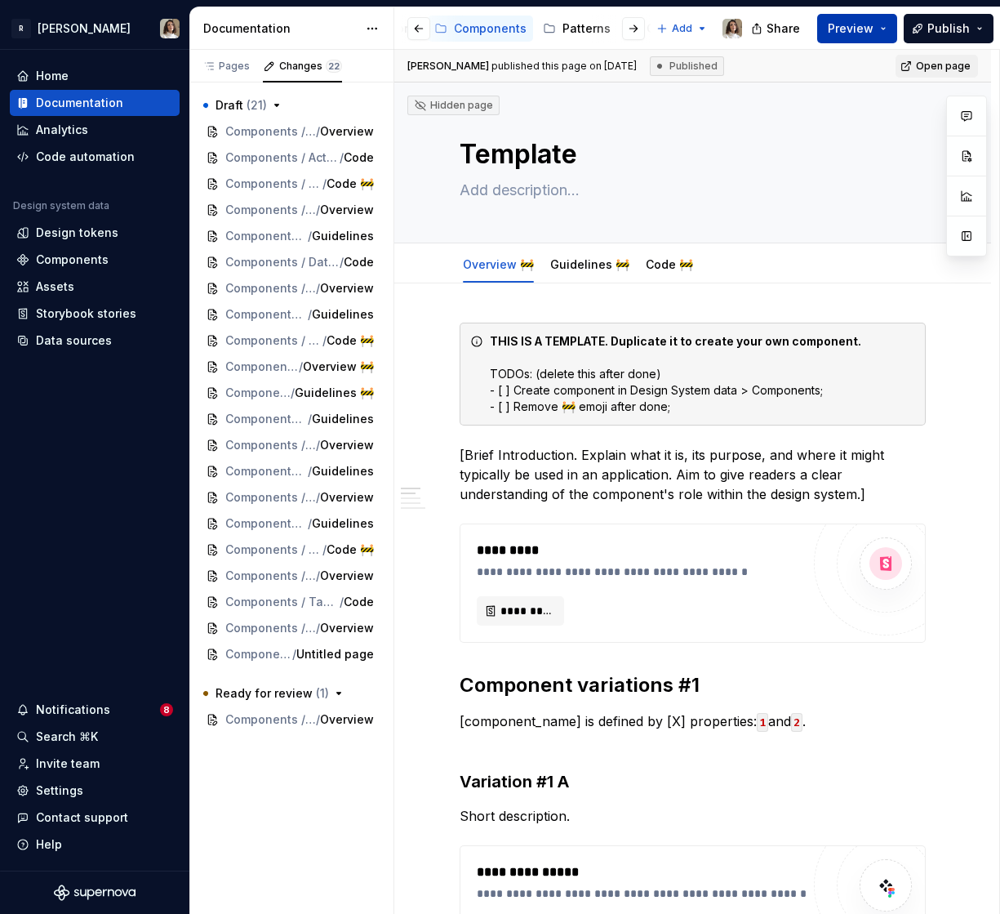
click at [865, 22] on span "Preview" at bounding box center [851, 28] width 46 height 16
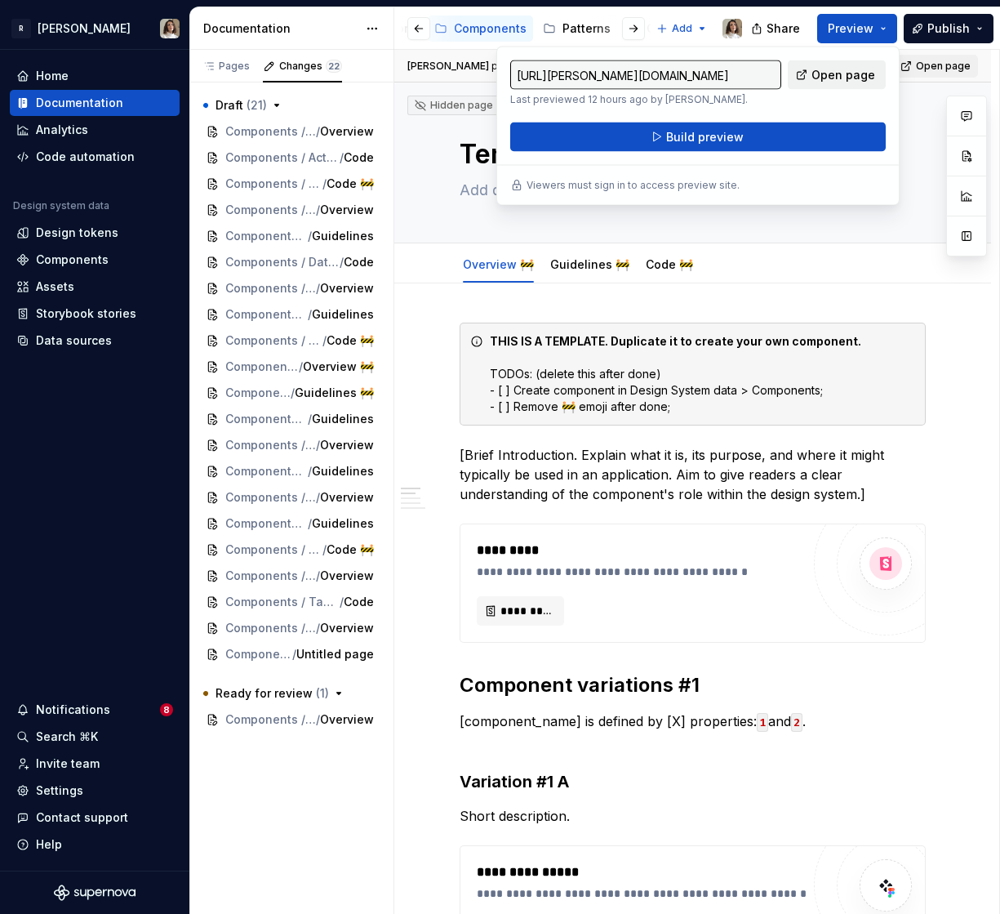
click at [843, 72] on span "Open page" at bounding box center [844, 75] width 64 height 16
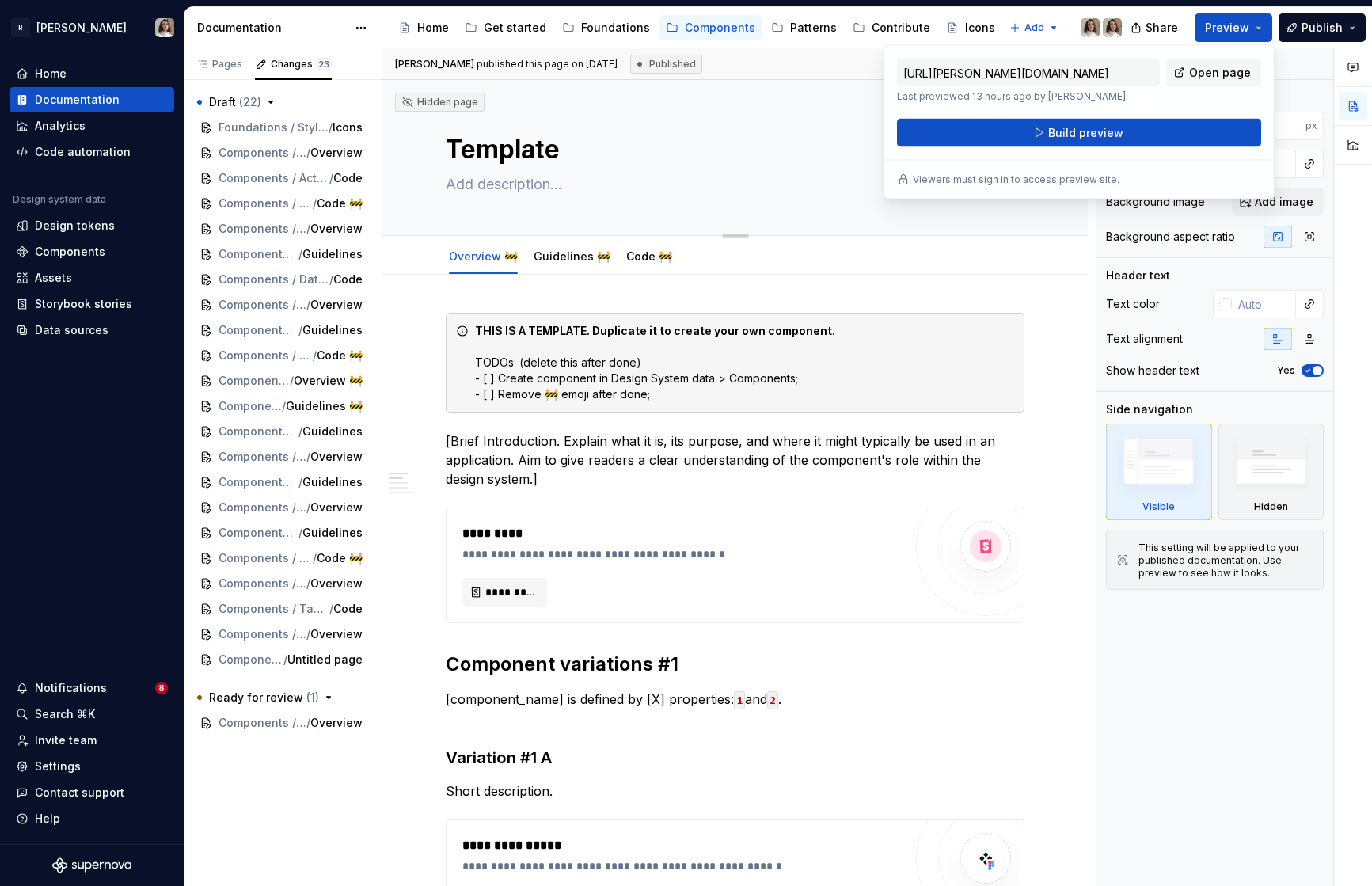
type textarea "*"
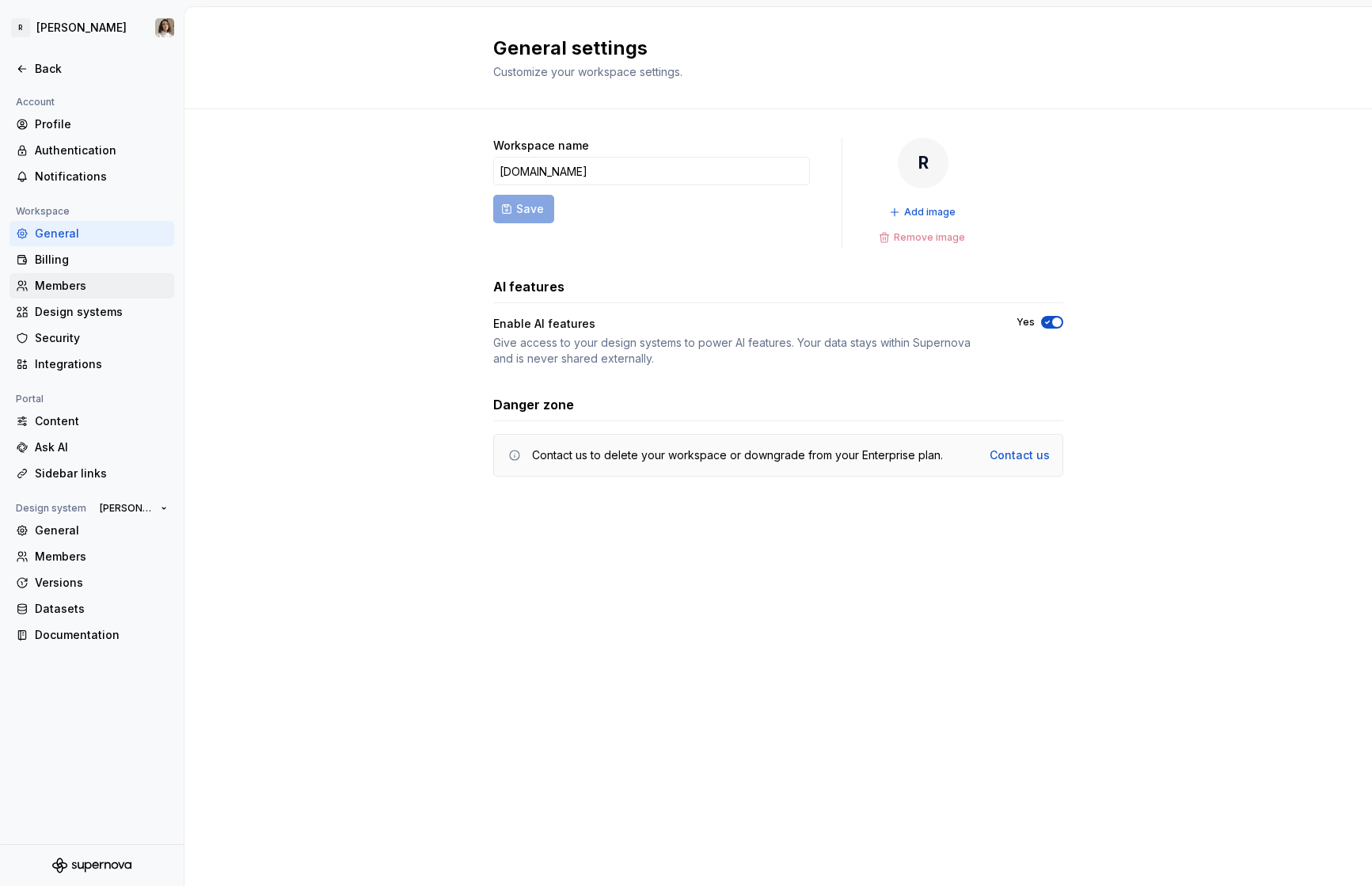
click at [68, 282] on div "Members" at bounding box center [101, 286] width 133 height 16
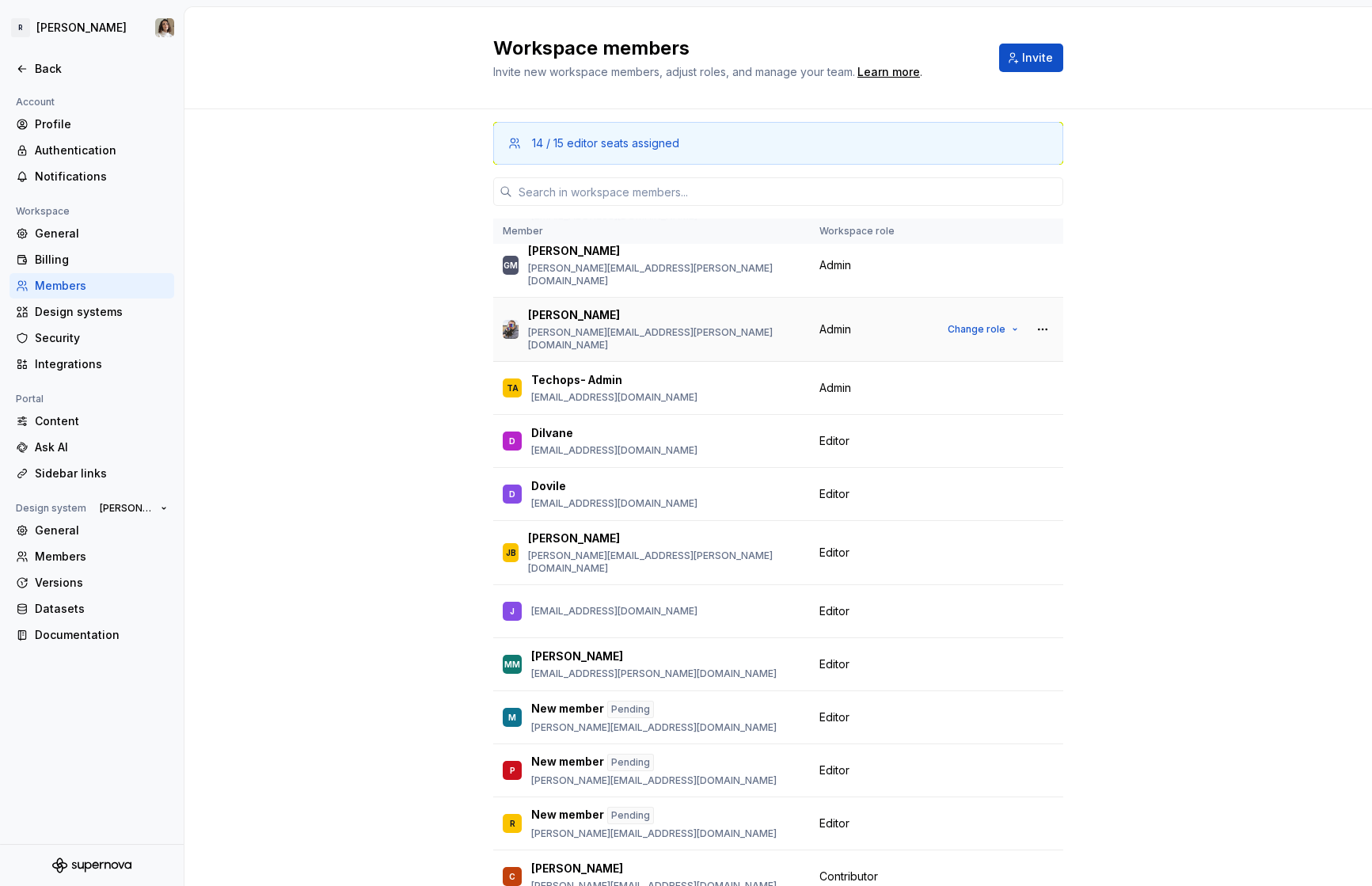
scroll to position [74, 0]
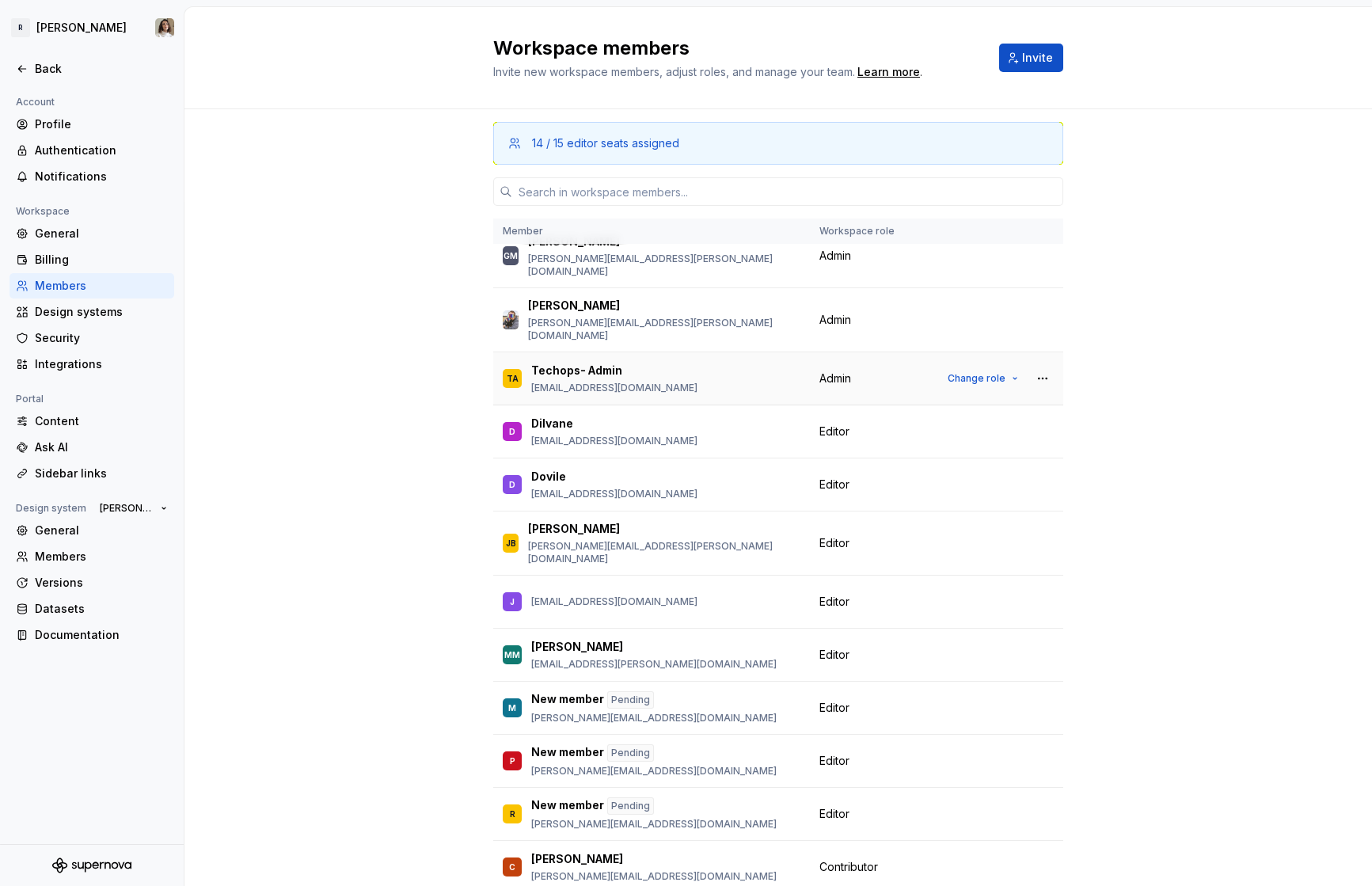
click at [576, 382] on p "techops-services@remote.com" at bounding box center [614, 388] width 166 height 13
copy p "techops-services@remote.com"
click at [278, 171] on div "14 / 15 editor seats assigned Member Workspace role Sandrina pereira sandrina@r…" at bounding box center [778, 549] width 1188 height 878
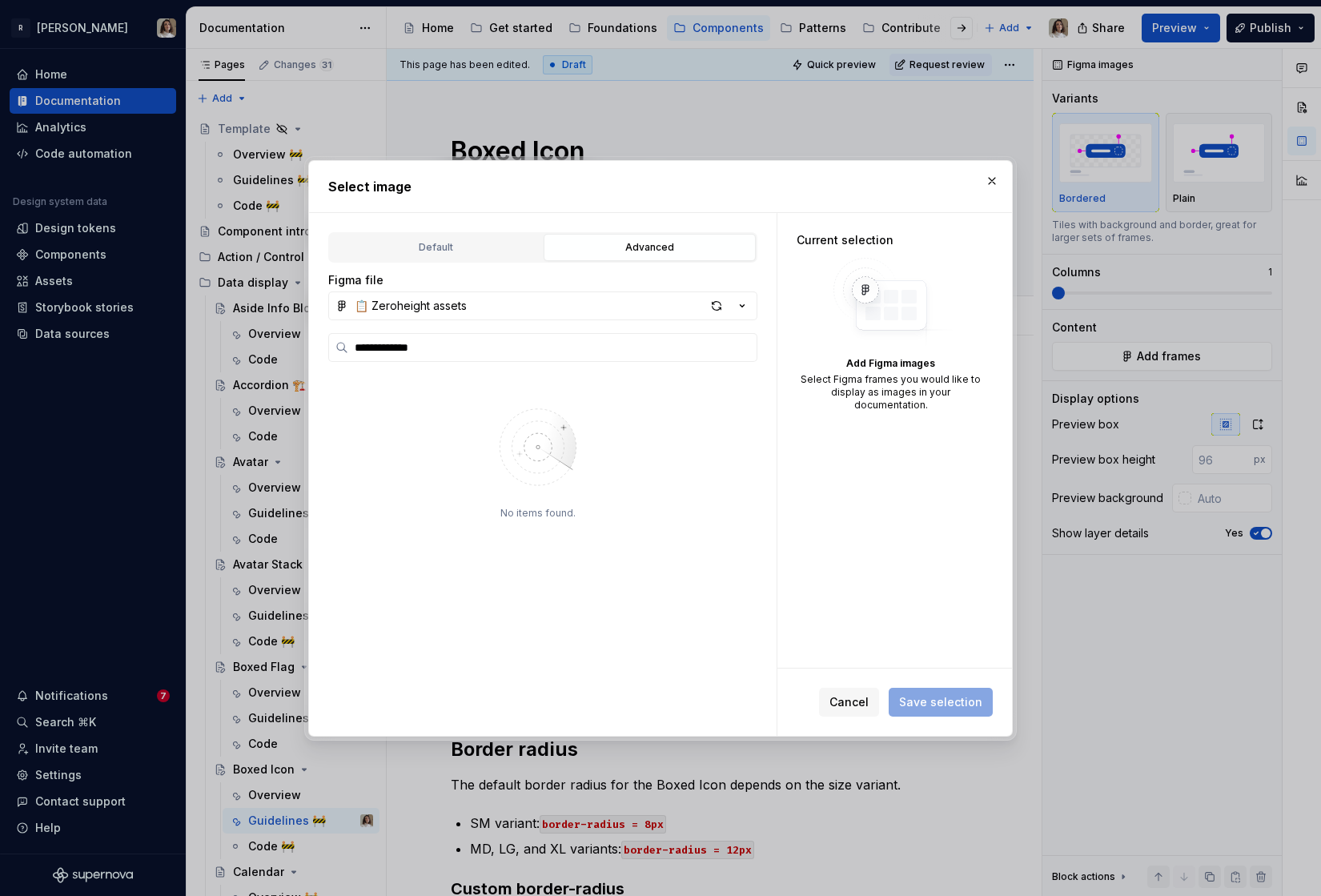
scroll to position [560, 0]
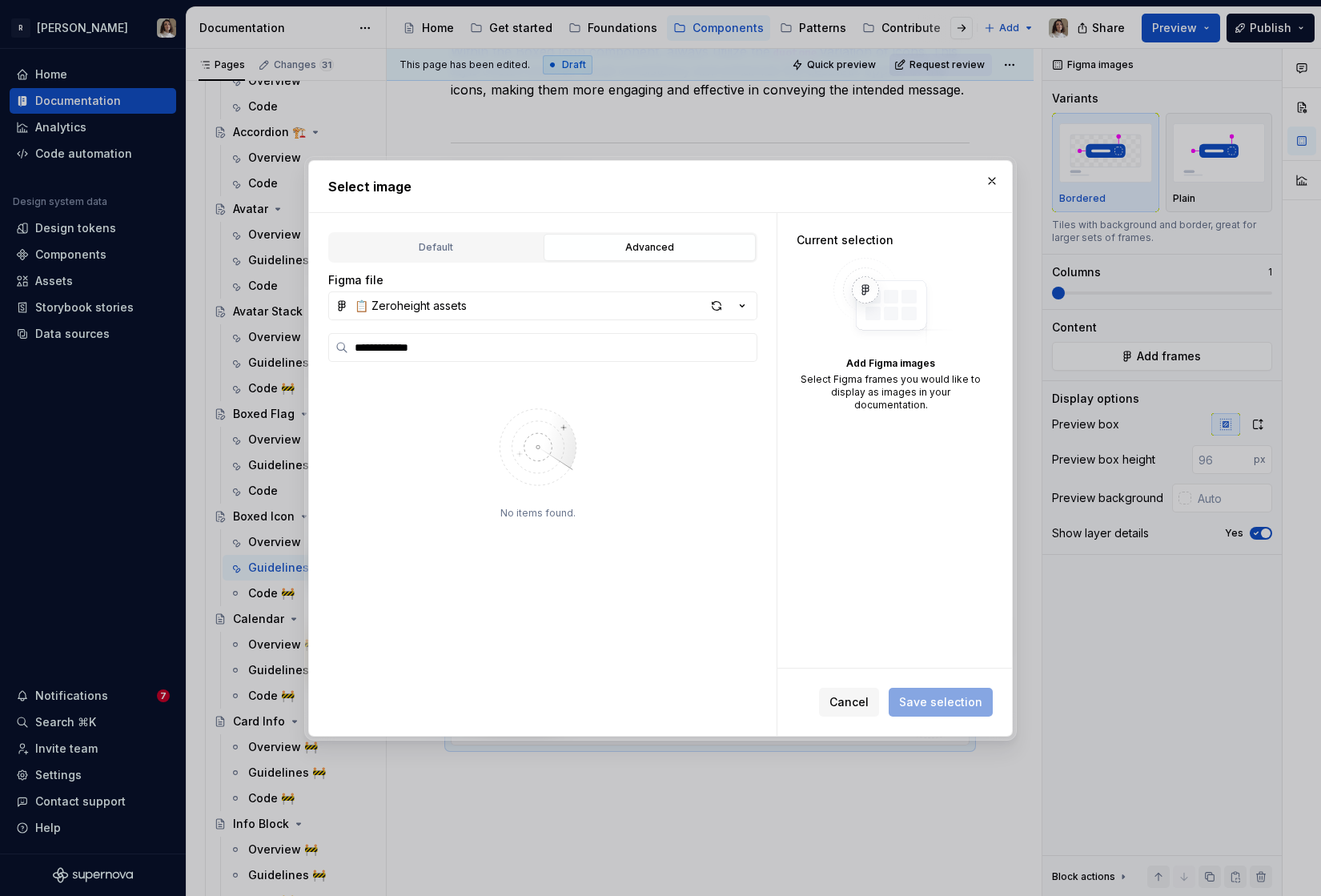
type input "**********"
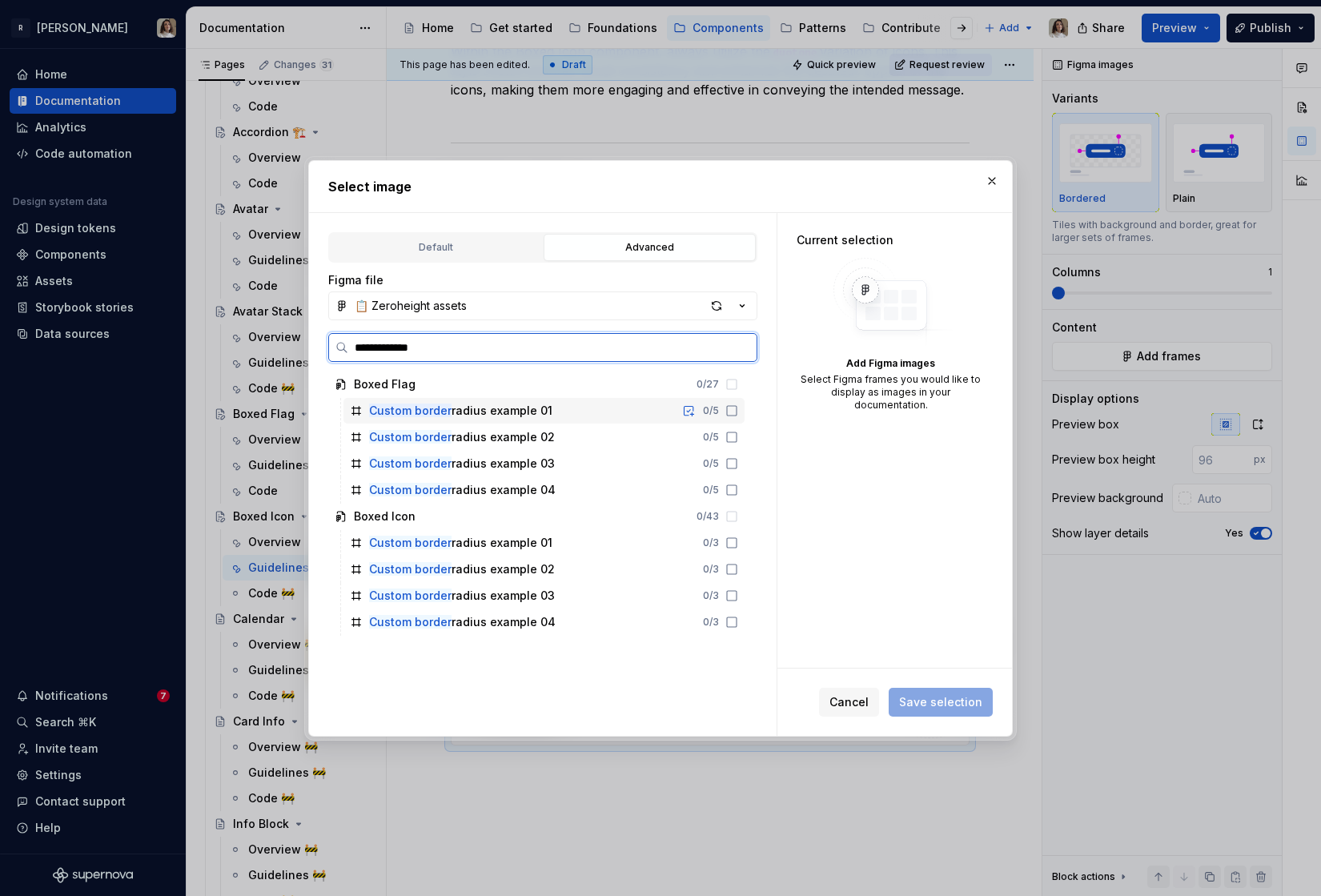
click at [528, 410] on div "Custom border radius example 01" at bounding box center [460, 411] width 183 height 16
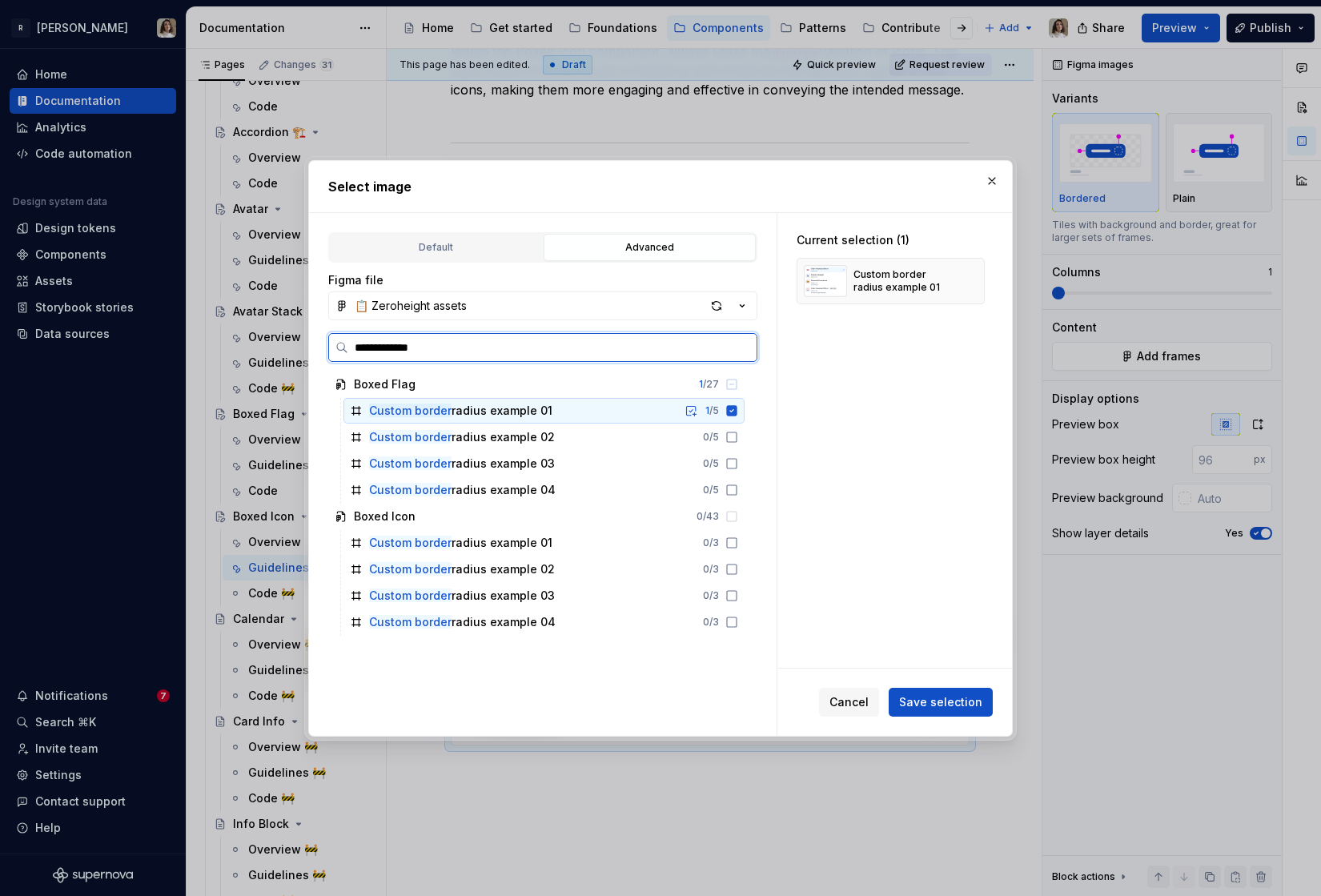
click at [575, 408] on div "Custom border radius example 01 1 / 5" at bounding box center [543, 411] width 401 height 25
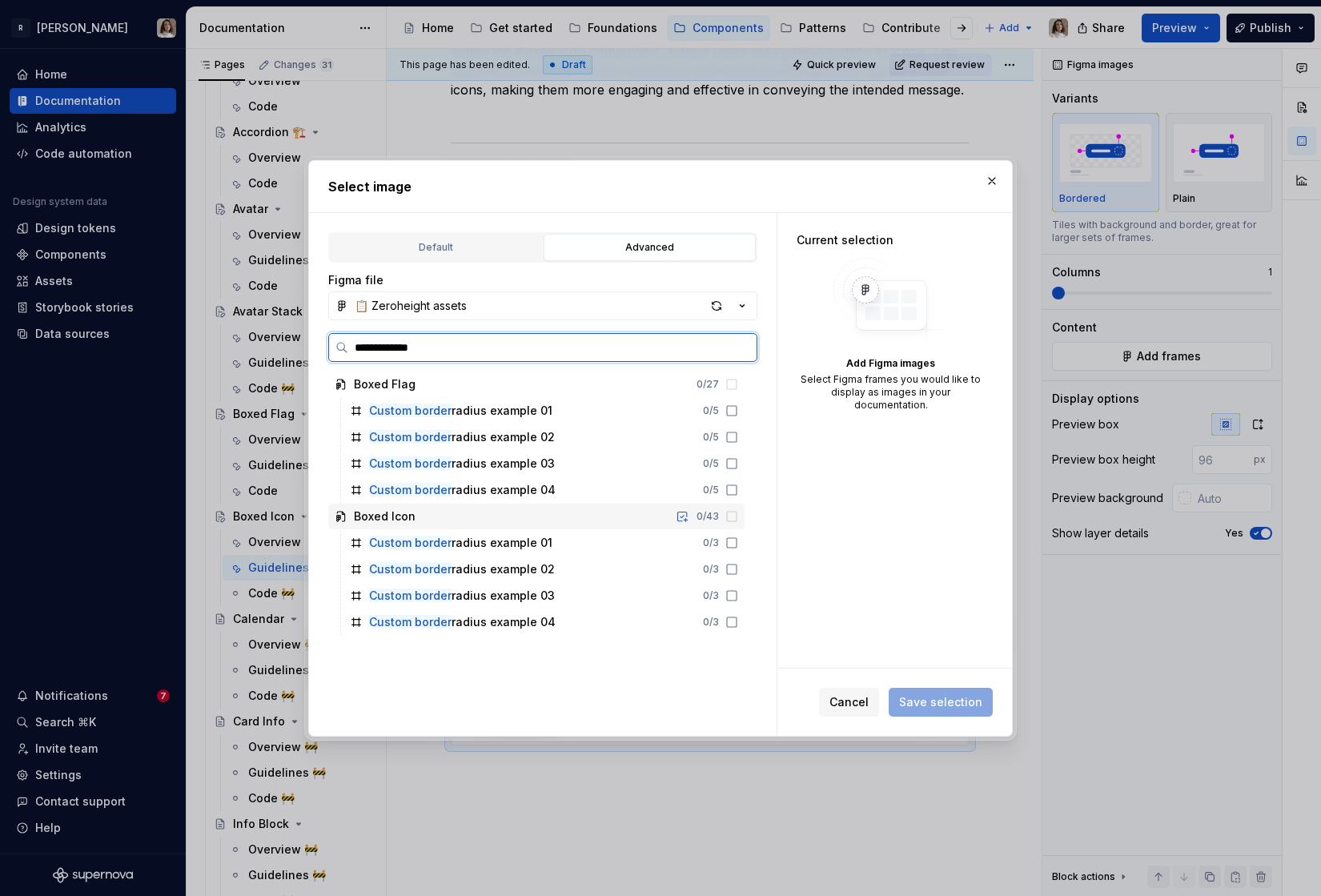
click at [591, 531] on div "Custom border radius example 01 0 / 3" at bounding box center [543, 543] width 401 height 25
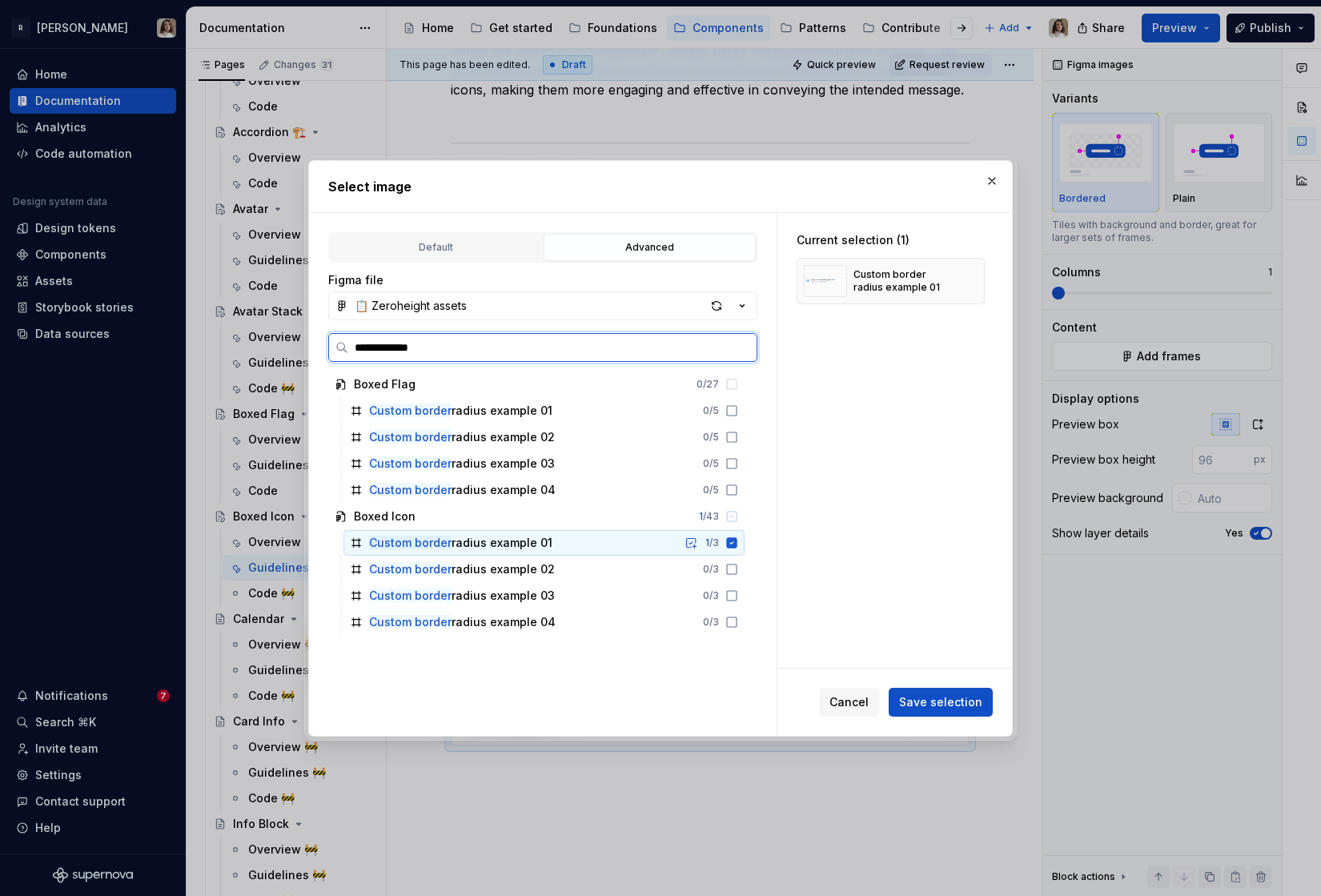
click at [584, 563] on div "Custom border radius example 02 0 / 3" at bounding box center [543, 569] width 401 height 25
click at [583, 595] on div "Custom border radius example 03 0 / 3" at bounding box center [543, 595] width 401 height 25
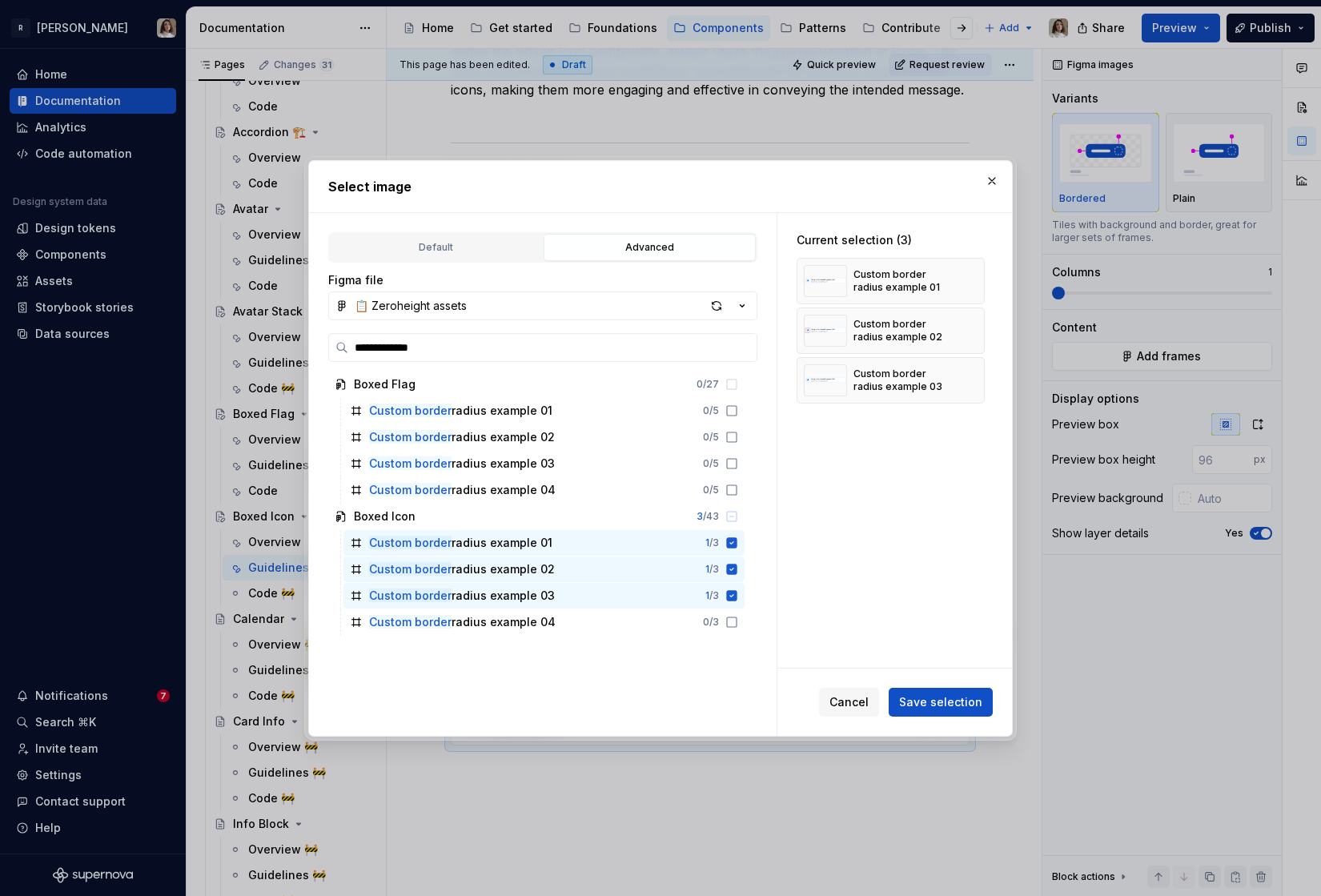
click at [579, 637] on div "Boxed Flag 0 / 27 Custom border radius example 01 0 / 5 Custom border radius ex…" at bounding box center [538, 551] width 420 height 360
click at [608, 622] on div "Custom border radius example 04 0 / 3" at bounding box center [543, 622] width 401 height 25
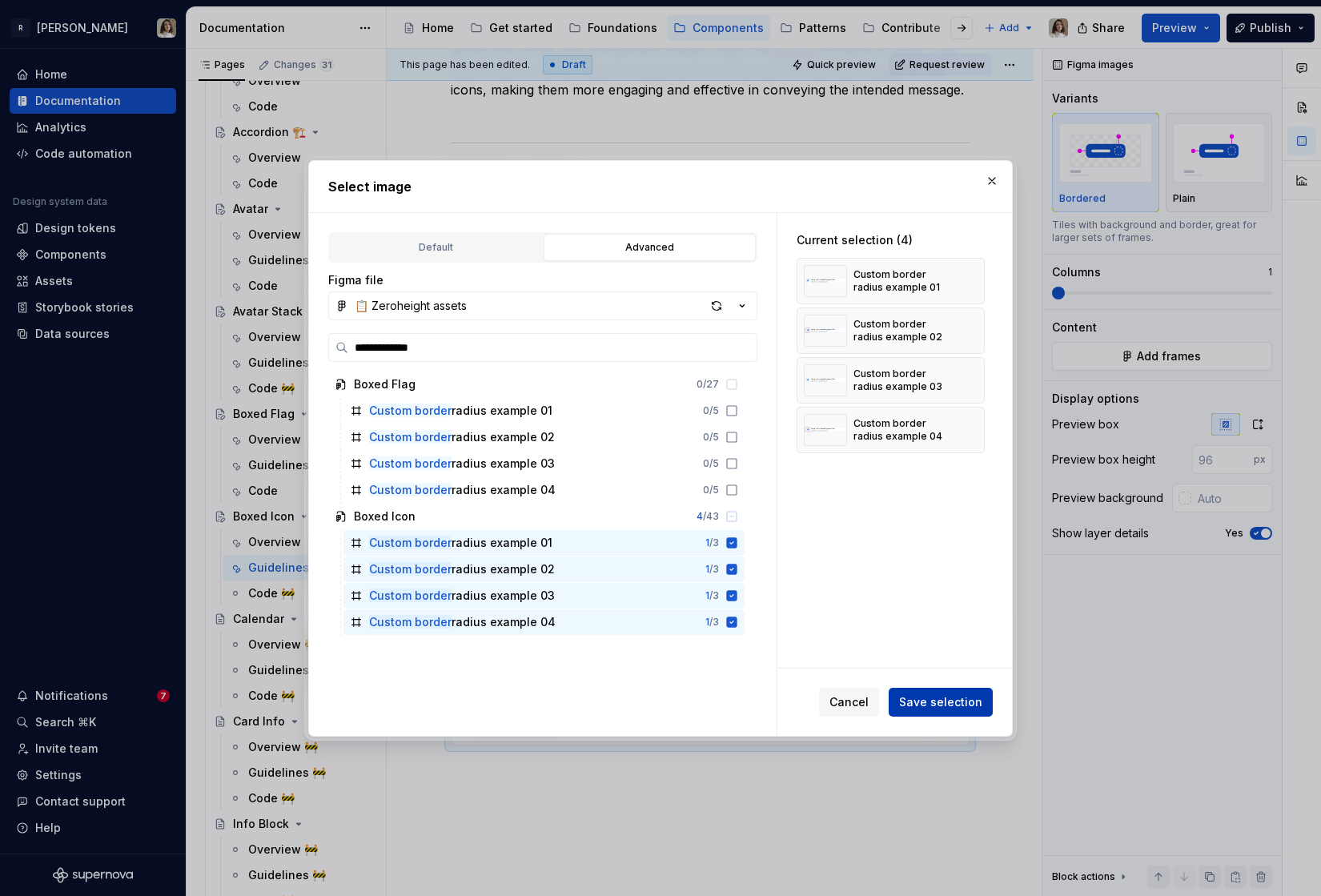
click at [921, 700] on span "Save selection" at bounding box center [940, 702] width 83 height 16
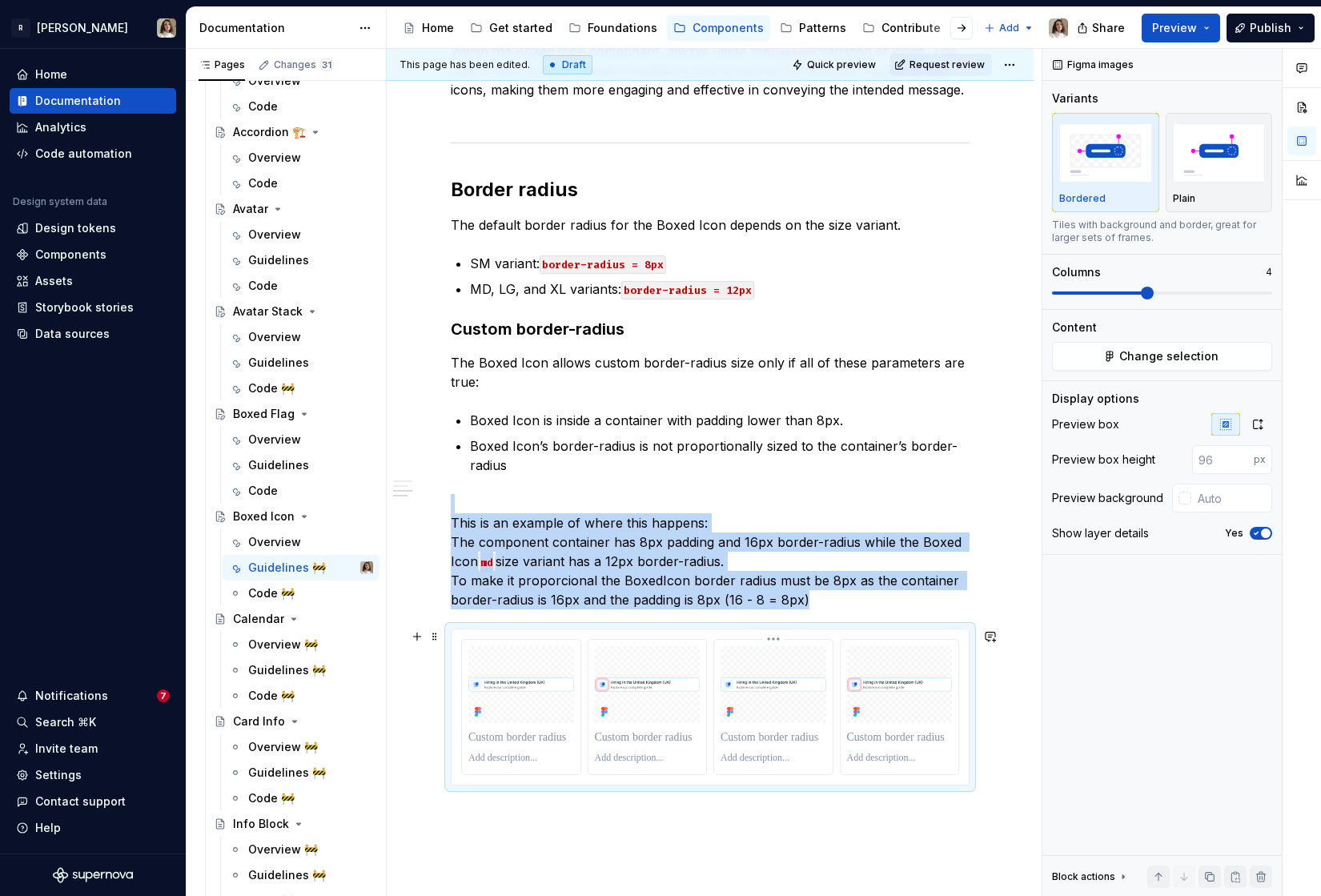
click at [791, 739] on p at bounding box center [774, 737] width 106 height 16
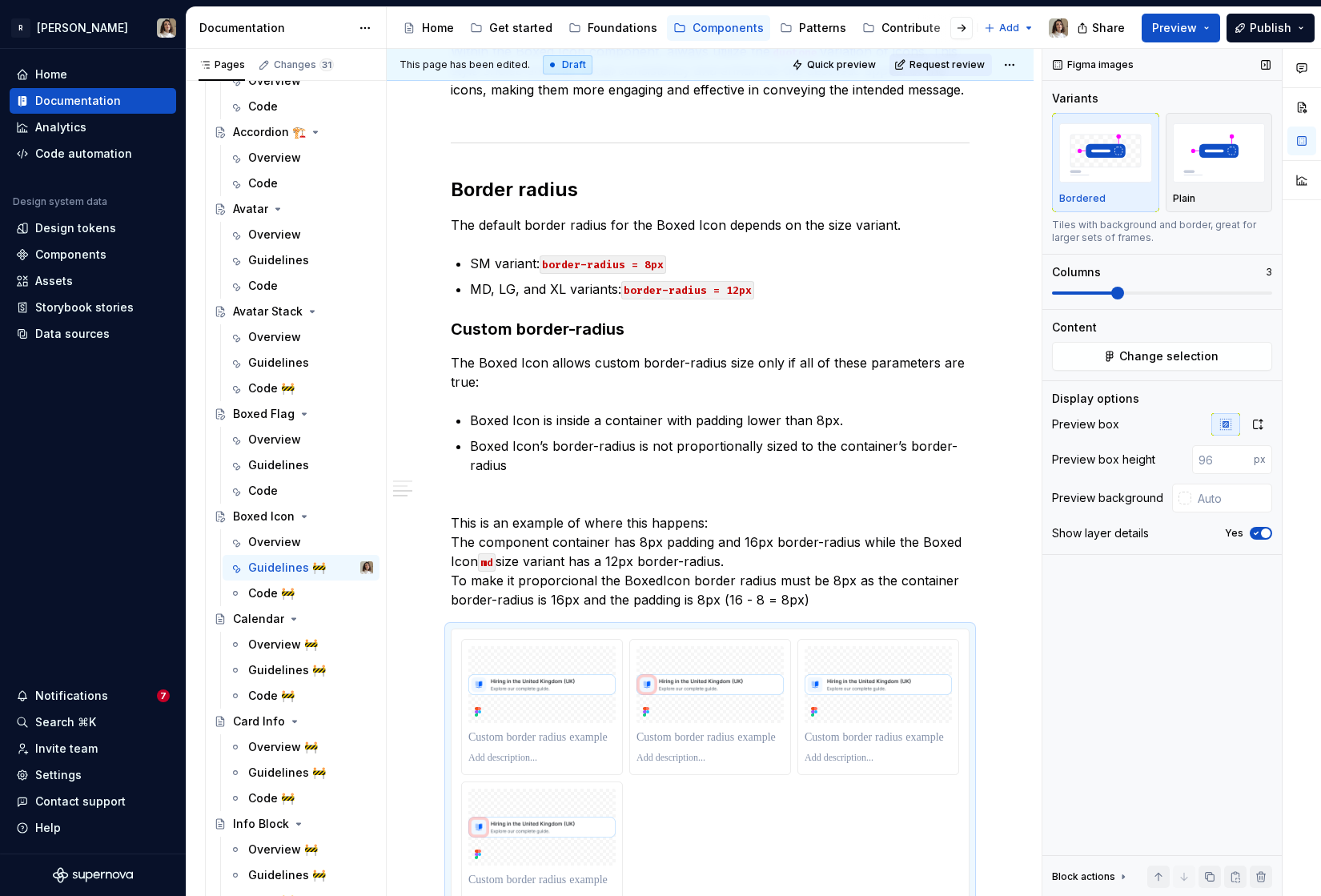
scroll to position [591, 0]
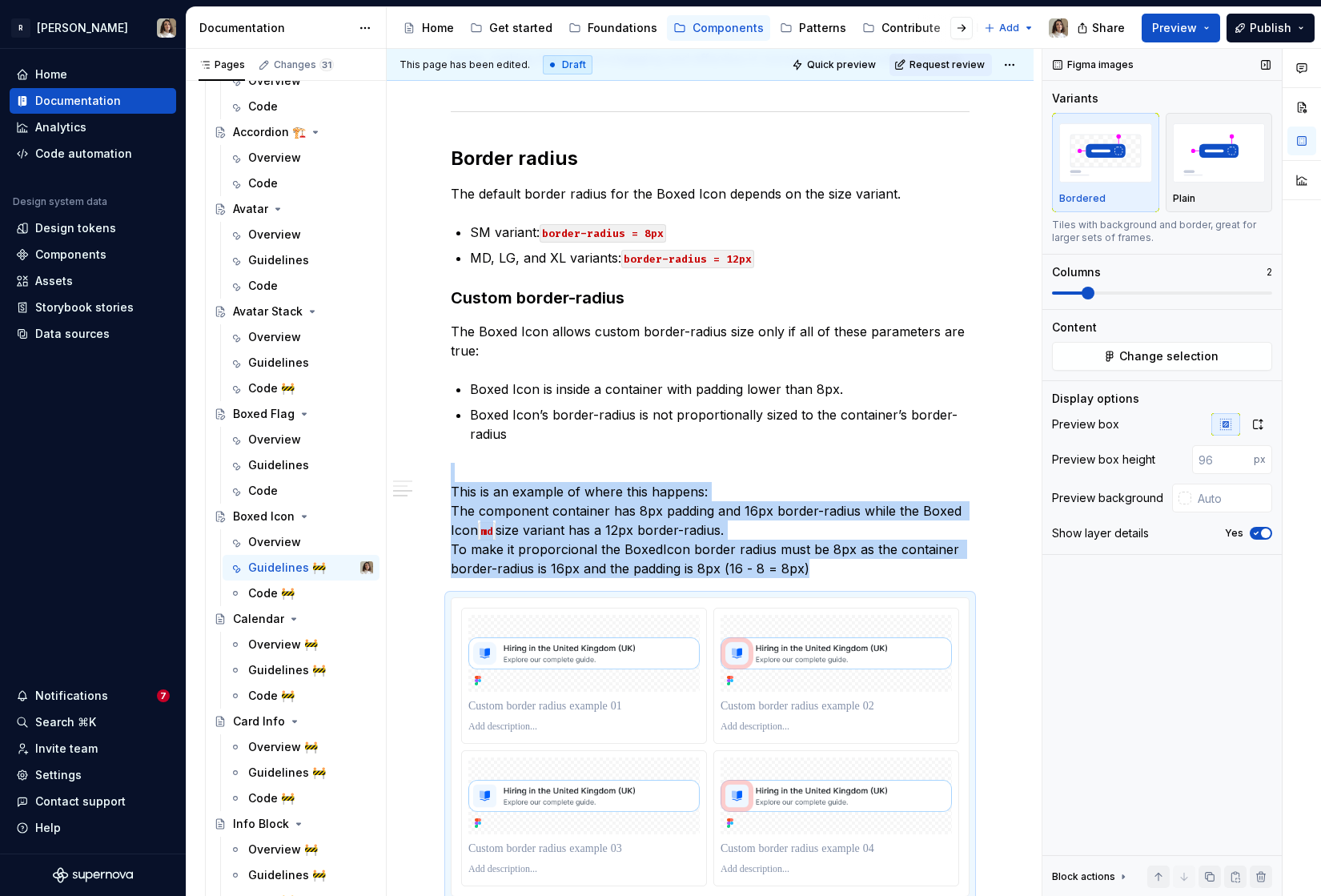
click at [1092, 290] on span at bounding box center [1088, 292] width 13 height 13
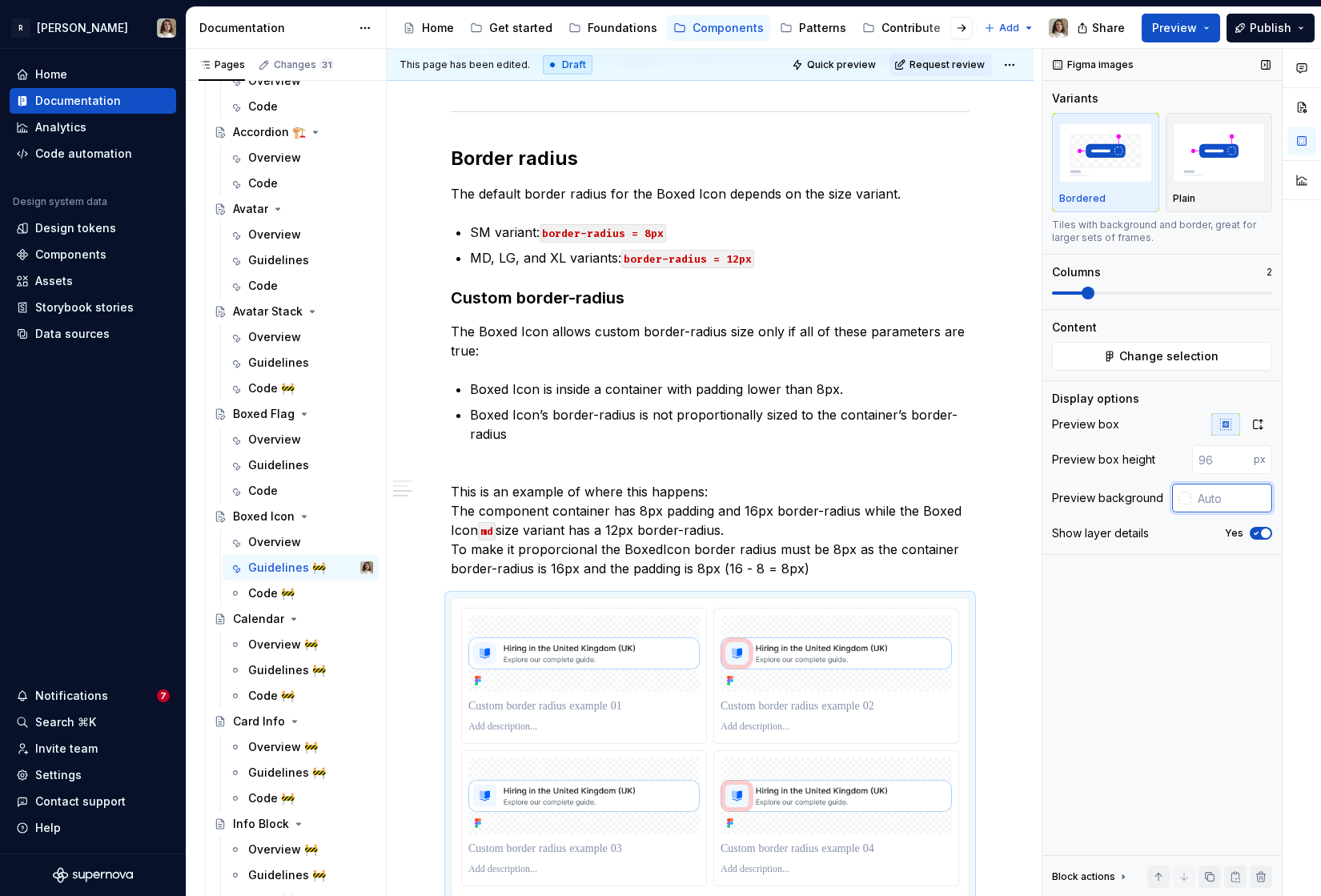
click at [1222, 491] on input "text" at bounding box center [1232, 497] width 80 height 28
paste input "will all the issues we've found so far:"
type input "will all the issues we've found so far:"
click at [279, 464] on div "Guidelines" at bounding box center [279, 465] width 61 height 16
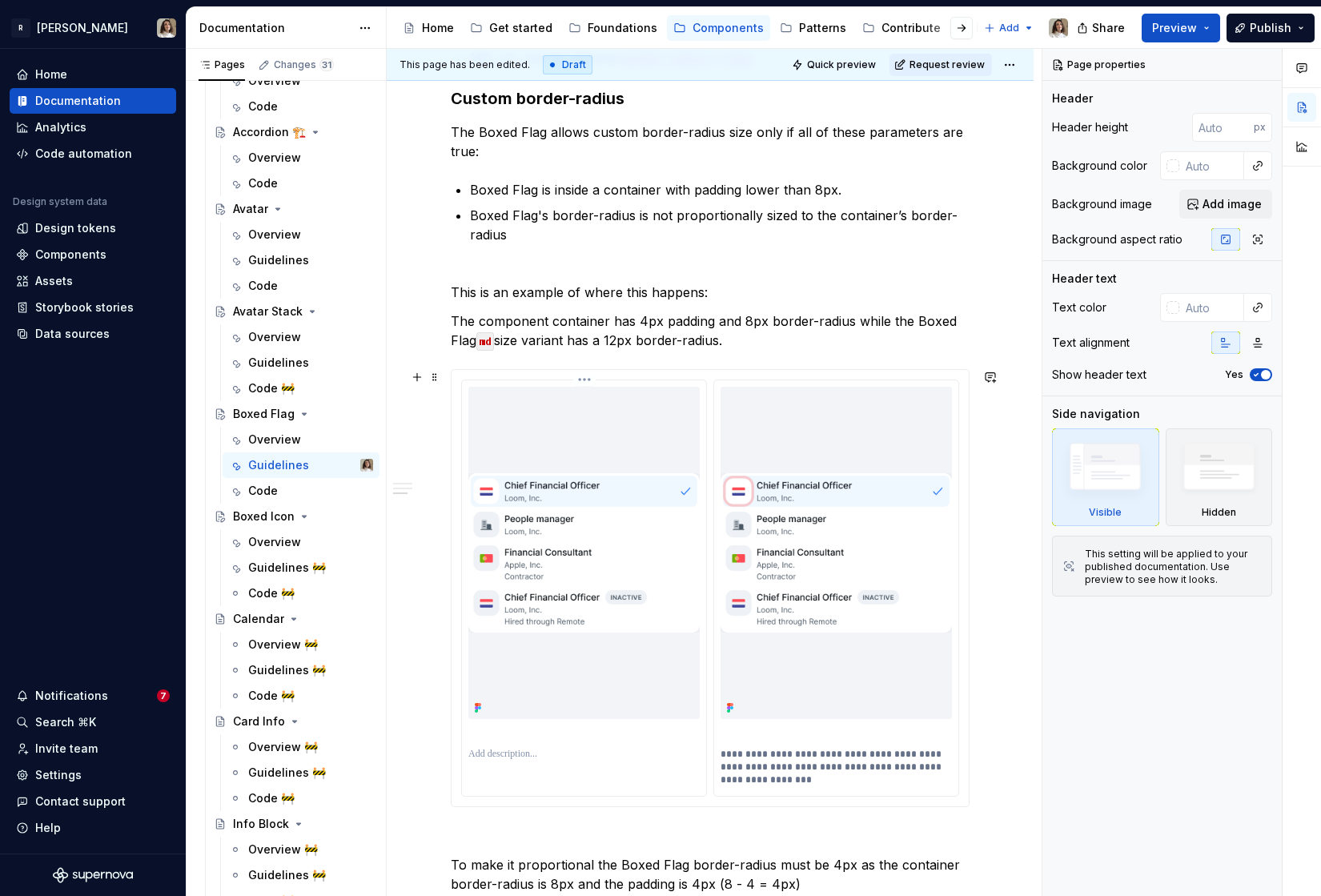
scroll to position [662, 0]
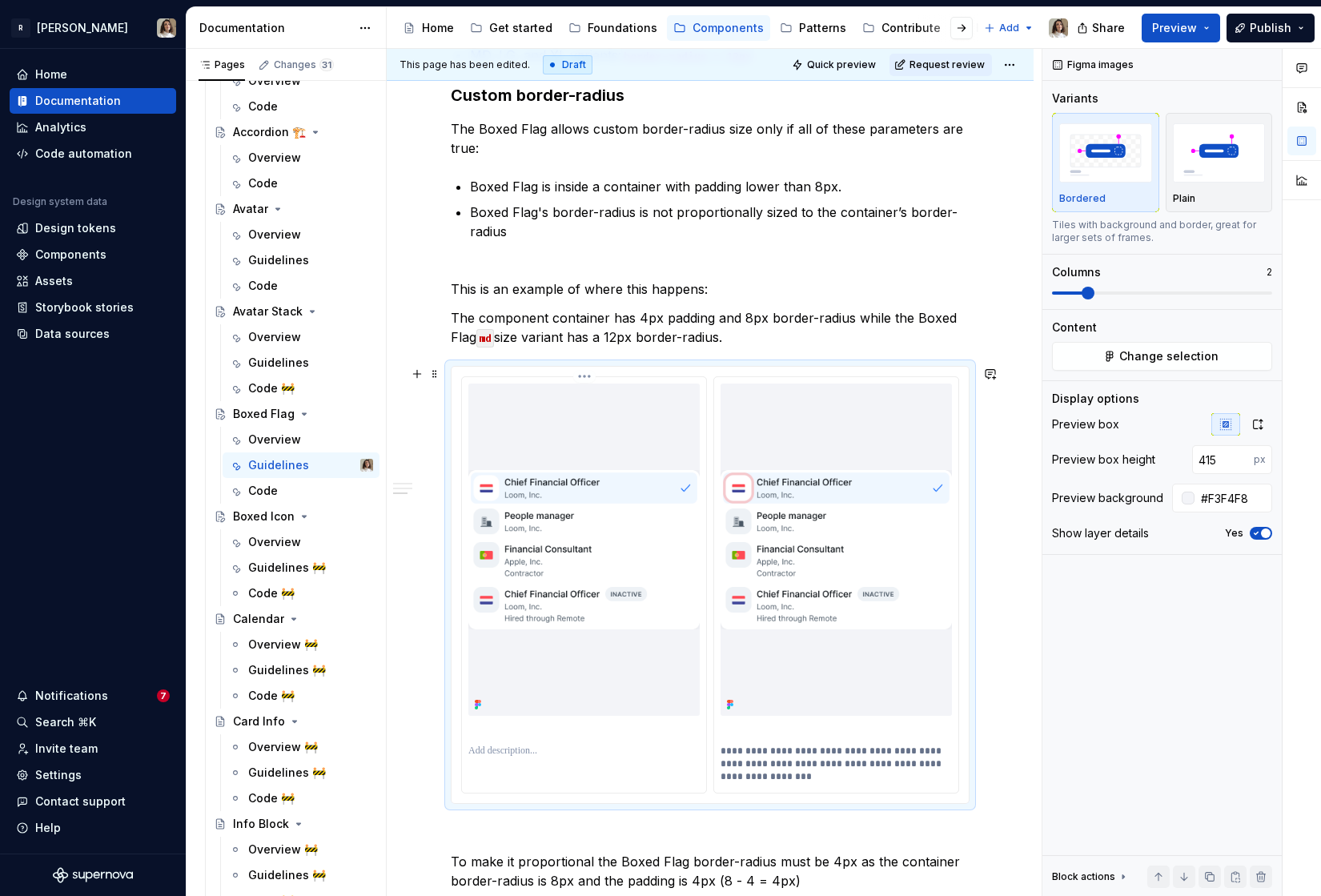
click at [622, 402] on div at bounding box center [584, 549] width 231 height 332
click at [1222, 491] on input "#F3F4F8" at bounding box center [1233, 497] width 77 height 28
click at [284, 566] on div "Guidelines 🚧" at bounding box center [286, 568] width 76 height 16
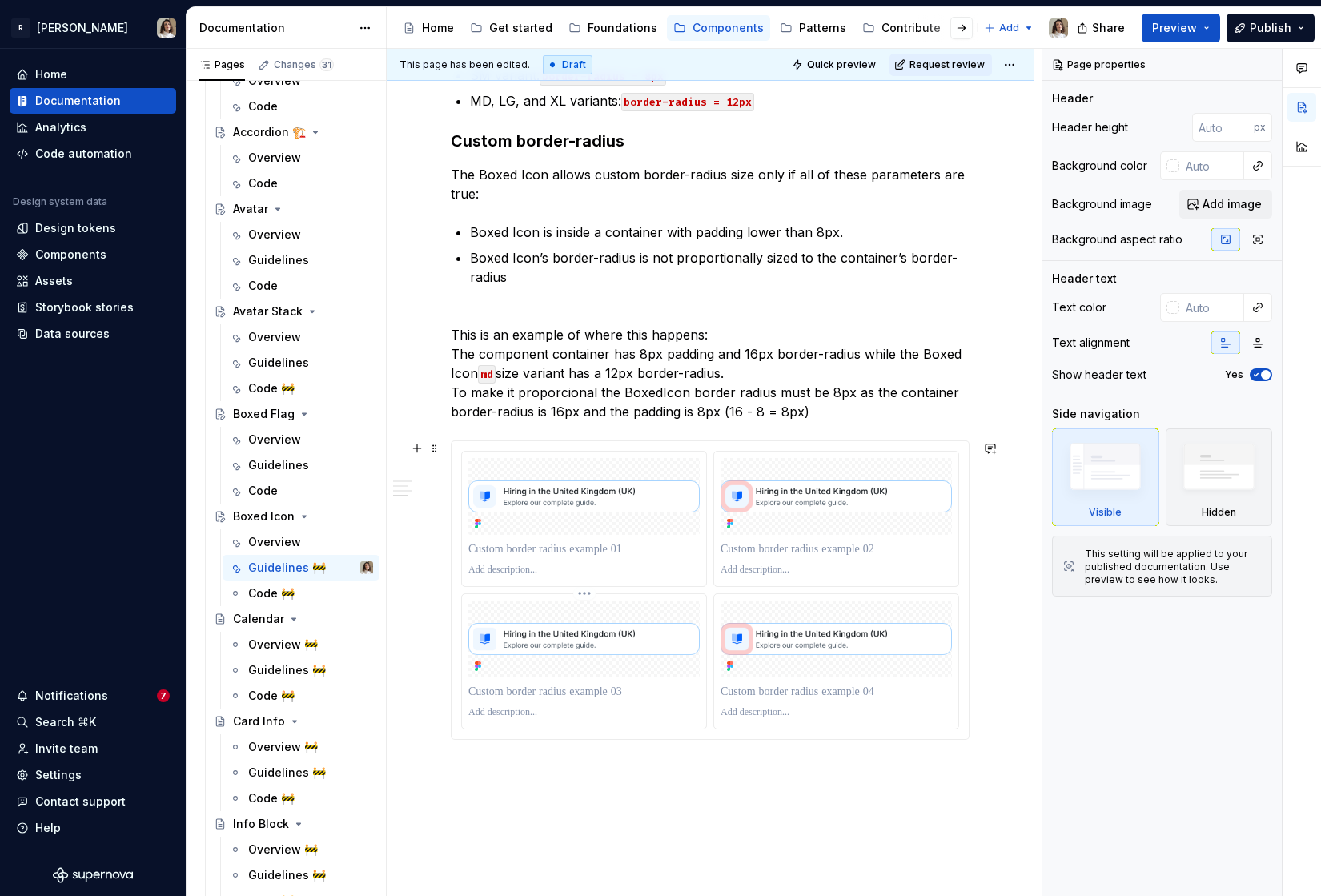
scroll to position [807, 0]
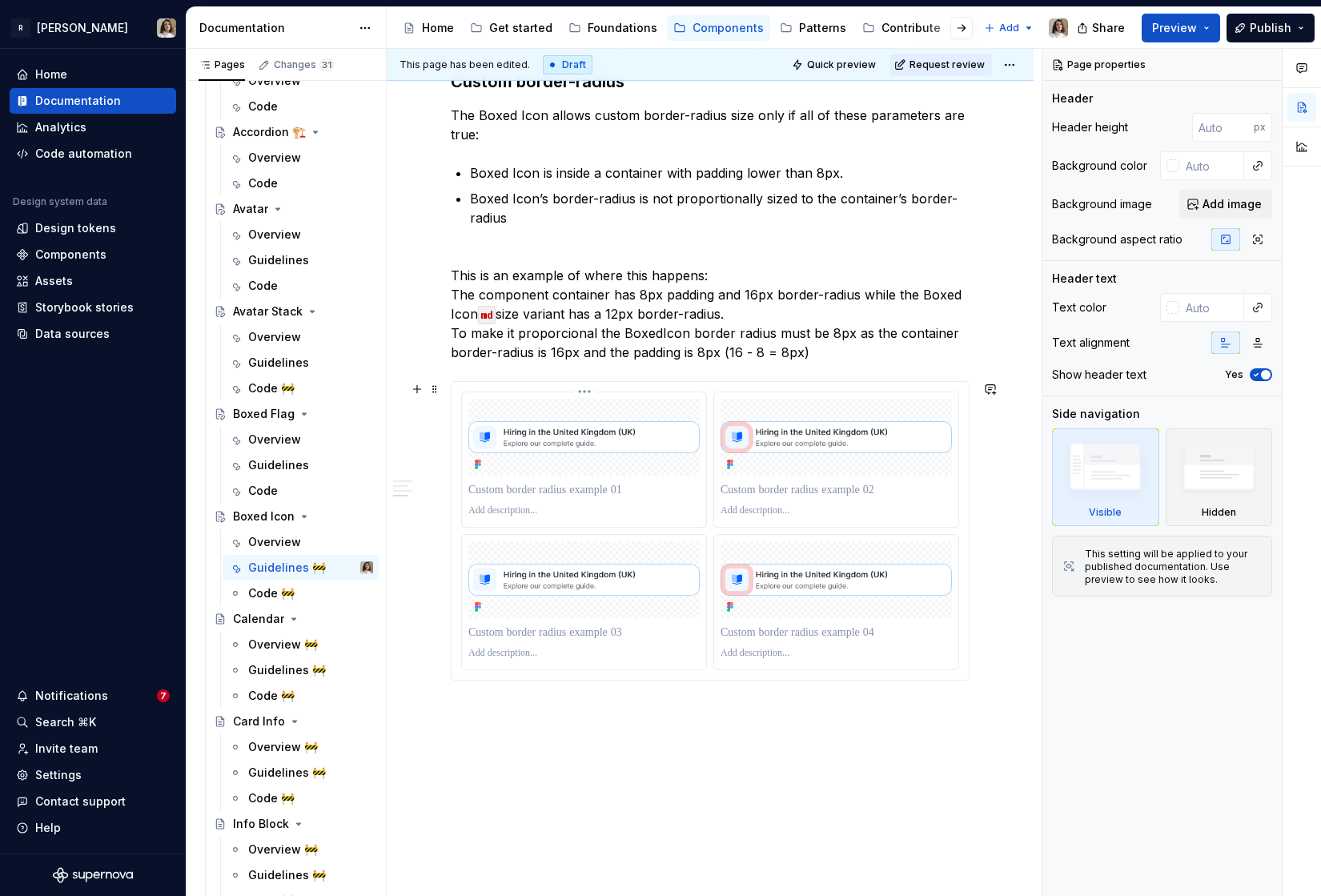
click at [649, 462] on div at bounding box center [584, 437] width 231 height 76
type textarea "*"
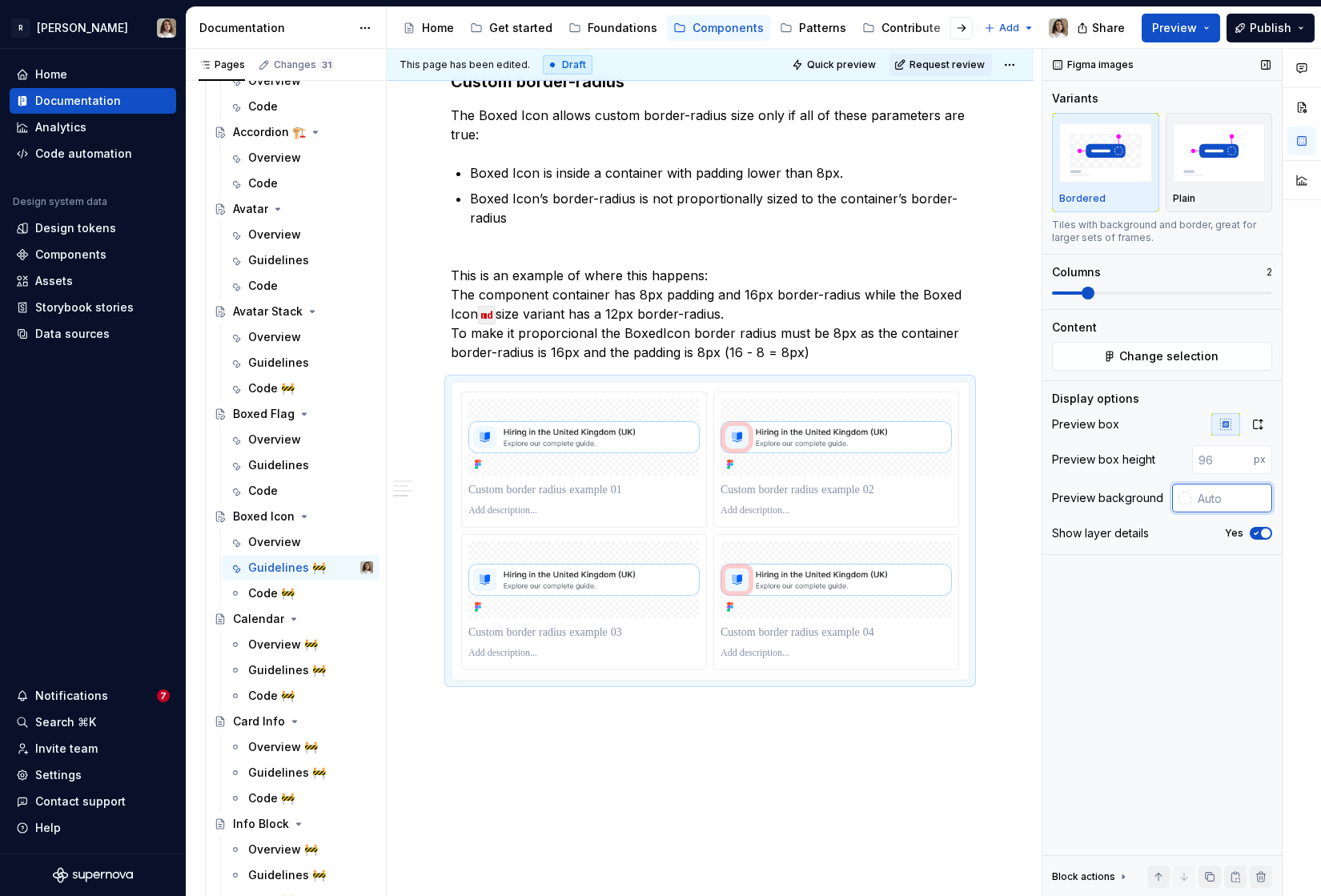
click at [1219, 493] on input "text" at bounding box center [1232, 497] width 80 height 28
paste input "#F3F4F8"
type input "#F3F4F8"
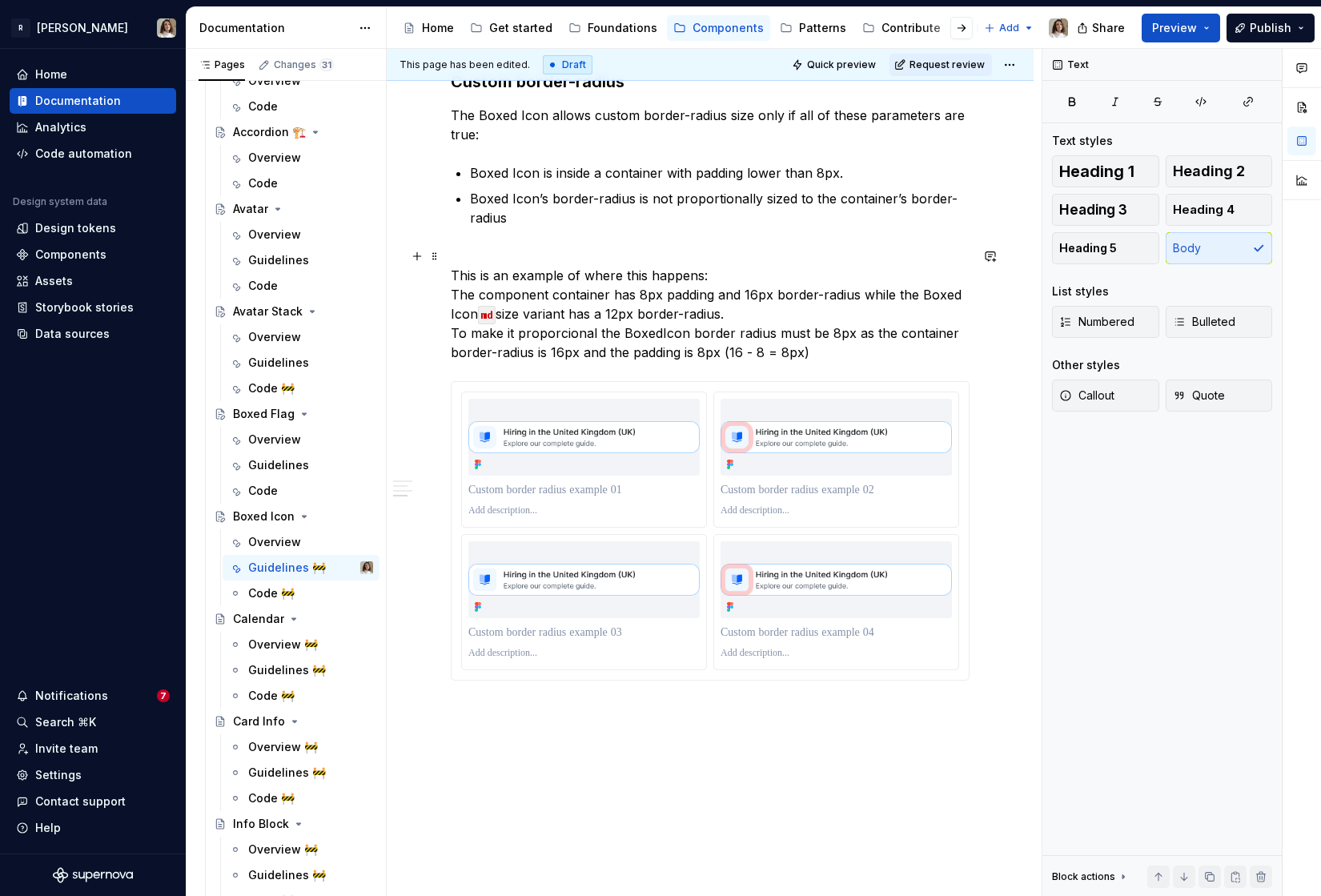
click at [451, 336] on p "This is an example of where this happens: The component container has 8px paddi…" at bounding box center [710, 304] width 519 height 116
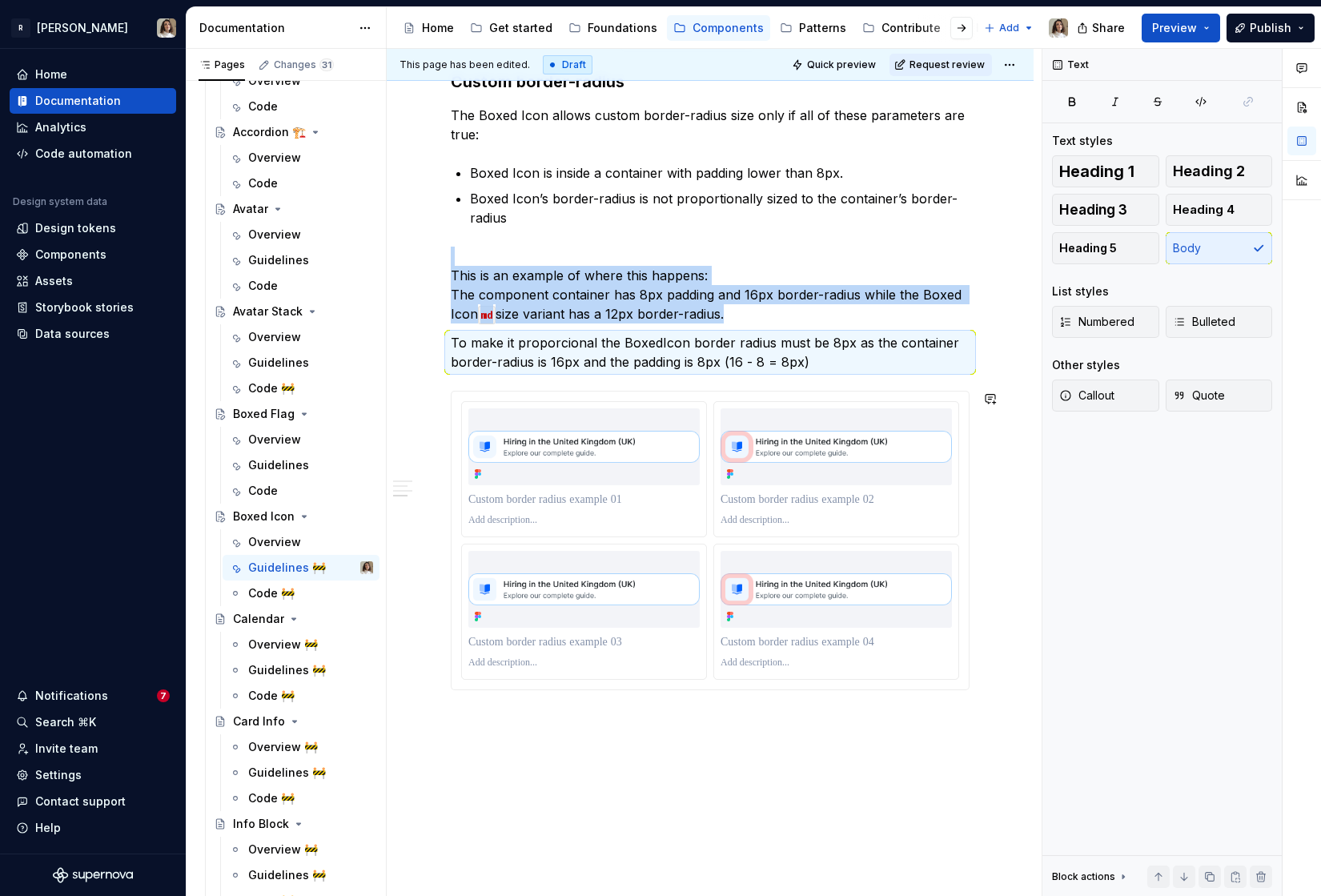
drag, startPoint x: 437, startPoint y: 346, endPoint x: 483, endPoint y: 714, distance: 370.9
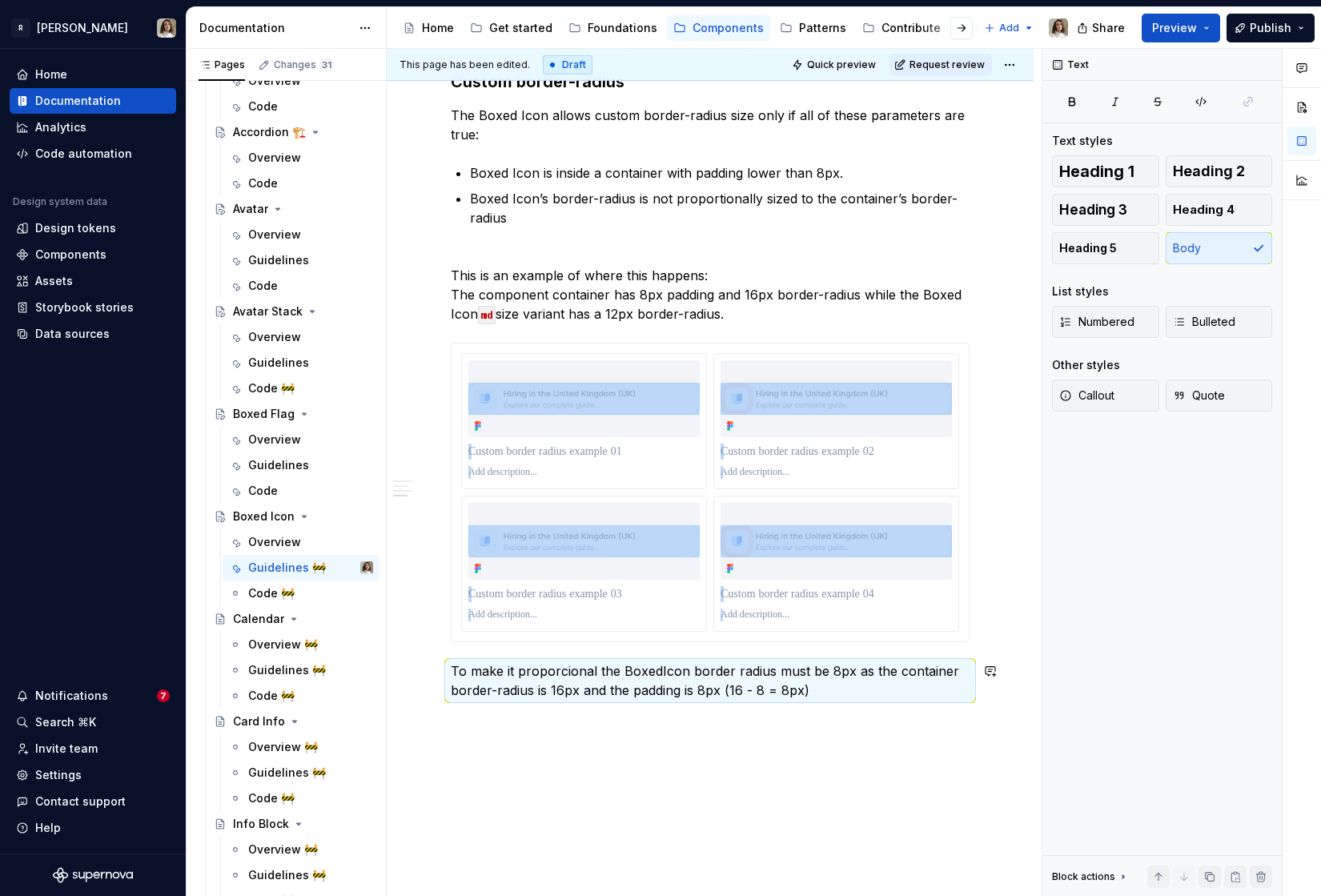
click at [475, 710] on div "Usage The Boxed Icon component should be used to: Accentuate key features withi…" at bounding box center [710, 142] width 519 height 1152
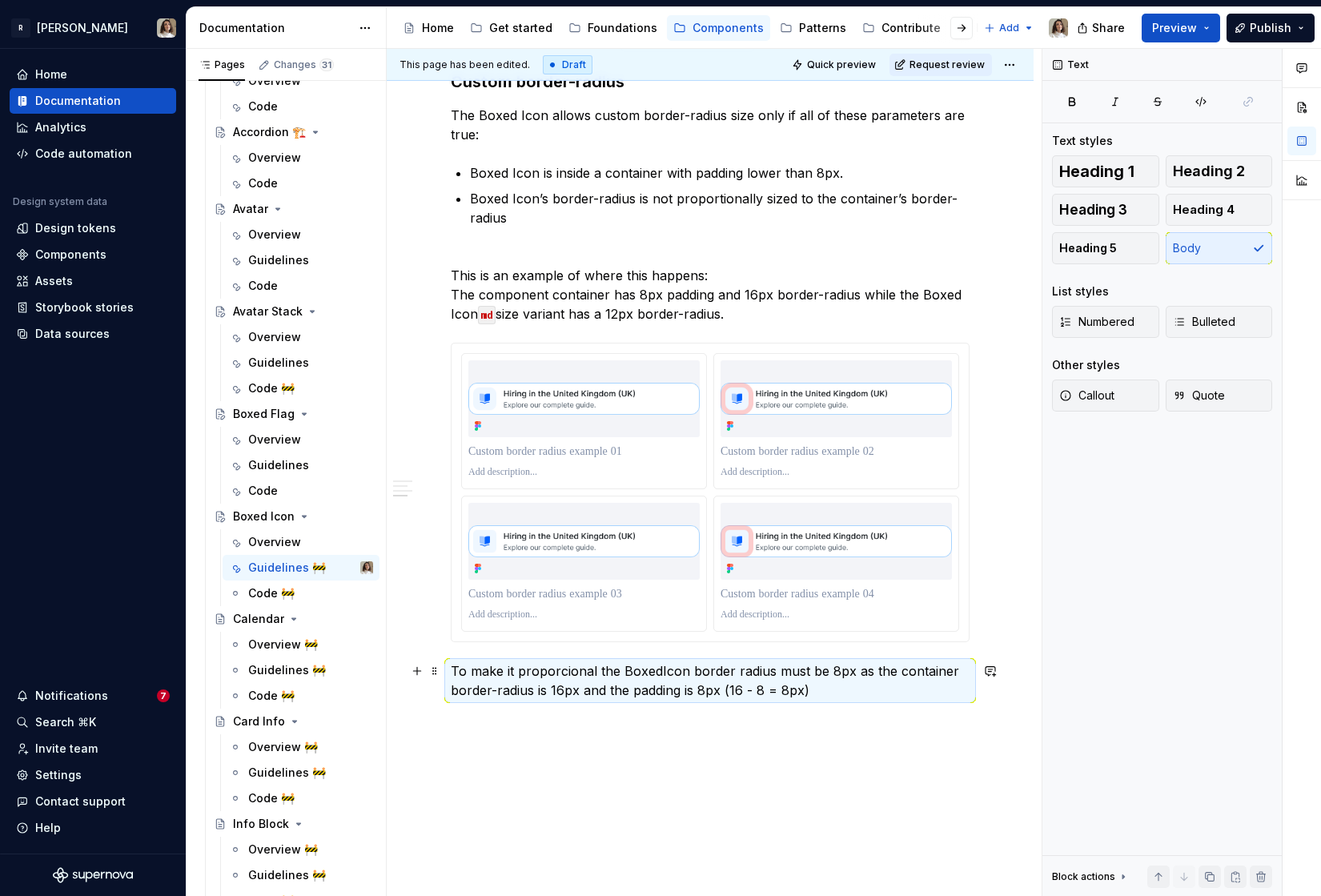
click at [816, 691] on p "To make it proporcional the BoxedIcon border radius must be 8px as the containe…" at bounding box center [710, 679] width 519 height 38
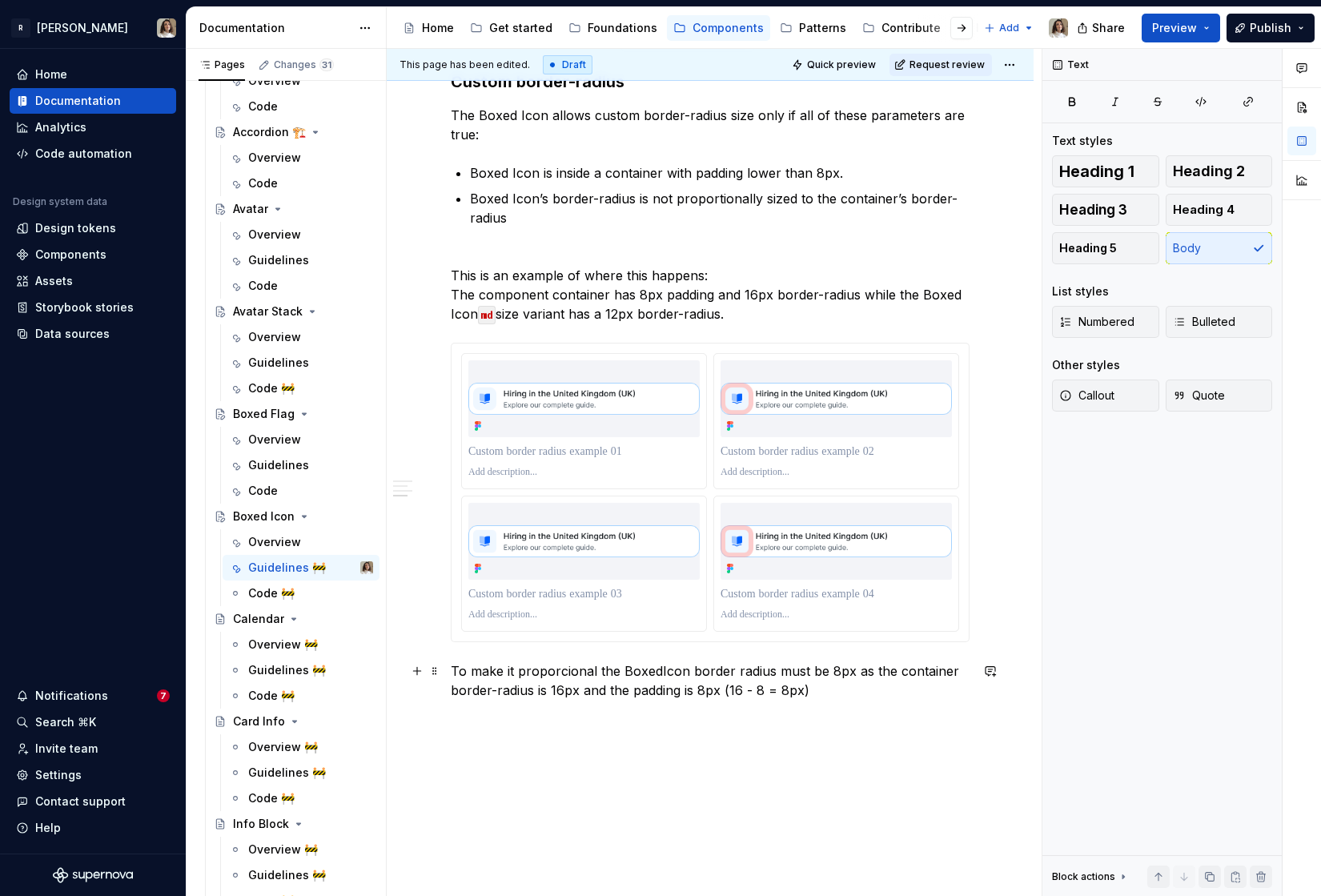
click at [809, 687] on p "To make it proporcional the BoxedIcon border radius must be 8px as the containe…" at bounding box center [710, 679] width 519 height 38
click at [574, 720] on p "/stor" at bounding box center [710, 719] width 519 height 20
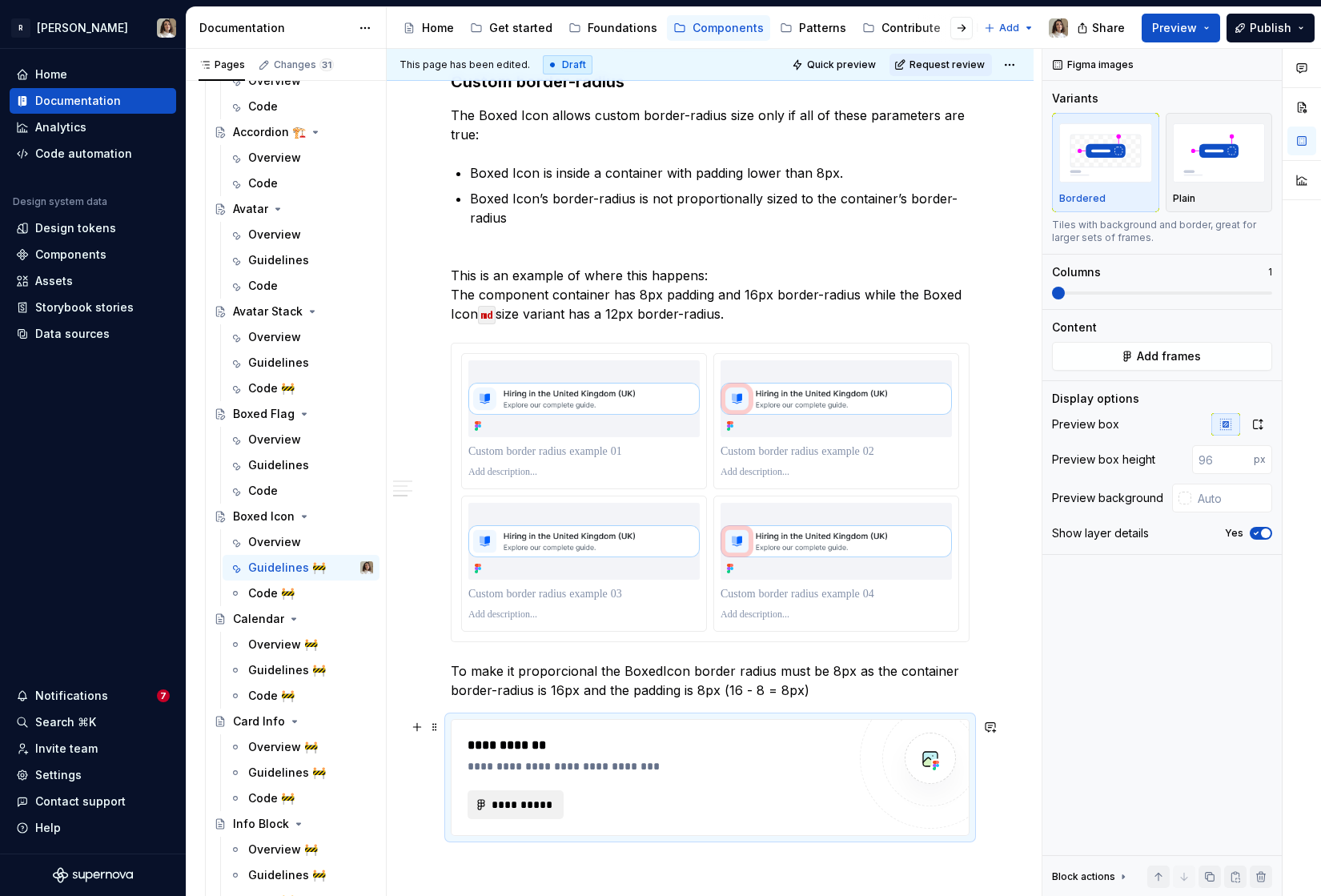
click at [519, 802] on span "**********" at bounding box center [523, 804] width 63 height 16
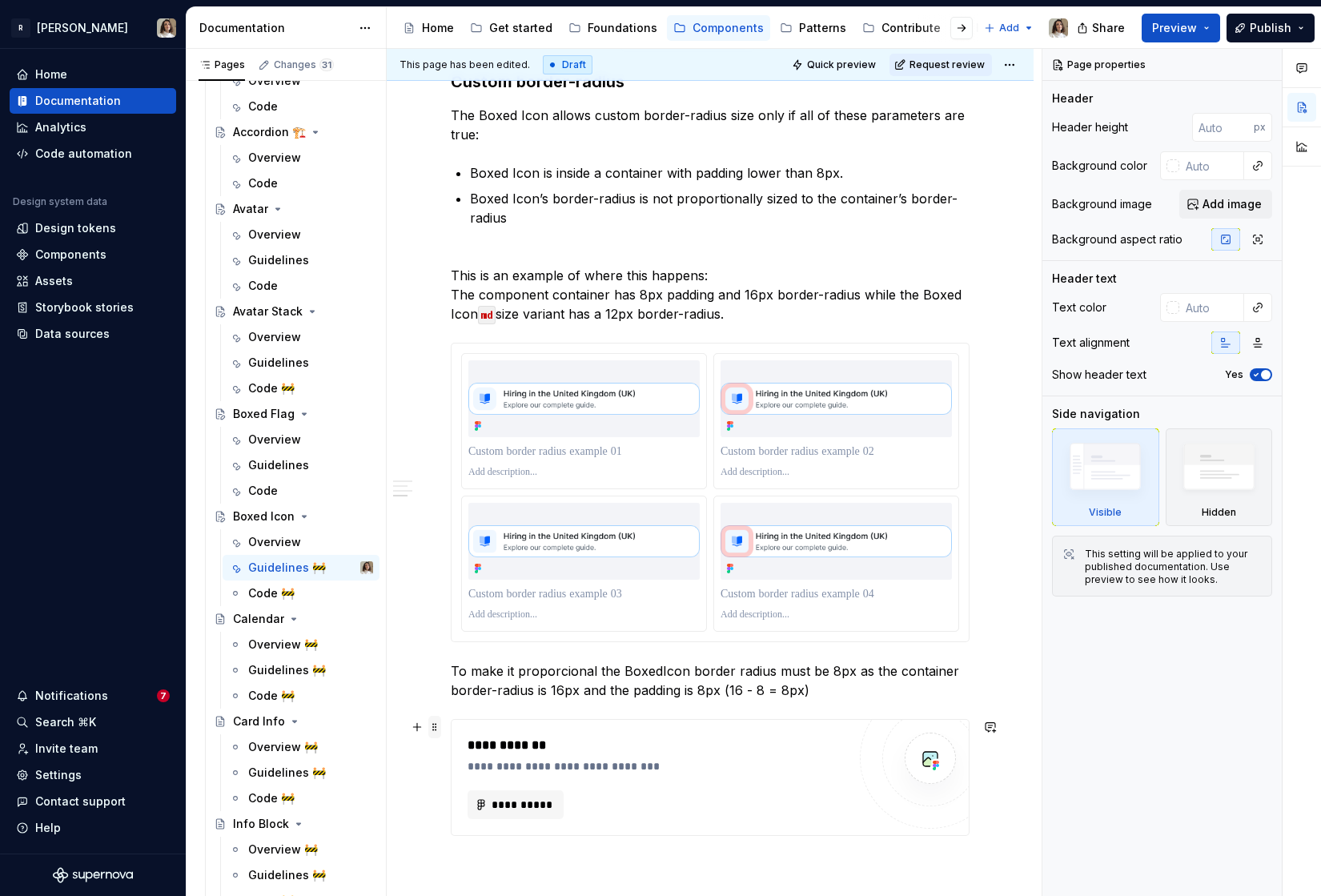
click at [436, 729] on span at bounding box center [434, 726] width 13 height 23
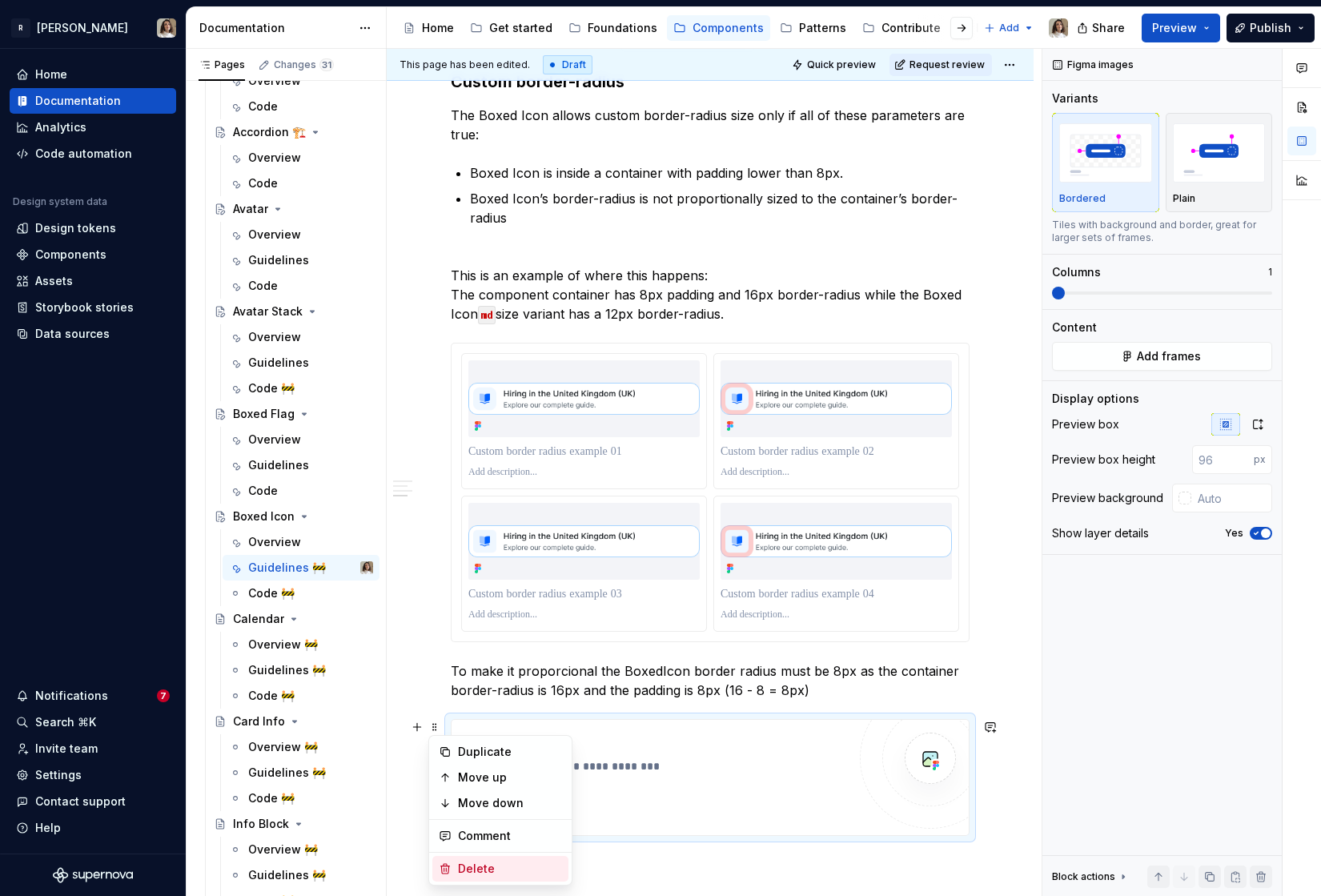
click at [469, 857] on div "Delete" at bounding box center [500, 869] width 136 height 25
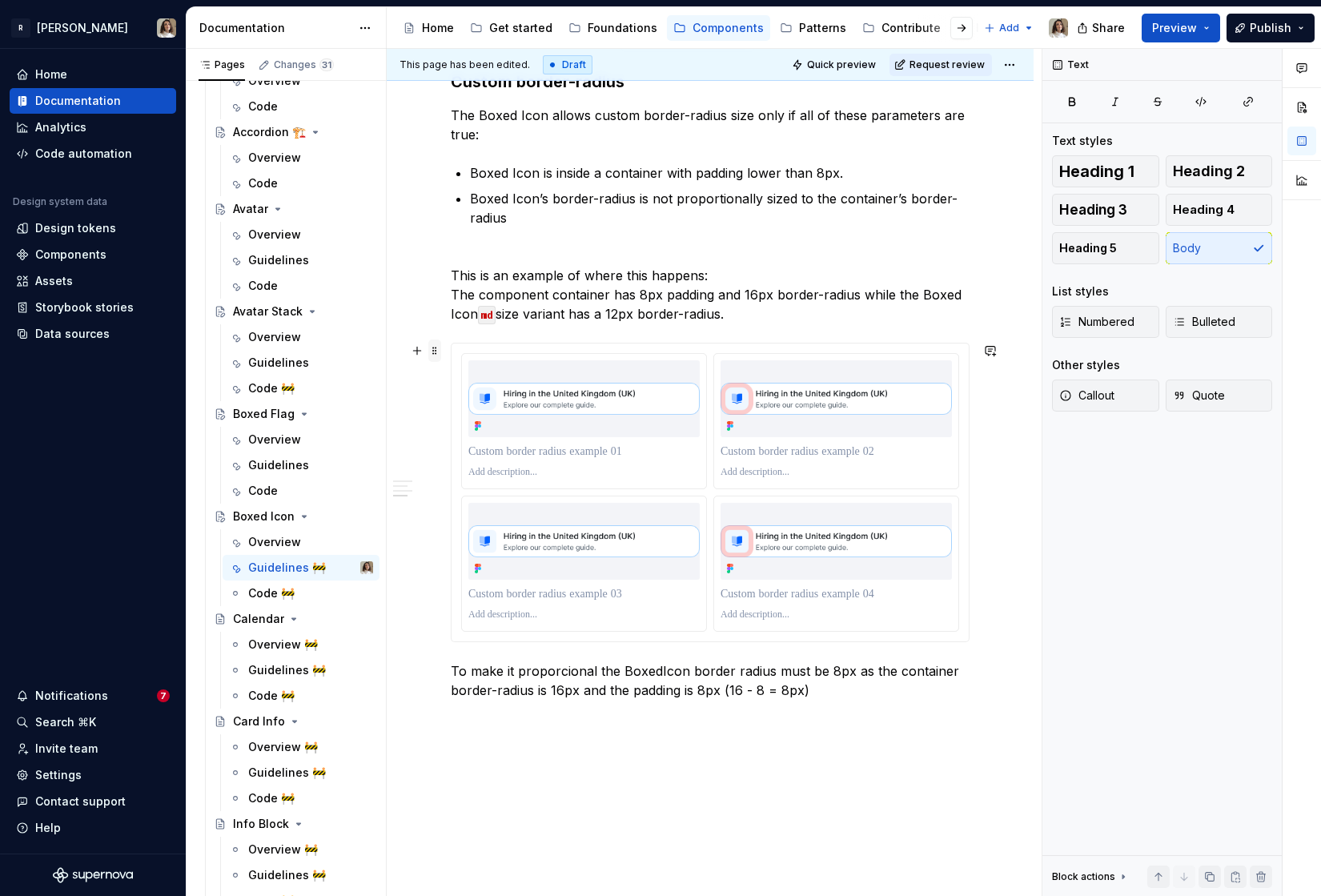
click at [437, 351] on span at bounding box center [434, 350] width 13 height 23
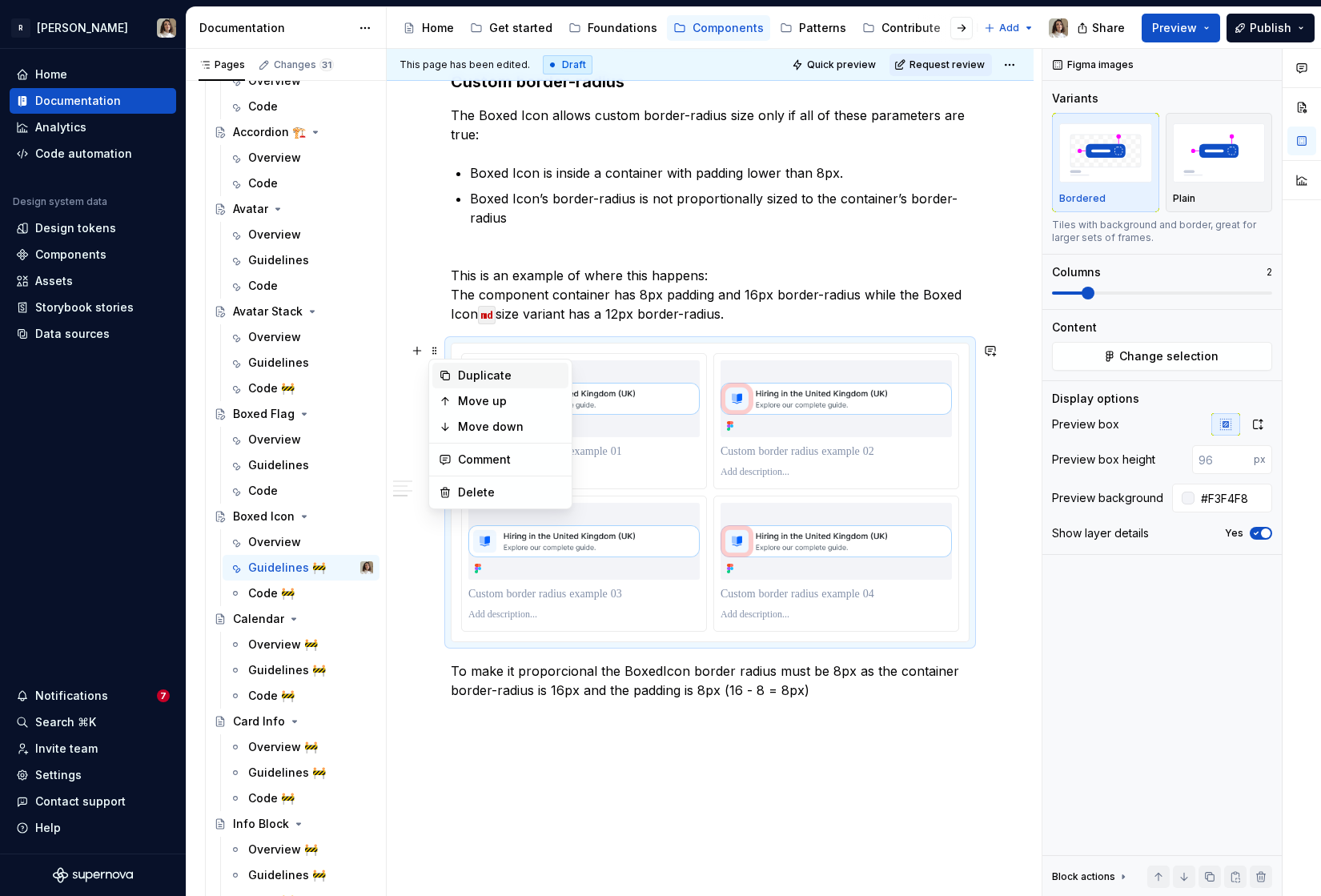
click at [464, 376] on div "Duplicate" at bounding box center [510, 375] width 104 height 16
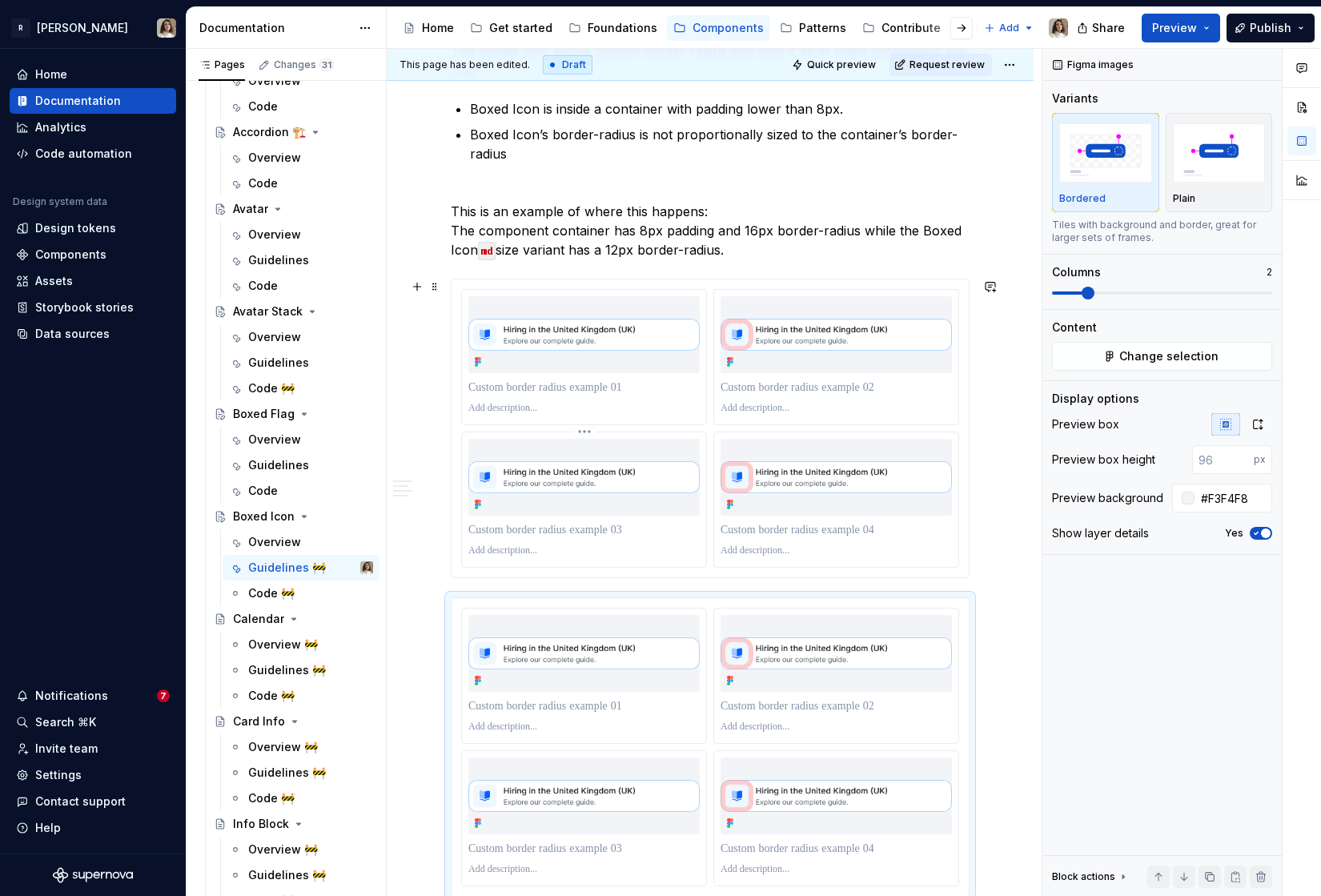
click at [548, 477] on img at bounding box center [584, 476] width 231 height 32
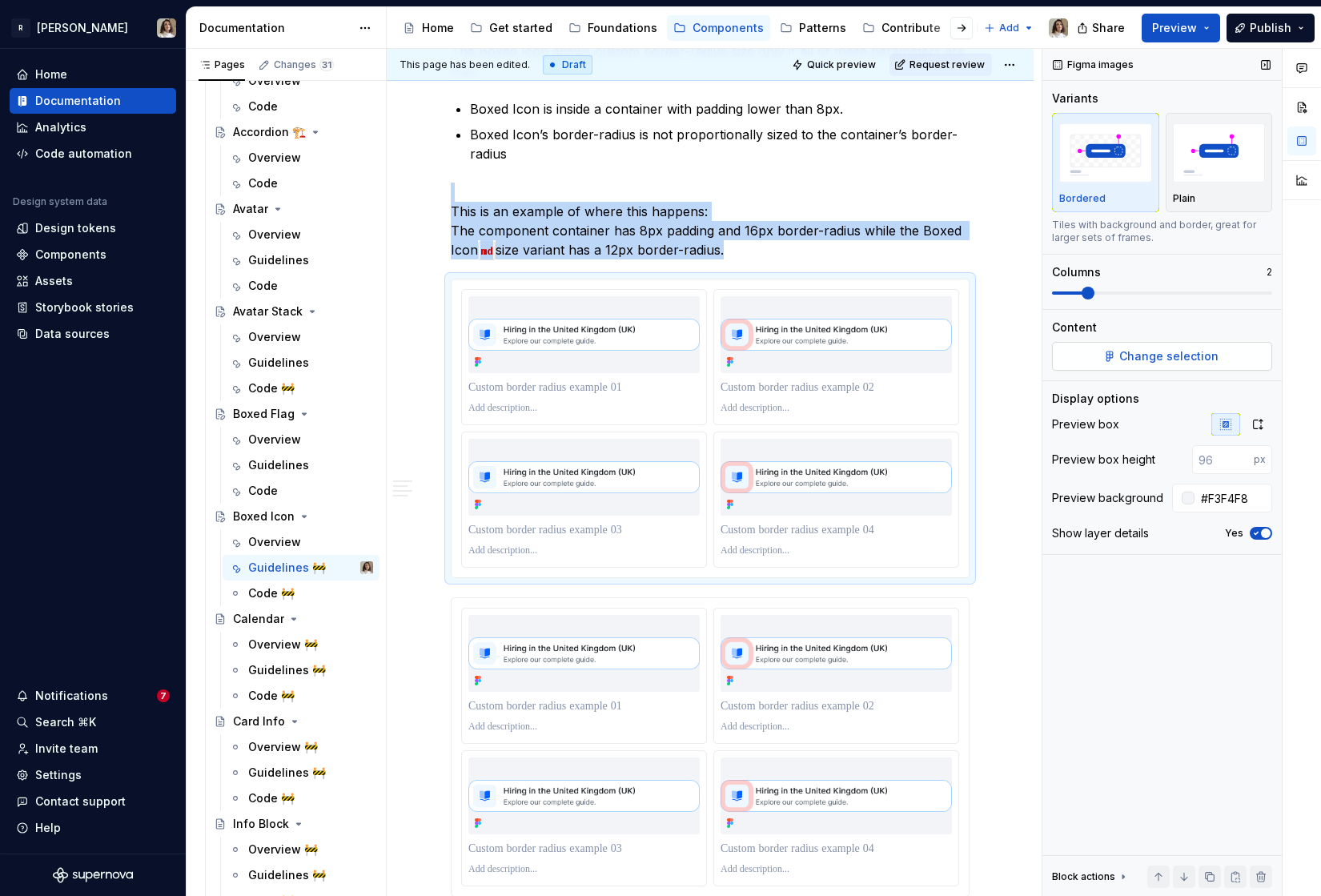
click at [1108, 342] on button "Change selection" at bounding box center [1162, 356] width 221 height 28
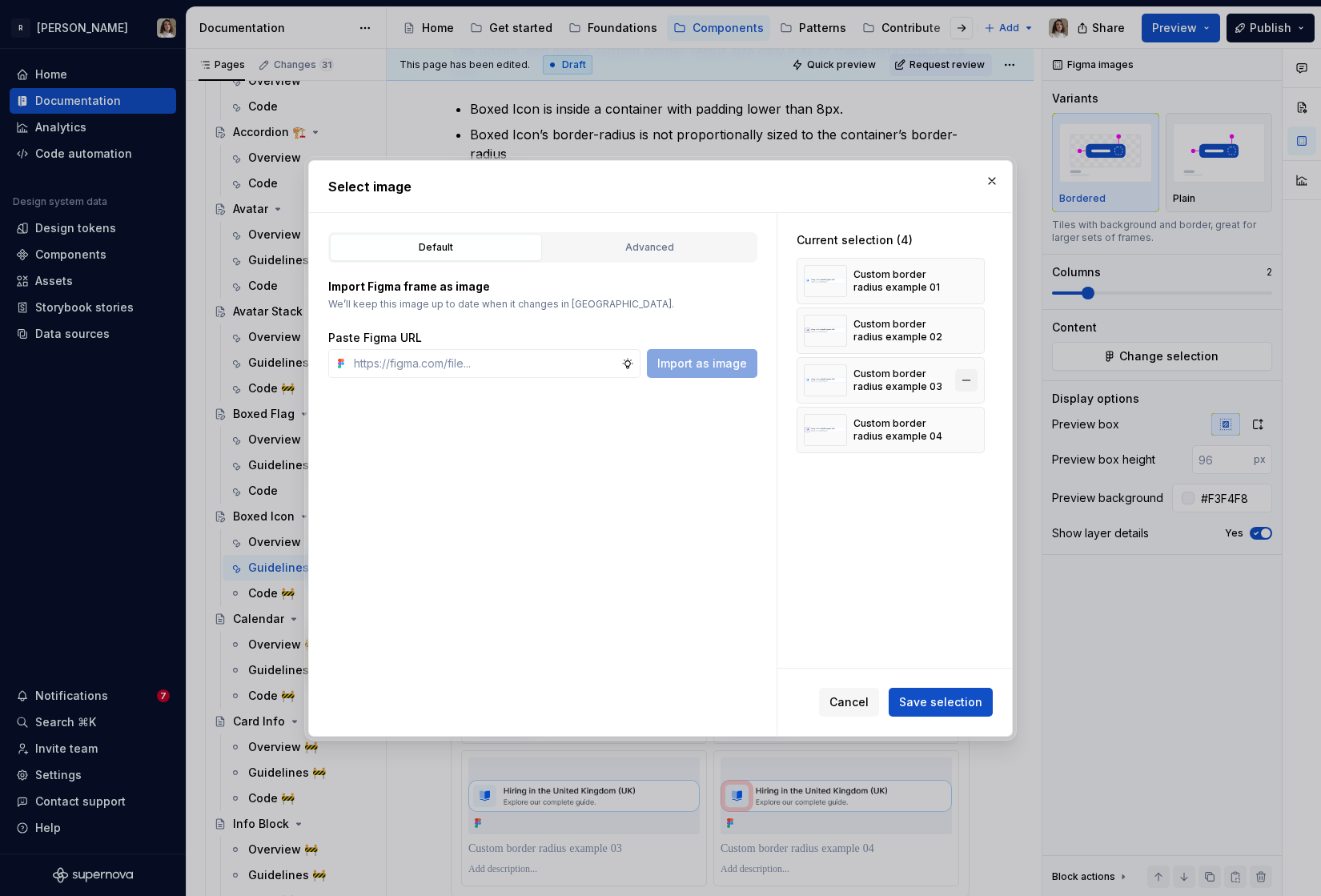
click at [977, 385] on button "button" at bounding box center [966, 379] width 23 height 23
click at [974, 380] on button "button" at bounding box center [966, 379] width 23 height 23
click at [936, 684] on div "Cancel Save selection" at bounding box center [894, 702] width 234 height 68
click at [932, 698] on span "Save selection" at bounding box center [940, 702] width 83 height 16
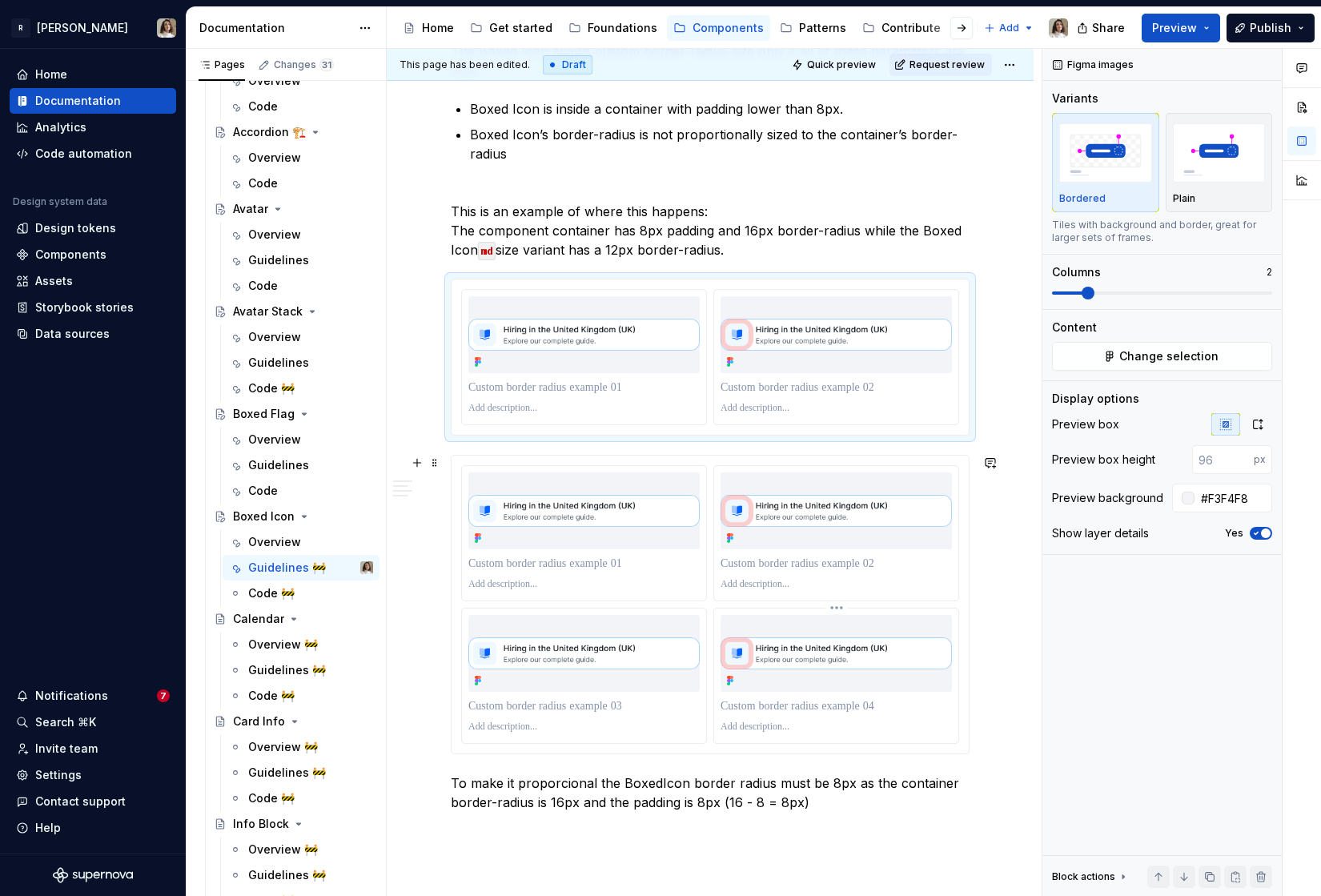
click at [848, 642] on img at bounding box center [837, 653] width 231 height 32
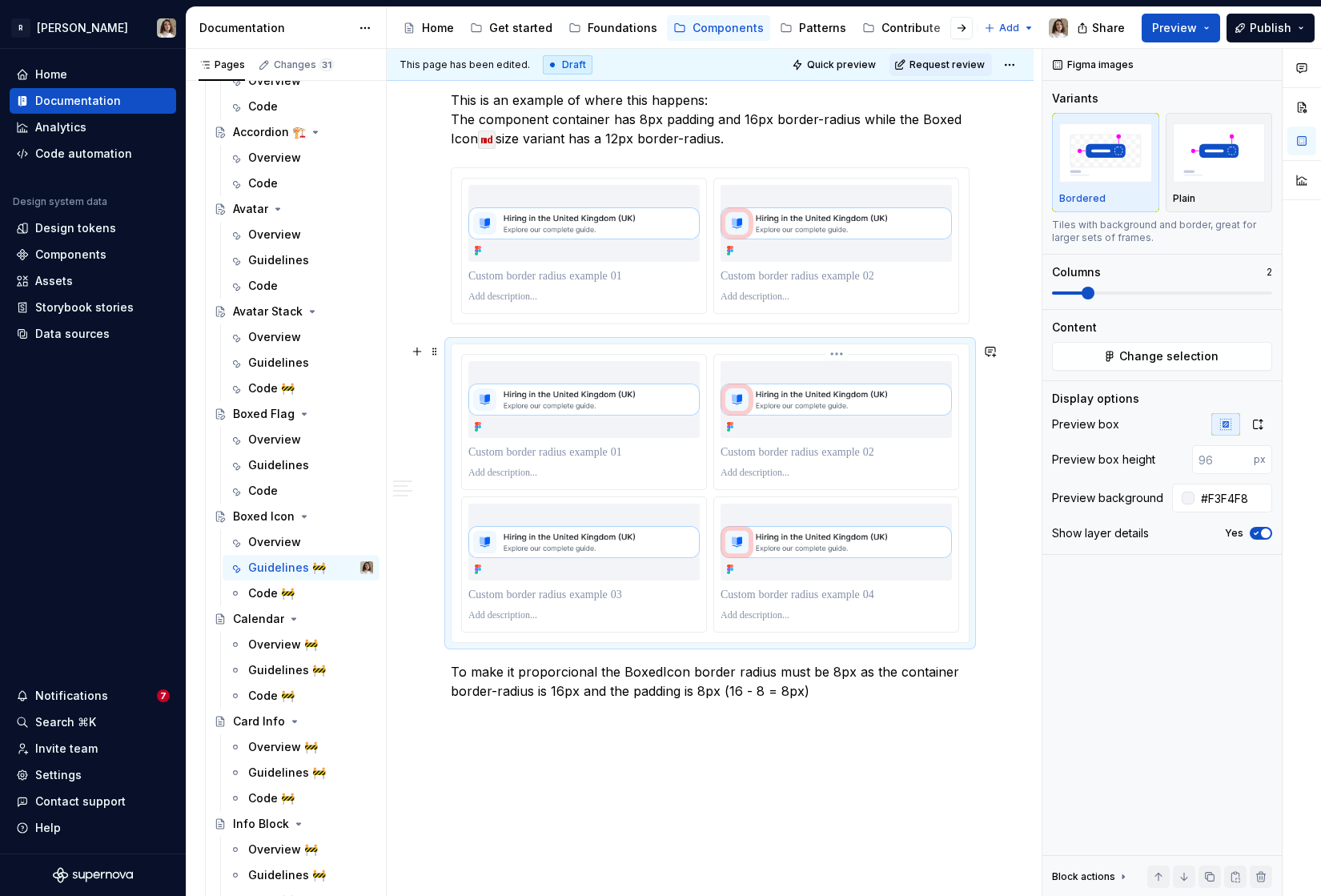
scroll to position [1054, 0]
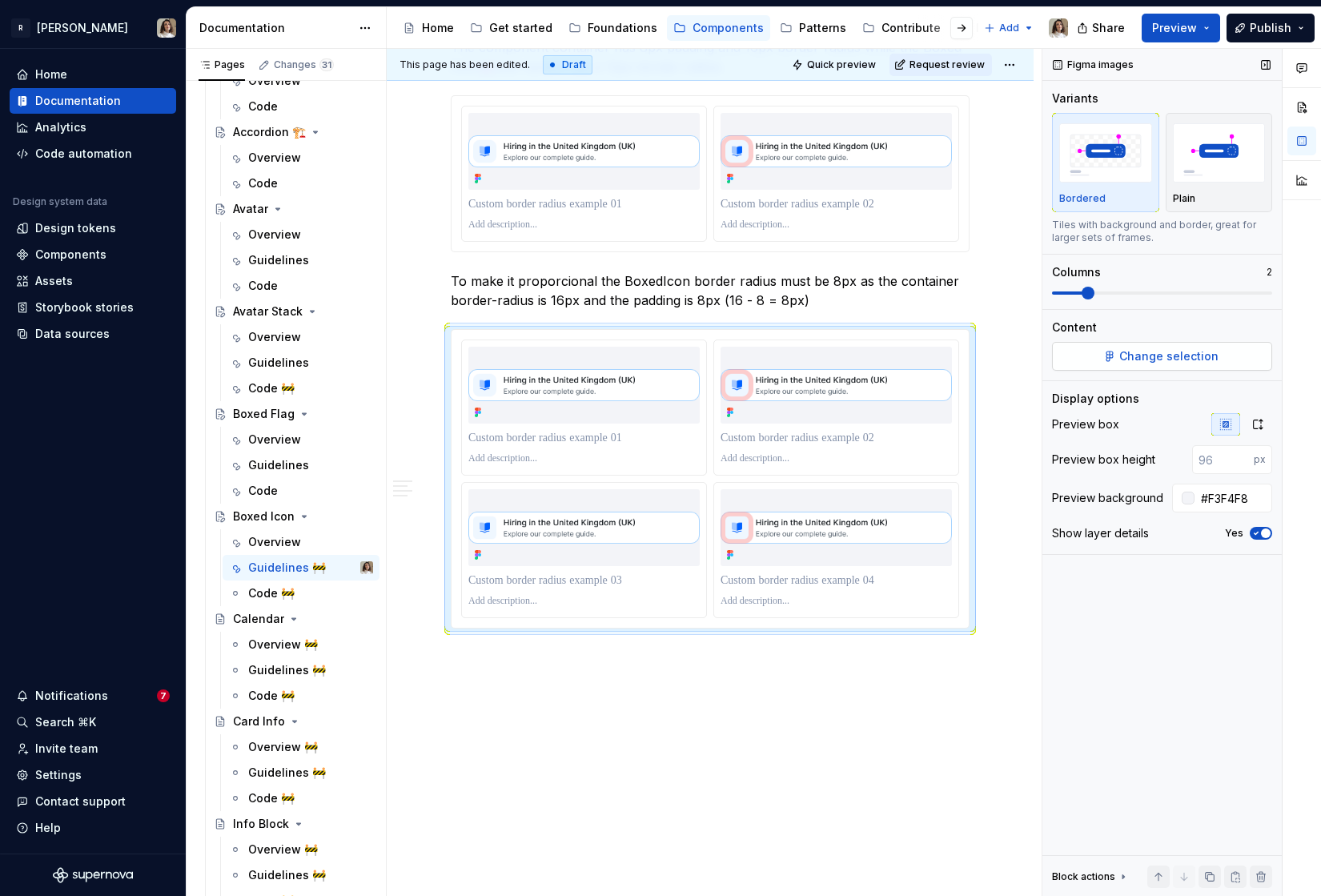
click at [1109, 365] on button "Change selection" at bounding box center [1162, 356] width 221 height 28
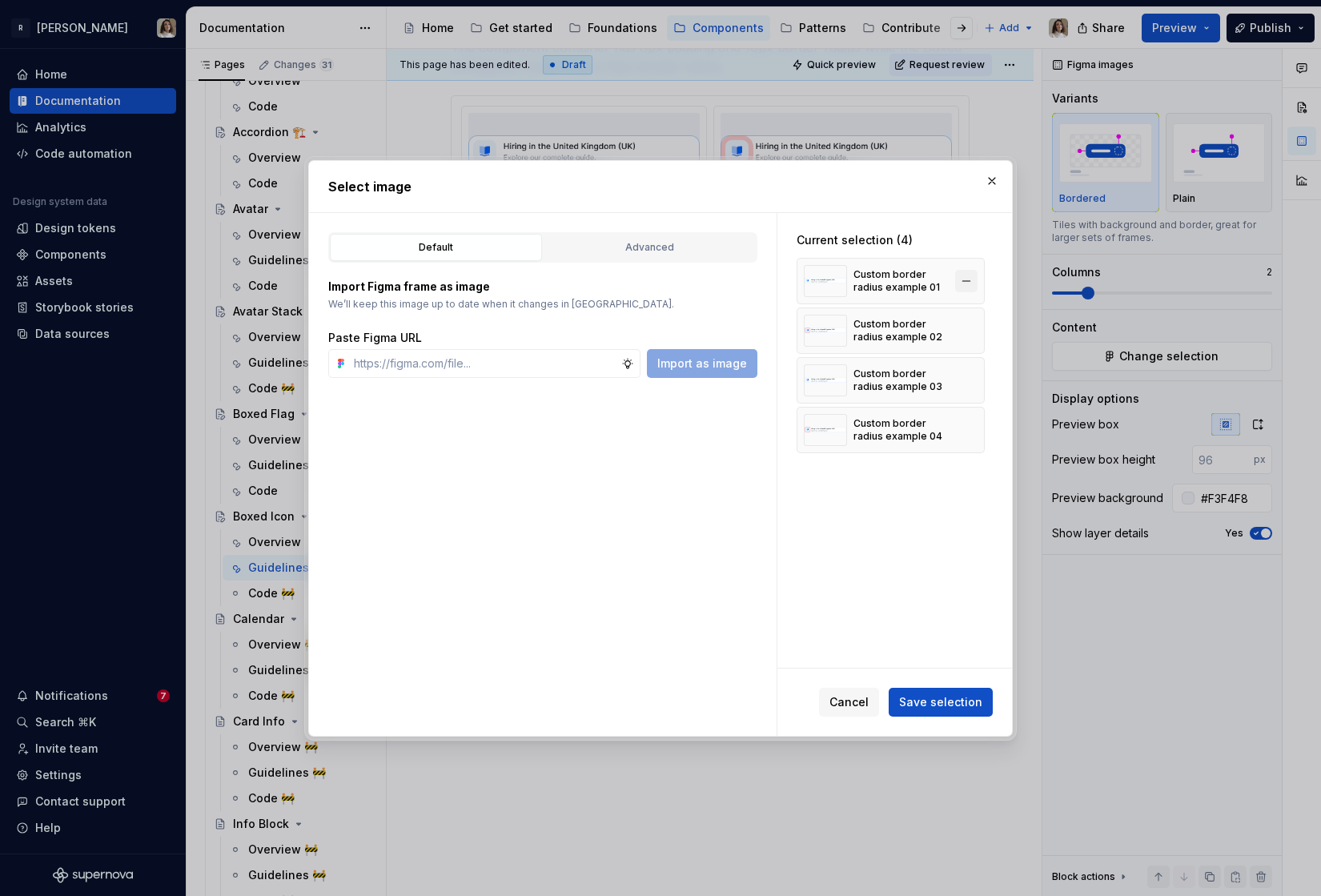
click at [976, 274] on button "button" at bounding box center [966, 280] width 23 height 23
click at [975, 713] on button "Save selection" at bounding box center [940, 701] width 104 height 28
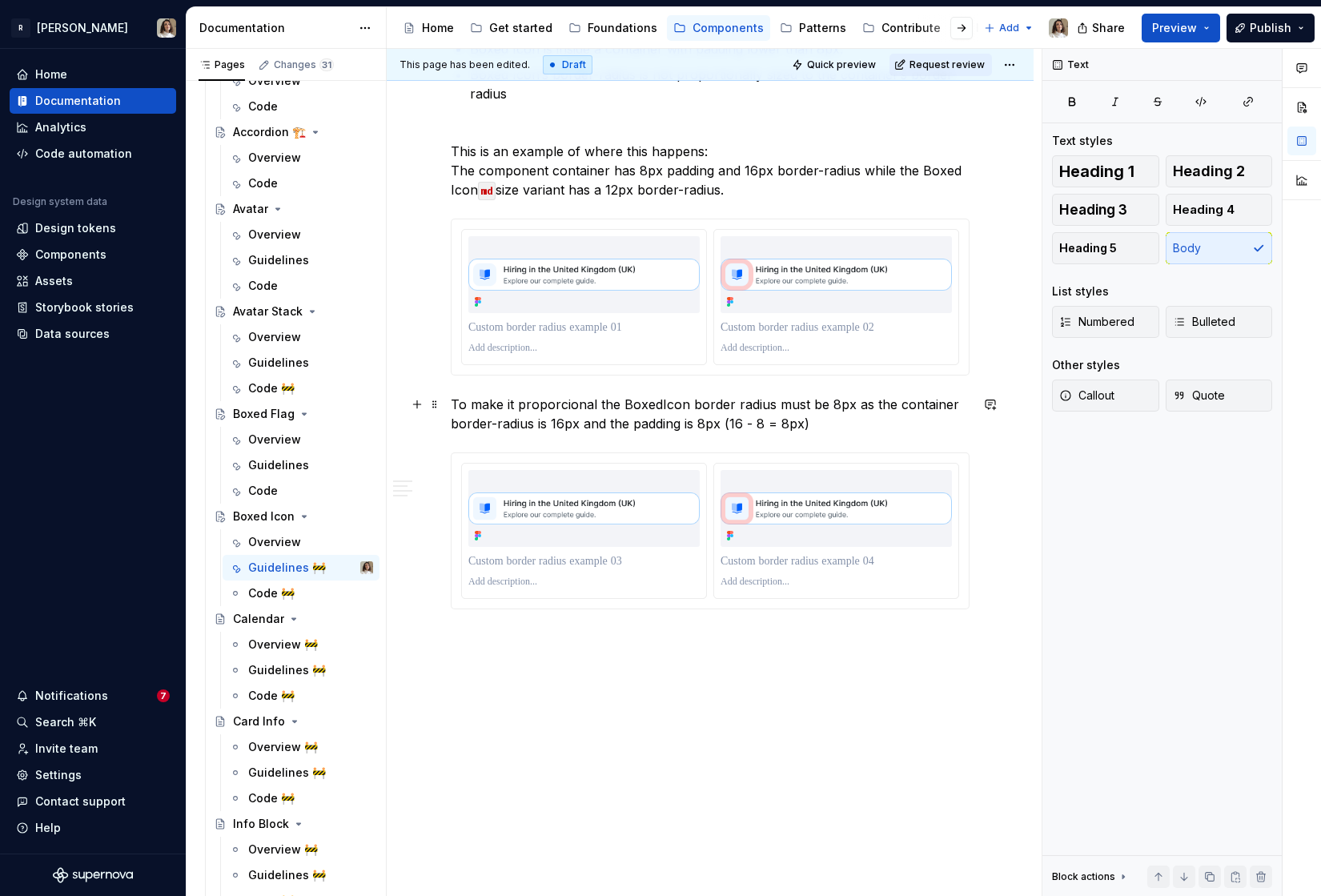
click at [550, 410] on p "To make it proporcional the BoxedIcon border radius must be 8px as the containe…" at bounding box center [710, 414] width 519 height 38
copy p "proporcional"
click at [532, 408] on p "To make it proporcional the BoxedIcon border radius must be 8px as the containe…" at bounding box center [710, 414] width 519 height 38
click at [565, 404] on p "To make it proporcional the BoxedIcon border radius must be 8px as the containe…" at bounding box center [710, 414] width 519 height 38
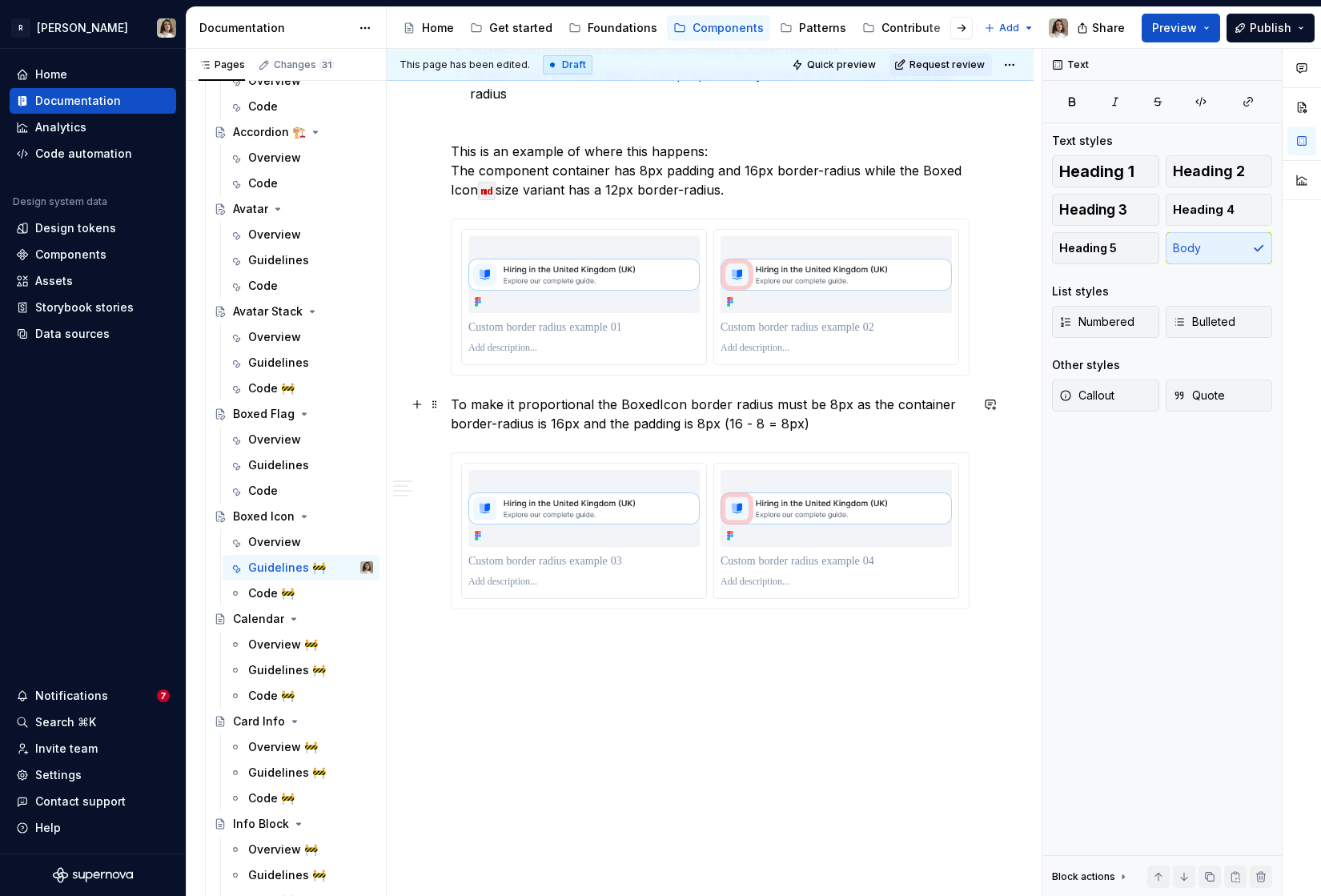
click at [629, 406] on p "To make it proportional the BoxedIcon border radius must be 8px as the containe…" at bounding box center [710, 414] width 519 height 38
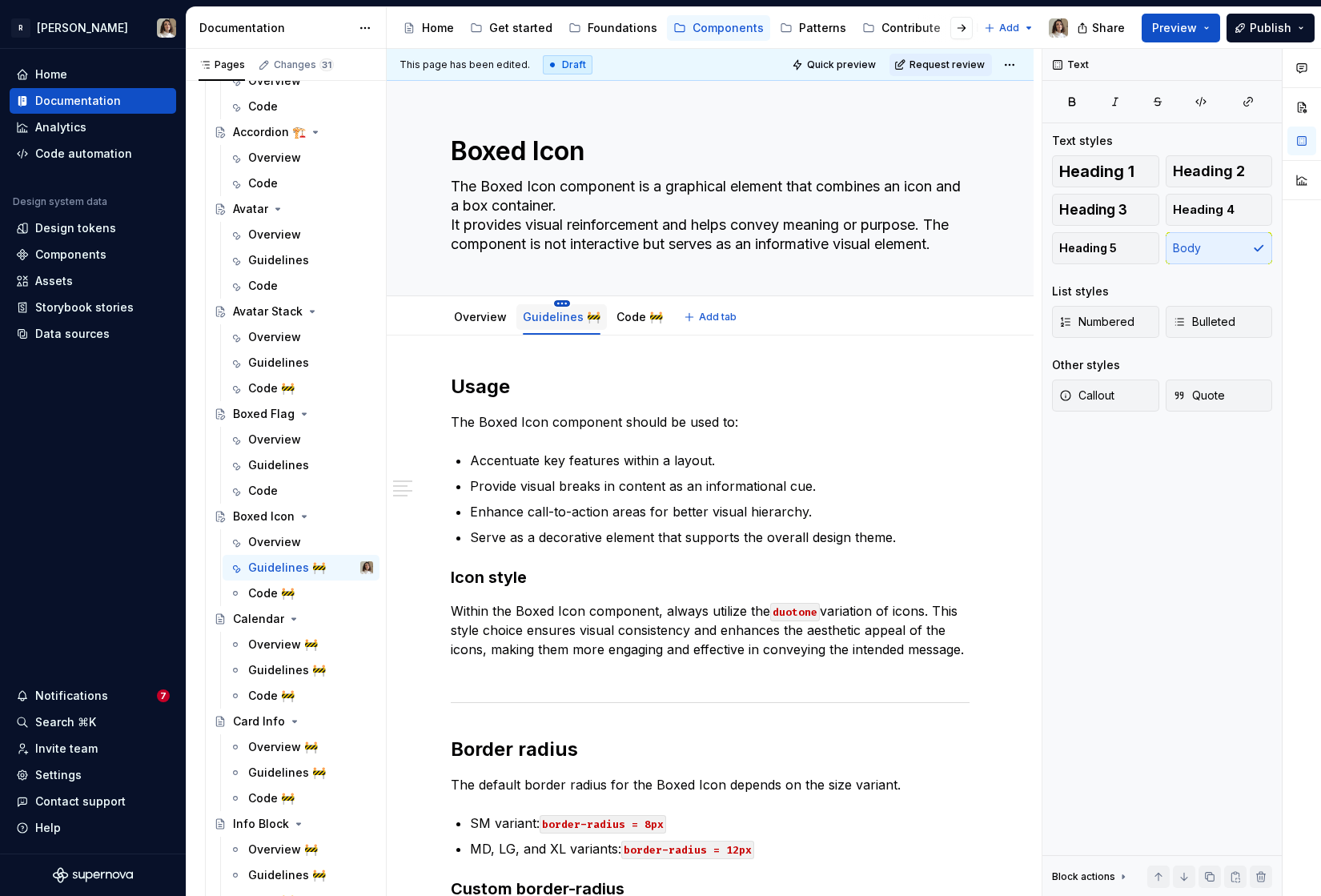
click at [553, 300] on html "R [PERSON_NAME] Home Documentation Analytics Code automation Design system data…" at bounding box center [660, 448] width 1321 height 896
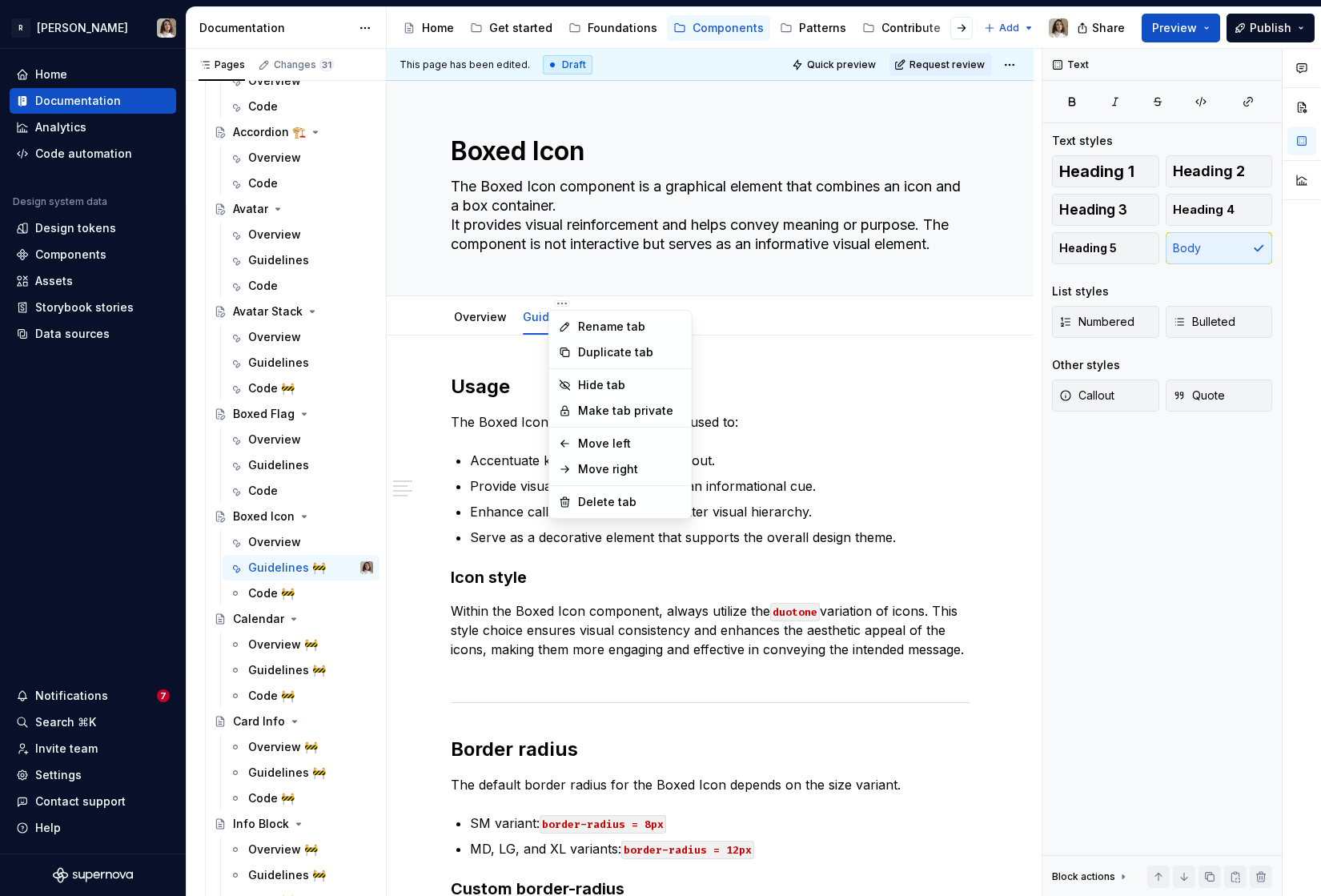
type textarea "*"
click at [577, 321] on div "Rename tab" at bounding box center [620, 326] width 136 height 25
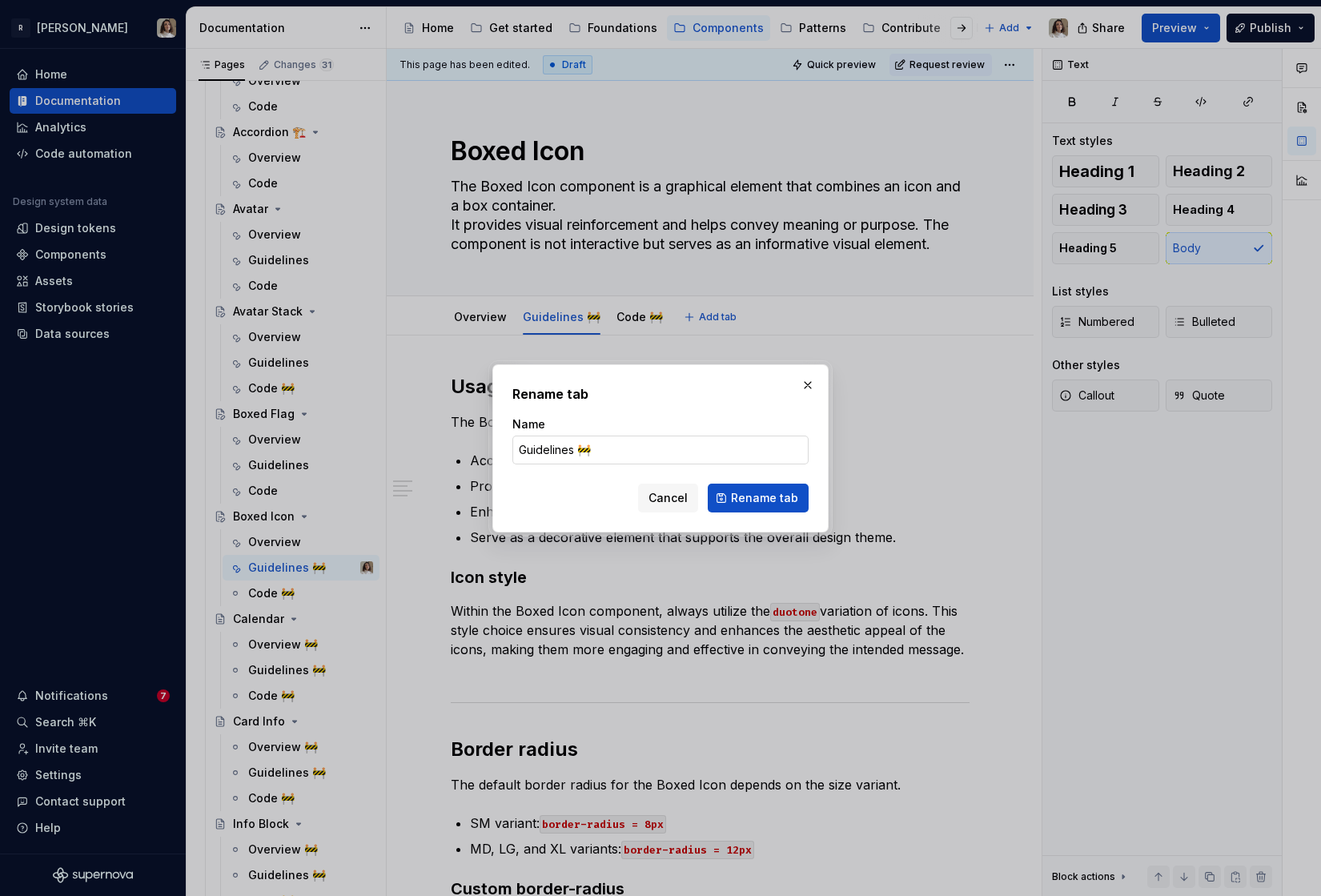
click at [614, 445] on input "Guidelines 🚧" at bounding box center [661, 449] width 296 height 28
type input "Guidelines"
click at [720, 495] on button "Rename tab" at bounding box center [758, 497] width 101 height 28
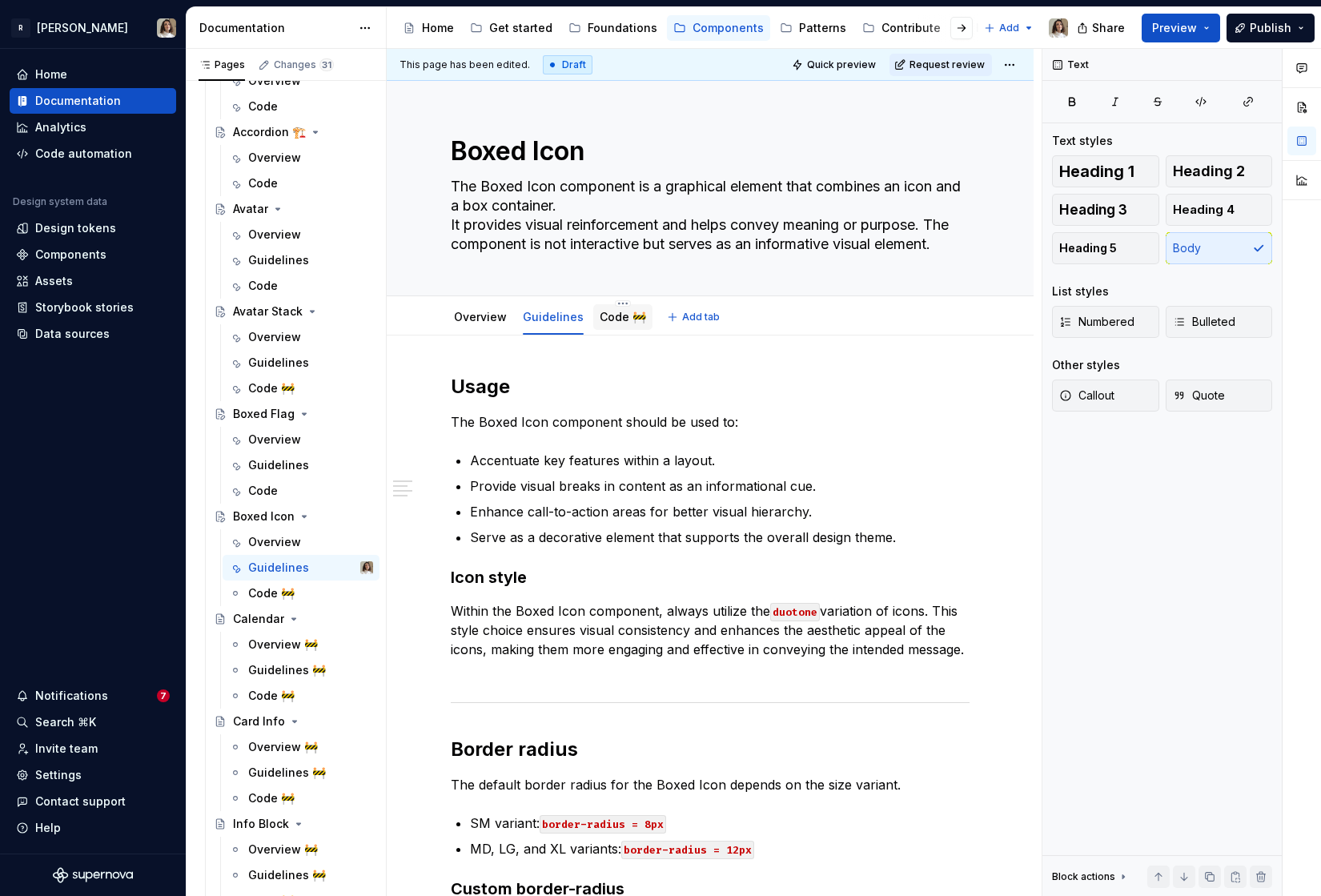
click at [611, 317] on link "Code 🚧" at bounding box center [623, 317] width 46 height 14
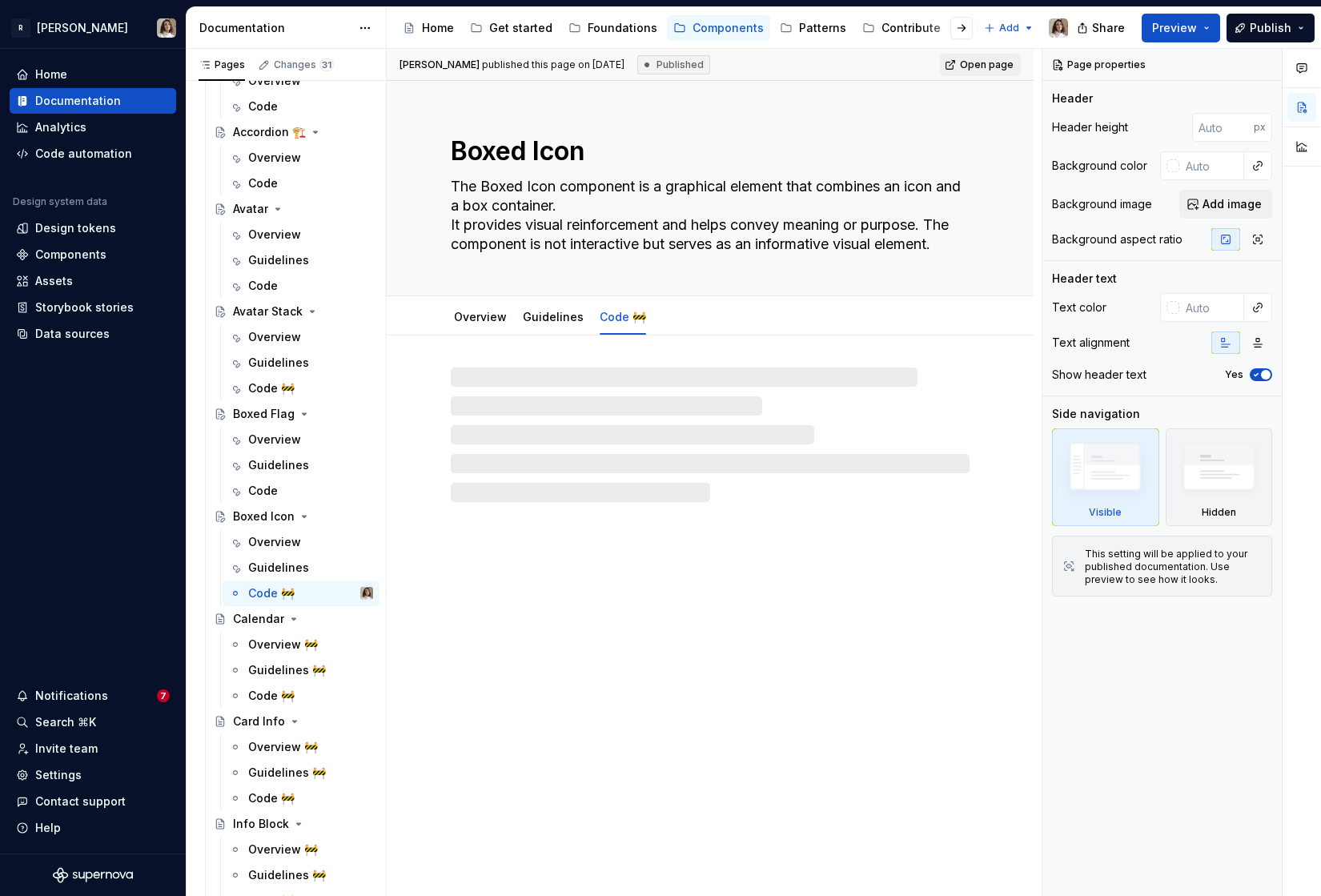
click at [1316, 293] on div at bounding box center [1301, 473] width 38 height 848
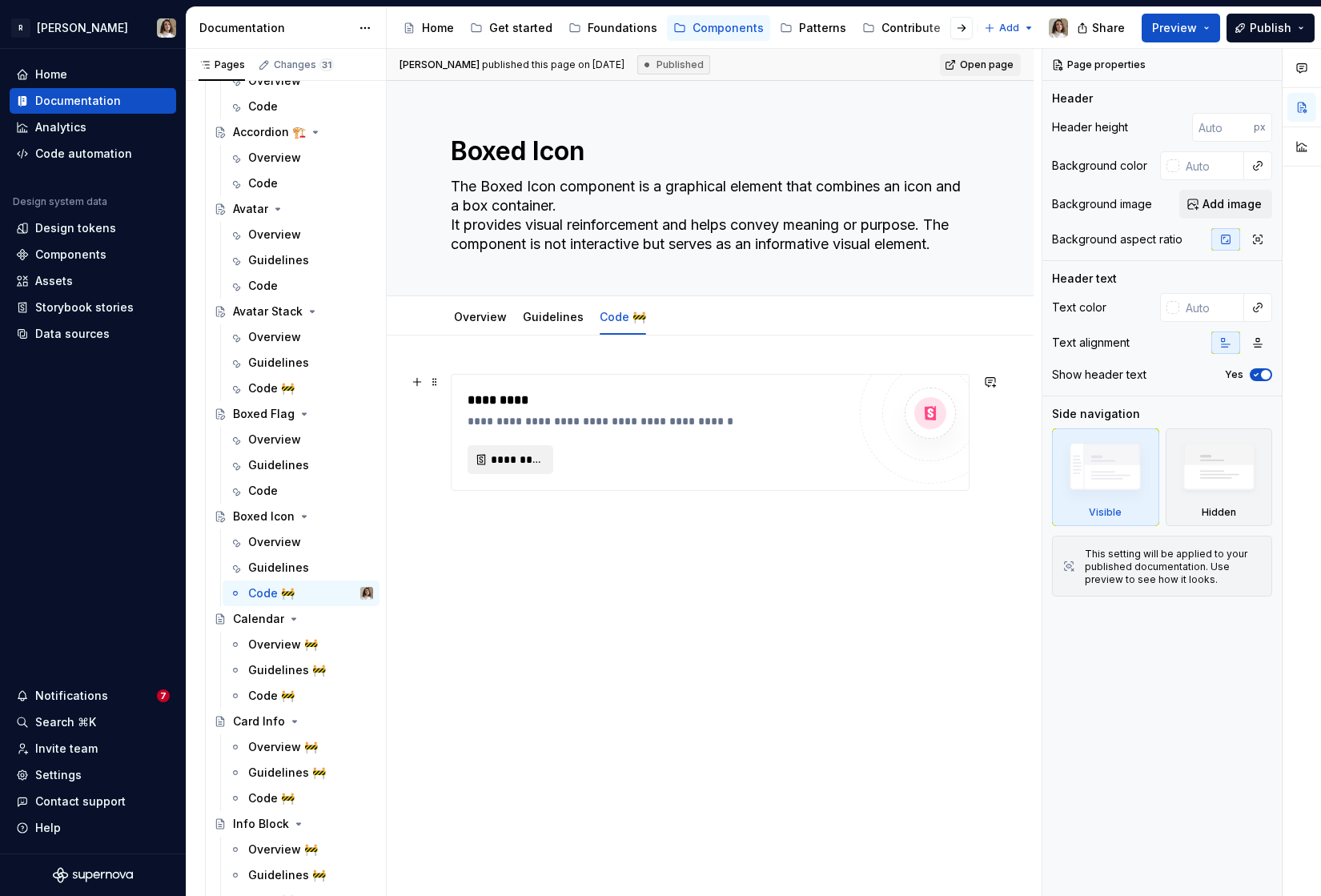
click at [506, 459] on span "*********" at bounding box center [517, 459] width 52 height 16
type textarea "*"
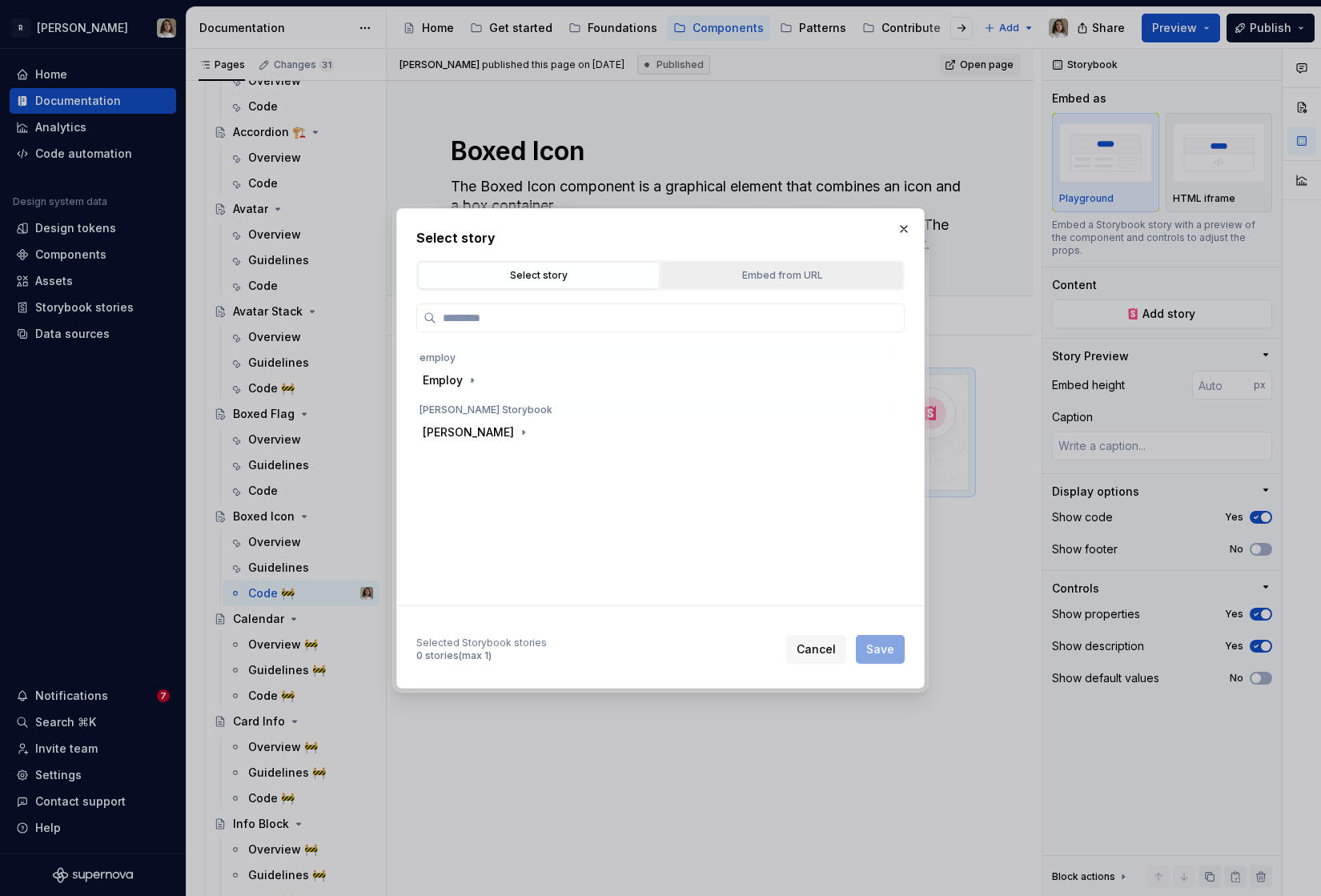
click at [763, 269] on div "Embed from URL" at bounding box center [782, 275] width 230 height 16
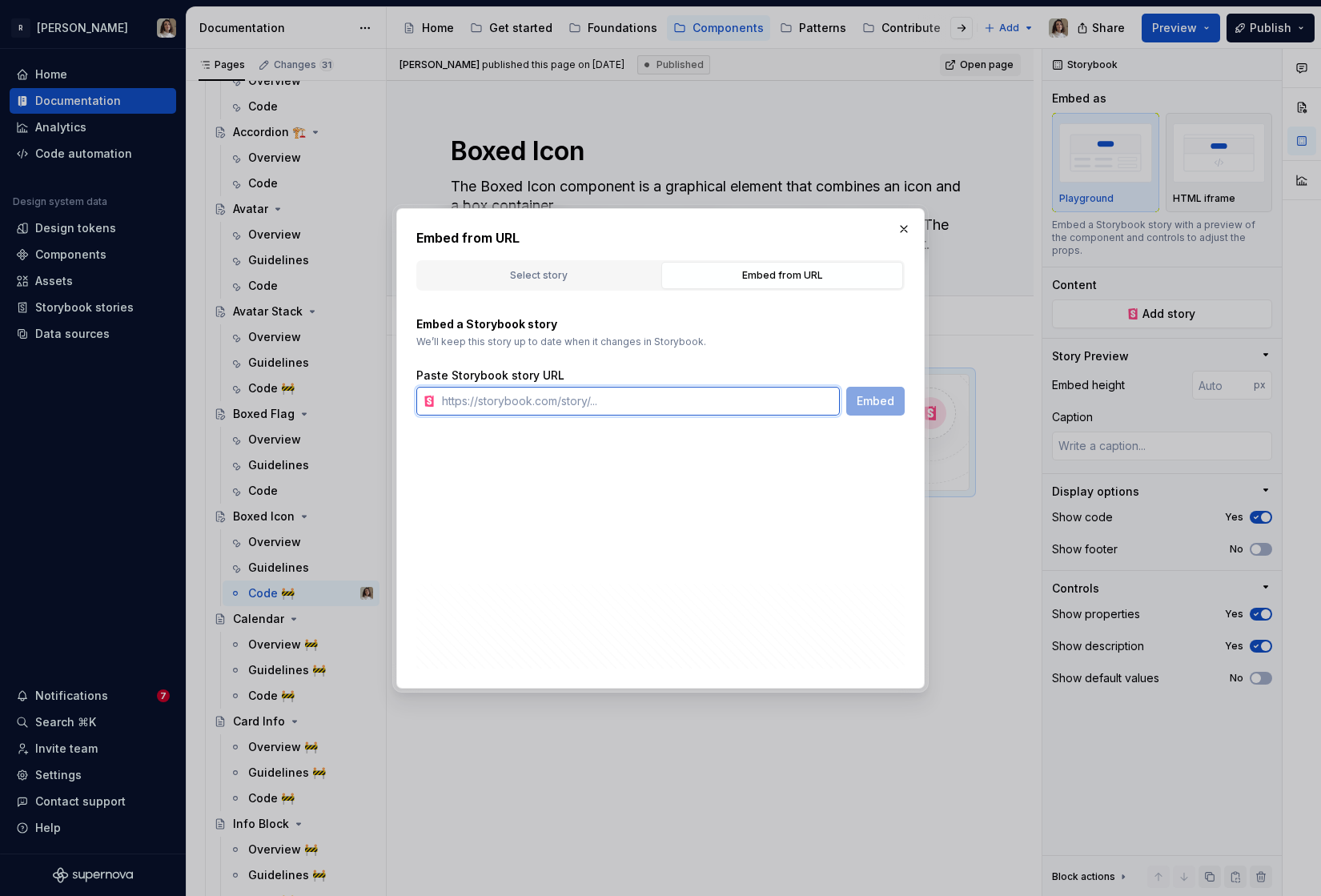
click at [526, 399] on input "text" at bounding box center [637, 400] width 404 height 28
type input "boxed"
click at [592, 264] on button "Select story" at bounding box center [538, 275] width 242 height 27
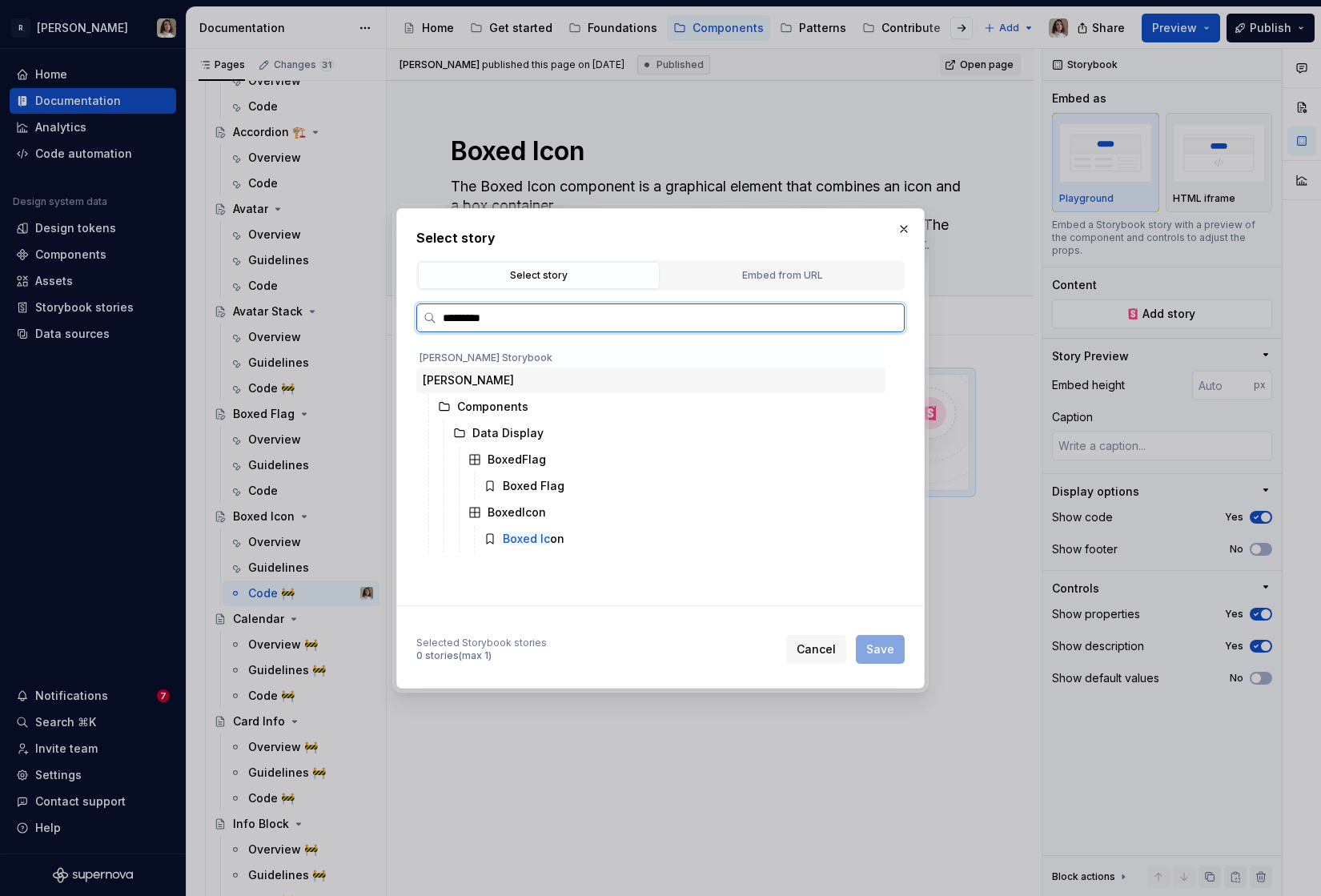
type input "**********"
click at [533, 482] on mark "Boxed Icon" at bounding box center [533, 485] width 62 height 14
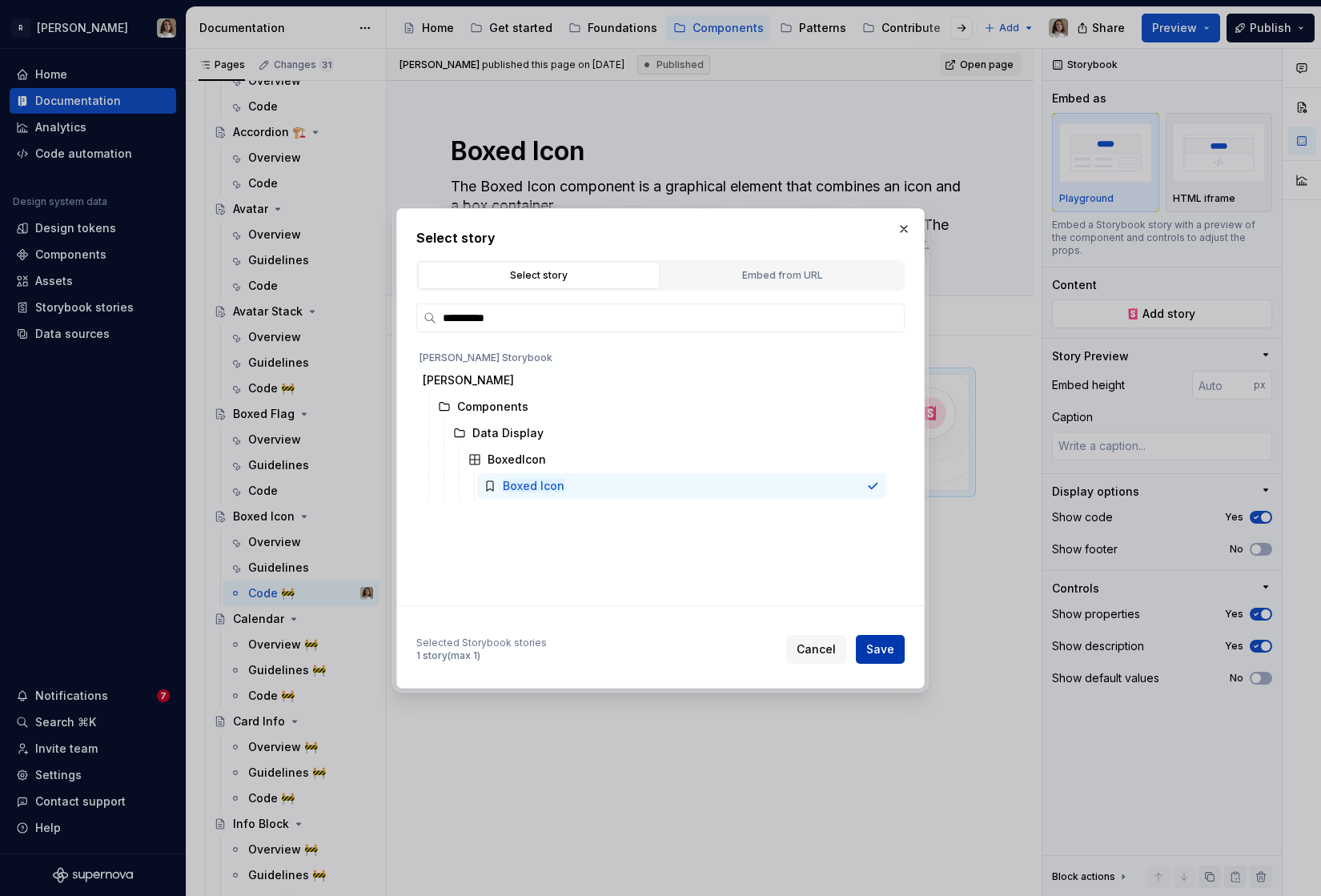
click at [886, 646] on span "Save" at bounding box center [880, 649] width 28 height 16
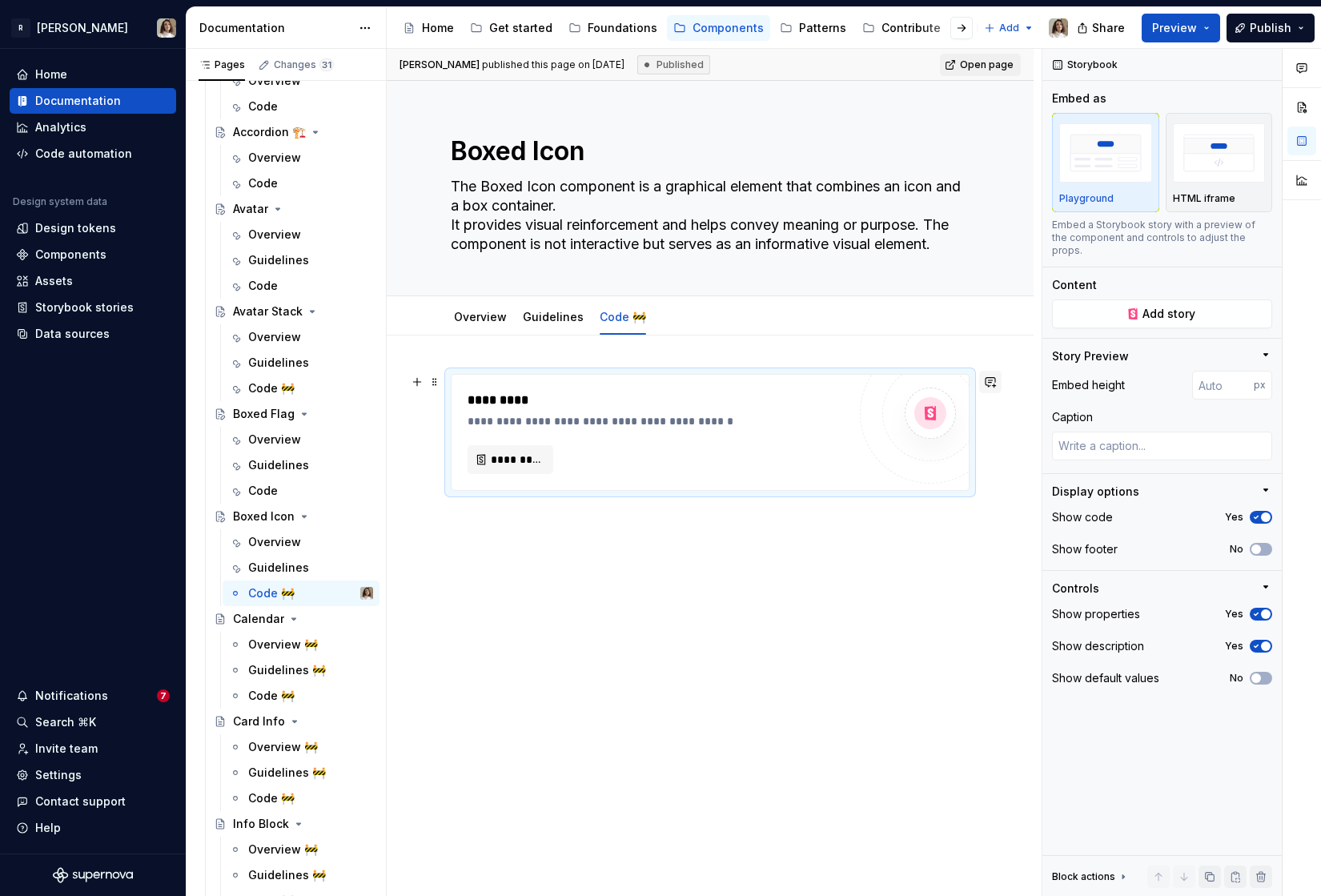
click at [1001, 381] on button "button" at bounding box center [991, 381] width 23 height 23
type textarea "*"
click at [992, 430] on icon "Send" at bounding box center [991, 435] width 16 height 16
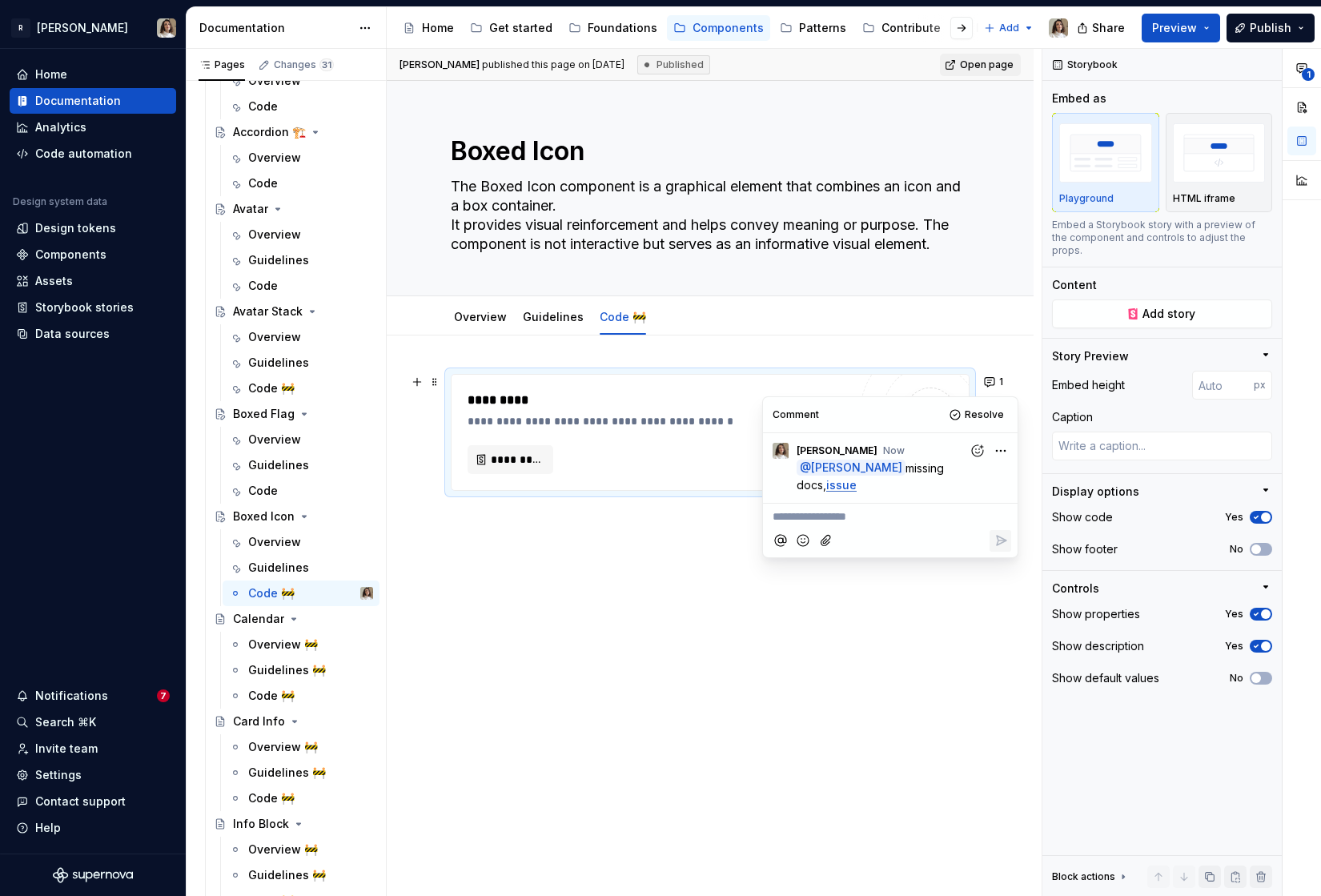
click at [1000, 456] on html "R [PERSON_NAME] Home Documentation Analytics Code automation Design system data…" at bounding box center [660, 448] width 1321 height 896
click at [976, 473] on span "Edit comment" at bounding box center [949, 480] width 76 height 16
type textarea "*"
click at [944, 467] on span "missing docs," at bounding box center [908, 468] width 72 height 14
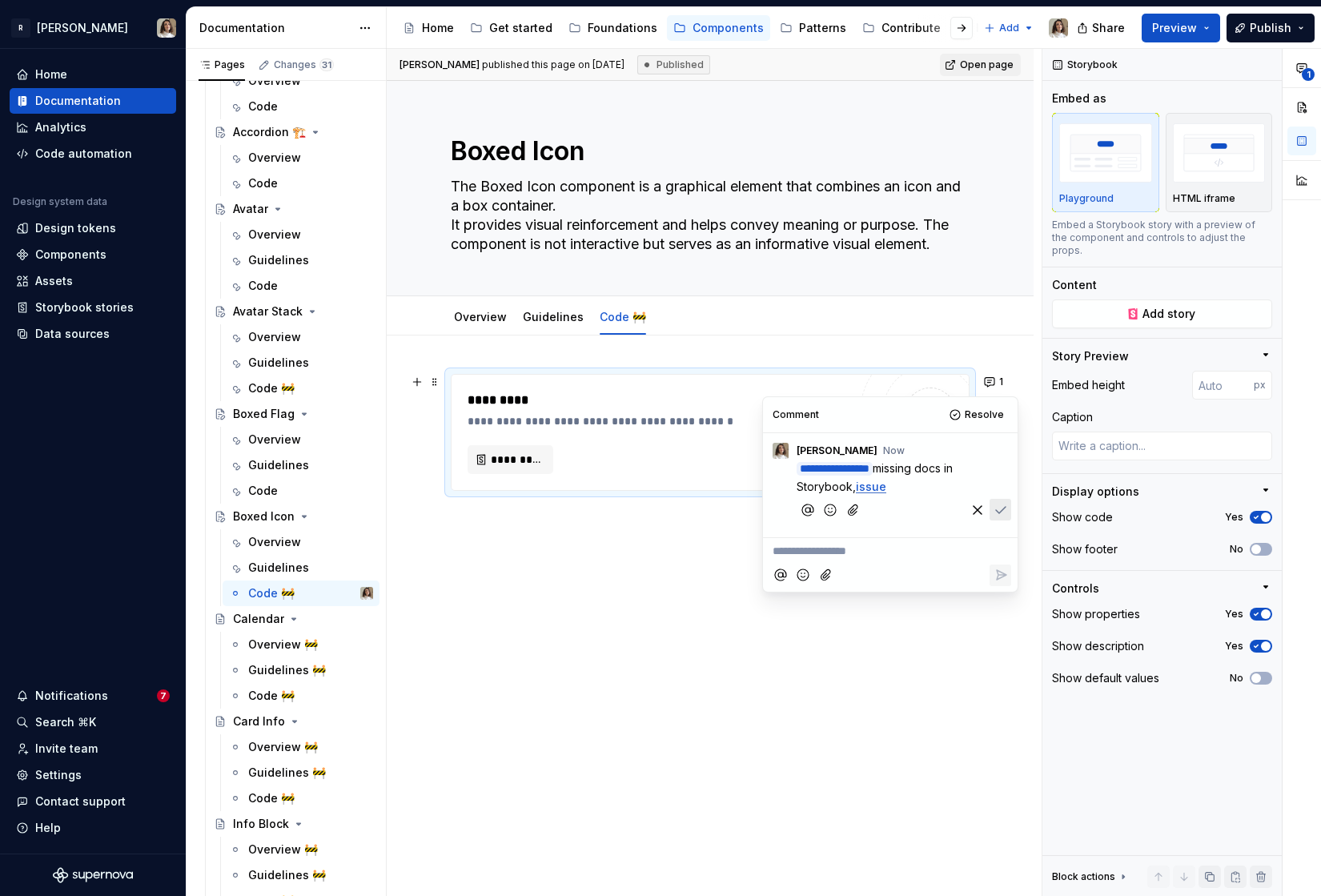
click at [999, 509] on icon "Save" at bounding box center [1001, 510] width 10 height 7
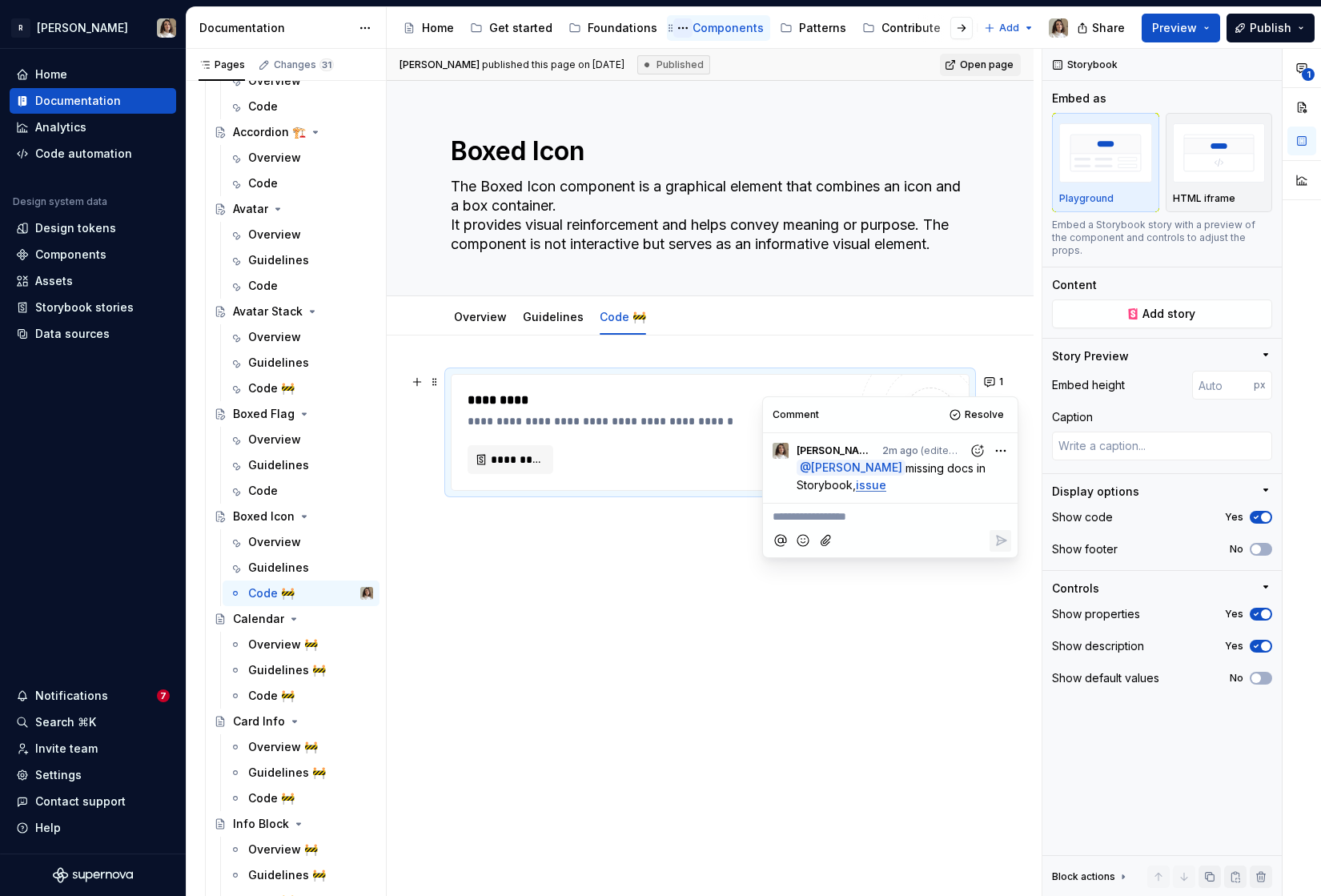
click at [674, 28] on button "Page tree" at bounding box center [684, 28] width 20 height 20
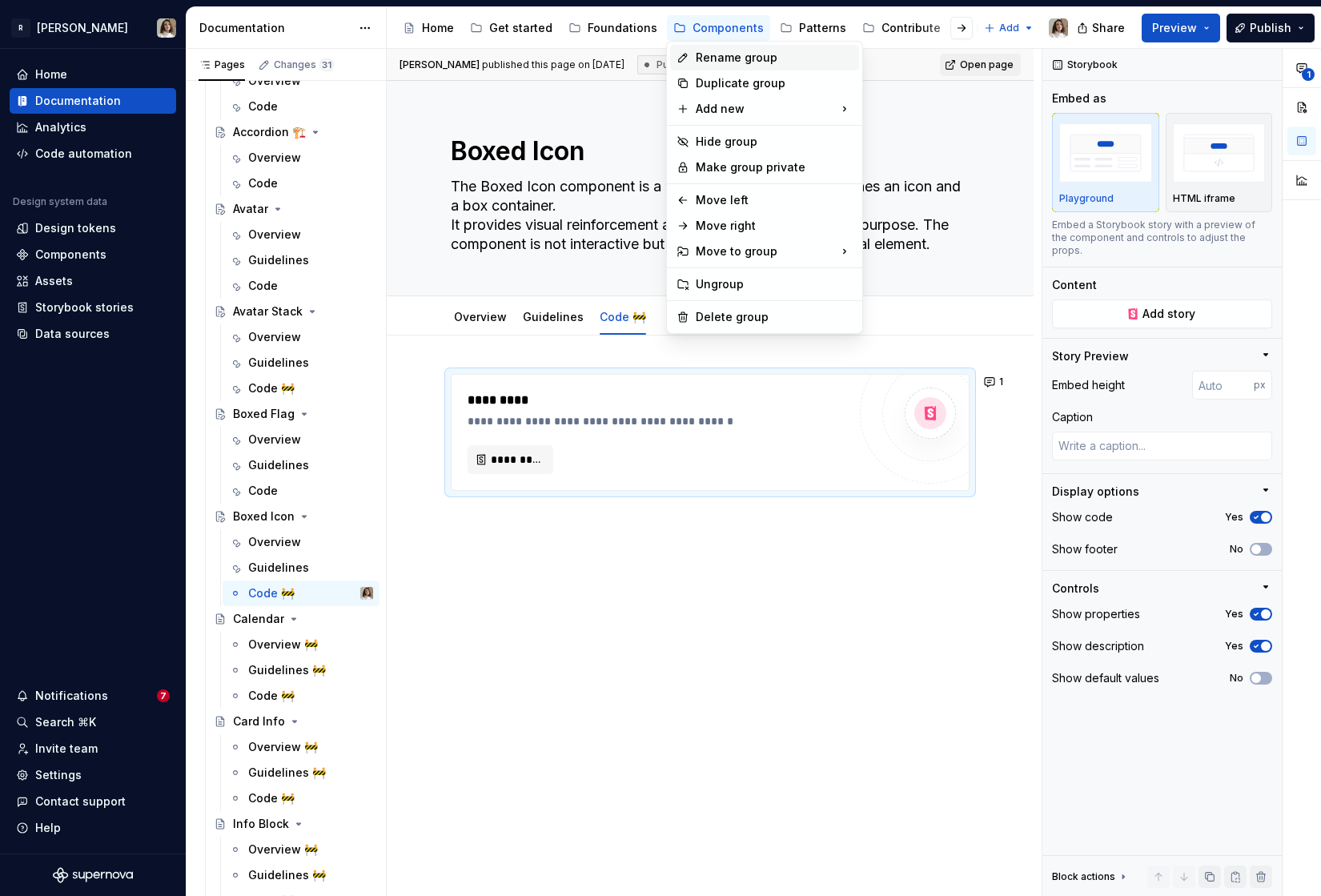
type textarea "*"
click at [690, 51] on div "Rename group" at bounding box center [764, 58] width 189 height 25
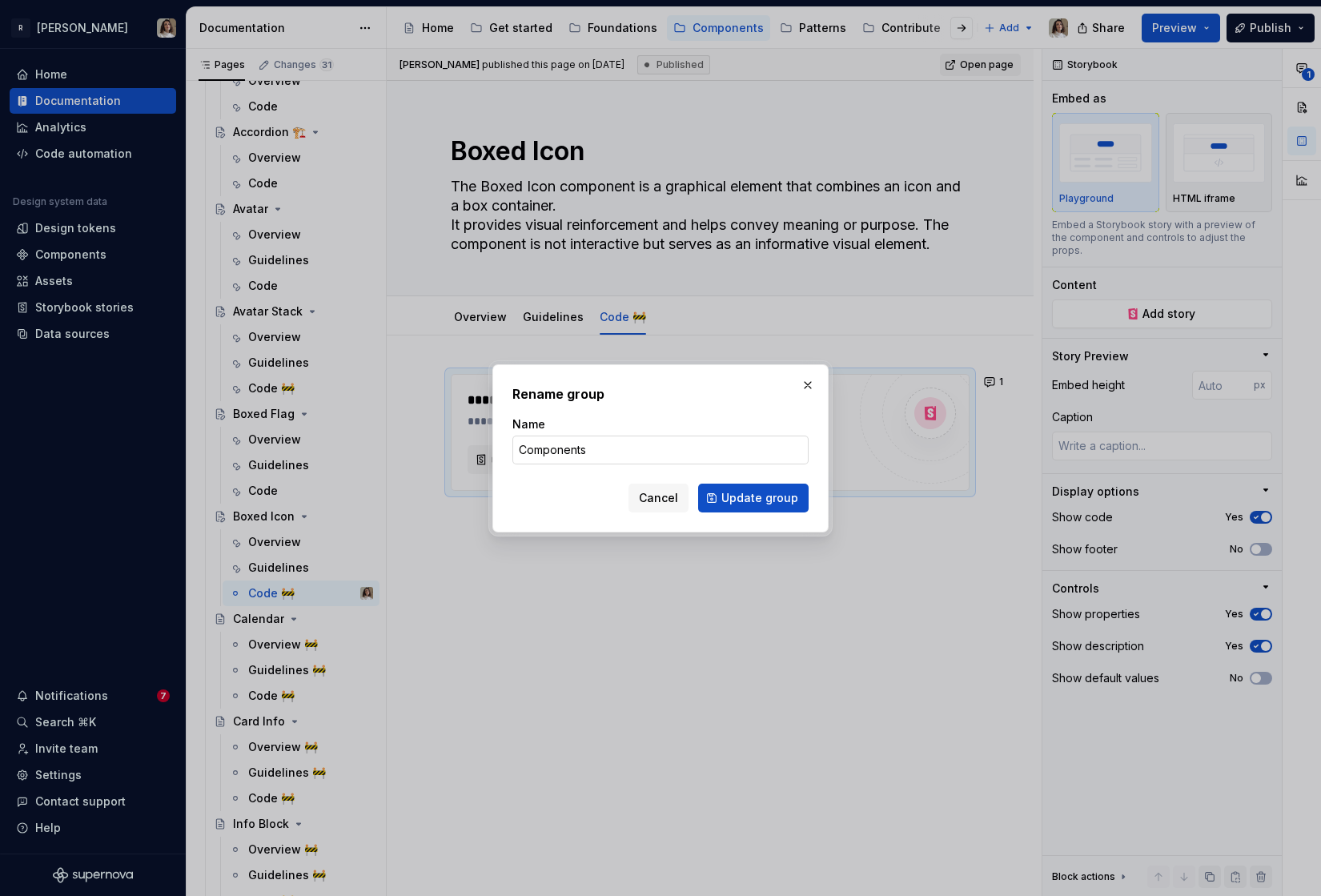
click at [596, 451] on input "Components" at bounding box center [661, 449] width 296 height 28
click at [637, 444] on input "Components Manuall" at bounding box center [661, 449] width 296 height 28
type input "Components Manual"
click at [729, 504] on span "Update group" at bounding box center [760, 498] width 76 height 16
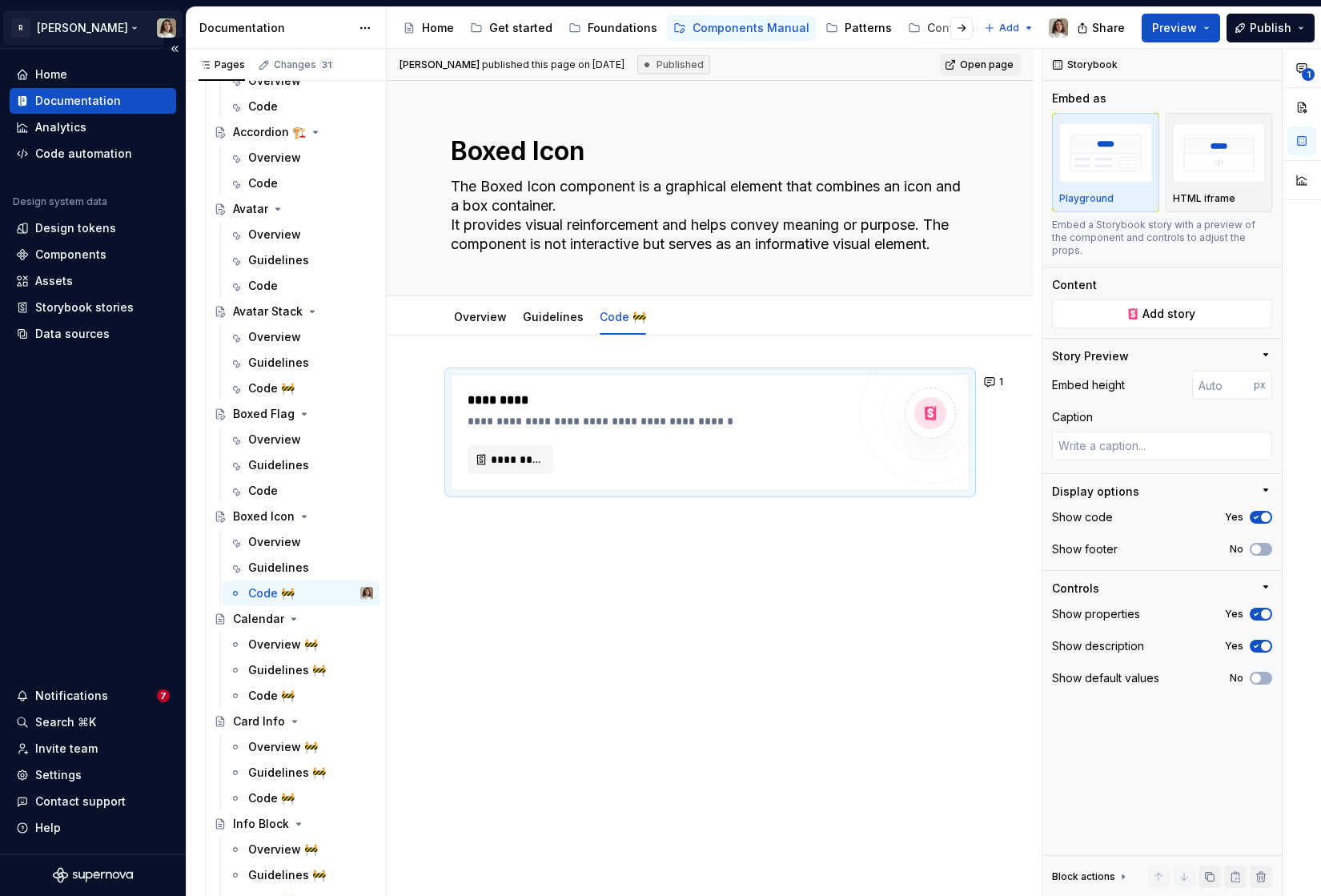
click at [70, 29] on html "R [PERSON_NAME] Home Documentation Analytics Code automation Design system data…" at bounding box center [660, 448] width 1321 height 896
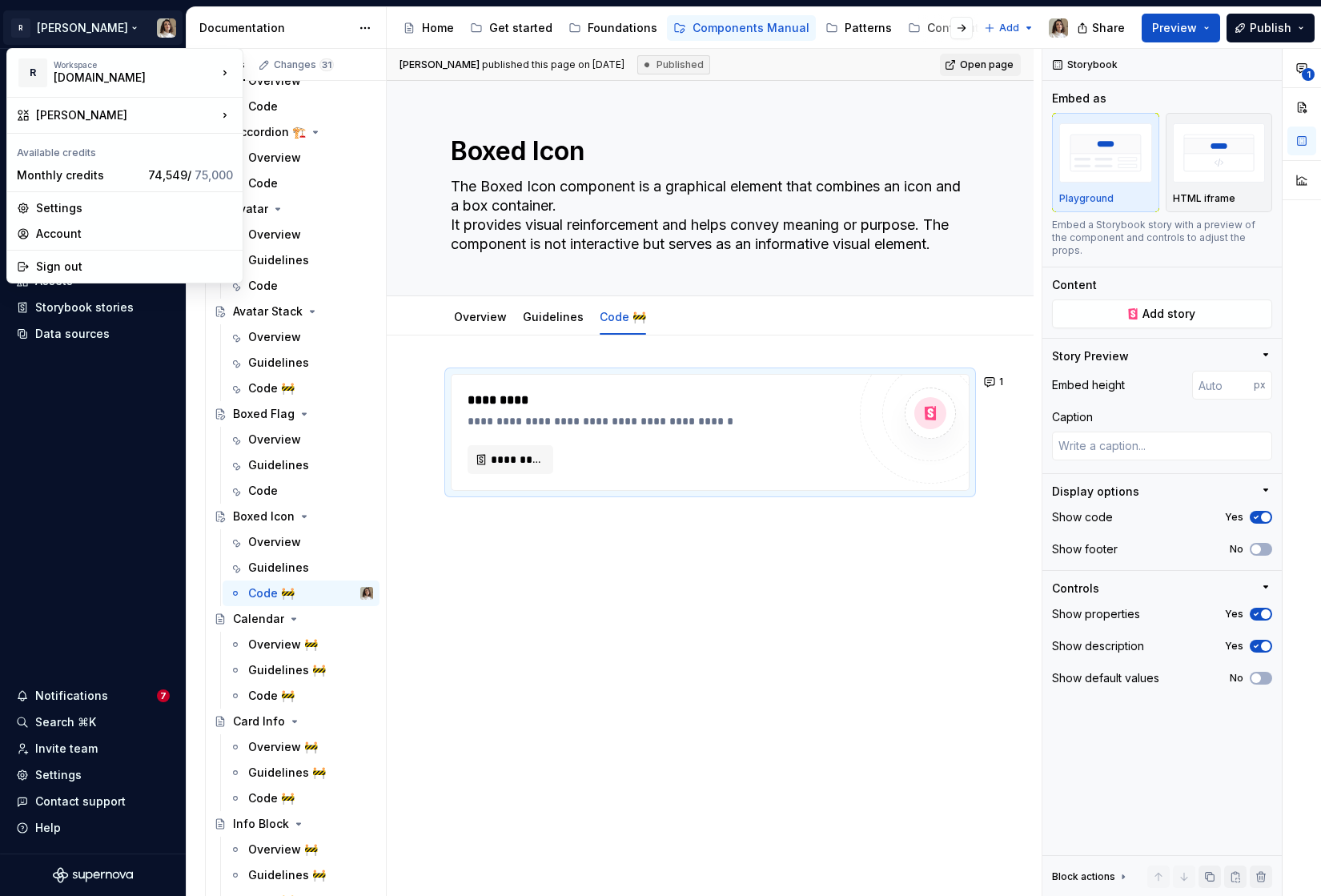
click at [470, 625] on html "R [PERSON_NAME] Home Documentation Analytics Code automation Design system data…" at bounding box center [660, 448] width 1321 height 896
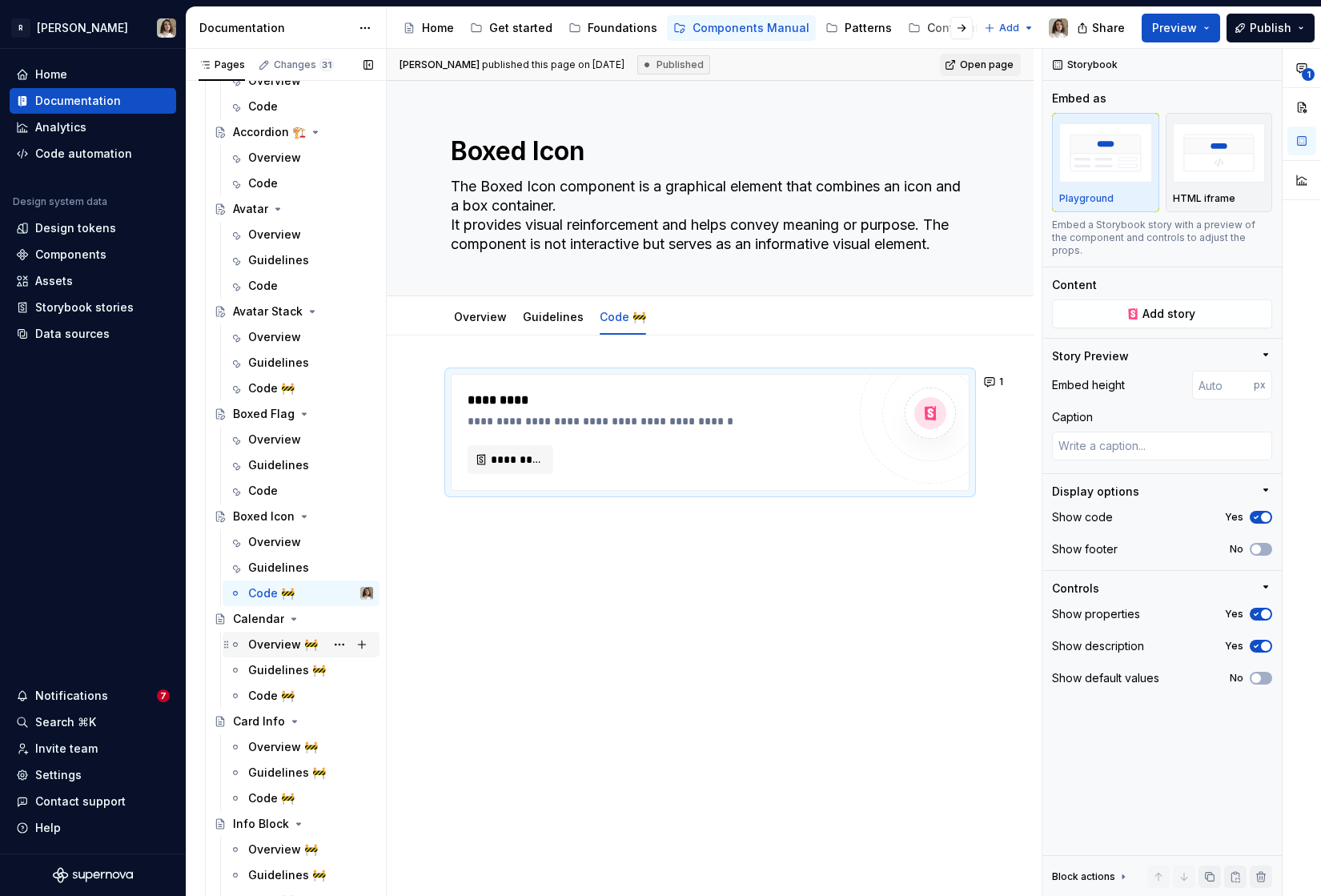
click at [272, 652] on div "Overview 🚧" at bounding box center [282, 644] width 70 height 16
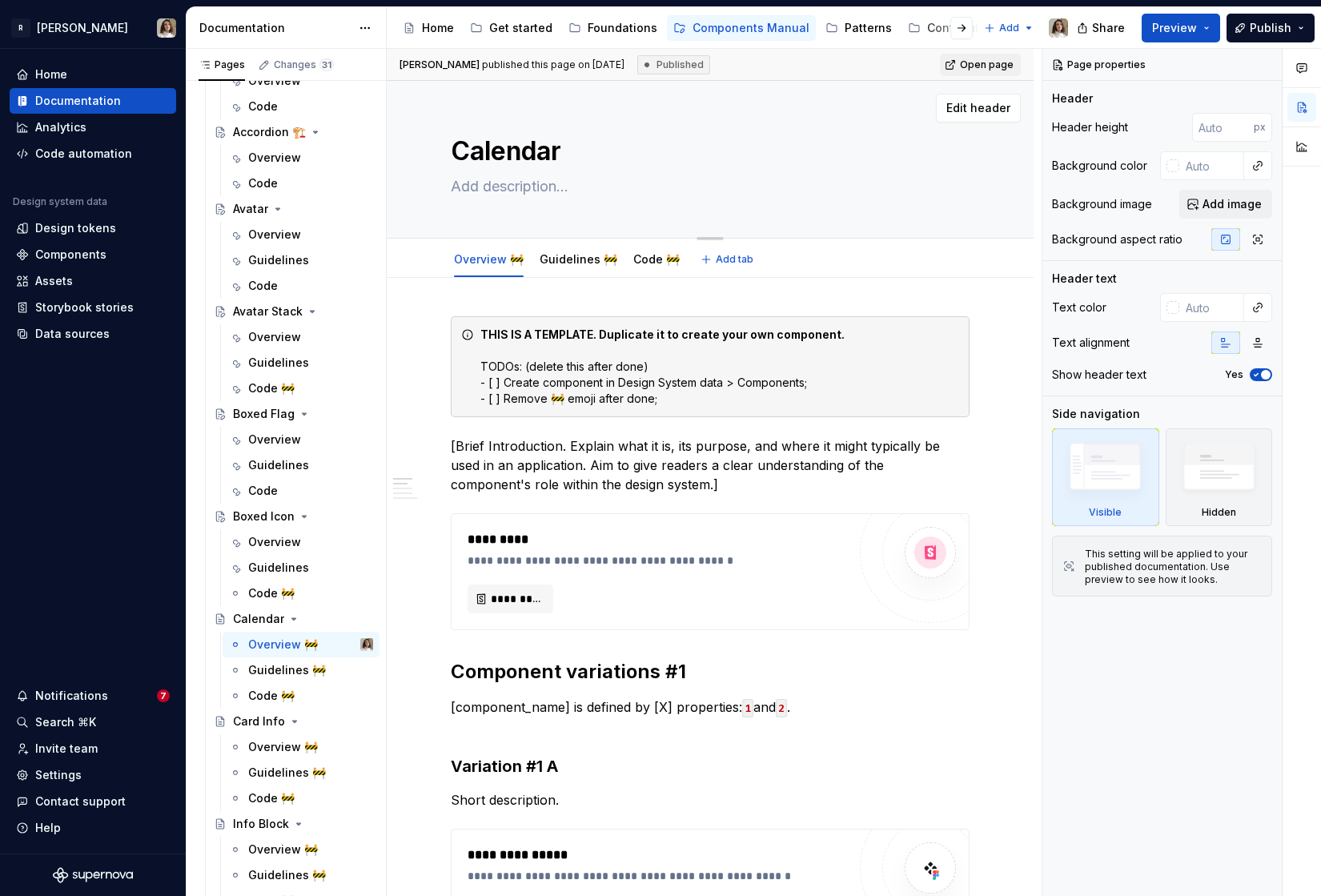
click at [509, 185] on textarea at bounding box center [706, 186] width 519 height 25
paste textarea "Used for organizing and displaying data chronologically."
type textarea "*"
type textarea "Used for organizing and displaying data chronologically."
type textarea "*"
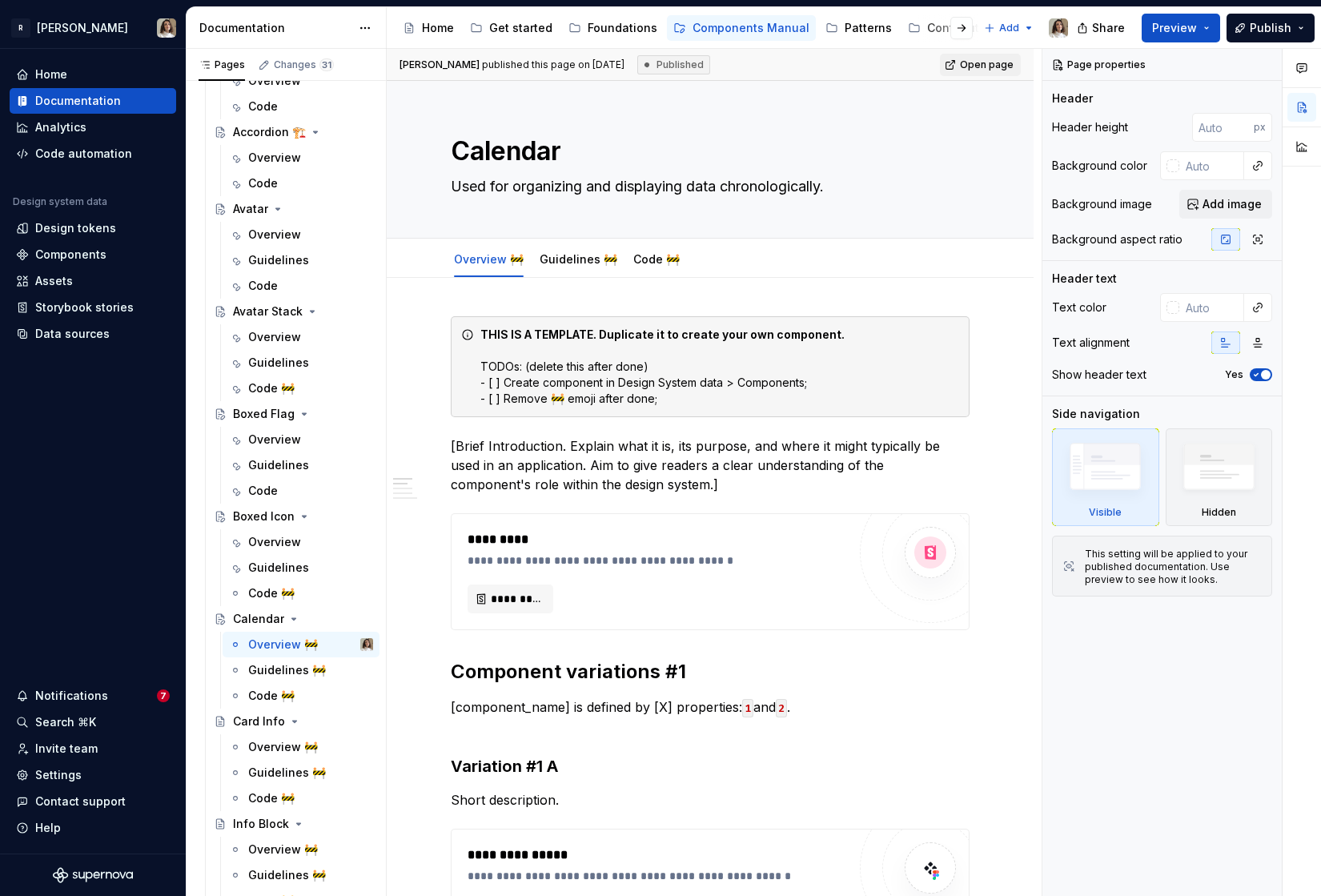
type textarea "Used for organizing and displaying data chronologically."
click at [570, 157] on textarea "Calendar" at bounding box center [706, 151] width 519 height 38
type textarea "*"
type textarea "Calendar"
paste textarea "🏗️"
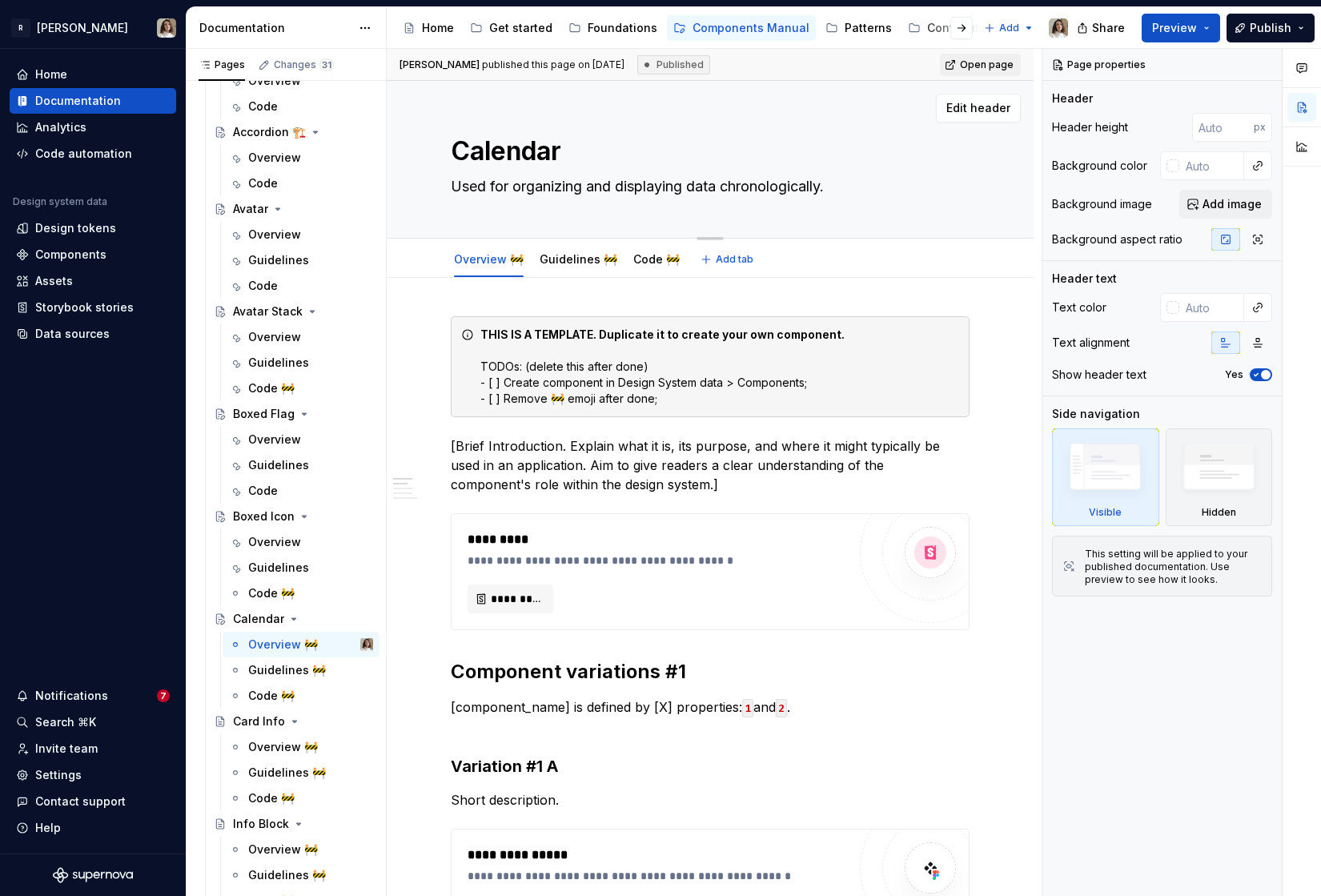
type textarea "*"
type textarea "Calendar 🏗️"
type textarea "*"
type textarea "Calendar 🏗️"
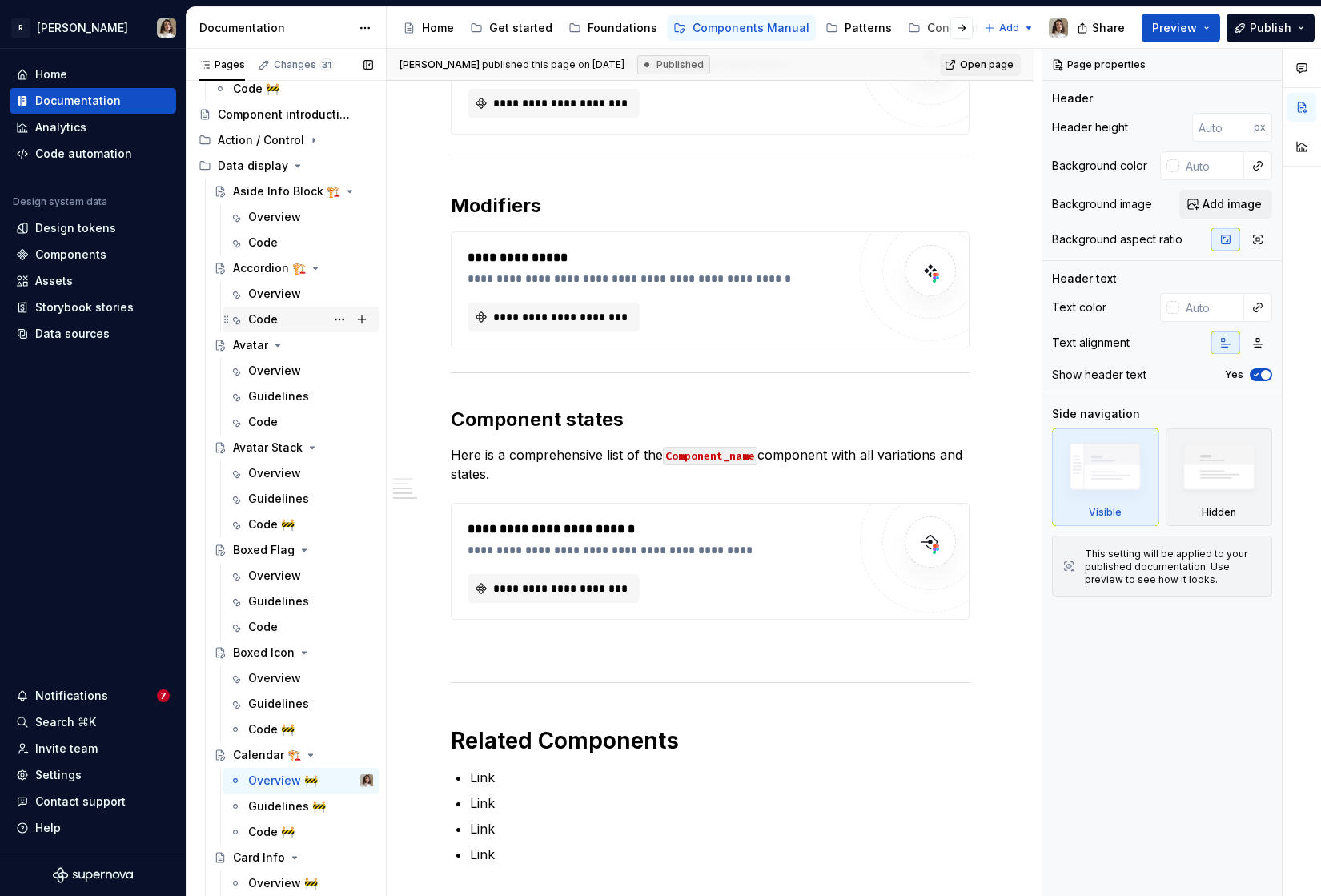
scroll to position [114, 0]
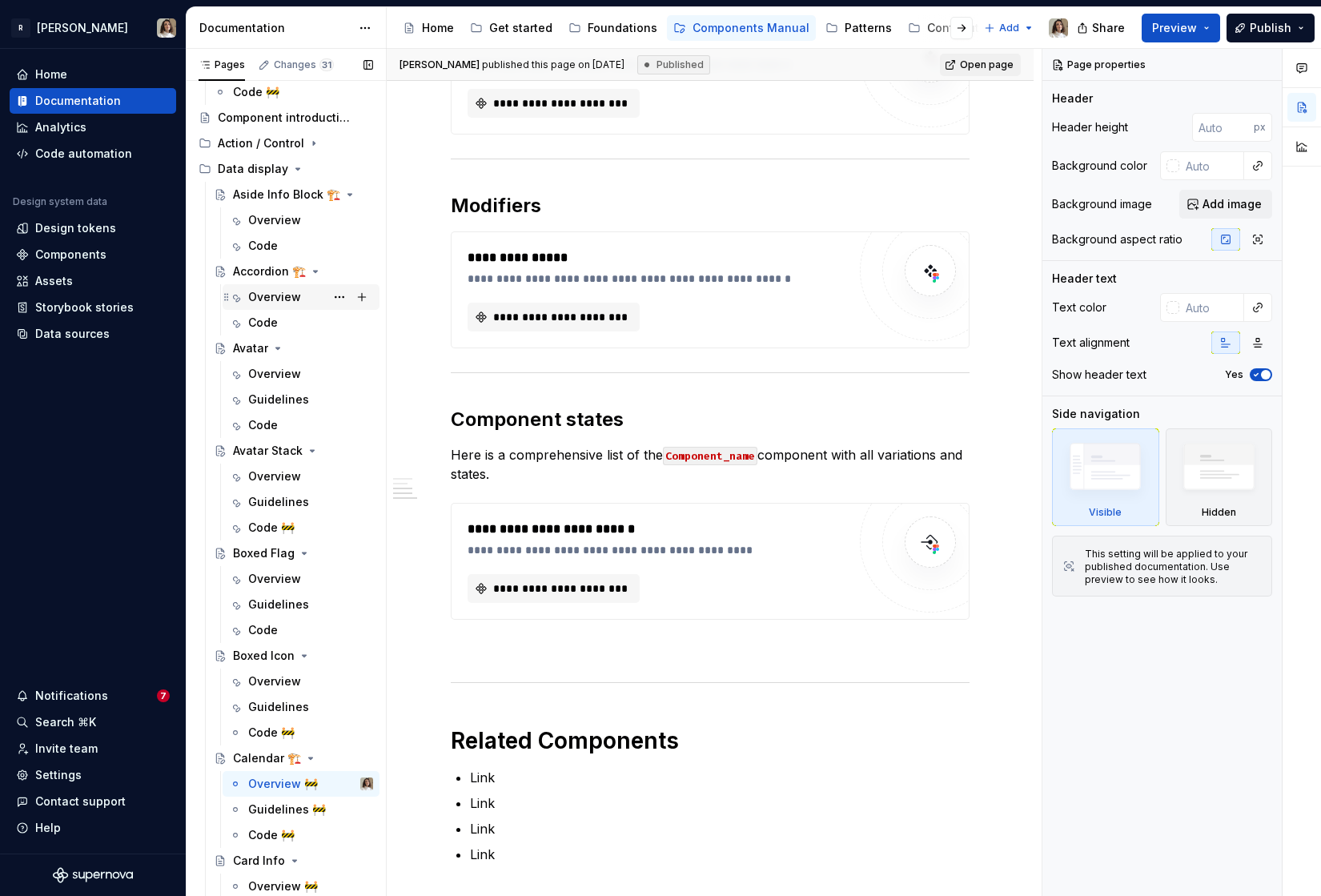
click at [278, 300] on div "Overview" at bounding box center [275, 297] width 53 height 16
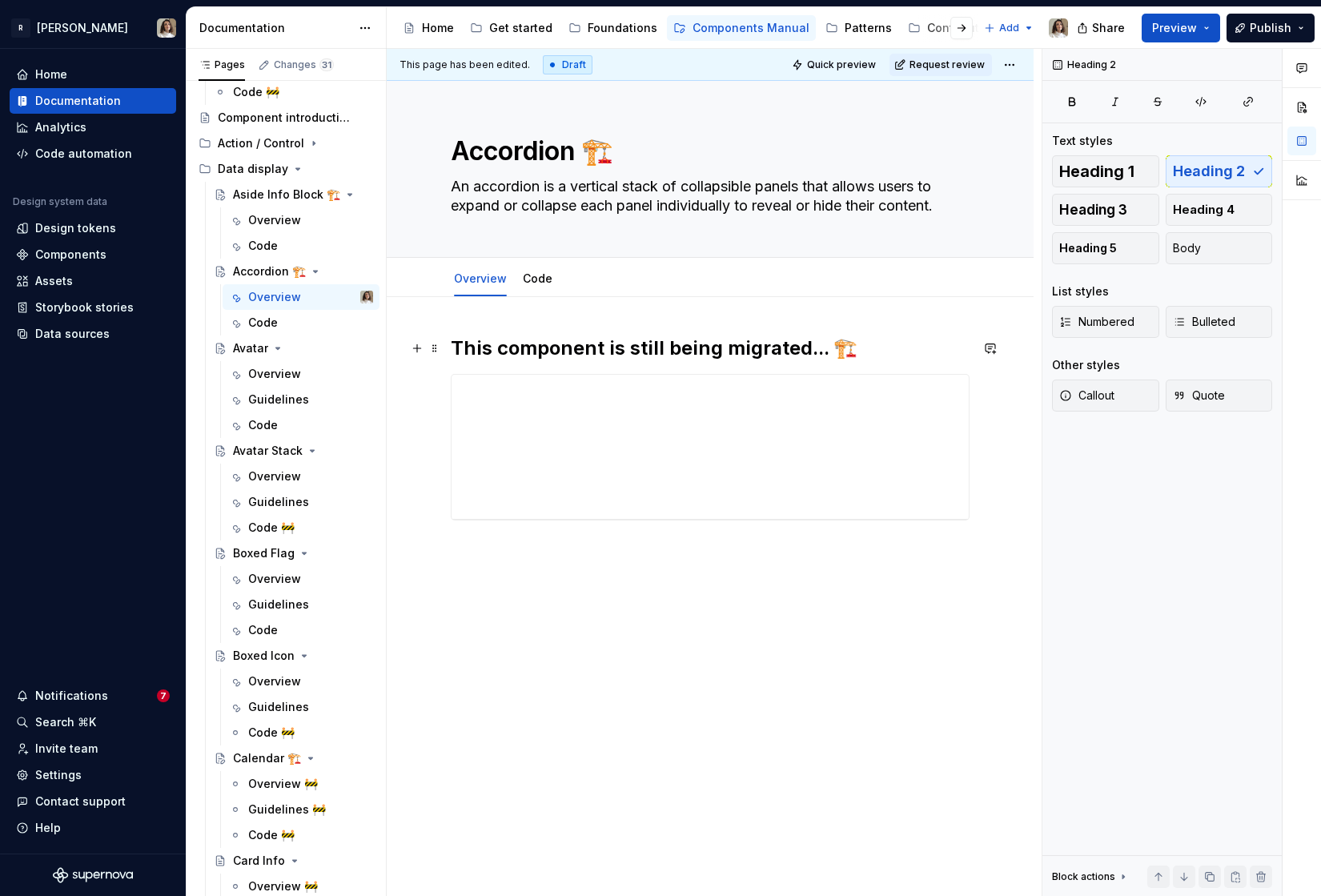
click at [503, 351] on h2 "This component is still being migrated... 🏗️" at bounding box center [710, 348] width 519 height 25
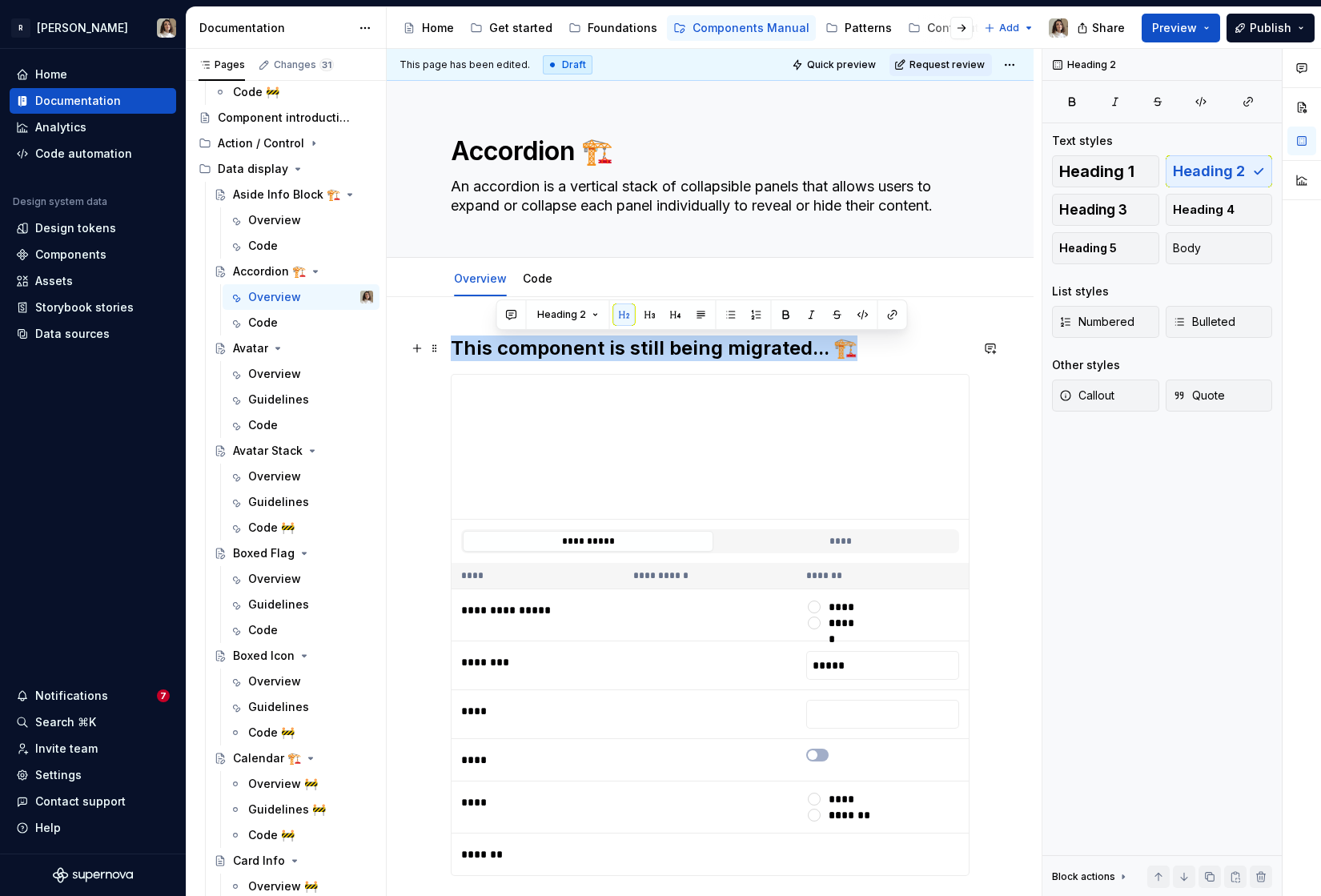
click at [503, 351] on h2 "This component is still being migrated... 🏗️" at bounding box center [710, 348] width 519 height 25
copy h2 "This component is still being migrated... 🏗️"
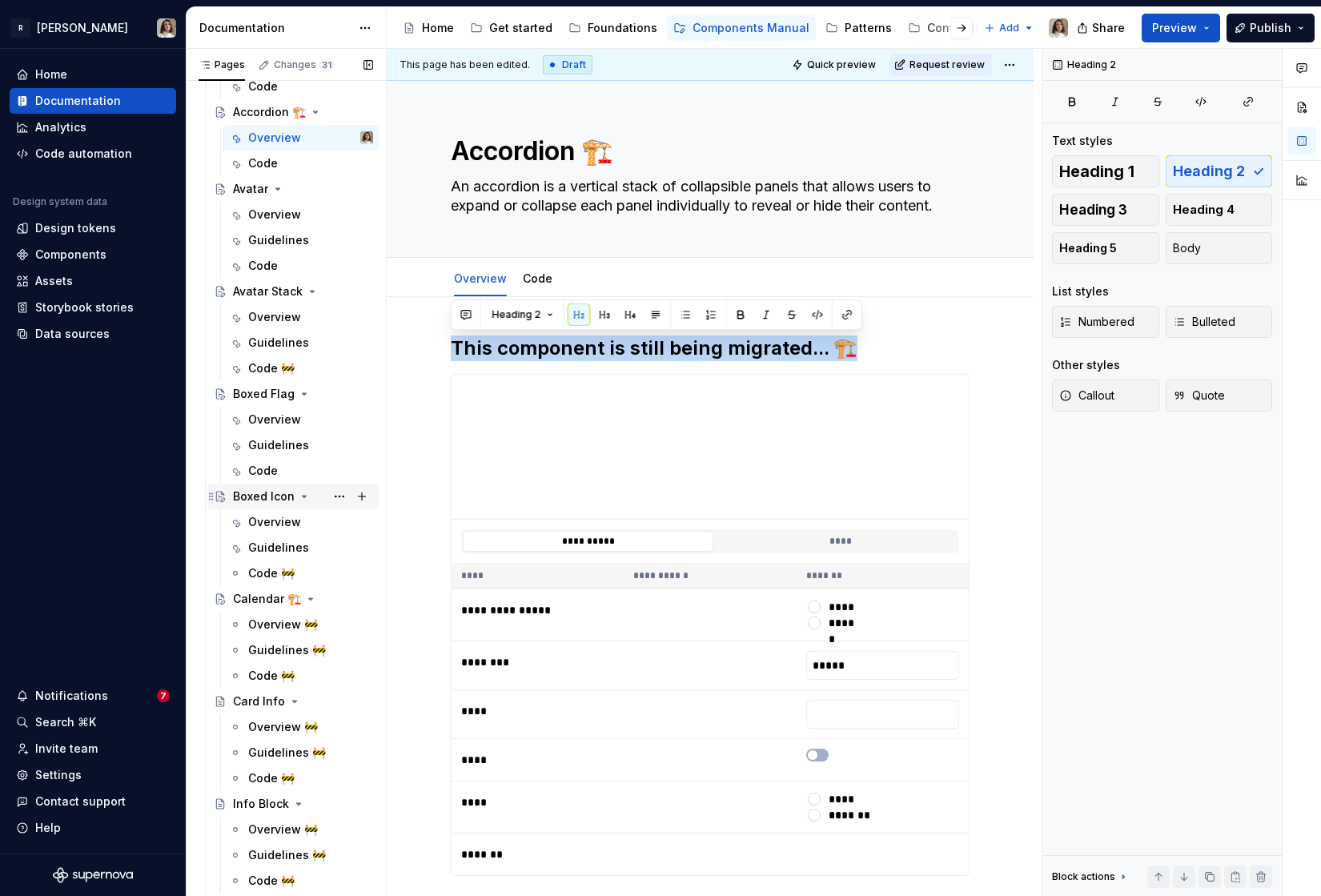
scroll to position [293, 0]
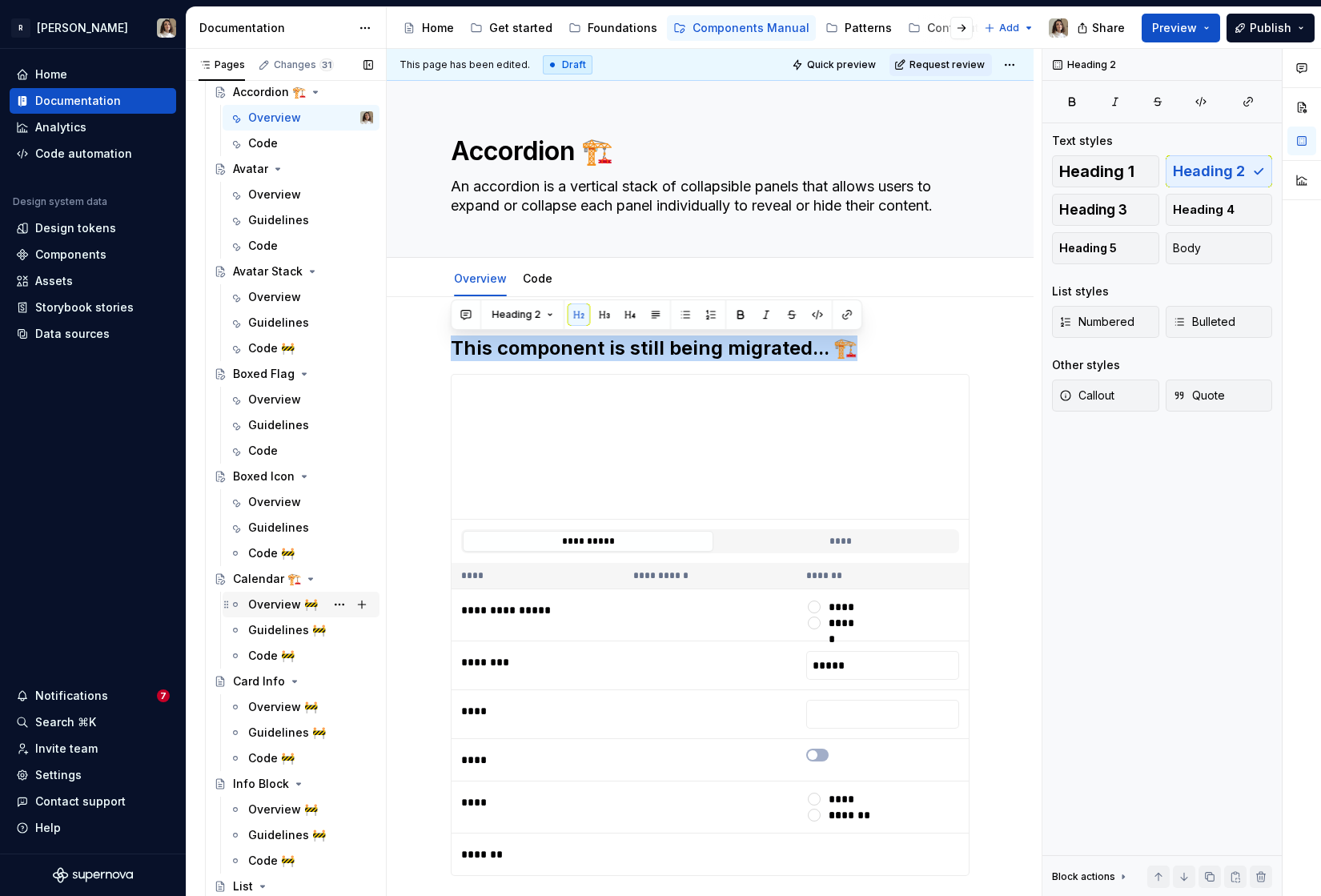
click at [270, 605] on div "Overview 🚧" at bounding box center [282, 604] width 70 height 16
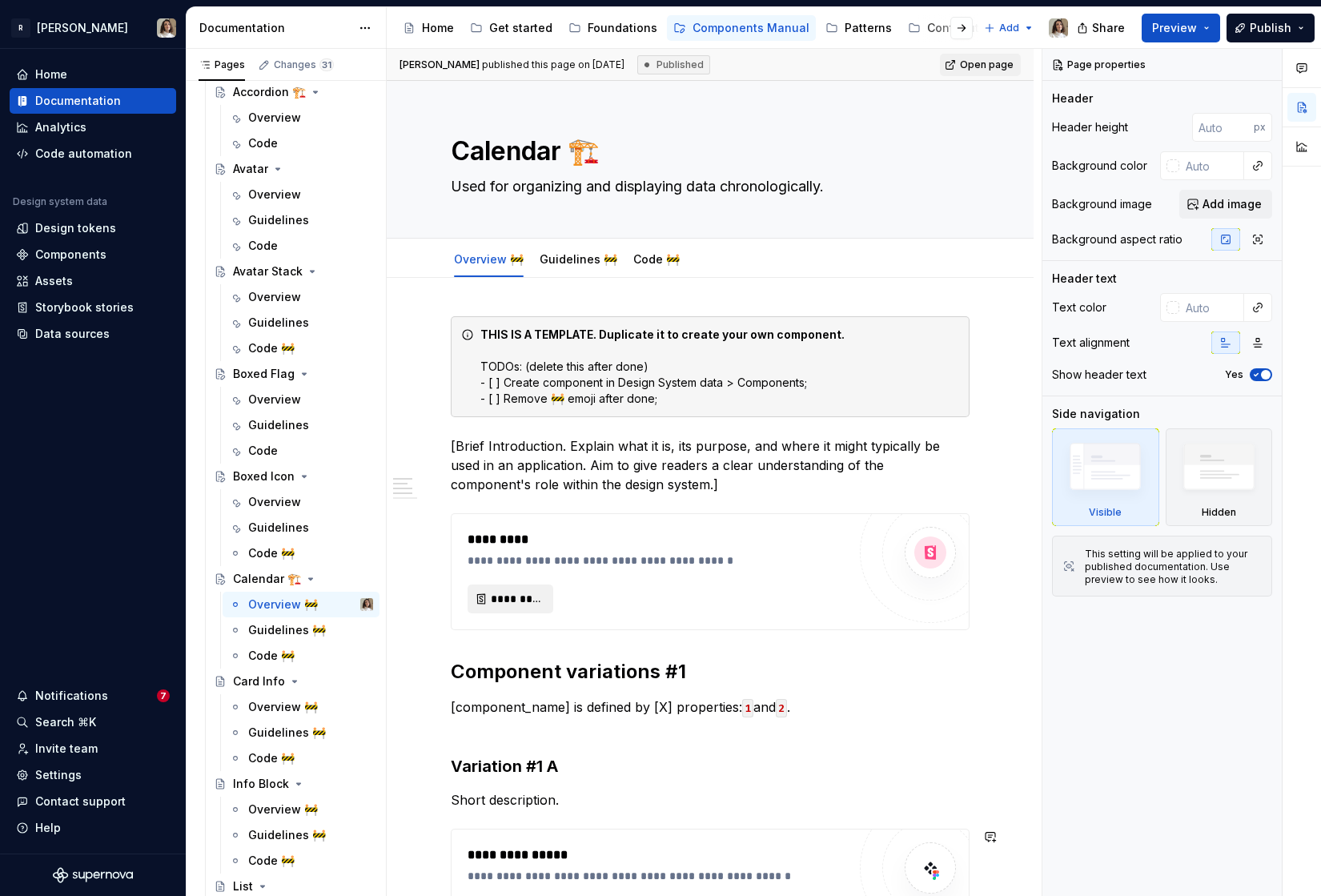
scroll to position [1066, 0]
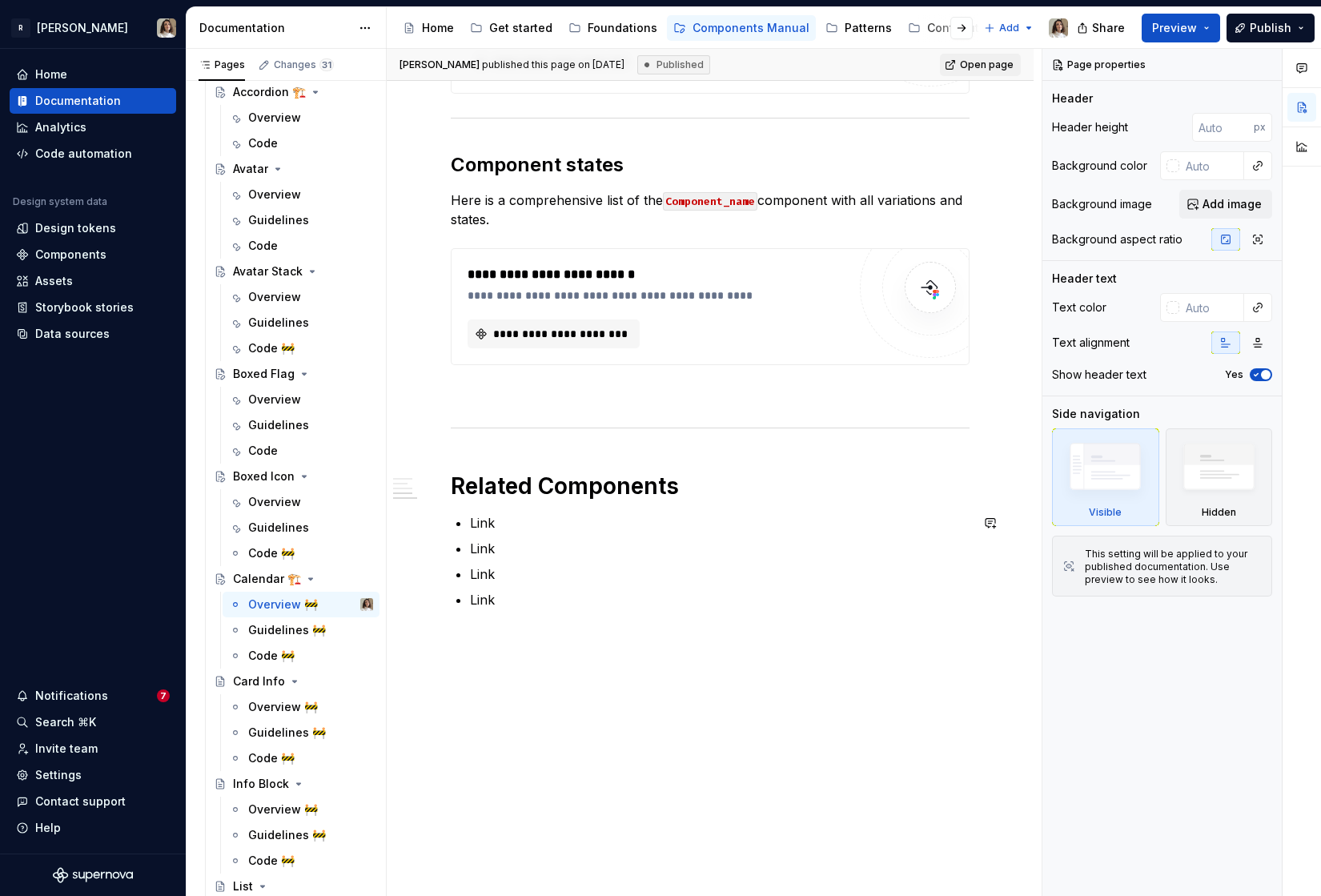
type textarea "*"
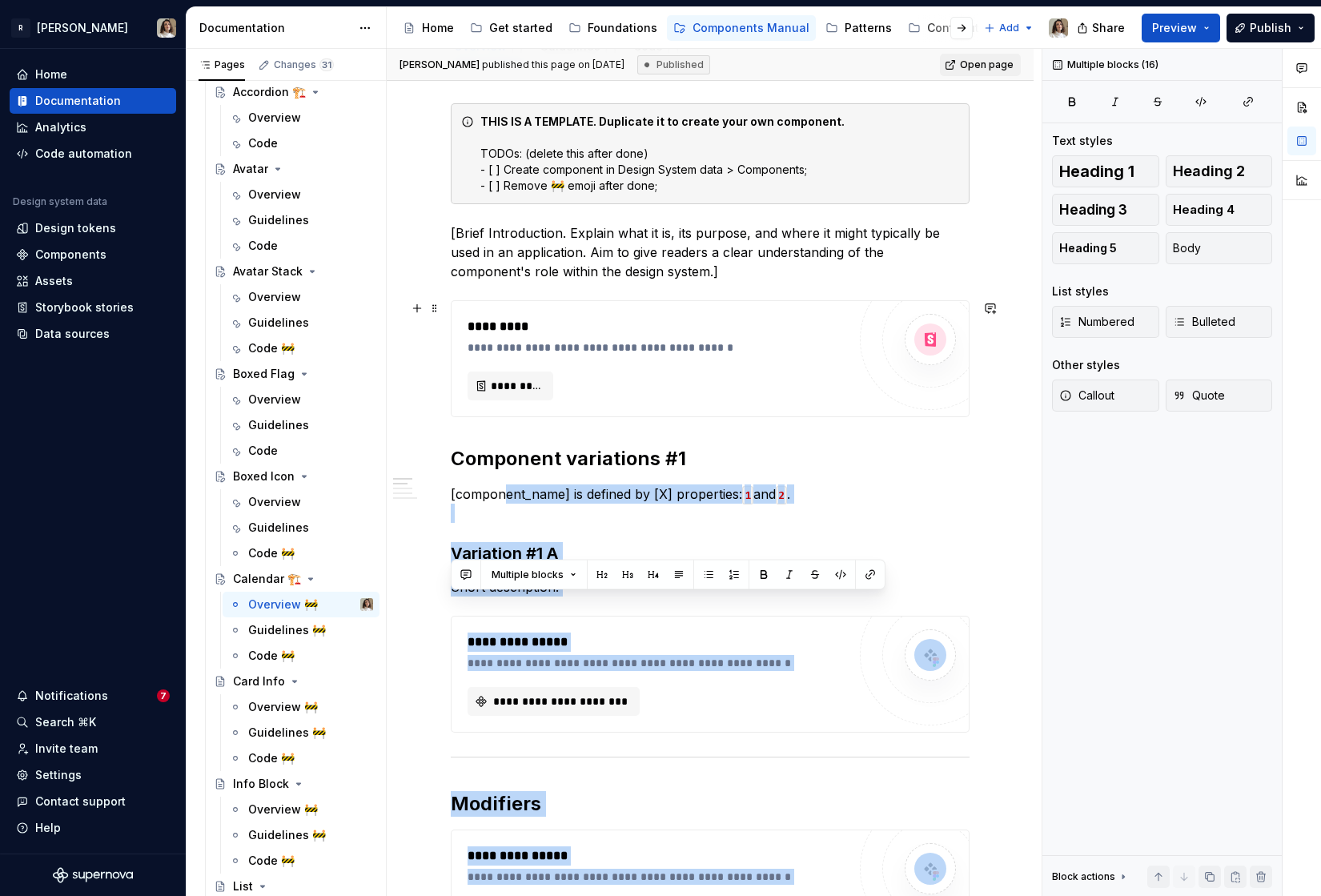
scroll to position [0, 0]
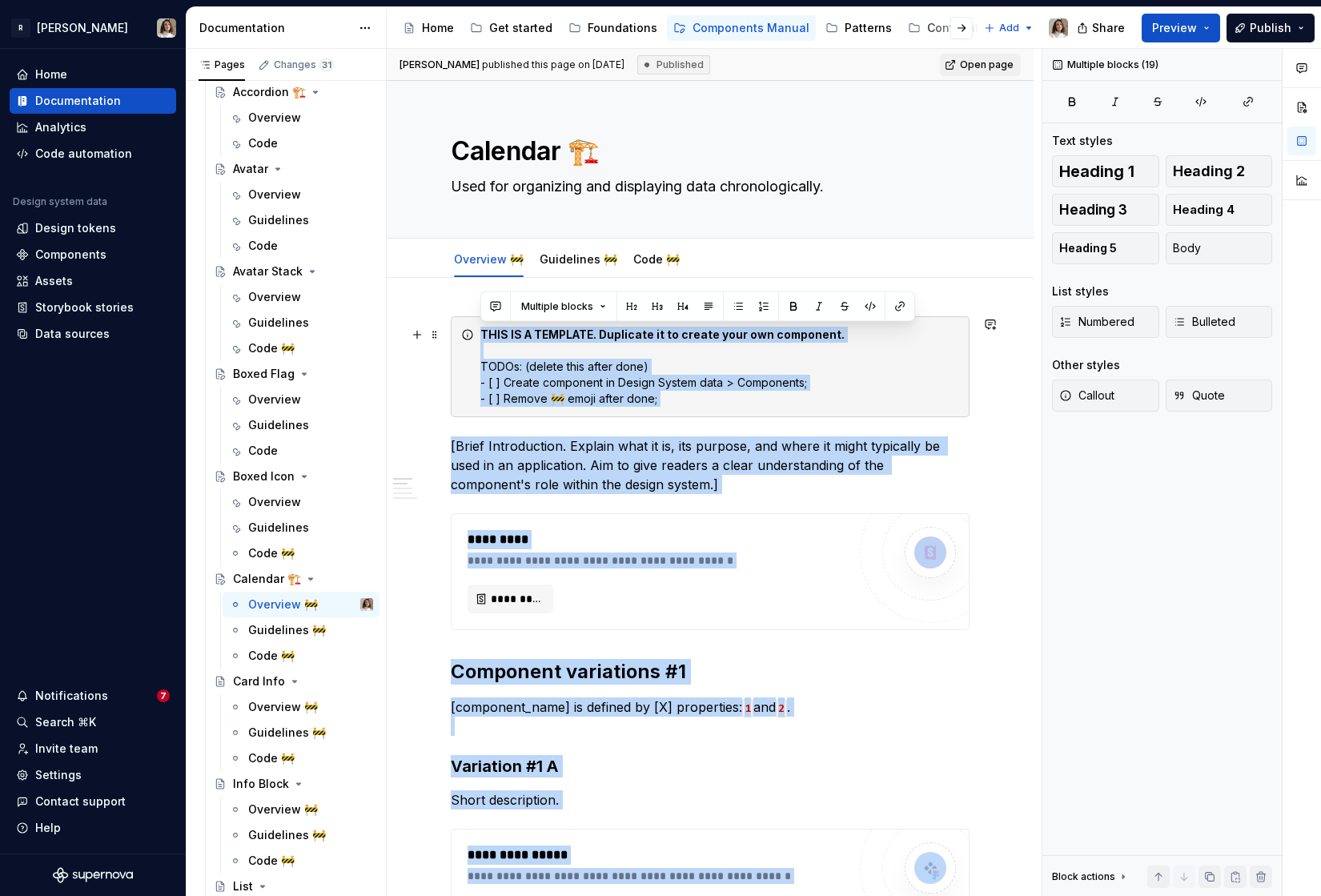
drag, startPoint x: 516, startPoint y: 602, endPoint x: 465, endPoint y: 329, distance: 277.7
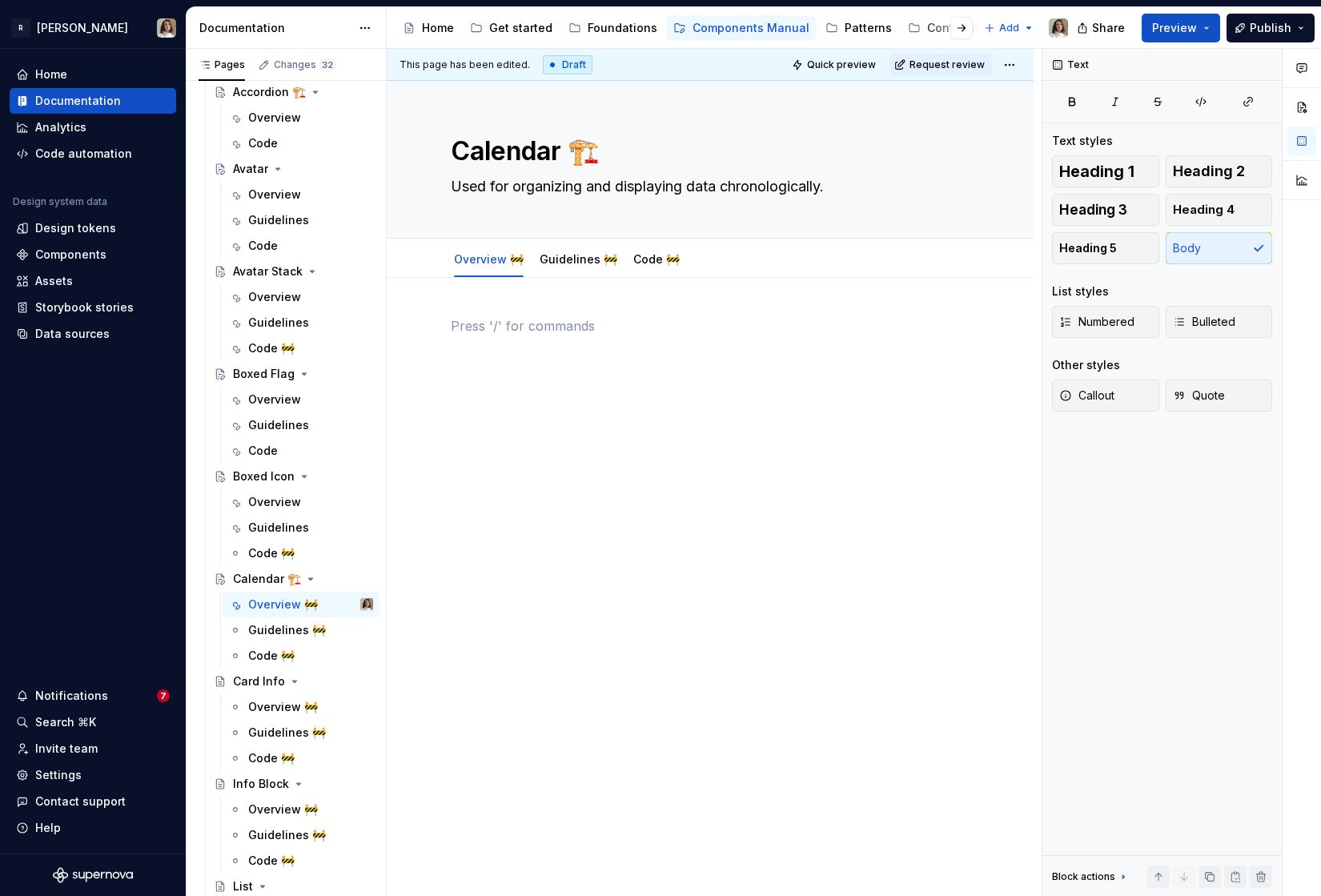
paste div
click at [540, 325] on p "This component is still being migrated... 🏗️" at bounding box center [710, 326] width 519 height 20
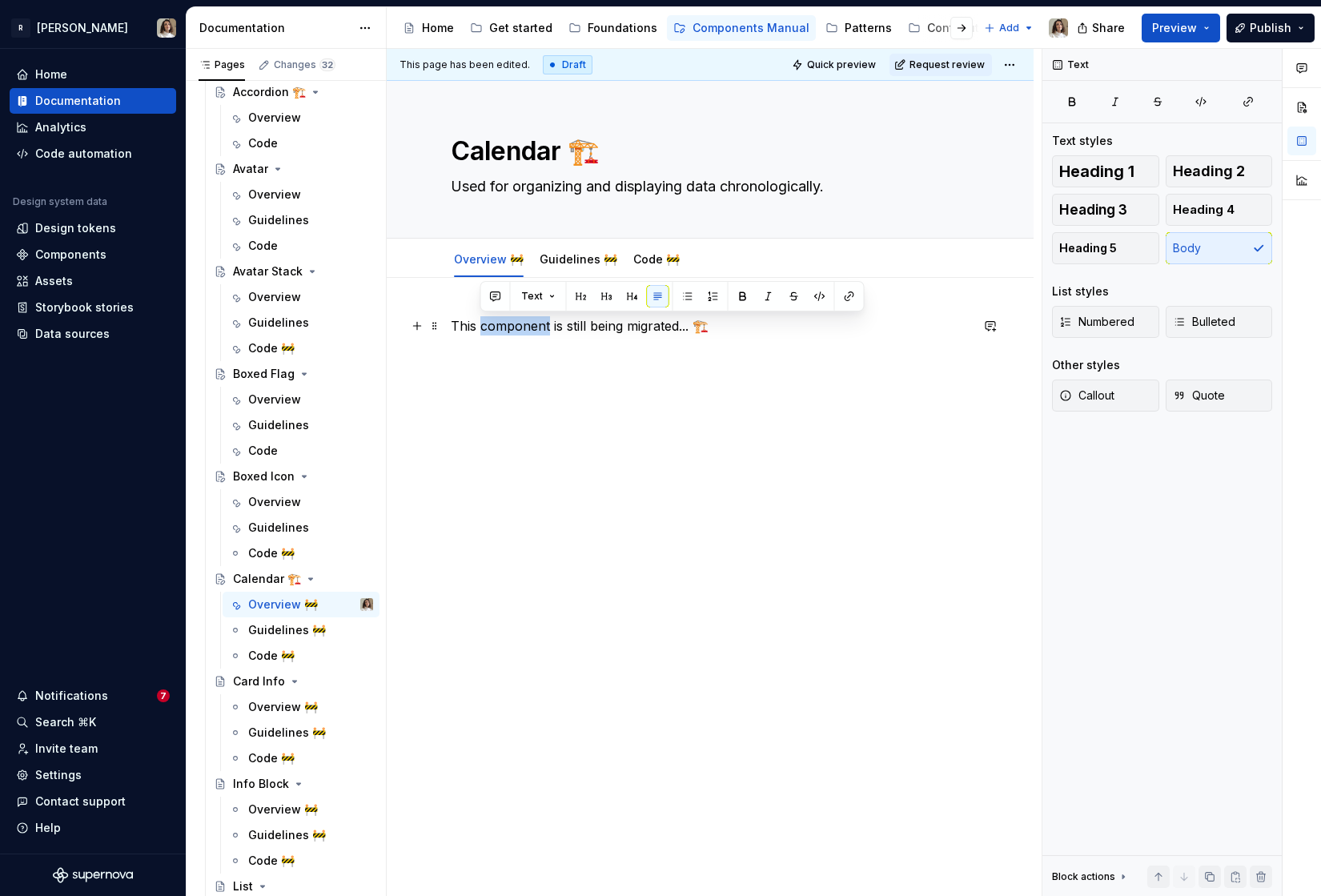
click at [540, 325] on p "This component is still being migrated... 🏗️" at bounding box center [710, 326] width 519 height 20
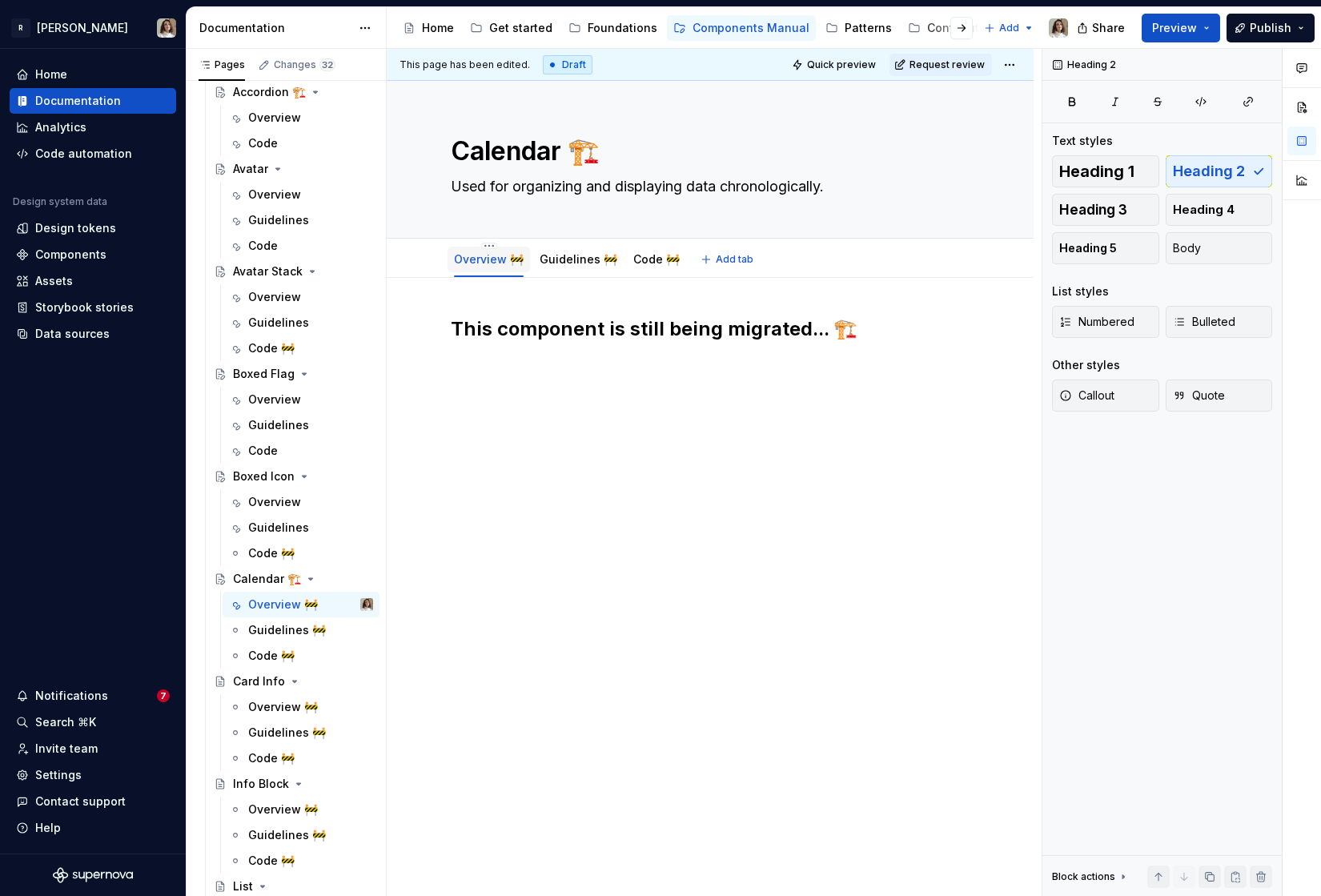
click at [504, 262] on link "Overview 🚧" at bounding box center [488, 259] width 70 height 14
click at [487, 244] on html "R [PERSON_NAME] Home Documentation Analytics Code automation Design system data…" at bounding box center [660, 448] width 1321 height 896
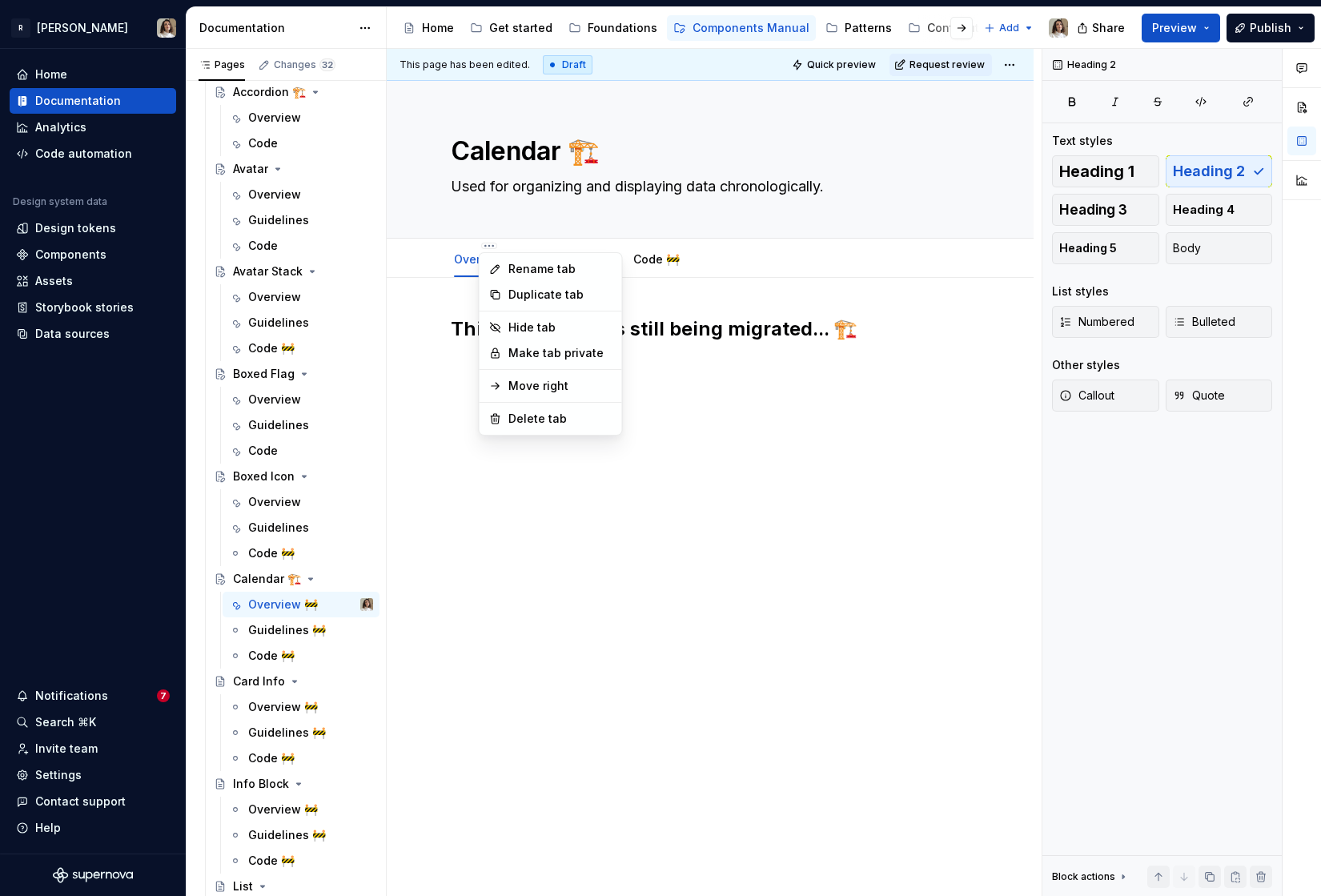
type textarea "*"
click at [499, 264] on icon at bounding box center [495, 269] width 13 height 13
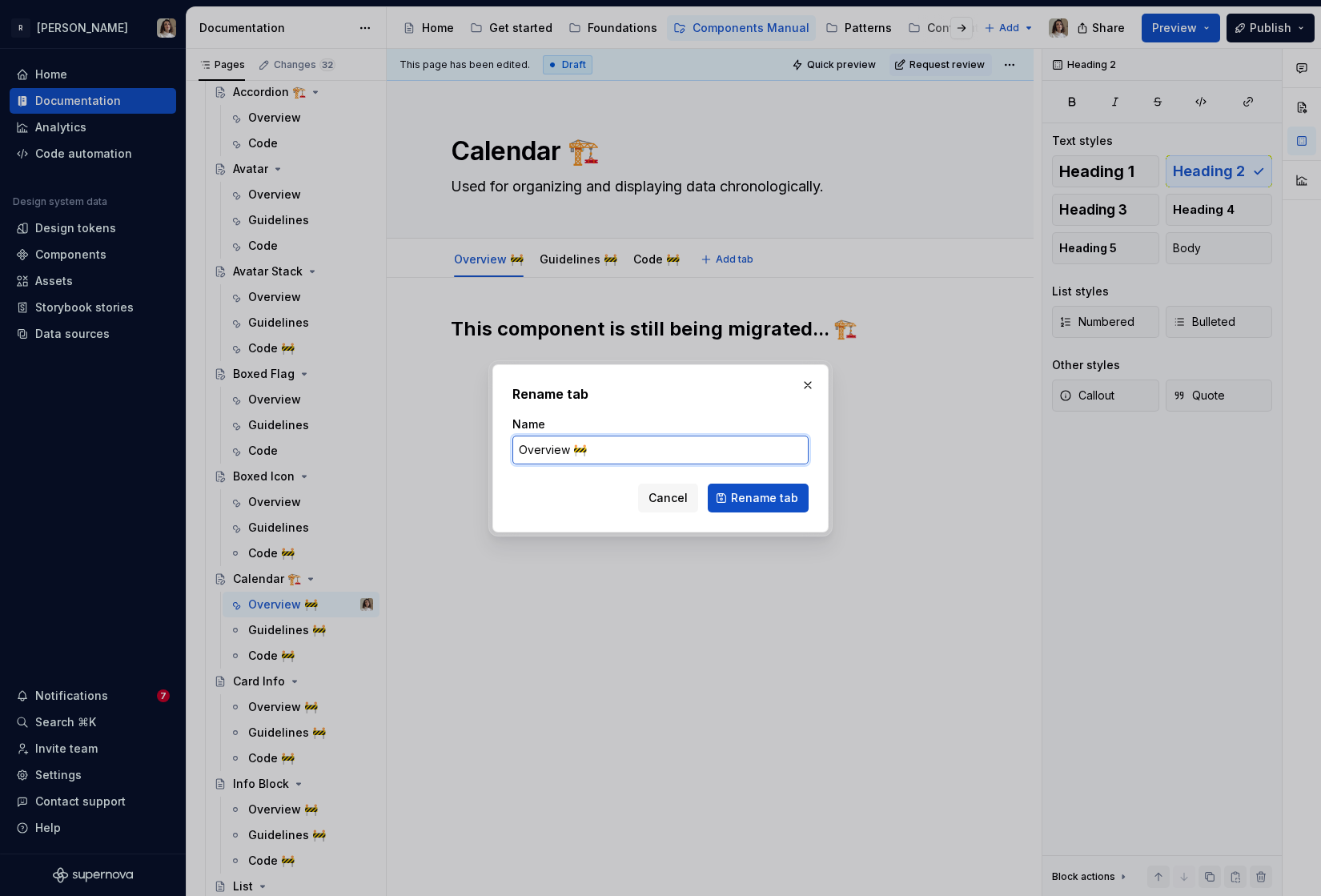
click at [586, 452] on input "Overview 🚧" at bounding box center [661, 449] width 296 height 28
type input "Overview"
click at [757, 499] on span "Rename tab" at bounding box center [764, 498] width 68 height 16
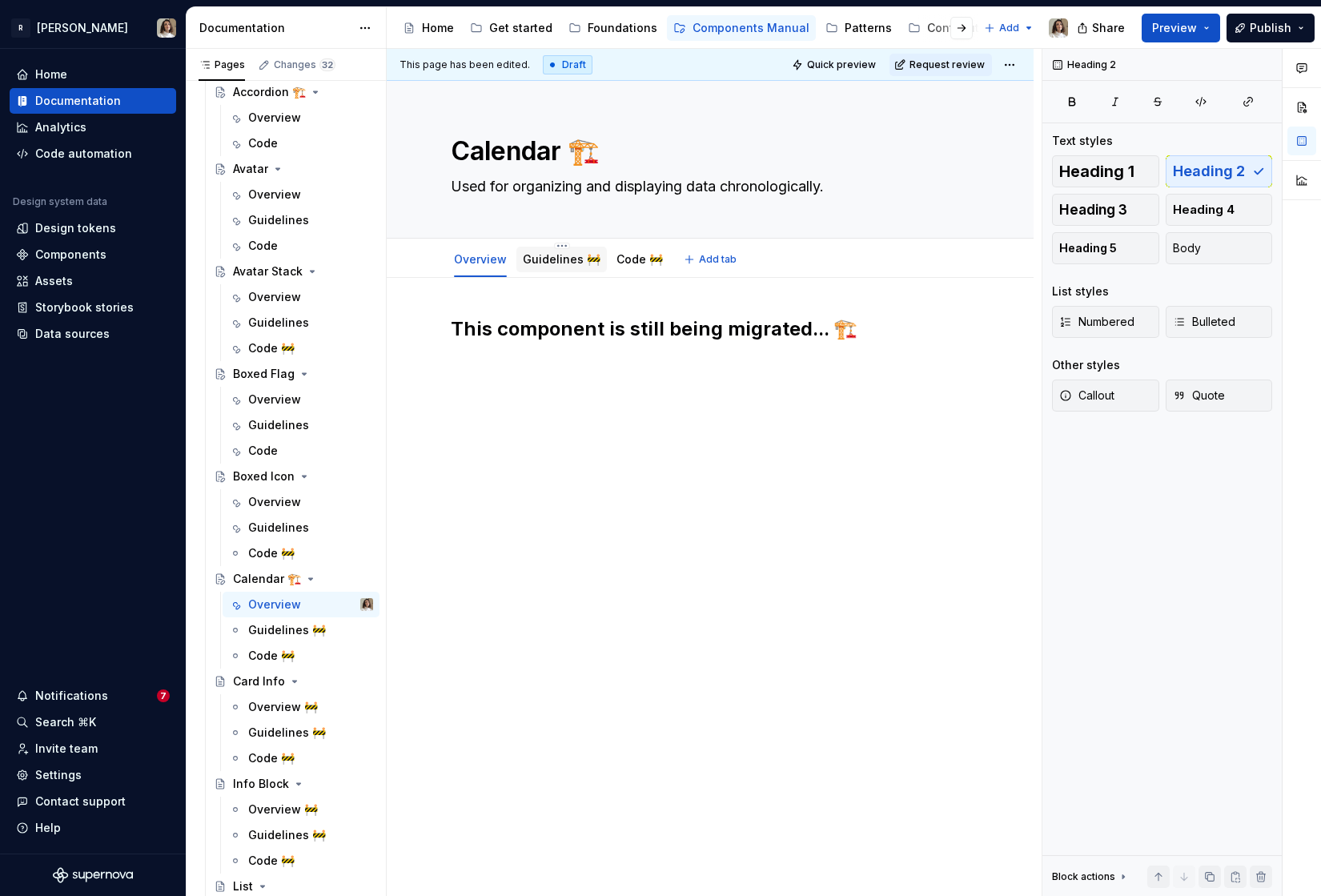
click at [544, 257] on link "Guidelines 🚧" at bounding box center [561, 259] width 77 height 14
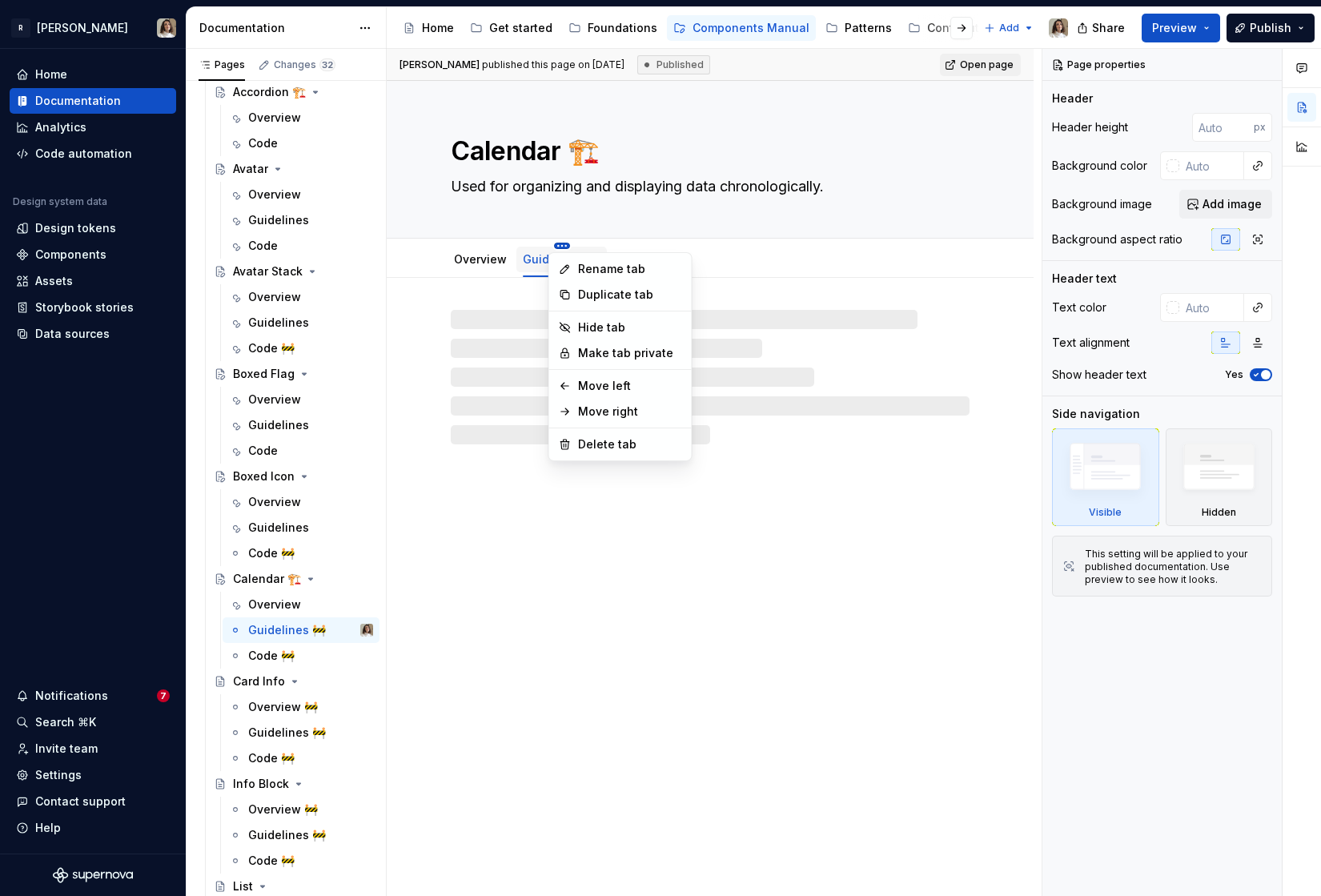
click at [555, 242] on html "R [PERSON_NAME] Home Documentation Analytics Code automation Design system data…" at bounding box center [660, 448] width 1321 height 896
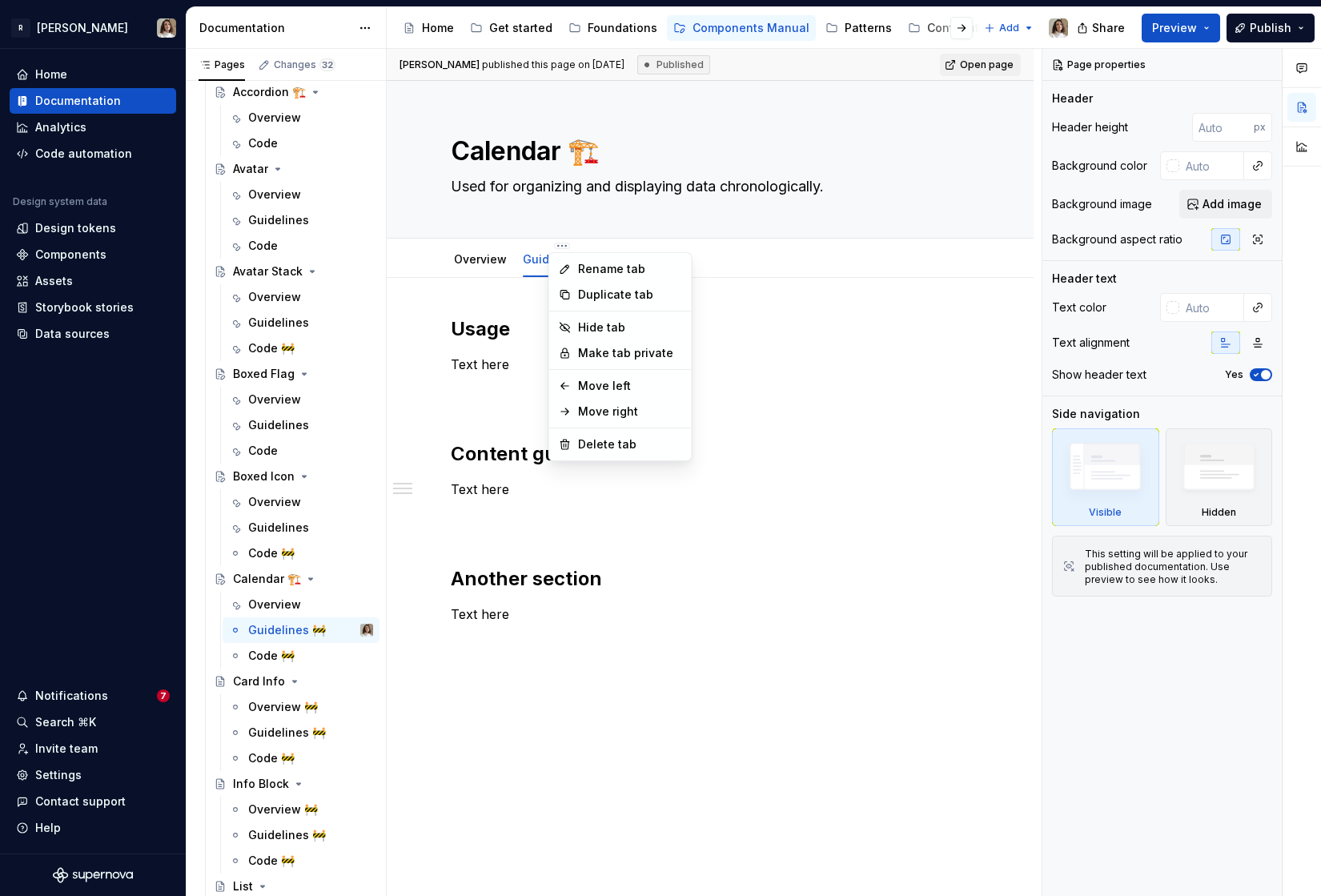
click at [526, 629] on html "R [PERSON_NAME] Home Documentation Analytics Code automation Design system data…" at bounding box center [660, 448] width 1321 height 896
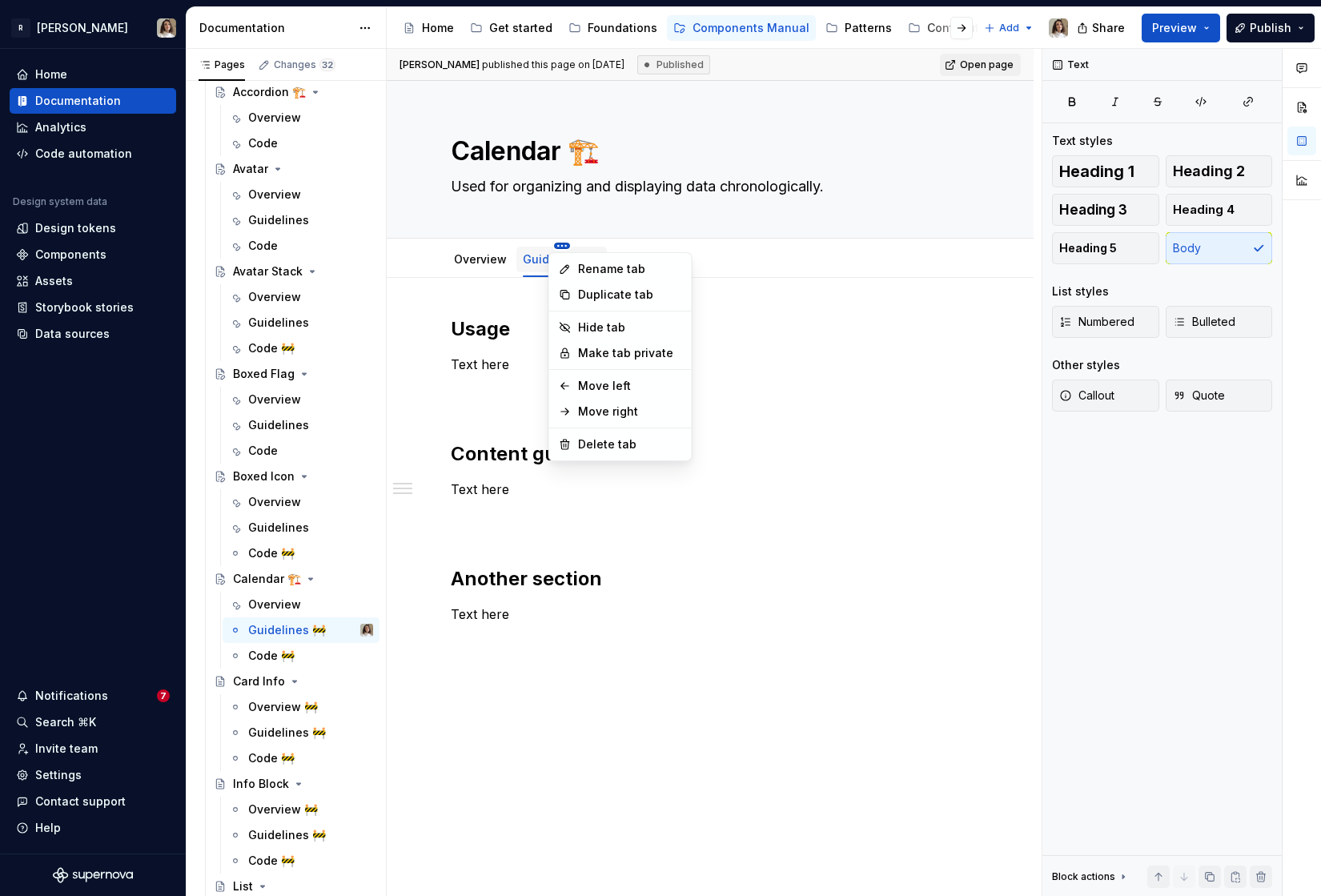
click at [556, 245] on html "R [PERSON_NAME] Home Documentation Analytics Code automation Design system data…" at bounding box center [660, 448] width 1321 height 896
click at [600, 440] on div "Delete tab" at bounding box center [631, 444] width 104 height 16
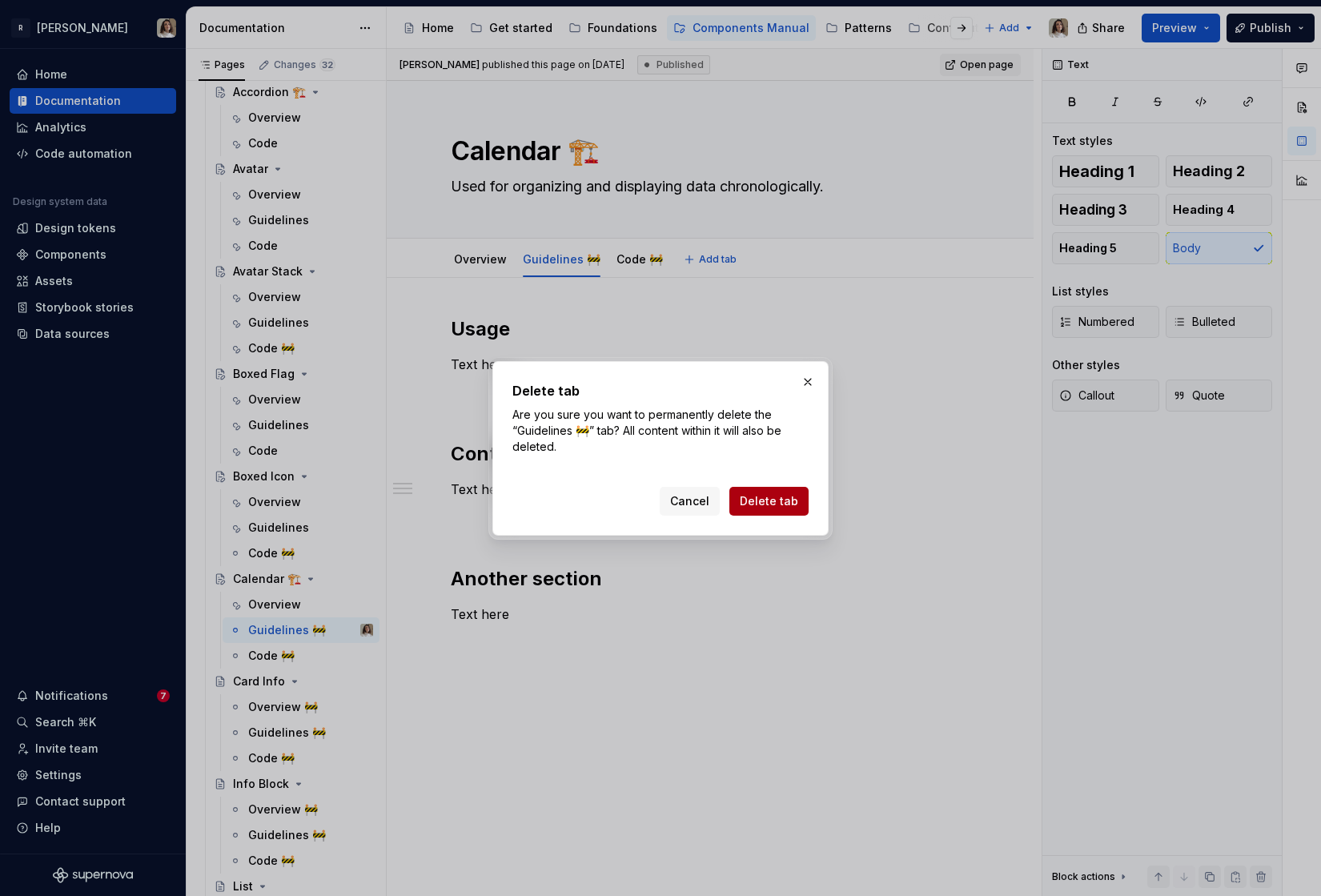
click at [779, 500] on span "Delete tab" at bounding box center [769, 501] width 59 height 16
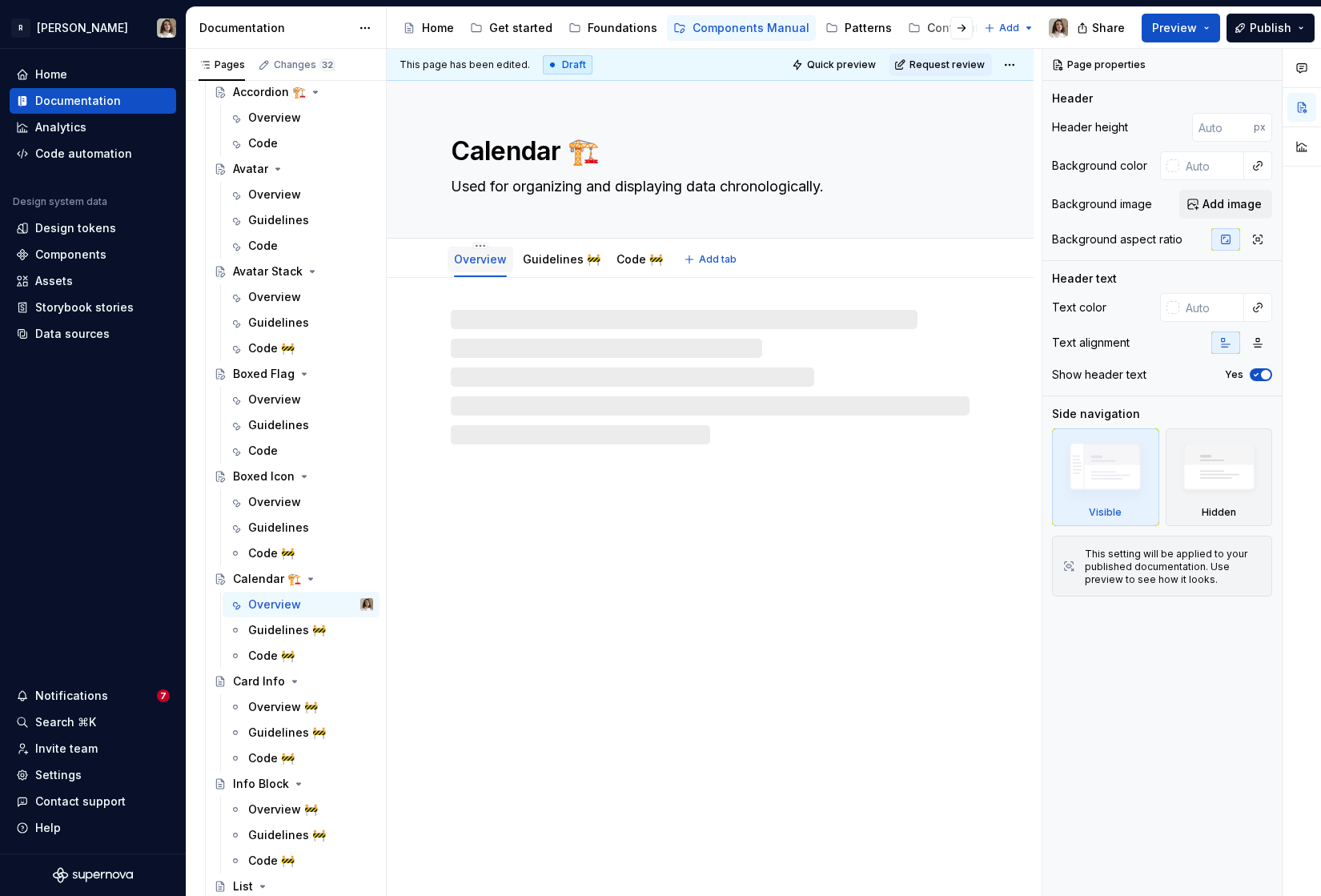
click at [483, 256] on link "Overview" at bounding box center [481, 259] width 53 height 14
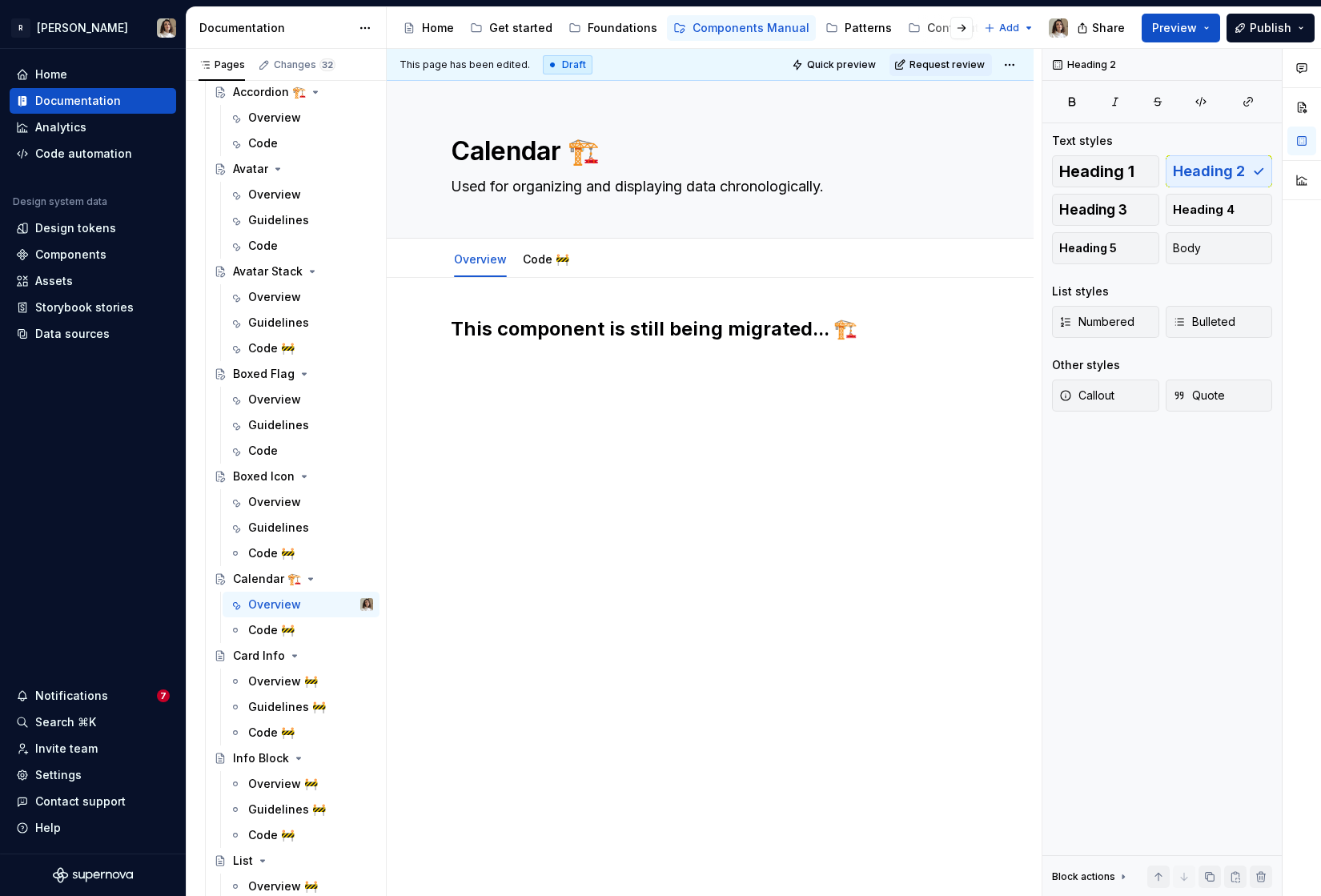
click at [481, 385] on div "This component is still being migrated... 🏗️" at bounding box center [710, 357] width 519 height 80
click at [469, 370] on div "This component is still being migrated... 🏗️" at bounding box center [710, 347] width 519 height 61
click at [857, 334] on h2 "This component is still being migrated... 🏗️" at bounding box center [710, 329] width 519 height 25
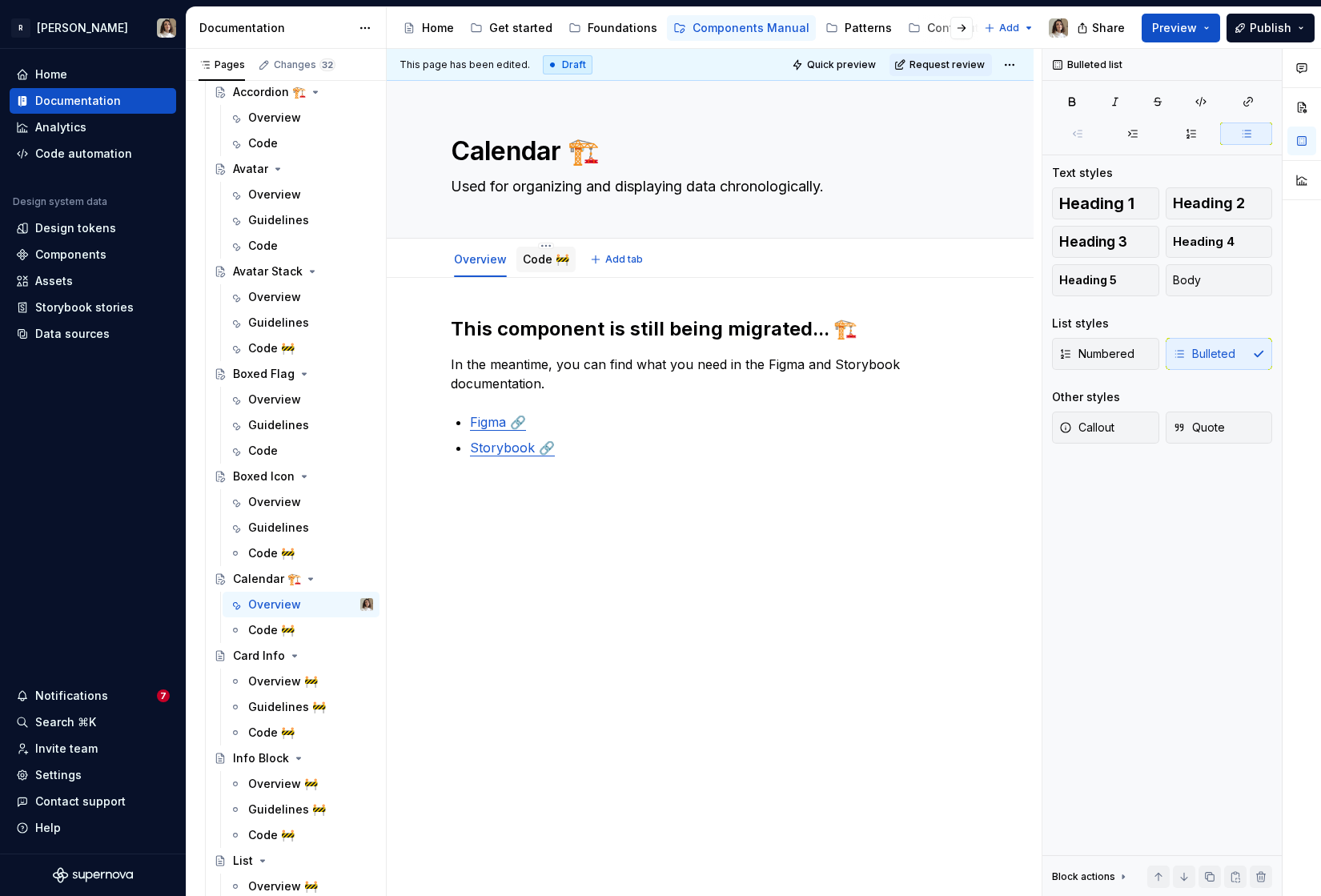
click at [539, 251] on div "Code 🚧" at bounding box center [545, 260] width 46 height 20
click at [537, 257] on link "Code 🚧" at bounding box center [545, 259] width 46 height 14
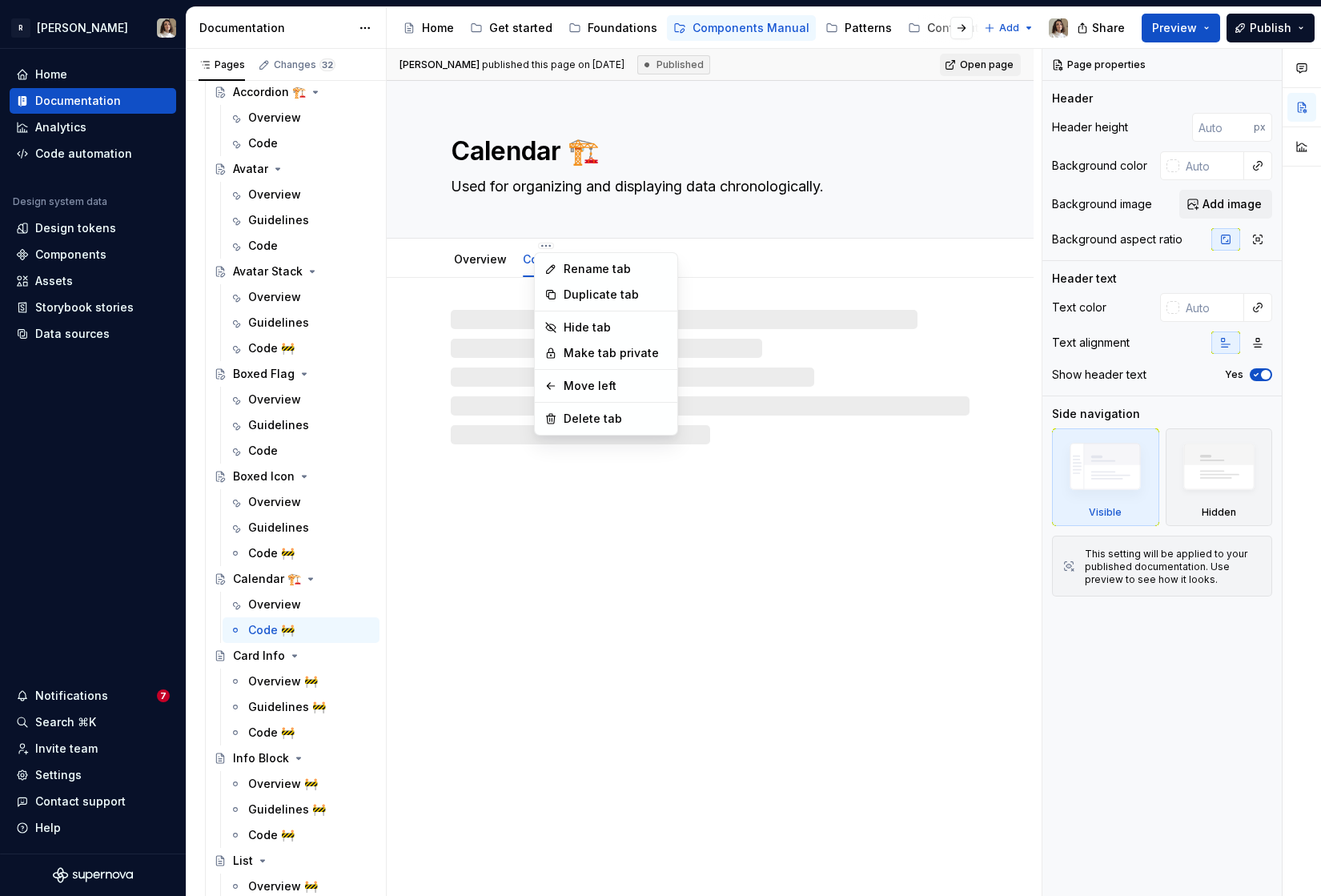
click at [542, 244] on html "R [PERSON_NAME] Home Documentation Analytics Code automation Design system data…" at bounding box center [660, 448] width 1321 height 896
click at [565, 265] on div "Rename tab" at bounding box center [616, 269] width 104 height 16
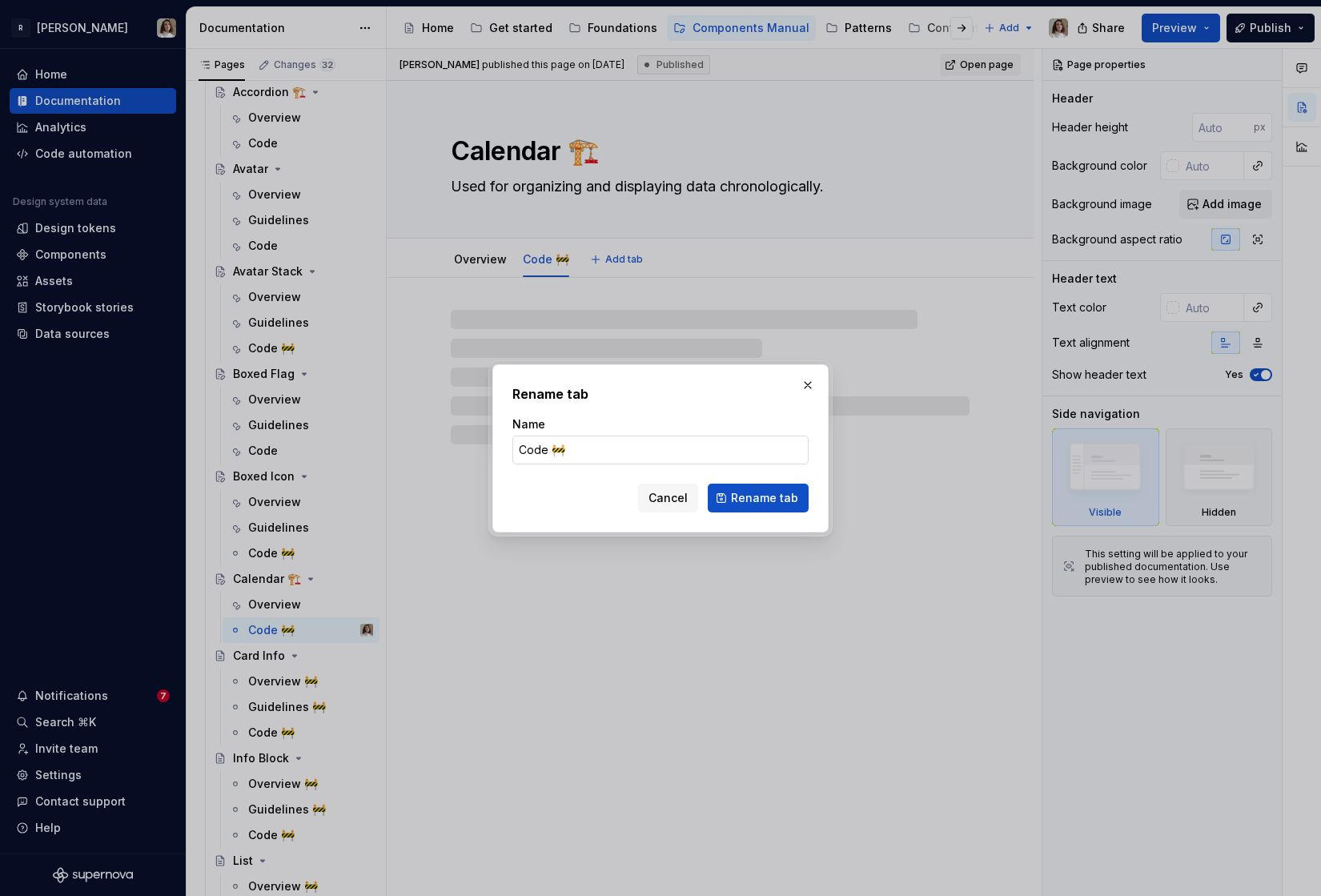
type textarea "*"
click at [569, 445] on input "Code 🚧" at bounding box center [661, 449] width 296 height 28
type input "Code"
click button "Rename tab" at bounding box center [758, 497] width 101 height 28
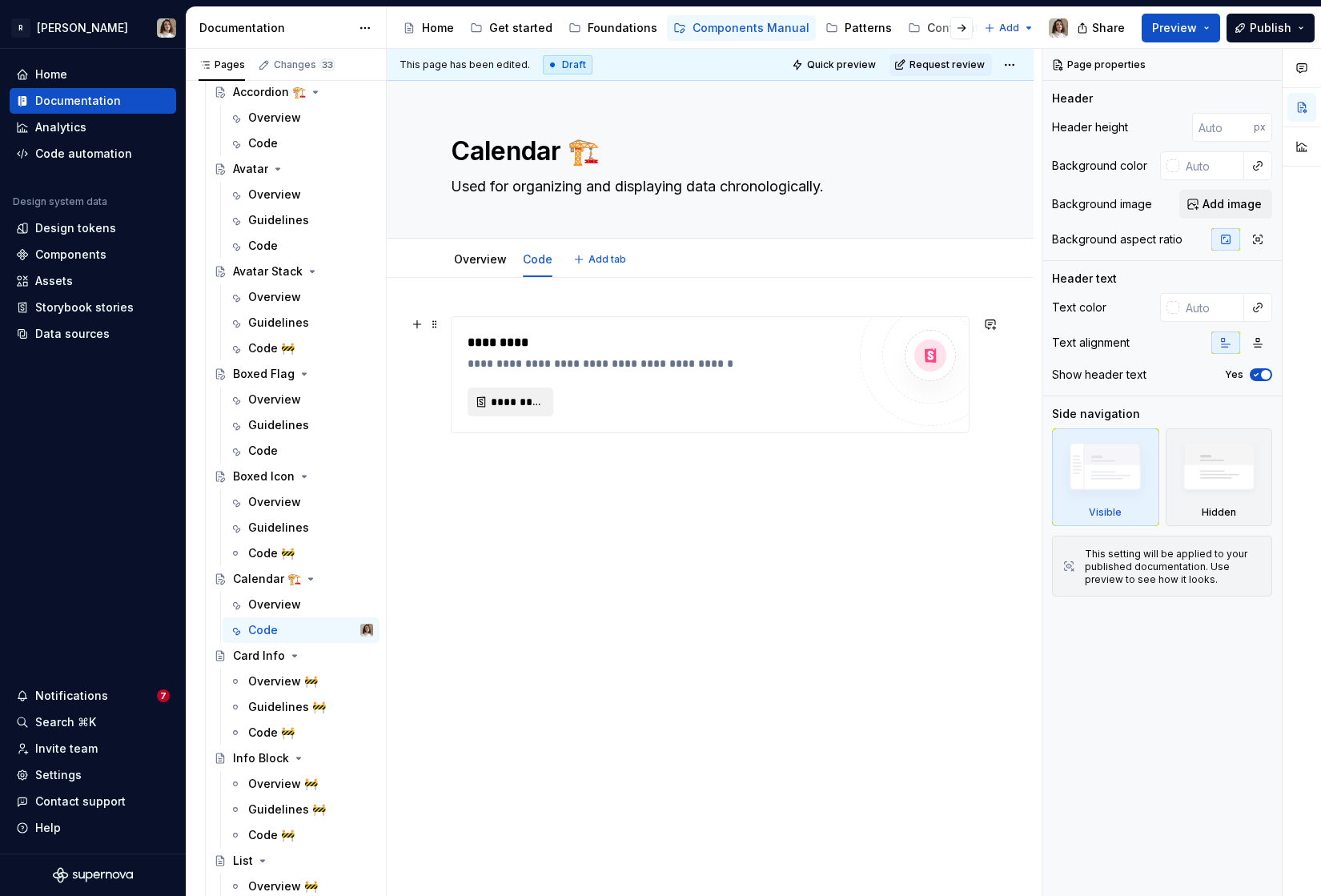
click at [517, 399] on span "*********" at bounding box center [517, 402] width 52 height 16
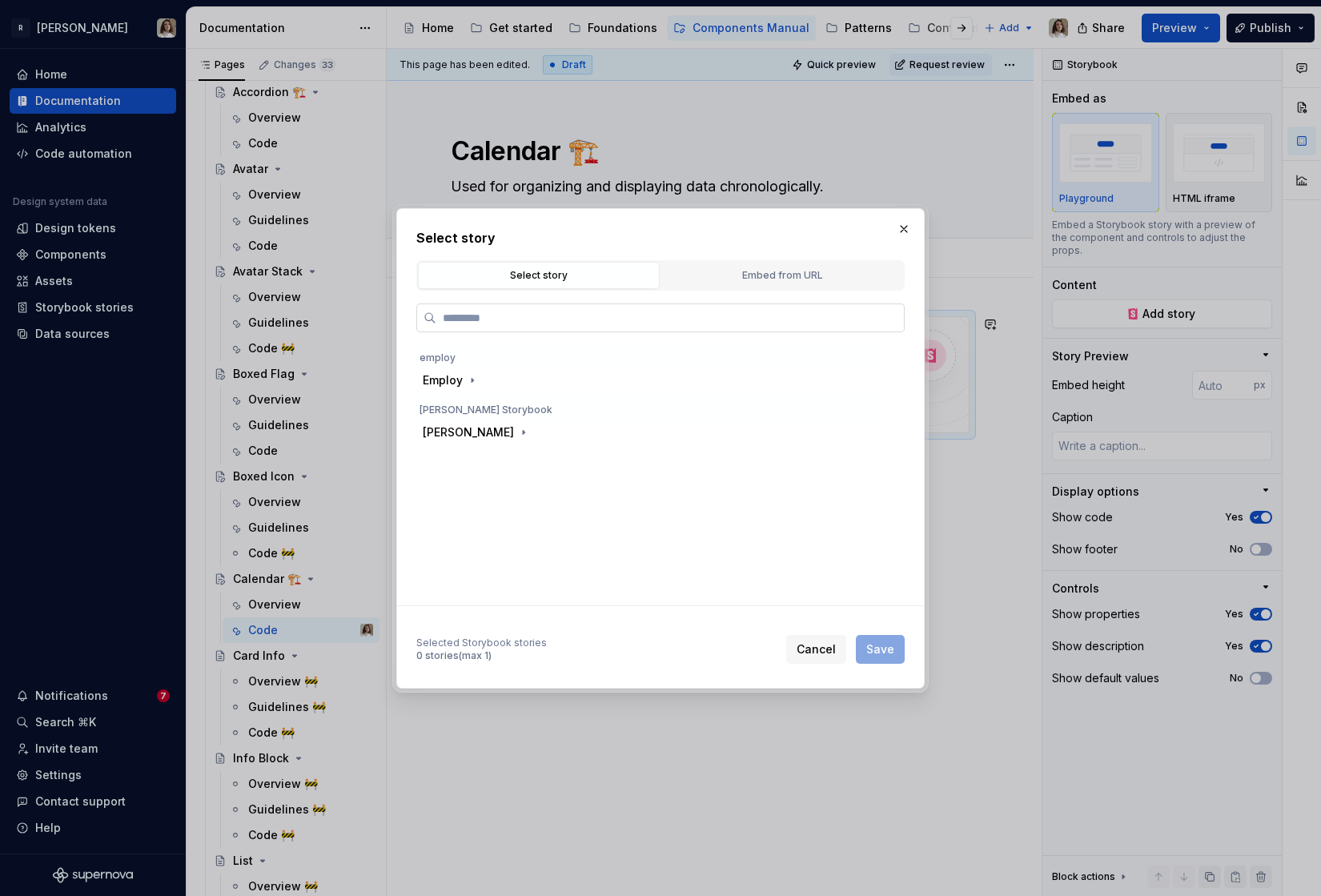
type textarea "*"
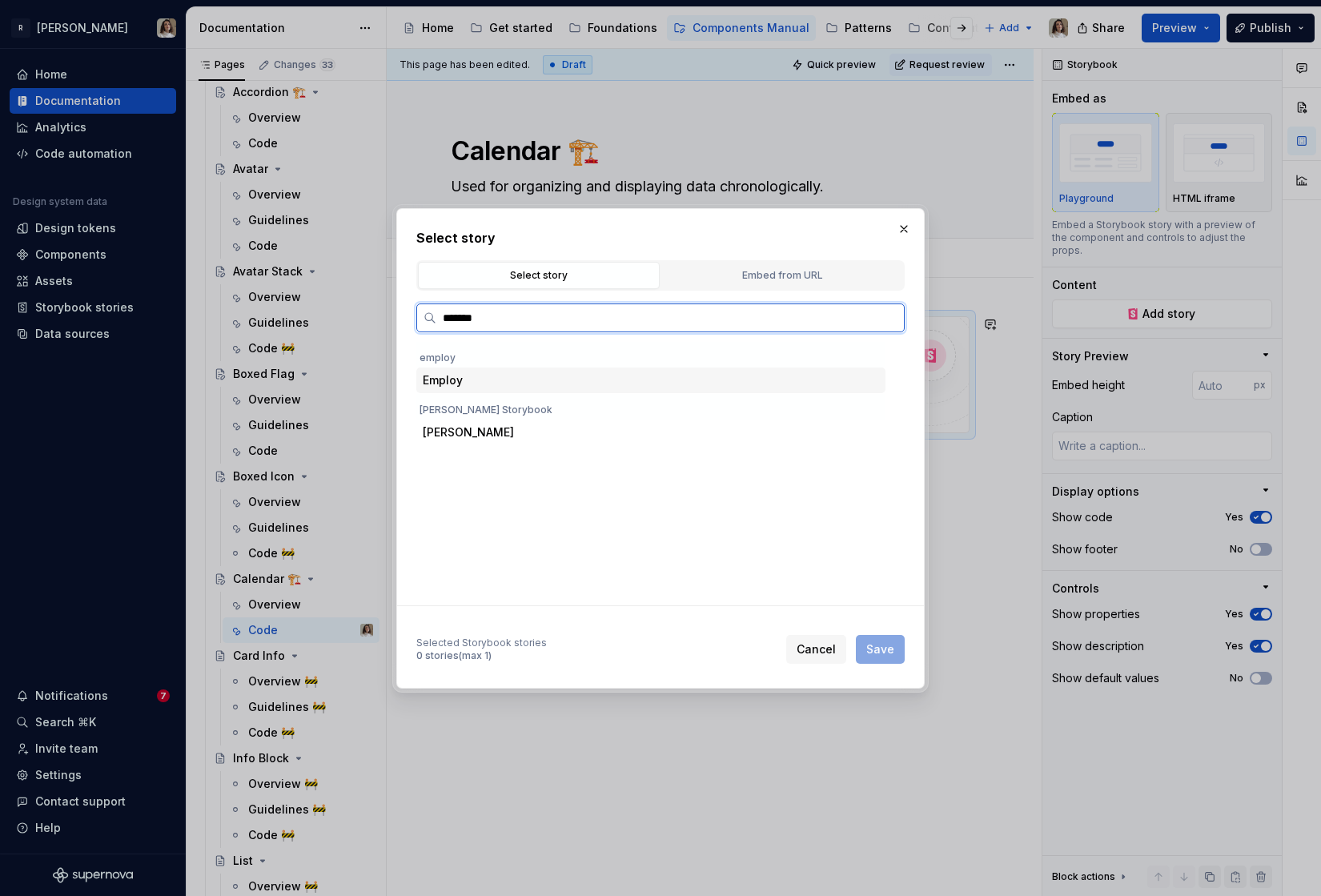
type input "********"
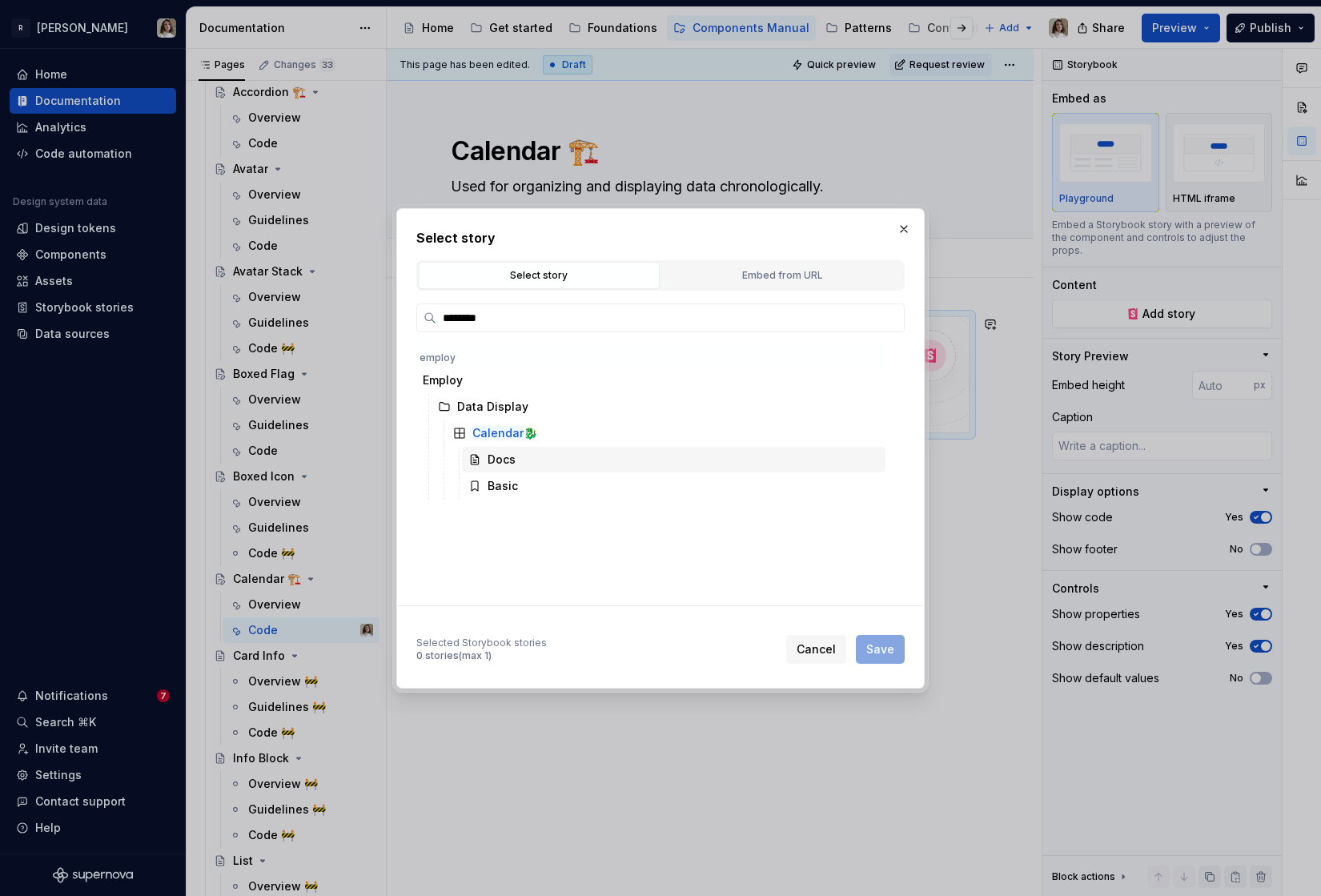
click at [583, 452] on div "Docs" at bounding box center [674, 460] width 424 height 25
click at [881, 654] on span "Save" at bounding box center [880, 649] width 28 height 16
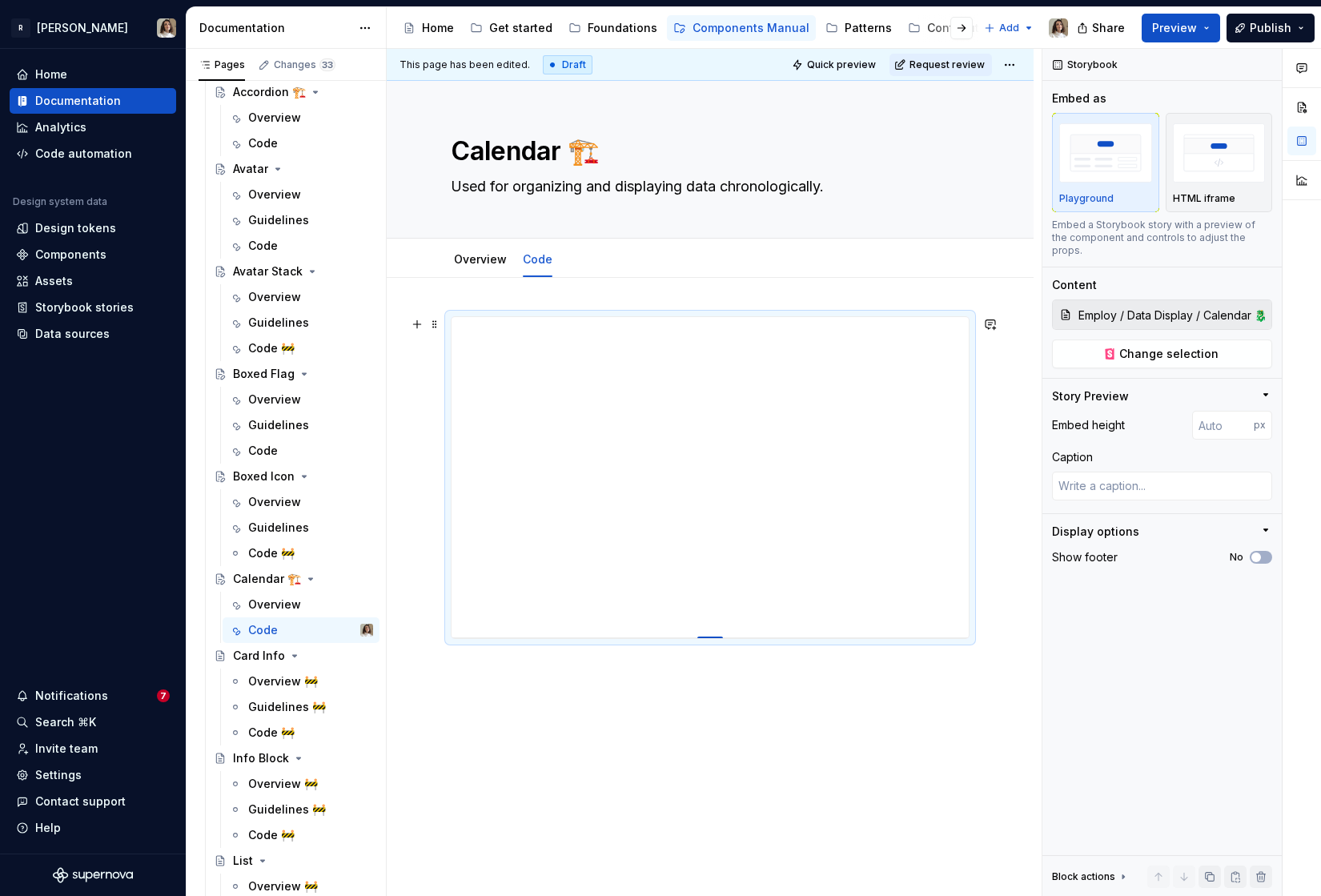
type textarea "*"
type input "402"
type textarea "*"
type input "430"
type textarea "*"
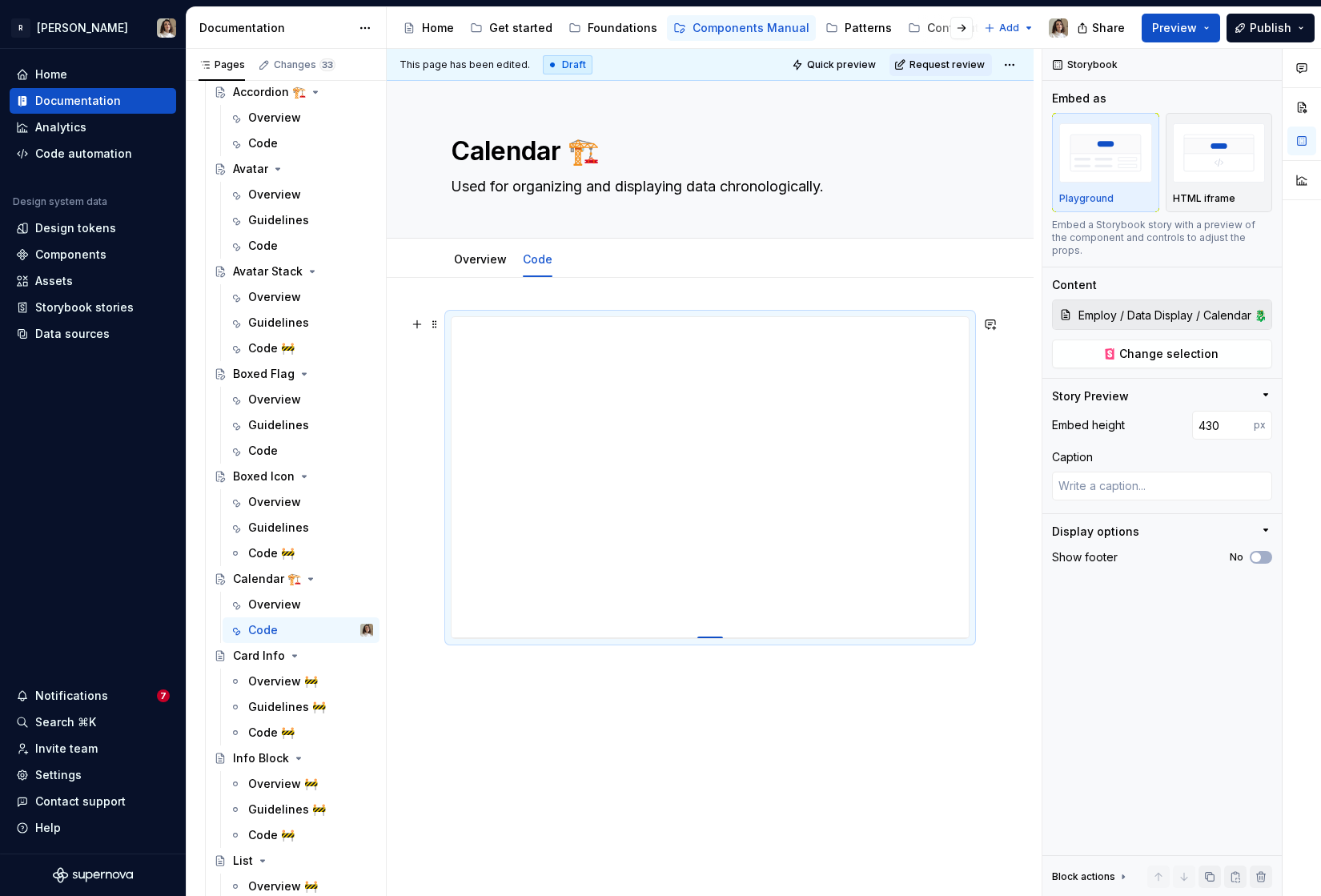
type input "492"
type textarea "*"
type input "576"
type textarea "*"
type input "581"
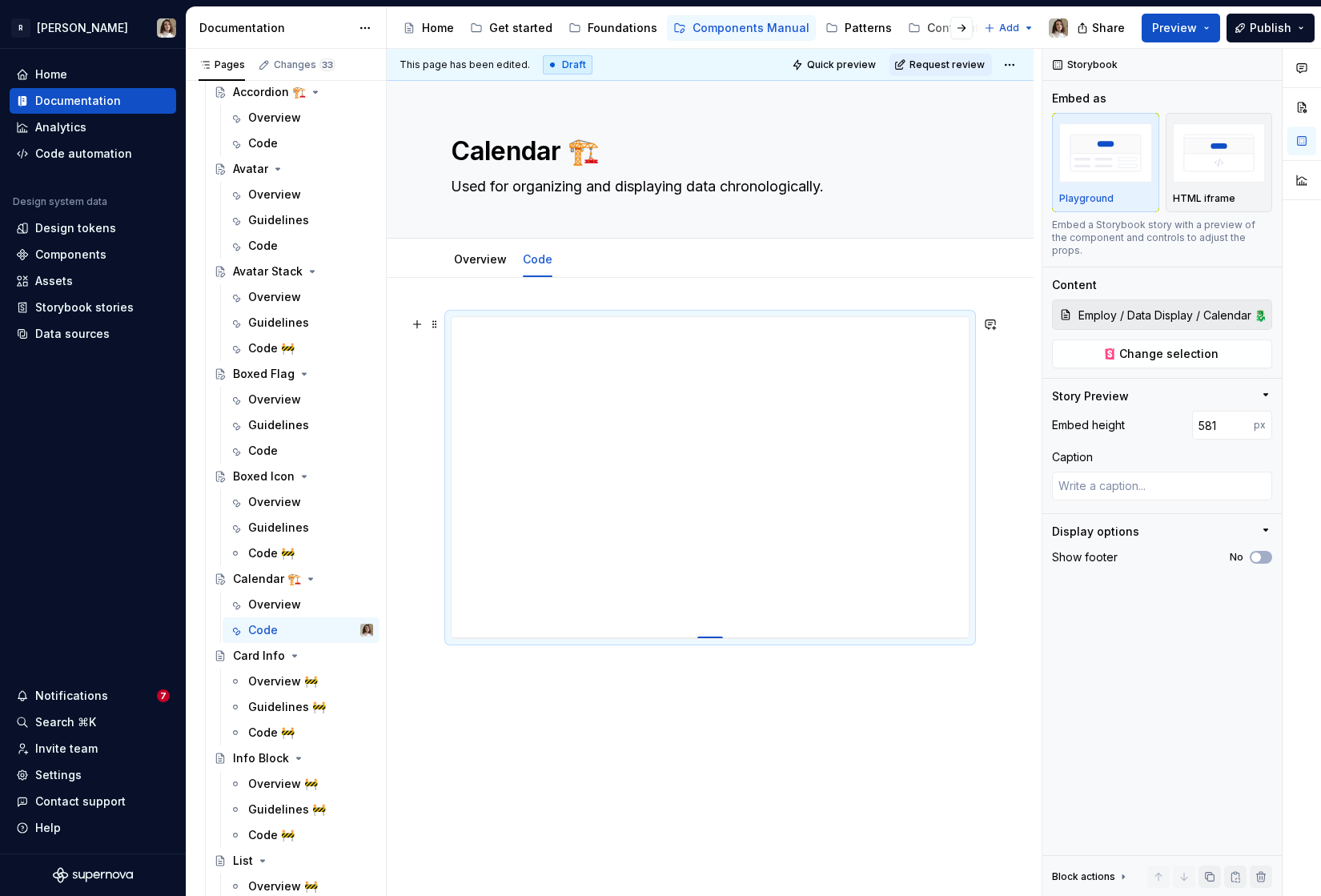
type textarea "*"
type input "595"
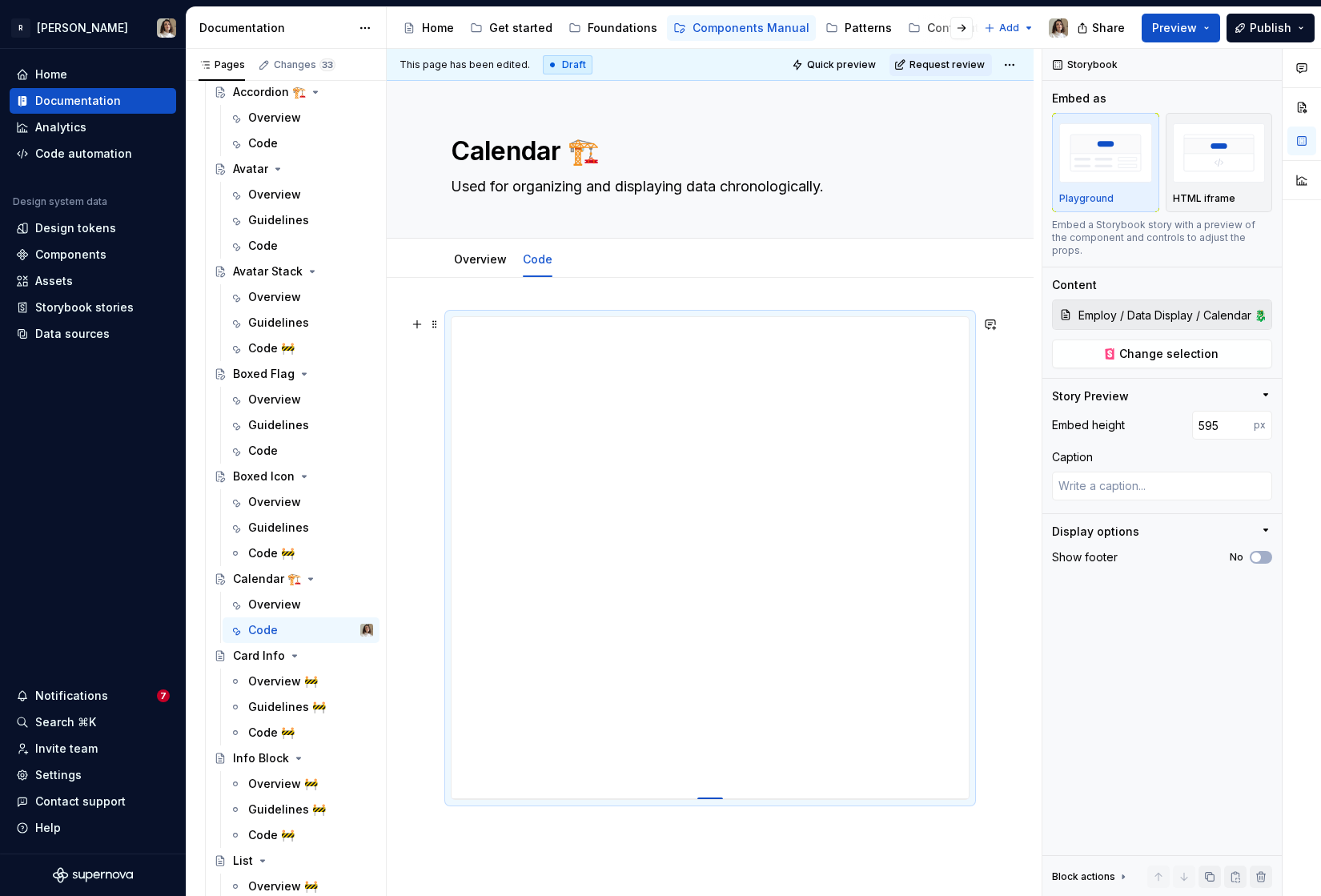
type textarea "*"
type input "601"
type textarea "*"
type input "602"
type textarea "*"
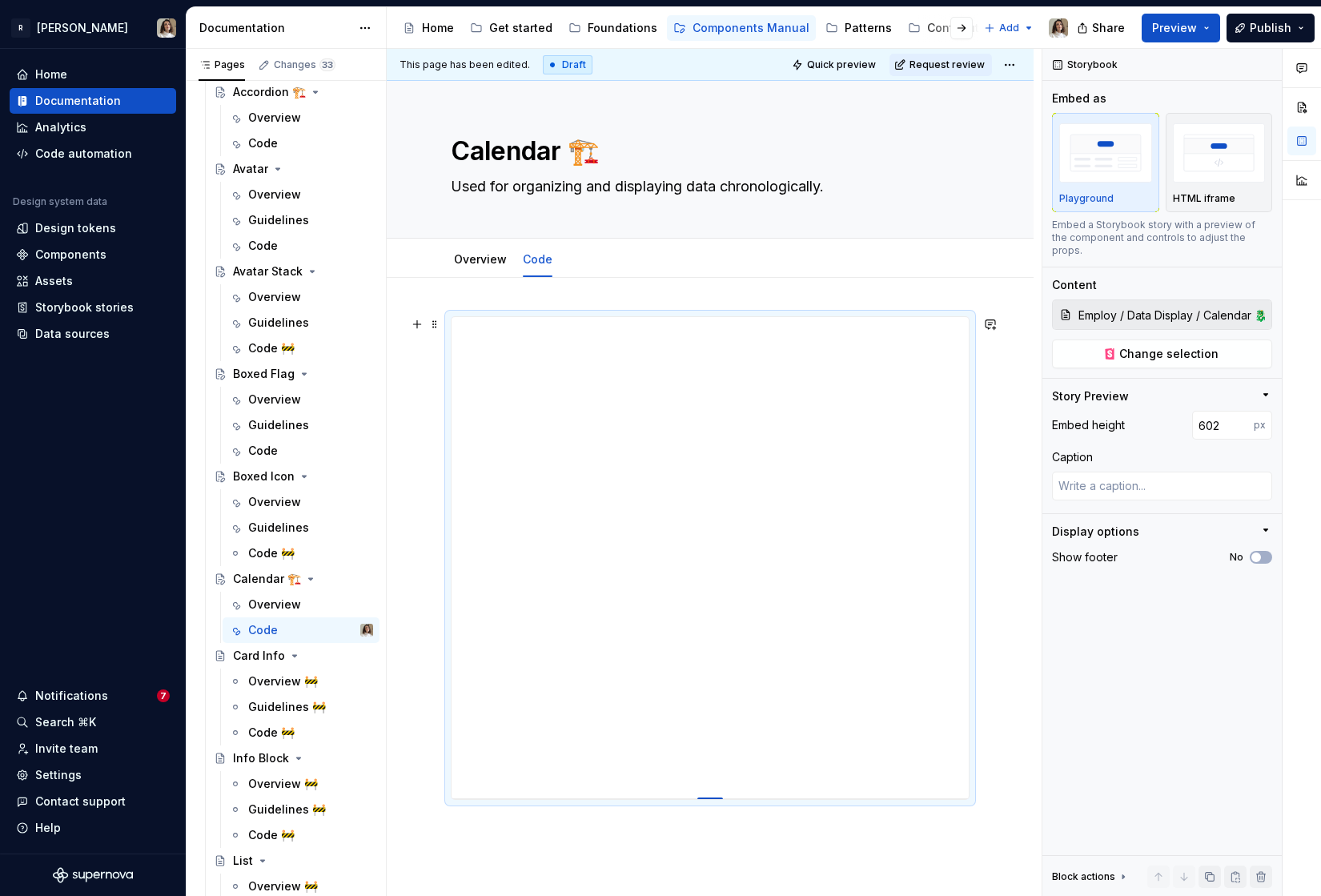
type input "603"
type textarea "*"
type input "606"
type textarea "*"
type input "630"
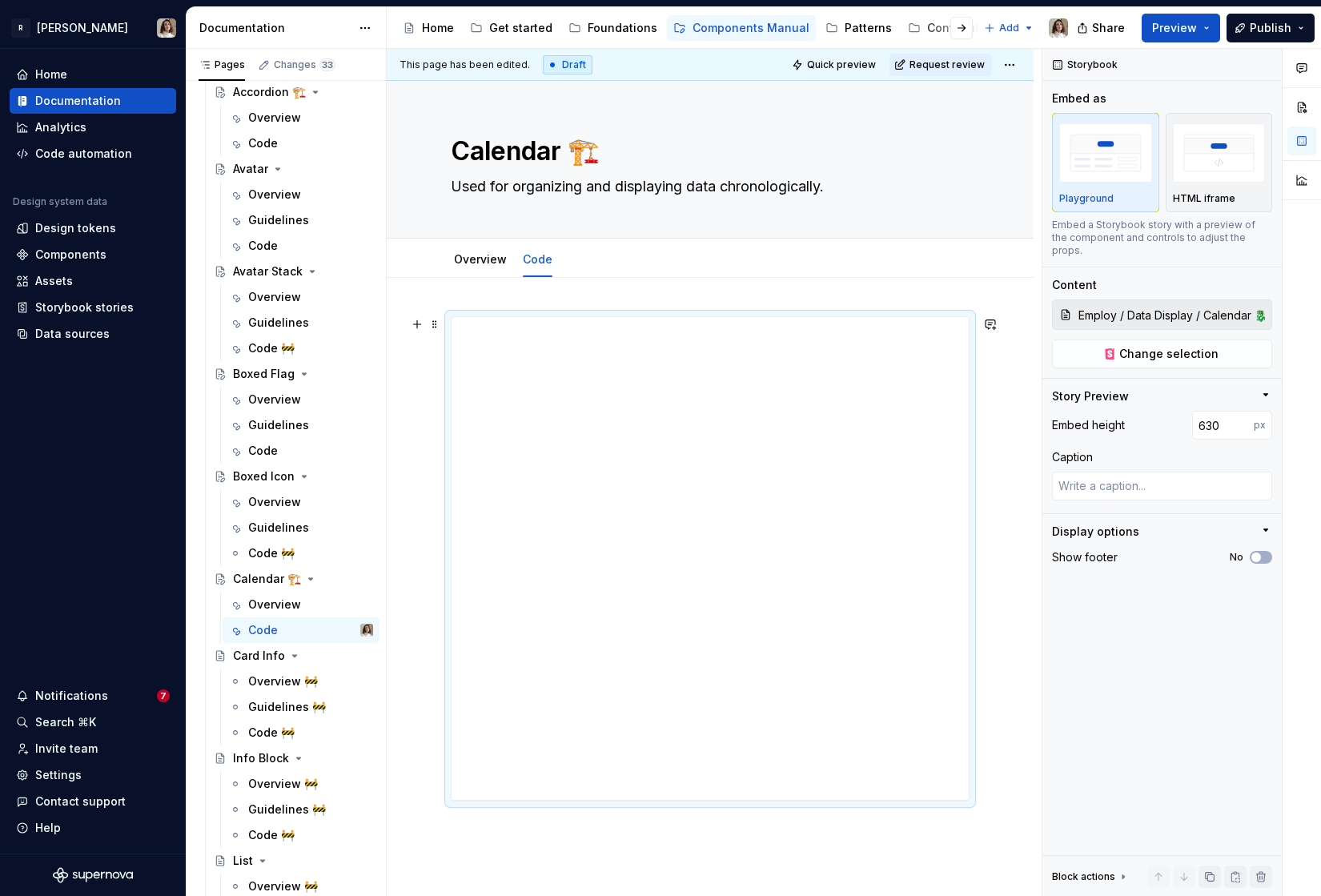
type textarea "*"
type input "679"
type textarea "*"
type input "709"
type textarea "*"
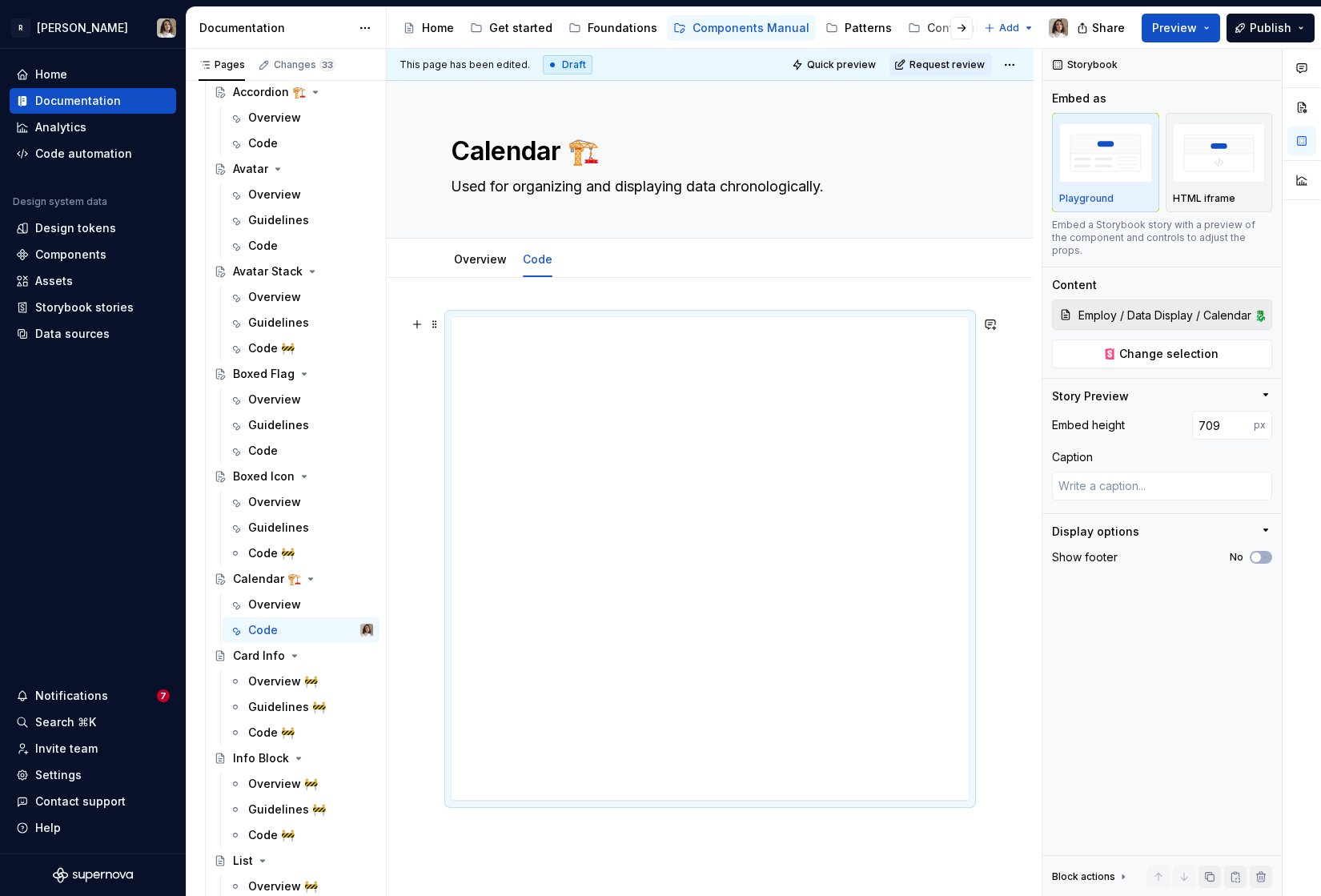
type input "743"
type textarea "*"
type input "759"
type textarea "*"
type input "769"
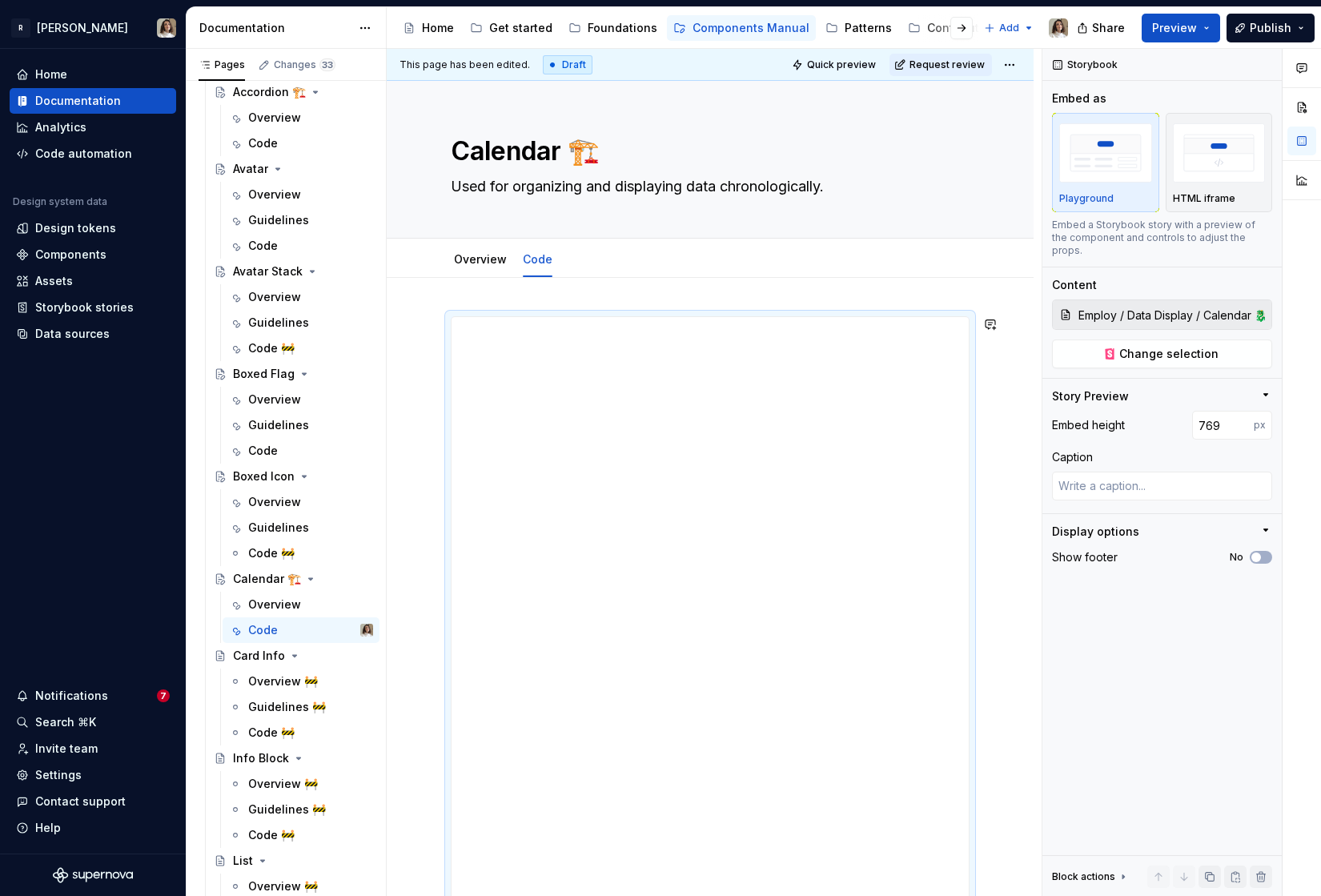
type textarea "*"
type input "773"
type textarea "*"
type input "777"
type textarea "*"
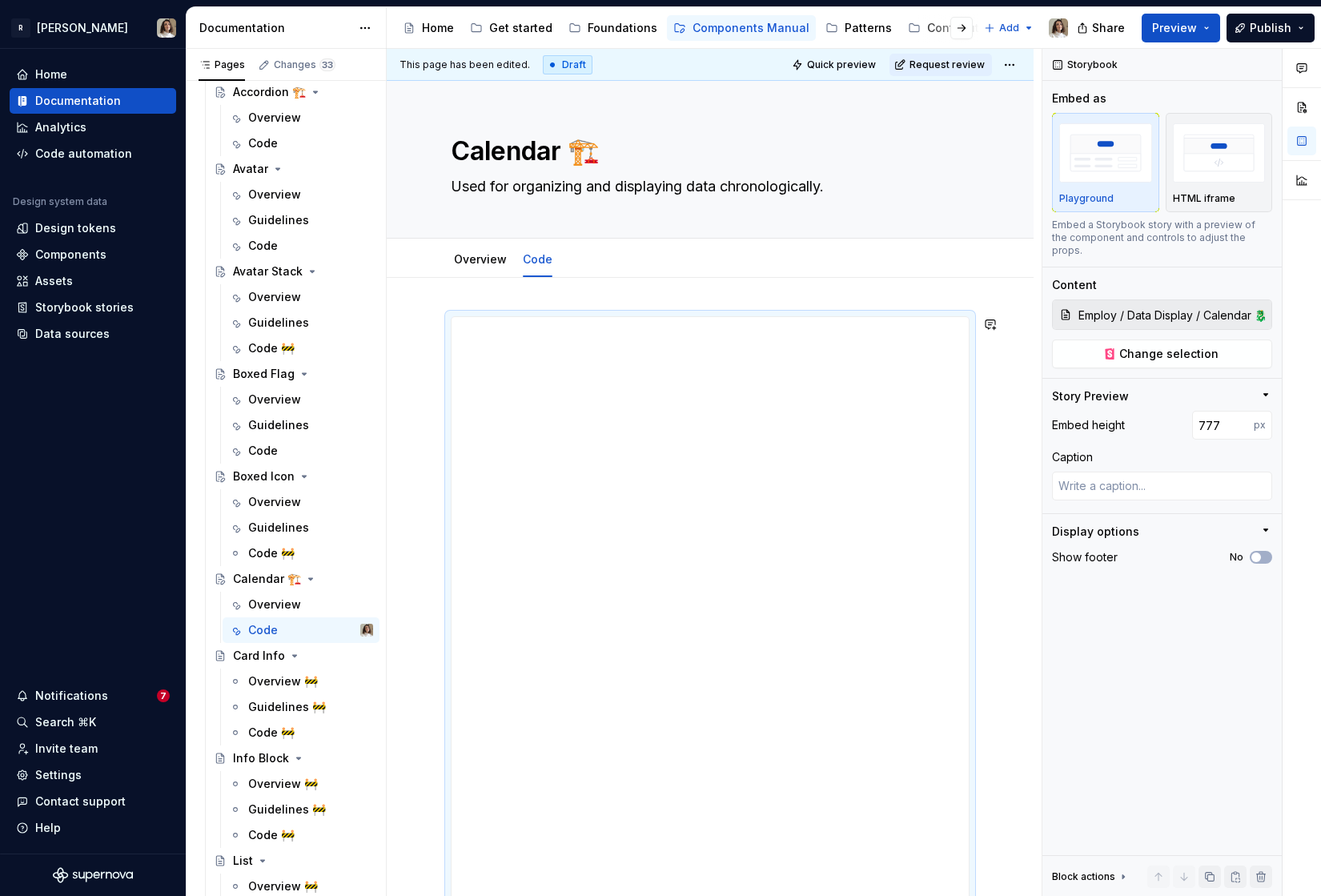
type input "784"
type textarea "*"
type input "795"
type textarea "*"
type input "801"
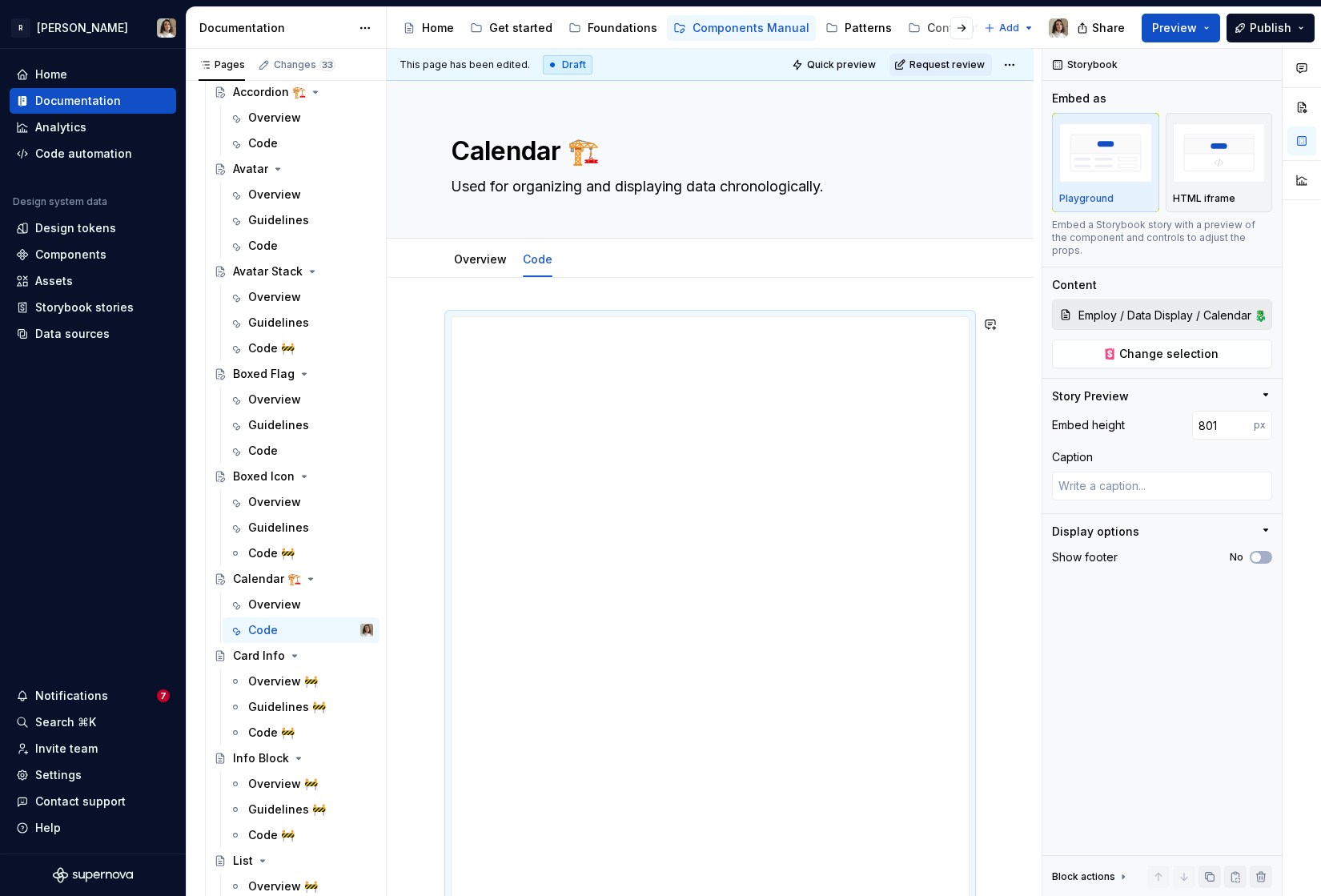
type textarea "*"
type input "800"
type textarea "*"
type input "799"
drag, startPoint x: 712, startPoint y: 637, endPoint x: 683, endPoint y: 957, distance: 321.3
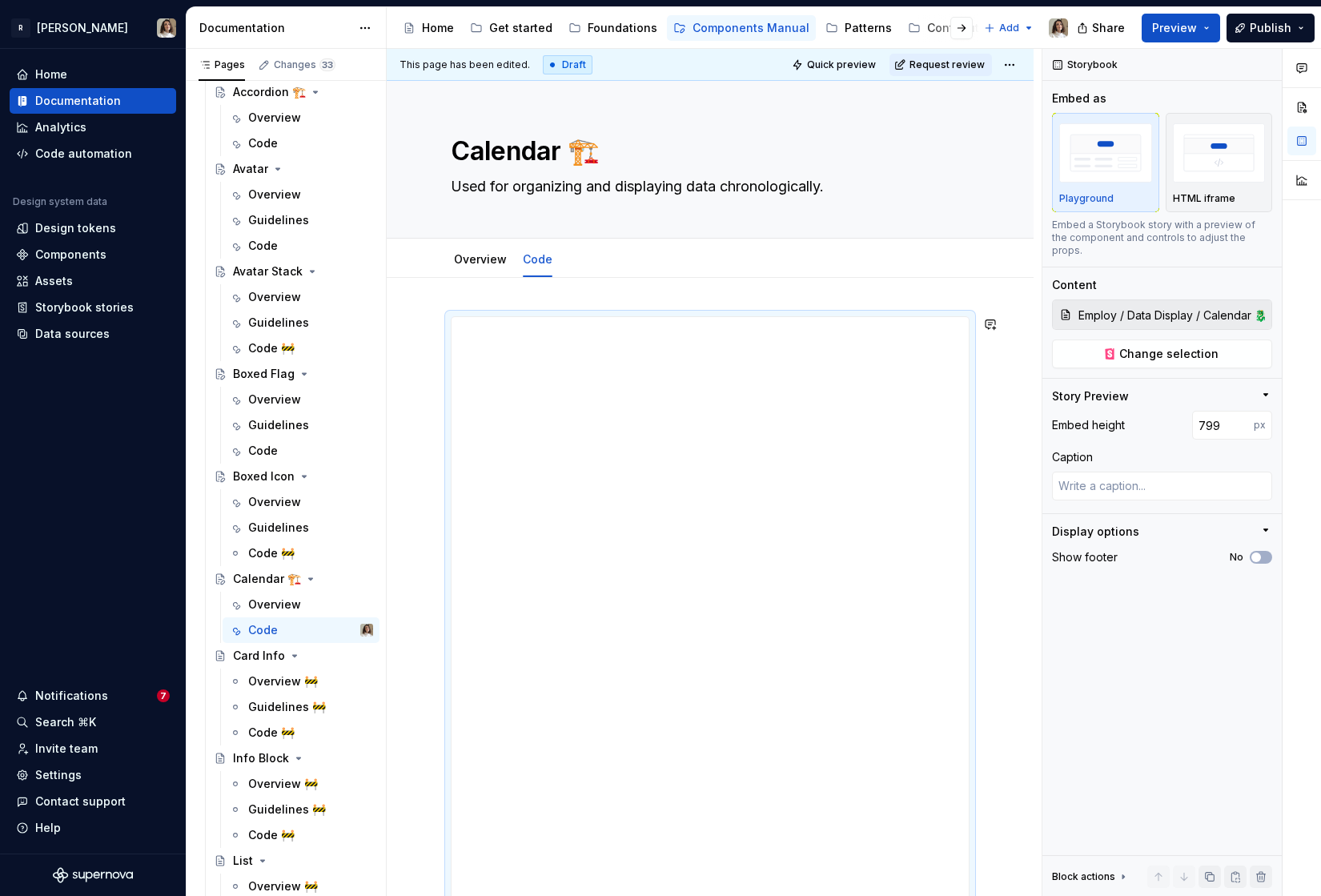
click at [683, 895] on html "R [PERSON_NAME] Home Documentation Analytics Code automation Design system data…" at bounding box center [660, 448] width 1321 height 896
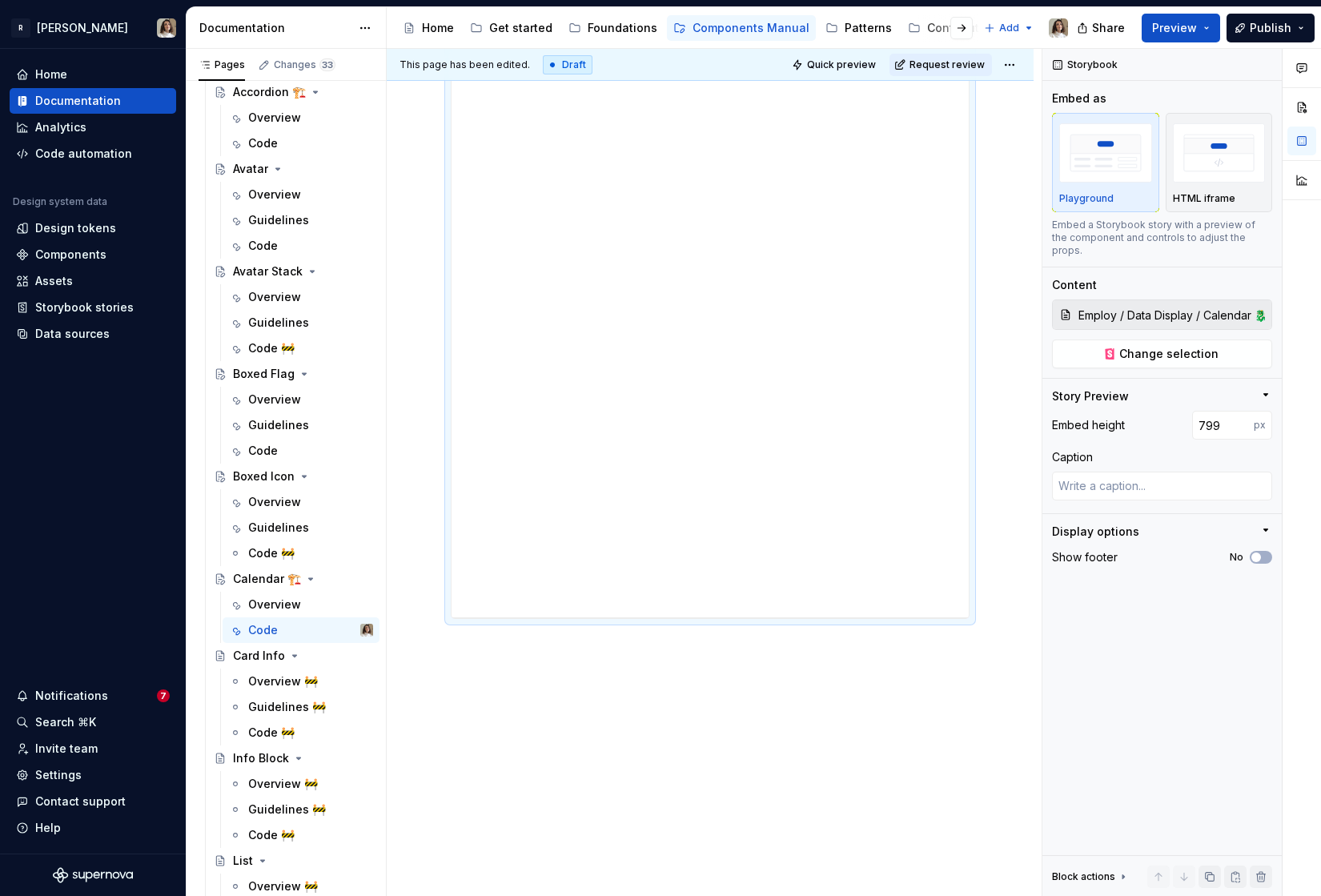
scroll to position [349, 0]
type textarea "*"
type input "810"
type textarea "*"
type input "853"
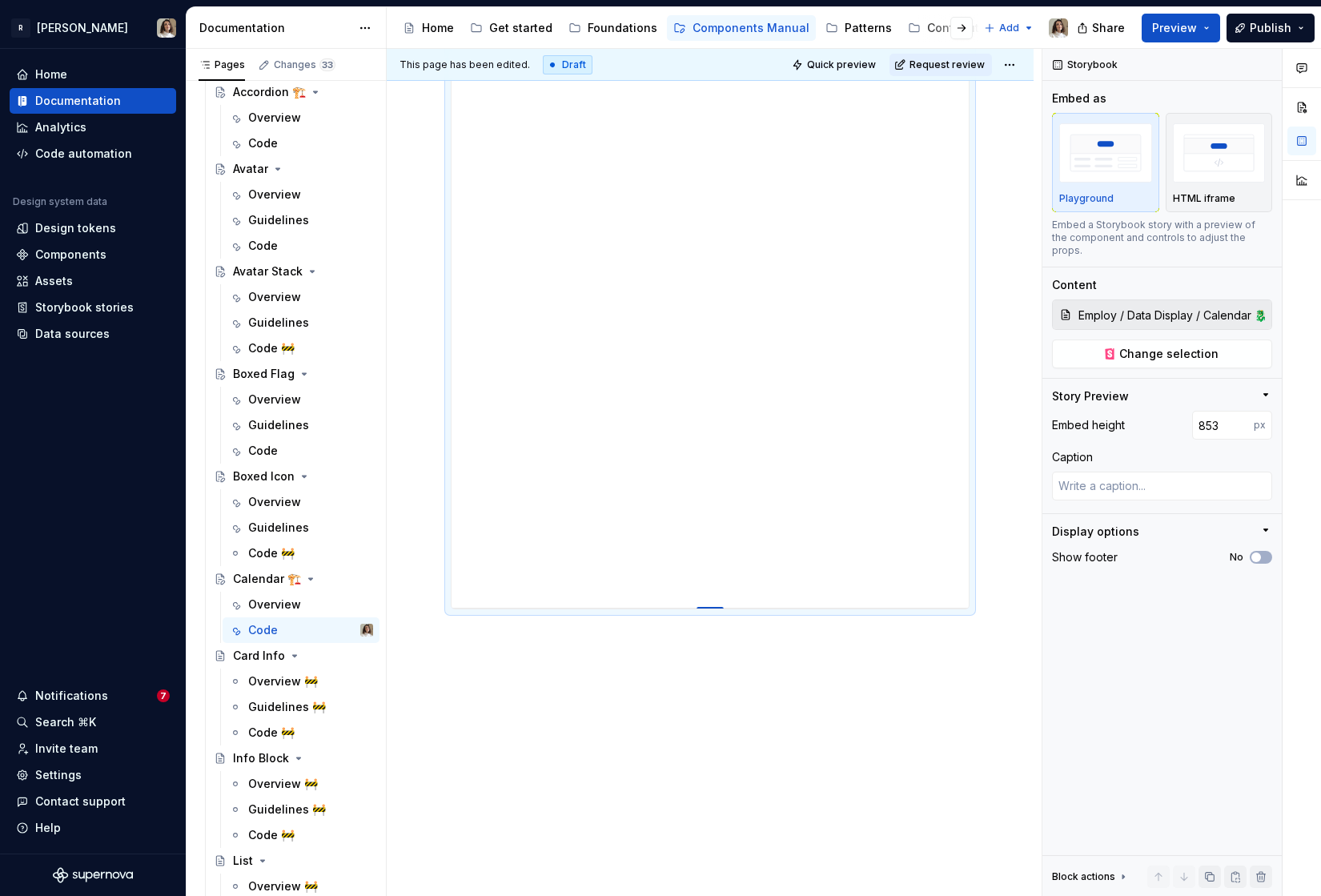
type textarea "*"
type input "940"
type textarea "*"
type input "1006"
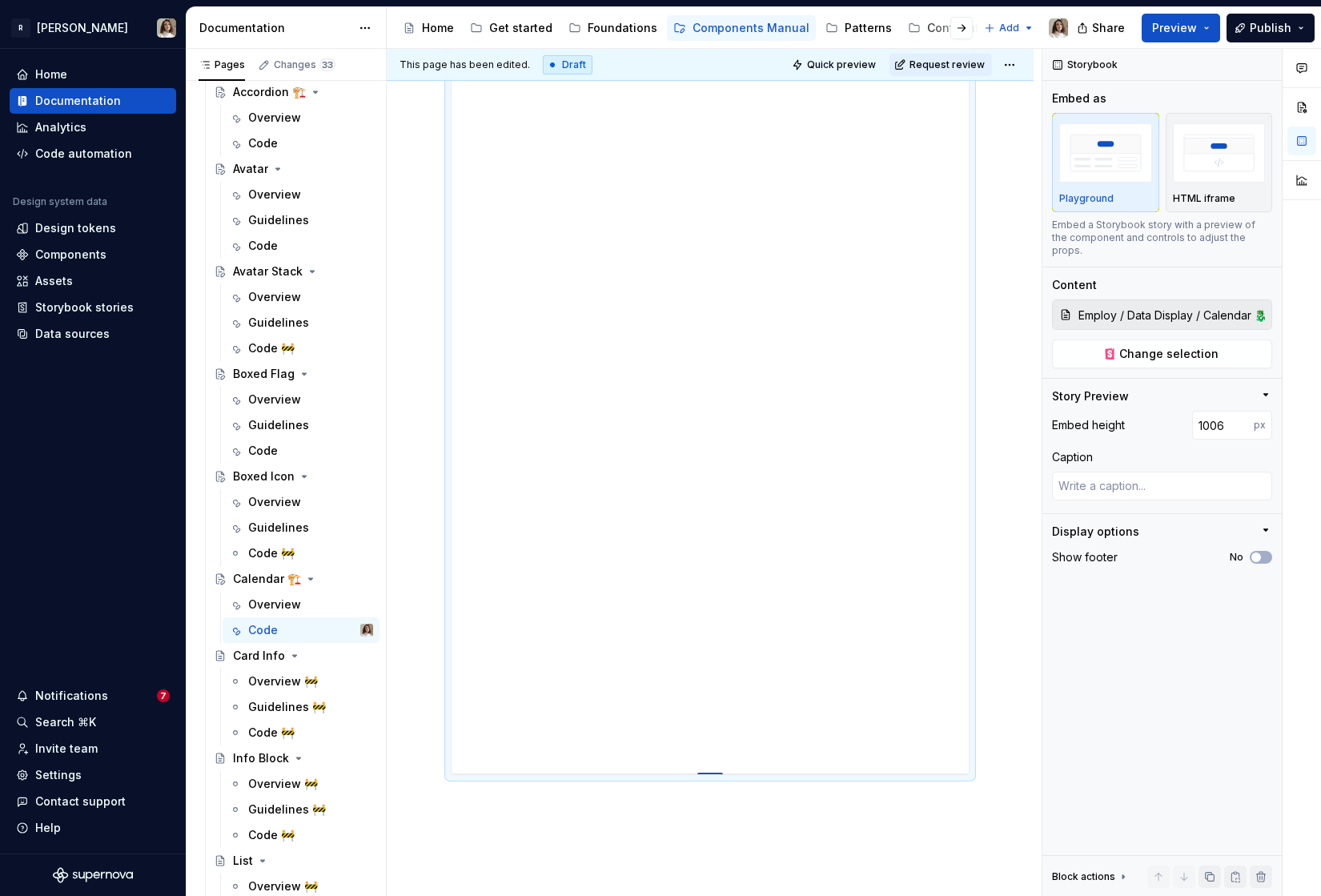
type textarea "*"
type input "1032"
type textarea "*"
type input "1042"
type textarea "*"
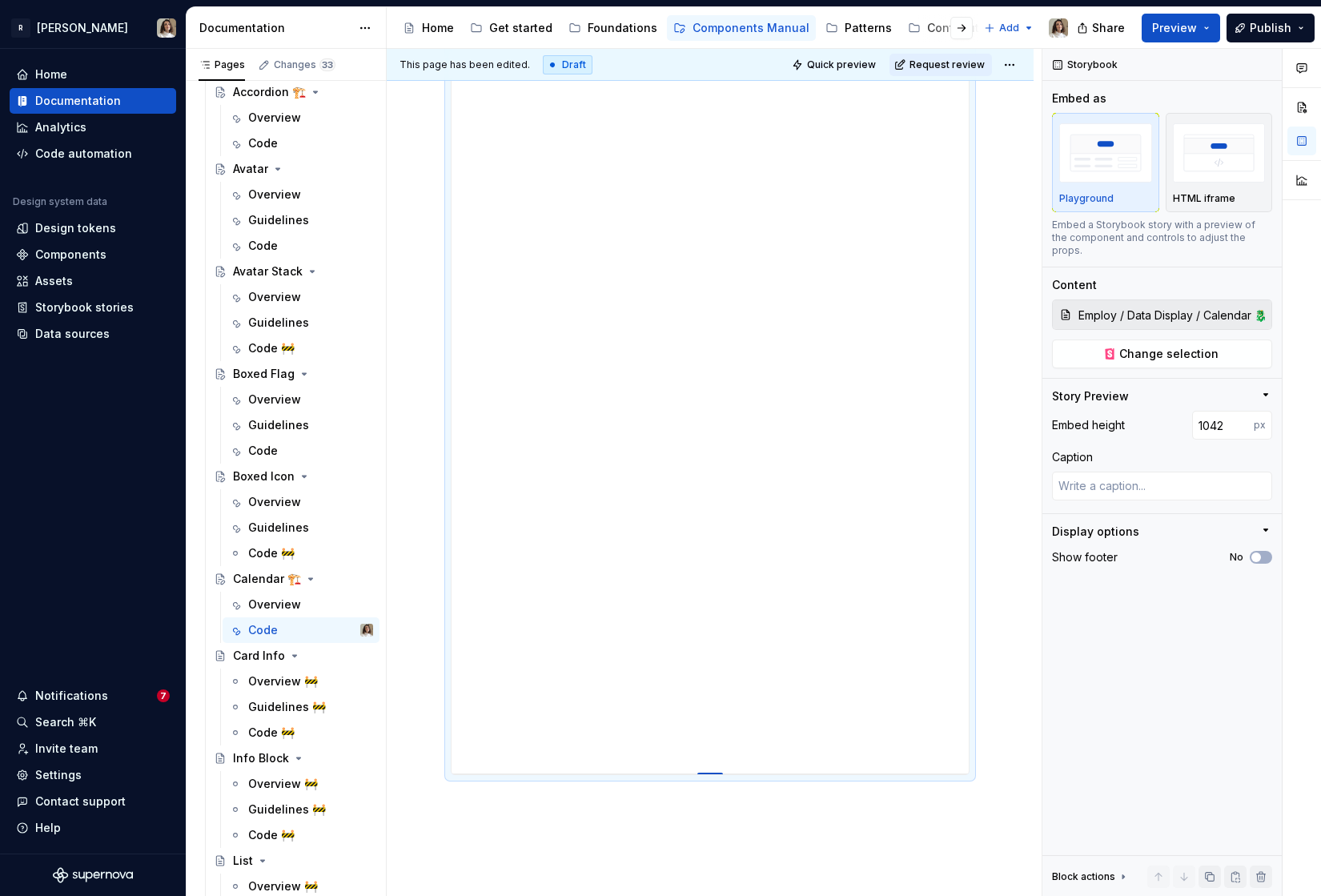
type input "1043"
type textarea "*"
type input "1046"
type textarea "*"
type input "1072"
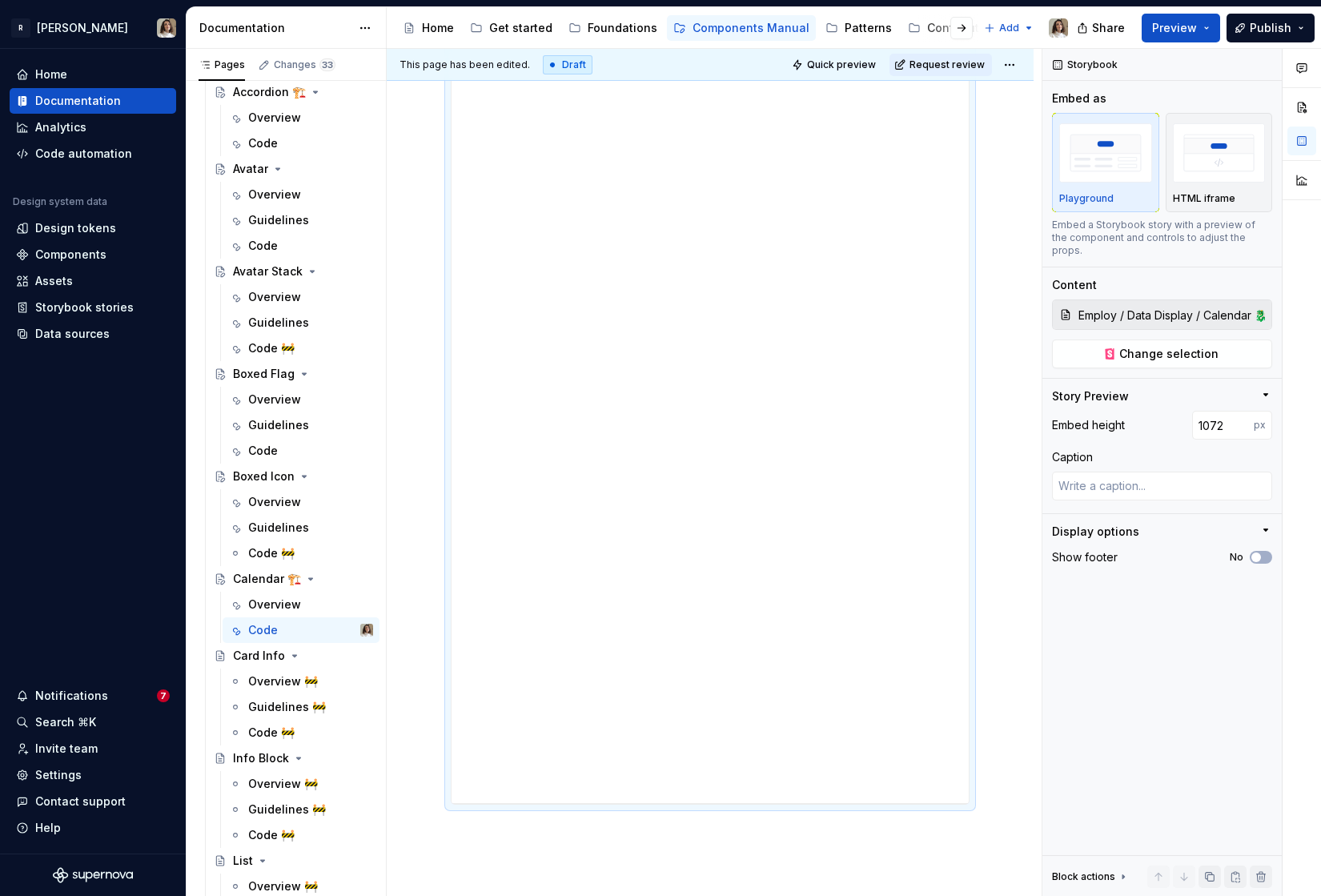
type textarea "*"
type input "1129"
type textarea "*"
type input "1181"
type textarea "*"
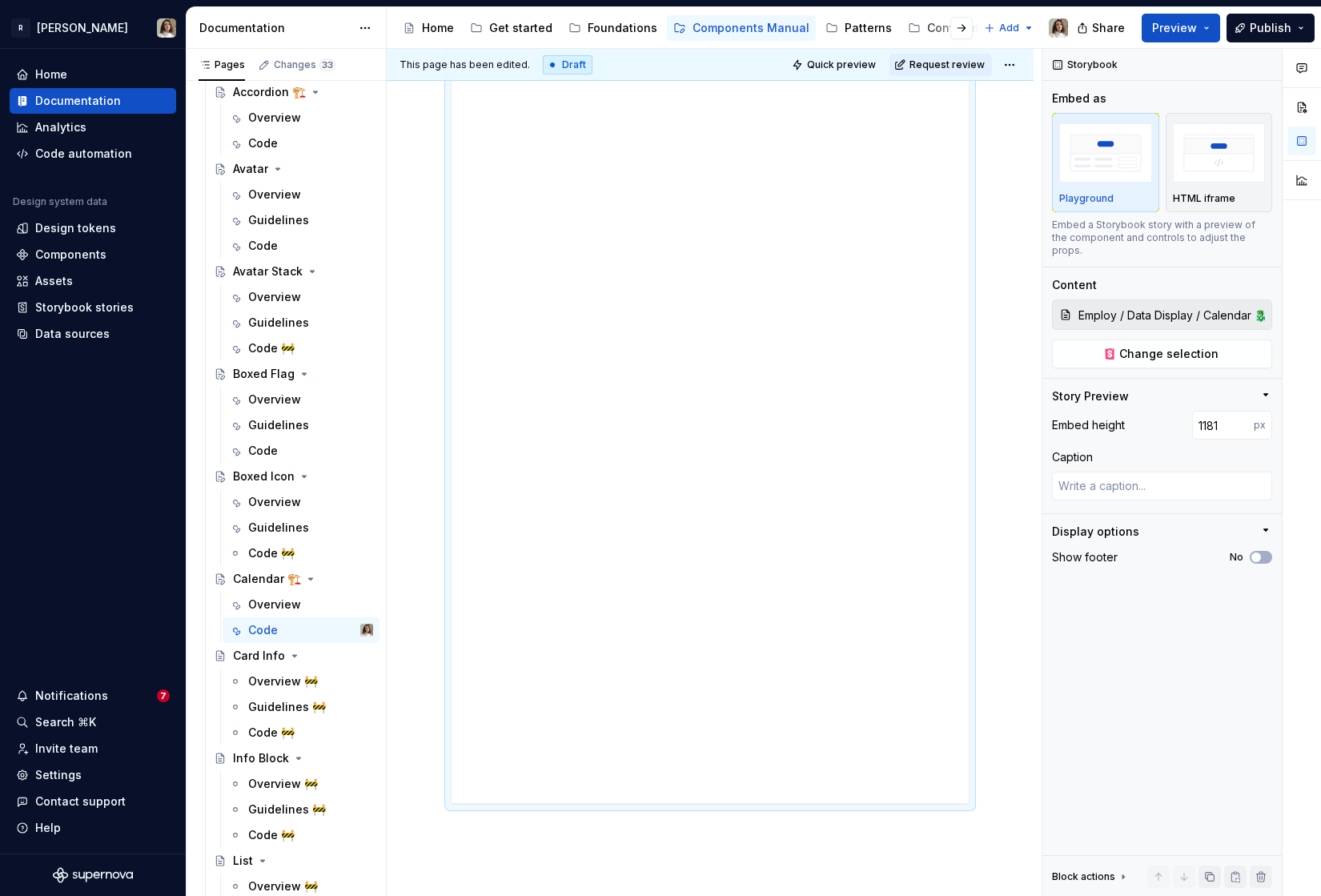
type input "1217"
type textarea "*"
type input "1235"
type textarea "*"
type input "1237"
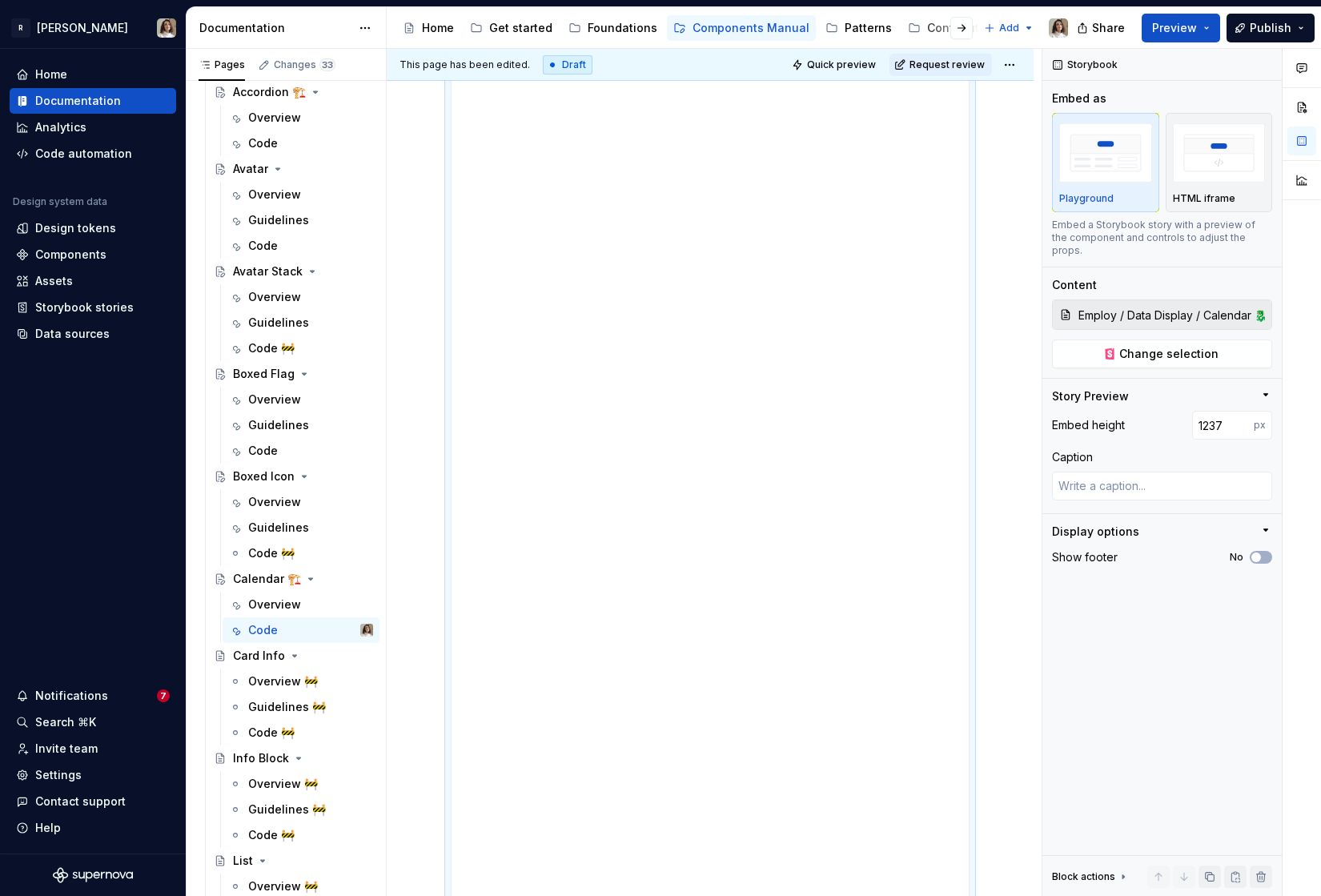
type textarea "*"
type input "1235"
drag, startPoint x: 709, startPoint y: 608, endPoint x: 665, endPoint y: 957, distance: 351.8
click at [665, 895] on html "R [PERSON_NAME] Home Documentation Analytics Code automation Design system data…" at bounding box center [660, 448] width 1321 height 896
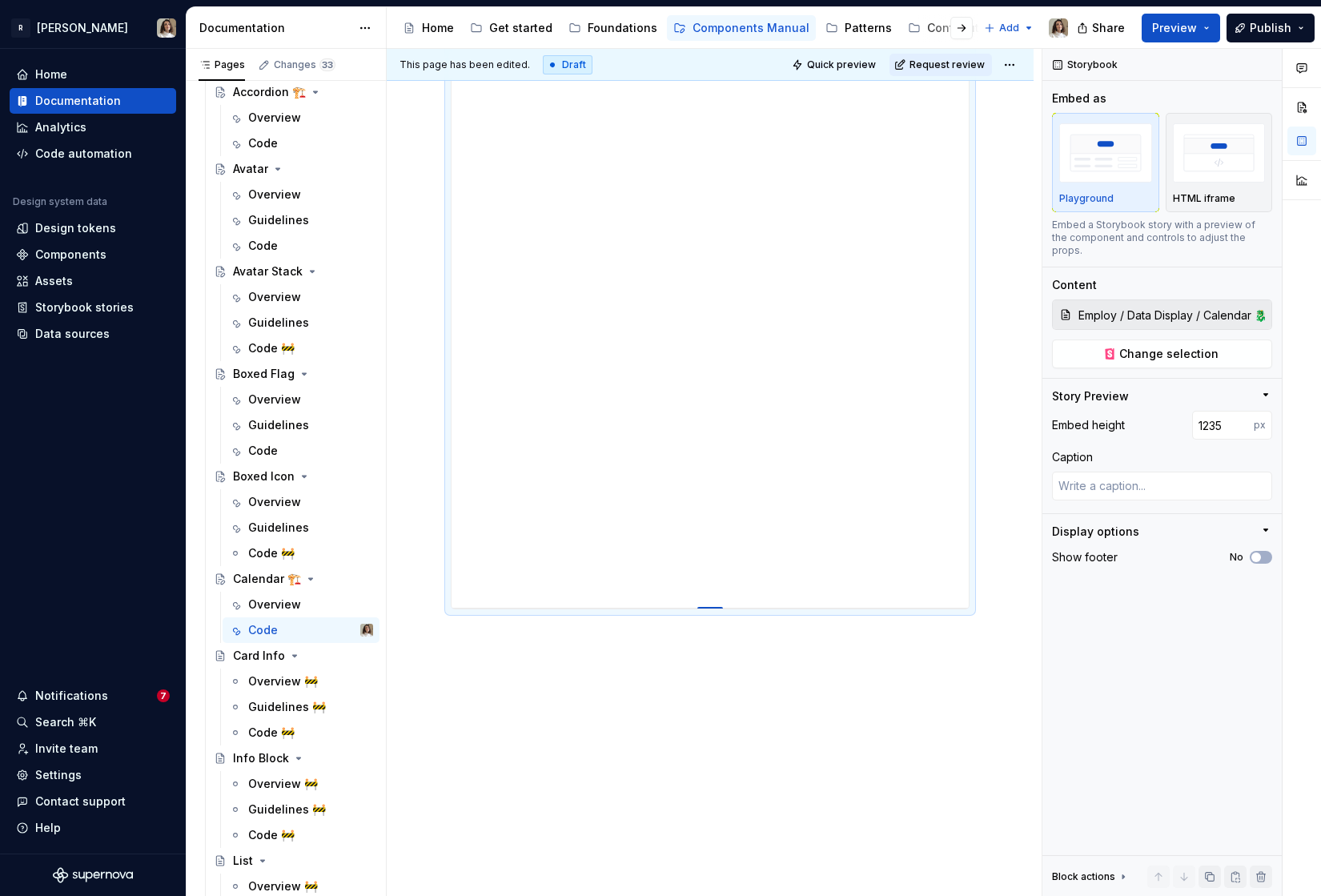
type textarea "*"
type input "1237"
type textarea "*"
type input "1278"
type textarea "*"
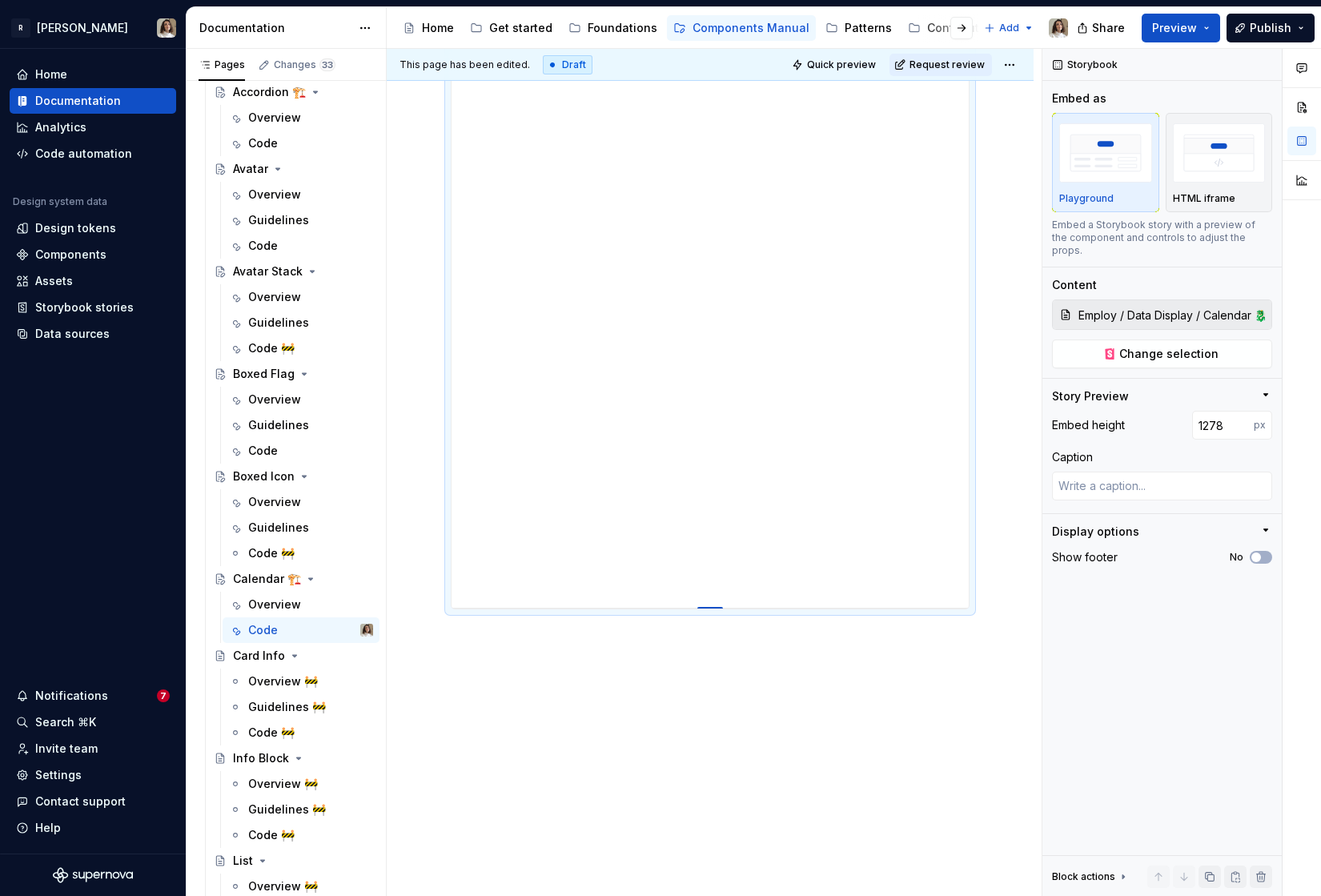
type input "1326"
type textarea "*"
type input "1397"
type textarea "*"
type input "1428"
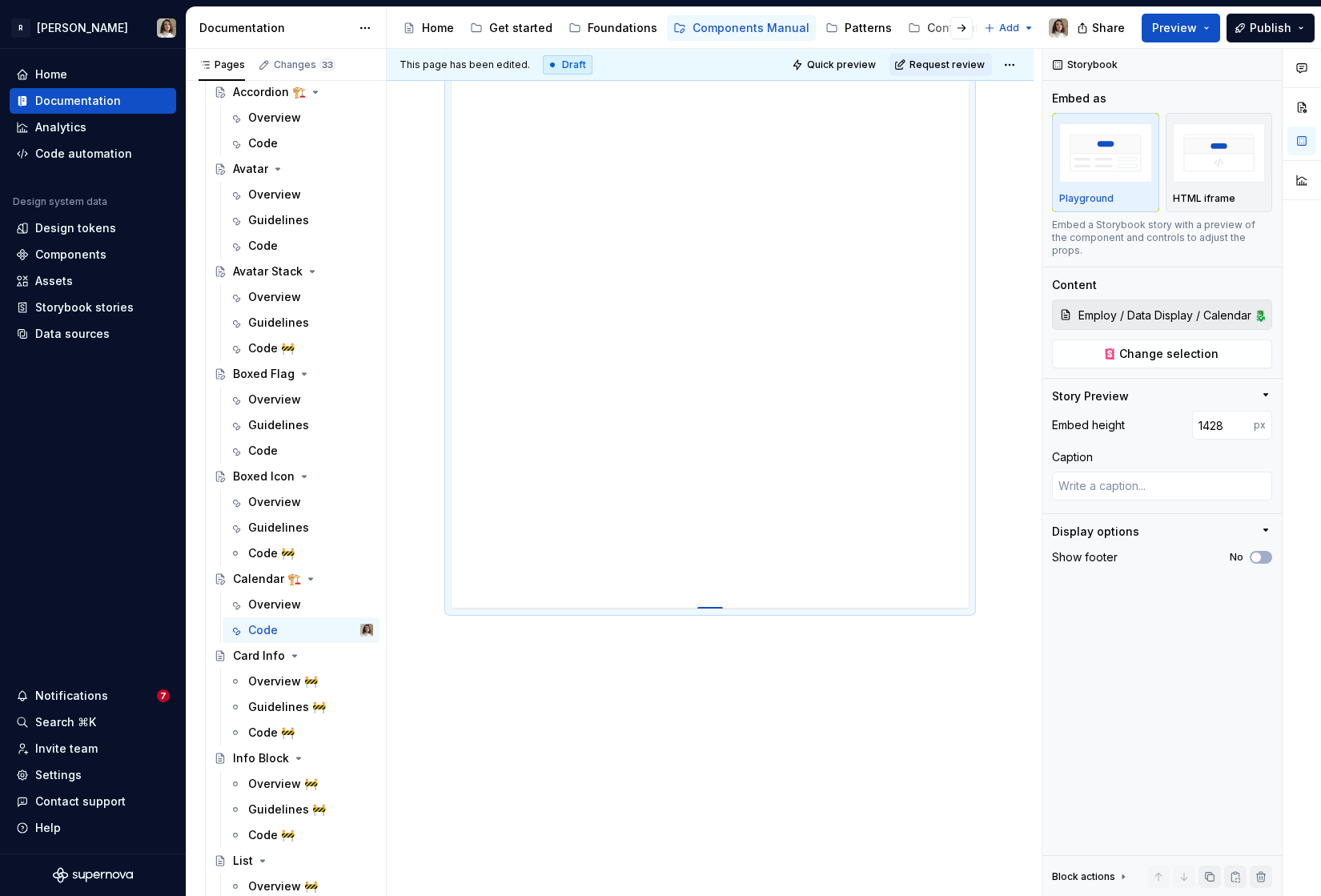
type textarea "*"
type input "1436"
type textarea "*"
type input "1441"
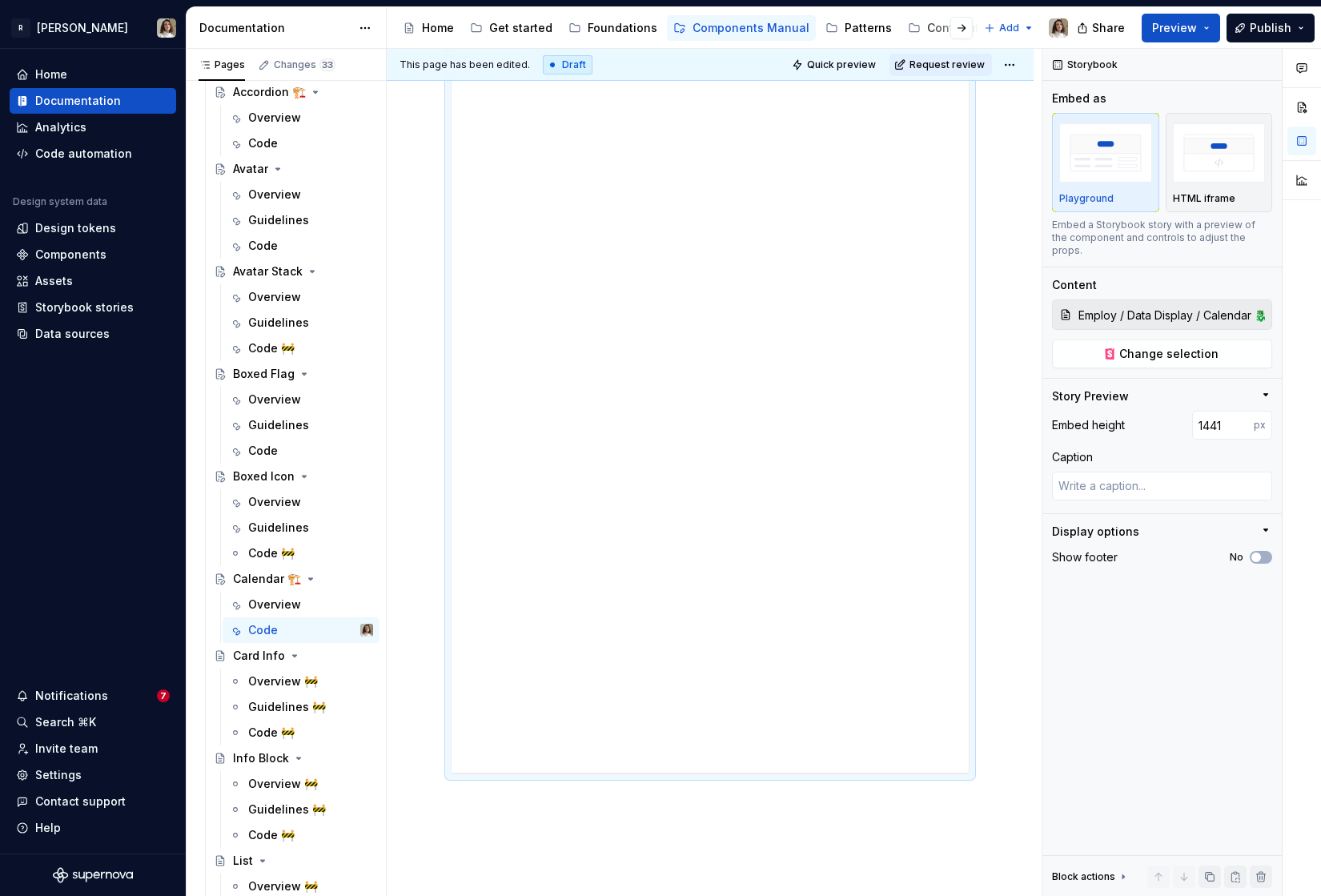
type textarea "*"
type input "1475"
type textarea "*"
type input "1552"
type textarea "*"
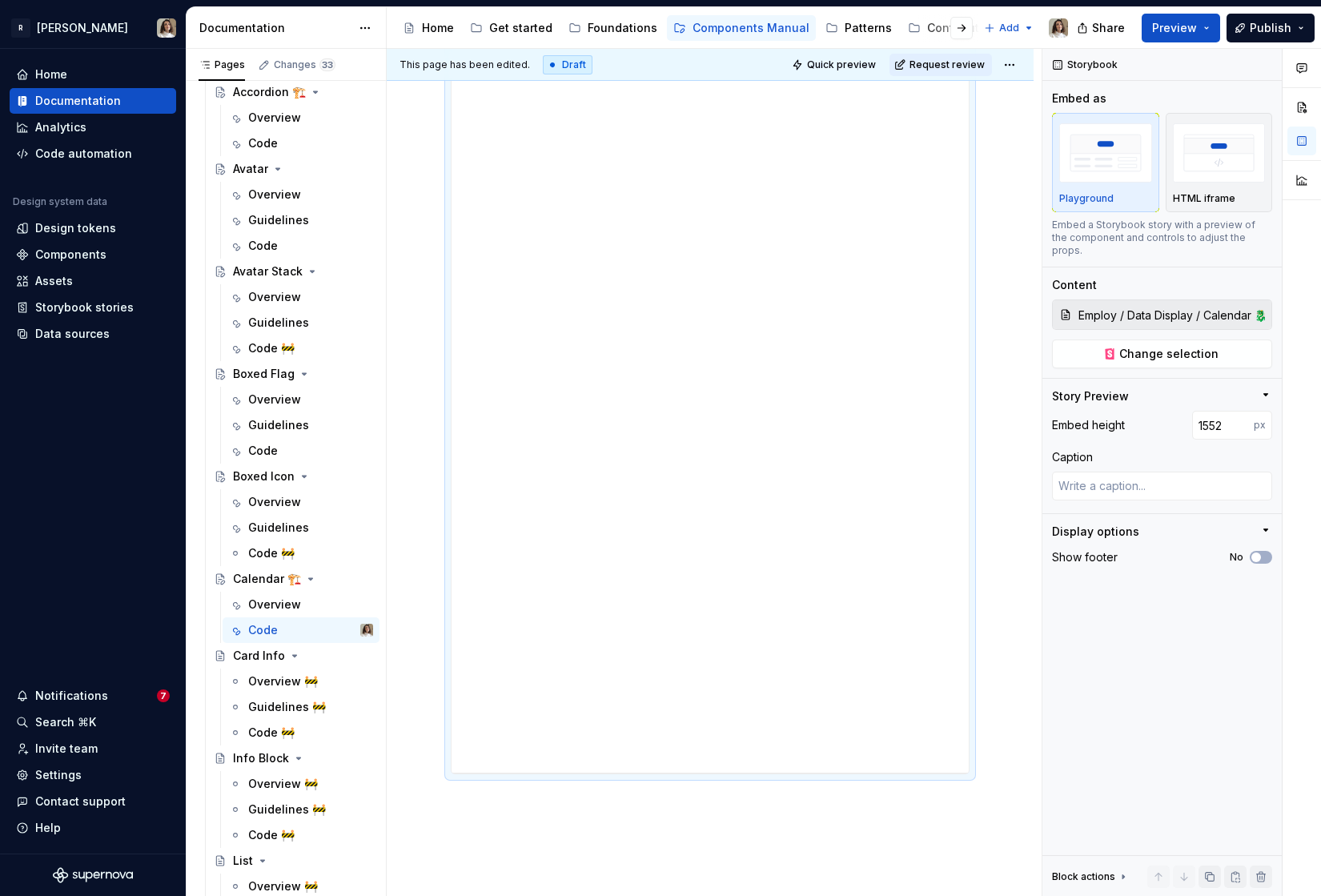
type input "1619"
type textarea "*"
type input "1673"
drag, startPoint x: 709, startPoint y: 607, endPoint x: 680, endPoint y: 958, distance: 352.2
click at [680, 895] on html "R [PERSON_NAME] Home Documentation Analytics Code automation Design system data…" at bounding box center [660, 448] width 1321 height 896
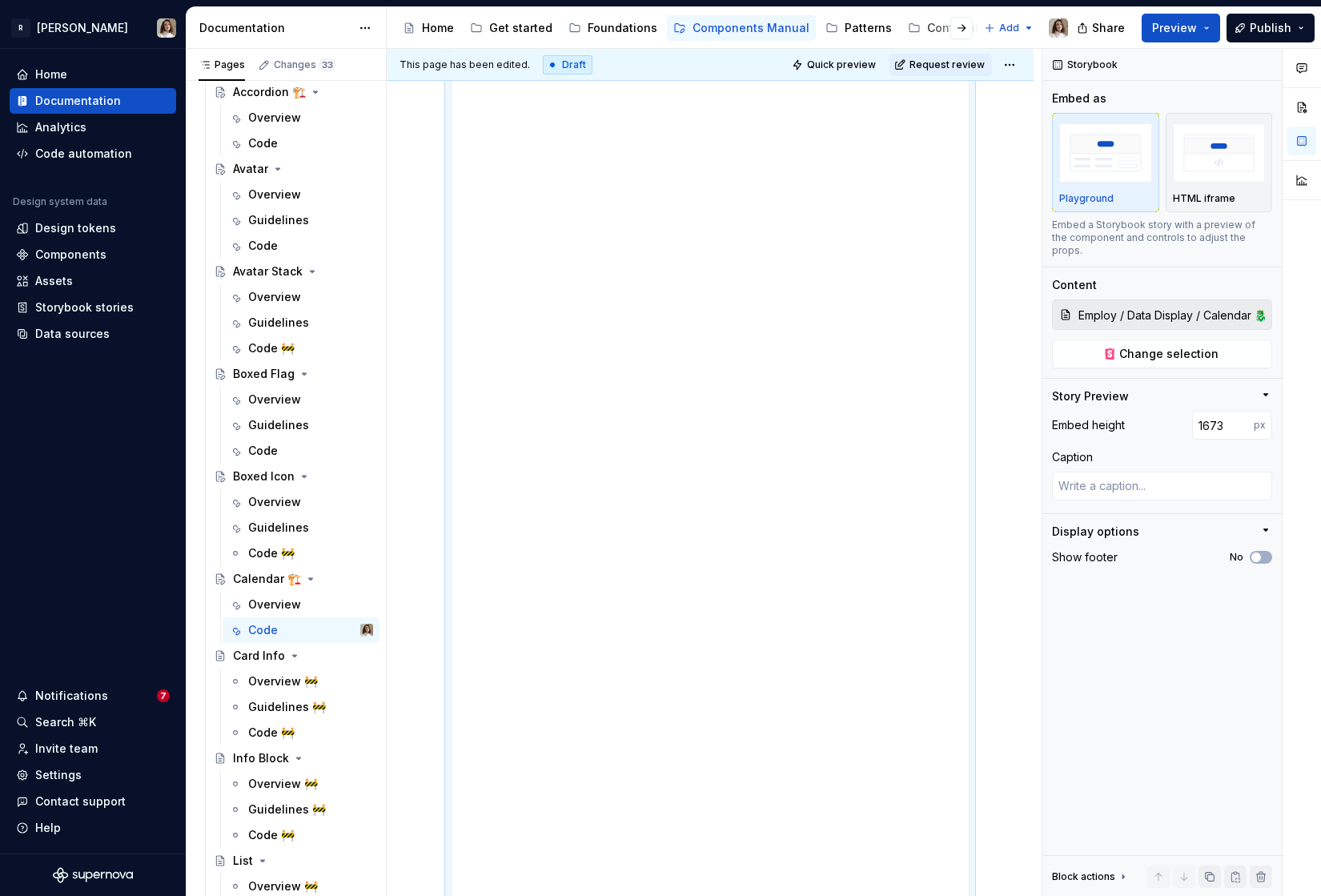
scroll to position [1049, 0]
type textarea "*"
type input "1692"
type textarea "*"
type input "1755"
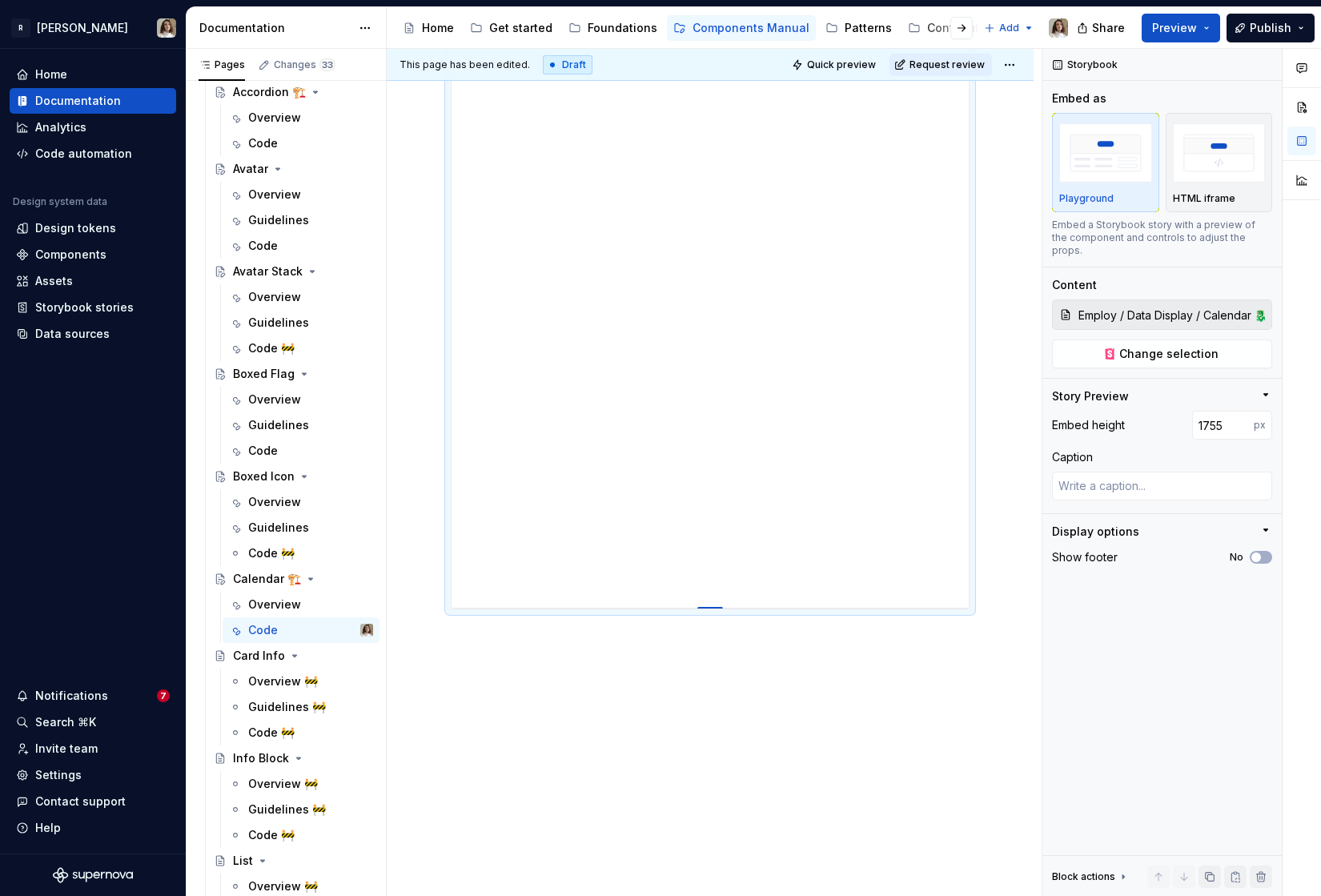
type textarea "*"
type input "1893"
type textarea "*"
type input "2000"
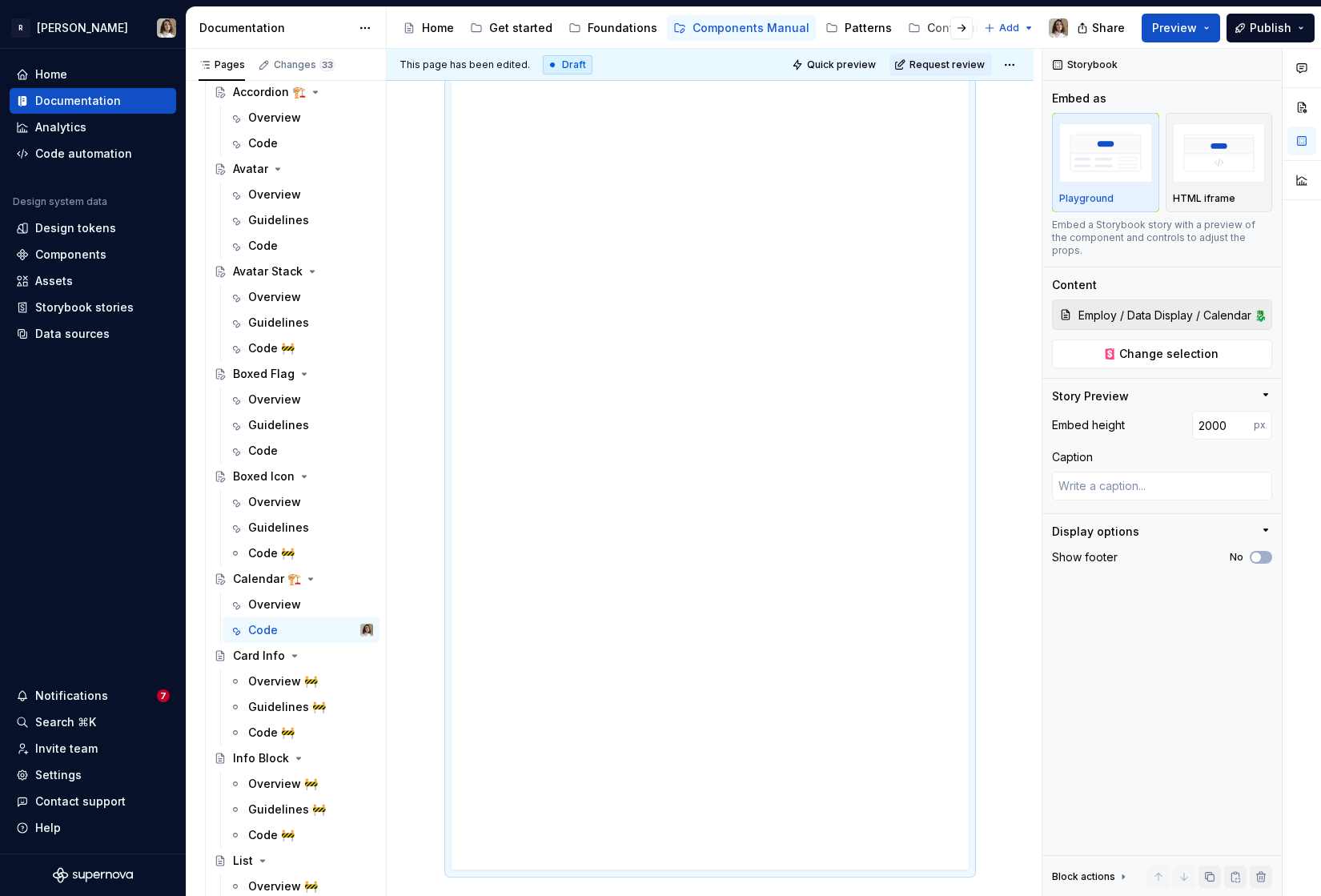
drag, startPoint x: 712, startPoint y: 608, endPoint x: 677, endPoint y: 958, distance: 351.7
click at [677, 895] on html "R [PERSON_NAME] Home Documentation Analytics Code automation Design system data…" at bounding box center [660, 448] width 1321 height 896
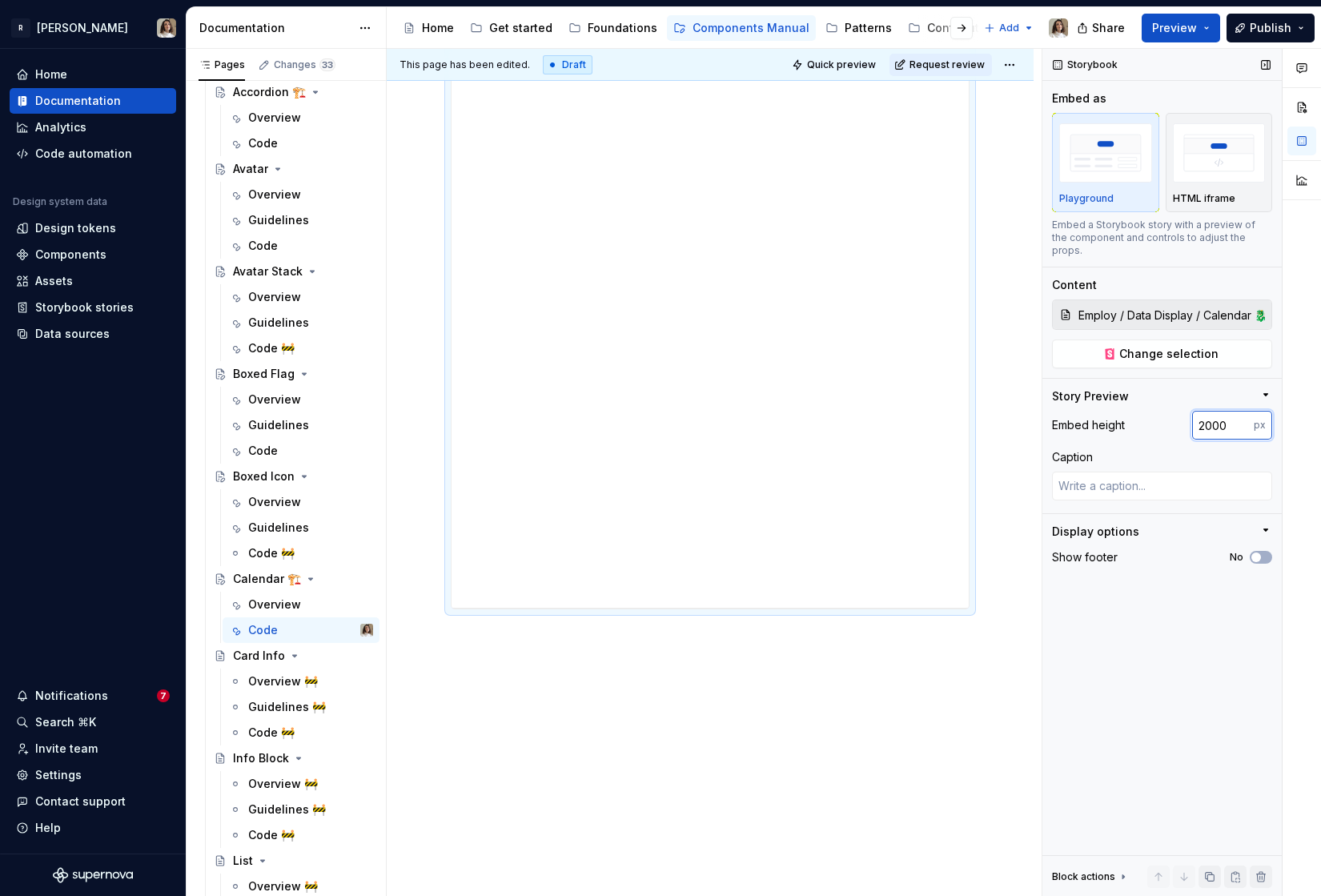
click at [1207, 416] on input "2000" at bounding box center [1223, 424] width 62 height 28
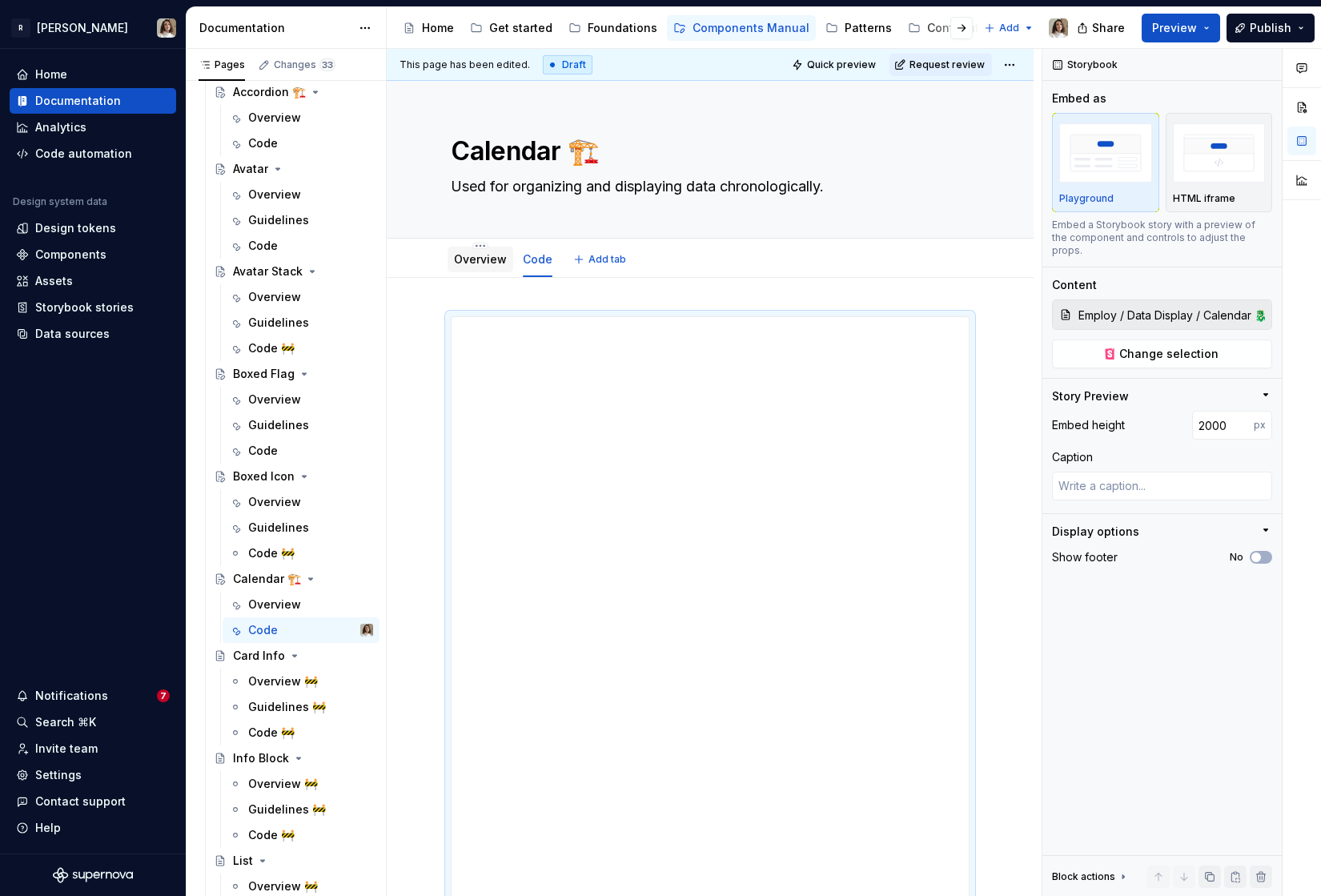
click at [473, 260] on link "Overview" at bounding box center [481, 259] width 53 height 14
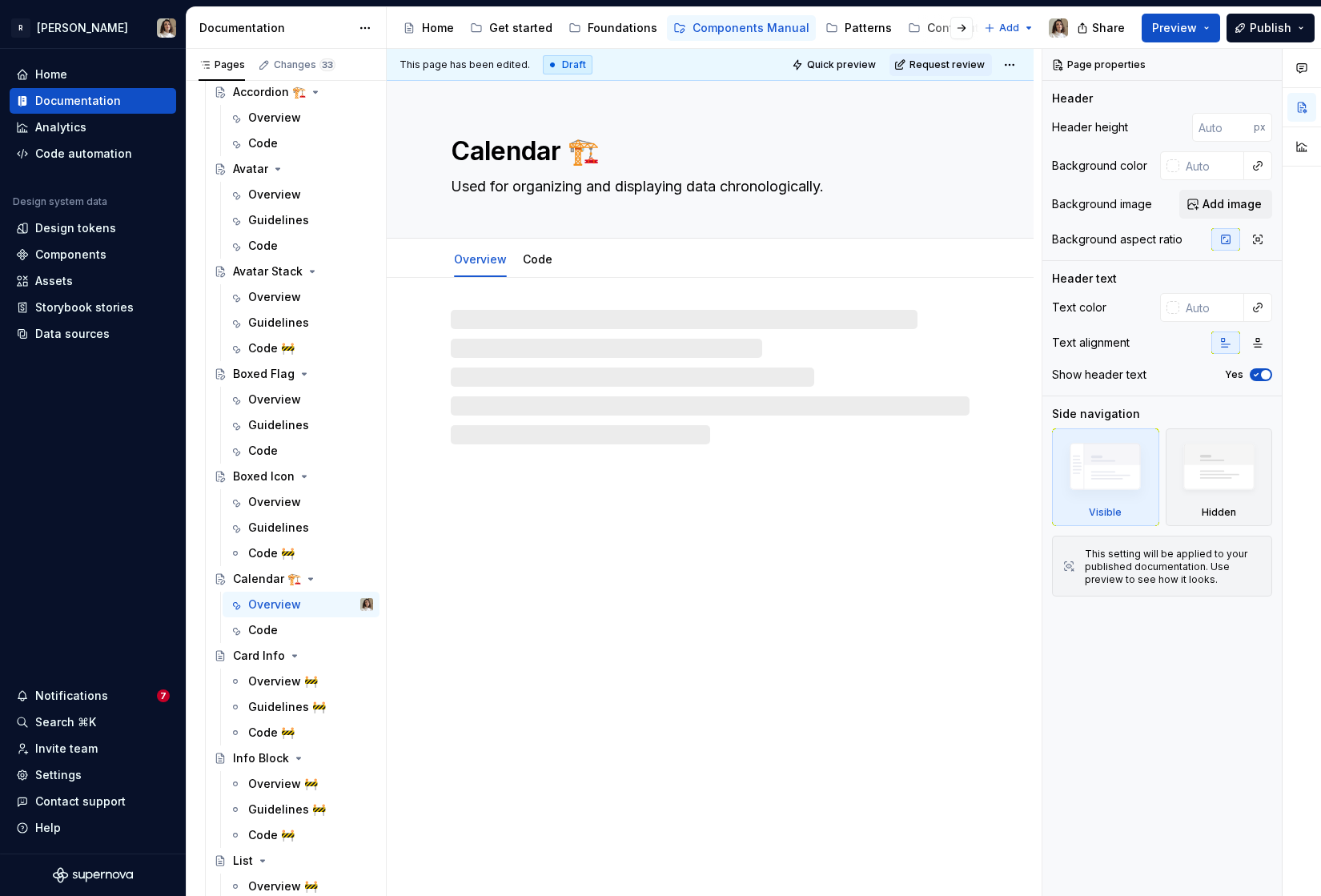
type textarea "*"
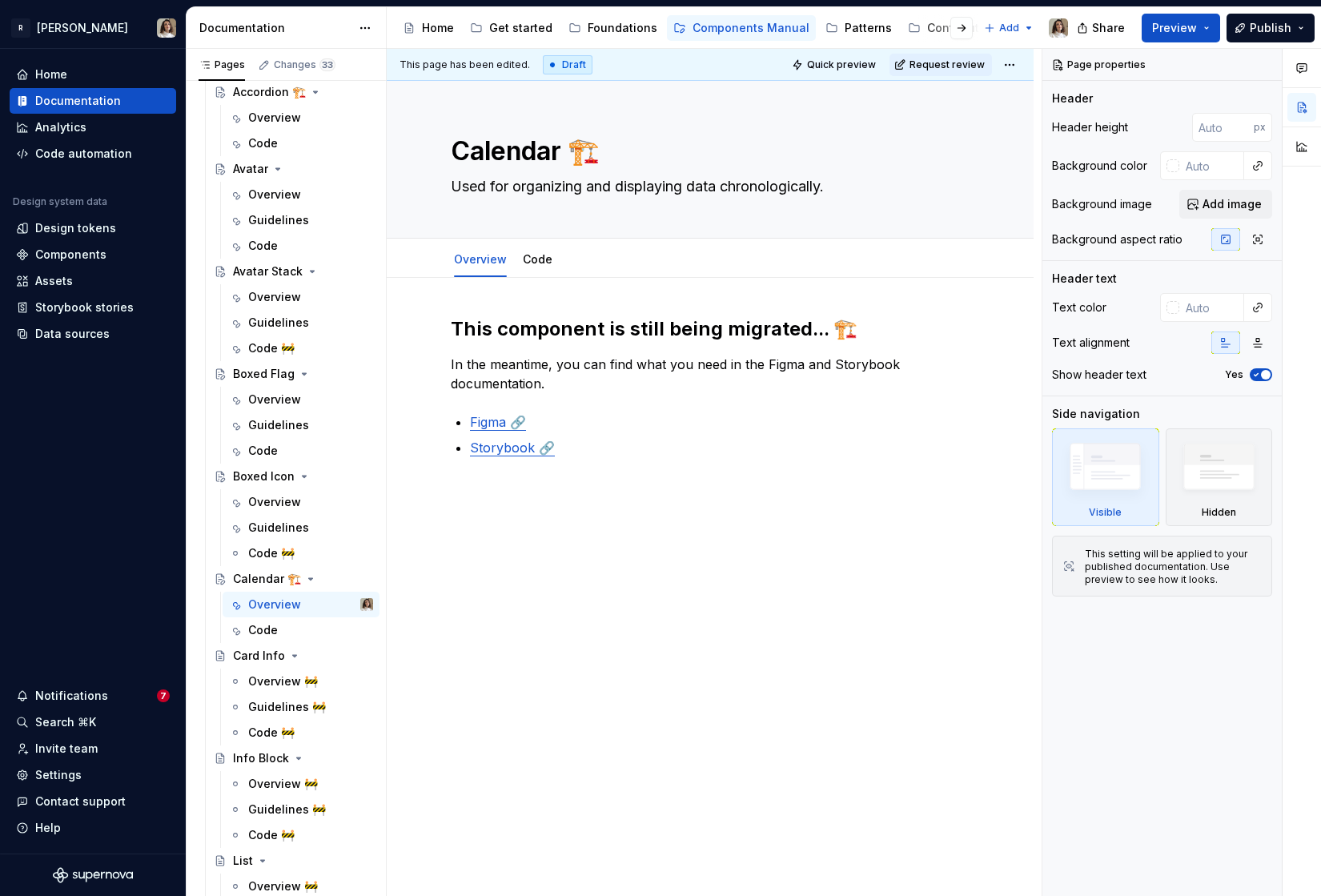
click at [529, 495] on div "This component is still being migrated... 🏗️ In the meantime, you can find what…" at bounding box center [710, 511] width 647 height 468
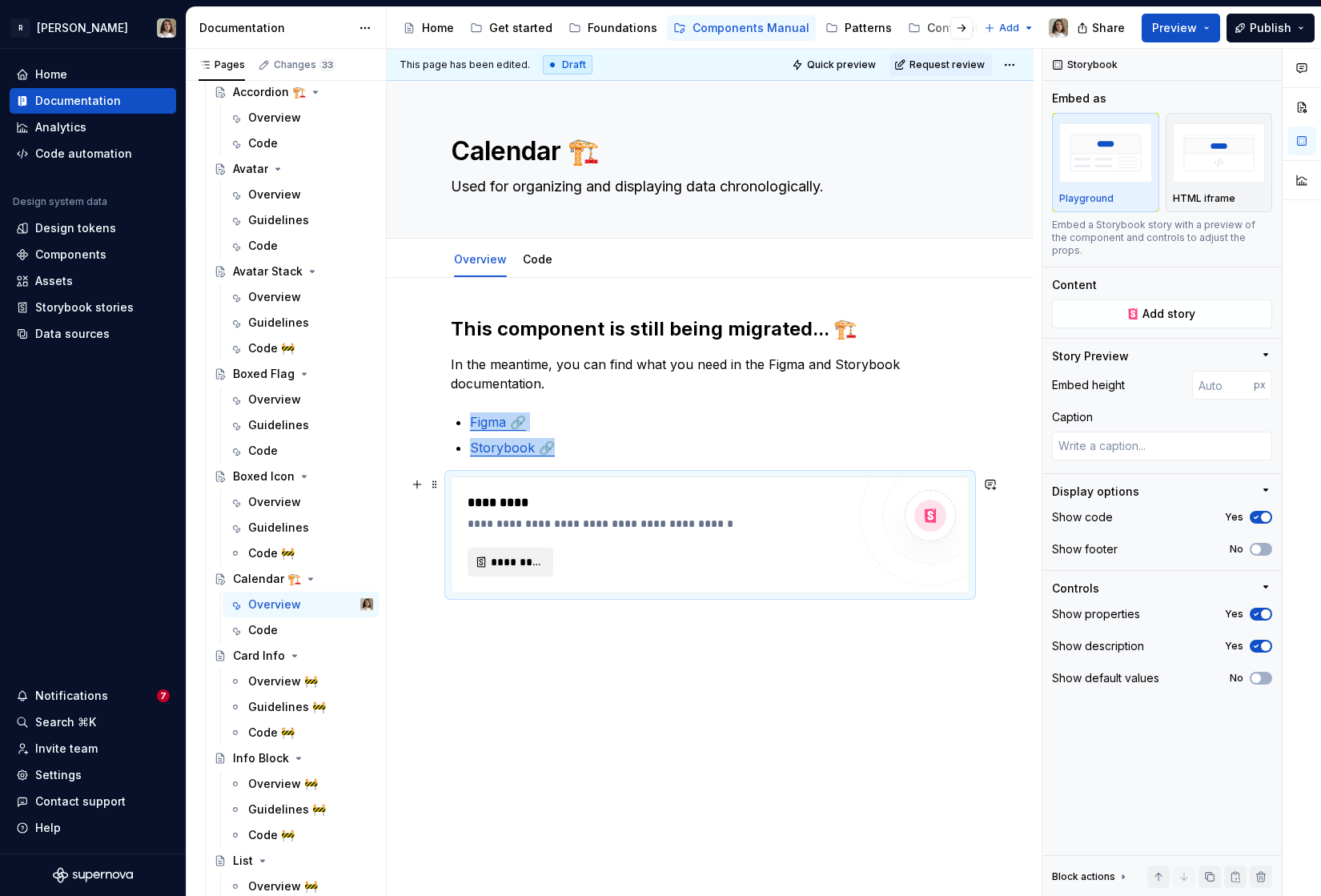
click at [495, 566] on span "*********" at bounding box center [517, 562] width 52 height 16
type textarea "*"
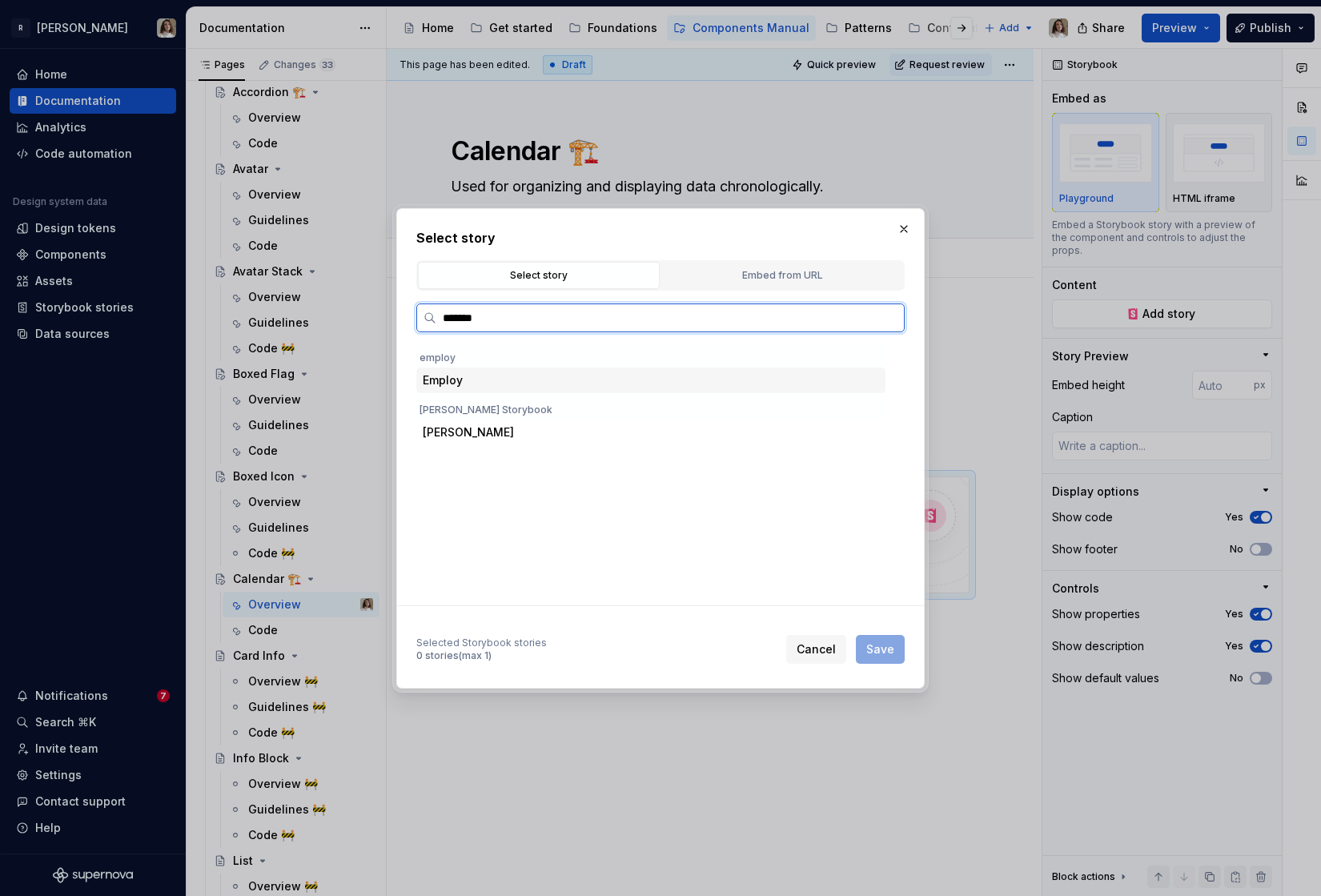
type input "********"
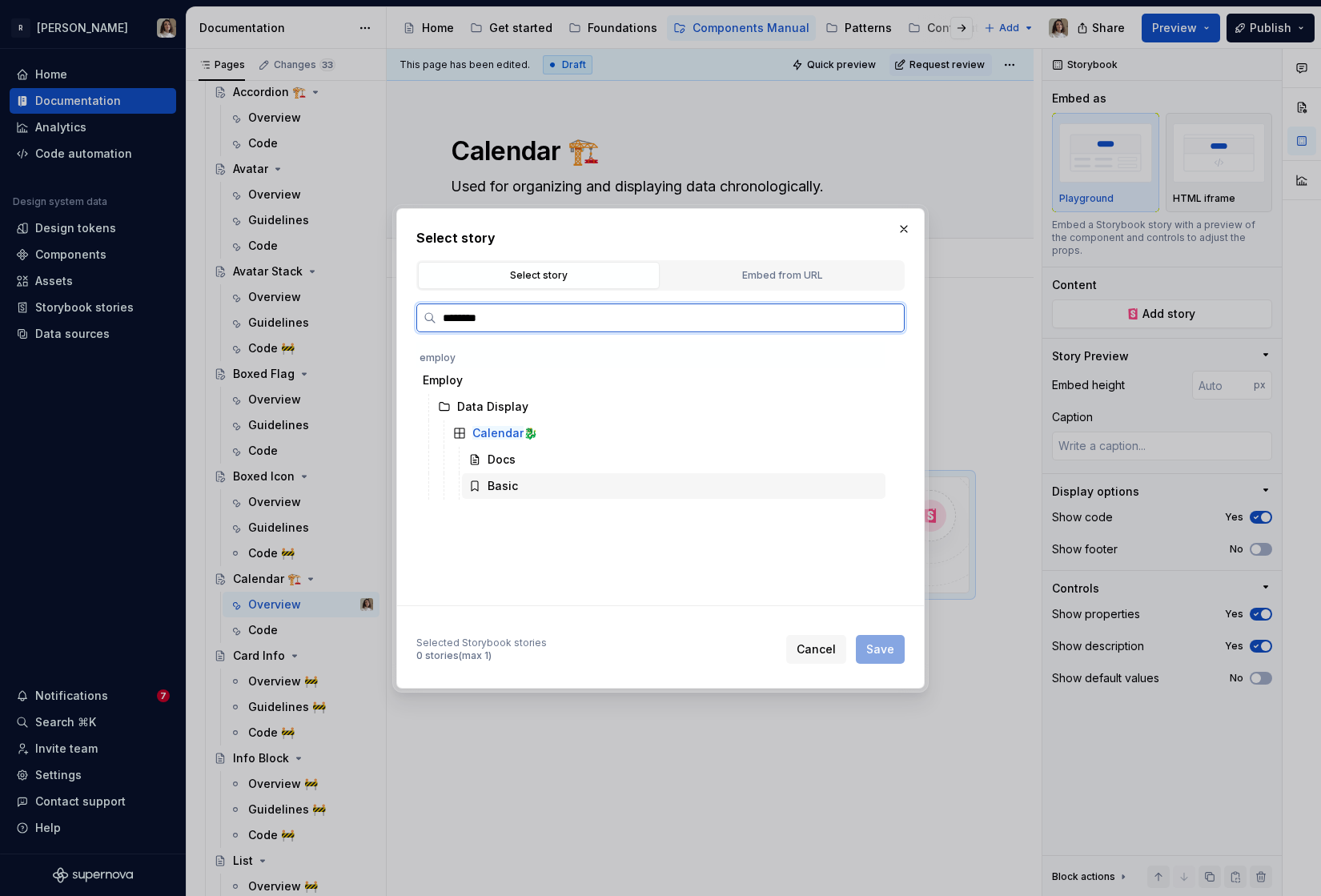
click at [531, 476] on div "Basic" at bounding box center [674, 486] width 424 height 25
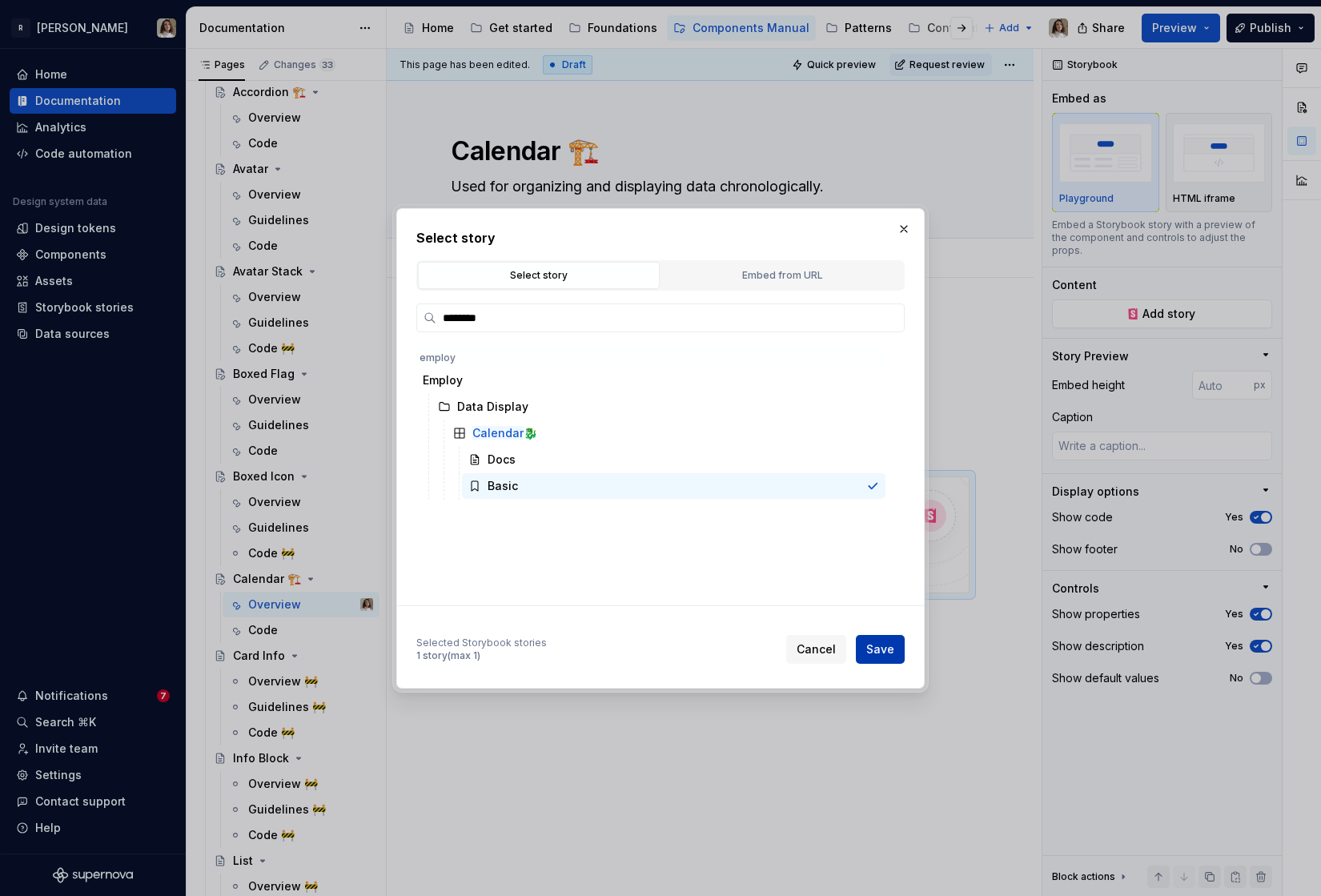
click at [866, 650] on button "Save" at bounding box center [881, 648] width 49 height 28
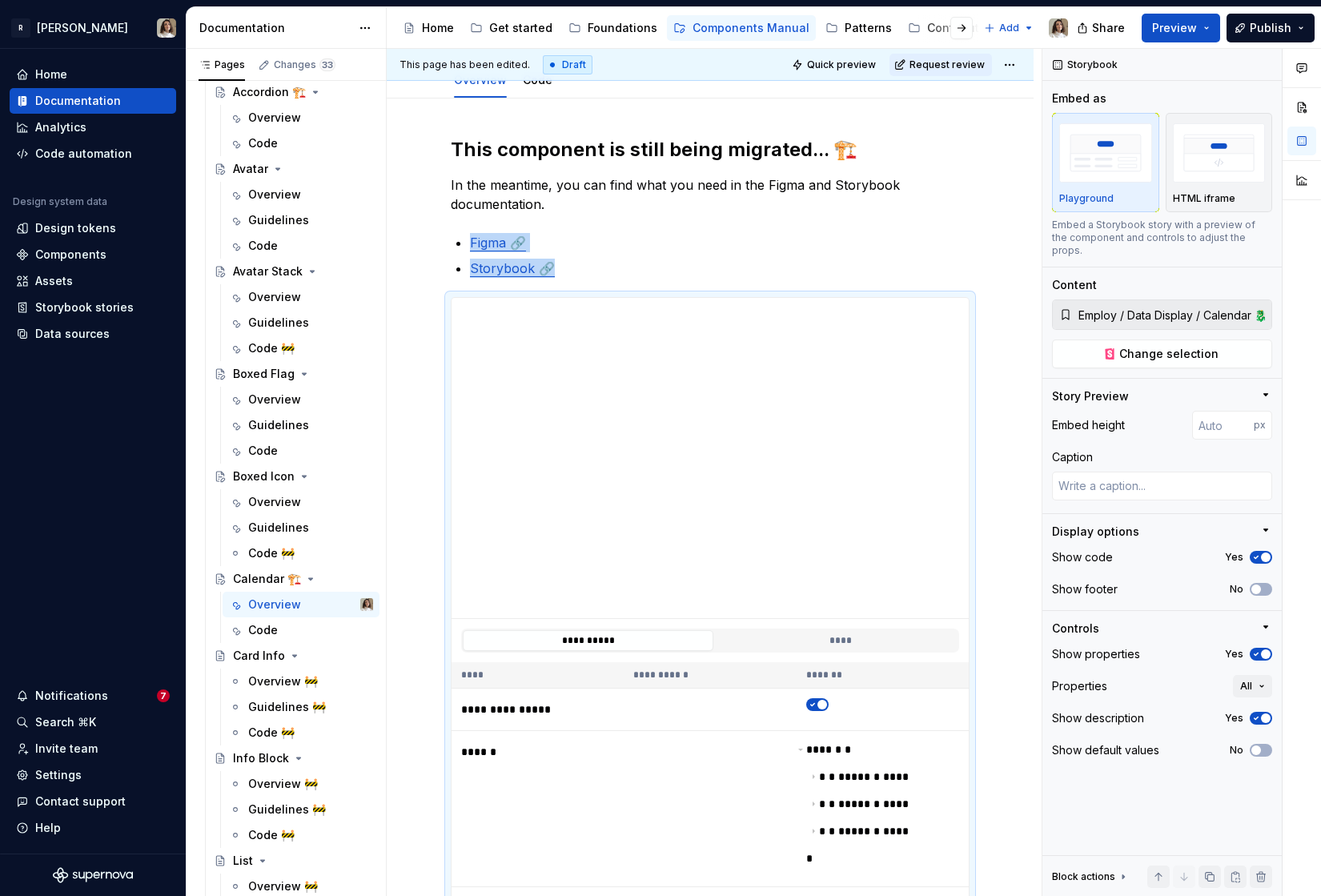
scroll to position [269, 0]
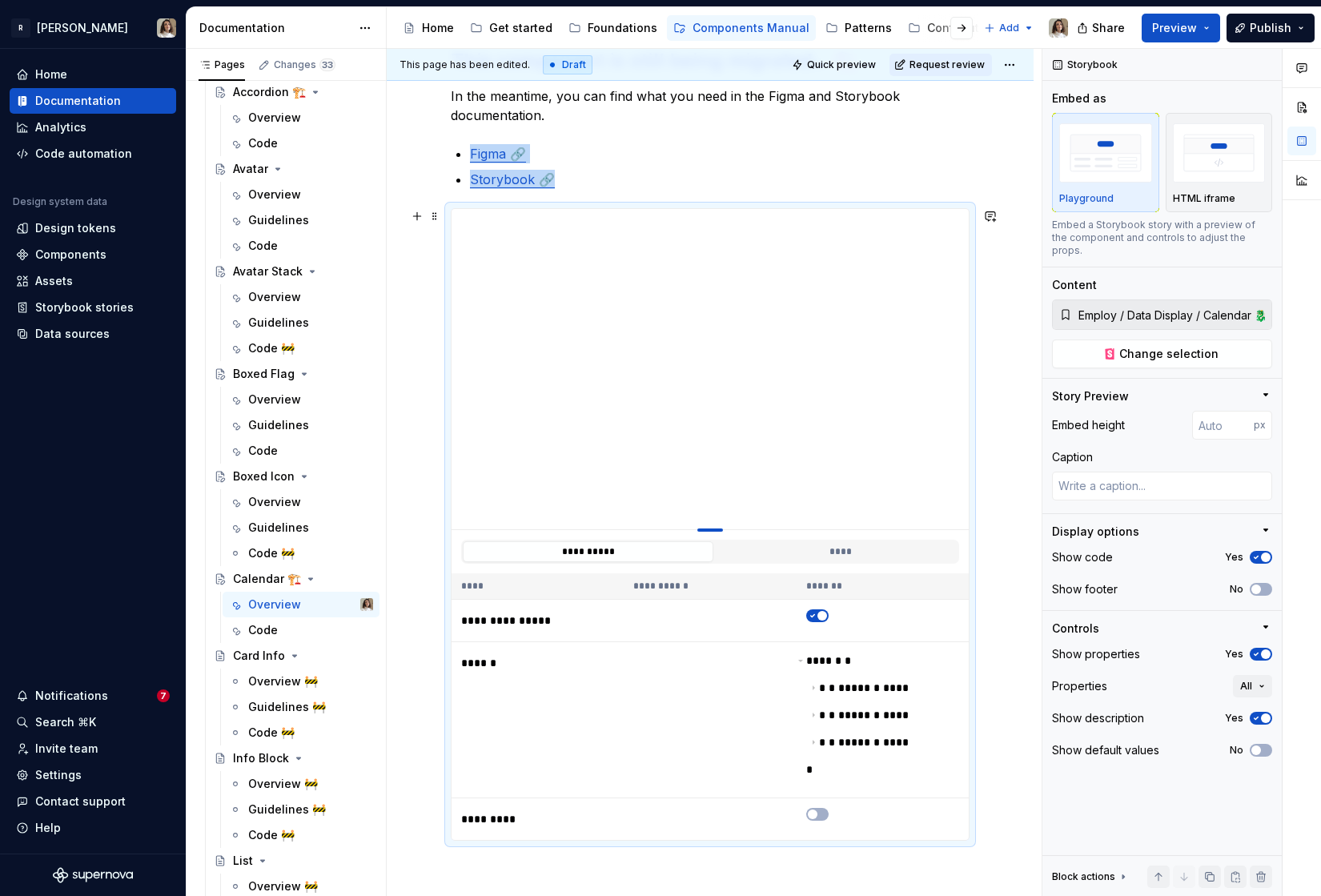
type textarea "*"
type input "541"
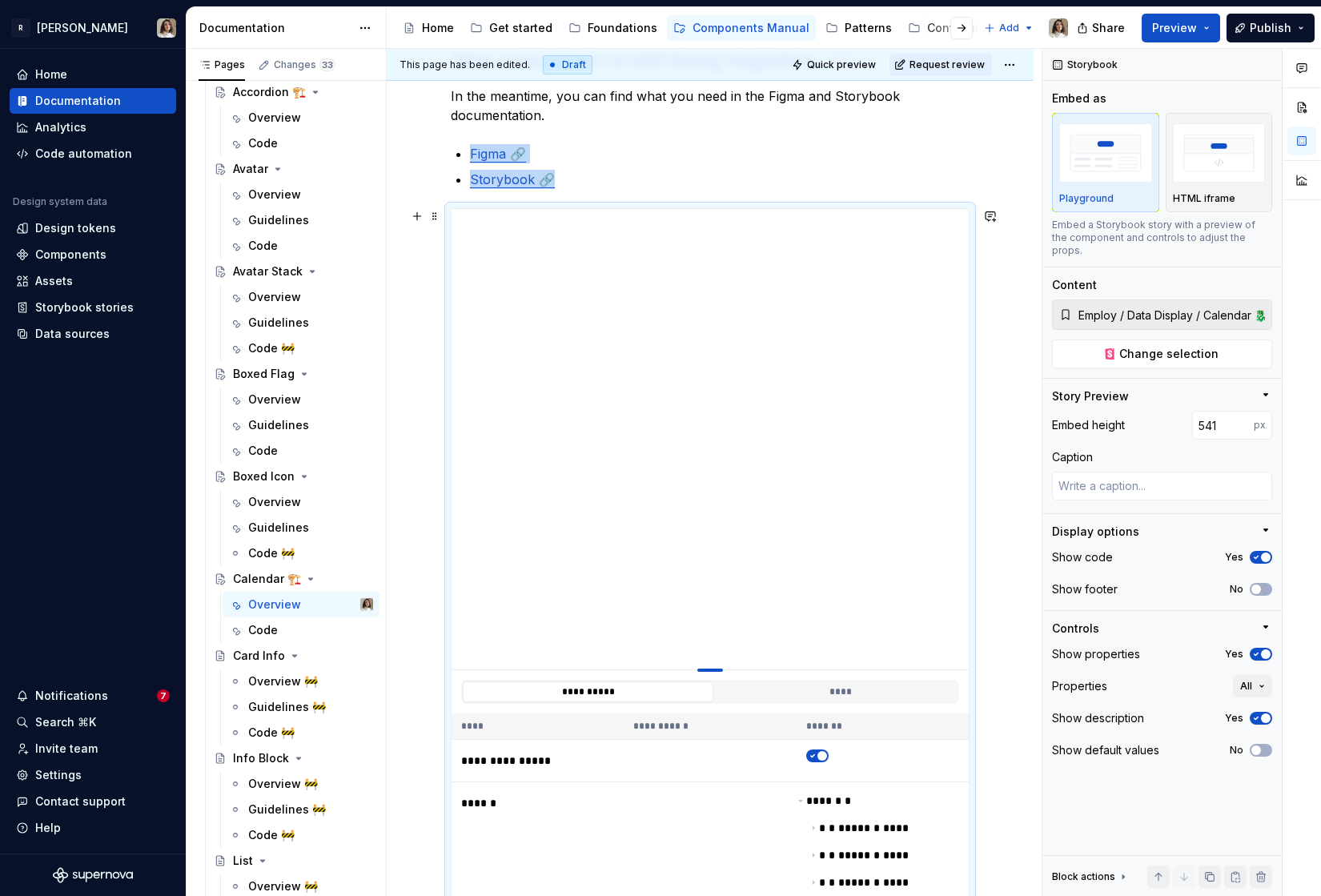
type textarea "*"
type input "575"
type textarea "*"
type input "604"
type textarea "*"
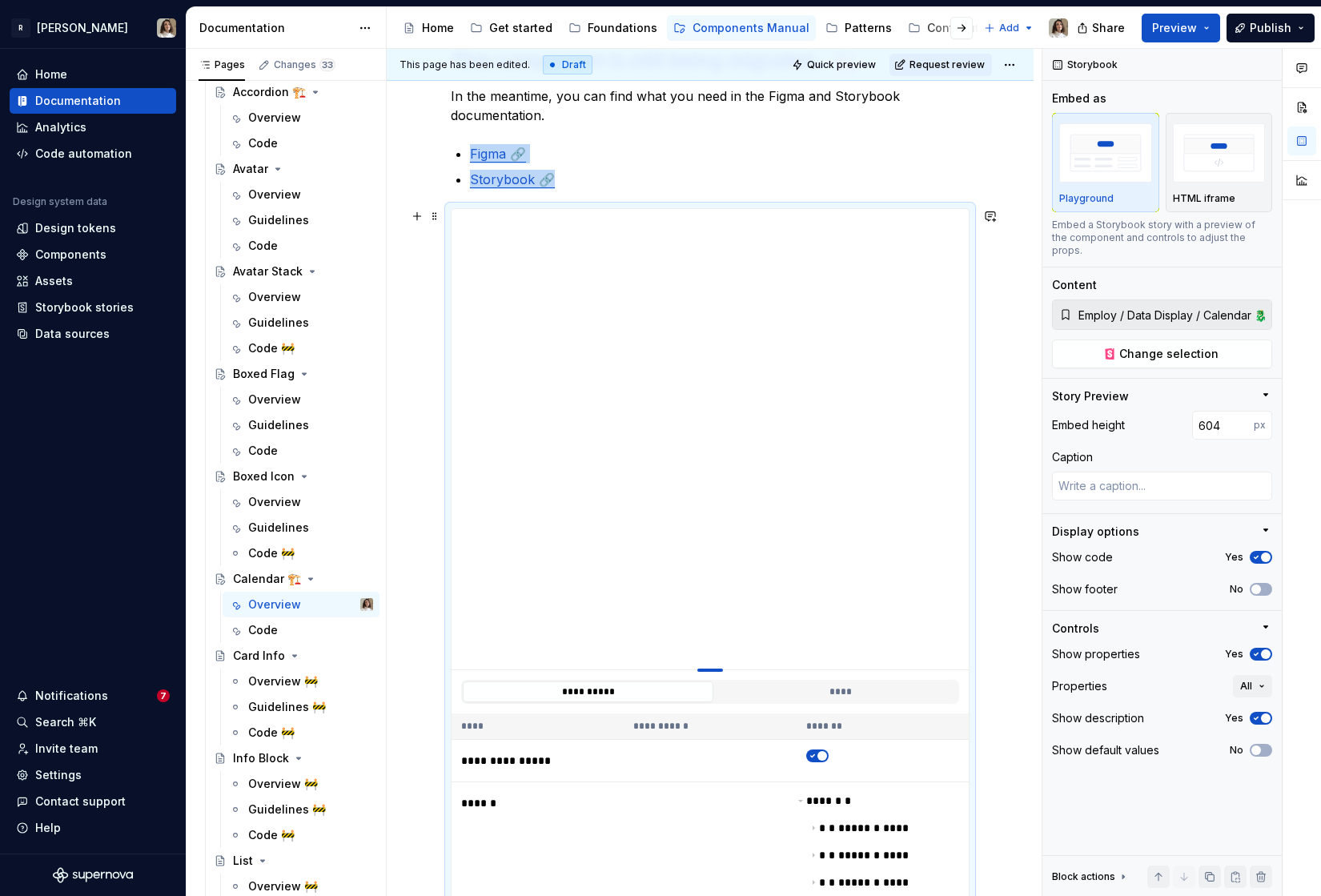
type input "622"
type textarea "*"
type input "638"
type textarea "*"
type input "651"
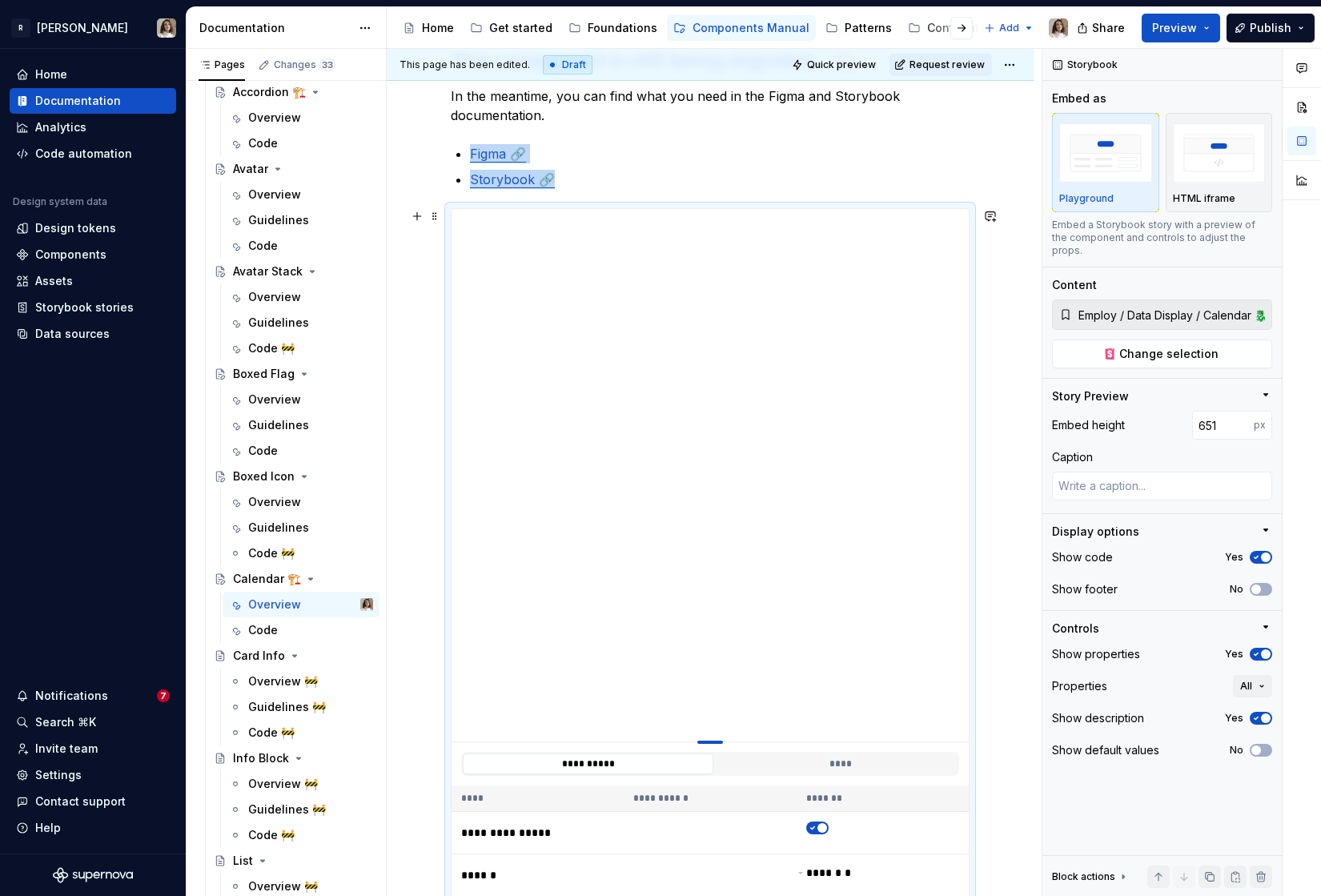
type textarea "*"
type input "665"
type textarea "*"
type input "676"
type textarea "*"
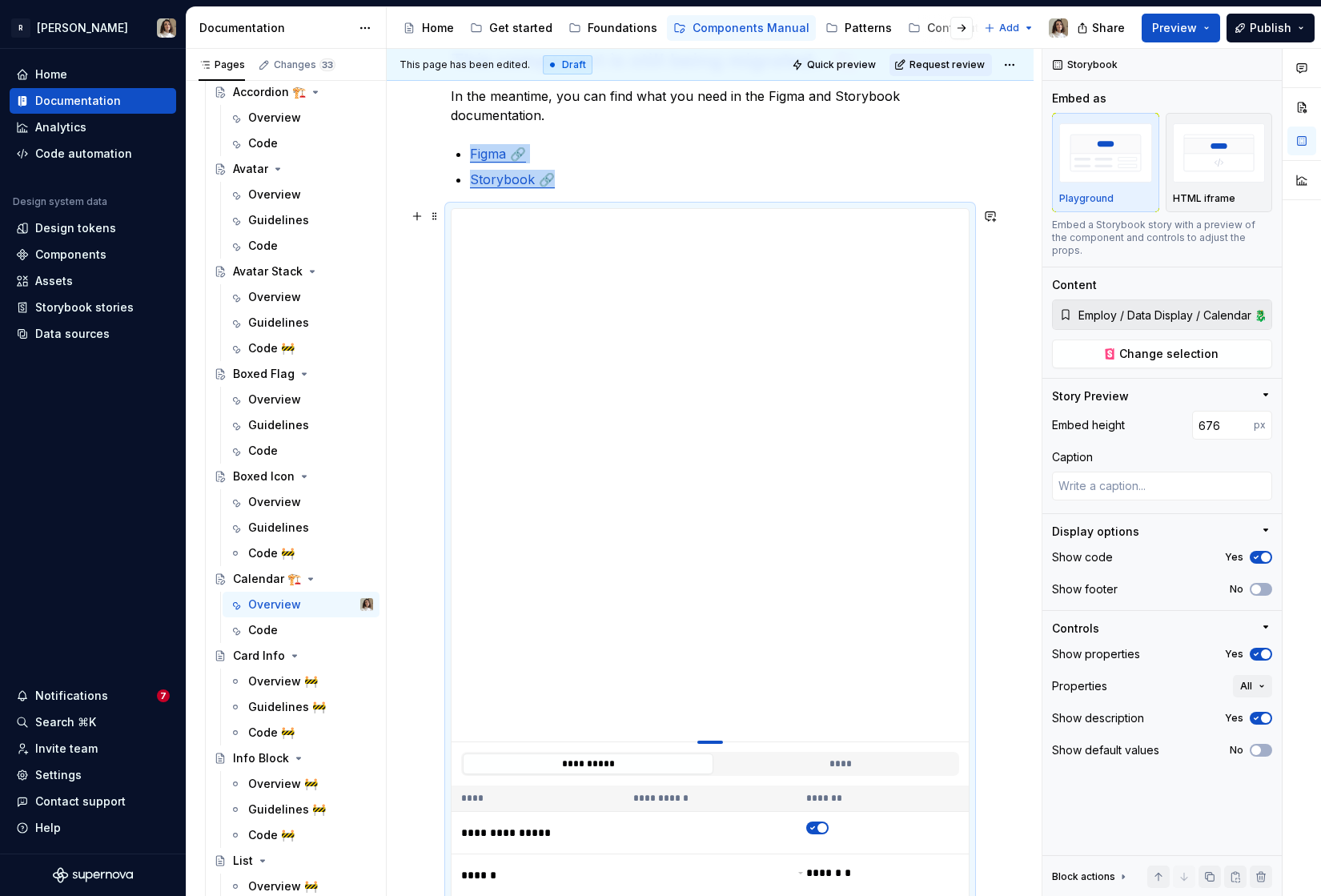
type input "686"
type textarea "*"
type input "701"
type textarea "*"
type input "712"
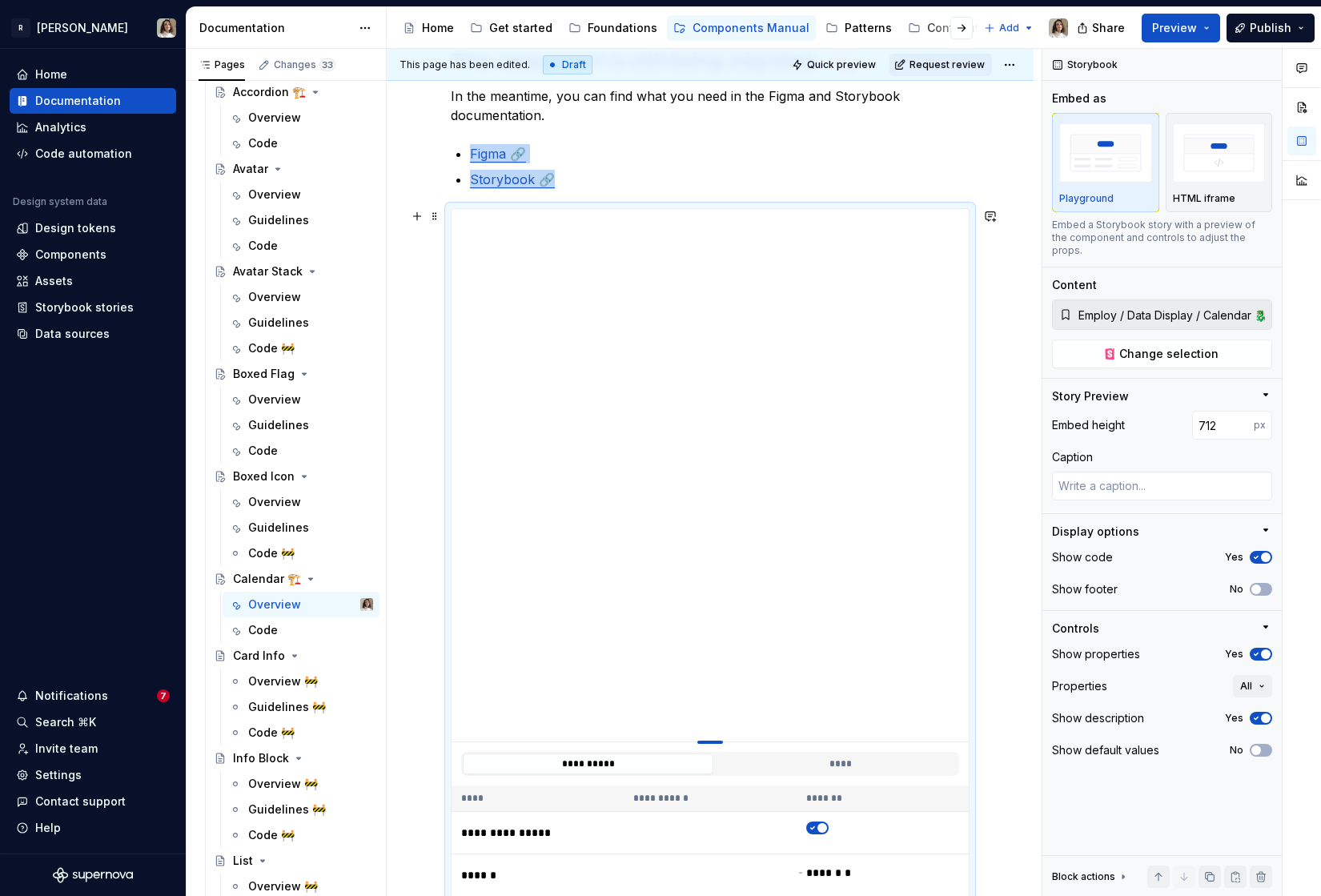
type textarea "*"
type input "725"
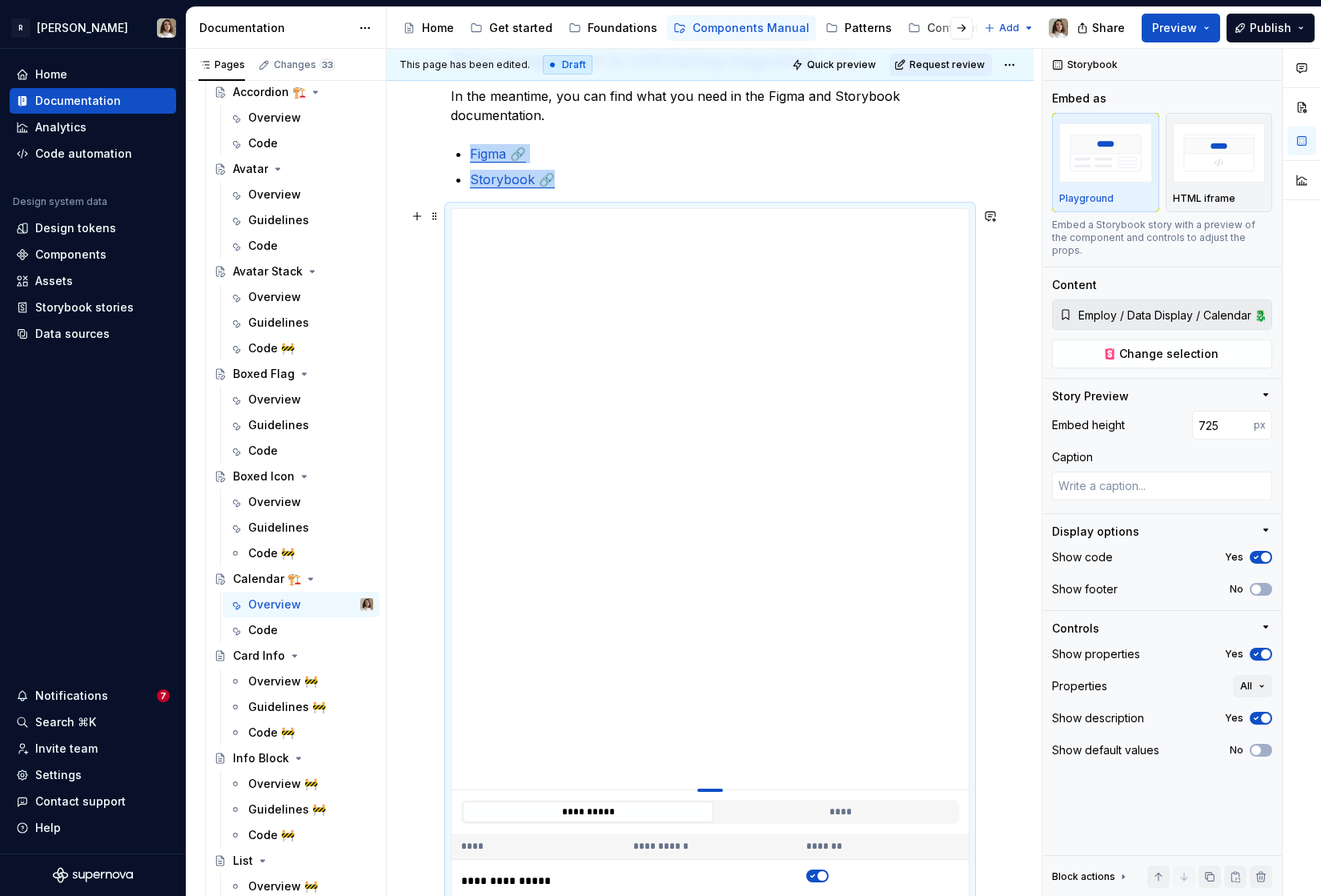
type textarea "*"
type input "731"
type textarea "*"
type input "733"
type textarea "*"
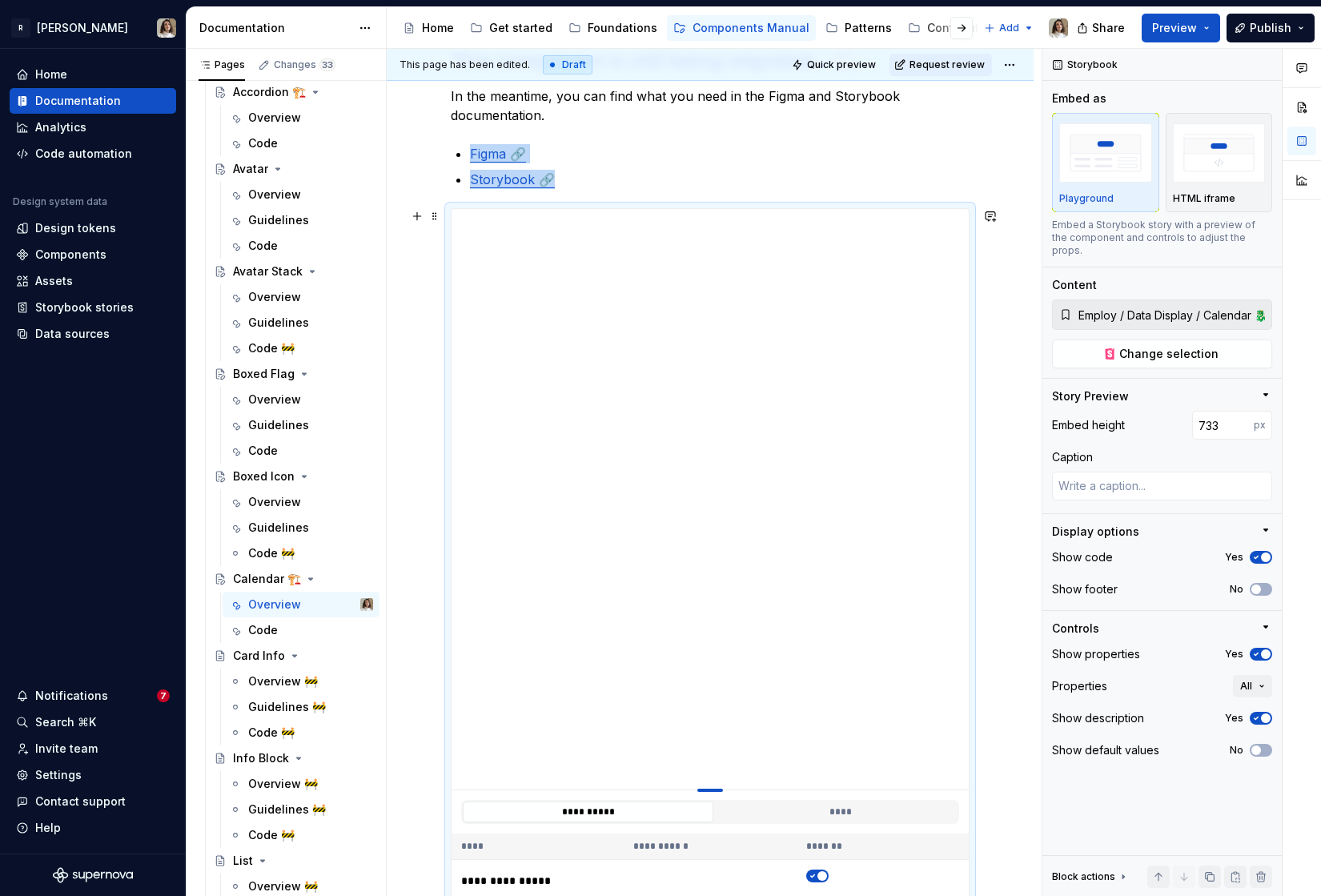
type input "734"
type textarea "*"
type input "738"
type textarea "*"
type input "755"
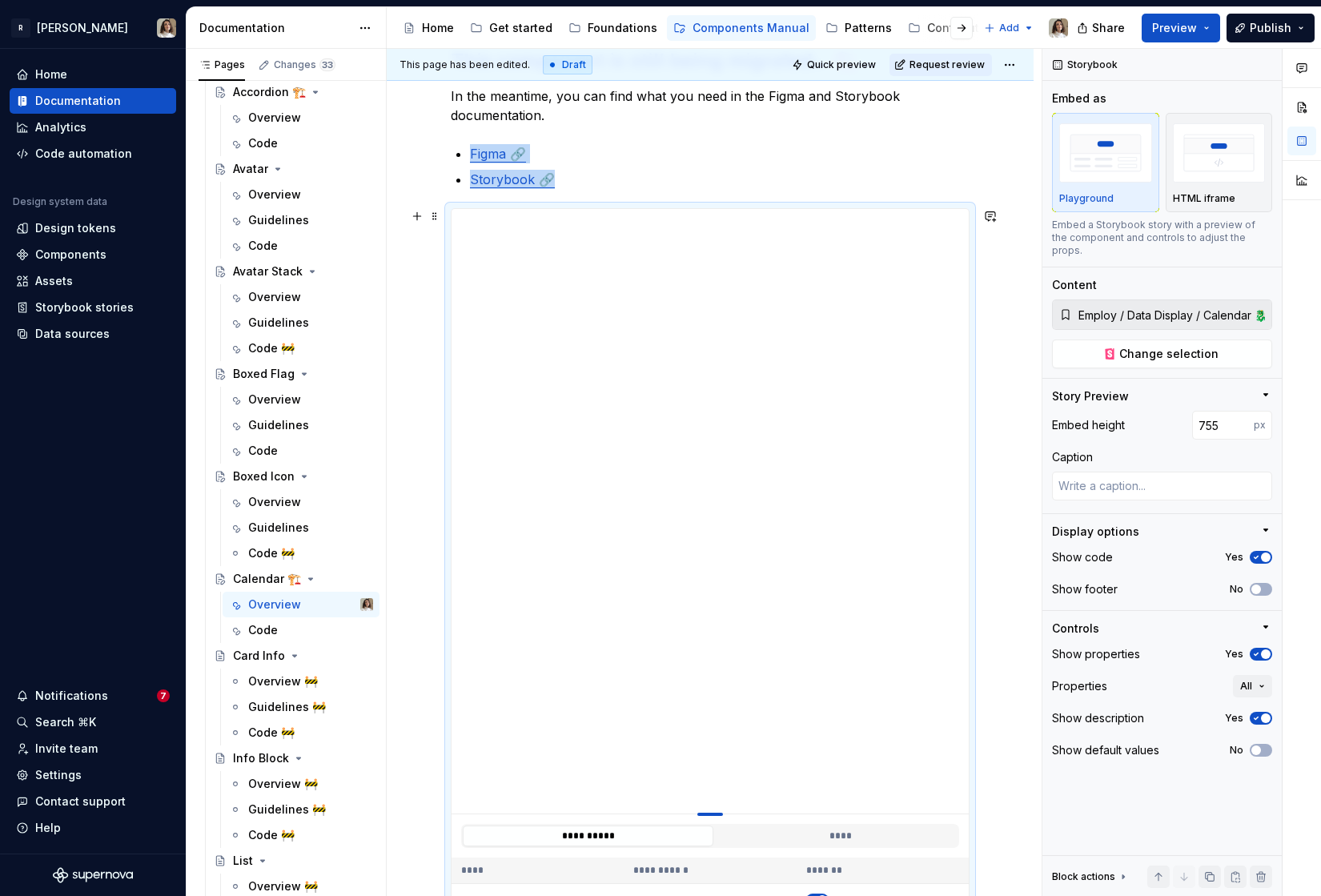
drag, startPoint x: 716, startPoint y: 528, endPoint x: 692, endPoint y: 814, distance: 287.0
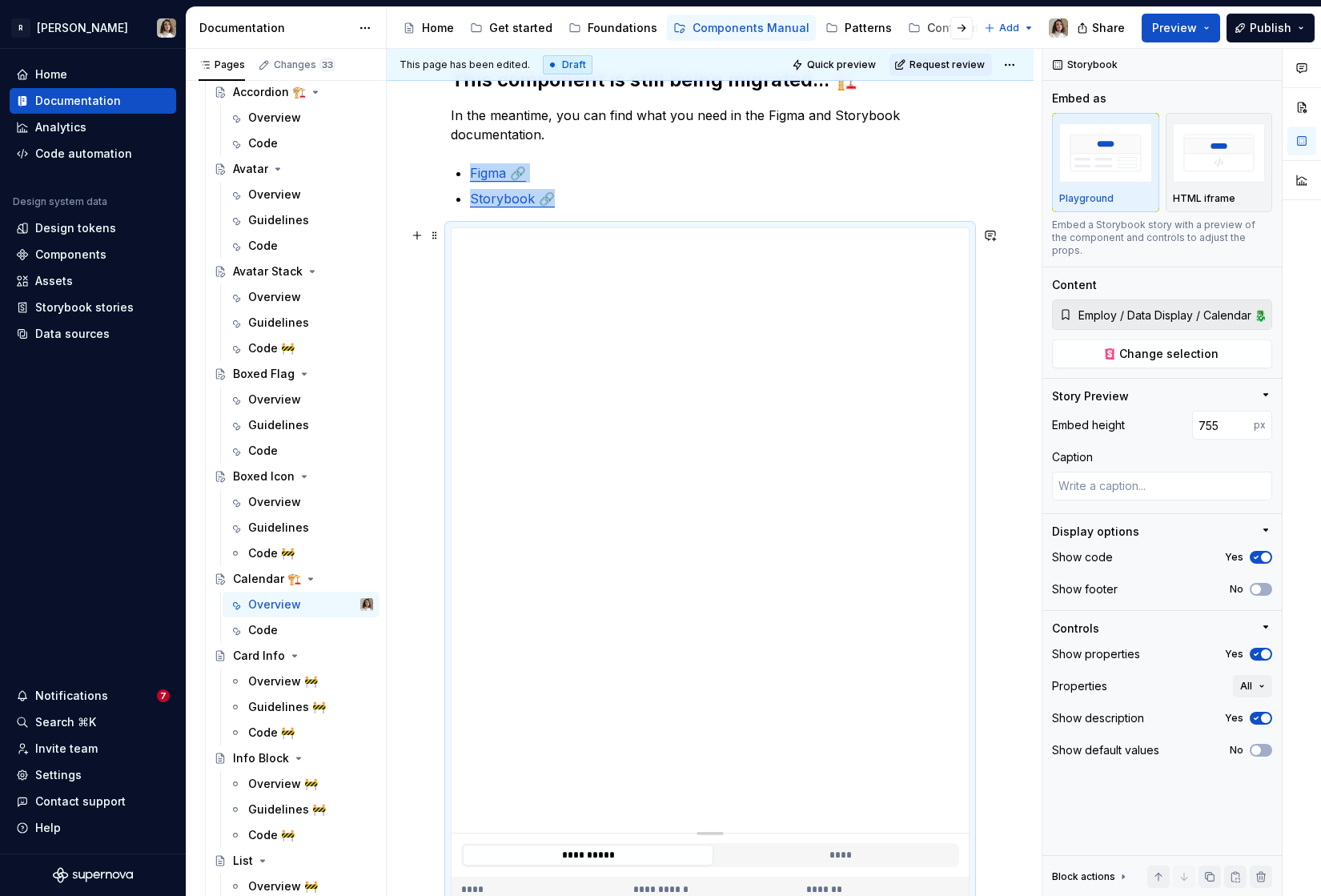
scroll to position [233, 0]
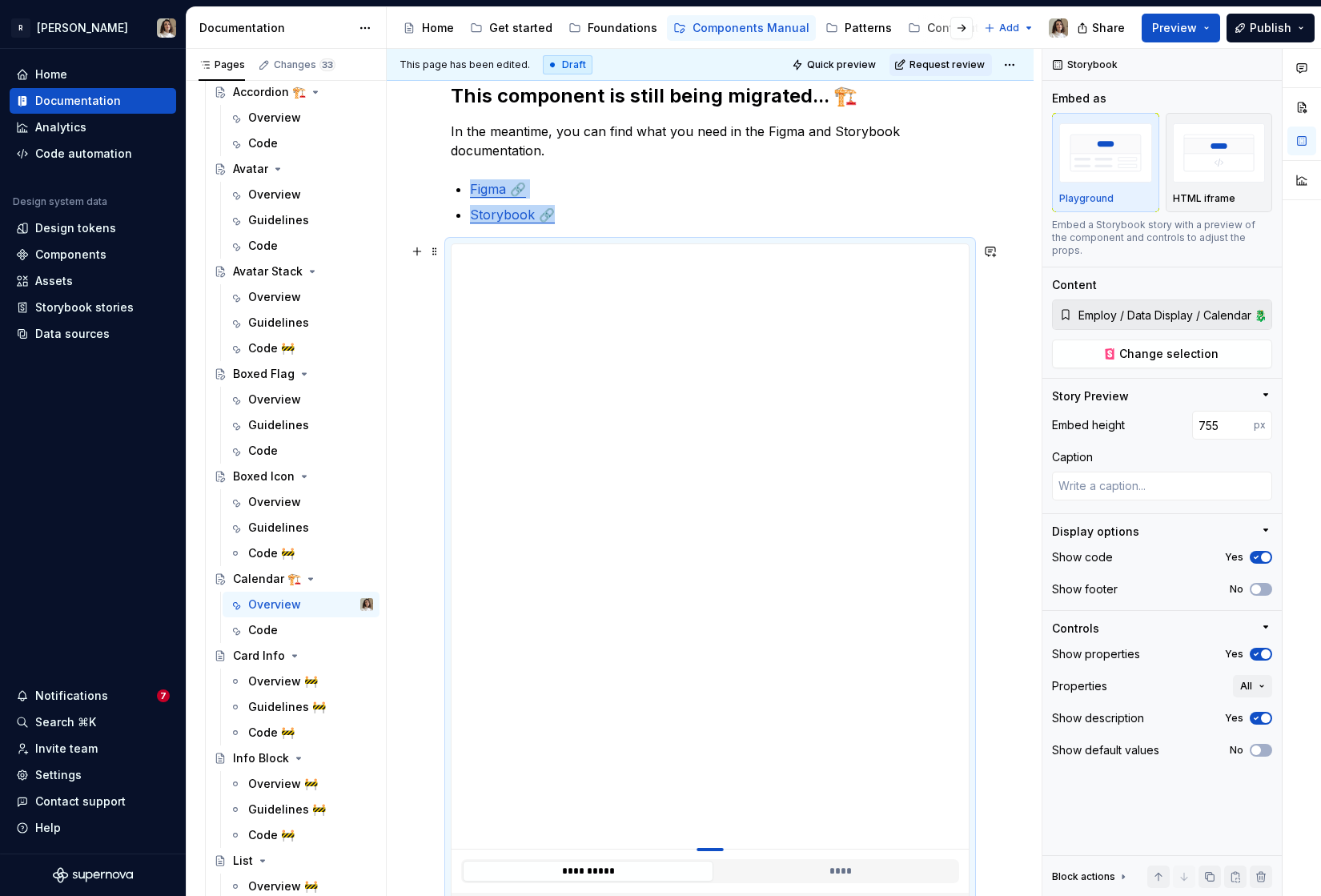
type textarea "*"
type input "736"
type textarea "*"
type input "746"
type textarea "*"
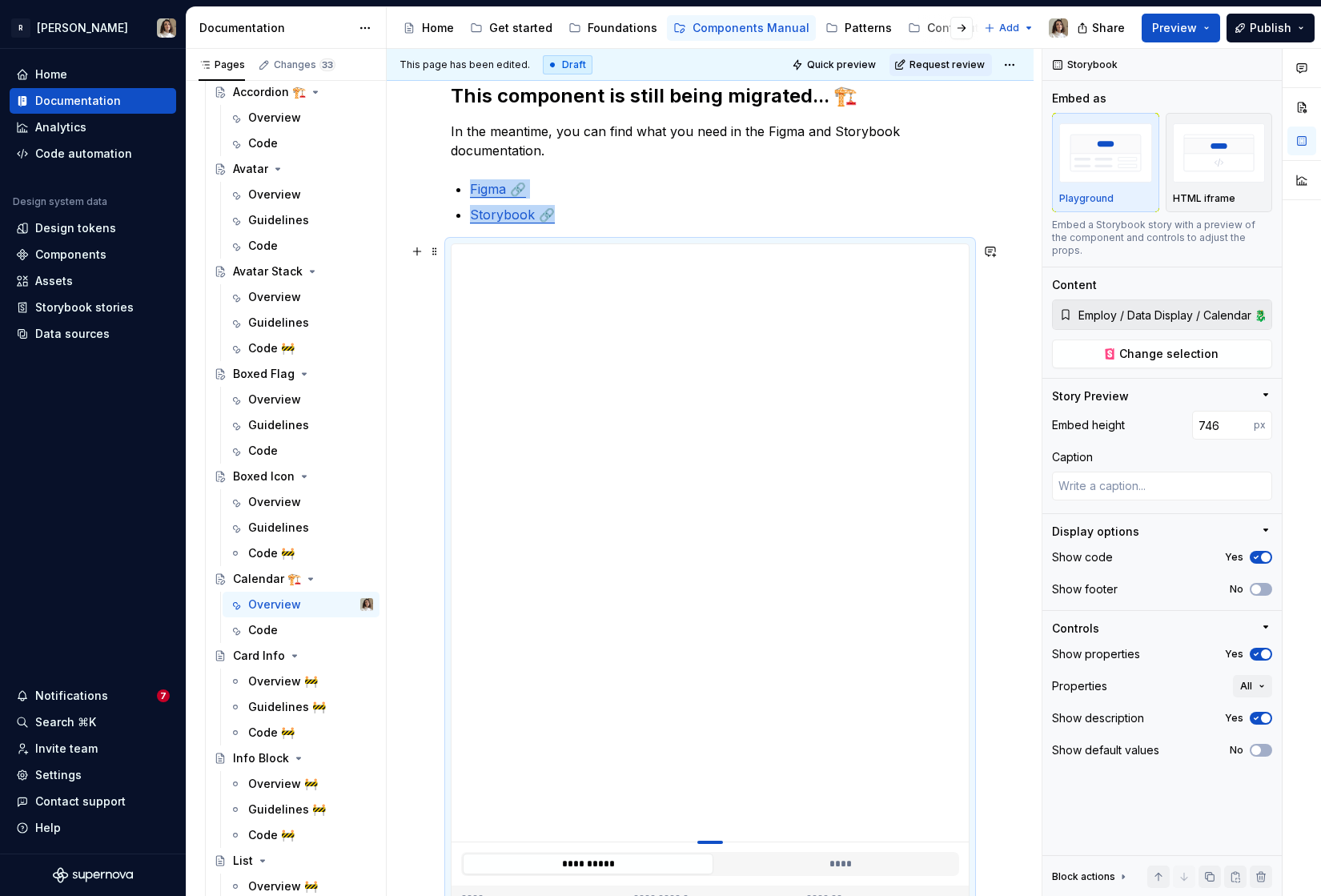
type input "745"
type textarea "*"
type input "742"
type textarea "*"
type input "738"
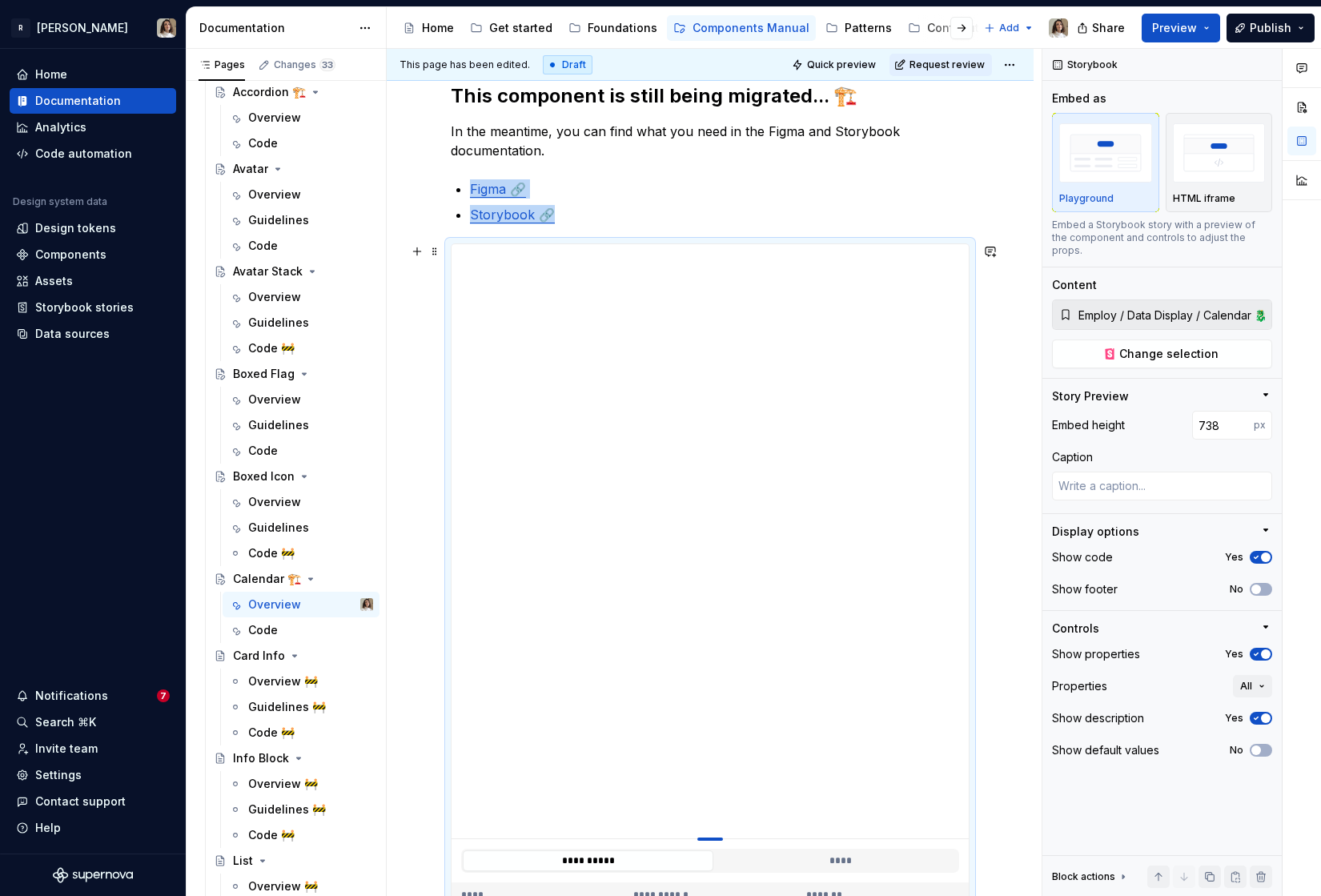
type textarea "*"
type input "733"
type textarea "*"
type input "722"
type textarea "*"
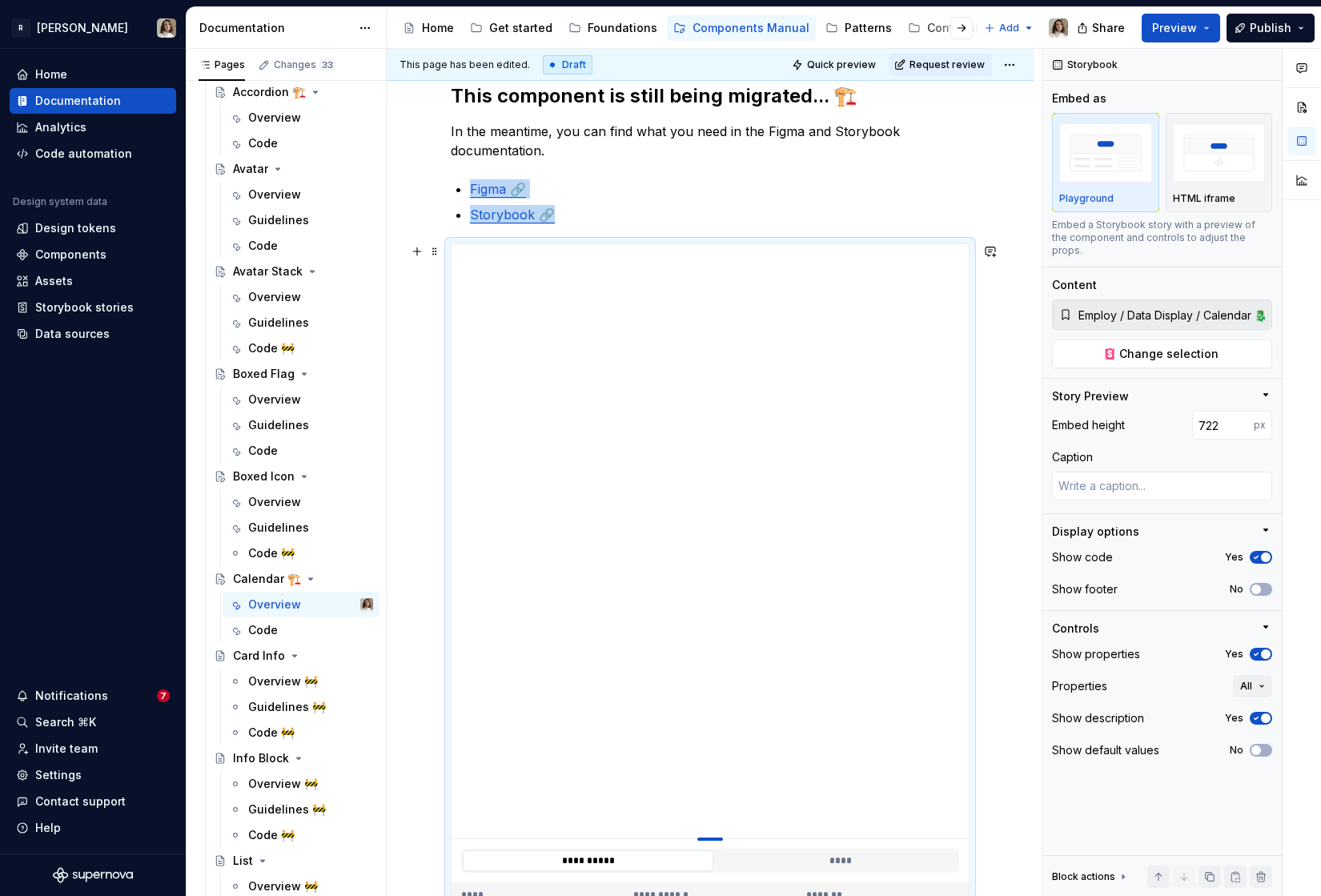
type input "721"
drag, startPoint x: 711, startPoint y: 848, endPoint x: 713, endPoint y: 821, distance: 27.1
click at [713, 821] on div at bounding box center [710, 821] width 25 height 3
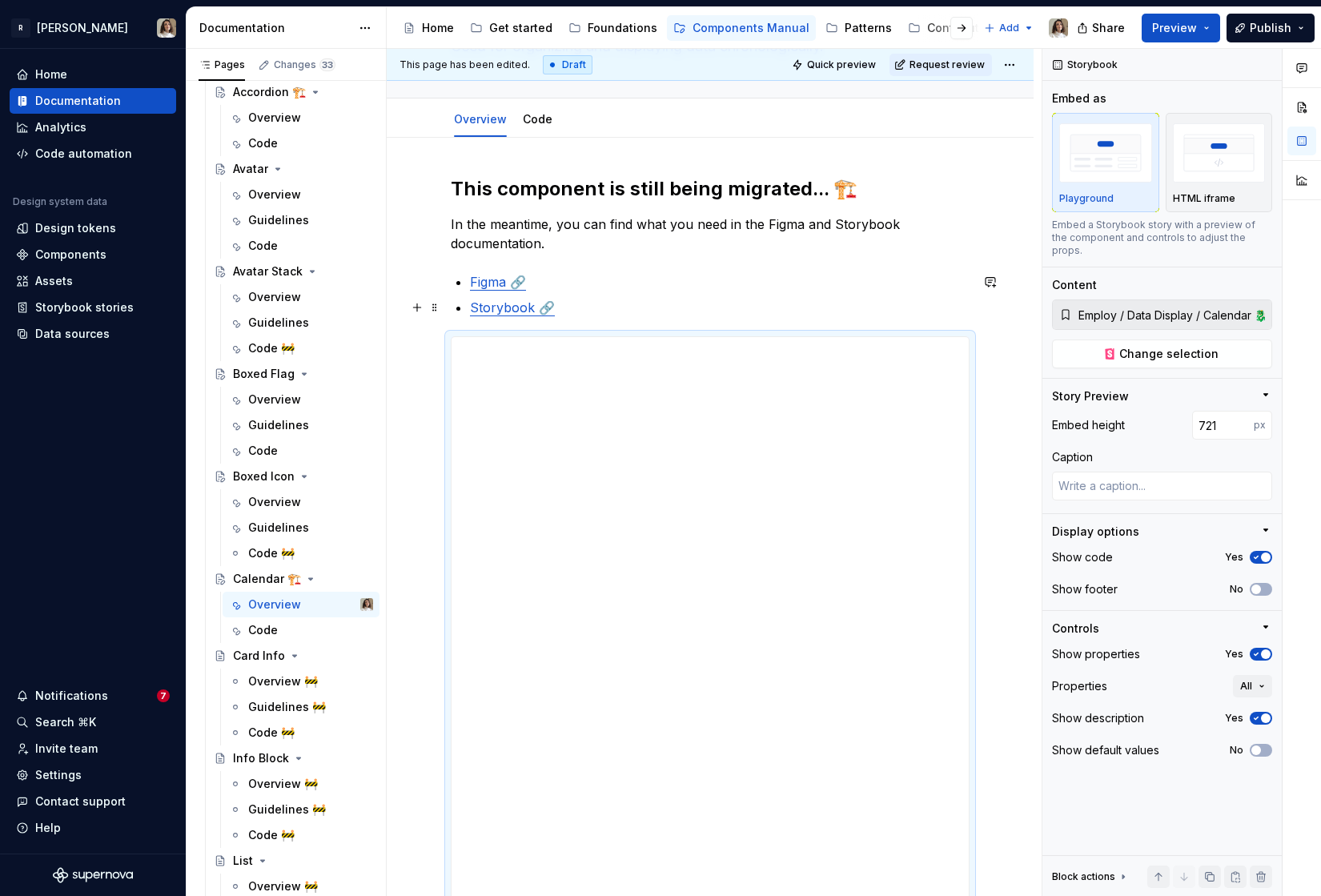
click at [587, 312] on p "Storybook 🔗" at bounding box center [719, 308] width 499 height 20
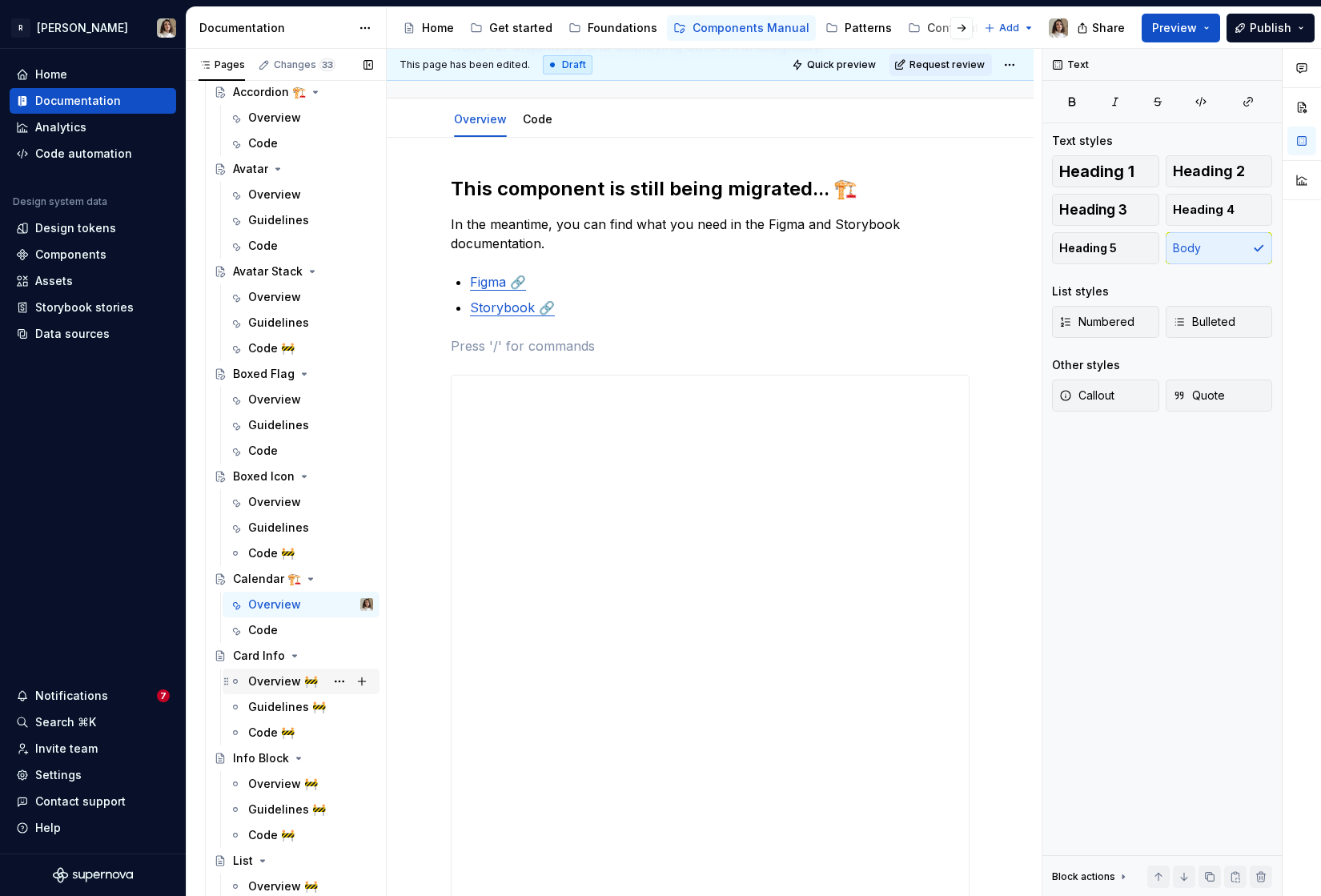
click at [278, 687] on div "Overview 🚧" at bounding box center [282, 681] width 70 height 16
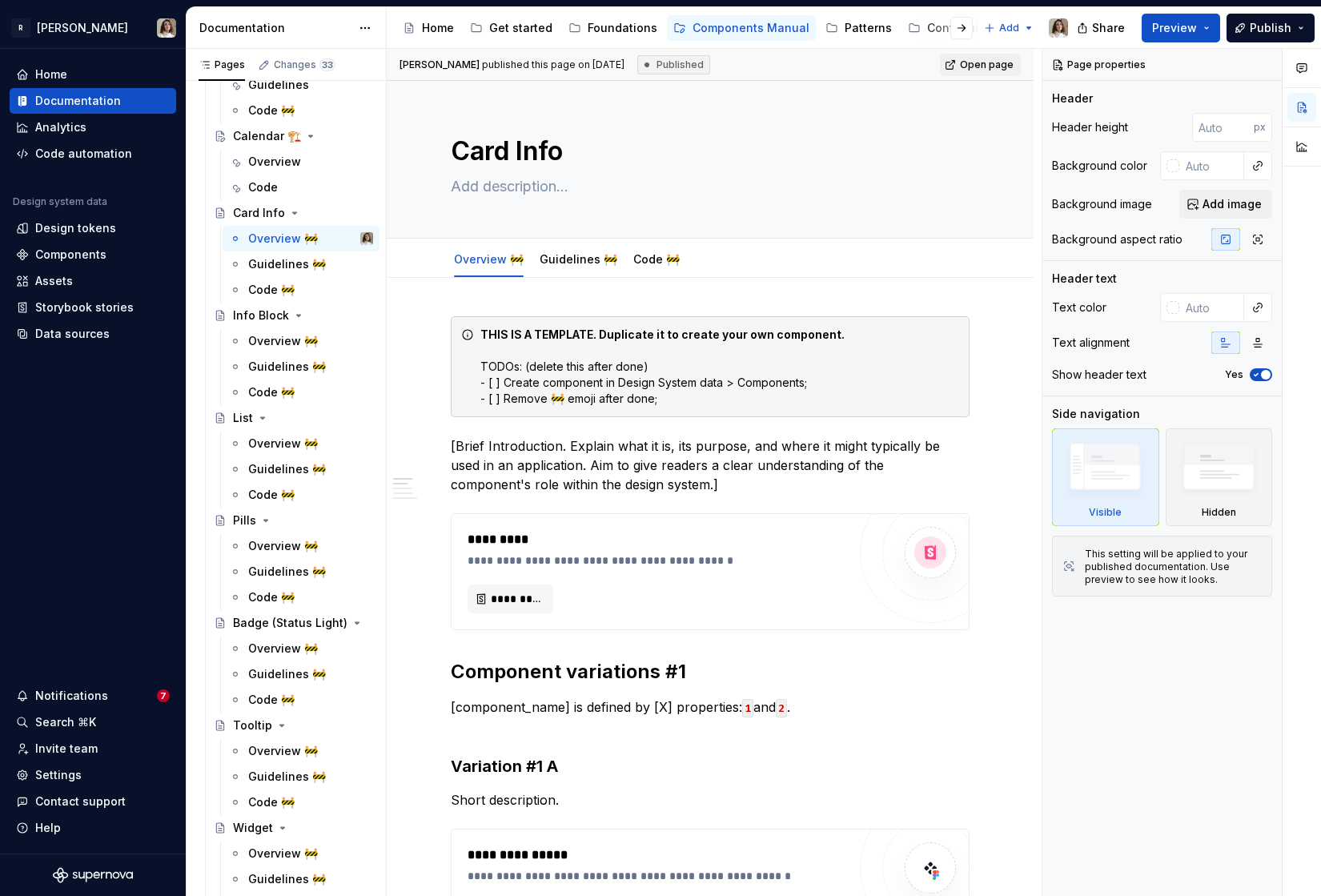
scroll to position [734, 0]
click at [515, 186] on textarea at bounding box center [706, 186] width 519 height 25
paste textarea "The CardInfo component is a versatile display component designed to present con…"
type textarea "*"
type textarea "The CardInfo component is a versatile display component designed to present con…"
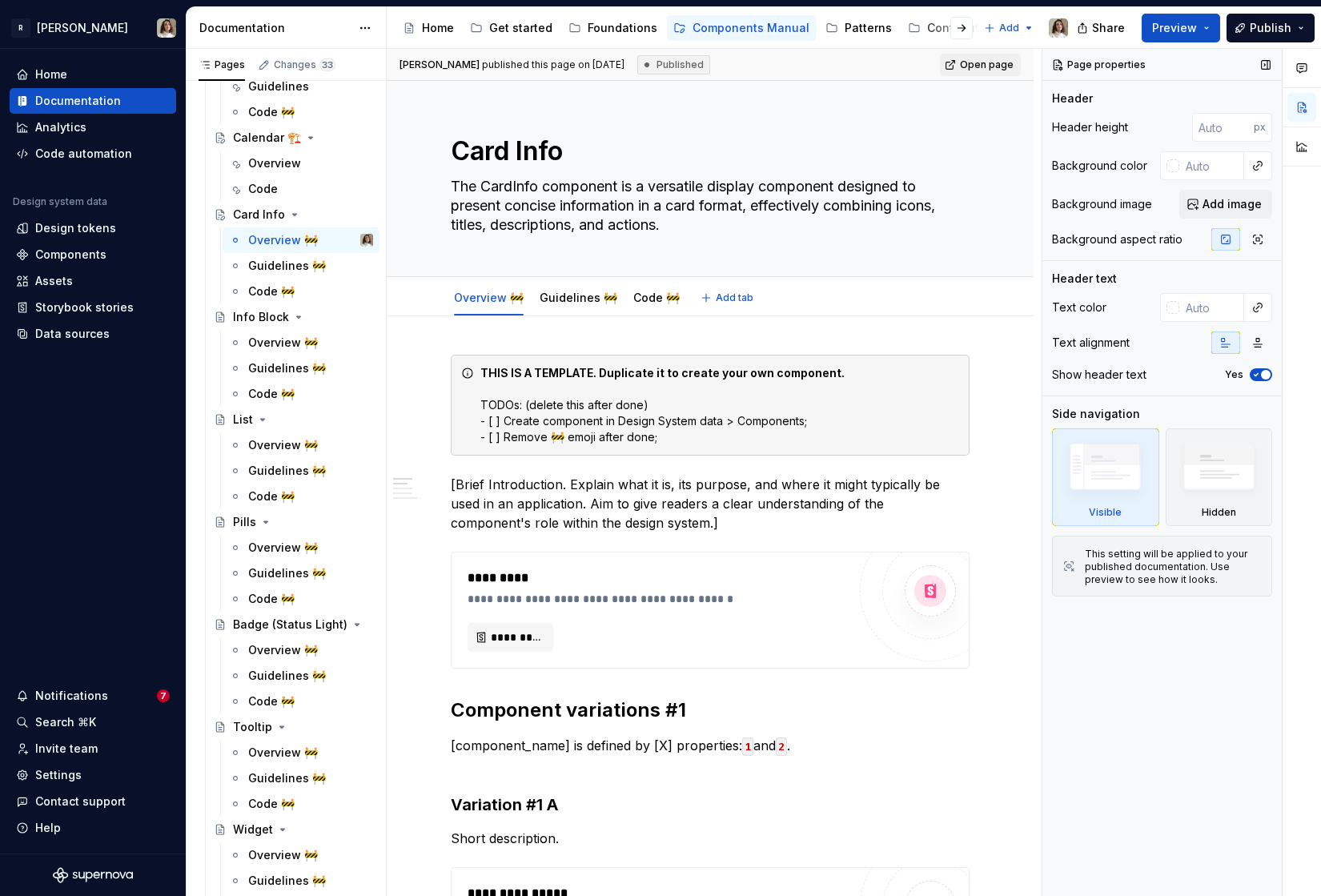
type textarea "*"
type textarea "The CardInfo component is a versatile display component designed to present con…"
click at [280, 290] on div "Code 🚧" at bounding box center [271, 291] width 46 height 16
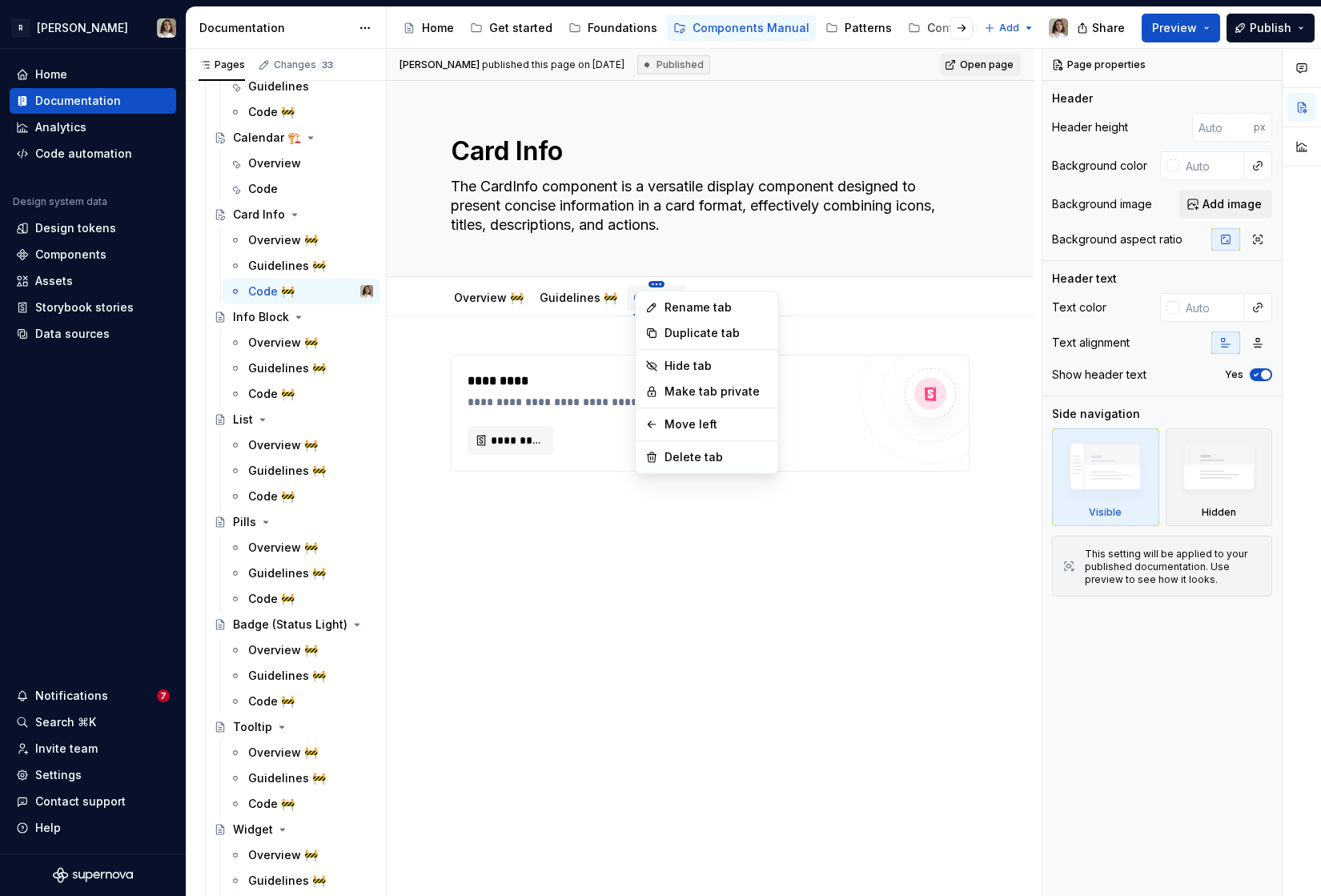
click at [641, 285] on html "R [PERSON_NAME] Home Documentation Analytics Code automation Design system data…" at bounding box center [660, 448] width 1321 height 896
type textarea "*"
click at [654, 311] on icon at bounding box center [651, 307] width 13 height 13
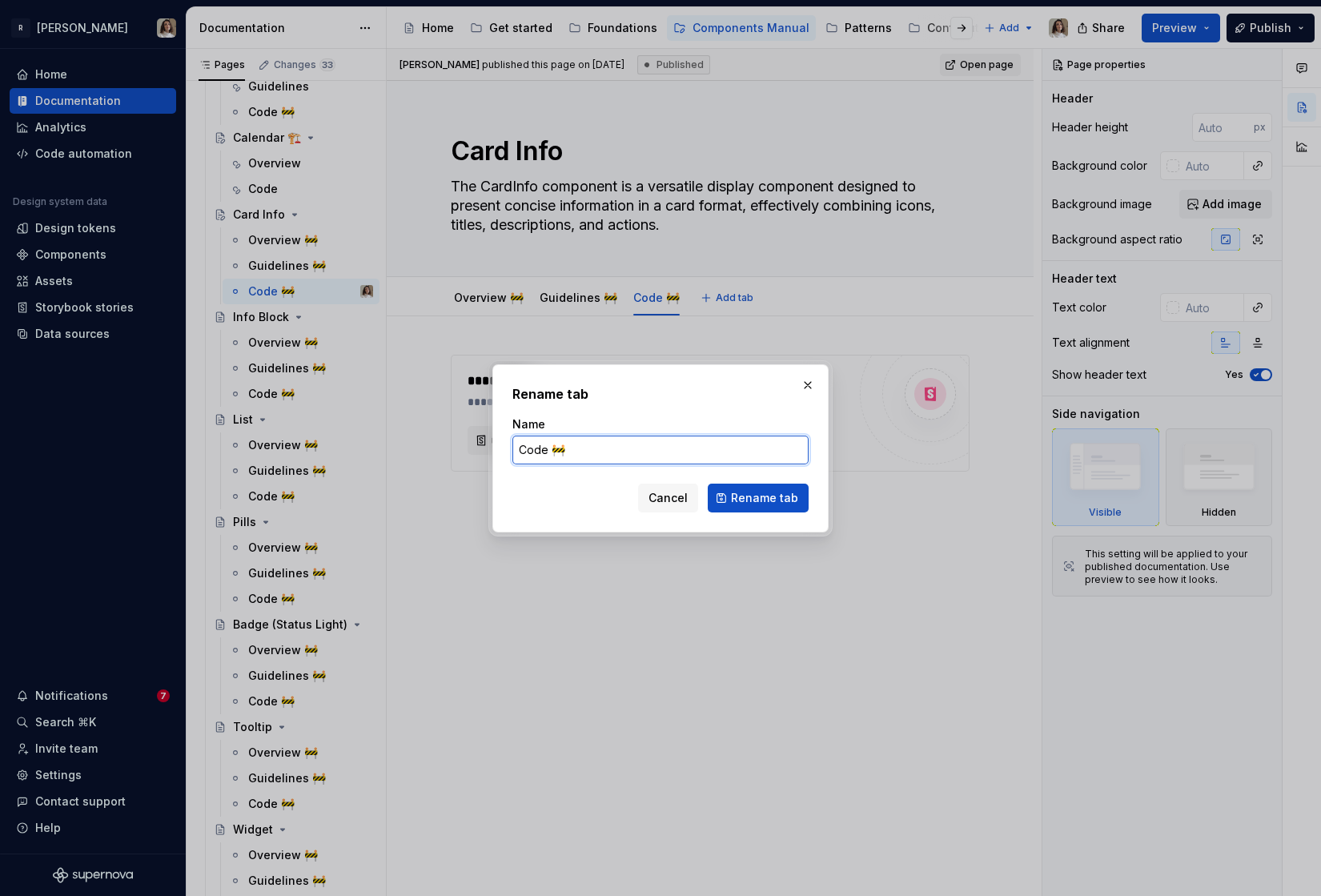
click at [579, 460] on input "Code 🚧" at bounding box center [661, 449] width 296 height 28
click at [735, 486] on button "Rename tab" at bounding box center [758, 497] width 101 height 28
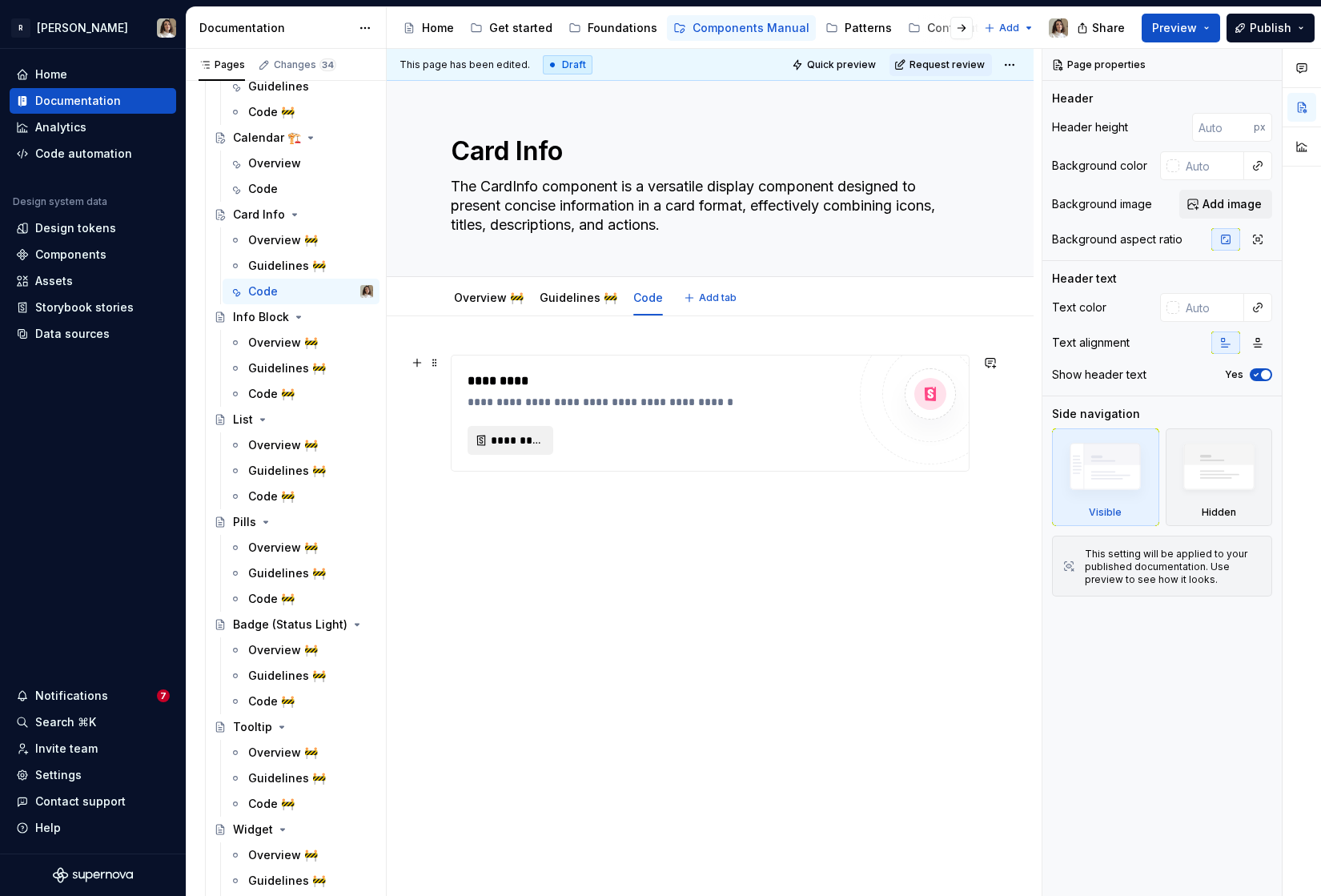
click at [495, 443] on span "*********" at bounding box center [517, 440] width 52 height 16
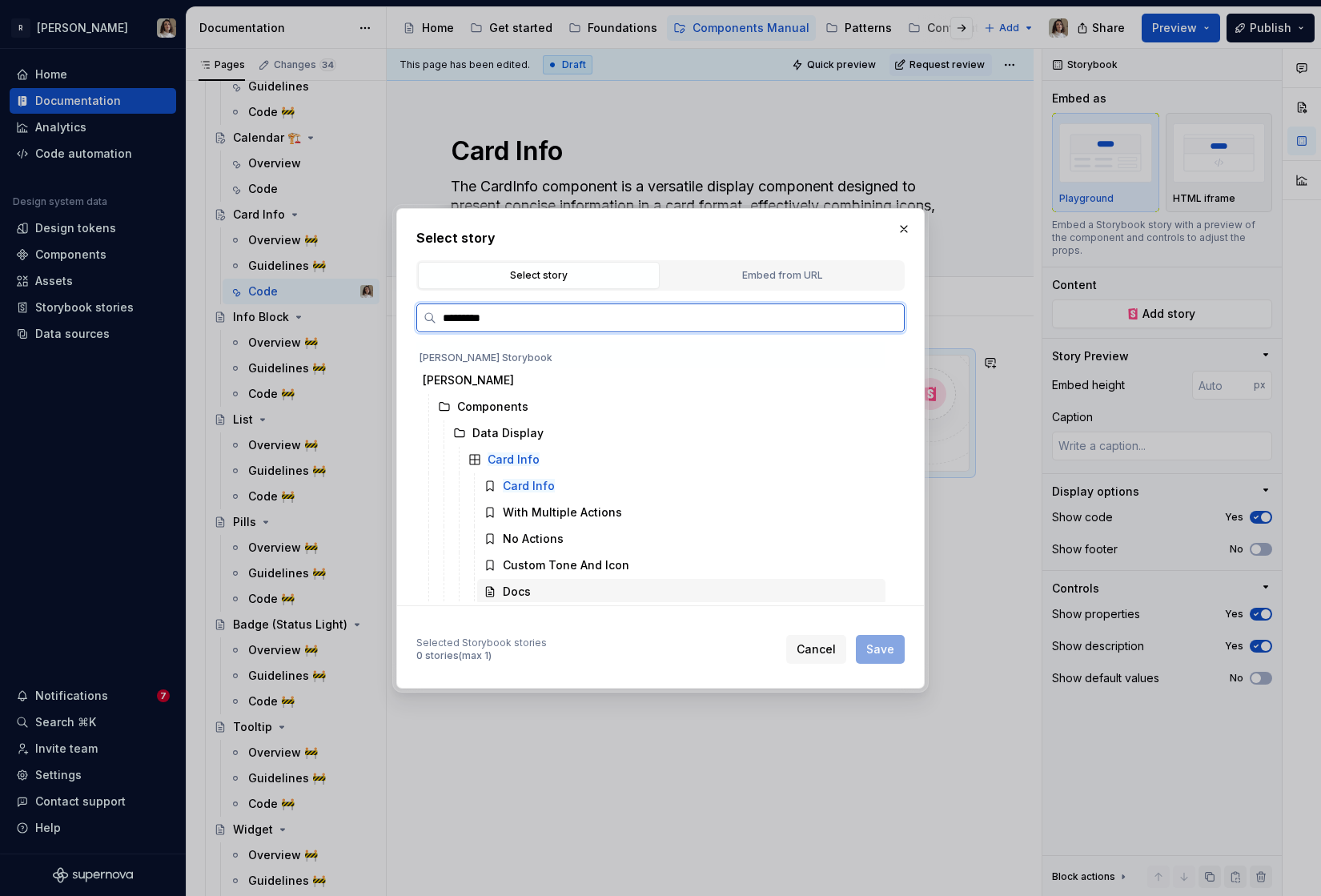
click at [529, 579] on div "Docs" at bounding box center [682, 591] width 408 height 25
click at [889, 661] on button "Save" at bounding box center [881, 648] width 49 height 28
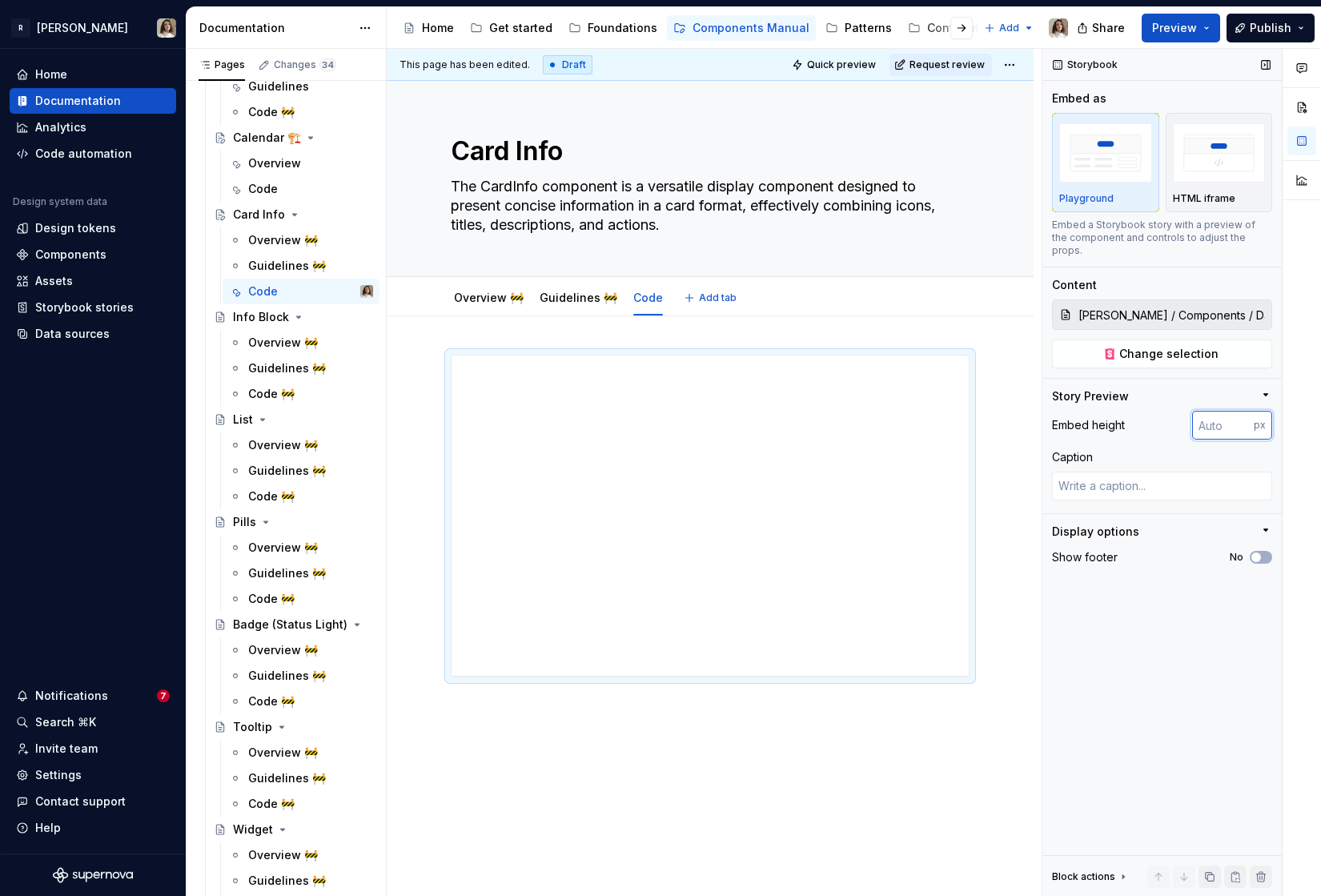
click at [1215, 411] on input "number" at bounding box center [1223, 424] width 62 height 28
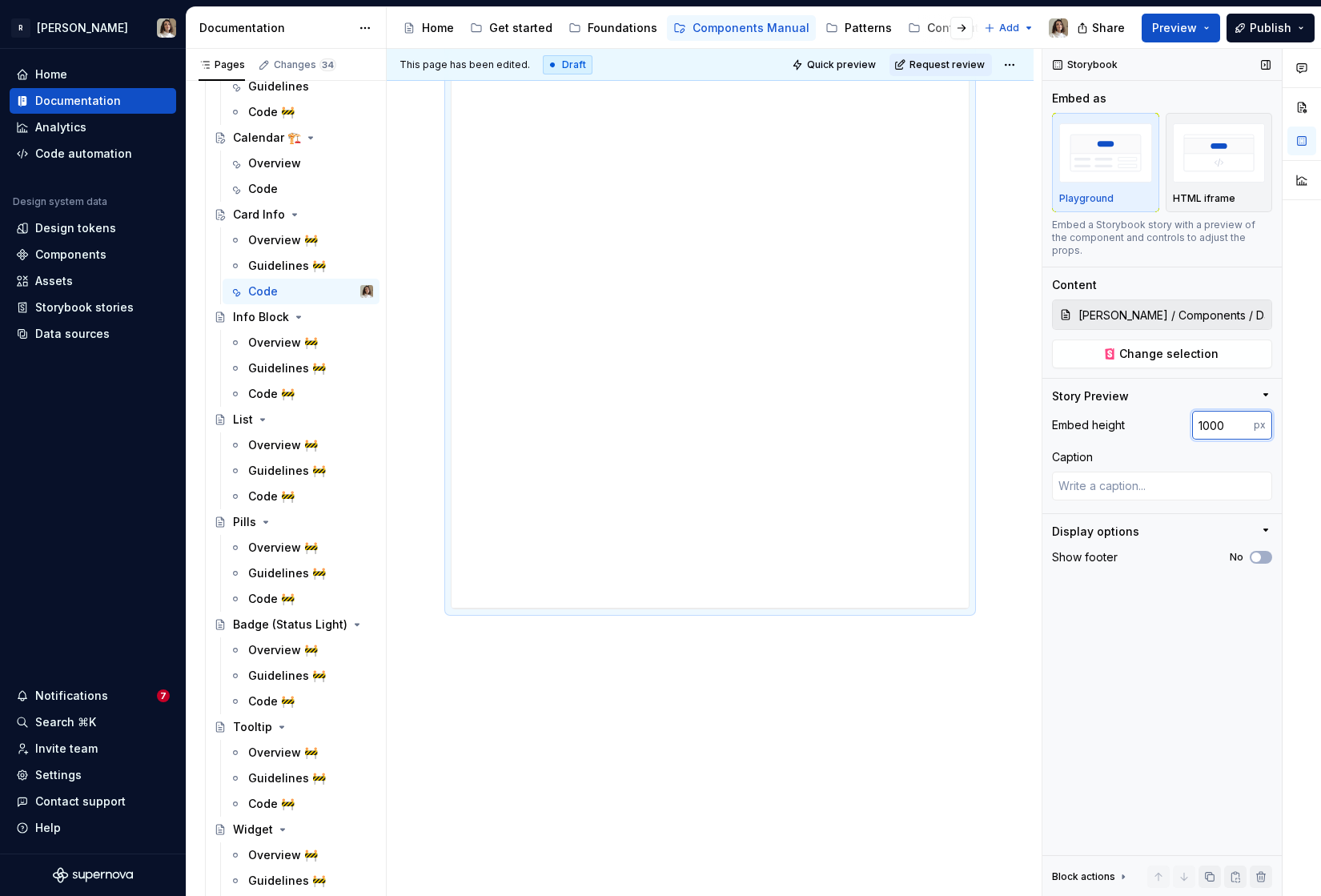
click at [1202, 413] on input "1000" at bounding box center [1223, 424] width 62 height 28
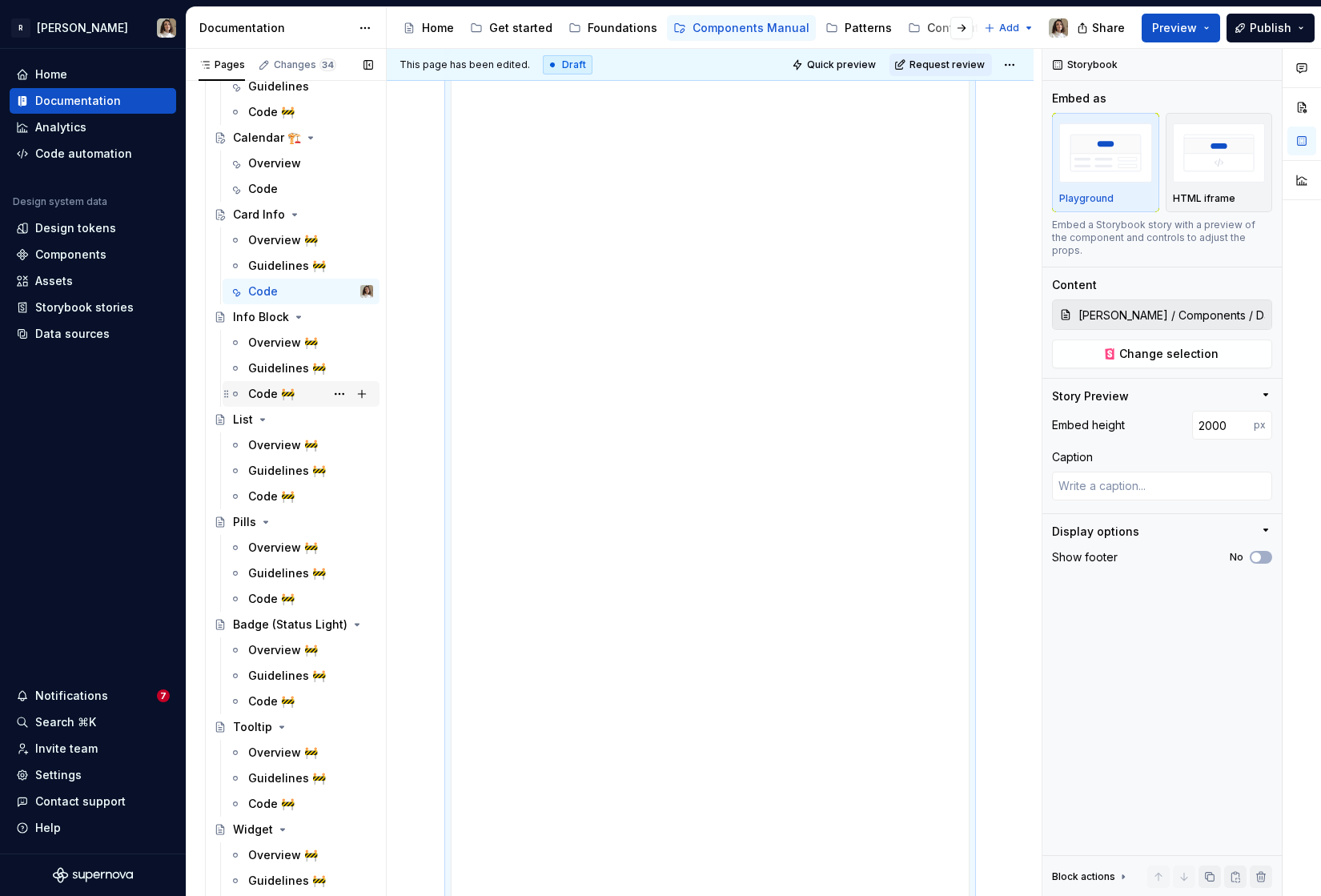
click at [261, 387] on div "Code 🚧" at bounding box center [271, 394] width 46 height 16
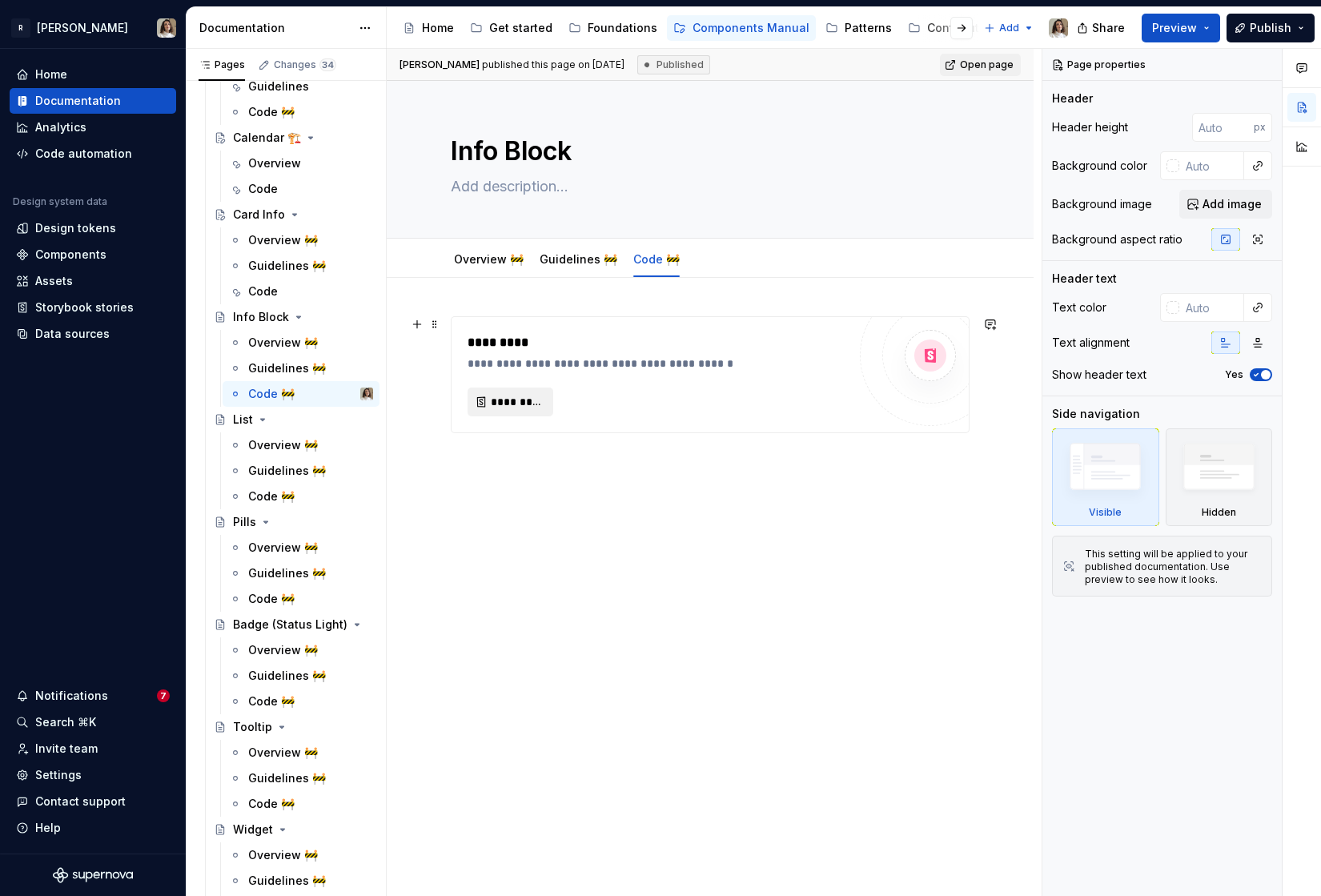
click at [522, 407] on span "*********" at bounding box center [517, 402] width 52 height 16
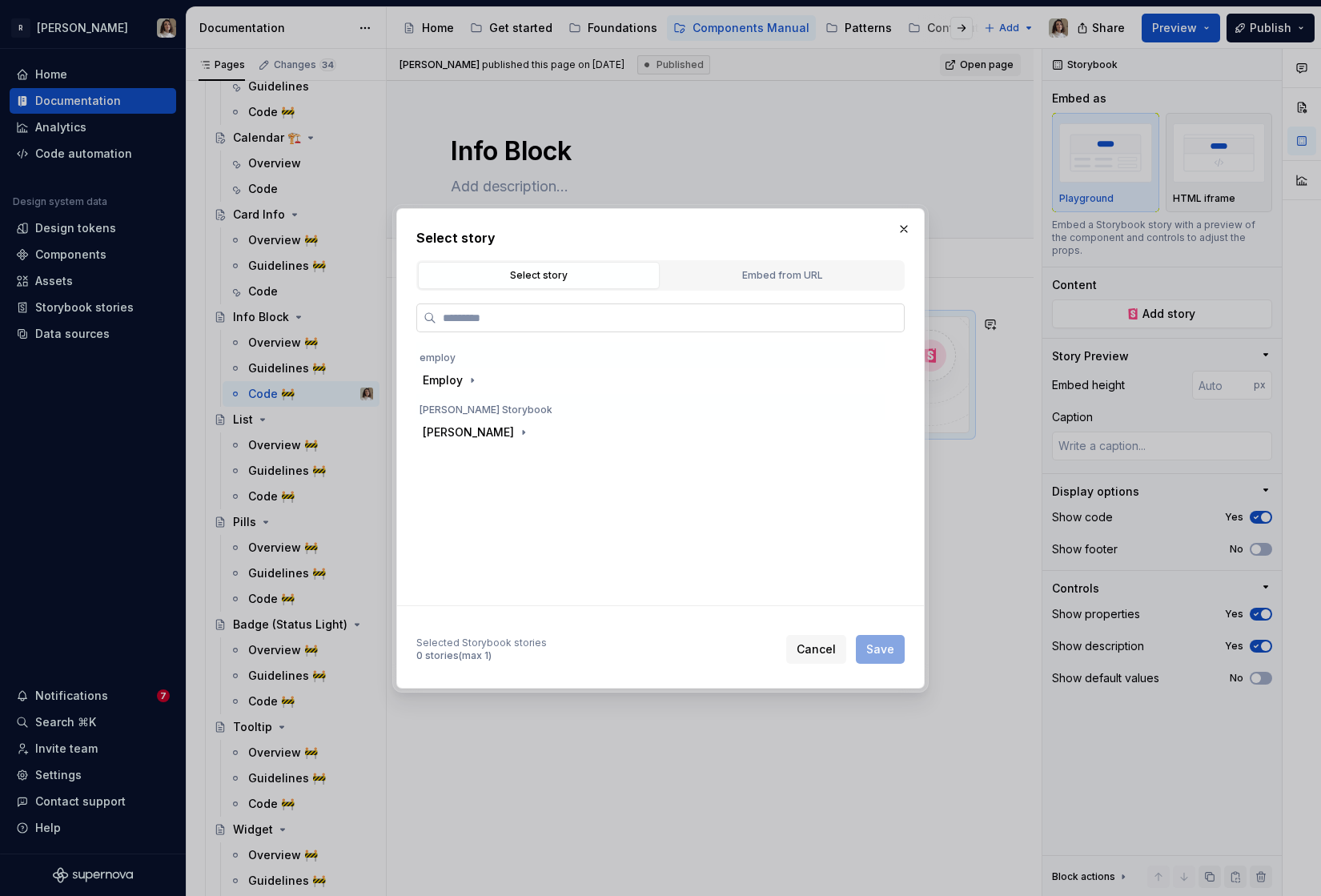
click at [550, 313] on input "search" at bounding box center [670, 318] width 468 height 16
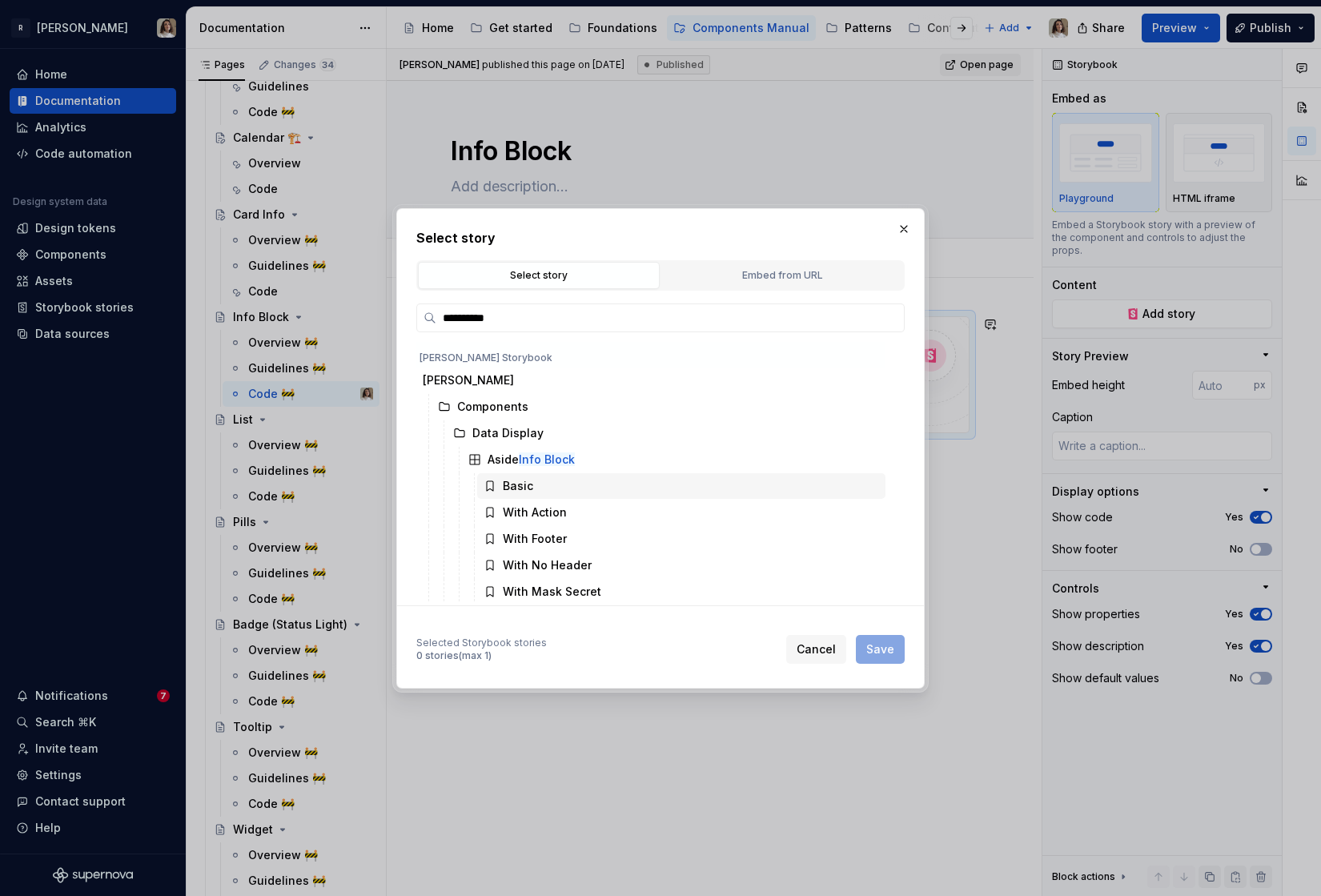
scroll to position [135, 0]
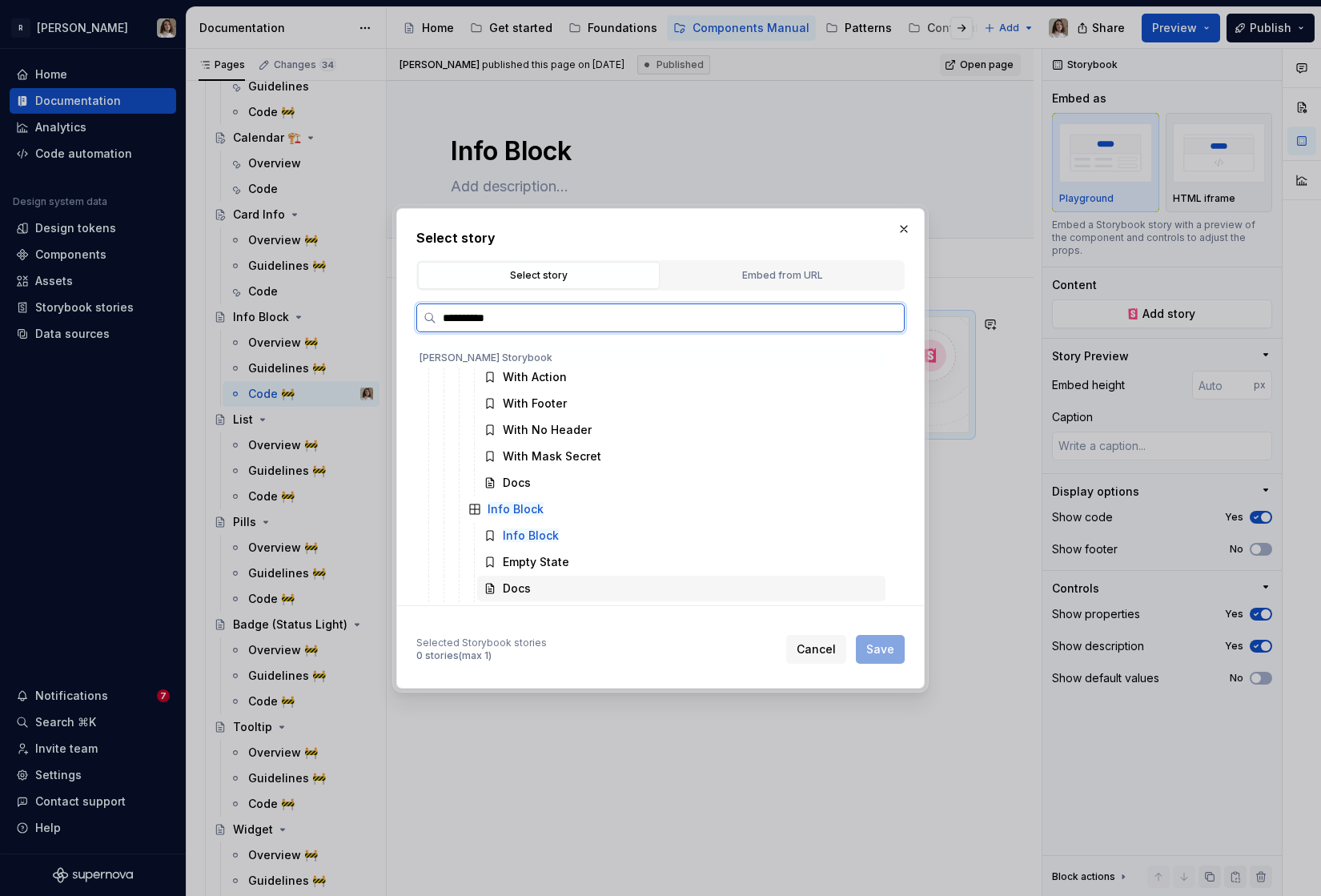
click at [513, 577] on div "Docs" at bounding box center [682, 588] width 408 height 25
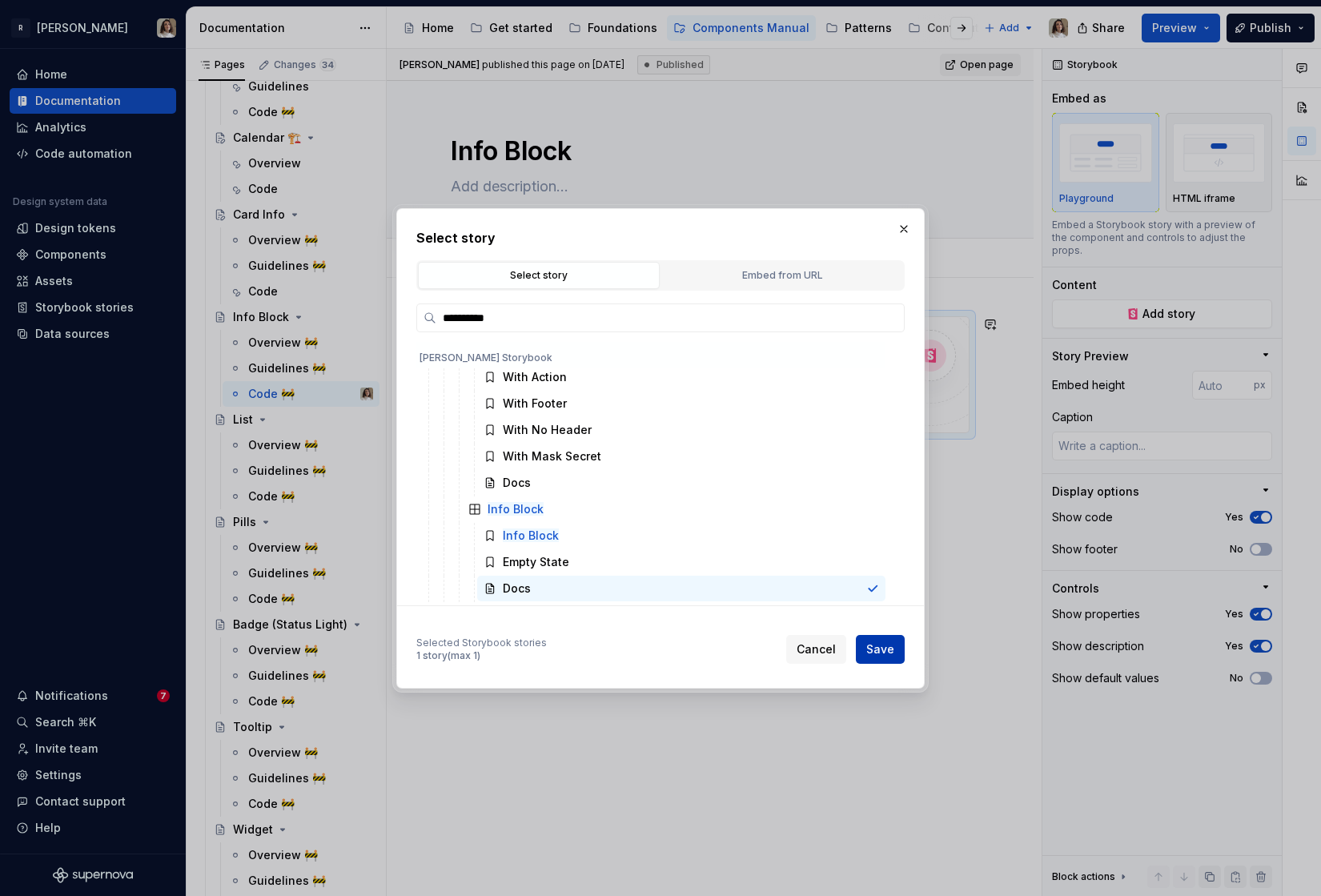
click at [866, 639] on button "Save" at bounding box center [881, 648] width 49 height 28
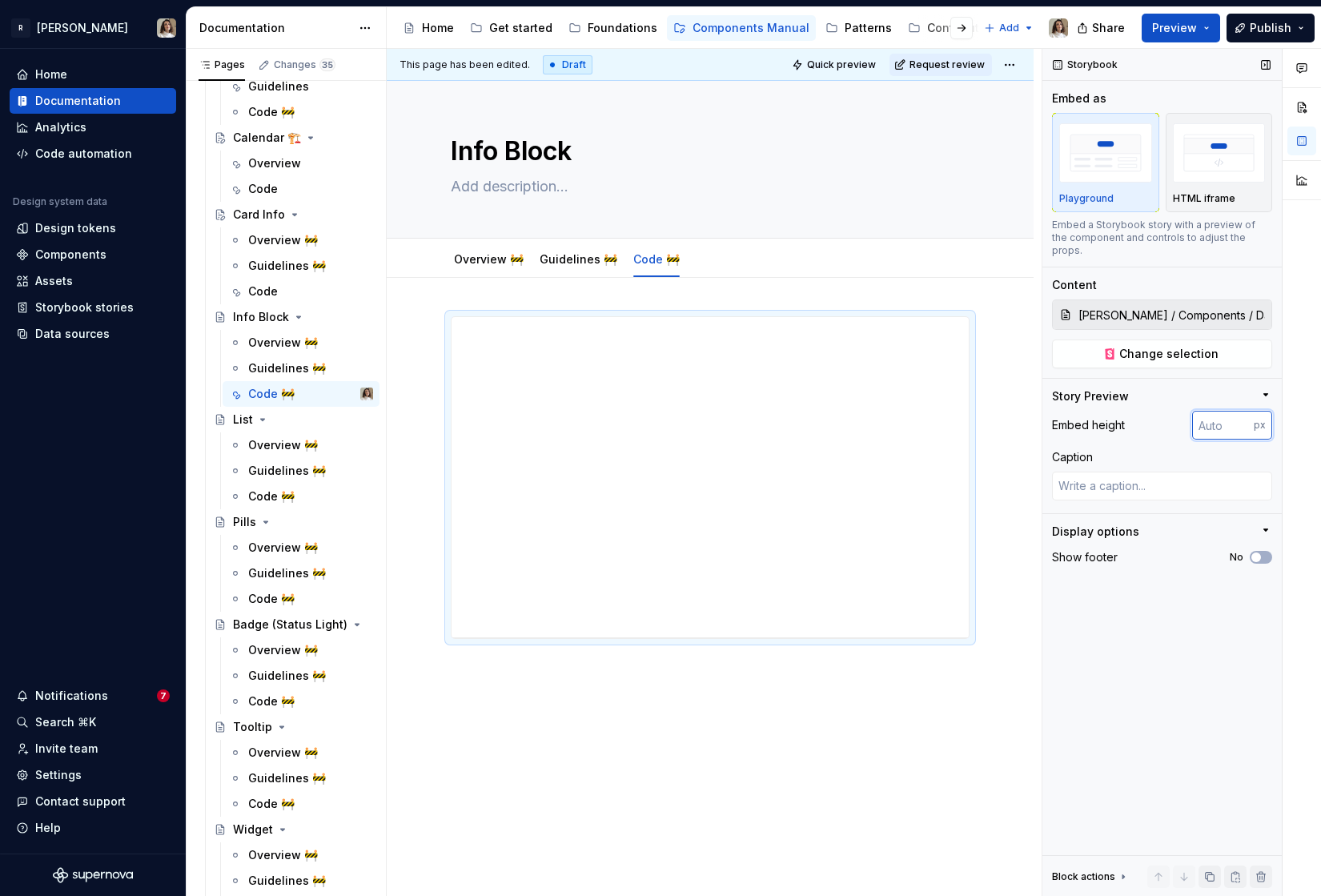
click at [1215, 411] on input "number" at bounding box center [1223, 424] width 62 height 28
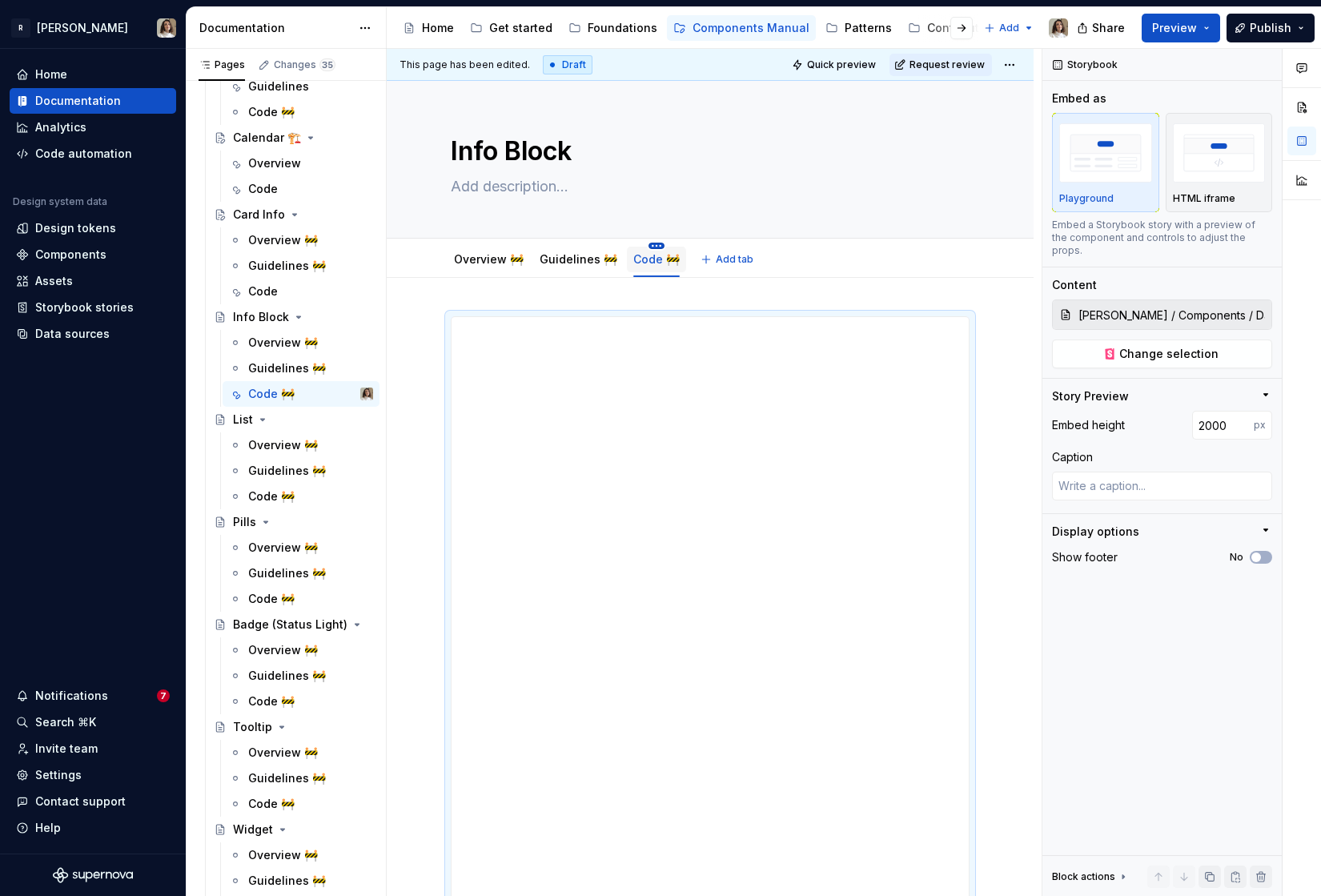
click at [639, 243] on html "R [PERSON_NAME] Home Documentation Analytics Code automation Design system data…" at bounding box center [660, 448] width 1321 height 896
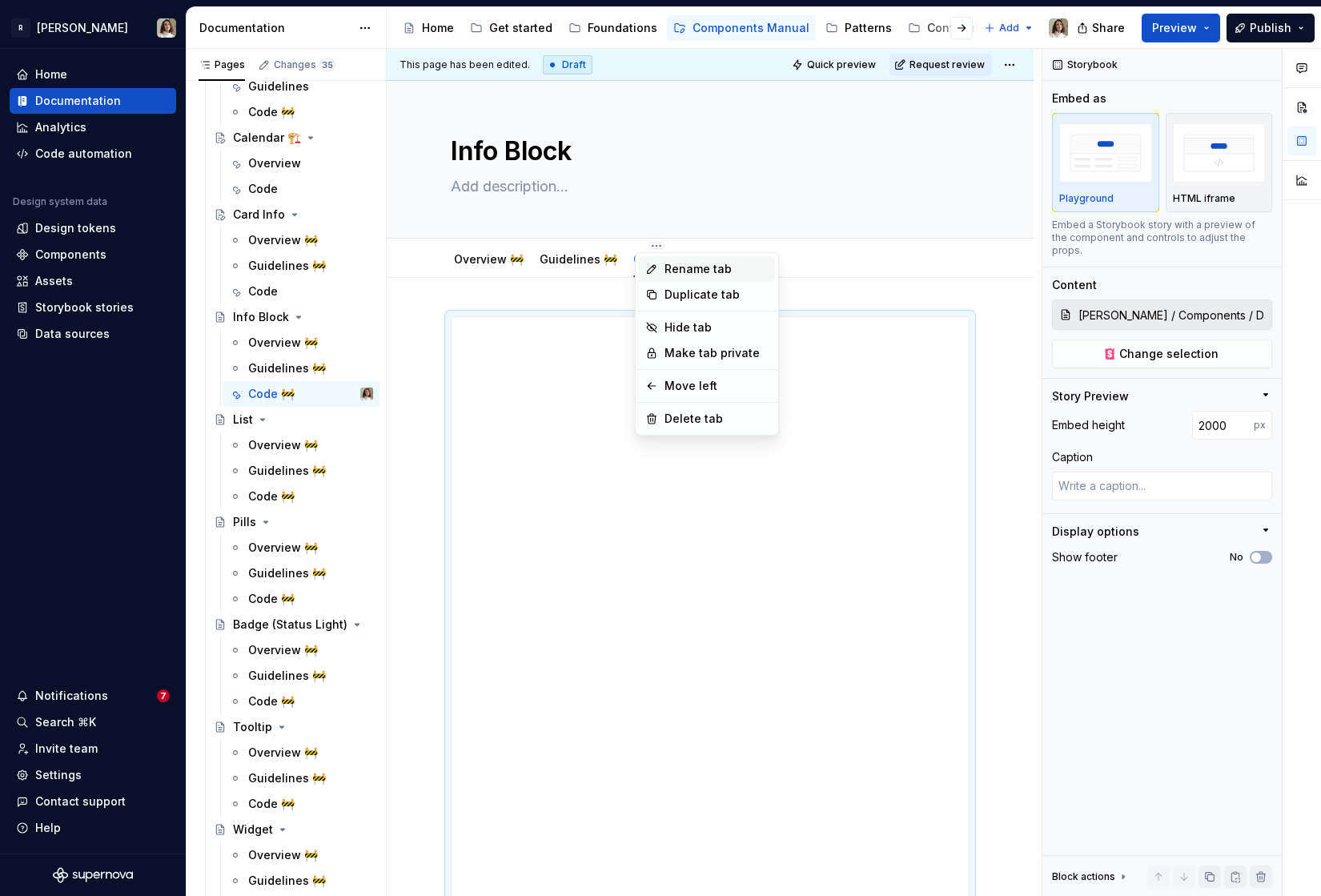
click at [668, 271] on div "Rename tab" at bounding box center [717, 269] width 104 height 16
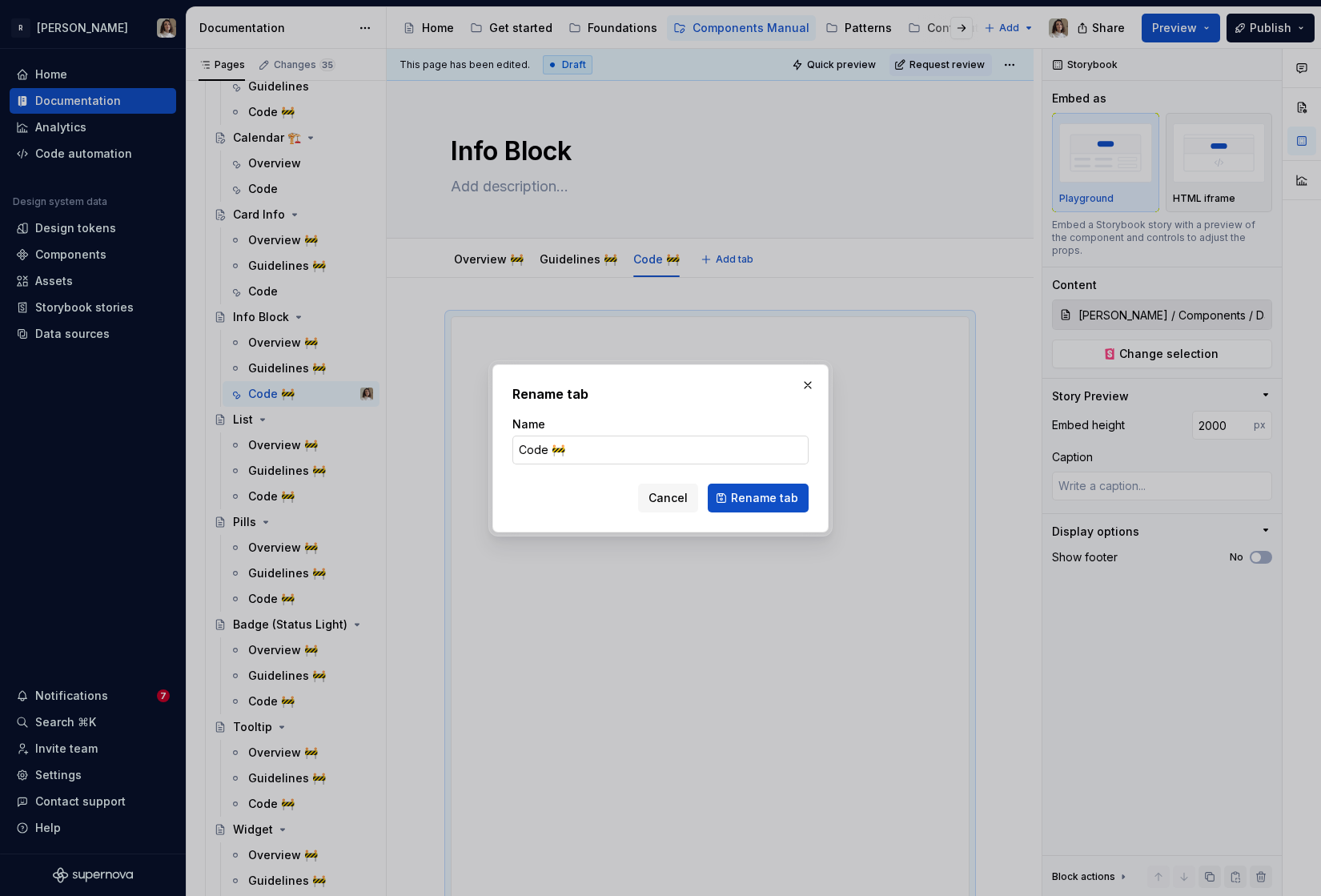
click at [585, 444] on input "Code 🚧" at bounding box center [661, 449] width 296 height 28
click at [785, 504] on span "Rename tab" at bounding box center [764, 498] width 68 height 16
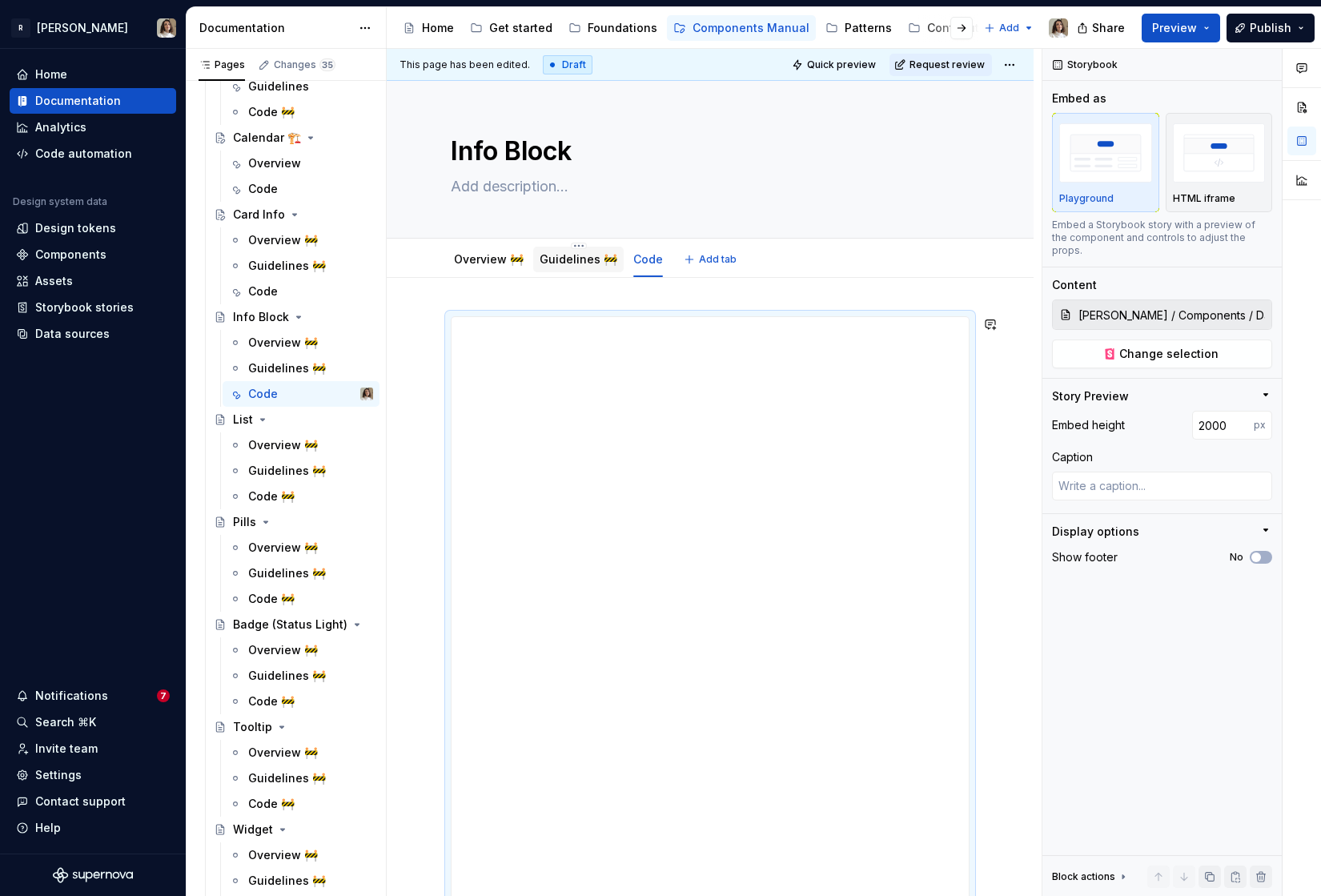
click at [559, 267] on div "Guidelines 🚧" at bounding box center [578, 259] width 77 height 16
click at [565, 244] on html "R [PERSON_NAME] Home Documentation Analytics Code automation Design system data…" at bounding box center [660, 448] width 1321 height 896
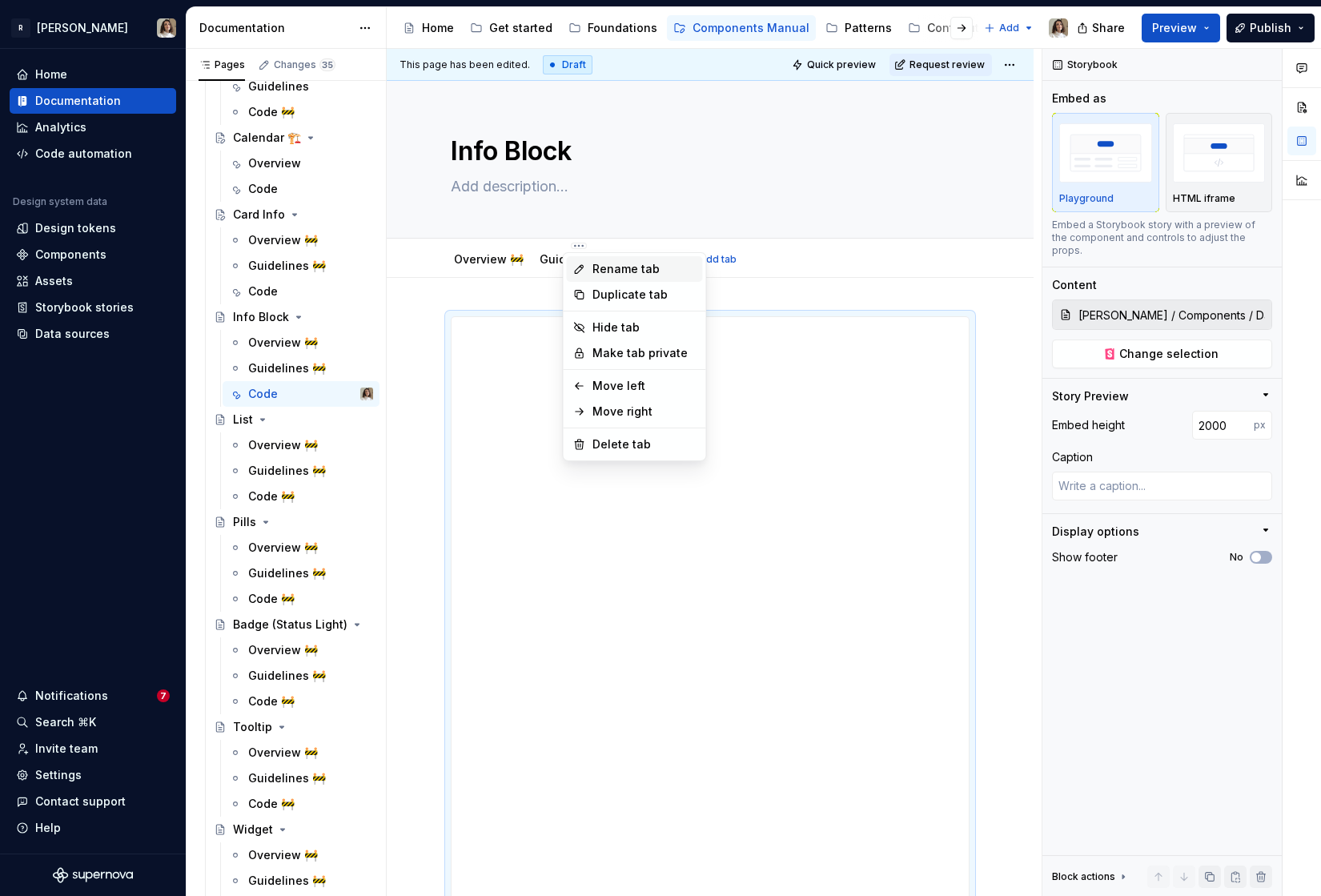
click at [591, 265] on div "Rename tab" at bounding box center [635, 269] width 136 height 25
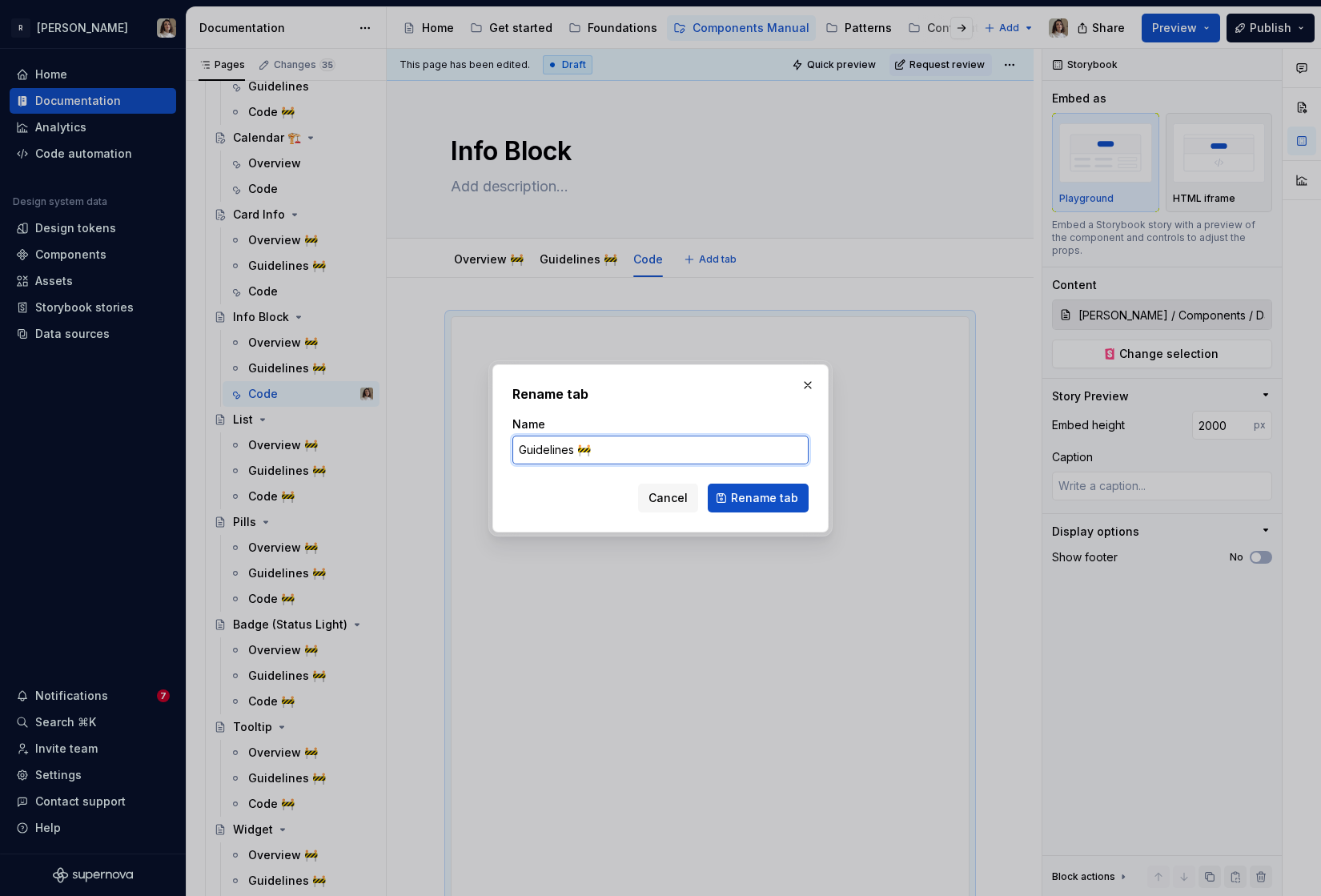
click at [587, 449] on input "Guidelines 🚧" at bounding box center [661, 449] width 296 height 28
click button "Rename tab" at bounding box center [758, 497] width 101 height 28
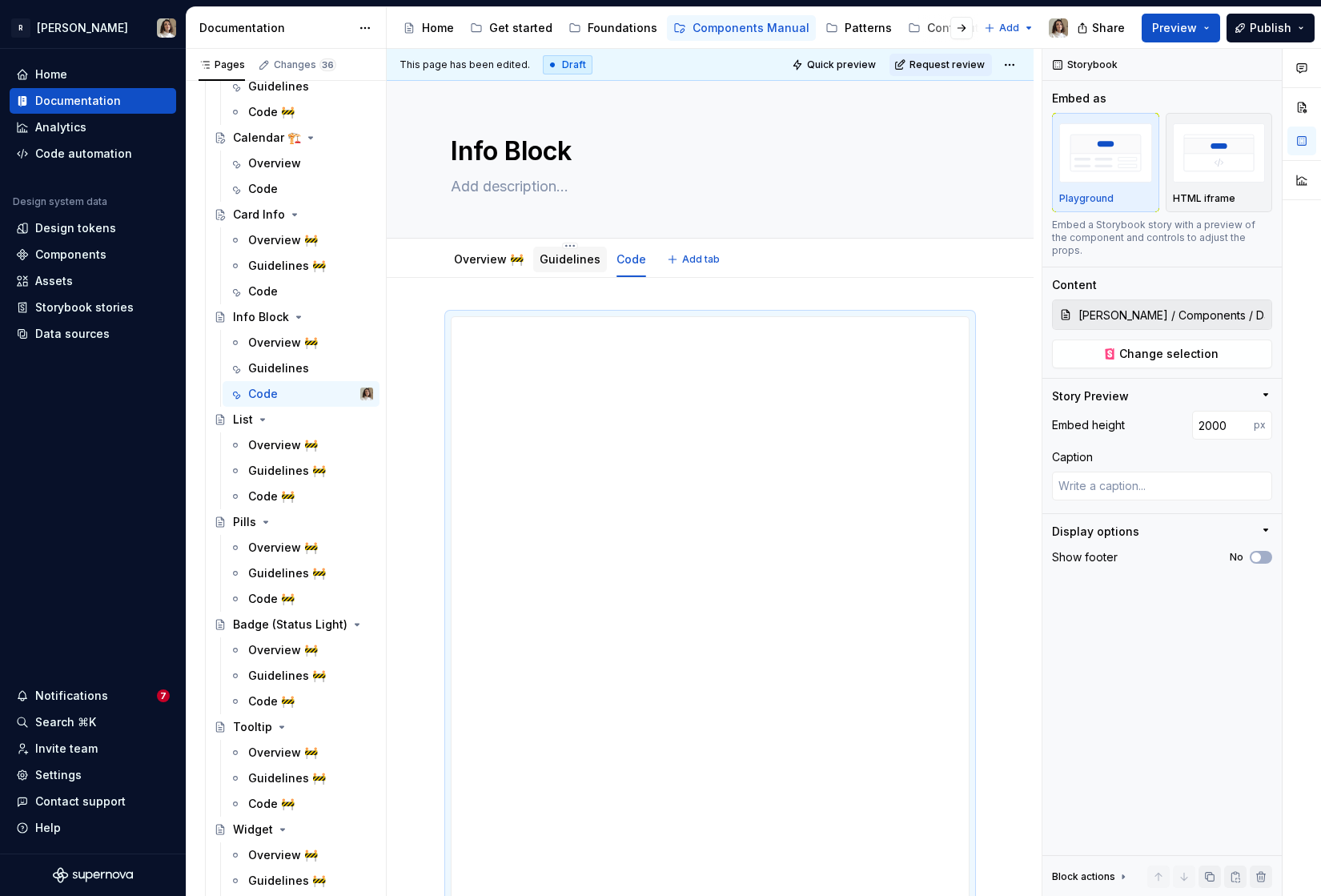
click at [574, 259] on link "Guidelines" at bounding box center [570, 259] width 61 height 14
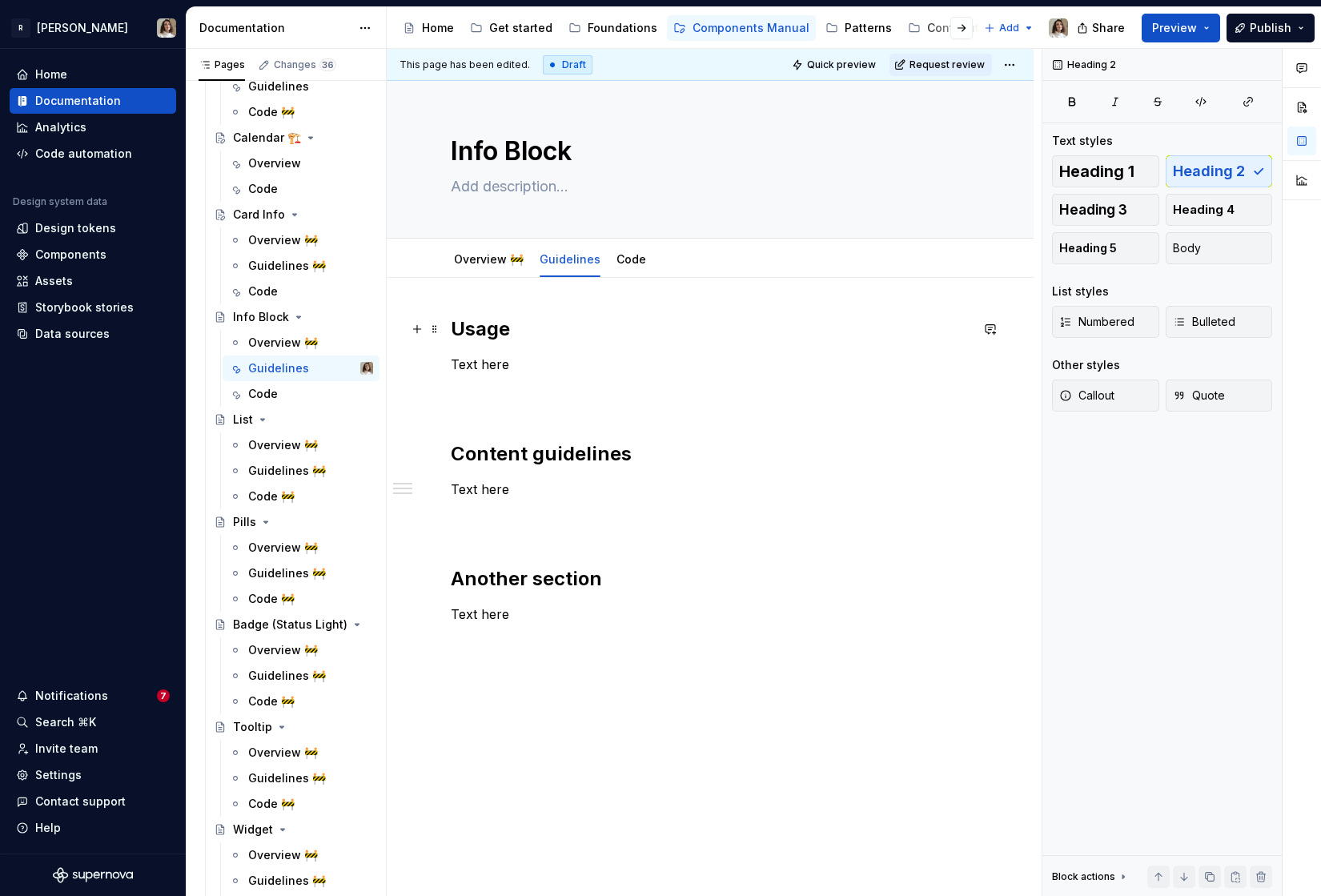
click at [494, 335] on h2 "Usage" at bounding box center [710, 329] width 519 height 25
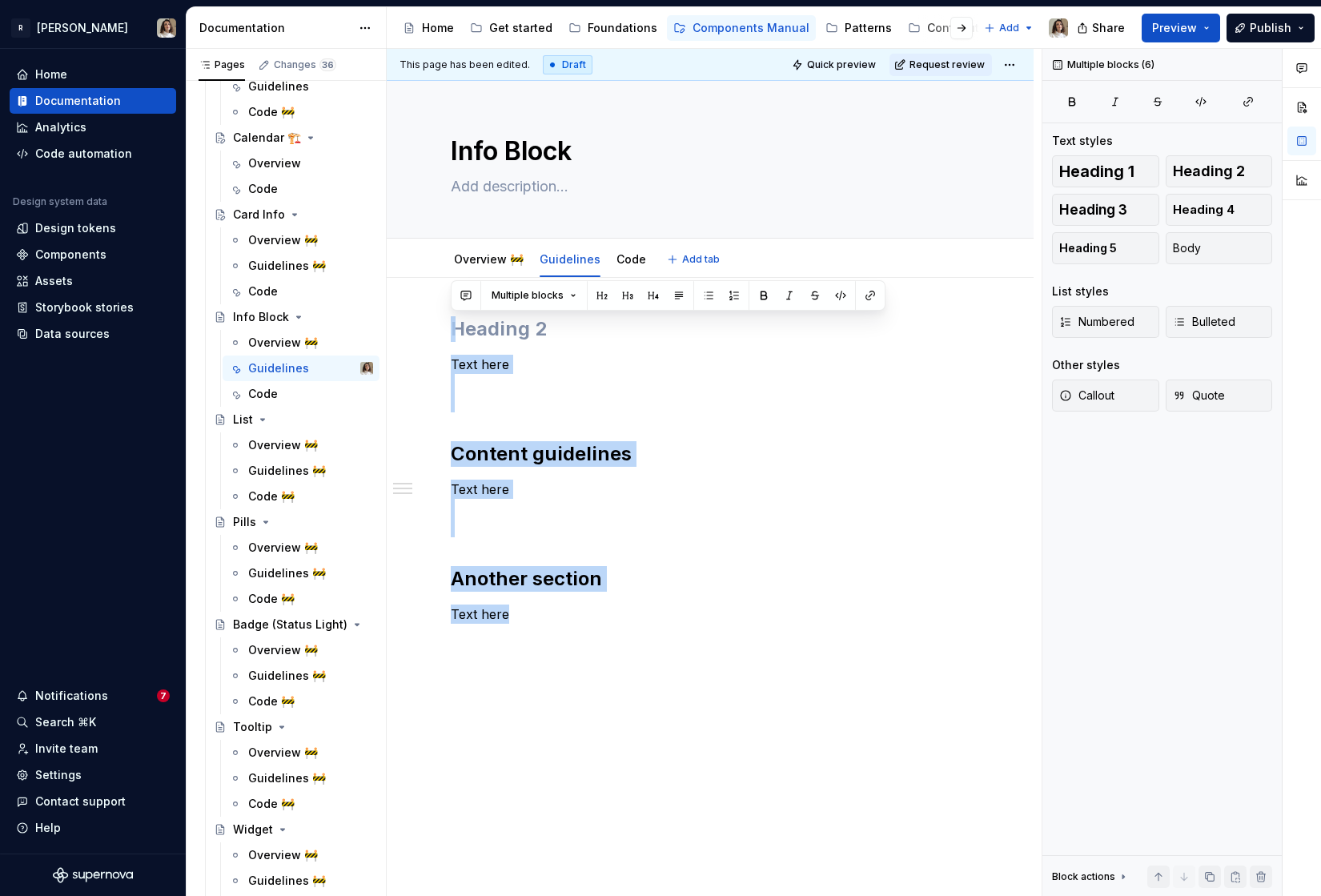
drag, startPoint x: 526, startPoint y: 603, endPoint x: 468, endPoint y: 277, distance: 331.1
click at [468, 277] on div "Info Block Edit header Overview 🚧 Guidelines Code Add tab Content guidelines An…" at bounding box center [710, 496] width 647 height 831
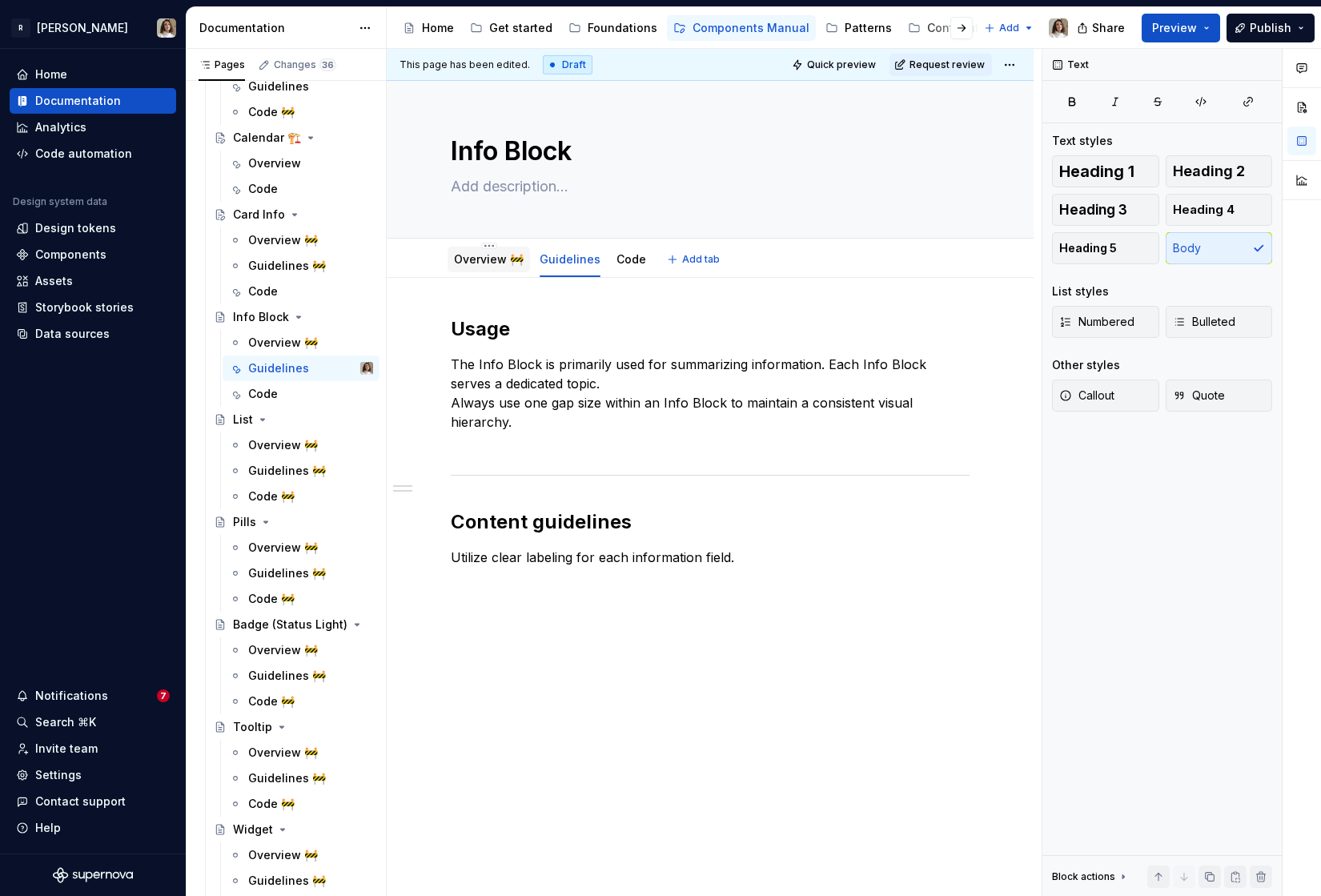
click at [474, 257] on link "Overview 🚧" at bounding box center [488, 259] width 70 height 14
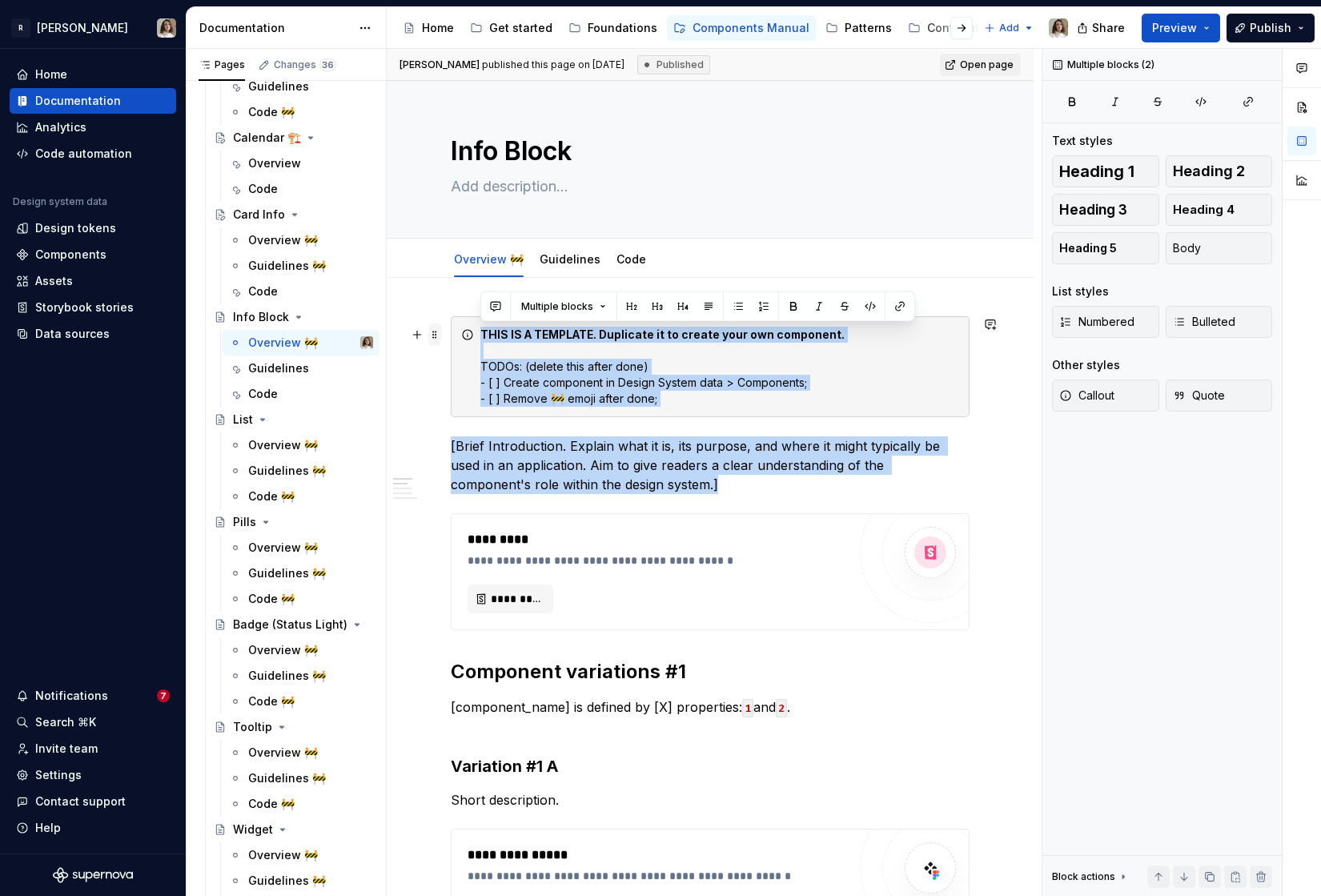
drag, startPoint x: 614, startPoint y: 482, endPoint x: 430, endPoint y: 330, distance: 238.7
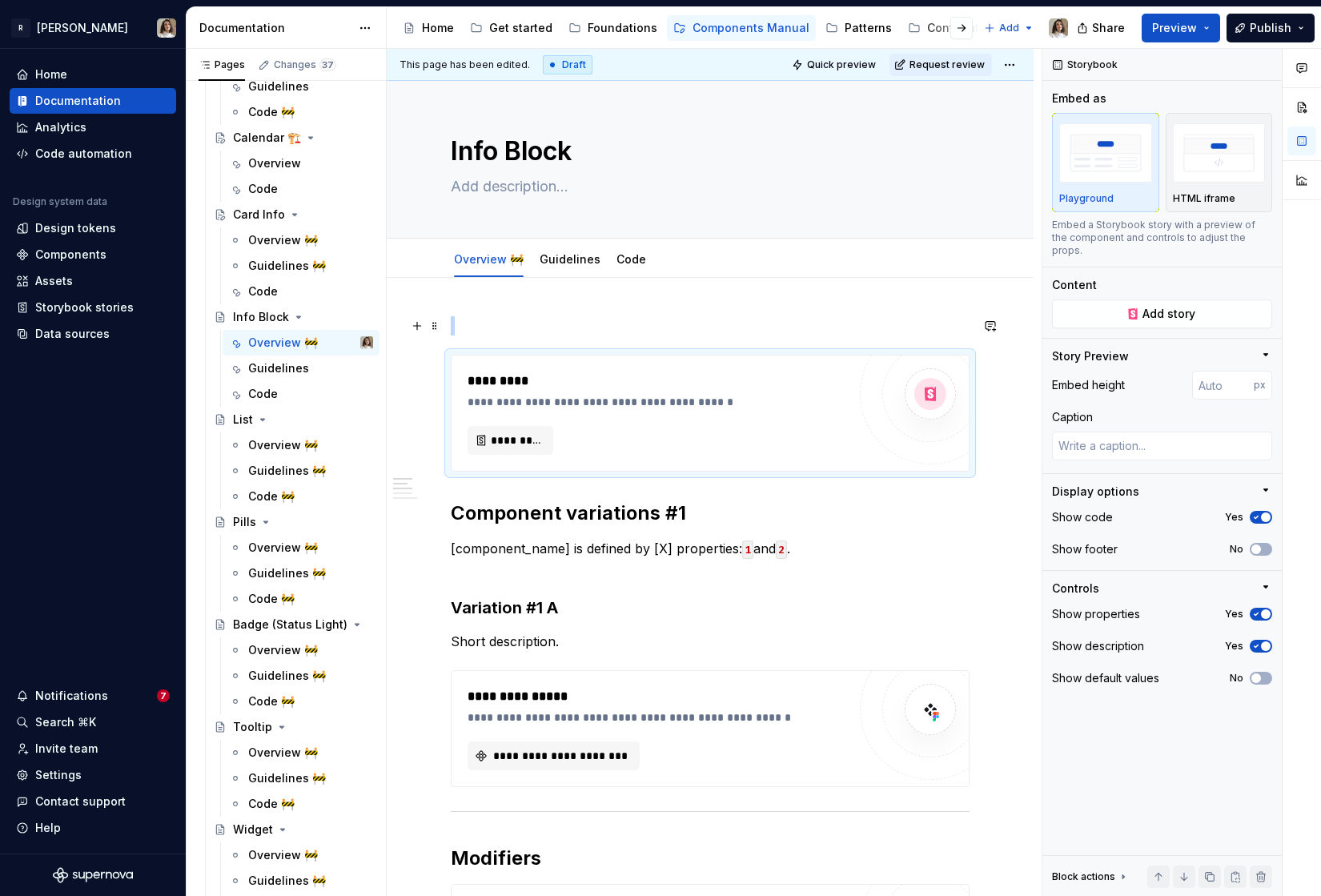
click at [482, 329] on p at bounding box center [710, 326] width 519 height 20
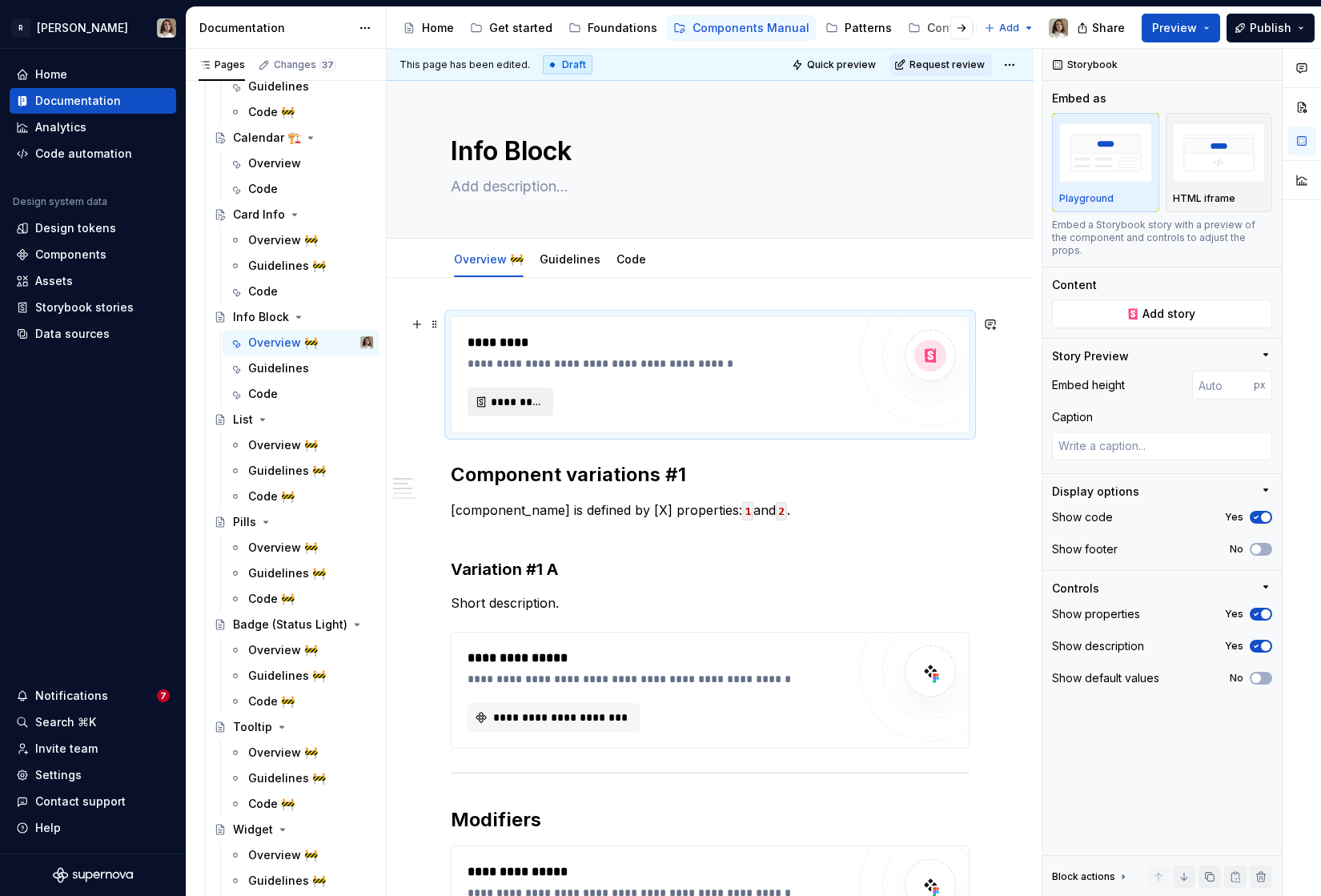
click at [488, 391] on button "*********" at bounding box center [510, 401] width 85 height 28
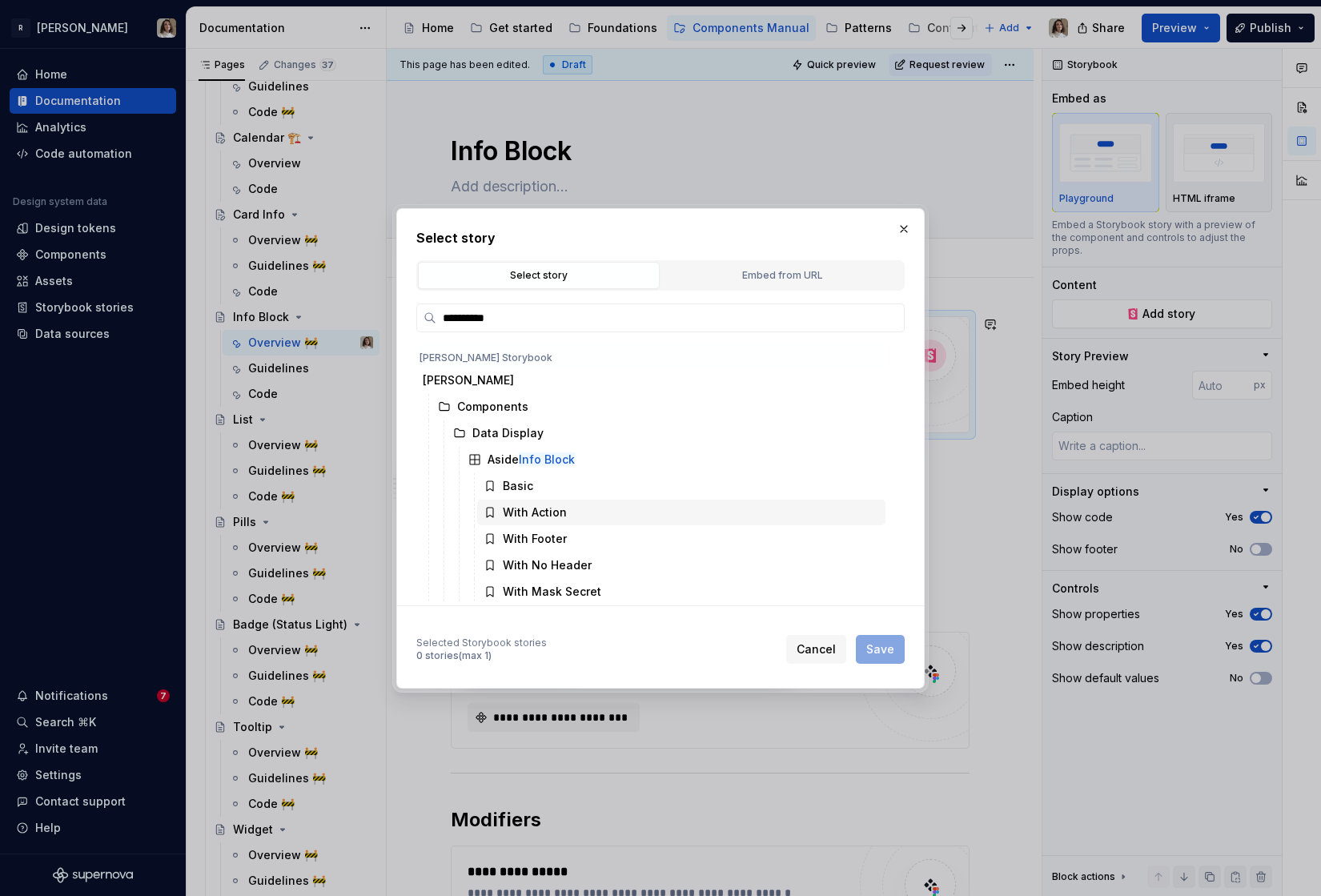
scroll to position [135, 0]
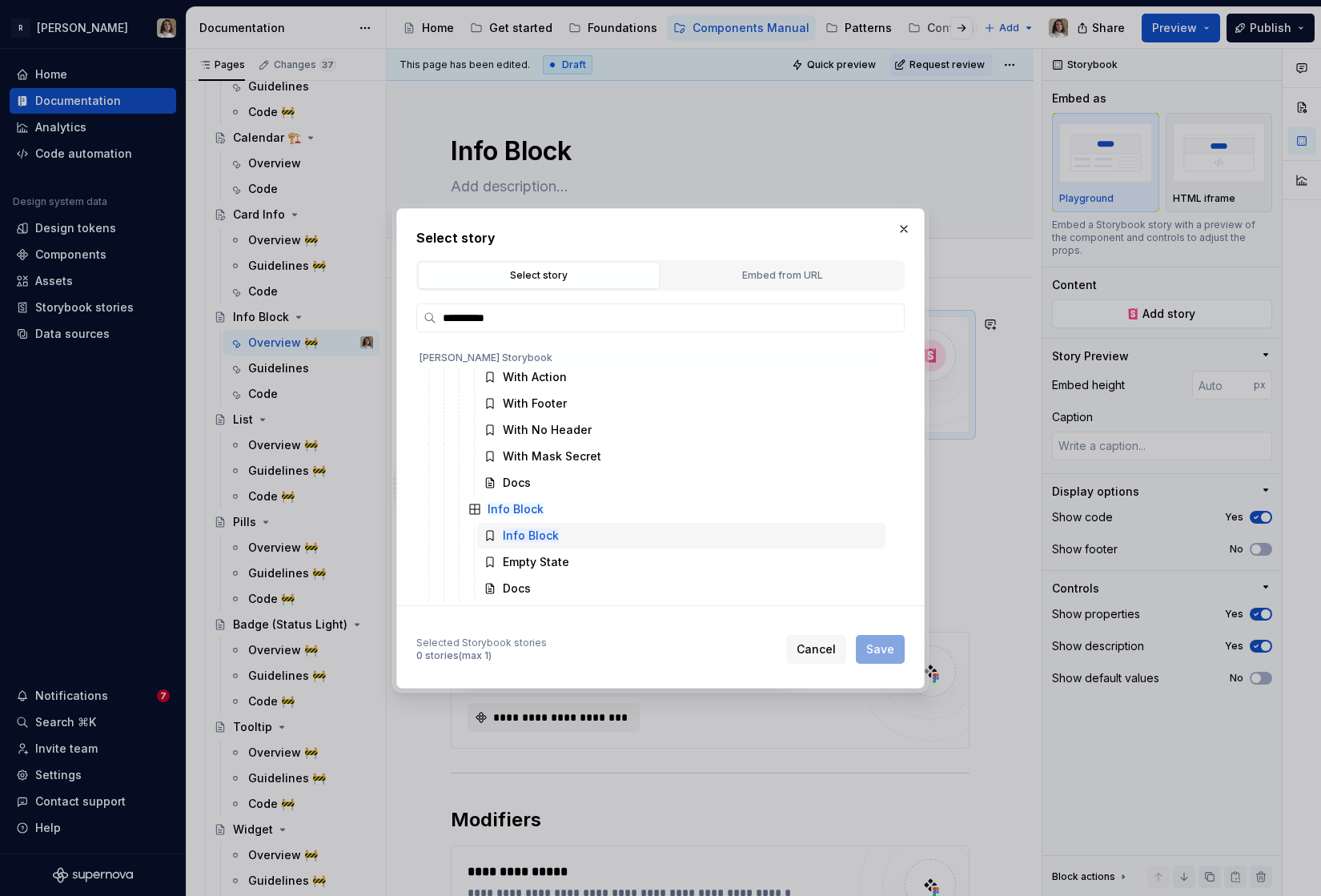
click at [533, 538] on mark "Info Block" at bounding box center [531, 535] width 56 height 14
click at [869, 645] on span "Save" at bounding box center [880, 649] width 28 height 16
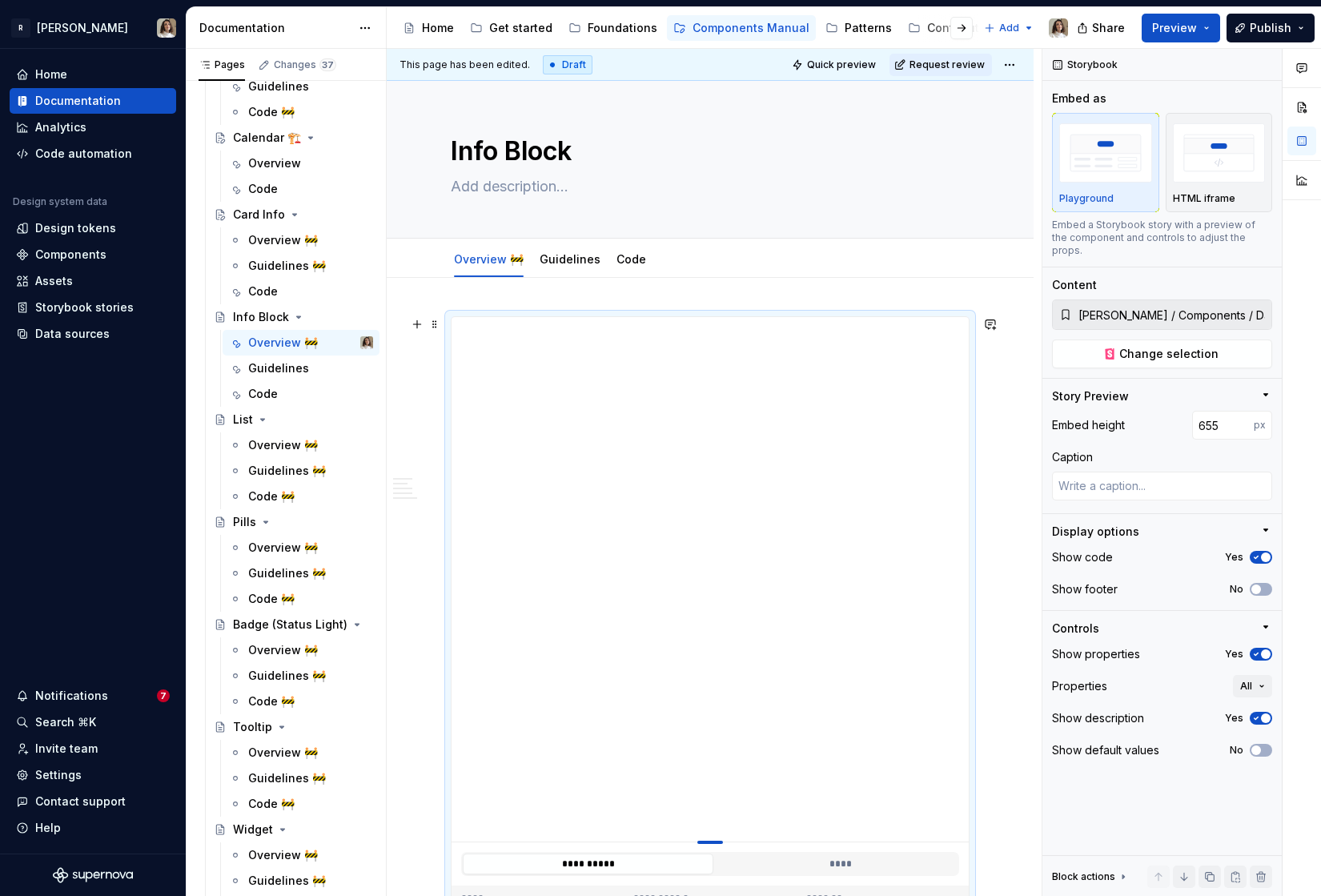
drag, startPoint x: 714, startPoint y: 636, endPoint x: 668, endPoint y: 841, distance: 210.1
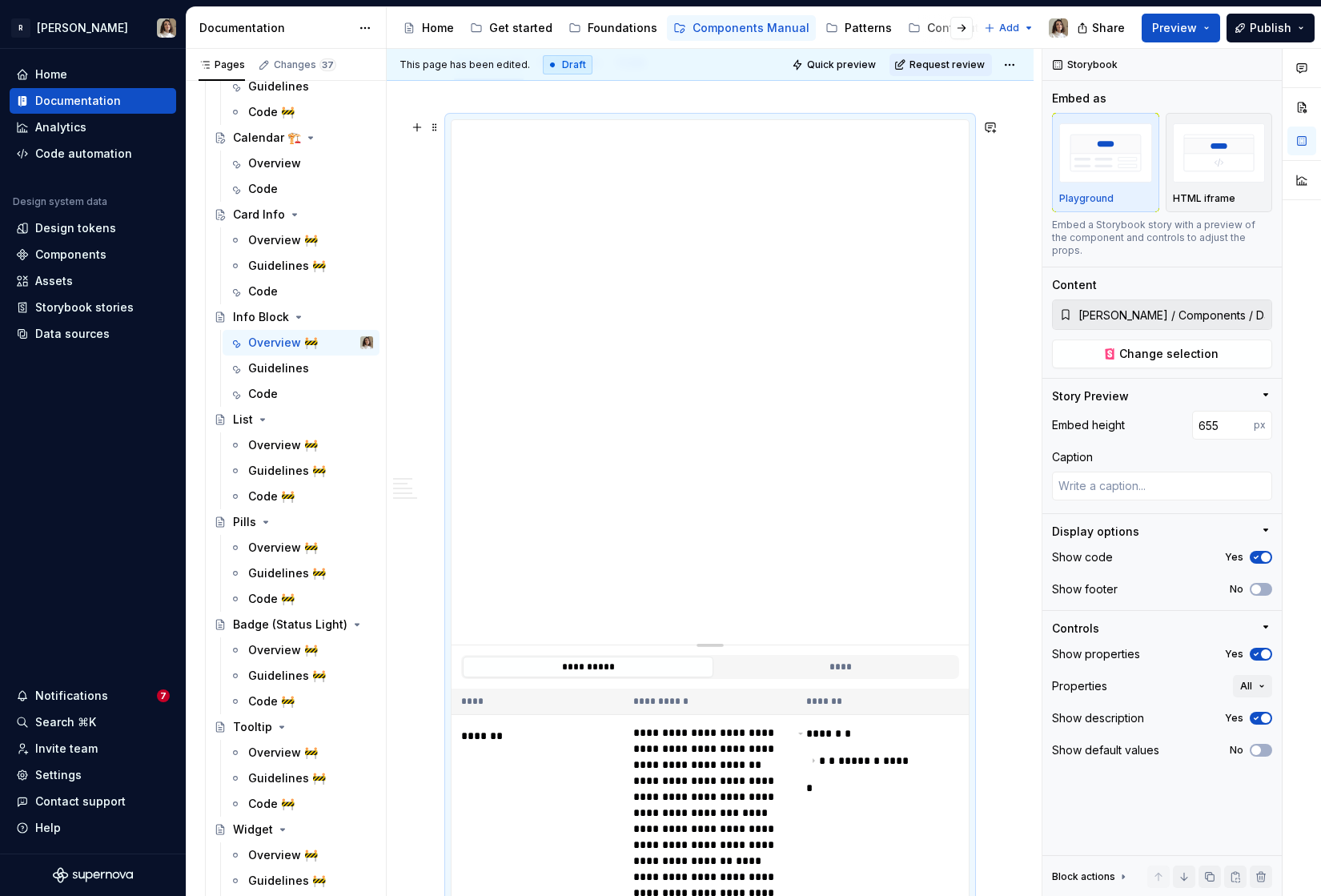
scroll to position [202, 0]
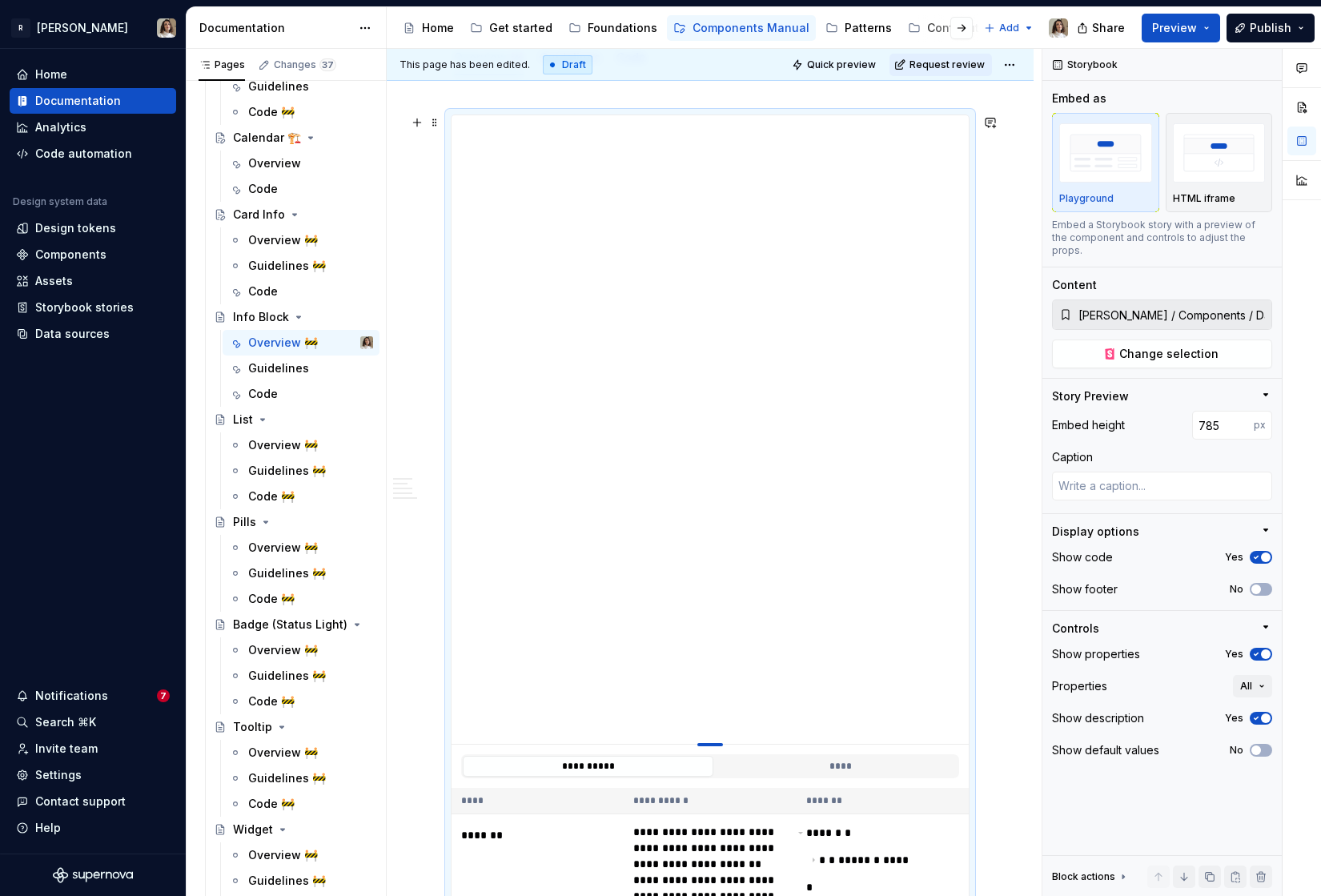
drag, startPoint x: 713, startPoint y: 639, endPoint x: 689, endPoint y: 744, distance: 107.7
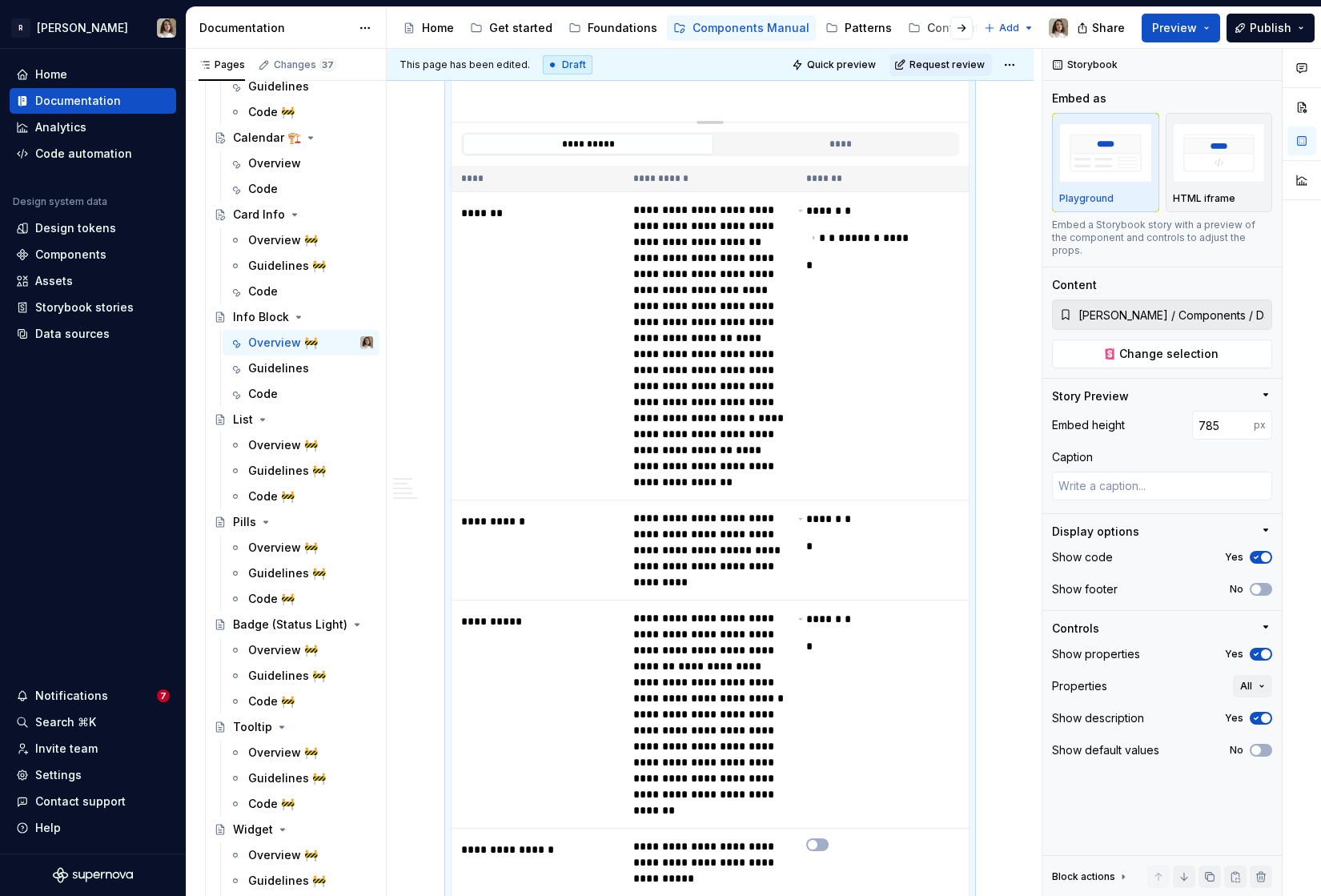
scroll to position [0, 0]
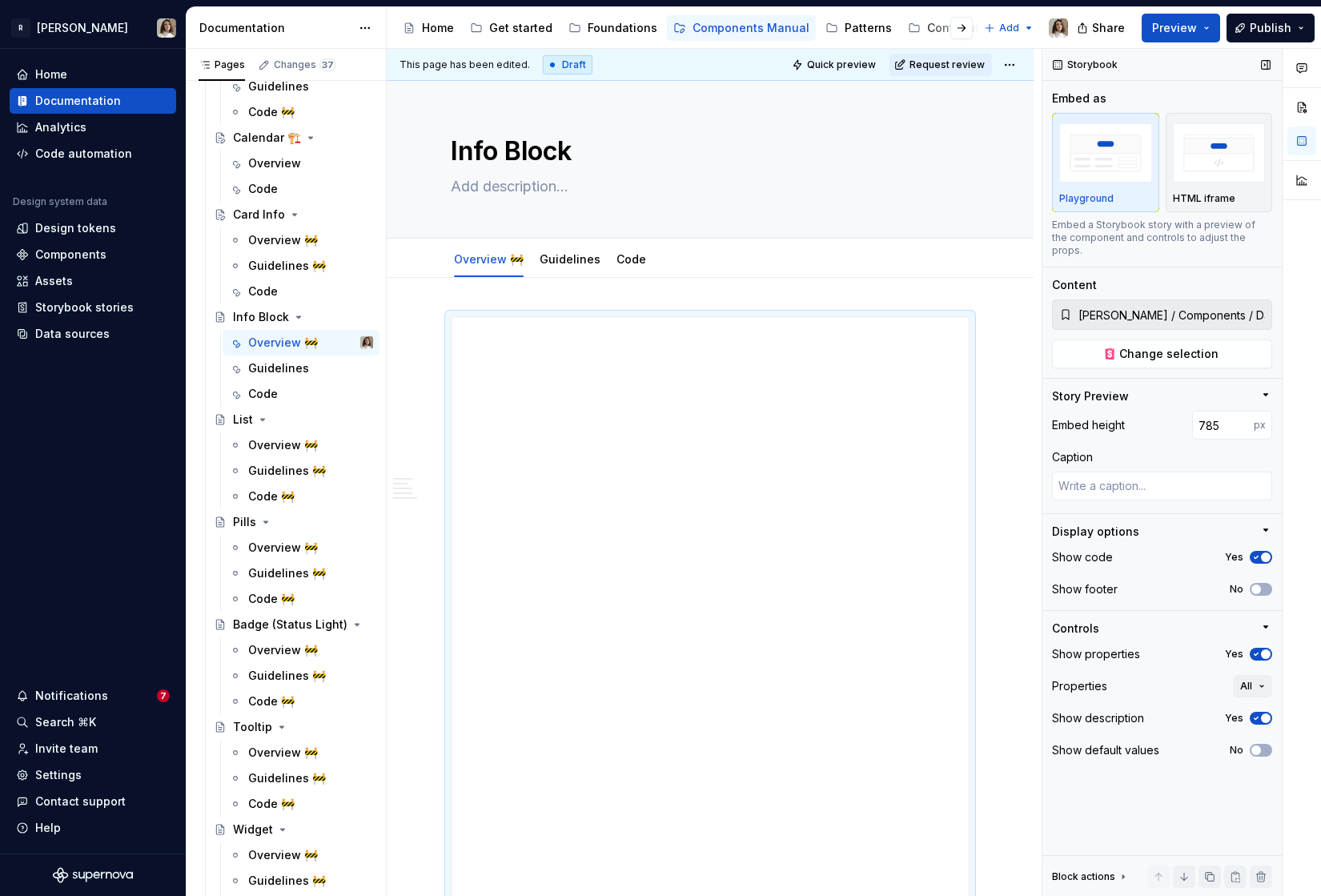
click at [1256, 653] on icon "button" at bounding box center [1256, 654] width 4 height 2
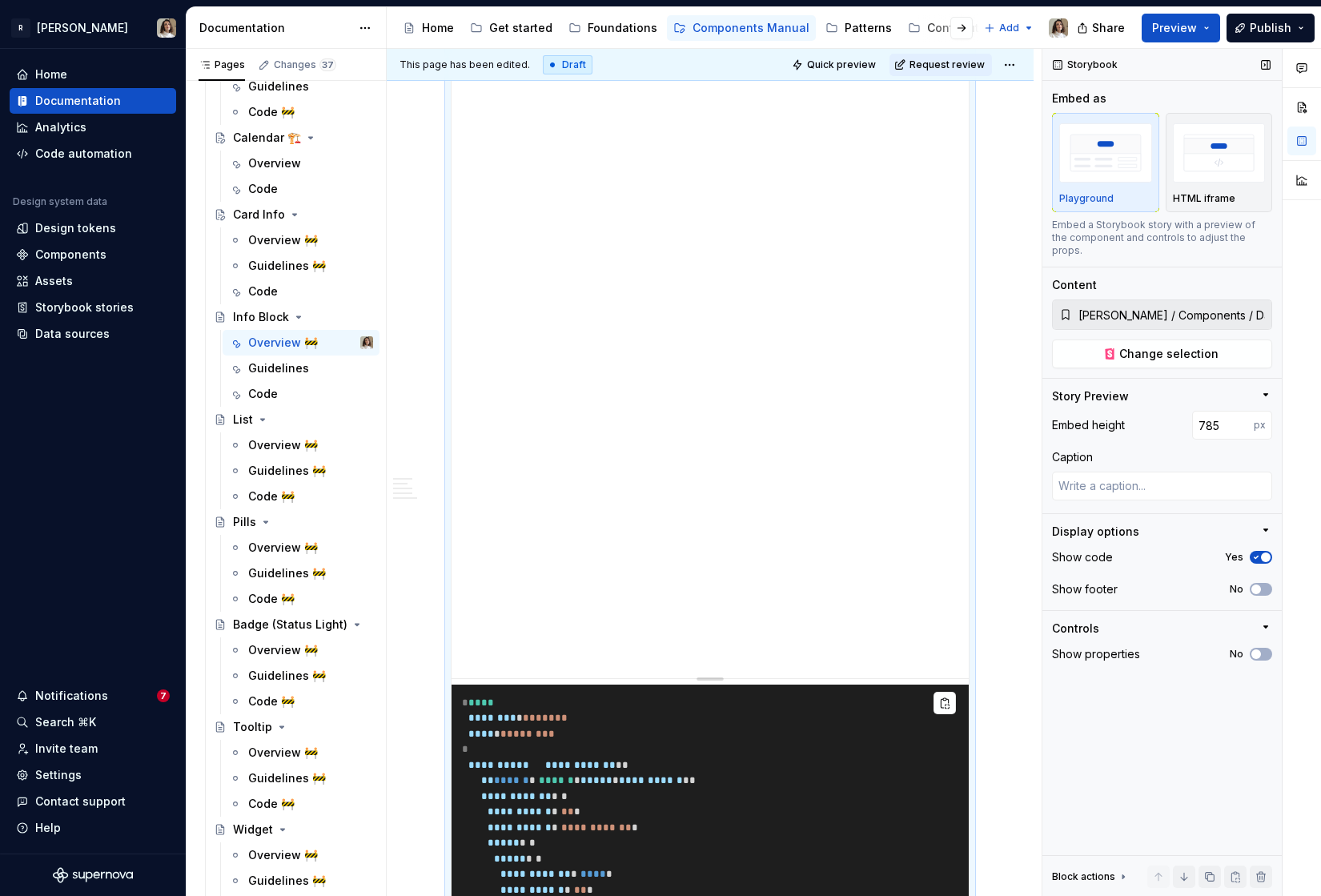
click at [1261, 552] on span "button" at bounding box center [1266, 557] width 10 height 10
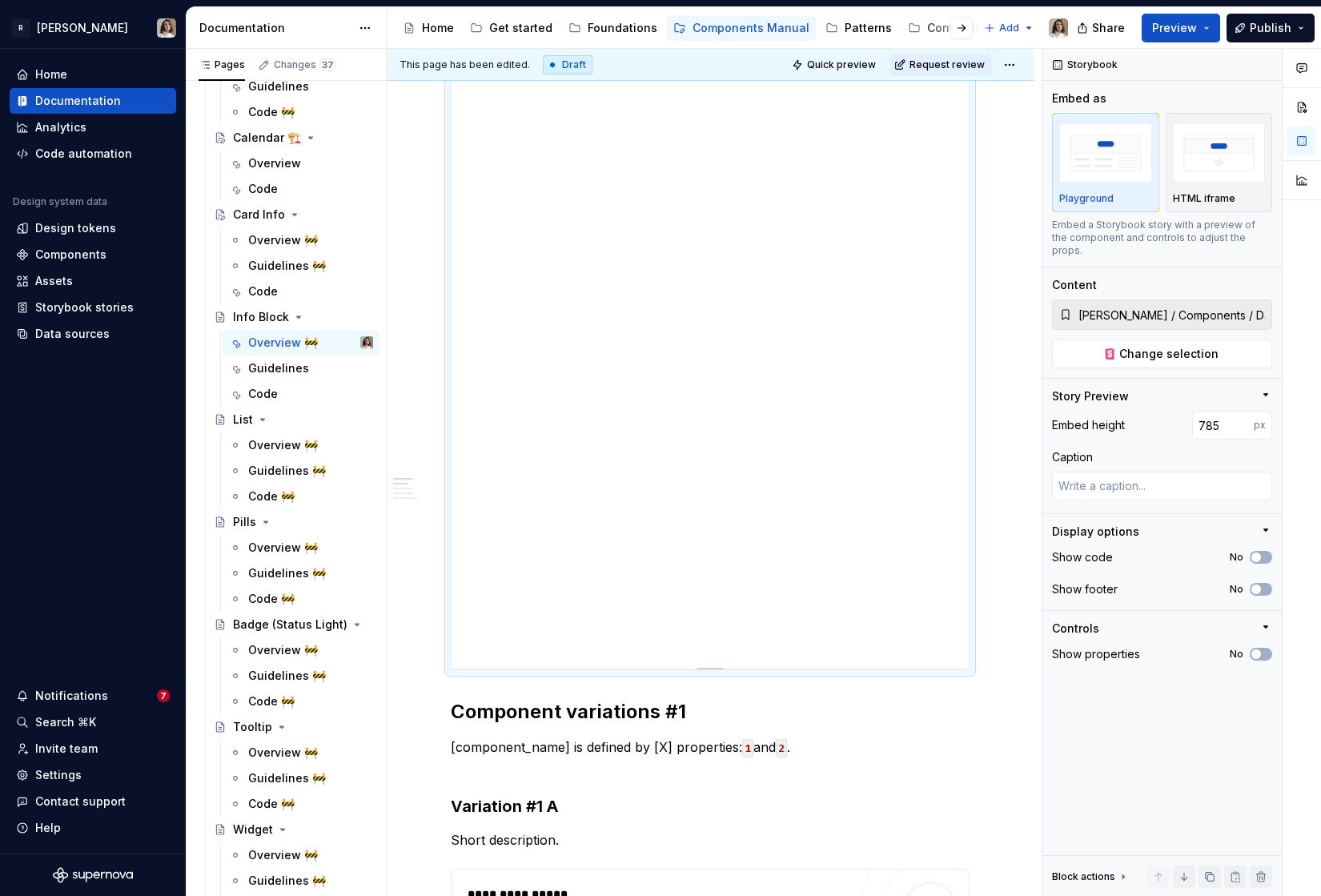
scroll to position [259, 0]
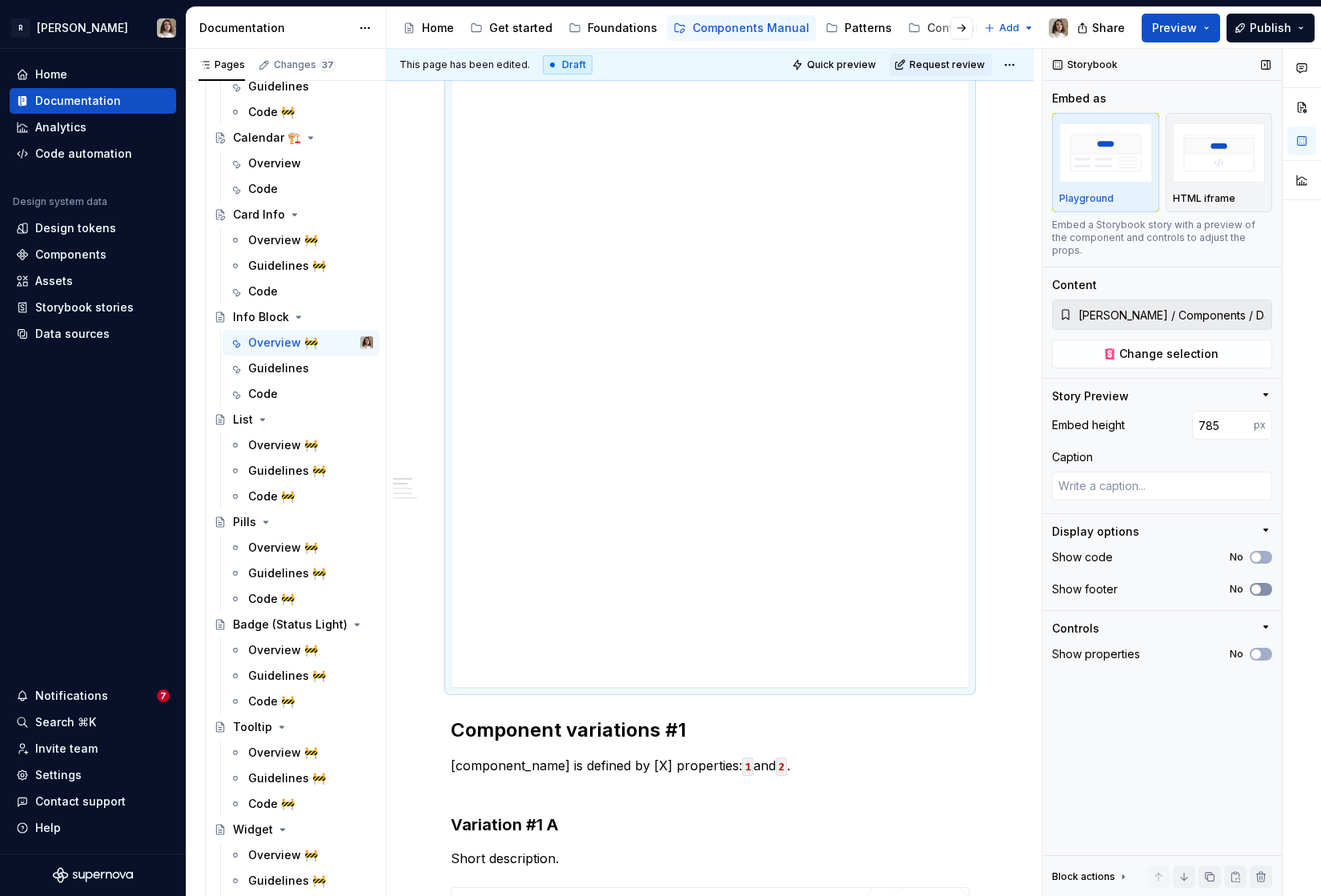
click at [1258, 584] on span "button" at bounding box center [1256, 589] width 10 height 10
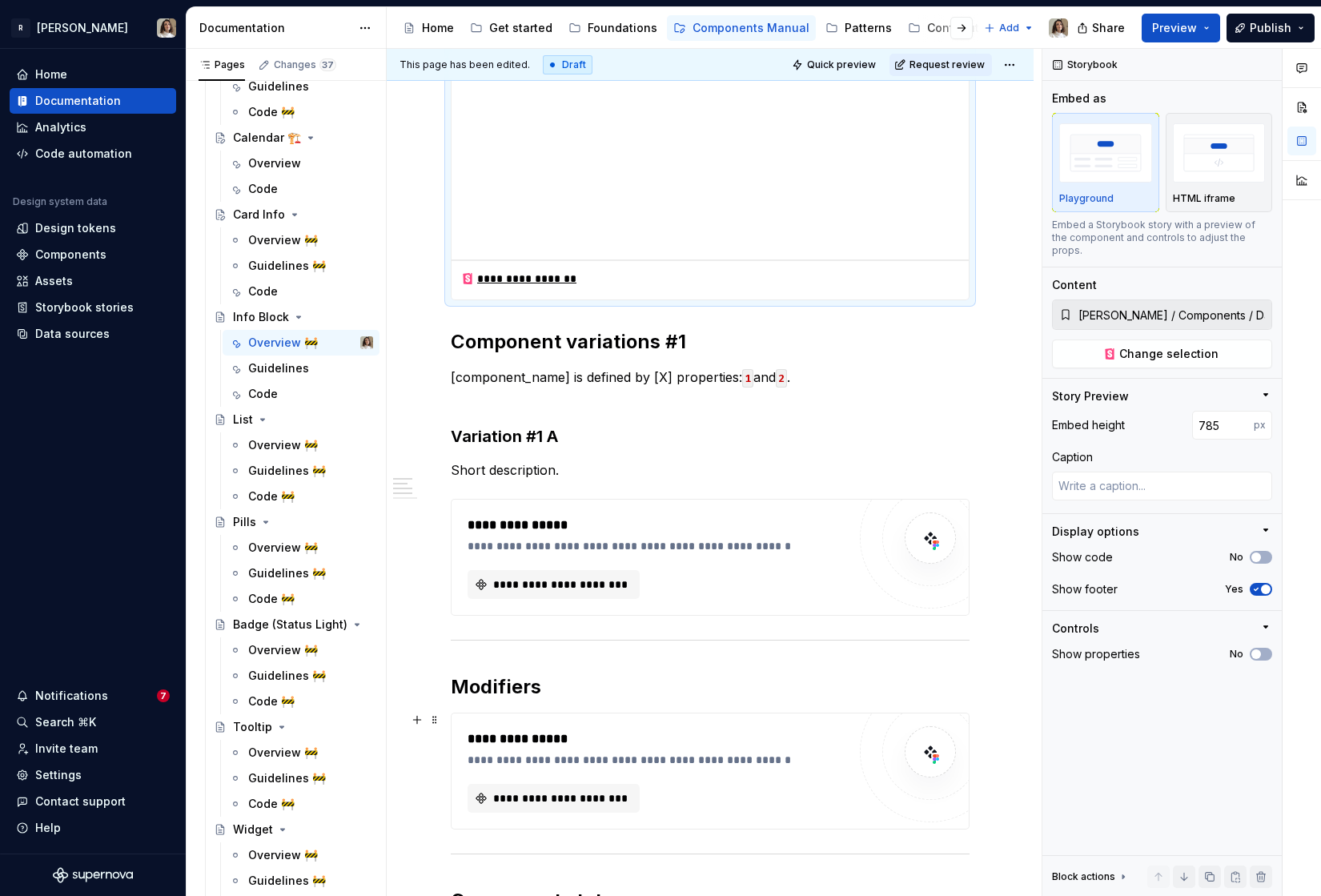
scroll to position [792, 0]
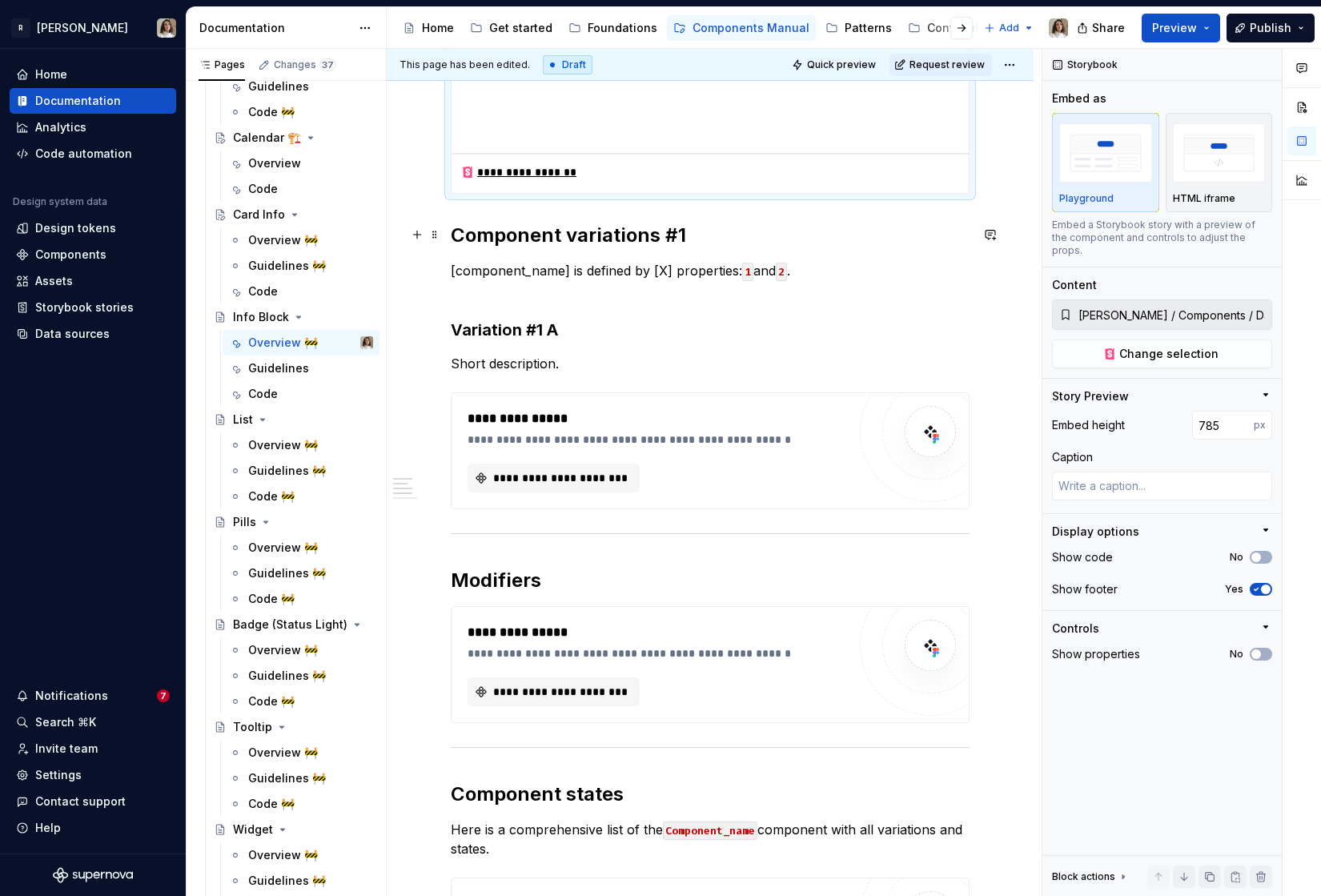
click at [459, 235] on h2 "Component variations #1" at bounding box center [710, 235] width 519 height 25
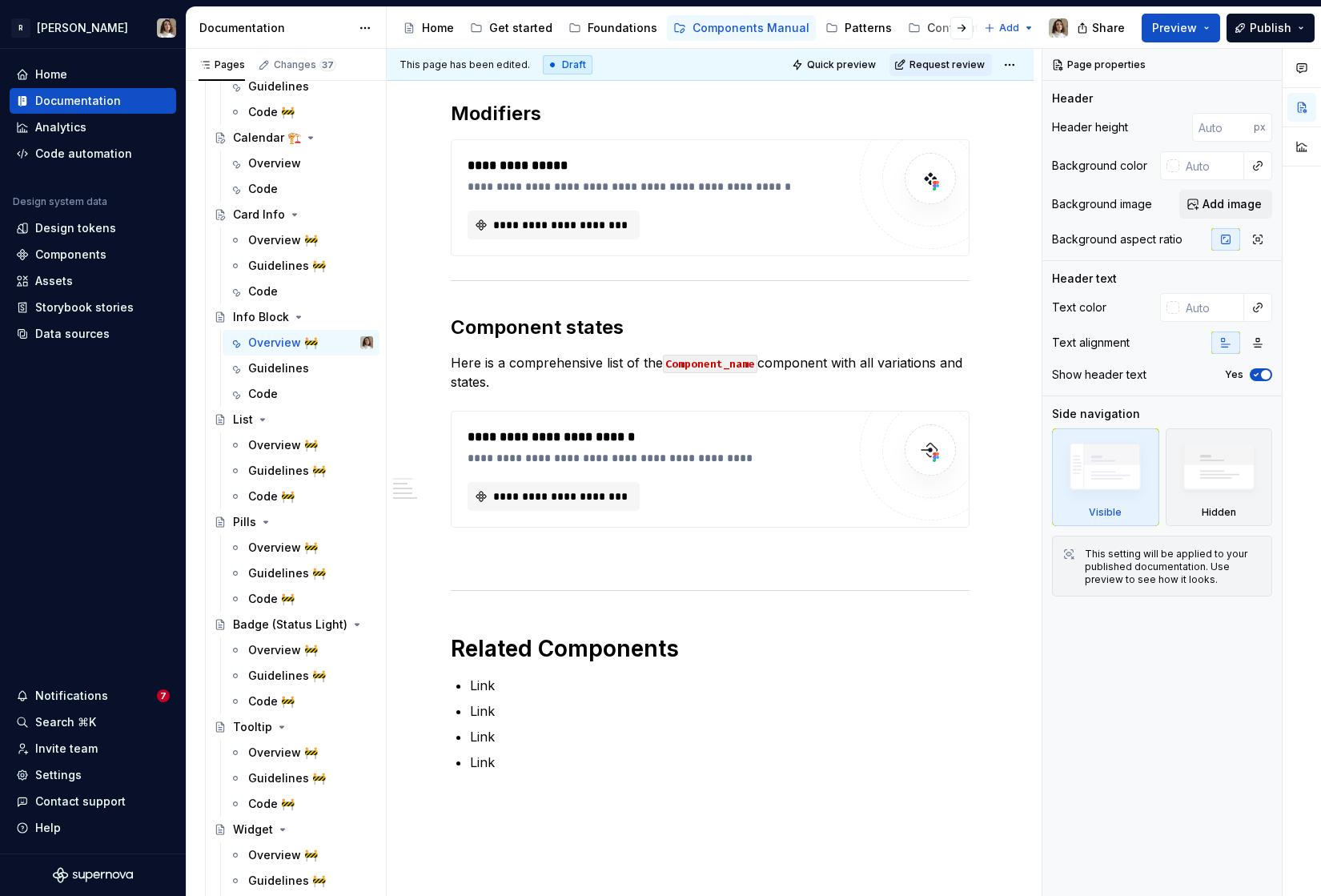
scroll to position [1420, 0]
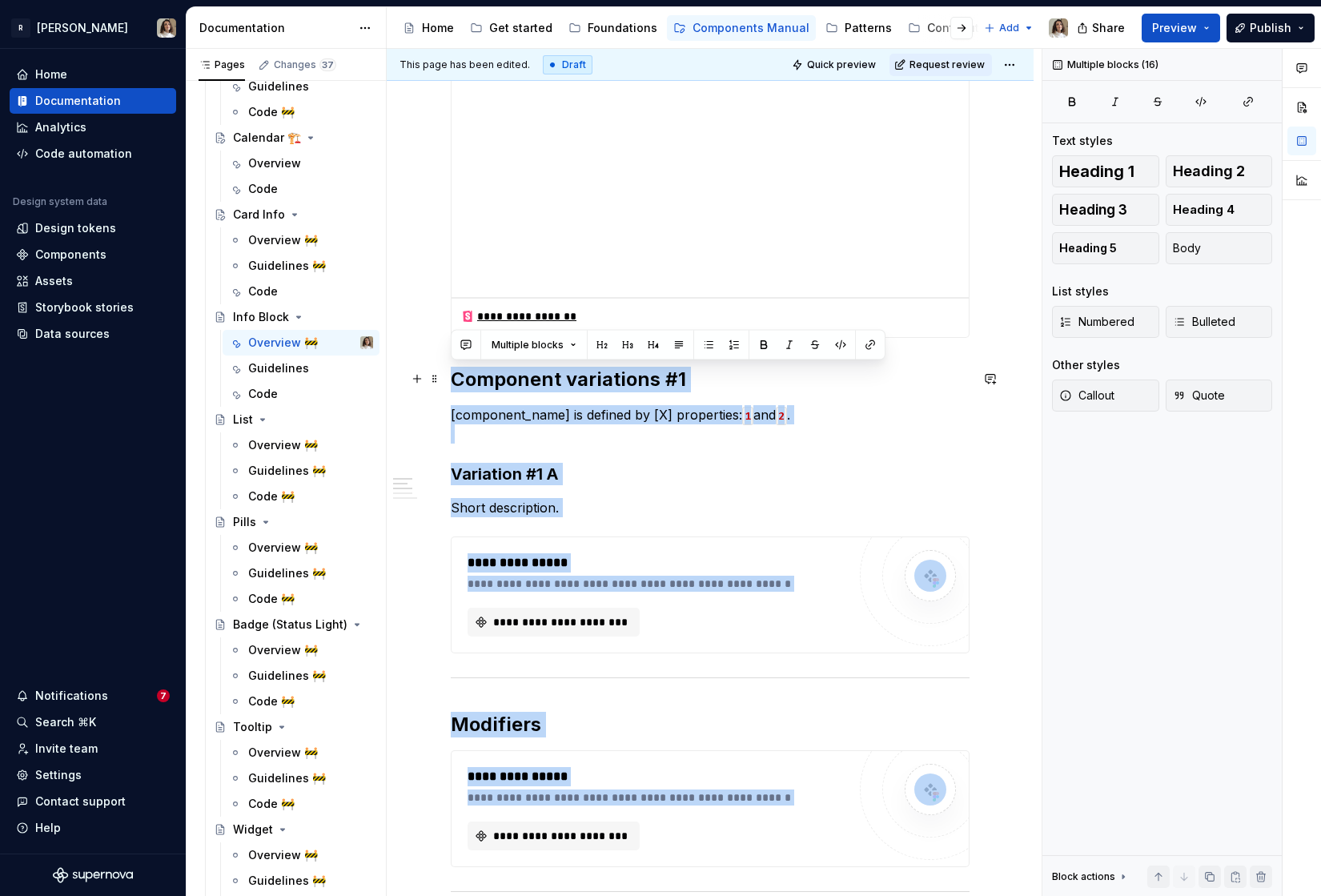
drag, startPoint x: 517, startPoint y: 602, endPoint x: 453, endPoint y: 378, distance: 233.0
click at [453, 378] on div "**********" at bounding box center [710, 524] width 519 height 1715
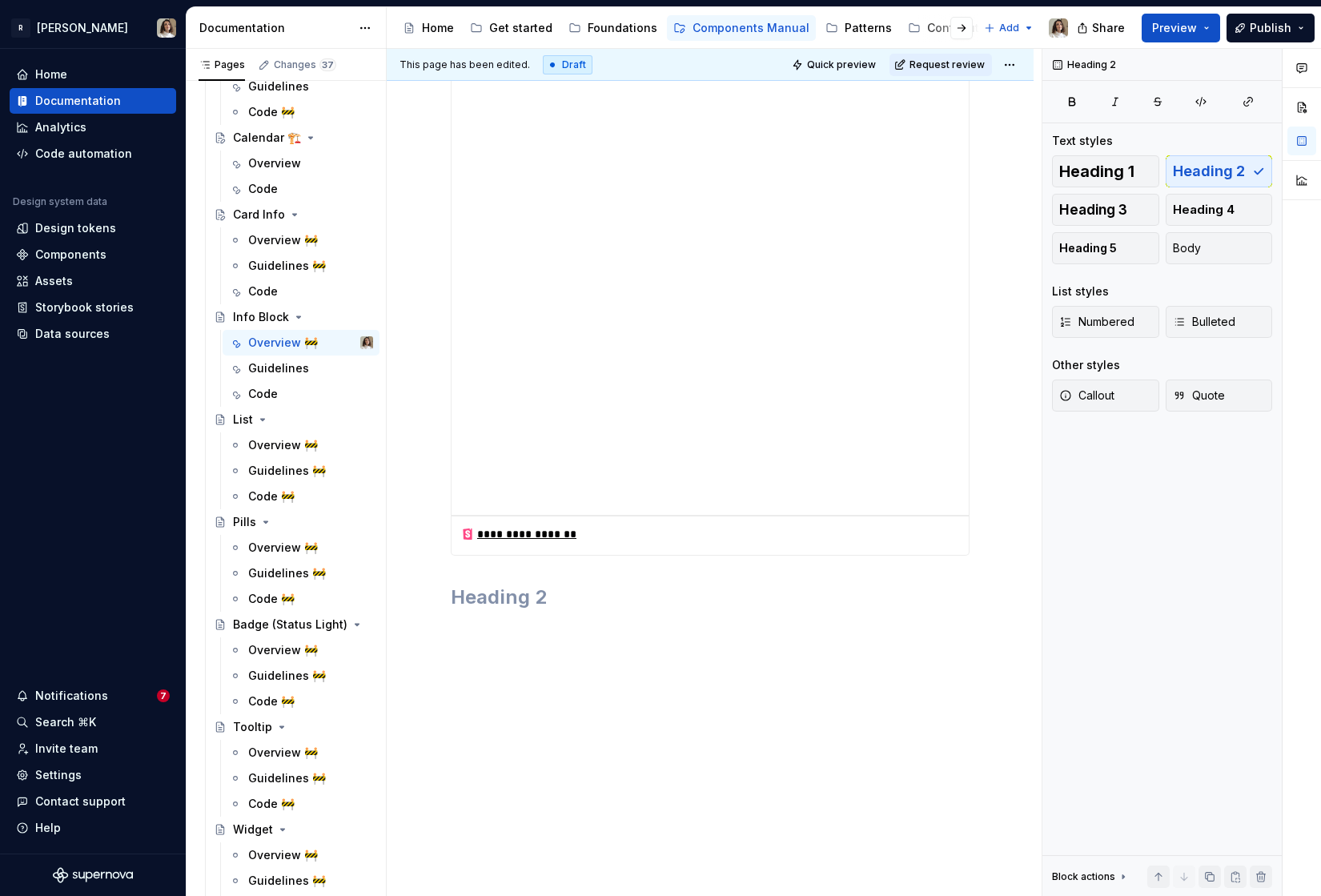
scroll to position [648, 0]
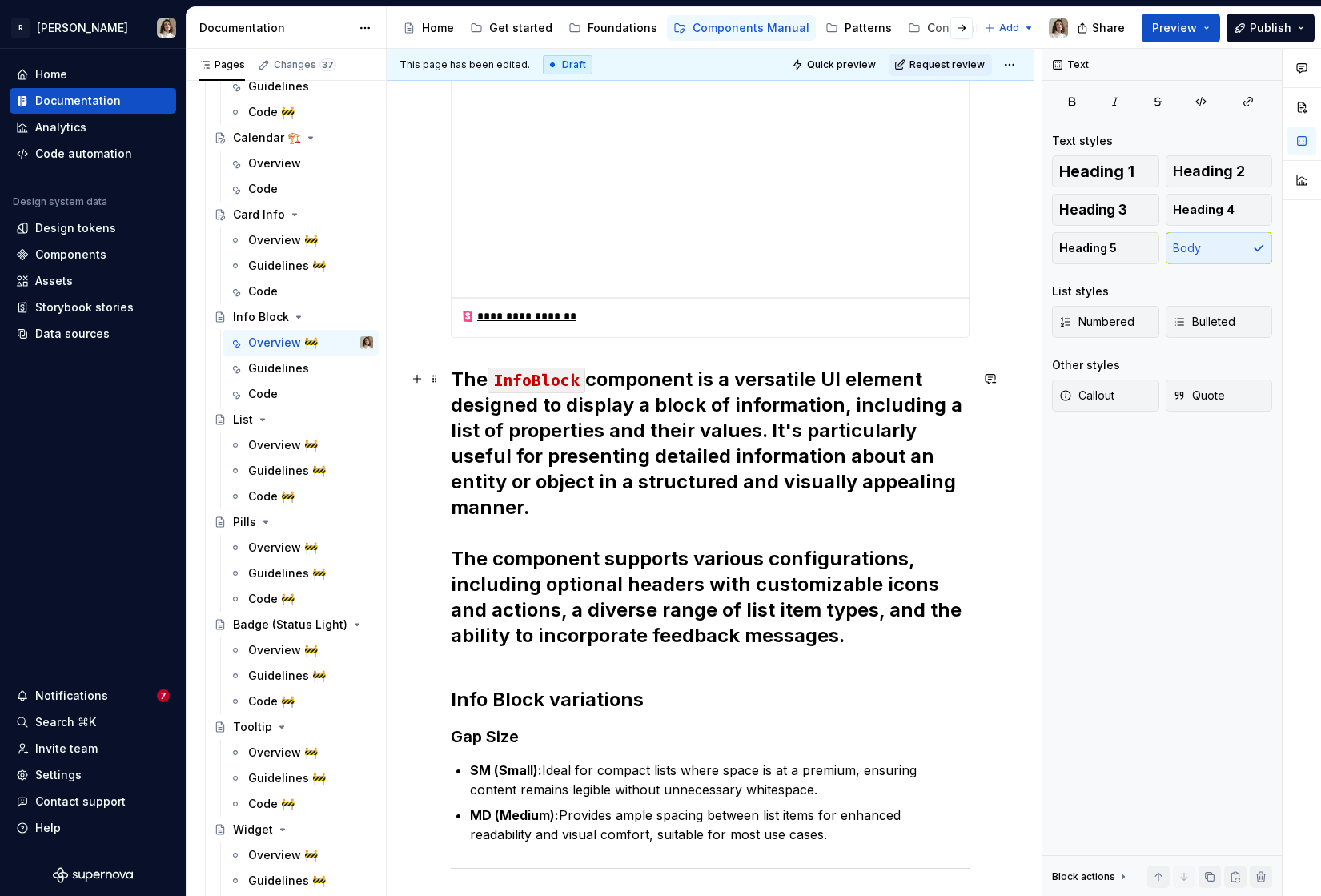
click at [451, 383] on h2 "The InfoBlock component is a versatile UI element designed to display a block o…" at bounding box center [710, 521] width 519 height 308
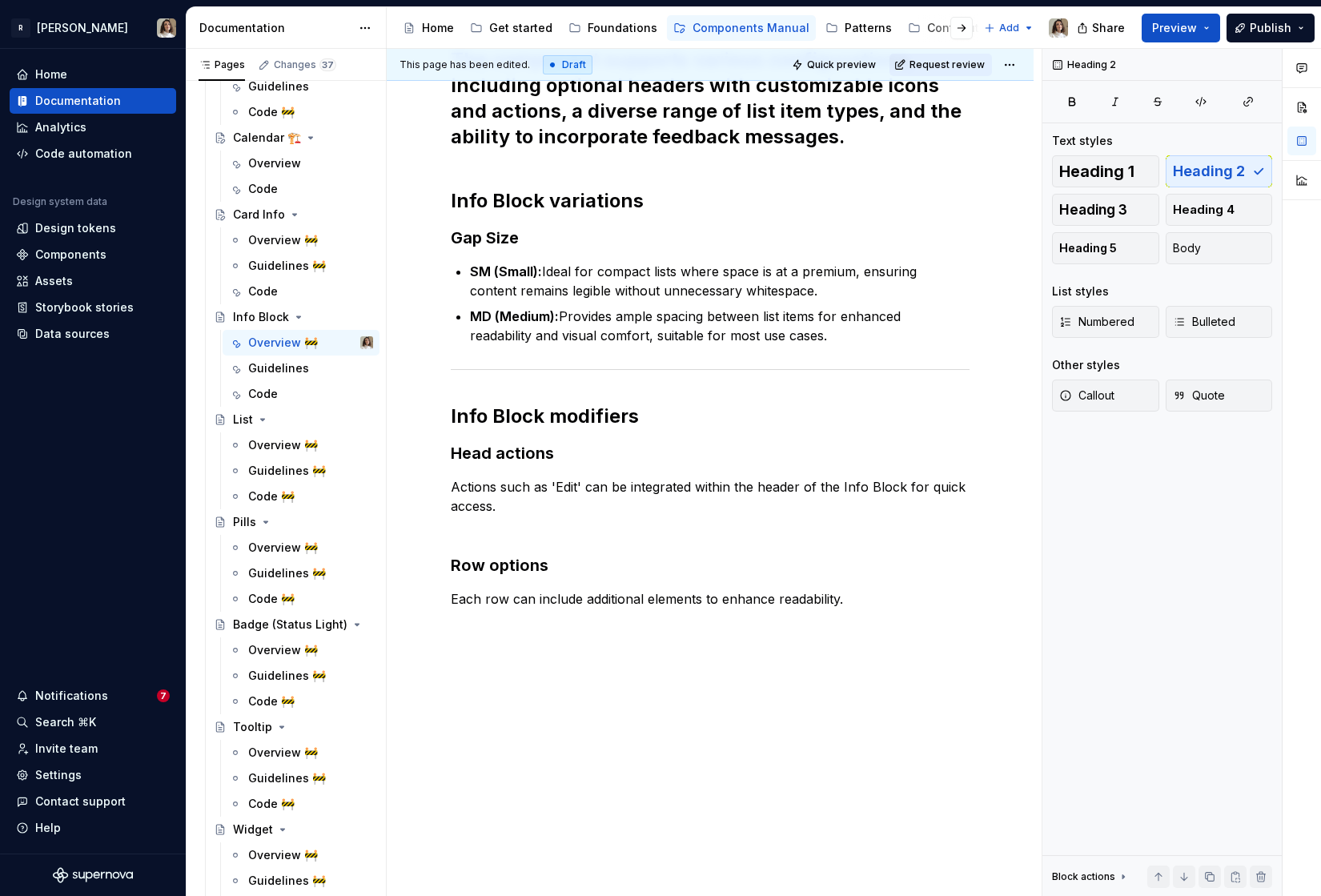
scroll to position [264, 0]
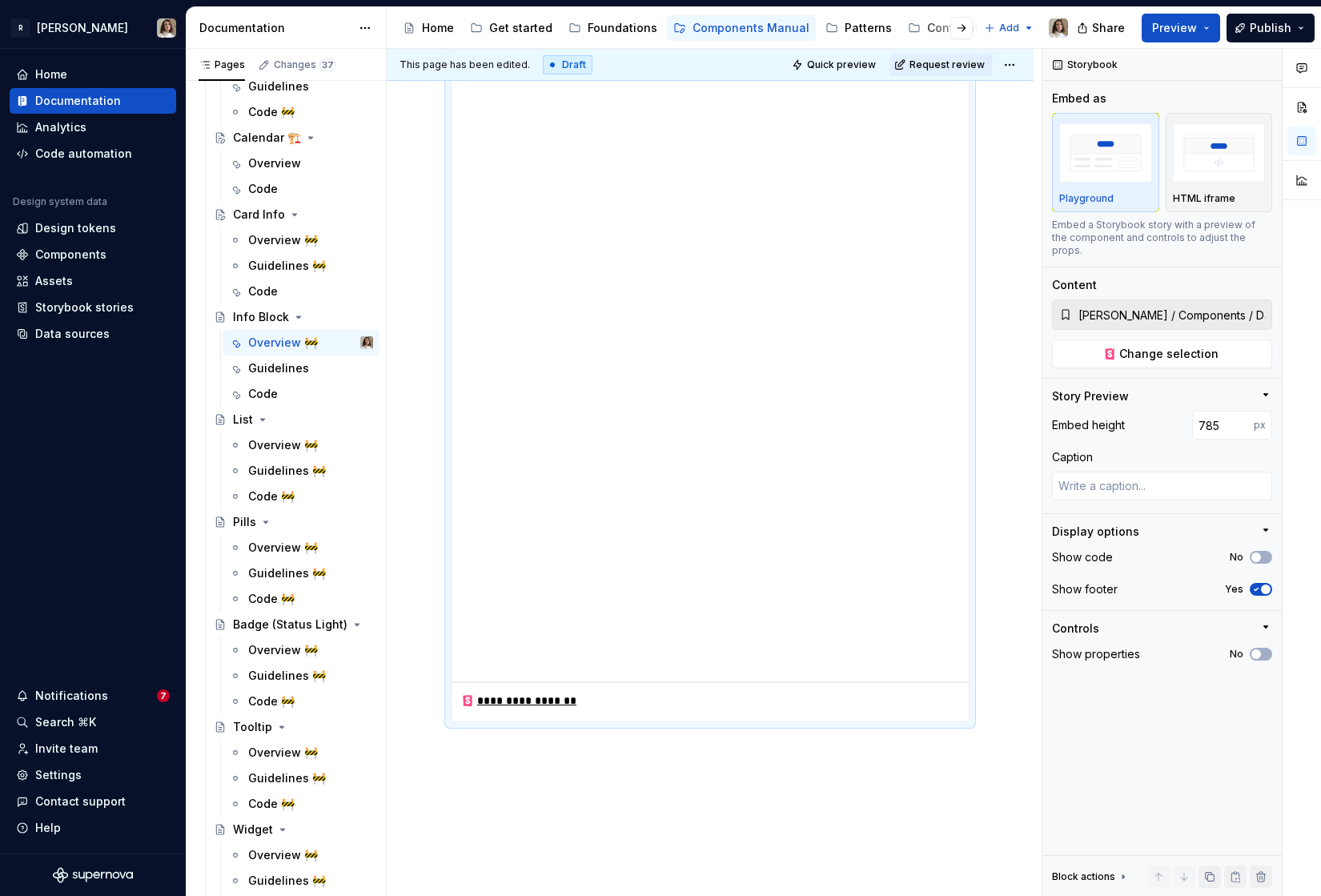
click at [462, 763] on div "**********" at bounding box center [710, 512] width 647 height 997
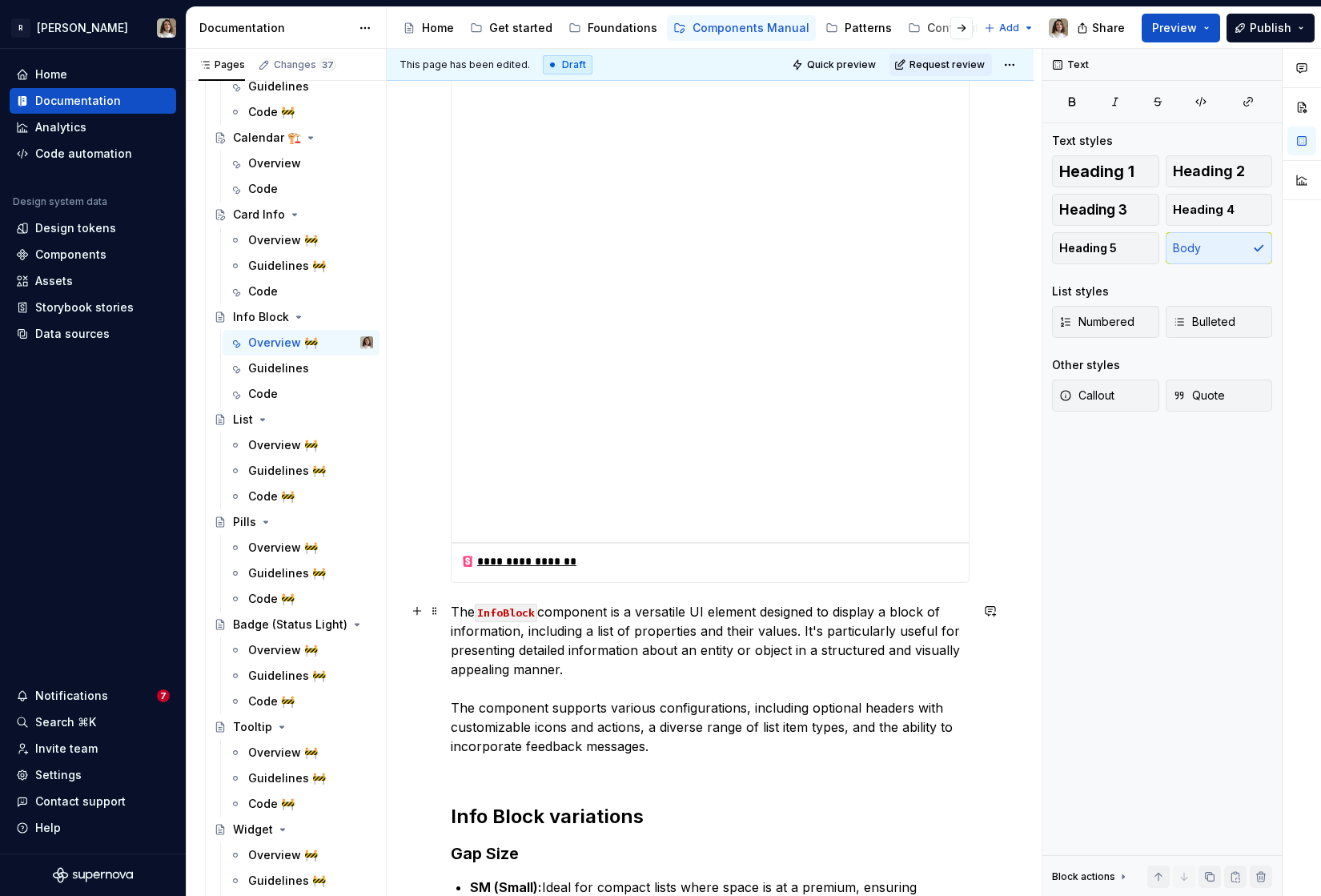
scroll to position [410, 0]
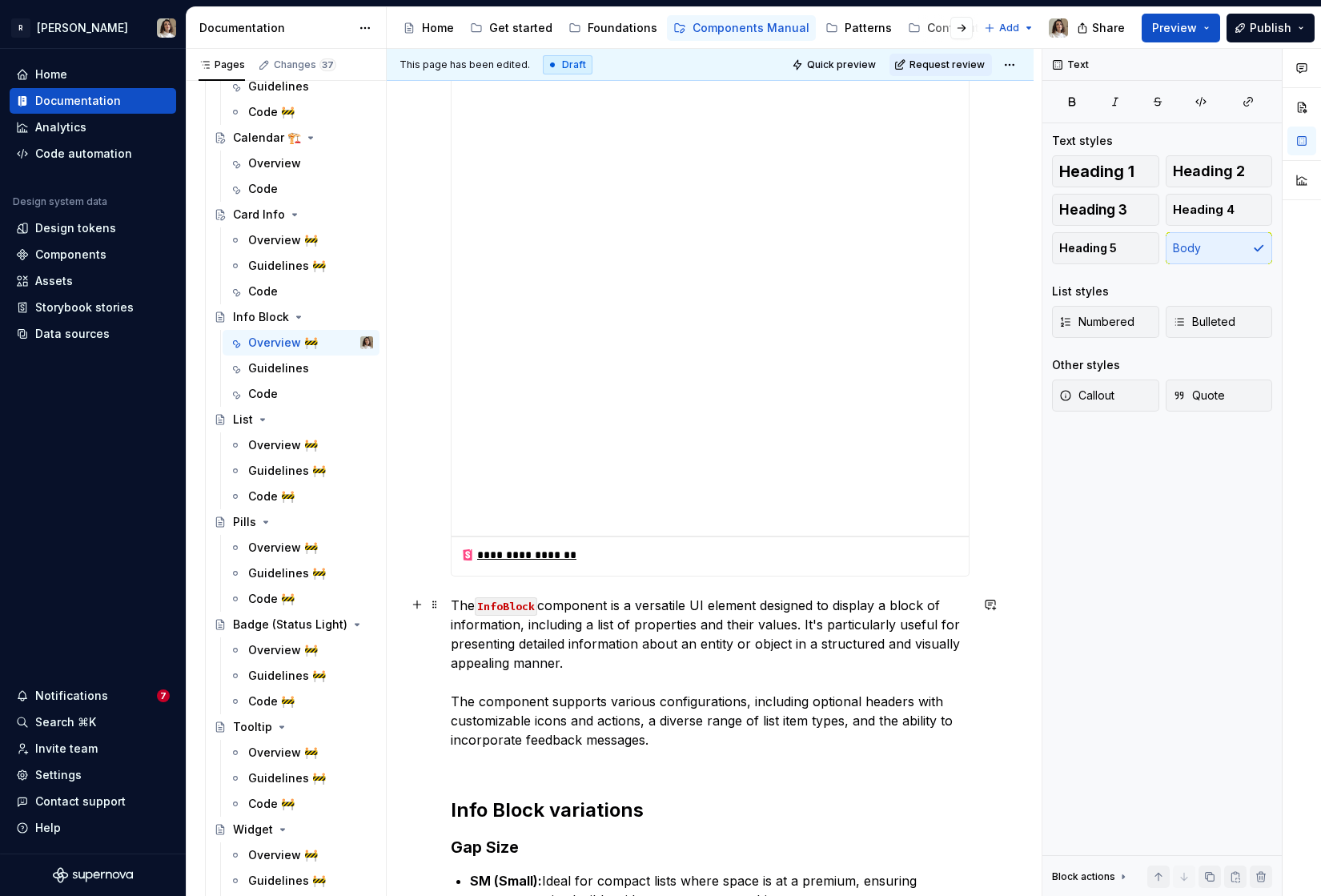
click at [665, 739] on p "The InfoBlock component is a versatile UI element designed to display a block o…" at bounding box center [710, 681] width 519 height 173
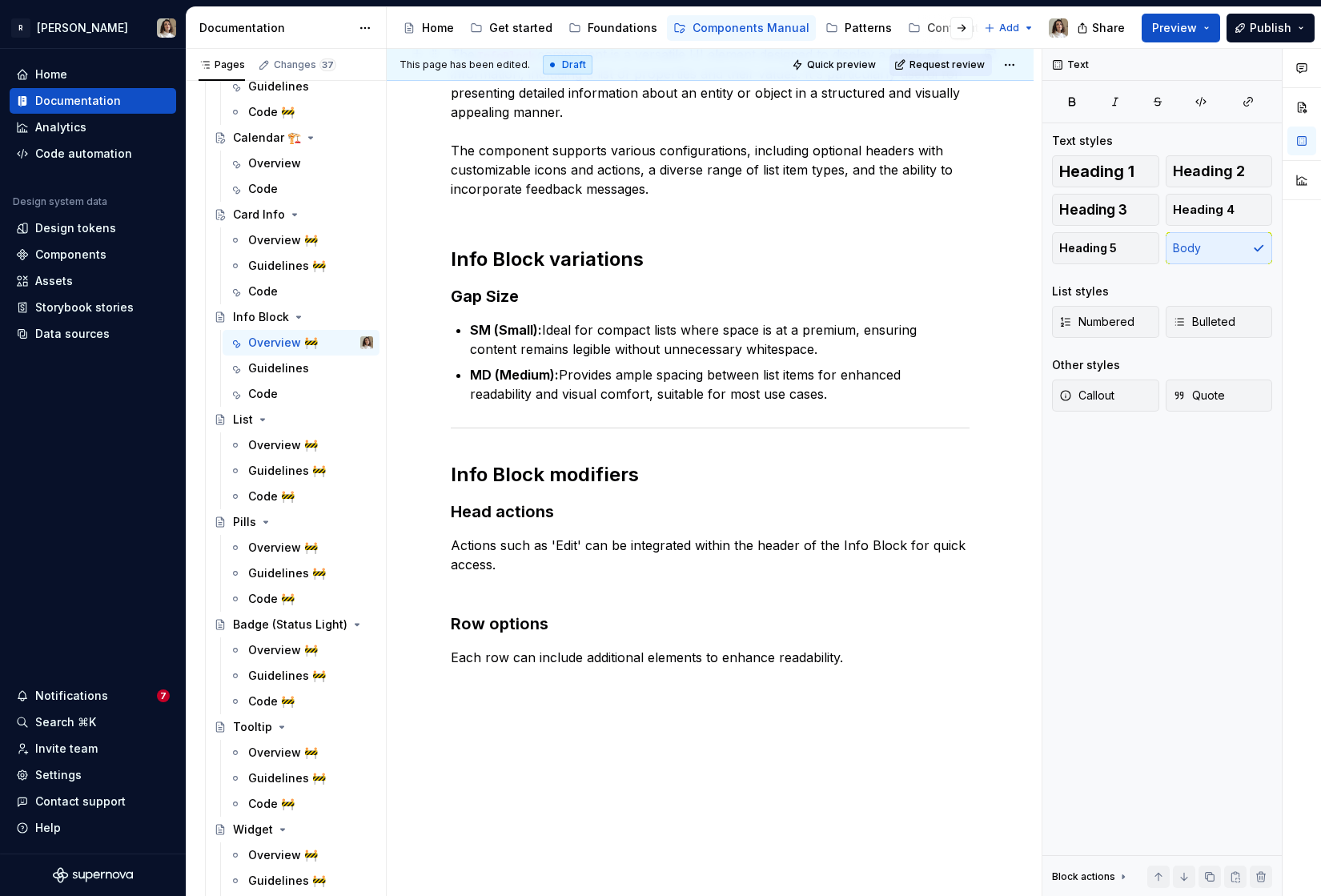
scroll to position [1018, 0]
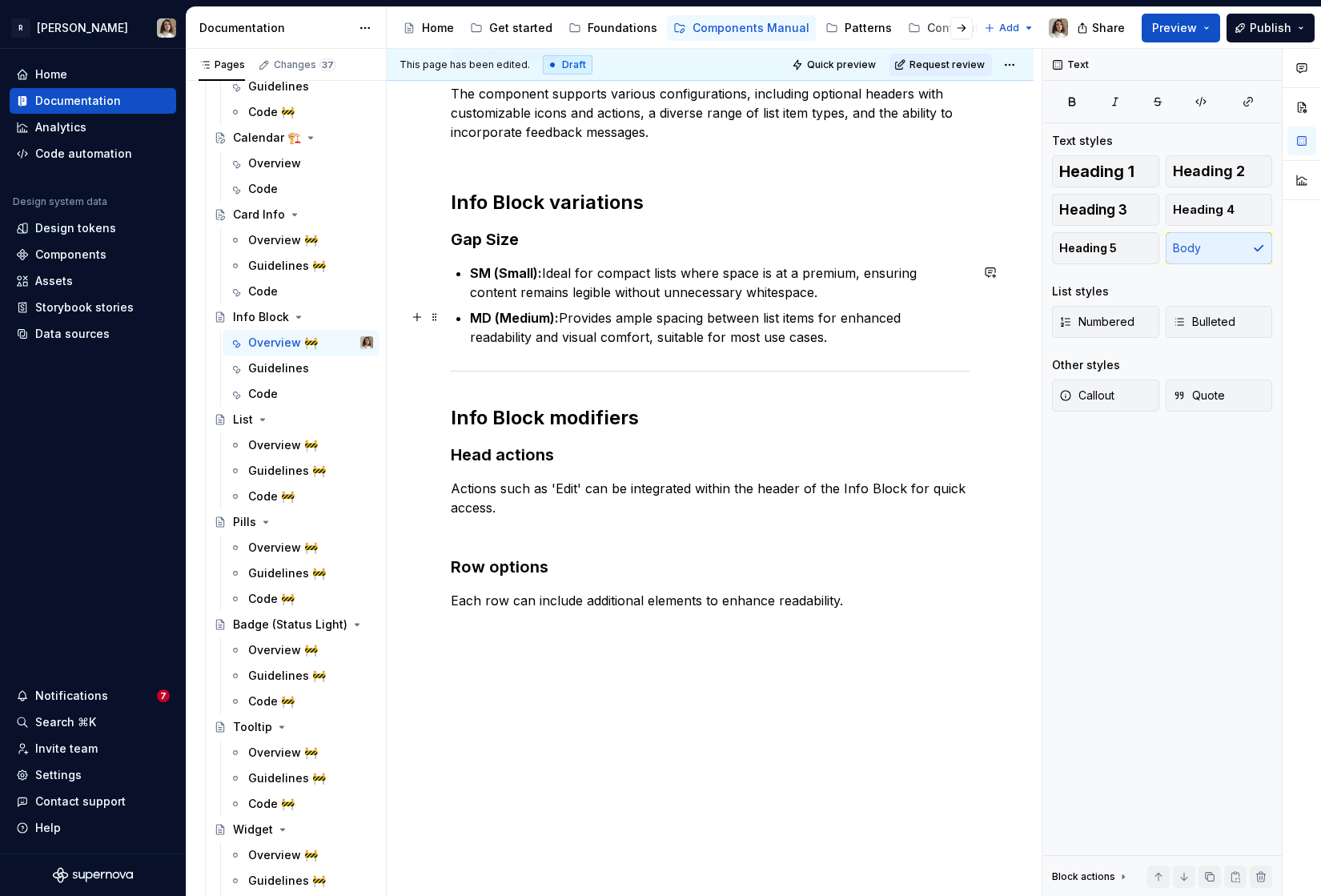
click at [770, 325] on p "MD (Medium): Provides ample spacing between list items for enhanced readability…" at bounding box center [719, 326] width 499 height 38
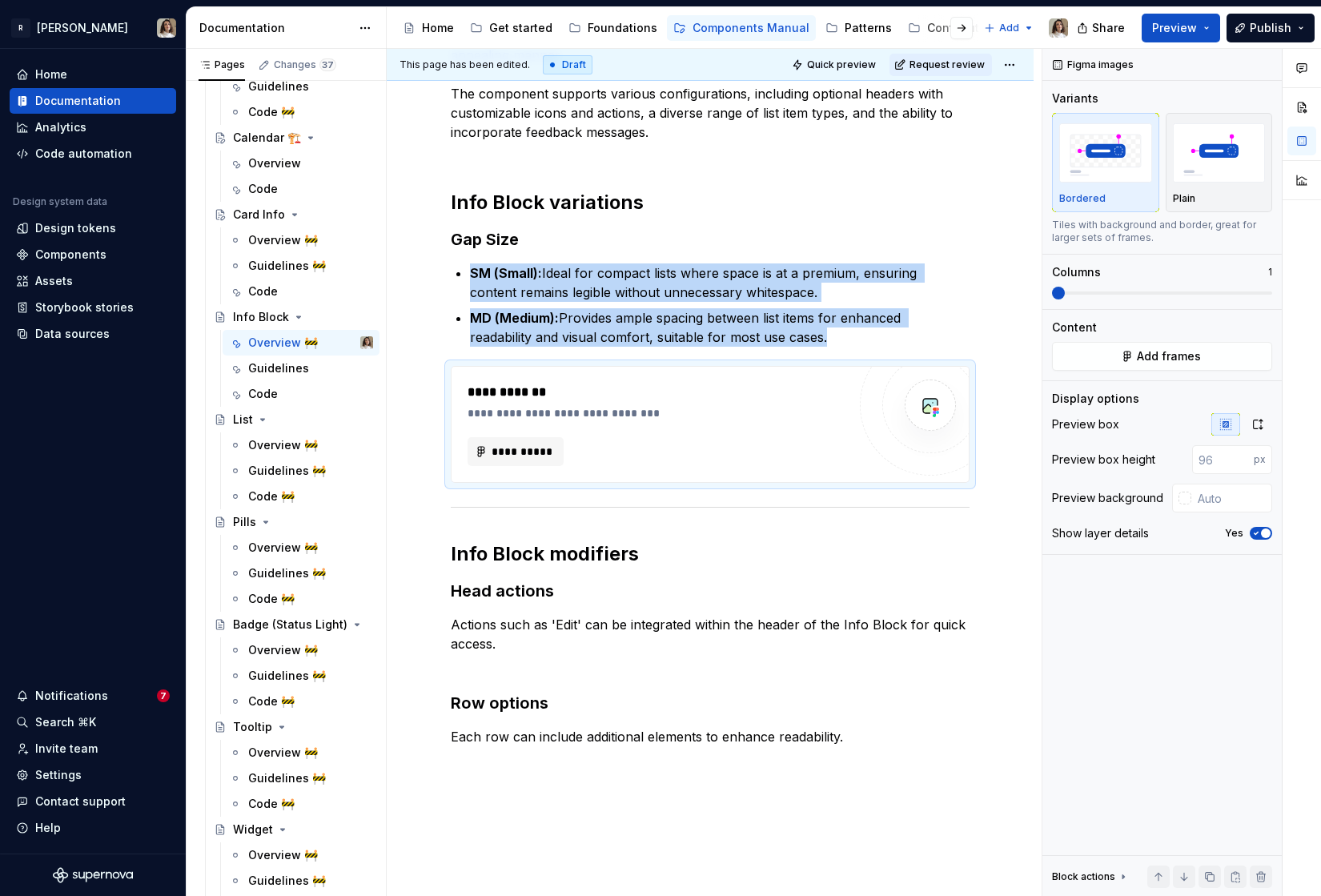
click at [1307, 350] on div at bounding box center [1301, 473] width 38 height 848
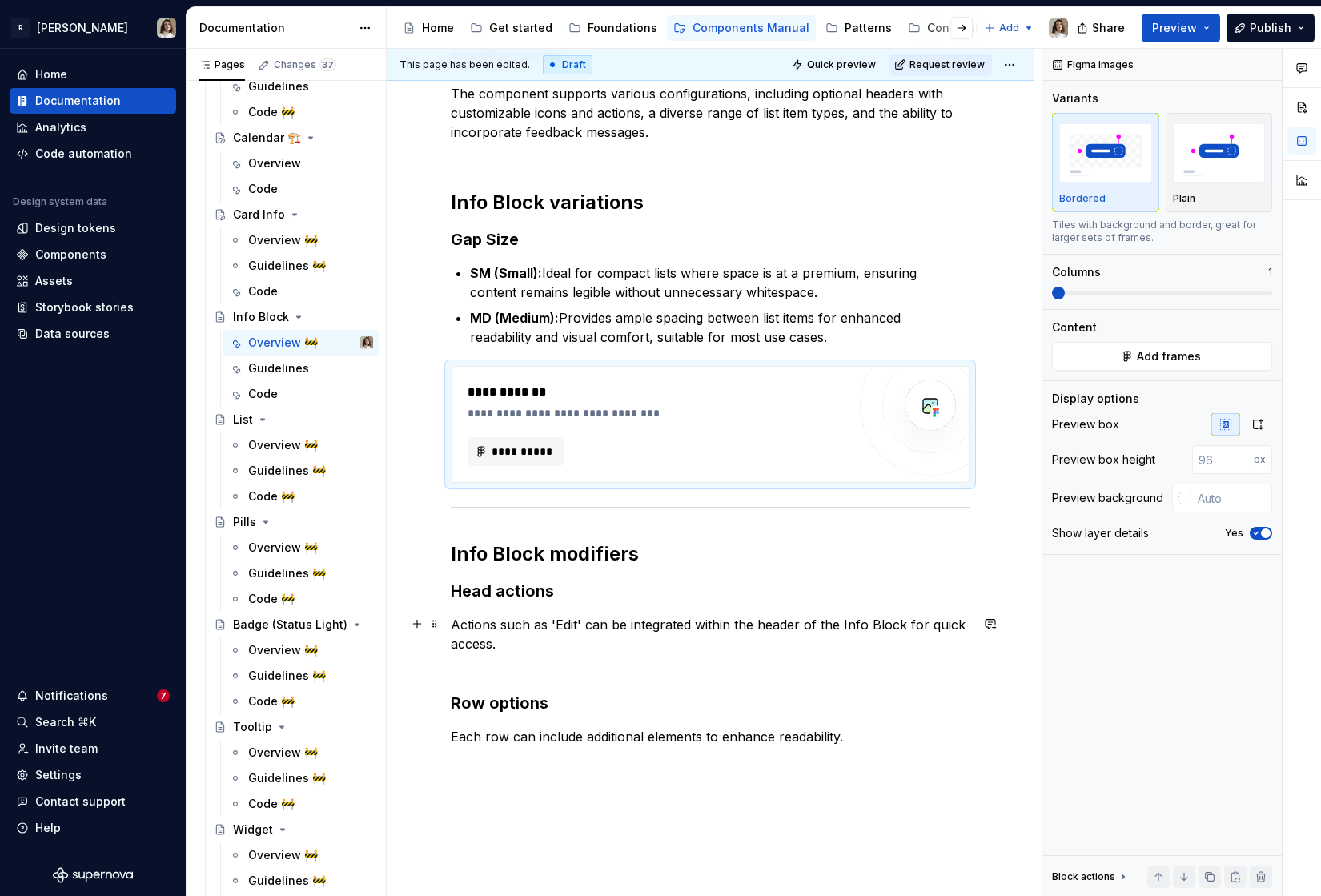
click at [524, 642] on p "Actions such as 'Edit' can be integrated within the header of the Info Block fo…" at bounding box center [710, 643] width 519 height 58
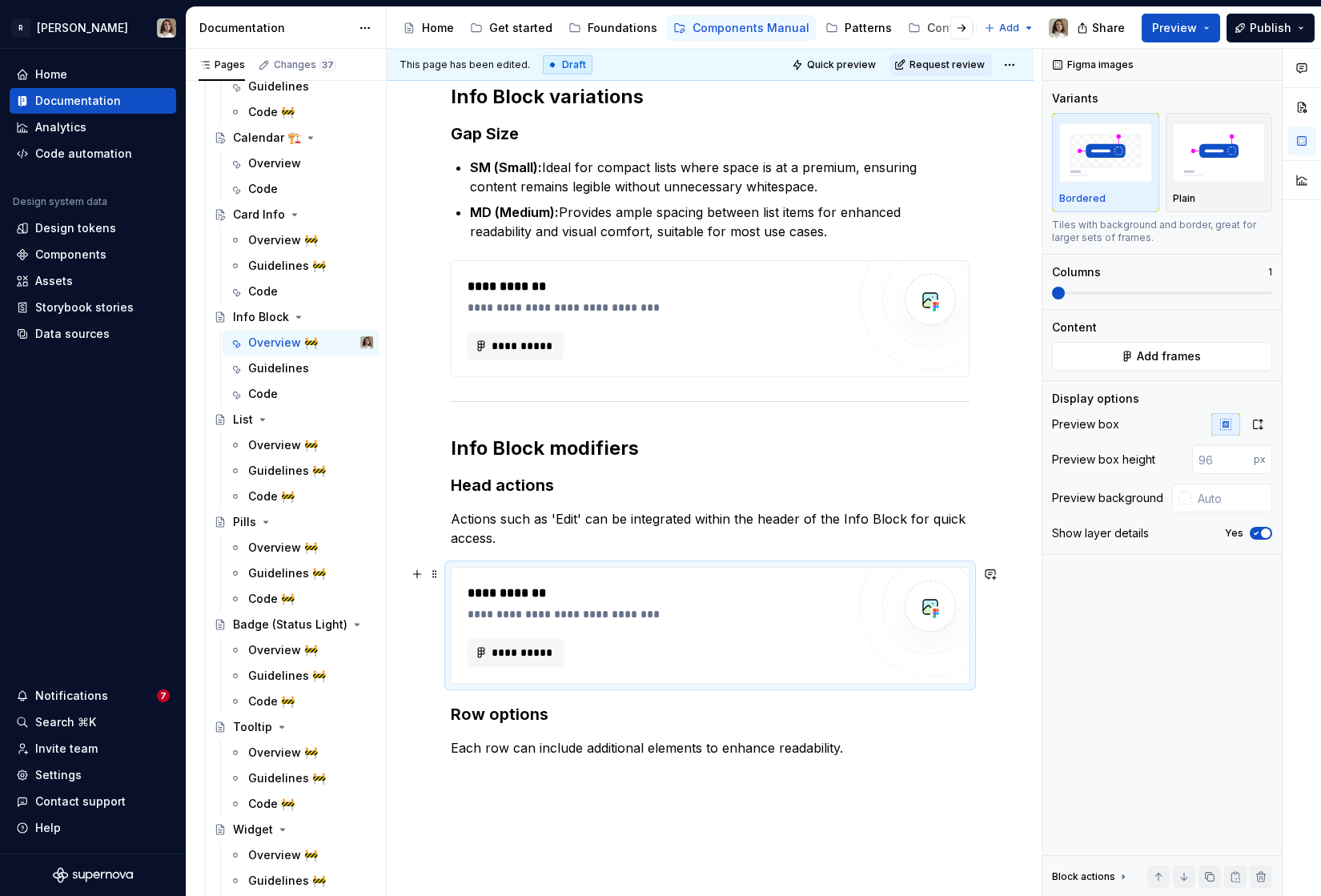
scroll to position [1184, 0]
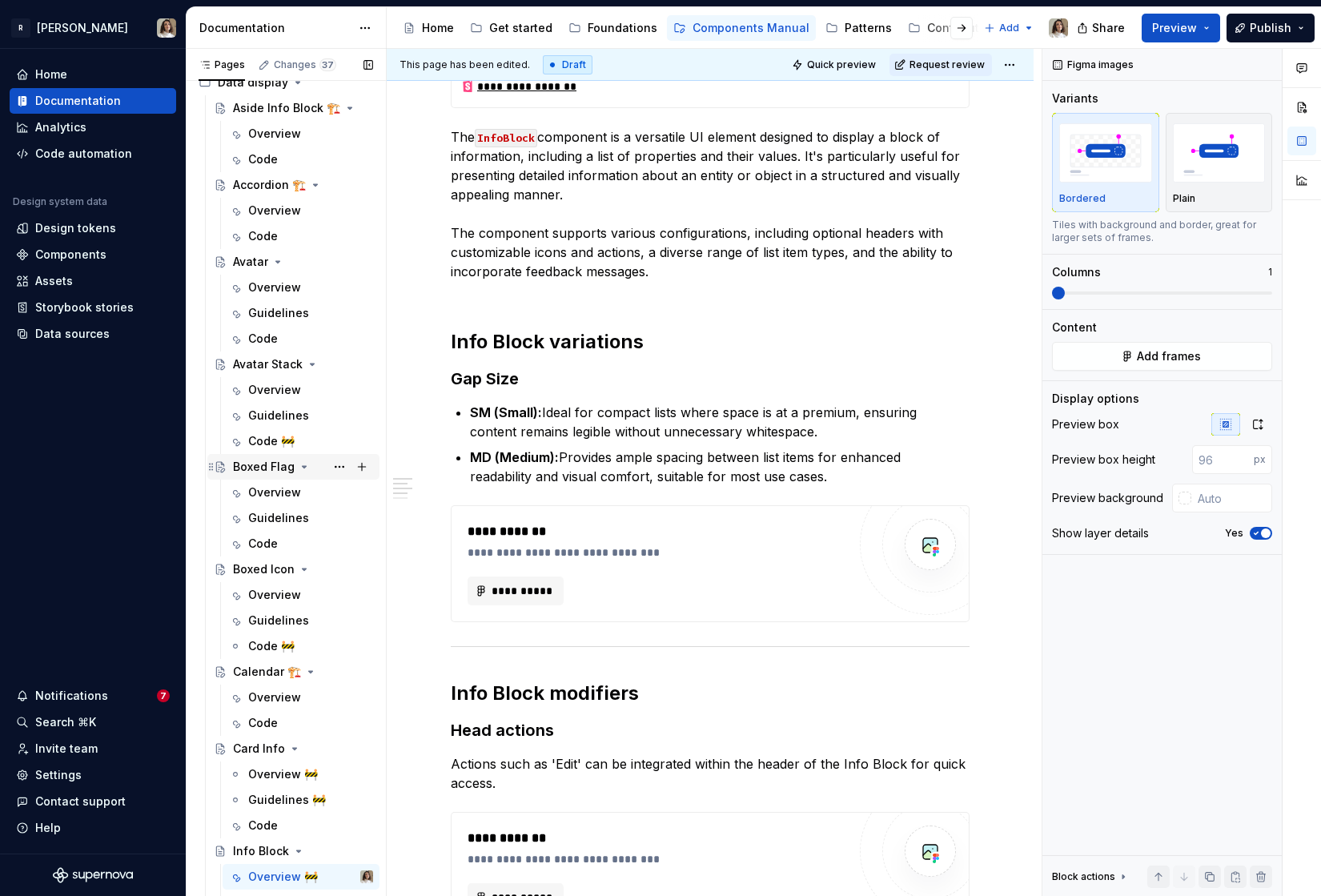
scroll to position [0, 0]
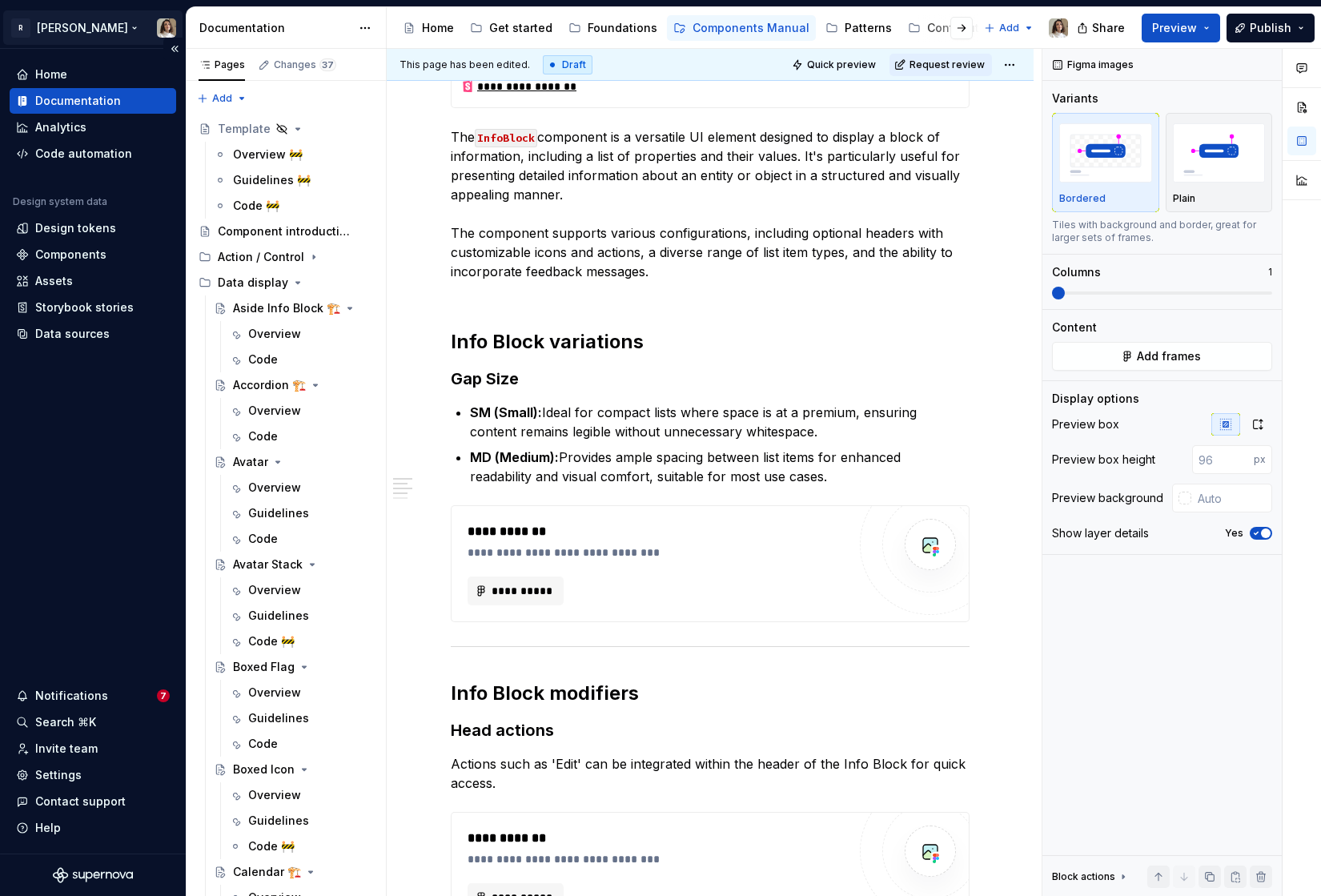
click at [64, 37] on html "R [PERSON_NAME] Home Documentation Analytics Code automation Design system data…" at bounding box center [660, 448] width 1321 height 896
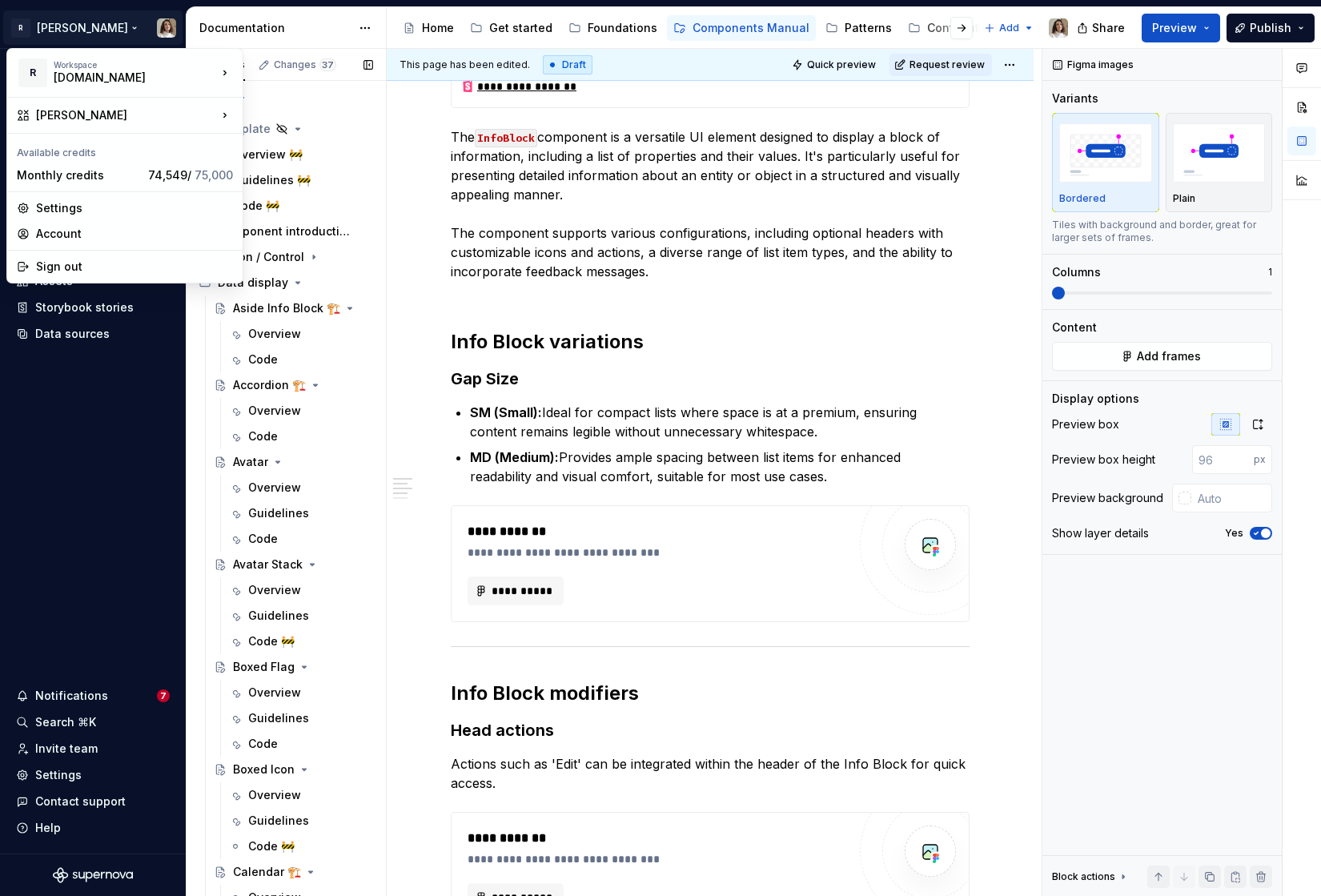
click at [254, 396] on div "Pages Changes 37 Add Accessibility guide for tree Page tree. Navigate the tree …" at bounding box center [285, 475] width 200 height 854
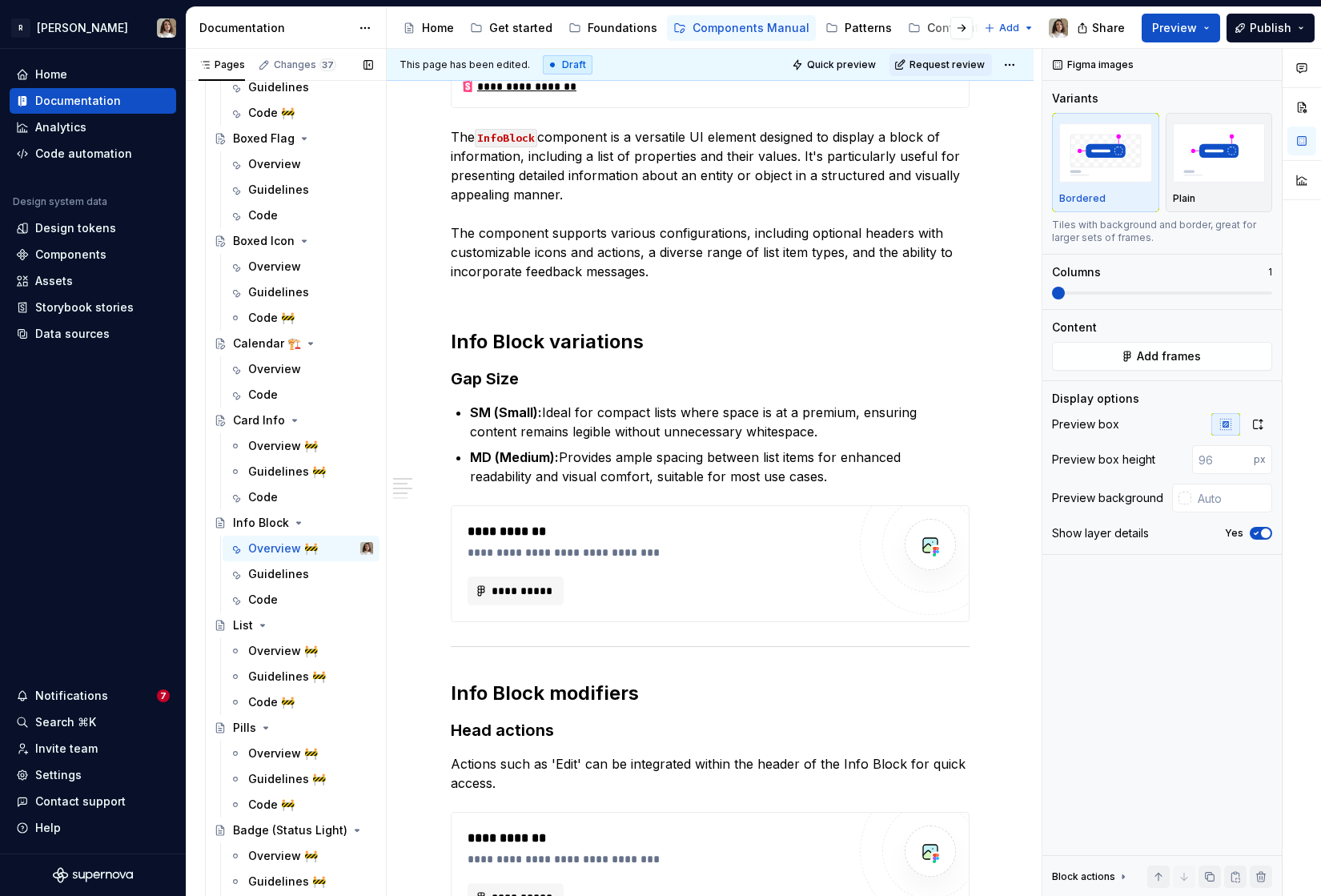
scroll to position [578, 0]
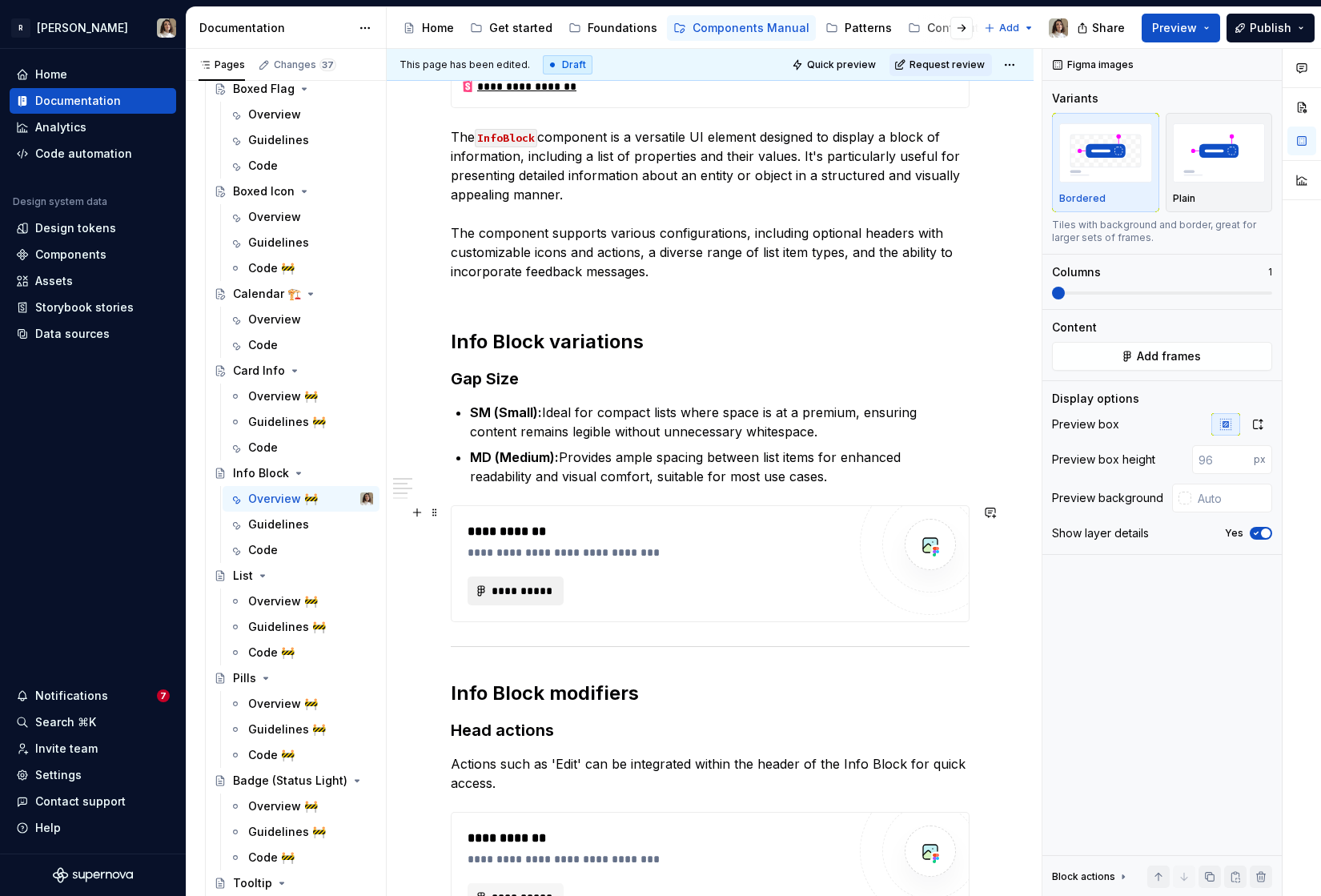
click at [506, 591] on span "**********" at bounding box center [523, 590] width 63 height 16
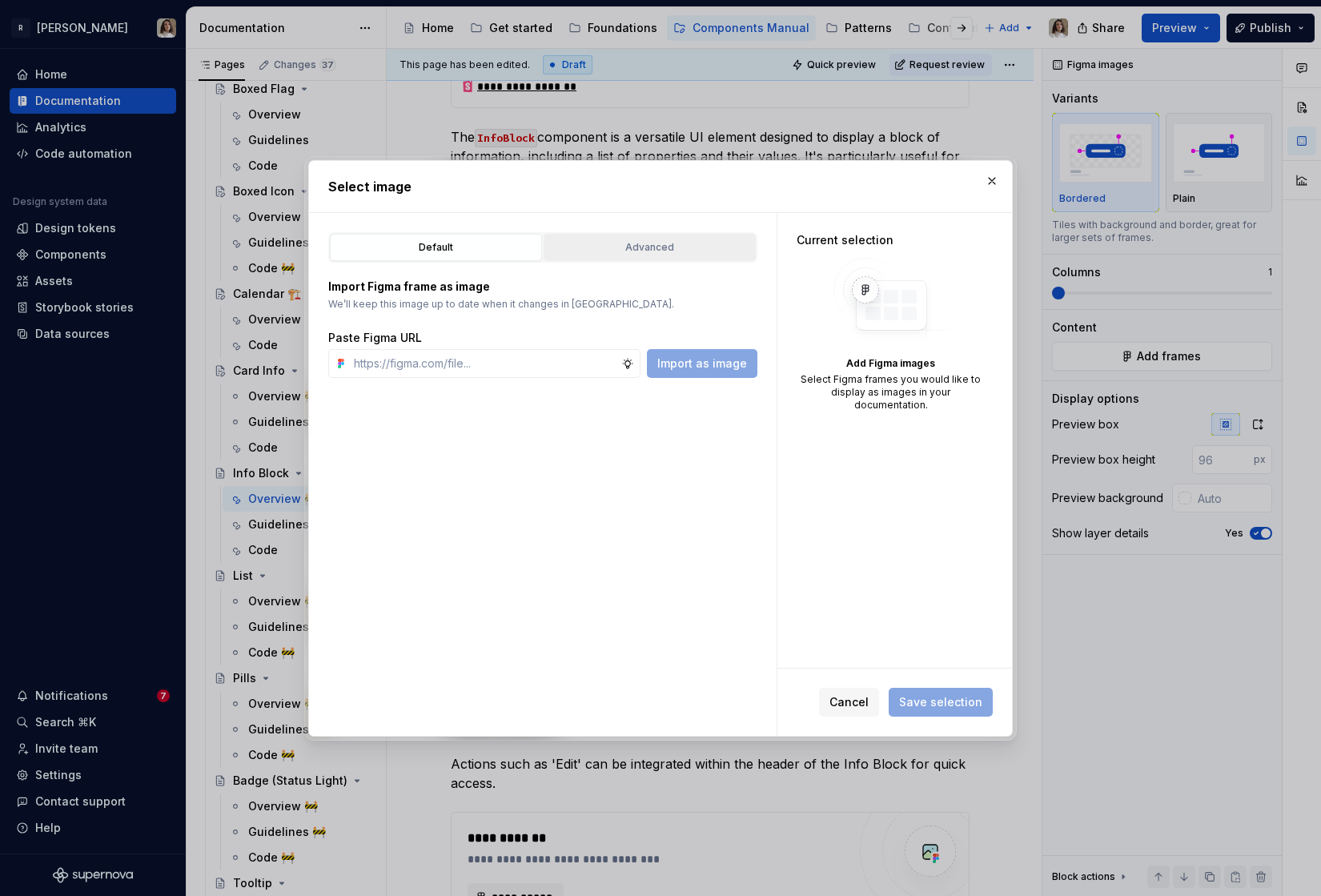
click at [615, 235] on button "Advanced" at bounding box center [649, 247] width 212 height 27
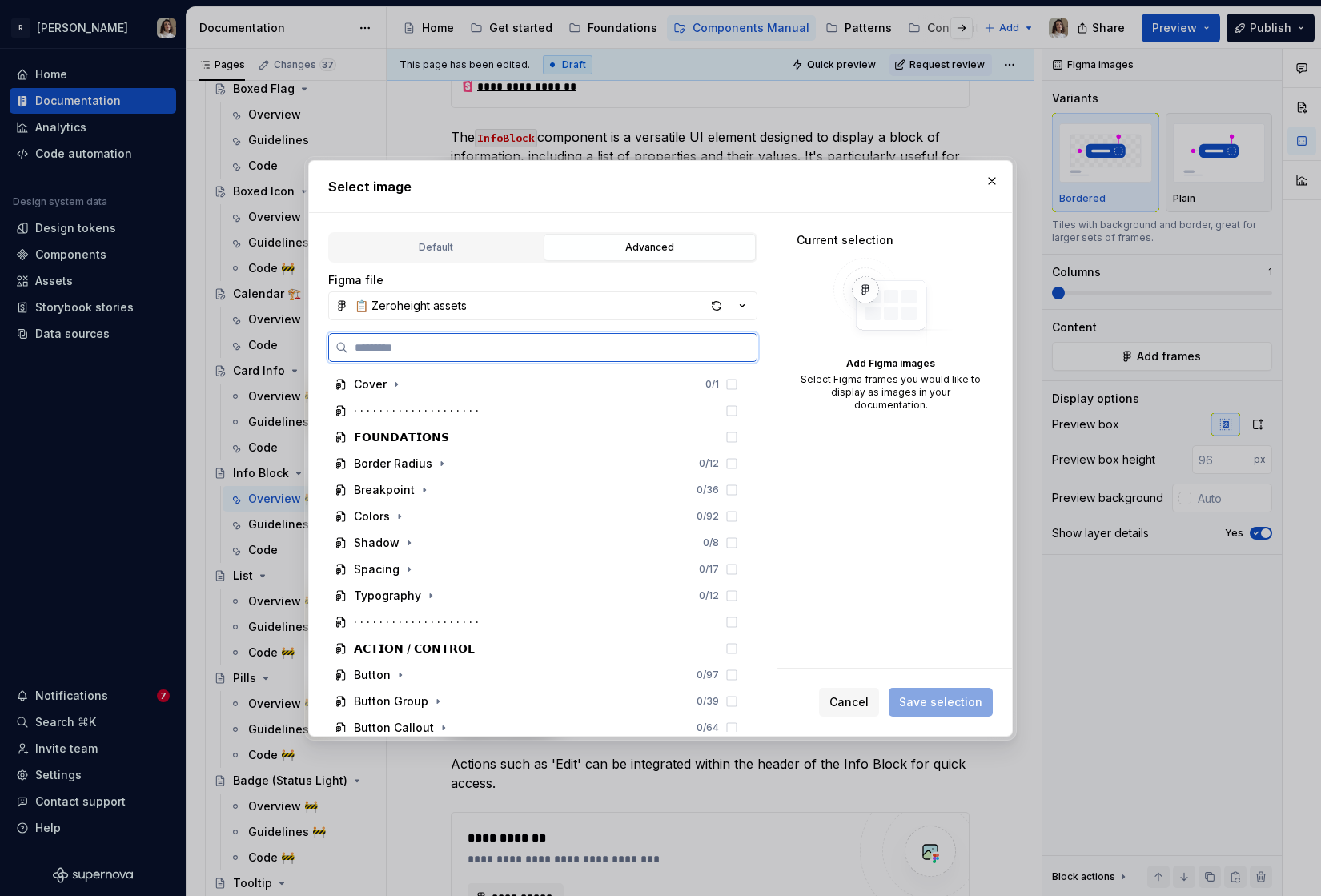
click at [430, 345] on input "search" at bounding box center [552, 347] width 408 height 16
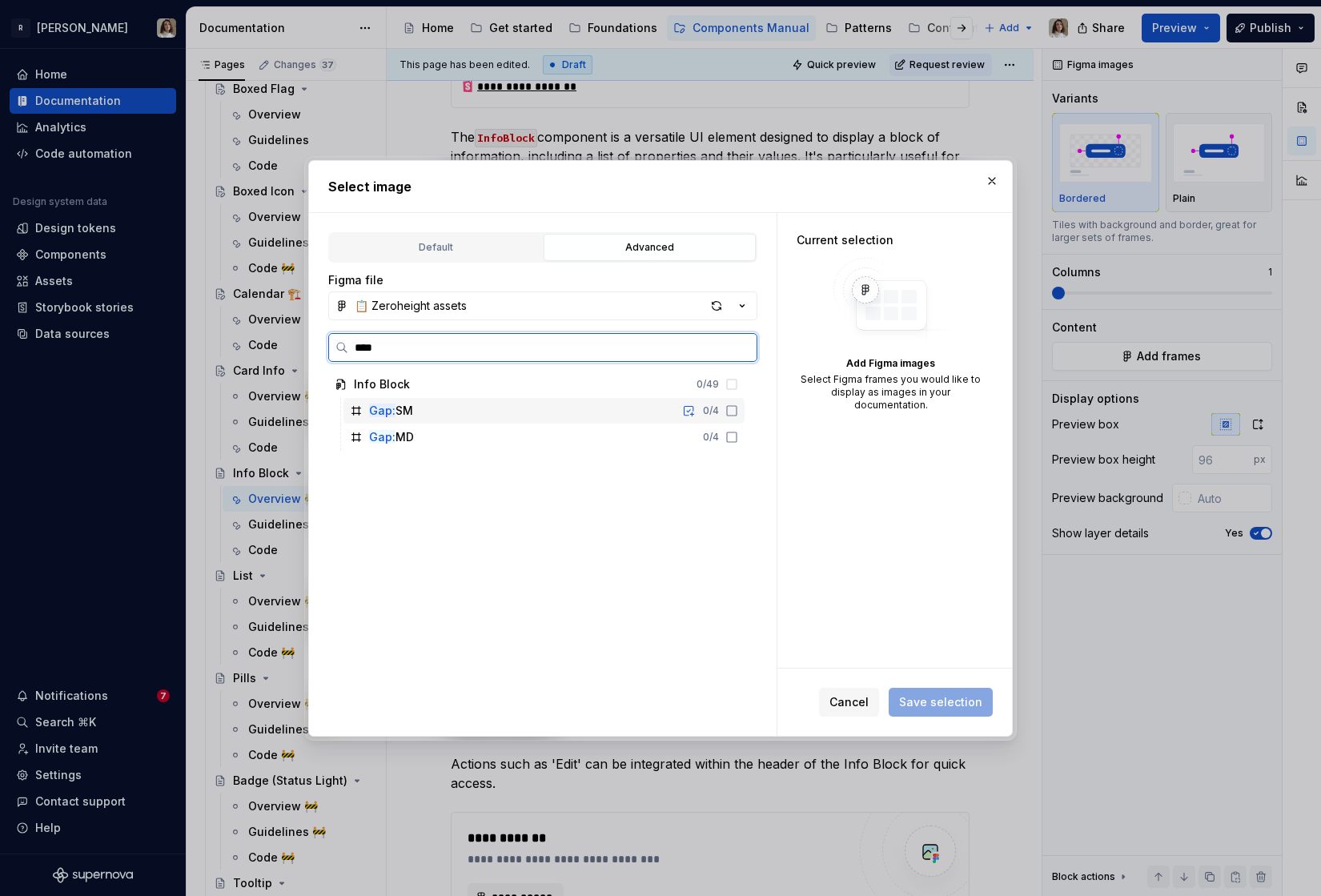
click at [465, 408] on div "Gap: SM 0 / 4" at bounding box center [543, 411] width 401 height 25
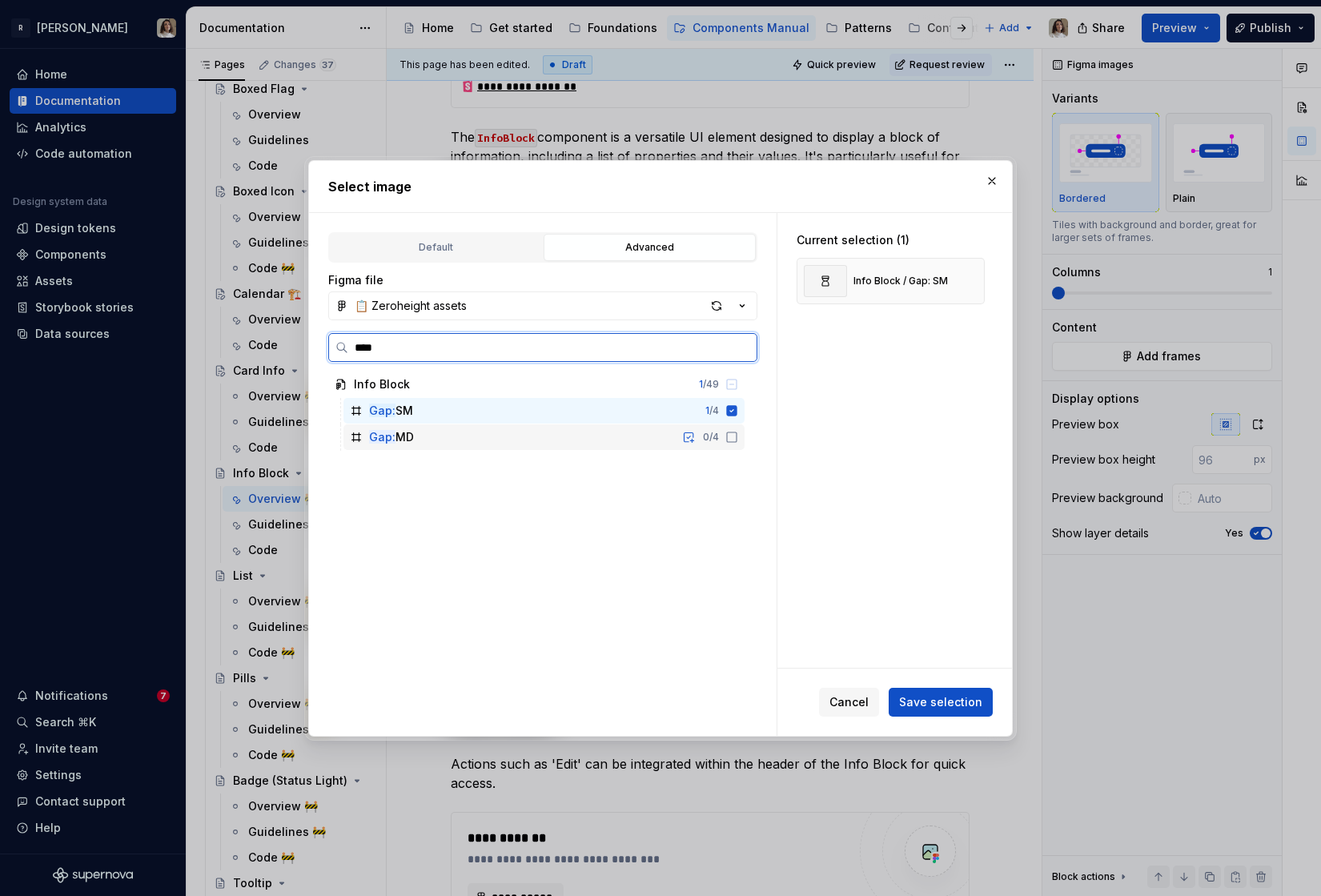
click at [465, 442] on div "Gap: MD 0 / 4" at bounding box center [543, 437] width 401 height 25
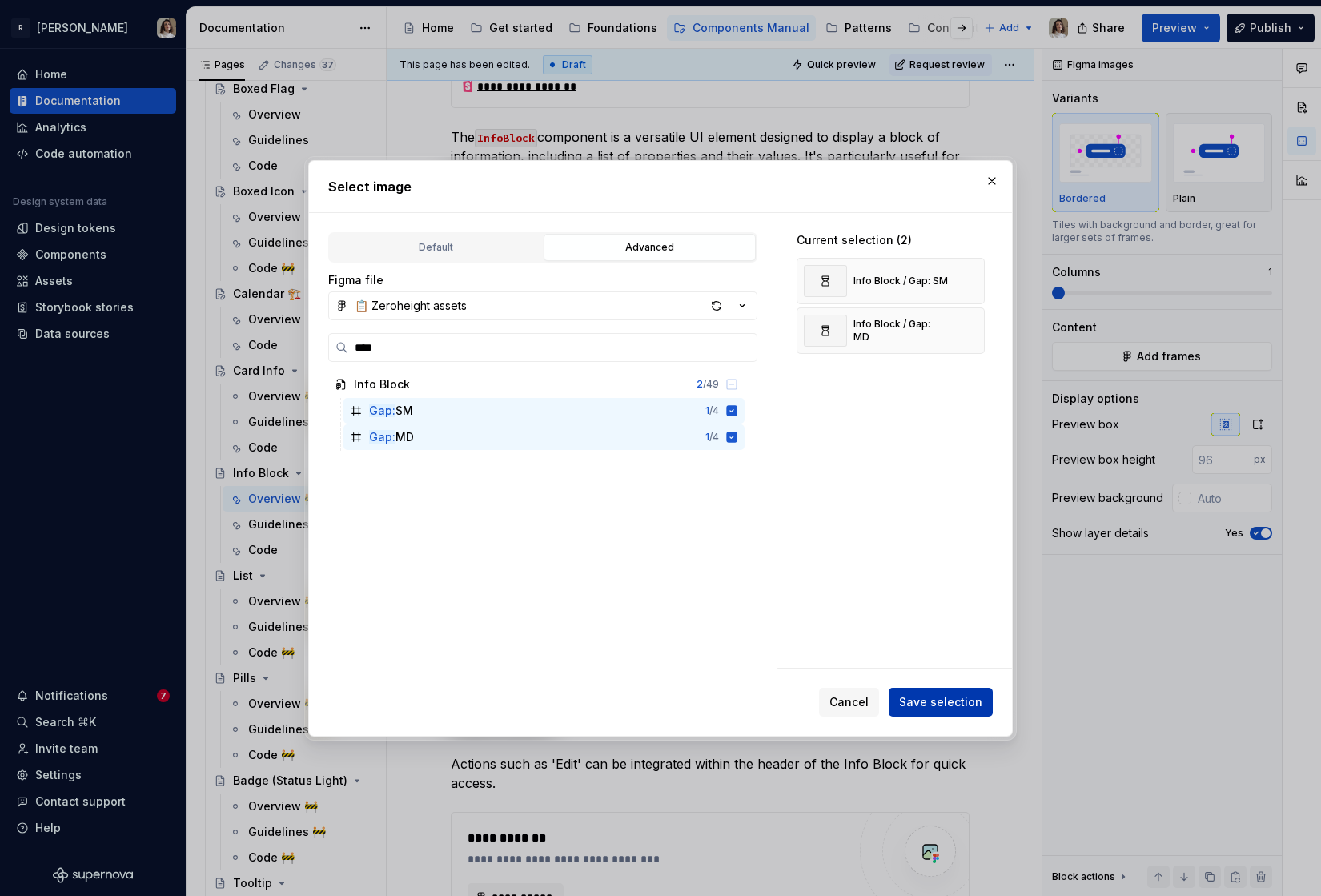
click at [926, 692] on button "Save selection" at bounding box center [940, 701] width 104 height 28
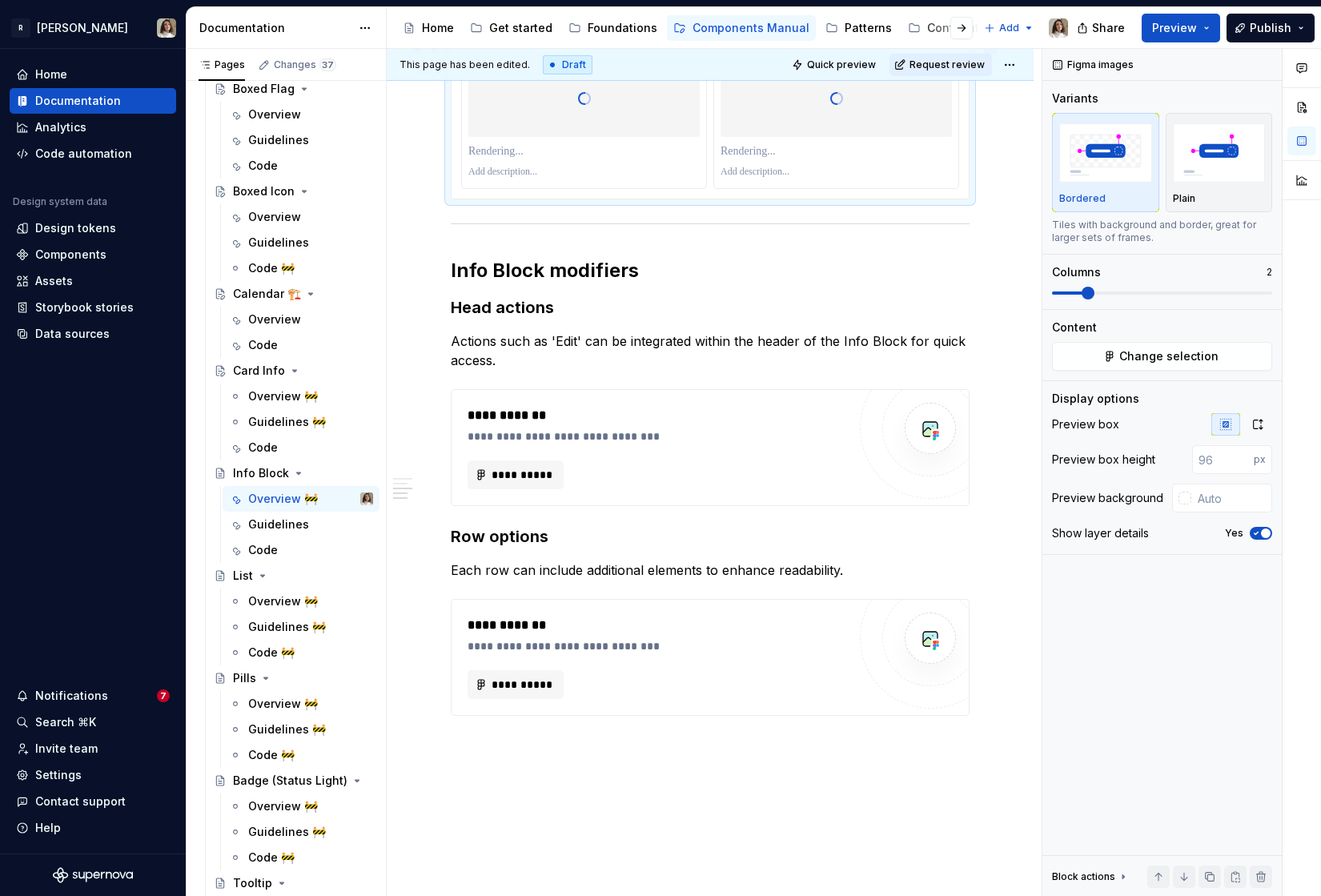
scroll to position [1360, 0]
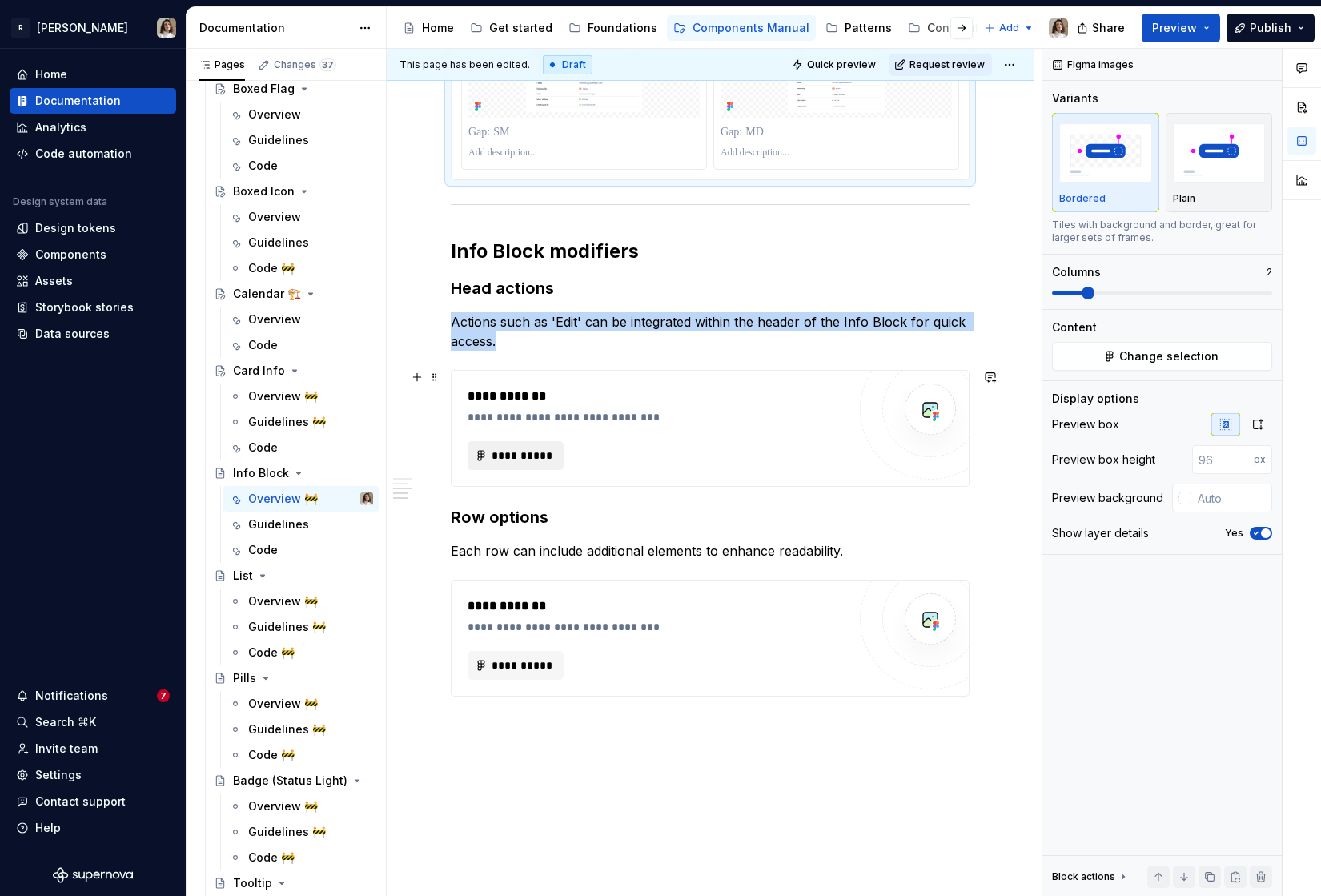
click at [514, 452] on span "**********" at bounding box center [523, 455] width 63 height 16
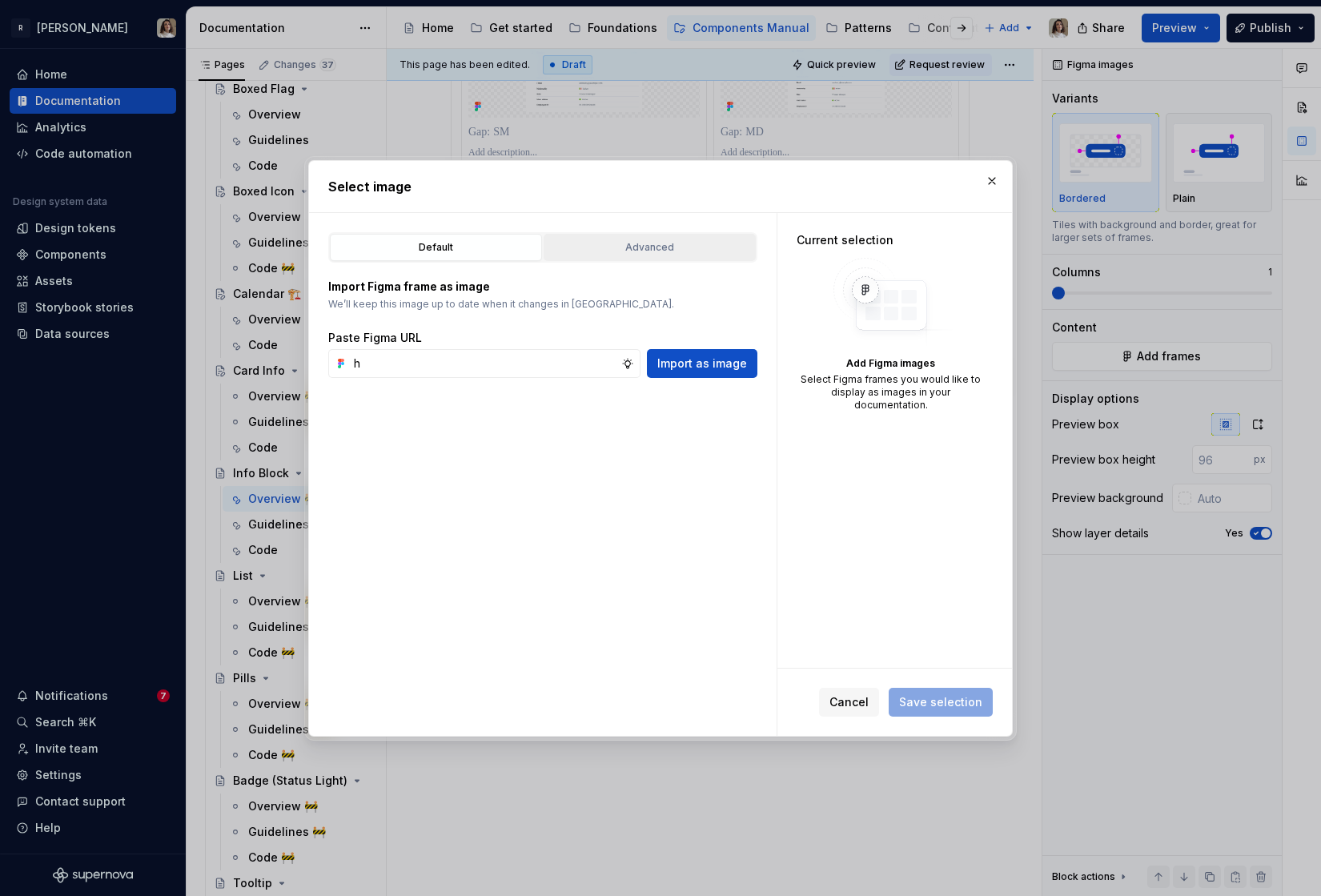
click at [626, 244] on div "Advanced" at bounding box center [649, 247] width 201 height 16
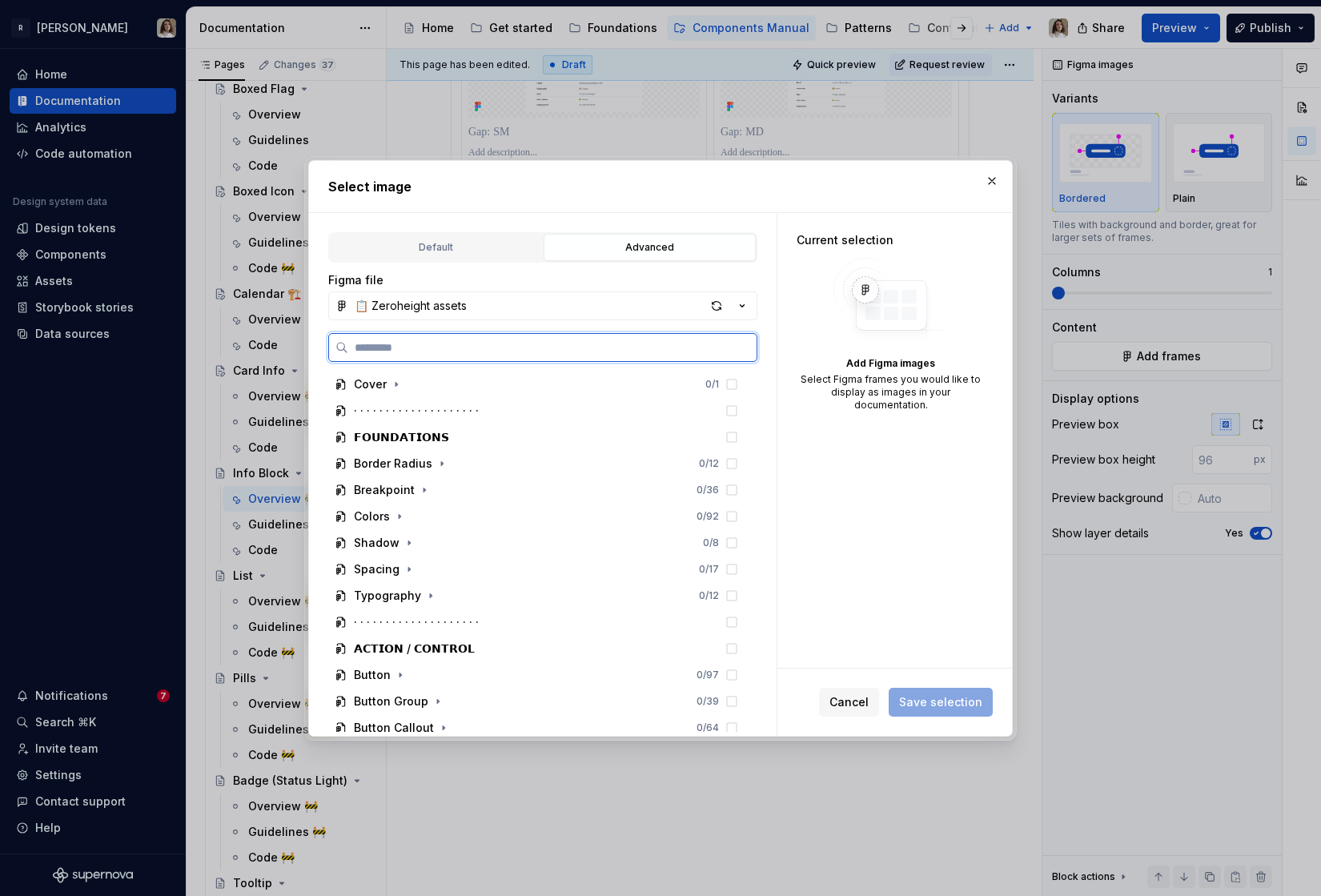
click at [453, 351] on input "search" at bounding box center [552, 347] width 408 height 16
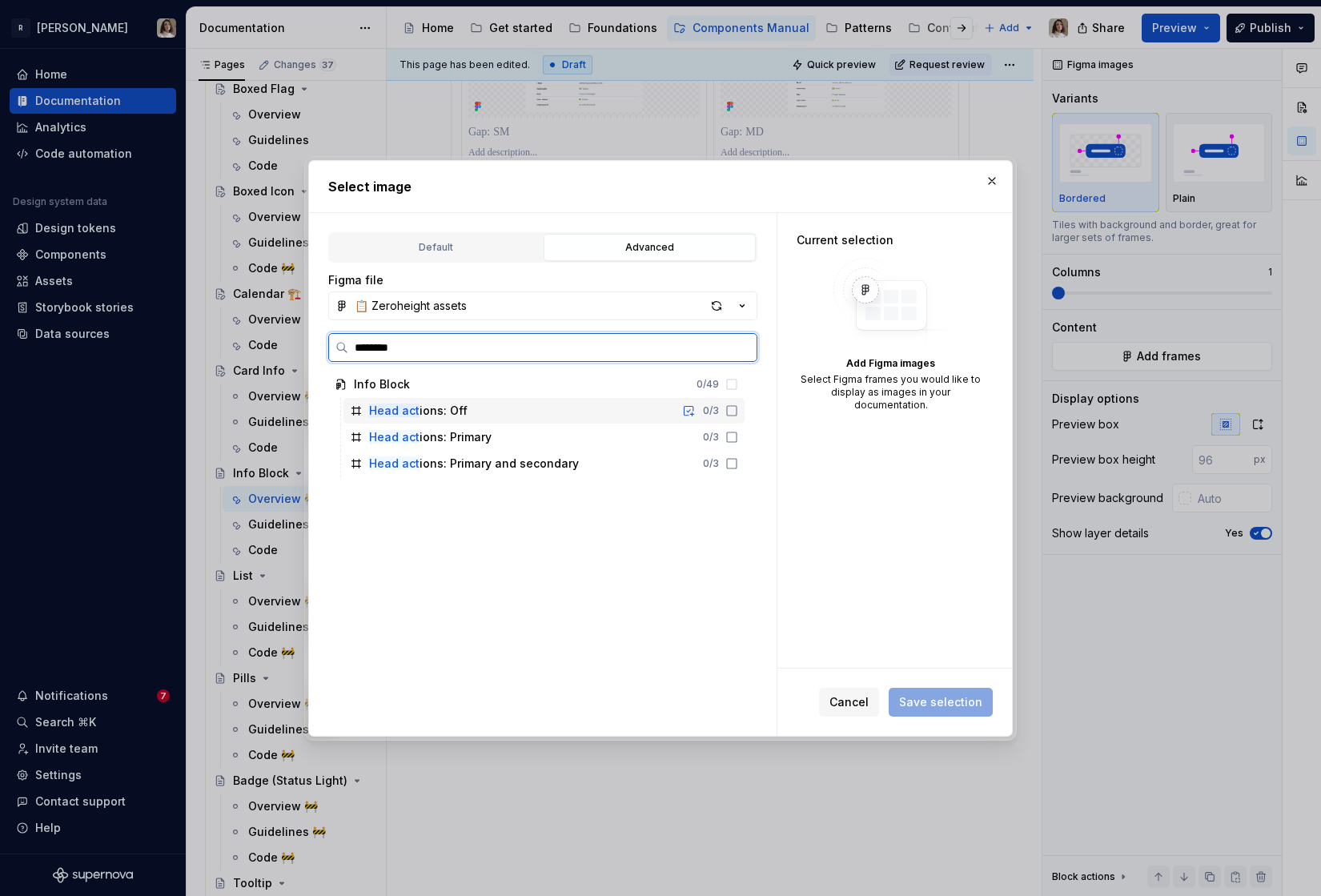
click at [505, 410] on div "Head act ions: Off 0 / 3" at bounding box center [543, 411] width 401 height 25
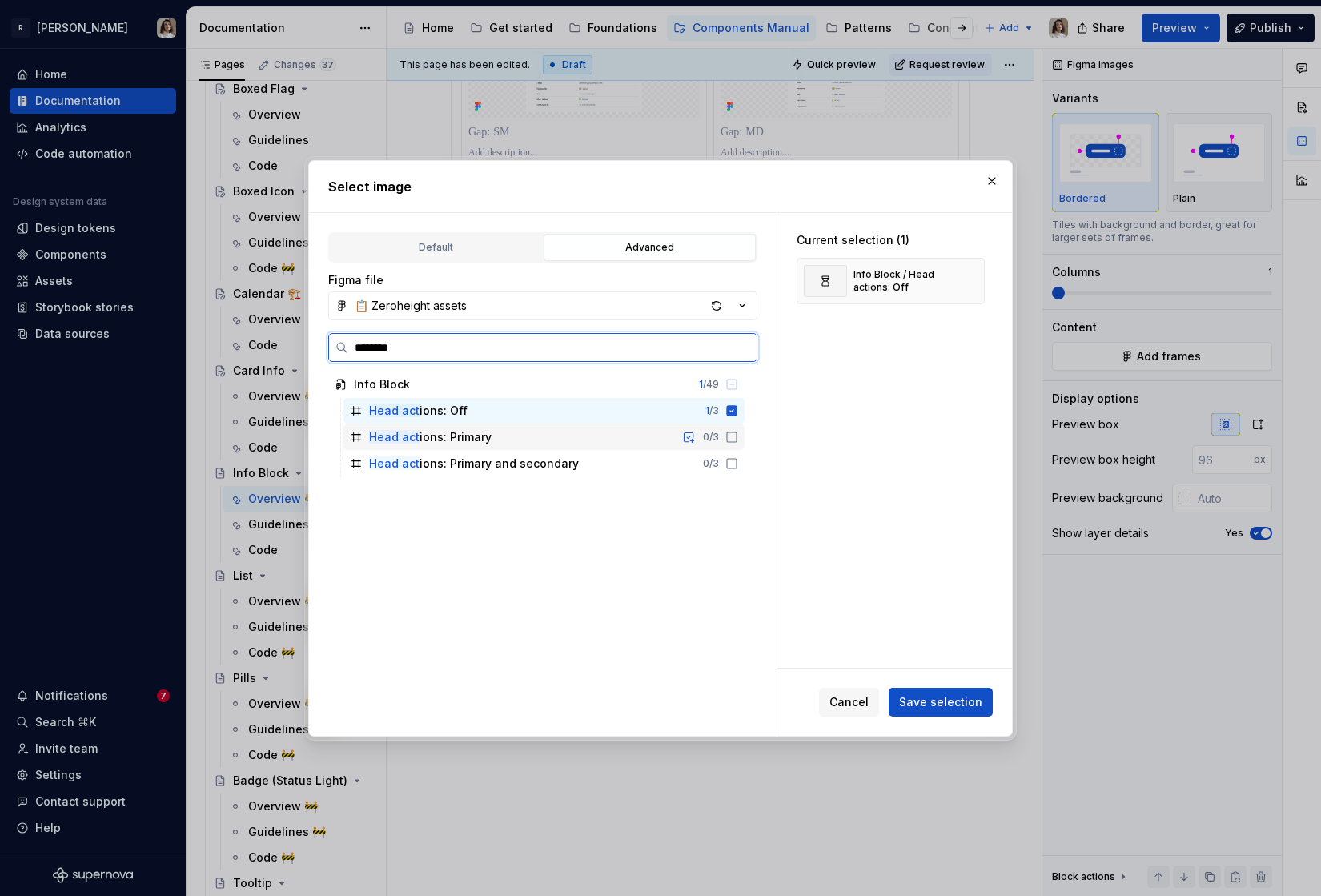
click at [505, 435] on div "Head act ions: Primary 0 / 3" at bounding box center [543, 437] width 401 height 25
click at [504, 459] on div "Head act ions: Primary and secondary" at bounding box center [474, 464] width 210 height 16
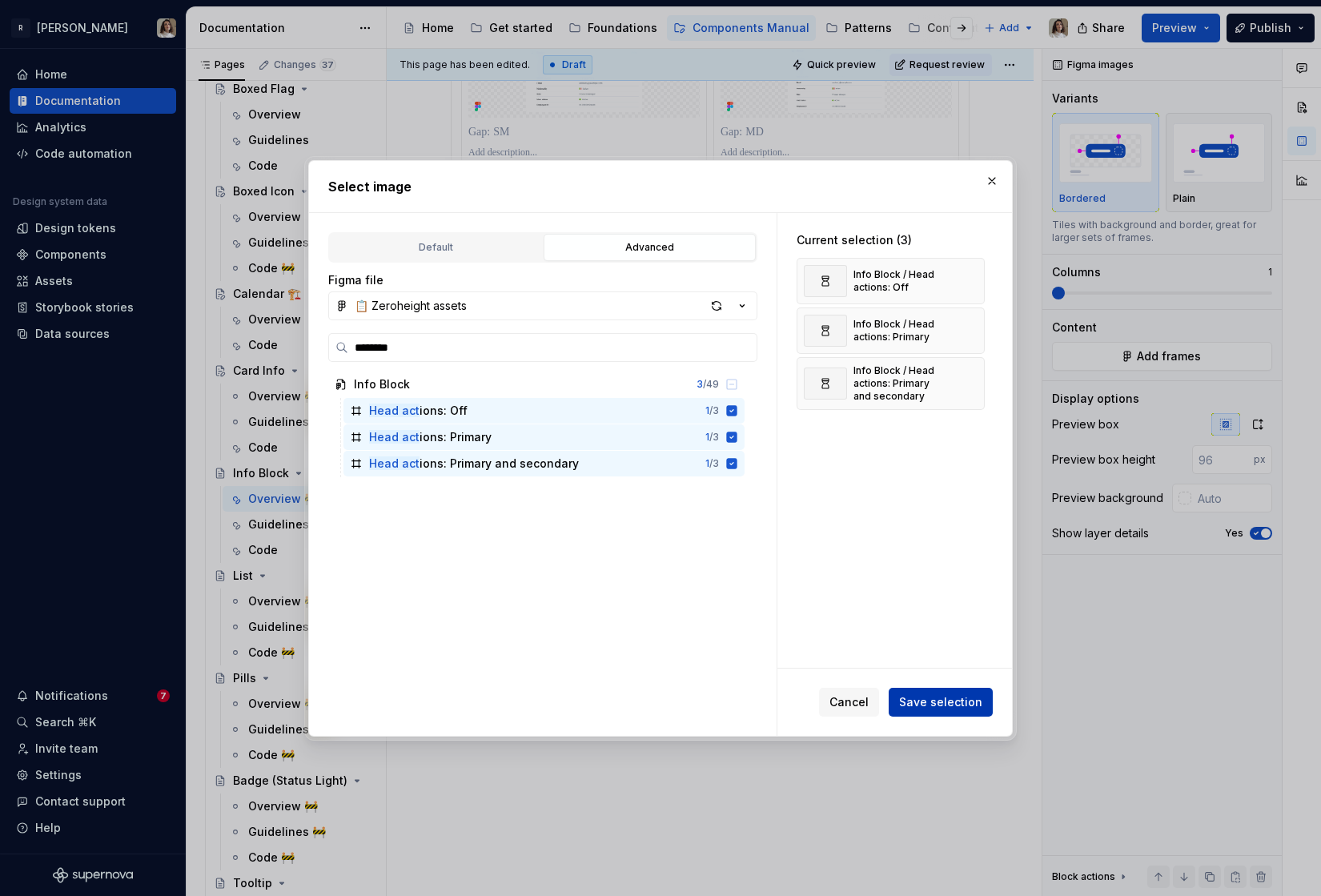
click at [961, 700] on span "Save selection" at bounding box center [940, 702] width 83 height 16
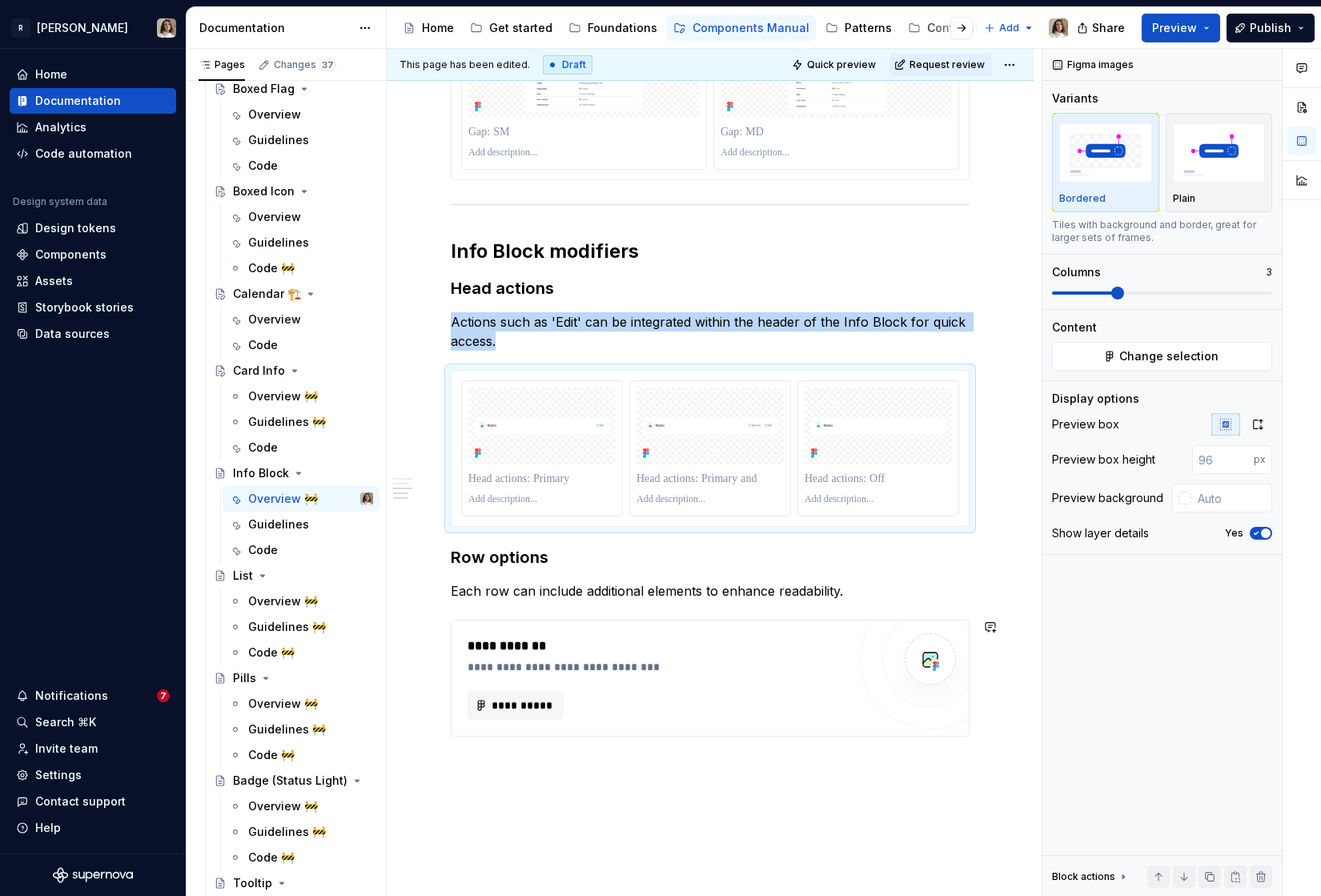
click at [511, 687] on div "**********" at bounding box center [657, 677] width 380 height 83
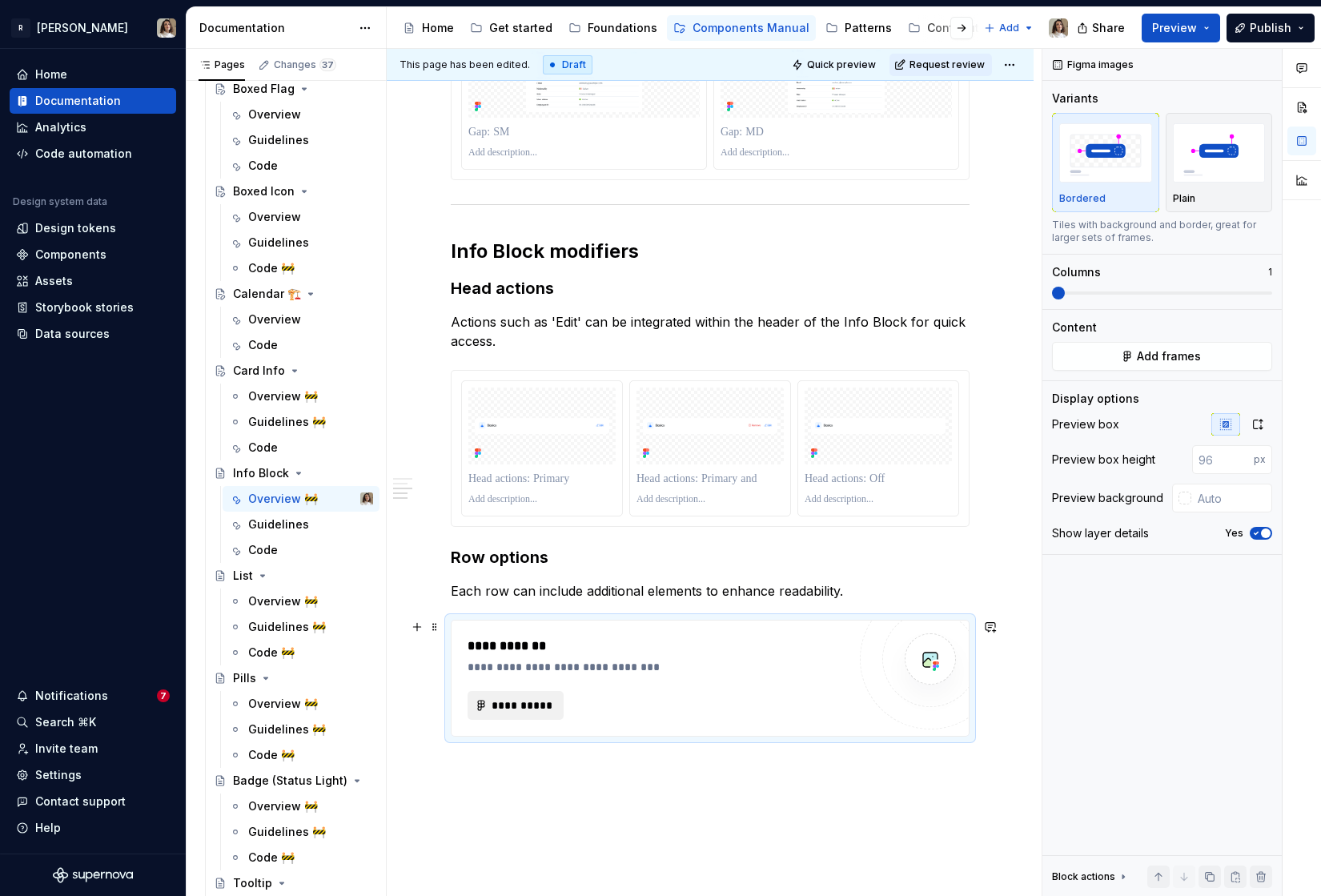
click at [509, 697] on span "**********" at bounding box center [523, 705] width 63 height 16
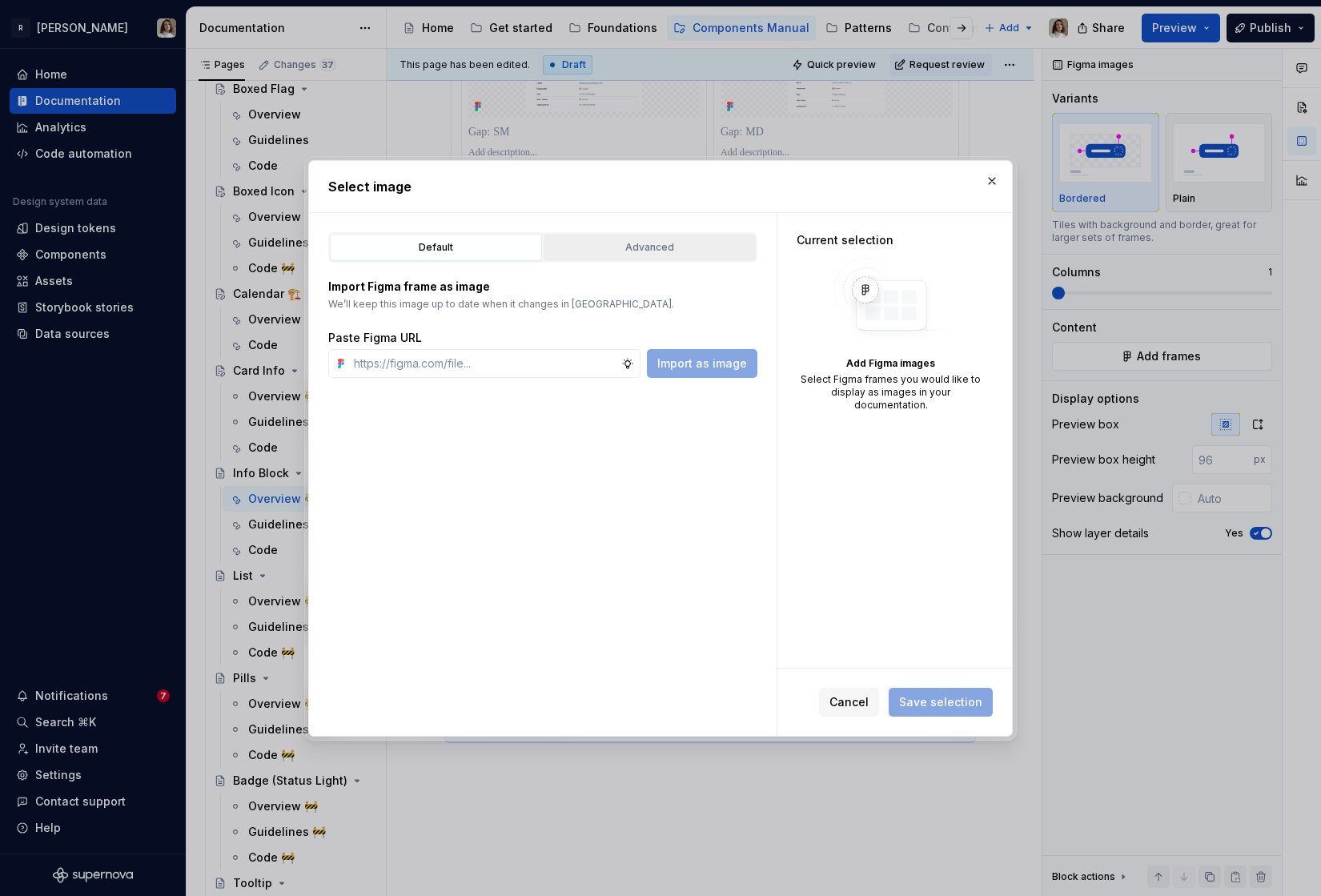
click at [580, 255] on button "Advanced" at bounding box center [649, 247] width 212 height 27
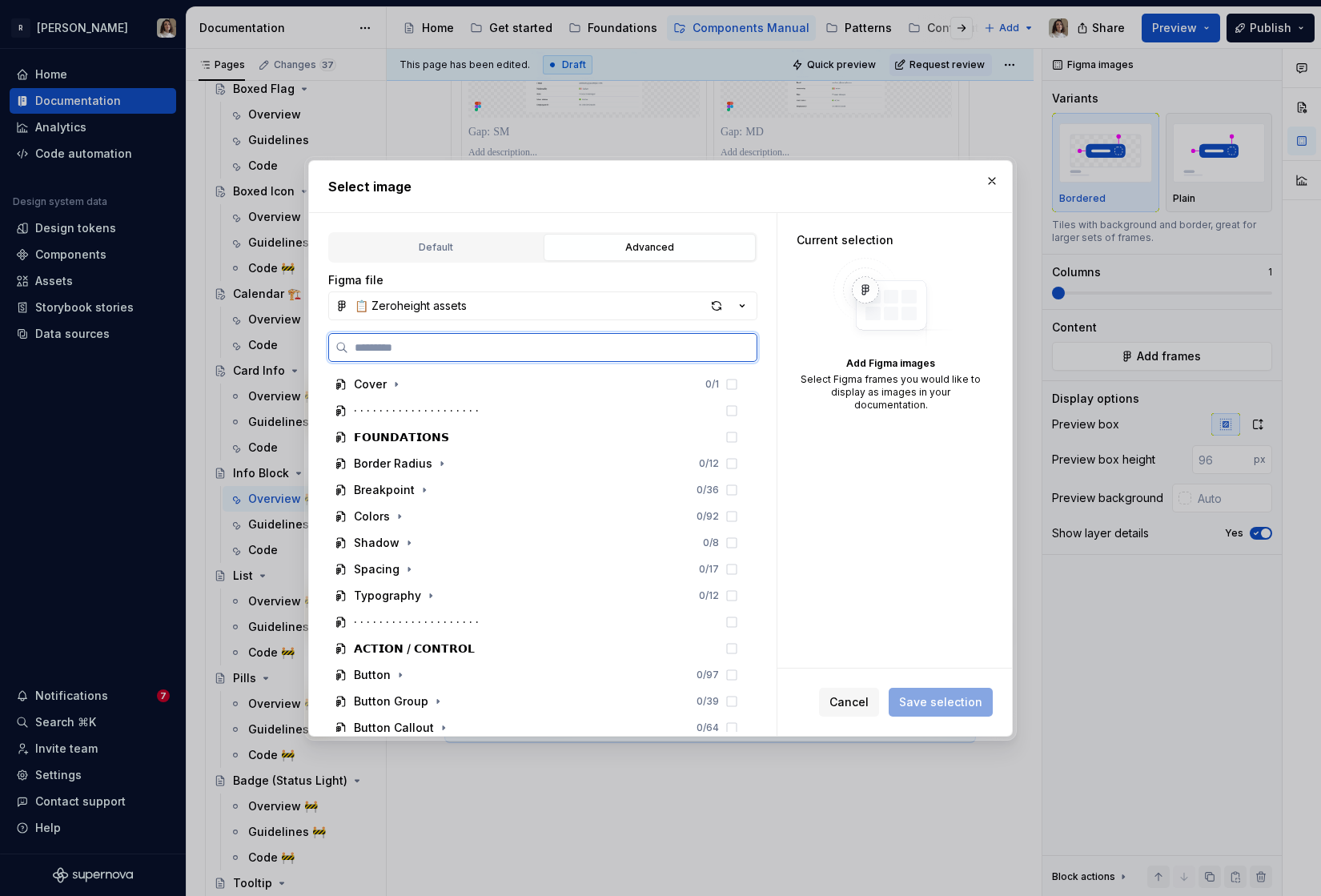
click at [513, 343] on input "search" at bounding box center [552, 347] width 408 height 16
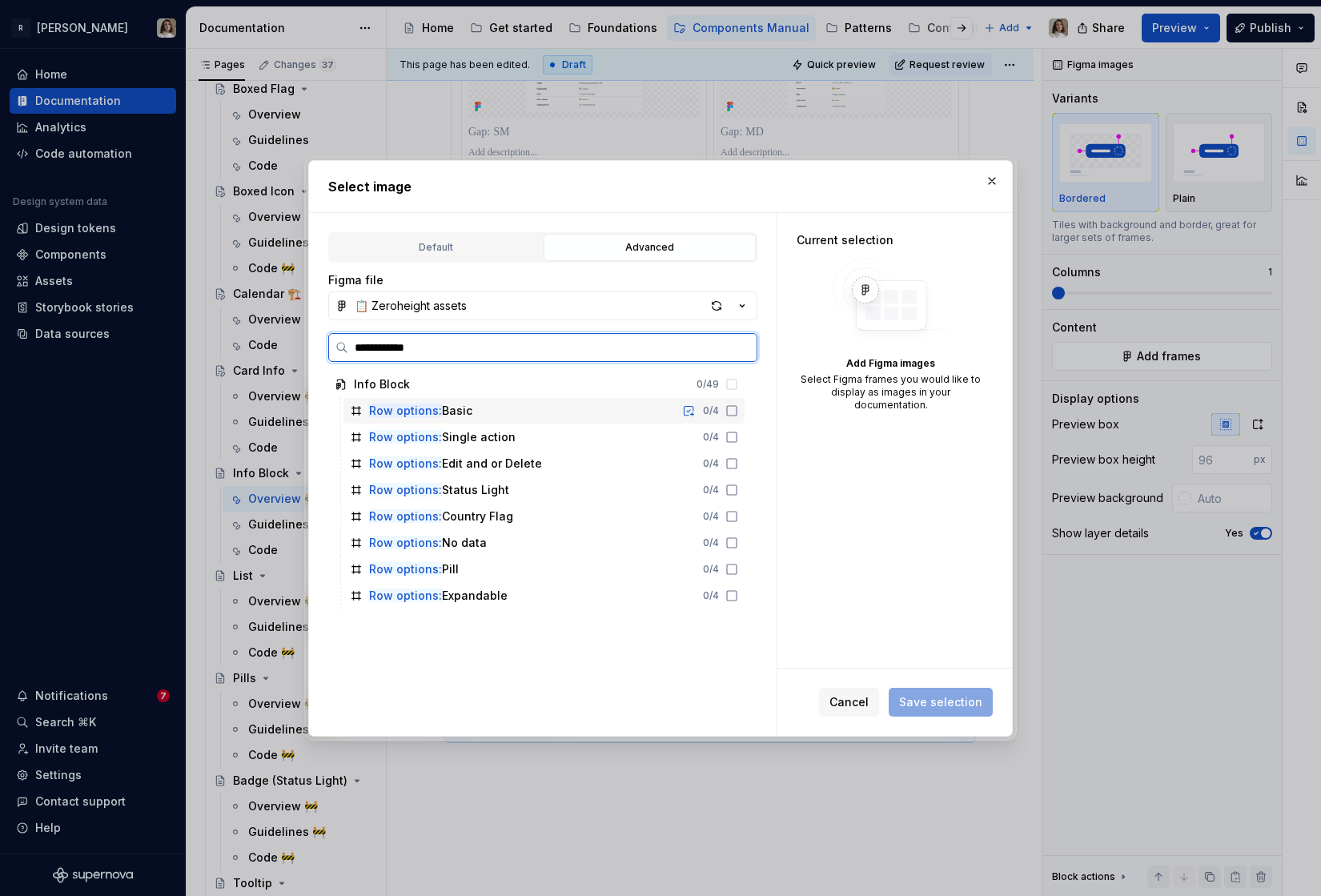
click at [470, 417] on div "Row options: Basic 0 / 4" at bounding box center [543, 411] width 401 height 25
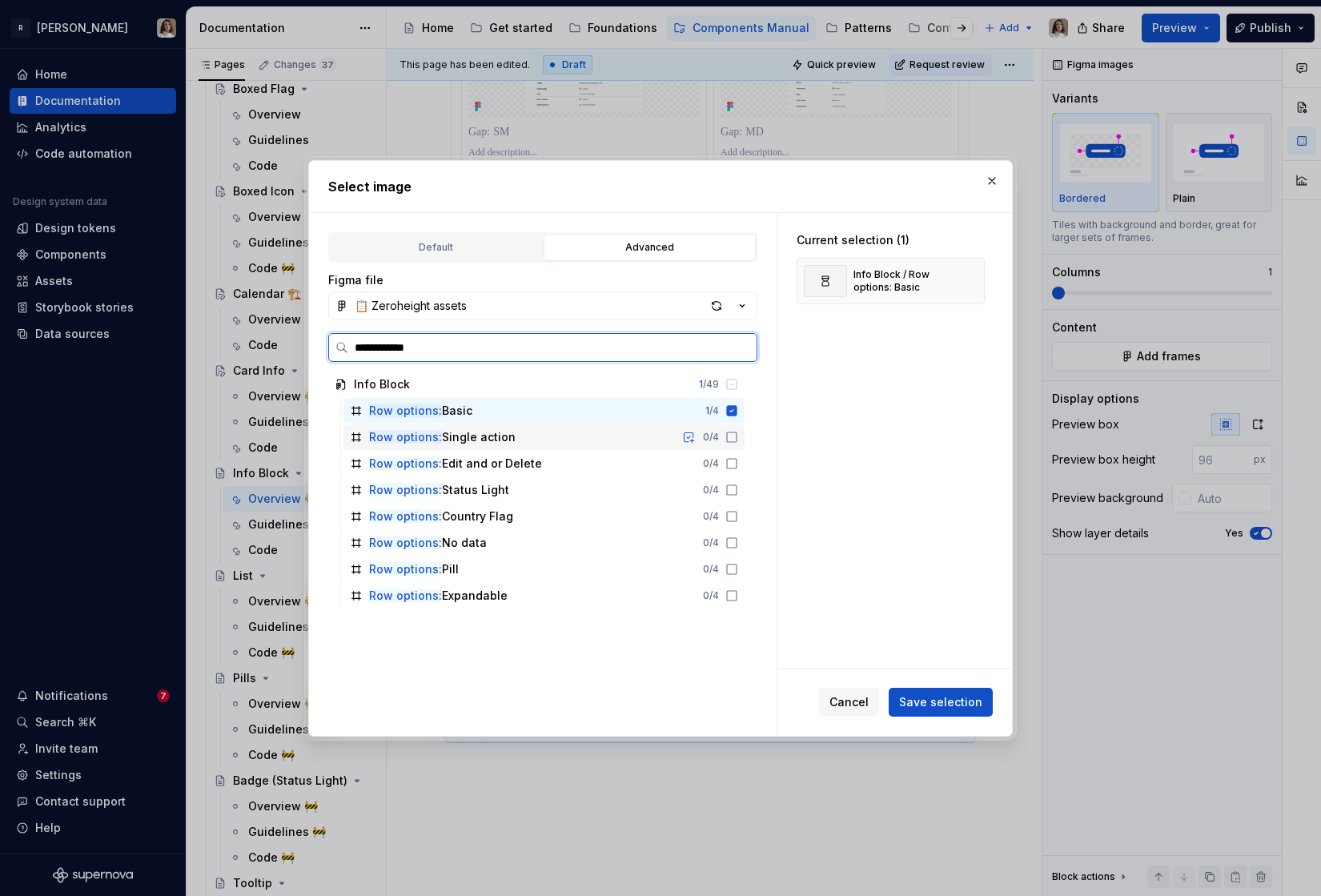
click at [470, 431] on div "Row options: Single action" at bounding box center [441, 437] width 146 height 16
click at [467, 460] on div "Row options: Edit and or Delete" at bounding box center [455, 464] width 173 height 16
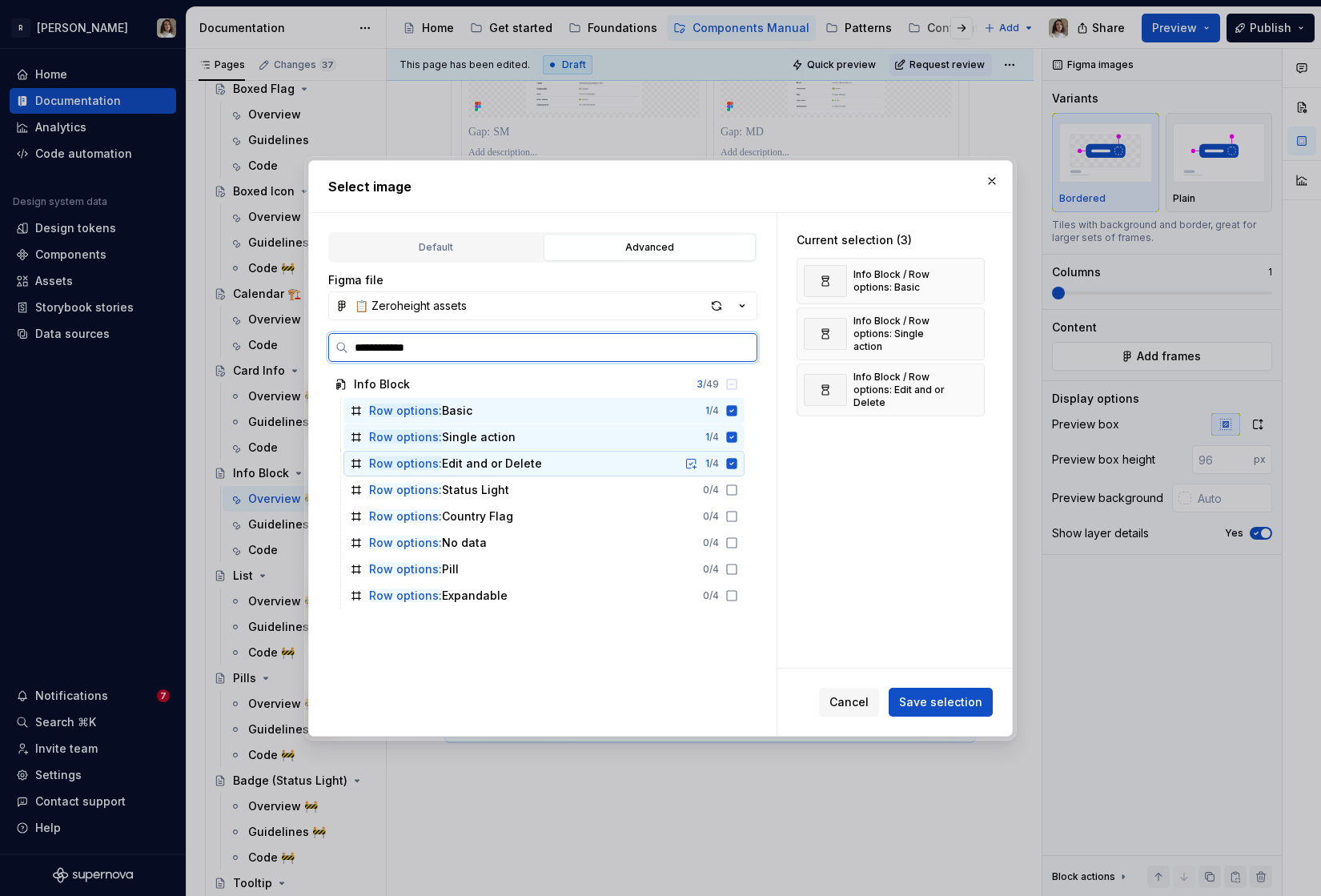
click at [462, 486] on div "Row options: Status Light" at bounding box center [438, 490] width 140 height 16
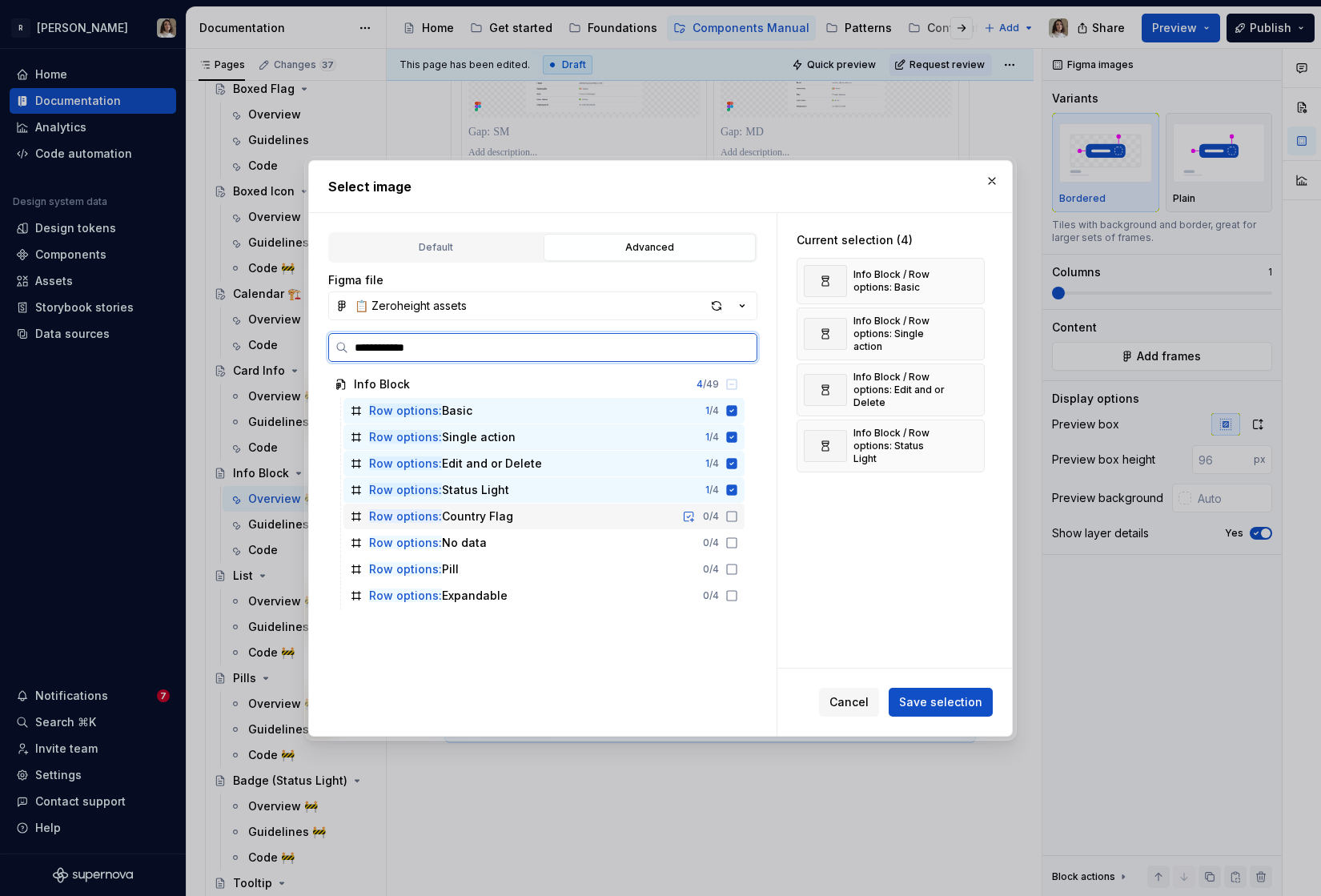
click at [460, 514] on div "Row options: Country Flag" at bounding box center [440, 516] width 144 height 16
click at [460, 551] on div "Row options: No data 0 / 4" at bounding box center [543, 543] width 401 height 25
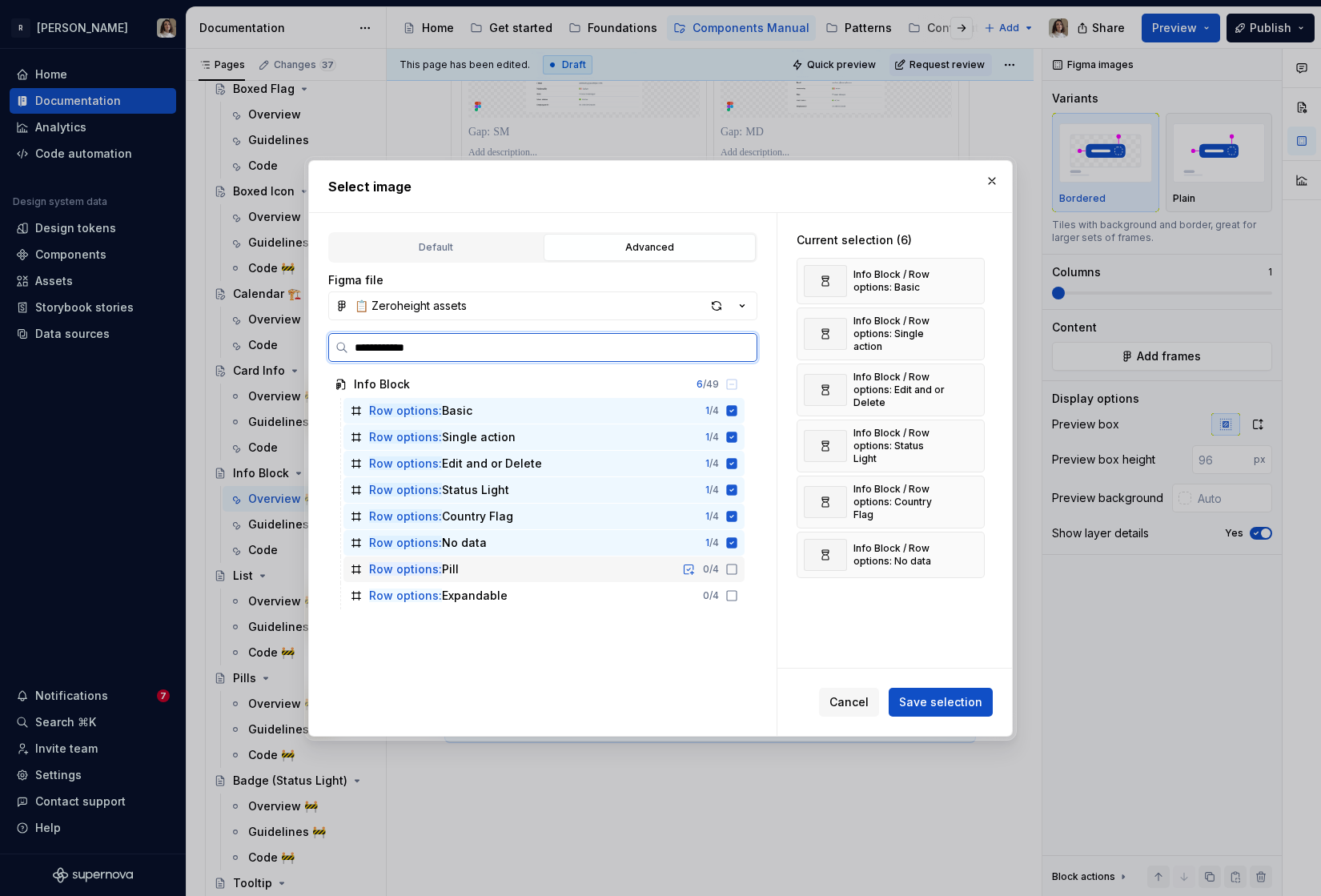
click at [456, 565] on div "Row options: Pill" at bounding box center [413, 569] width 89 height 16
click at [457, 593] on div "Row options: Expandable" at bounding box center [437, 595] width 138 height 16
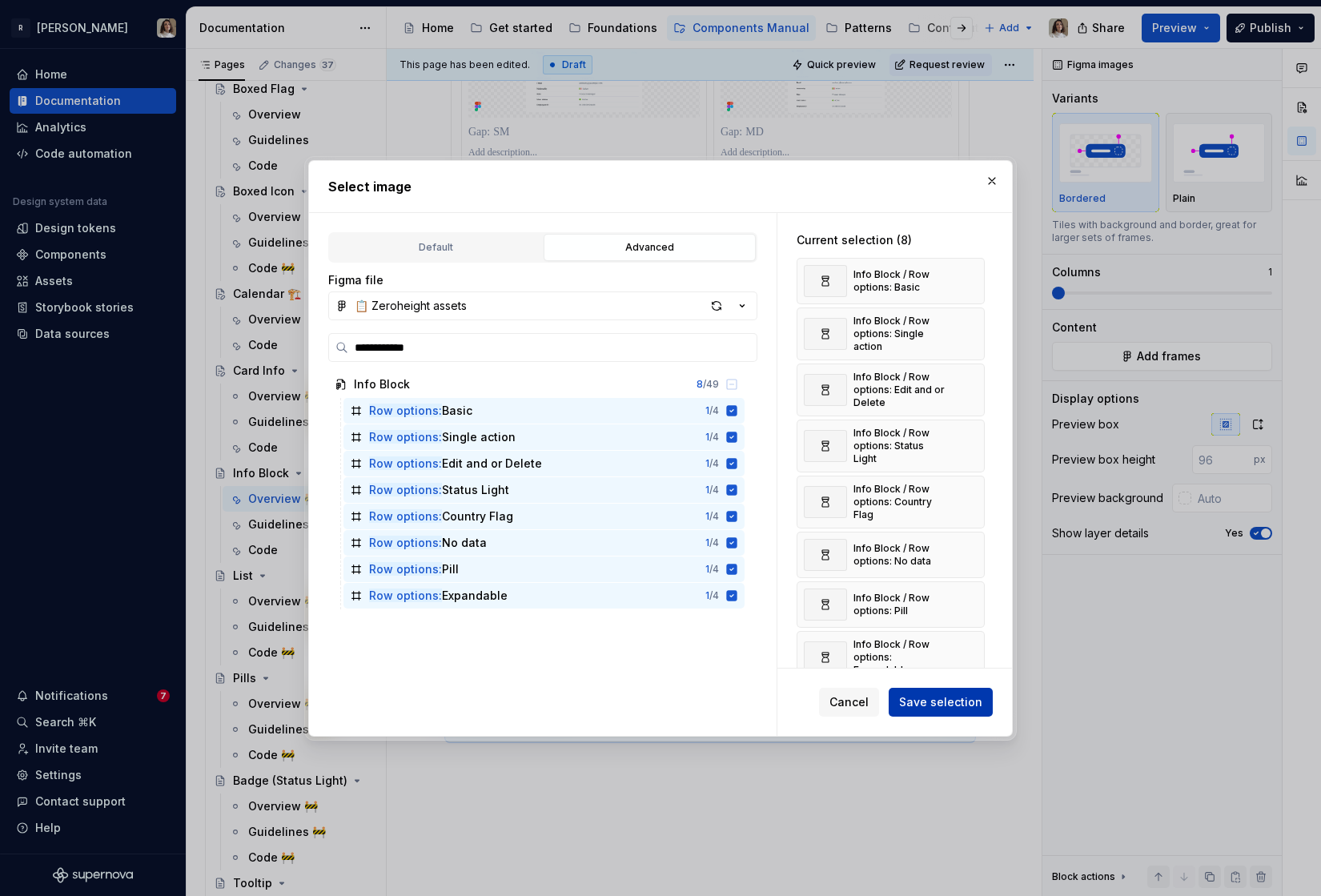
click at [927, 696] on span "Save selection" at bounding box center [940, 702] width 83 height 16
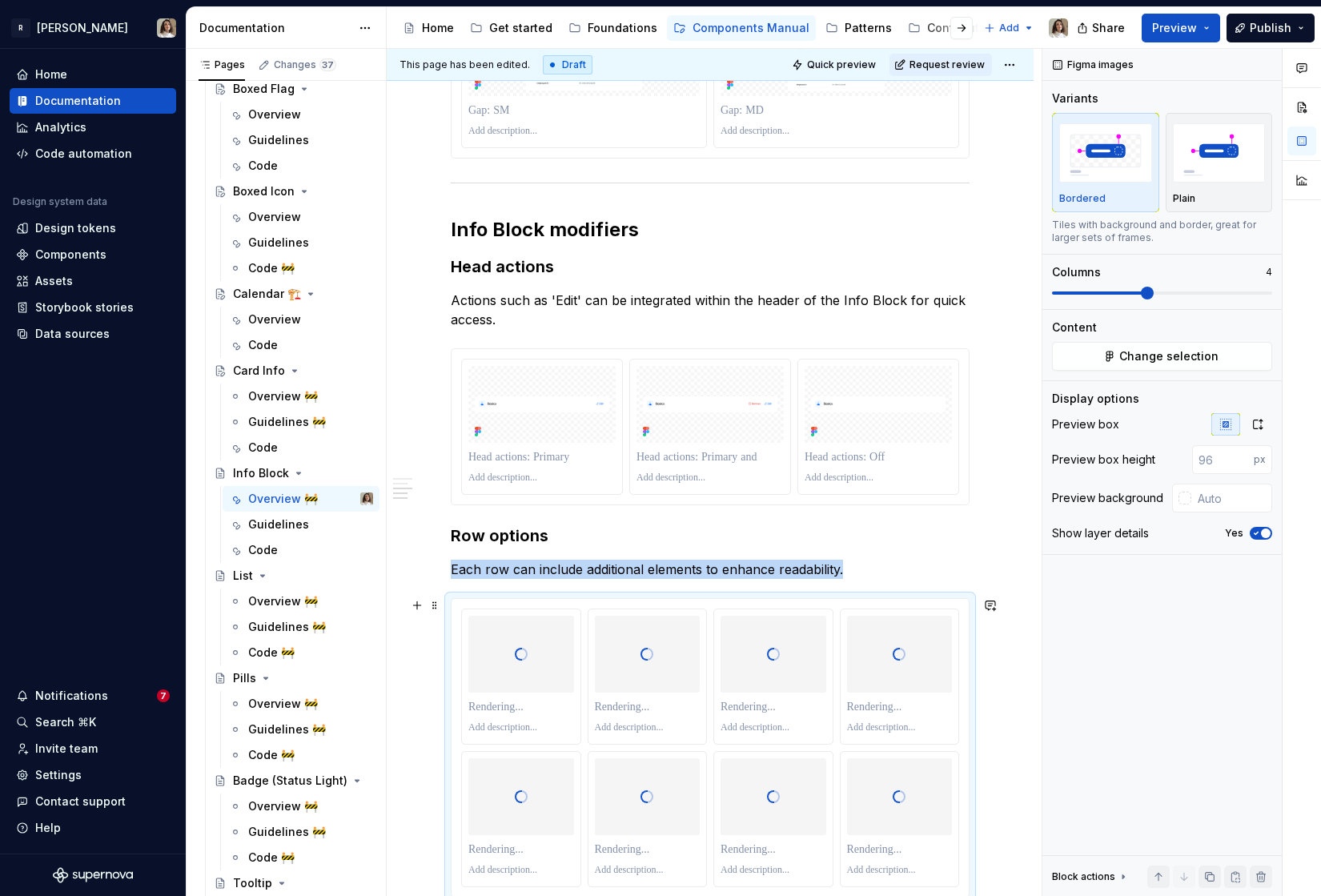
scroll to position [1414, 0]
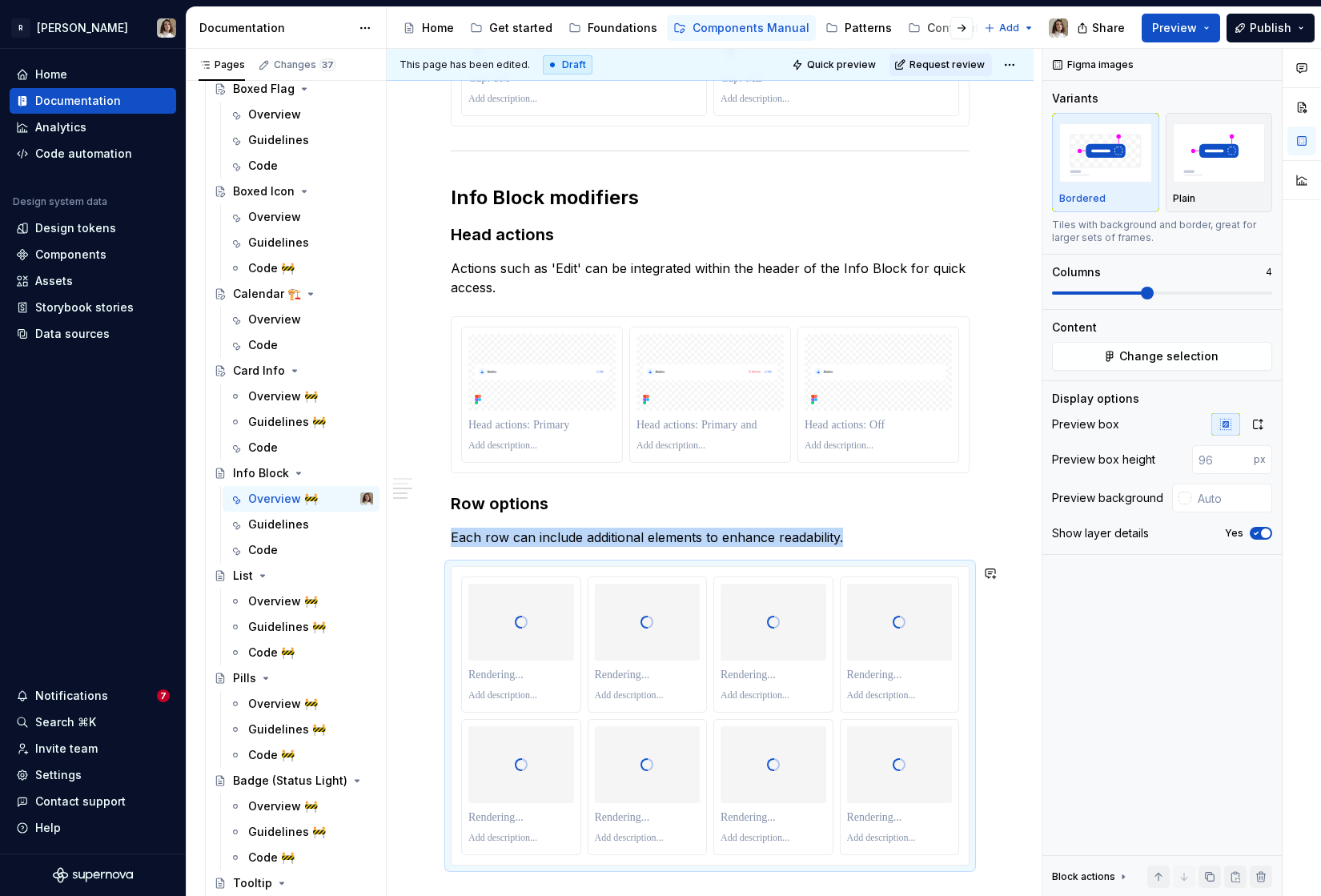
click at [739, 423] on p at bounding box center [710, 424] width 147 height 16
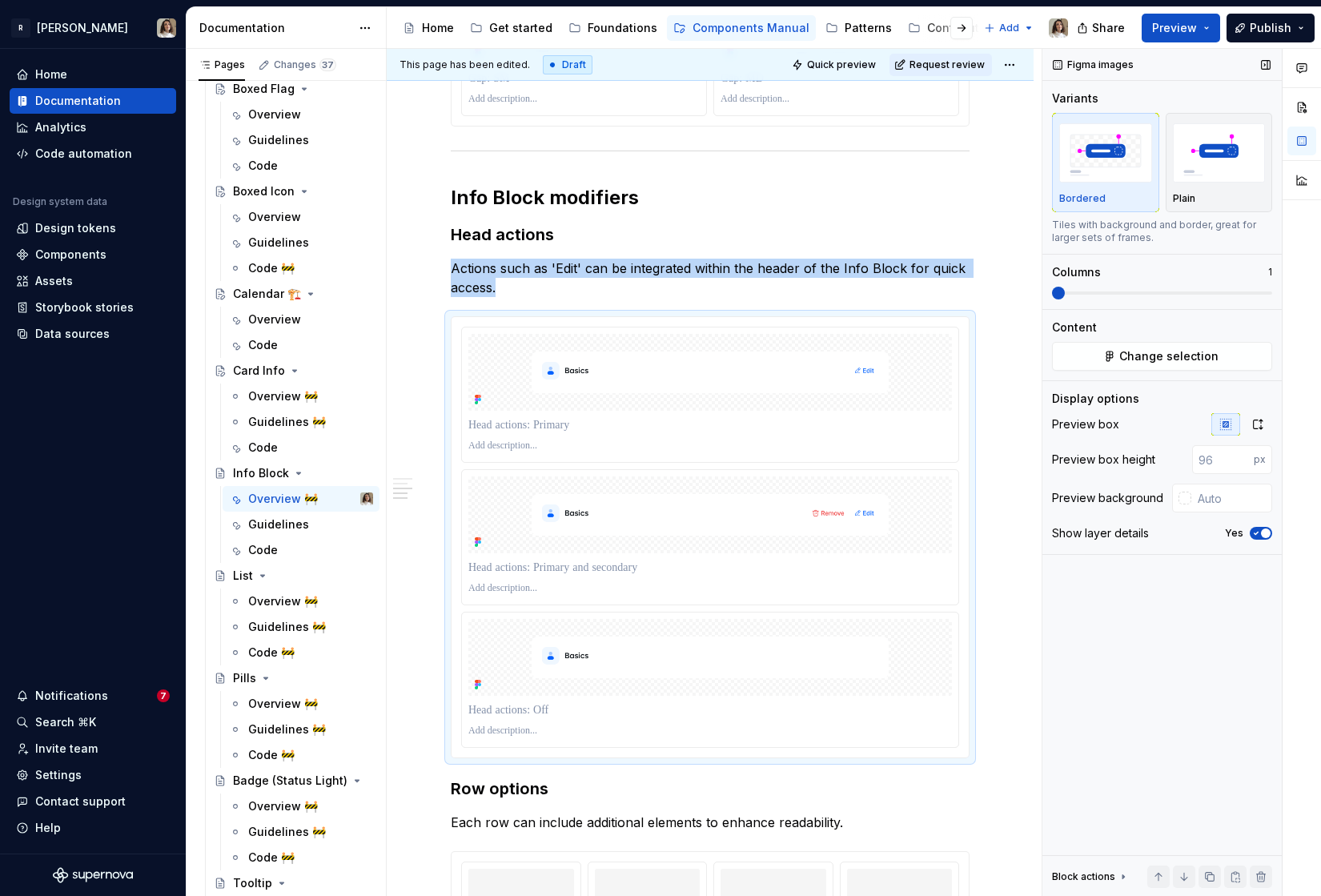
click at [1052, 294] on span at bounding box center [1058, 292] width 13 height 13
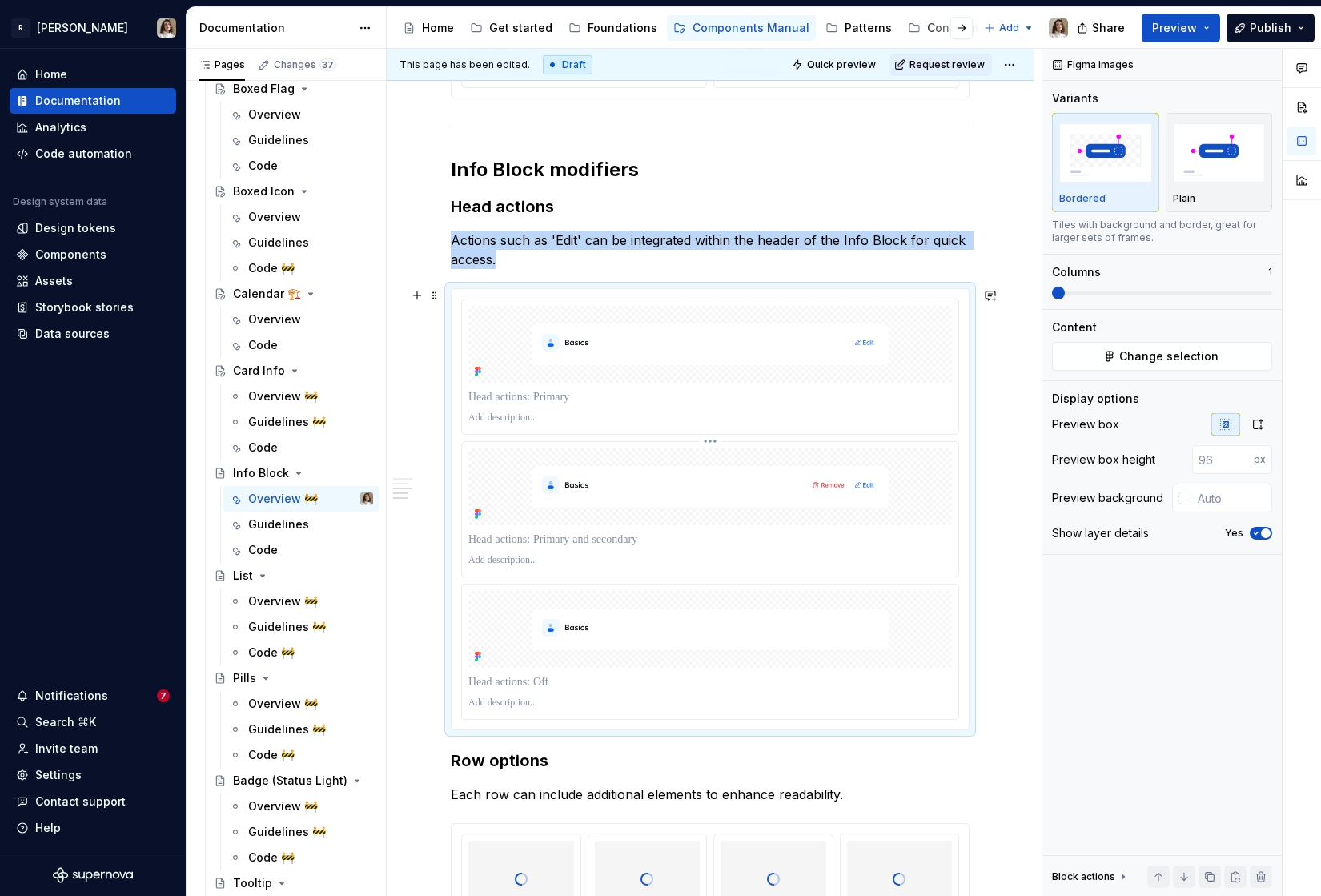
scroll to position [1442, 0]
click at [1227, 499] on input "text" at bounding box center [1232, 497] width 80 height 28
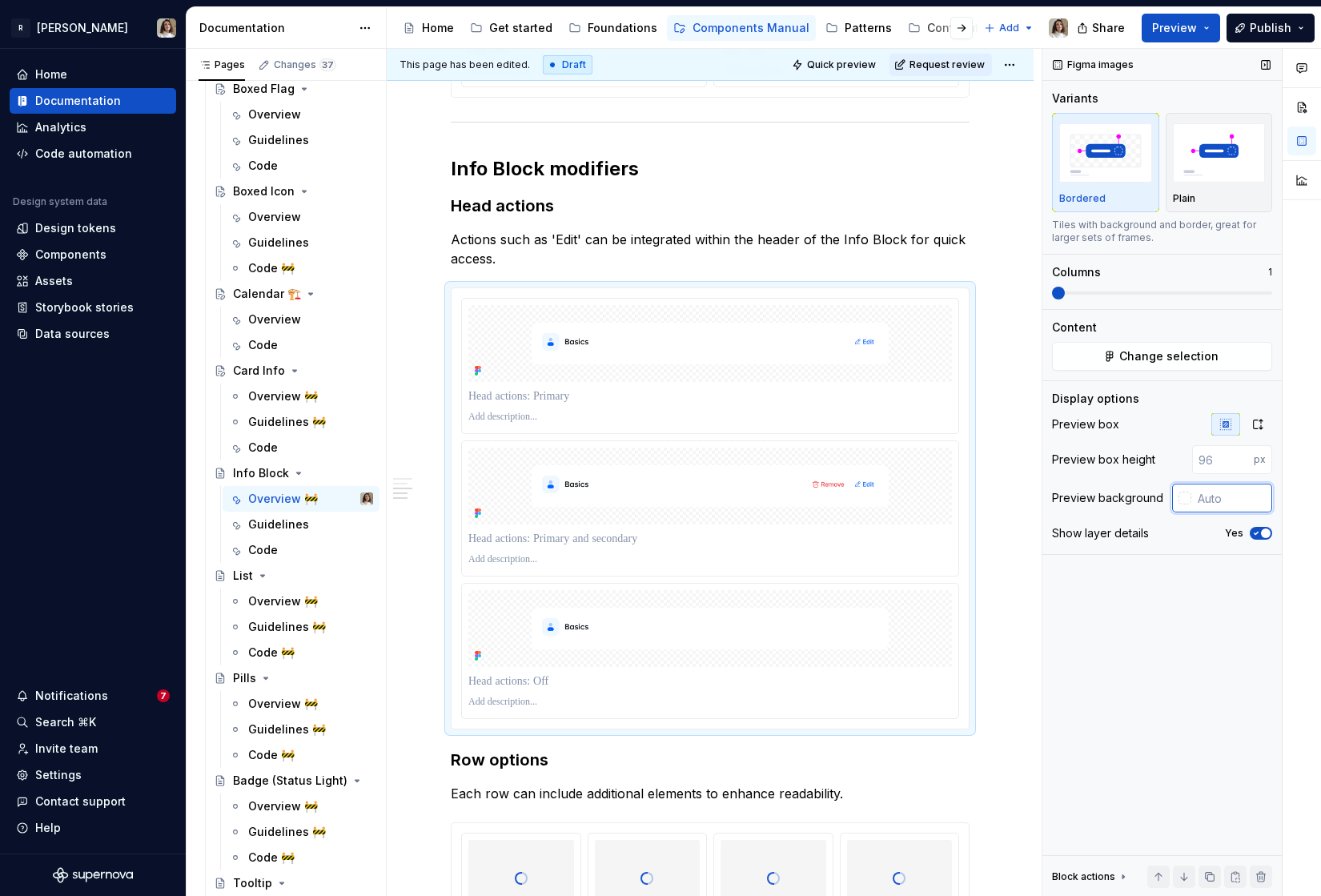
paste input "The InfoBlock component is a versatile UI element designed to display a block o…"
click at [264, 395] on div "Overview 🚧" at bounding box center [282, 396] width 70 height 16
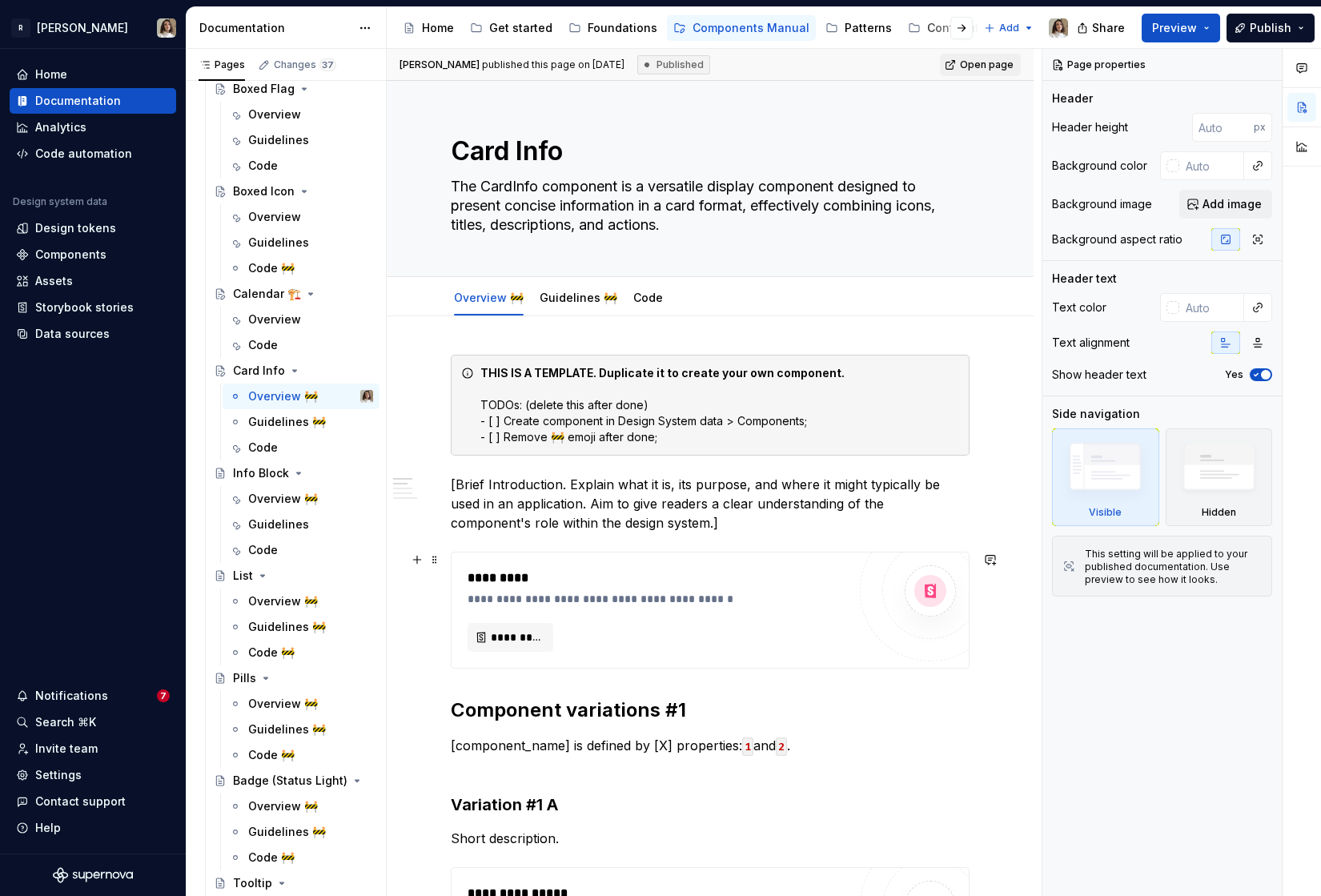
scroll to position [307, 0]
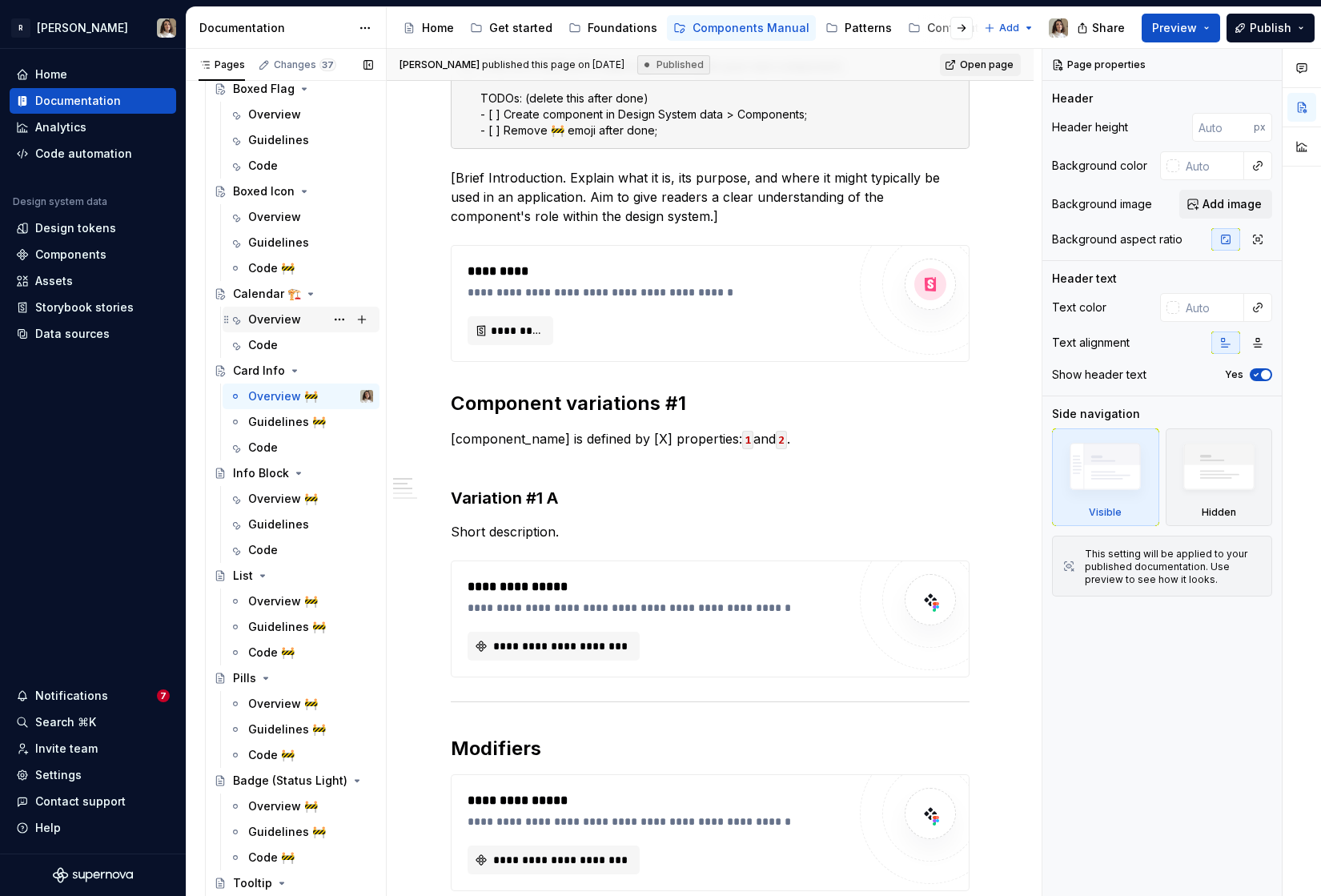
click at [275, 320] on div "Overview" at bounding box center [275, 320] width 53 height 16
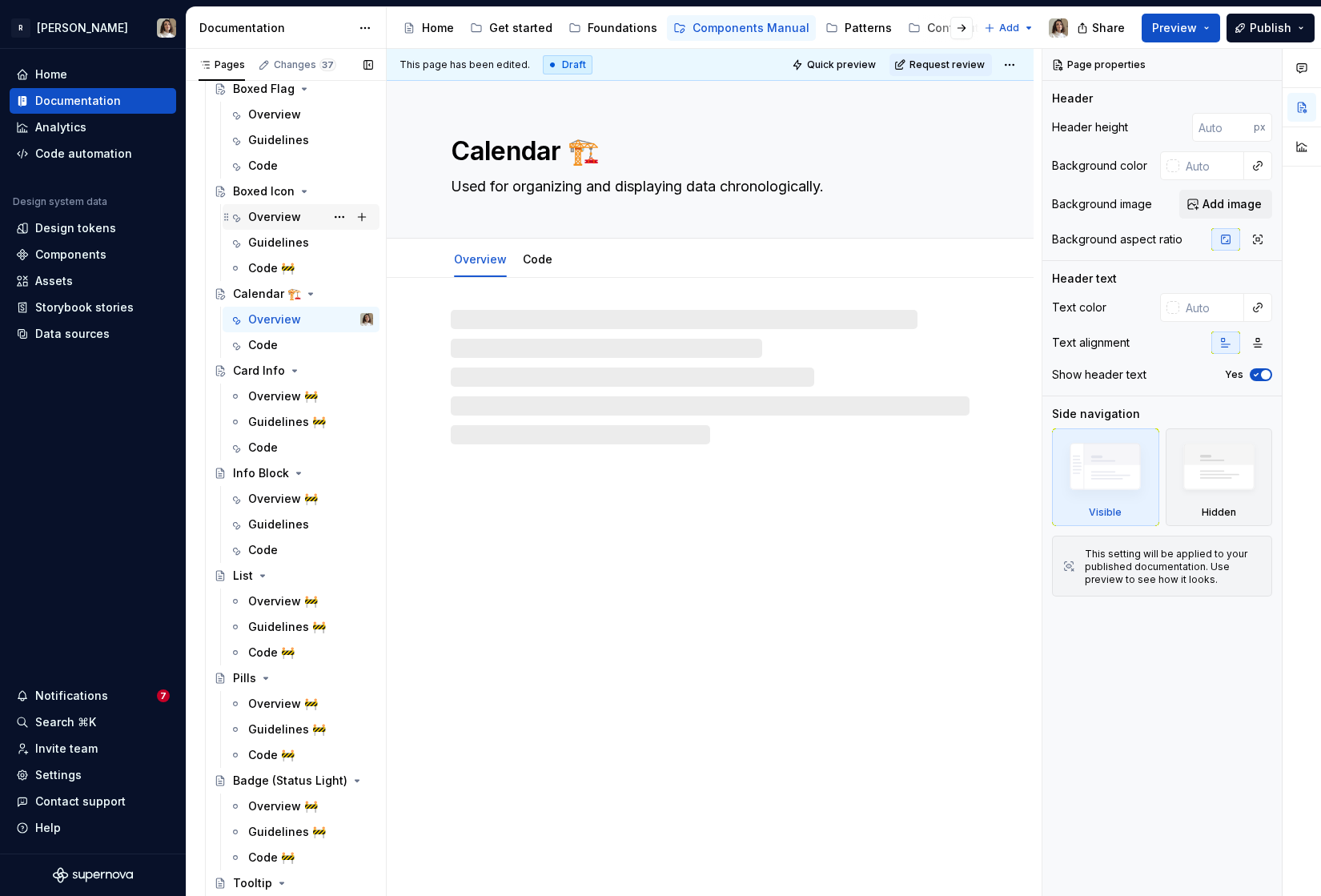
click at [272, 224] on div "Overview" at bounding box center [275, 217] width 53 height 16
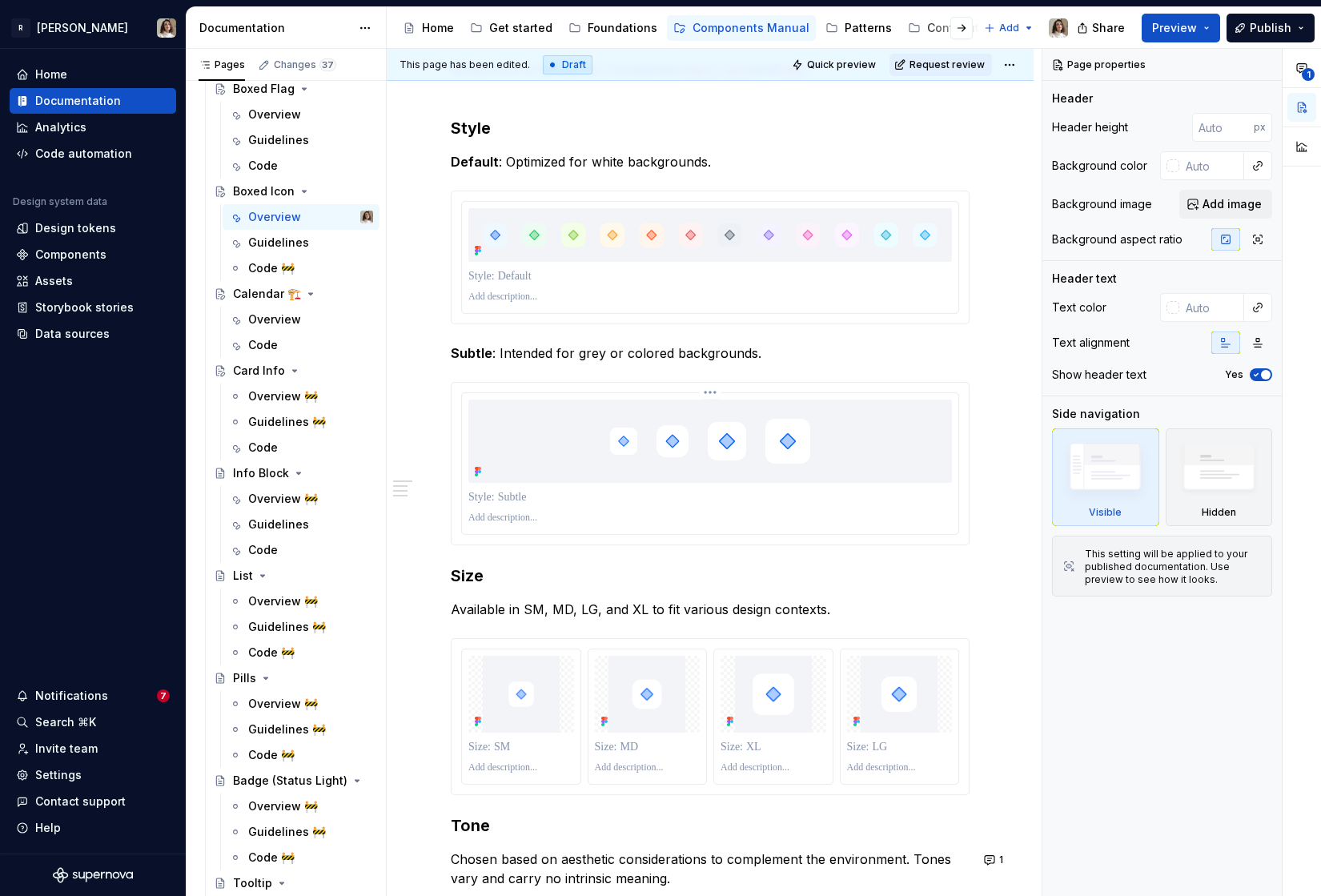
scroll to position [1027, 0]
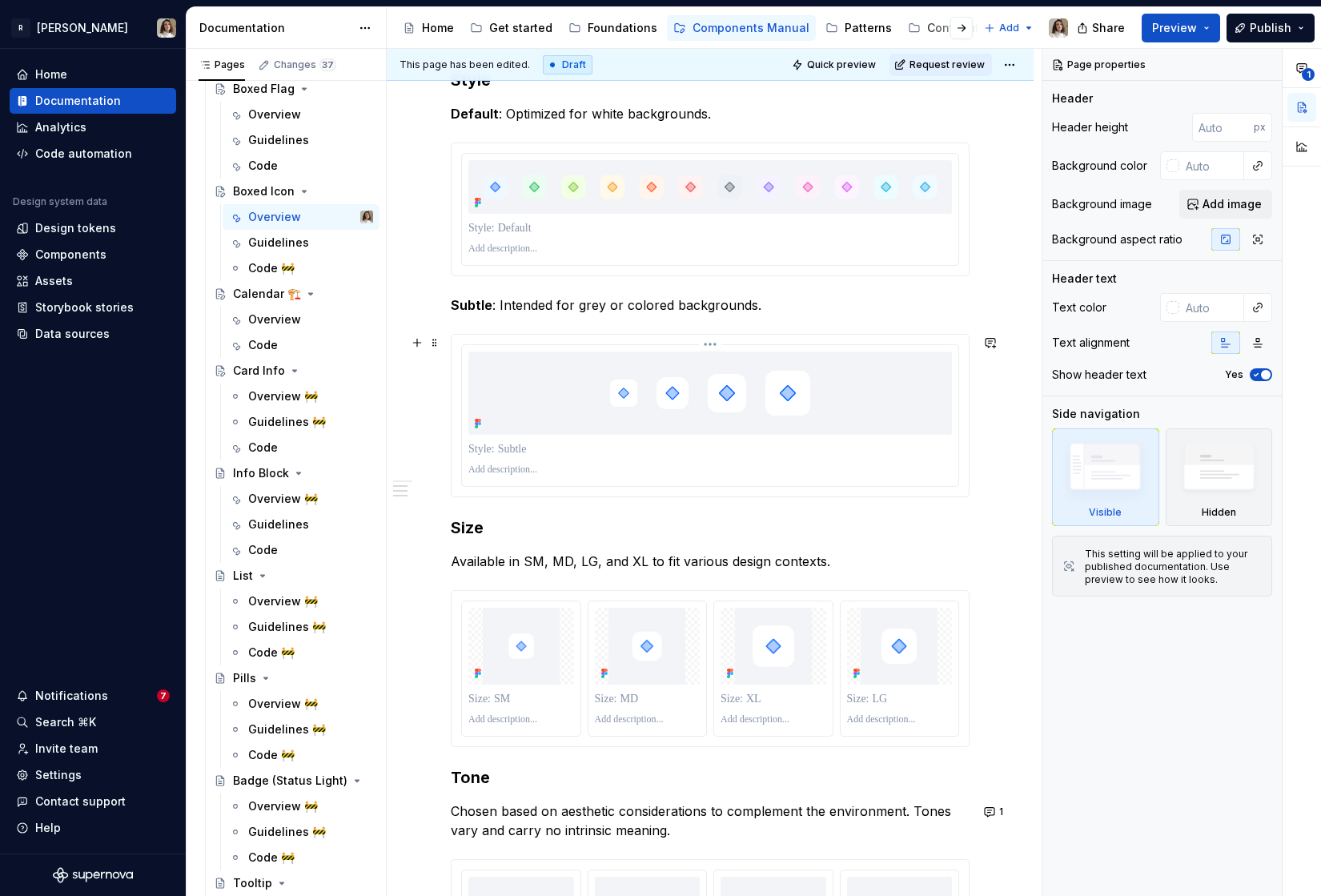
click at [654, 395] on img at bounding box center [710, 392] width 238 height 83
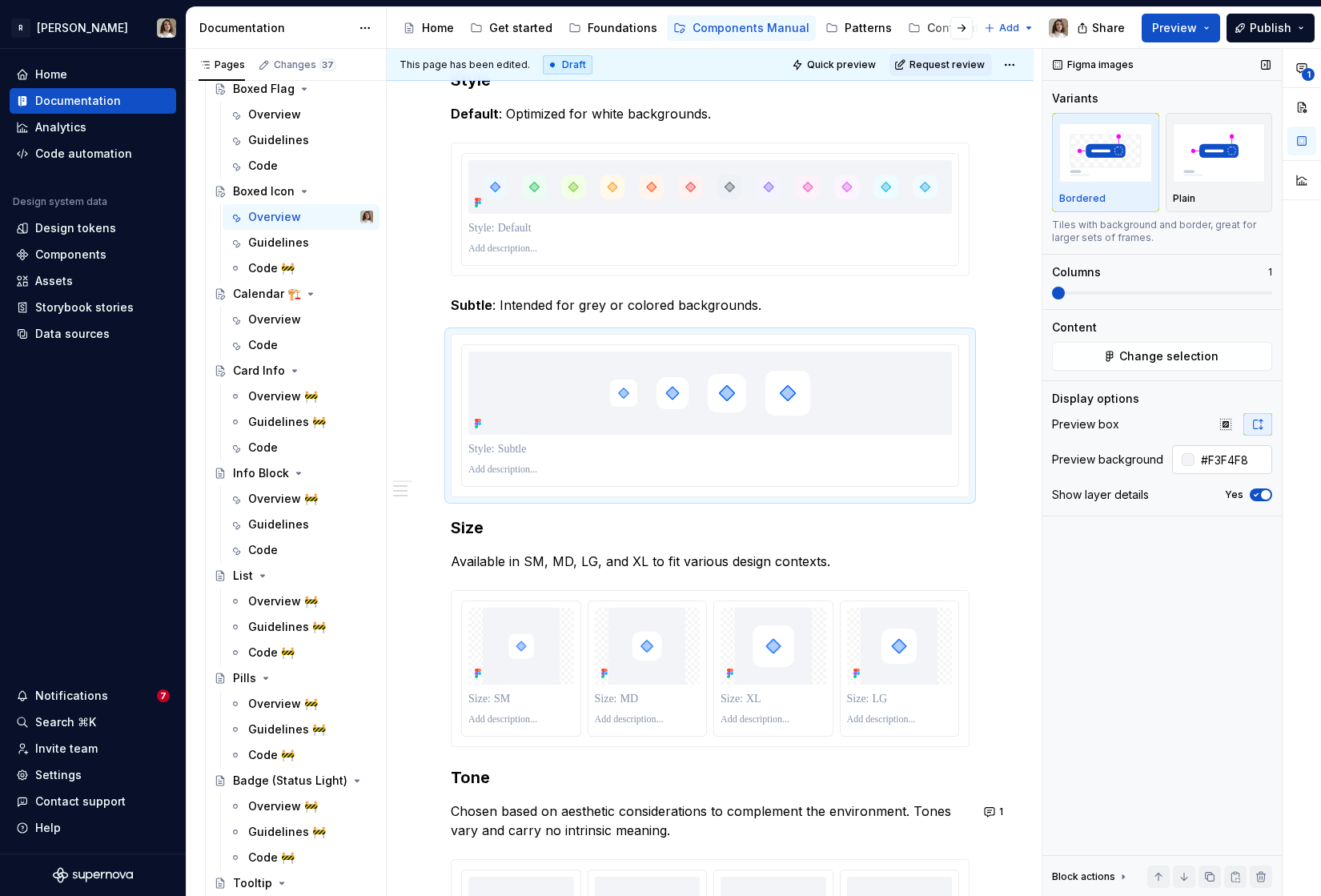
click at [1203, 456] on input "#F3F4F8" at bounding box center [1233, 459] width 77 height 28
click at [269, 399] on div "Overview 🚧" at bounding box center [282, 396] width 70 height 16
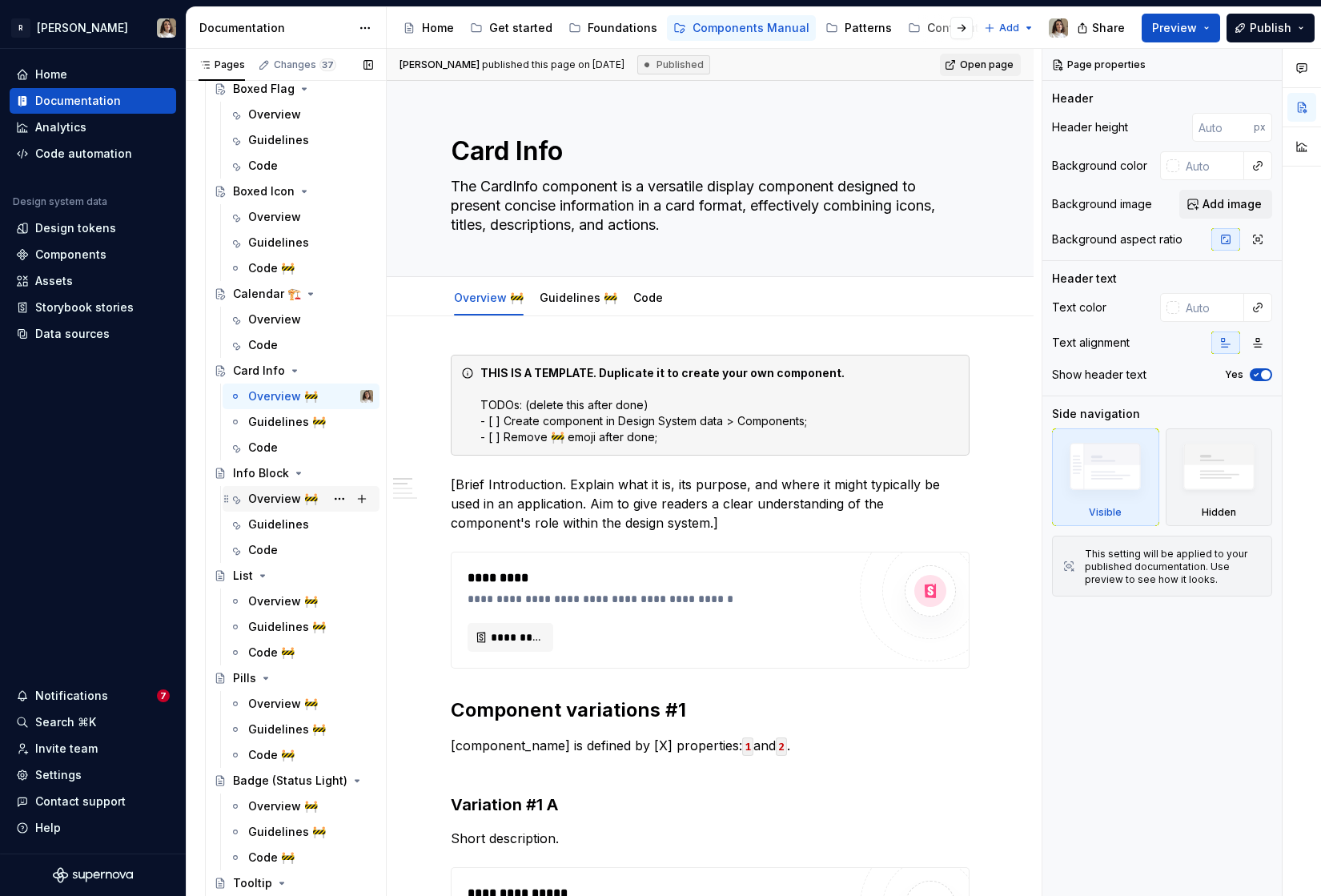
click at [265, 501] on div "Overview 🚧" at bounding box center [282, 499] width 70 height 16
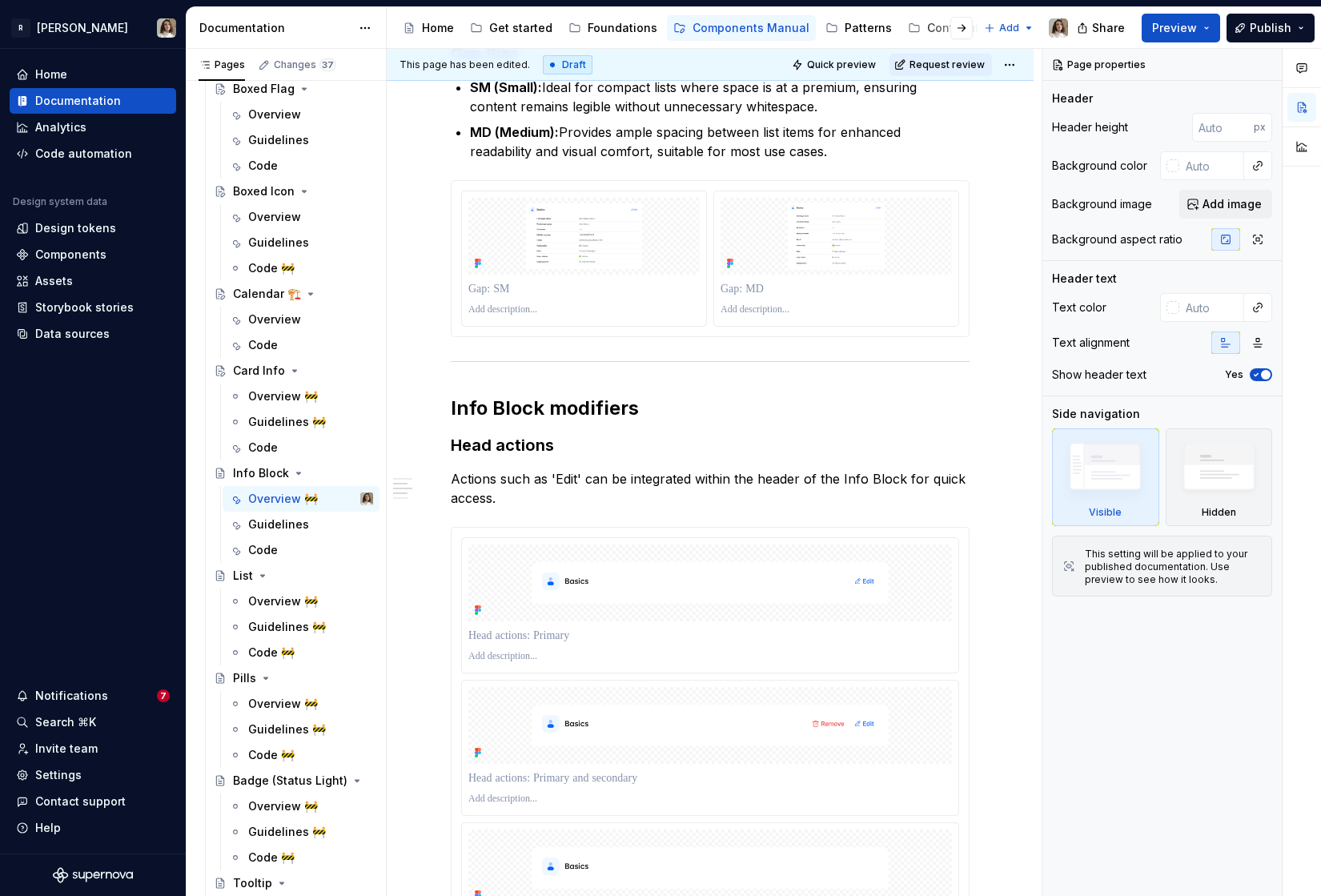
scroll to position [1270, 0]
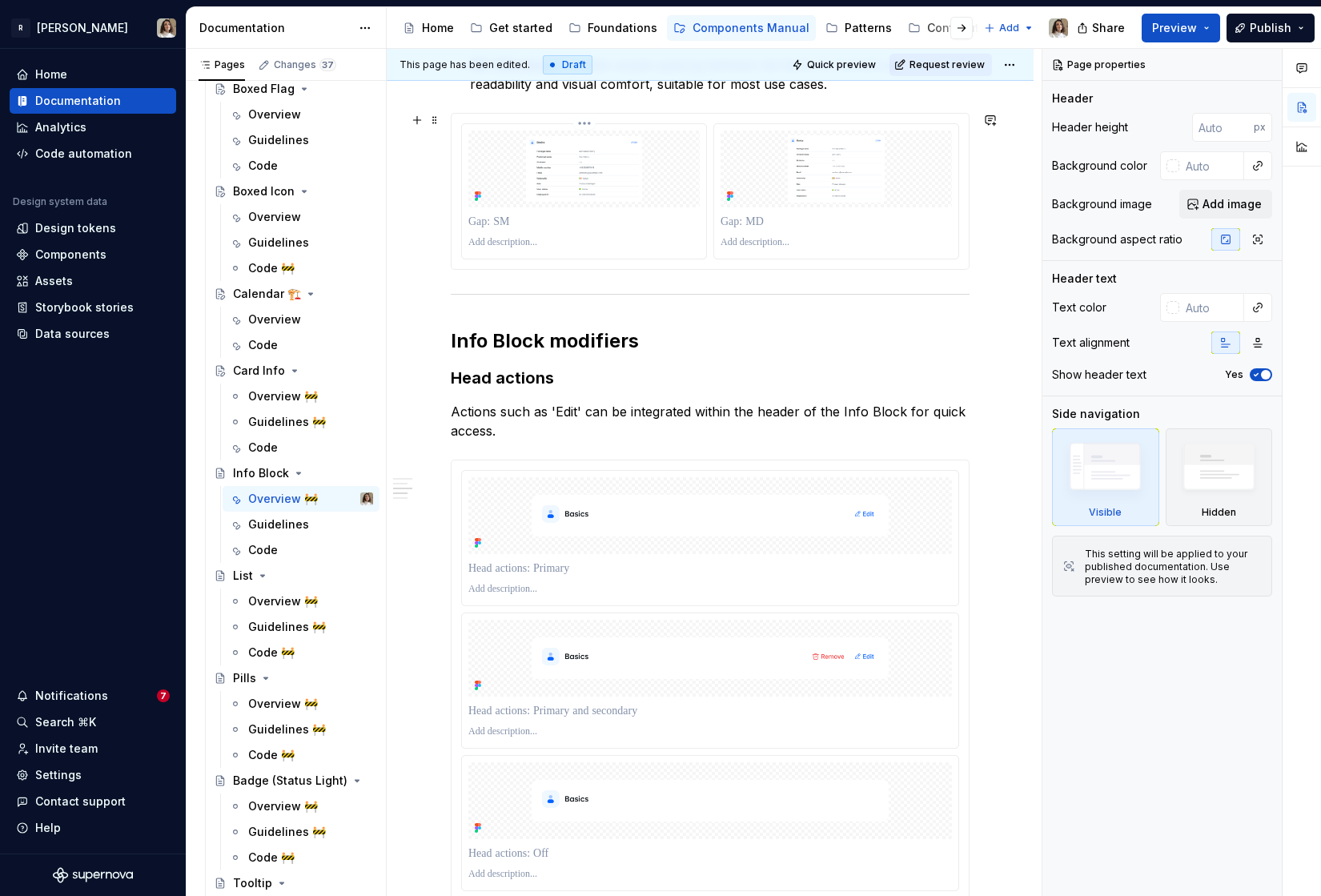
click at [586, 233] on div at bounding box center [584, 243] width 231 height 20
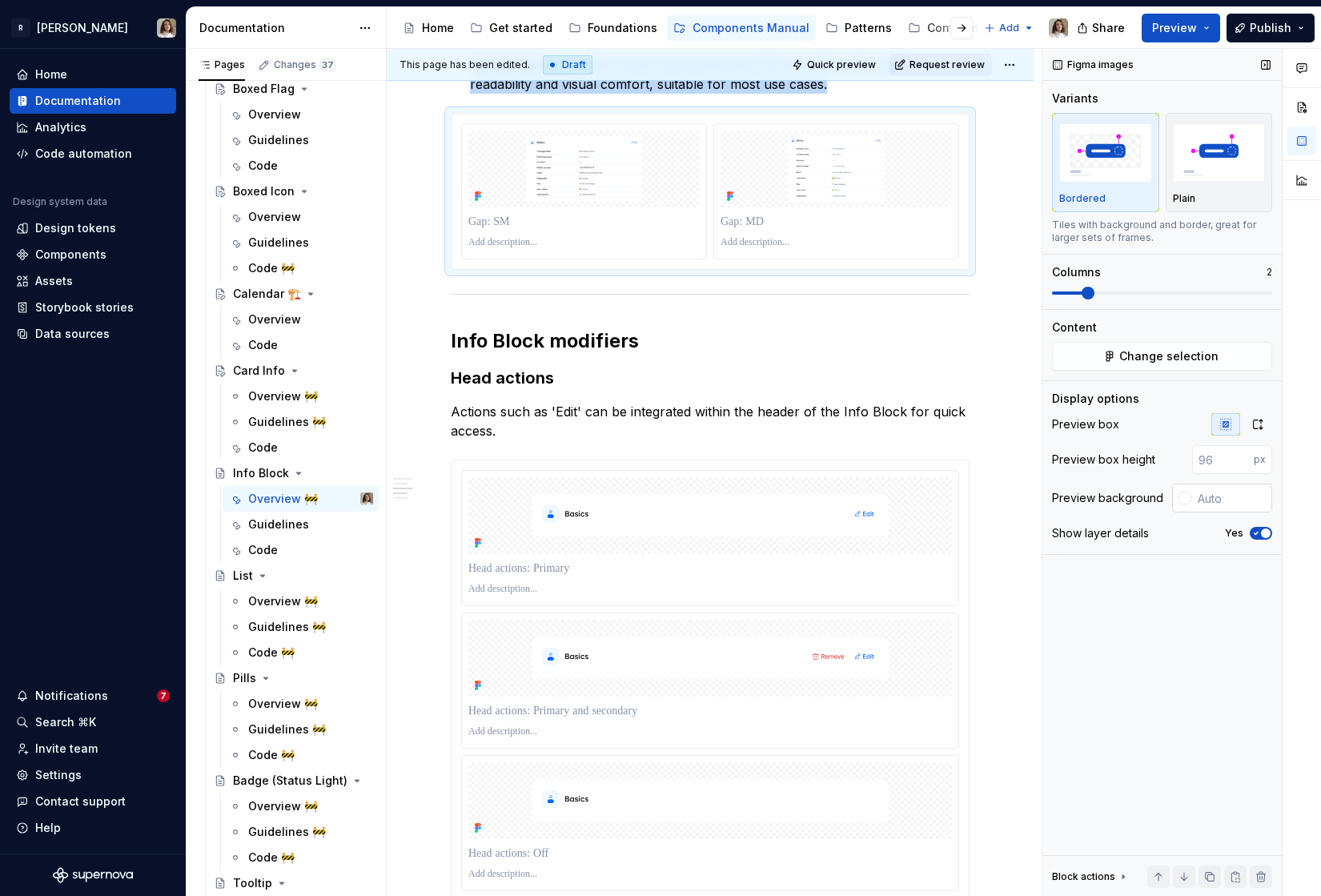
click at [1200, 499] on input "text" at bounding box center [1232, 497] width 80 height 28
paste input "#F3F4F8"
click at [700, 561] on p at bounding box center [710, 569] width 483 height 16
click at [1213, 498] on input "text" at bounding box center [1232, 497] width 80 height 28
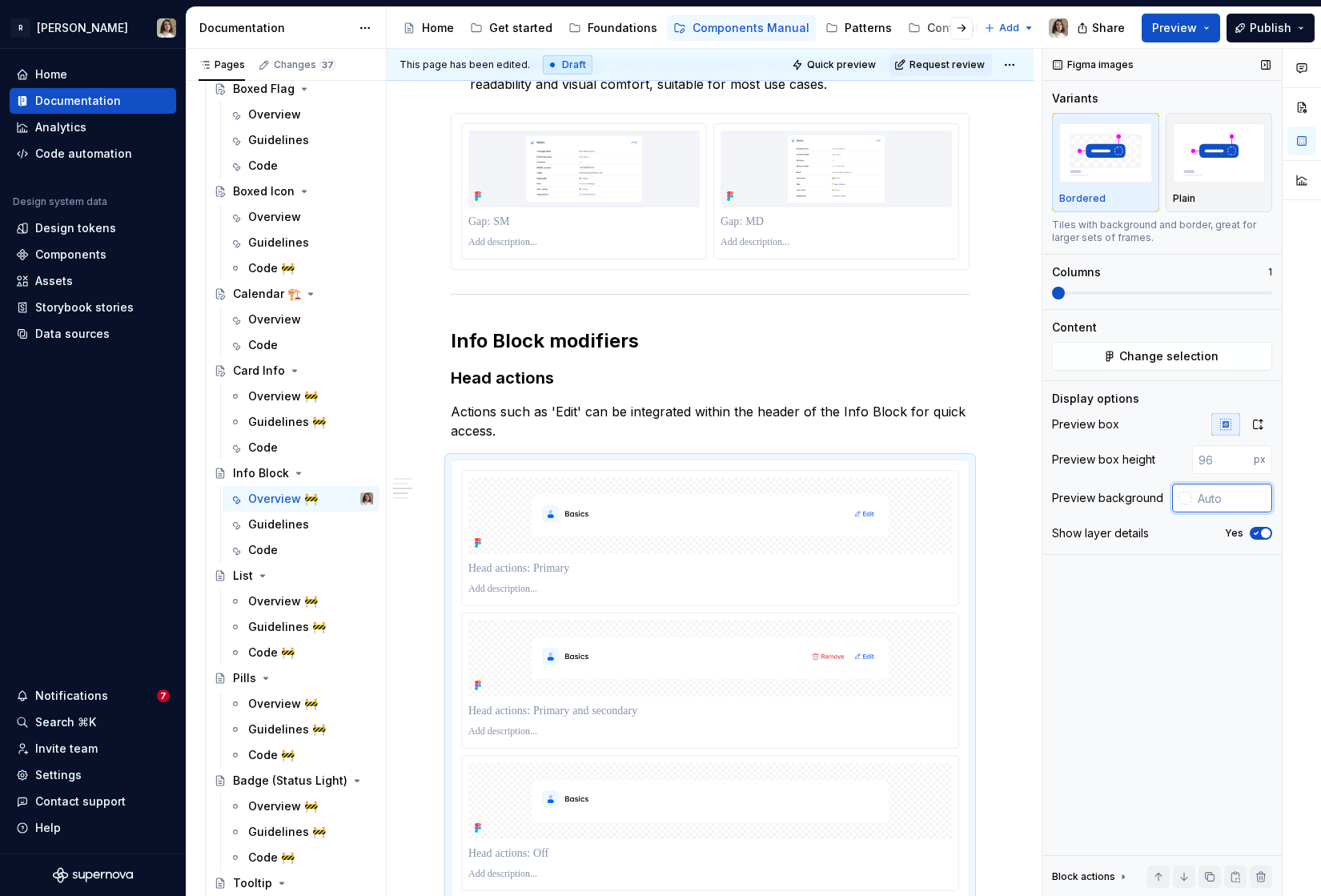
paste input "#F3F4F8"
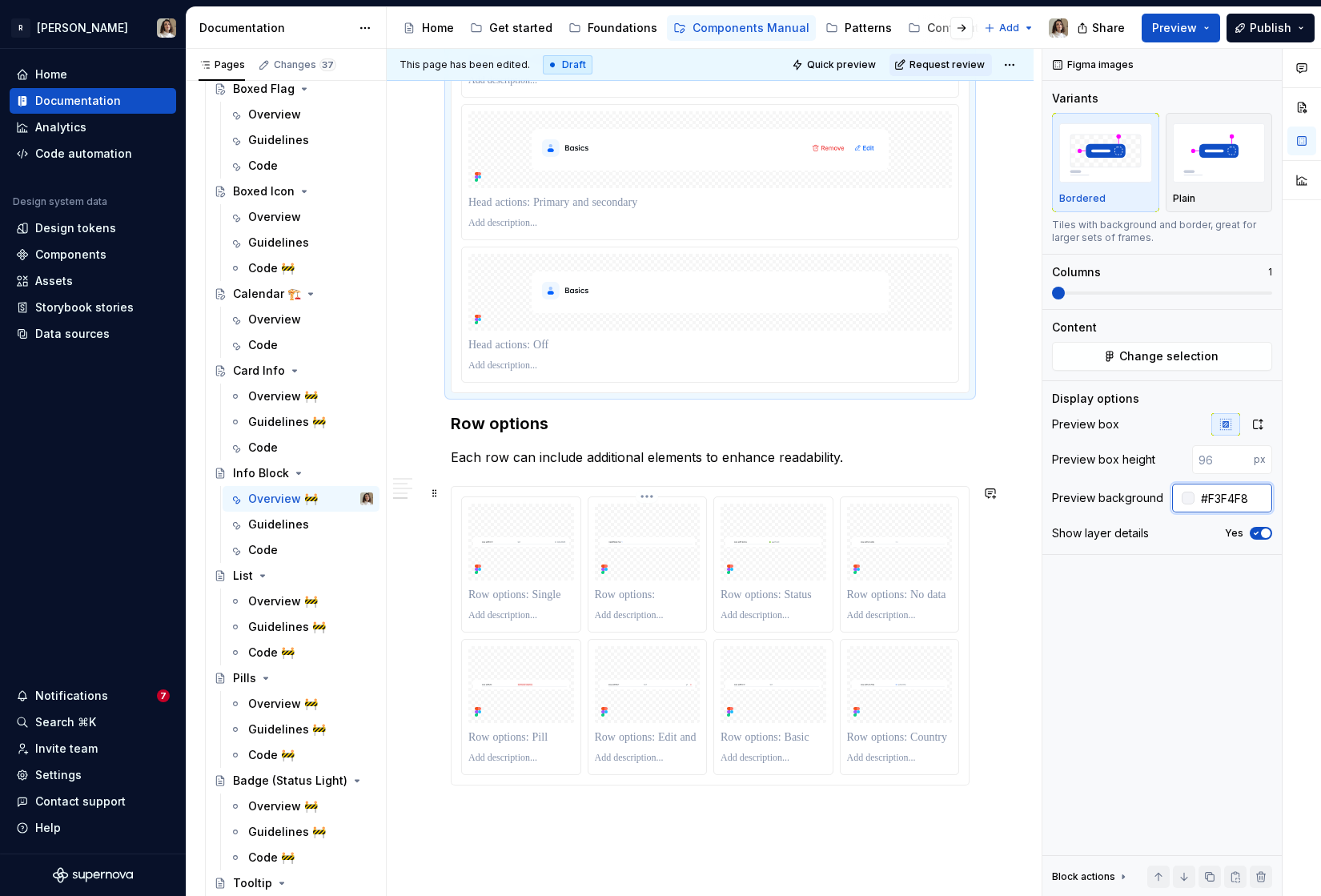
scroll to position [1790, 0]
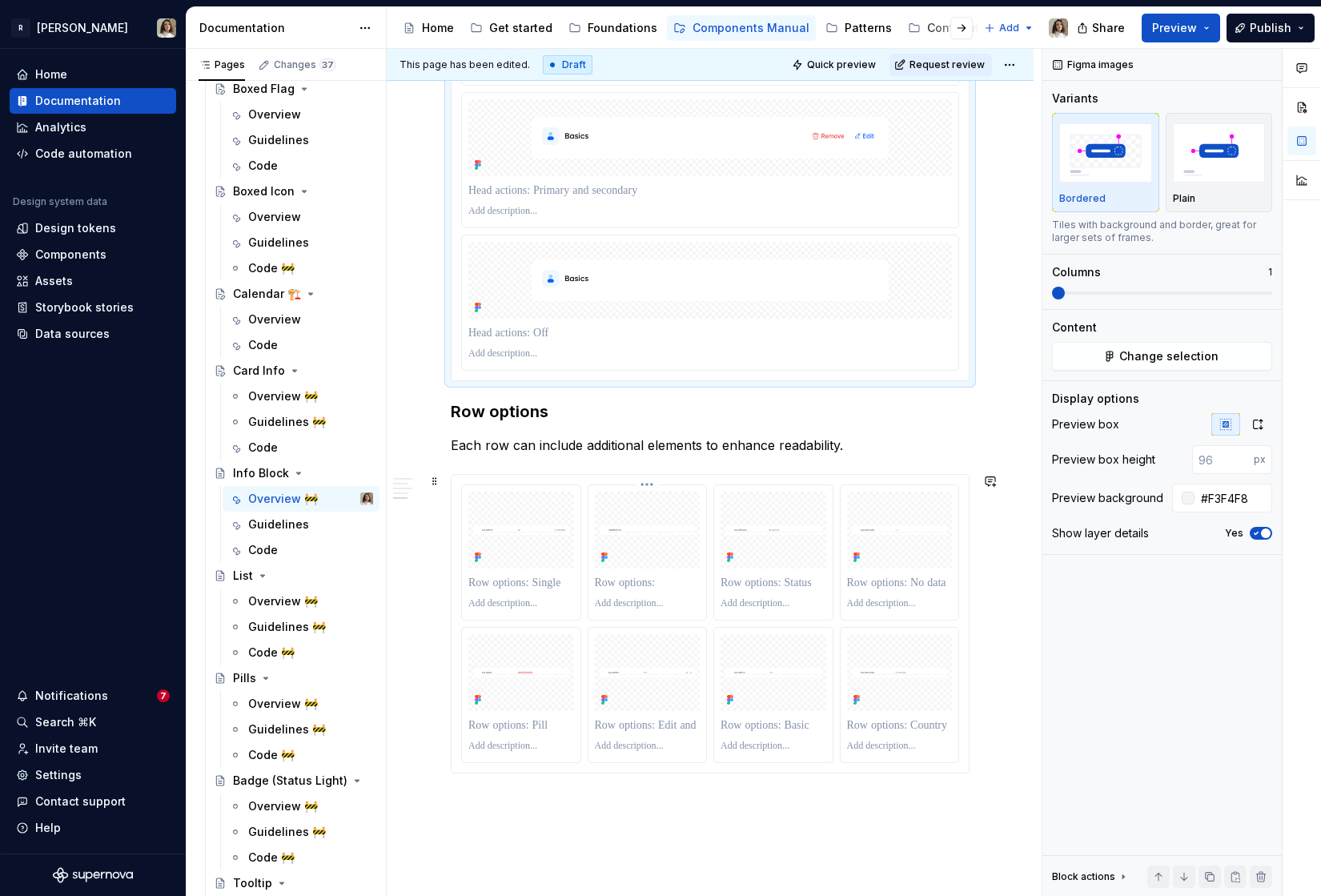
click at [681, 588] on p at bounding box center [648, 582] width 106 height 16
click at [1215, 502] on input "text" at bounding box center [1232, 497] width 80 height 28
paste input "#F3F4F8"
click at [931, 381] on div at bounding box center [710, 160] width 519 height 442
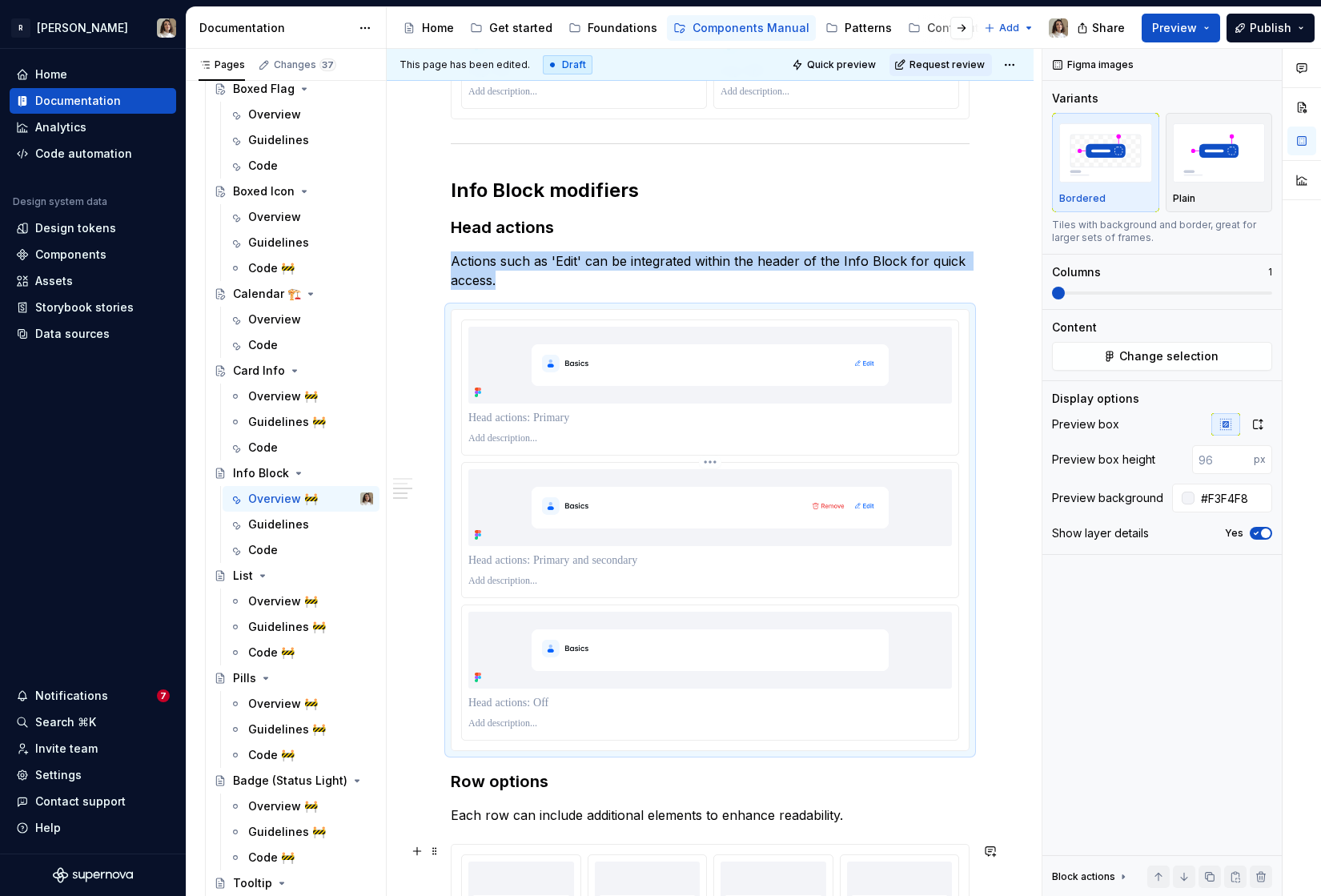
scroll to position [1464, 0]
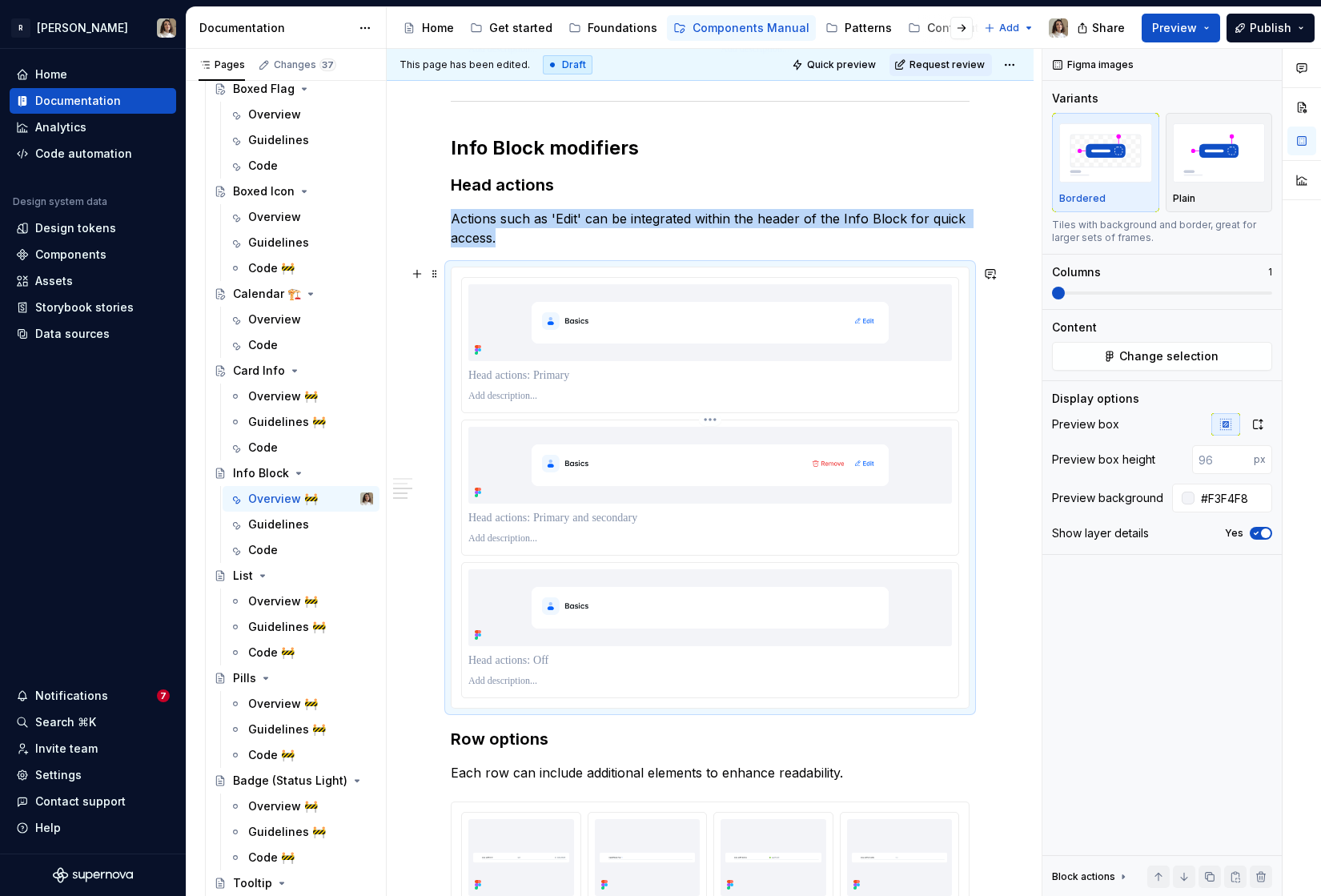
click at [747, 421] on div at bounding box center [710, 487] width 496 height 134
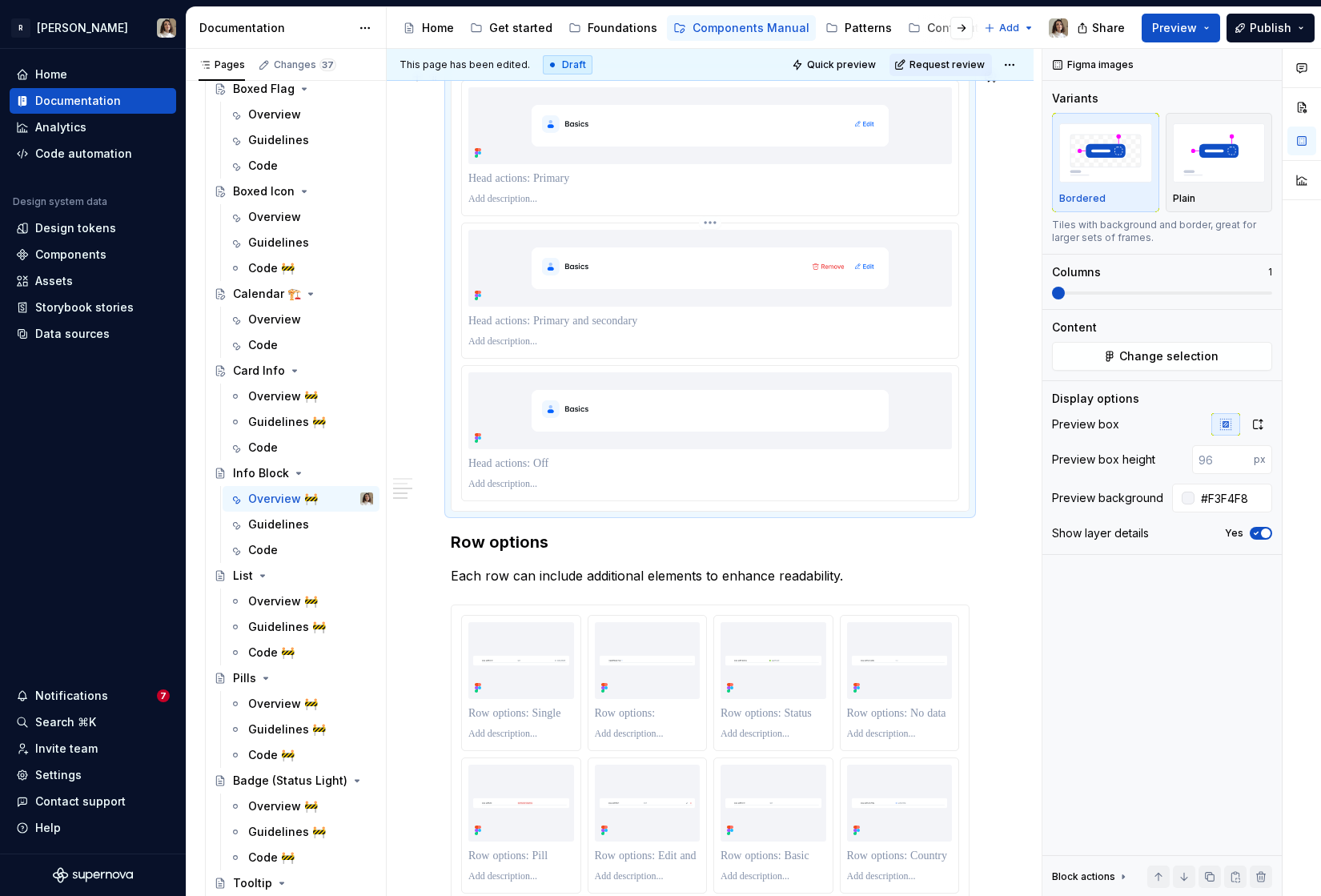
scroll to position [1777, 0]
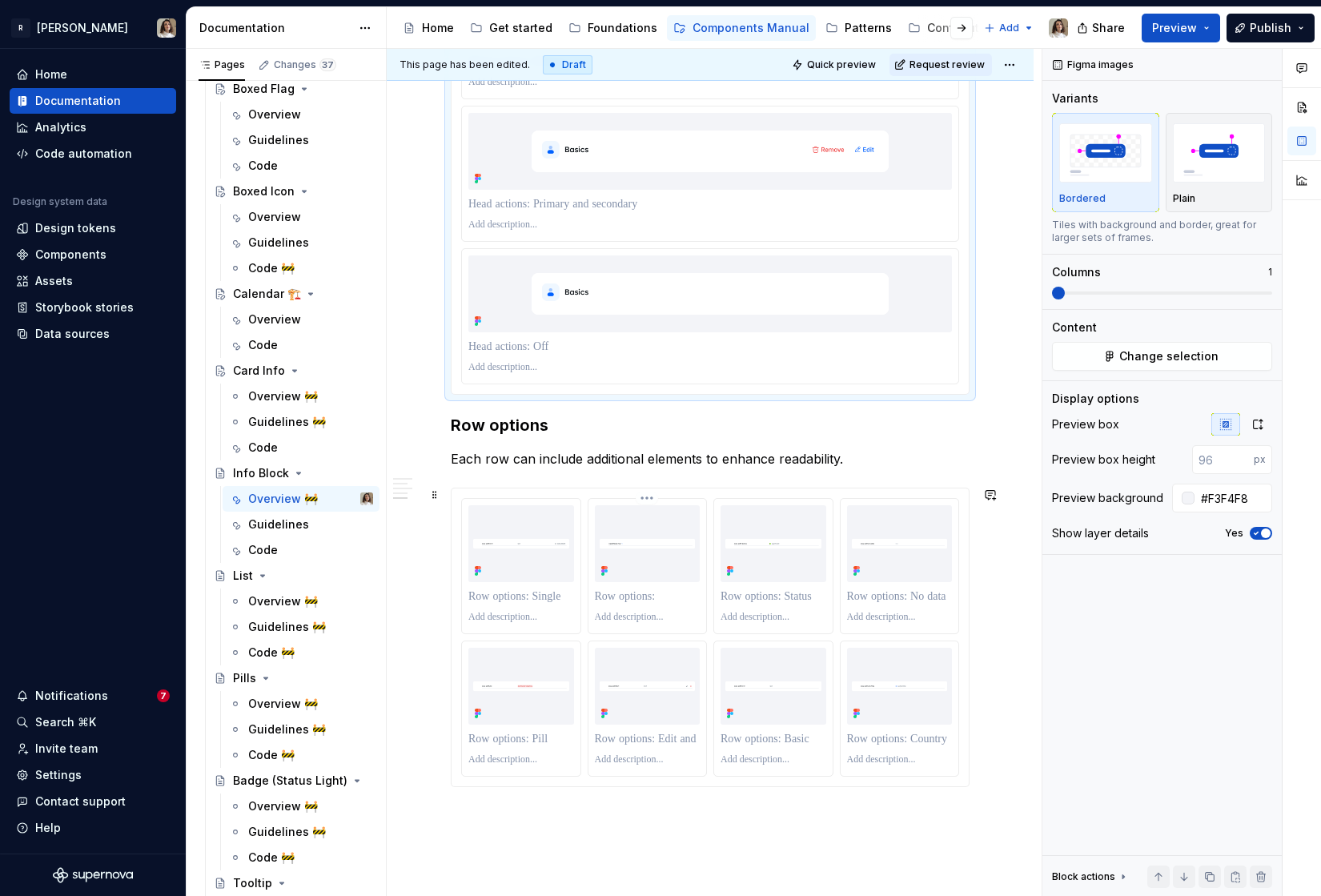
click at [657, 600] on p at bounding box center [648, 596] width 106 height 16
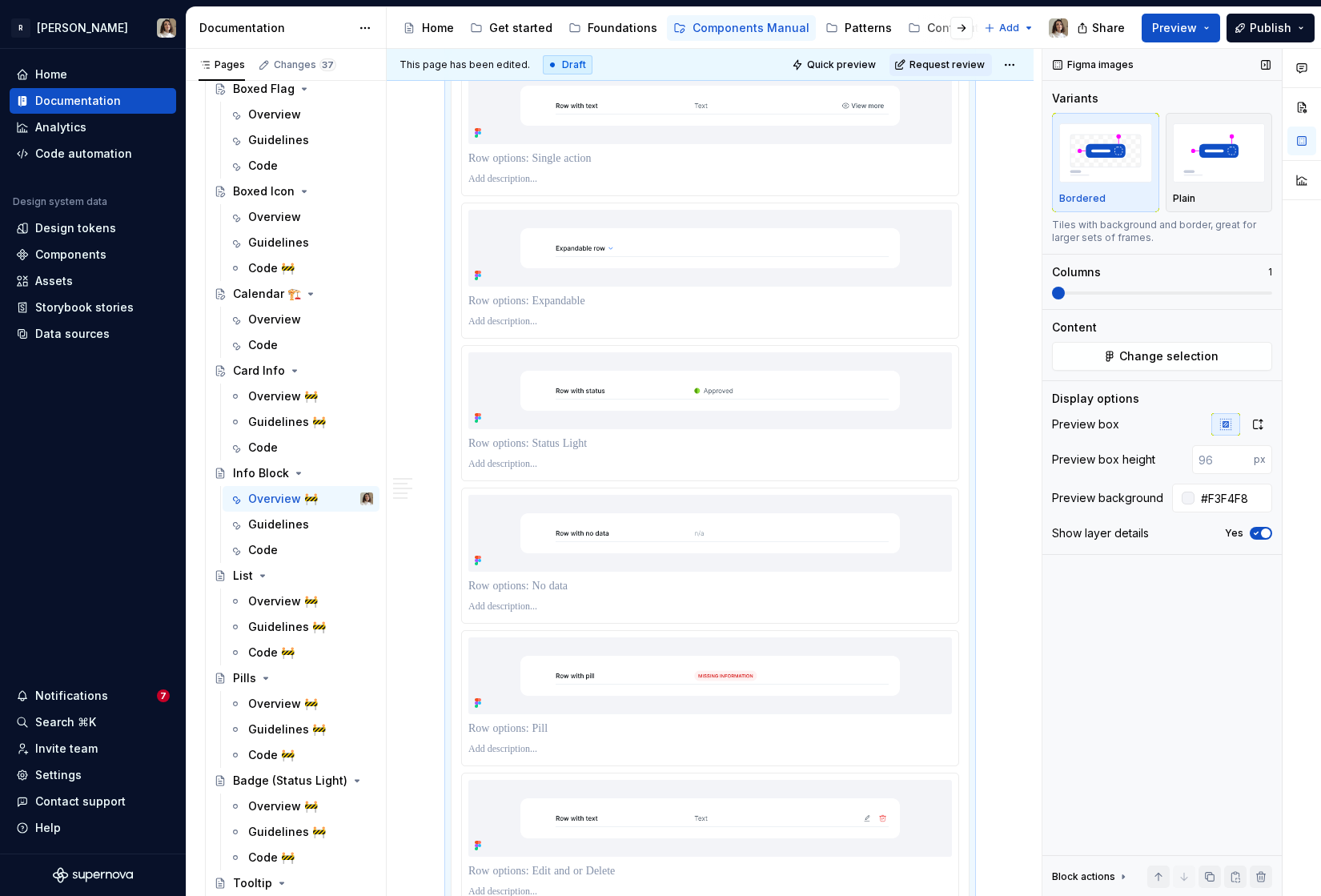
click at [1052, 294] on span at bounding box center [1058, 292] width 13 height 13
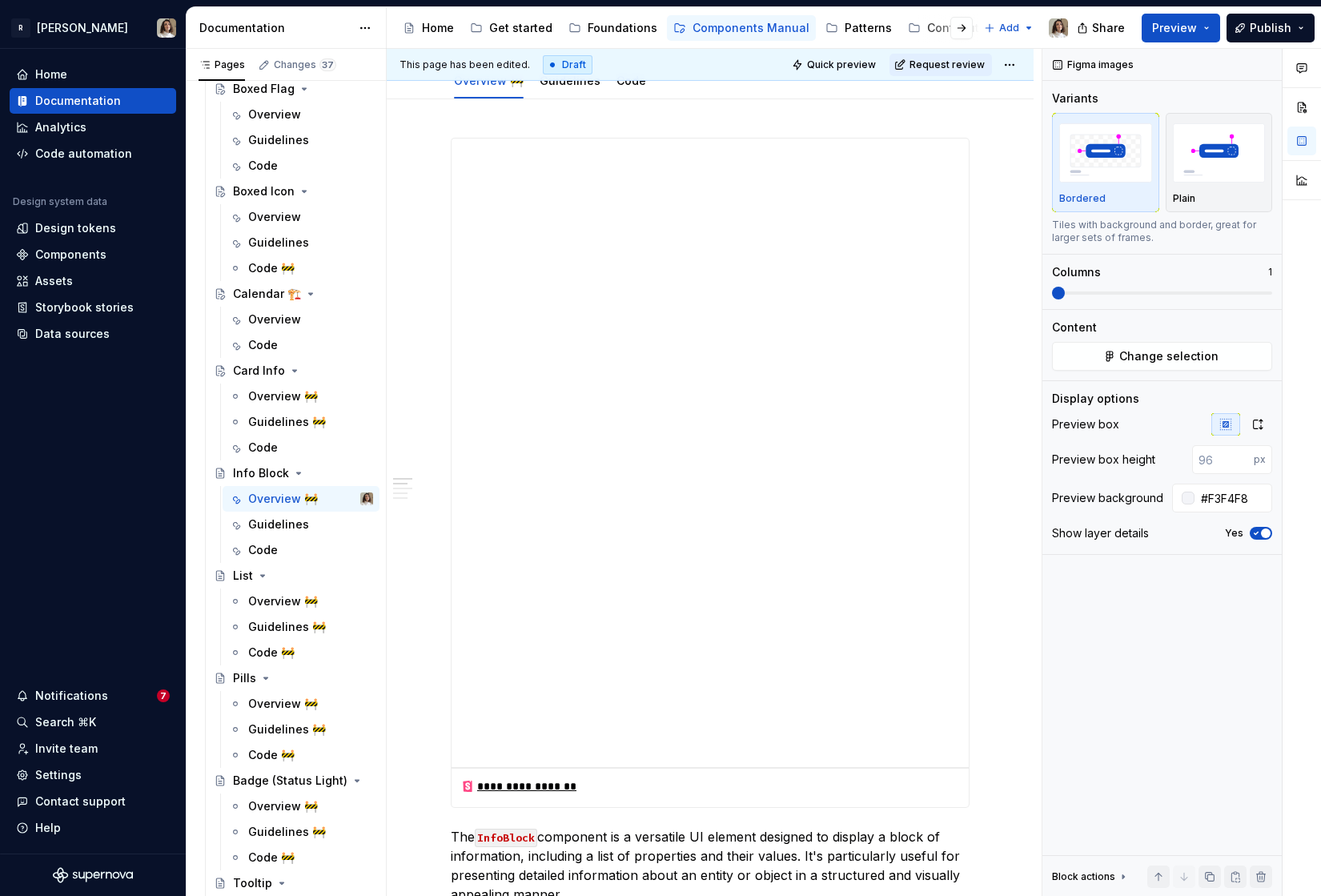
scroll to position [0, 0]
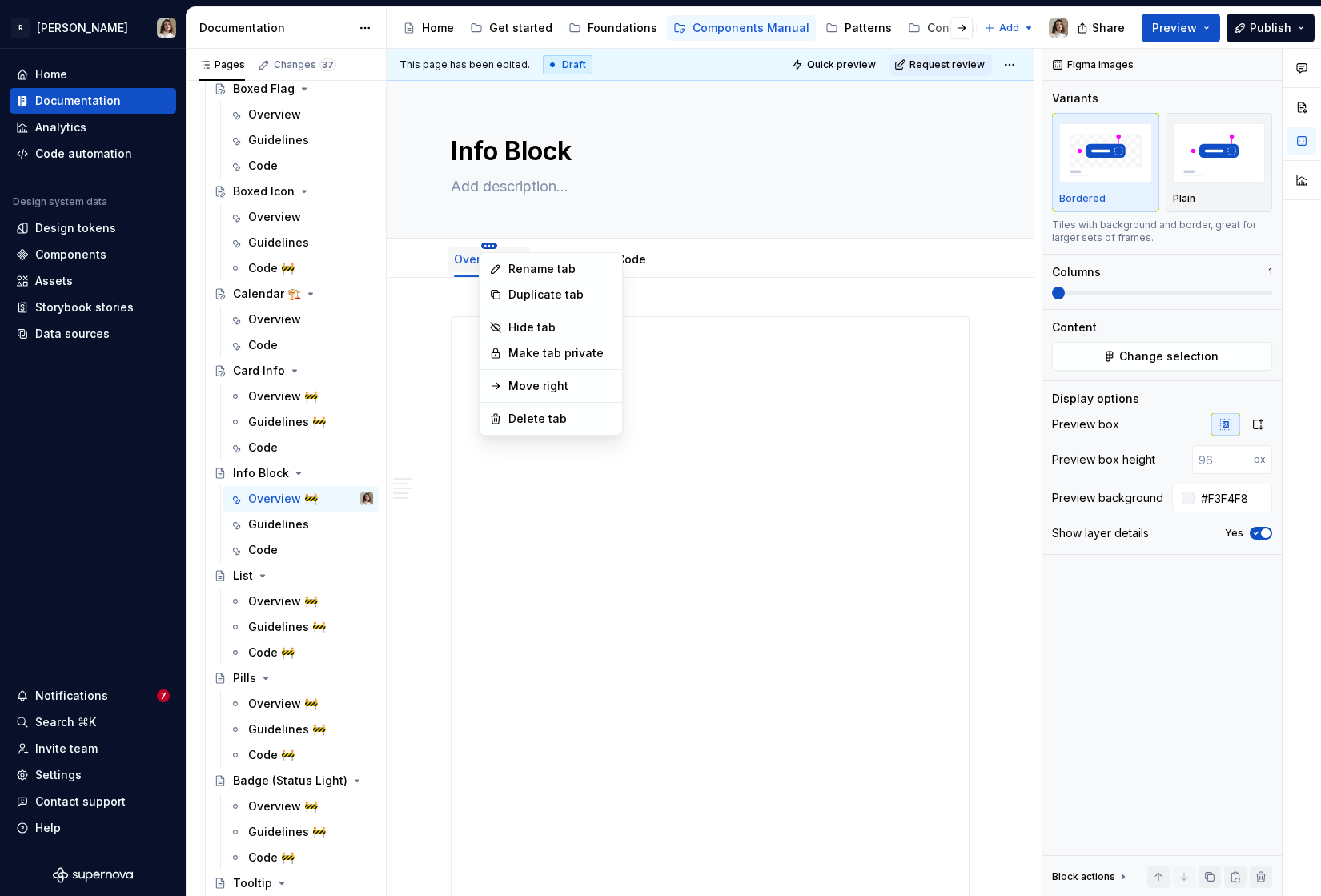
click at [483, 246] on html "R [PERSON_NAME] Home Documentation Analytics Code automation Design system data…" at bounding box center [660, 448] width 1321 height 896
click at [504, 269] on div "Rename tab" at bounding box center [550, 269] width 136 height 25
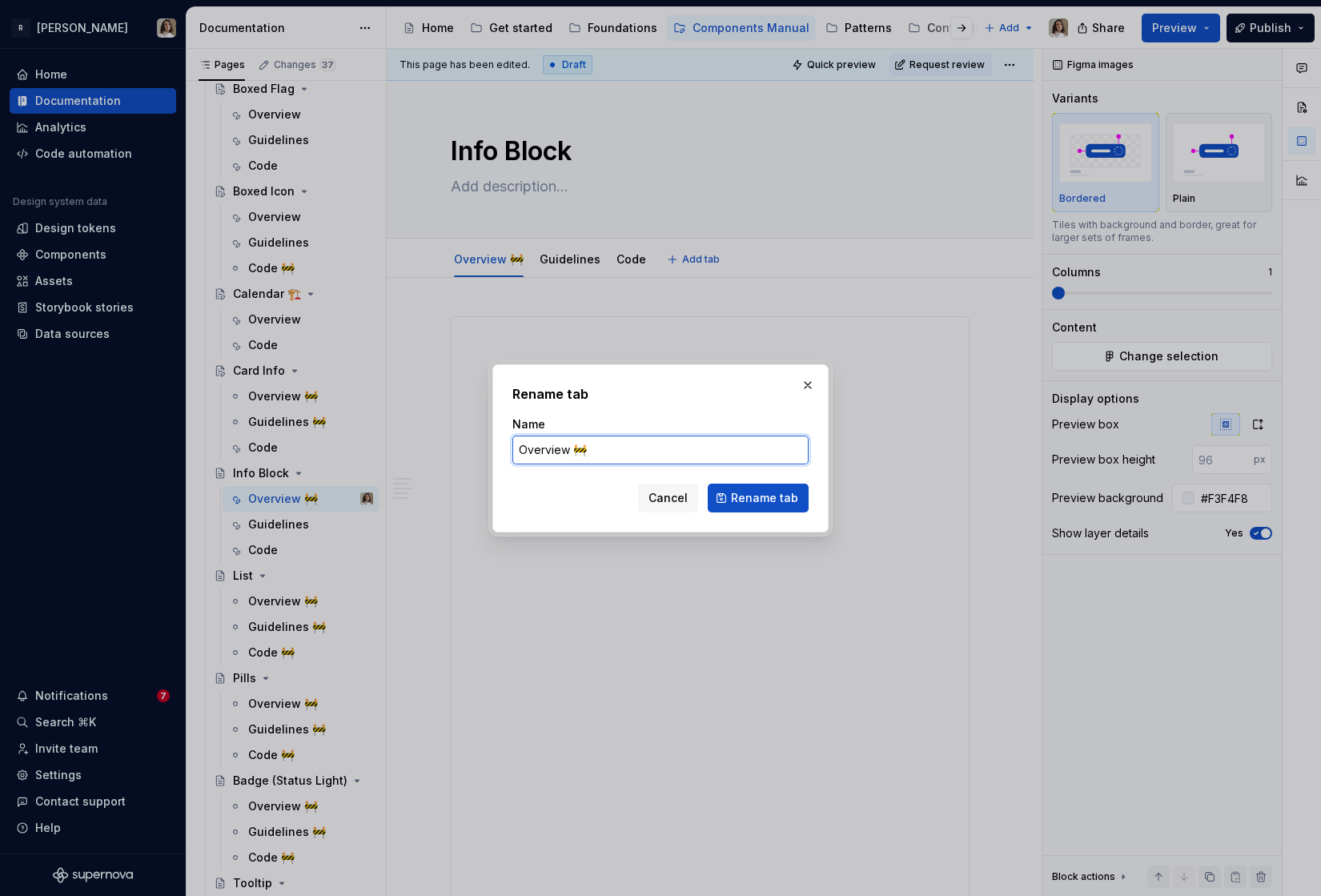
click at [591, 452] on input "Overview 🚧" at bounding box center [661, 449] width 296 height 28
click at [745, 506] on button "Rename tab" at bounding box center [758, 497] width 101 height 28
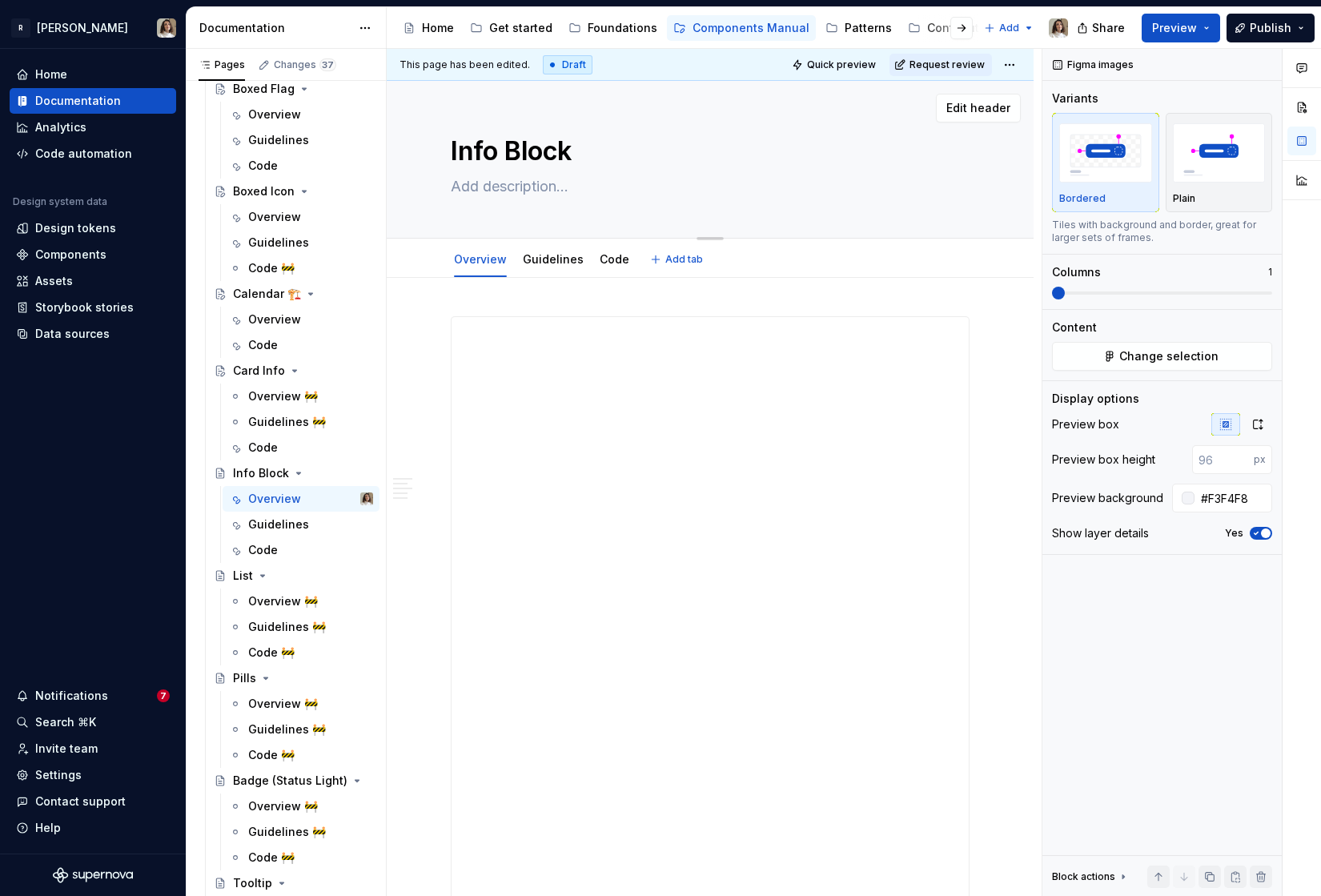
click at [475, 187] on textarea at bounding box center [706, 186] width 519 height 25
paste textarea "The InfoBlock component is a versatile UI element designed to display a block o…"
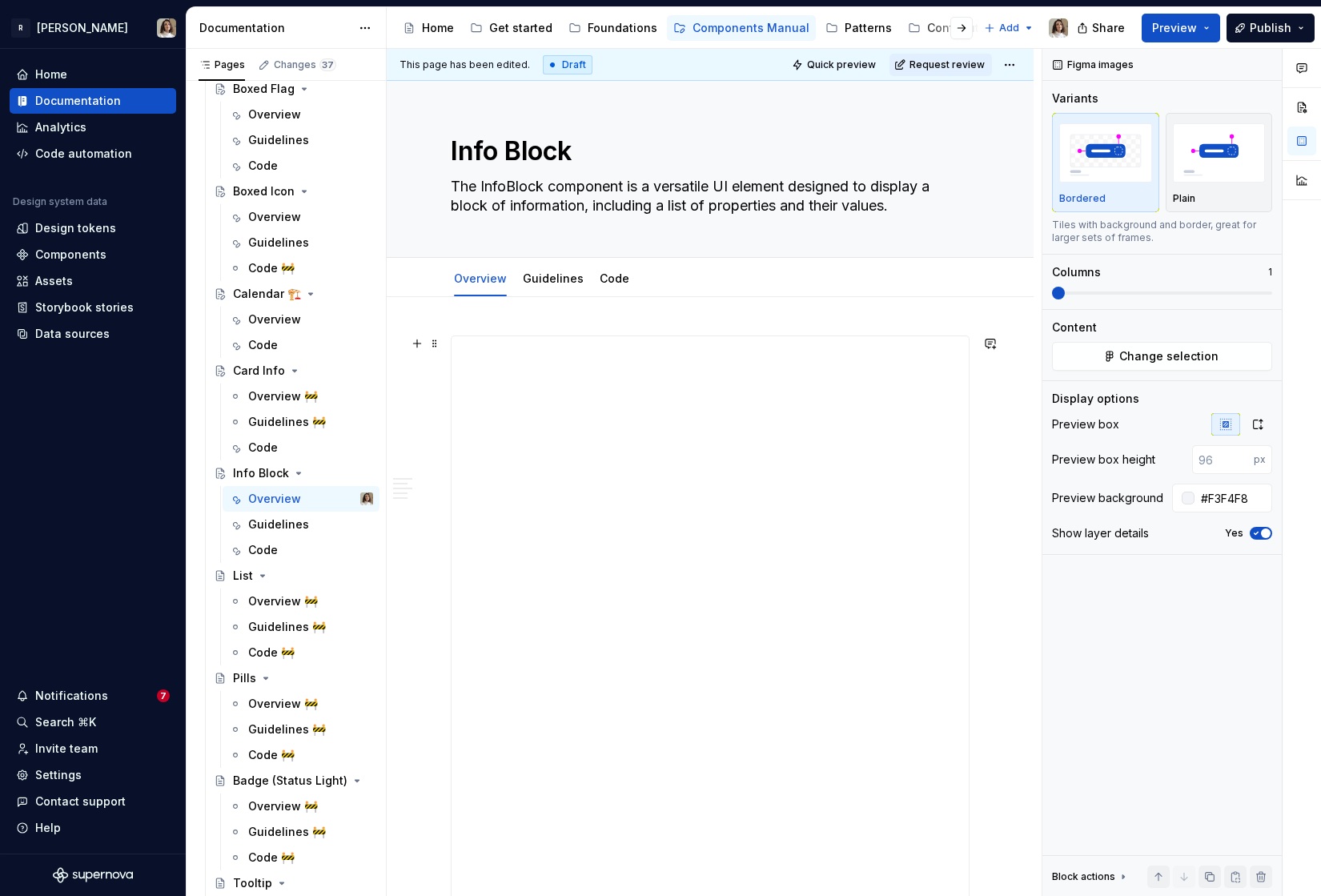
click at [480, 335] on div "**********" at bounding box center [710, 670] width 519 height 670
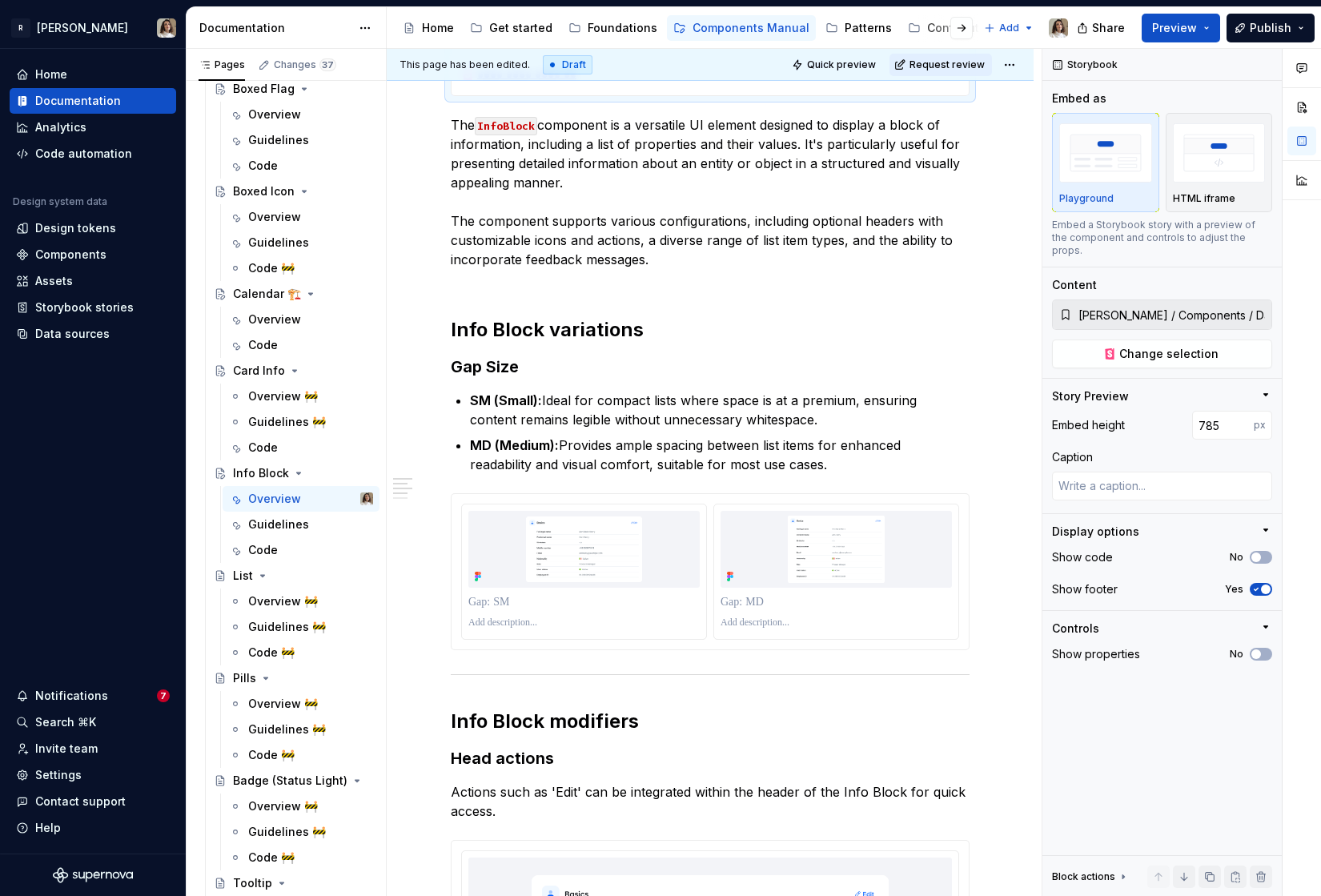
scroll to position [738, 0]
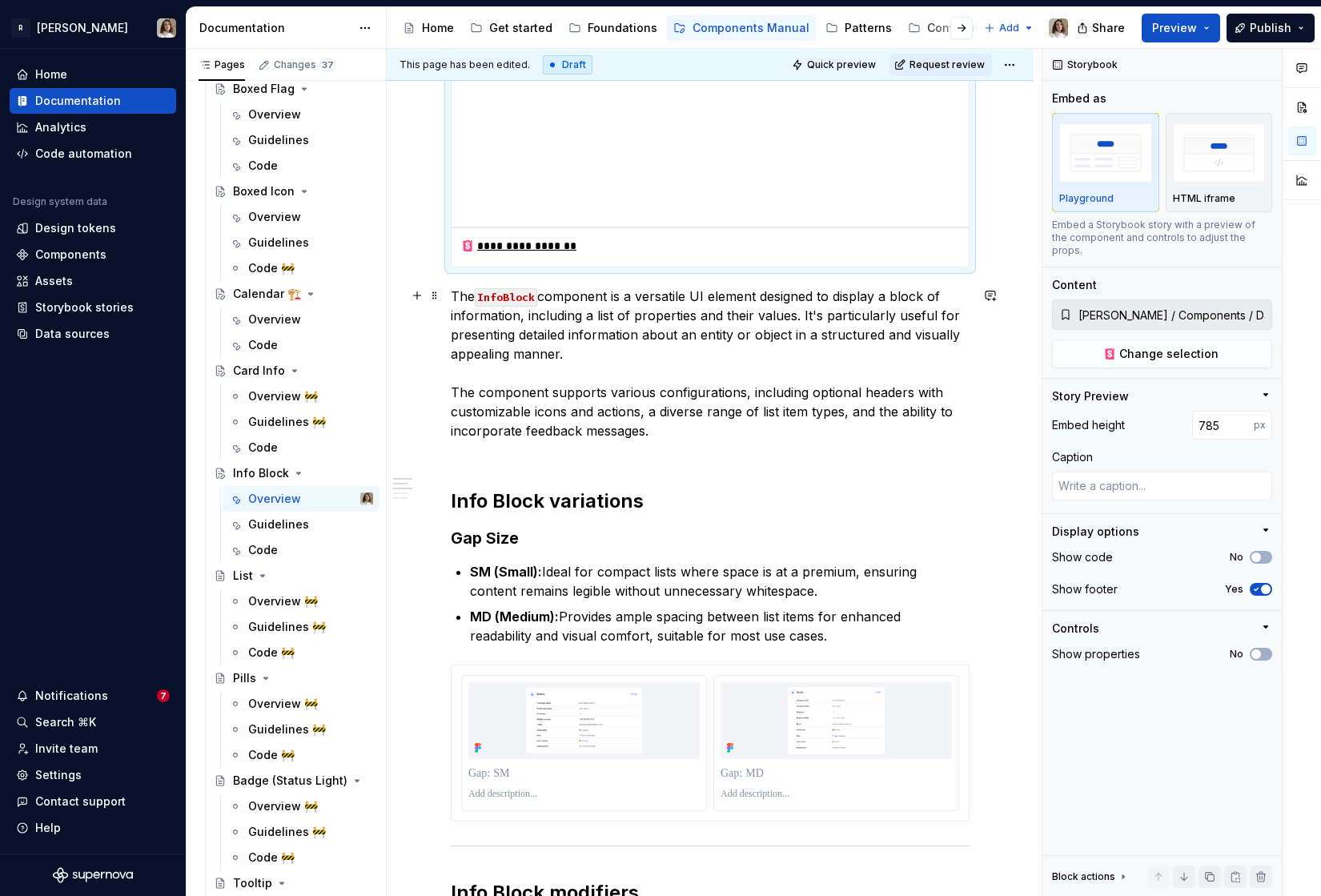
click at [652, 430] on p "The InfoBlock component is a versatile UI element designed to display a block o…" at bounding box center [710, 373] width 519 height 173
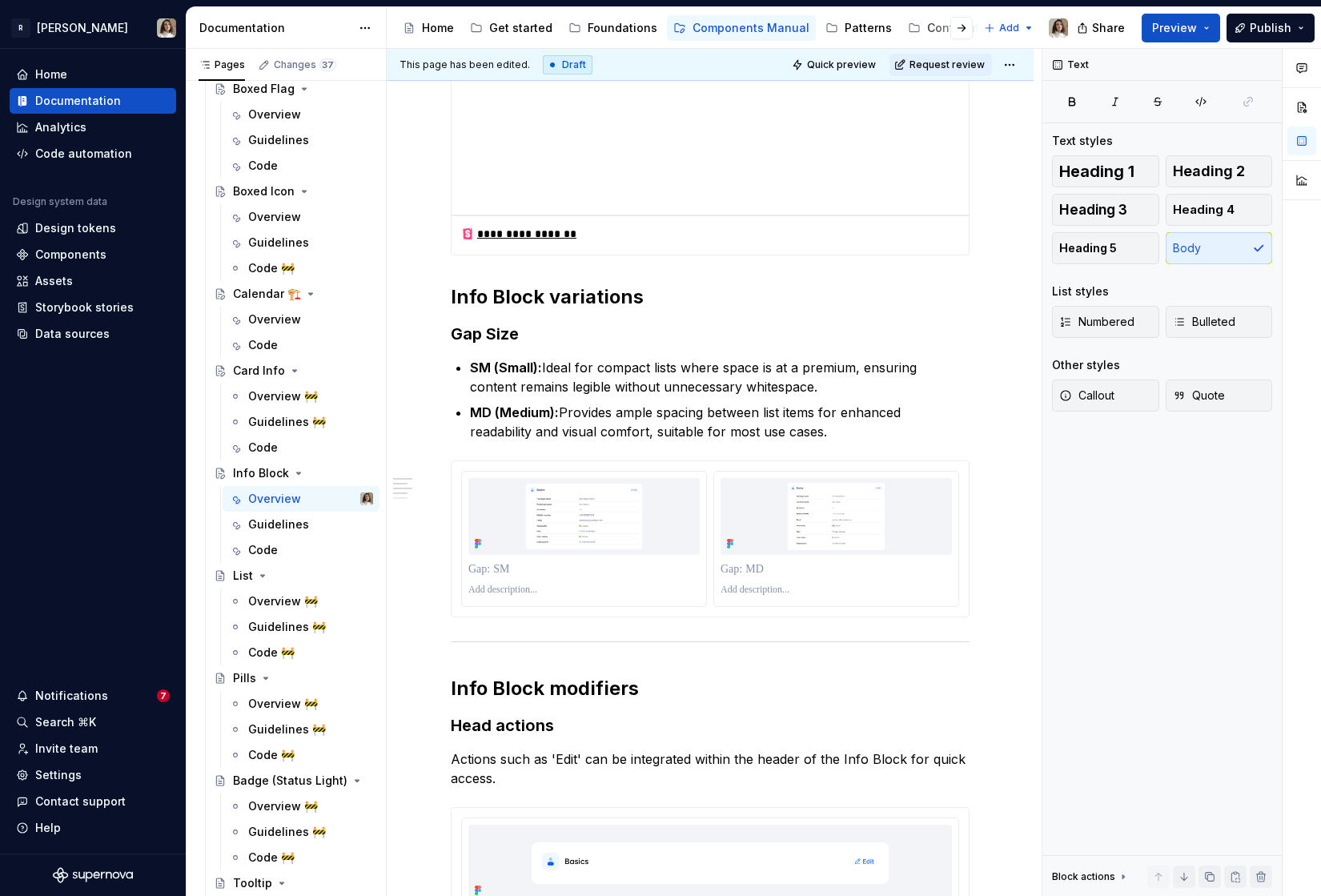
scroll to position [892, 0]
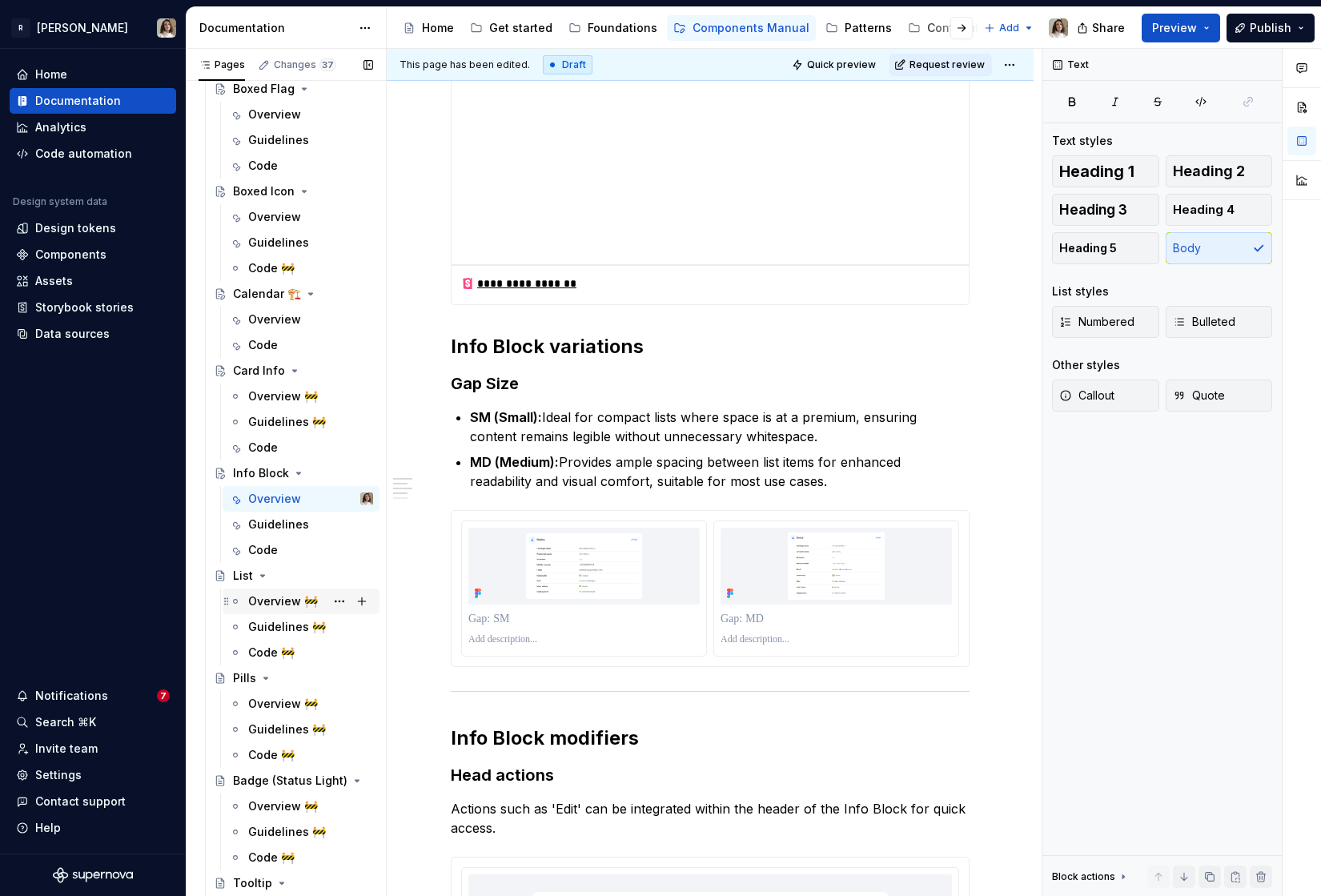
click at [275, 600] on div "Overview 🚧" at bounding box center [282, 601] width 70 height 16
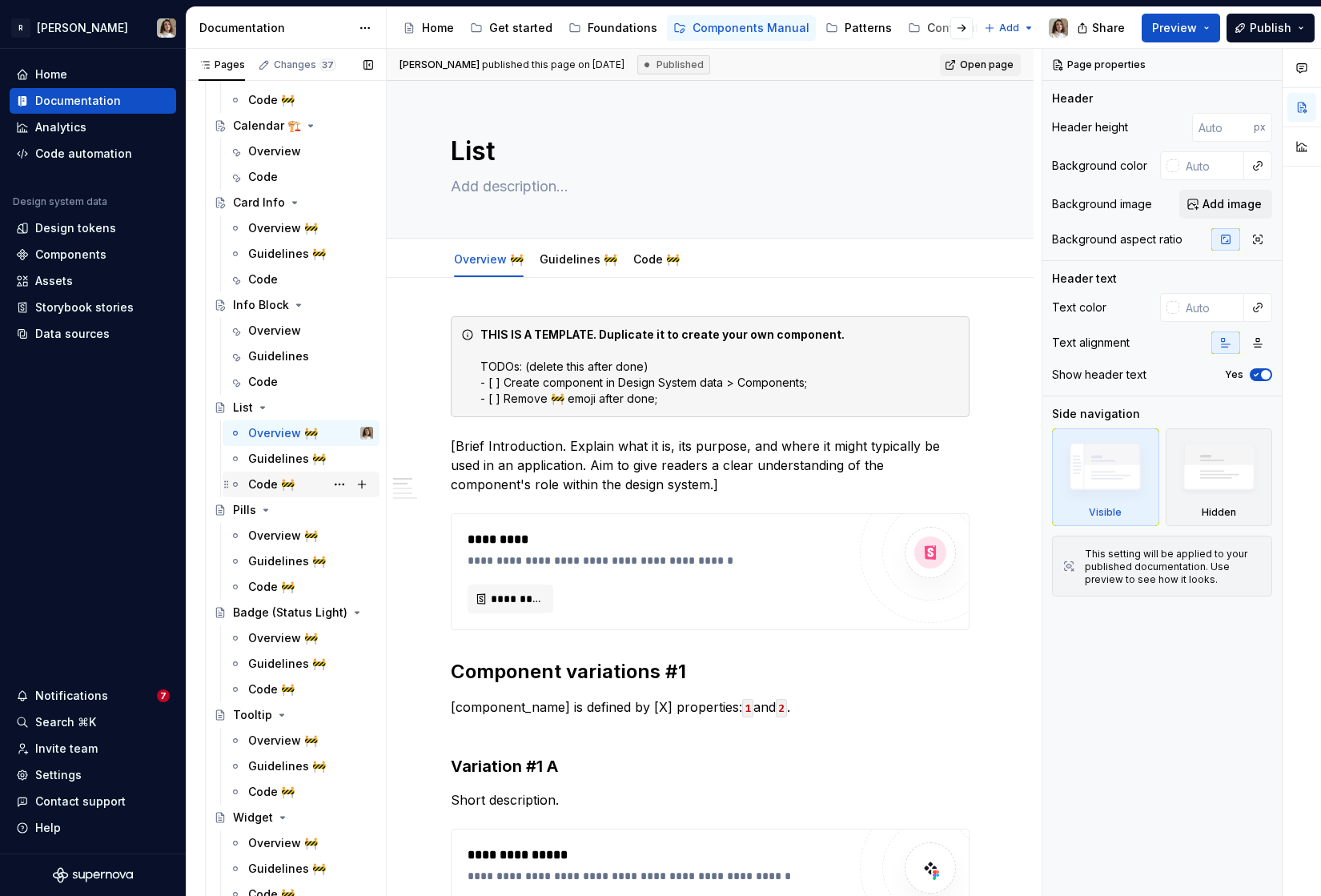
scroll to position [757, 0]
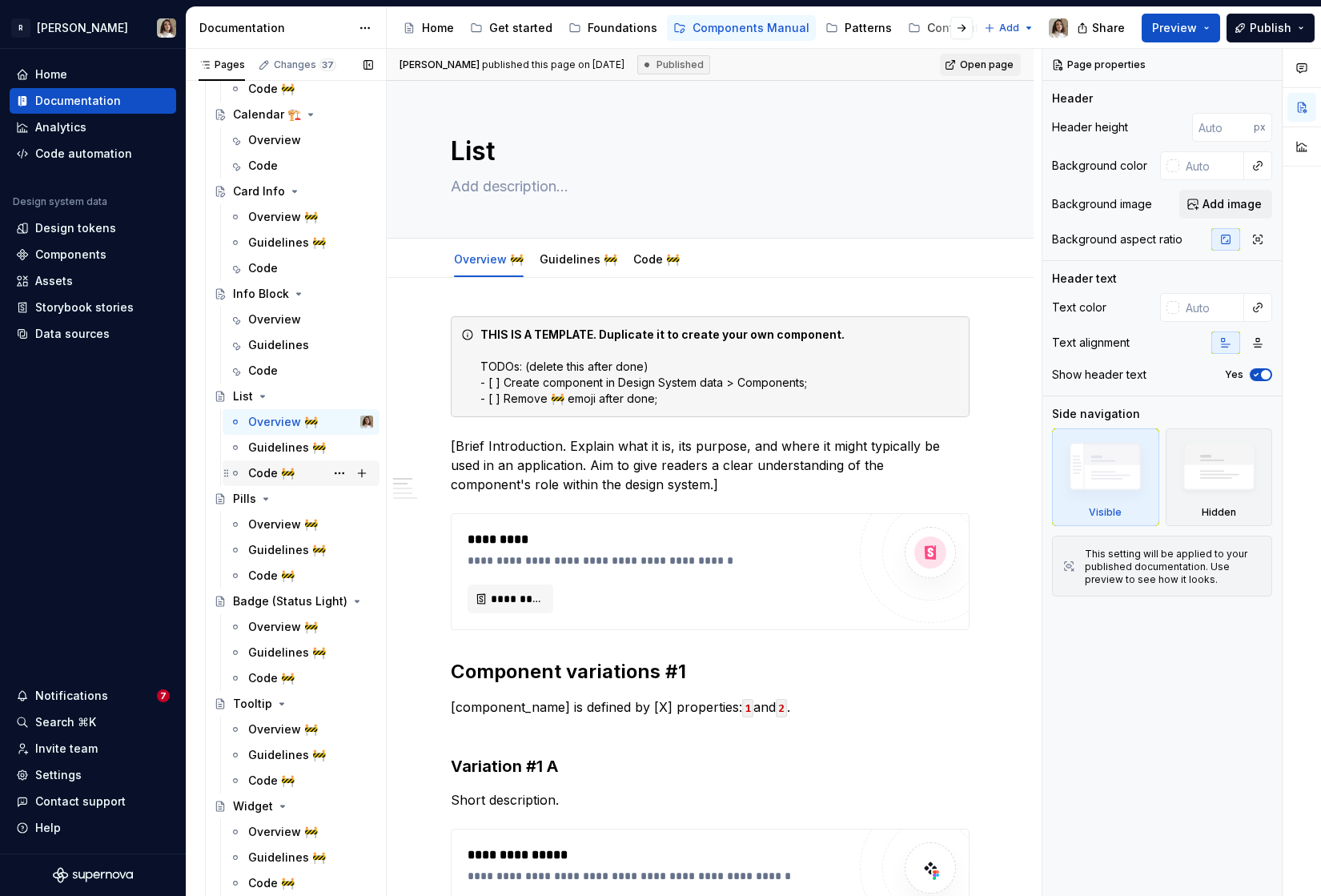
click at [269, 477] on div "Code 🚧" at bounding box center [271, 473] width 46 height 16
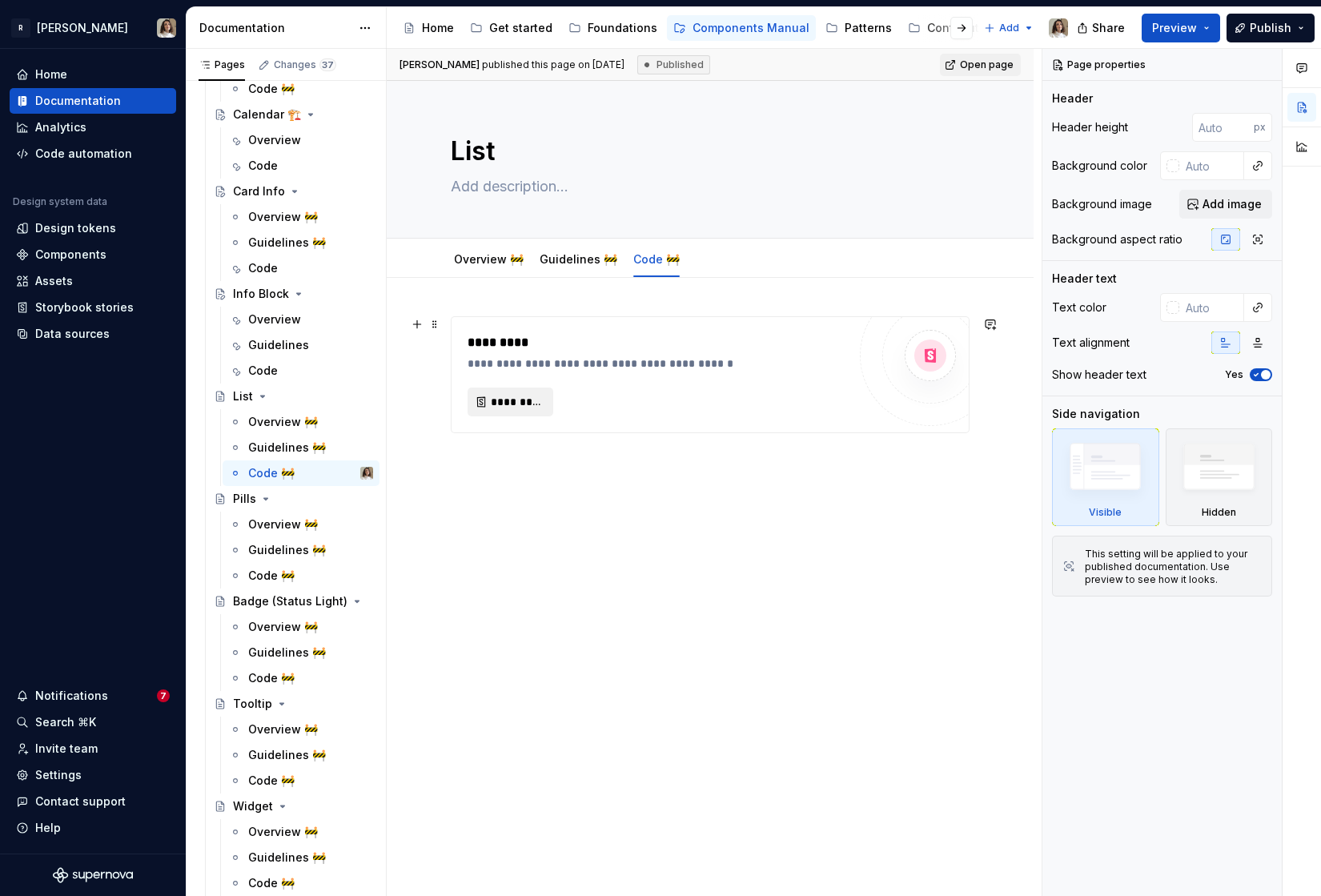
click at [511, 410] on button "*********" at bounding box center [510, 401] width 85 height 28
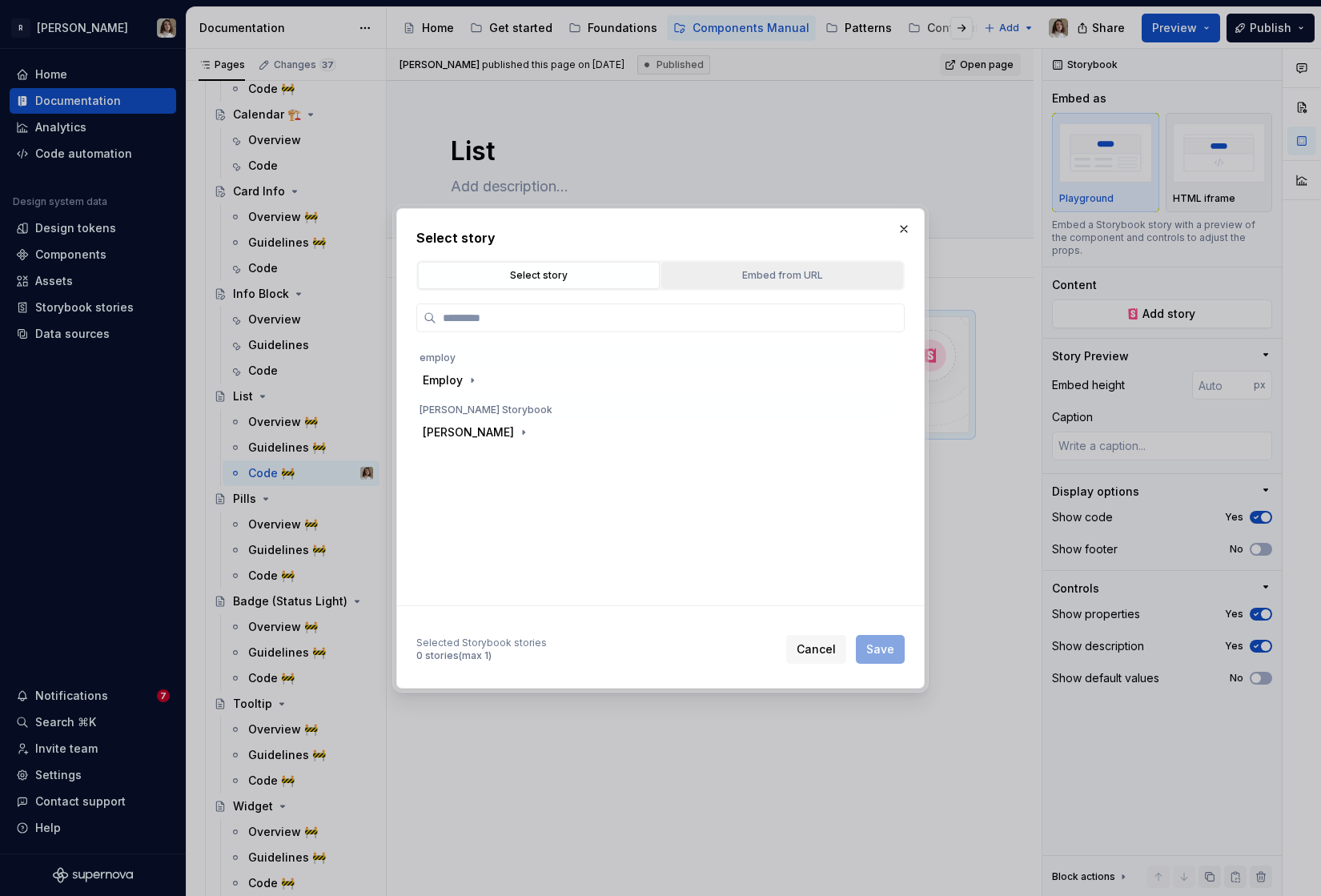
click at [733, 266] on button "Embed from URL" at bounding box center [782, 275] width 242 height 27
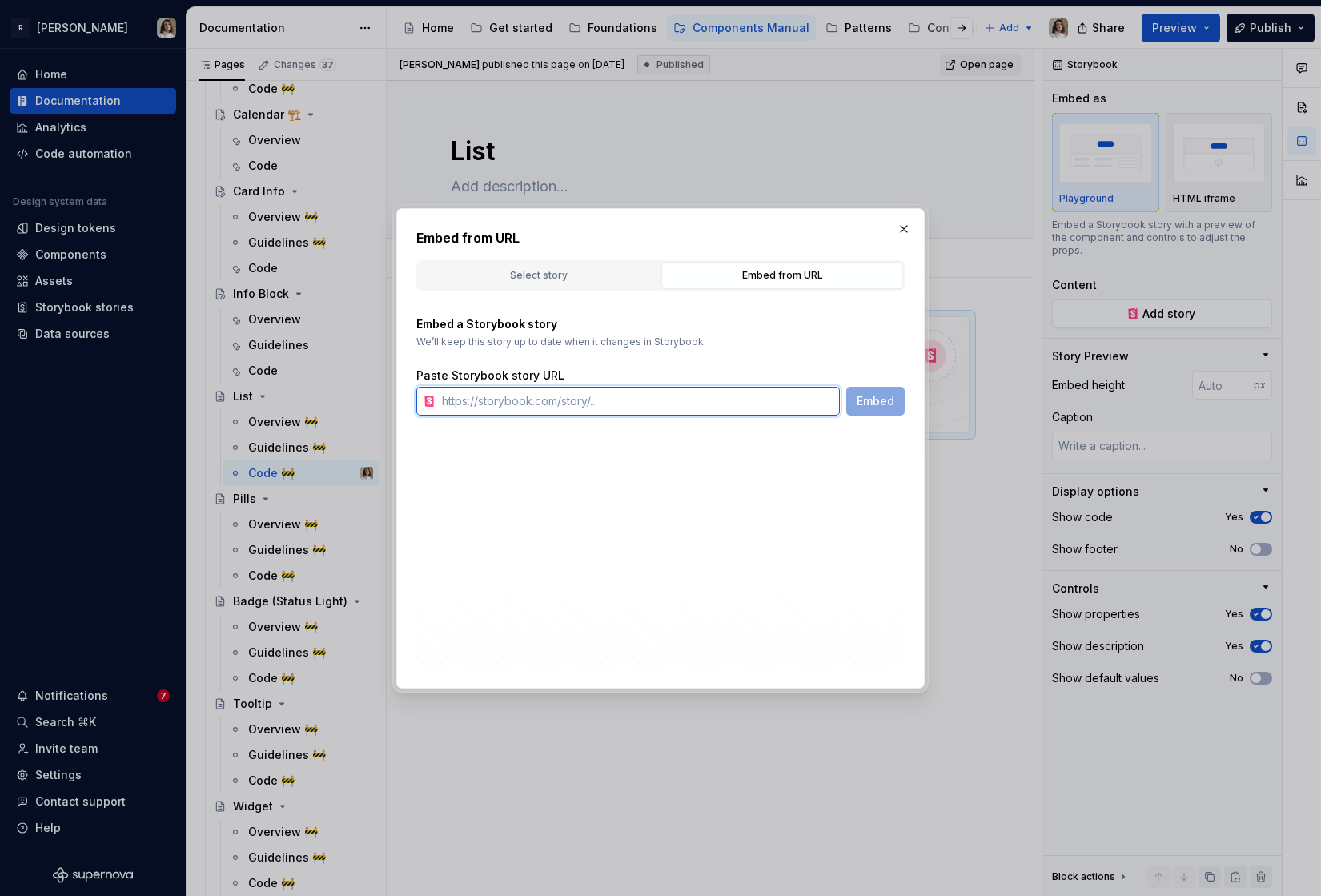
click at [575, 400] on input "text" at bounding box center [637, 400] width 404 height 28
click at [566, 256] on div "Embed from URL Select story Embed from URL employ Employ [PERSON_NAME] Storyboo…" at bounding box center [661, 322] width 488 height 187
click at [562, 274] on div "Select story" at bounding box center [538, 275] width 230 height 16
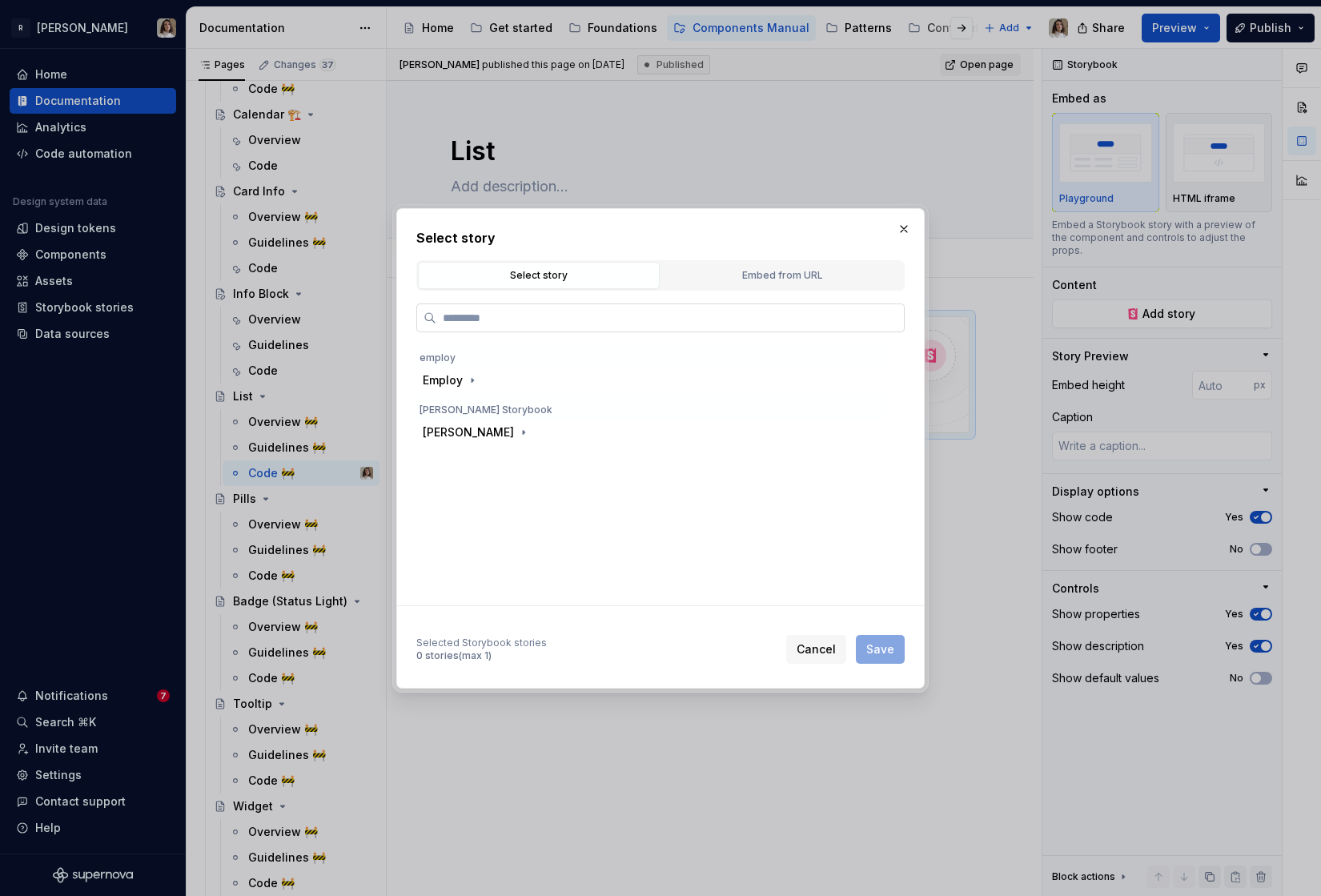
click at [526, 324] on input "search" at bounding box center [670, 318] width 468 height 16
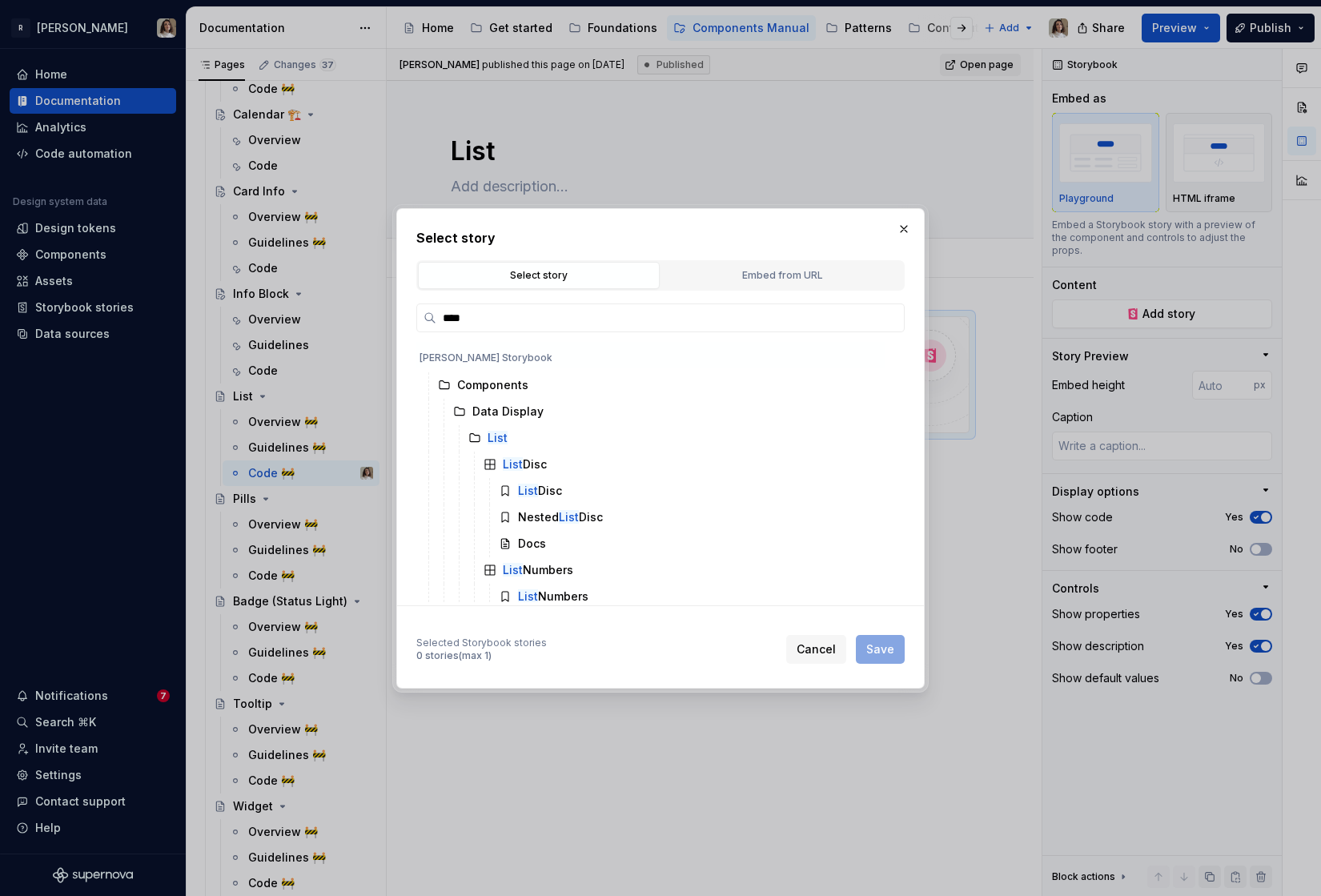
scroll to position [696, 0]
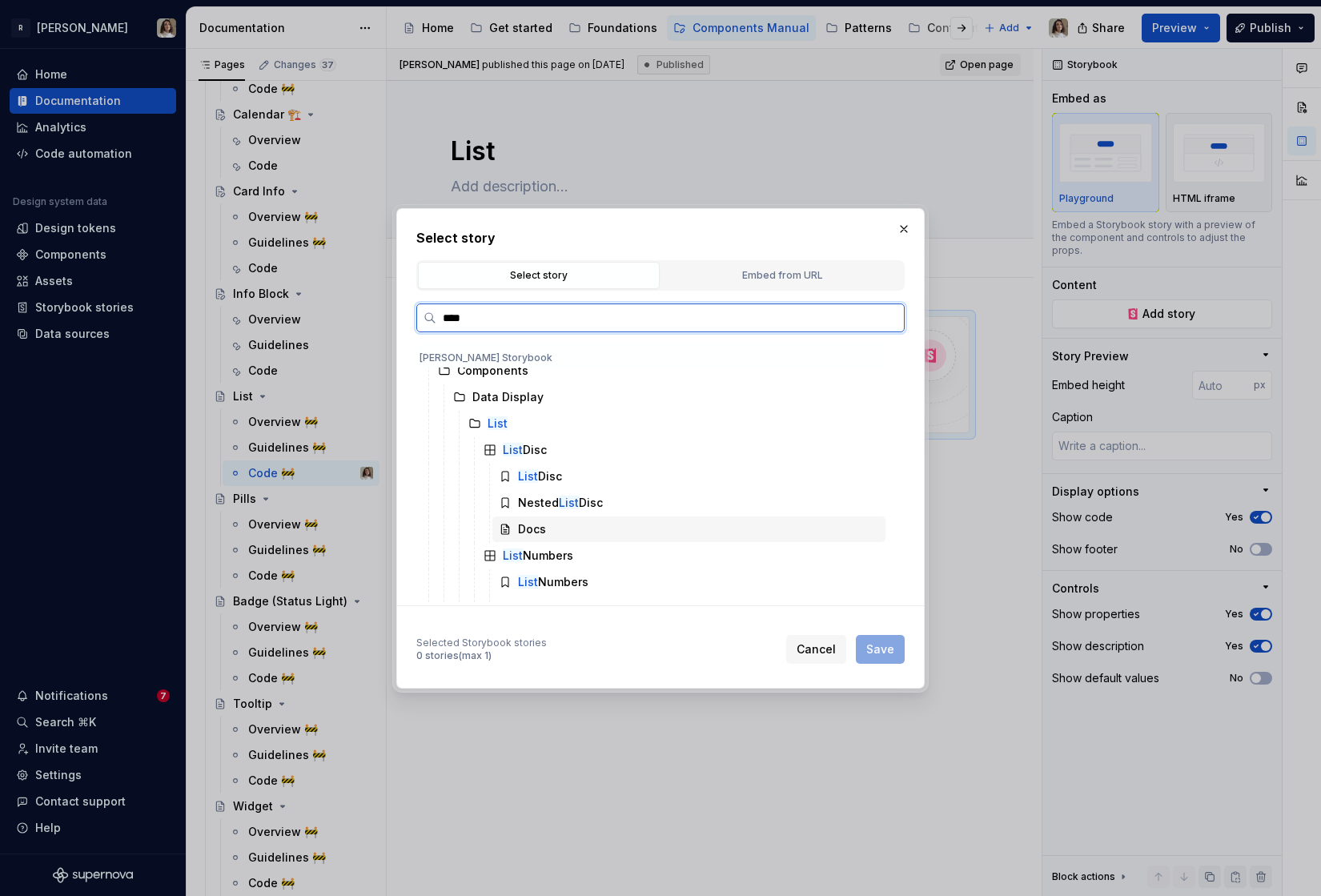
click at [537, 522] on div "Docs" at bounding box center [532, 529] width 28 height 16
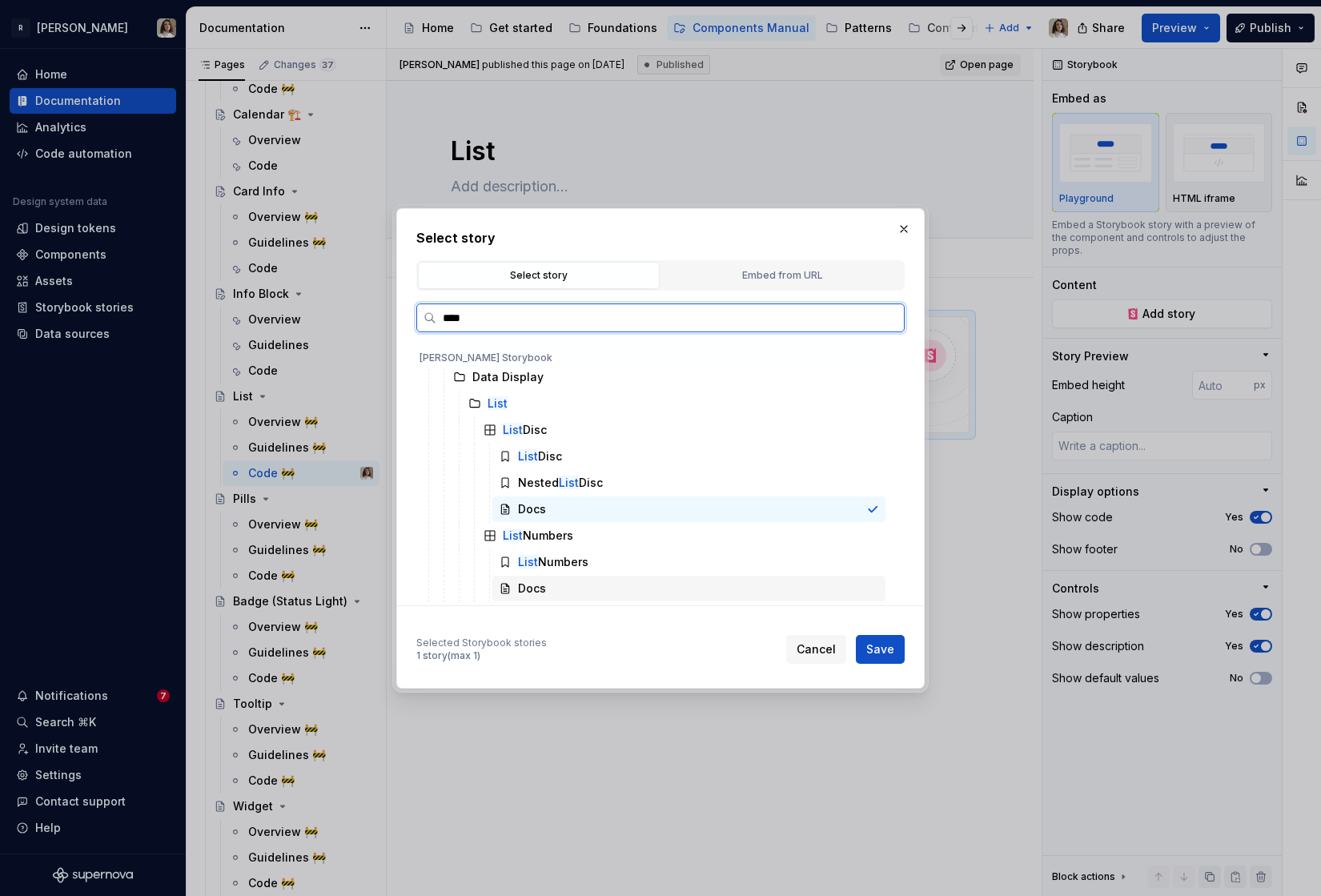
click at [613, 585] on div "Docs" at bounding box center [688, 588] width 393 height 25
click at [596, 528] on div "List Numbers" at bounding box center [682, 535] width 408 height 25
click at [611, 512] on div "Docs" at bounding box center [688, 509] width 393 height 25
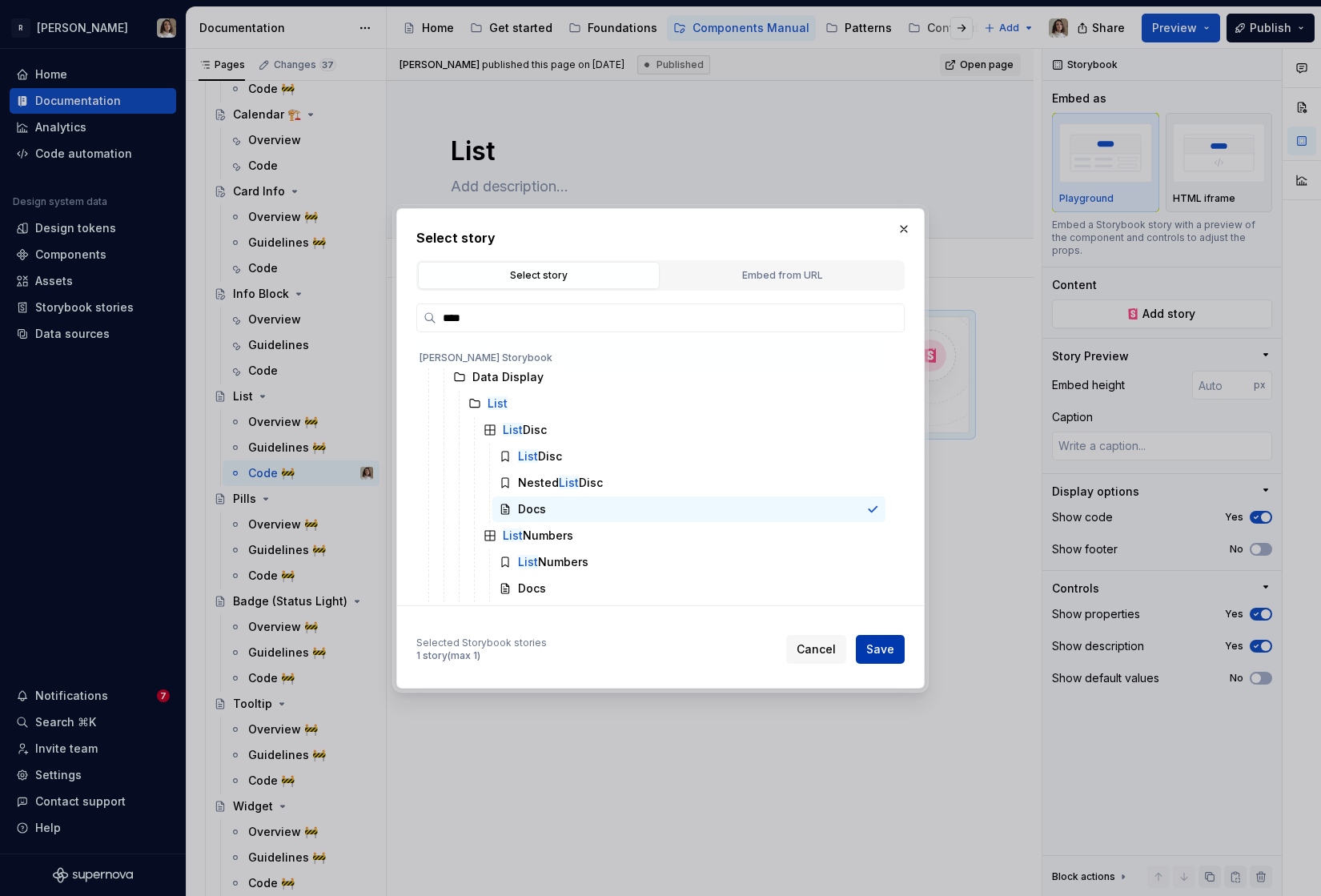
click at [887, 647] on span "Save" at bounding box center [880, 649] width 28 height 16
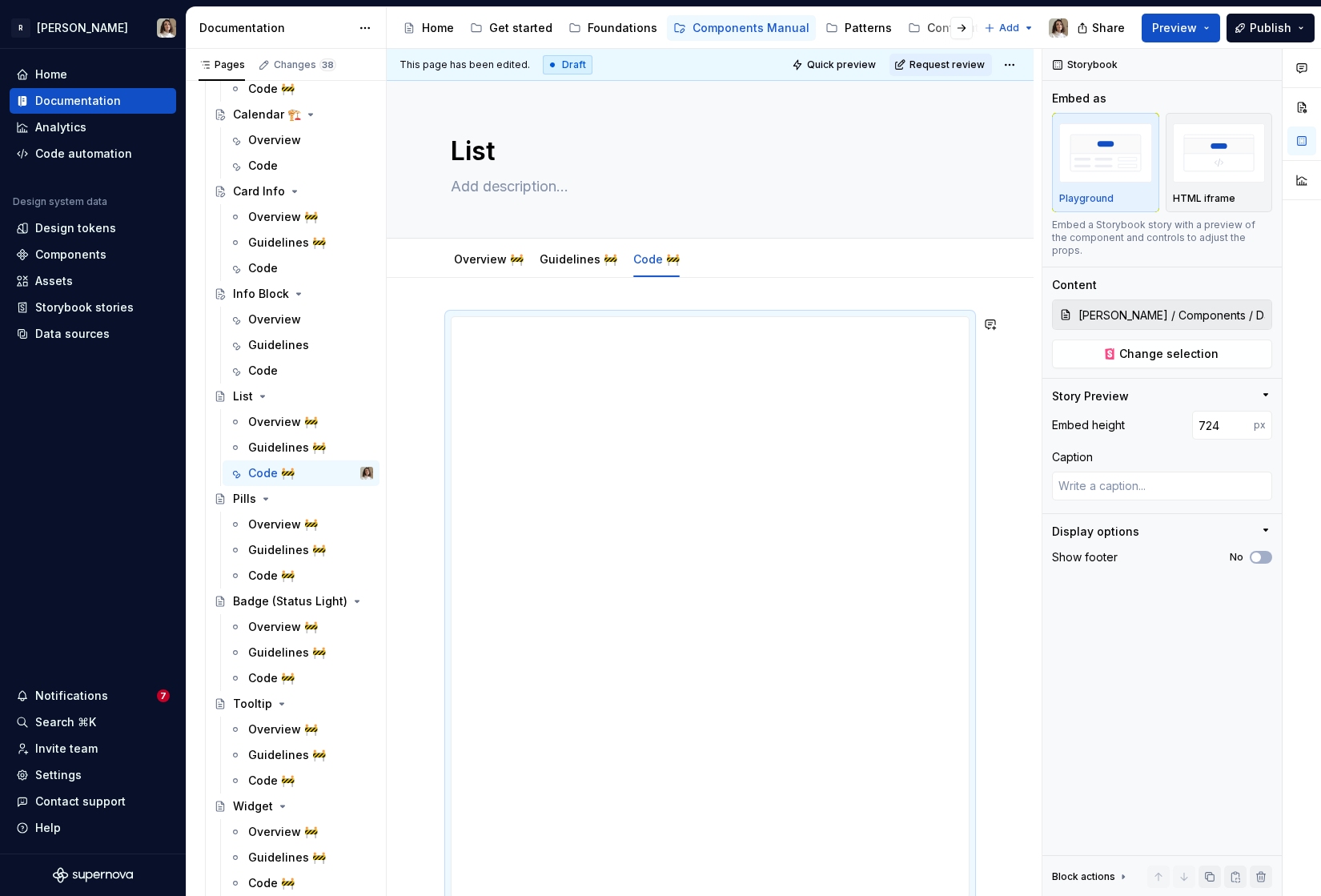
drag, startPoint x: 712, startPoint y: 636, endPoint x: 675, endPoint y: 896, distance: 262.6
click at [675, 895] on html "R [PERSON_NAME] Home Documentation Analytics Code automation Design system data…" at bounding box center [660, 448] width 1321 height 896
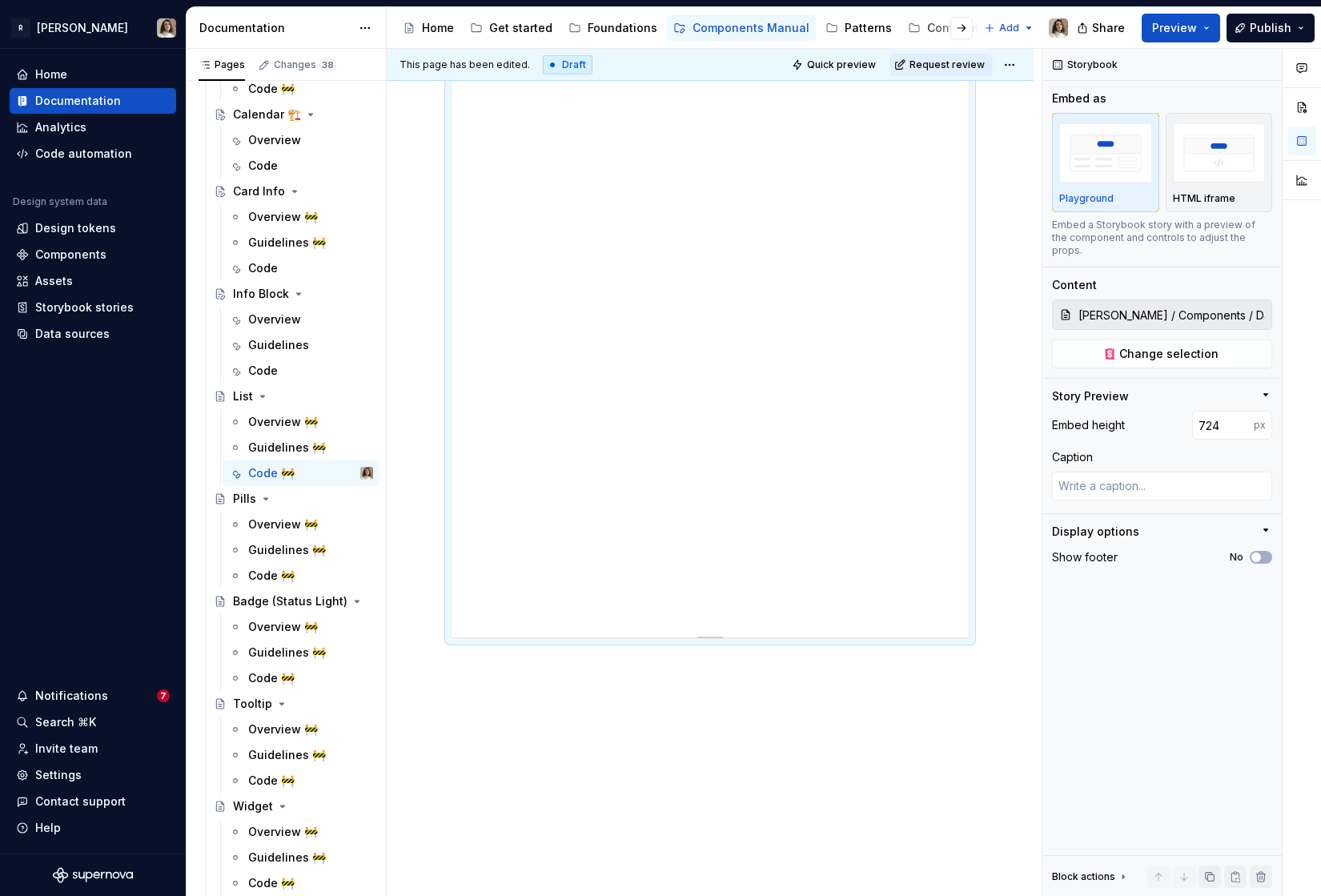
scroll to position [289, 0]
click at [609, 656] on div at bounding box center [710, 443] width 647 height 909
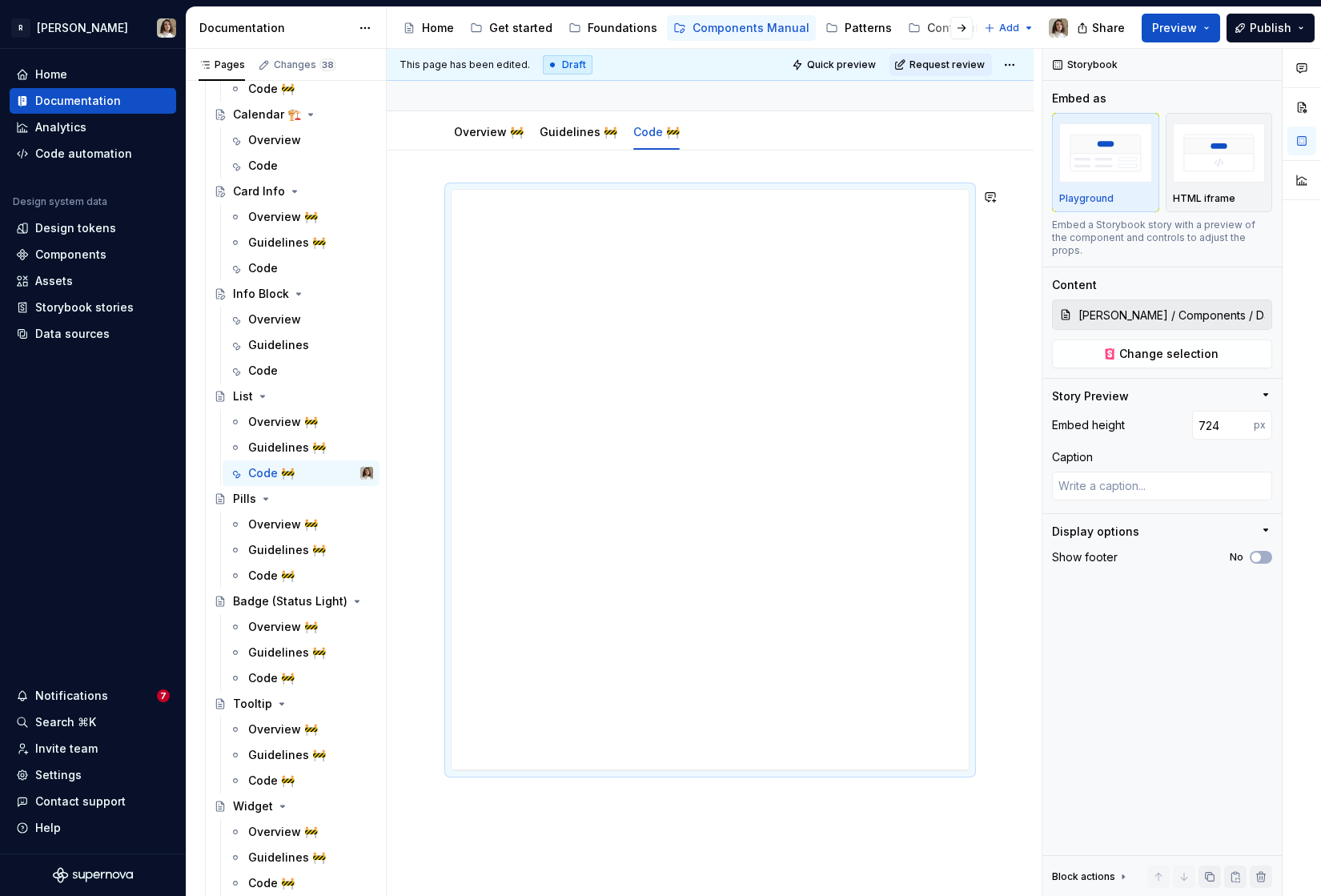
scroll to position [0, 0]
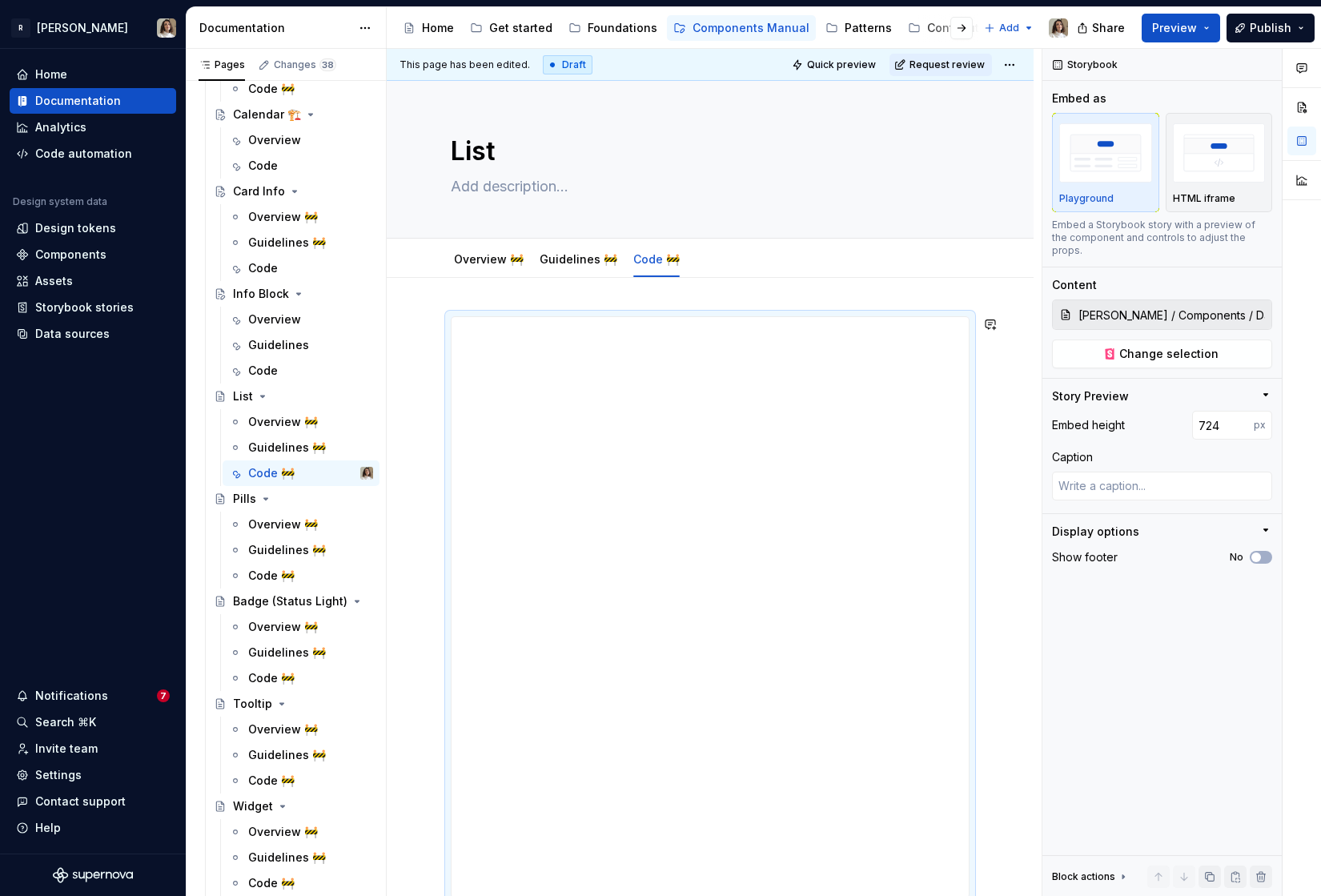
click at [540, 294] on div at bounding box center [710, 731] width 647 height 909
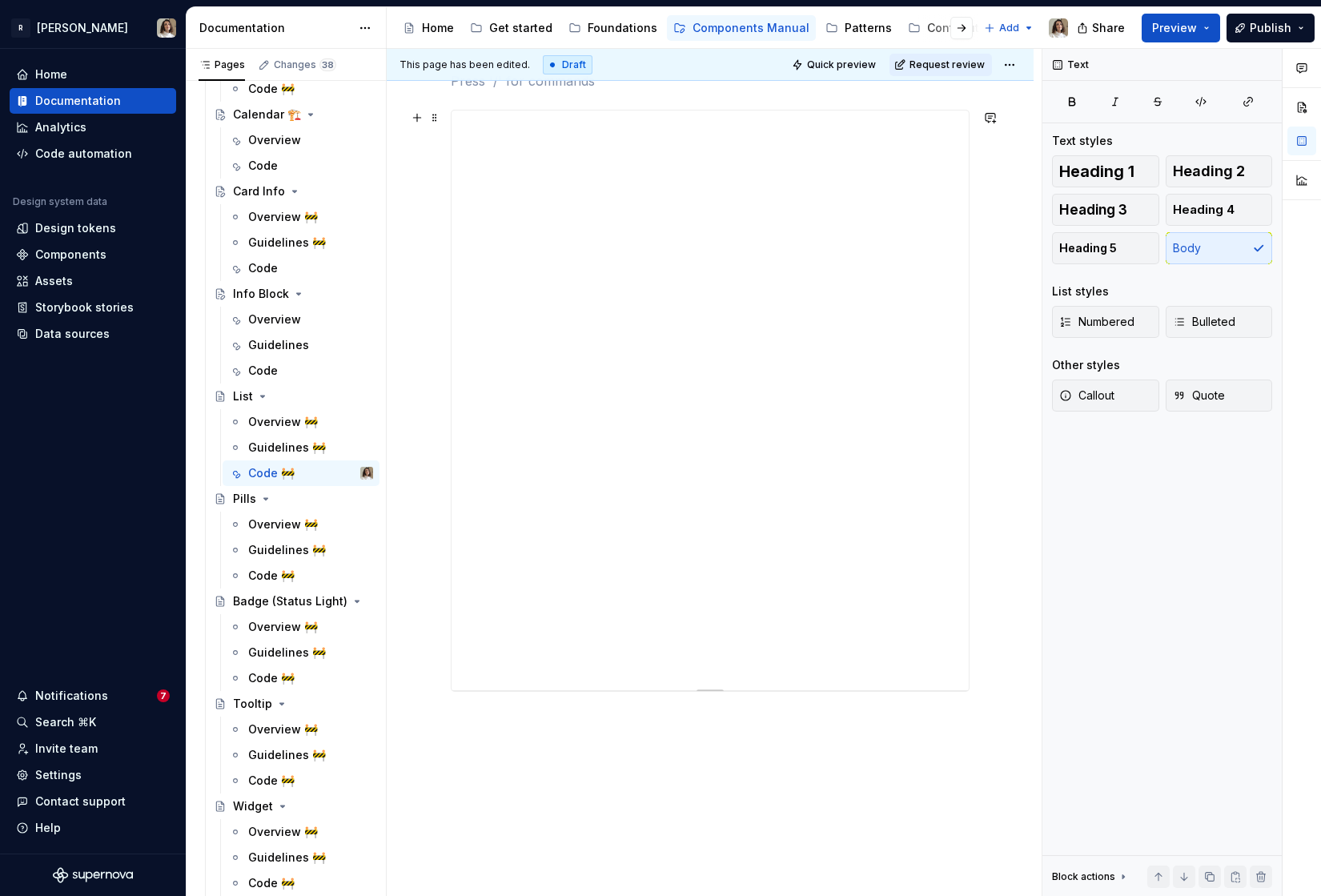
scroll to position [327, 0]
click at [518, 660] on div at bounding box center [710, 423] width 647 height 947
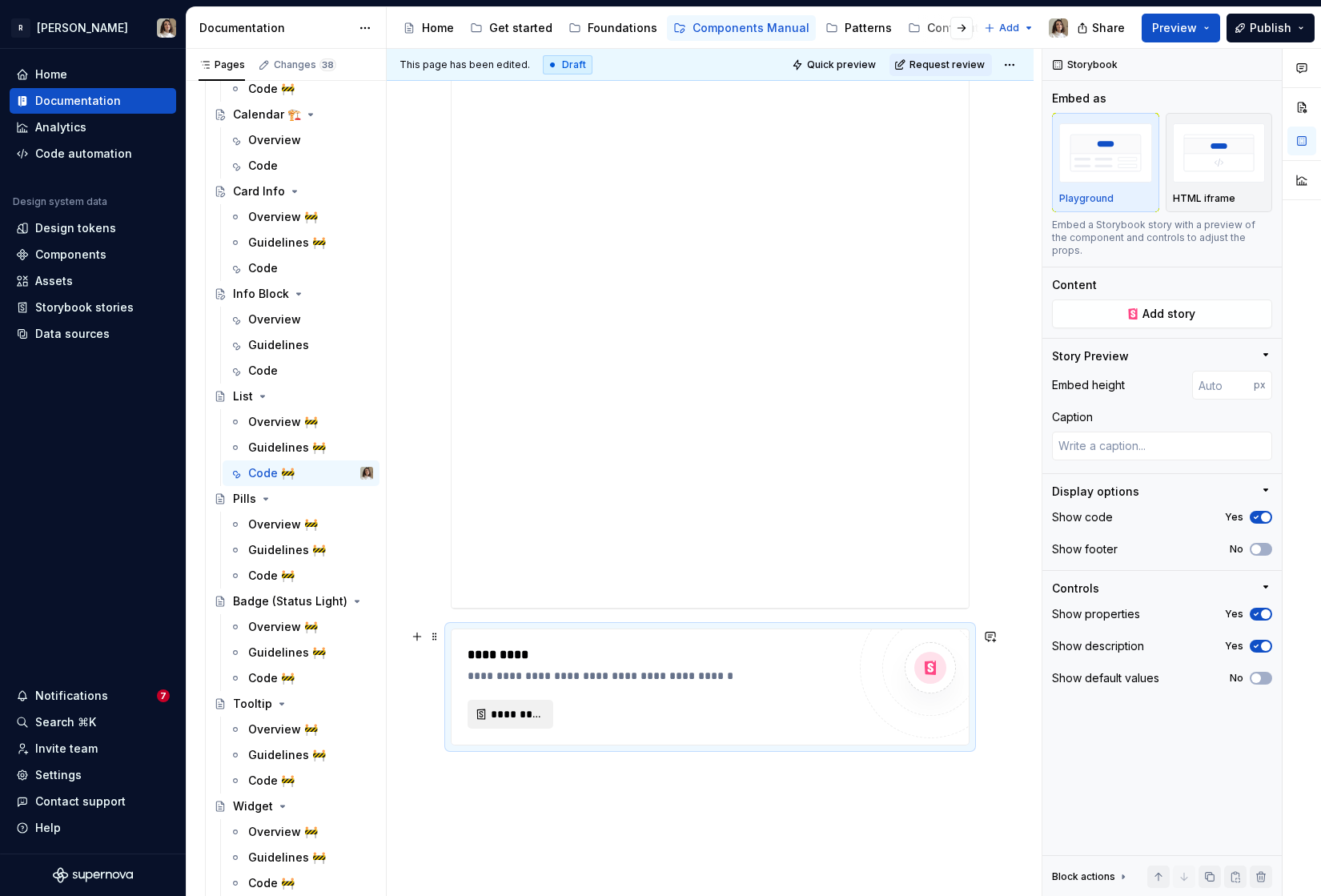
click at [484, 707] on button "*********" at bounding box center [510, 714] width 85 height 28
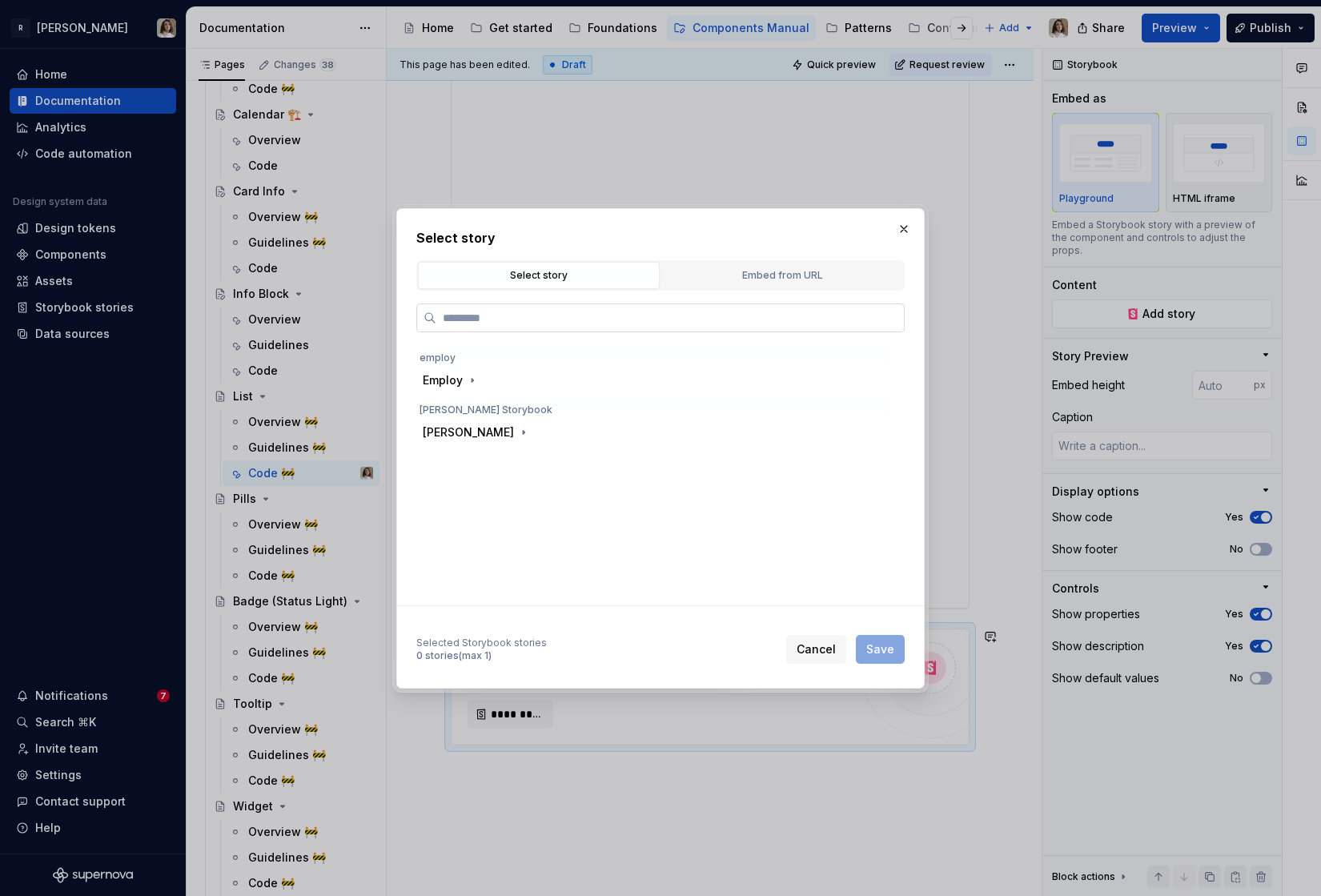
click at [522, 324] on label at bounding box center [661, 317] width 488 height 28
click at [522, 324] on input "search" at bounding box center [670, 318] width 468 height 16
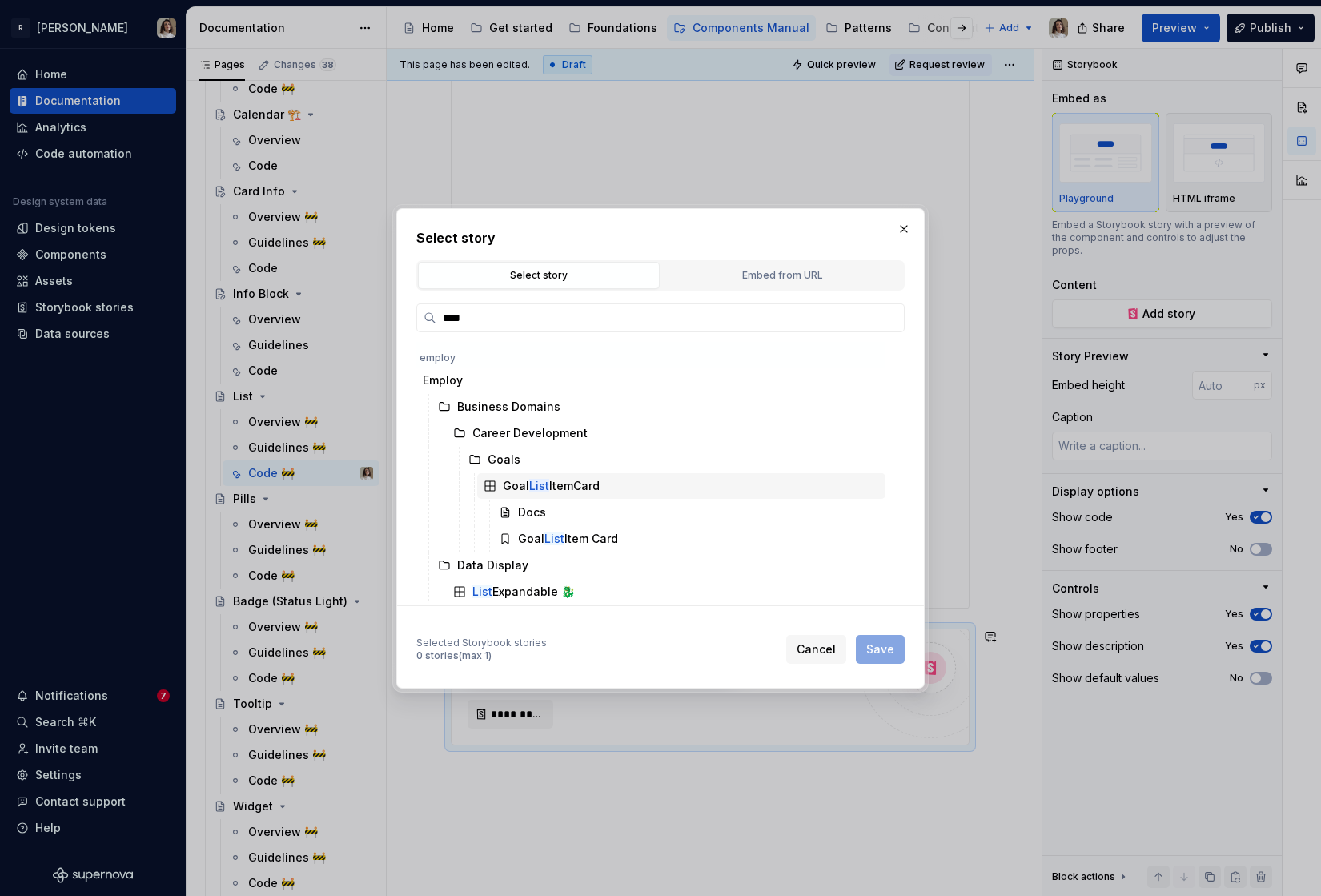
scroll to position [716, 0]
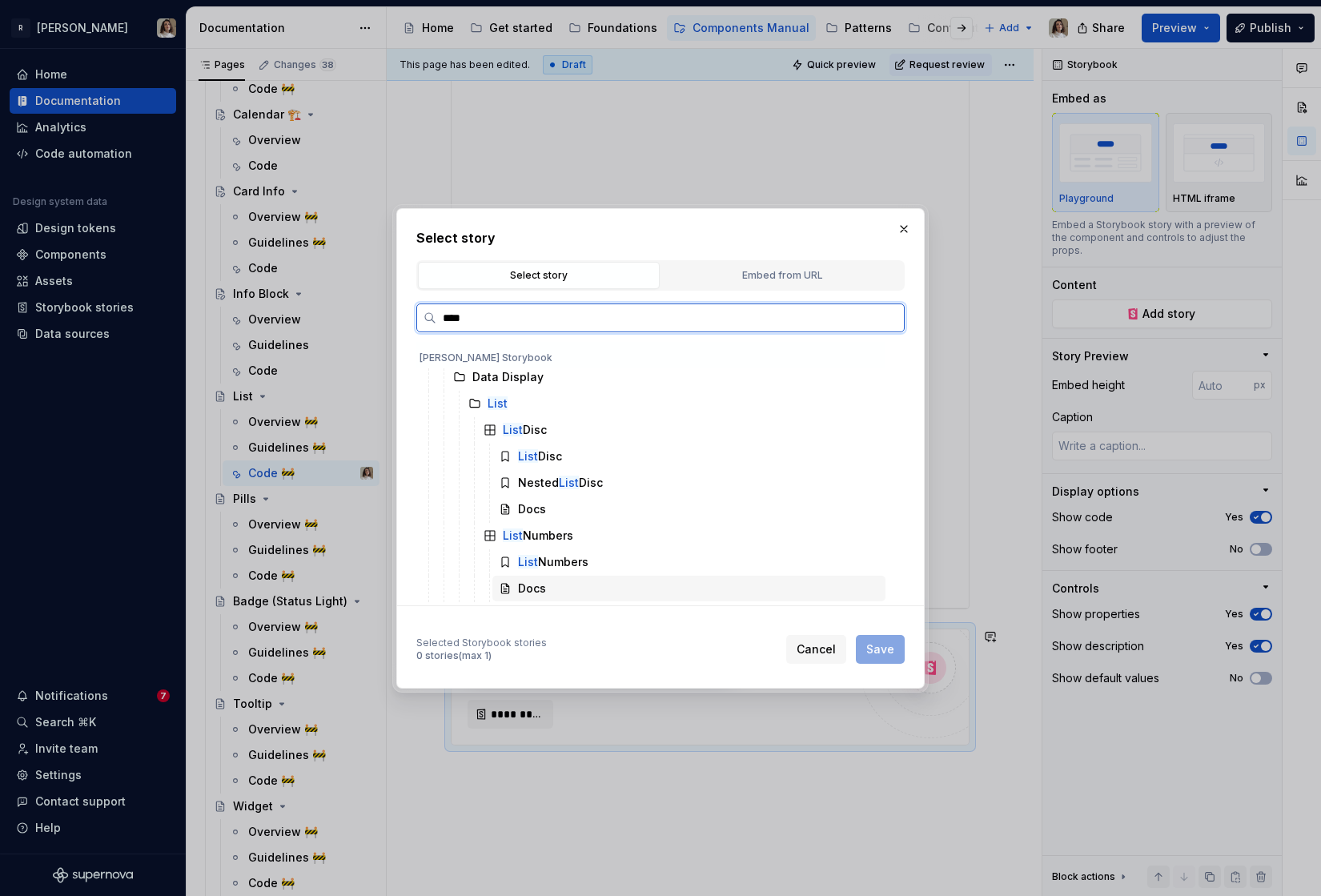
click at [549, 584] on div "Docs" at bounding box center [688, 588] width 393 height 25
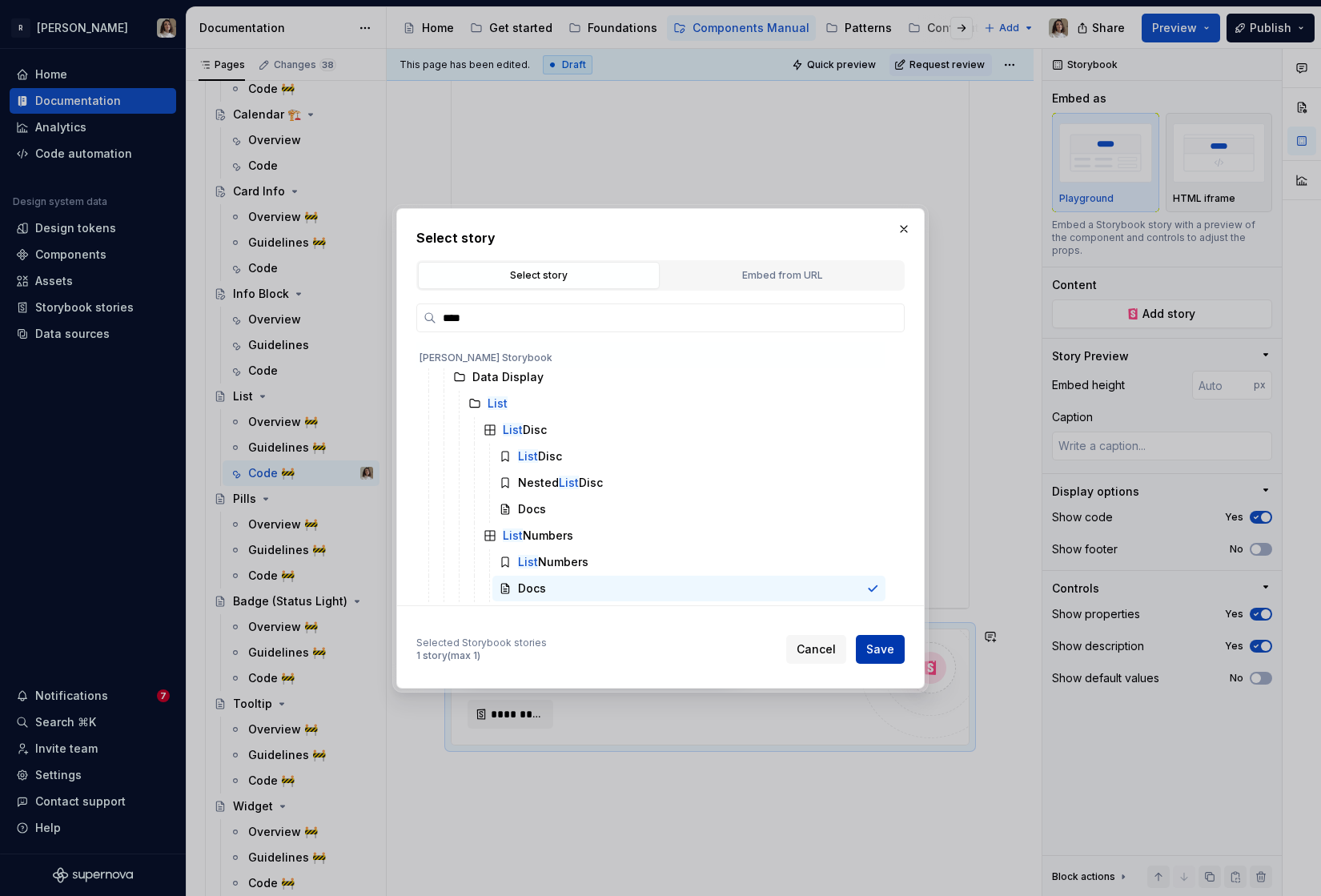
click at [892, 651] on span "Save" at bounding box center [880, 649] width 28 height 16
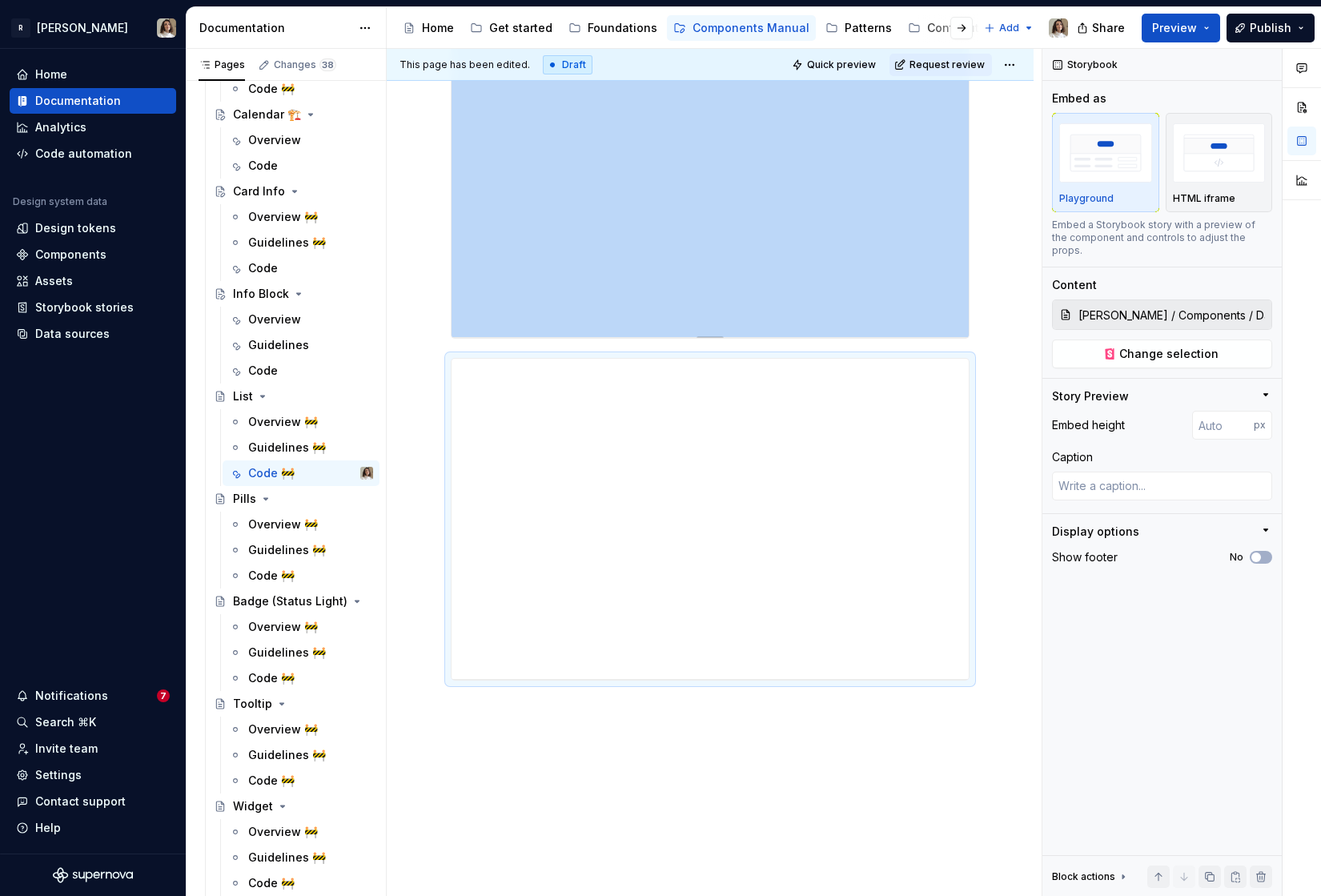
scroll to position [670, 0]
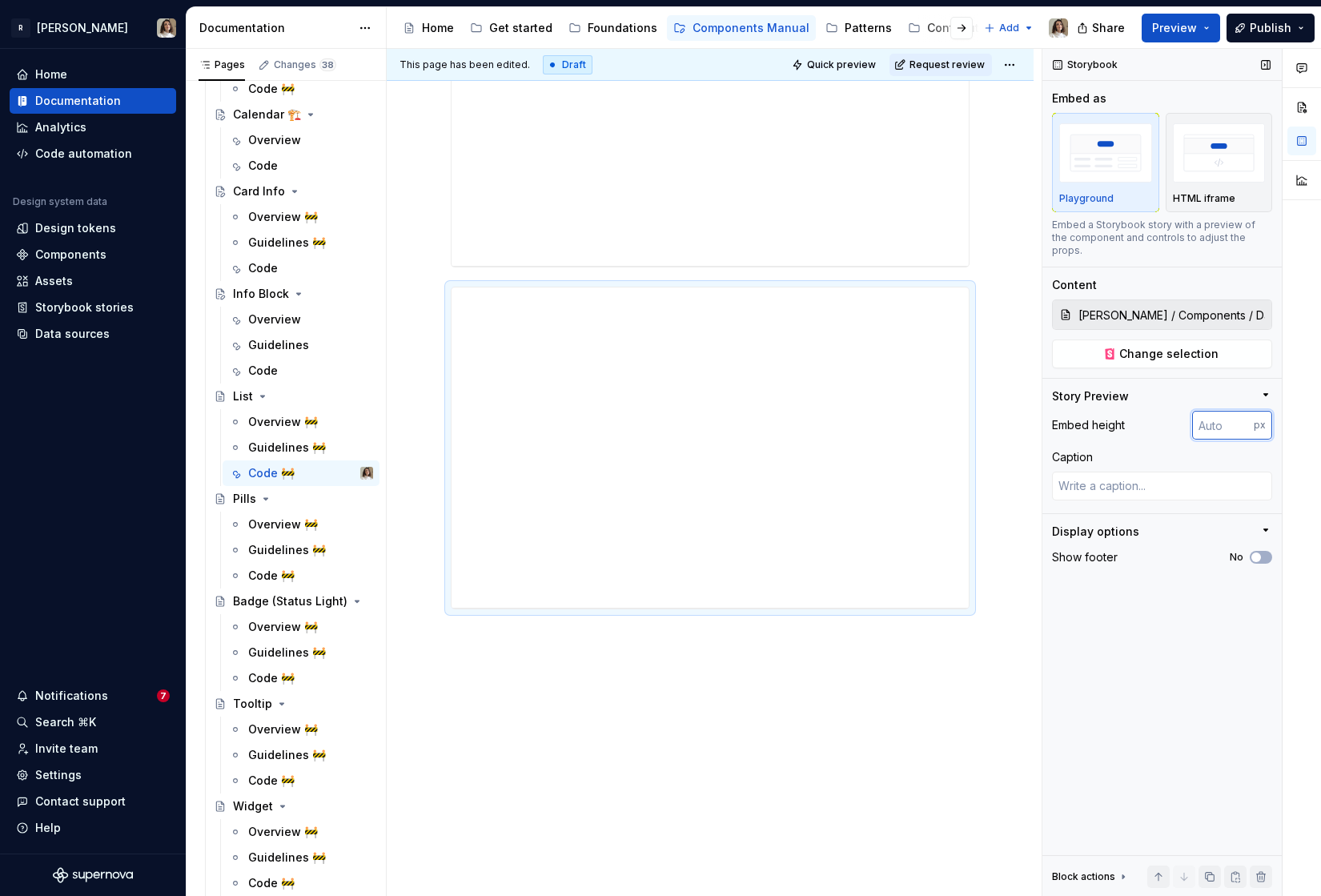
click at [1216, 414] on input "number" at bounding box center [1223, 424] width 62 height 28
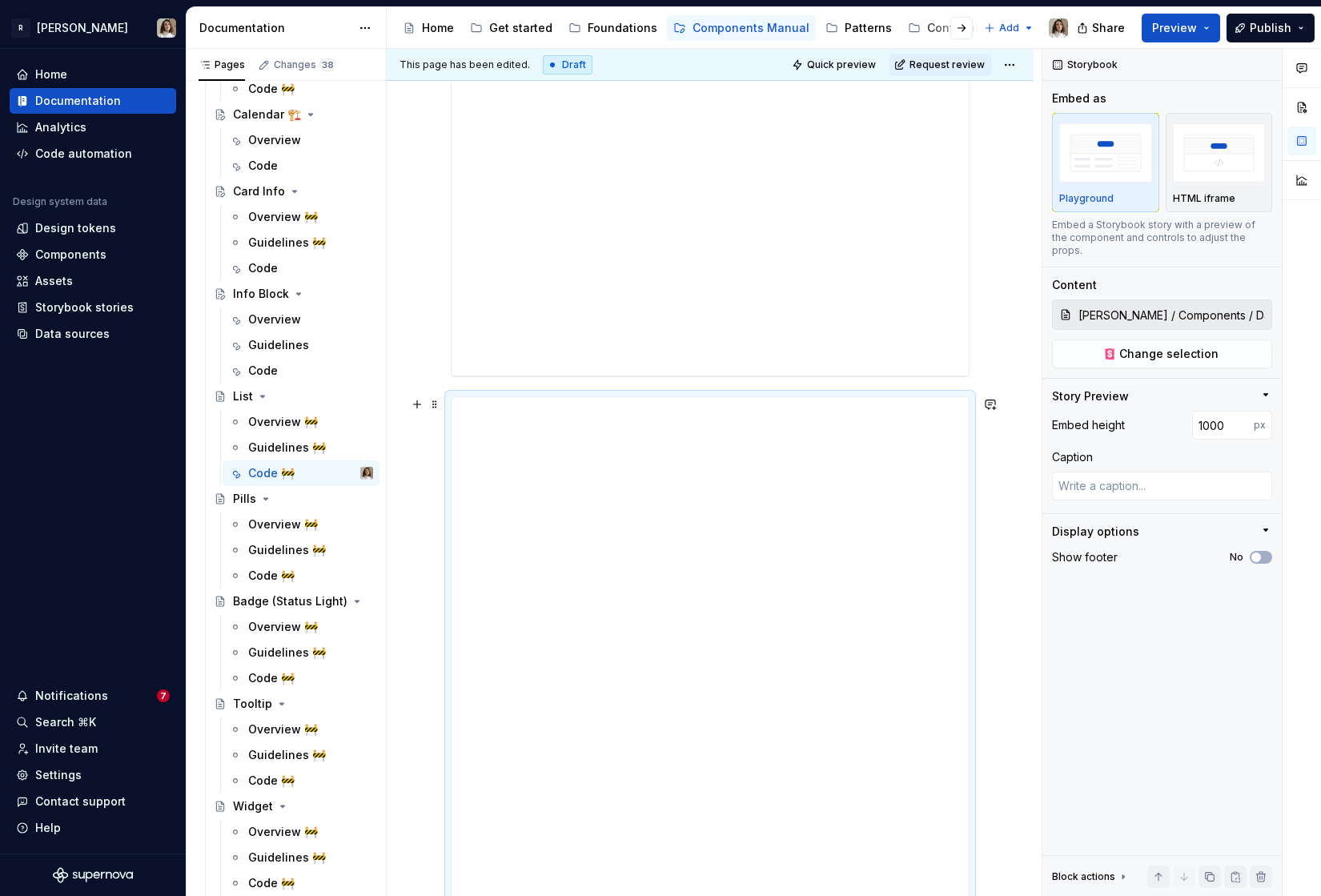
scroll to position [418, 0]
click at [1201, 411] on input "724" at bounding box center [1223, 424] width 62 height 28
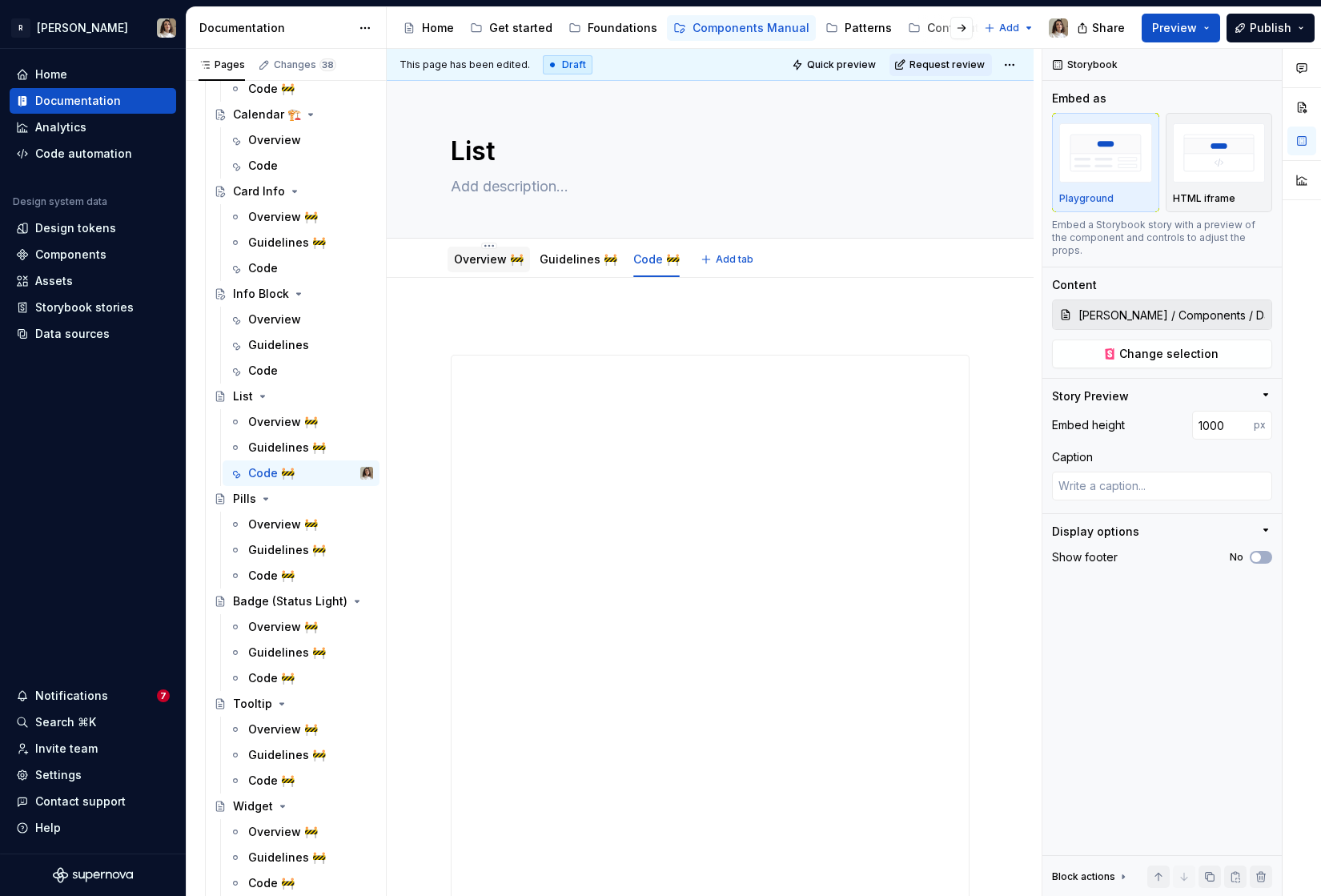
click at [482, 269] on div "Overview 🚧" at bounding box center [488, 260] width 70 height 20
click at [490, 264] on link "Overview 🚧" at bounding box center [488, 259] width 70 height 14
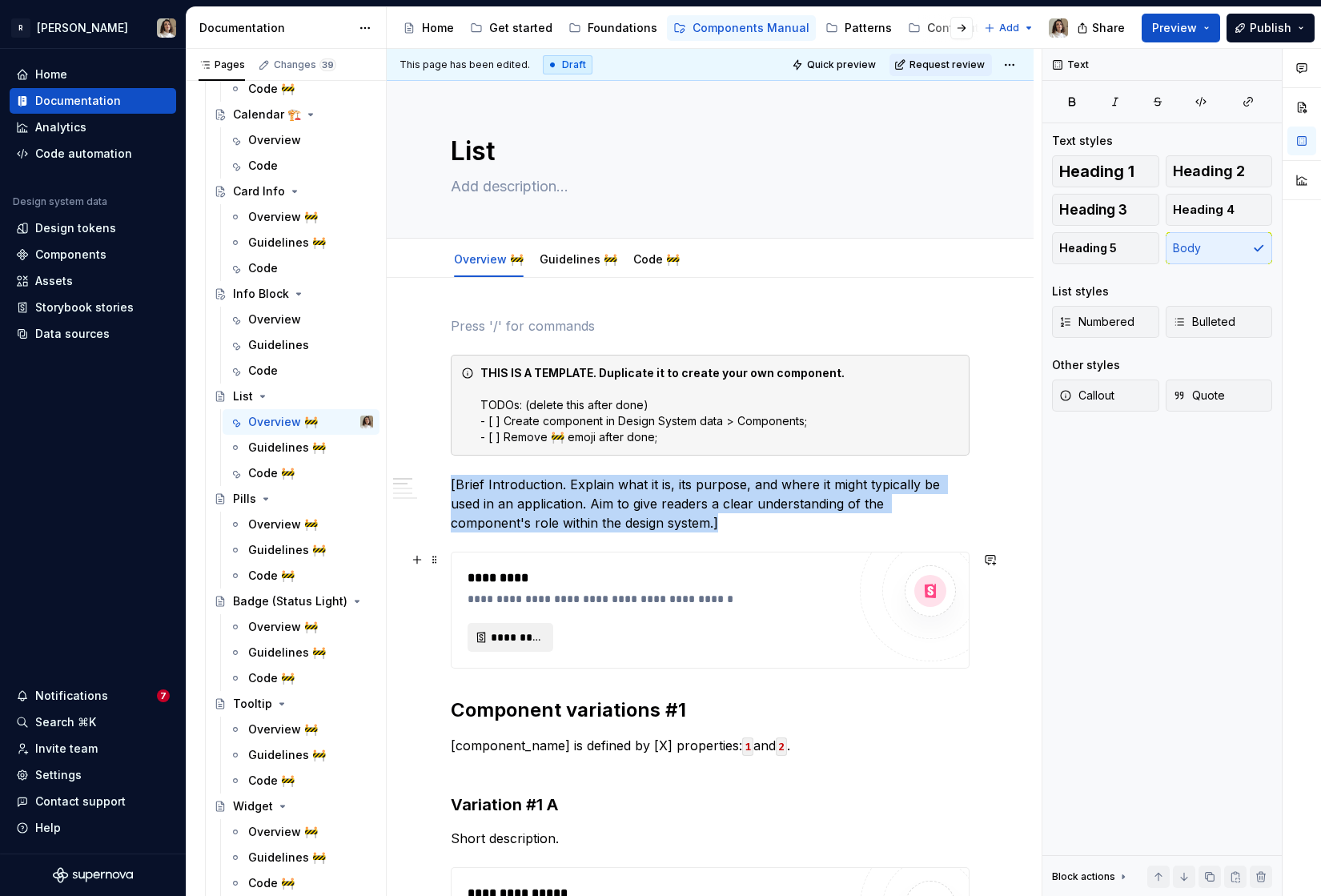
click at [502, 632] on span "*********" at bounding box center [517, 637] width 52 height 16
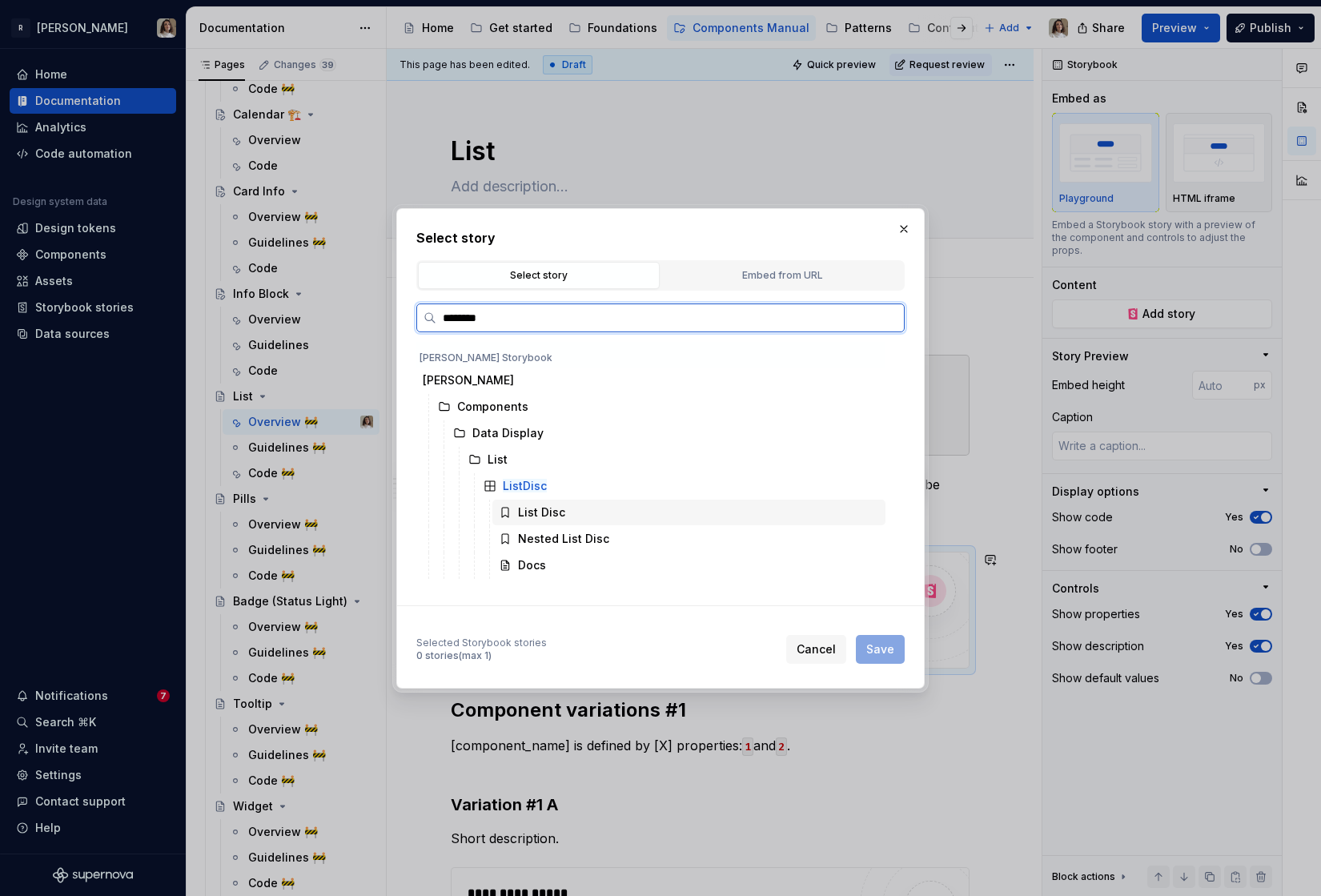
click at [586, 518] on div "List Disc" at bounding box center [688, 512] width 393 height 25
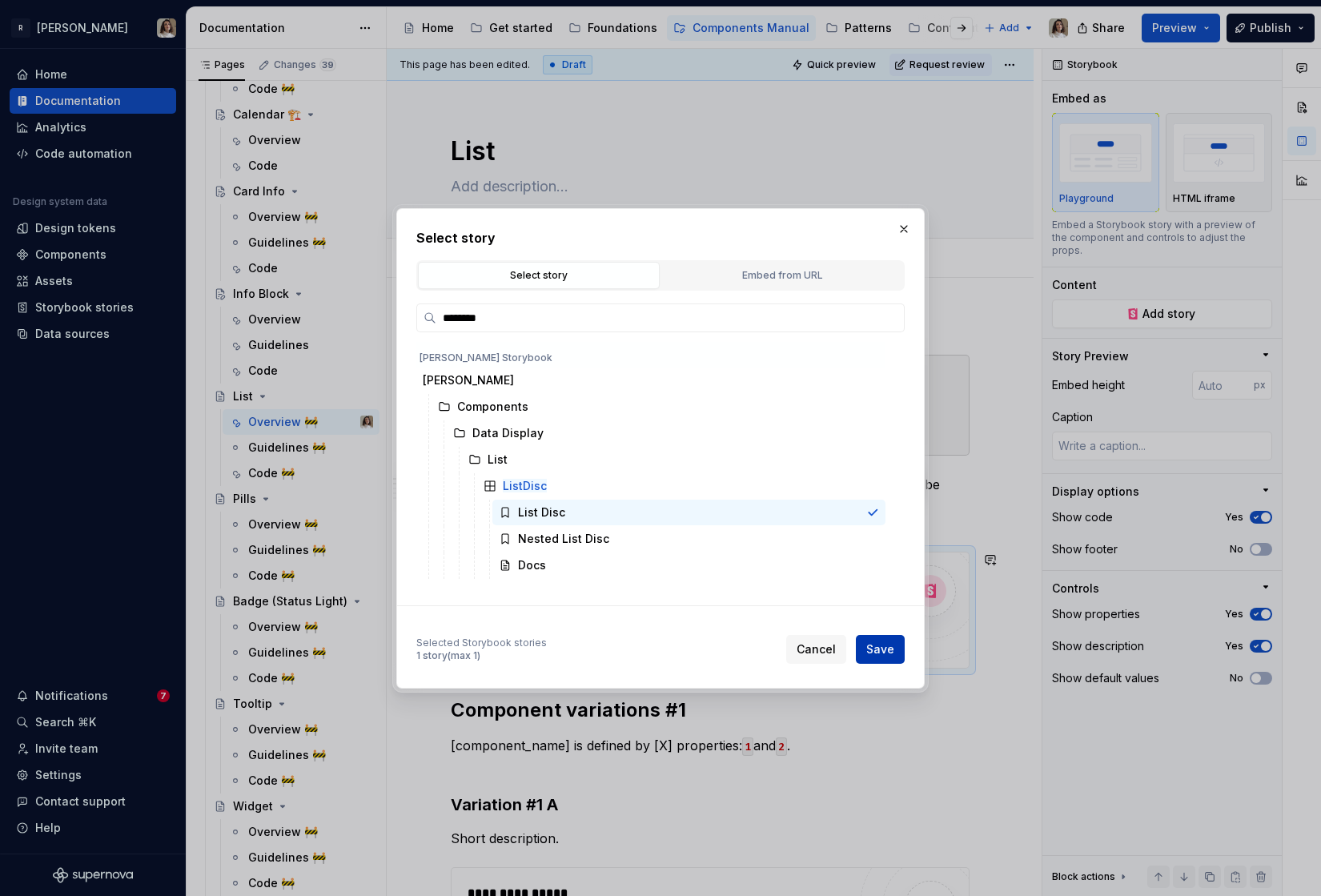
click at [868, 648] on span "Save" at bounding box center [880, 649] width 28 height 16
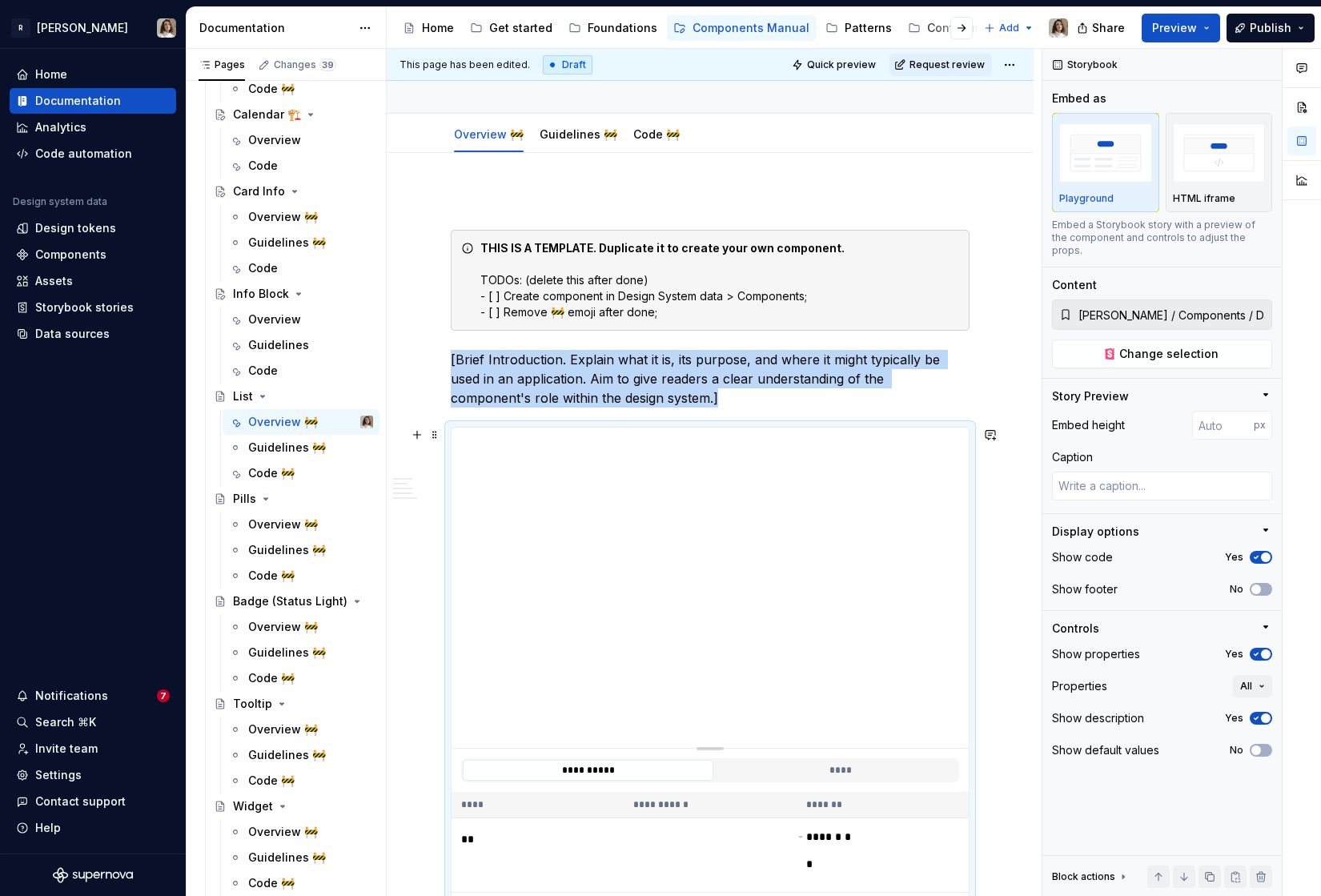
scroll to position [137, 0]
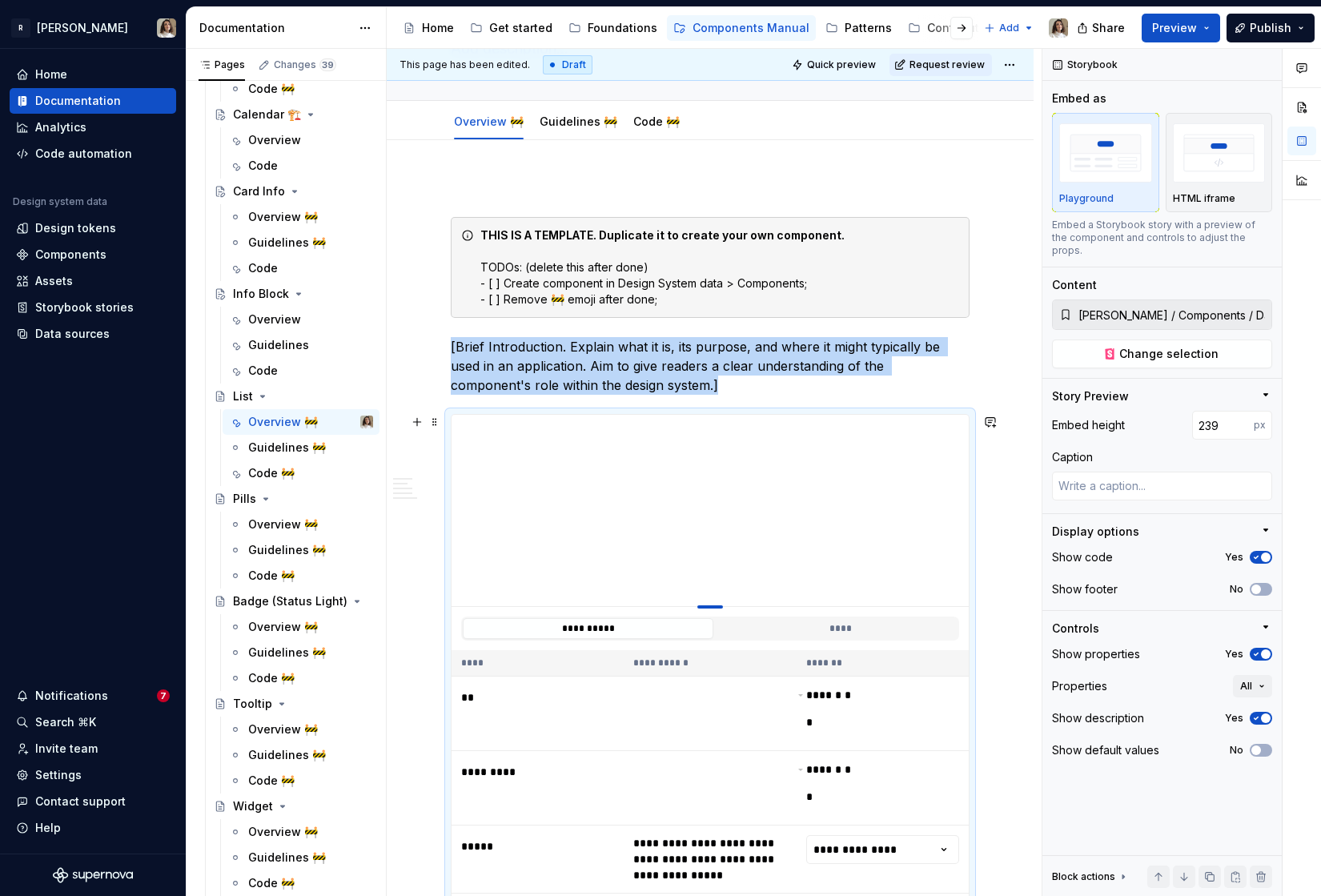
drag, startPoint x: 709, startPoint y: 734, endPoint x: 707, endPoint y: 606, distance: 128.0
click at [707, 606] on div at bounding box center [710, 606] width 25 height 3
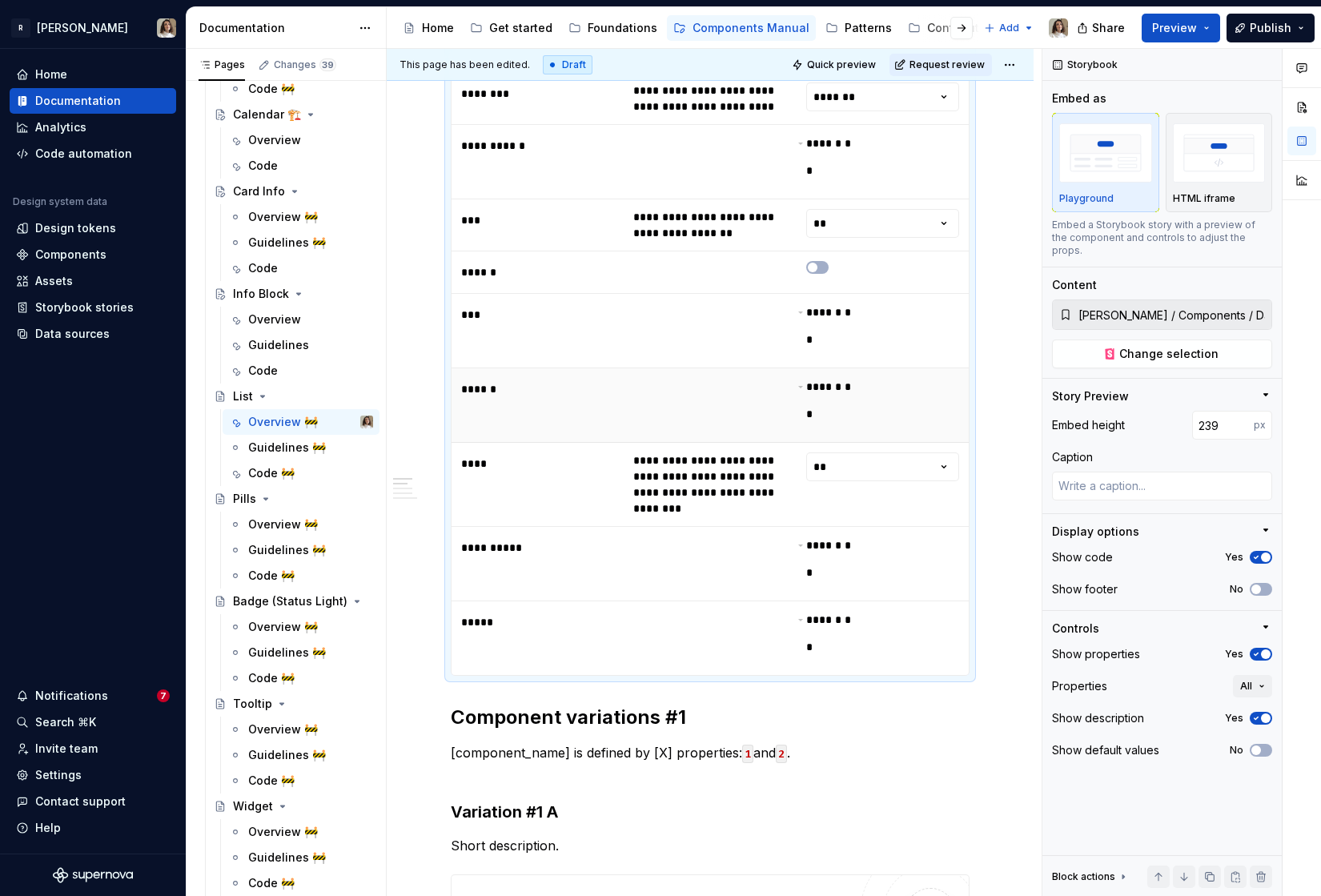
scroll to position [1340, 0]
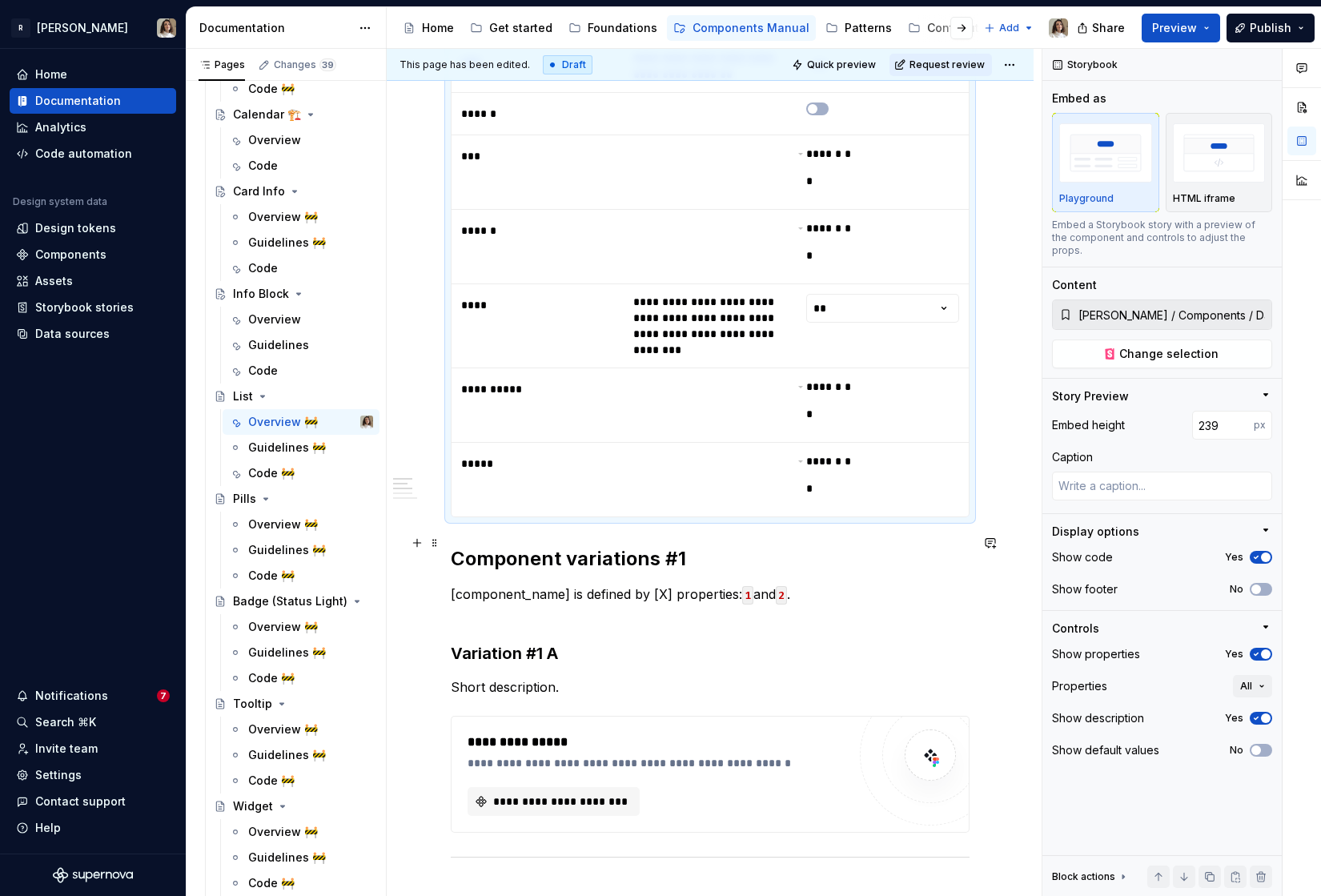
click at [451, 546] on h2 "Component variations #1" at bounding box center [710, 559] width 519 height 25
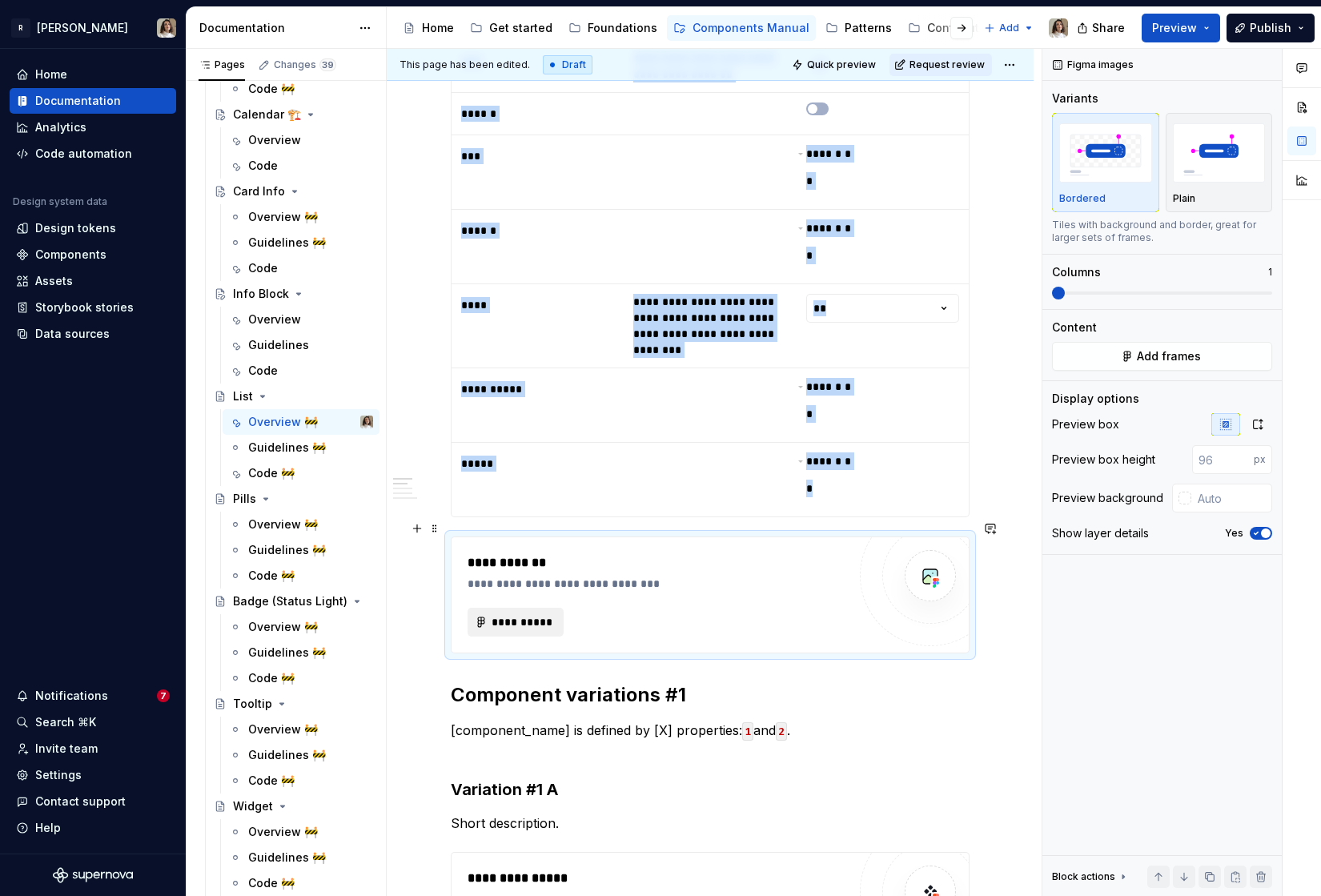
click at [515, 614] on span "**********" at bounding box center [523, 622] width 63 height 16
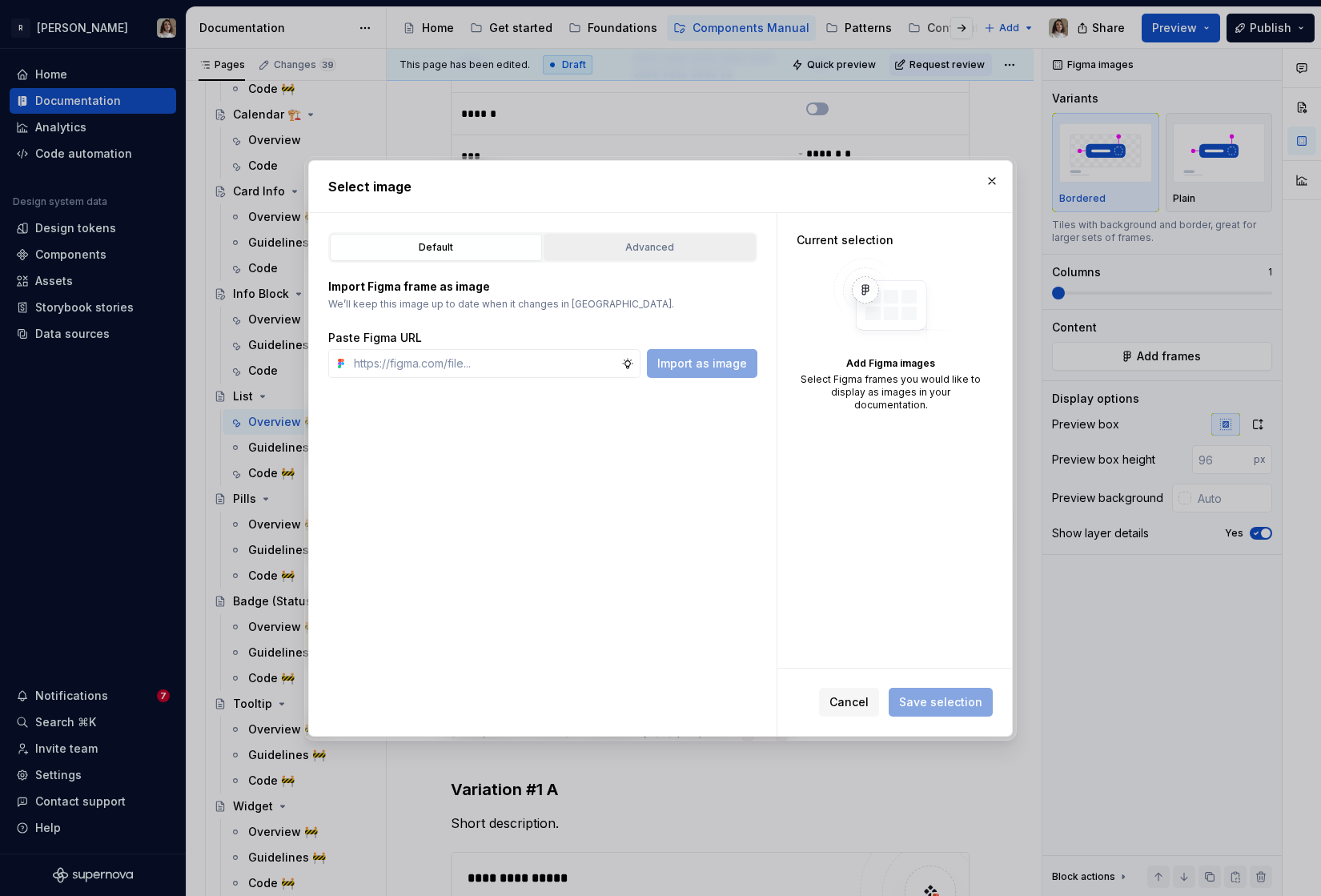
click at [613, 250] on div "Advanced" at bounding box center [649, 247] width 201 height 16
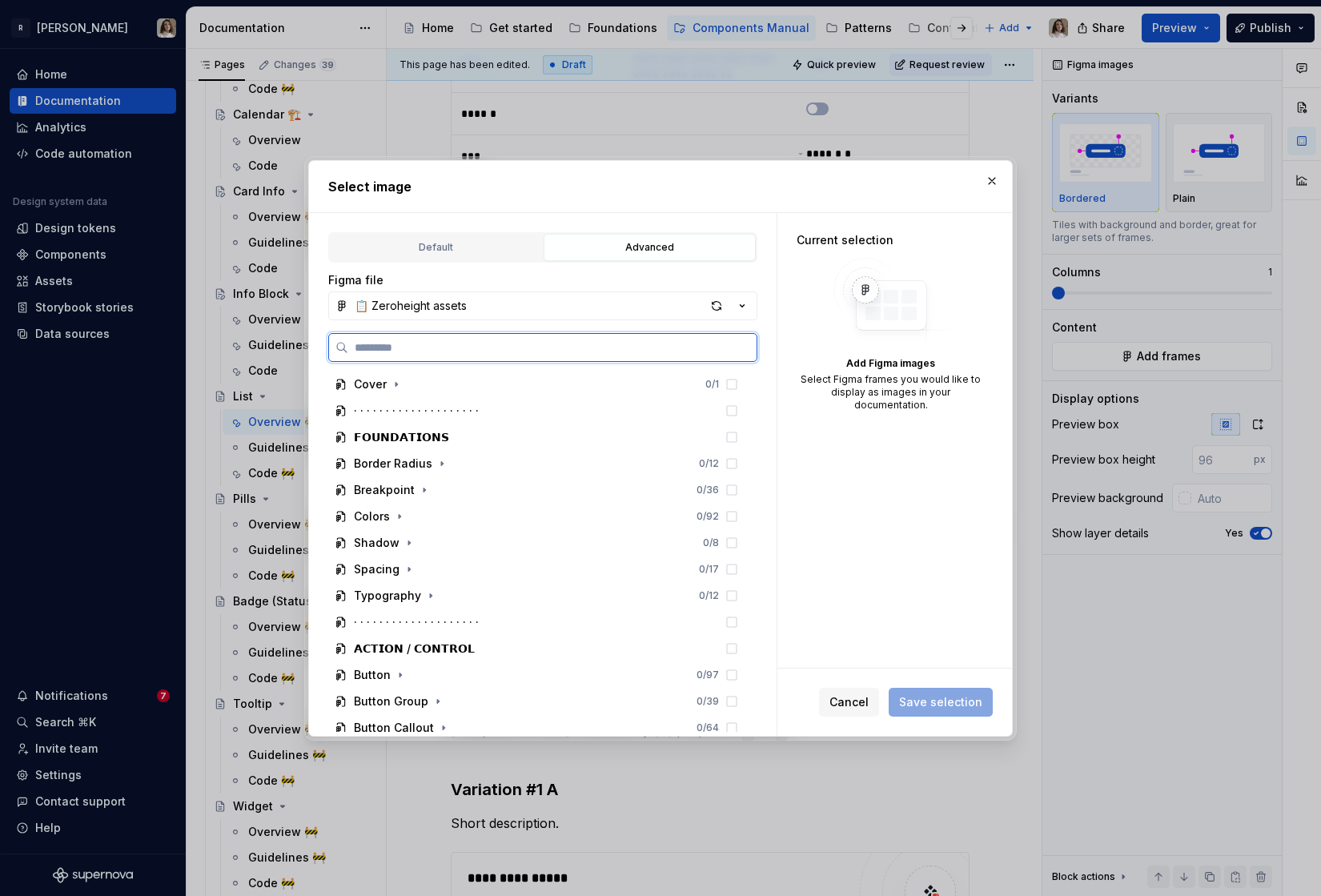
click at [452, 354] on input "search" at bounding box center [552, 347] width 408 height 16
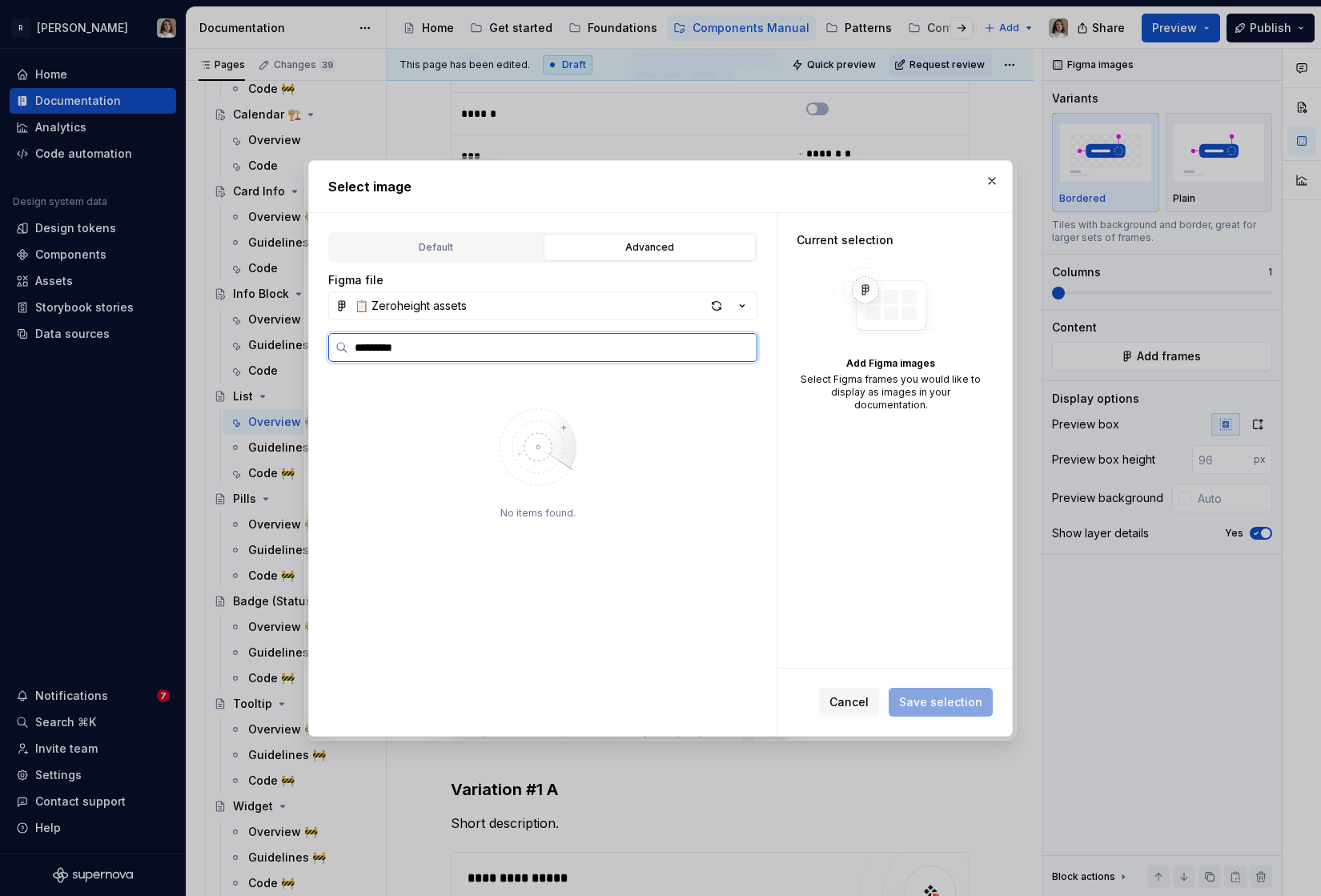
click at [378, 350] on input "*********" at bounding box center [552, 347] width 408 height 16
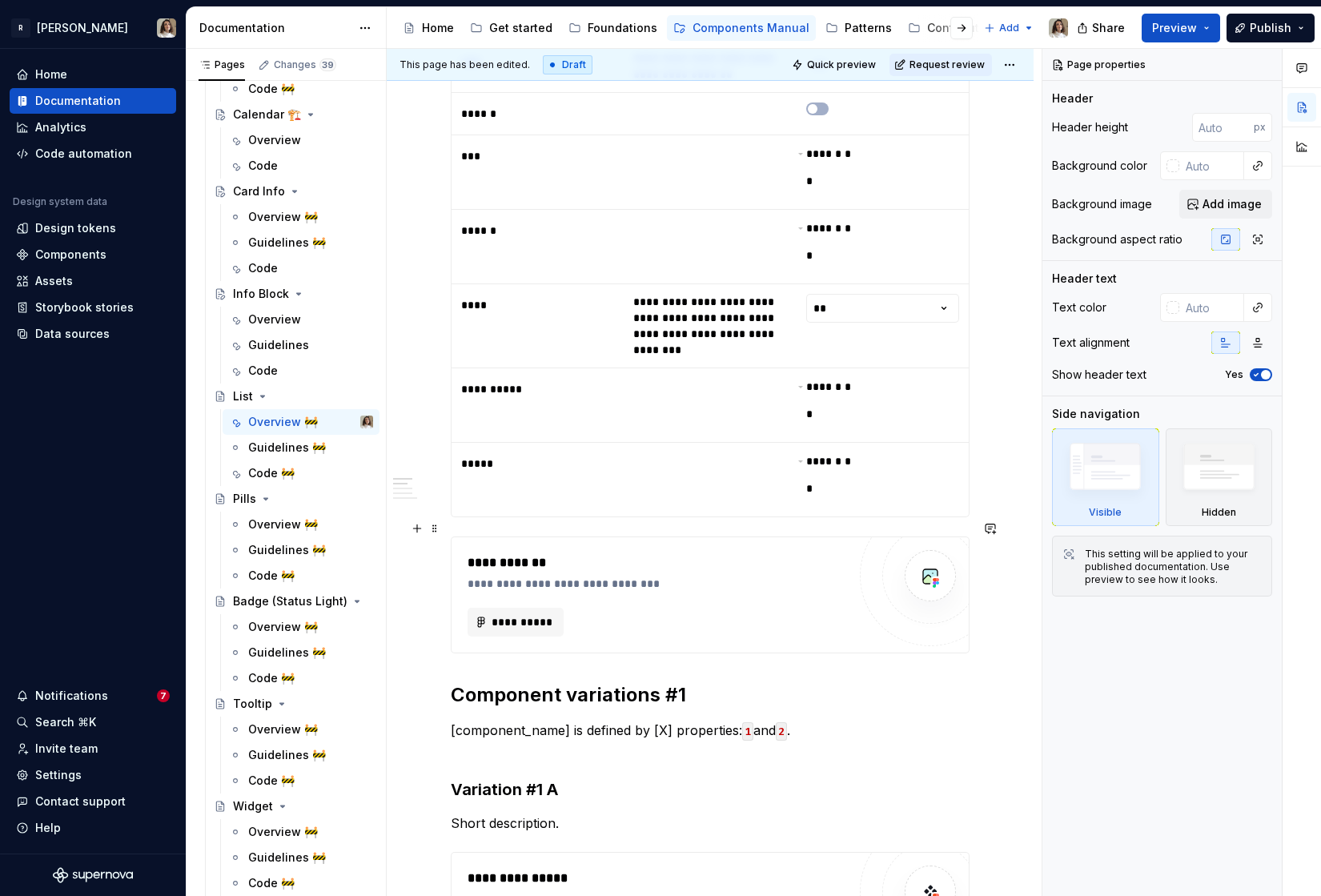
click at [546, 575] on div "**********" at bounding box center [661, 583] width 387 height 16
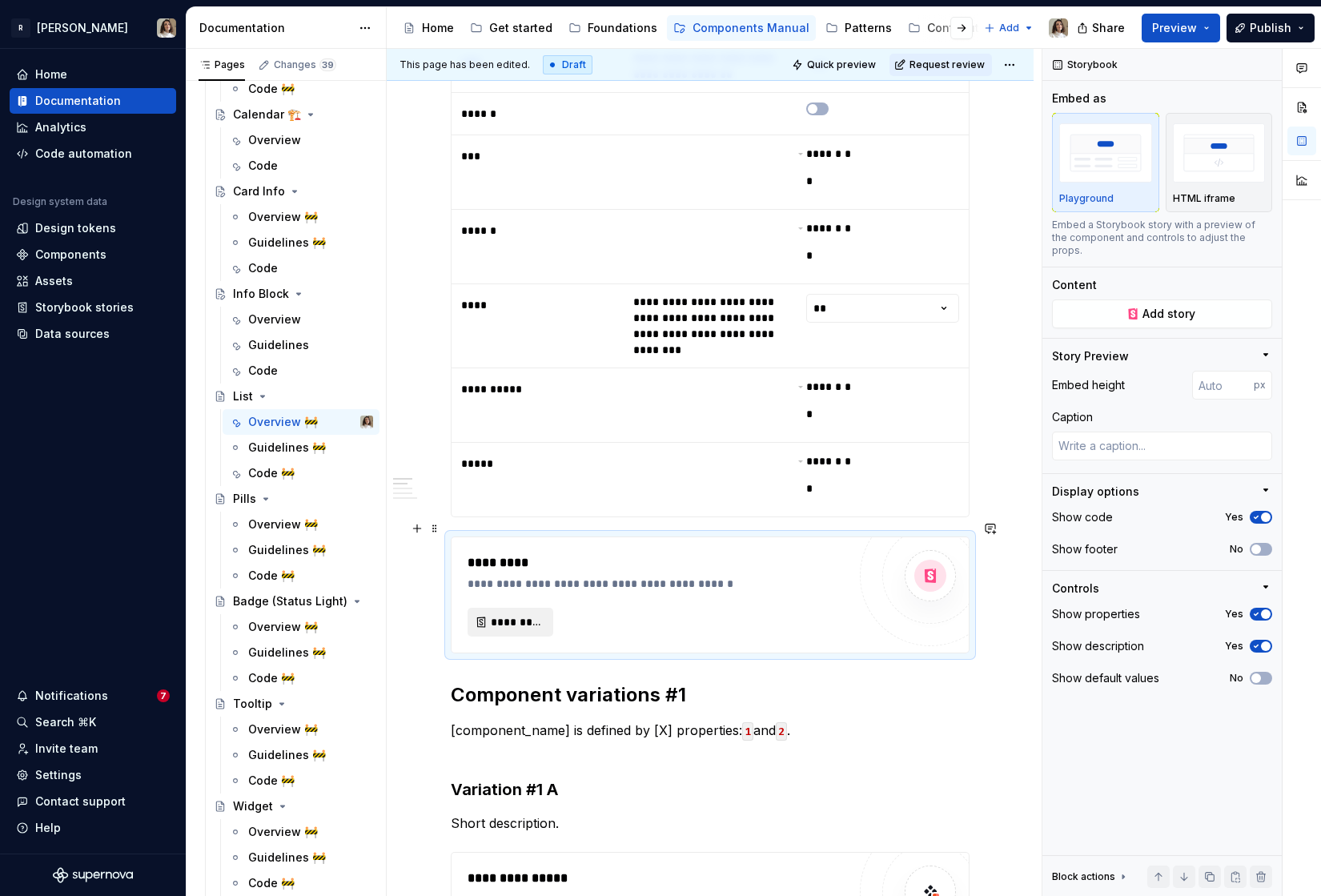
click at [519, 614] on span "*********" at bounding box center [517, 622] width 52 height 16
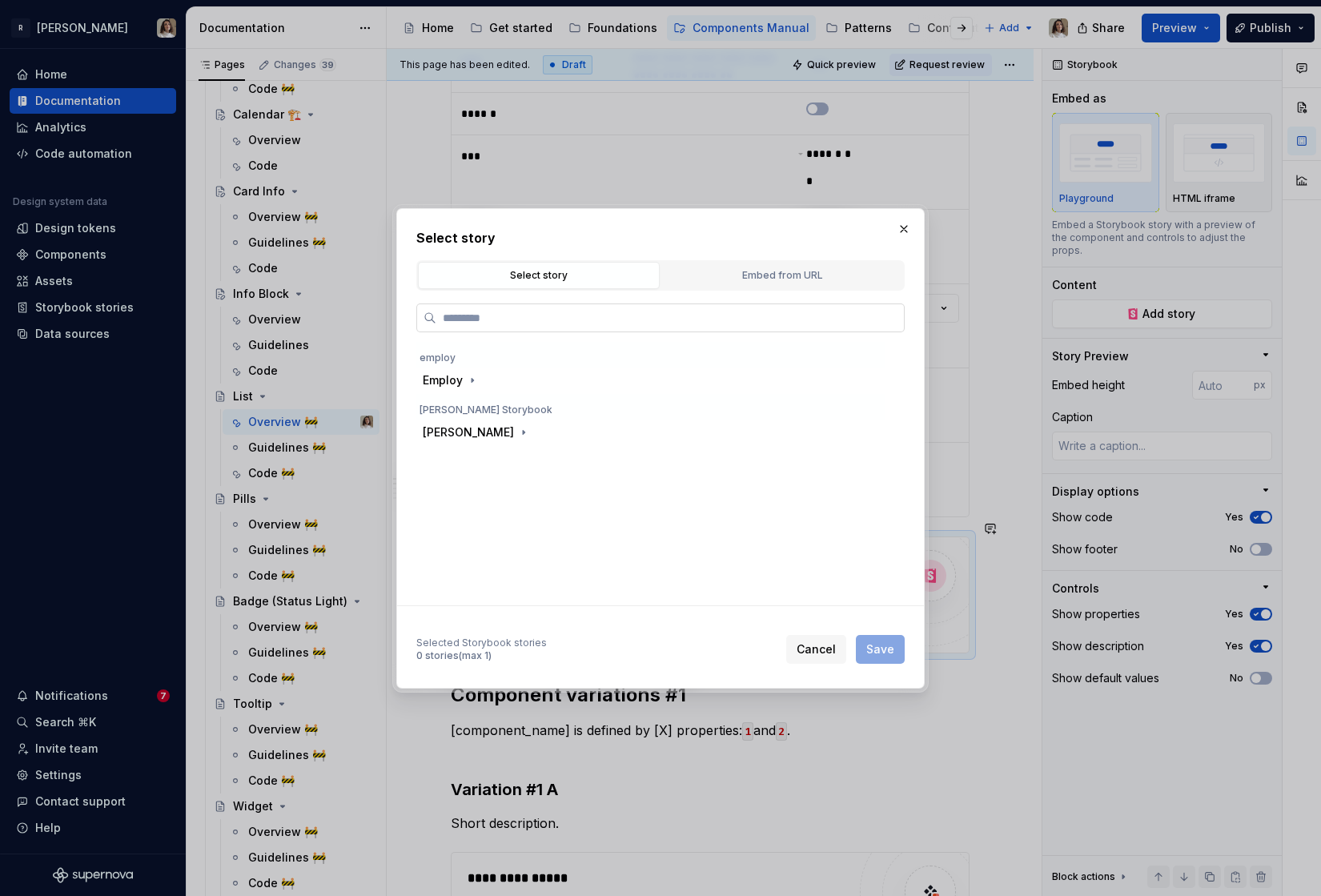
click at [618, 330] on label at bounding box center [661, 317] width 488 height 28
click at [618, 325] on input "search" at bounding box center [670, 318] width 468 height 16
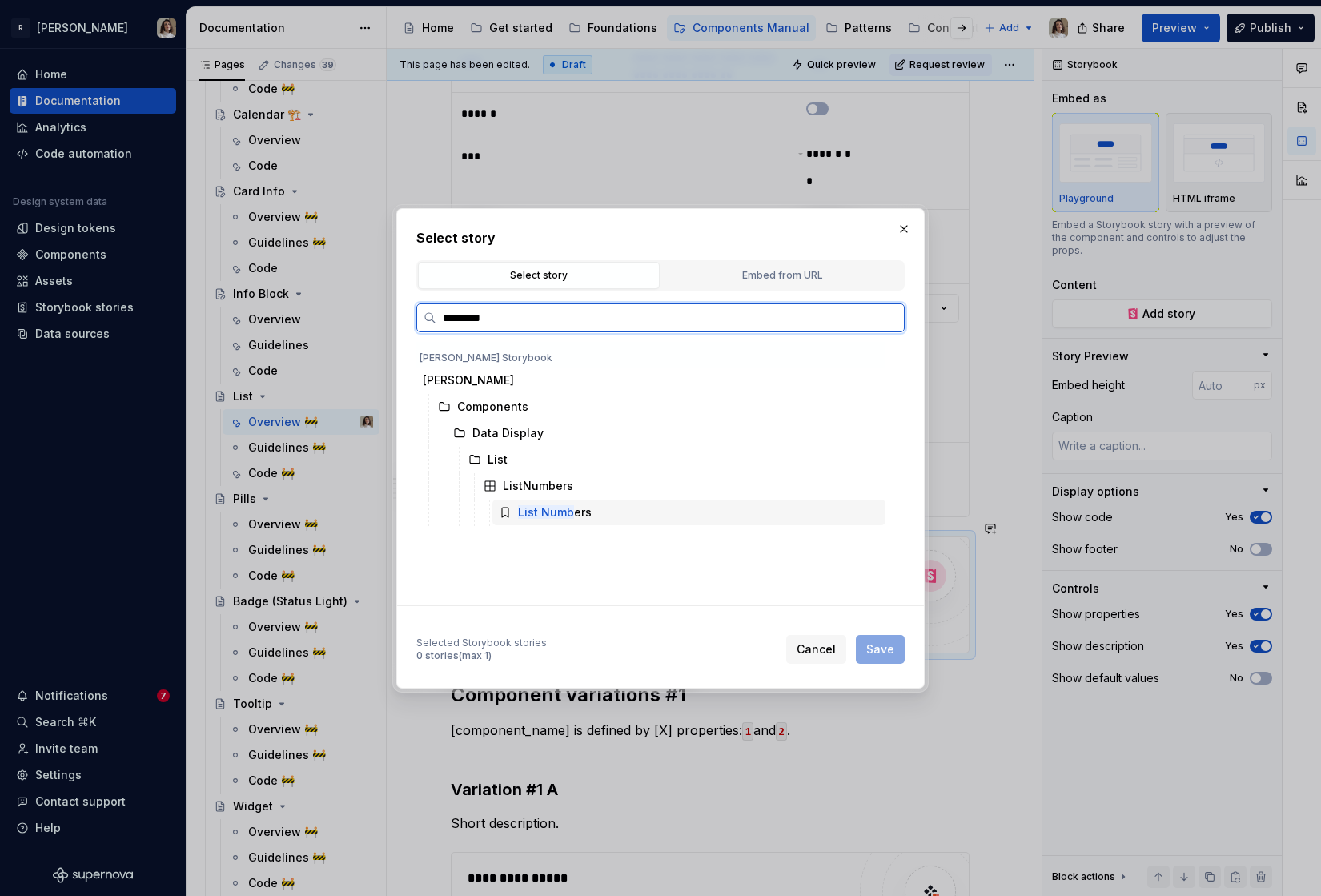
click at [570, 508] on mark "List Numb" at bounding box center [545, 512] width 56 height 14
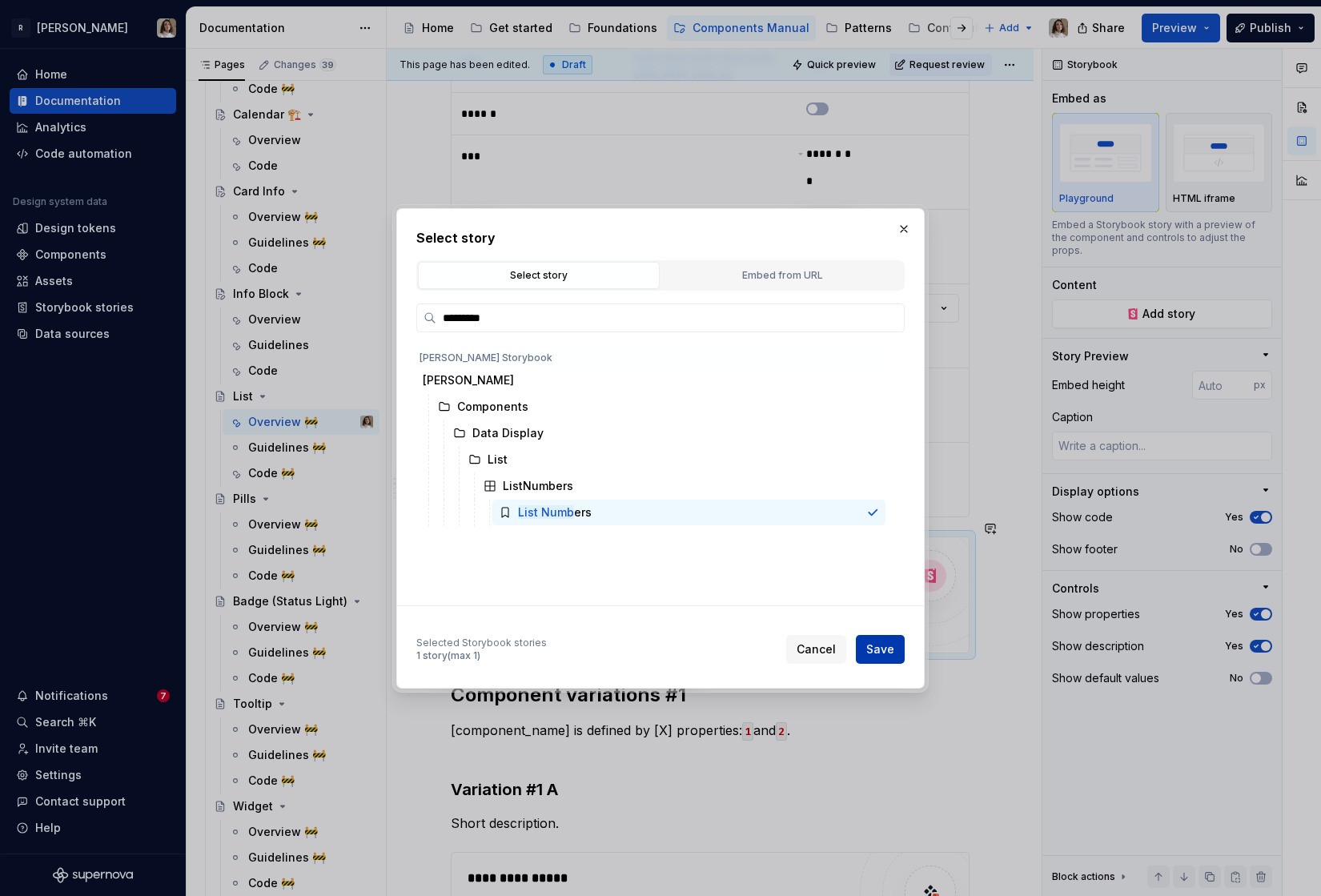
click at [892, 638] on button "Save" at bounding box center [881, 648] width 49 height 28
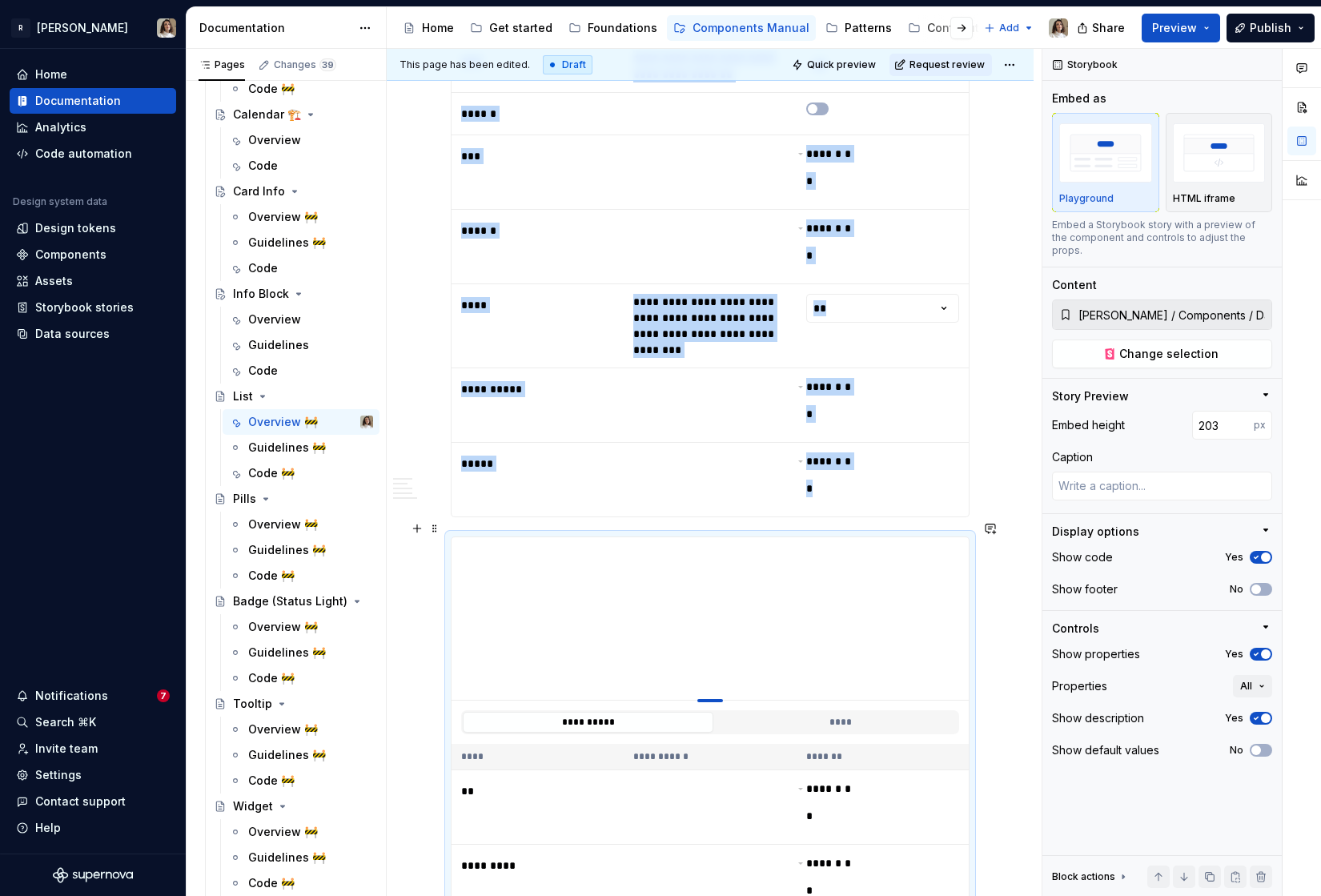
drag, startPoint x: 711, startPoint y: 840, endPoint x: 713, endPoint y: 683, distance: 157.0
click at [713, 699] on div at bounding box center [710, 700] width 25 height 3
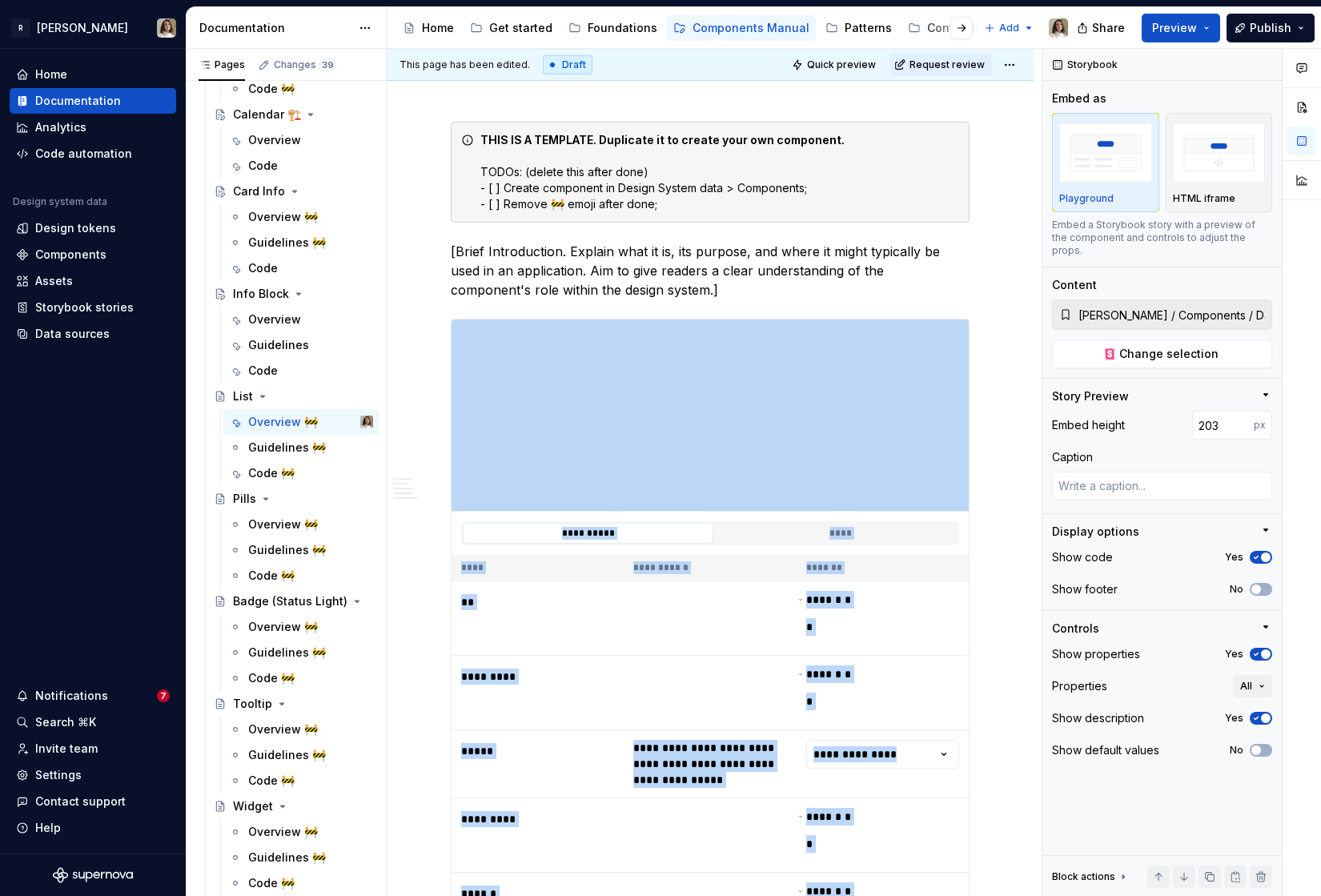
scroll to position [252, 0]
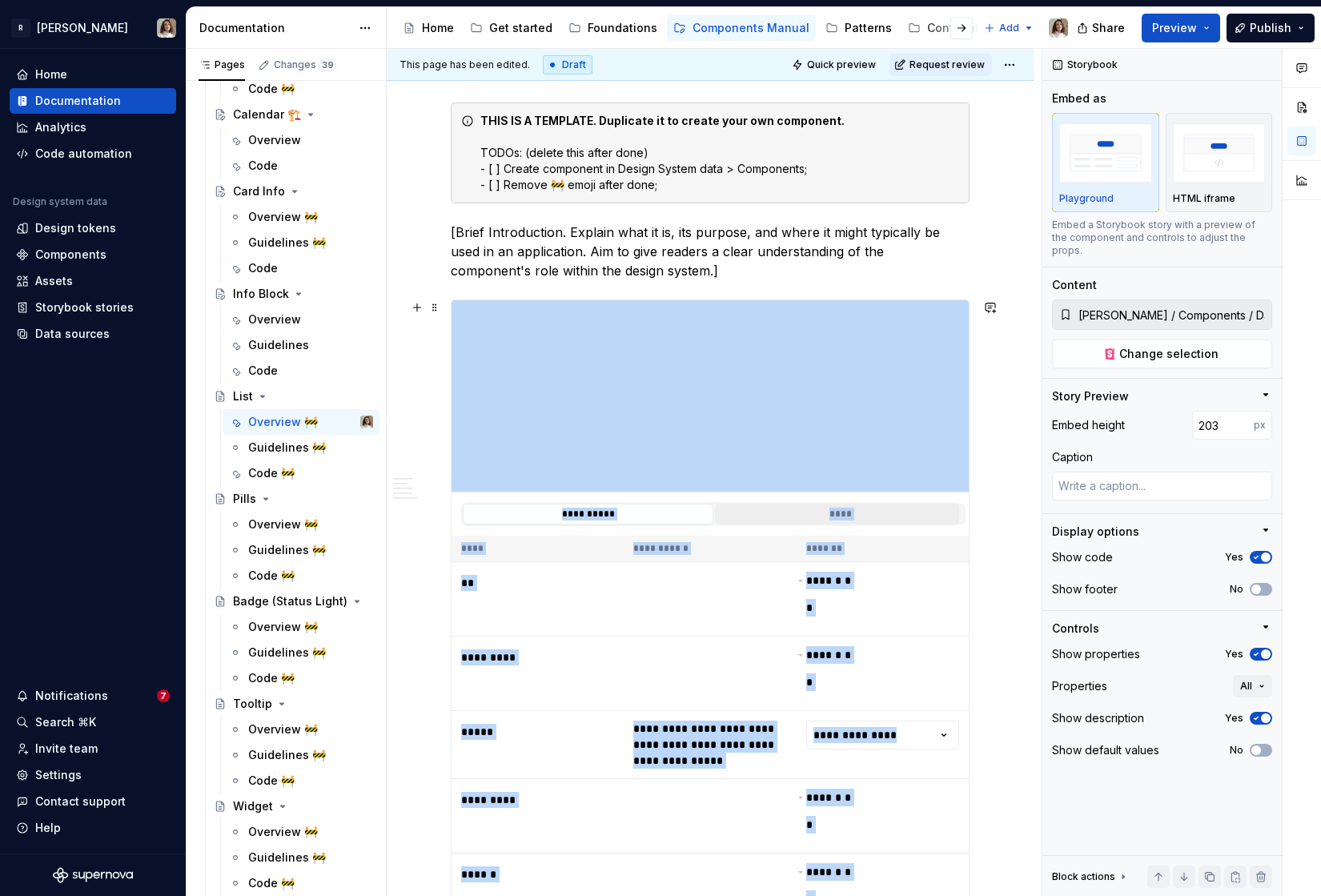
click at [782, 514] on button "****" at bounding box center [840, 514] width 251 height 21
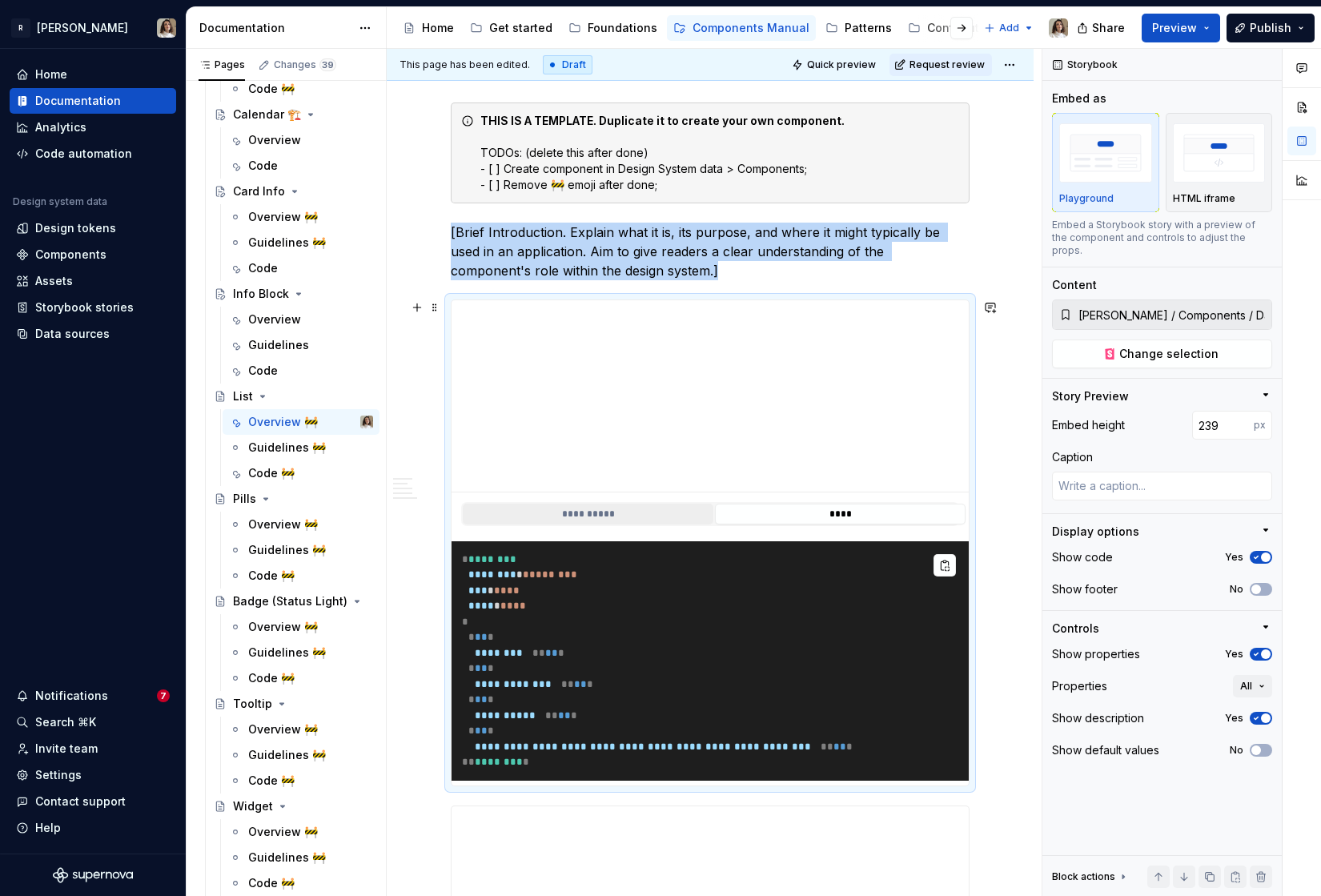
click at [660, 514] on button "**********" at bounding box center [588, 514] width 251 height 21
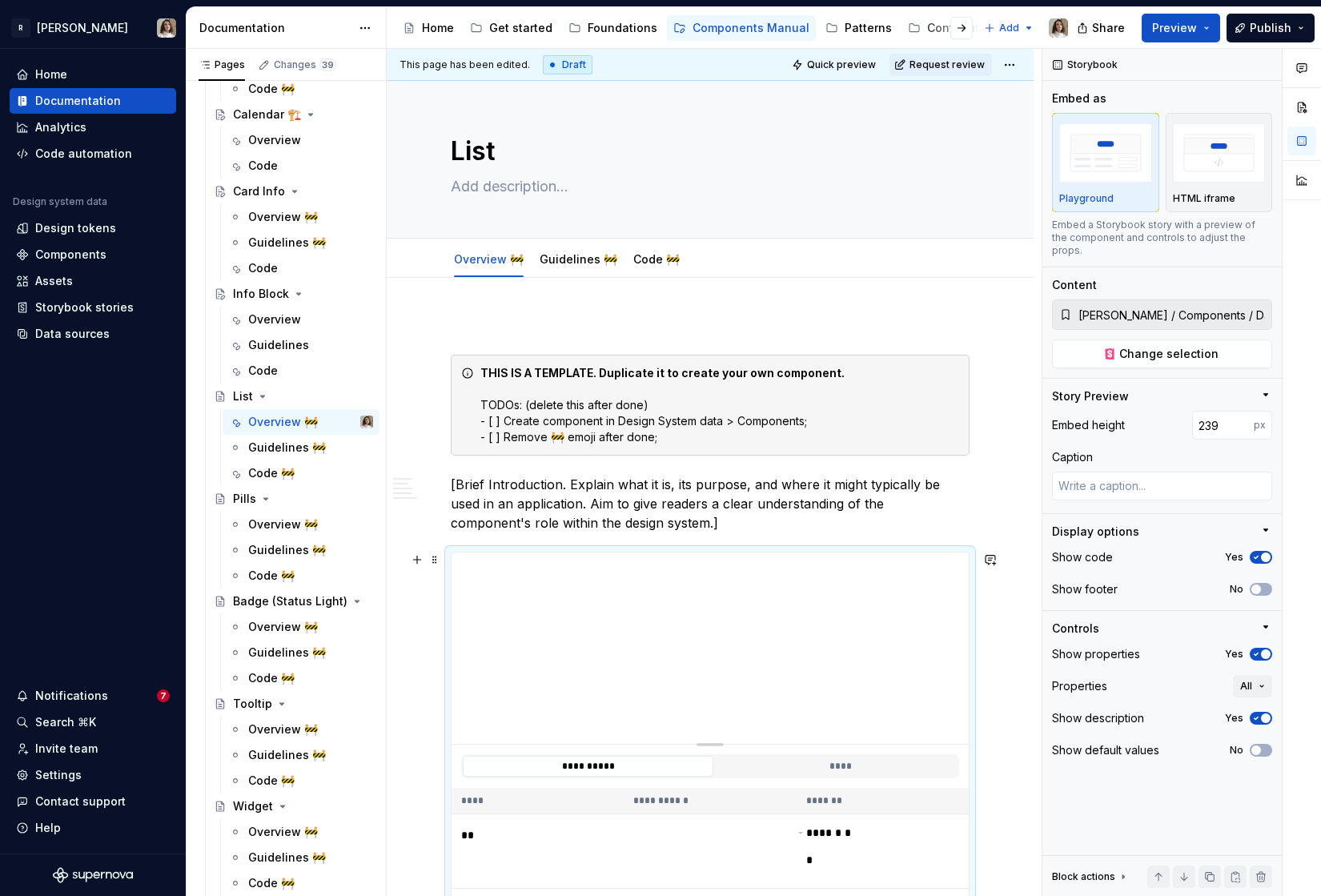
scroll to position [26, 0]
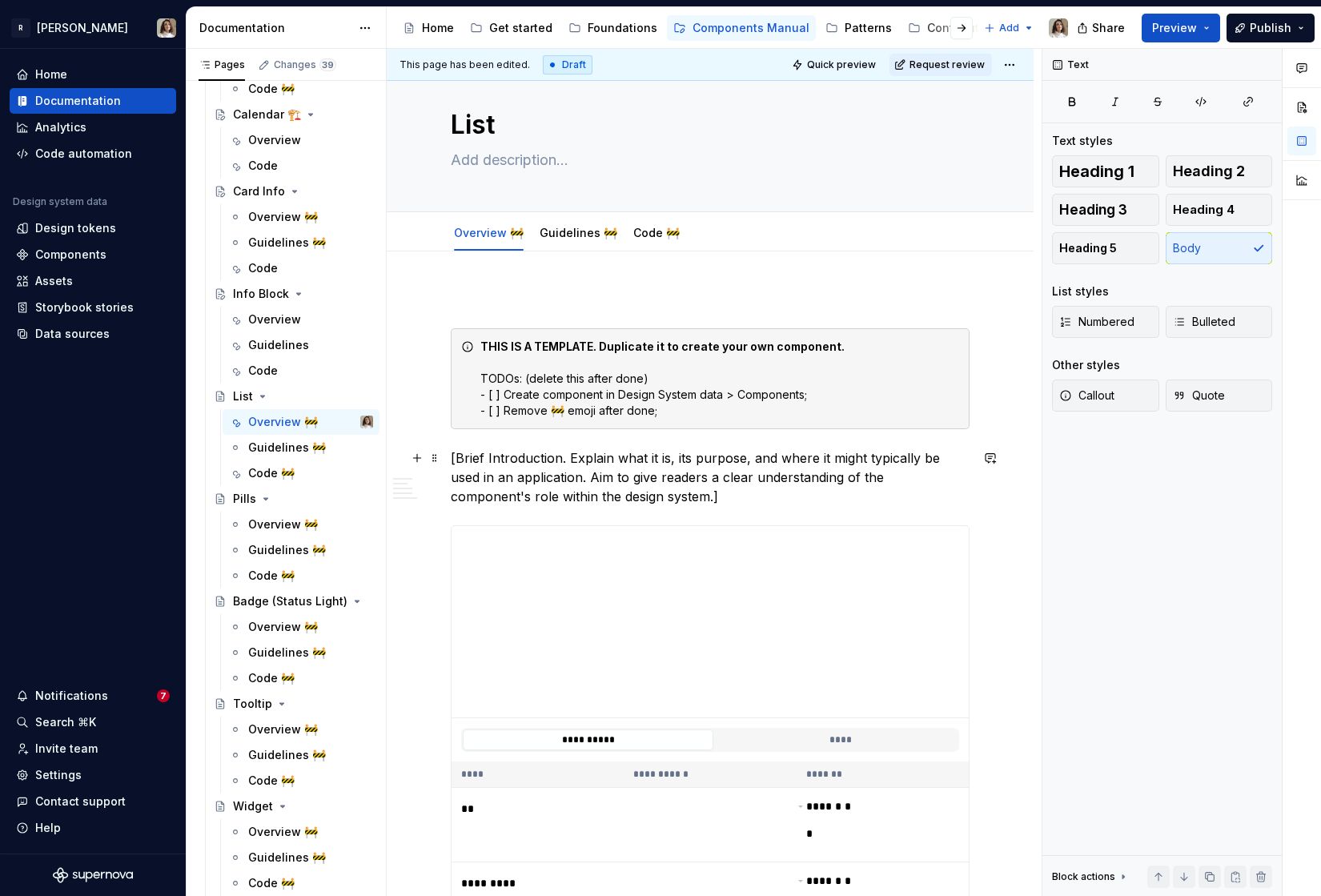
click at [631, 500] on p "[Brief Introduction. Explain what it is, its purpose, and where it might typica…" at bounding box center [710, 476] width 519 height 58
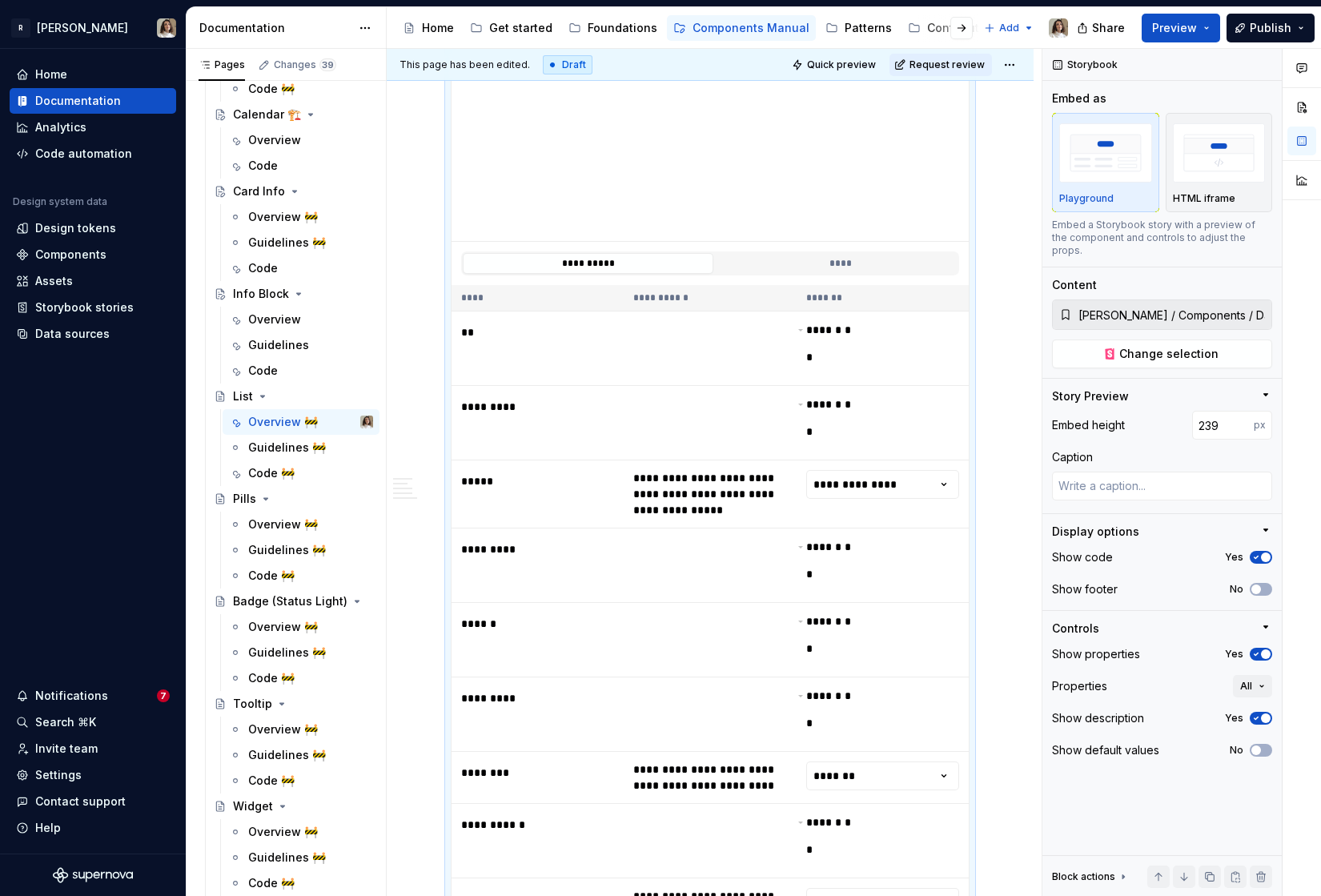
scroll to position [0, 0]
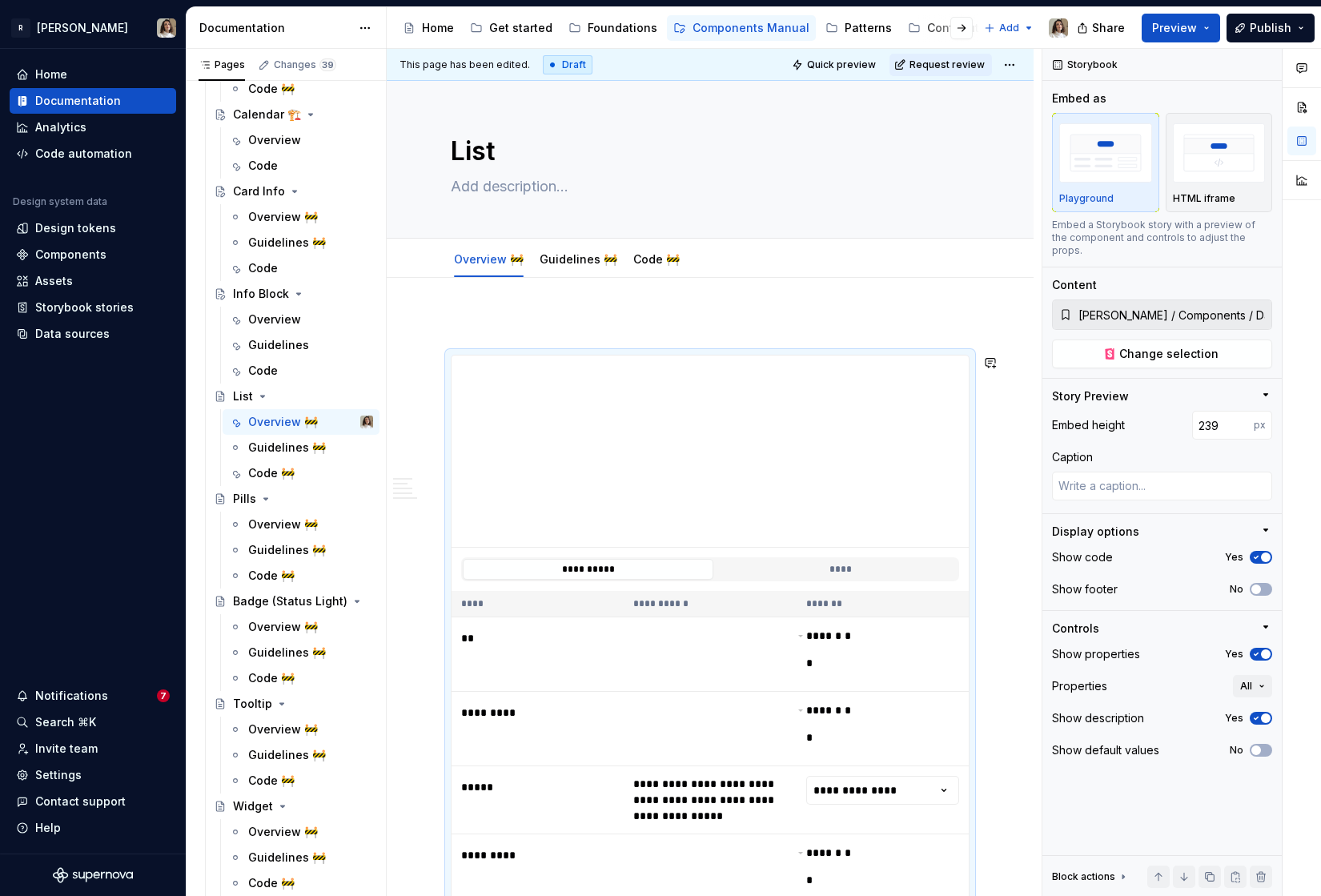
click at [456, 319] on p at bounding box center [710, 326] width 519 height 20
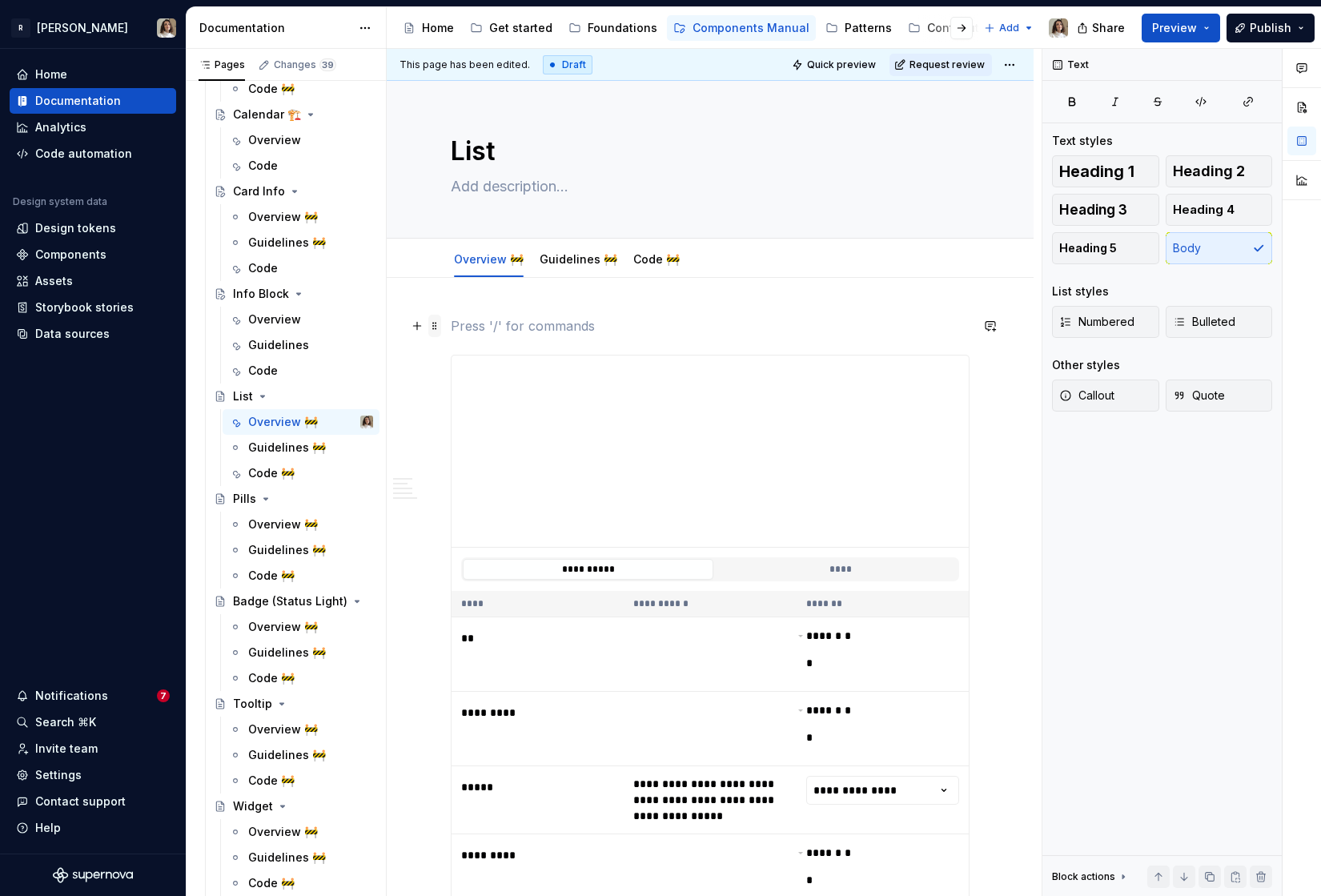
click at [436, 319] on span at bounding box center [434, 325] width 13 height 23
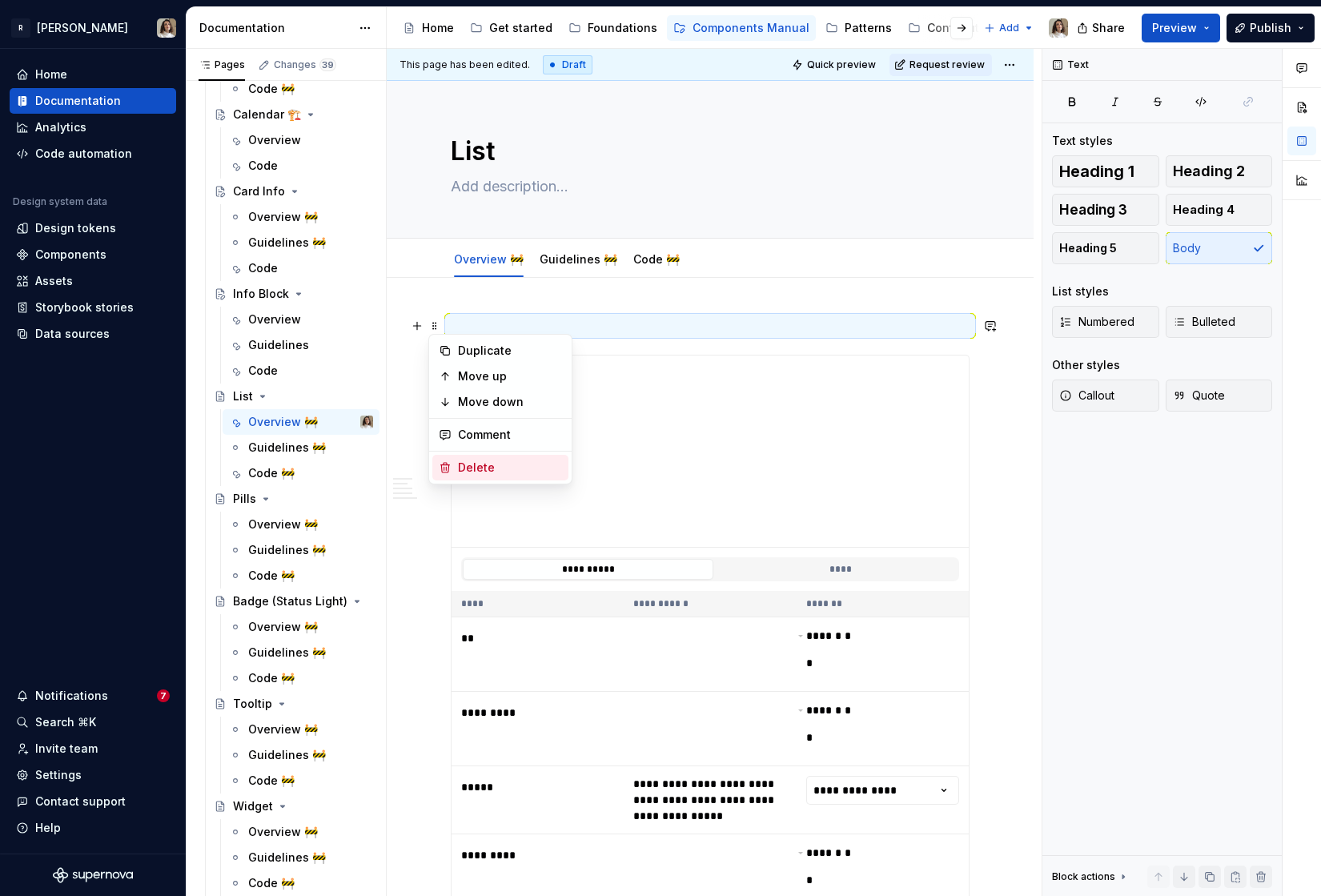
click at [460, 473] on div "Delete" at bounding box center [510, 468] width 104 height 16
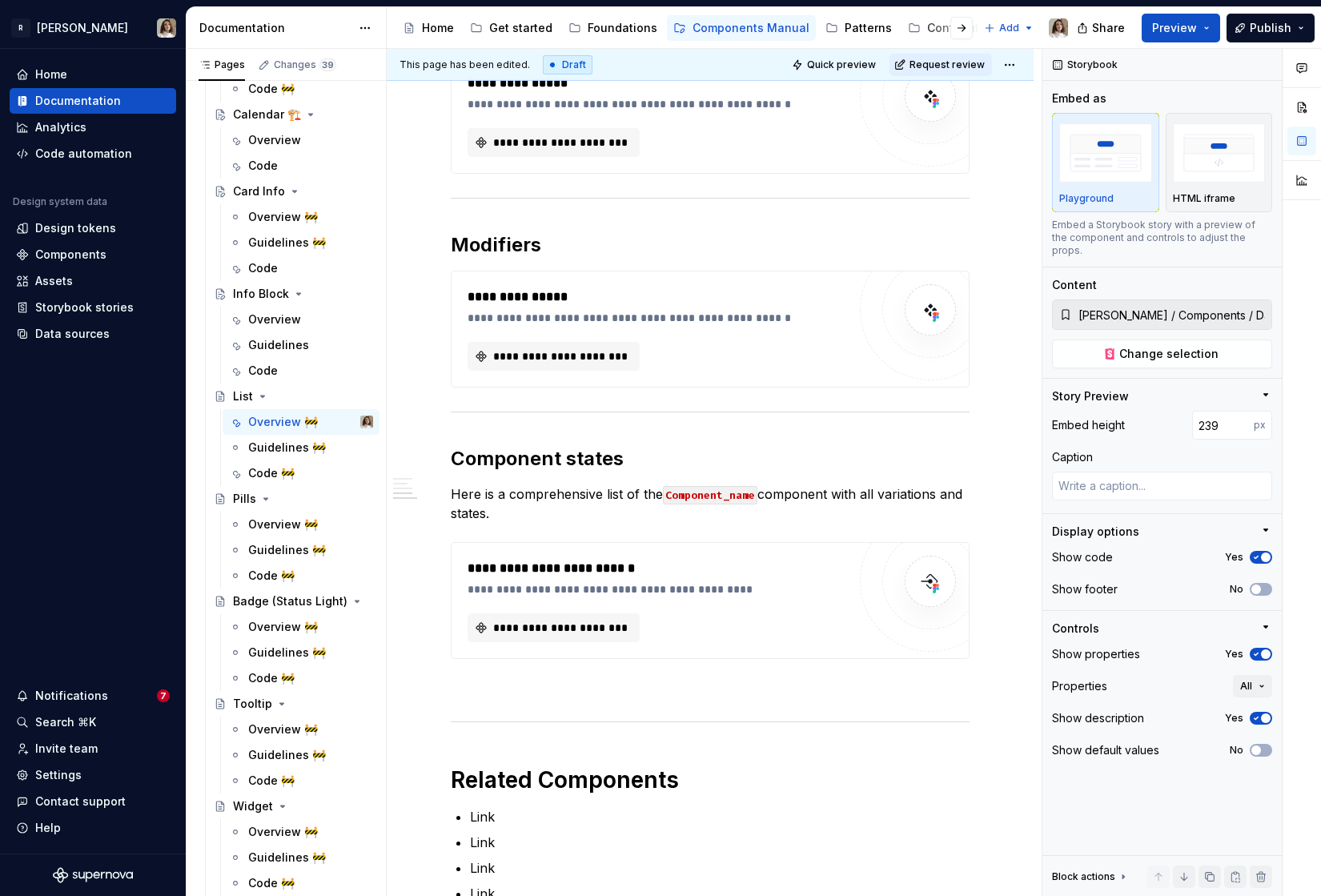
scroll to position [3321, 0]
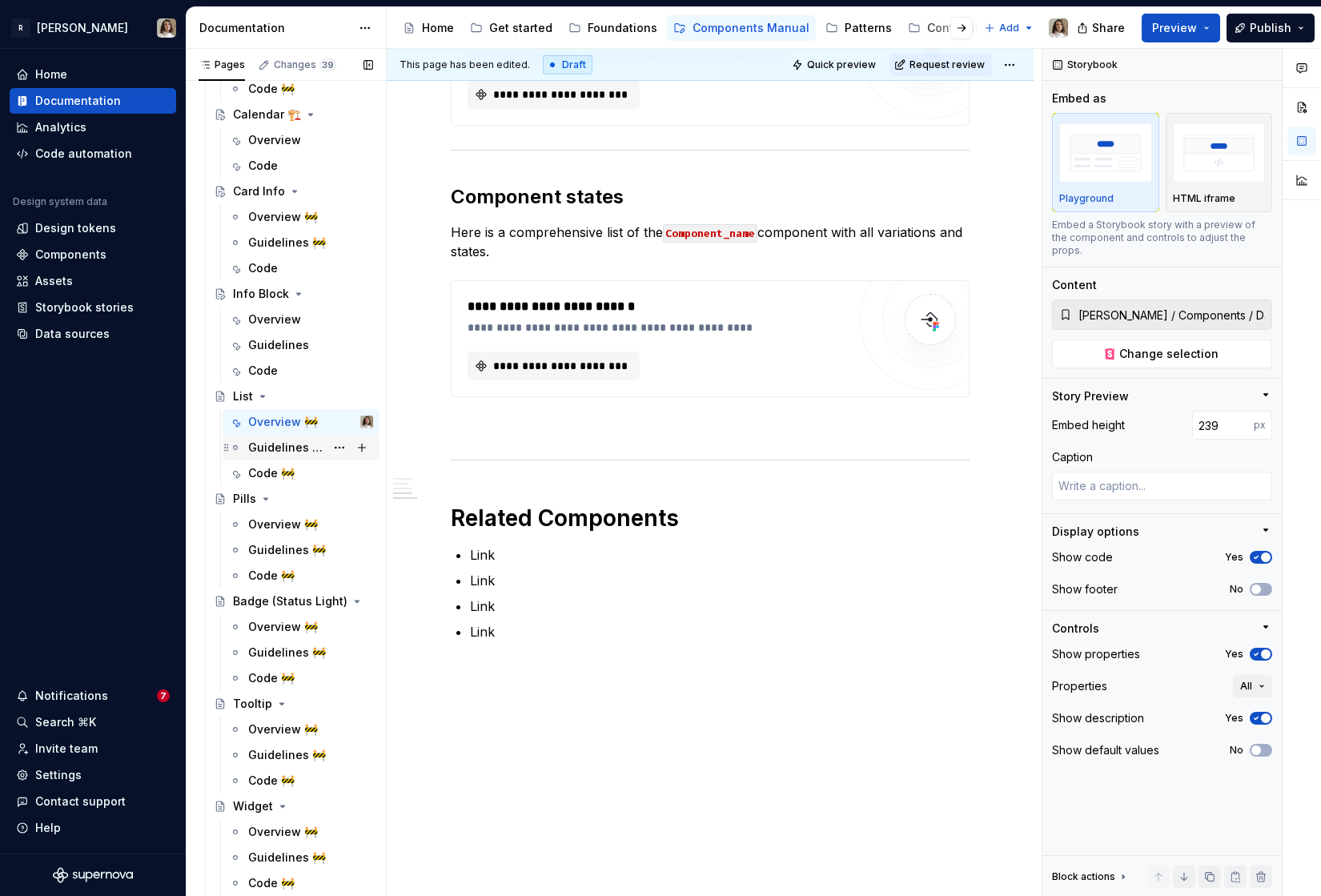
click at [284, 456] on div "Guidelines 🚧" at bounding box center [310, 447] width 125 height 23
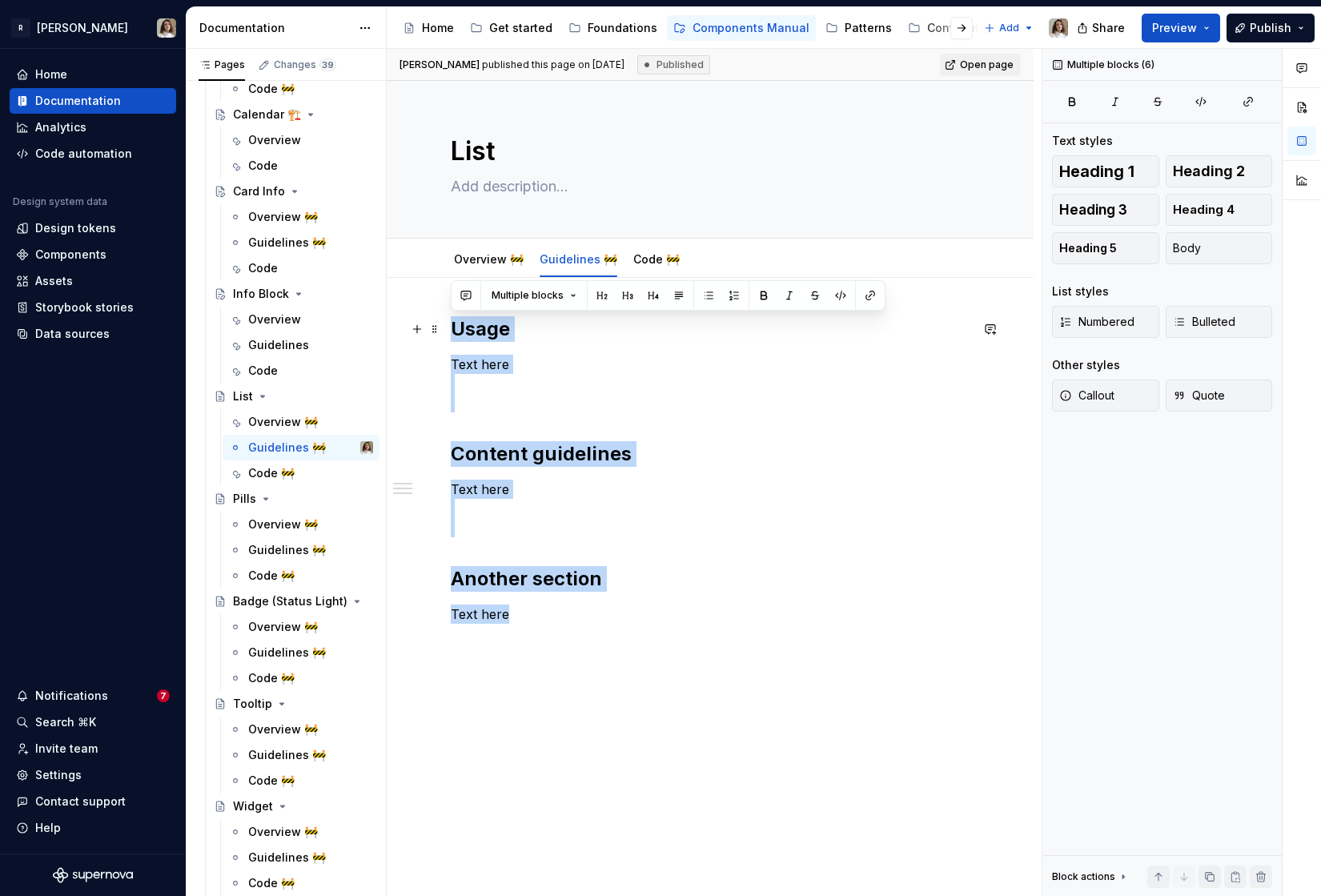
drag, startPoint x: 525, startPoint y: 611, endPoint x: 451, endPoint y: 331, distance: 289.6
click at [451, 331] on div "Usage Text here Content guidelines Text here Another section Text here" at bounding box center [710, 471] width 519 height 308
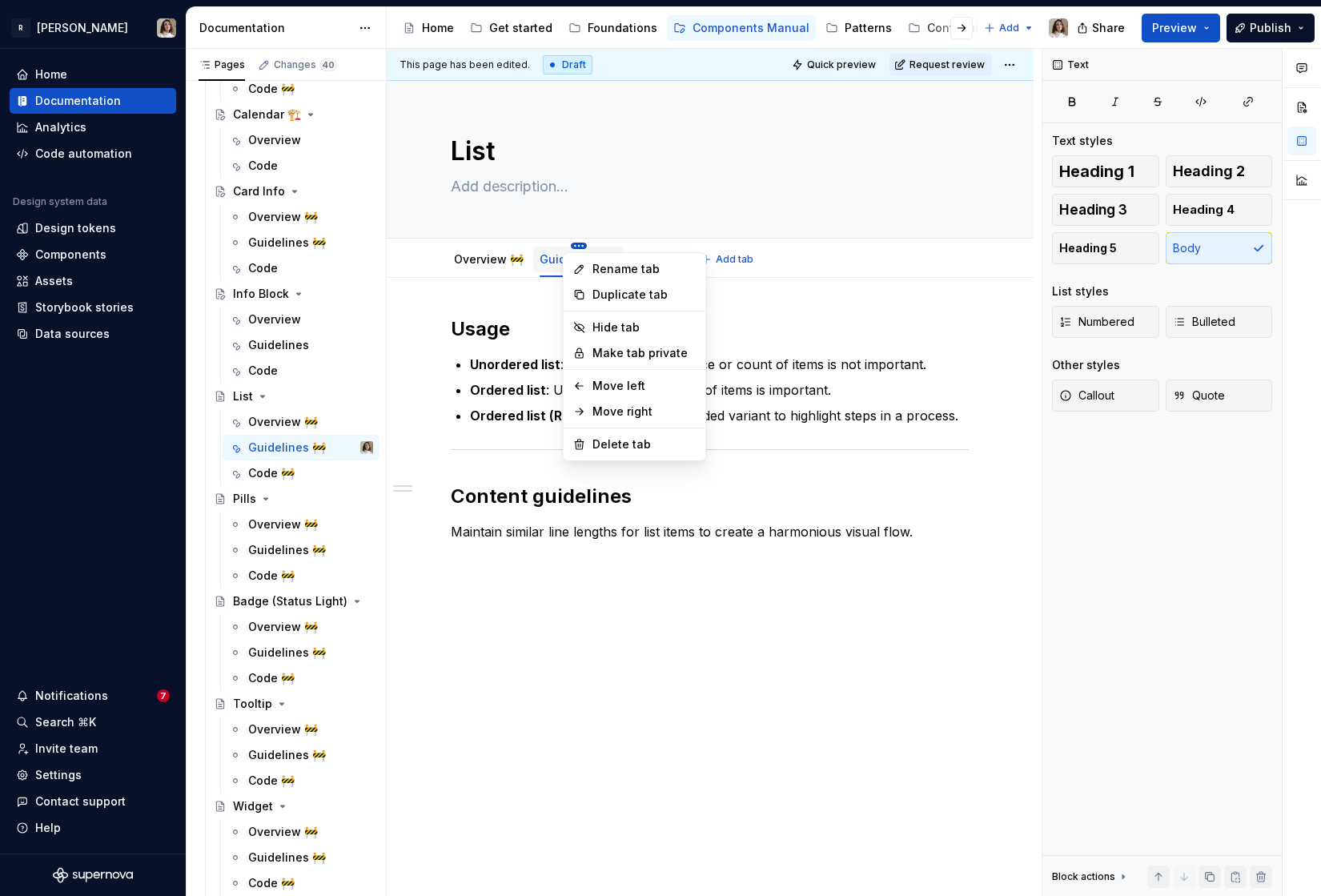
click at [570, 242] on html "R [PERSON_NAME] Home Documentation Analytics Code automation Design system data…" at bounding box center [660, 448] width 1321 height 896
click at [578, 268] on icon at bounding box center [579, 269] width 8 height 8
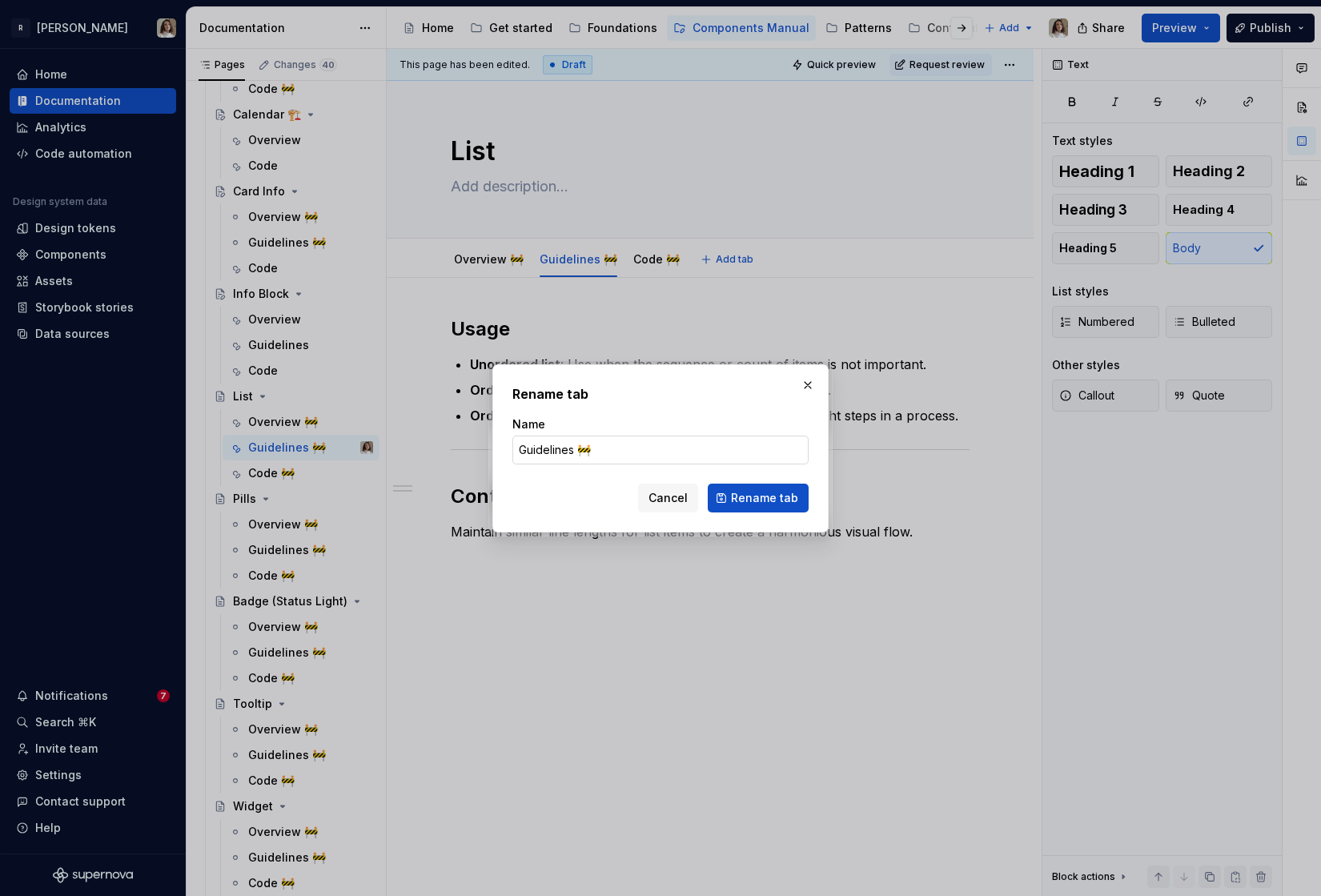
click at [594, 441] on input "Guidelines 🚧" at bounding box center [661, 449] width 296 height 28
click at [751, 500] on span "Rename tab" at bounding box center [764, 498] width 68 height 16
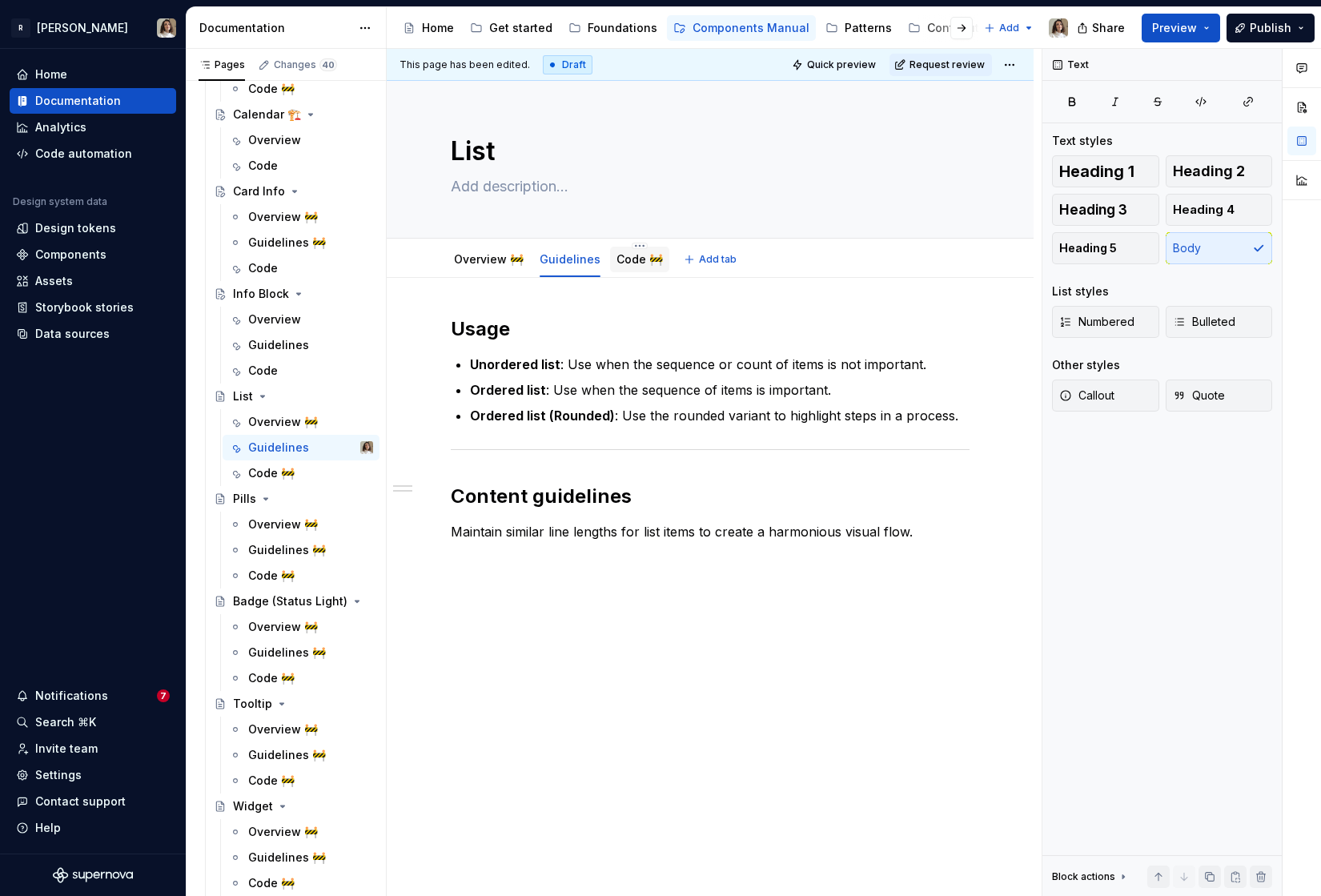
click at [618, 259] on link "Code 🚧" at bounding box center [639, 259] width 46 height 14
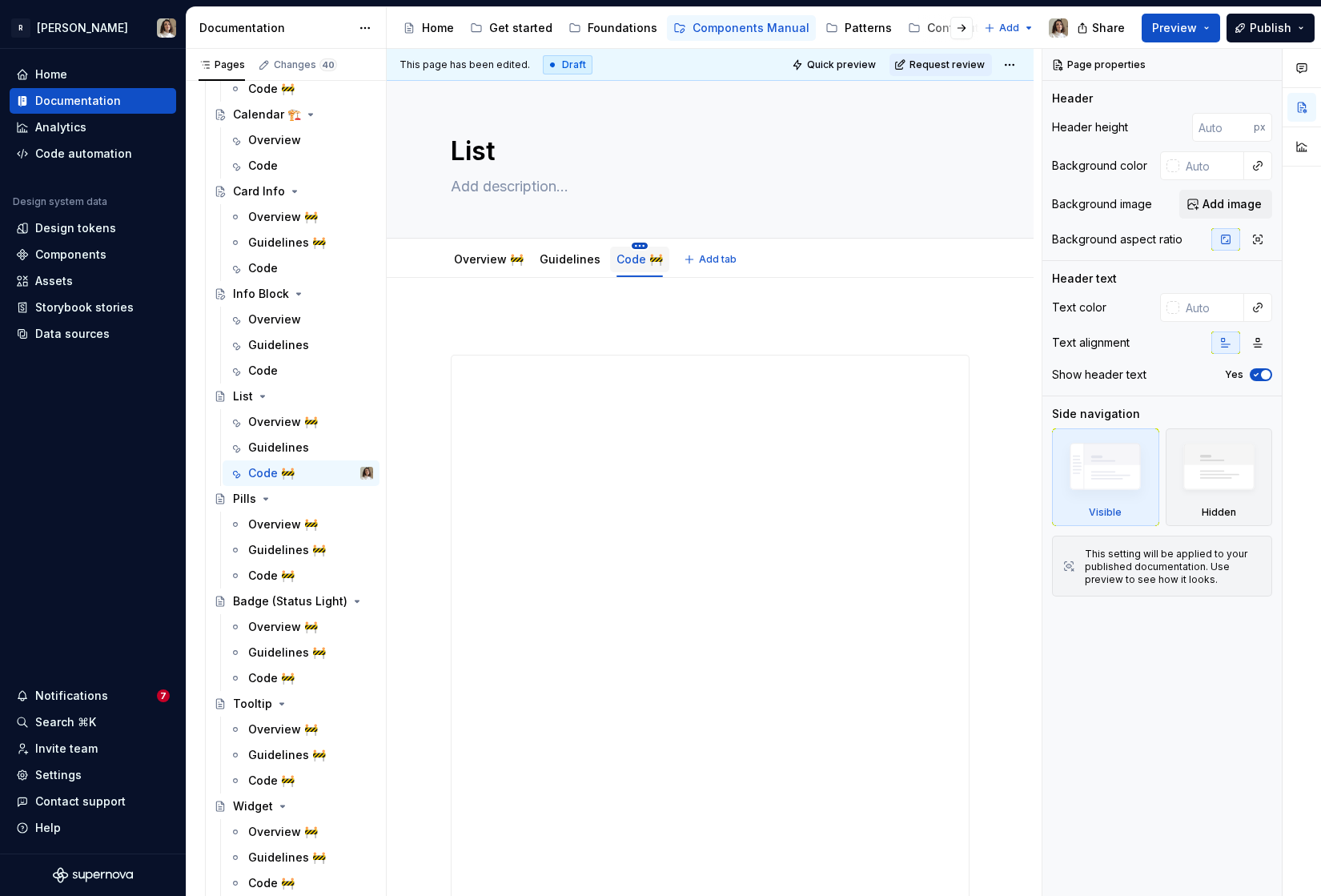
click at [630, 246] on html "R [PERSON_NAME] Home Documentation Analytics Code automation Design system data…" at bounding box center [660, 448] width 1321 height 896
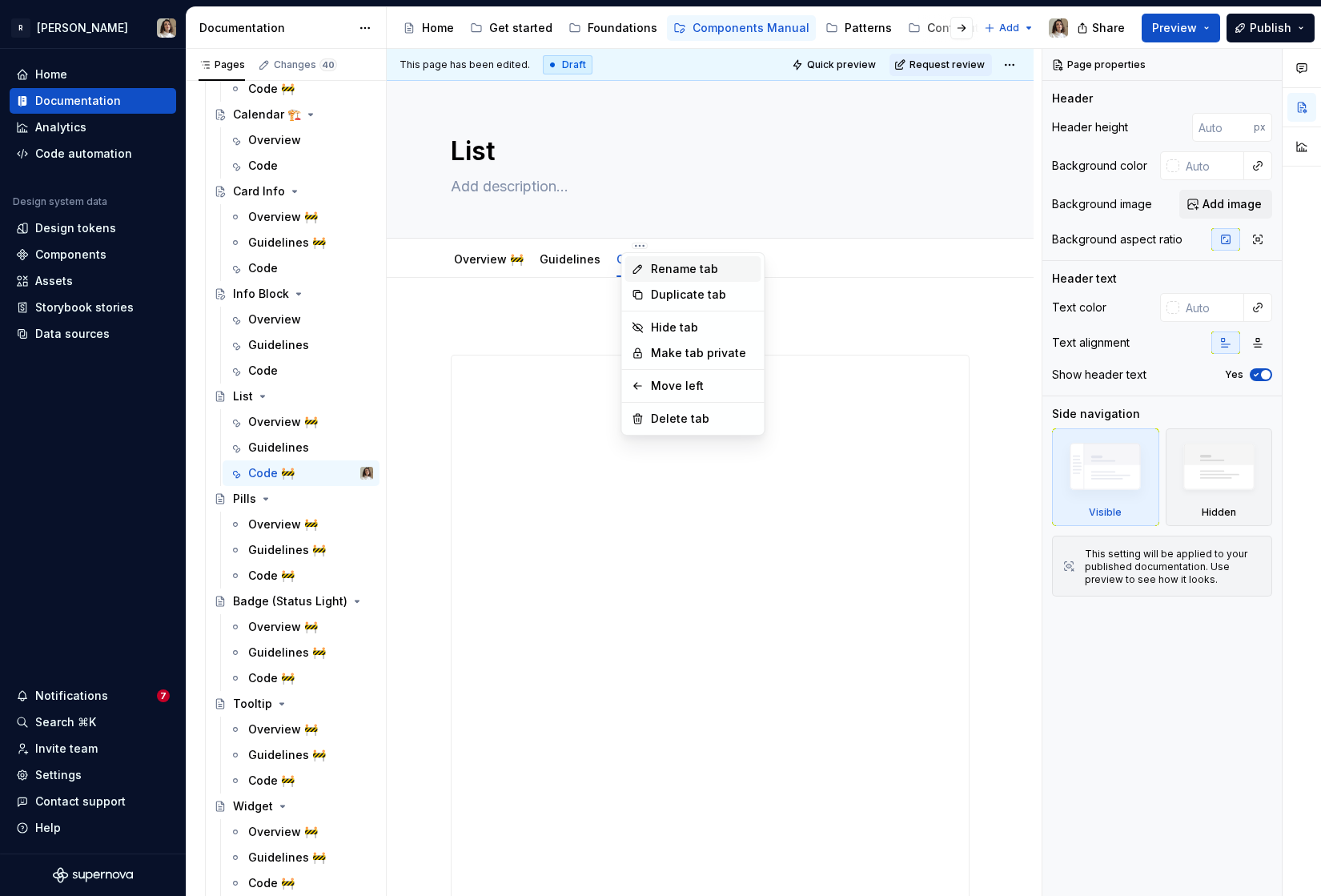
click at [653, 273] on div "Rename tab" at bounding box center [703, 269] width 104 height 16
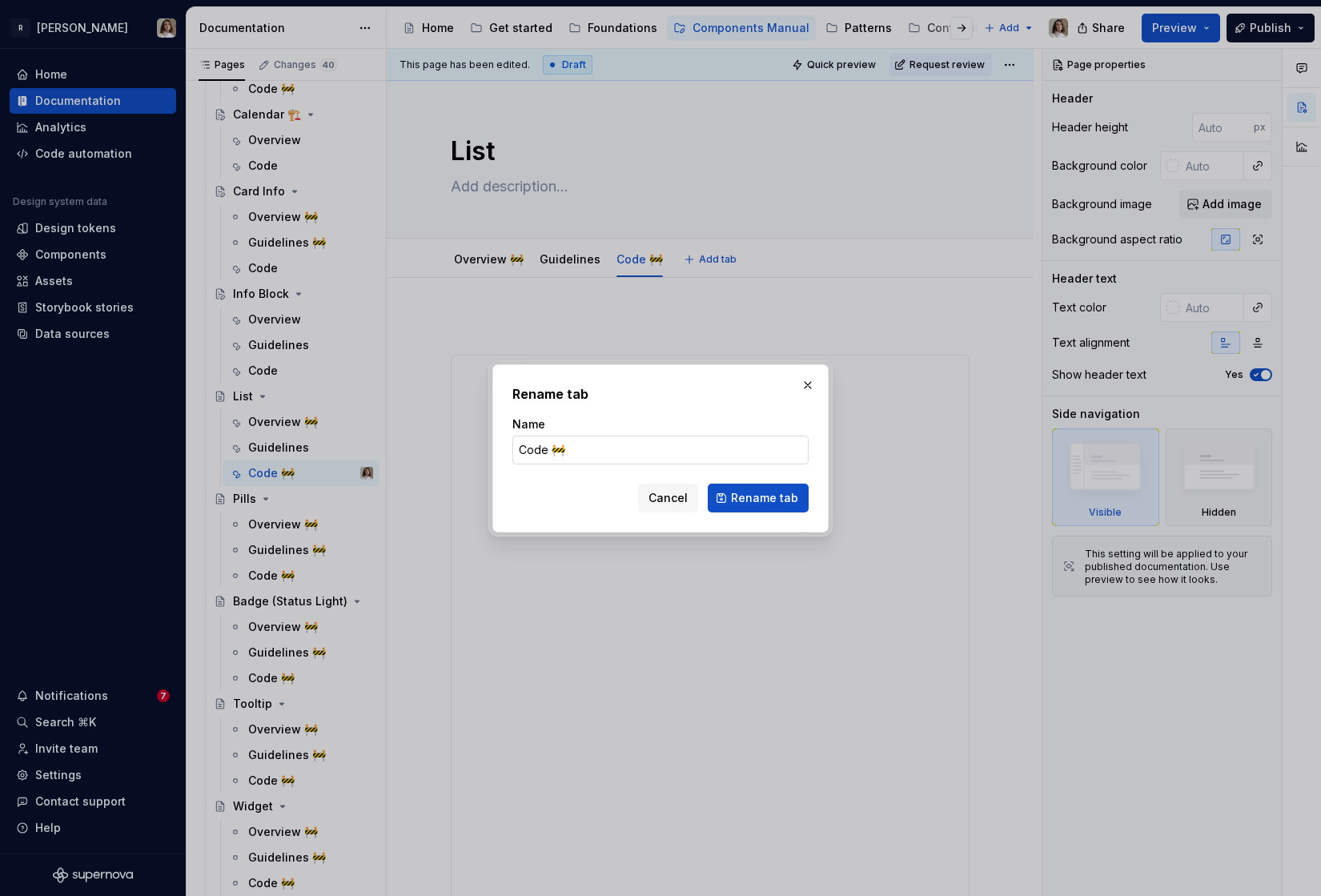
click at [575, 451] on input "Code 🚧" at bounding box center [661, 449] width 296 height 28
click at [761, 504] on span "Rename tab" at bounding box center [764, 498] width 68 height 16
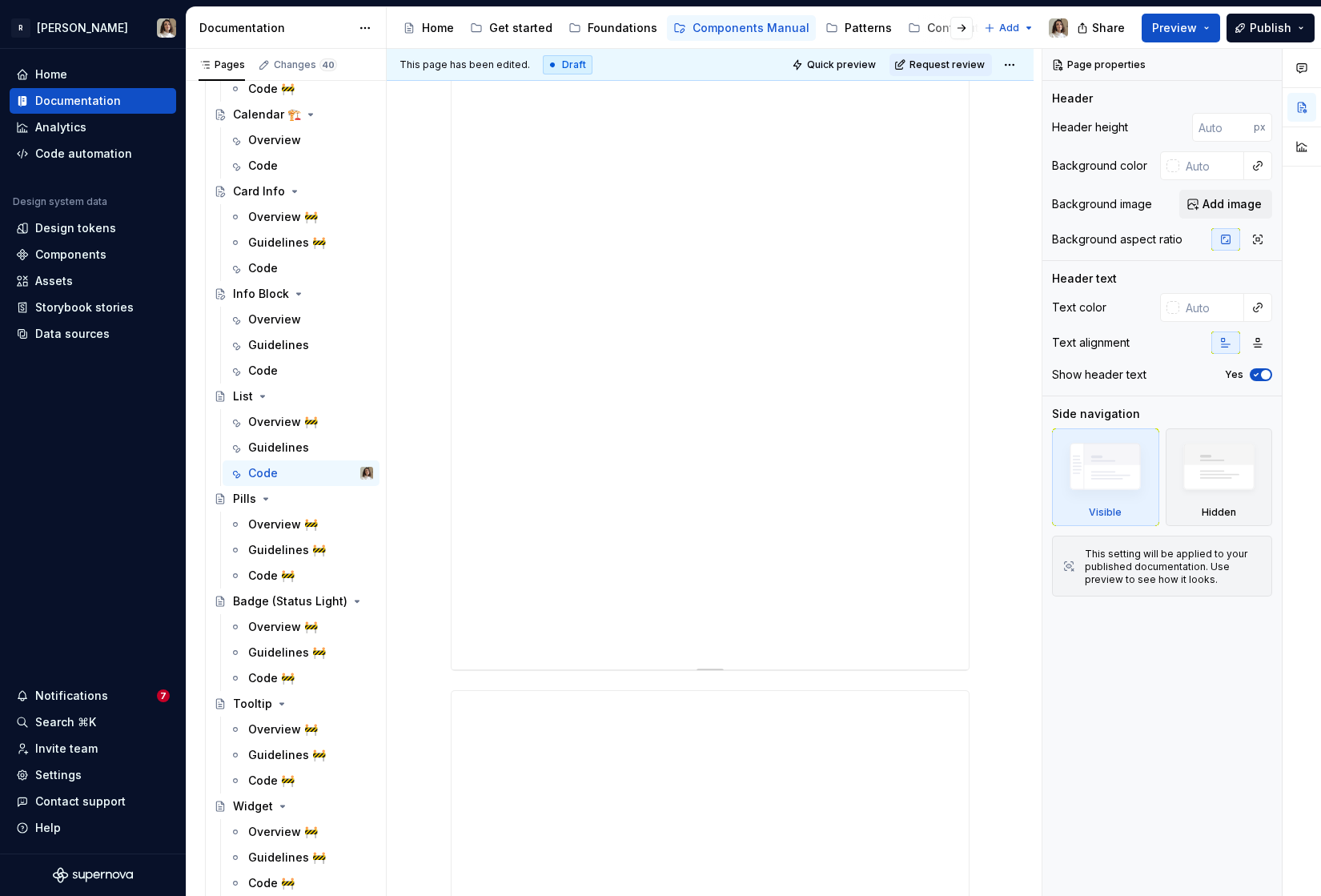
scroll to position [481, 0]
click at [489, 682] on div at bounding box center [710, 667] width 519 height 1664
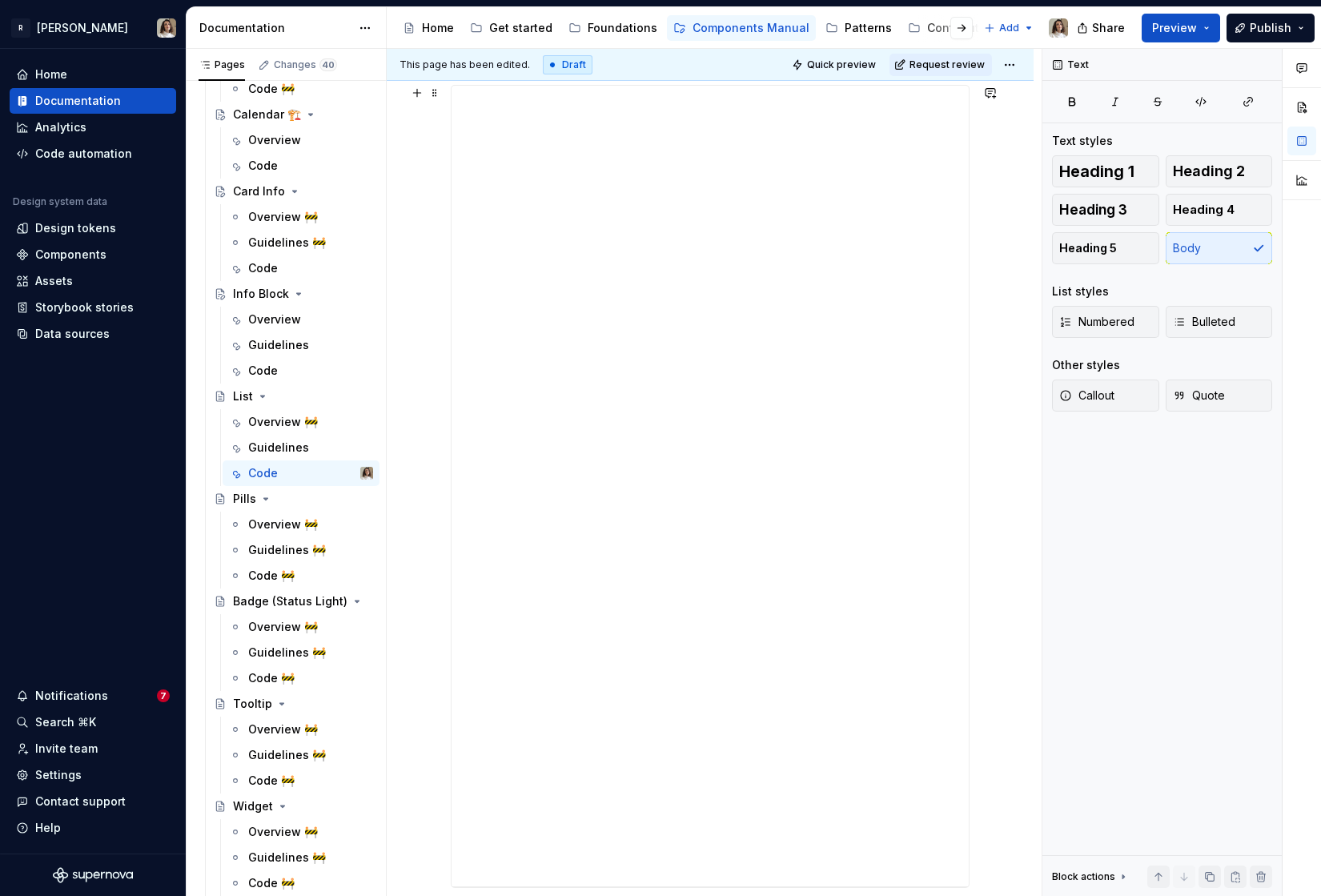
scroll to position [1017, 0]
drag, startPoint x: 433, startPoint y: 569, endPoint x: 466, endPoint y: 146, distance: 424.3
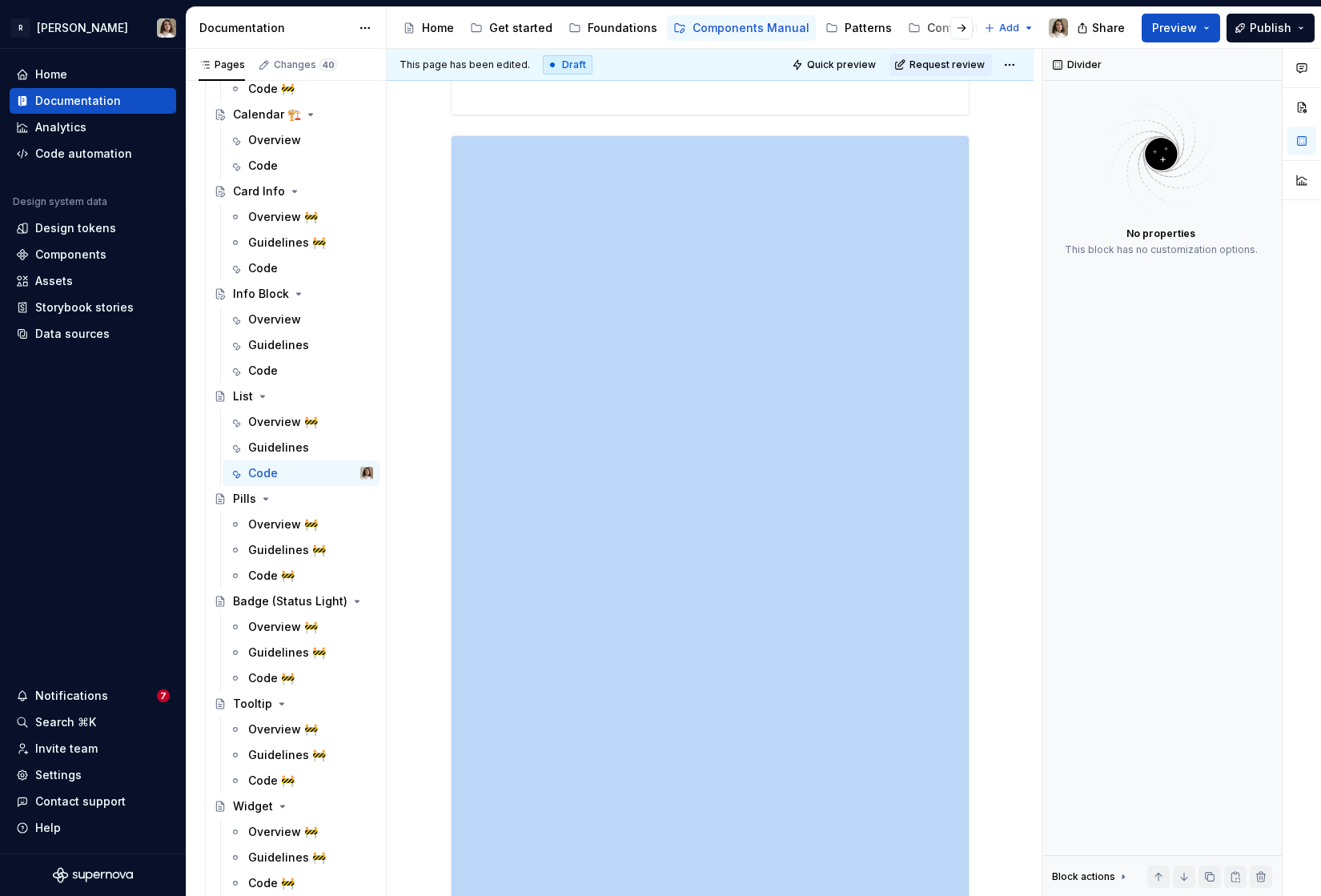
scroll to position [1033, 0]
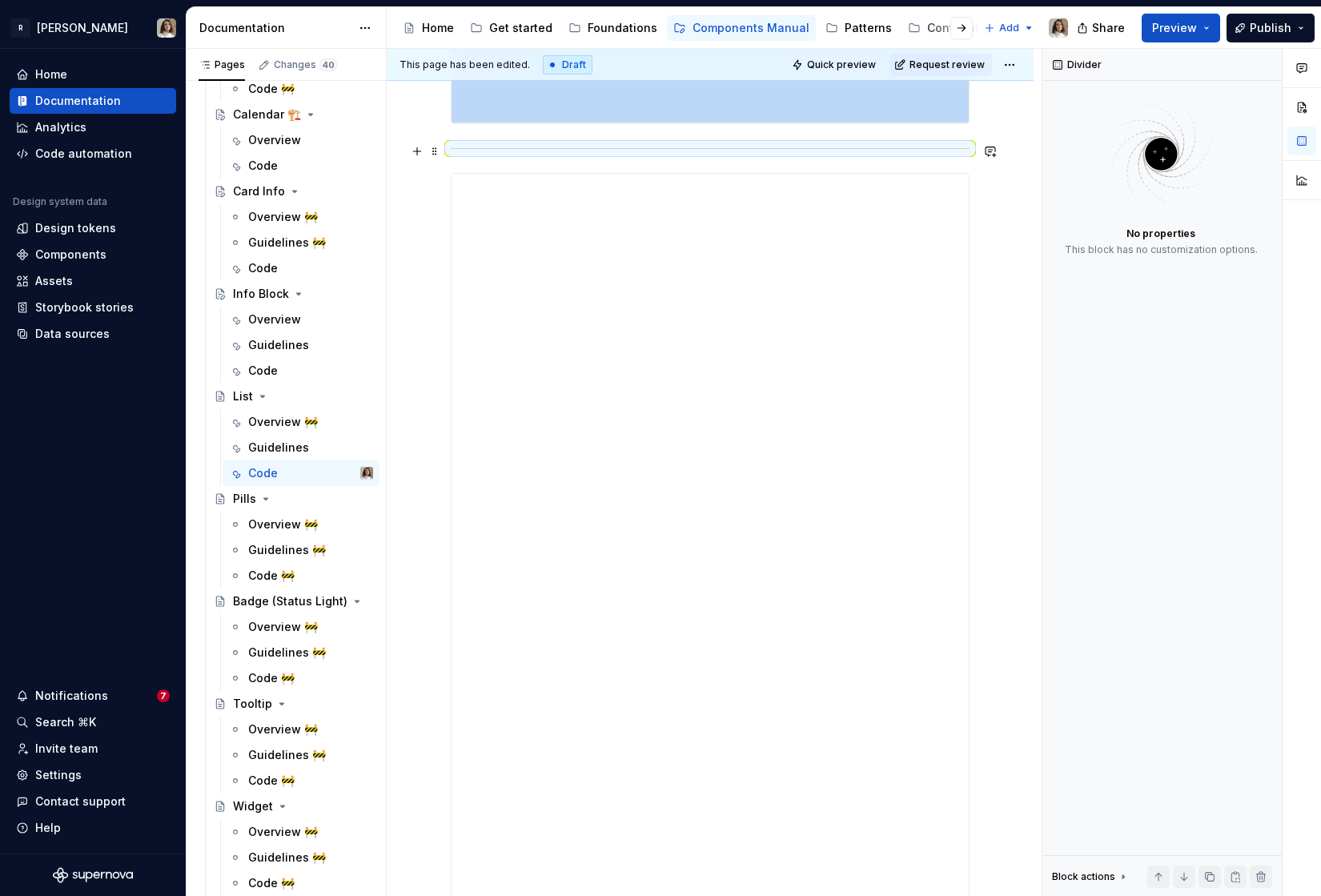
click at [502, 154] on div at bounding box center [710, 148] width 519 height 11
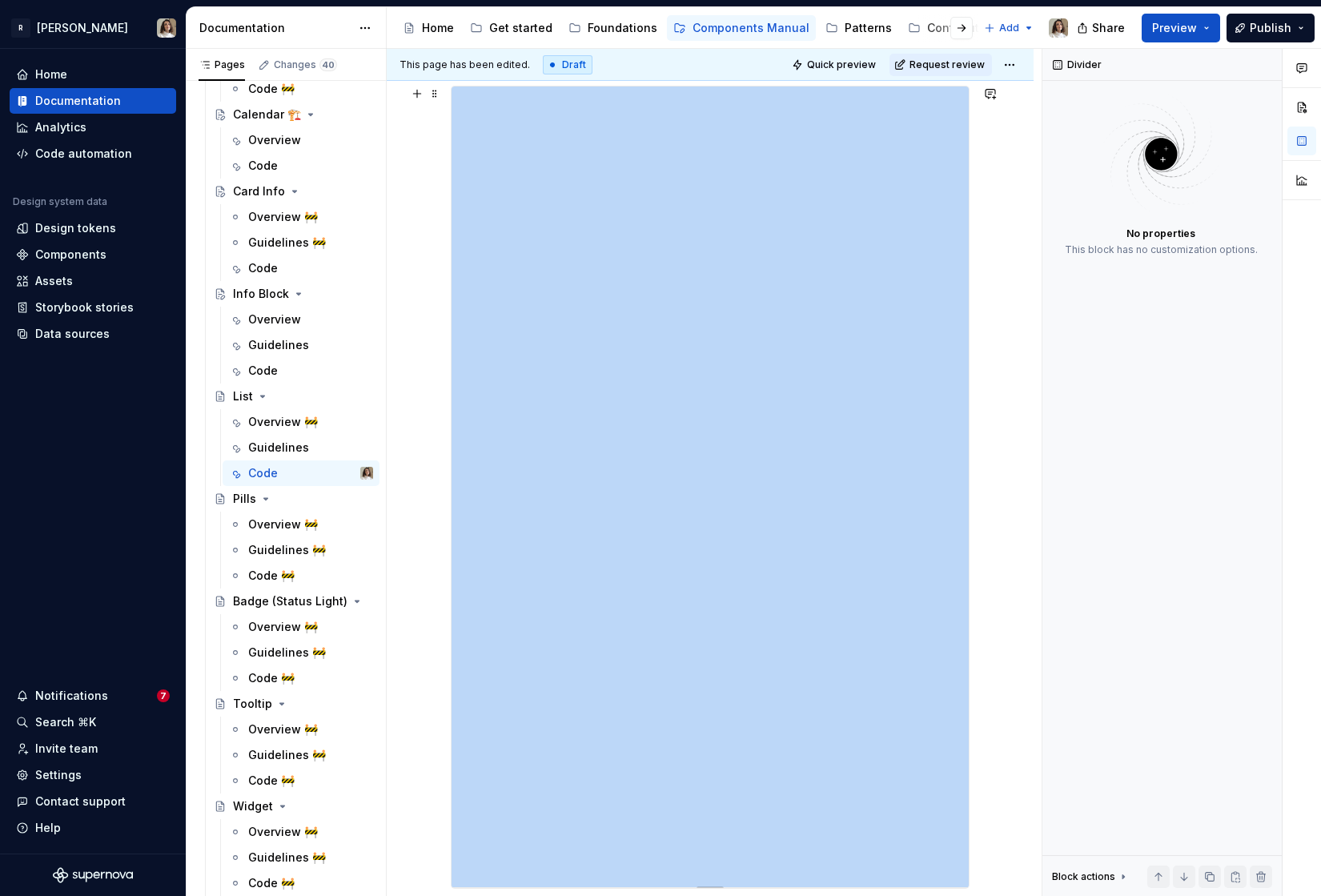
scroll to position [0, 0]
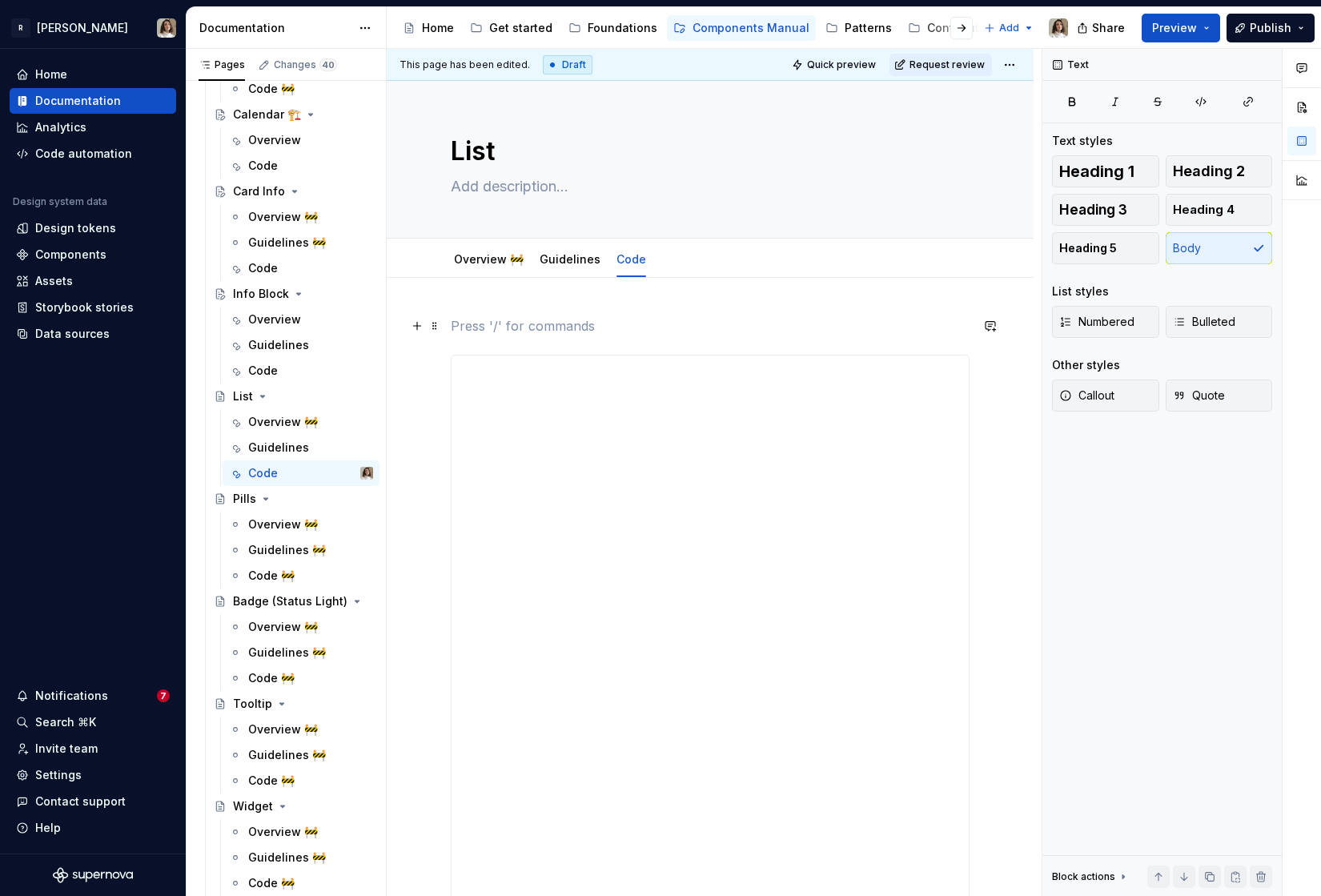
click at [497, 329] on p at bounding box center [710, 326] width 519 height 20
click at [600, 327] on p "This has 2 Storybooks: ListDisc and ListNumbers" at bounding box center [710, 326] width 519 height 20
click at [805, 323] on p "This has 2 Storybooks: ListDisc and ListNumbers" at bounding box center [710, 326] width 519 height 20
